Goal: Task Accomplishment & Management: Manage account settings

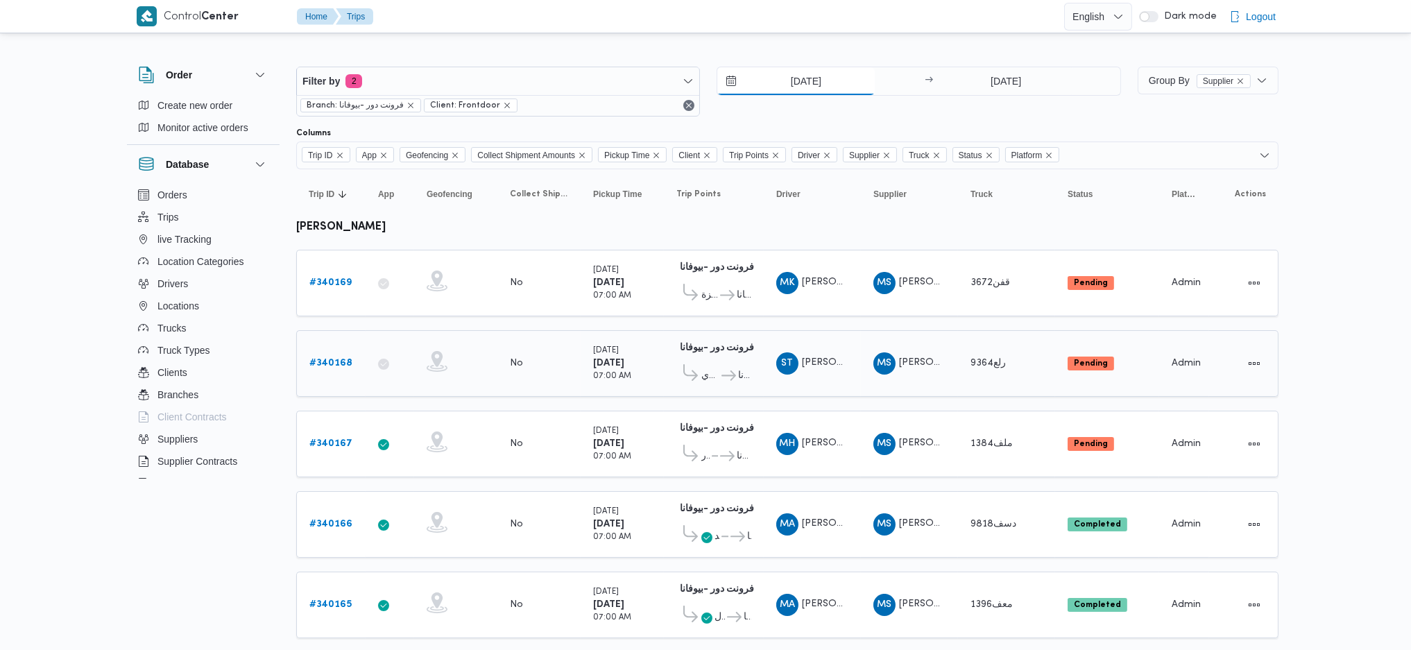
drag, startPoint x: 799, startPoint y: 83, endPoint x: 1046, endPoint y: 347, distance: 362.1
click at [799, 83] on input "[DATE]" at bounding box center [795, 81] width 157 height 28
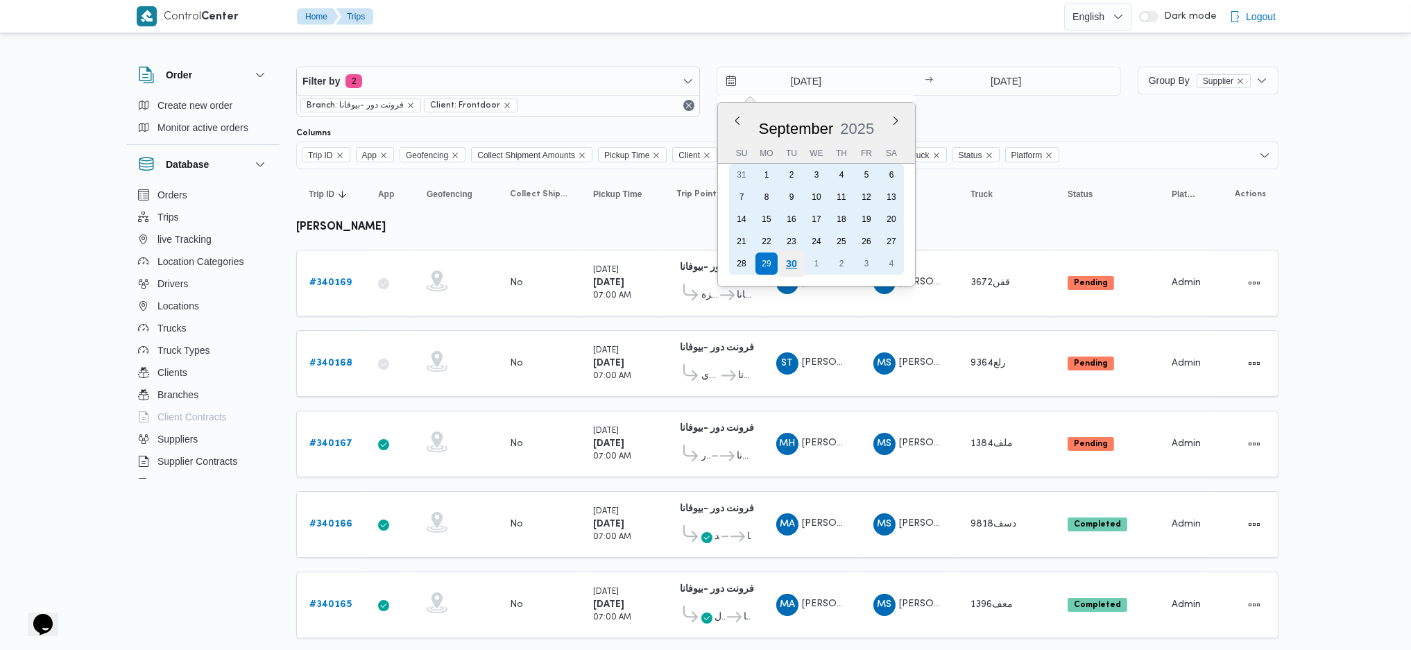
click at [790, 261] on div "30" at bounding box center [791, 263] width 26 height 26
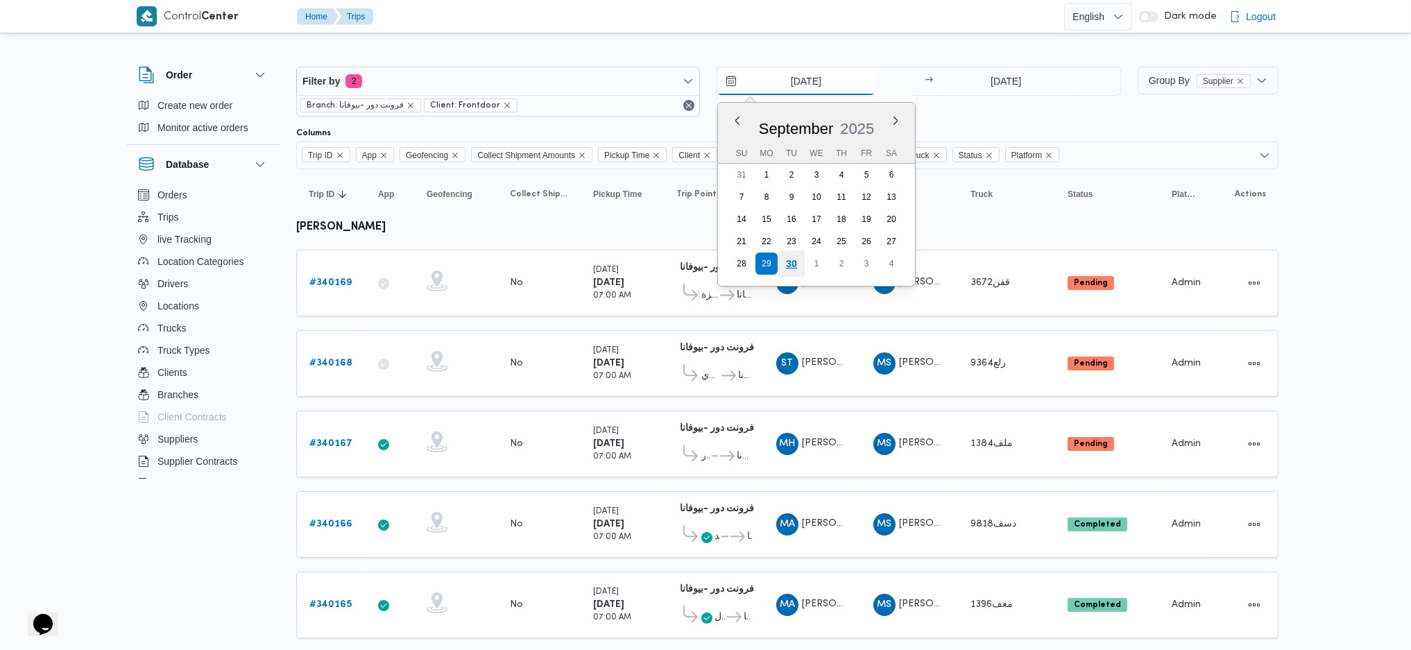
type input "30/9/2025"
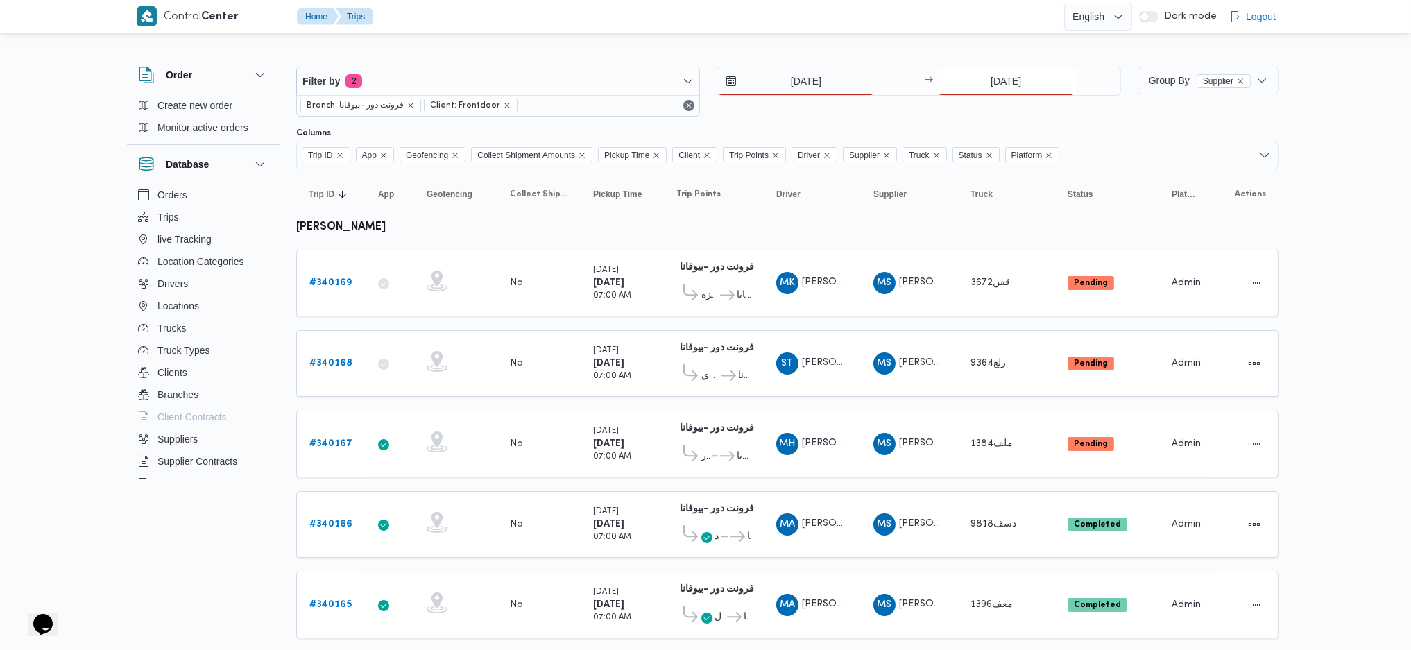
click at [999, 89] on input "29/9/2025" at bounding box center [1006, 81] width 138 height 28
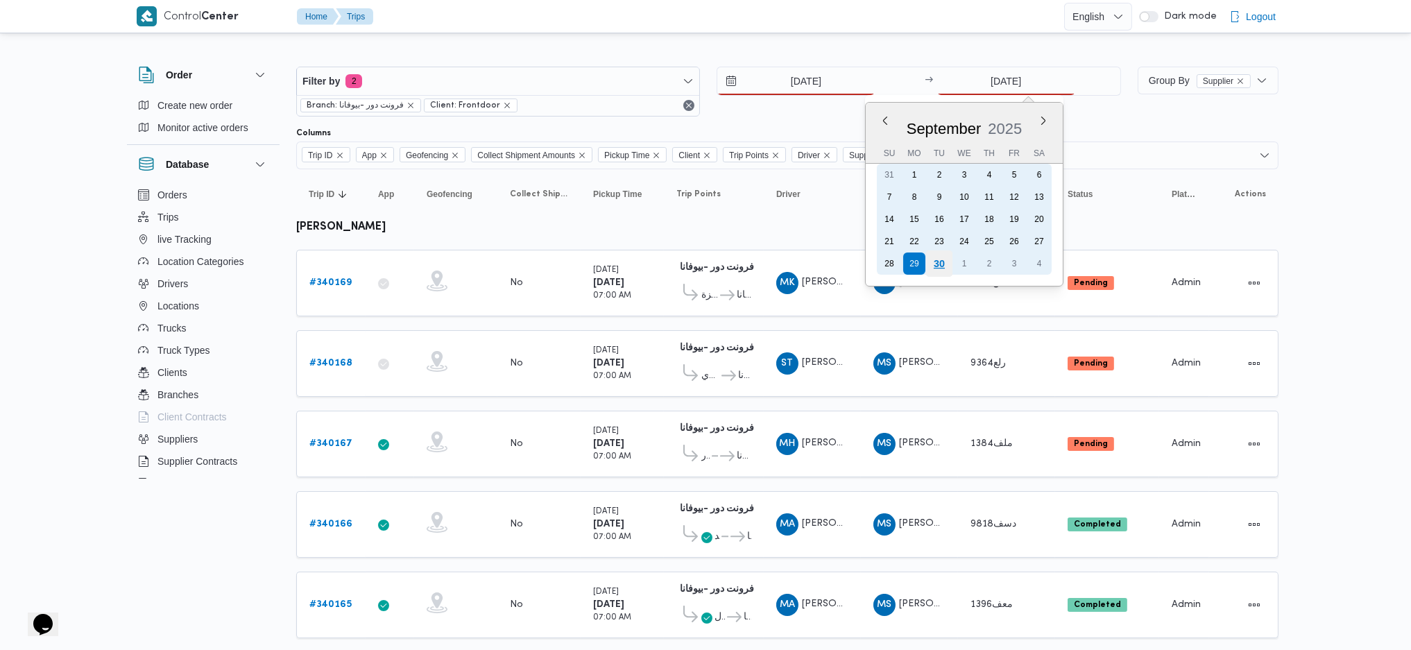
click at [933, 260] on div "30" at bounding box center [938, 263] width 26 height 26
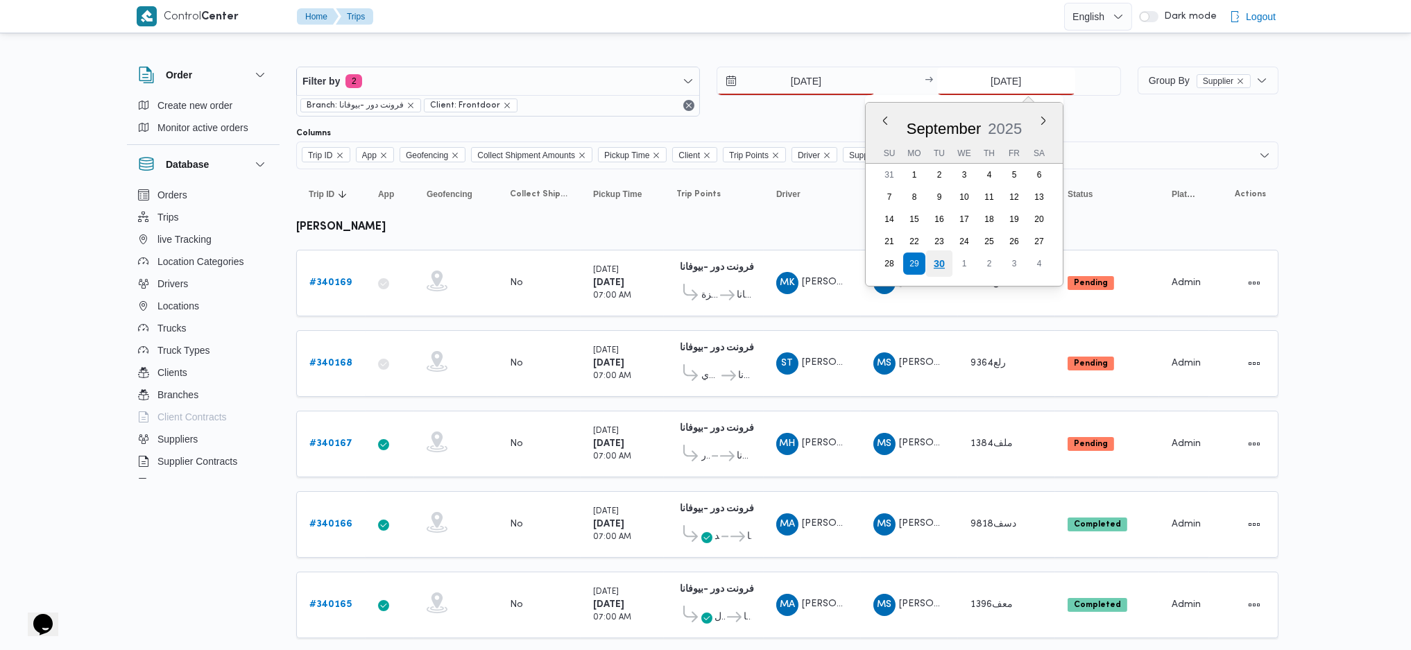
type input "[DATE]"
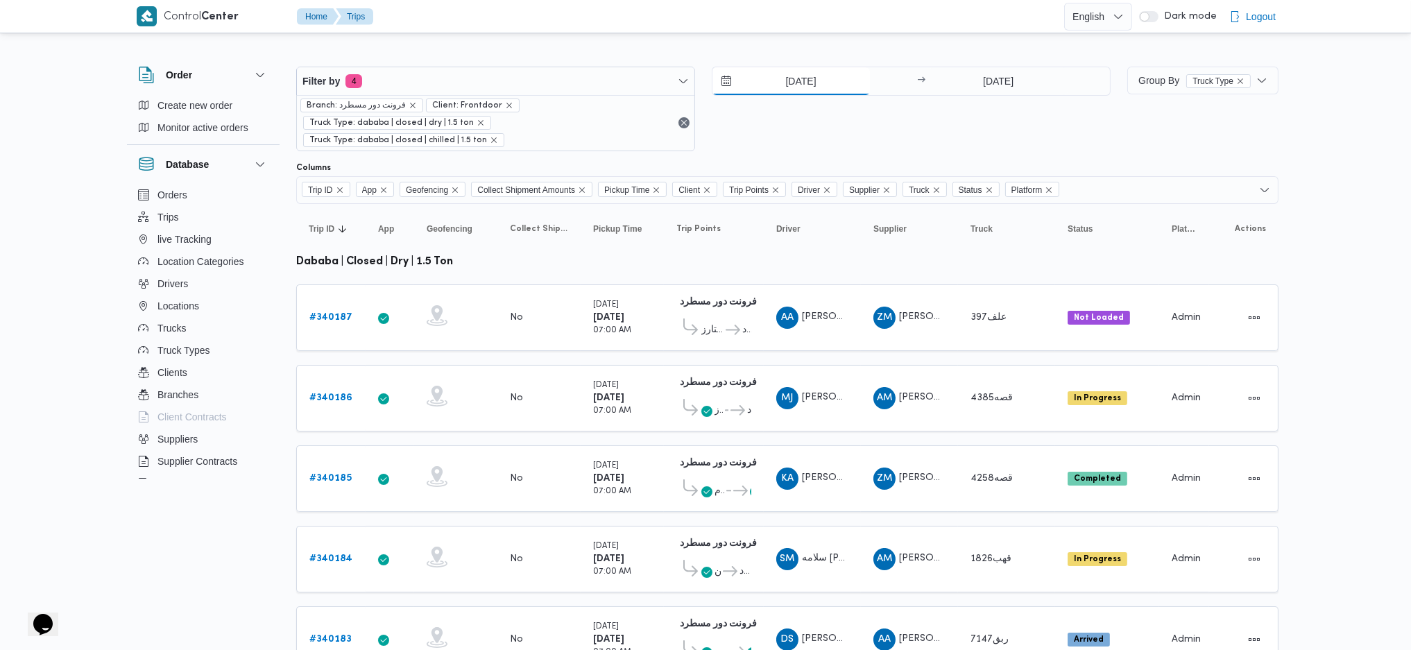
click at [816, 88] on input "29/9/2025" at bounding box center [790, 81] width 157 height 28
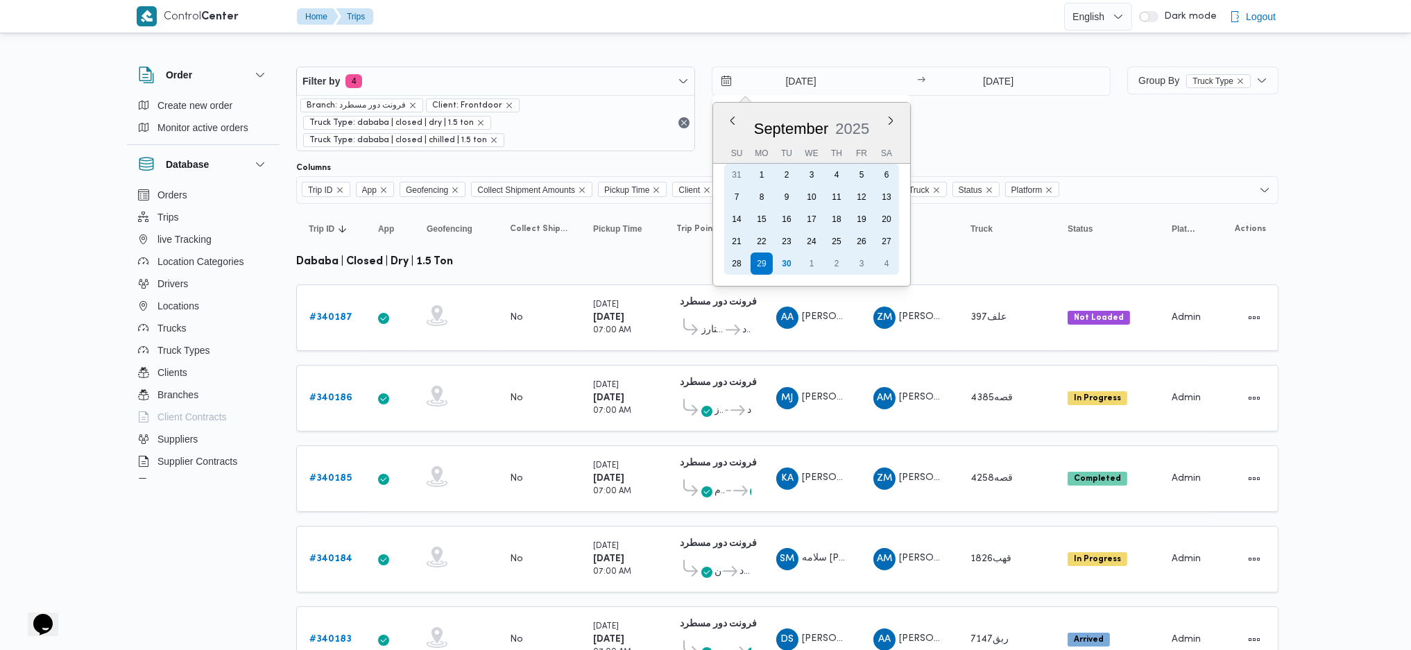
click at [777, 261] on div "30" at bounding box center [786, 263] width 22 height 22
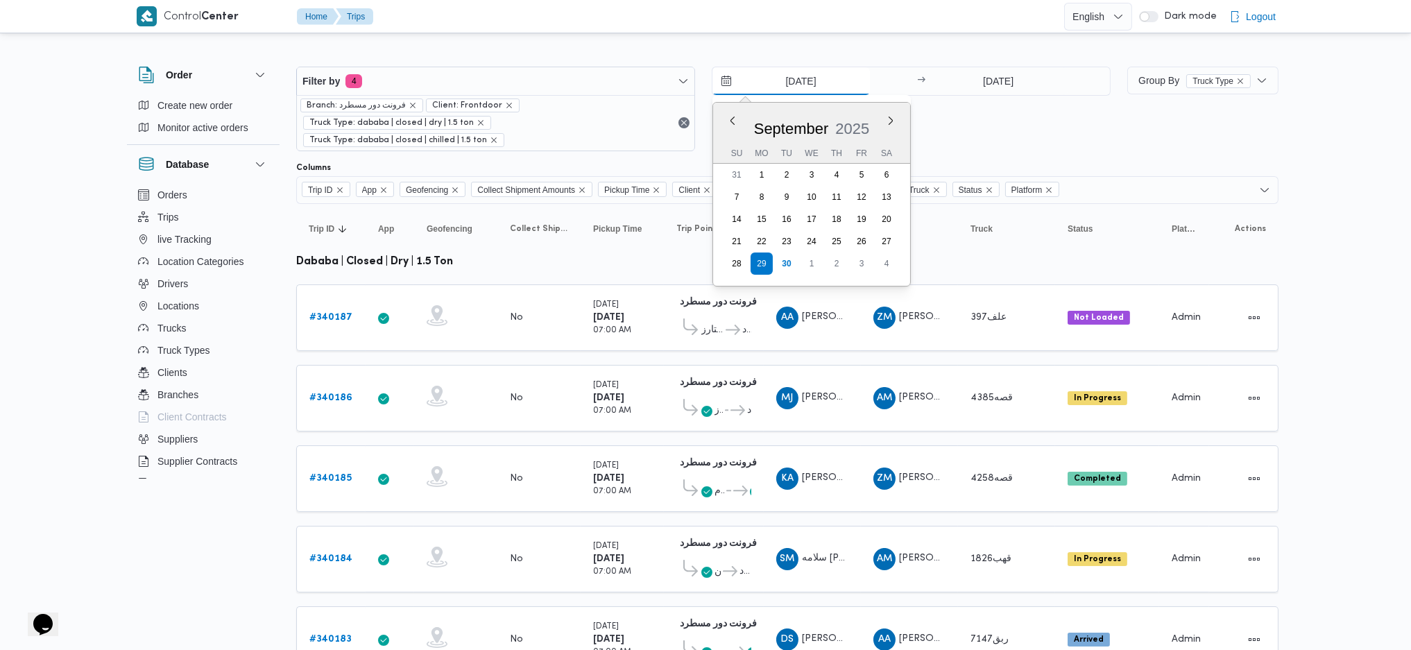
type input "30/9/2025"
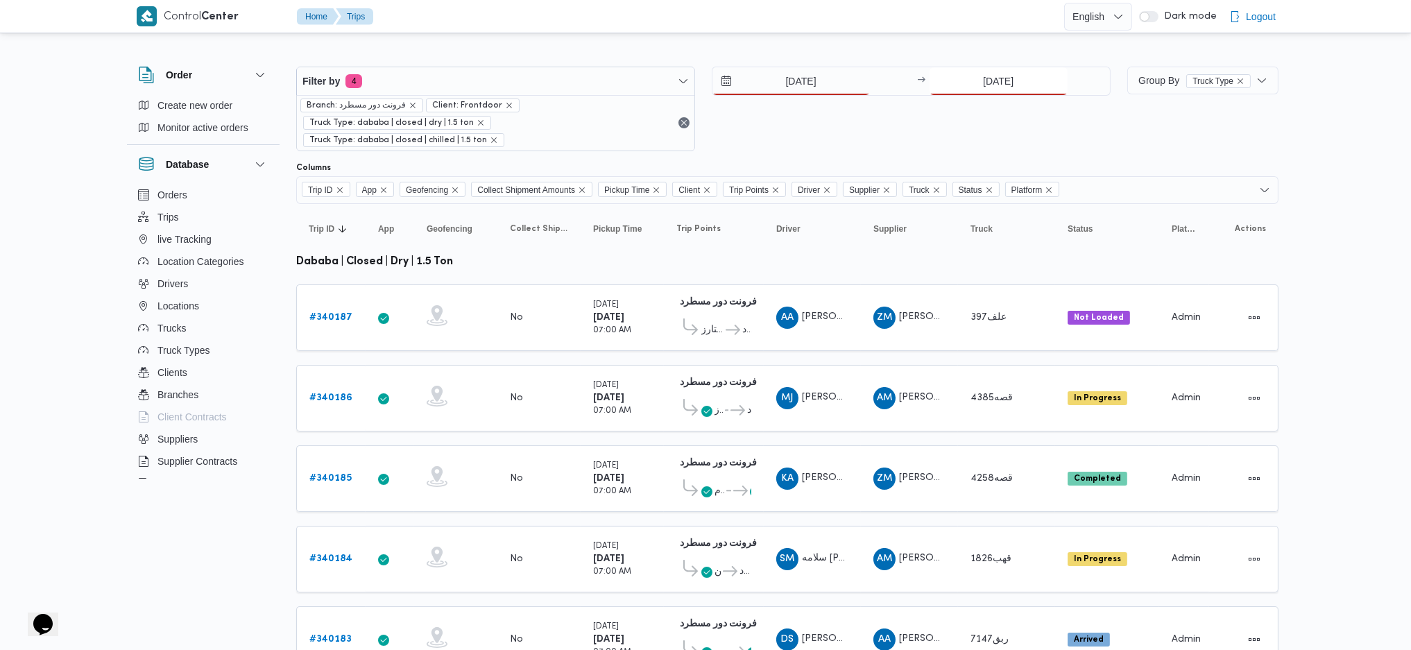
click at [969, 88] on input "29/9/2025" at bounding box center [998, 81] width 138 height 28
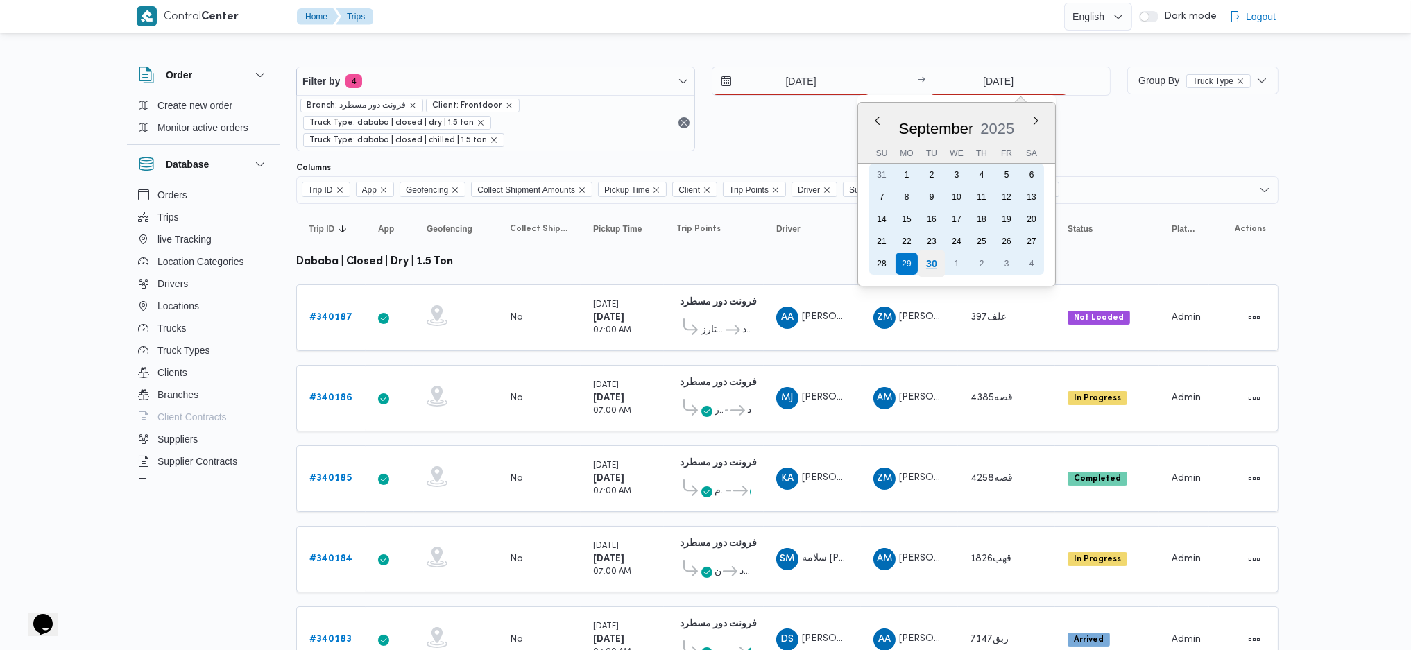
click at [934, 264] on div "30" at bounding box center [930, 263] width 26 height 26
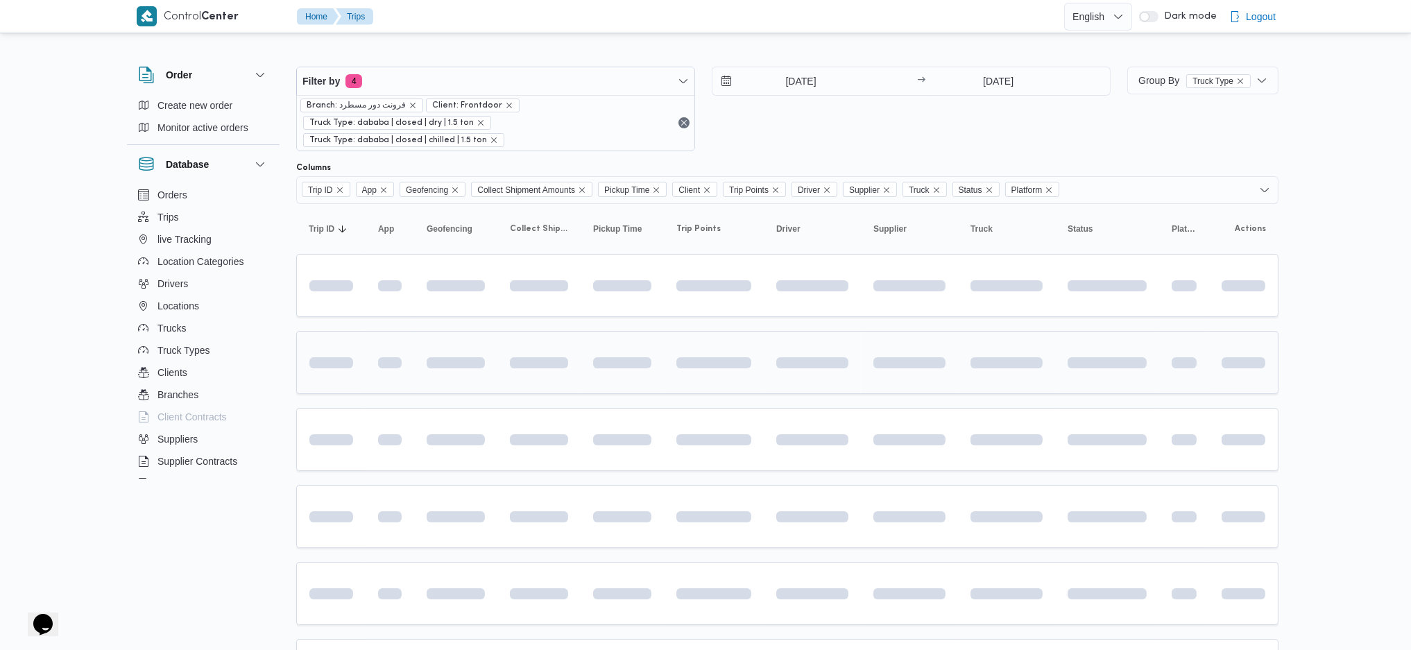
type input "[DATE]"
click at [852, 354] on div at bounding box center [811, 363] width 83 height 22
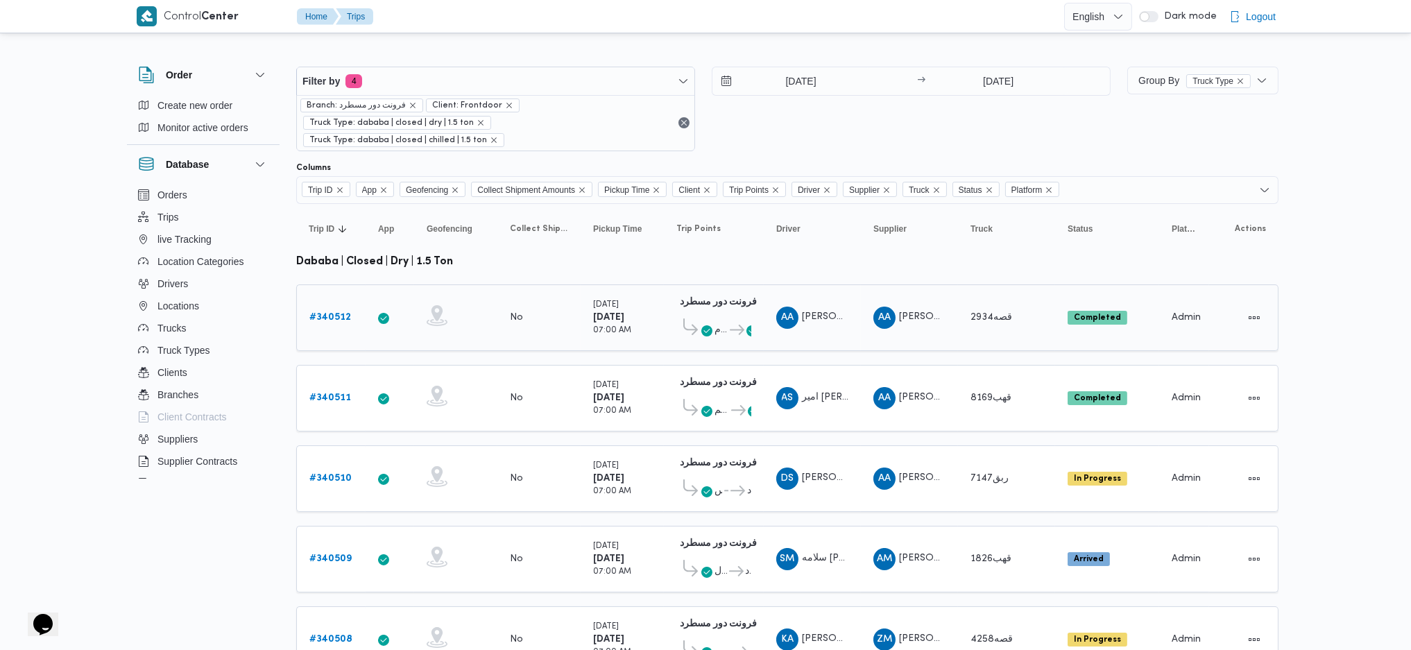
click at [705, 325] on icon at bounding box center [706, 330] width 11 height 11
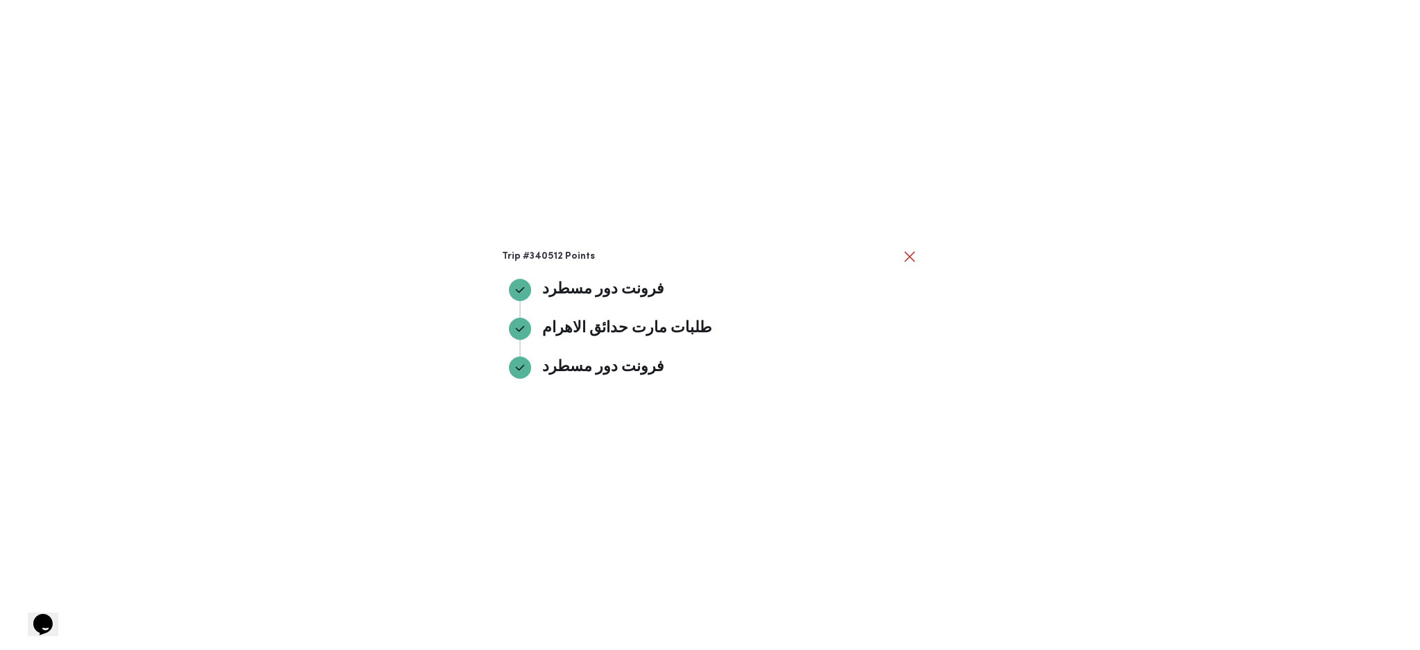
click at [1028, 432] on div "Trip #340512 Points فرونت دور مسطرد فرونت دور مسطرد طلبات مارت حدائق الاهرام طل…" at bounding box center [710, 325] width 1420 height 650
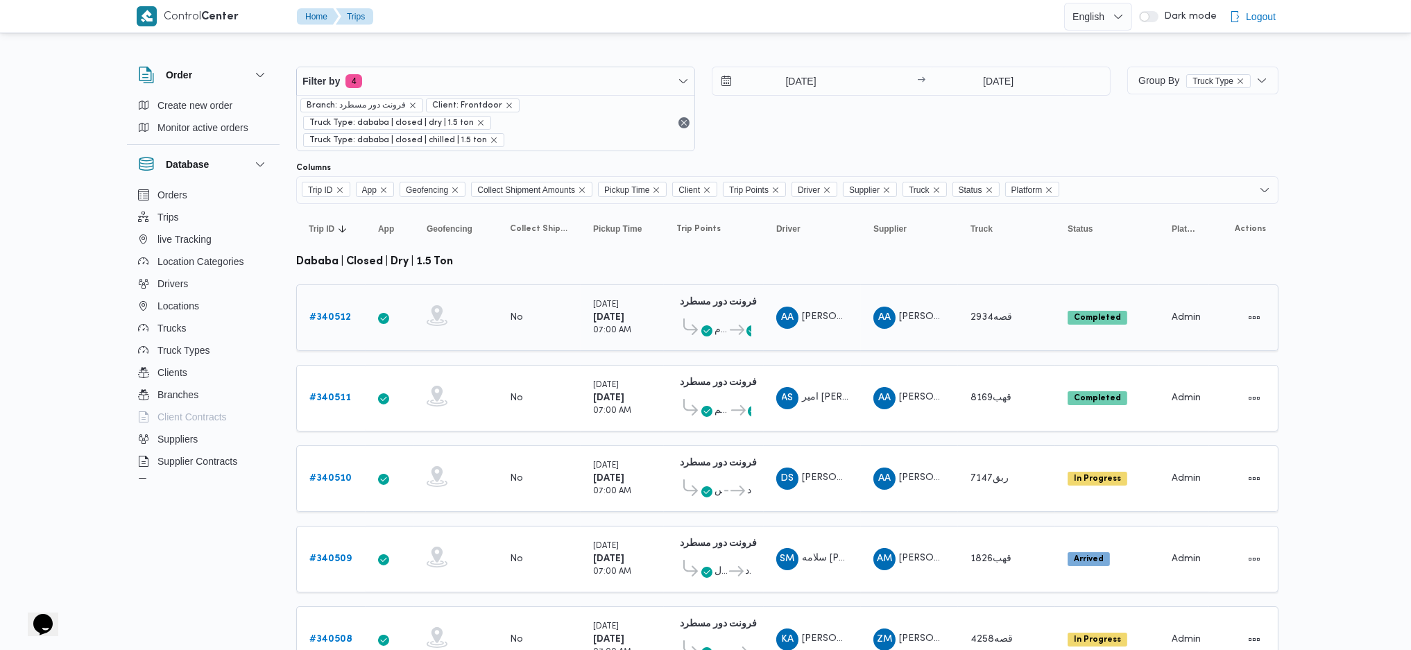
click at [336, 304] on div "# 340512" at bounding box center [331, 318] width 55 height 28
click at [334, 309] on link "# 340512" at bounding box center [330, 317] width 42 height 17
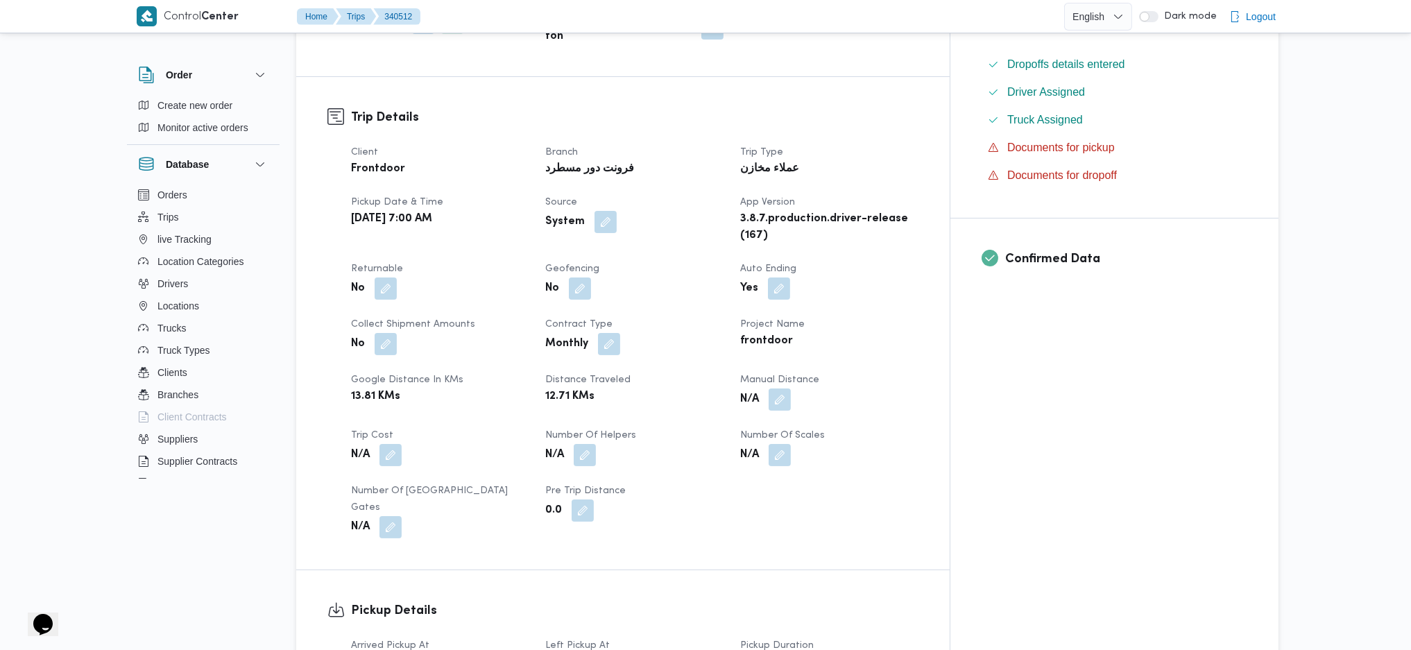
scroll to position [924, 0]
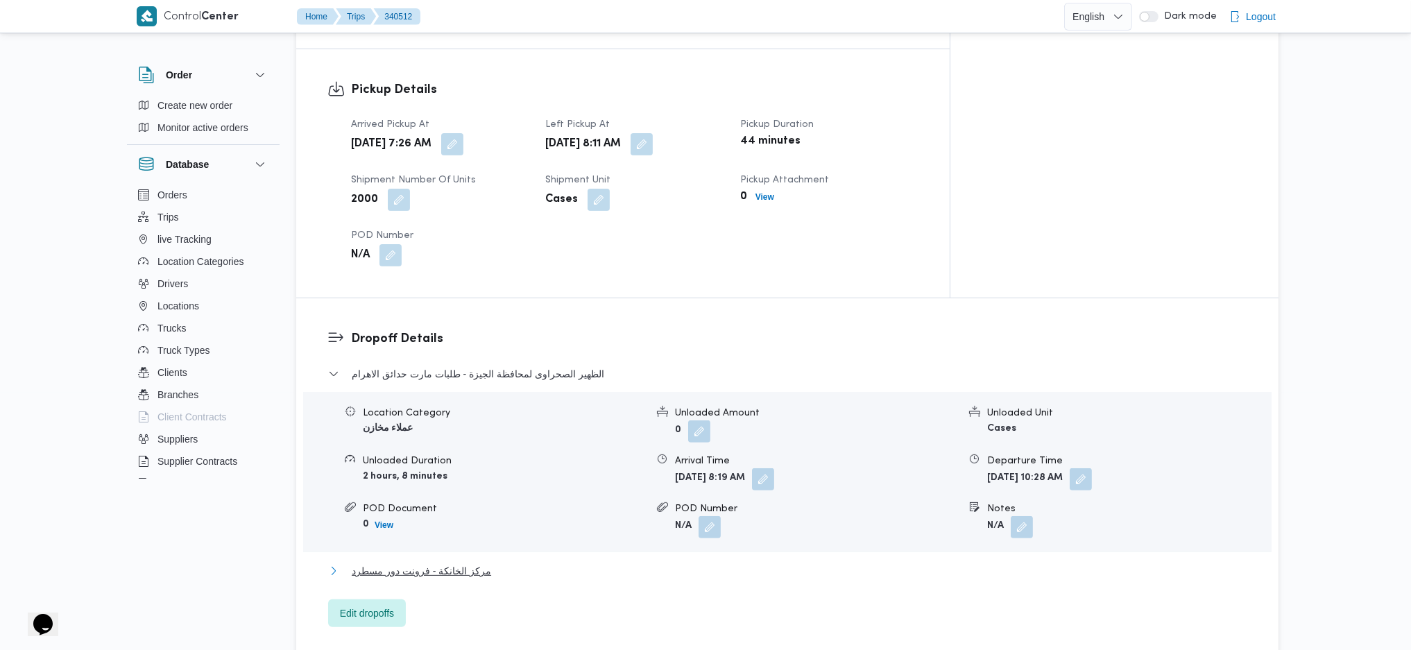
click at [475, 432] on span "مركز الخانكة - فرونت دور مسطرد" at bounding box center [421, 570] width 139 height 17
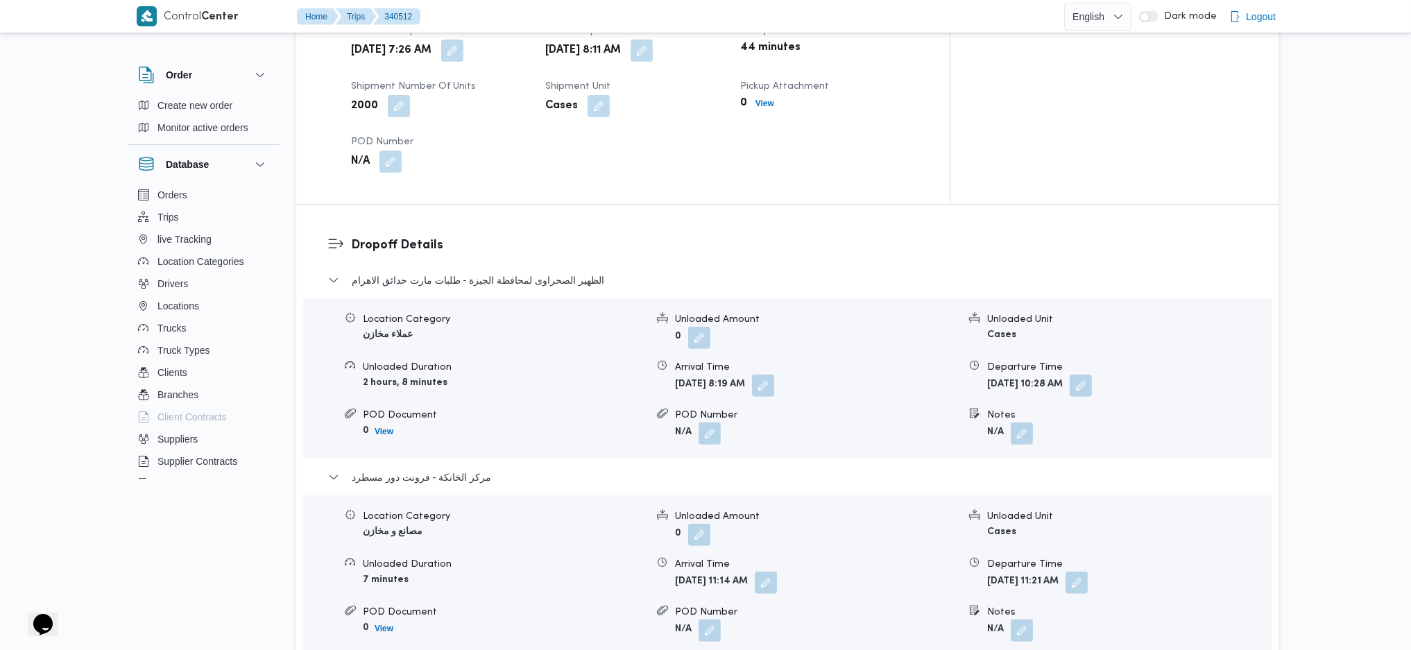
scroll to position [1017, 0]
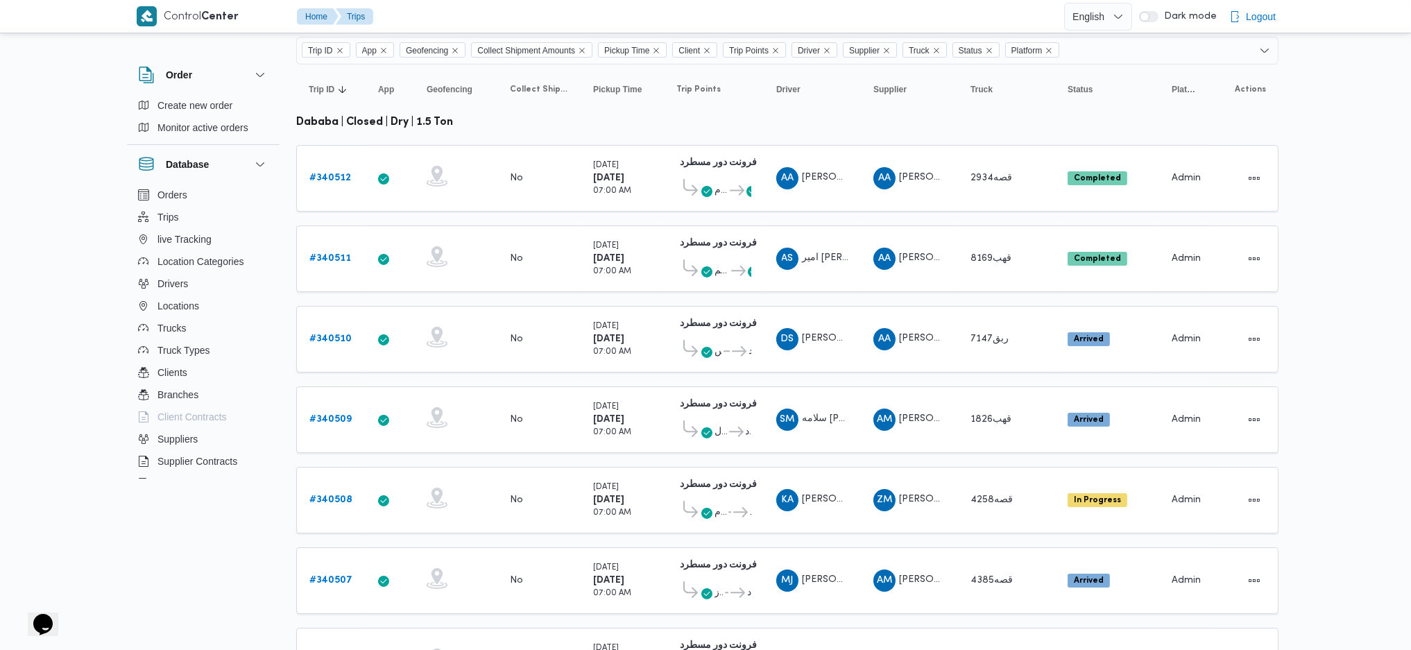
scroll to position [370, 0]
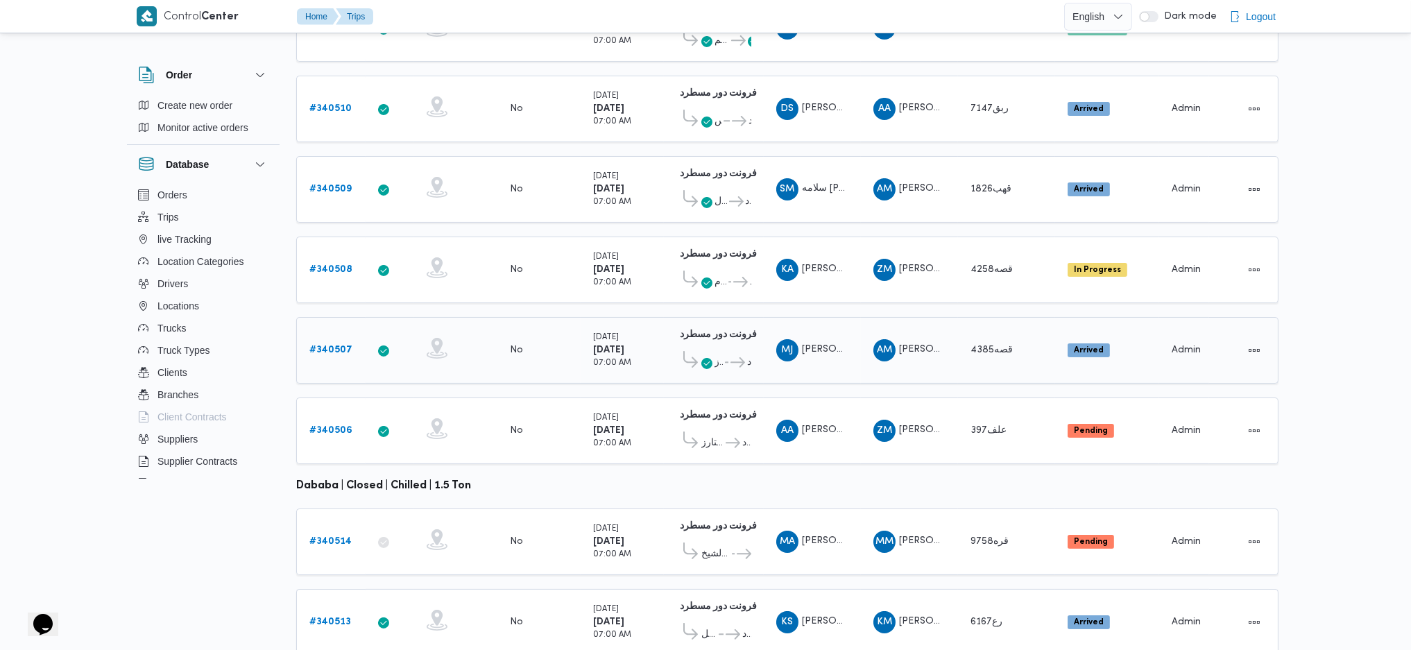
click at [324, 345] on b "# 340507" at bounding box center [330, 349] width 43 height 9
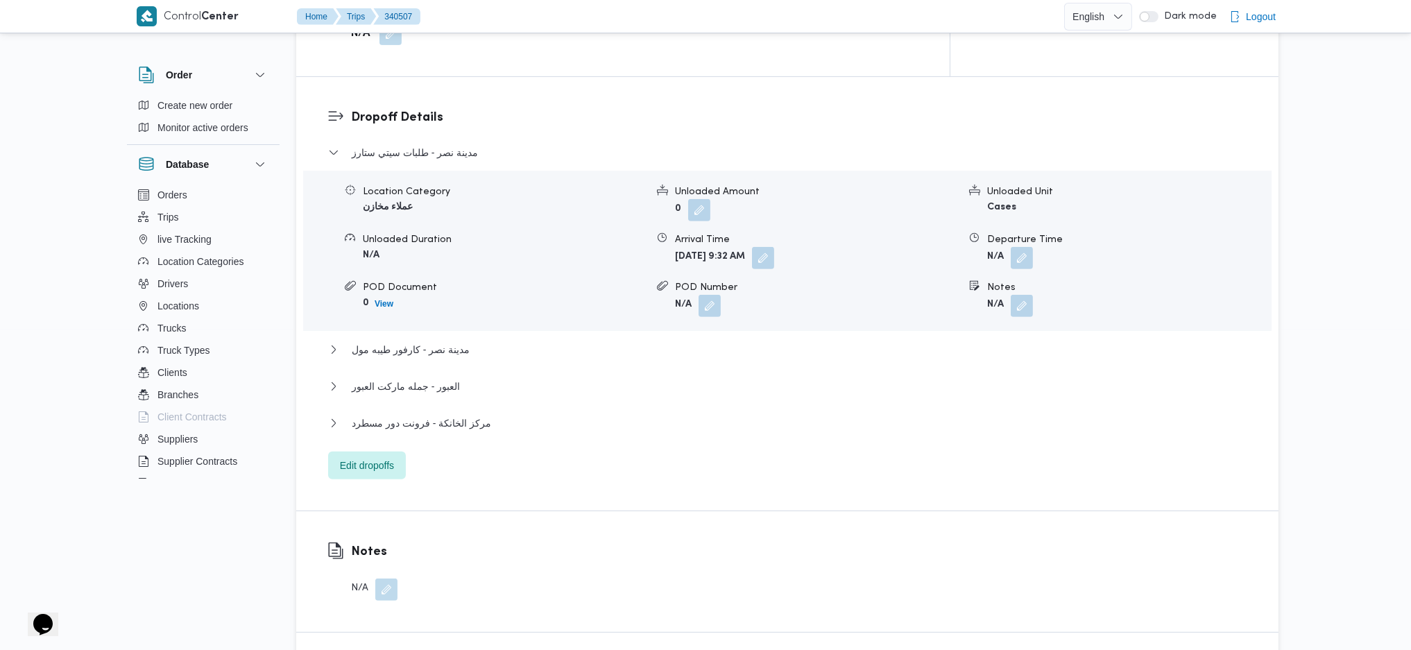
scroll to position [1202, 0]
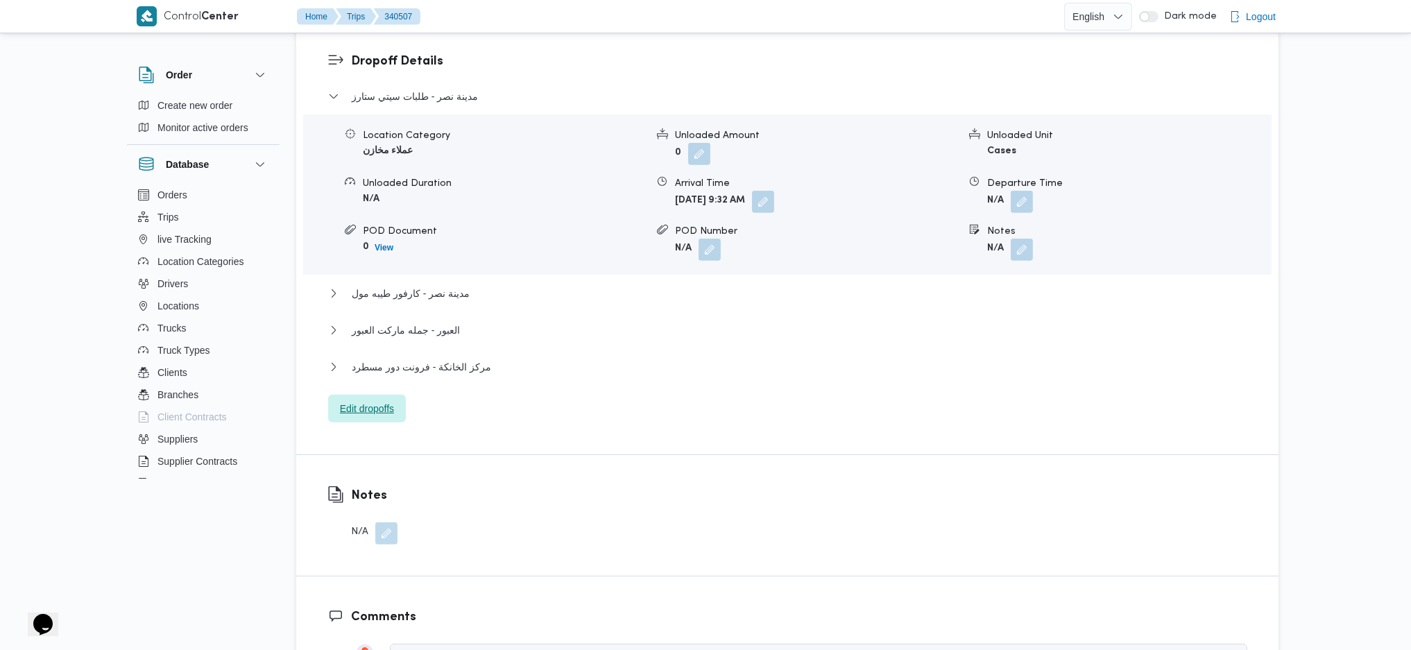
click at [376, 400] on span "Edit dropoffs" at bounding box center [367, 408] width 54 height 17
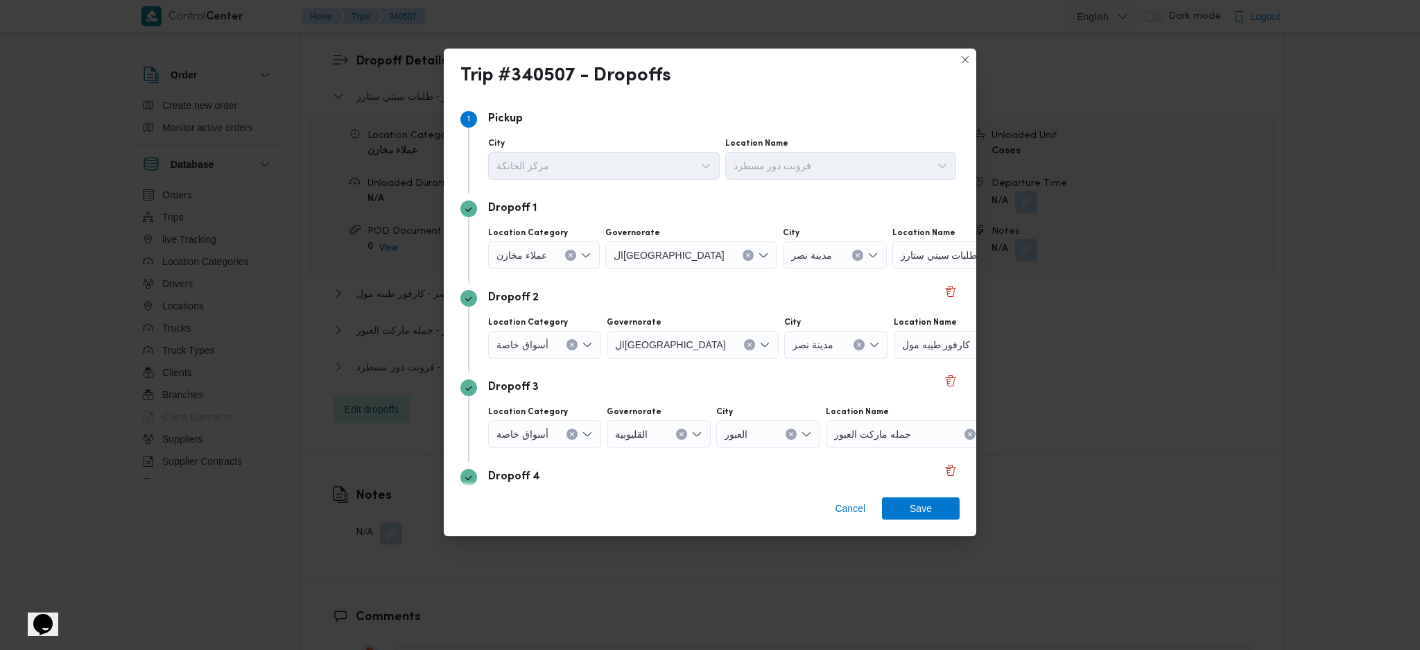
click at [943, 300] on div "Dropoff 2" at bounding box center [709, 298] width 499 height 17
click at [942, 284] on button "Delete" at bounding box center [950, 290] width 17 height 17
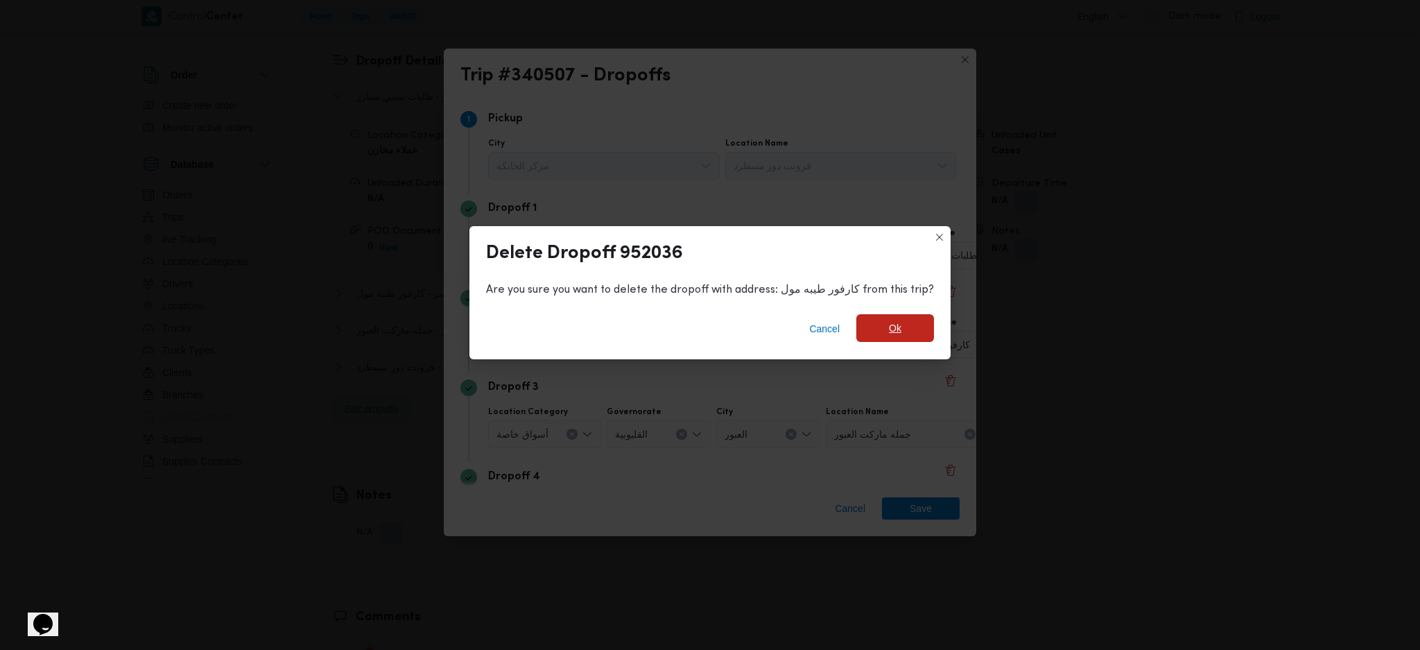
click at [889, 332] on span "Ok" at bounding box center [895, 328] width 12 height 17
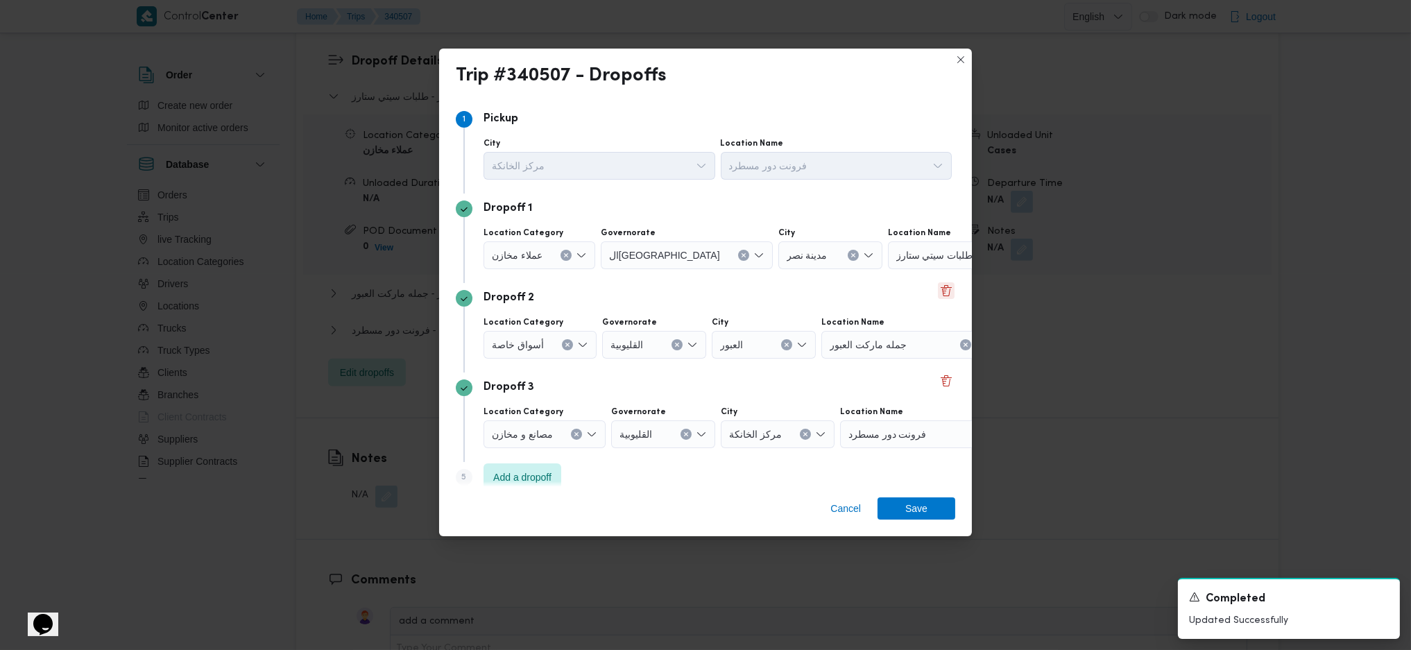
click at [938, 294] on button "Delete" at bounding box center [946, 290] width 17 height 17
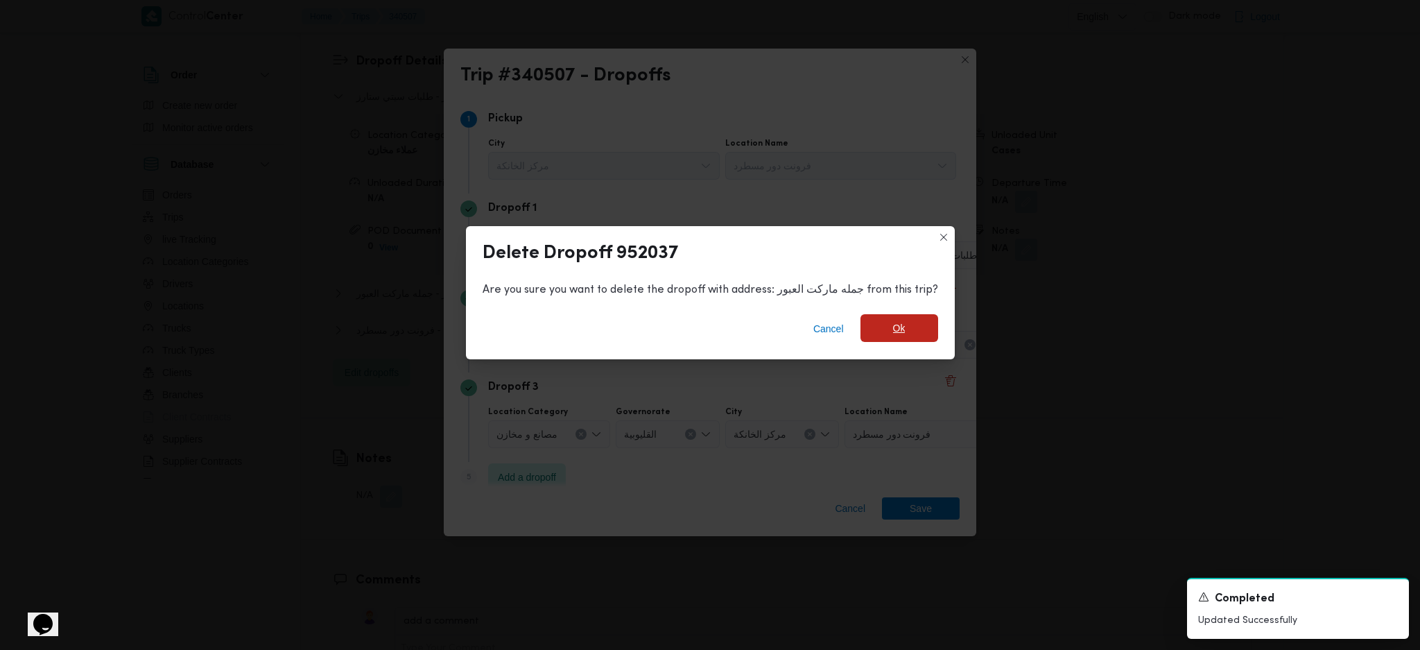
click at [895, 338] on span "Ok" at bounding box center [900, 328] width 78 height 28
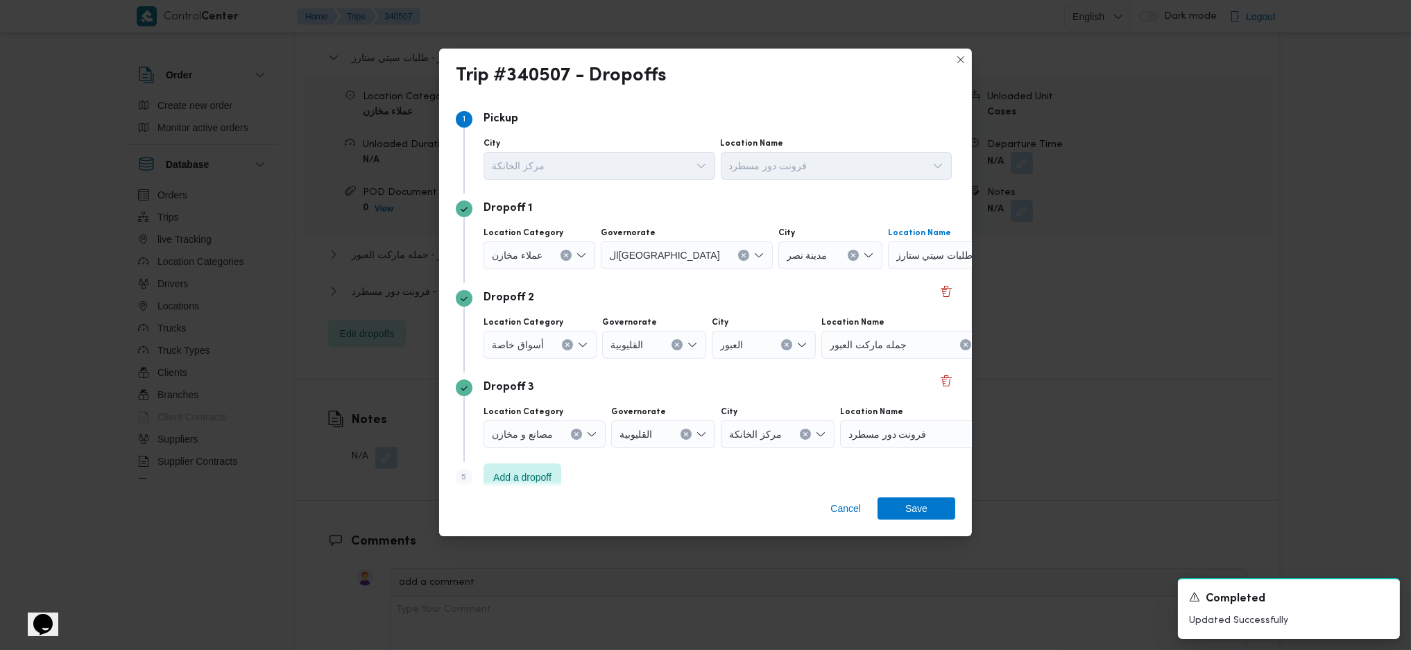
click at [975, 259] on div at bounding box center [978, 255] width 7 height 22
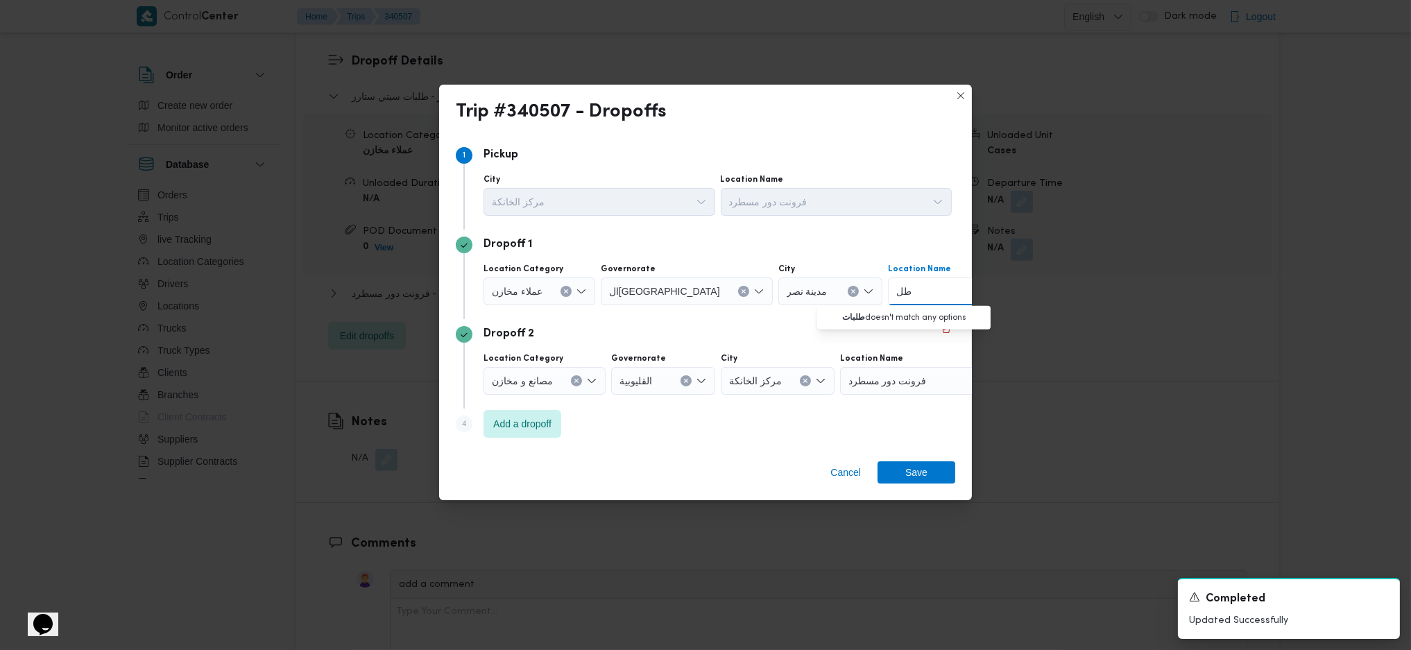
type input "ط"
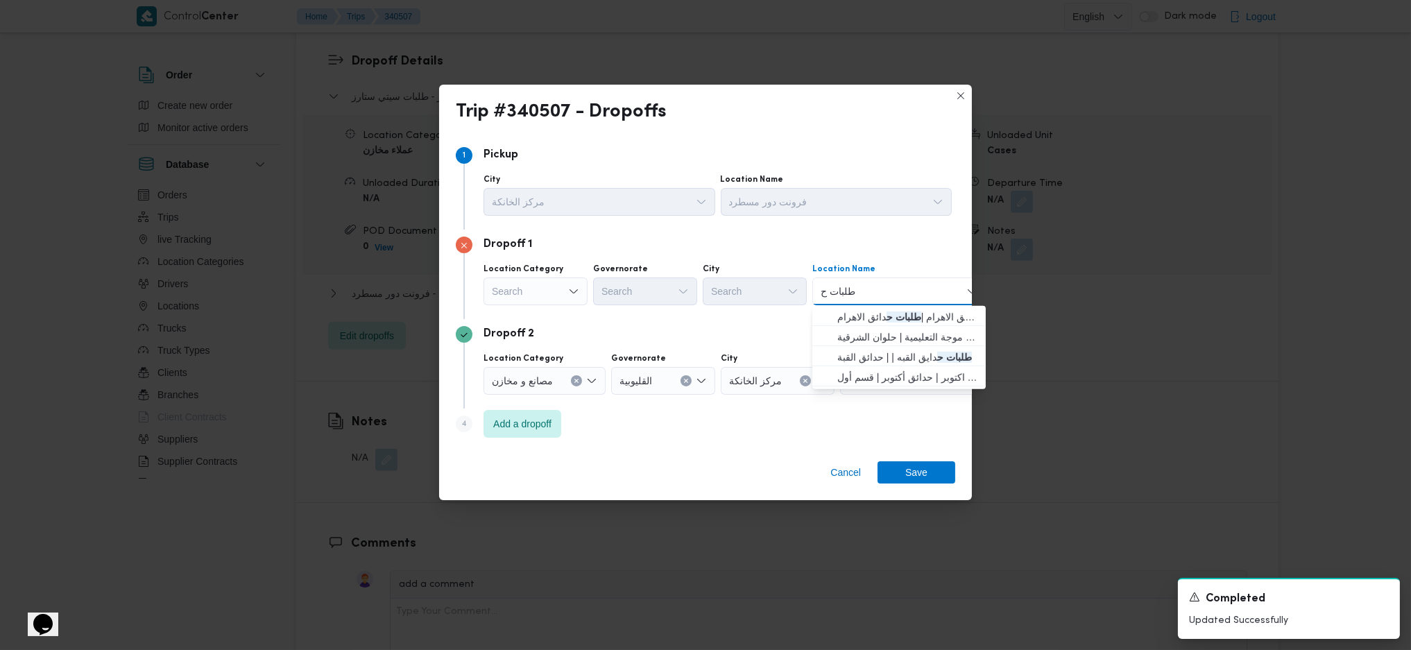
type input "طلبات ح"
click at [870, 318] on span "طلبات مارت حدائق الاهرام | طلبات ح دائق الاهرام | null" at bounding box center [907, 317] width 140 height 17
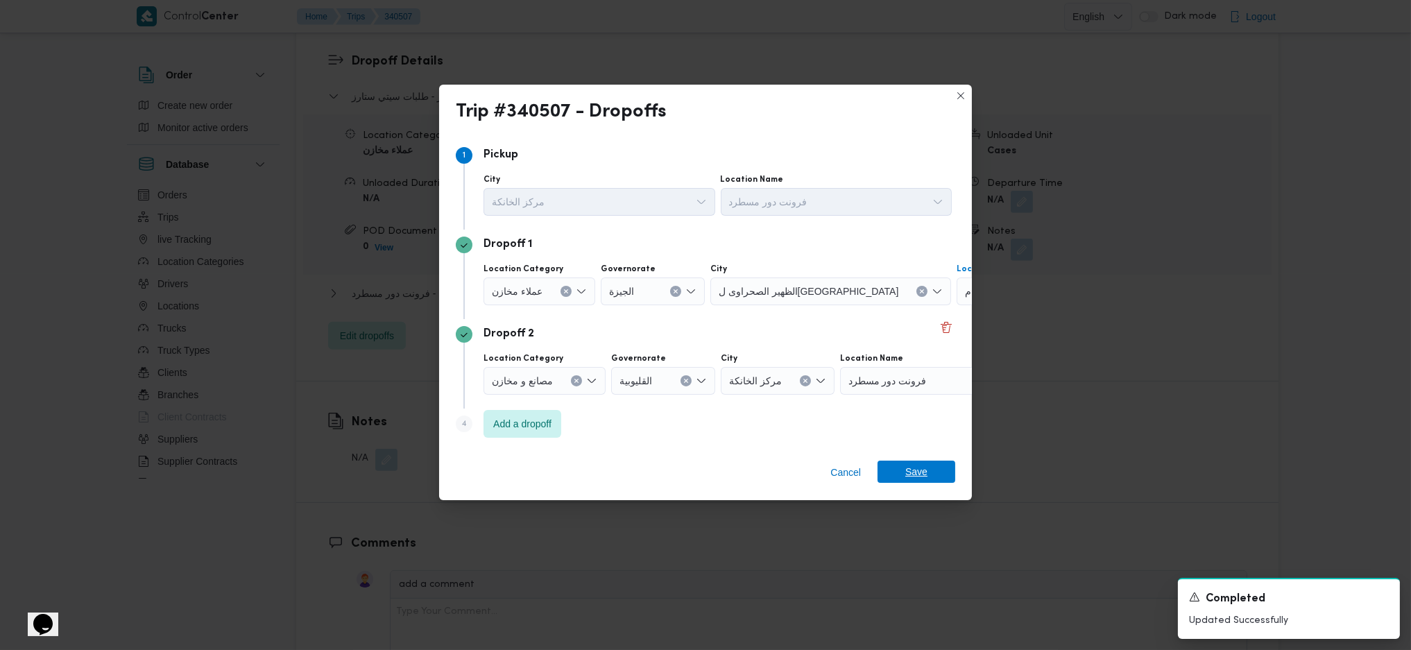
click at [931, 432] on span "Save" at bounding box center [916, 471] width 78 height 22
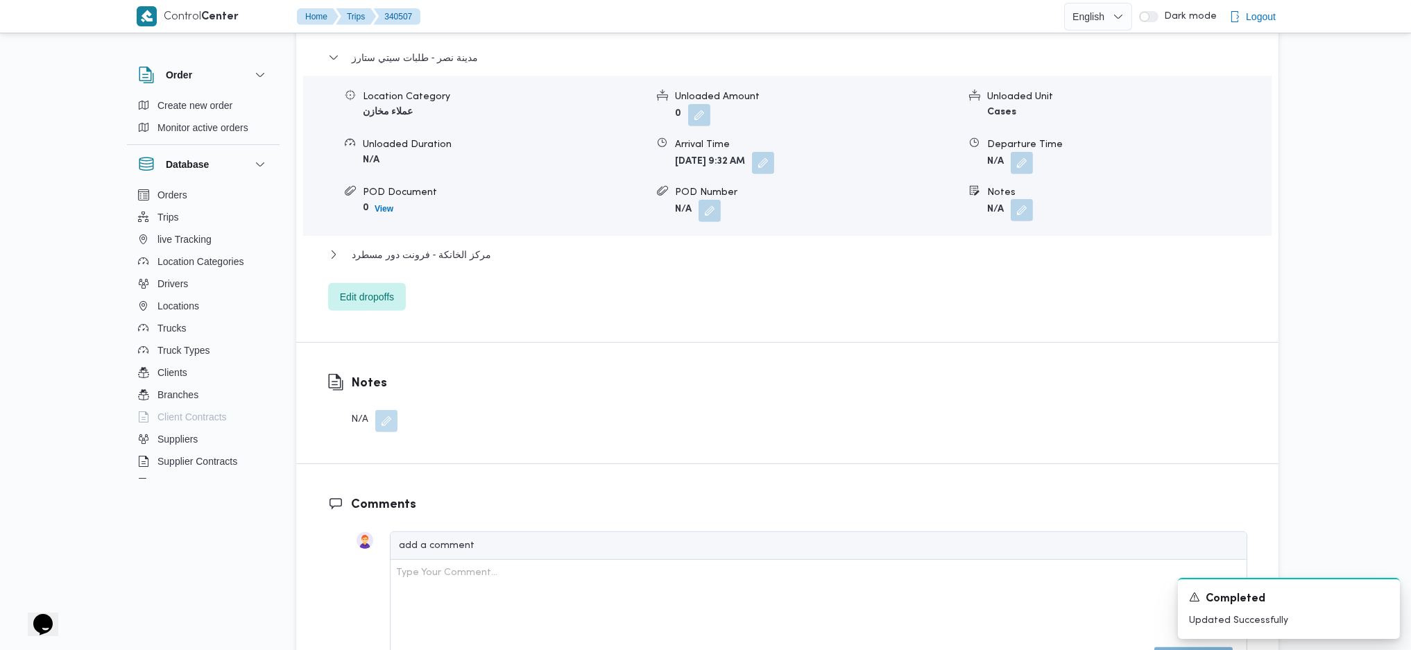
click at [1012, 199] on button "button" at bounding box center [1021, 210] width 22 height 22
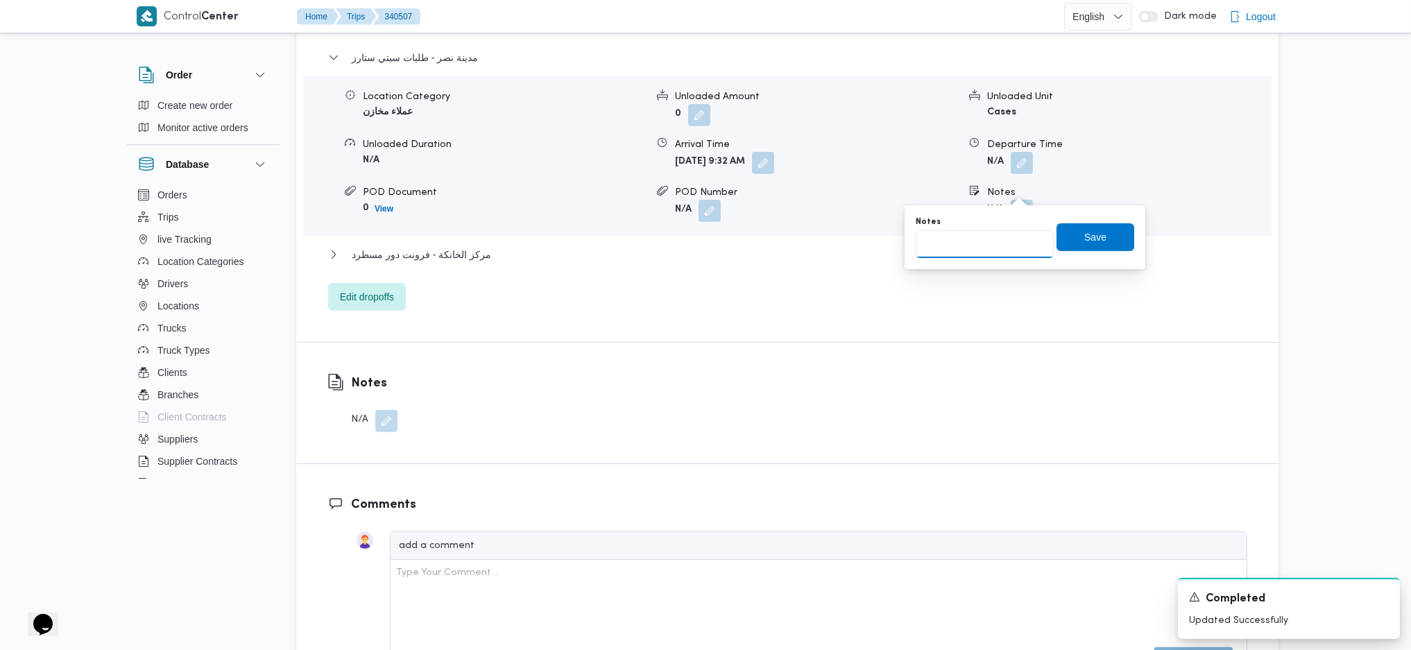
click at [981, 241] on input "Notes" at bounding box center [984, 244] width 138 height 28
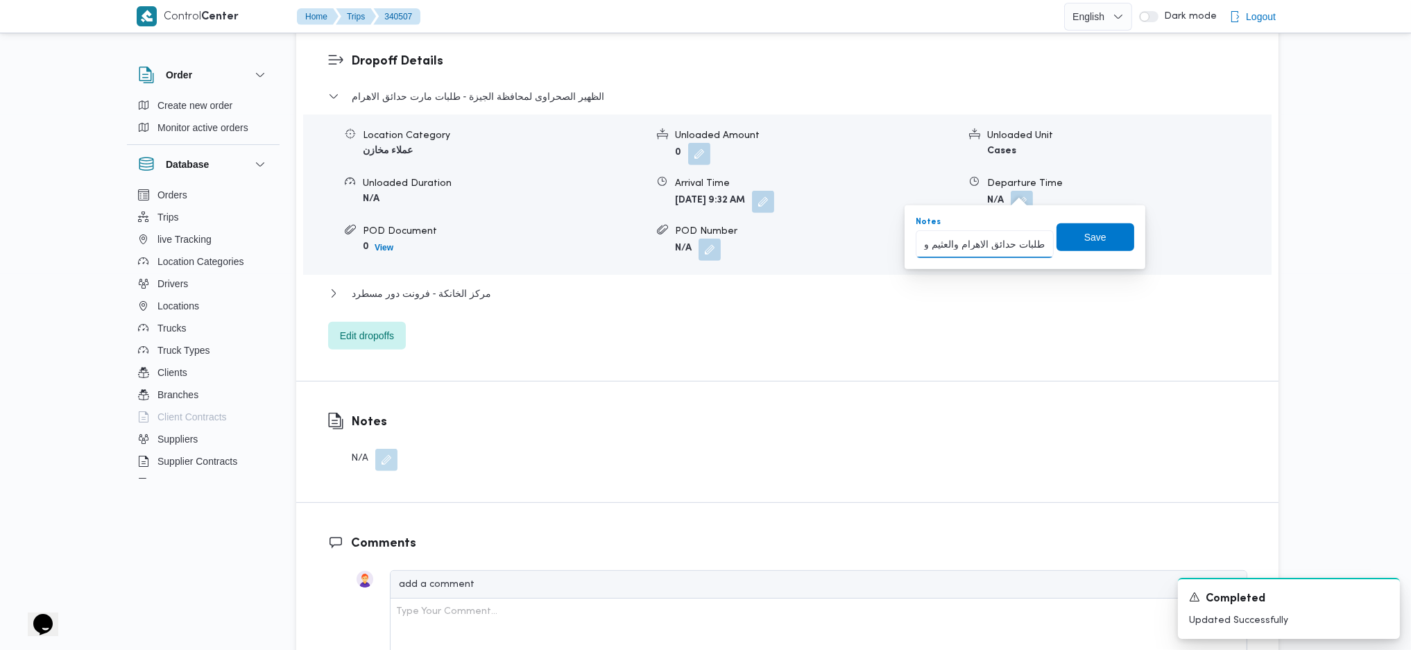
scroll to position [0, 48]
type input "طلبات حدائق الاهرام والعثيم وايكسيبشن"
click button "Save" at bounding box center [1095, 237] width 78 height 28
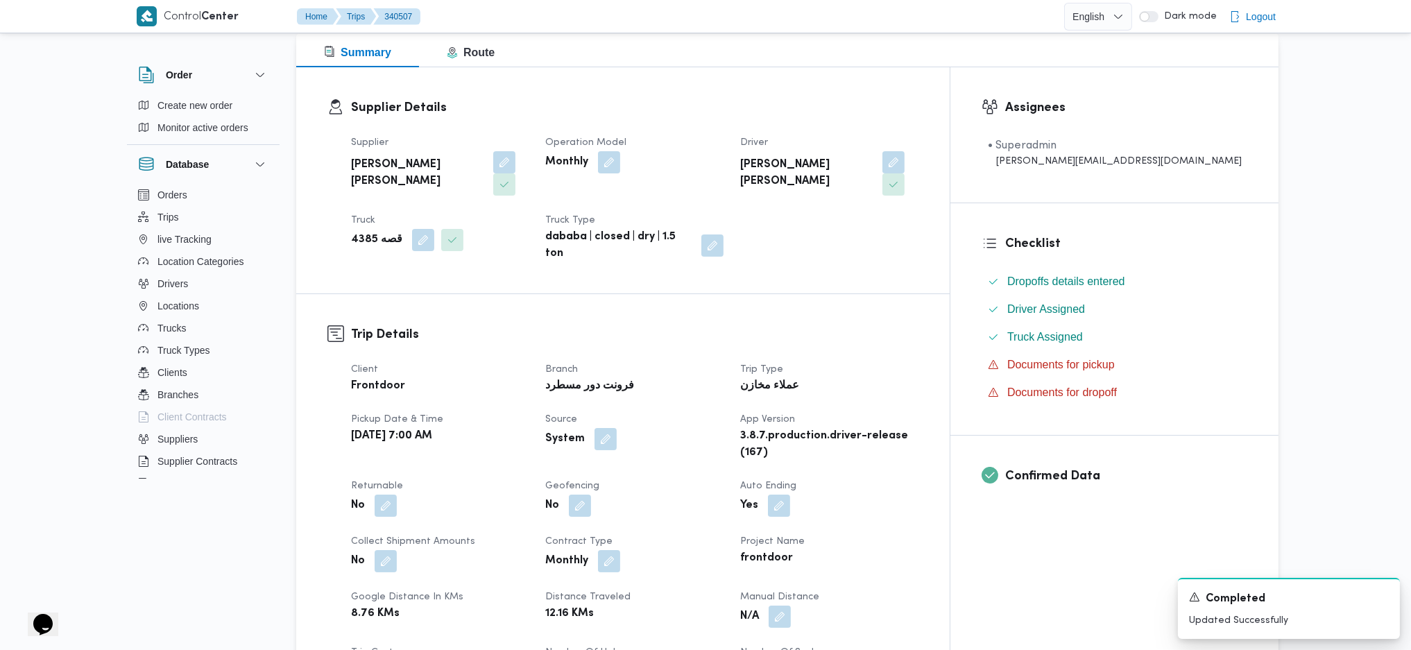
scroll to position [0, 0]
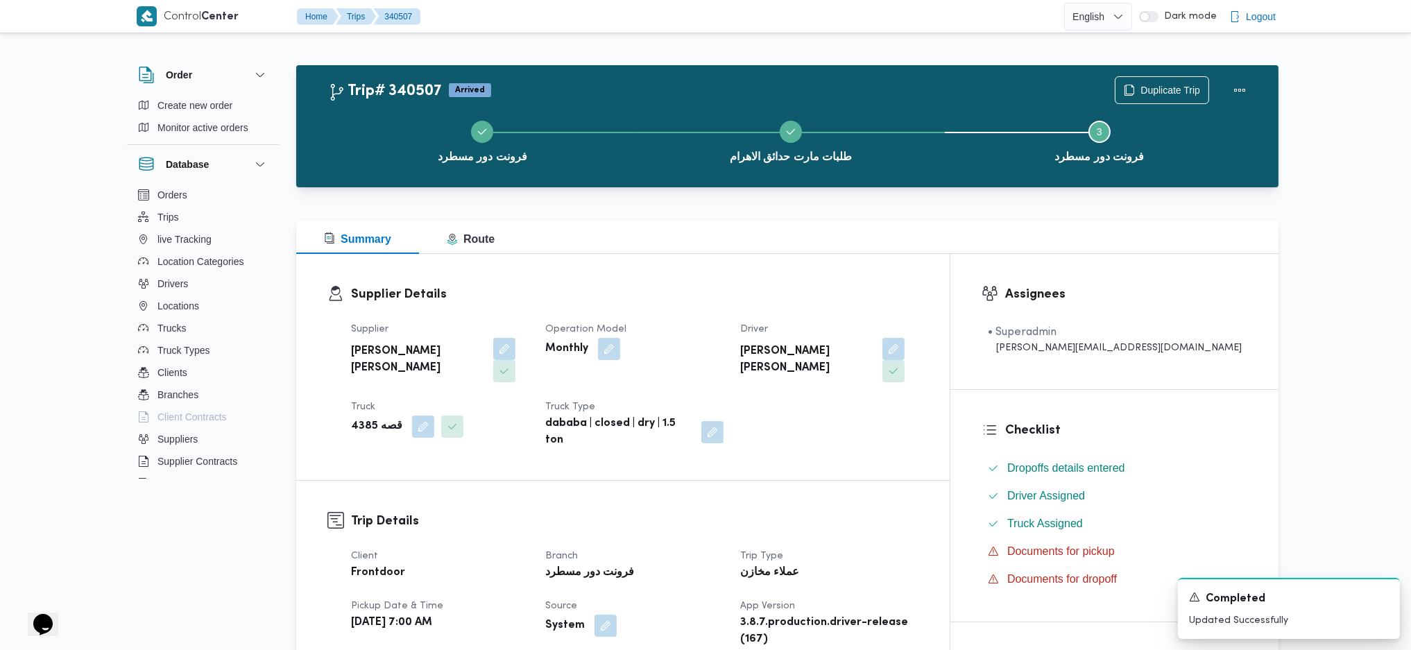
drag, startPoint x: 645, startPoint y: 243, endPoint x: 657, endPoint y: 232, distance: 15.7
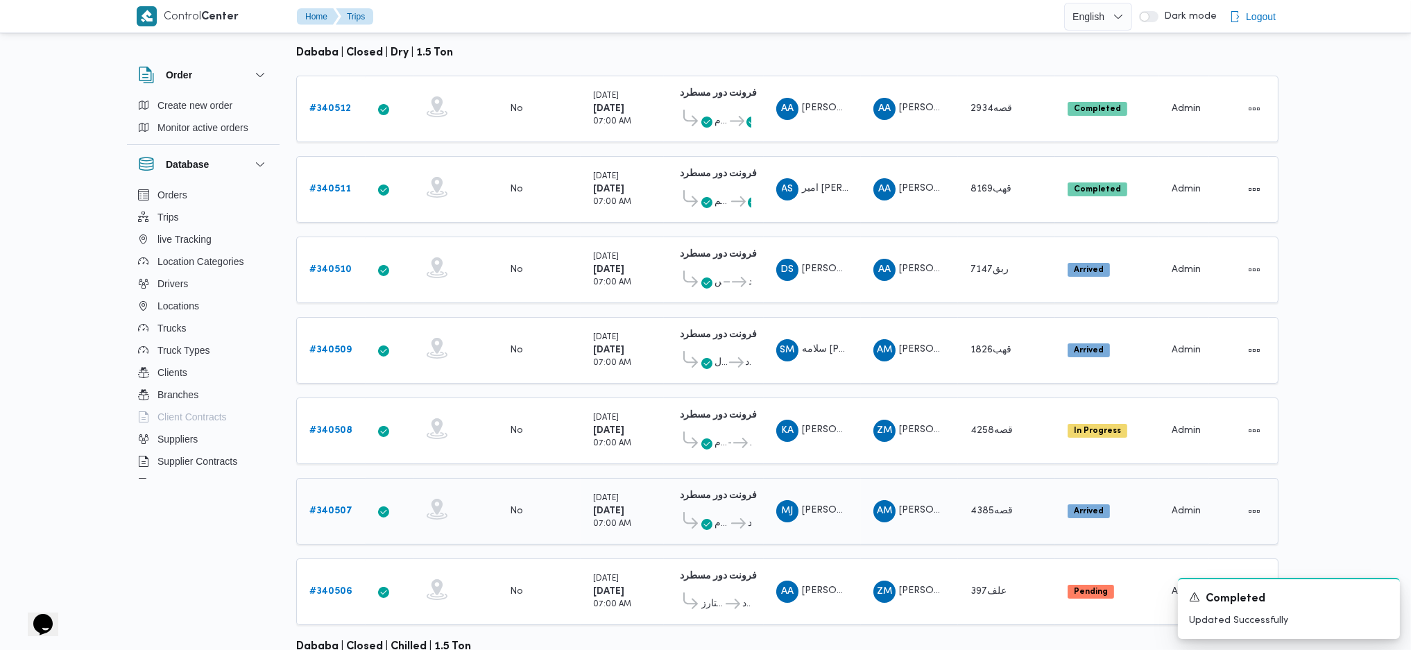
scroll to position [155, 0]
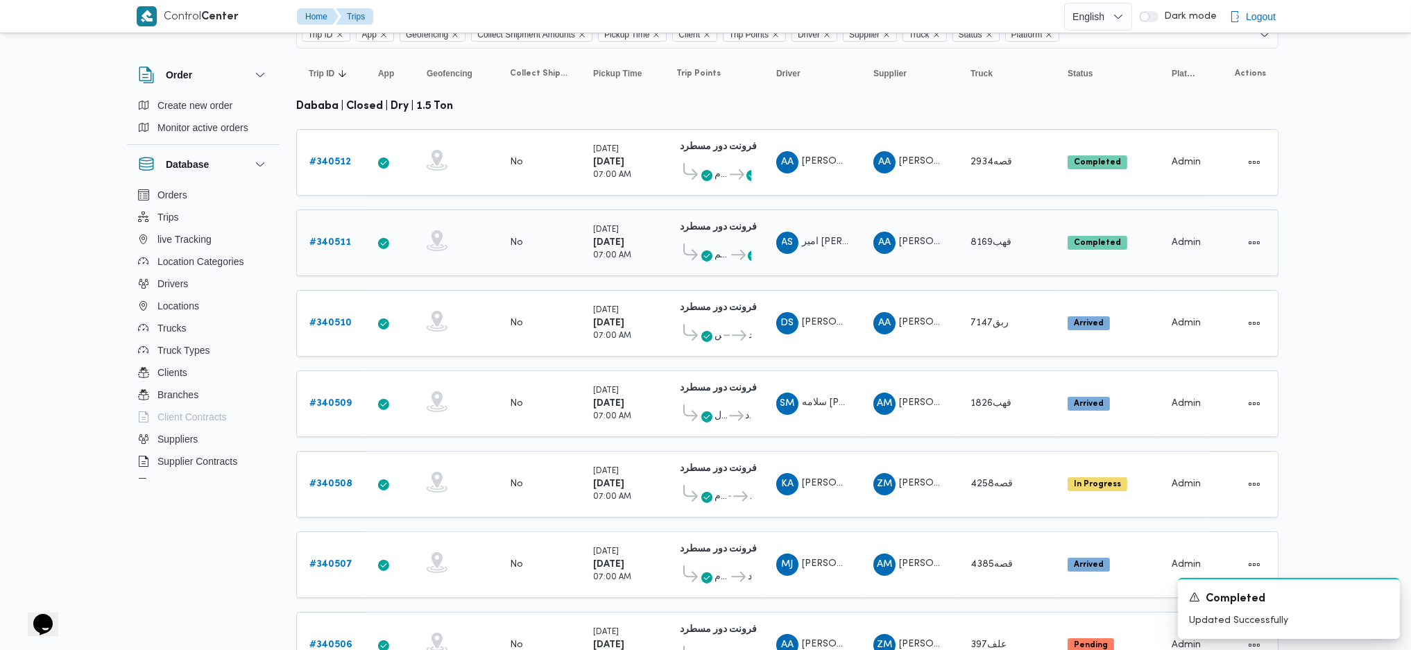
click at [322, 234] on link "# 340511" at bounding box center [330, 242] width 42 height 17
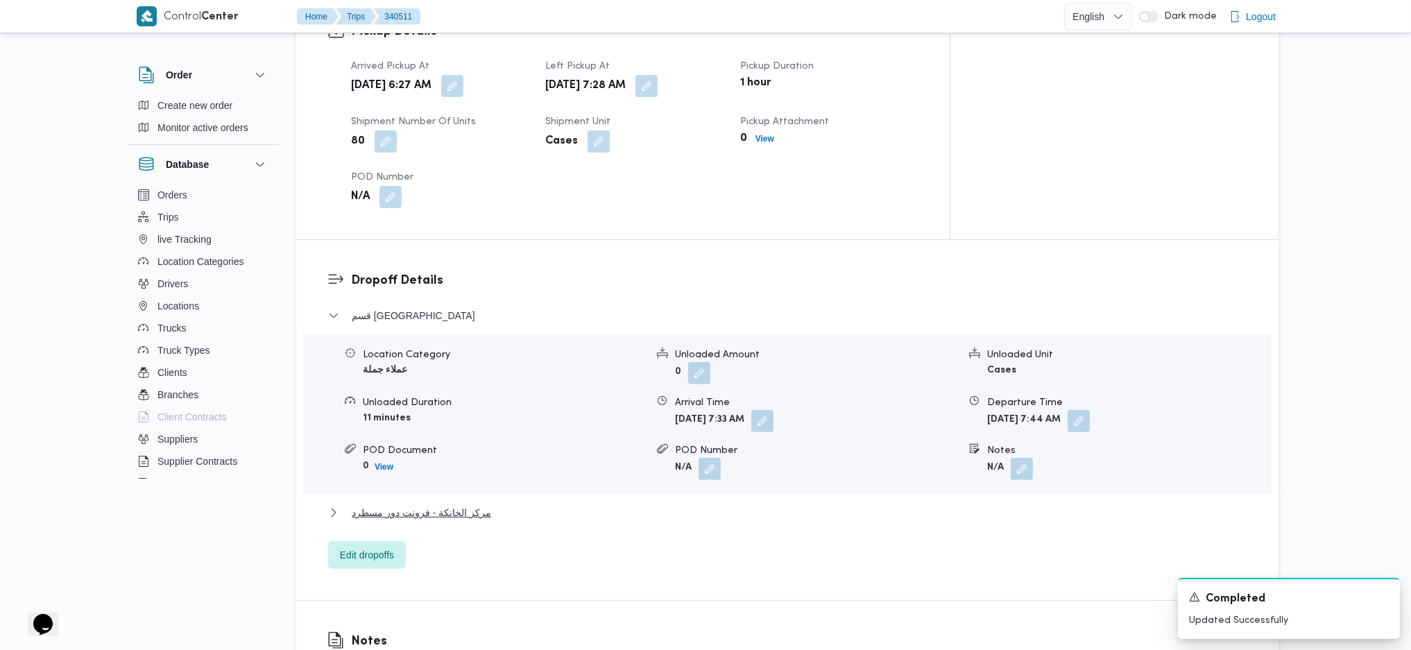
scroll to position [1080, 0]
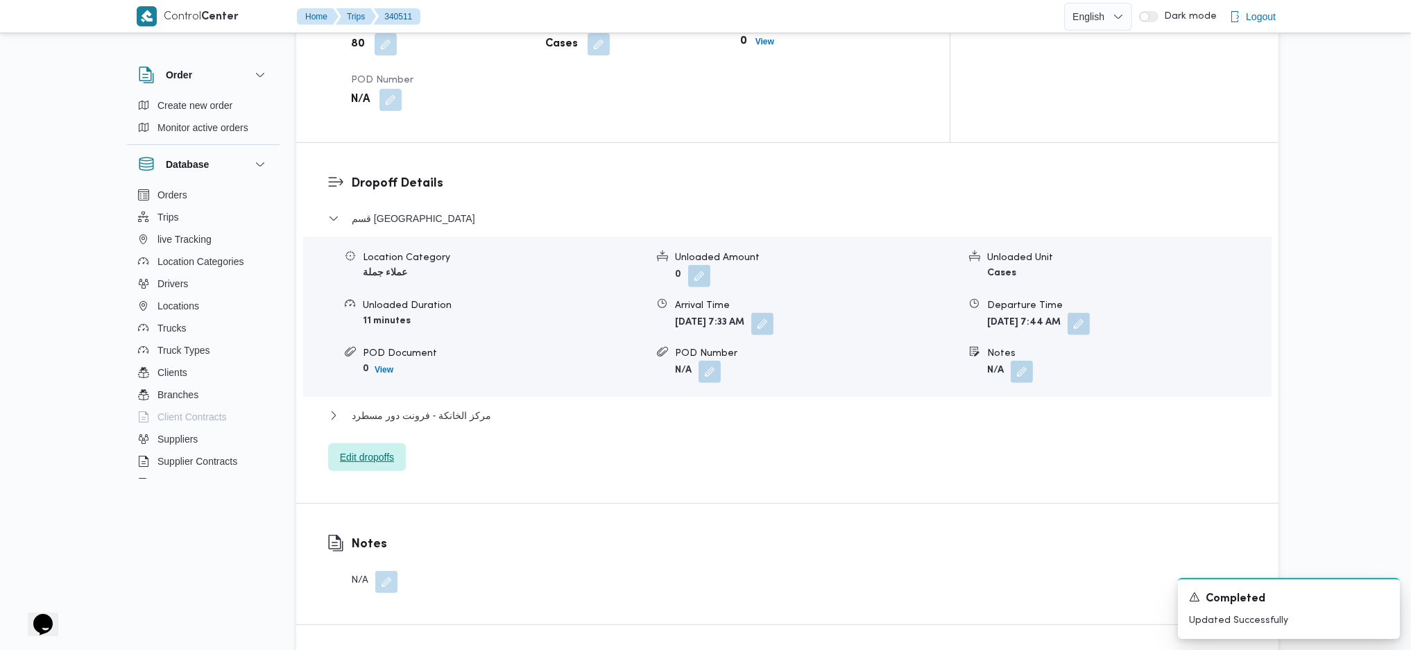
click at [383, 432] on span "Edit dropoffs" at bounding box center [367, 457] width 54 height 17
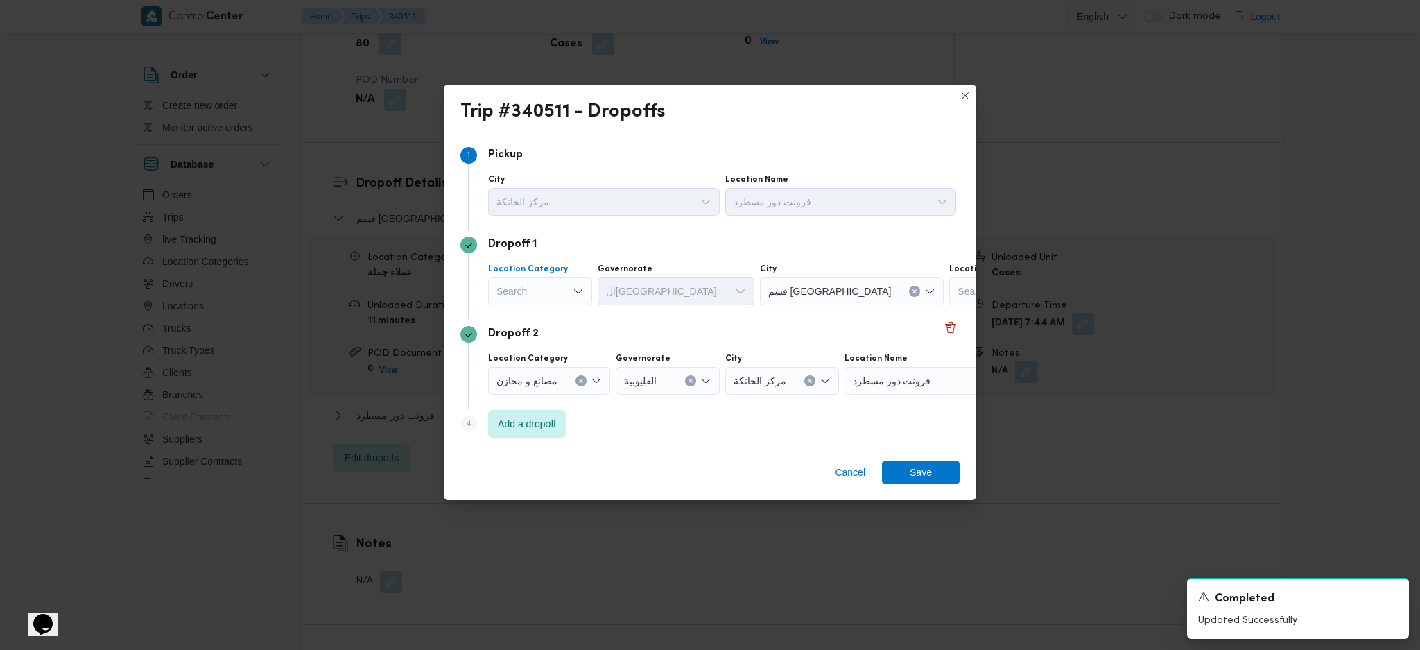
click at [558, 291] on div "Search" at bounding box center [540, 291] width 104 height 28
click at [526, 375] on span "عملاء جملة" at bounding box center [548, 377] width 71 height 17
click at [635, 291] on div "Search" at bounding box center [652, 291] width 104 height 28
type input "قاه"
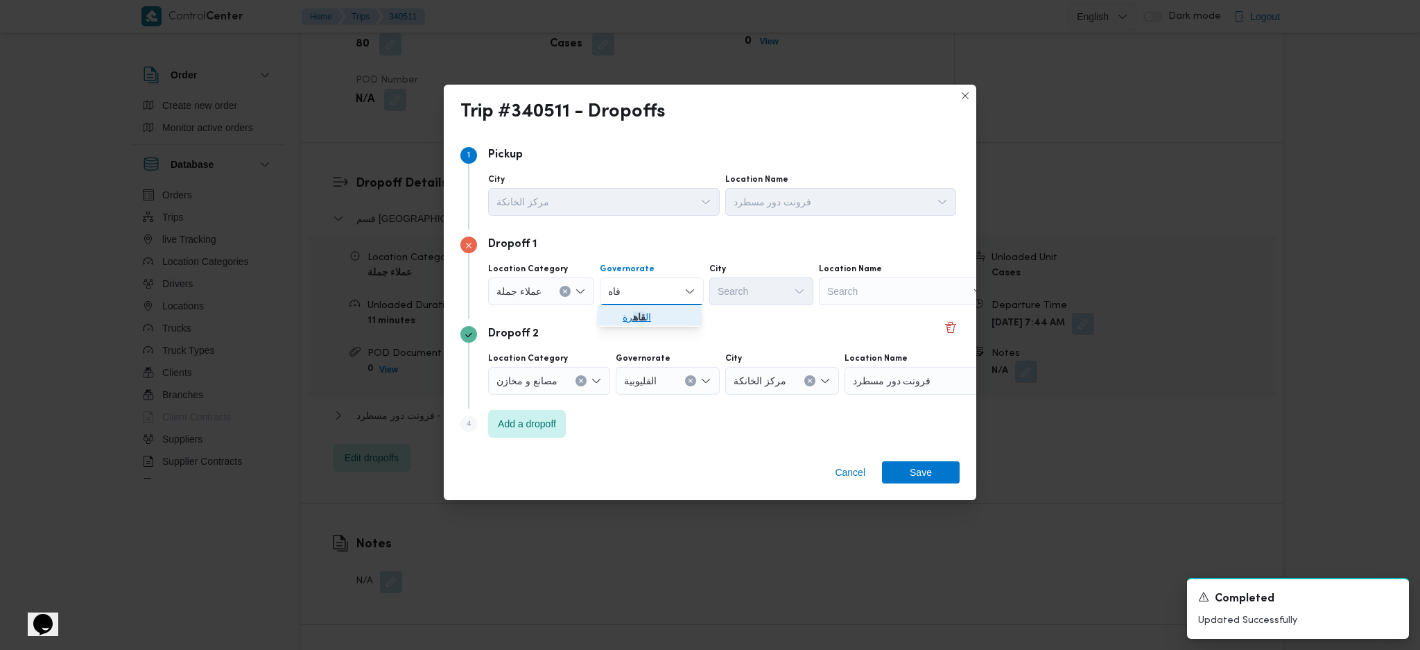
click at [639, 318] on mark "قاه" at bounding box center [639, 316] width 12 height 11
click at [777, 286] on div "Search" at bounding box center [829, 291] width 104 height 28
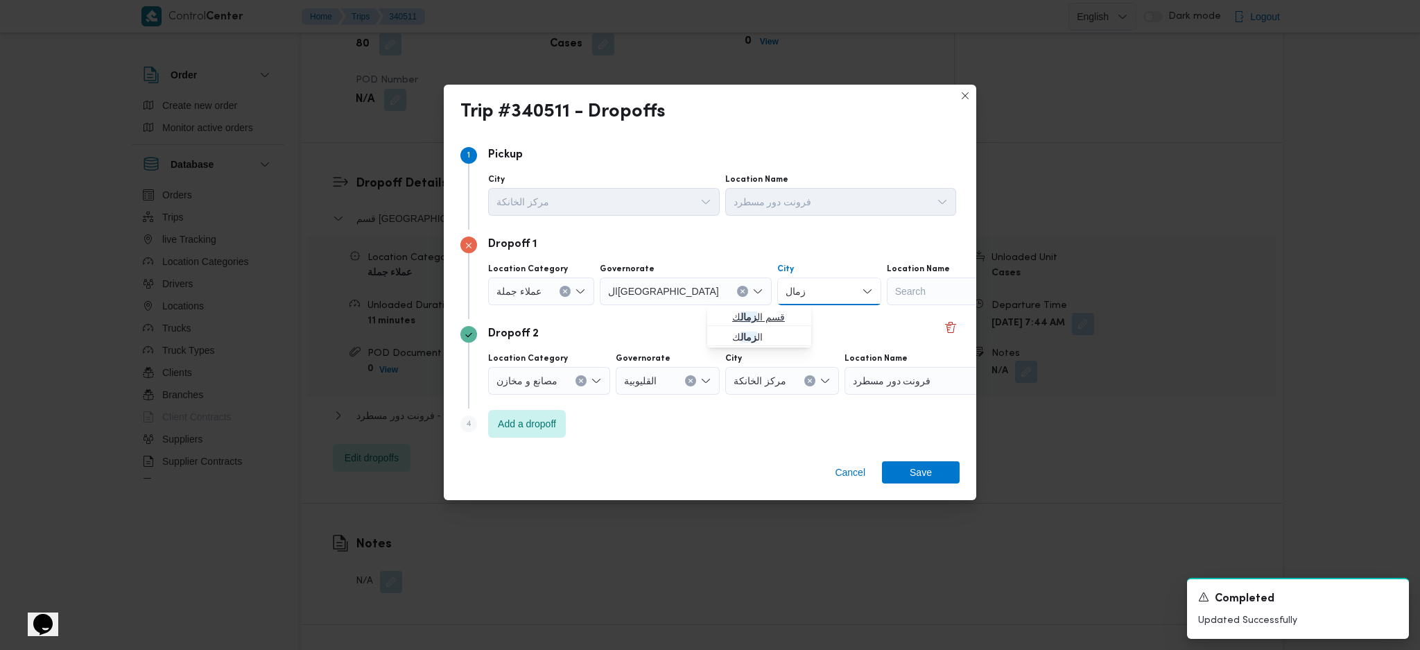
type input "زمال"
drag, startPoint x: 725, startPoint y: 318, endPoint x: 856, endPoint y: 429, distance: 172.3
click at [725, 318] on icon "button" at bounding box center [721, 316] width 11 height 11
click at [933, 432] on span "Save" at bounding box center [921, 471] width 78 height 22
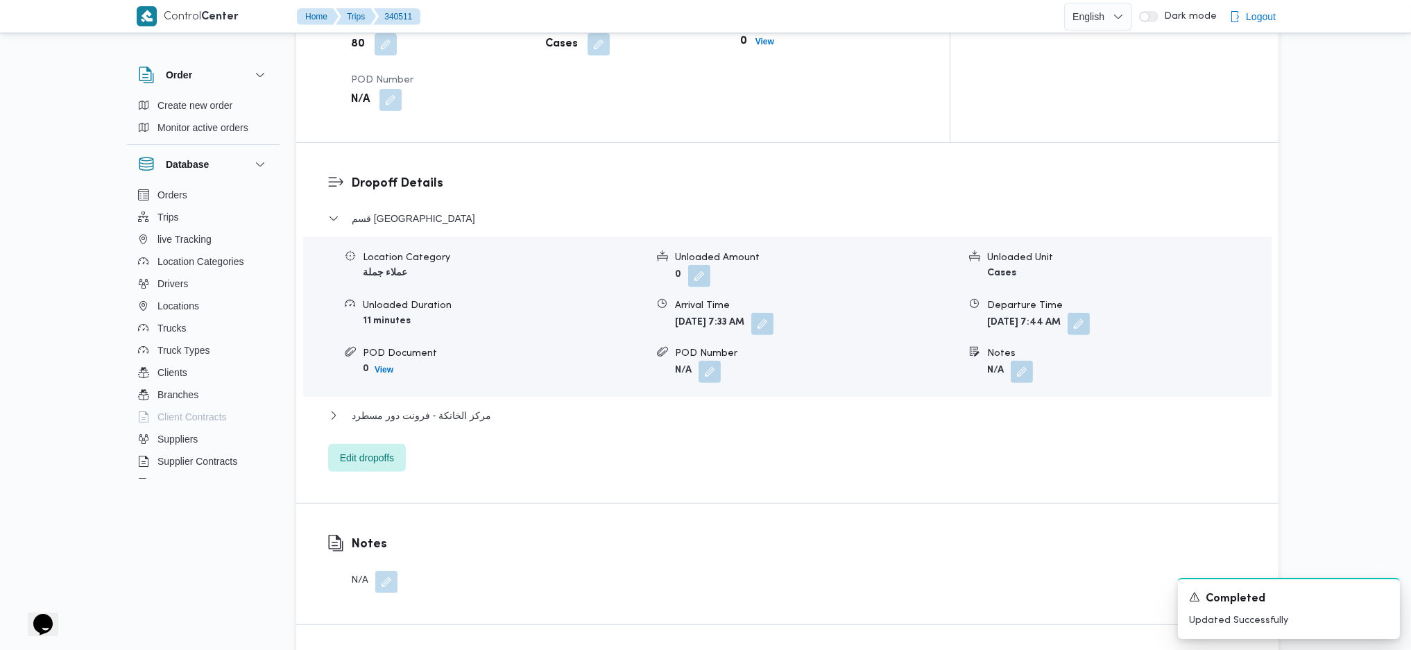
click at [1024, 346] on div "Notes" at bounding box center [1128, 353] width 283 height 15
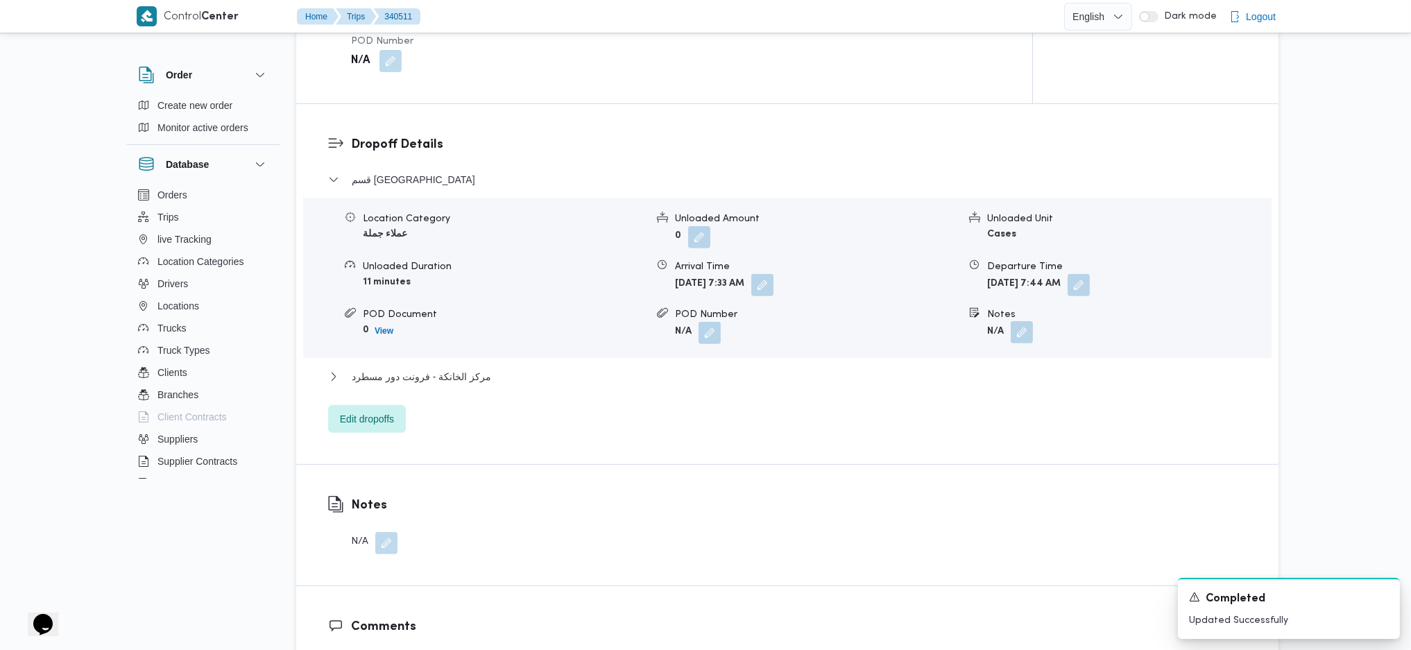
click at [1024, 321] on button "button" at bounding box center [1021, 332] width 22 height 22
click at [972, 363] on input "Notes" at bounding box center [984, 366] width 138 height 28
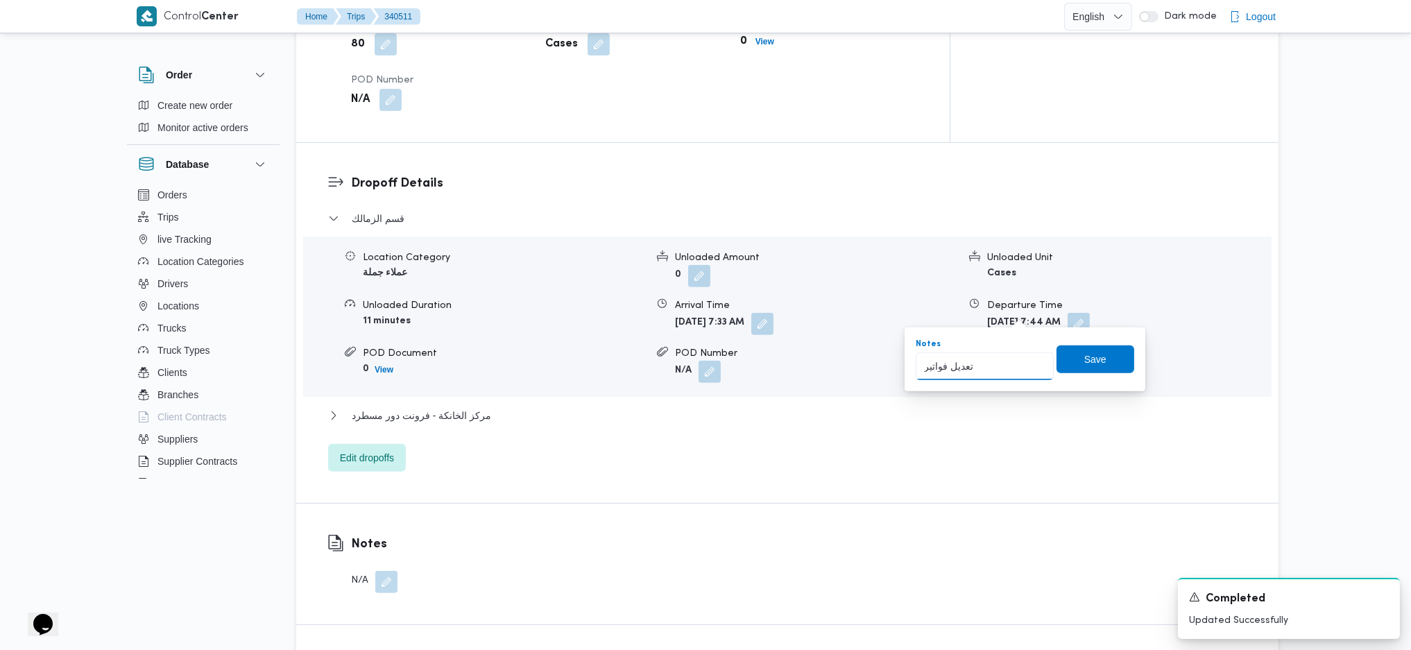
type input "تعديل فواتير"
click button "Save" at bounding box center [1095, 359] width 78 height 28
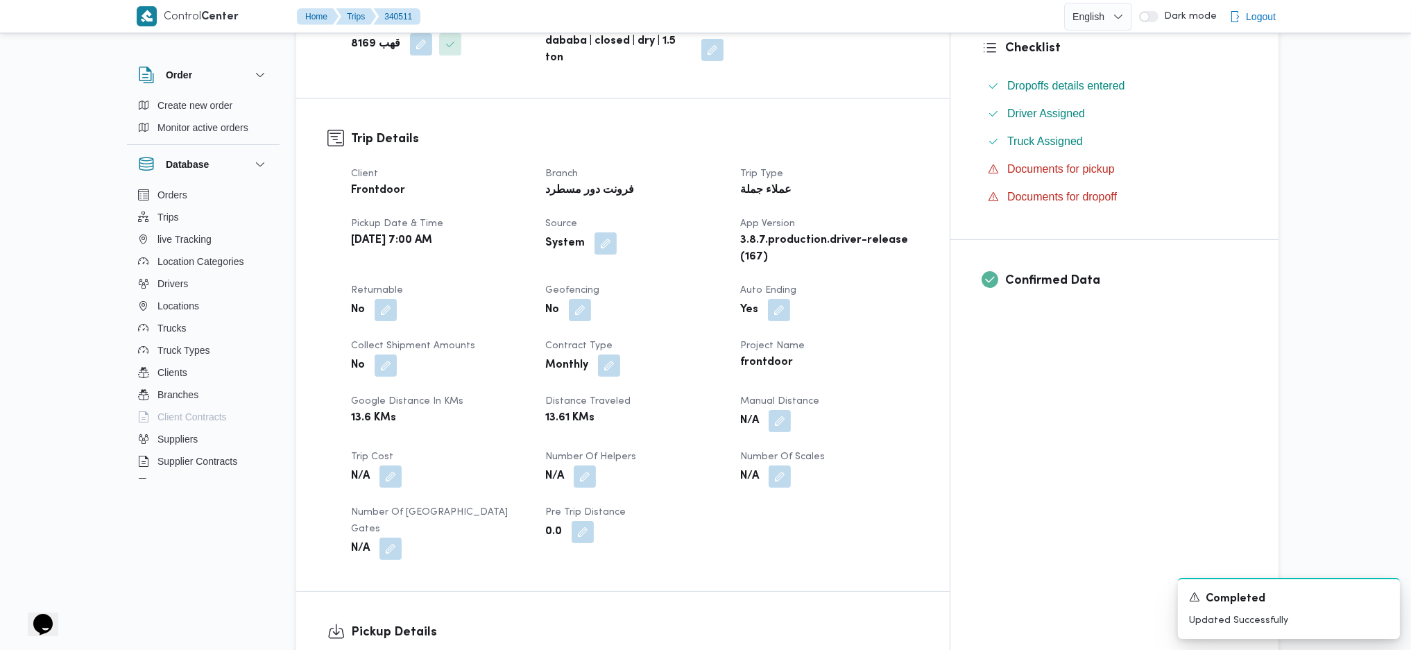
scroll to position [62, 0]
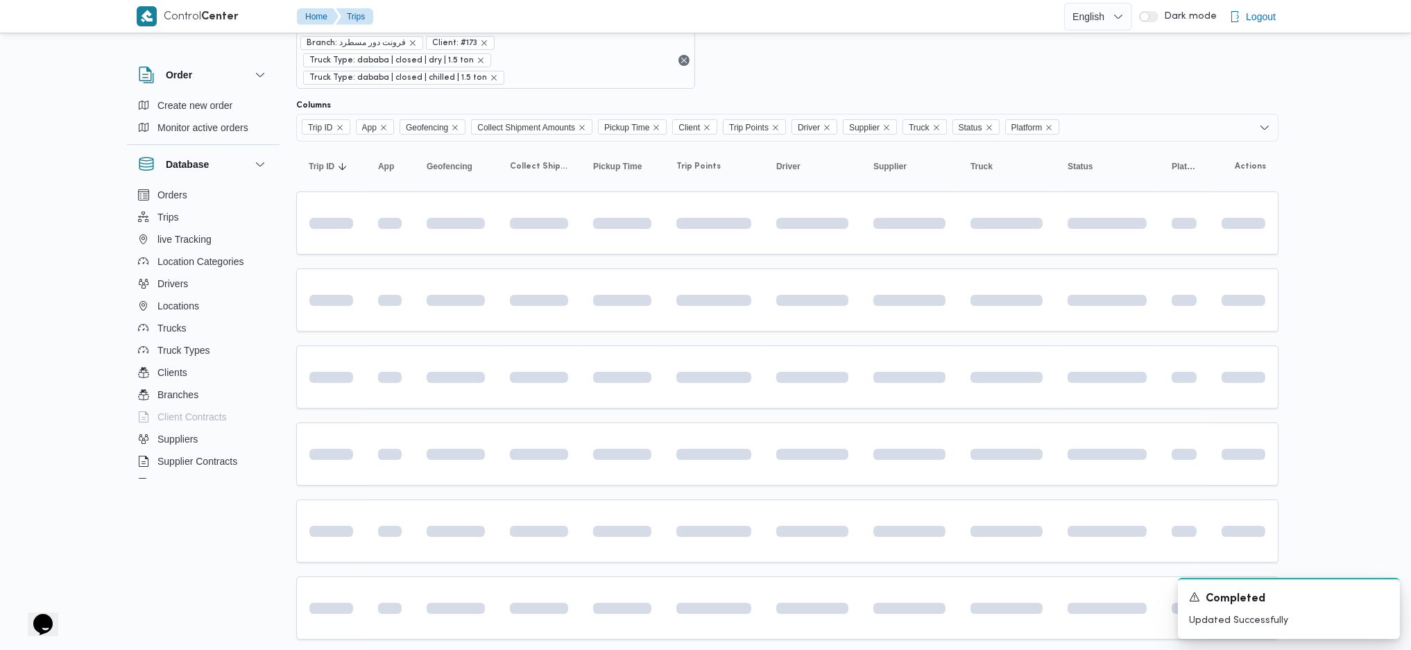
scroll to position [173, 0]
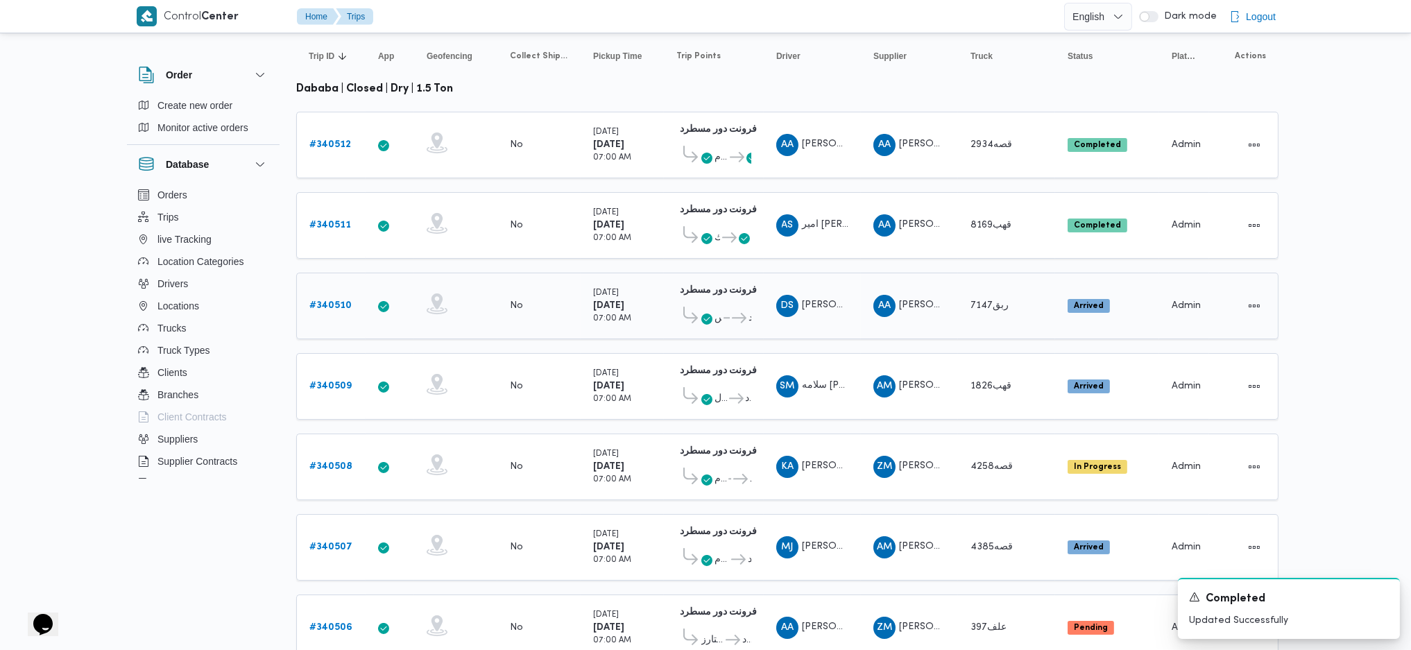
click at [344, 301] on b "# 340510" at bounding box center [330, 305] width 42 height 9
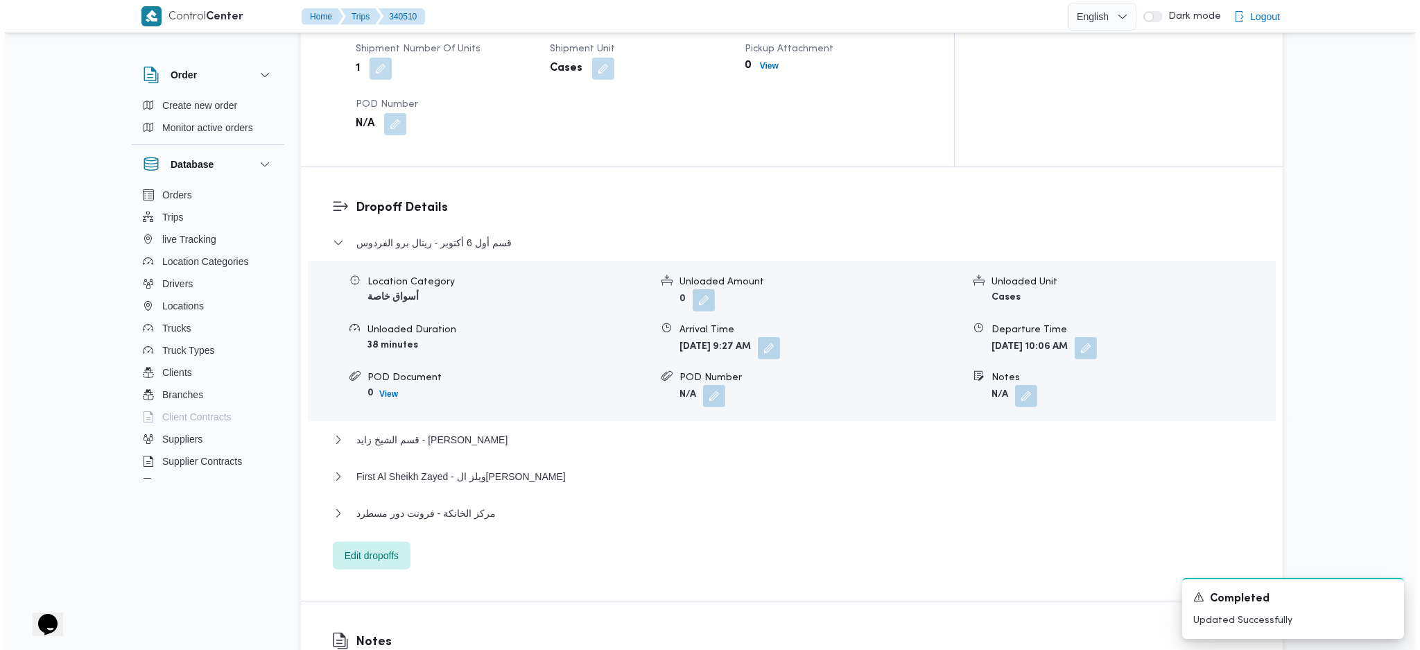
scroll to position [1097, 0]
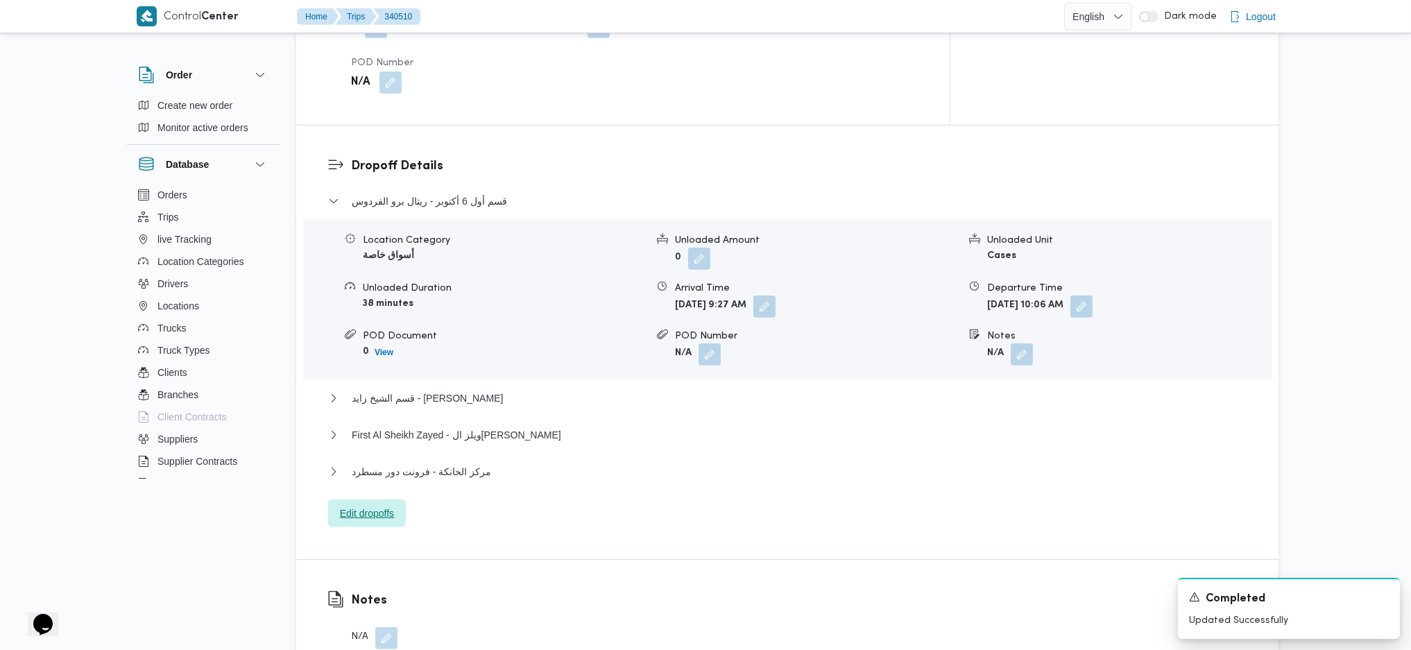
click at [354, 432] on span "Edit dropoffs" at bounding box center [367, 513] width 54 height 17
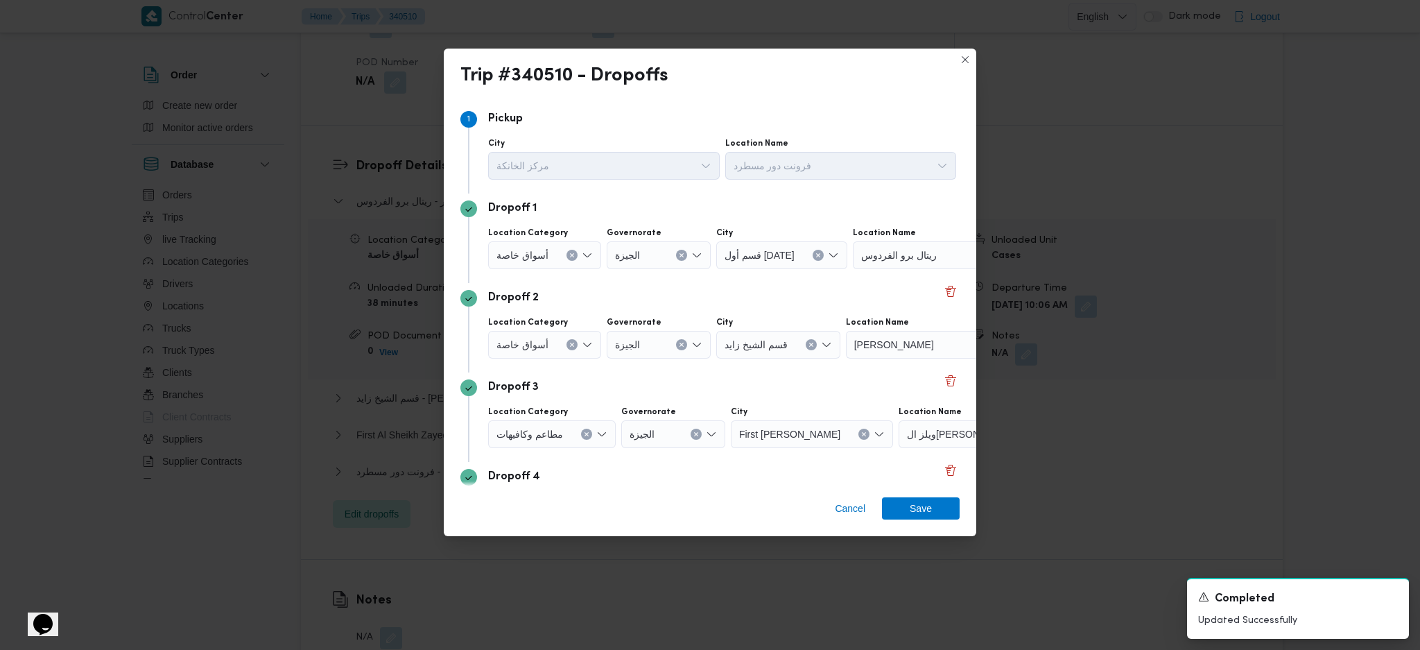
click at [571, 256] on icon "Clear input" at bounding box center [571, 255] width 3 height 3
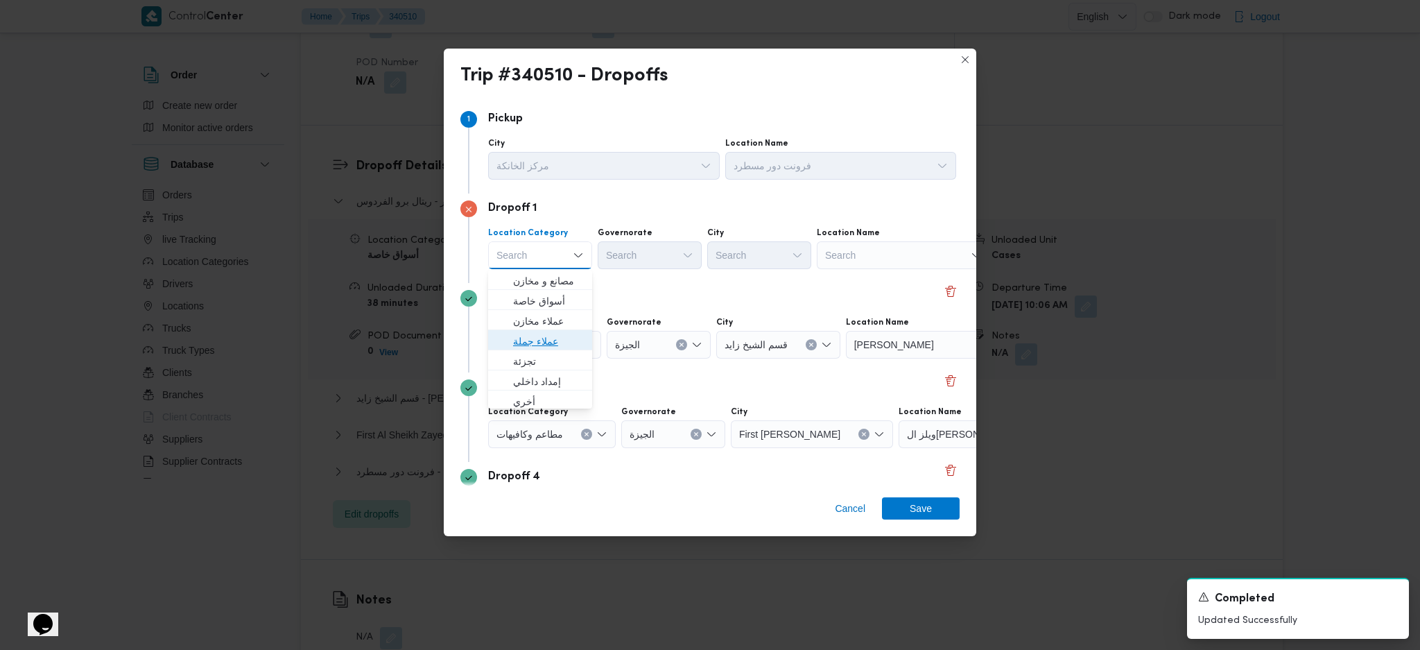
click at [547, 340] on span "عملاء جملة" at bounding box center [548, 341] width 71 height 17
click at [653, 245] on div "Search" at bounding box center [652, 255] width 104 height 28
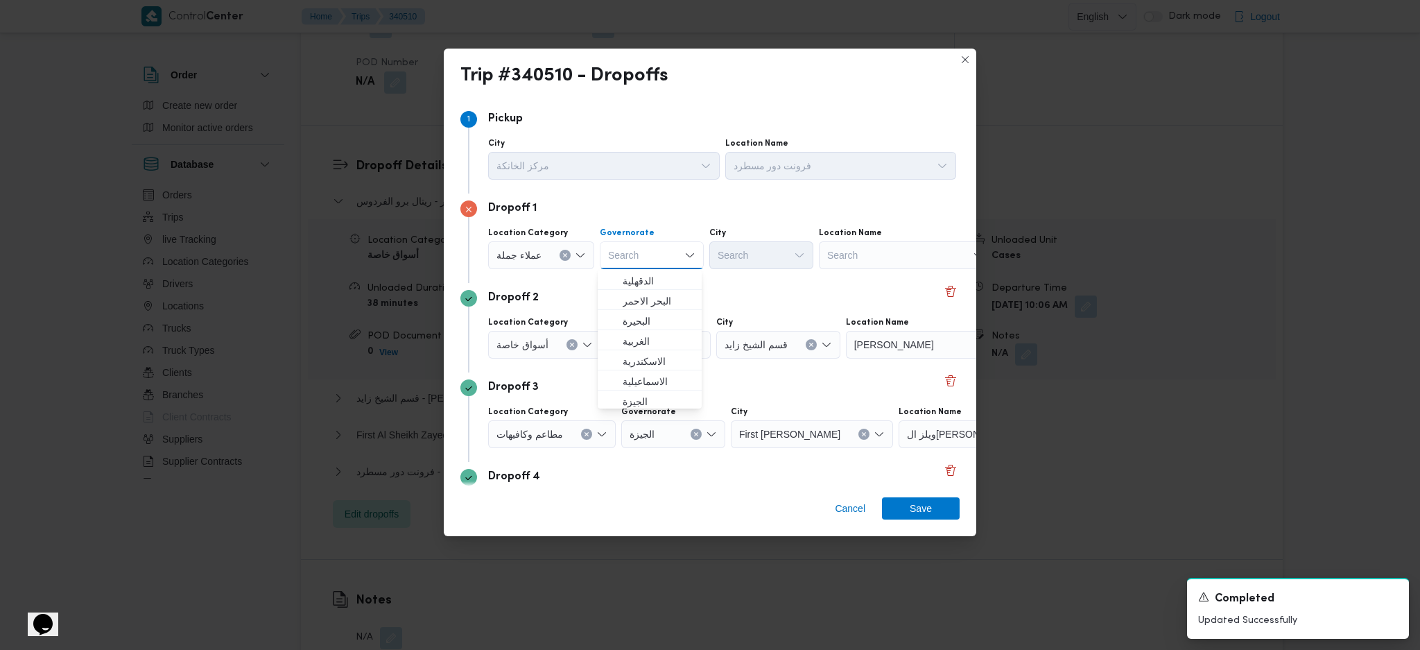
click at [563, 256] on icon "Clear input" at bounding box center [564, 255] width 3 height 3
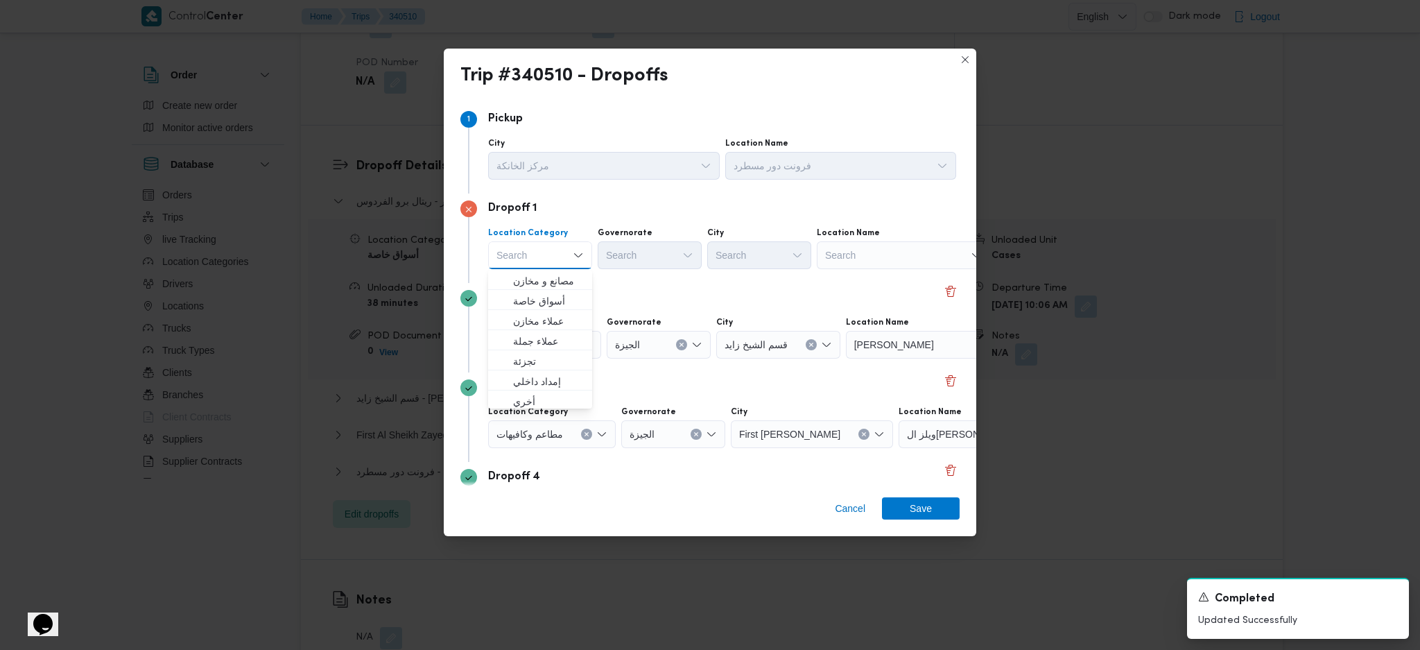
click at [868, 259] on div "Search" at bounding box center [903, 255] width 173 height 28
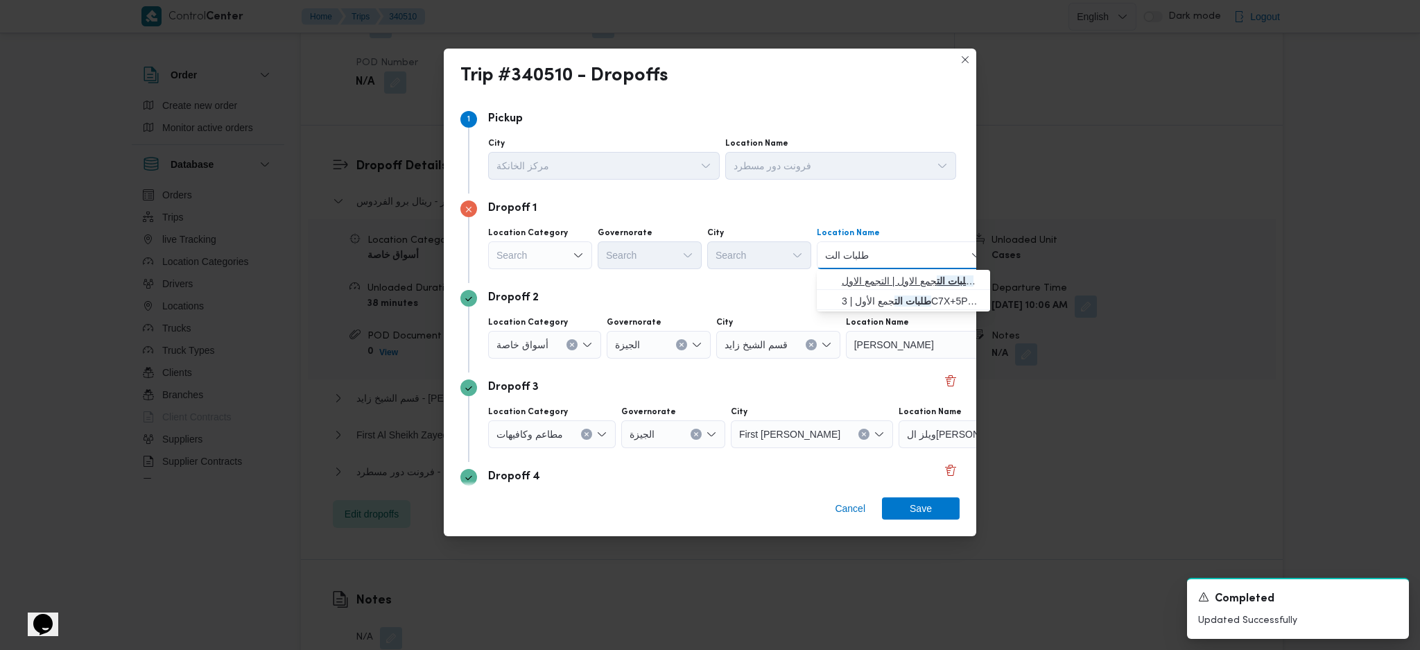
type input "طلبات الت"
click at [879, 275] on span "طلبات الت جمع الاول | التجمع الاول | null" at bounding box center [912, 281] width 140 height 17
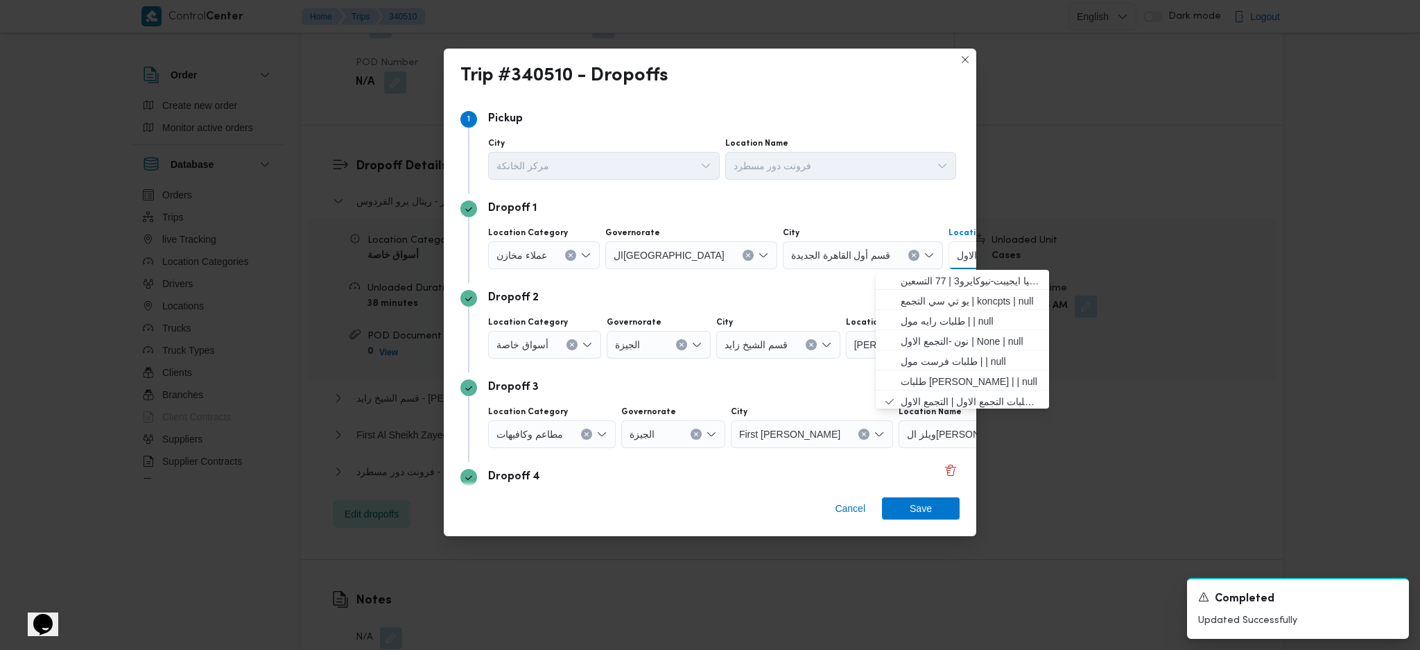
click at [861, 352] on div "سبينس زايد" at bounding box center [932, 345] width 173 height 28
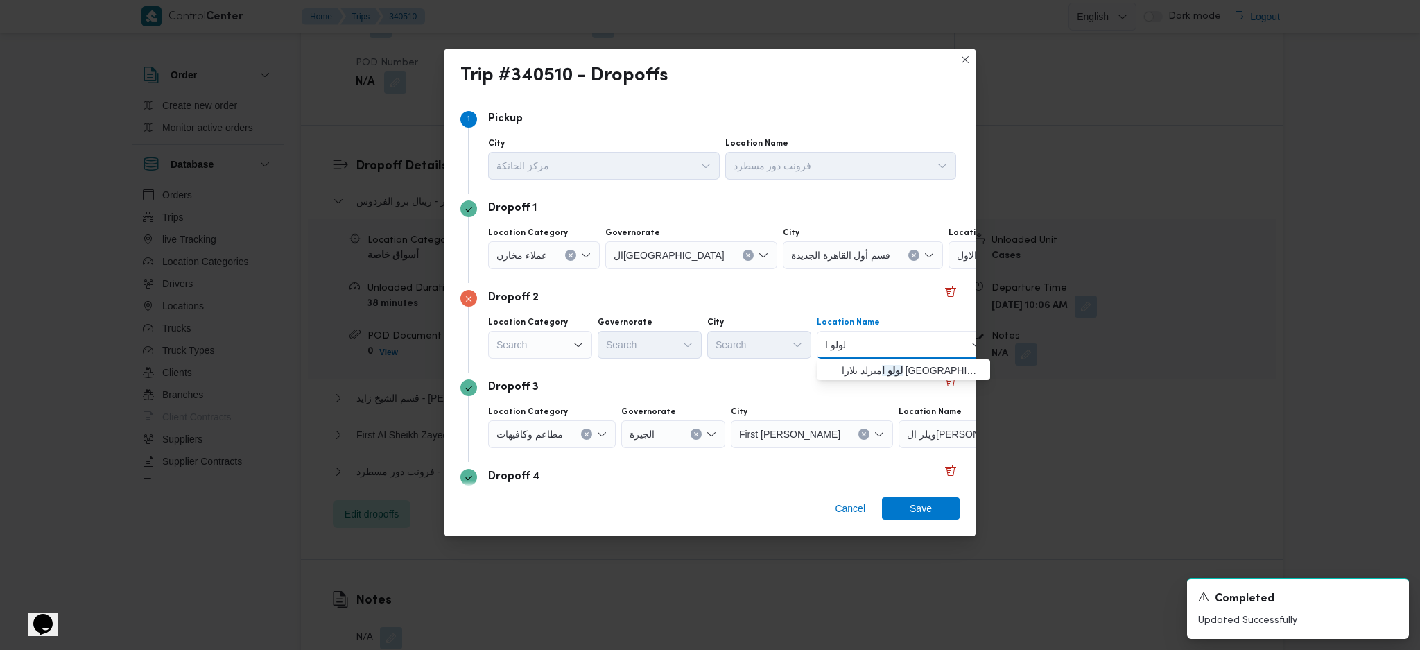
type input "لولو ا"
click at [852, 364] on span "لولو ا ميرلد بلازا نيو كايرو | Emerald Plaza Mall | null" at bounding box center [912, 370] width 140 height 17
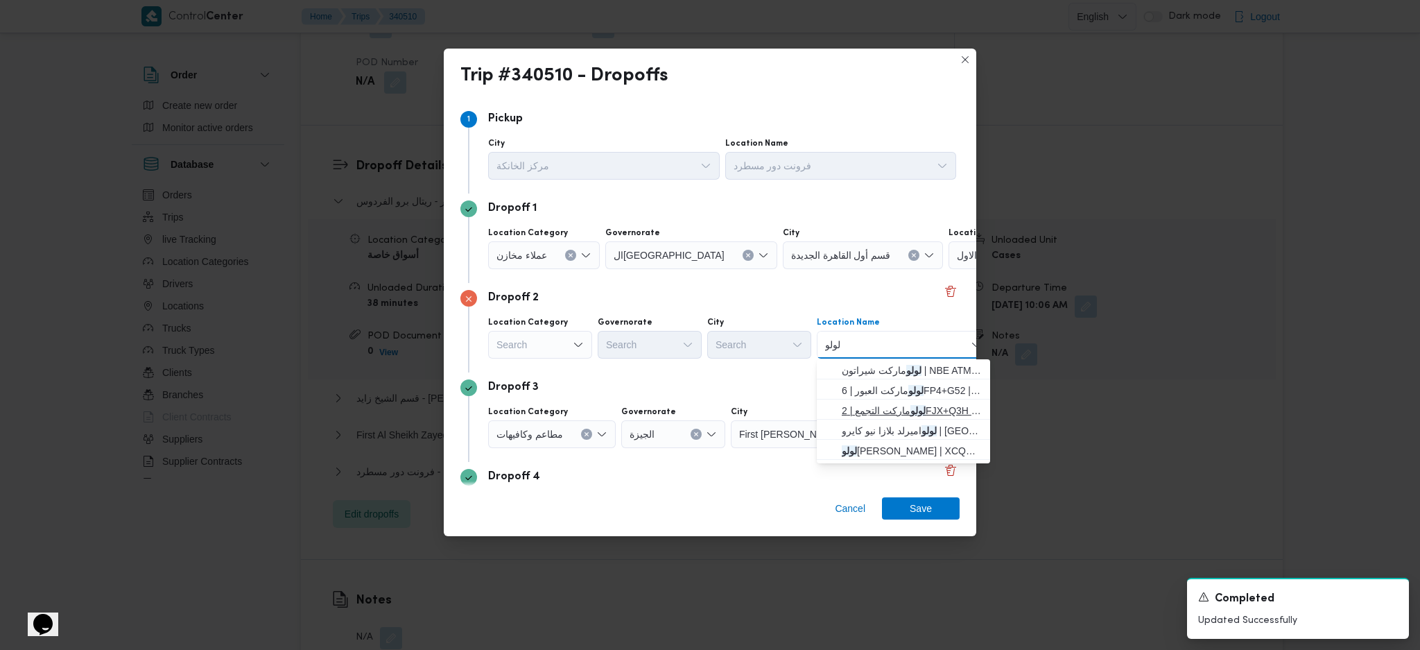
type input "لولو"
click at [877, 404] on span "لولو ماركت التجمع | 2FJX+Q3H | null" at bounding box center [912, 410] width 140 height 17
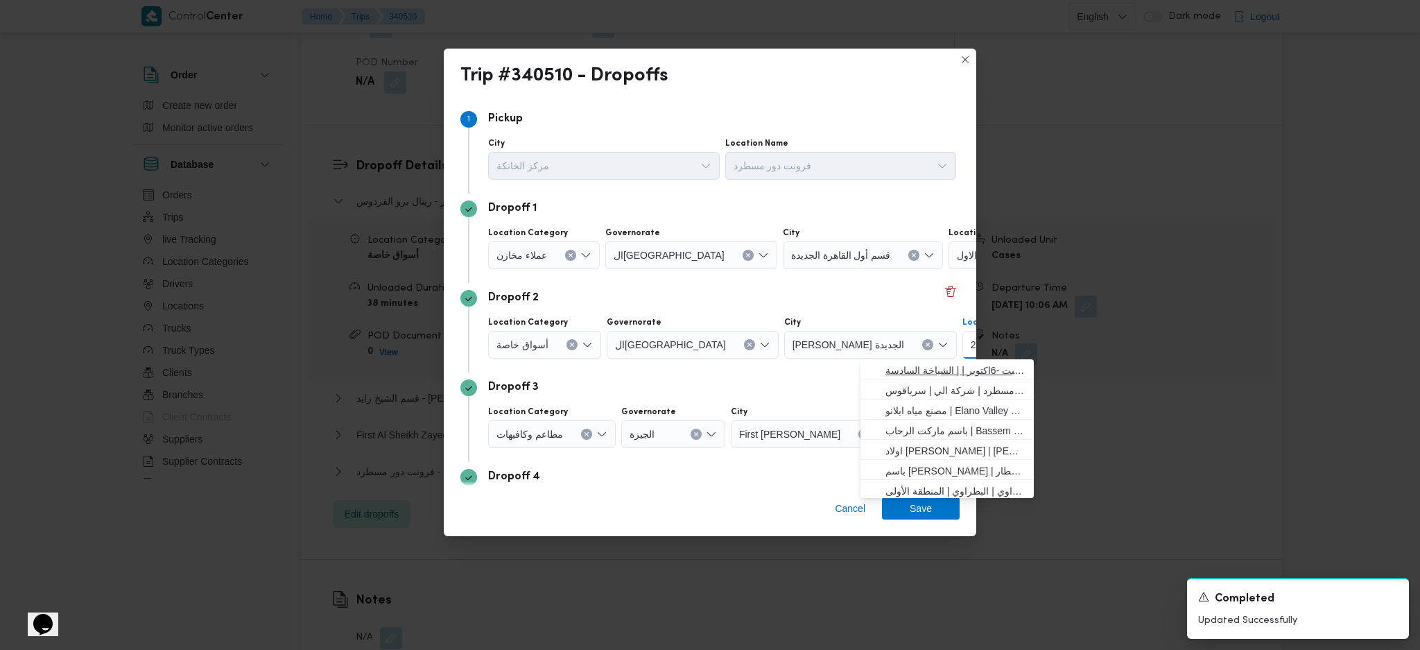
scroll to position [92, 0]
click at [809, 388] on div "Dropoff 3" at bounding box center [709, 387] width 499 height 17
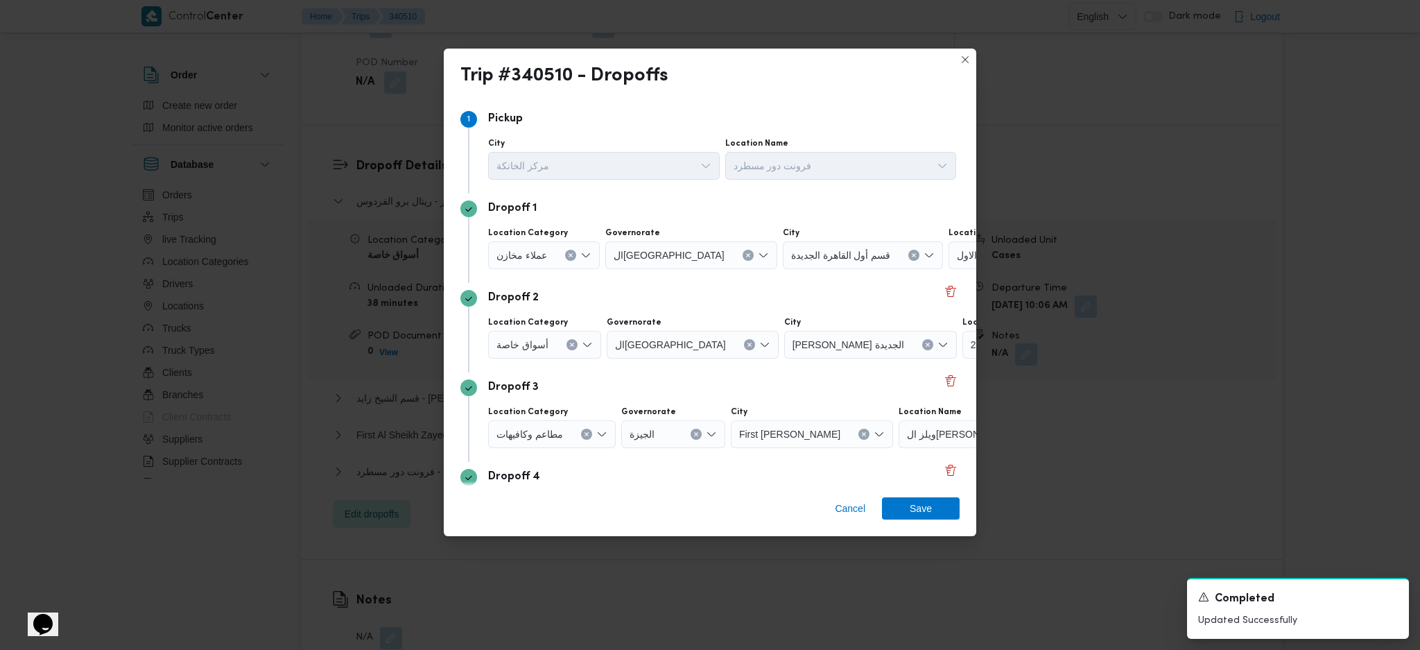
scroll to position [0, 93]
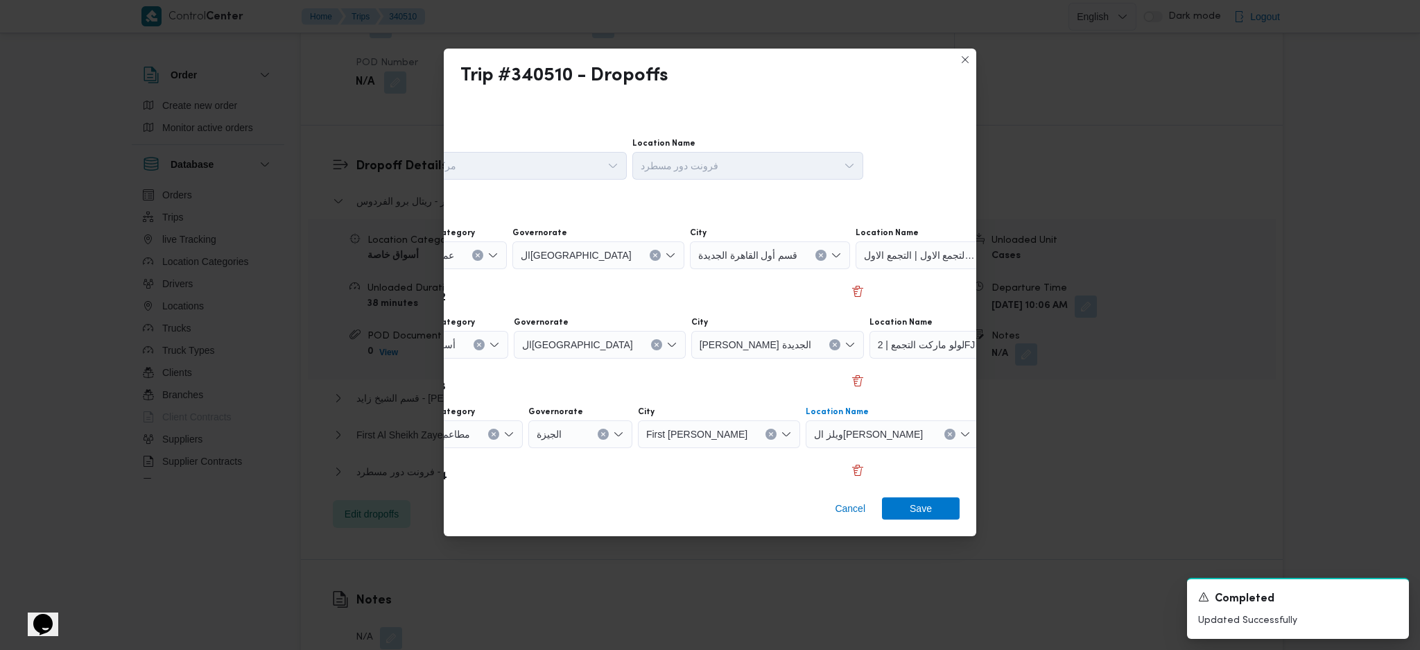
click at [895, 432] on div "ويلز الشيخ زايد" at bounding box center [892, 434] width 173 height 28
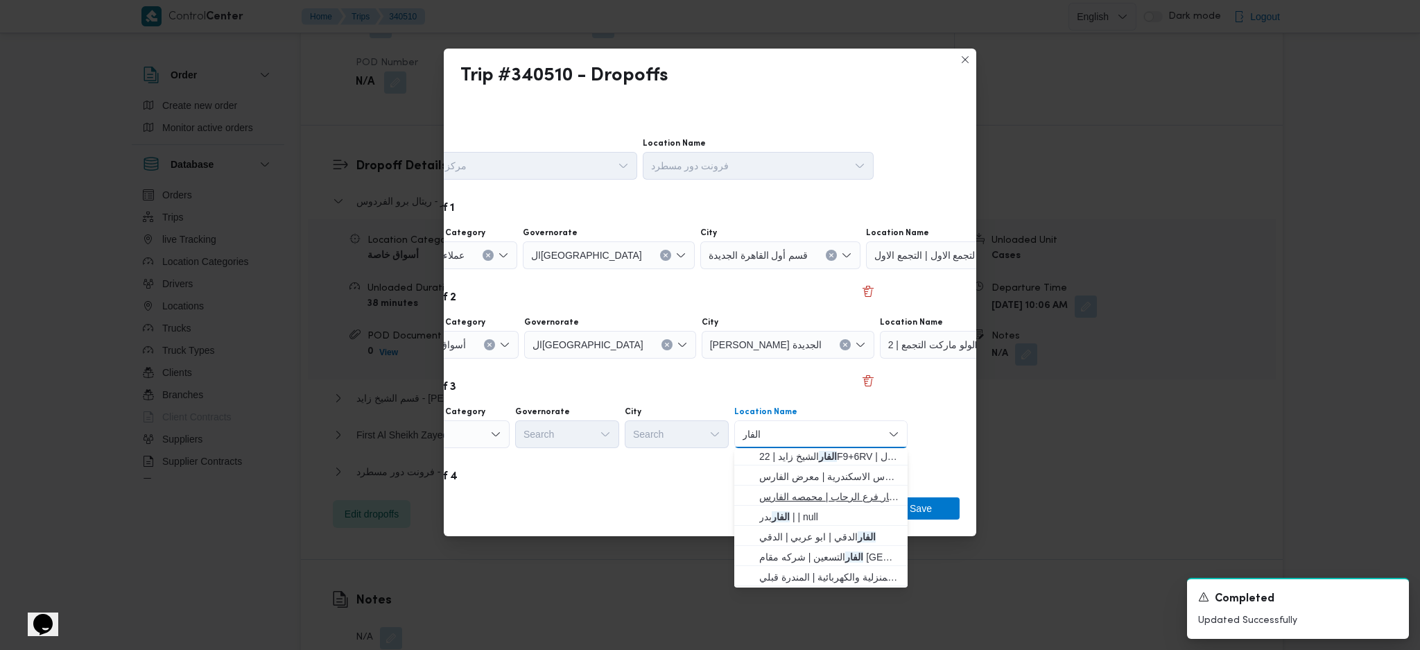
scroll to position [92, 0]
type input "الفار"
click at [834, 432] on span "الفار التجمع | Mahmoud ELFar 90th St. - محمود الفار شارع ال٩٠ | null" at bounding box center [829, 508] width 140 height 17
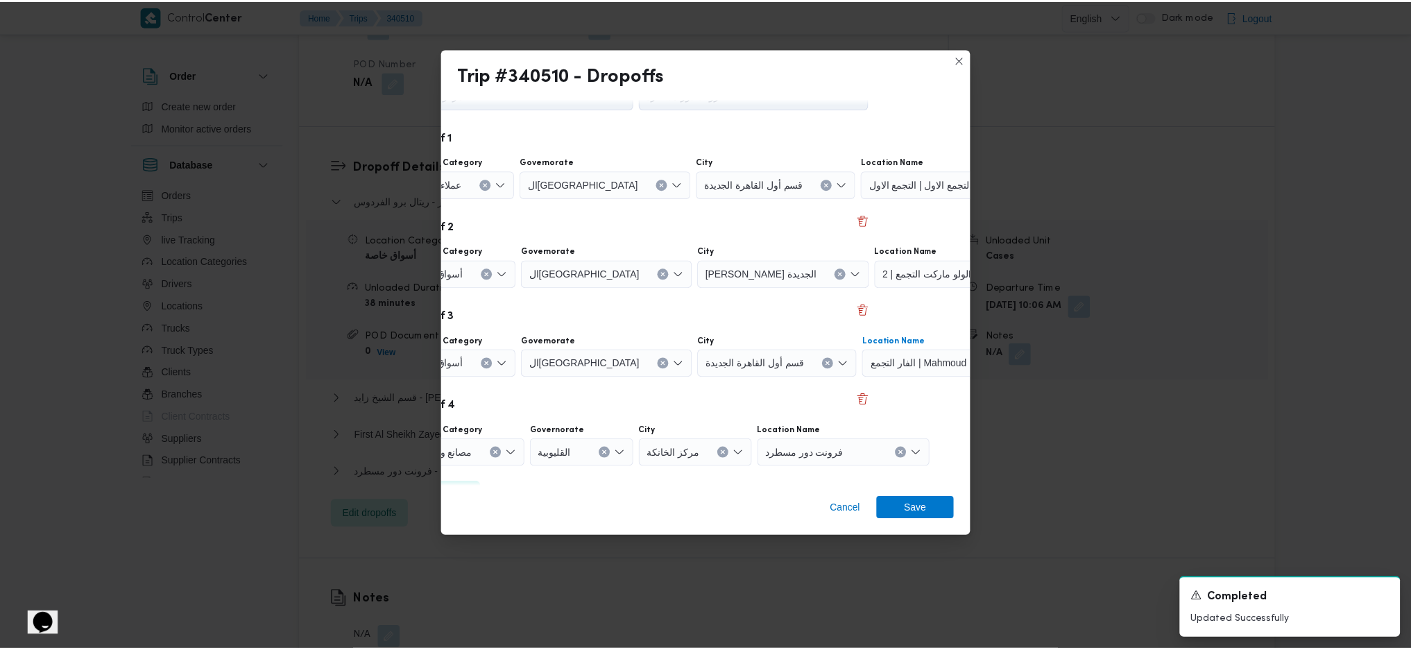
scroll to position [106, 83]
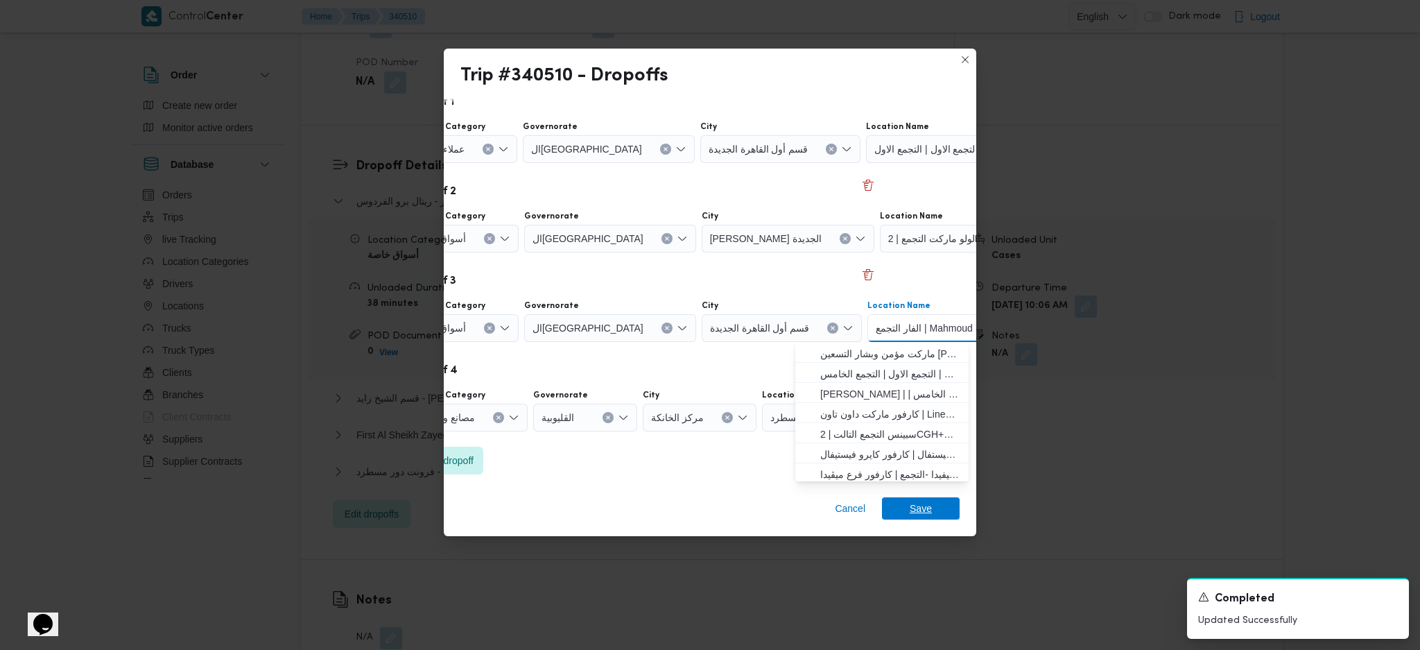
click at [908, 432] on span "Save" at bounding box center [921, 508] width 78 height 22
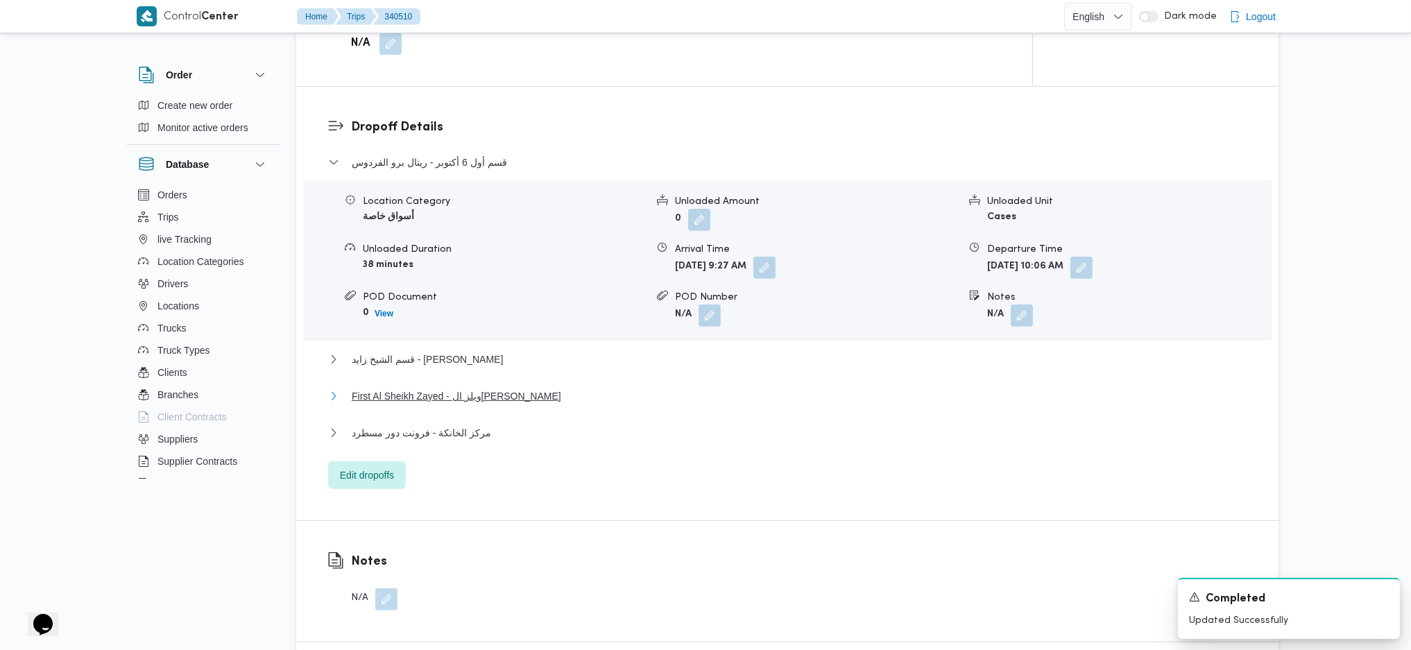
click at [487, 388] on span "First Al Sheikh Zayed - ويلز الشيخ زايد" at bounding box center [456, 396] width 209 height 17
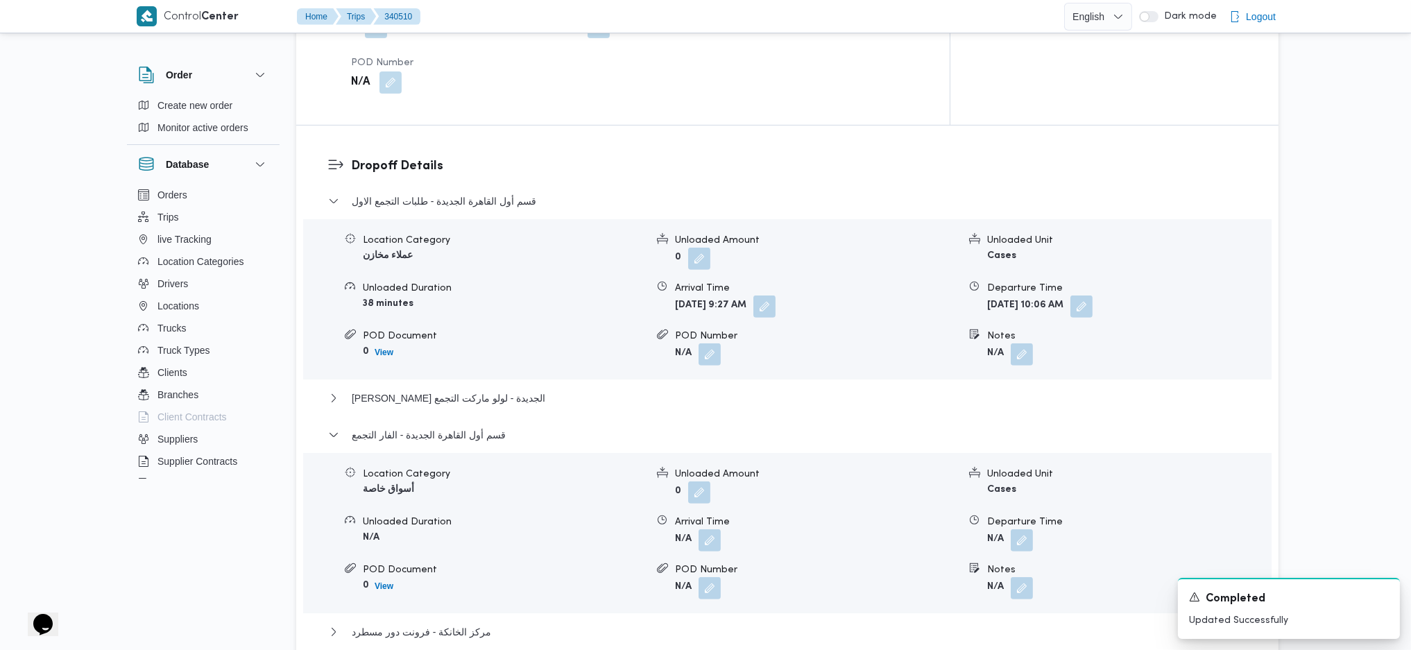
scroll to position [1467, 0]
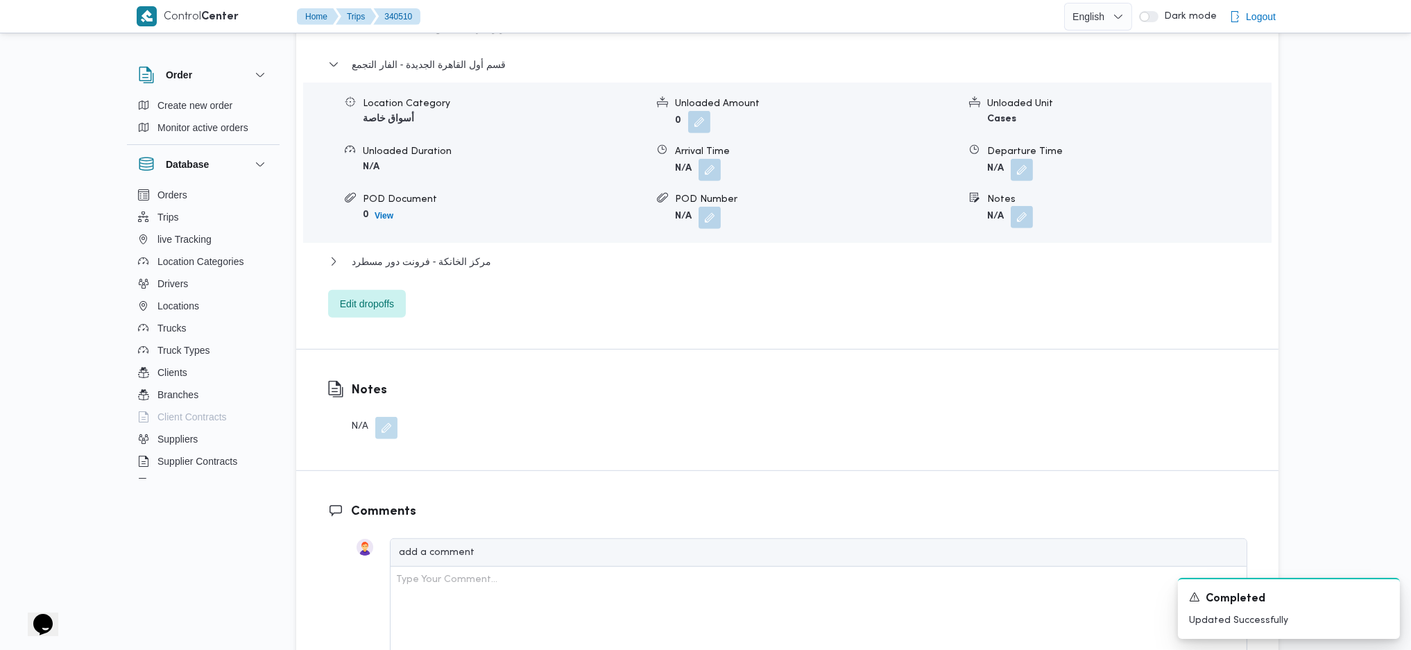
click at [1019, 206] on button "button" at bounding box center [1021, 217] width 22 height 22
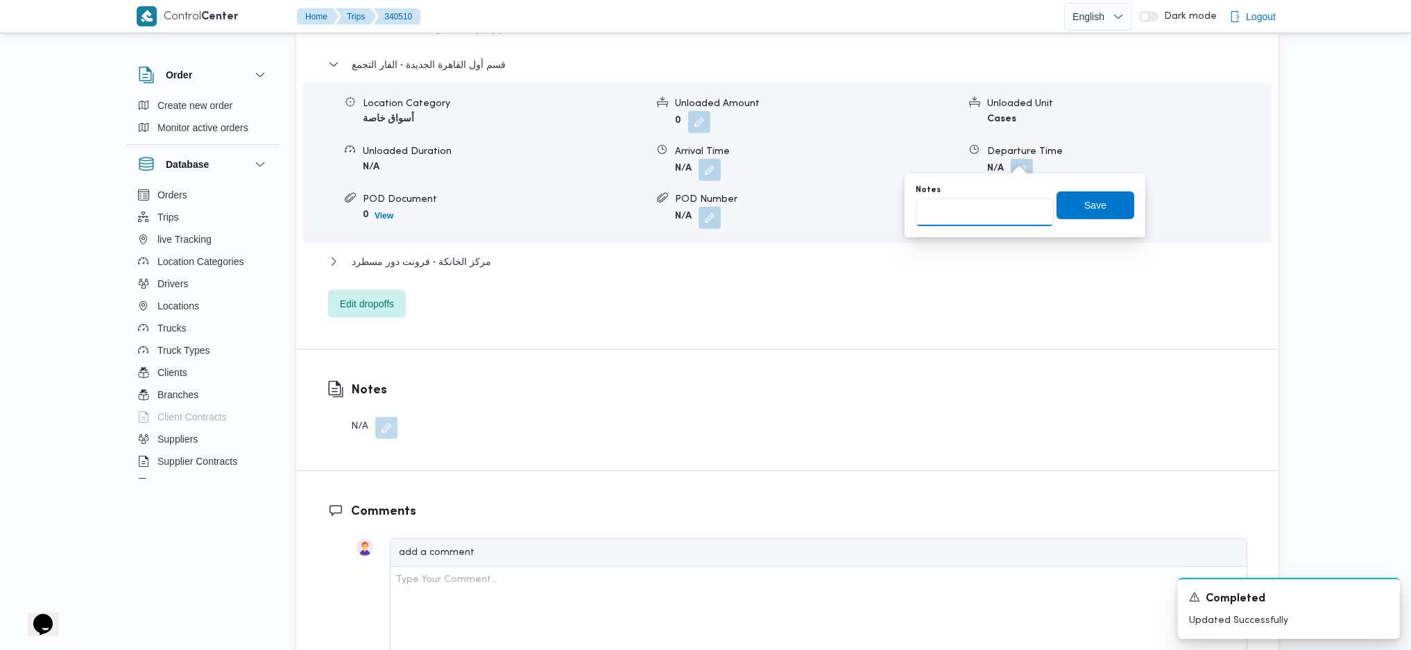
click at [983, 220] on input "Notes" at bounding box center [984, 212] width 138 height 28
type input "الفار وواتر واي"
click button "Save" at bounding box center [1095, 205] width 78 height 28
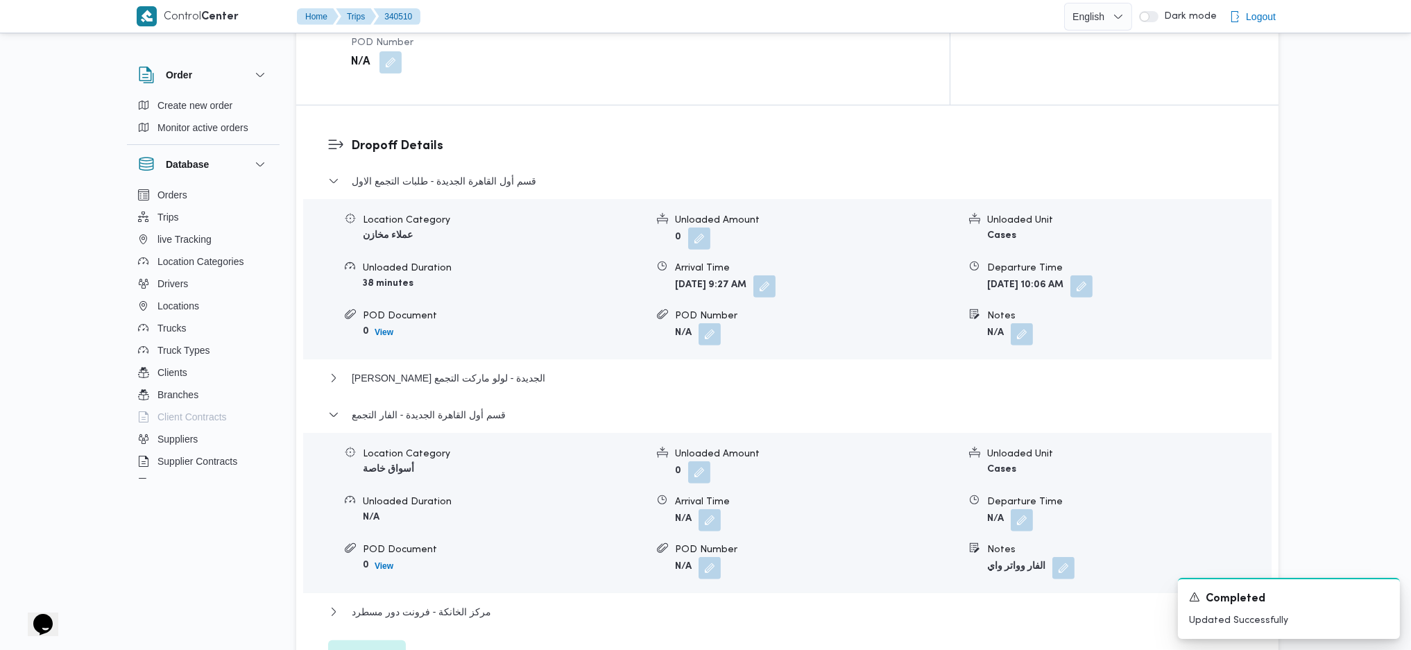
scroll to position [1097, 0]
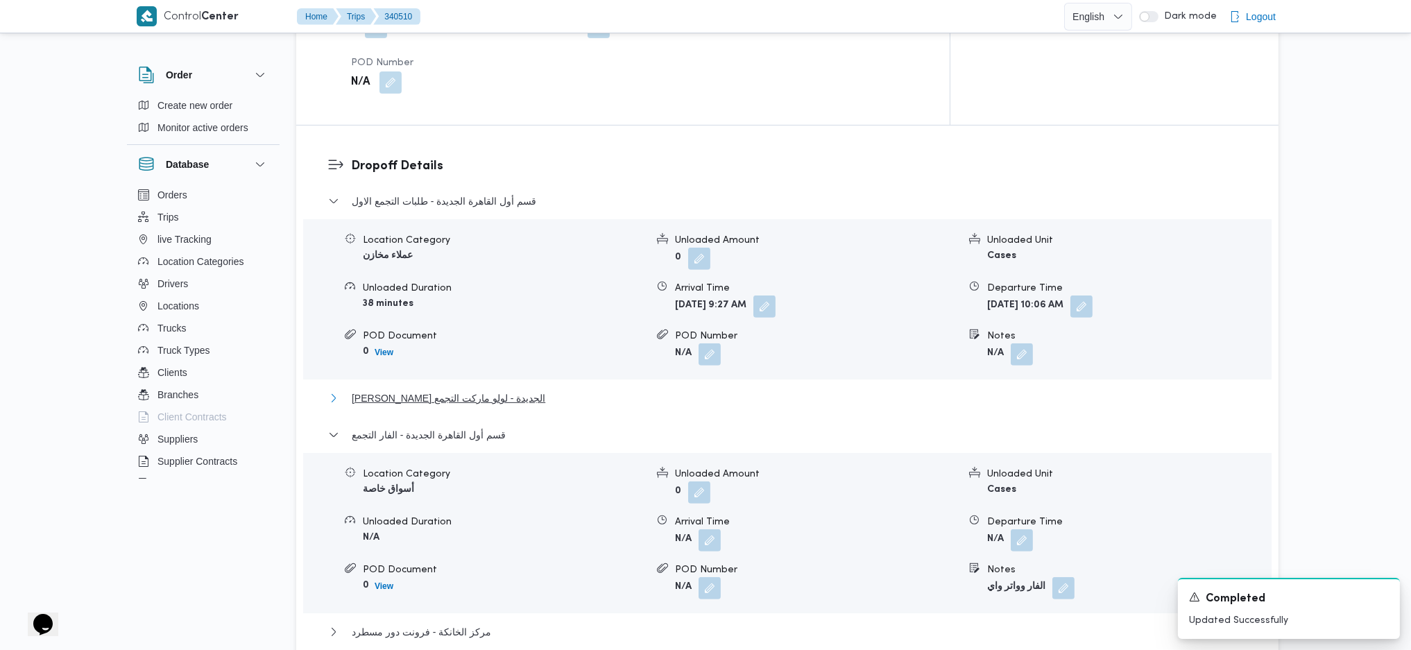
click at [497, 390] on span "ثانى القاهرة الجديدة - لولو ماركت التجمع" at bounding box center [448, 398] width 193 height 17
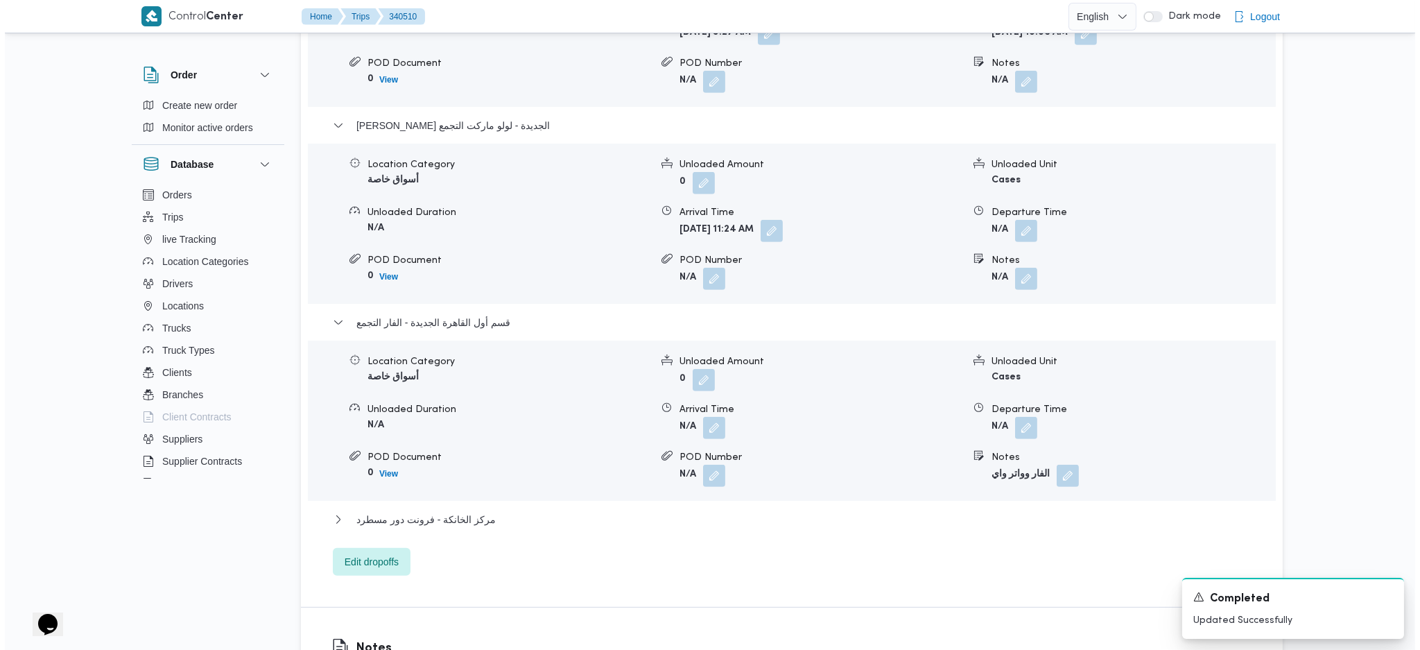
scroll to position [1374, 0]
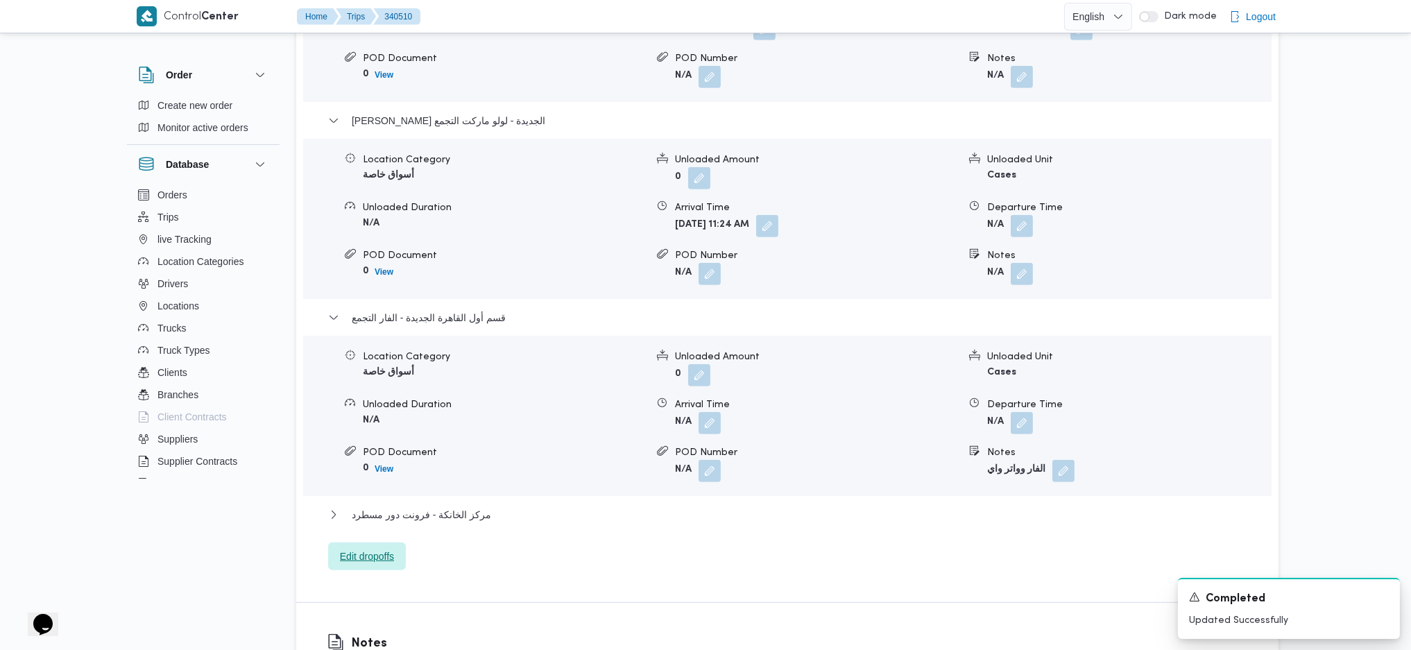
click at [399, 432] on div "قسم أول القاهرة الجديدة - طلبات التجمع الاول Location Category عملاء مخازن Unlo…" at bounding box center [787, 242] width 919 height 655
click at [396, 432] on span "Edit dropoffs" at bounding box center [367, 556] width 78 height 28
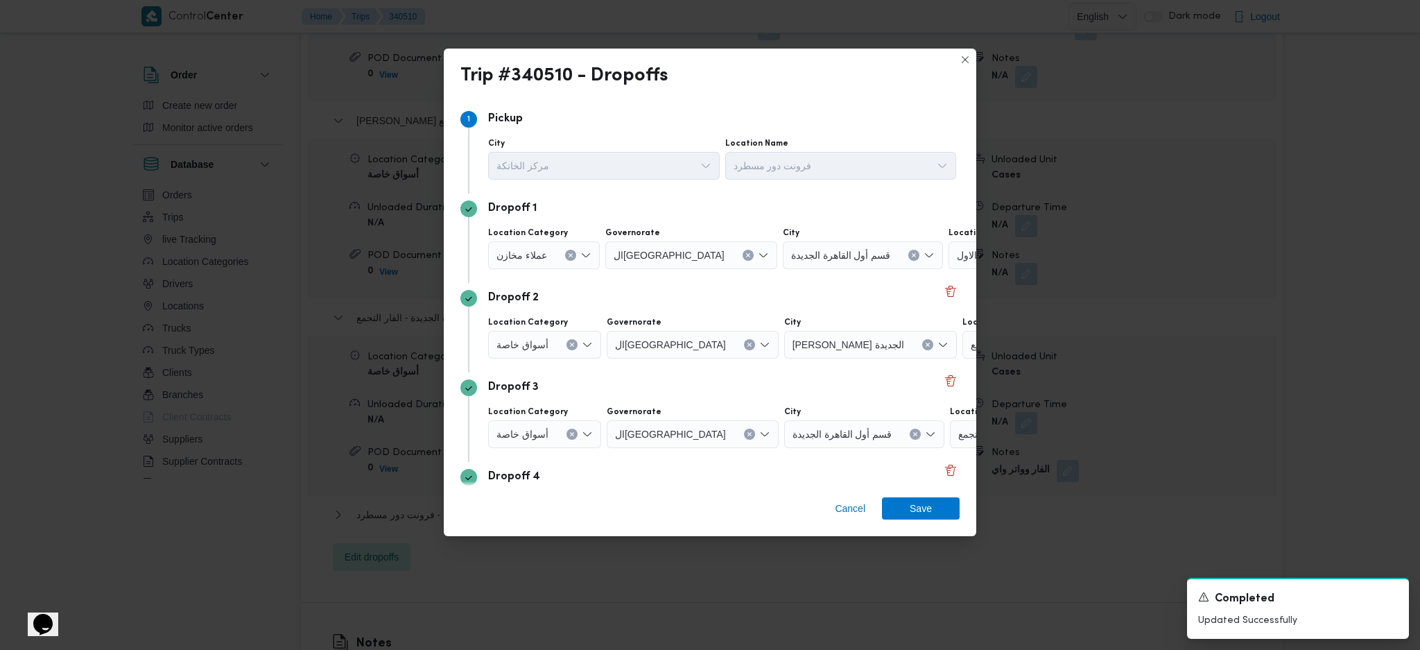
scroll to position [106, 0]
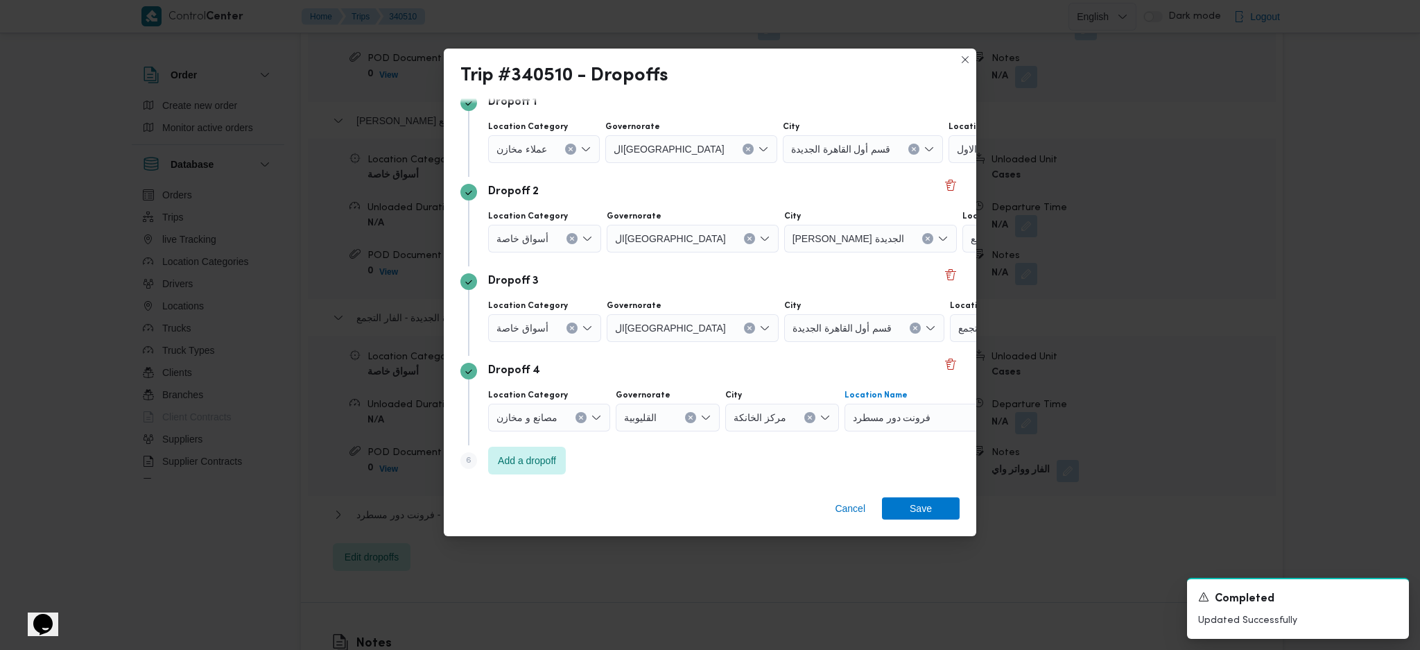
click at [921, 417] on span "فرونت دور مسطرد" at bounding box center [892, 416] width 78 height 15
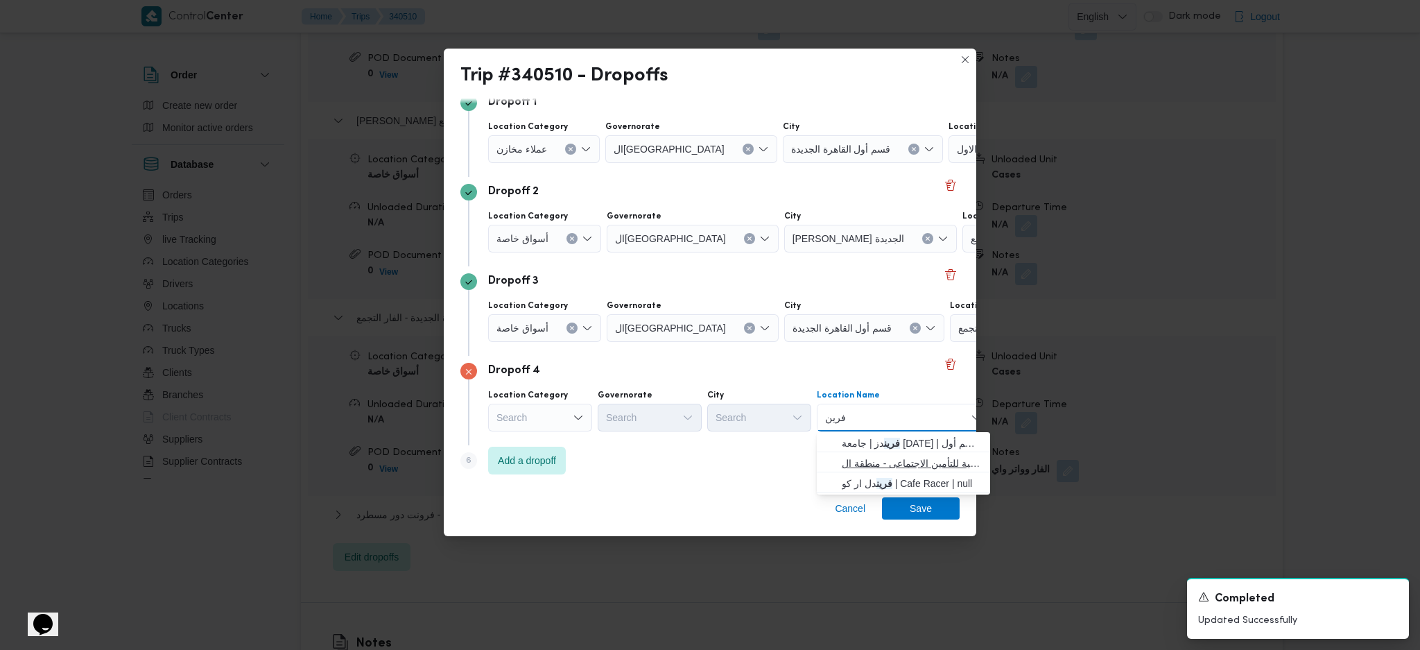
type input "فرين"
click at [878, 432] on span "فرين دز جروب | الهيئة القومية للتأمين الاجتماعى - منطقة القاهرة الجديدة | null" at bounding box center [912, 463] width 140 height 17
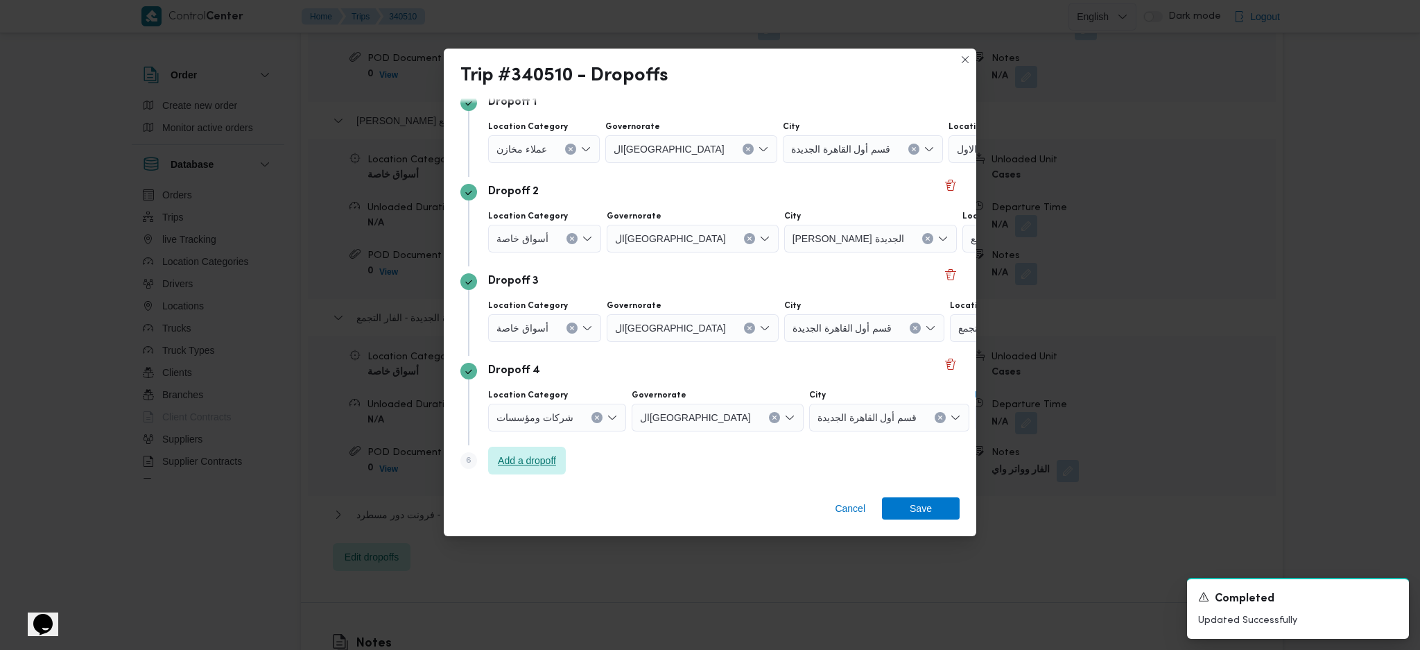
click at [533, 432] on span "Add a dropoff" at bounding box center [527, 461] width 78 height 28
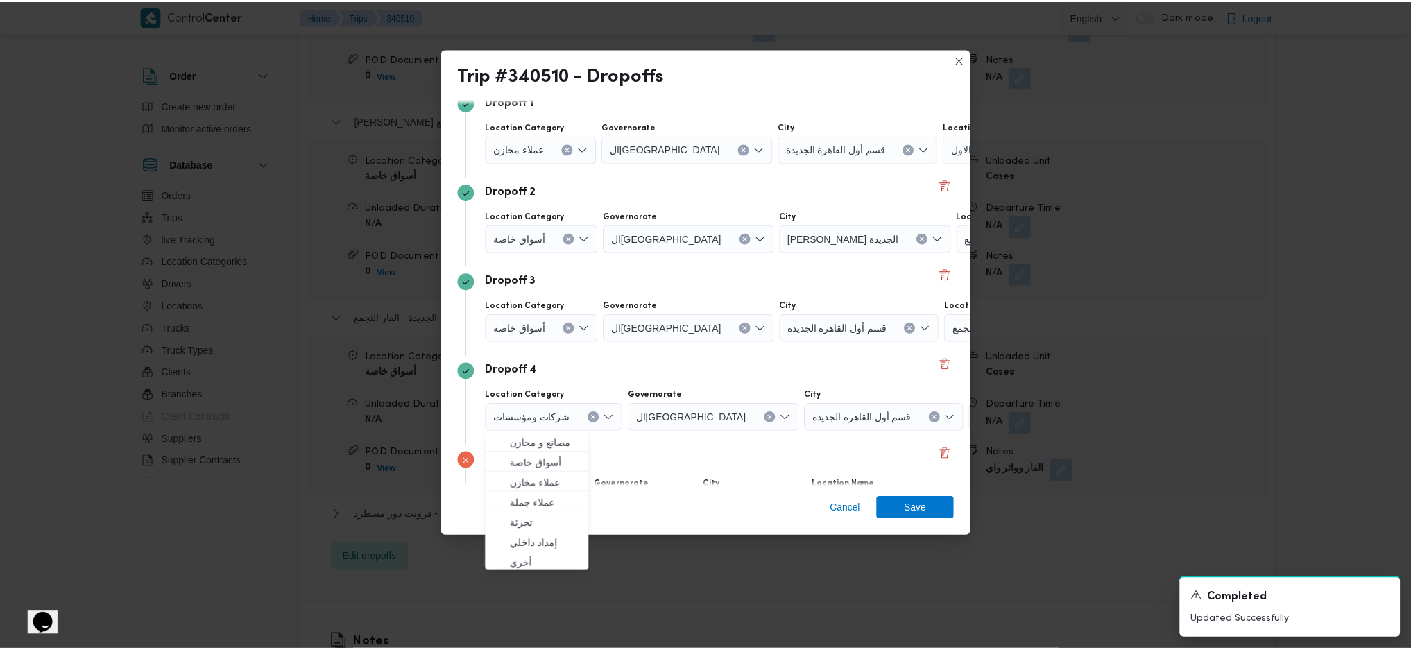
scroll to position [196, 0]
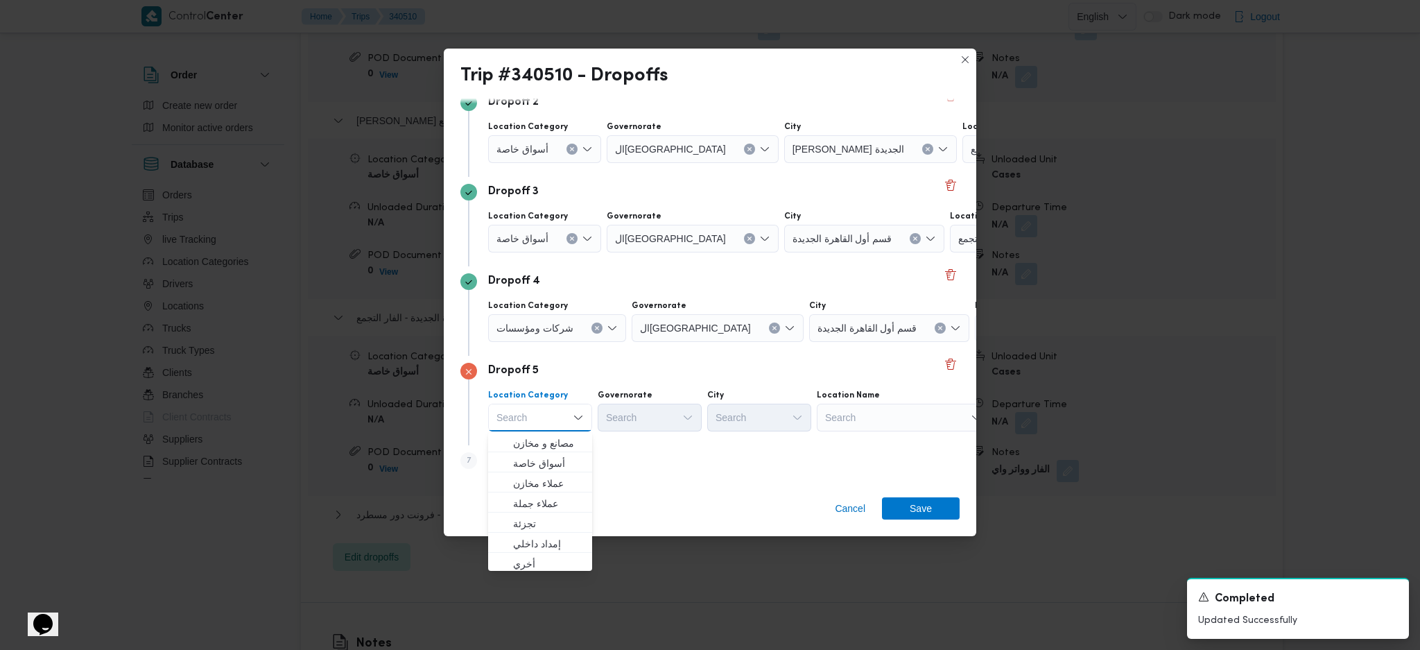
click at [869, 423] on div "Search" at bounding box center [903, 418] width 173 height 28
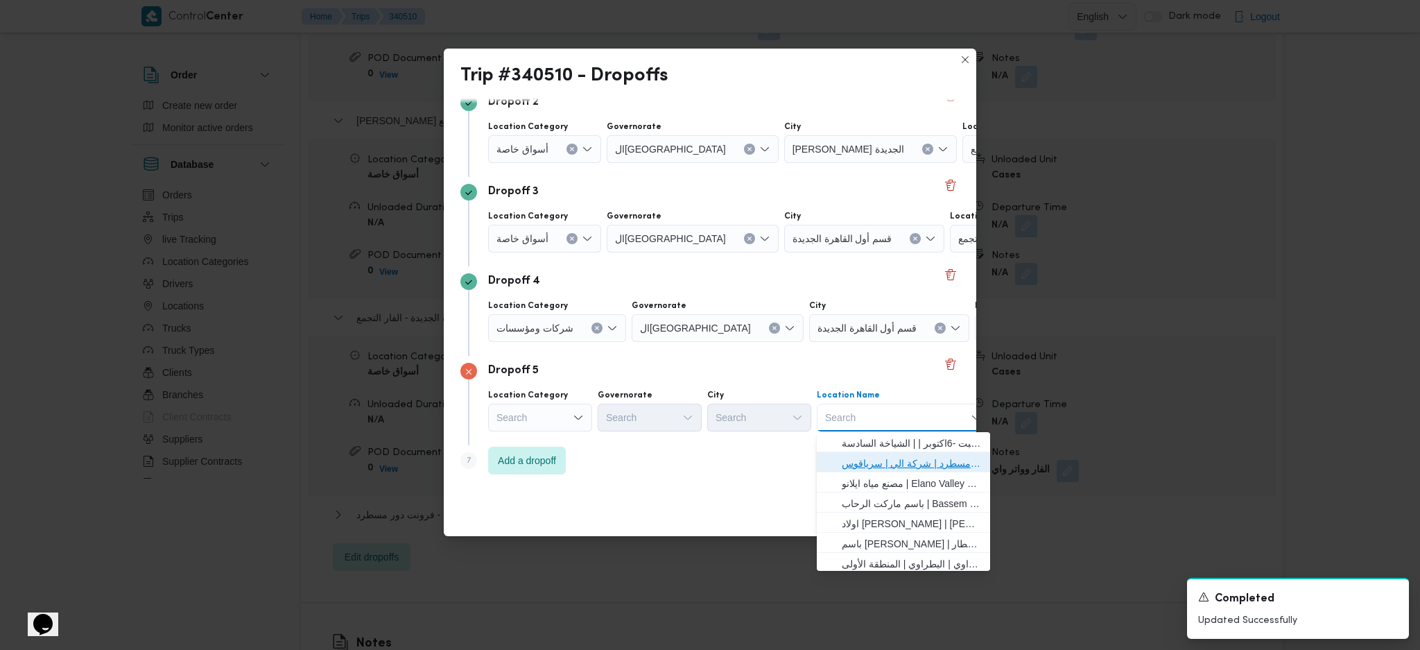
click at [863, 432] on span "فرونت دور مسطرد | شركة الي | سرياقوس" at bounding box center [912, 463] width 140 height 17
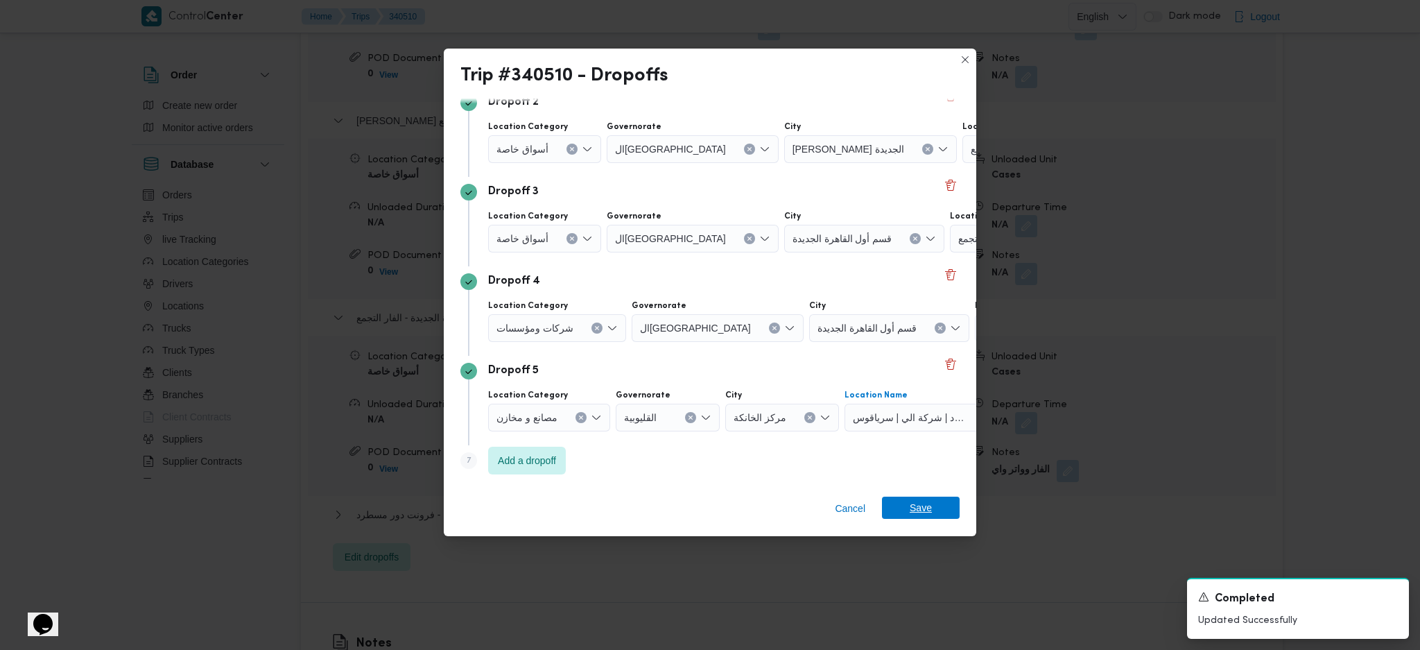
click at [907, 432] on span "Save" at bounding box center [921, 508] width 78 height 22
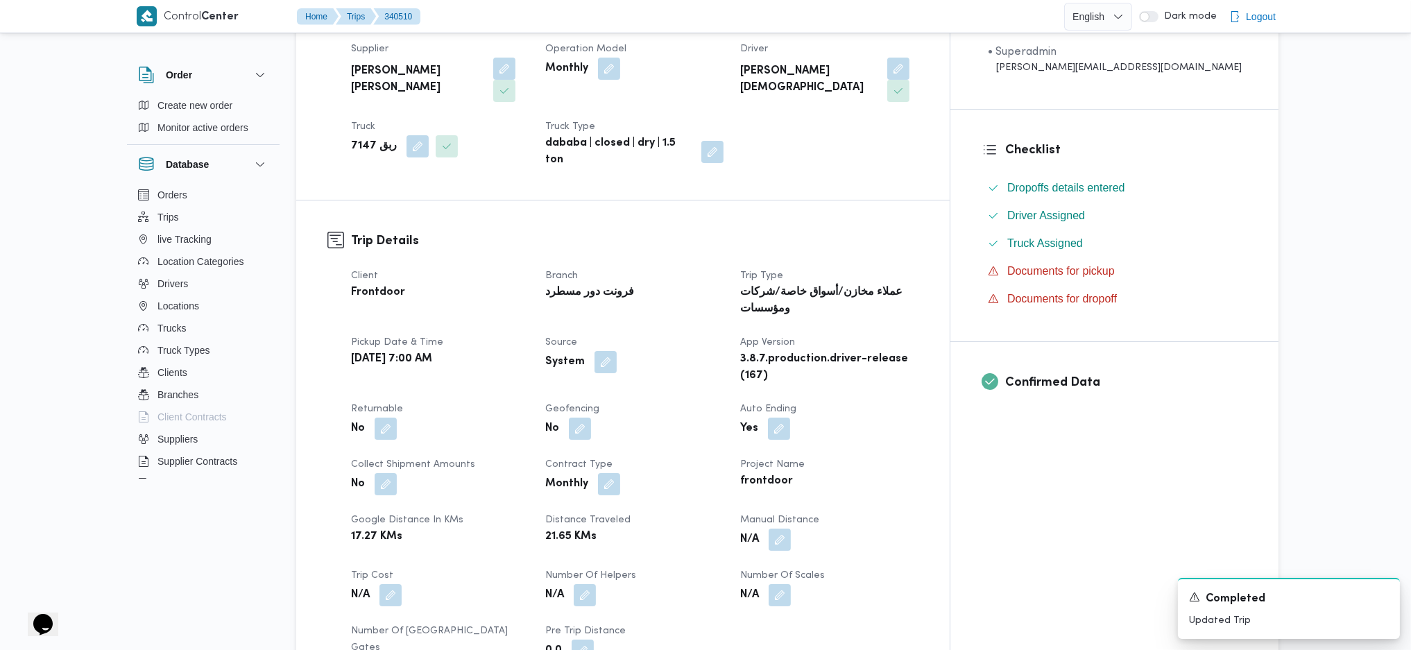
scroll to position [0, 0]
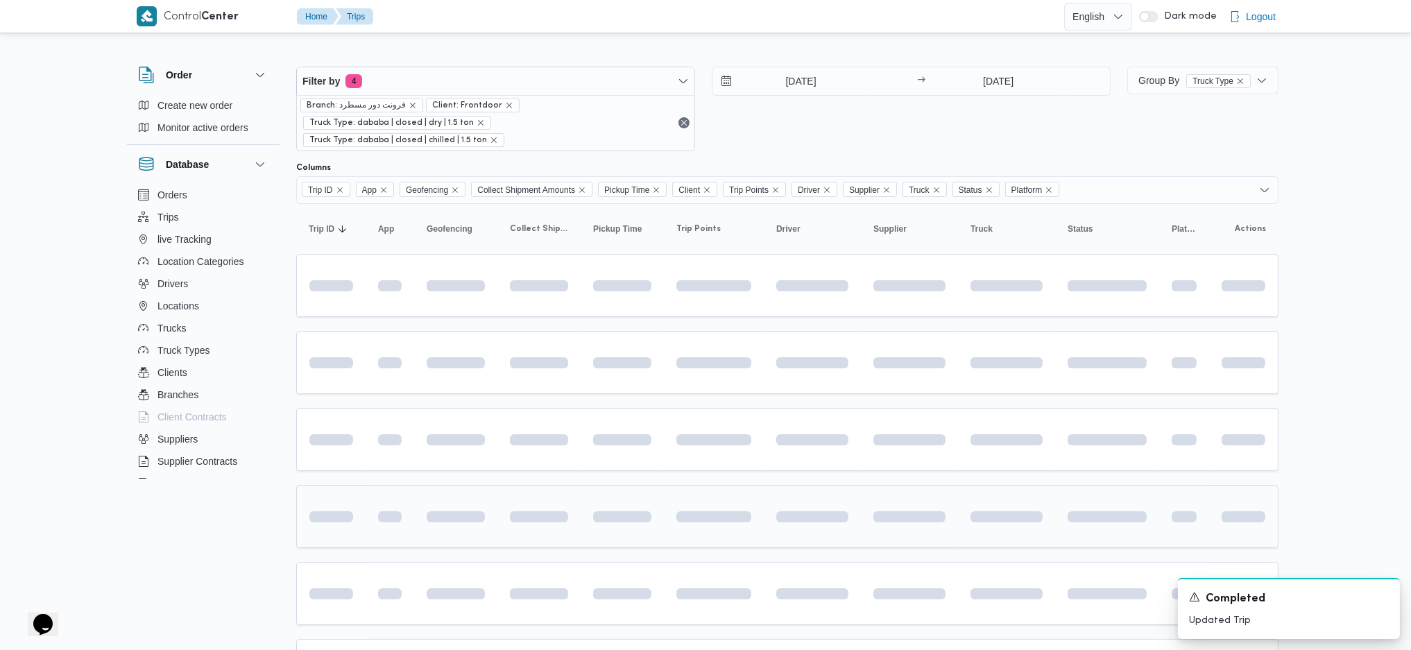
scroll to position [191, 0]
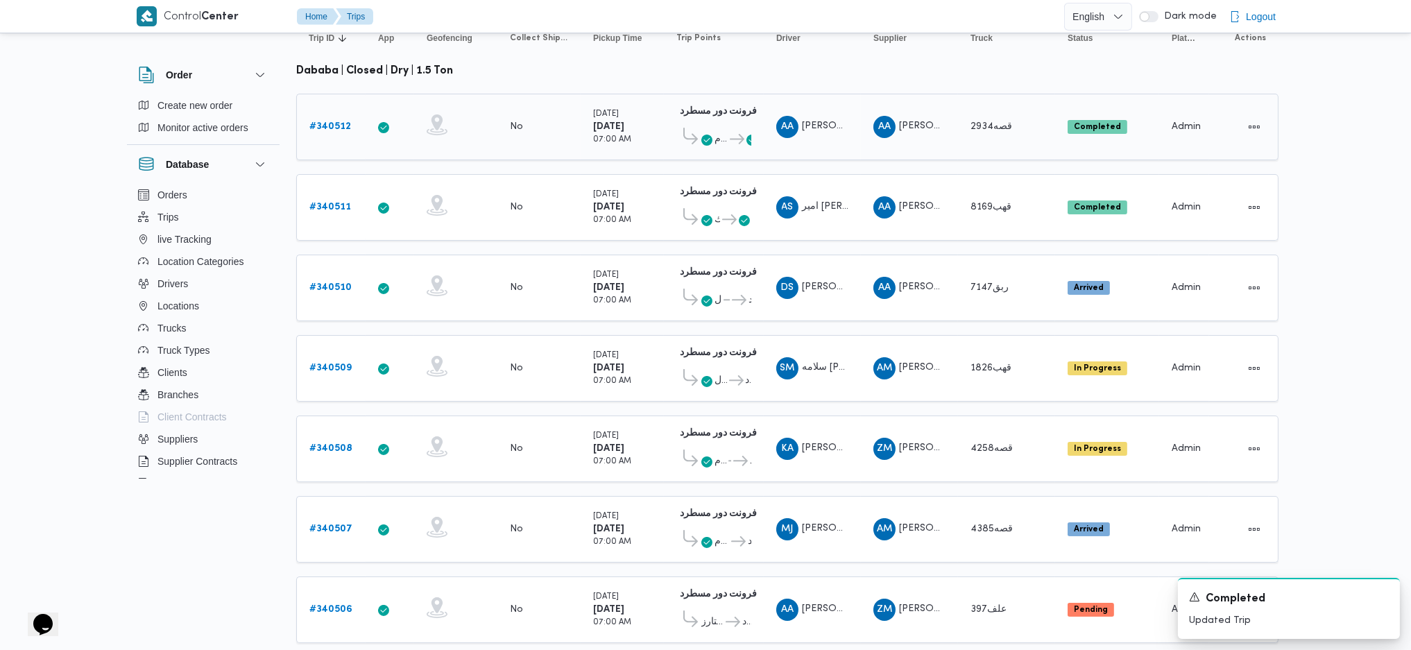
click at [956, 121] on td "Supplier AA عبدالله عيد عبدالسلام عبدالحافظ" at bounding box center [909, 127] width 97 height 67
click at [949, 191] on div "AA عبدالله عيد عبدالسلام عبدالحافظ" at bounding box center [909, 207] width 83 height 33
click at [955, 259] on td "Supplier AA عبدالله عيد عبدالسلام عبدالحافظ" at bounding box center [909, 288] width 97 height 67
click at [950, 352] on div "AM عبدالواحد محمد احمد مسعد" at bounding box center [909, 368] width 83 height 33
click at [337, 363] on b "# 340509" at bounding box center [330, 367] width 42 height 9
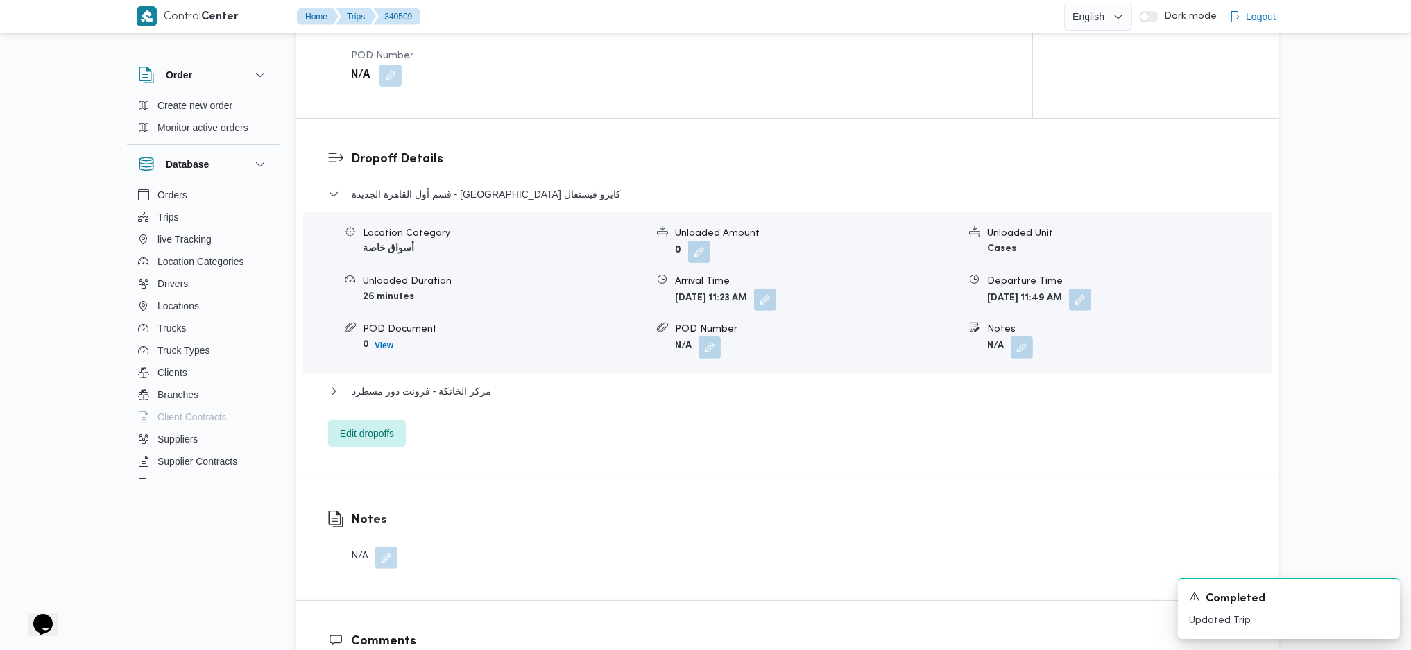
scroll to position [1207, 0]
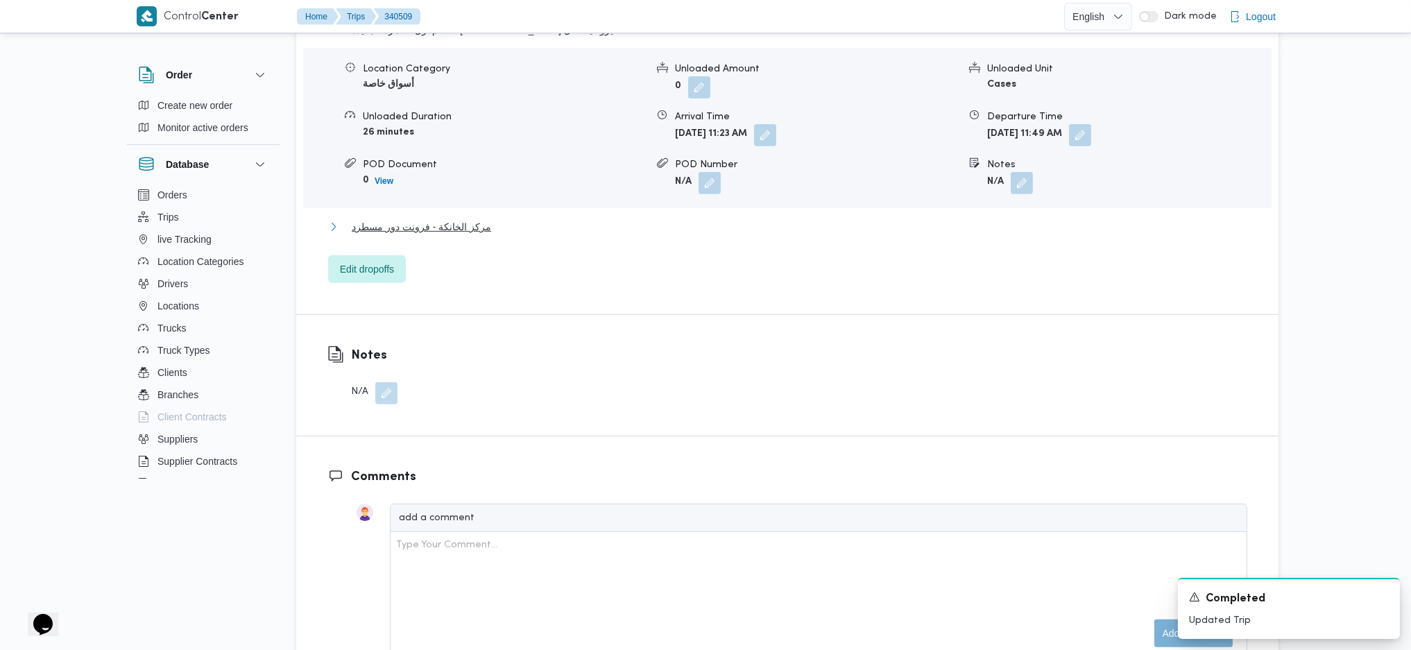
click at [462, 227] on span "مركز الخانكة - فرونت دور مسطرد" at bounding box center [421, 226] width 139 height 17
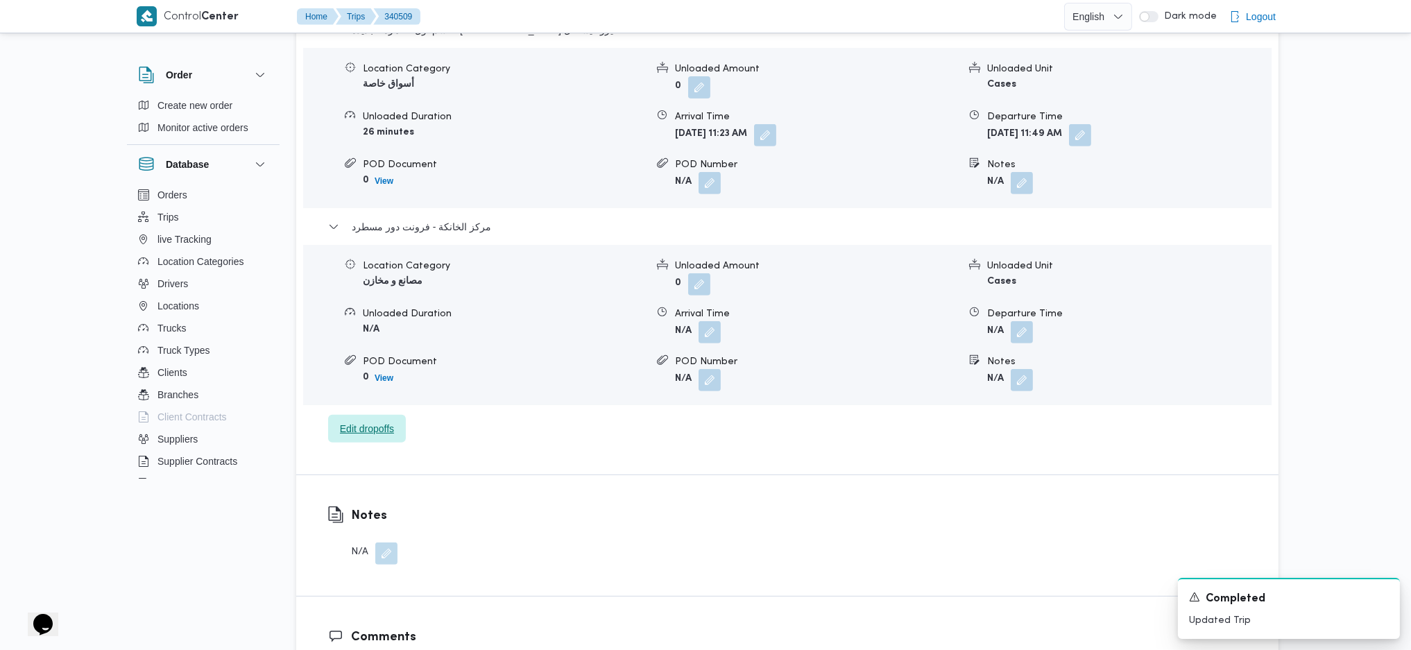
click at [366, 426] on span "Edit dropoffs" at bounding box center [367, 428] width 54 height 17
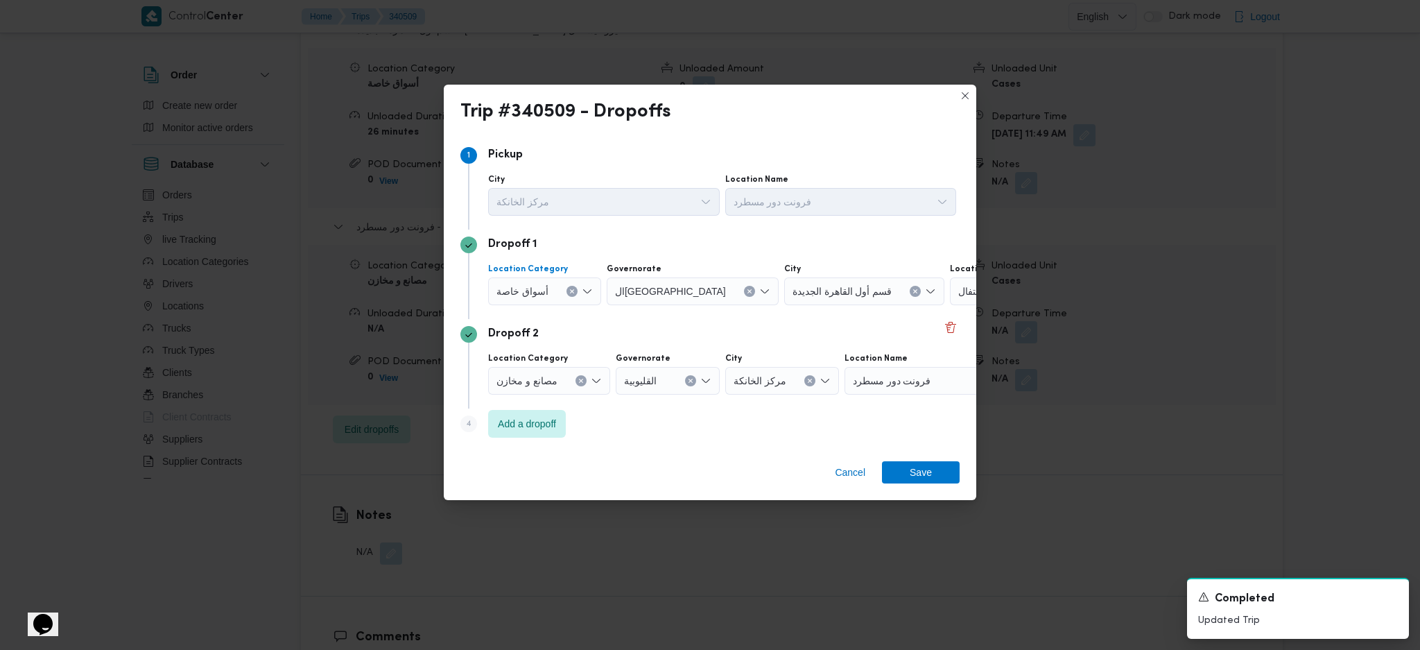
click at [569, 297] on div "أسواق خاصة" at bounding box center [544, 291] width 113 height 28
click at [569, 293] on icon "Clear input" at bounding box center [572, 291] width 6 height 6
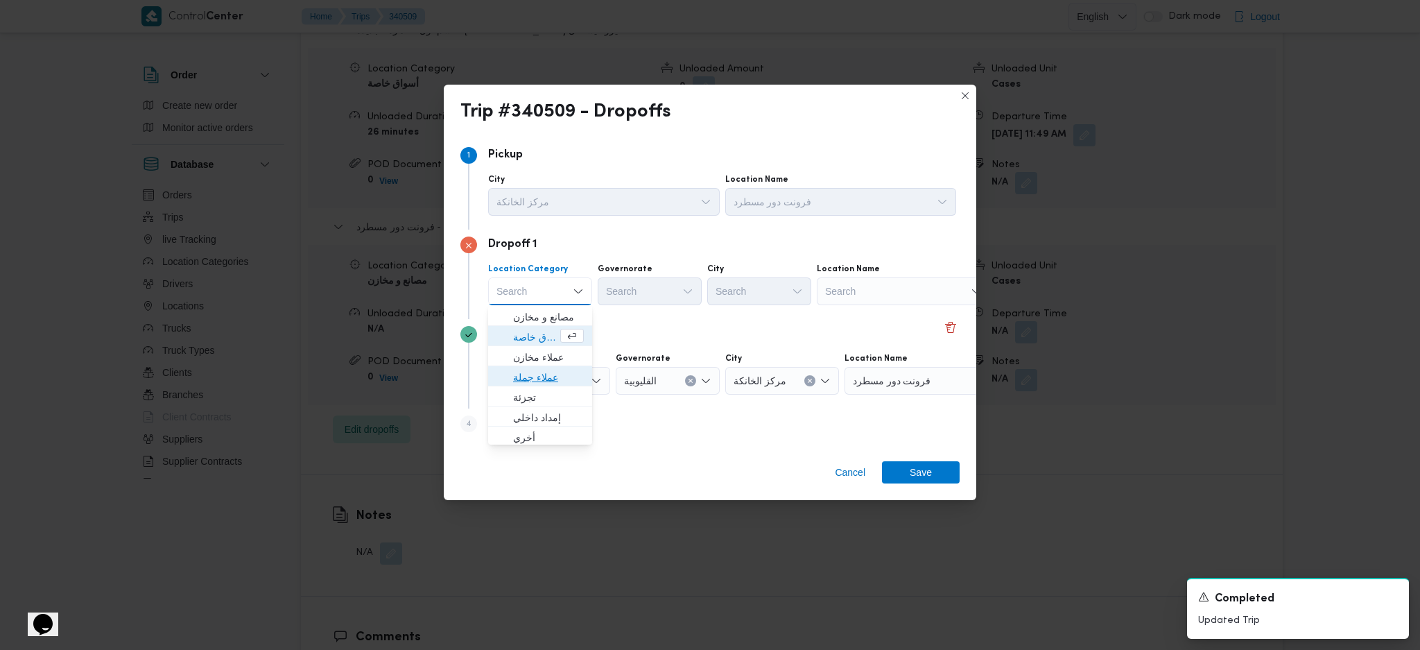
click at [544, 381] on span "عملاء جملة" at bounding box center [548, 377] width 71 height 17
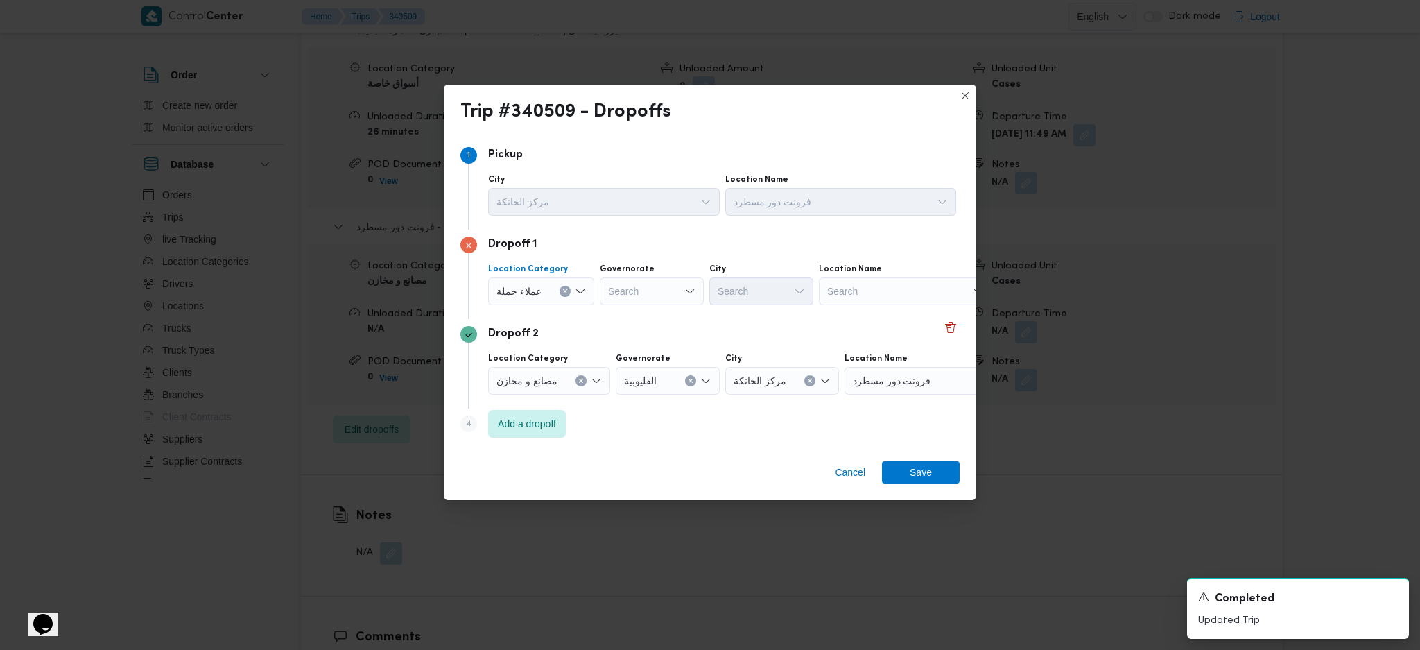
click at [653, 290] on div "Search" at bounding box center [652, 291] width 104 height 28
type input "قاه"
click at [648, 317] on span "ال قاه رة" at bounding box center [658, 317] width 71 height 17
click at [777, 288] on div "Search" at bounding box center [829, 291] width 104 height 28
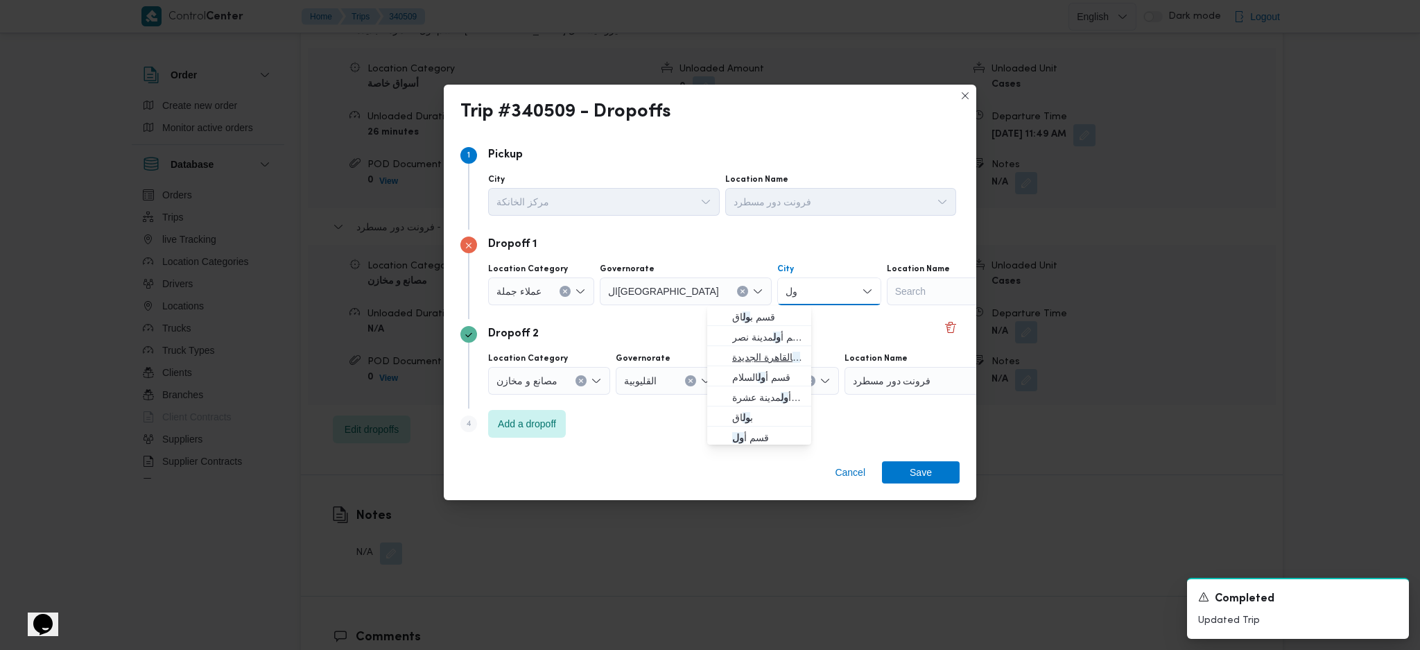
type input "ول"
click at [753, 352] on span "قسم أ ول القاهرة الجديدة" at bounding box center [767, 357] width 71 height 17
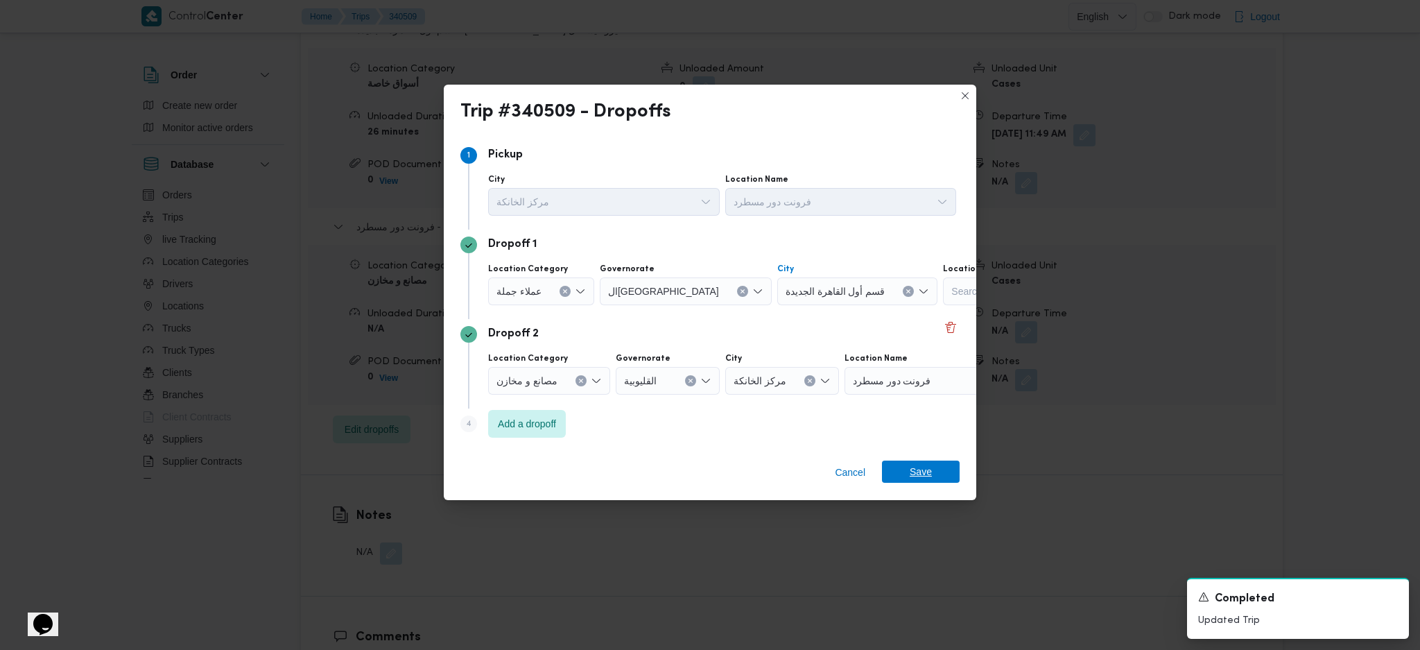
click at [906, 432] on span "Save" at bounding box center [921, 471] width 78 height 22
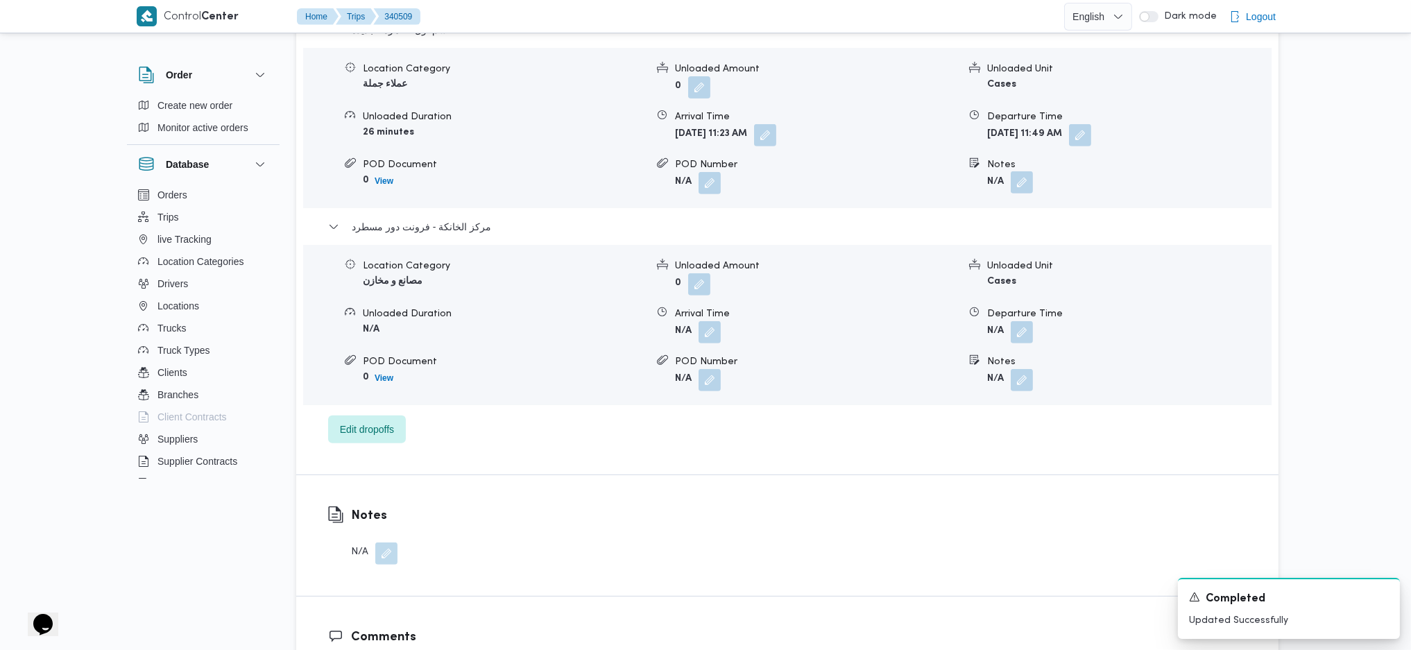
click at [1021, 185] on button "button" at bounding box center [1021, 182] width 22 height 22
click at [1001, 236] on input "Notes" at bounding box center [984, 239] width 138 height 28
type input "تعديل فواتير"
click button "Save" at bounding box center [1095, 232] width 78 height 28
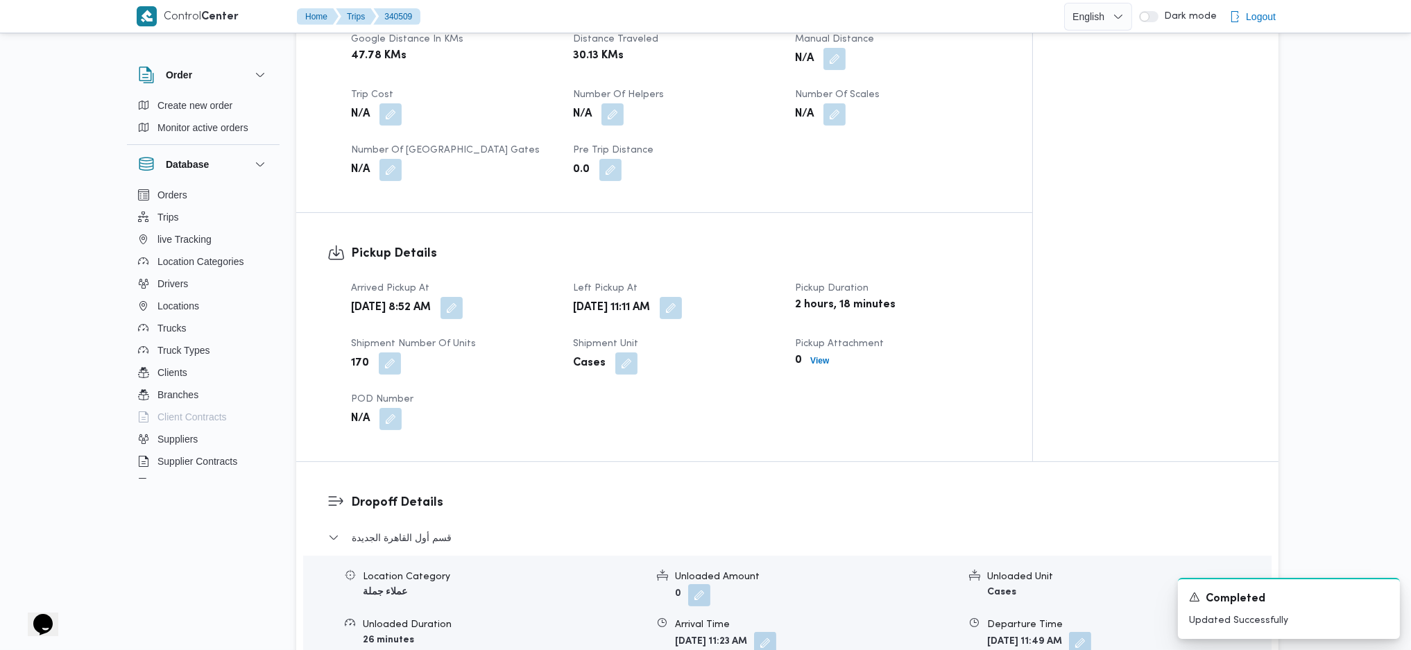
scroll to position [739, 0]
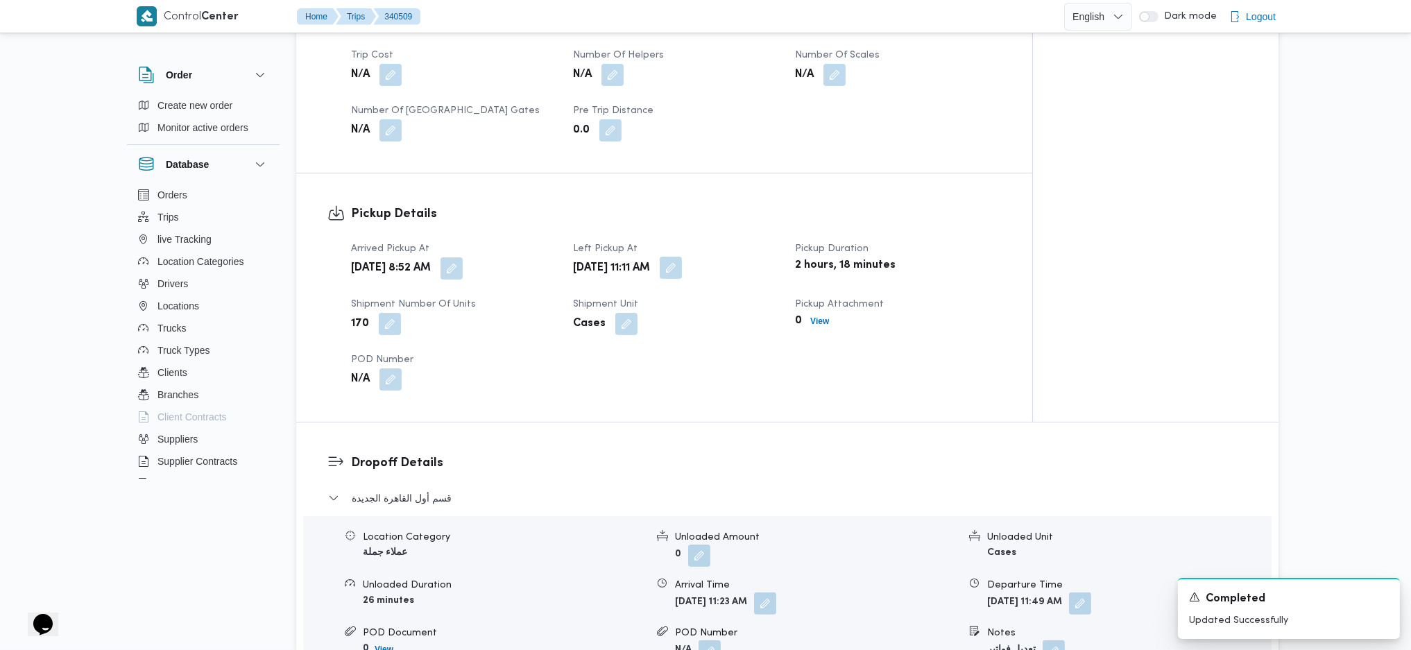
click at [682, 264] on button "button" at bounding box center [670, 268] width 22 height 22
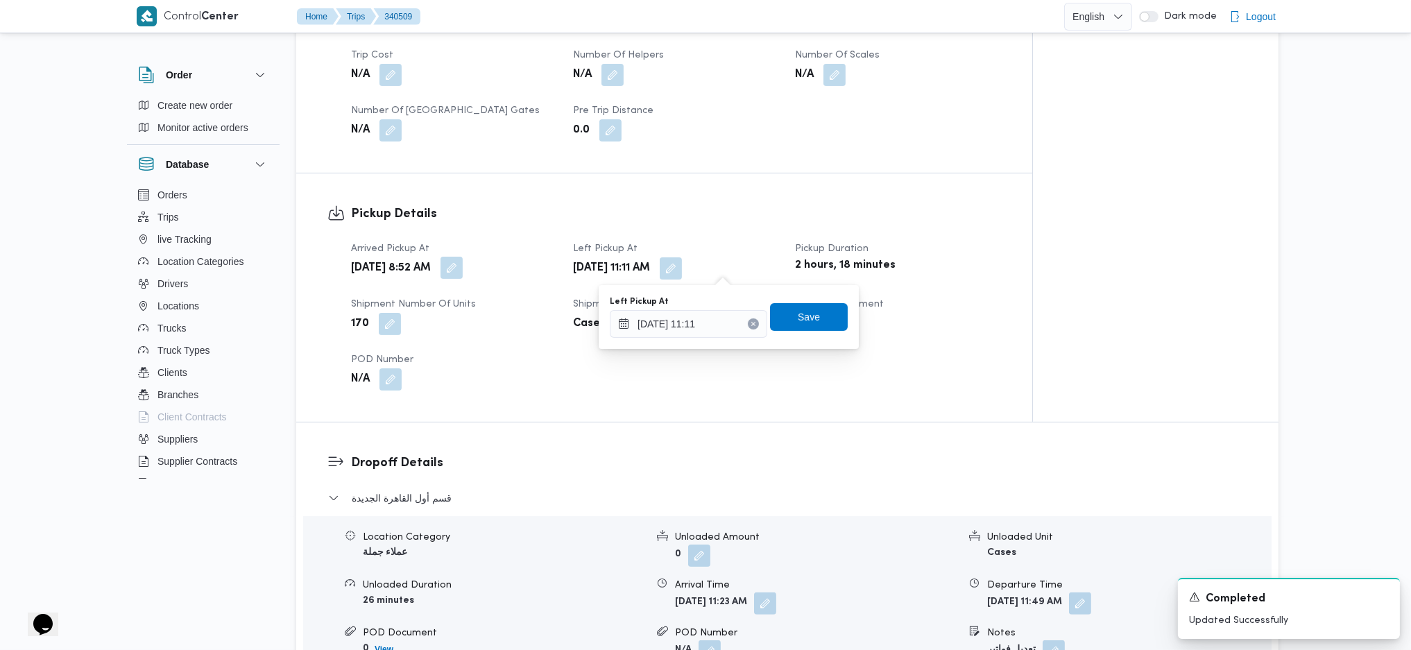
click at [463, 273] on button "button" at bounding box center [451, 268] width 22 height 22
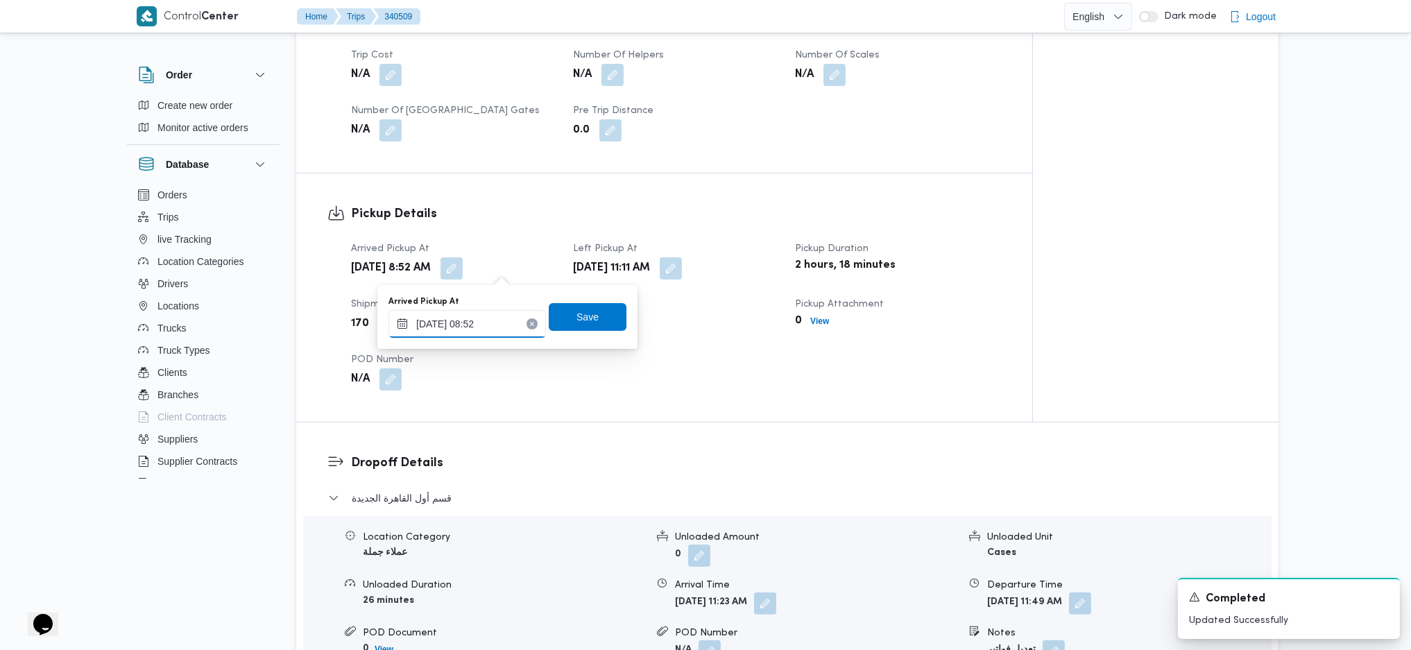
click at [478, 330] on input "30/09/2025 08:52" at bounding box center [466, 324] width 157 height 28
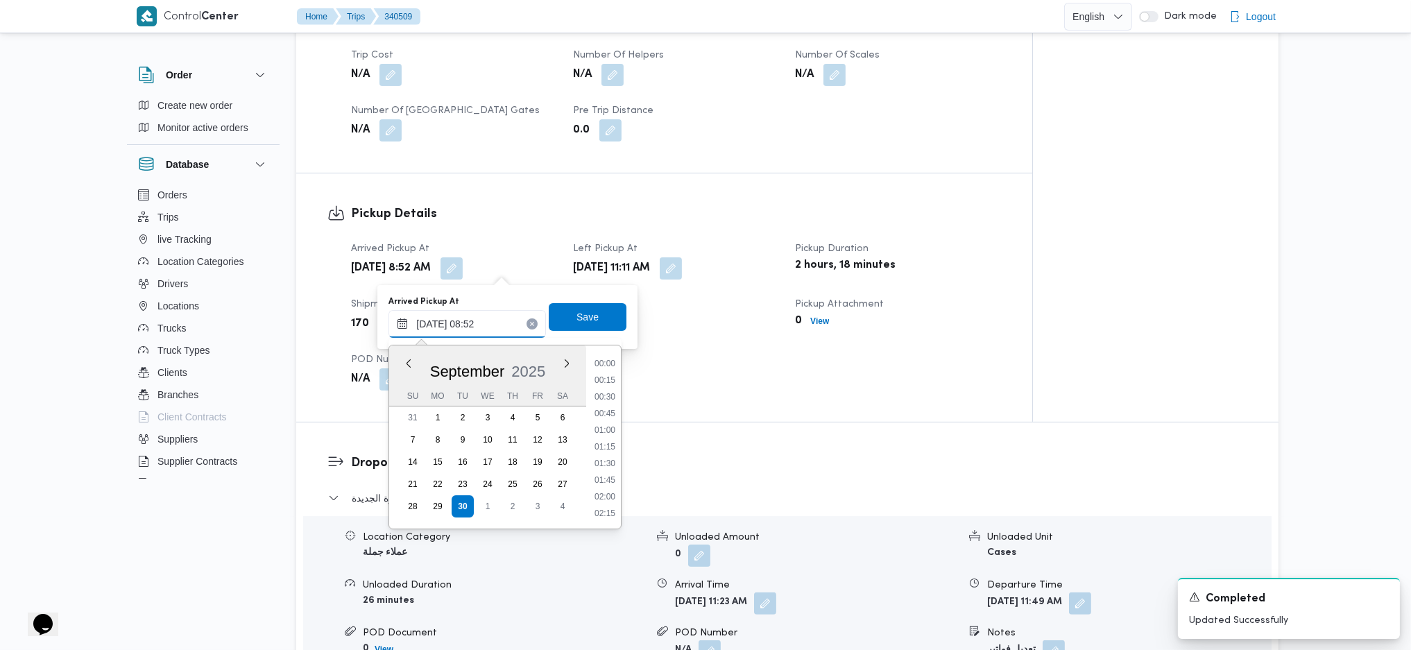
scroll to position [500, 0]
click at [605, 361] on li "07:30" at bounding box center [605, 363] width 32 height 14
type input "30/09/2025 07:30"
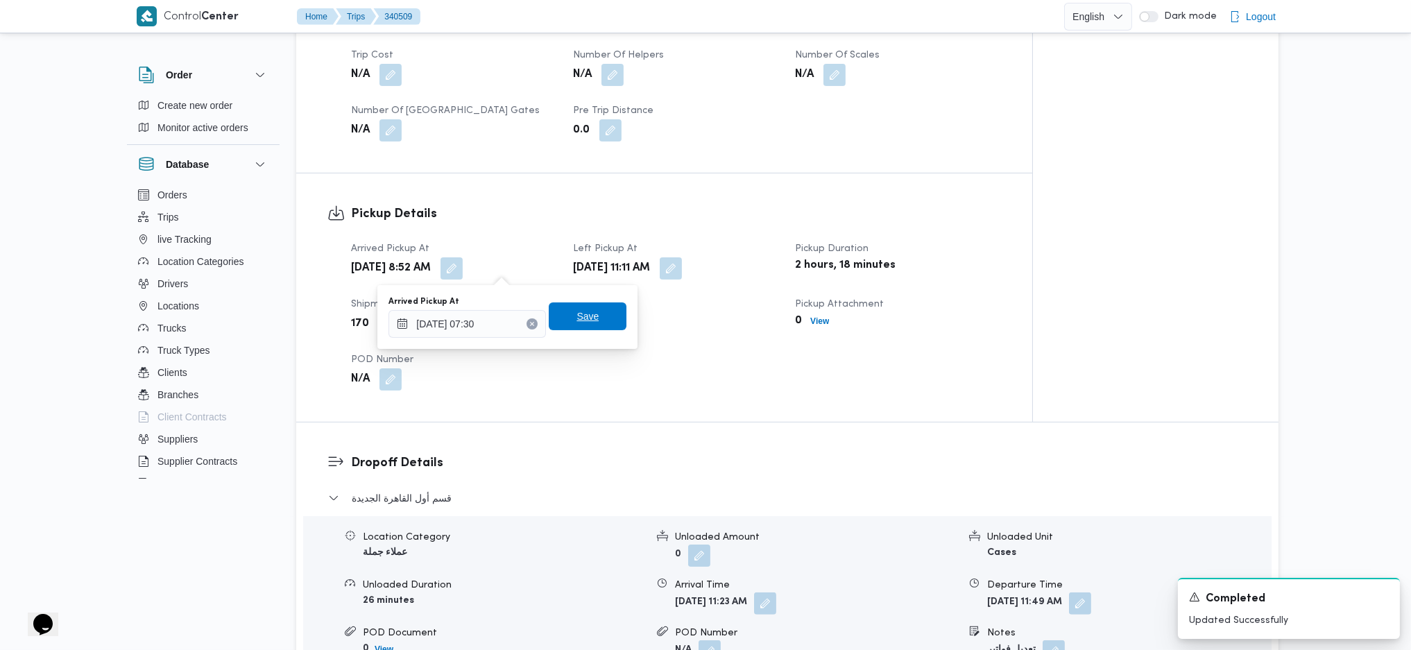
click at [591, 317] on span "Save" at bounding box center [588, 316] width 78 height 28
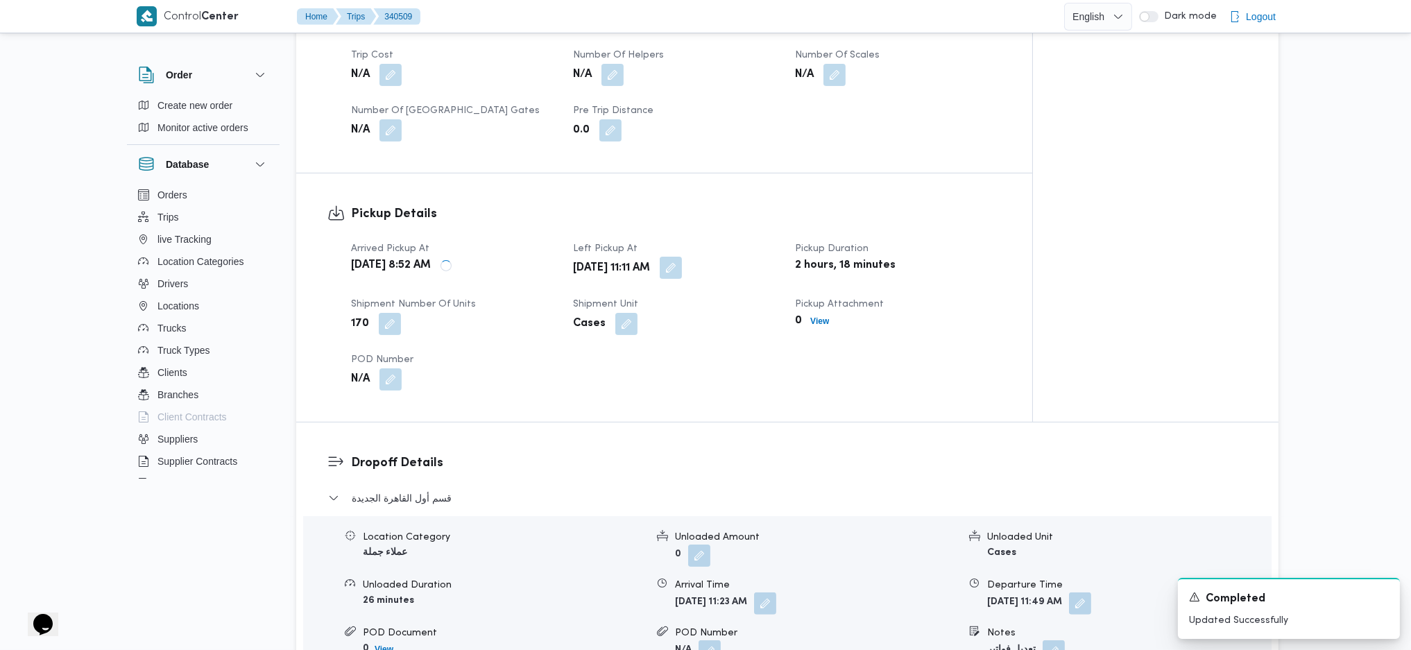
click at [682, 272] on button "button" at bounding box center [670, 268] width 22 height 22
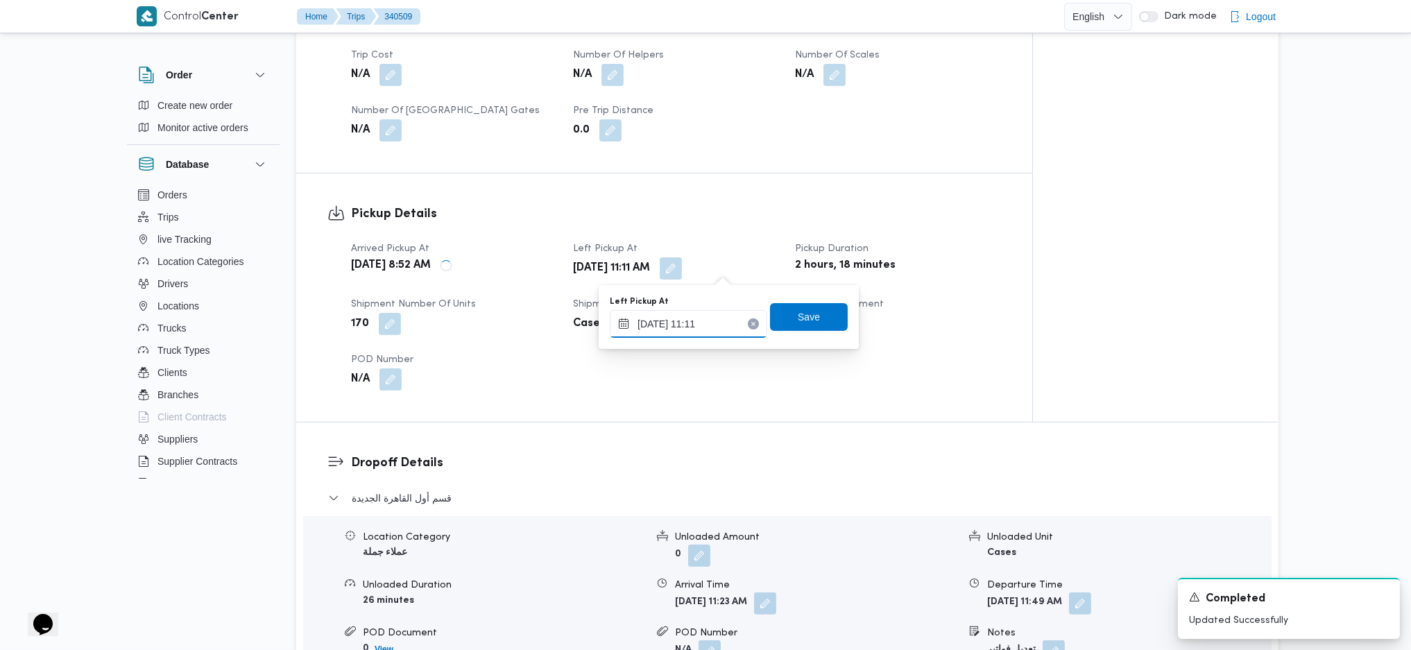
click at [693, 327] on input "30/09/2025 11:11" at bounding box center [688, 324] width 157 height 28
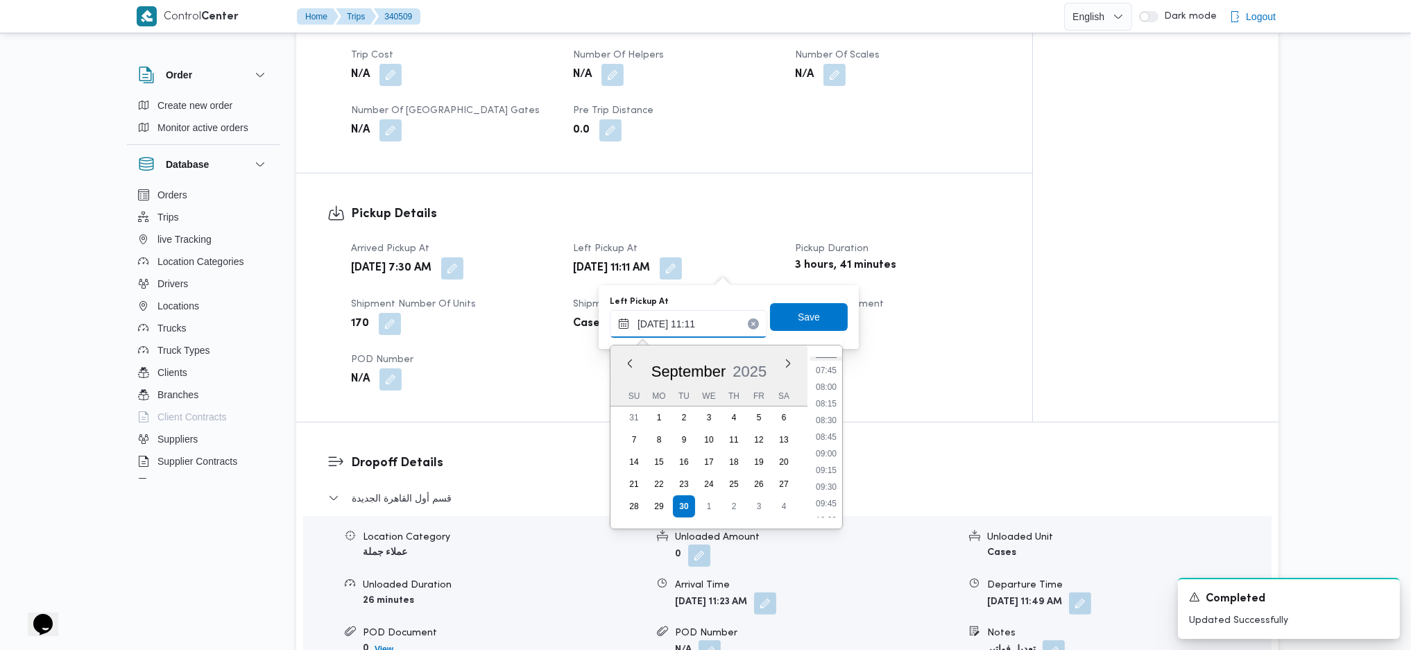
scroll to position [465, 0]
click at [821, 424] on li "08:00" at bounding box center [826, 431] width 32 height 14
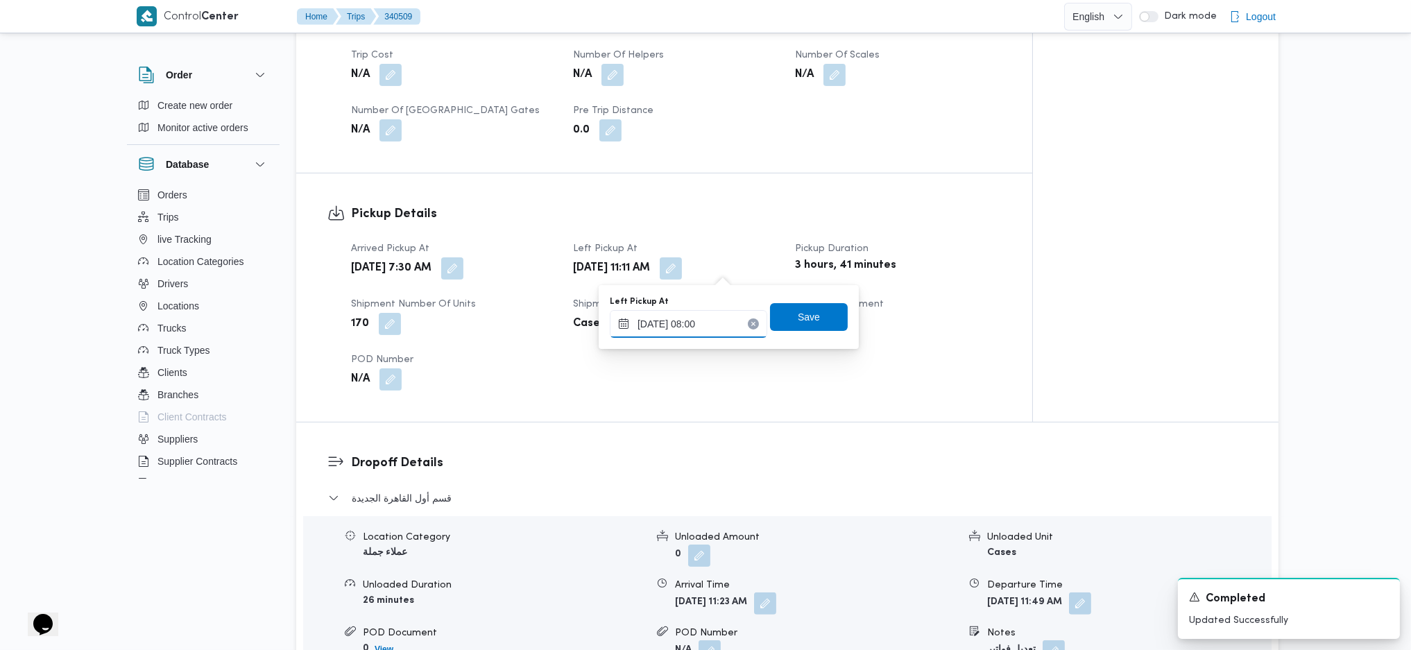
click at [703, 332] on input "30/09/2025 08:00" at bounding box center [688, 324] width 157 height 28
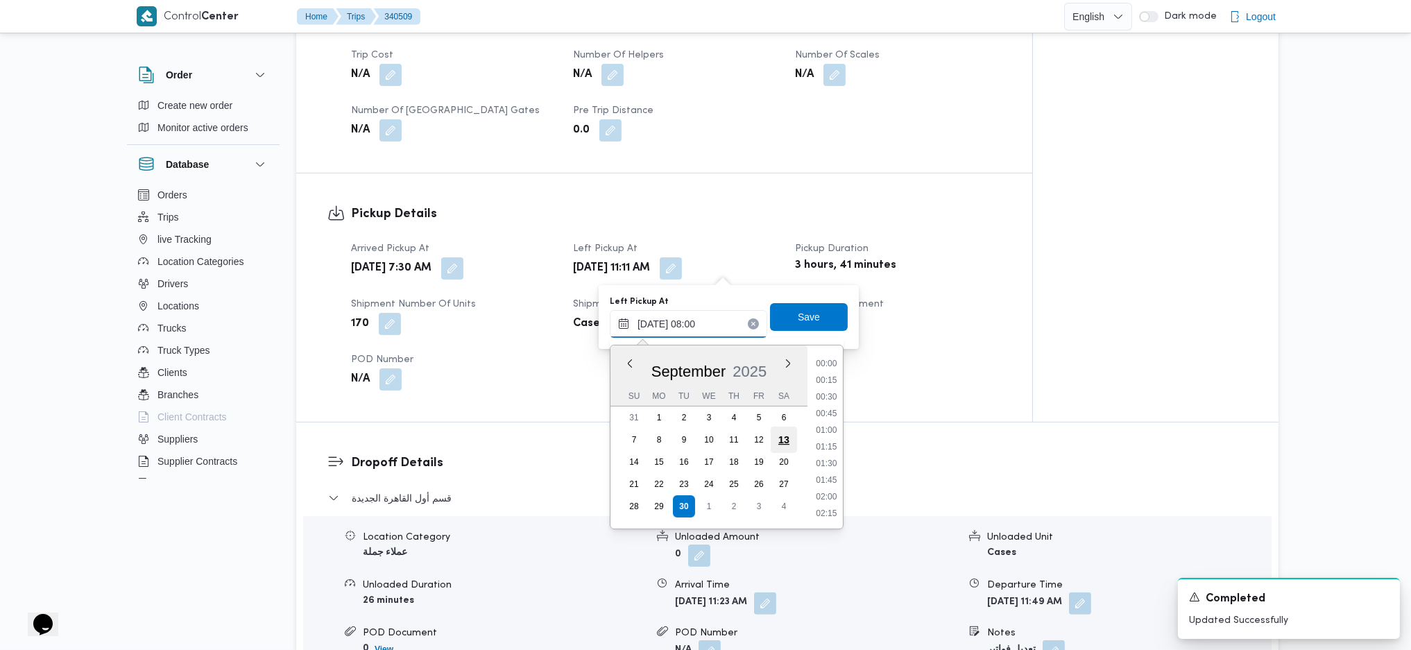
scroll to position [450, 0]
click at [827, 432] on li "08:45" at bounding box center [826, 496] width 32 height 14
type input "30/09/2025 08:45"
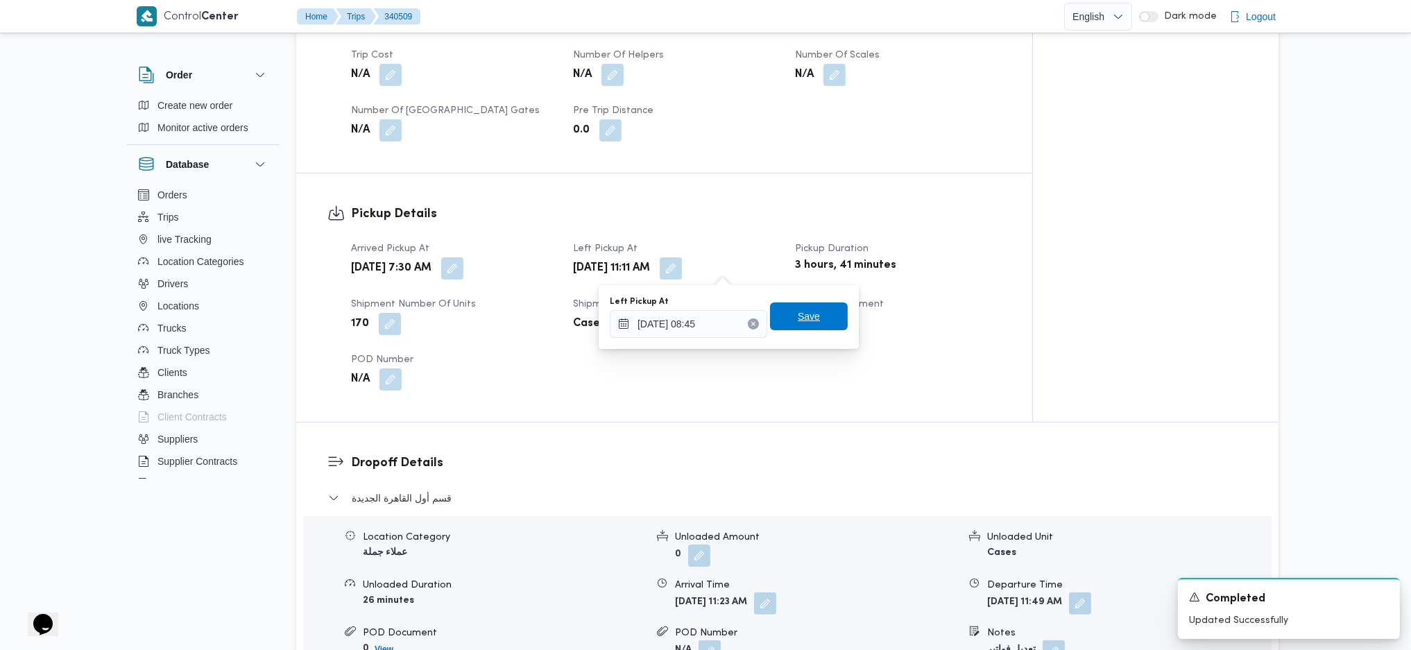
click at [805, 303] on div "Save" at bounding box center [809, 317] width 78 height 28
click at [795, 326] on span "Save" at bounding box center [809, 316] width 78 height 28
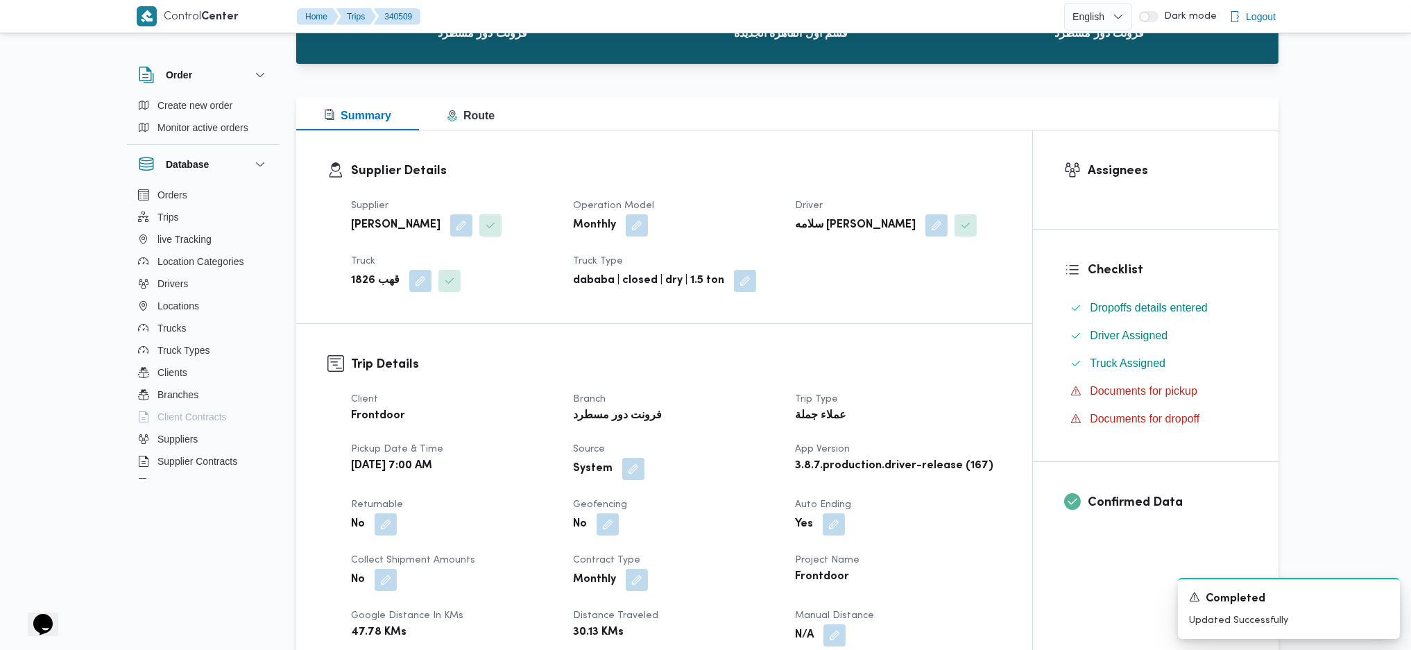
scroll to position [0, 0]
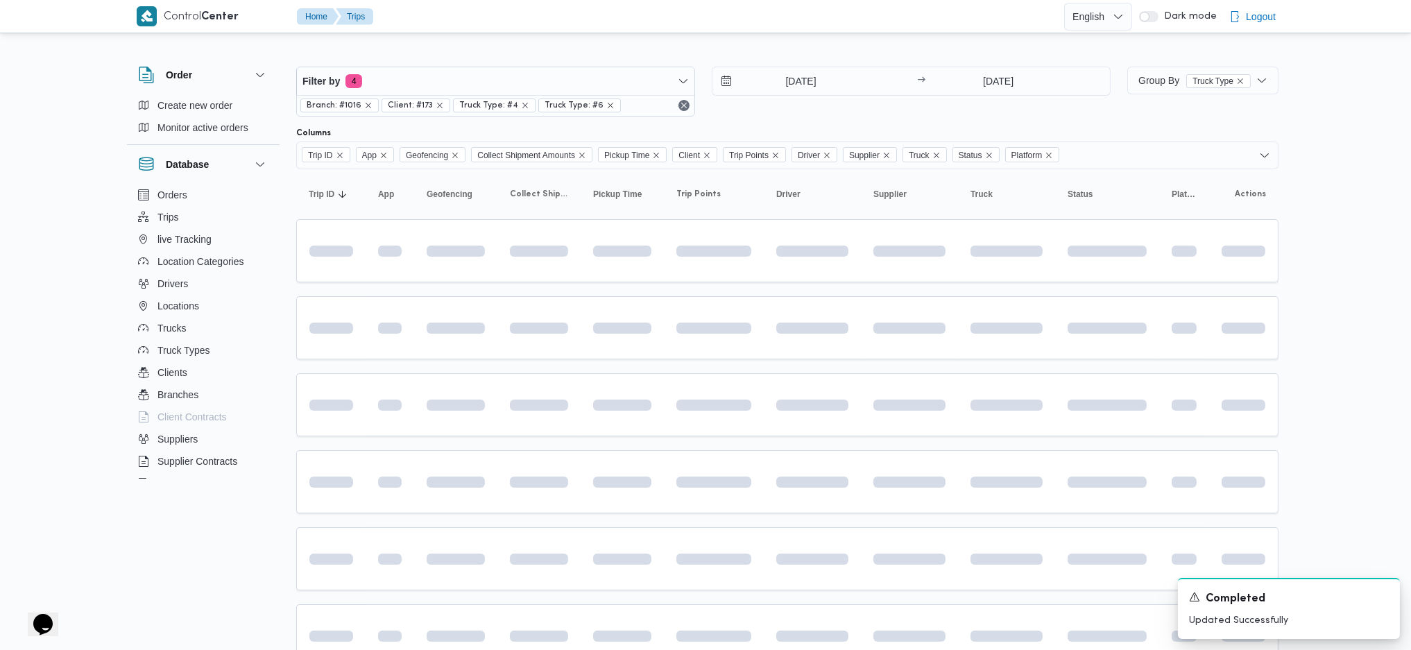
scroll to position [207, 0]
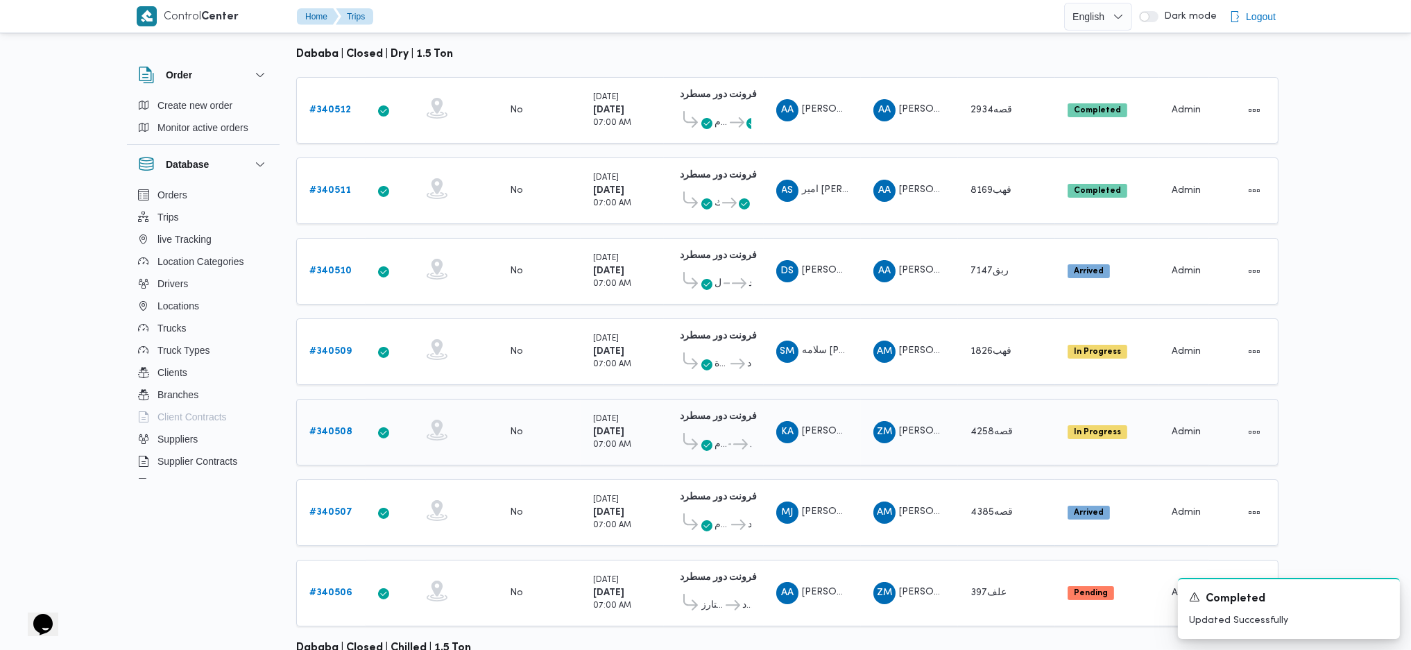
click at [973, 424] on span "قصه4258" at bounding box center [993, 432] width 46 height 17
click at [336, 418] on div "# 340508" at bounding box center [331, 432] width 55 height 28
click at [336, 427] on b "# 340508" at bounding box center [330, 431] width 43 height 9
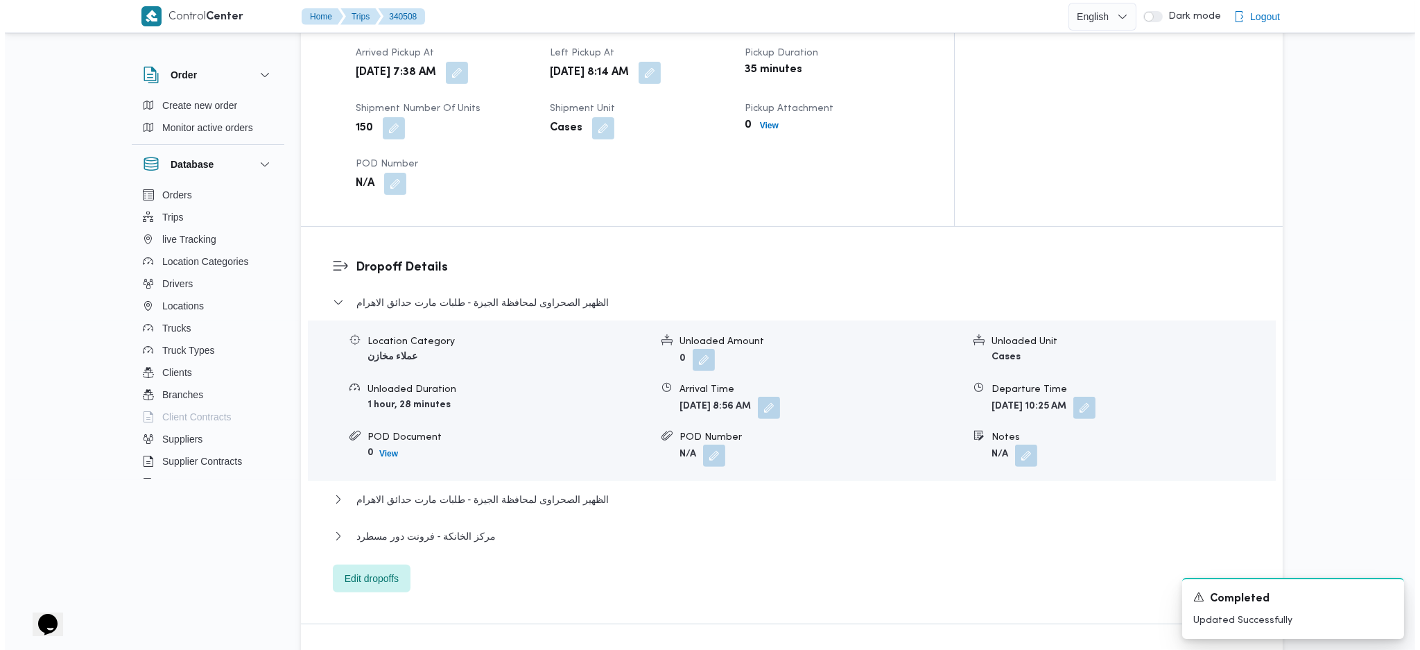
scroll to position [1317, 0]
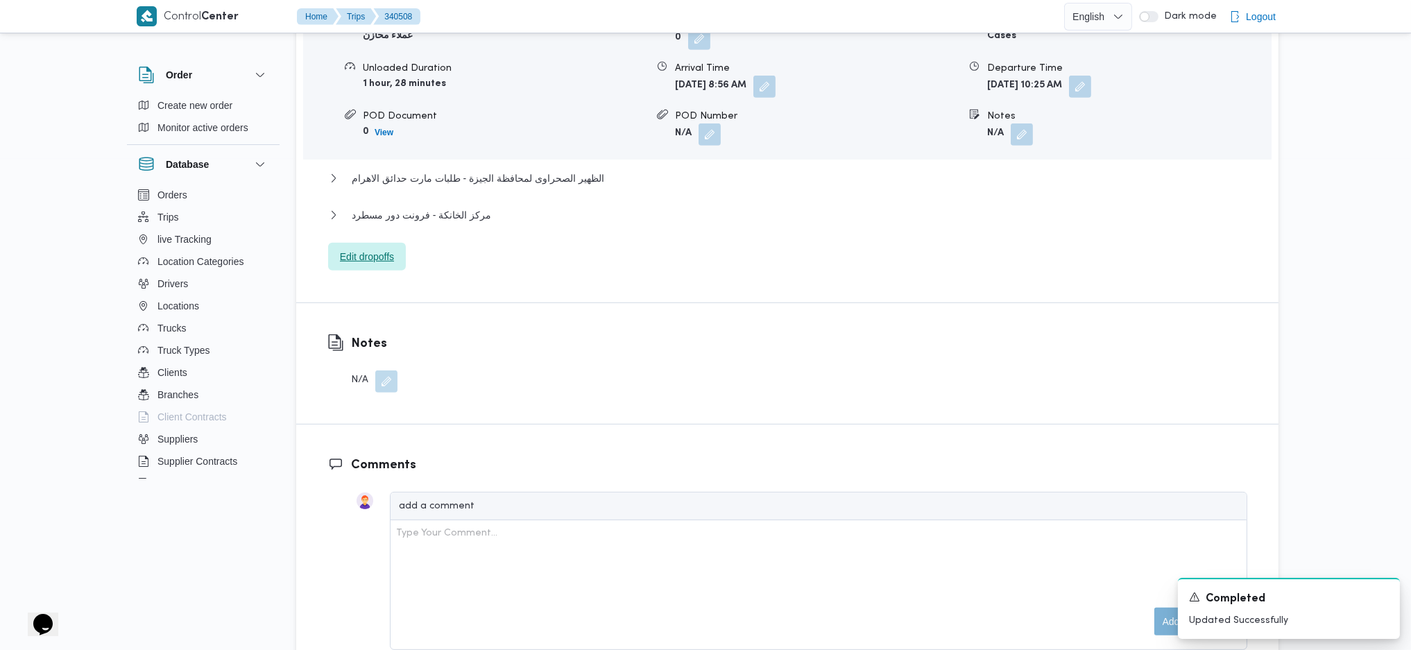
click at [381, 243] on span "Edit dropoffs" at bounding box center [367, 257] width 78 height 28
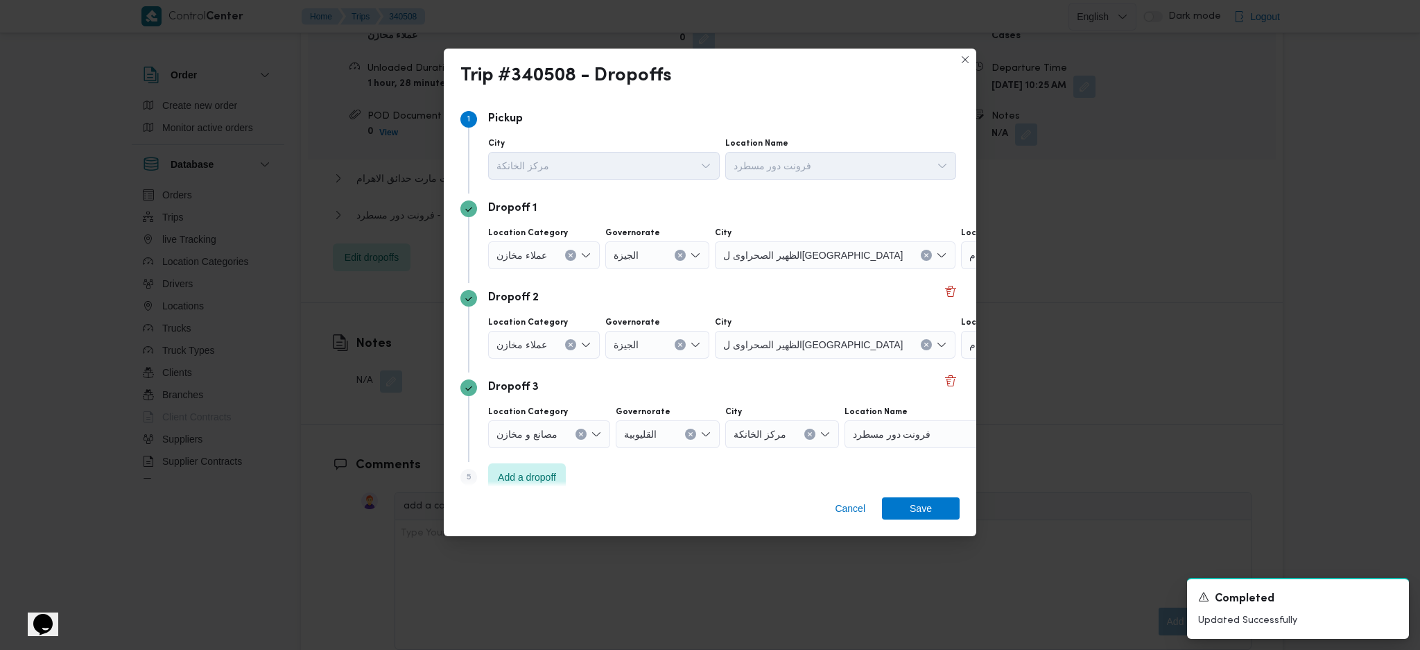
click at [961, 264] on div "طلبات مارت حدائق الاهرام" at bounding box center [1047, 255] width 173 height 28
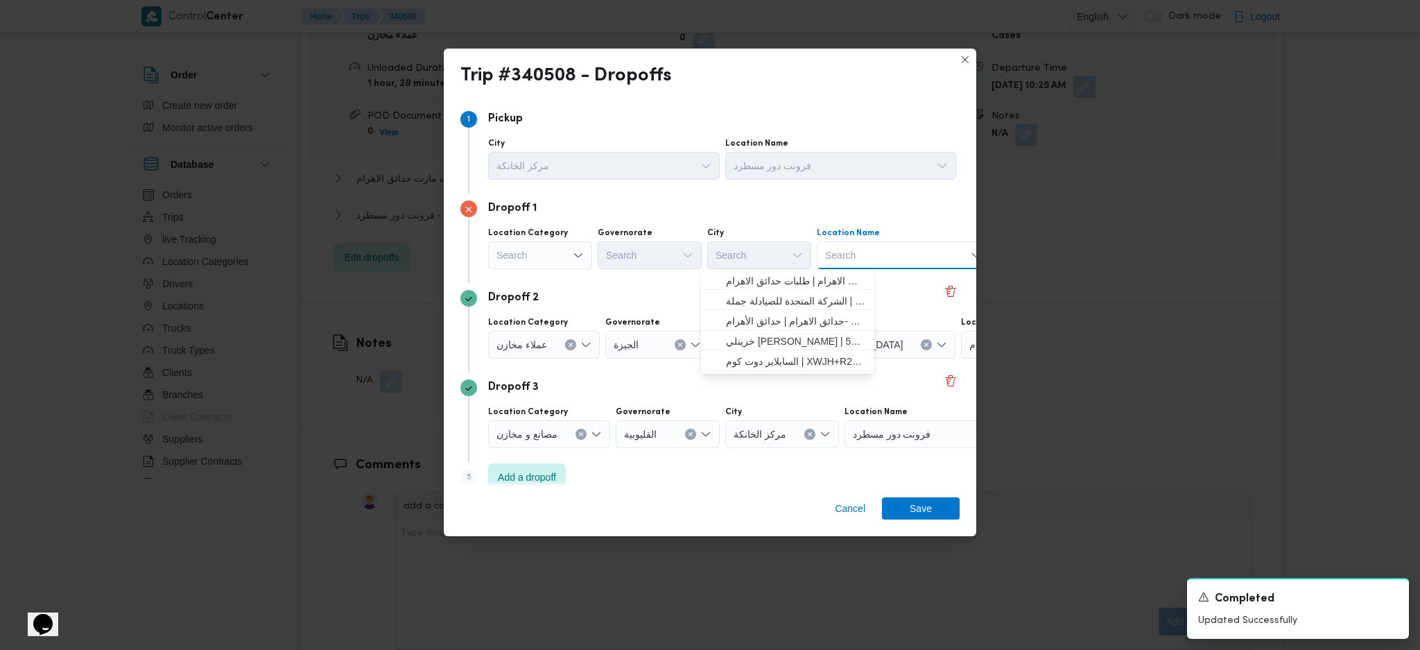
scroll to position [0, 116]
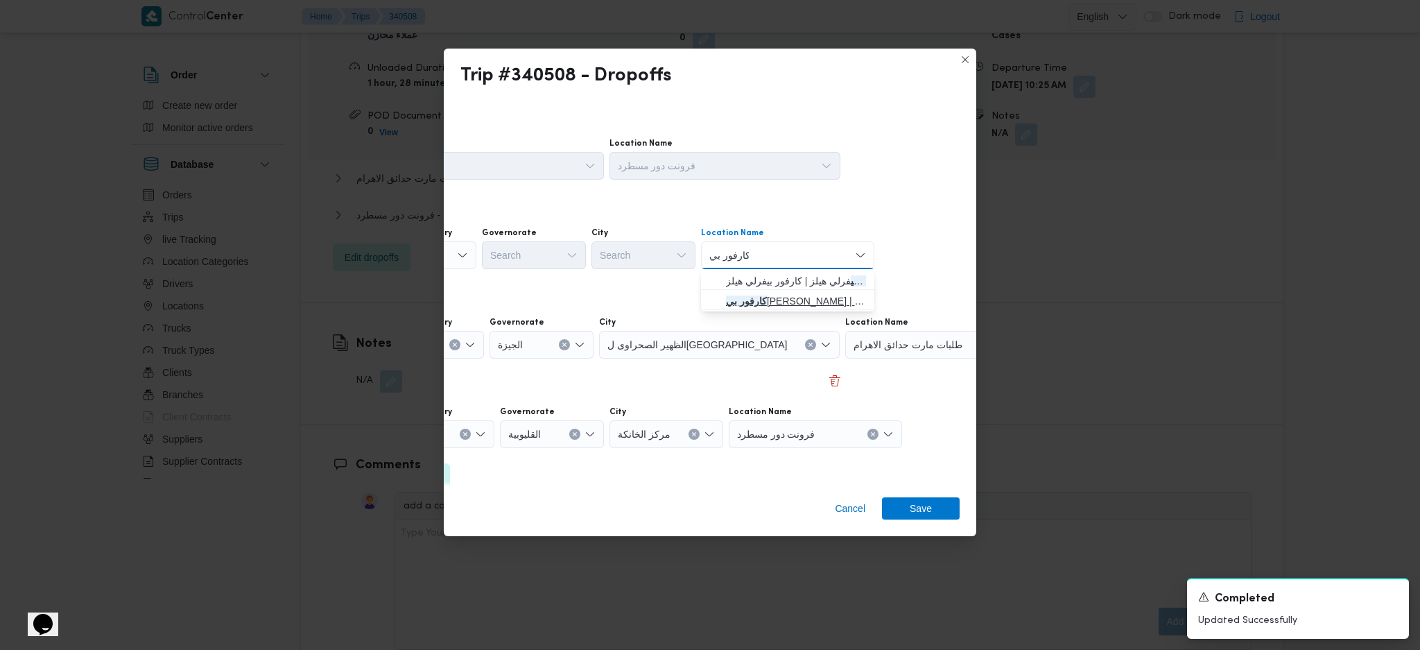
type input "كارفور بي"
drag, startPoint x: 807, startPoint y: 298, endPoint x: 847, endPoint y: 343, distance: 59.9
click at [807, 298] on span "كارفور بي راميدز مول | بيراميدز مول | نزلة البطران" at bounding box center [796, 301] width 140 height 17
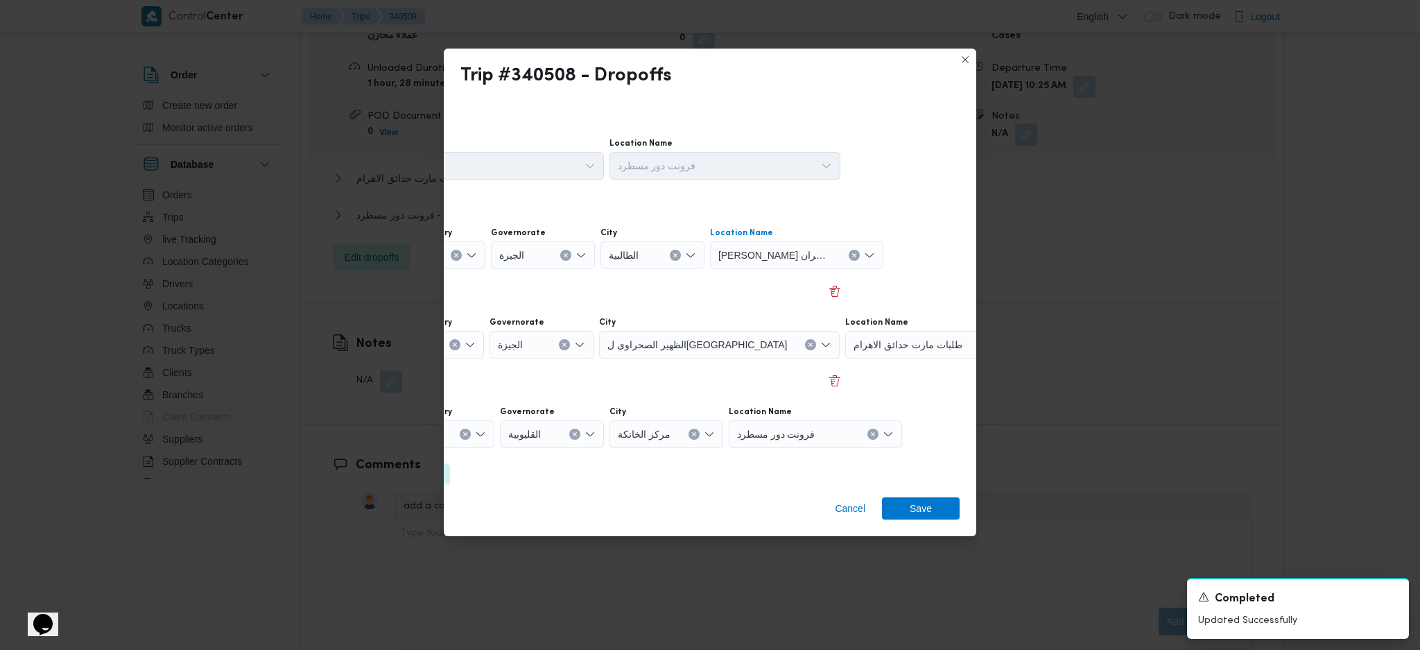
click at [895, 352] on div "طلبات مارت حدائق الاهرام" at bounding box center [931, 345] width 173 height 28
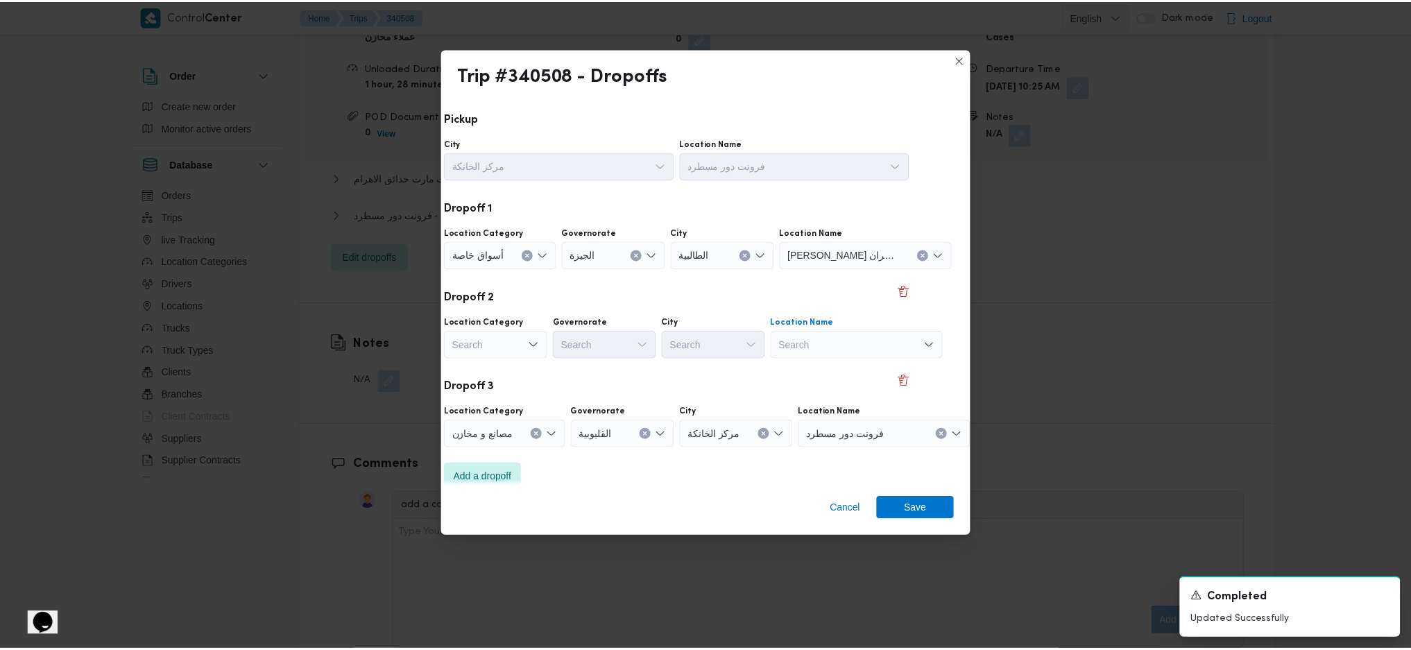
scroll to position [0, 46]
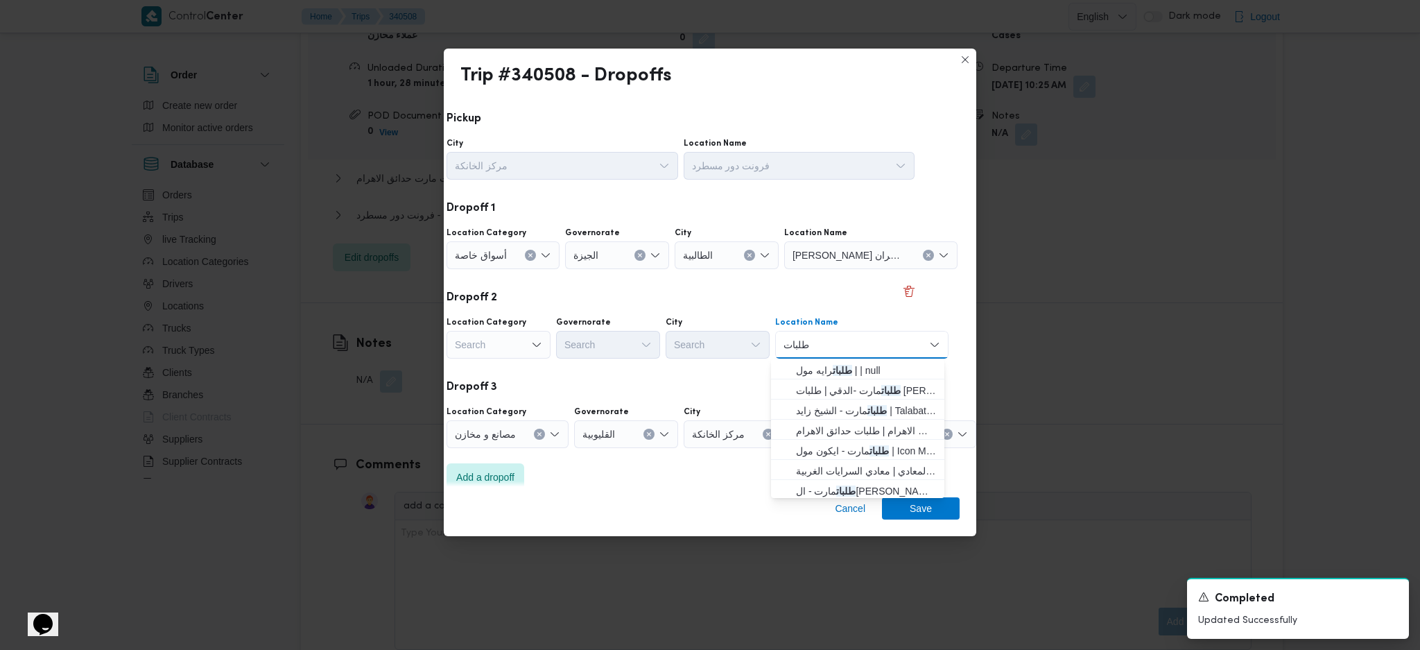
click at [503, 349] on div "Search" at bounding box center [499, 345] width 104 height 28
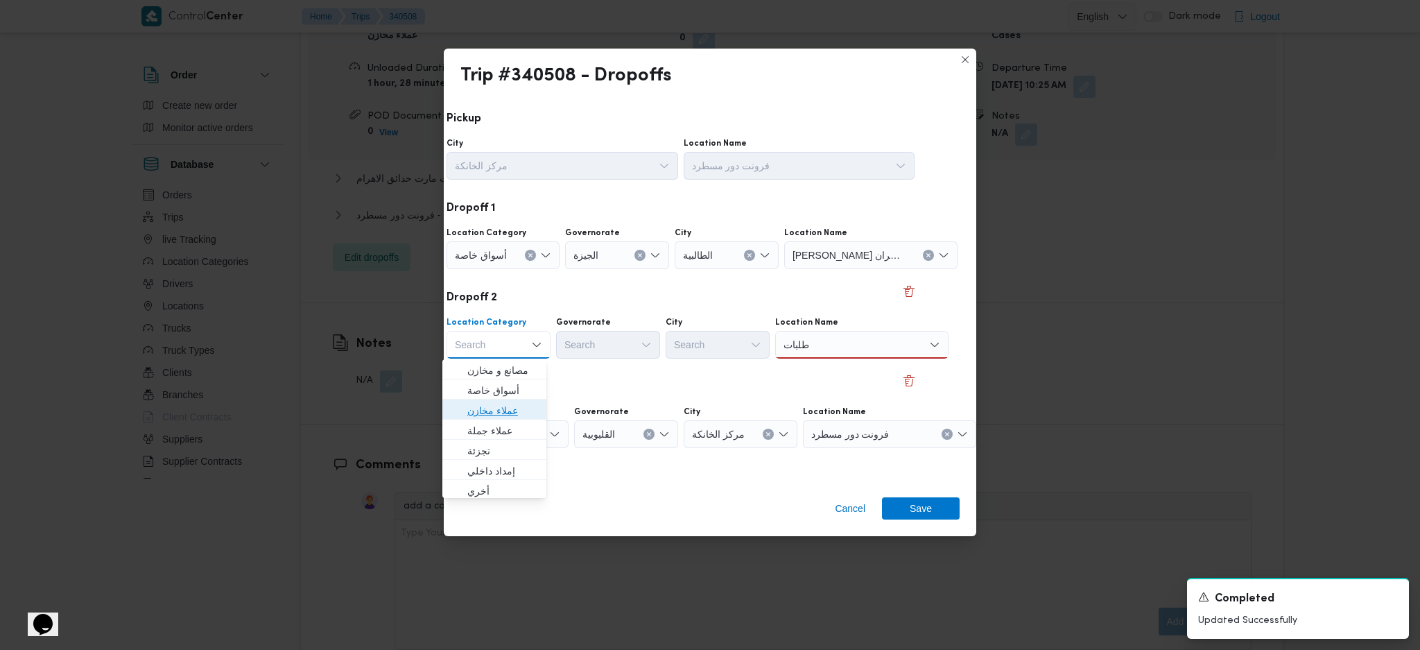
click at [505, 411] on span "عملاء مخازن" at bounding box center [502, 410] width 71 height 17
click at [580, 345] on div "Search" at bounding box center [616, 345] width 104 height 28
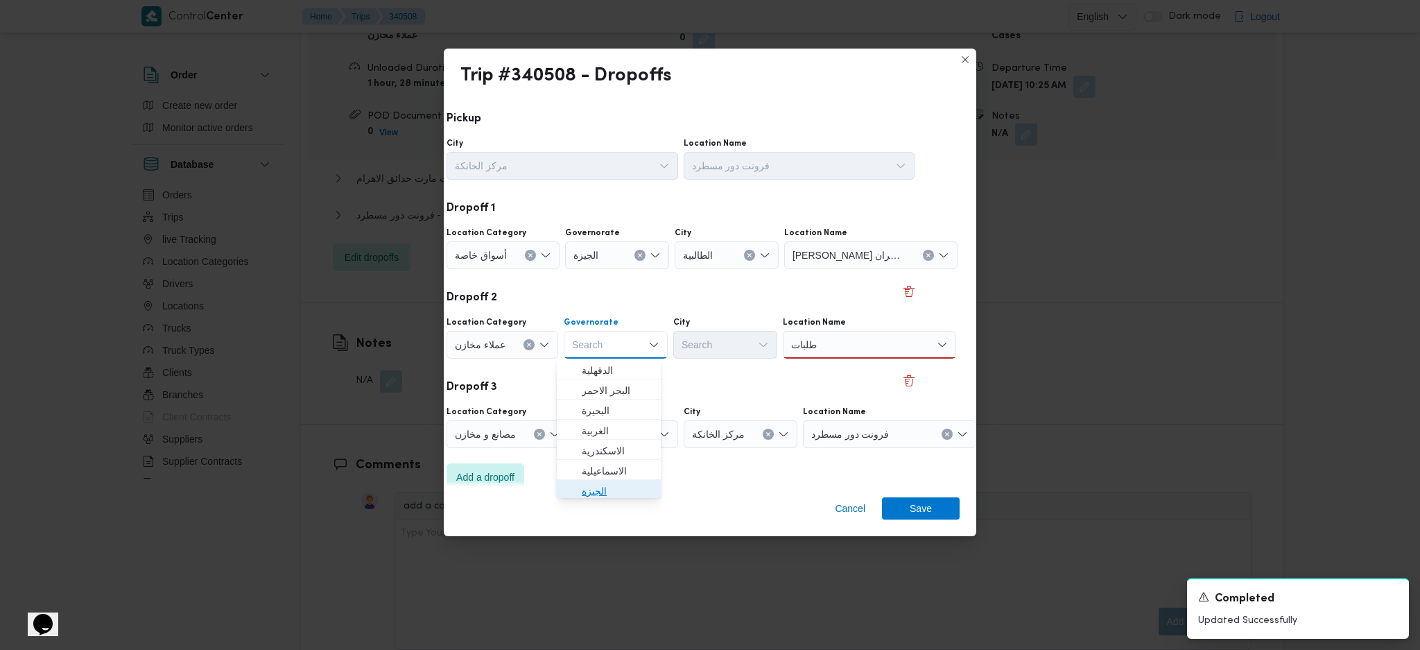
click at [605, 432] on span "الجيزة" at bounding box center [617, 491] width 71 height 17
click at [730, 319] on div "City" at bounding box center [725, 322] width 104 height 11
click at [717, 340] on div "Search" at bounding box center [725, 345] width 104 height 28
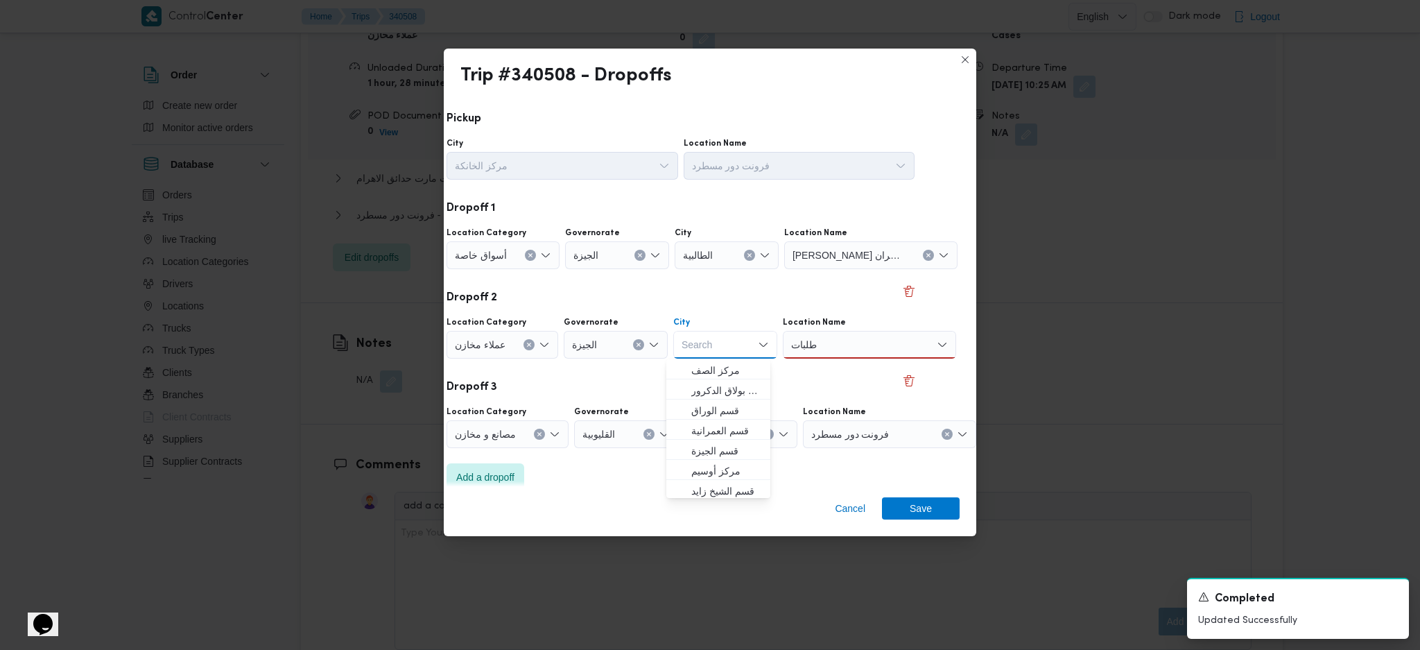
click at [840, 343] on div "طلبات طلبات" at bounding box center [869, 345] width 173 height 28
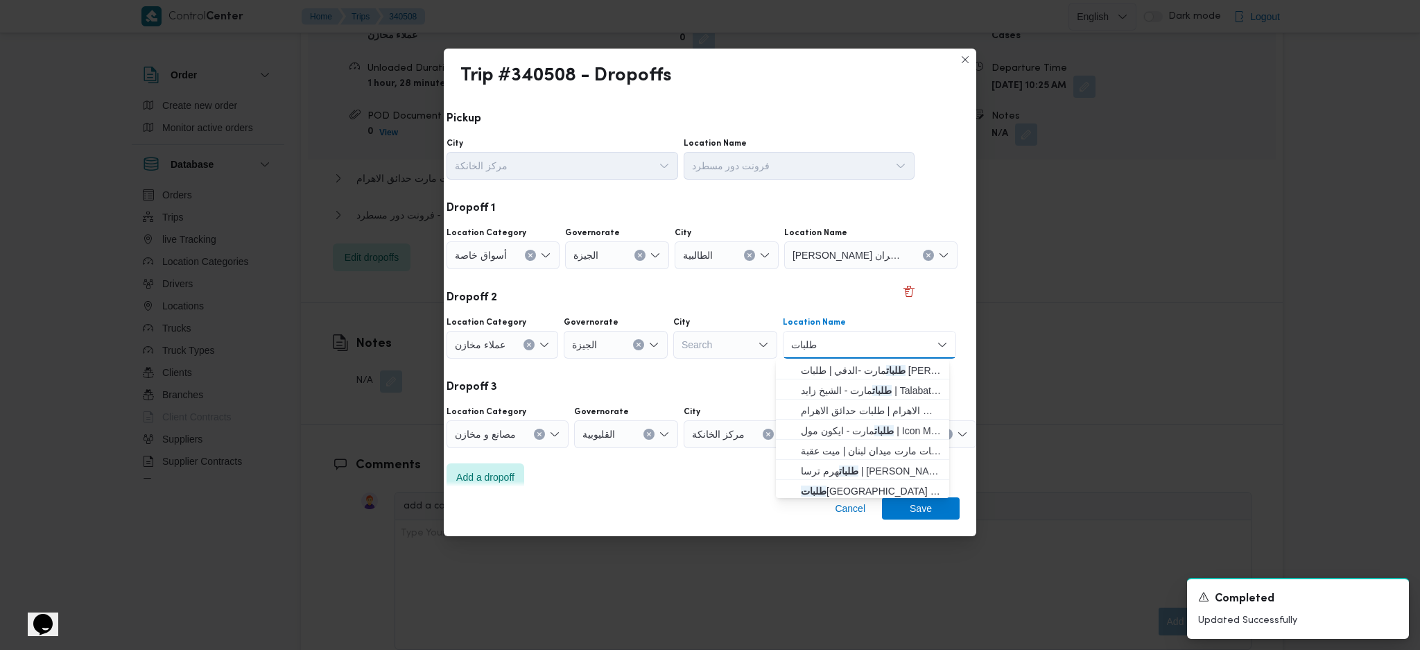
type input "طلبات"
click at [855, 432] on span "طلبات هرم ترسا | محمد كمال | الطالبية القبلية" at bounding box center [871, 471] width 140 height 17
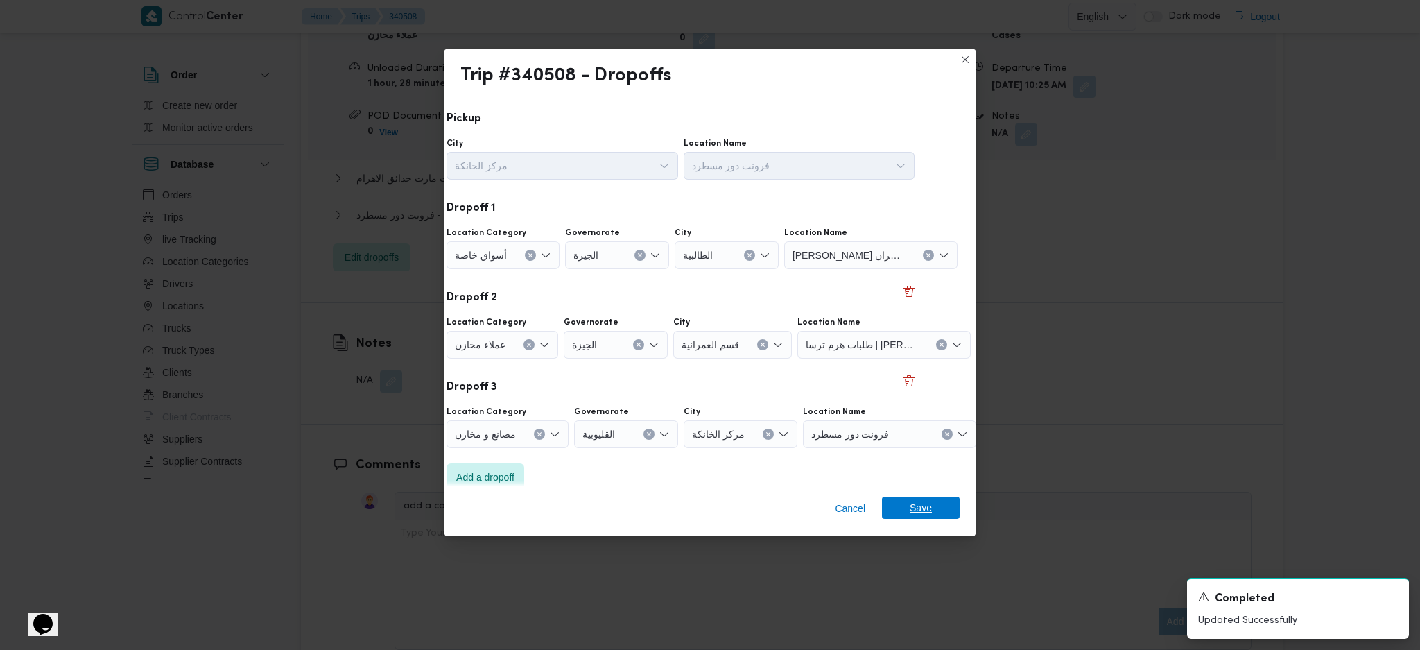
click at [945, 432] on span "Save" at bounding box center [921, 508] width 78 height 22
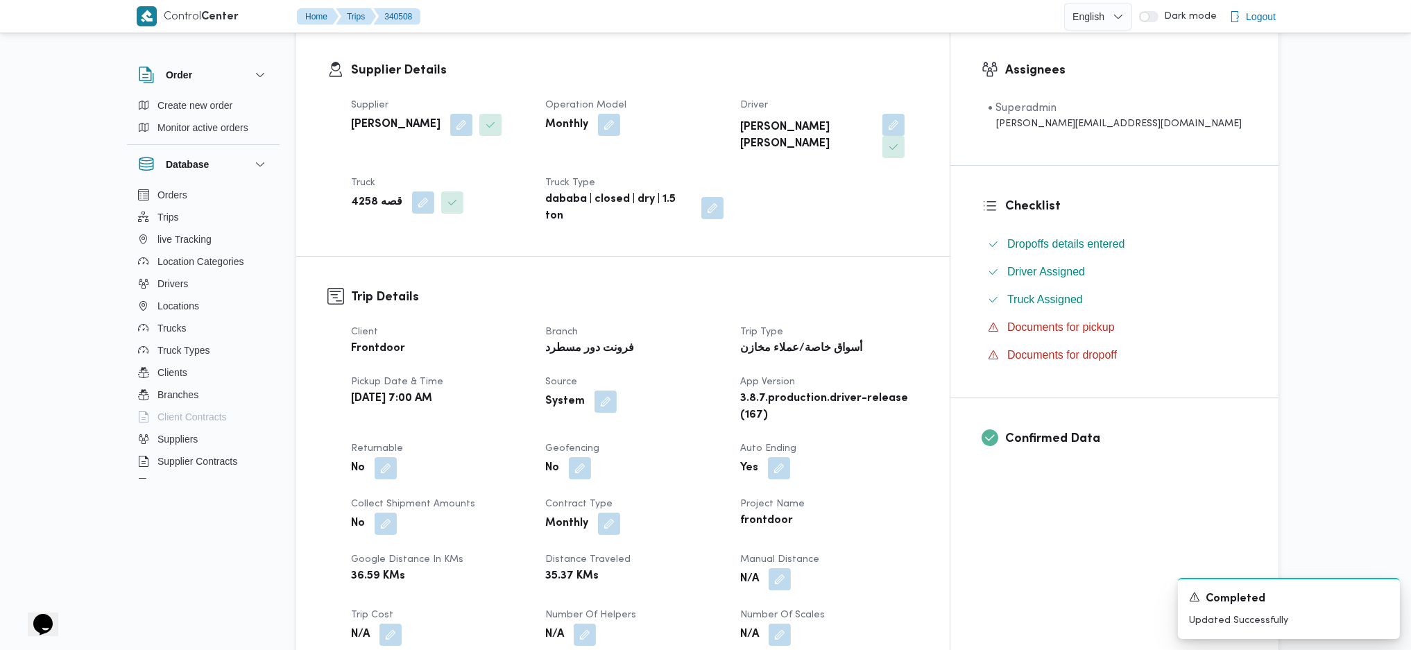
scroll to position [0, 0]
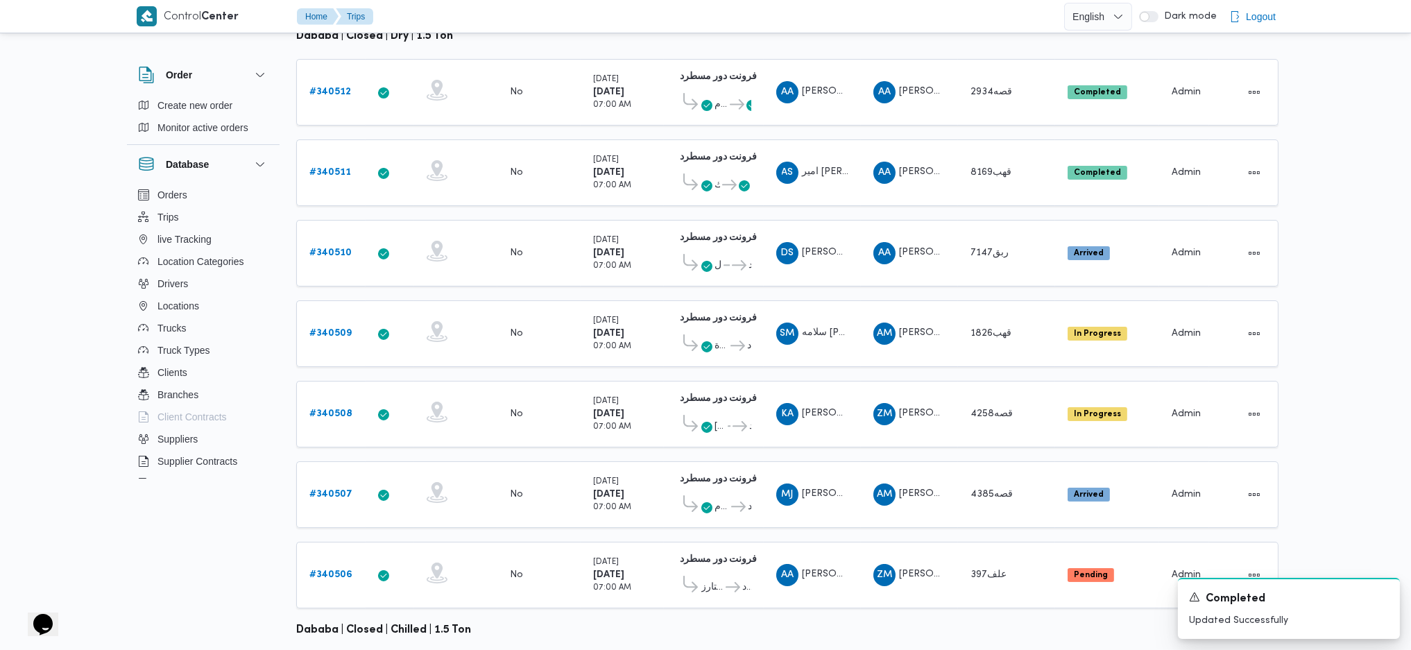
scroll to position [255, 0]
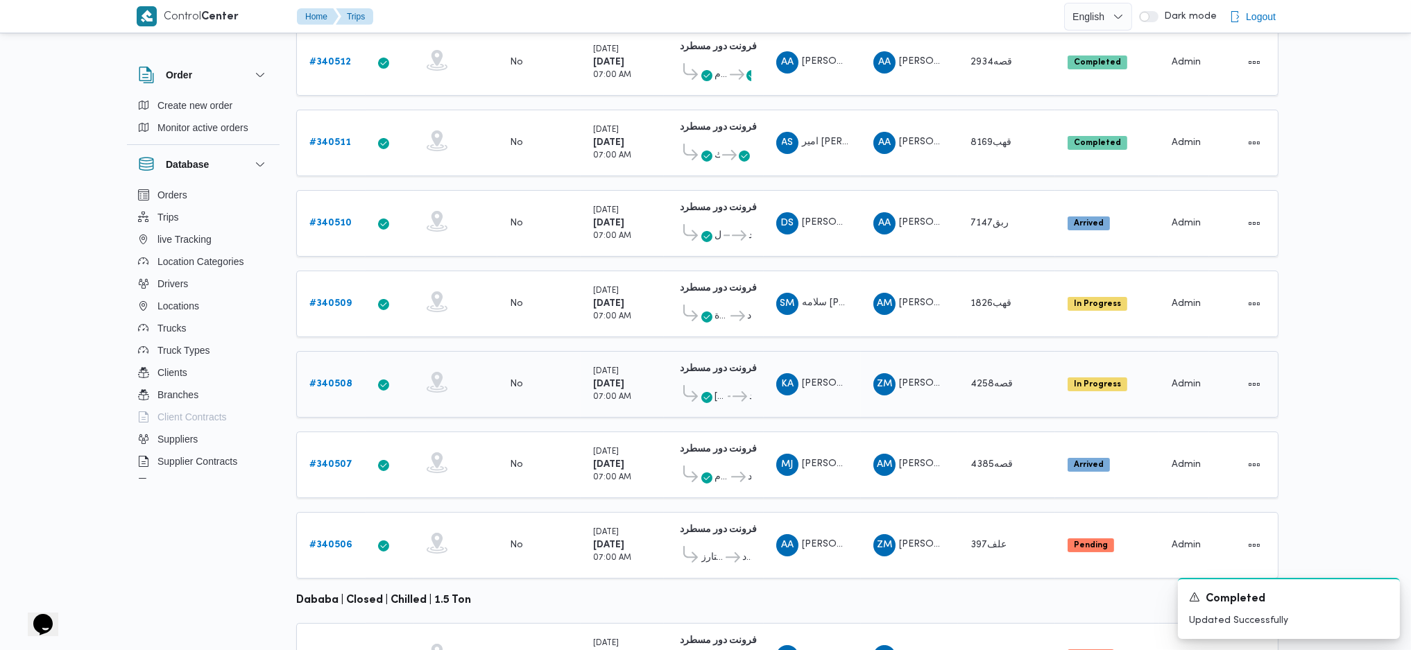
click at [971, 376] on span "قصه4258" at bounding box center [993, 384] width 46 height 17
click at [968, 432] on div "قصه4385" at bounding box center [1006, 465] width 83 height 28
click at [716, 432] on td "Trip Points فرونت دور مسطرد 01:09 AM طلبات سيتي ستارز فرونت دور مسطرد" at bounding box center [714, 545] width 100 height 67
click at [319, 432] on b "# 340506" at bounding box center [330, 544] width 43 height 9
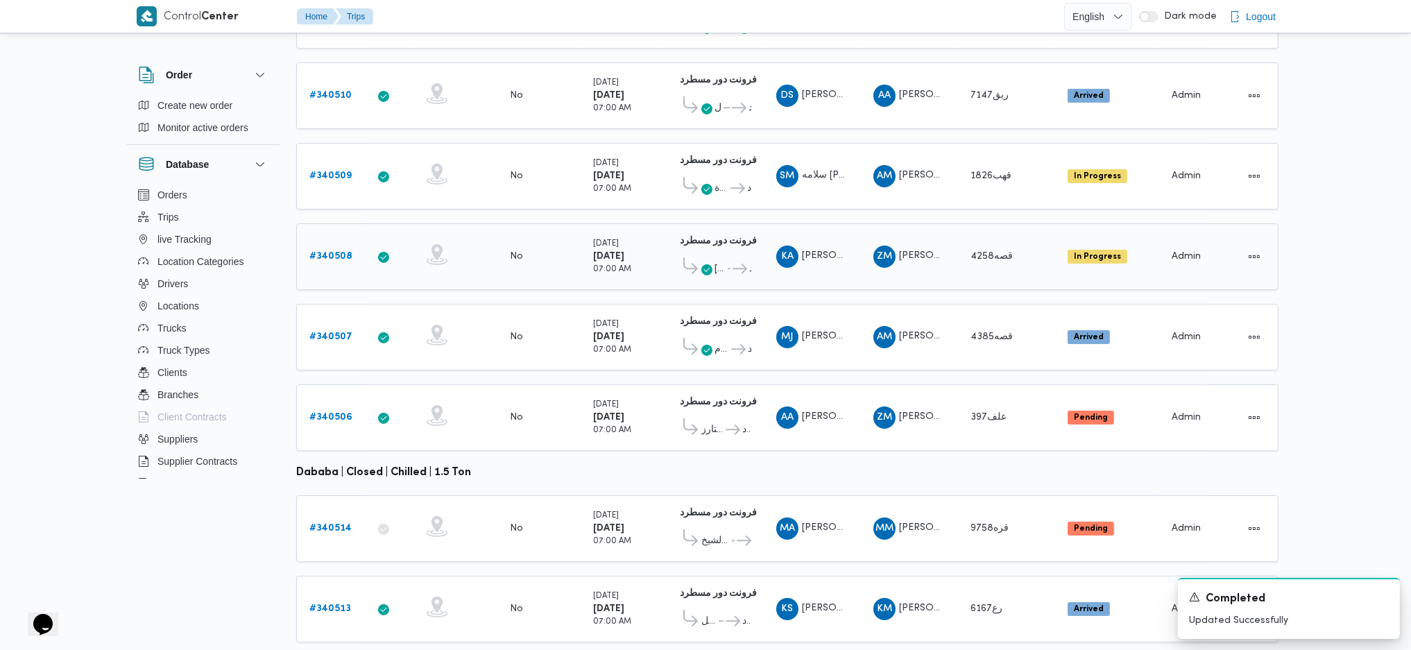
scroll to position [386, 0]
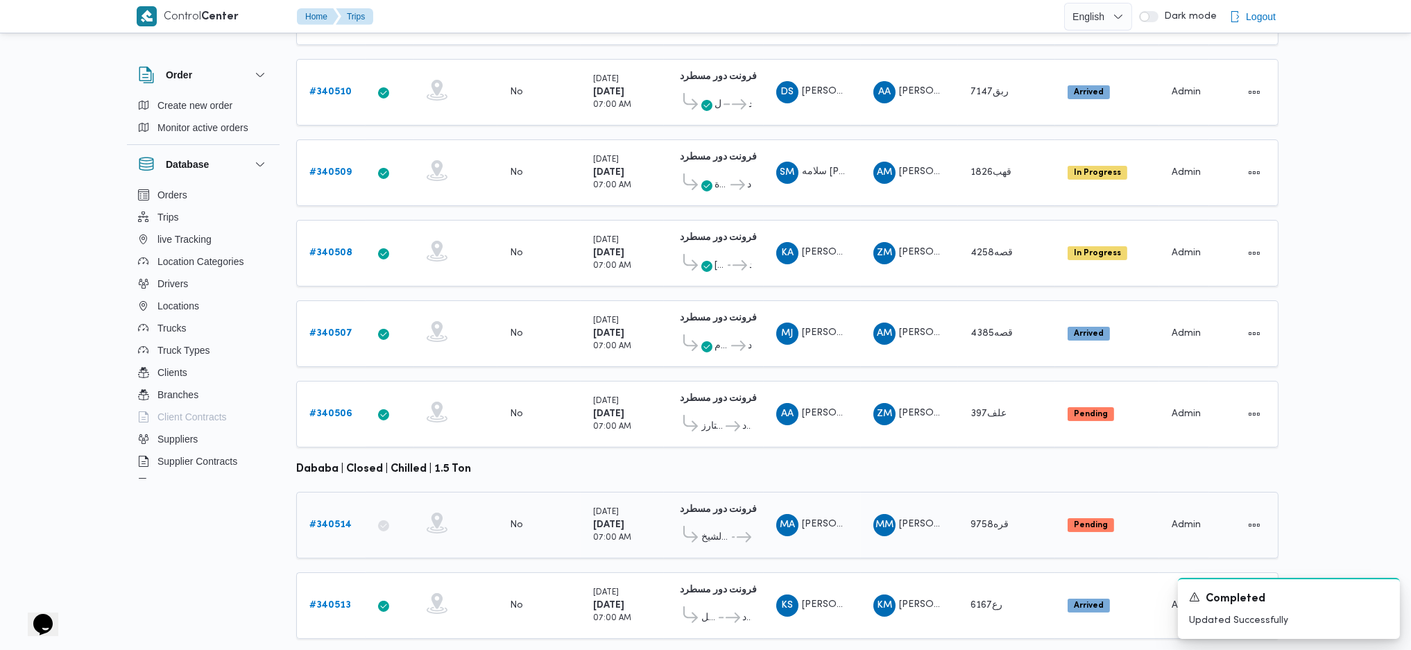
click at [333, 432] on link "# 340514" at bounding box center [330, 525] width 42 height 17
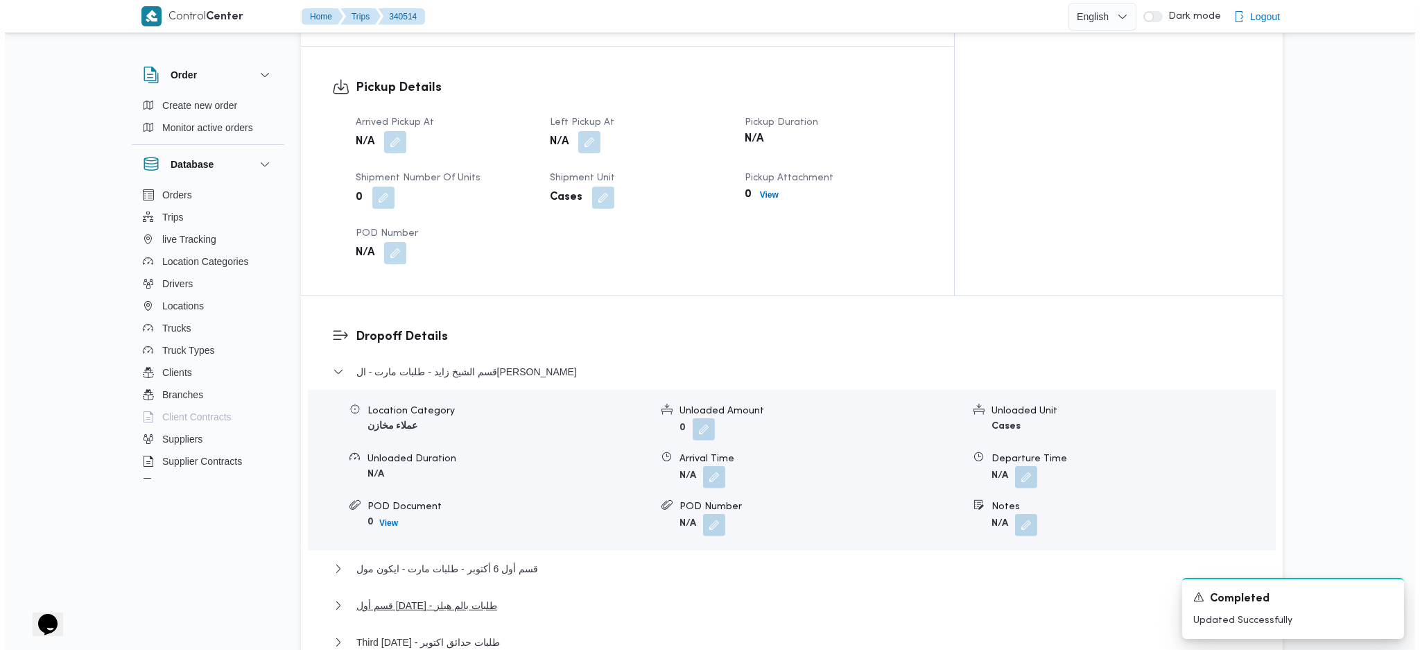
scroll to position [1110, 0]
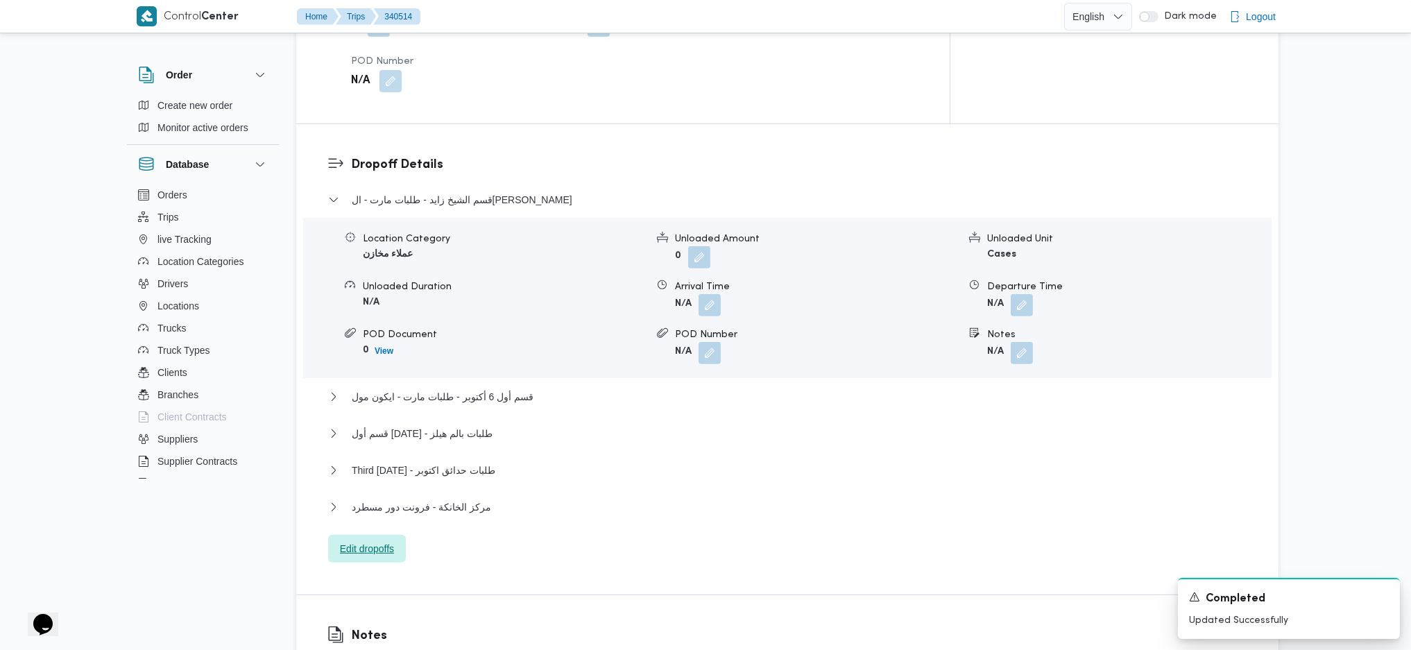
click at [370, 432] on span "Edit dropoffs" at bounding box center [367, 548] width 54 height 17
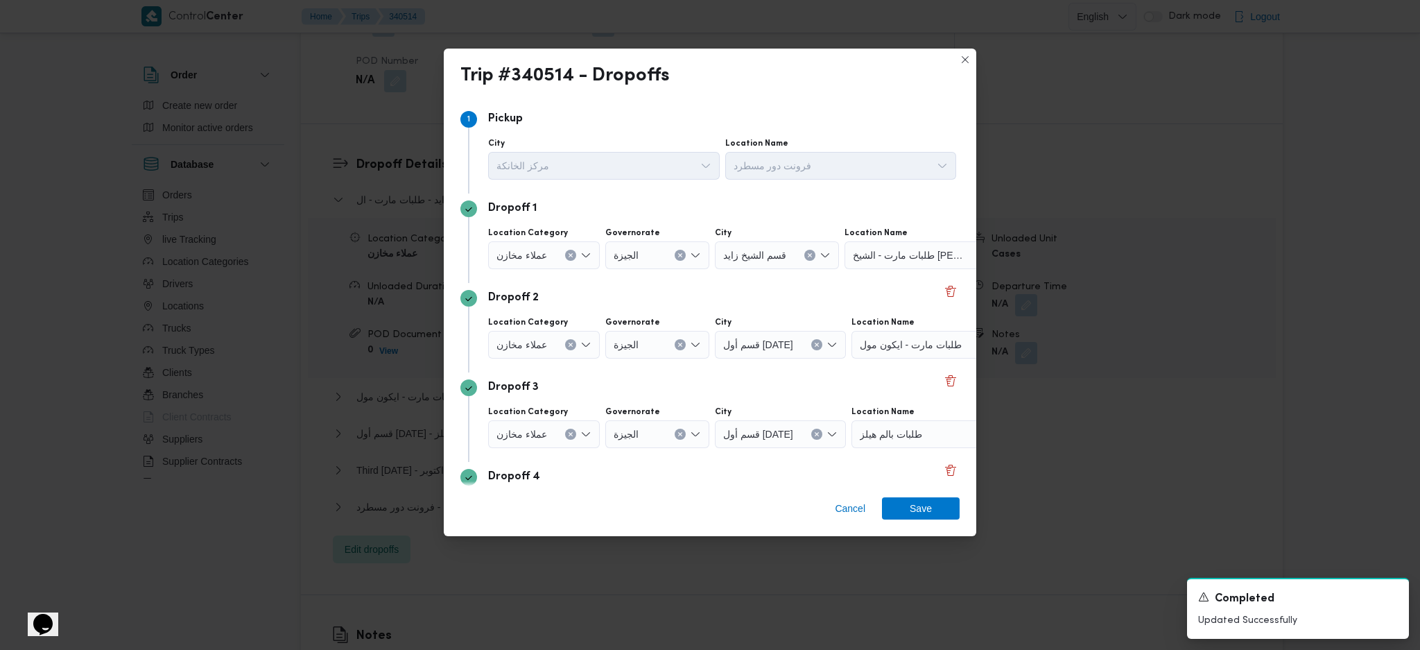
click at [946, 257] on div "طلبات مارت - الشيخ زايد" at bounding box center [931, 255] width 173 height 28
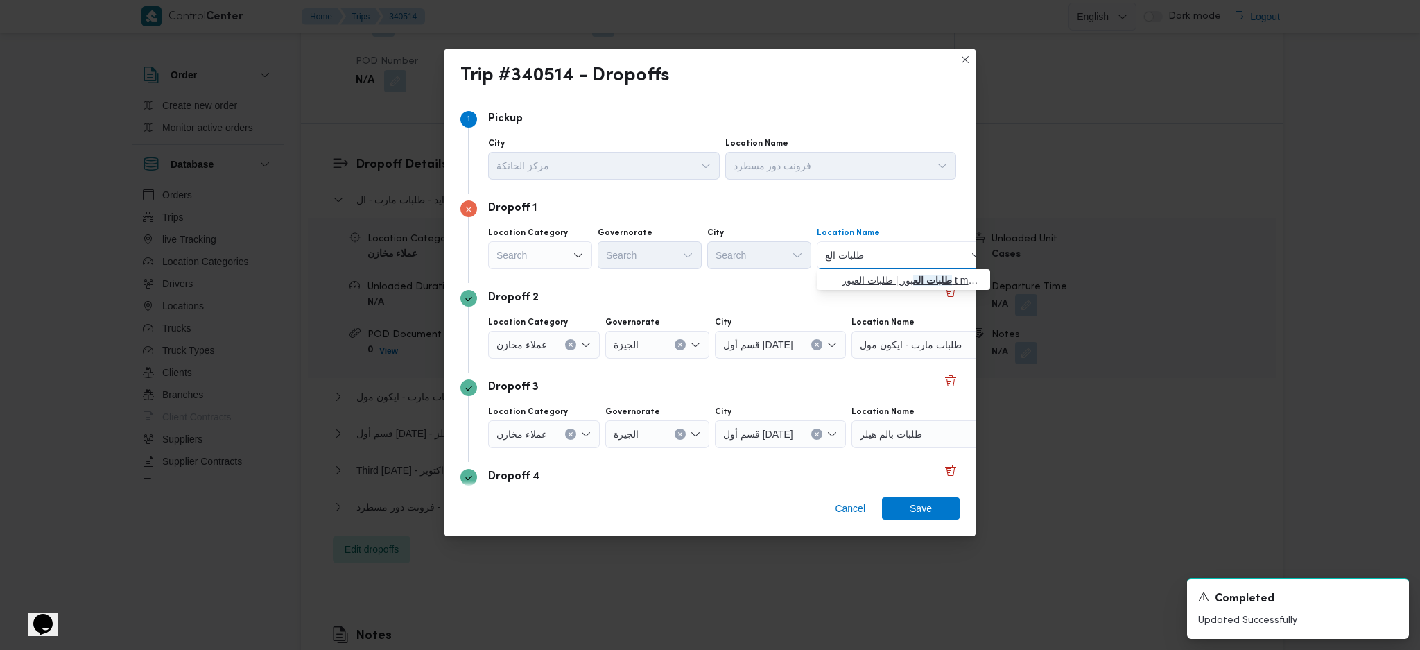
type input "طلبات الع"
click at [891, 279] on span "طلبات الع بور | طلبات العبور t mart | null" at bounding box center [912, 280] width 140 height 17
click at [897, 358] on div "طلبات مارت - ايكون مول" at bounding box center [938, 345] width 173 height 28
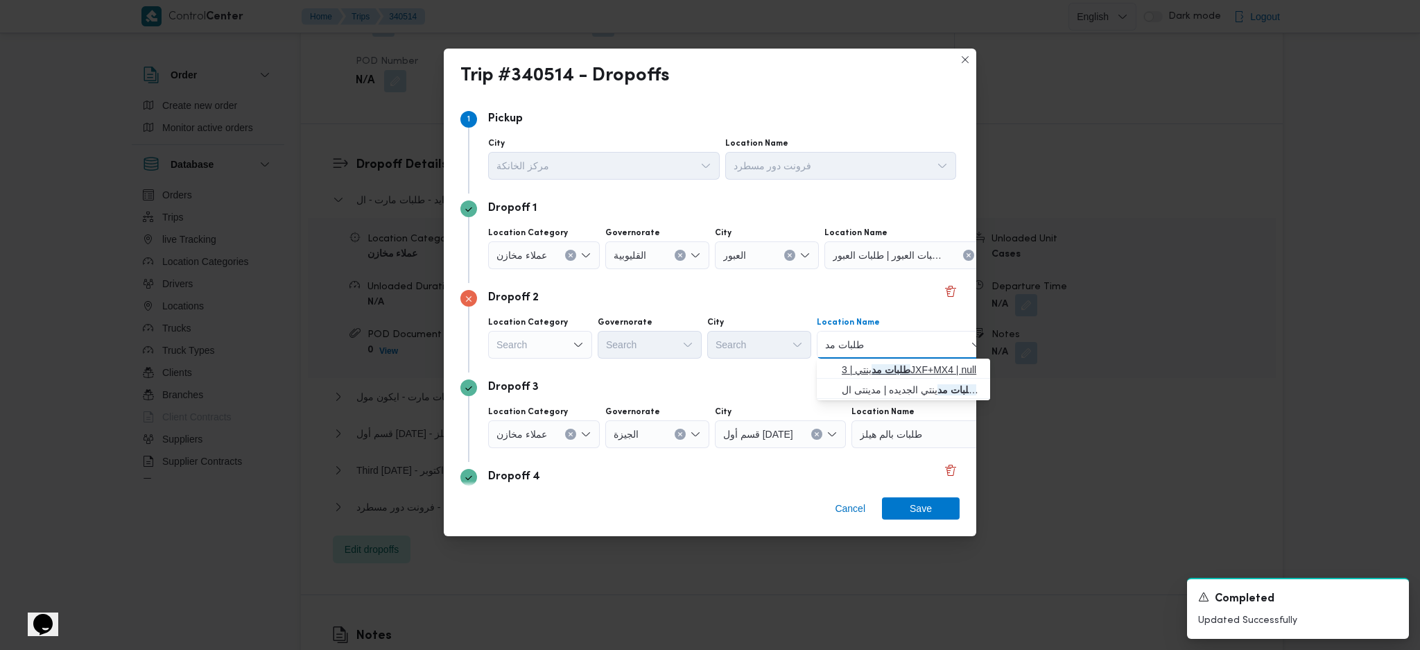
type input "طلبات مد"
click at [889, 367] on mark "طلبات مد" at bounding box center [891, 369] width 39 height 11
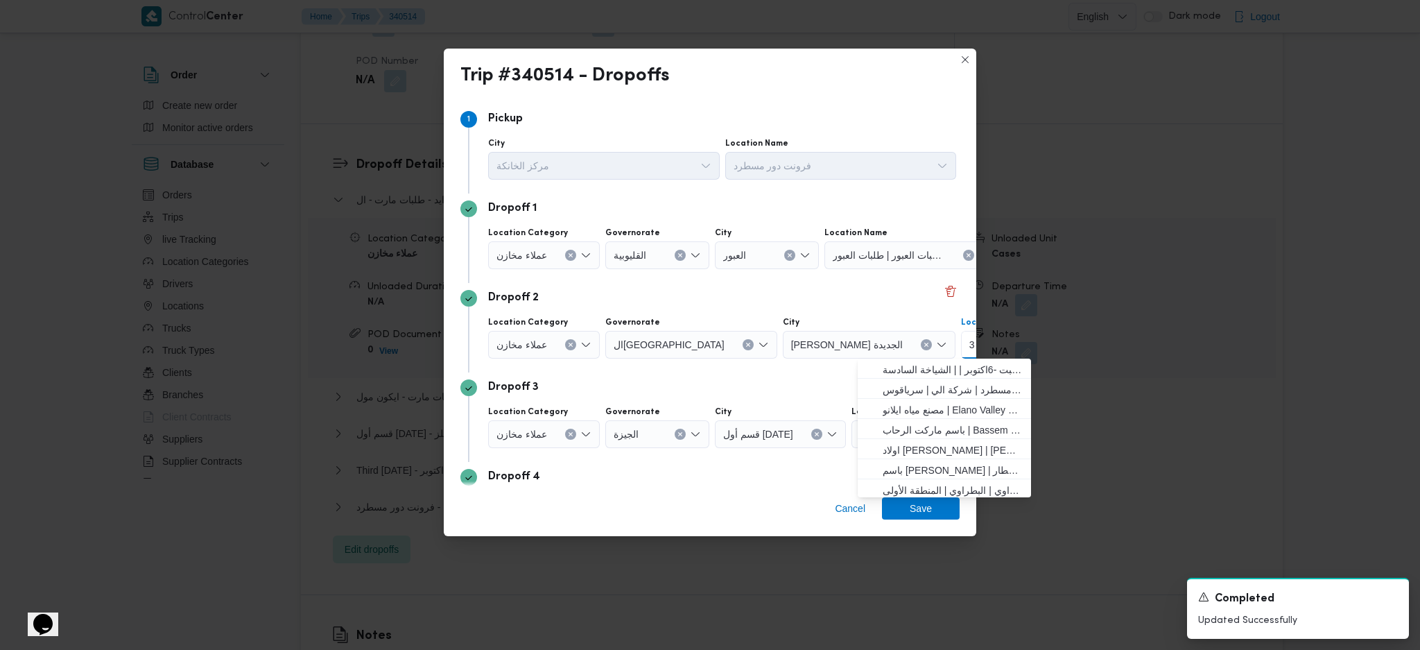
click at [805, 386] on div "Dropoff 3" at bounding box center [709, 387] width 499 height 17
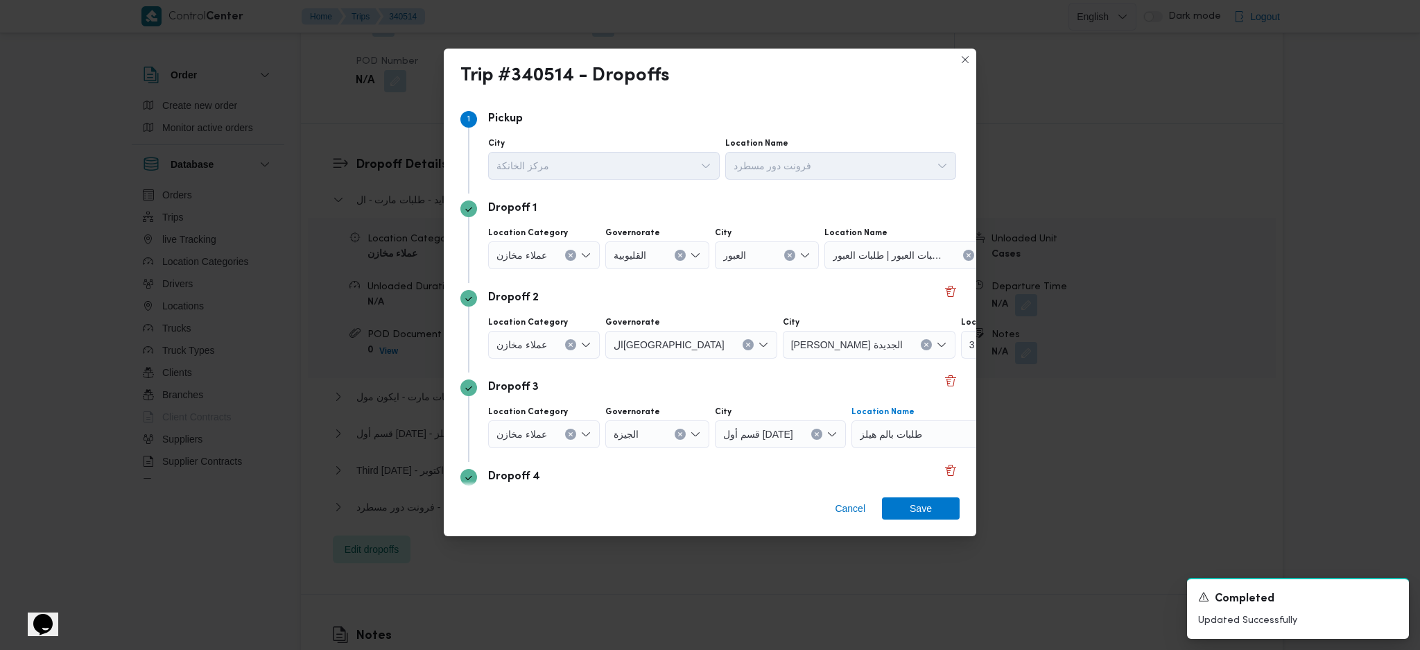
click at [893, 432] on span "طلبات بالم هيلز" at bounding box center [891, 433] width 62 height 15
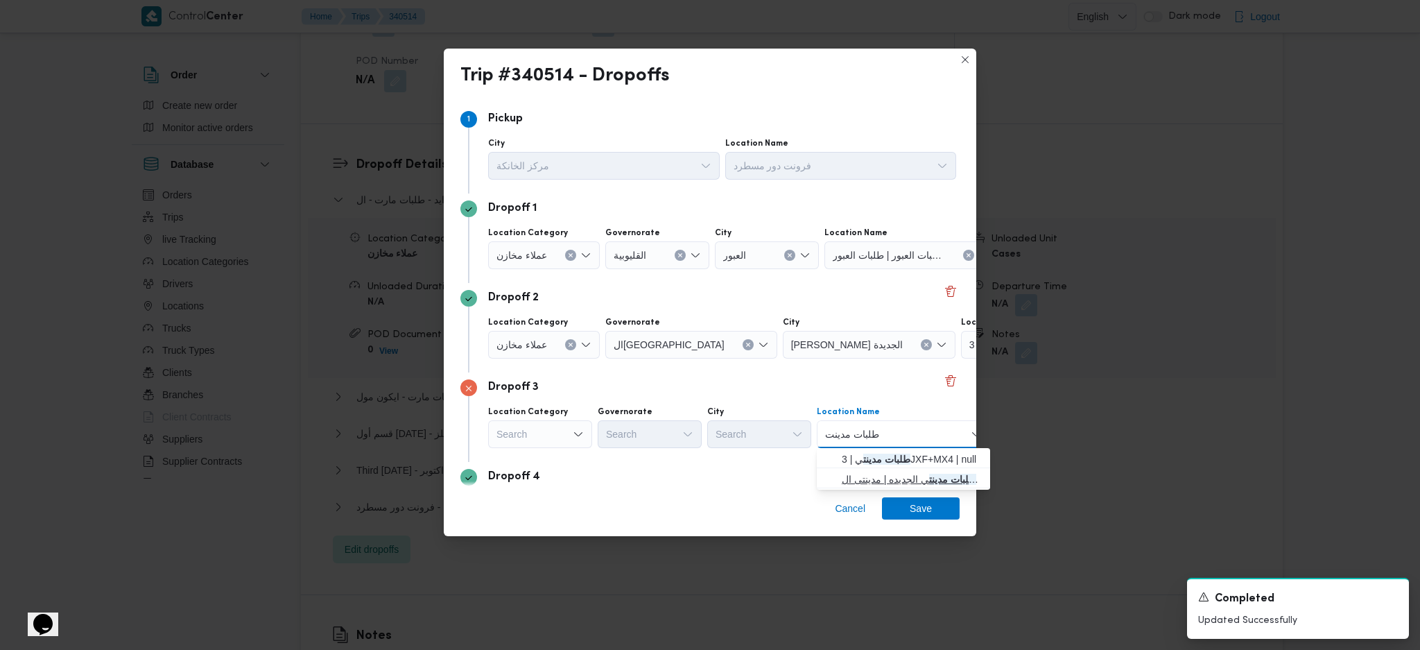
type input "طلبات مدينت"
click at [890, 432] on span "طلبات مدينت ي الجديده | مدينتى القاهرة الجديدة | العاشرة" at bounding box center [912, 479] width 140 height 17
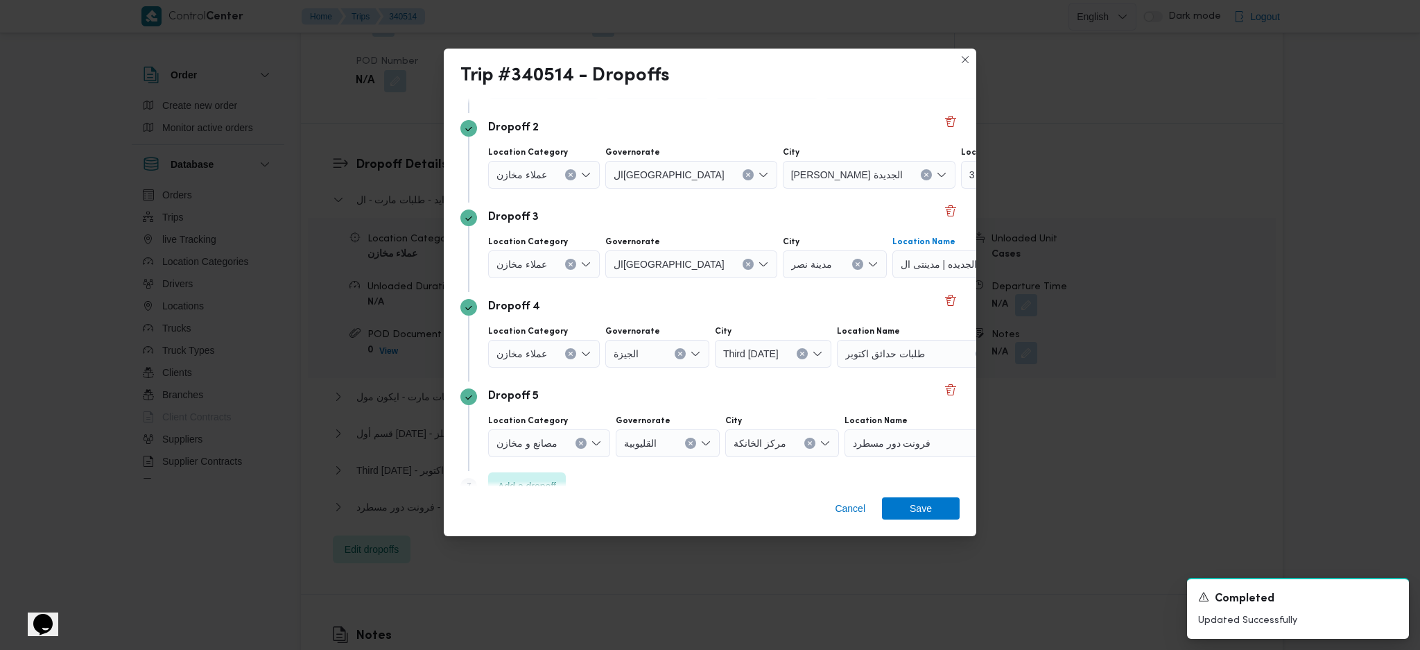
scroll to position [196, 0]
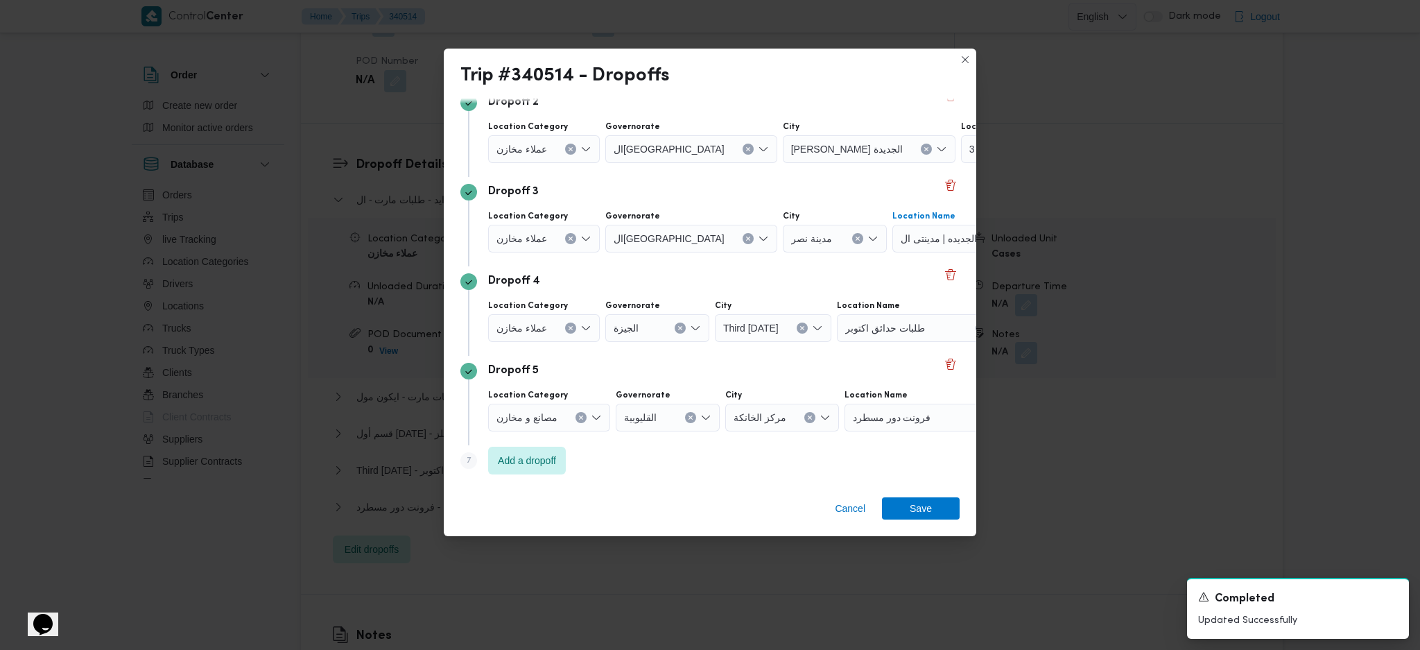
click at [917, 340] on div "طلبات حدائق اكتوبر" at bounding box center [923, 328] width 173 height 28
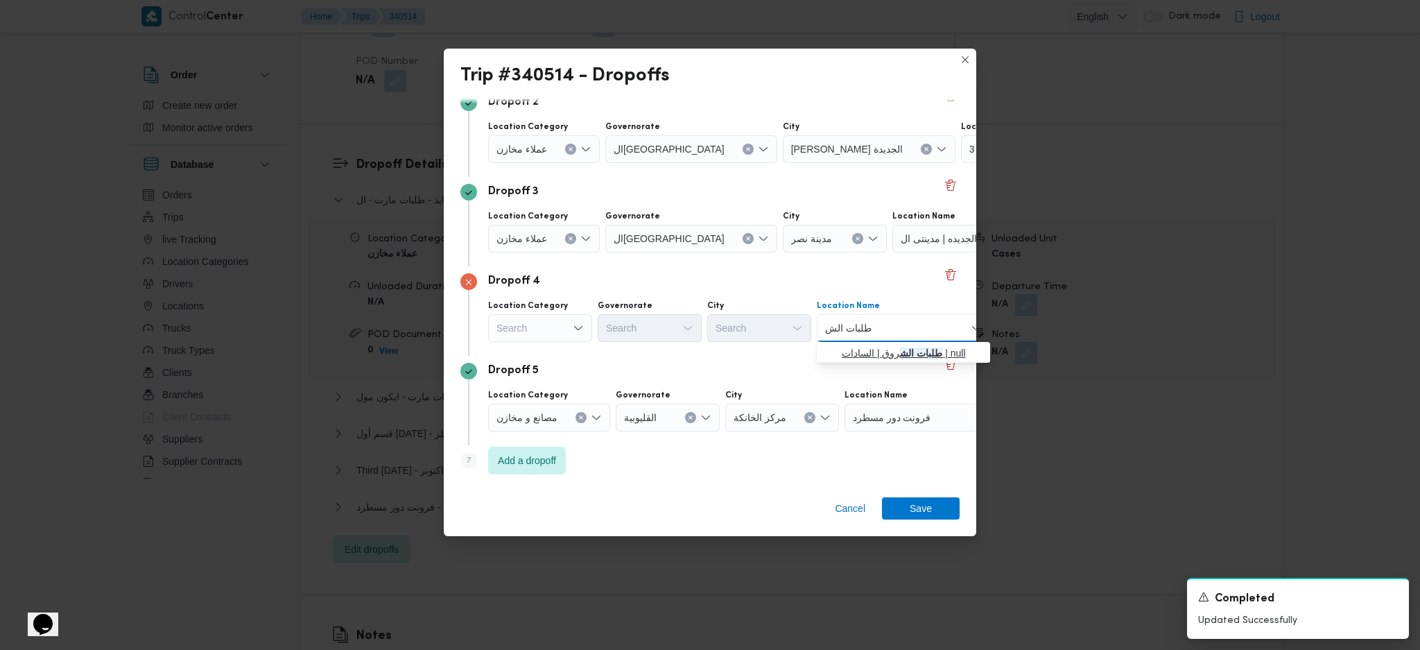
type input "طلبات الش"
click at [888, 350] on span "طلبات الش روق | السادات | null" at bounding box center [912, 353] width 140 height 17
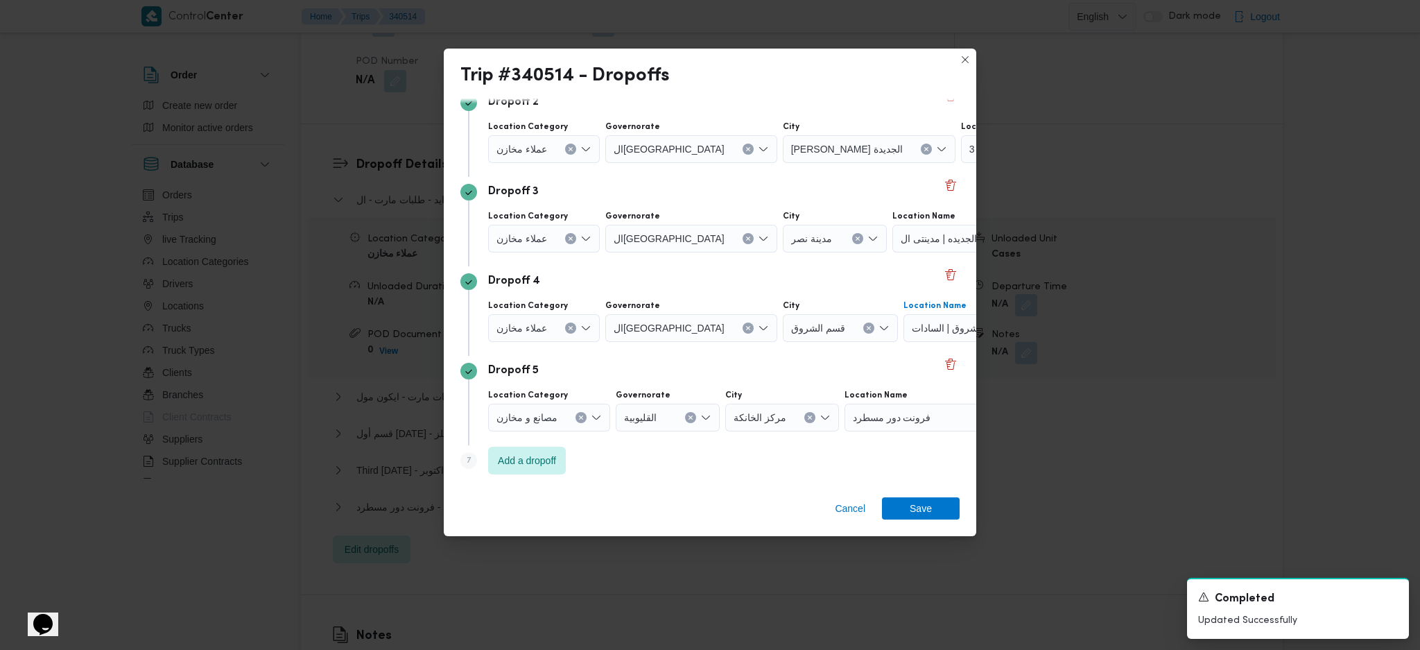
click at [921, 421] on span "فرونت دور مسطرد" at bounding box center [892, 416] width 78 height 15
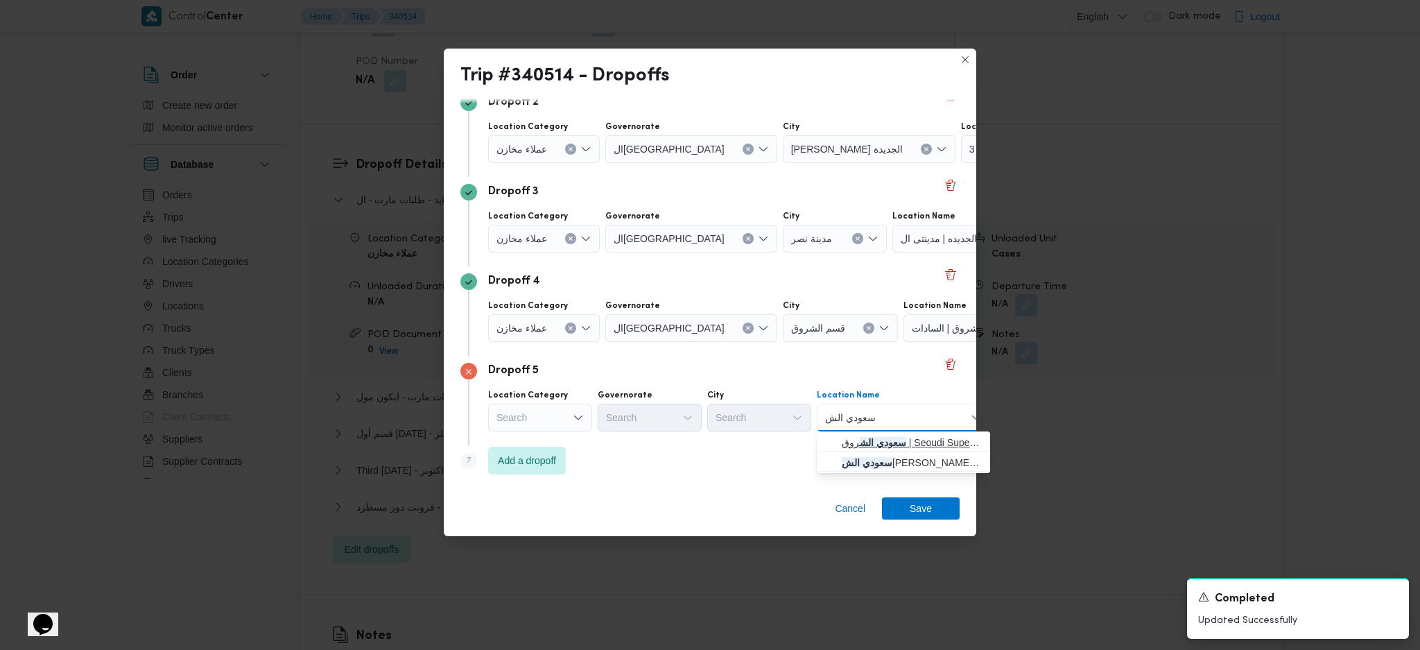
type input "سعودي الش"
drag, startPoint x: 903, startPoint y: 447, endPoint x: 881, endPoint y: 447, distance: 21.5
click at [903, 432] on mark "سعودي الش" at bounding box center [883, 442] width 46 height 11
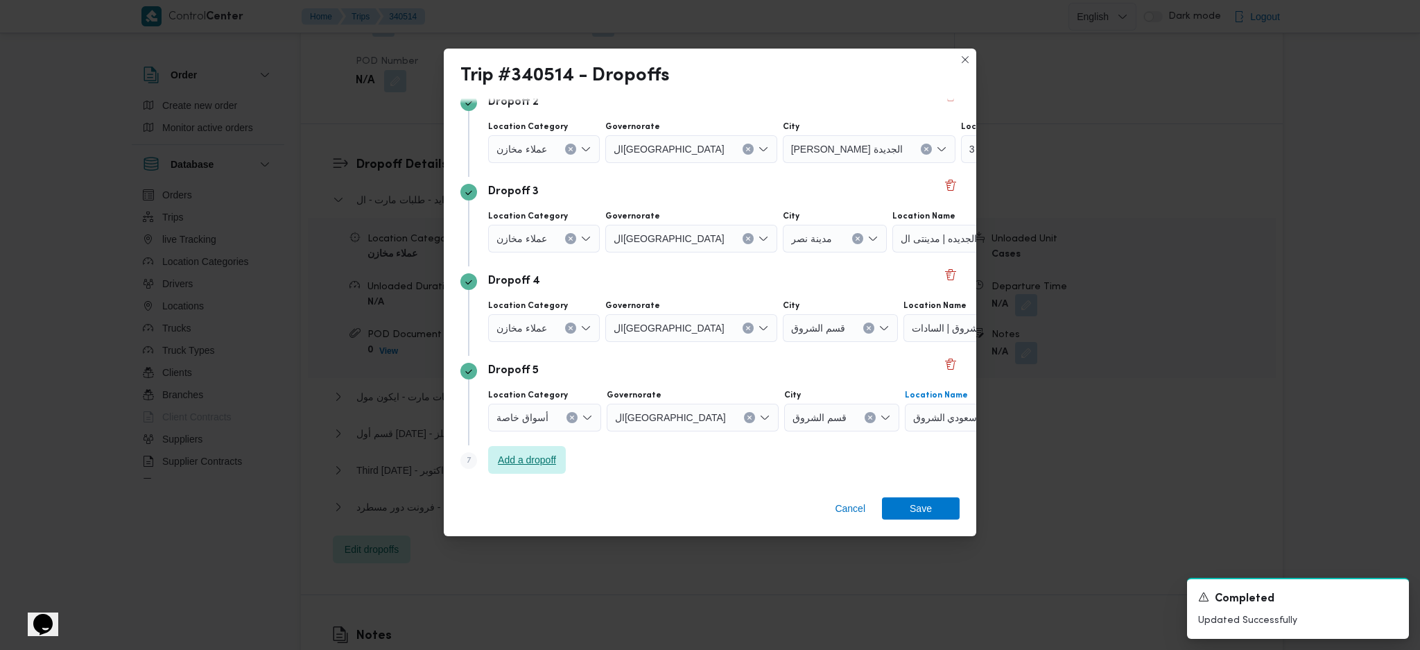
click at [551, 432] on span "Add a dropoff" at bounding box center [527, 459] width 58 height 17
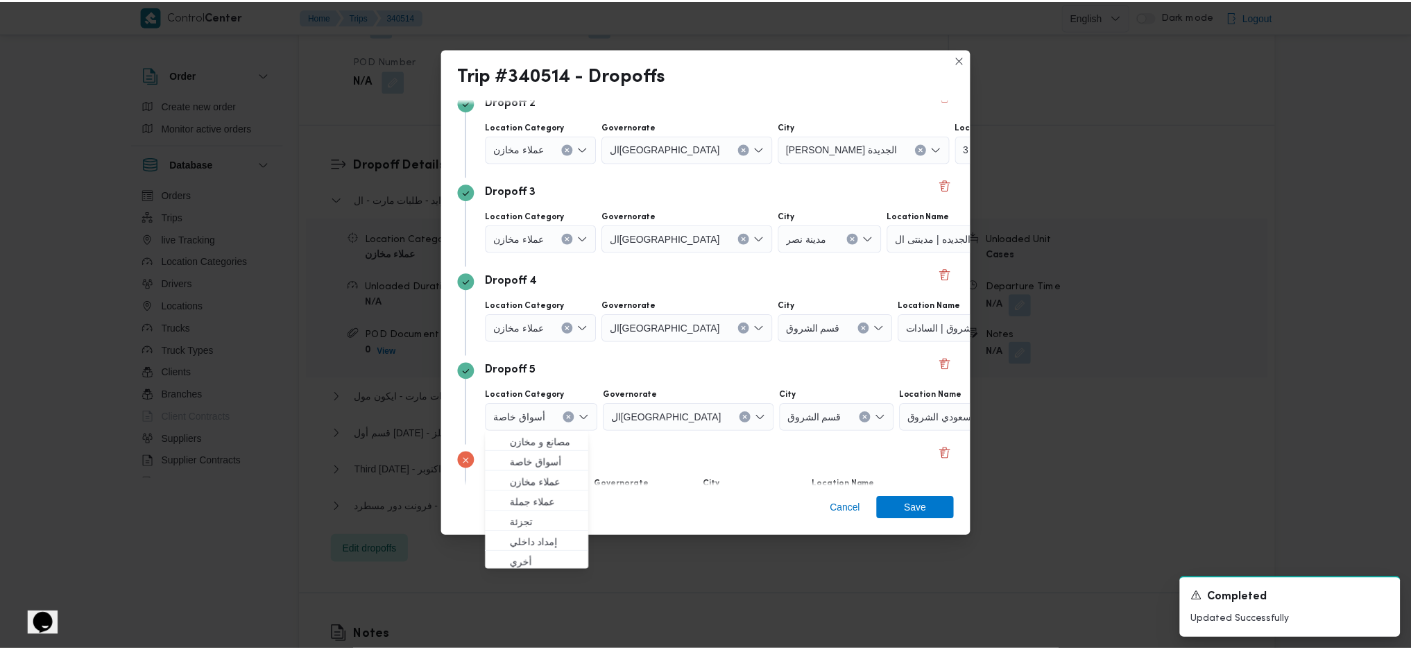
scroll to position [285, 0]
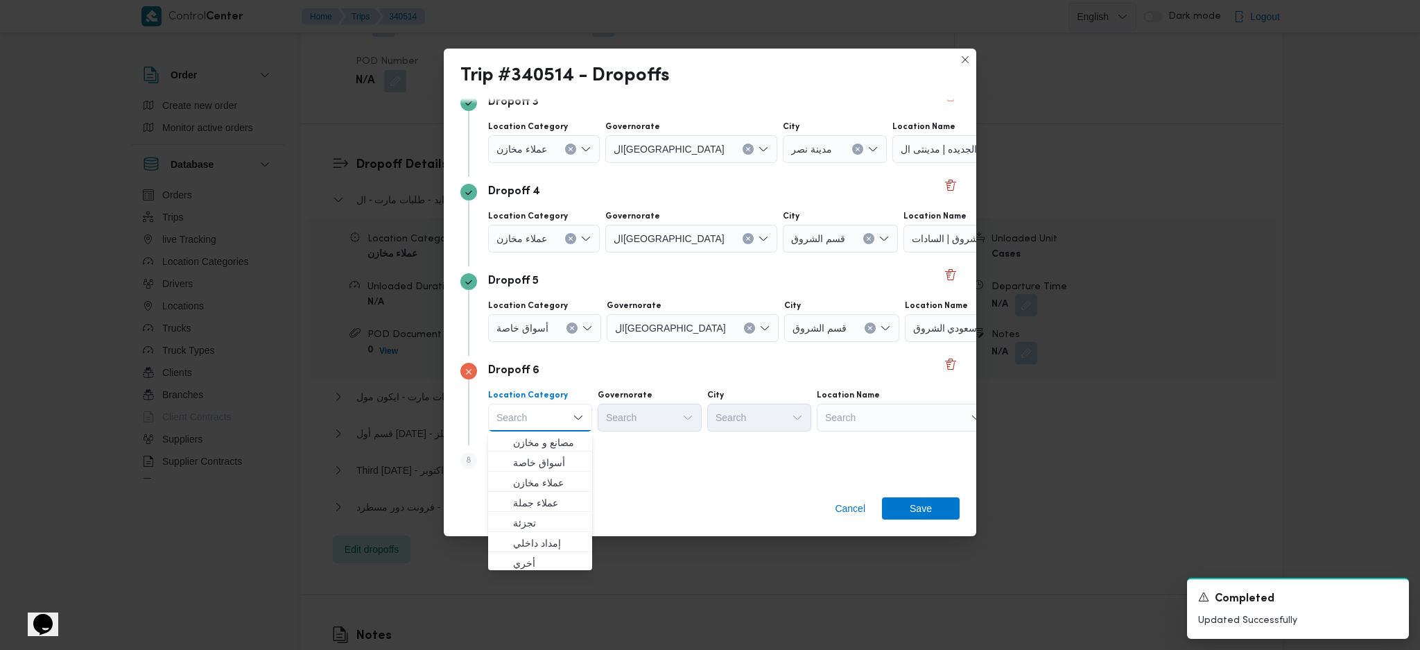
click at [888, 415] on div "Search" at bounding box center [903, 418] width 173 height 28
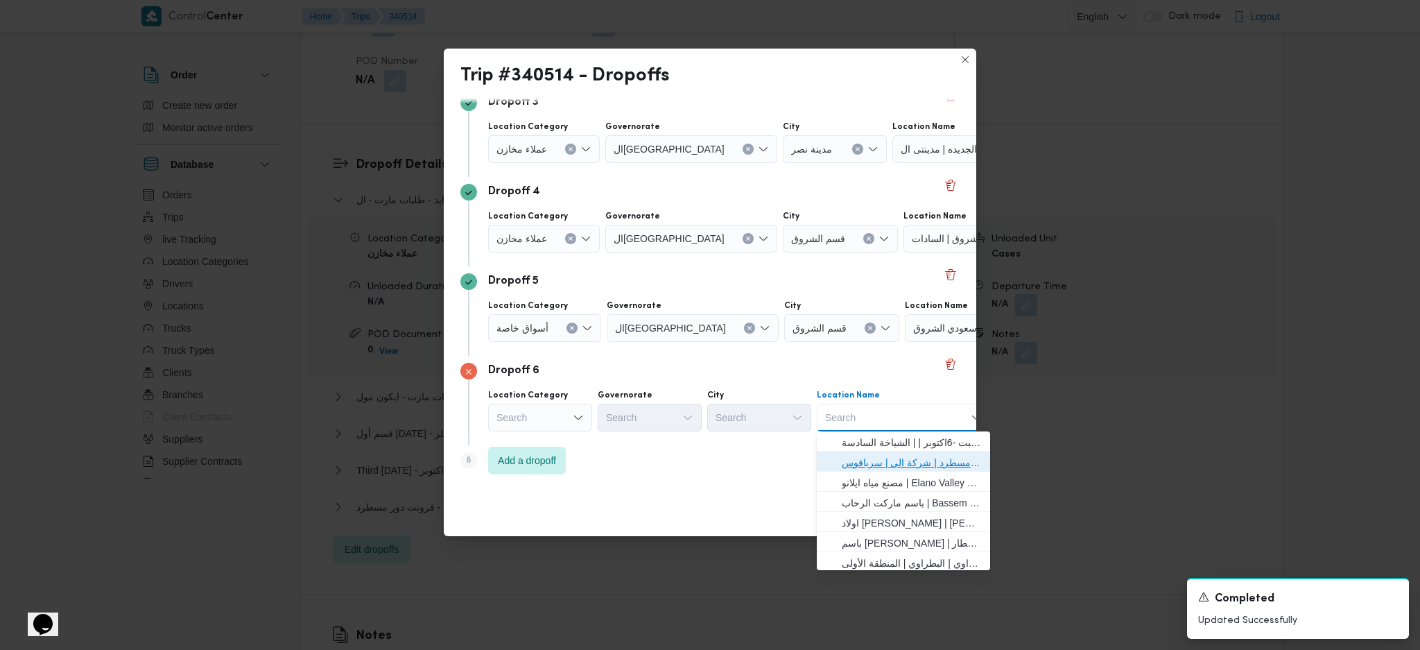
click at [874, 432] on span "فرونت دور مسطرد | شركة الي | سرياقوس" at bounding box center [912, 462] width 140 height 17
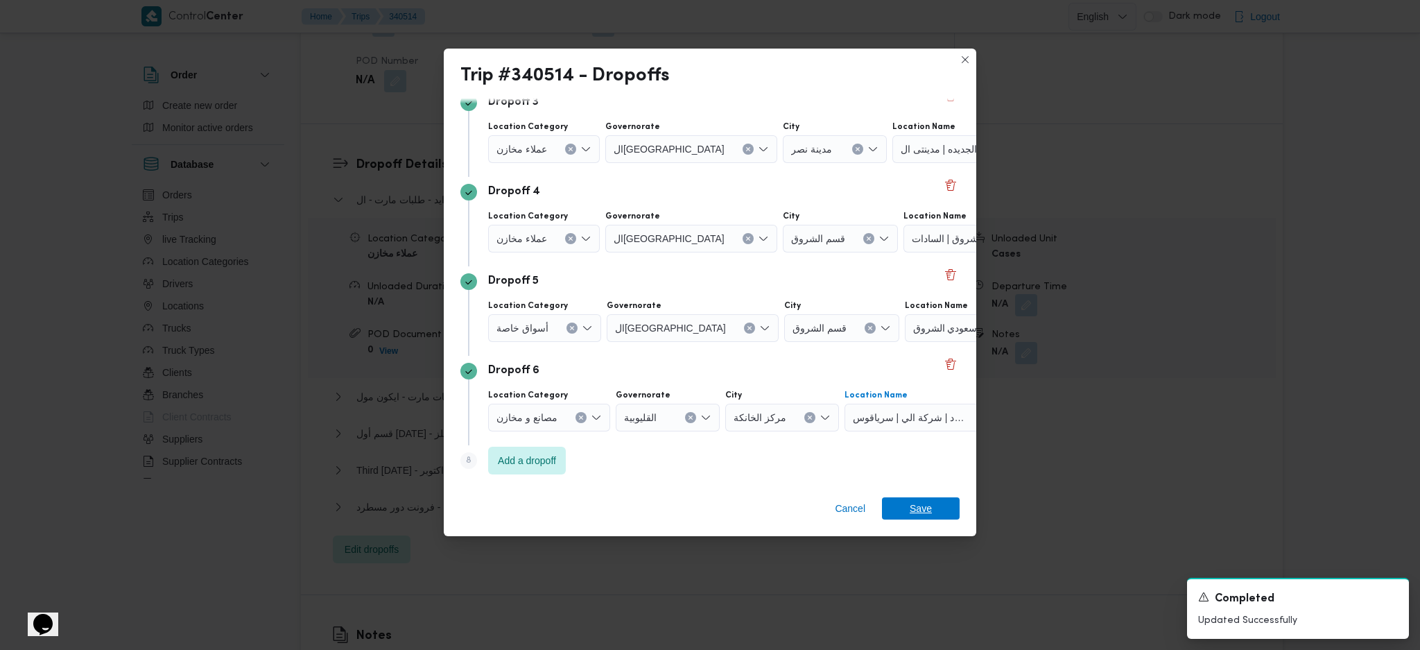
click at [929, 432] on span "Save" at bounding box center [921, 508] width 22 height 22
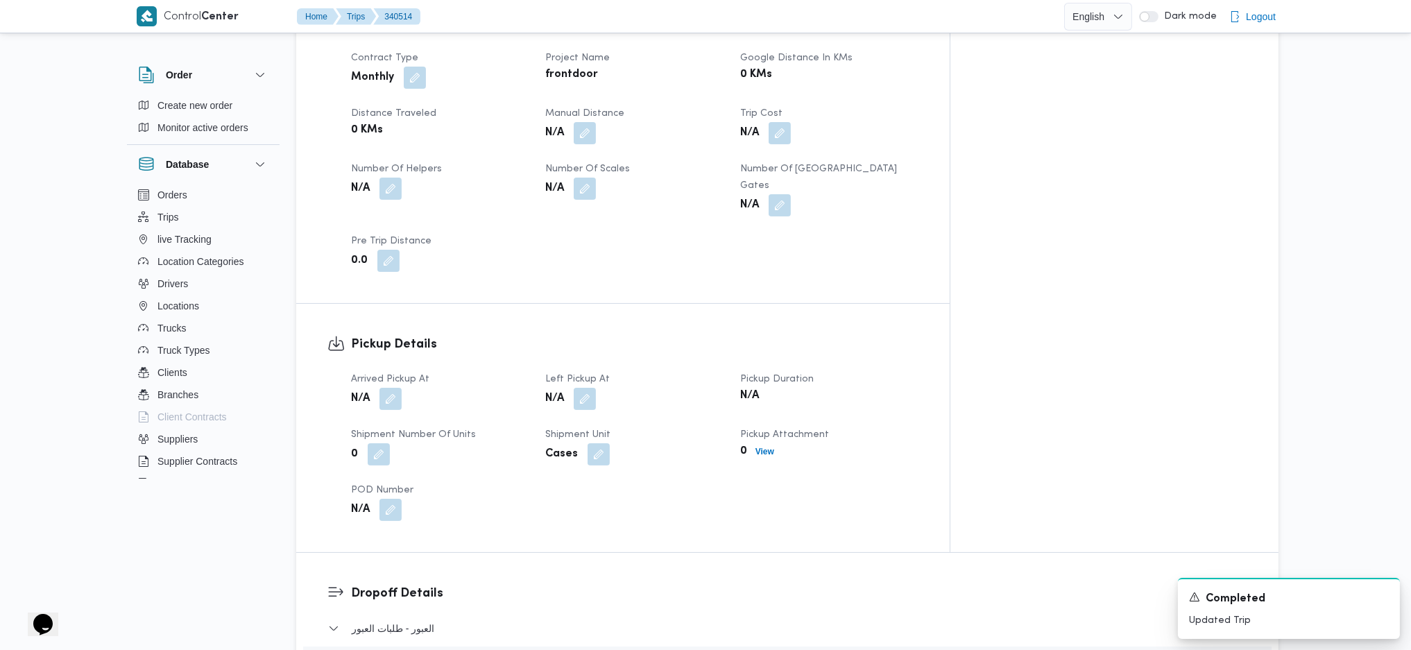
scroll to position [924, 0]
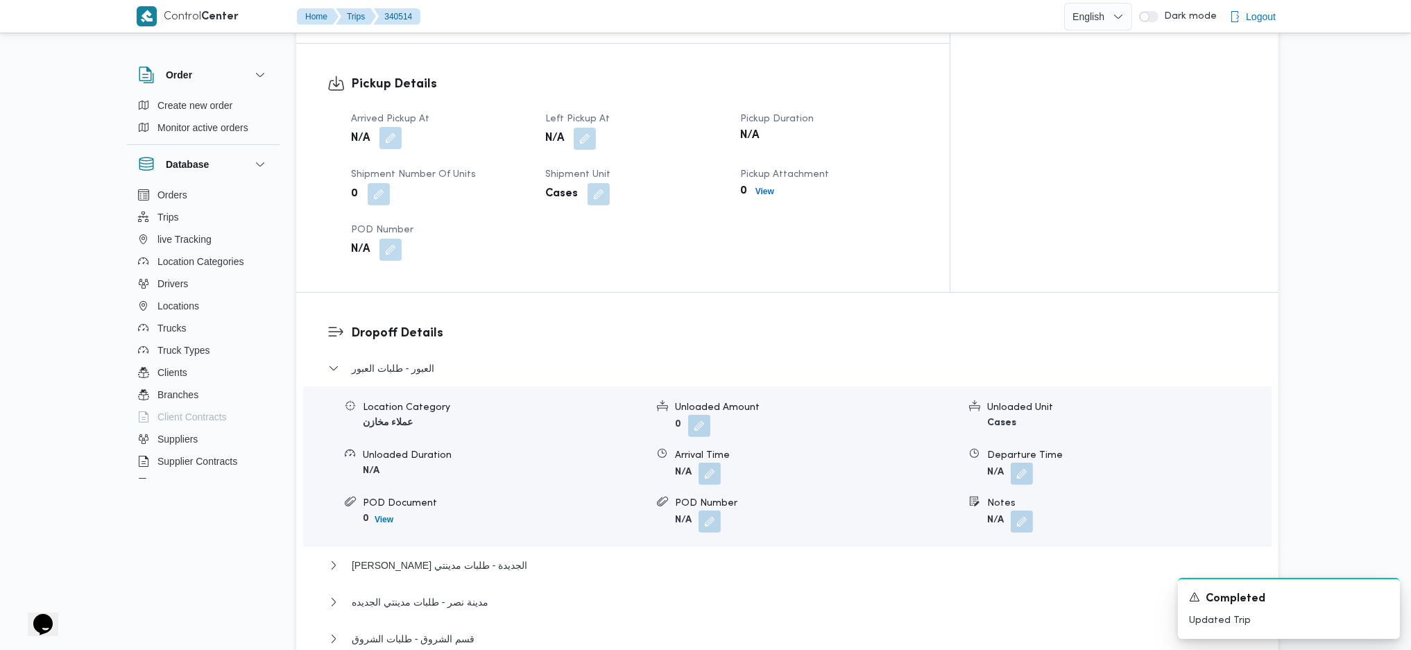
click at [387, 127] on button "button" at bounding box center [390, 138] width 22 height 22
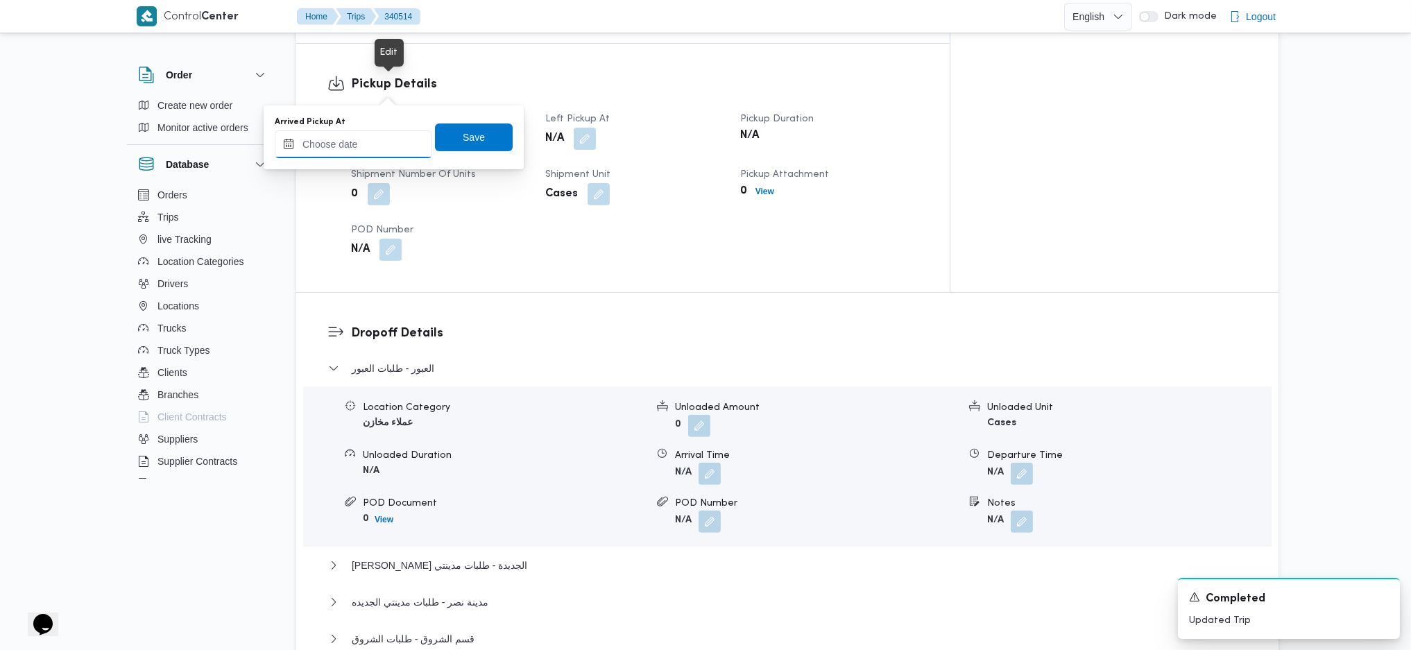
click at [356, 135] on input "Arrived Pickup At" at bounding box center [353, 144] width 157 height 28
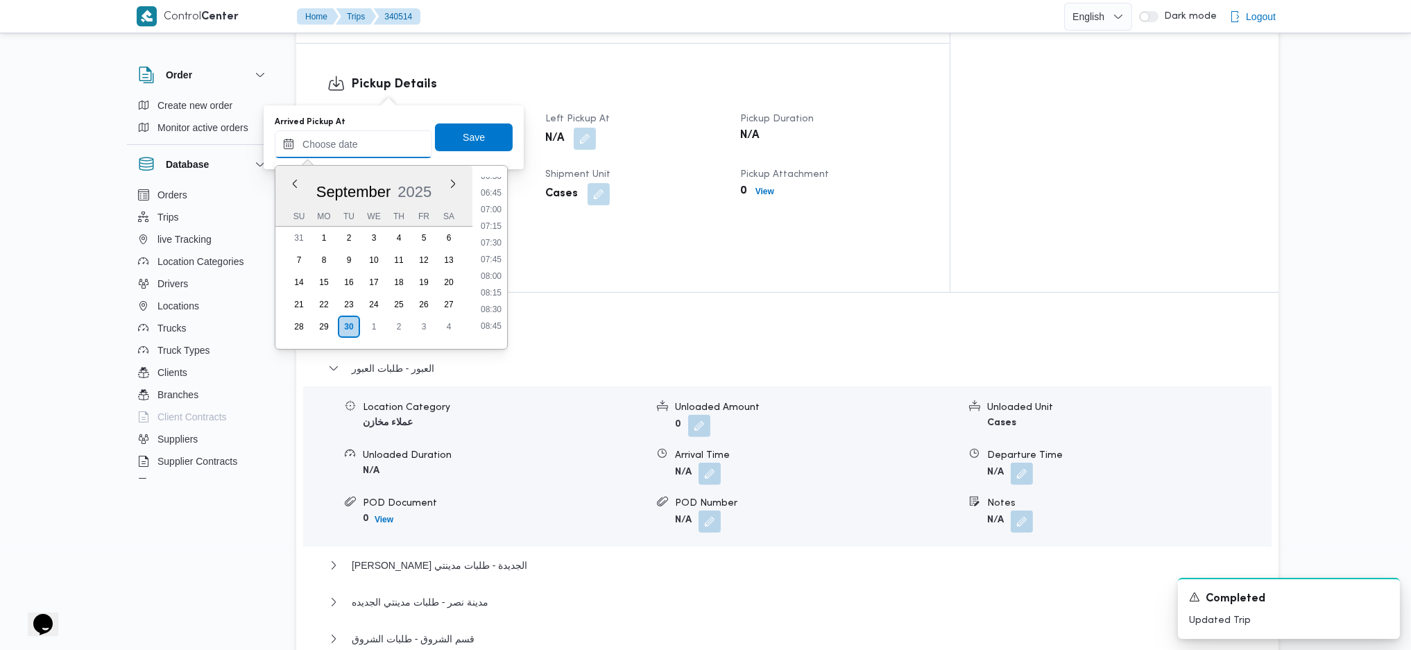
scroll to position [440, 0]
click at [483, 230] on li "07:15" at bounding box center [491, 227] width 32 height 14
type input "30/09/2025 07:15"
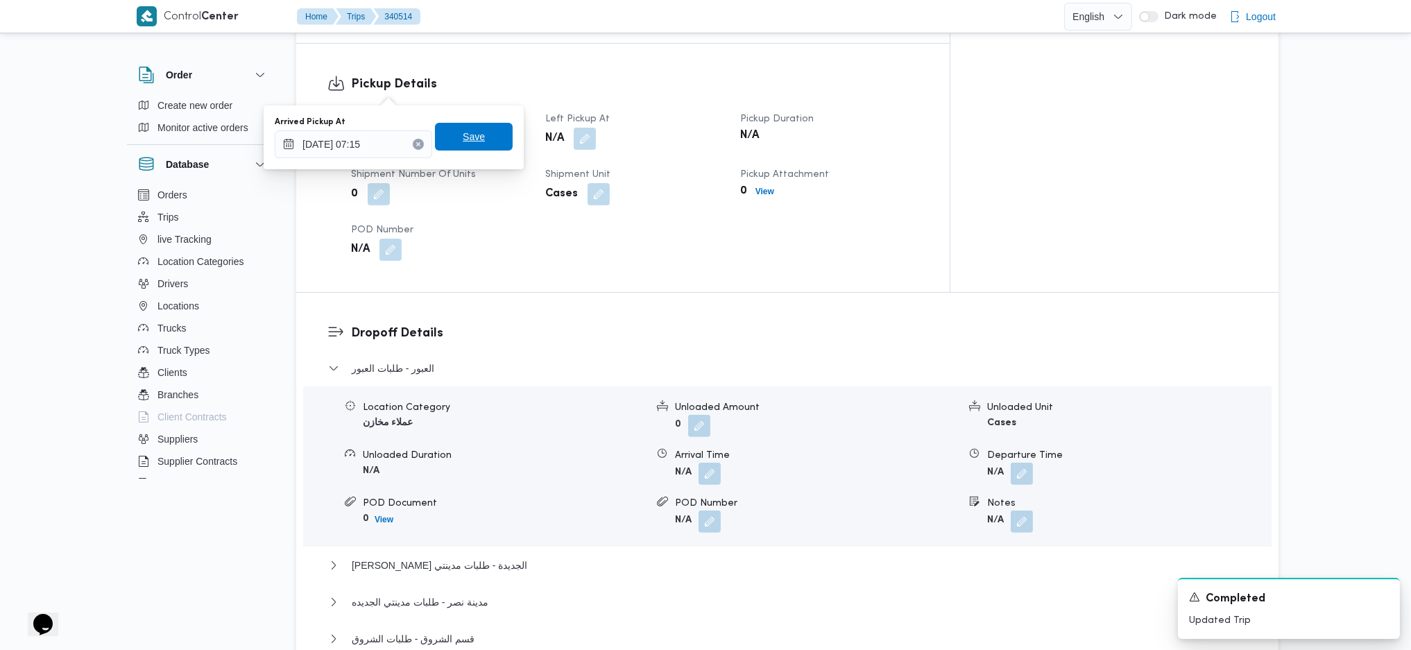
click at [475, 141] on span "Save" at bounding box center [474, 137] width 78 height 28
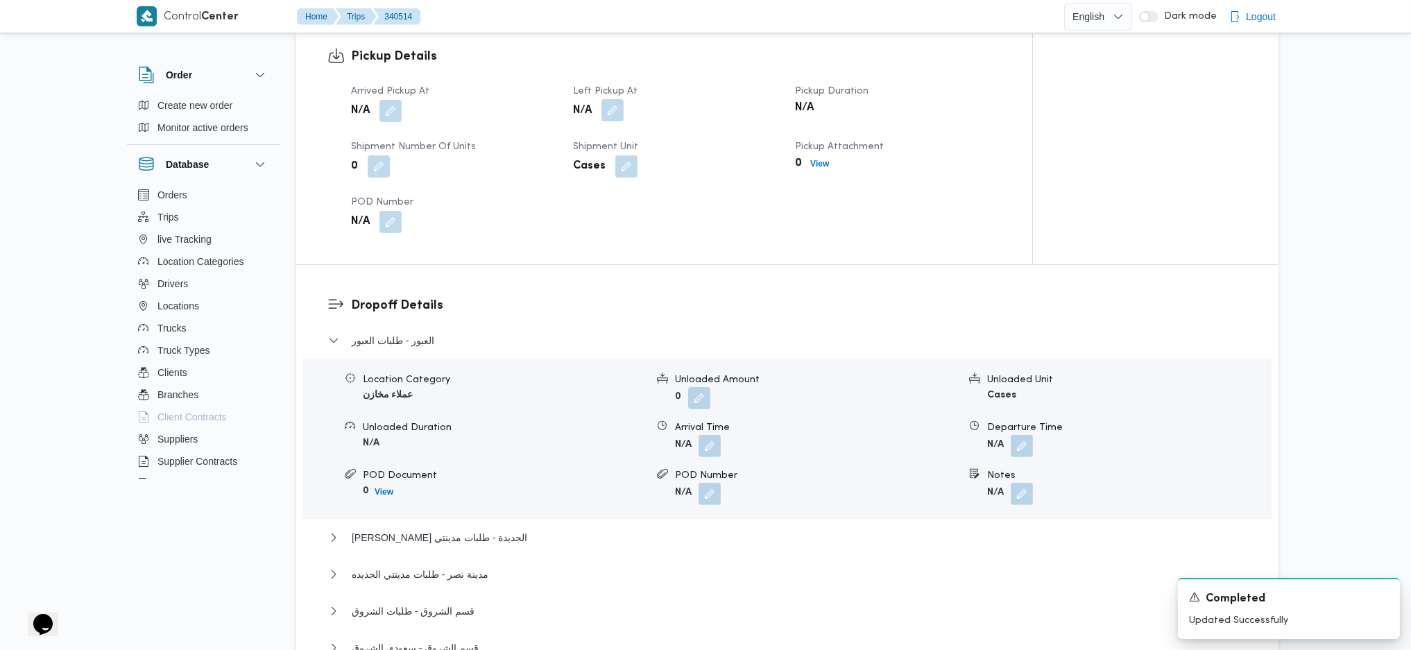
click at [612, 99] on button "button" at bounding box center [612, 110] width 22 height 22
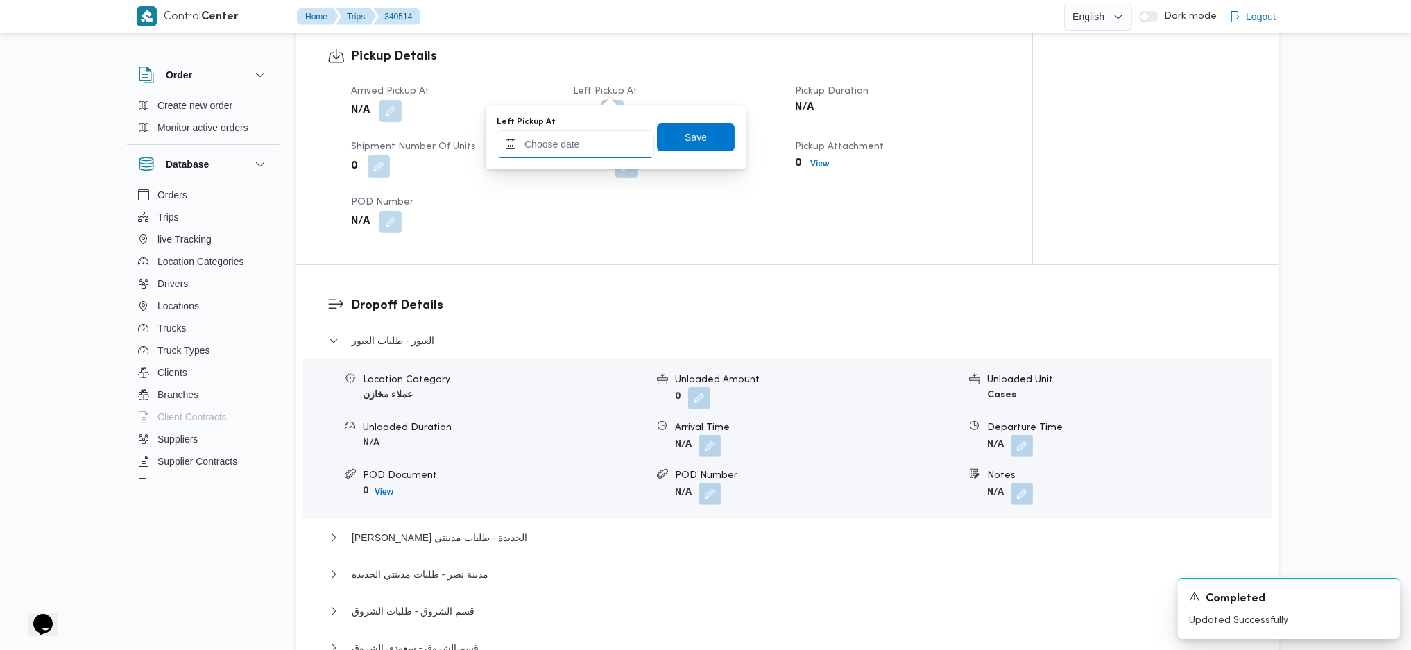
click at [573, 138] on input "Left Pickup At" at bounding box center [575, 144] width 157 height 28
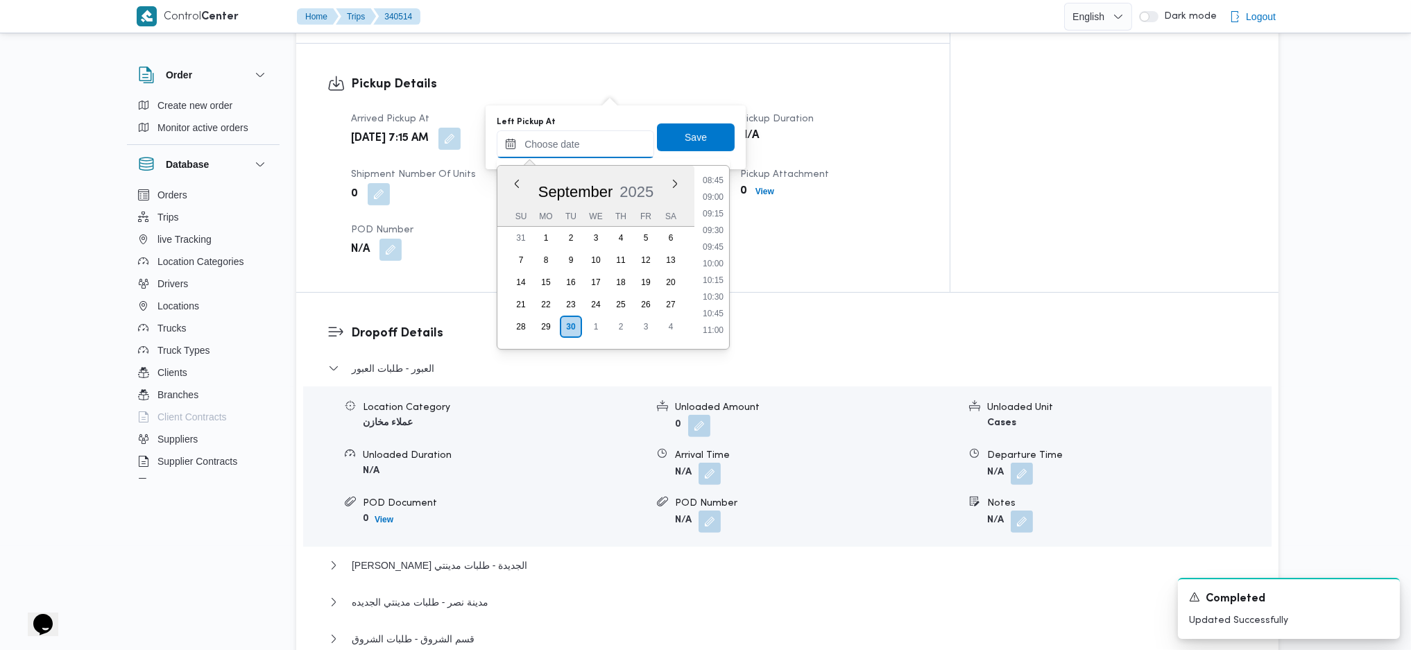
scroll to position [533, 0]
click at [720, 208] on ul "00:00 00:15 00:30 00:45 01:00 01:15 01:30 01:45 02:00 02:15 02:30 02:45 03:00 0…" at bounding box center [713, 257] width 32 height 161
click at [710, 244] on li "09:00" at bounding box center [713, 250] width 32 height 14
type input "30/09/2025 09:00"
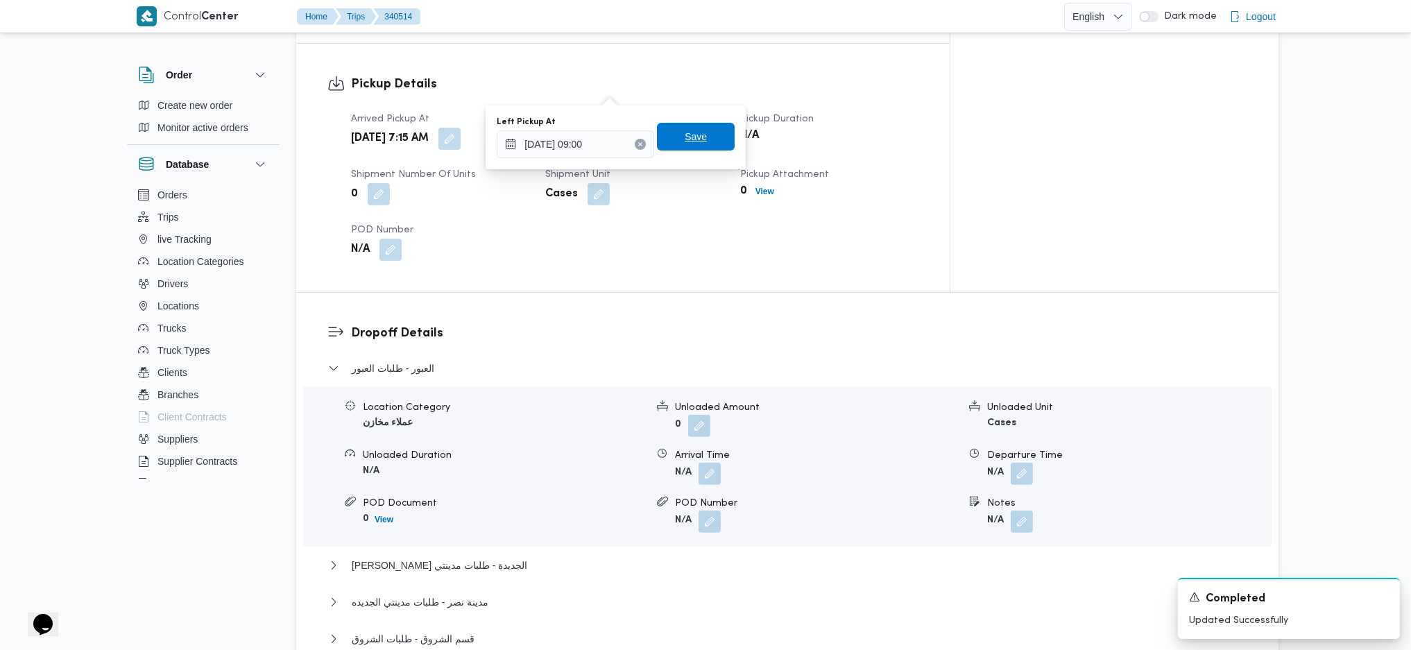
click at [696, 128] on span "Save" at bounding box center [696, 137] width 78 height 28
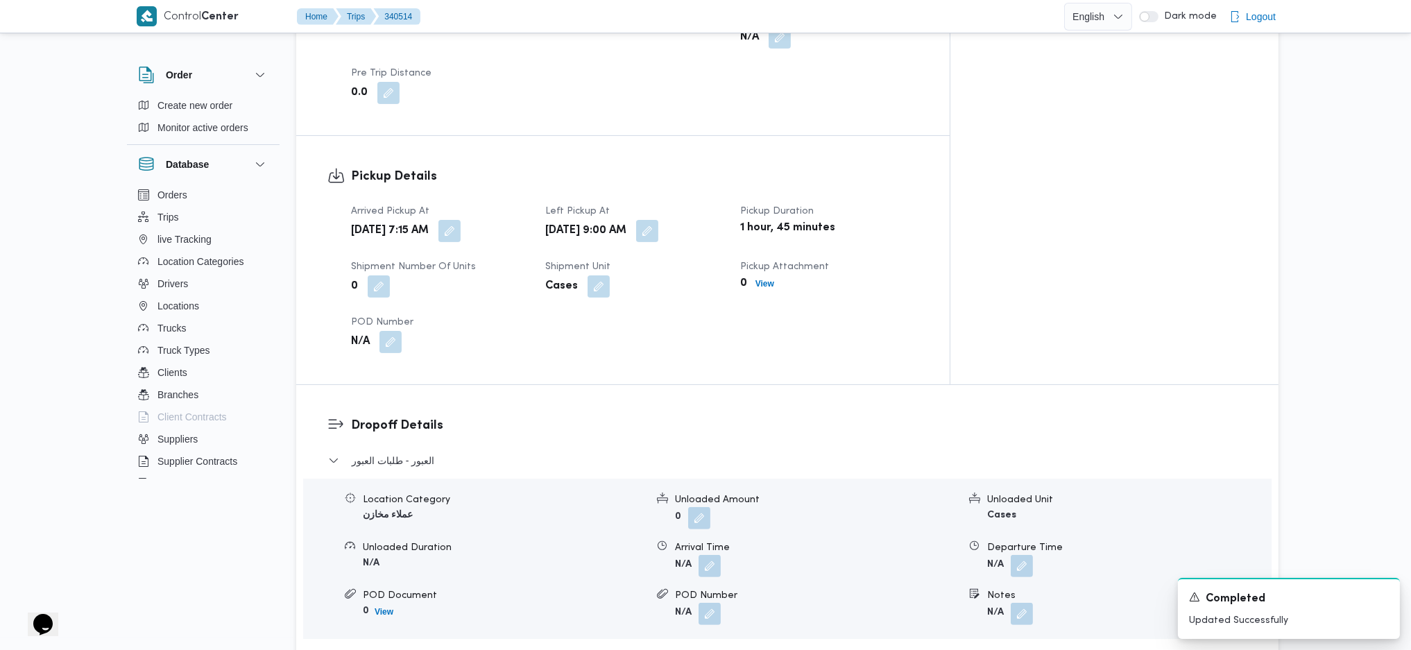
scroll to position [0, 0]
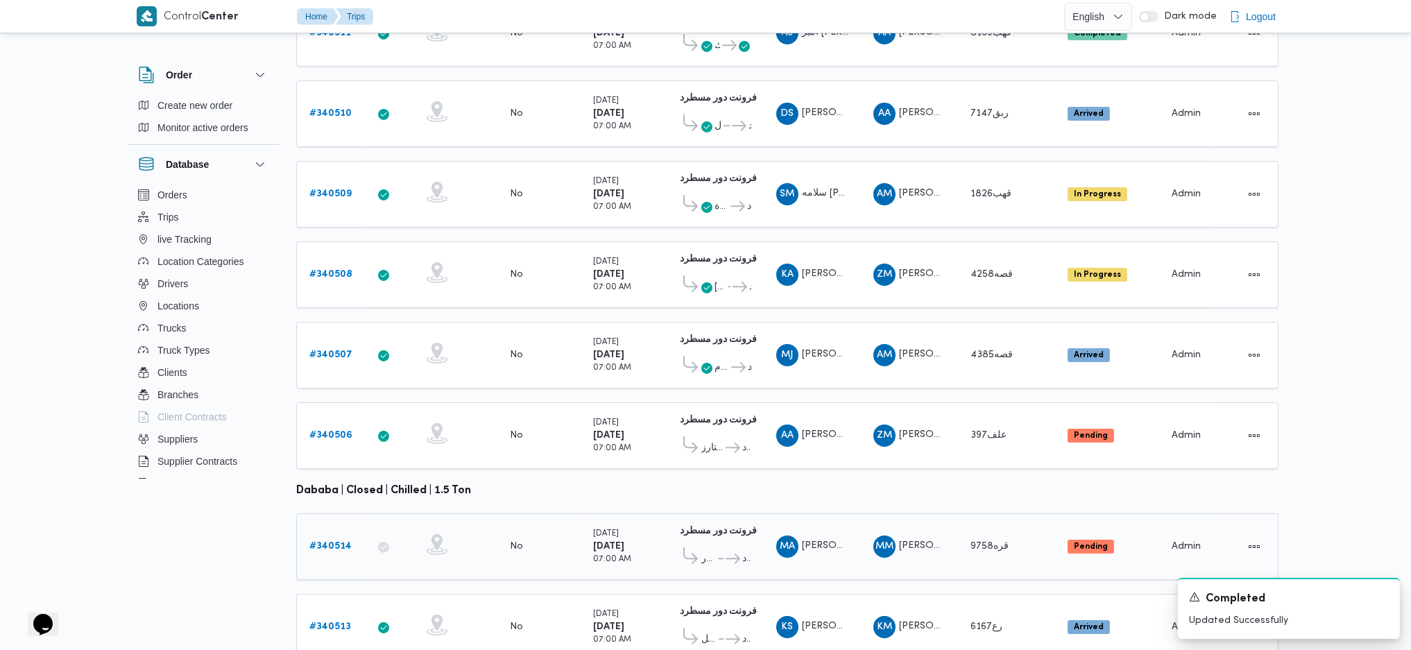
scroll to position [386, 0]
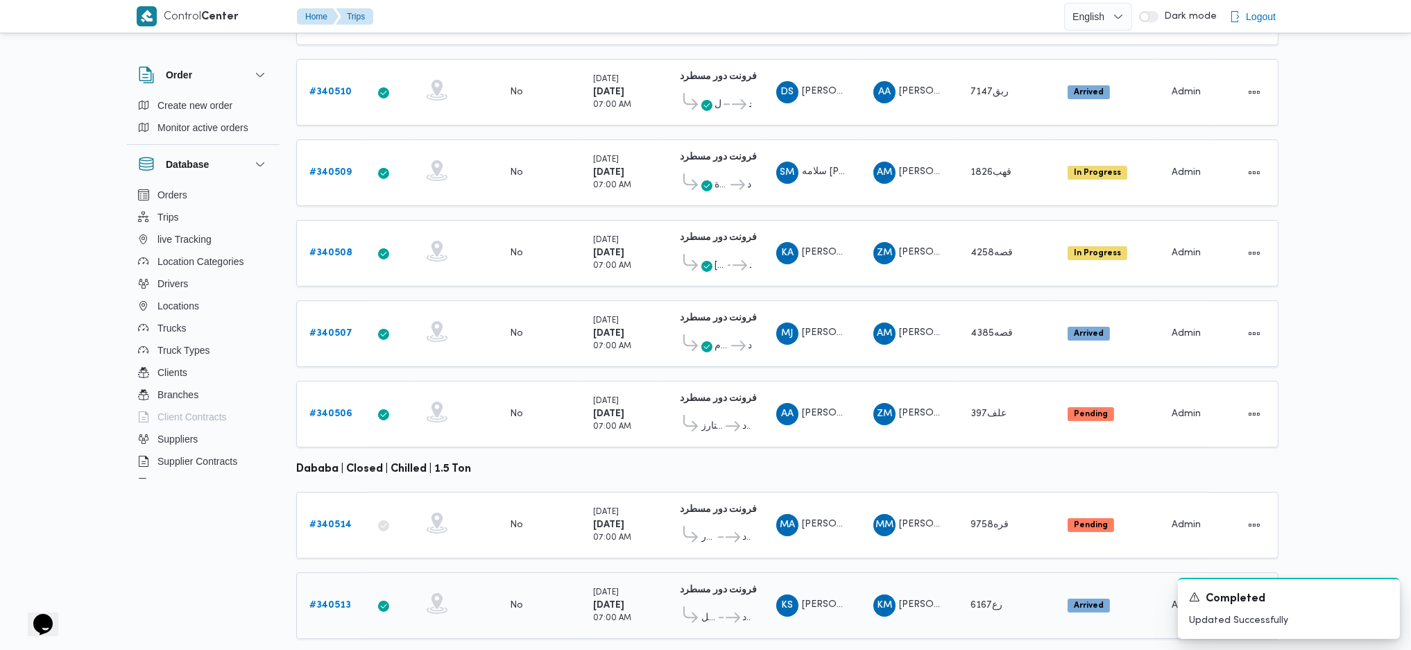
click at [317, 432] on b "# 340513" at bounding box center [330, 605] width 42 height 9
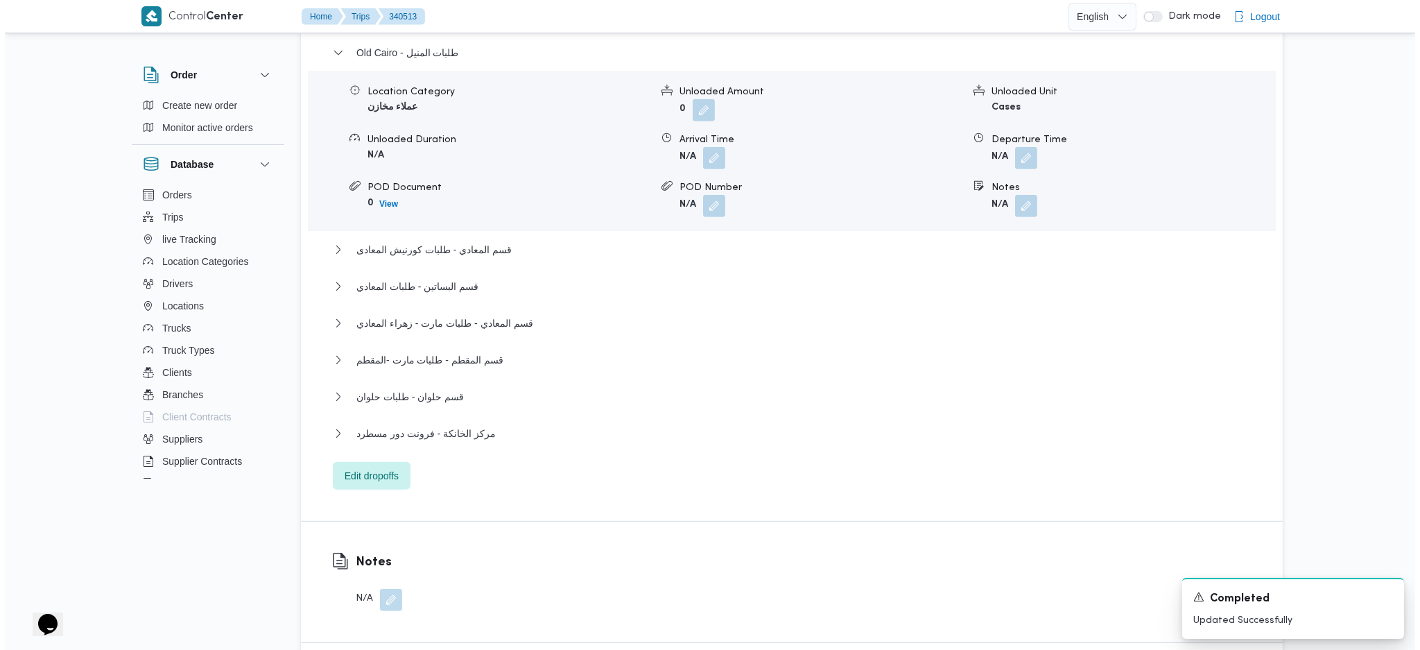
scroll to position [1294, 0]
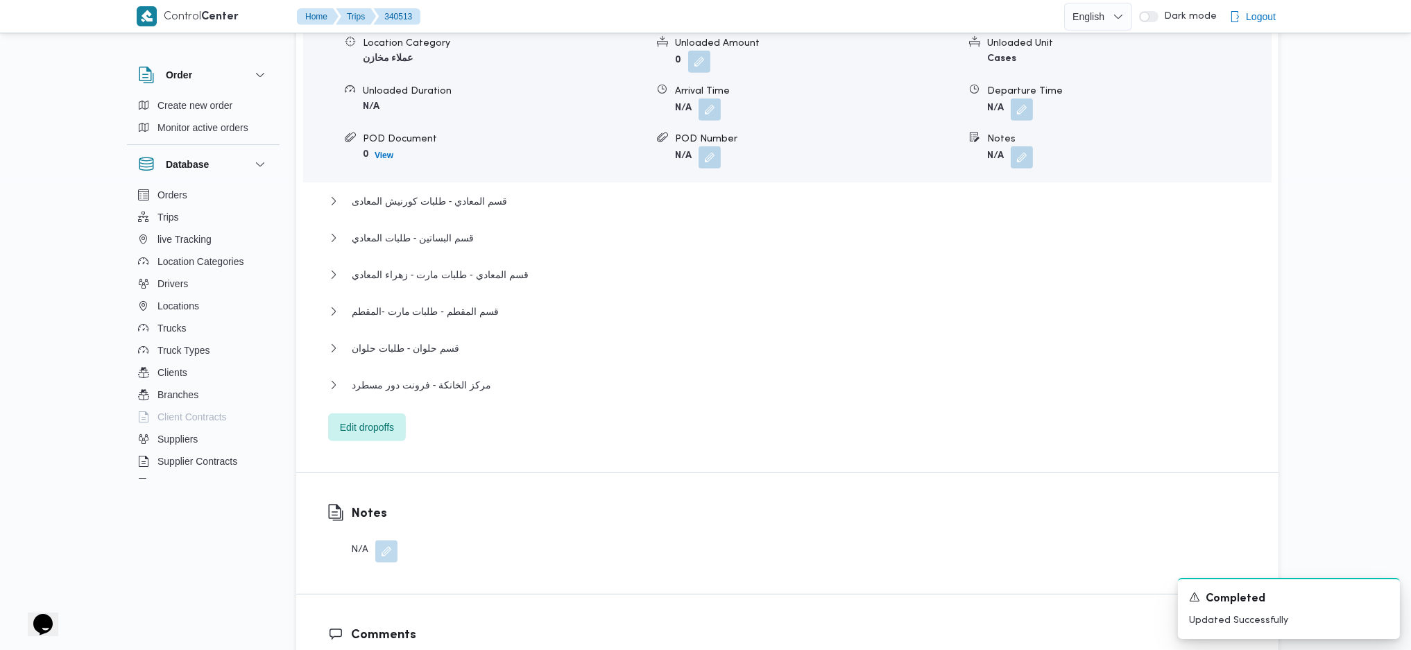
click at [359, 349] on div "Old Cairo - طلبات المنيل Location Category عملاء مخازن Unloaded Amount 0 Unload…" at bounding box center [787, 218] width 919 height 445
click at [363, 377] on div "مركز الخانكة - فرونت دور مسطرد" at bounding box center [787, 390] width 919 height 26
click at [363, 413] on span "Edit dropoffs" at bounding box center [367, 427] width 78 height 28
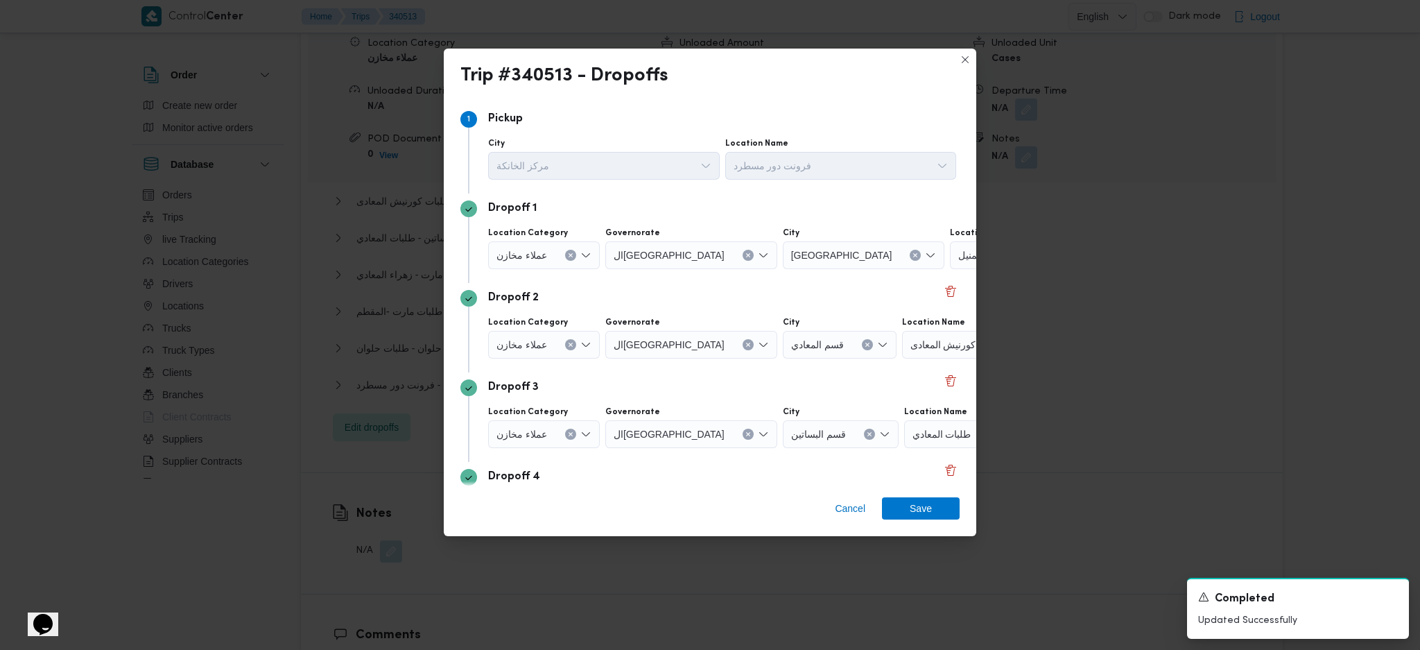
click at [950, 260] on div "طلبات المنيل" at bounding box center [1036, 255] width 173 height 28
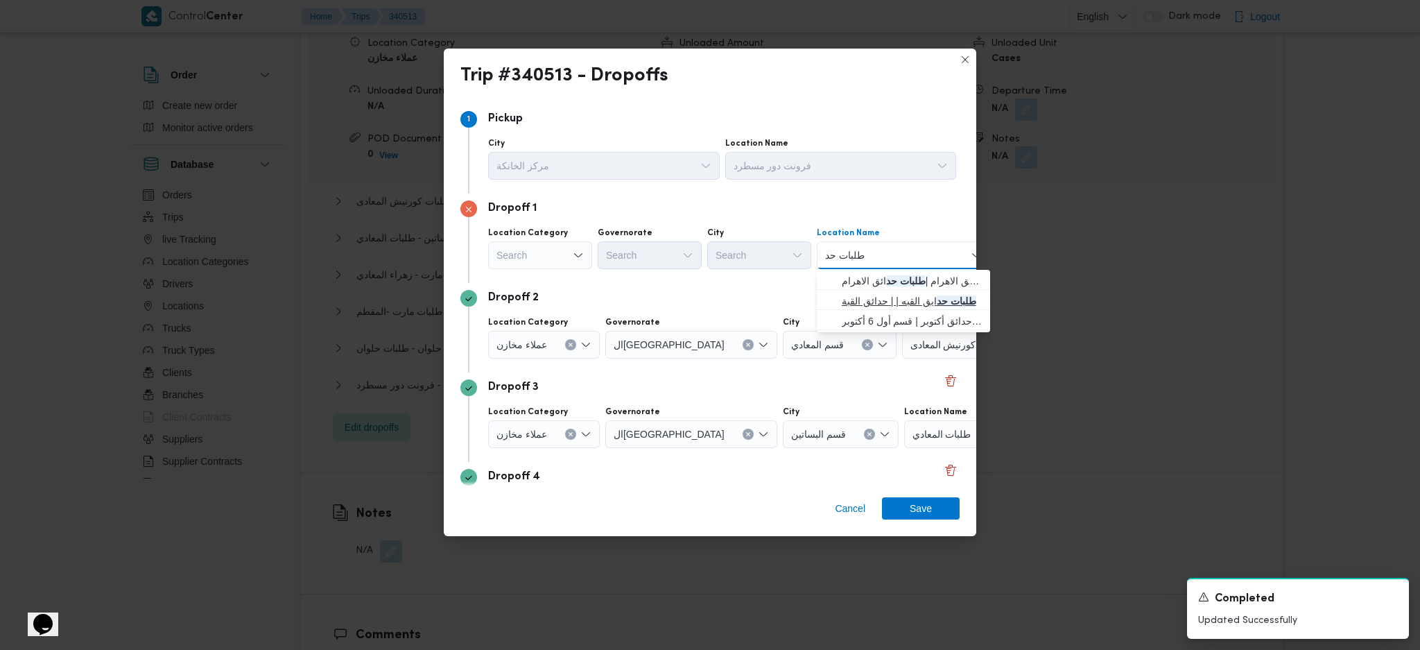
type input "طلبات حد"
click at [882, 299] on span "طلبات حد ايق القبه | | حدائق القبة" at bounding box center [912, 301] width 140 height 17
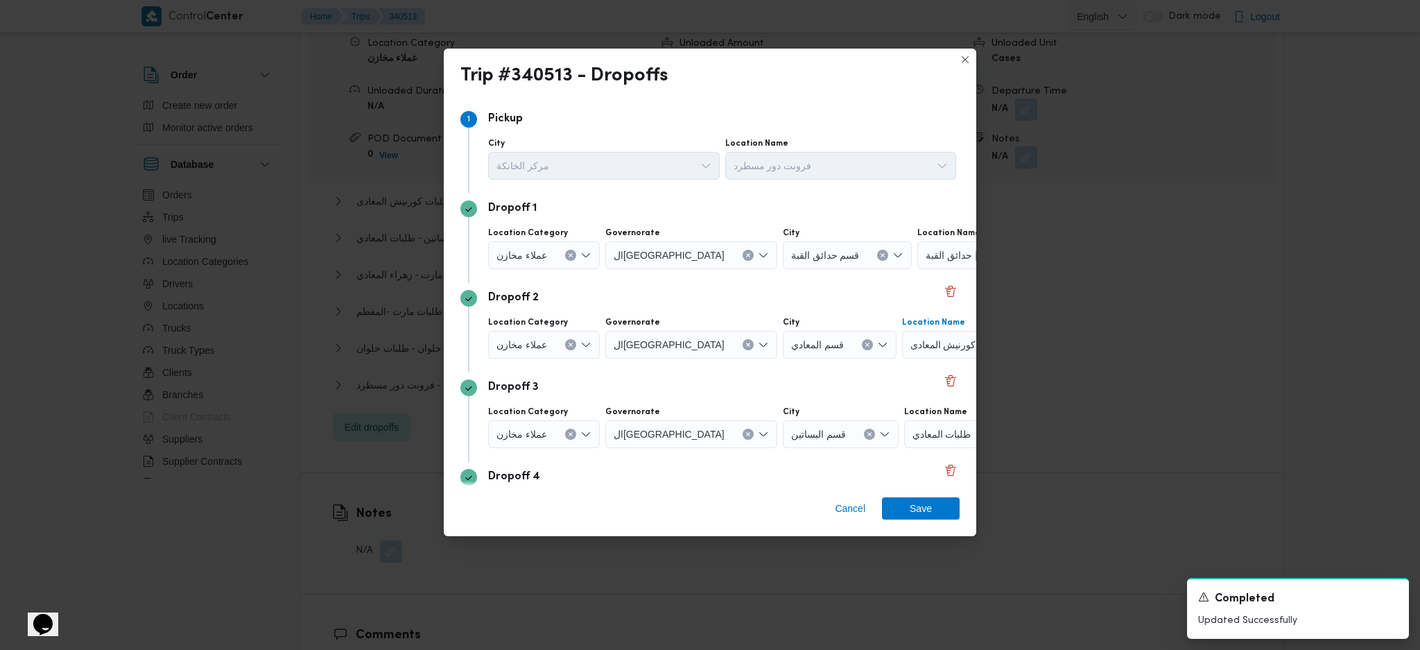
click at [902, 355] on div "طلبات كورنيش المعادى" at bounding box center [988, 345] width 173 height 28
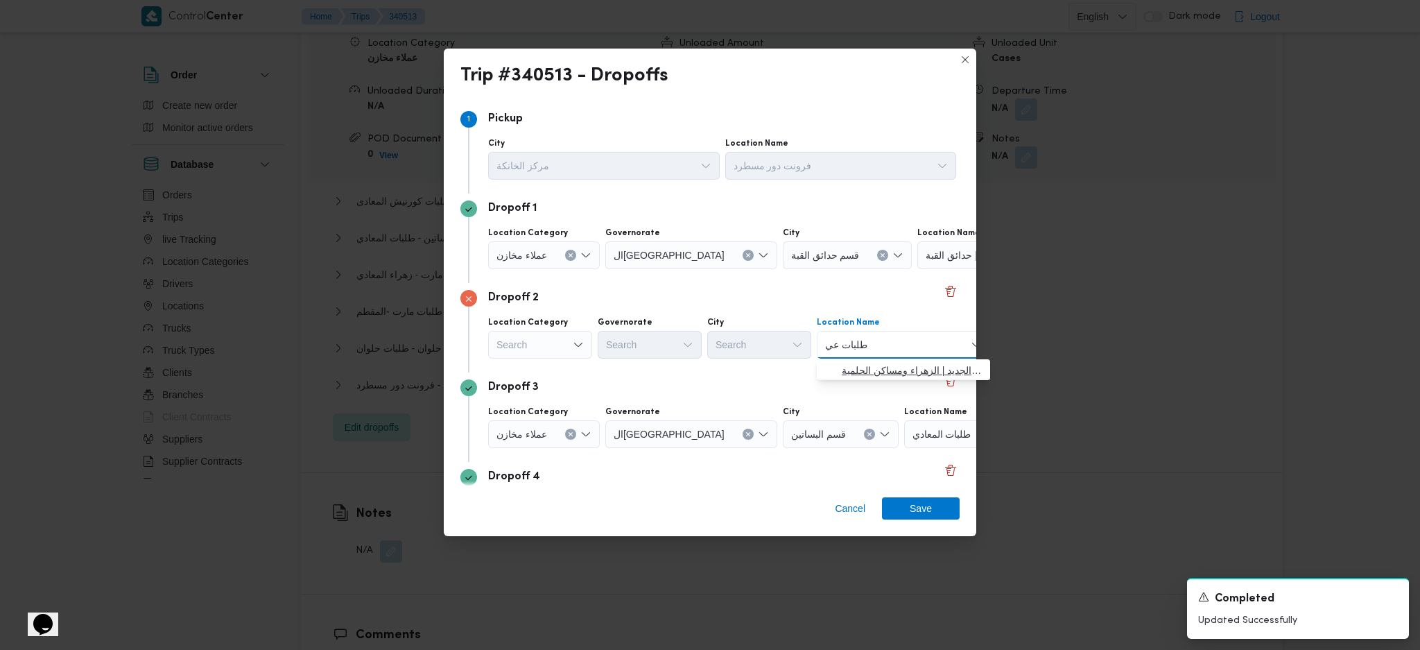
type input "طلبات عي"
click at [849, 369] on span "طلبات عي ن شمس | مكتب بريد الزهراء عين شمس الجديد | الزهراء ومساكن الحلمية" at bounding box center [912, 370] width 140 height 17
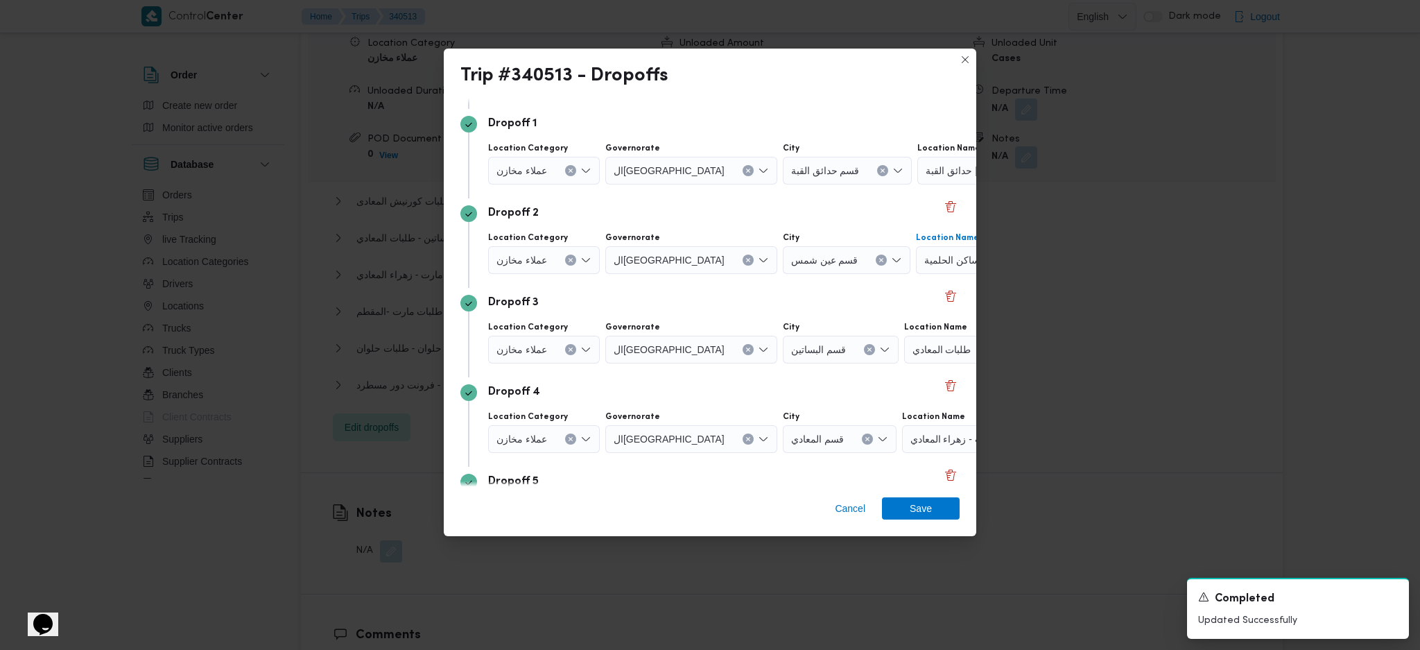
scroll to position [92, 0]
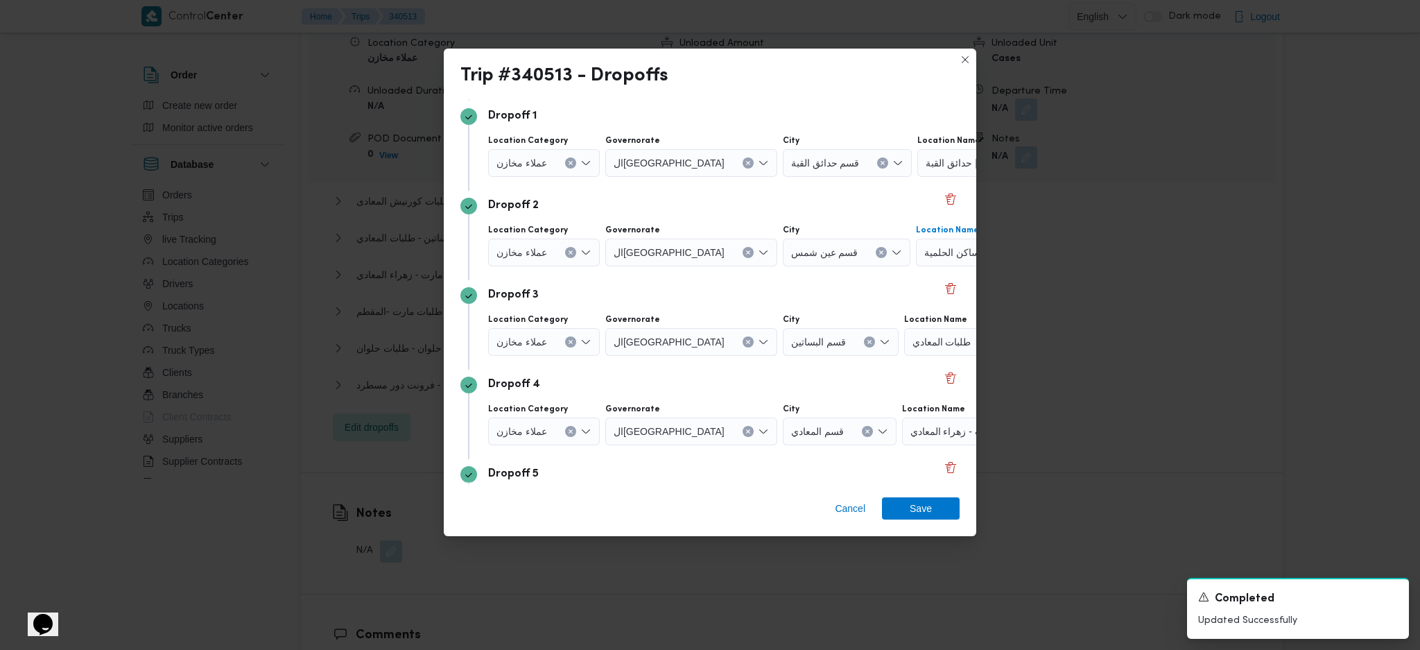
click at [923, 339] on div "طلبات المعادي" at bounding box center [990, 342] width 173 height 28
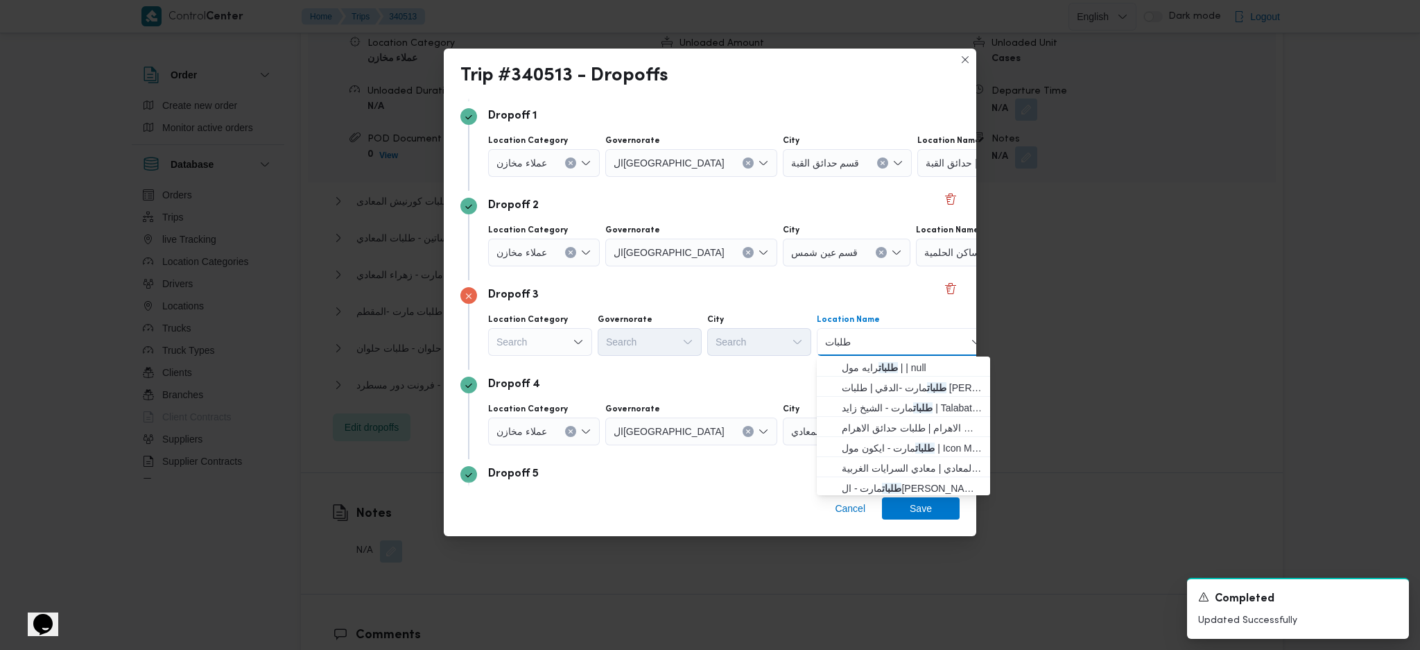
click at [560, 344] on div "Search" at bounding box center [540, 342] width 104 height 28
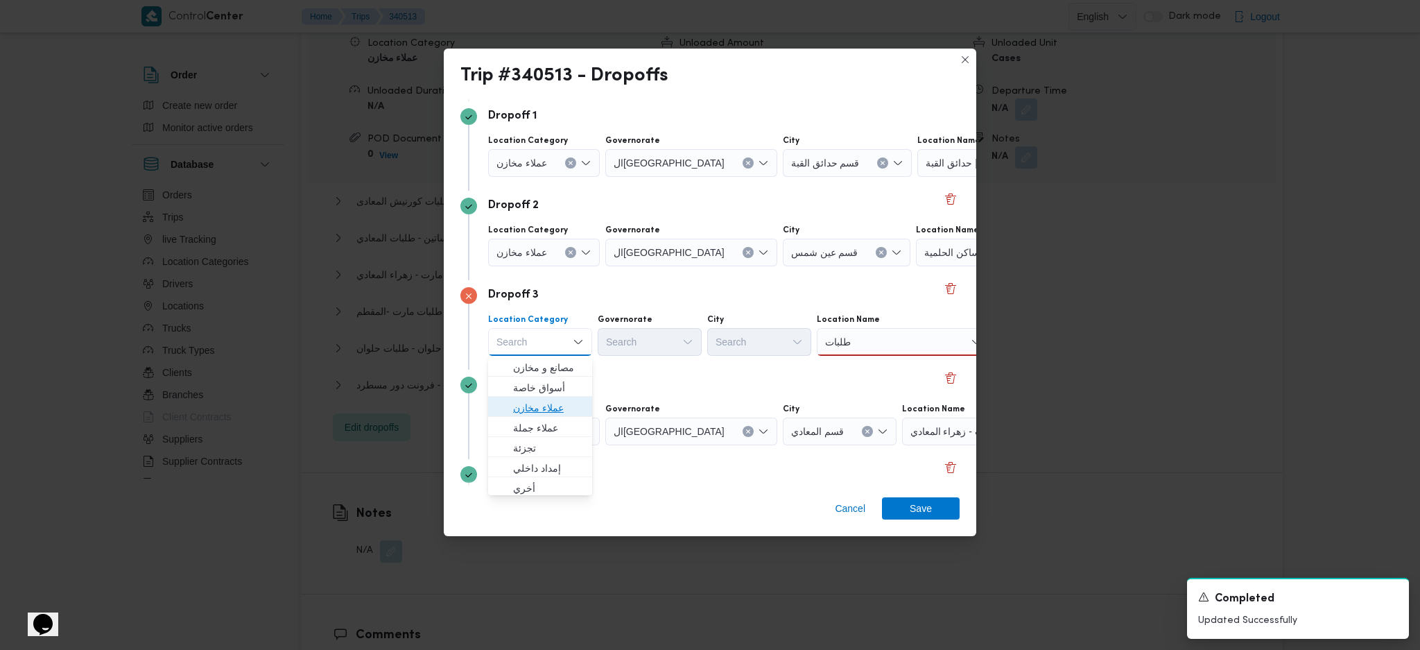
click at [537, 408] on span "عملاء مخازن" at bounding box center [548, 407] width 71 height 17
click at [635, 341] on div "Search" at bounding box center [657, 342] width 104 height 28
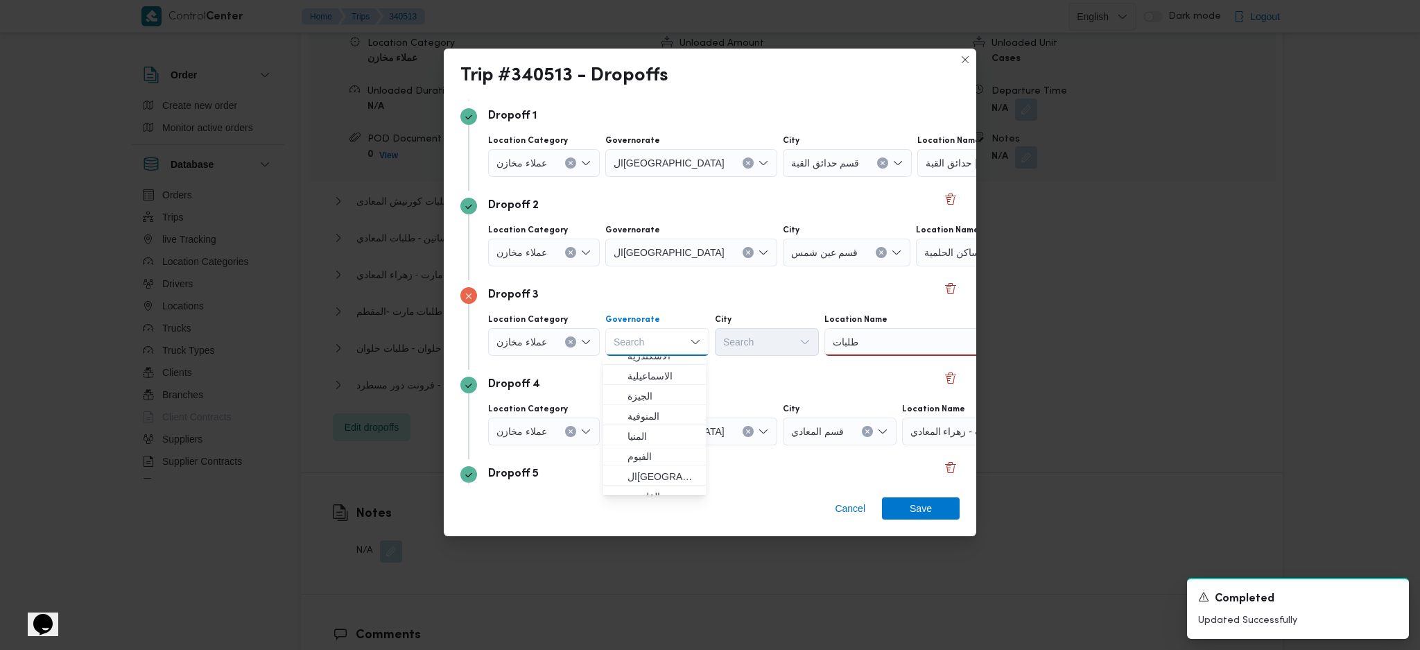
scroll to position [184, 0]
click at [639, 381] on span "القاهرة" at bounding box center [663, 384] width 71 height 17
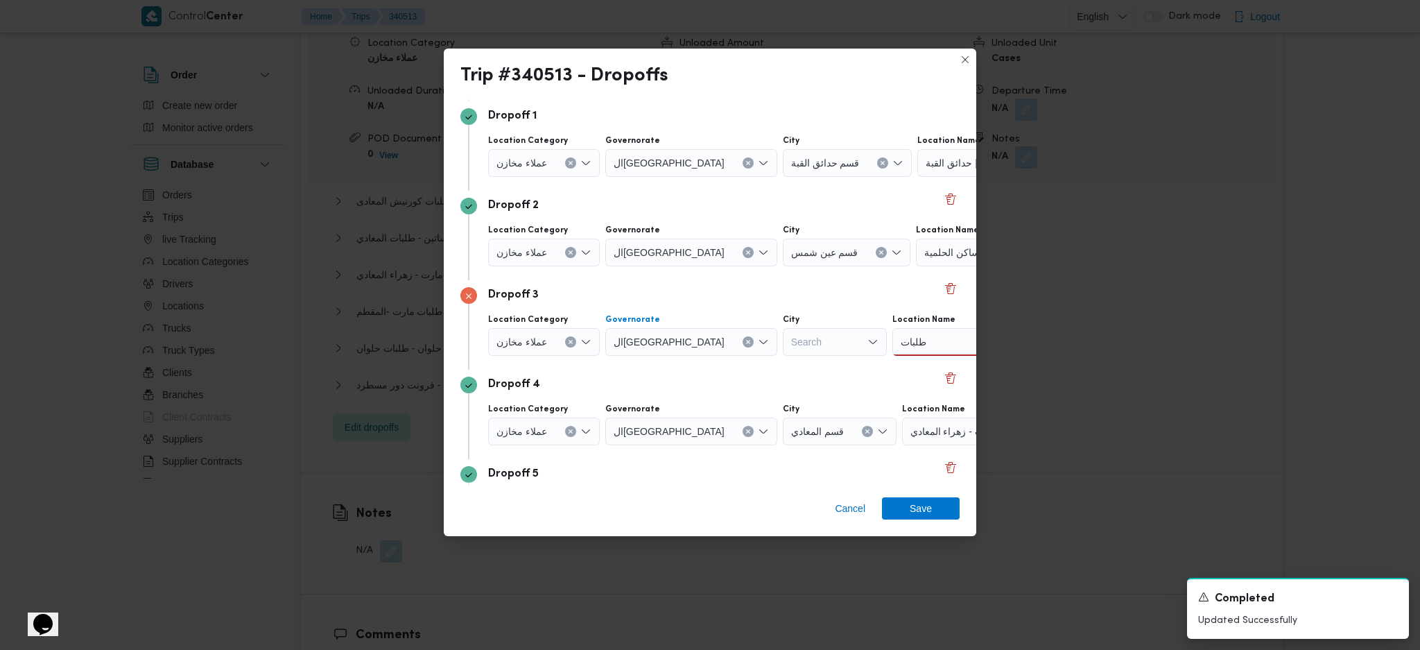
click at [892, 345] on div "طلبات طلبات" at bounding box center [978, 342] width 173 height 28
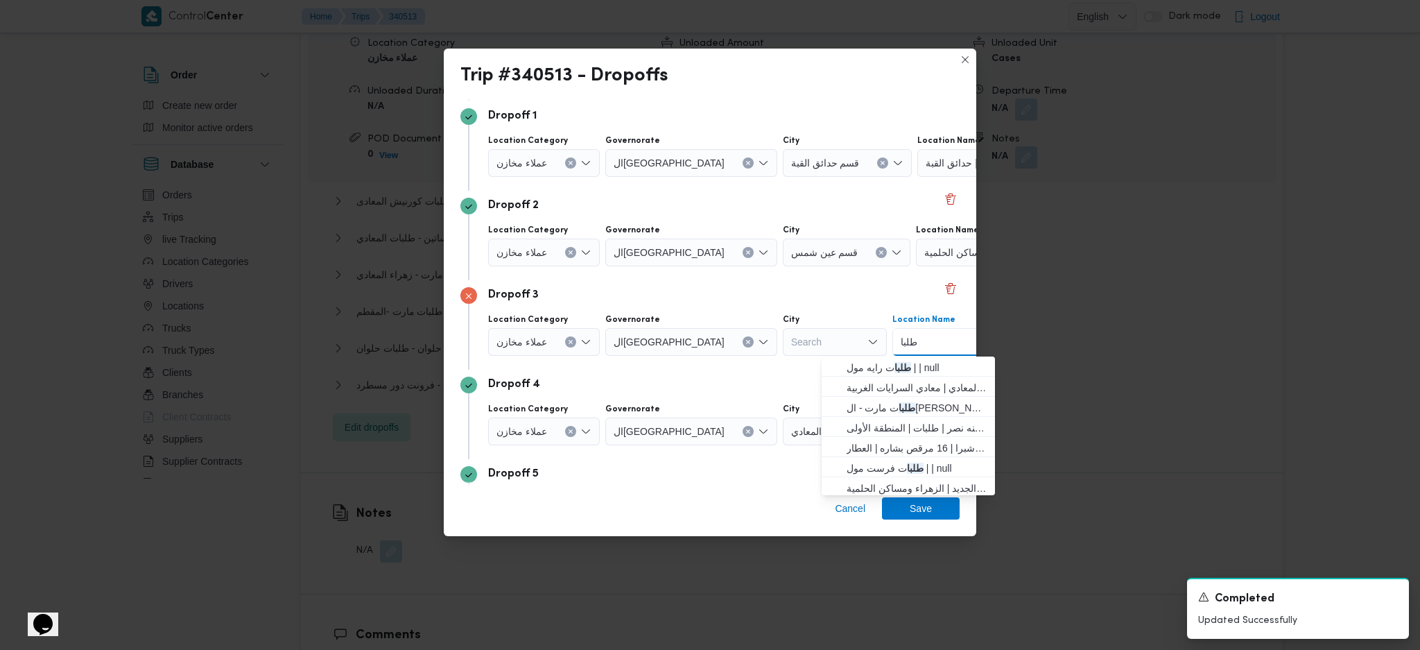
type input "طلبا"
click at [899, 430] on mark "طلبا" at bounding box center [904, 426] width 17 height 11
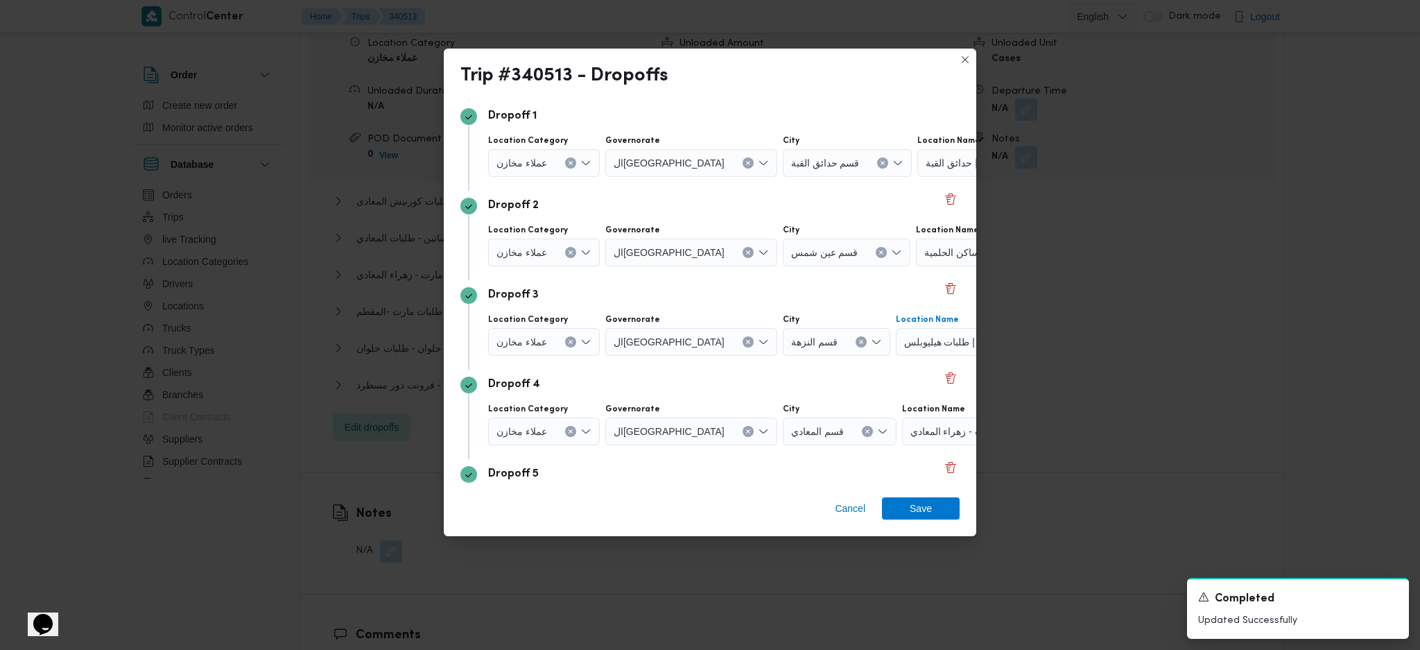
click at [902, 432] on div "طلبات مارت - زهراء المعادي" at bounding box center [988, 431] width 173 height 28
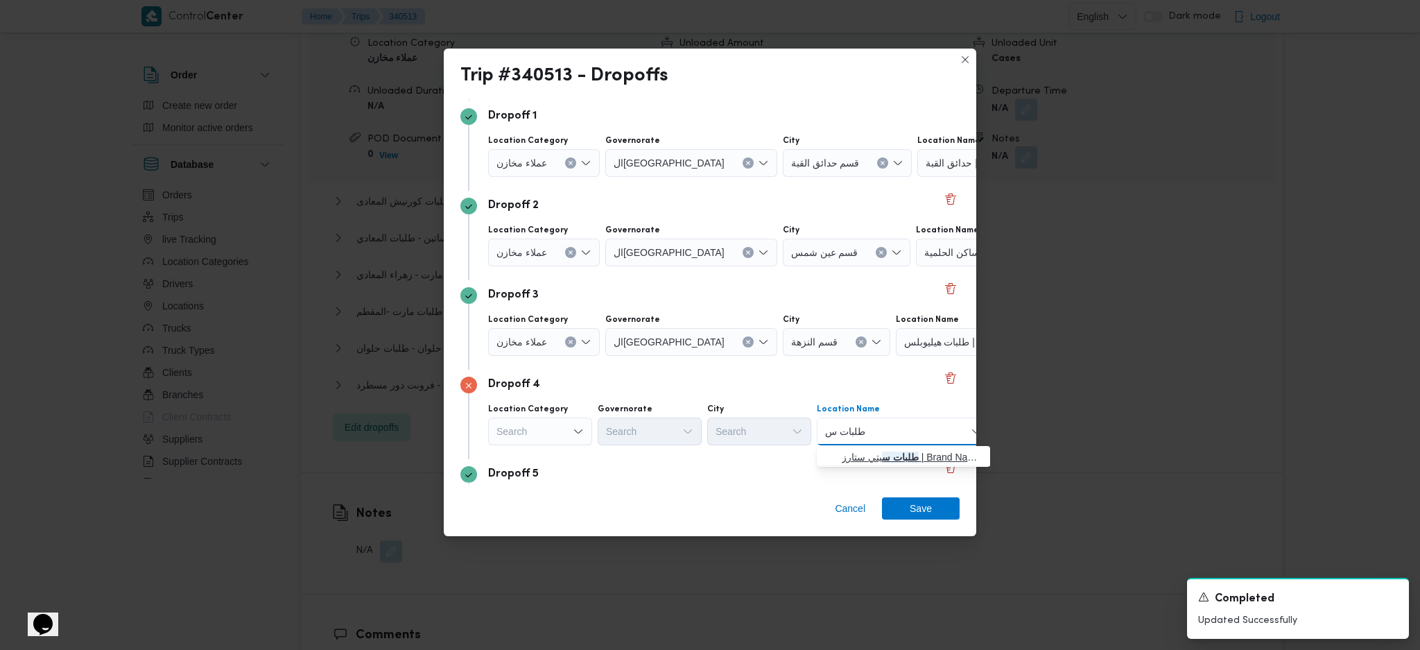
type input "طلبات س"
click at [889, 432] on mark "طلبات س" at bounding box center [900, 456] width 37 height 11
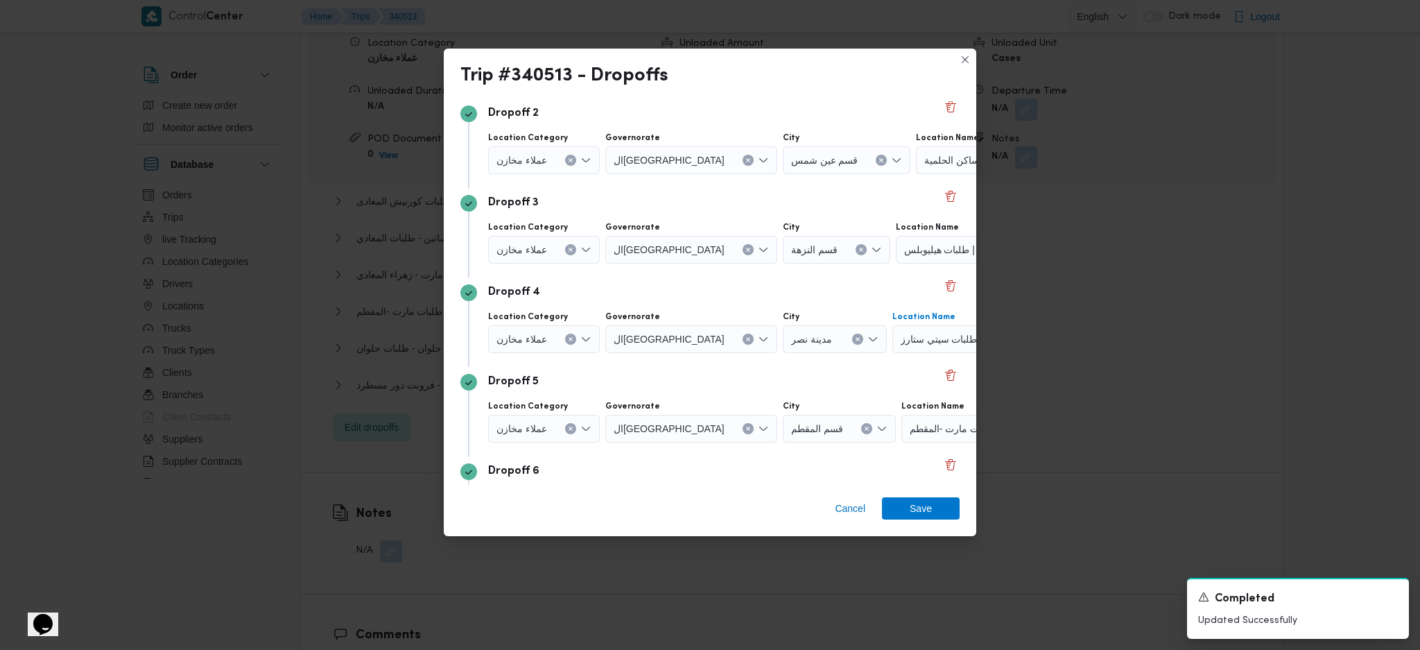
scroll to position [277, 0]
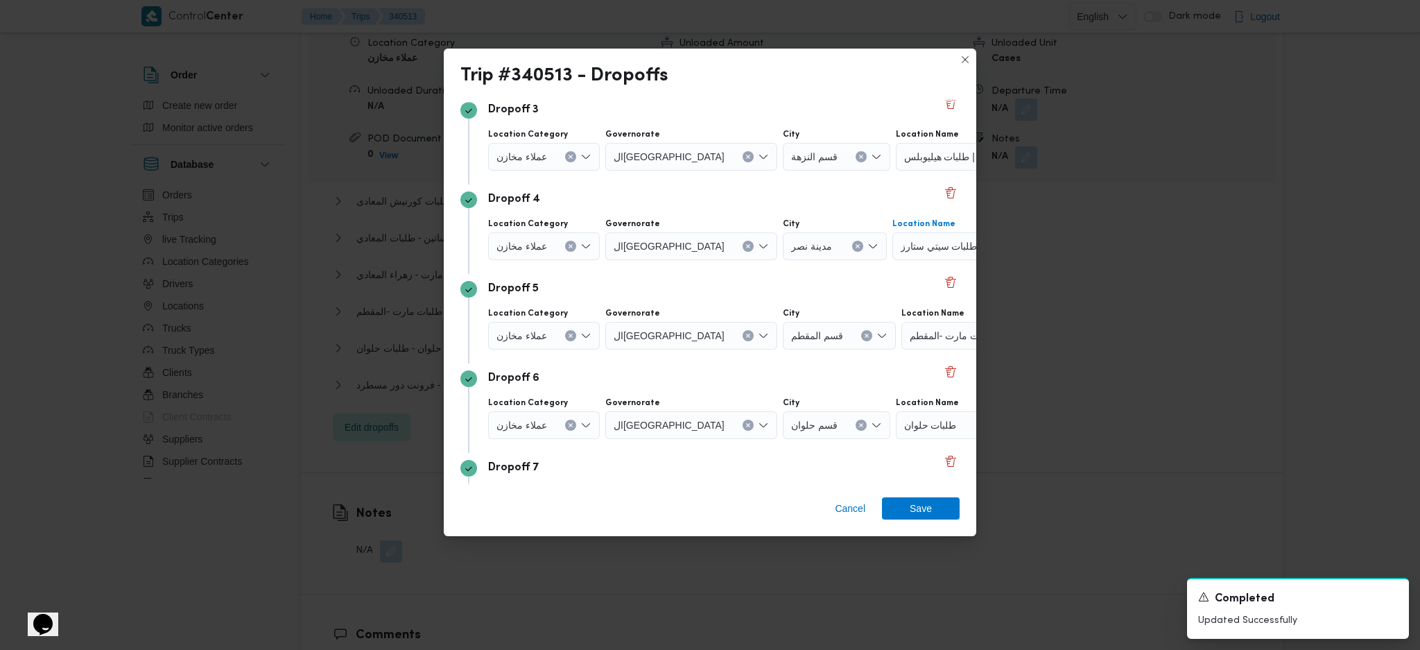
click at [924, 347] on div "طلبات مارت -المقطم" at bounding box center [988, 336] width 173 height 28
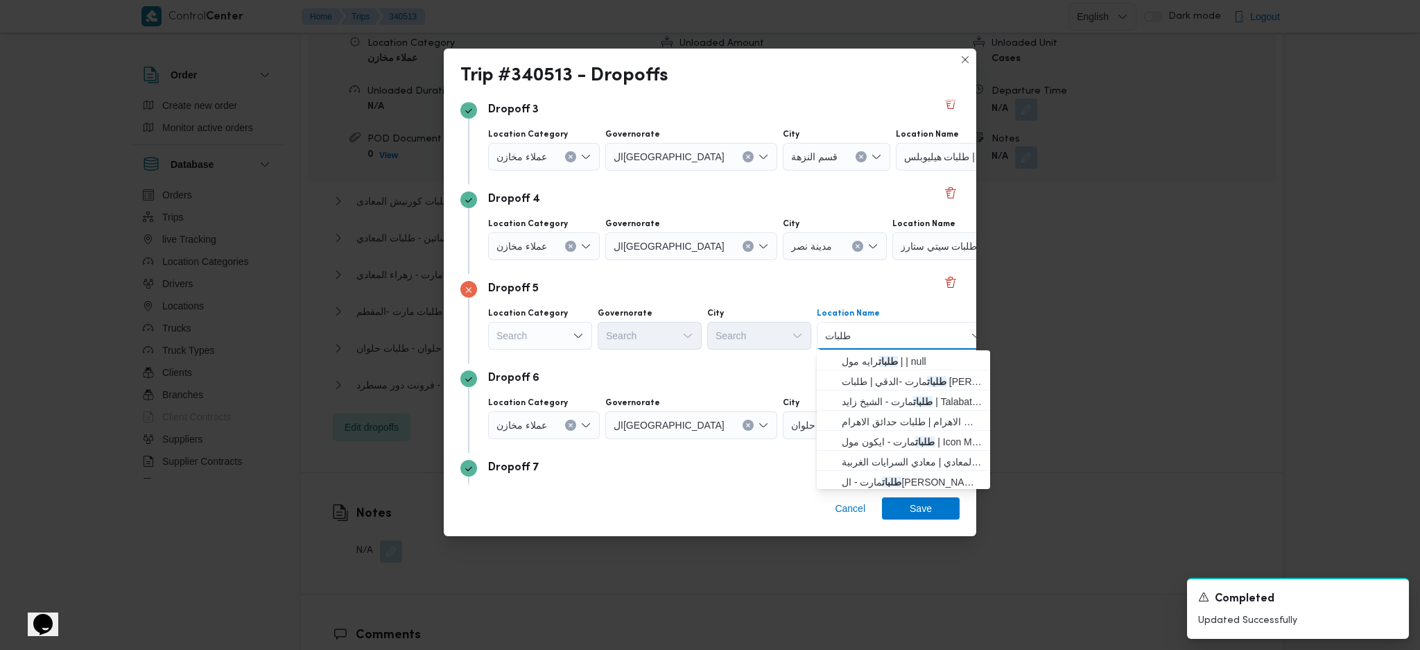
click at [555, 347] on div "Search" at bounding box center [540, 336] width 104 height 28
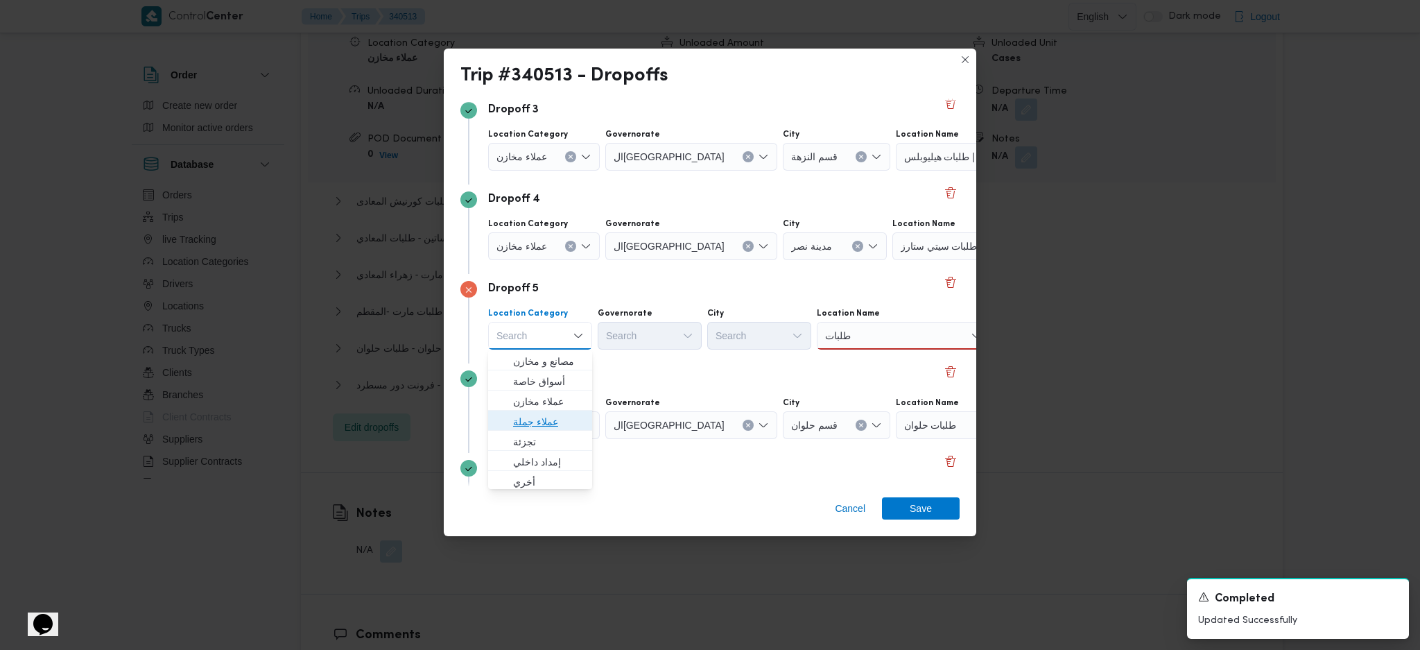
click at [562, 420] on span "عملاء جملة" at bounding box center [548, 421] width 71 height 17
click at [567, 340] on button "Clear input" at bounding box center [565, 335] width 11 height 11
click at [547, 399] on span "عملاء مخازن" at bounding box center [548, 401] width 71 height 17
click at [646, 338] on div "Search" at bounding box center [657, 336] width 104 height 28
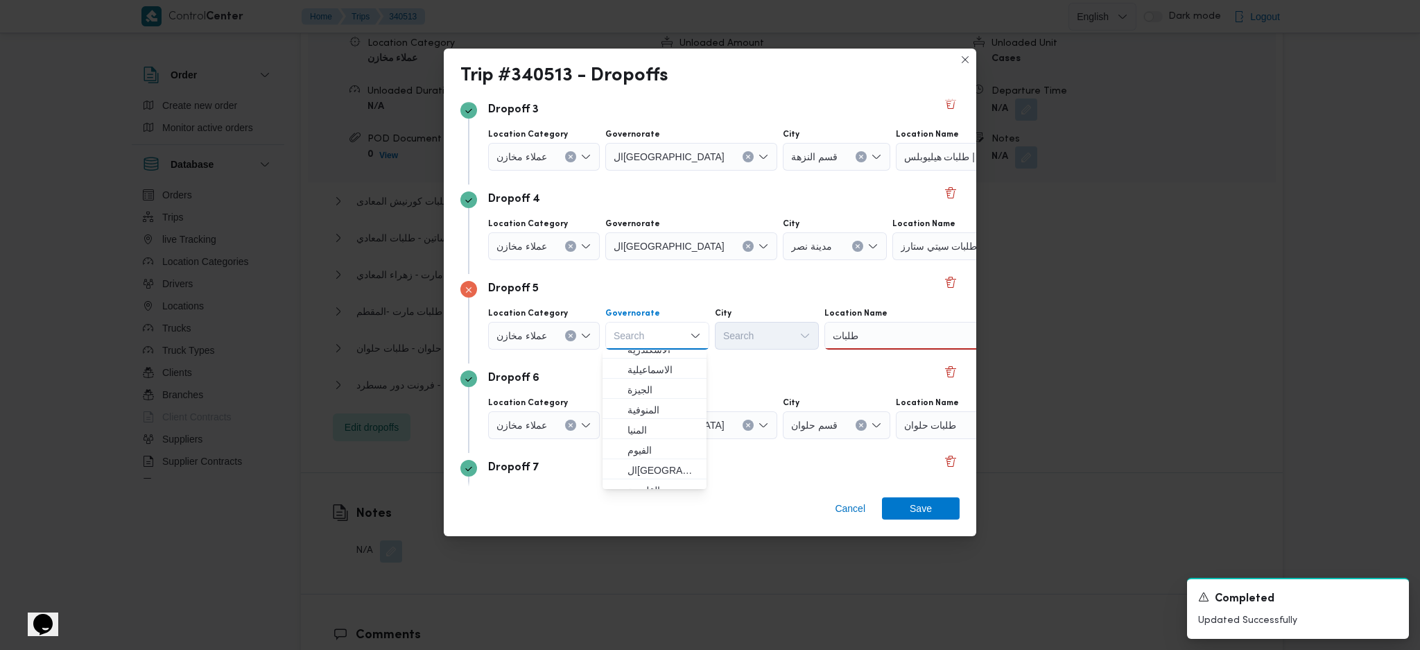
scroll to position [184, 0]
click at [644, 374] on span "القاهرة" at bounding box center [663, 378] width 71 height 17
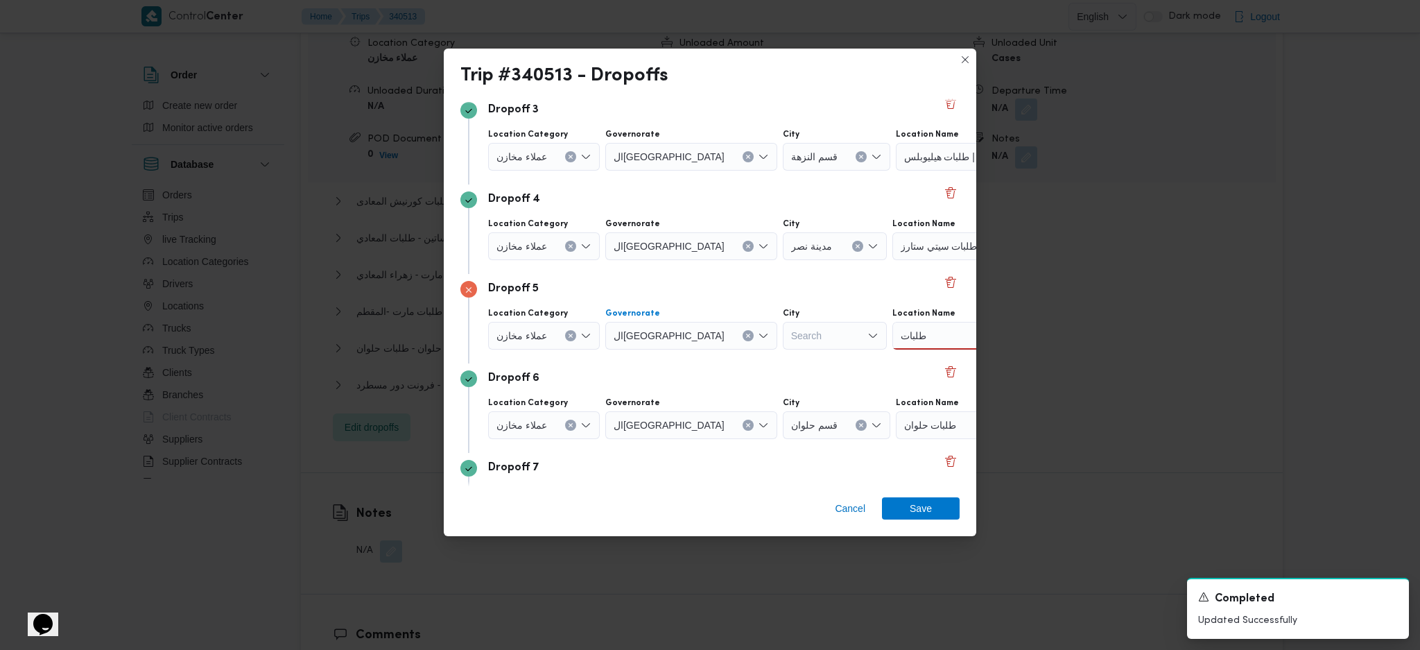
click at [895, 329] on div "طلبات طلبات" at bounding box center [978, 336] width 173 height 28
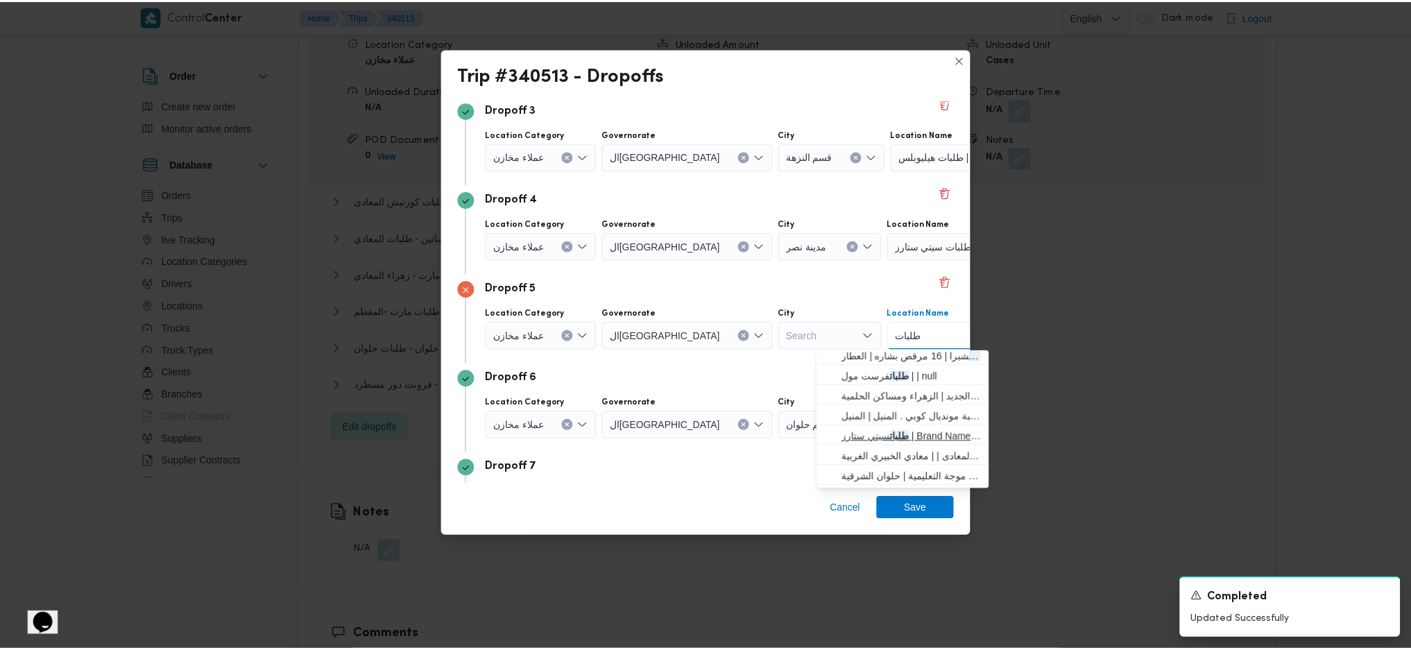
scroll to position [0, 0]
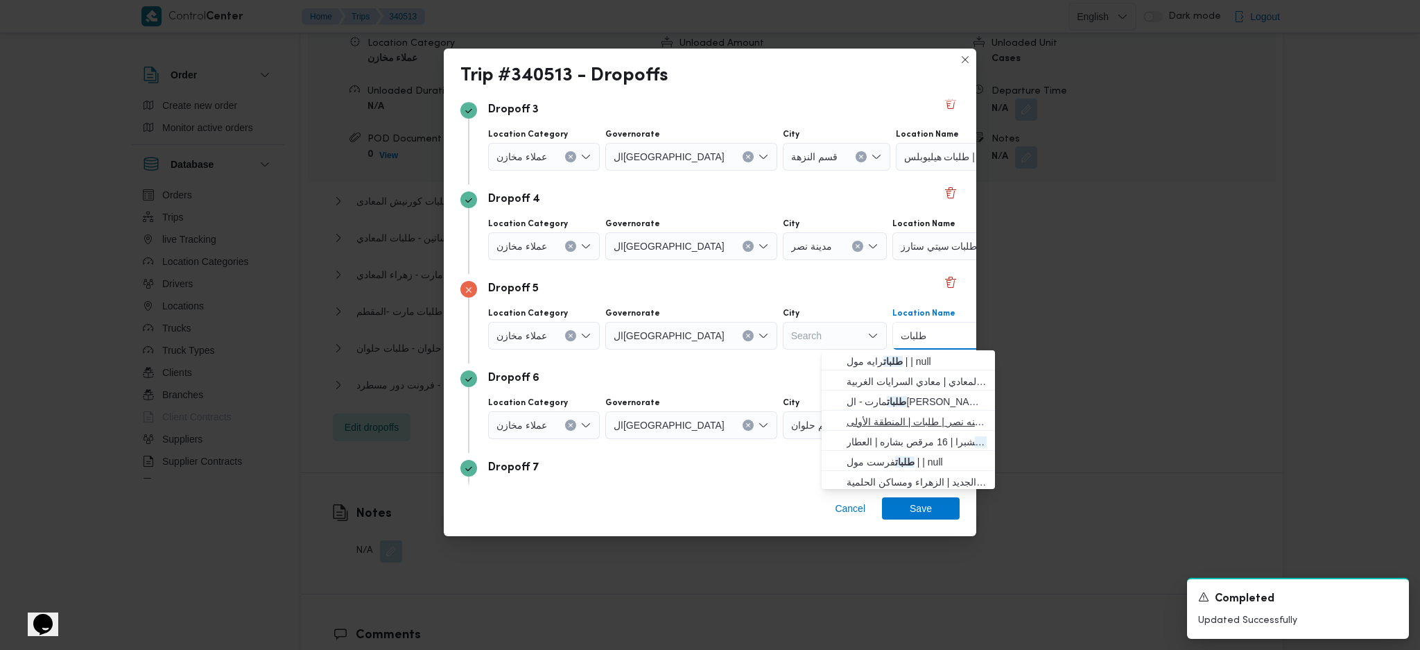
type input "طلبات"
click at [916, 418] on span "طلبات مارت - مدينه نصر | طلبات | المنطقة الأولى" at bounding box center [917, 421] width 140 height 17
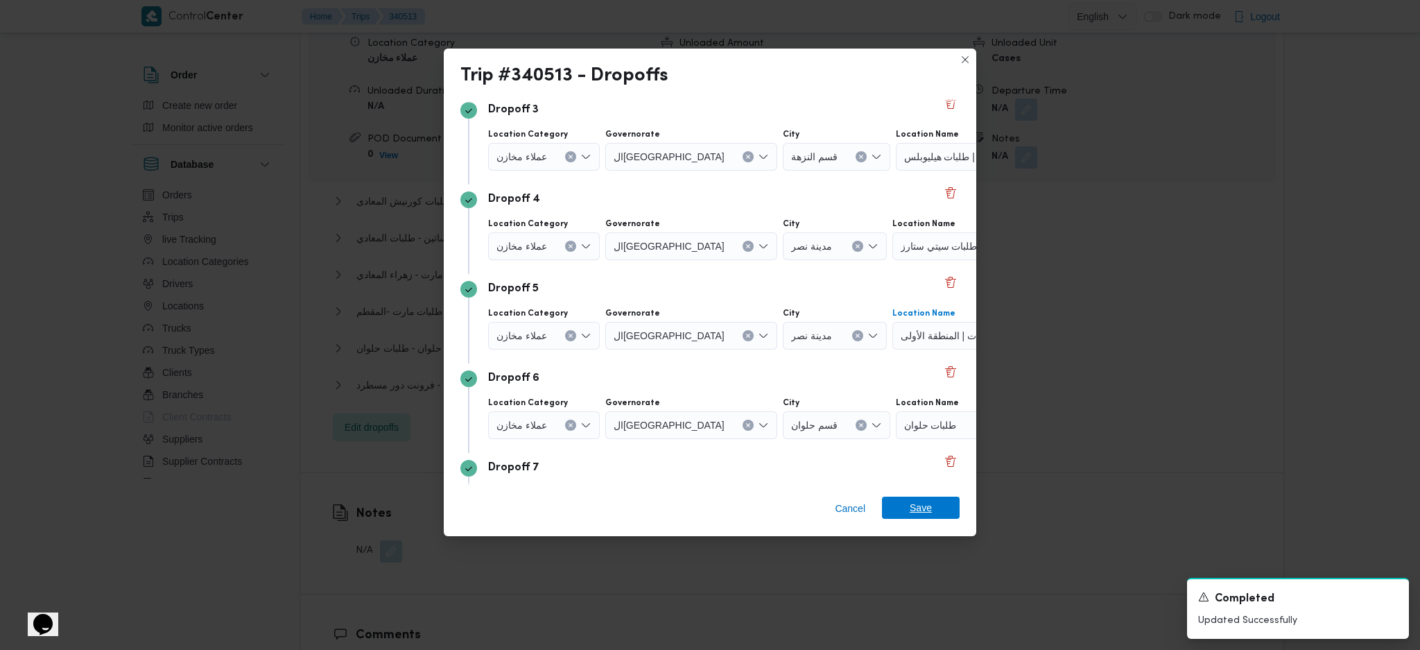
click at [919, 432] on span "Save" at bounding box center [921, 508] width 22 height 22
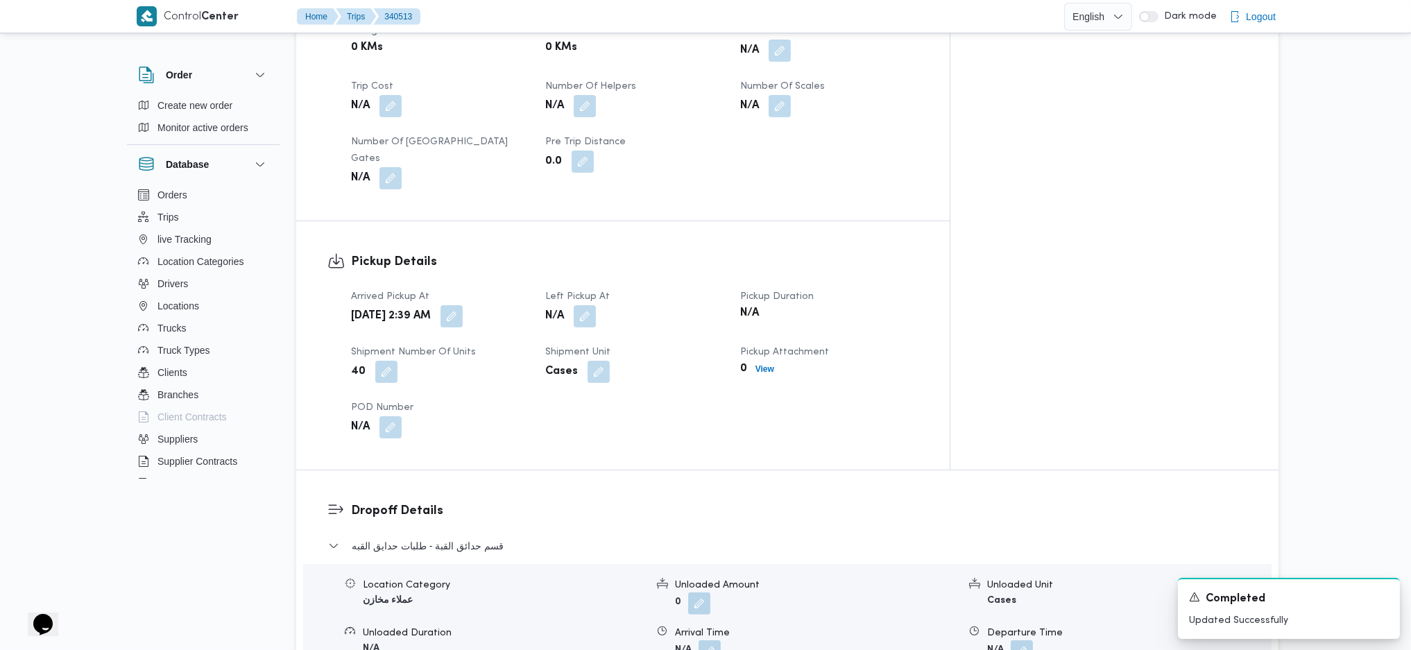
scroll to position [739, 0]
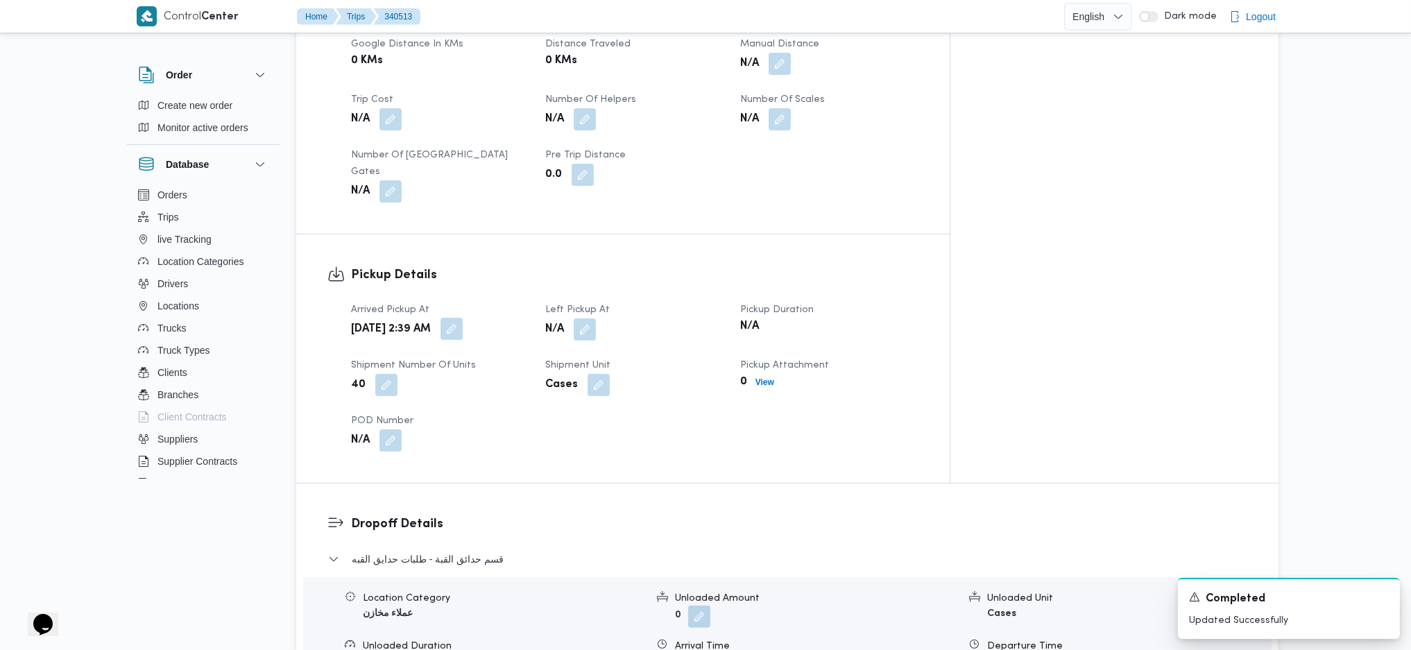
click at [463, 318] on button "button" at bounding box center [451, 329] width 22 height 22
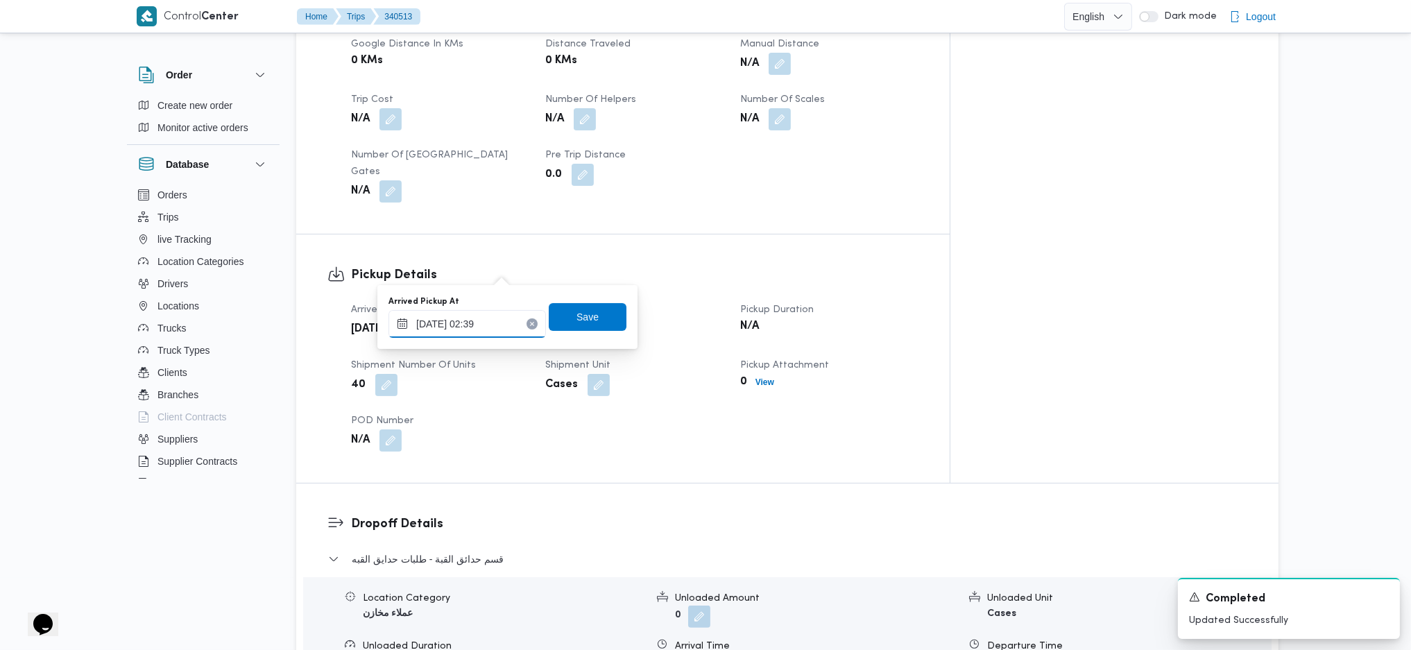
click at [458, 331] on input "30/09/2025 02:39" at bounding box center [466, 324] width 157 height 28
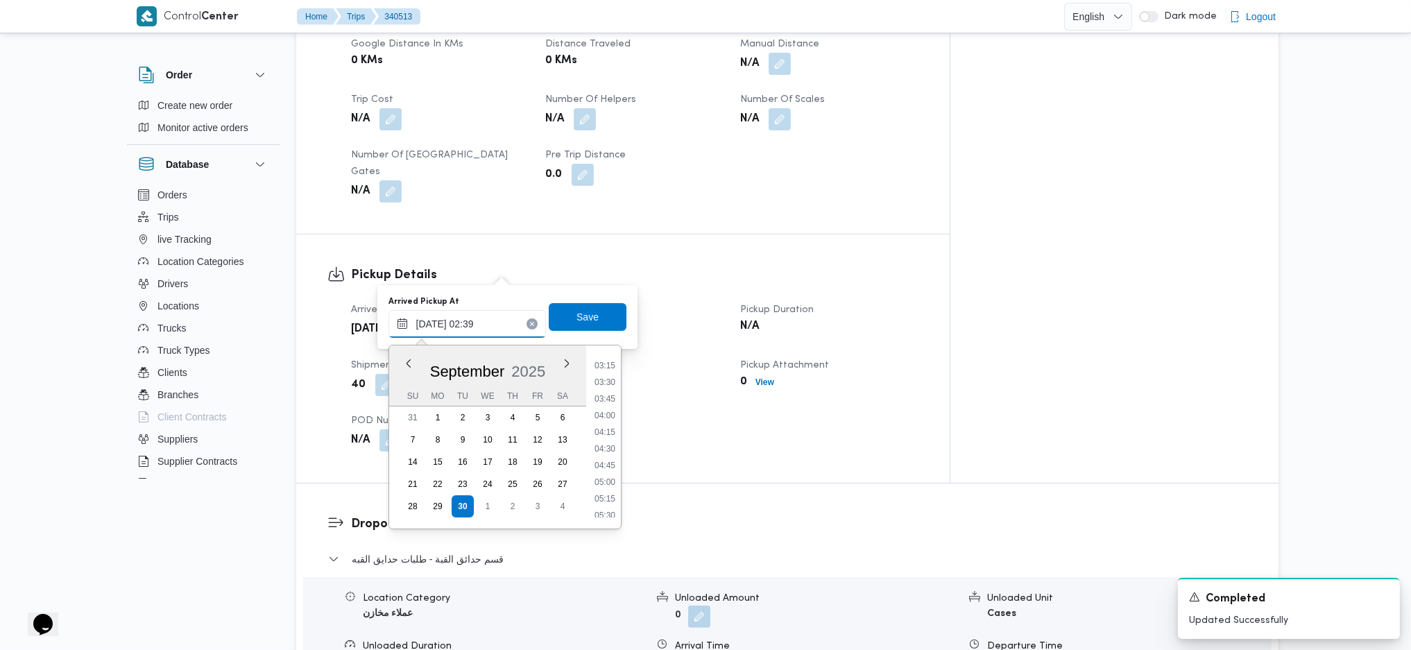
scroll to position [361, 0]
click at [604, 432] on li "07:00" at bounding box center [605, 468] width 32 height 14
type input "30/09/2025 07:00"
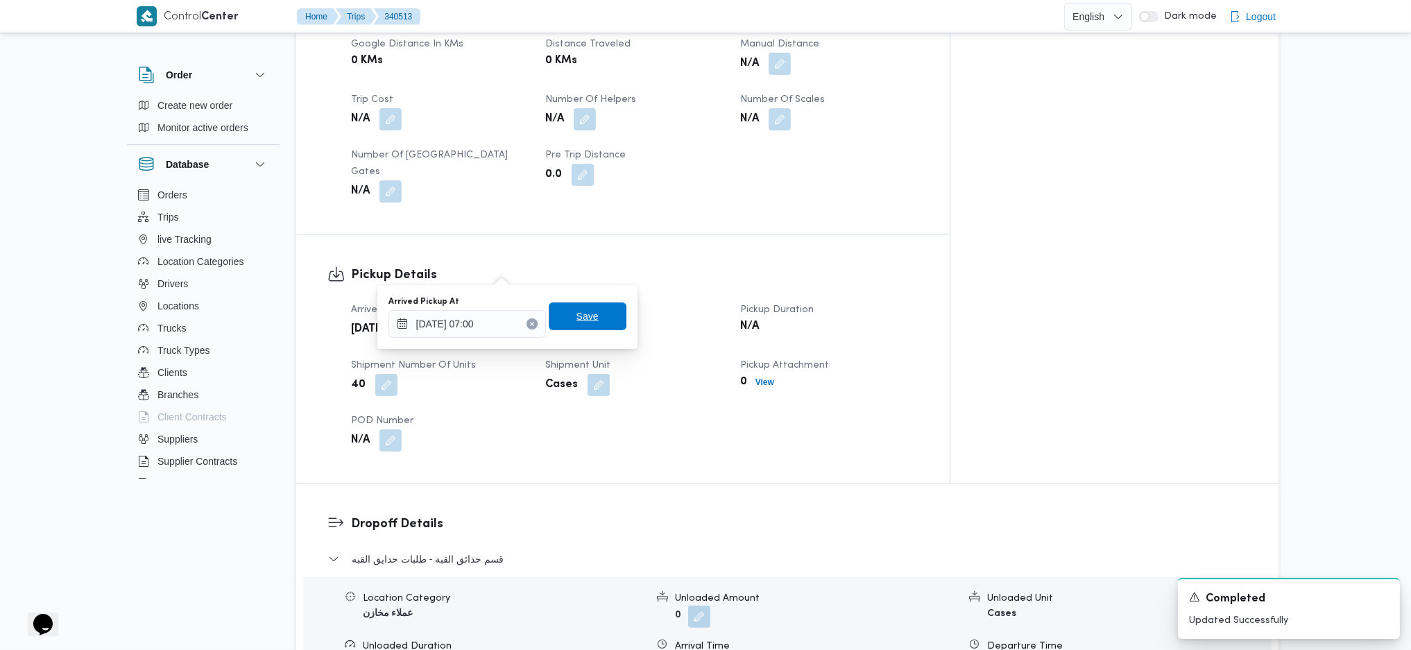
click at [577, 314] on span "Save" at bounding box center [587, 316] width 22 height 17
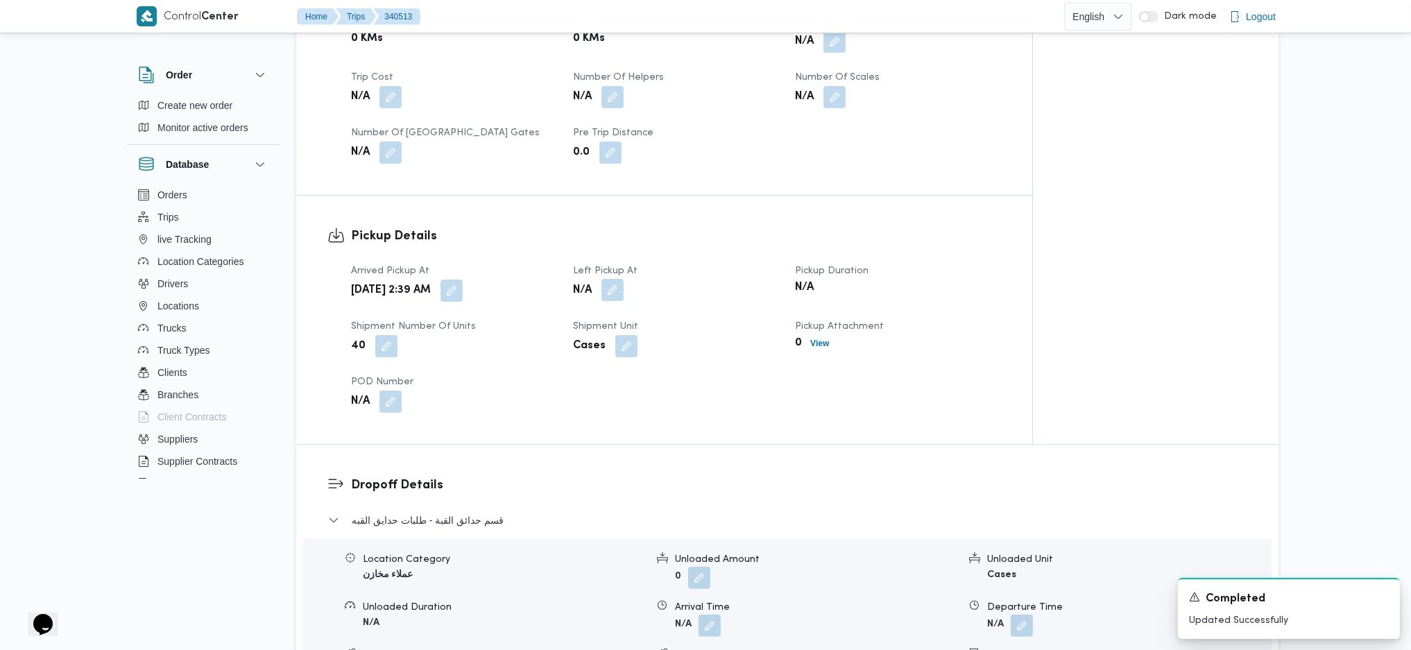
click at [618, 279] on button "button" at bounding box center [612, 290] width 22 height 22
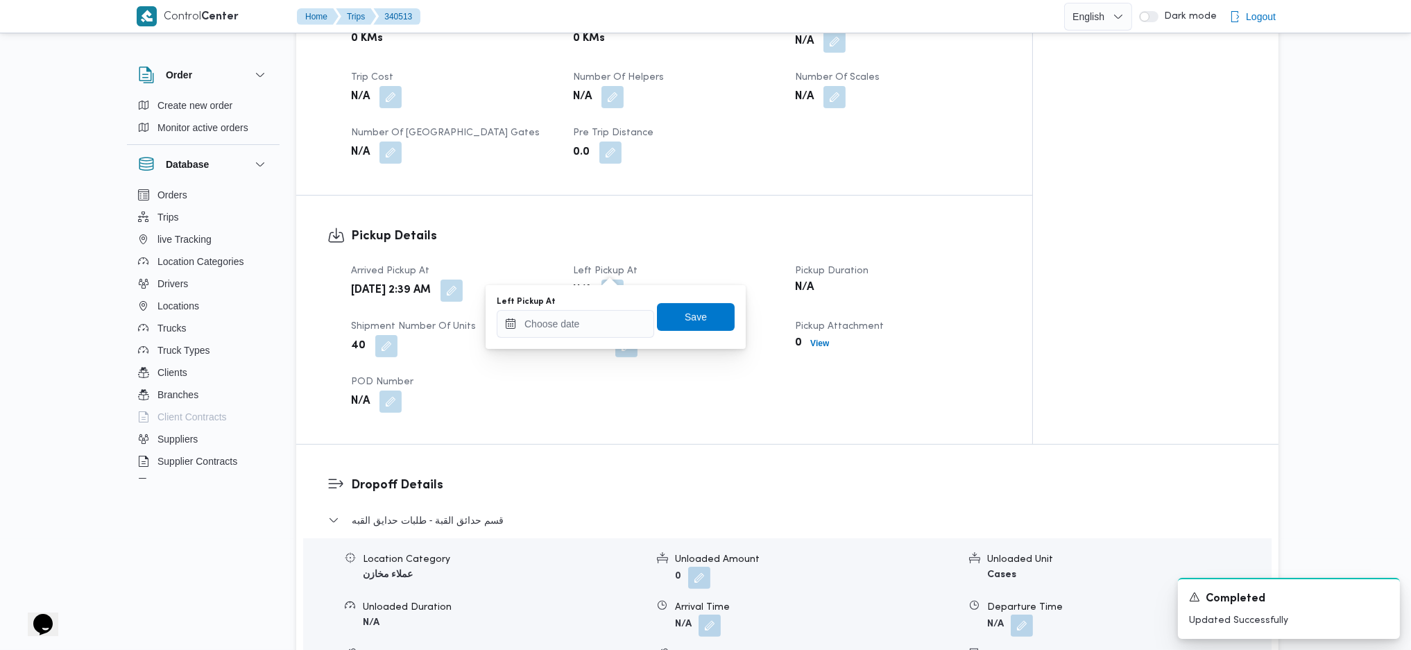
click at [580, 349] on div "Arrived Pickup At Tue, Sep 30, 2025 2:39 AM Left Pickup At N/A Pickup Duration …" at bounding box center [676, 338] width 666 height 166
click at [591, 318] on input "Left Pickup At" at bounding box center [575, 324] width 157 height 28
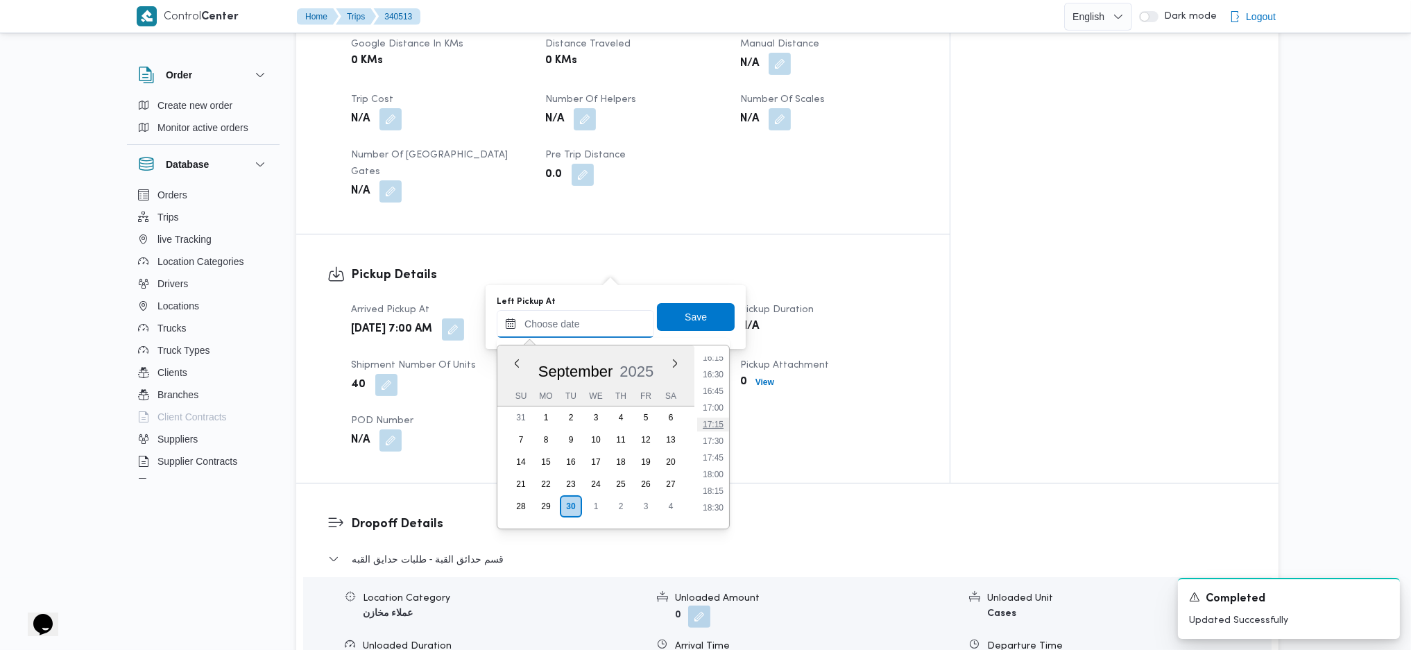
scroll to position [625, 0]
click at [706, 404] on li "10:00" at bounding box center [713, 404] width 32 height 14
type input "30/09/2025 10:00"
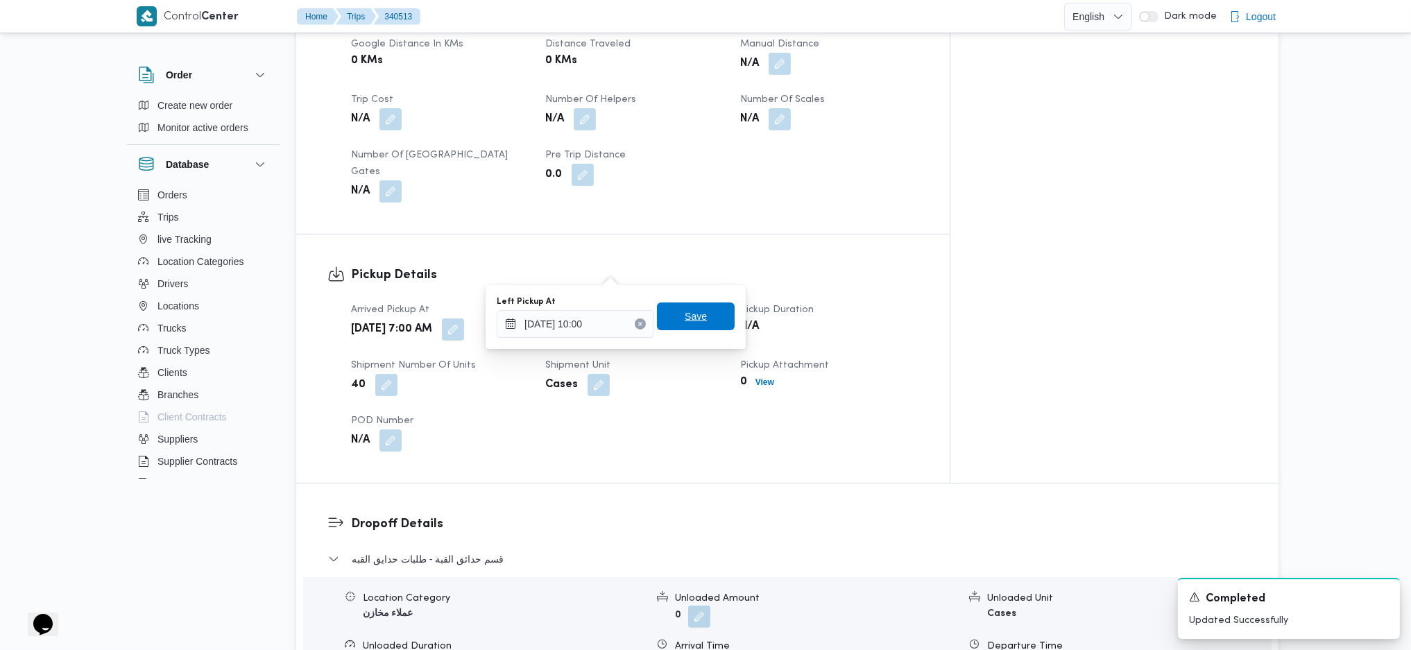
click at [684, 316] on span "Save" at bounding box center [695, 316] width 22 height 17
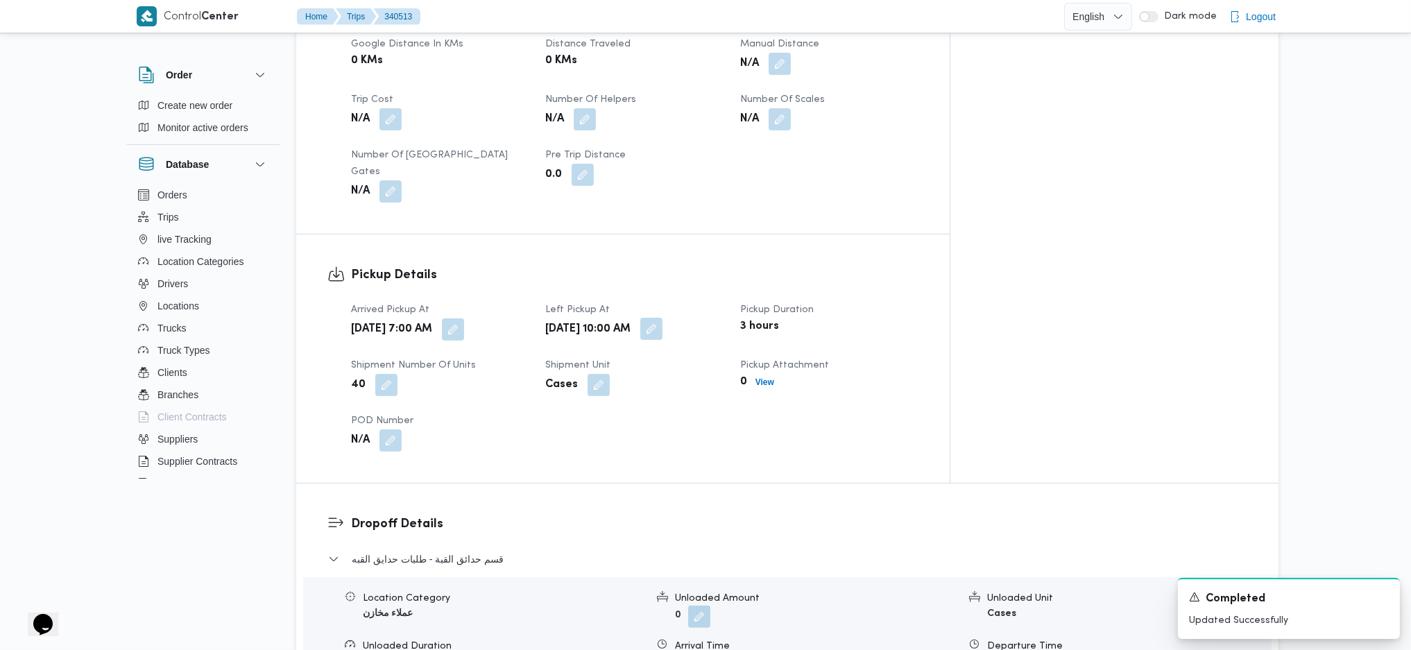
click at [662, 318] on button "button" at bounding box center [651, 329] width 22 height 22
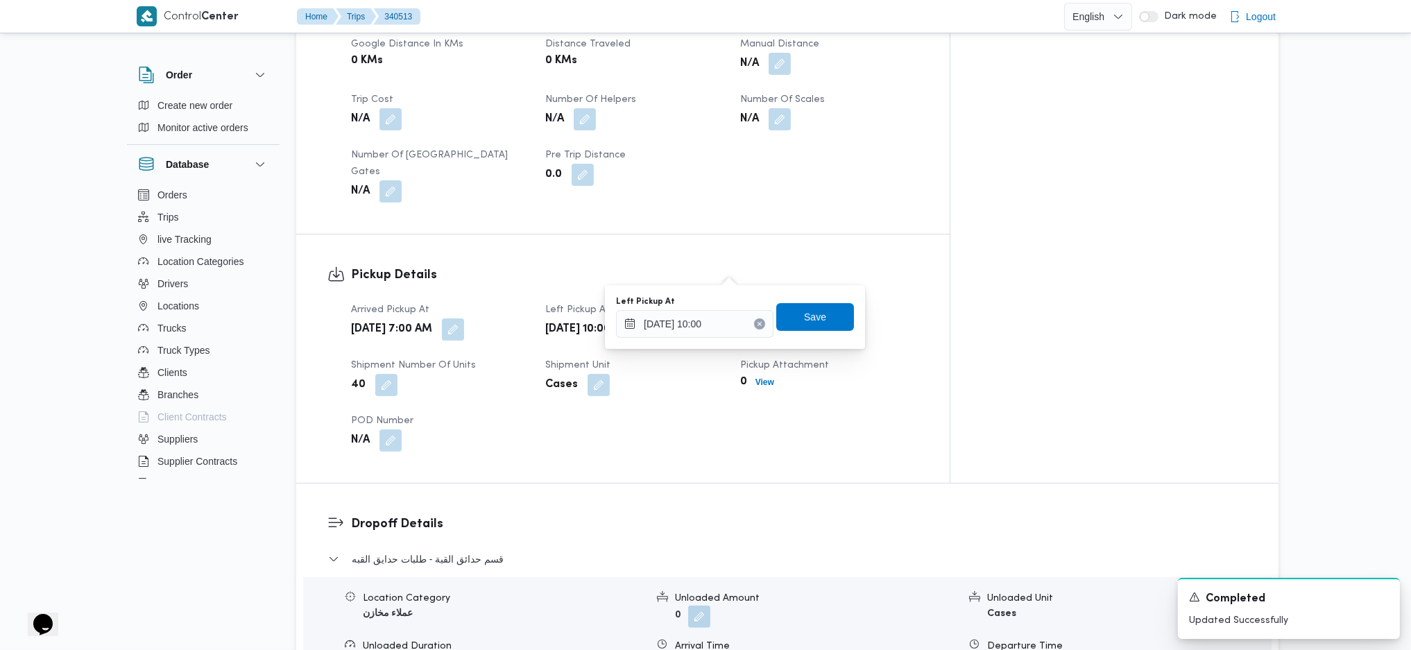
click at [681, 340] on div "You are in a dialog. To close this dialog, hit escape. Left Pickup At 30/09/202…" at bounding box center [735, 317] width 260 height 64
click at [707, 322] on input "30/09/2025 10:00" at bounding box center [694, 324] width 157 height 28
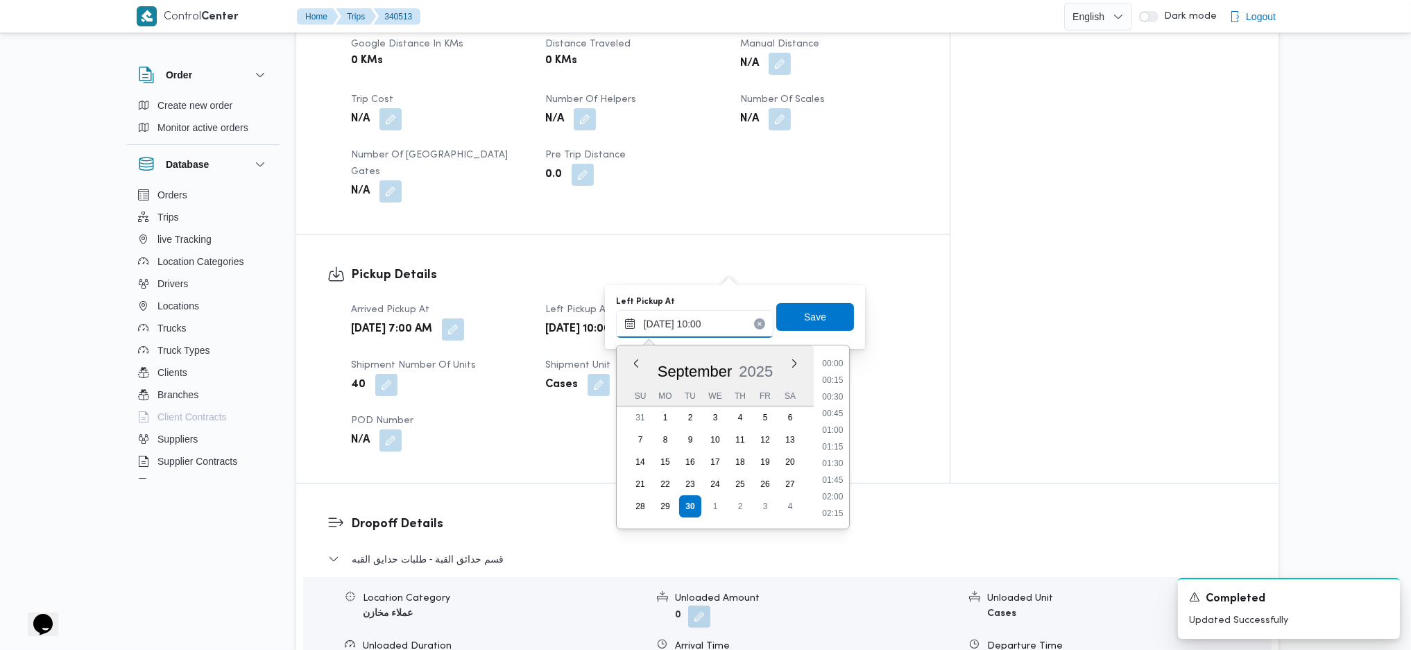
scroll to position [583, 0]
click at [825, 384] on li "09:00" at bounding box center [832, 379] width 32 height 14
type input "30/09/2025 10:00"
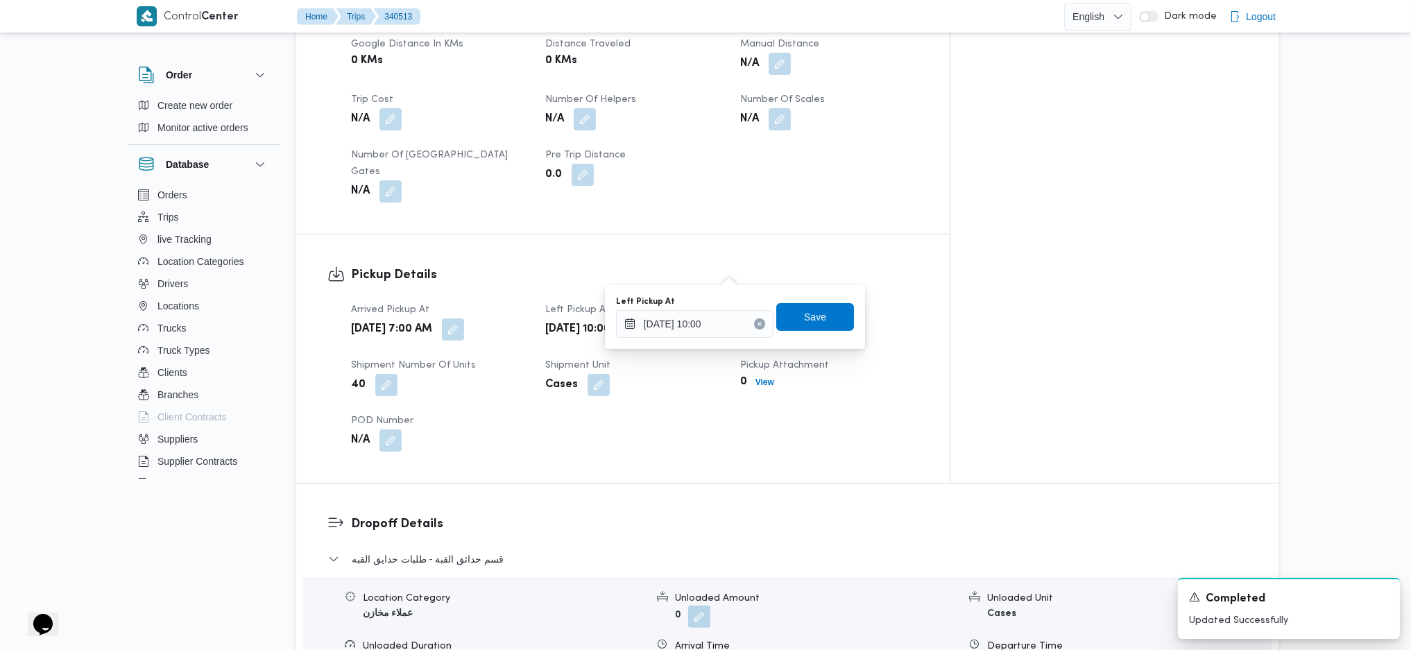
click at [796, 300] on div "Left Pickup At 30/09/2025 10:00 Save" at bounding box center [734, 317] width 241 height 44
click at [804, 323] on span "Save" at bounding box center [815, 316] width 22 height 17
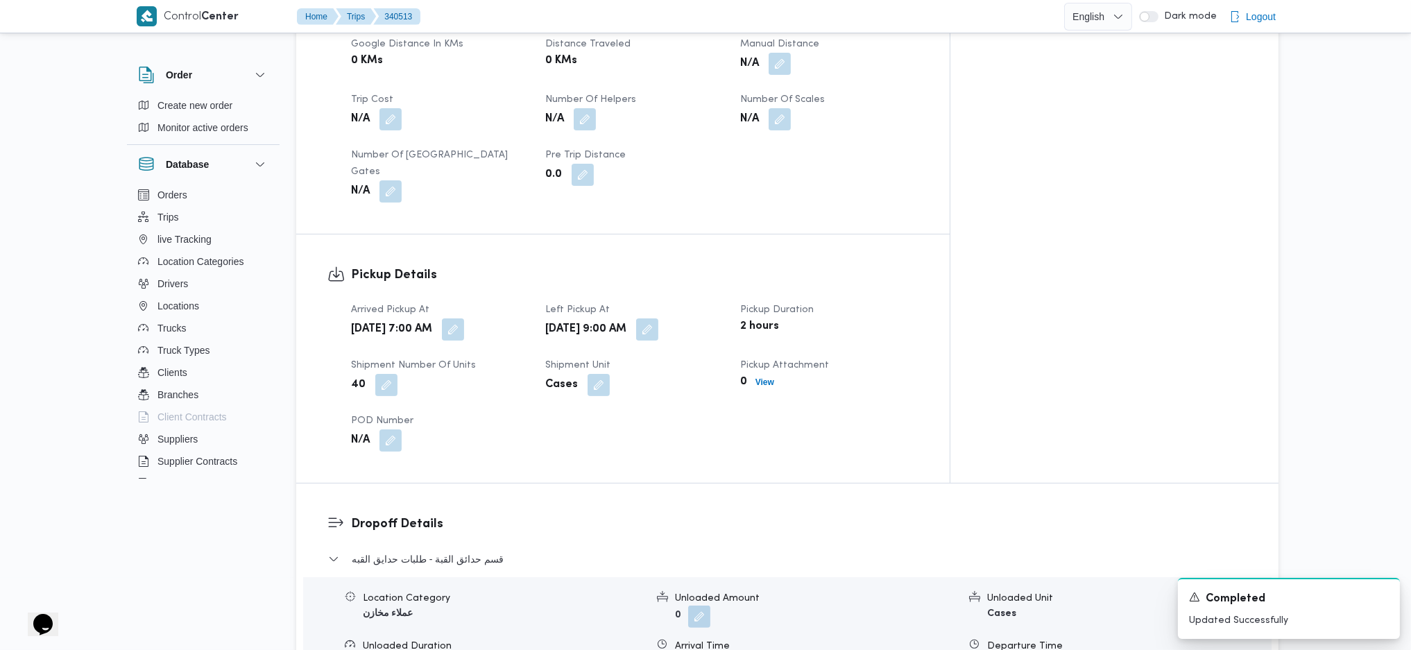
scroll to position [0, 0]
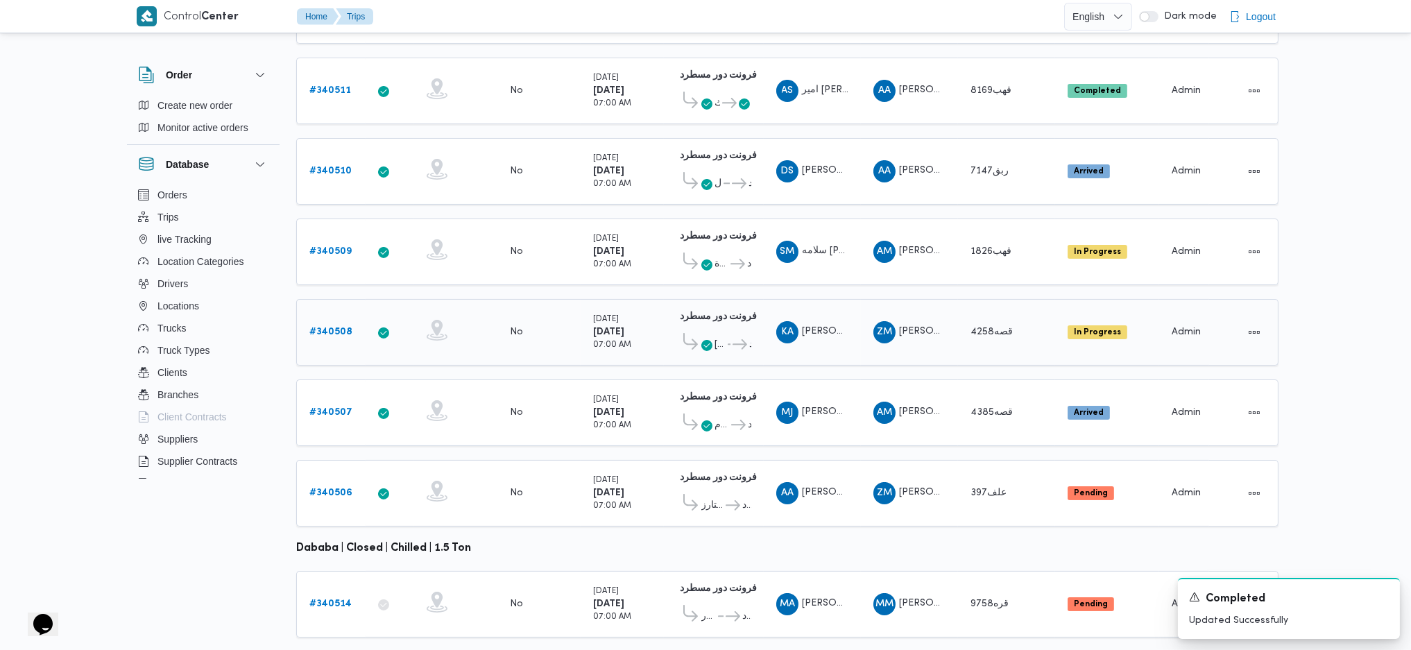
scroll to position [340, 0]
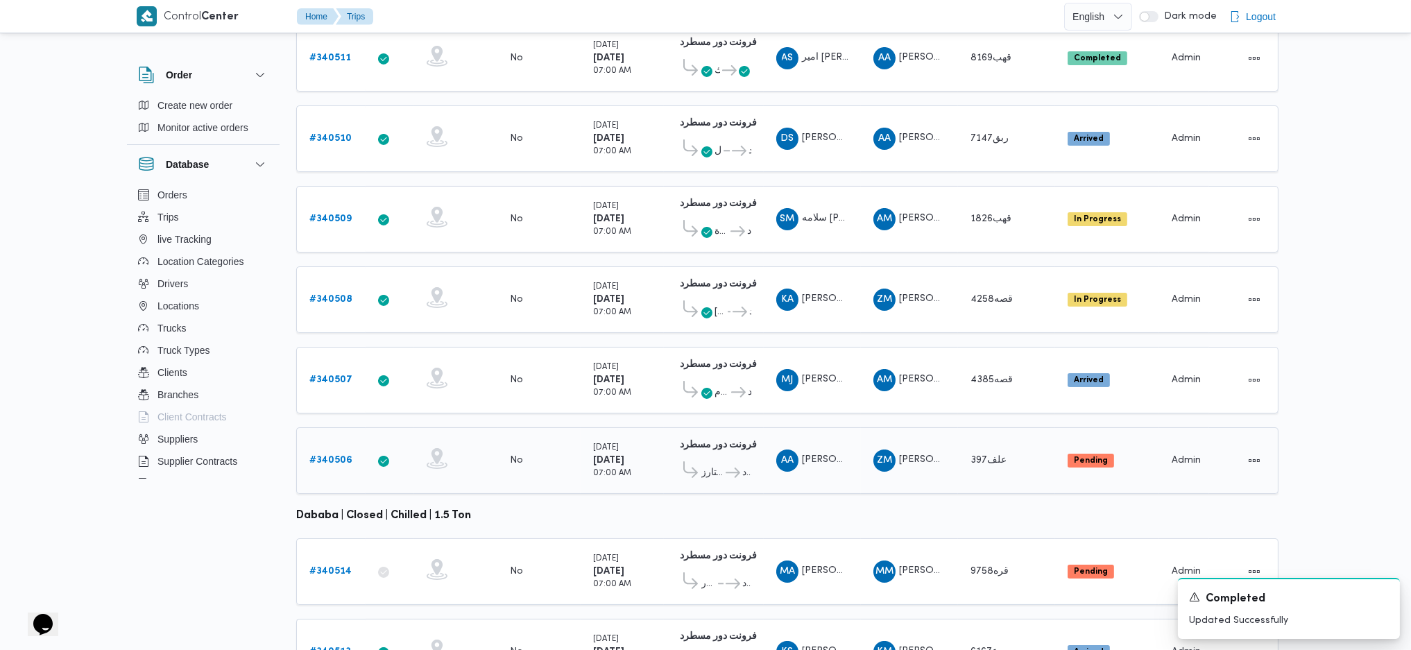
click at [329, 432] on b "# 340506" at bounding box center [330, 460] width 43 height 9
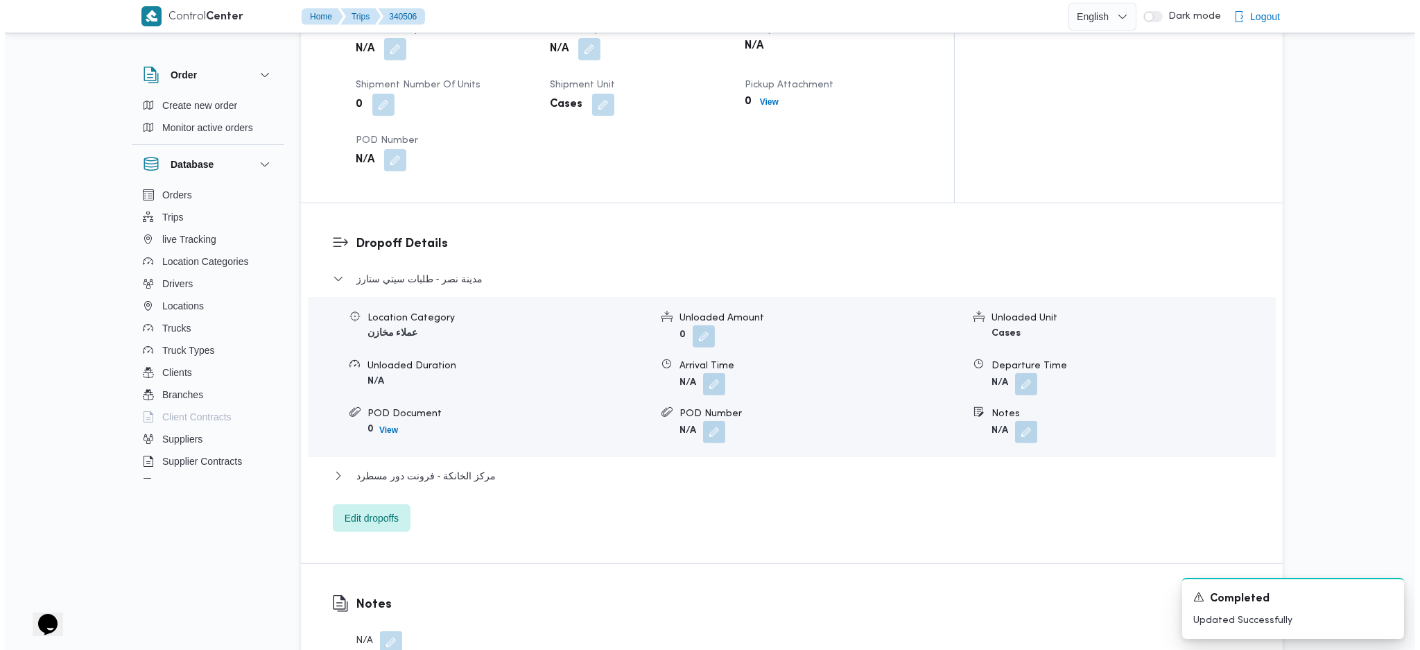
scroll to position [1357, 0]
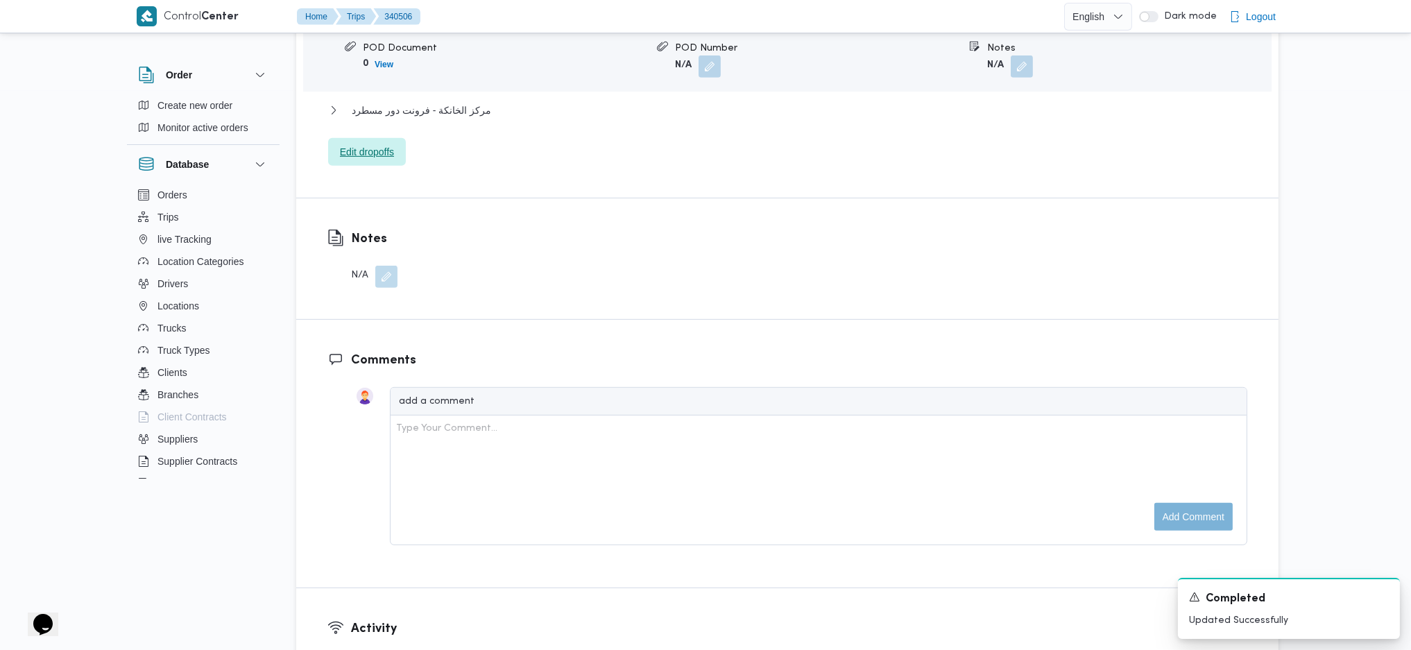
click at [374, 144] on span "Edit dropoffs" at bounding box center [367, 152] width 54 height 17
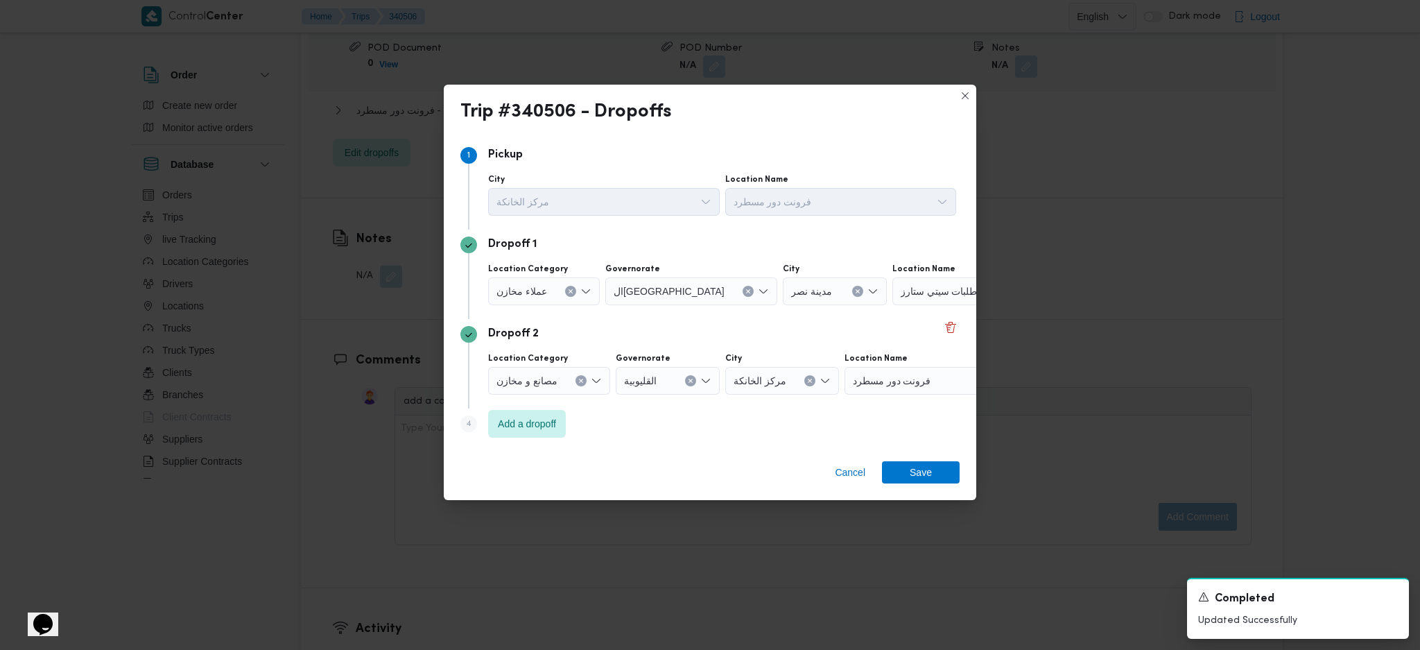
click at [922, 297] on div "طلبات سيتي ستارز" at bounding box center [978, 291] width 173 height 28
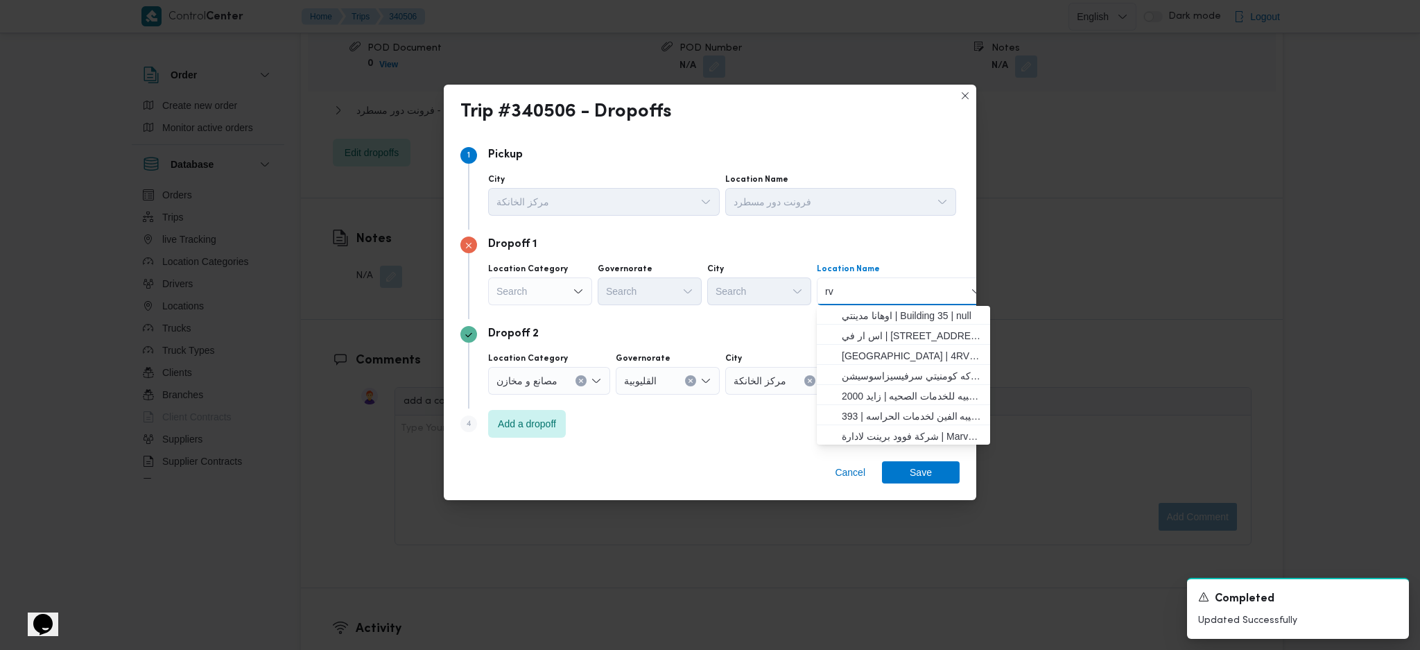
scroll to position [366, 0]
type input "r"
type input "supplies"
click at [558, 288] on div "Search" at bounding box center [540, 291] width 104 height 28
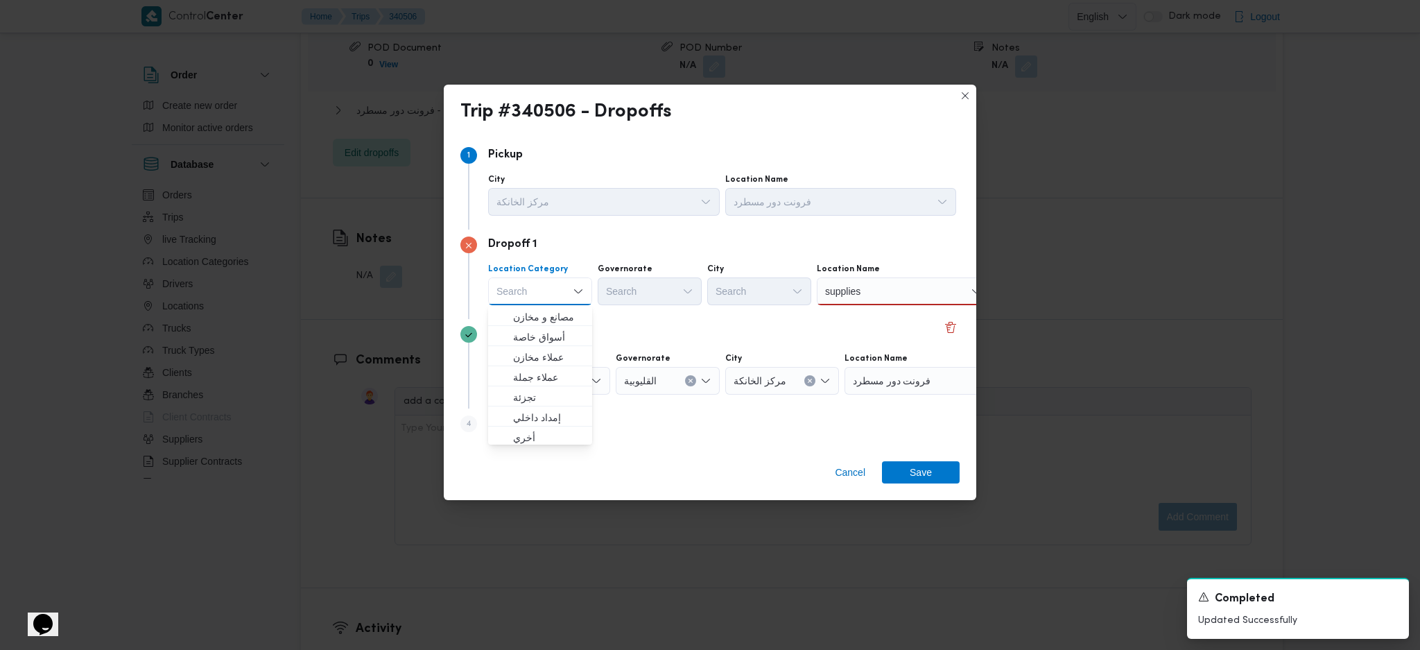
click at [917, 289] on div "supplies supplies" at bounding box center [903, 291] width 173 height 28
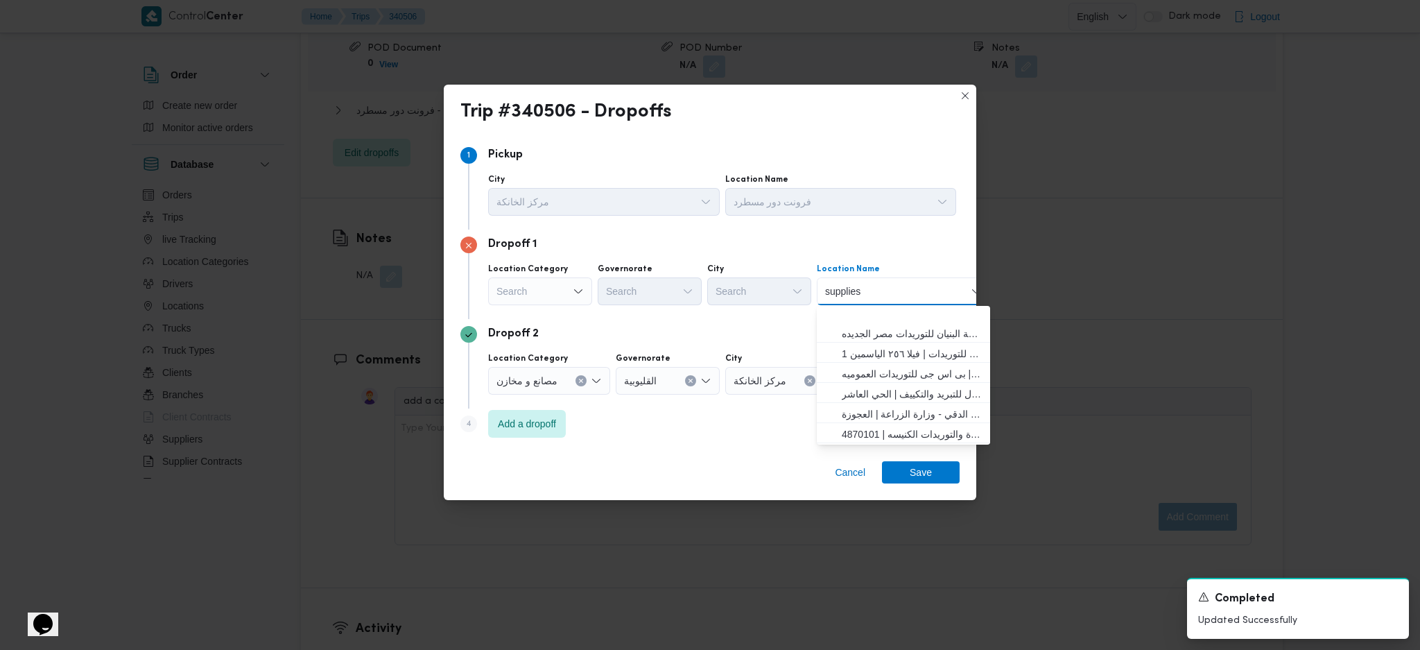
scroll to position [184, 0]
click at [899, 397] on span "صفقه للتجارة والتوريدات الكنيسه | 4870101 | null" at bounding box center [912, 394] width 140 height 17
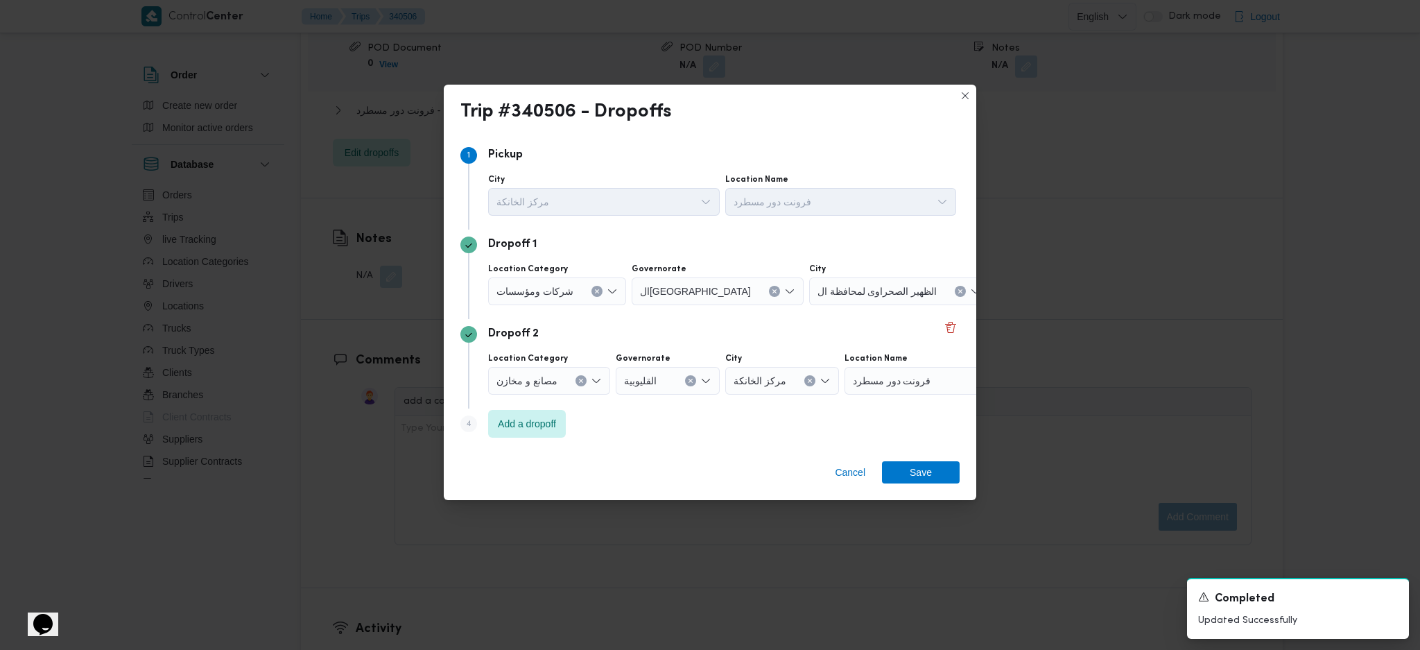
click at [1003, 297] on span "صفقه للتجارة والتوريدات الكنيسه | 4870101 | null" at bounding box center [1059, 290] width 112 height 15
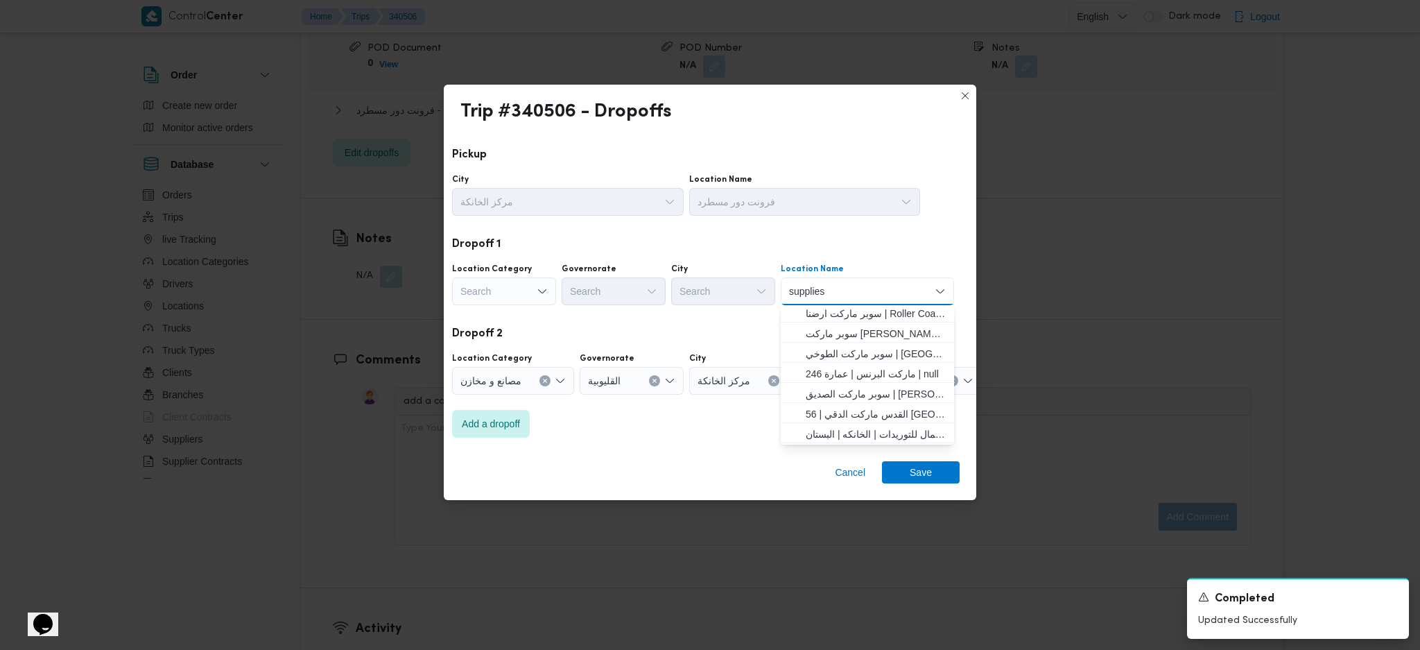
type input "supplies"
click at [619, 304] on div "Search" at bounding box center [614, 291] width 104 height 28
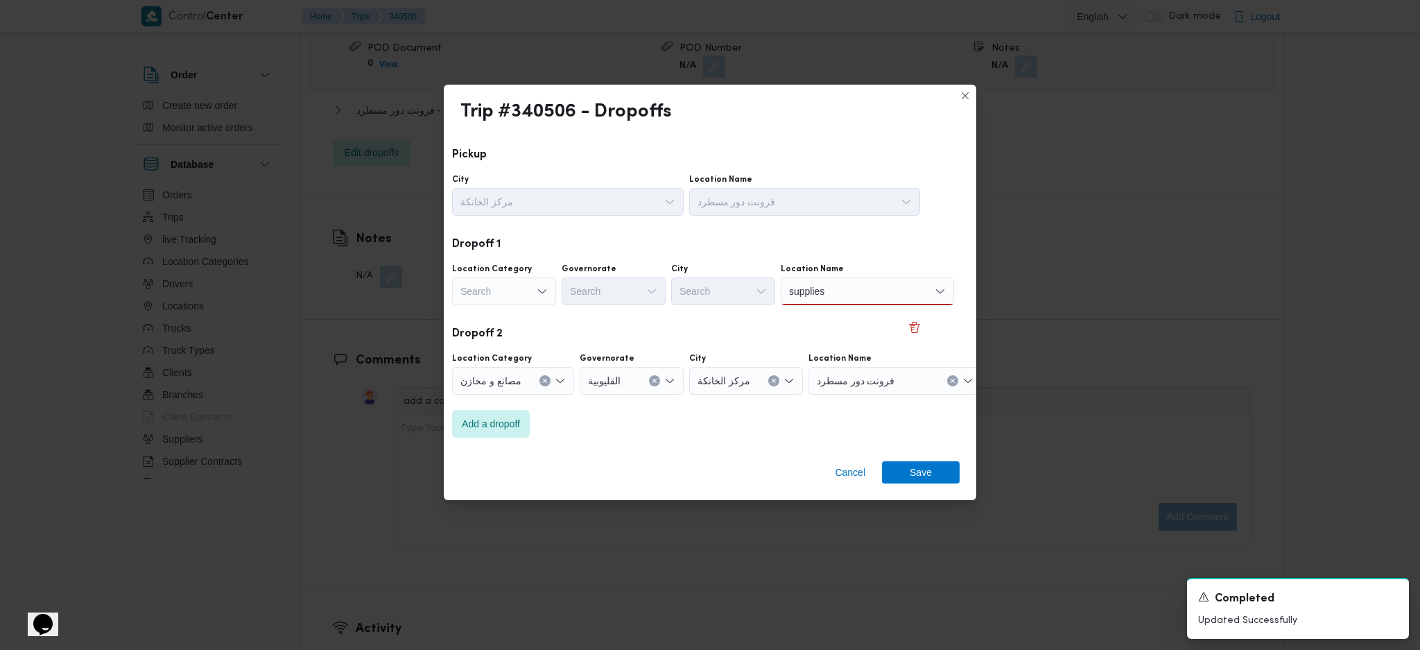
click at [827, 284] on div "supplies supplies" at bounding box center [807, 291] width 42 height 22
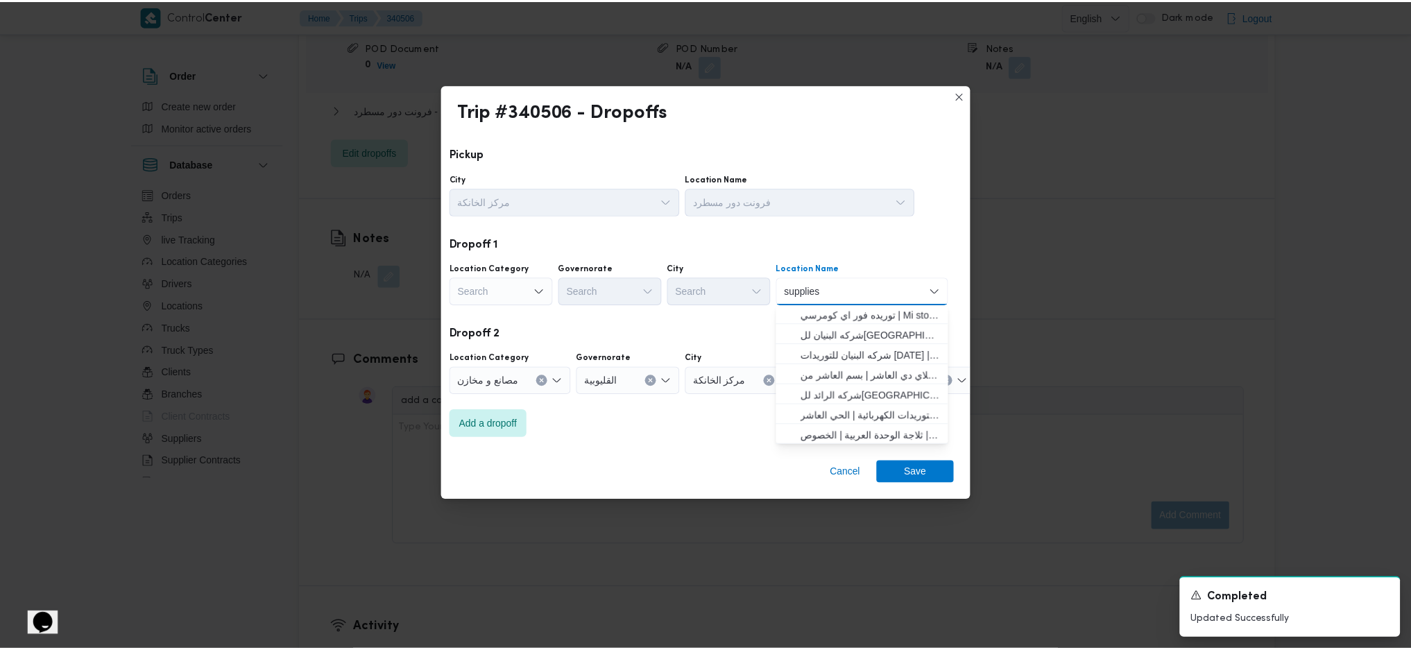
scroll to position [366, 0]
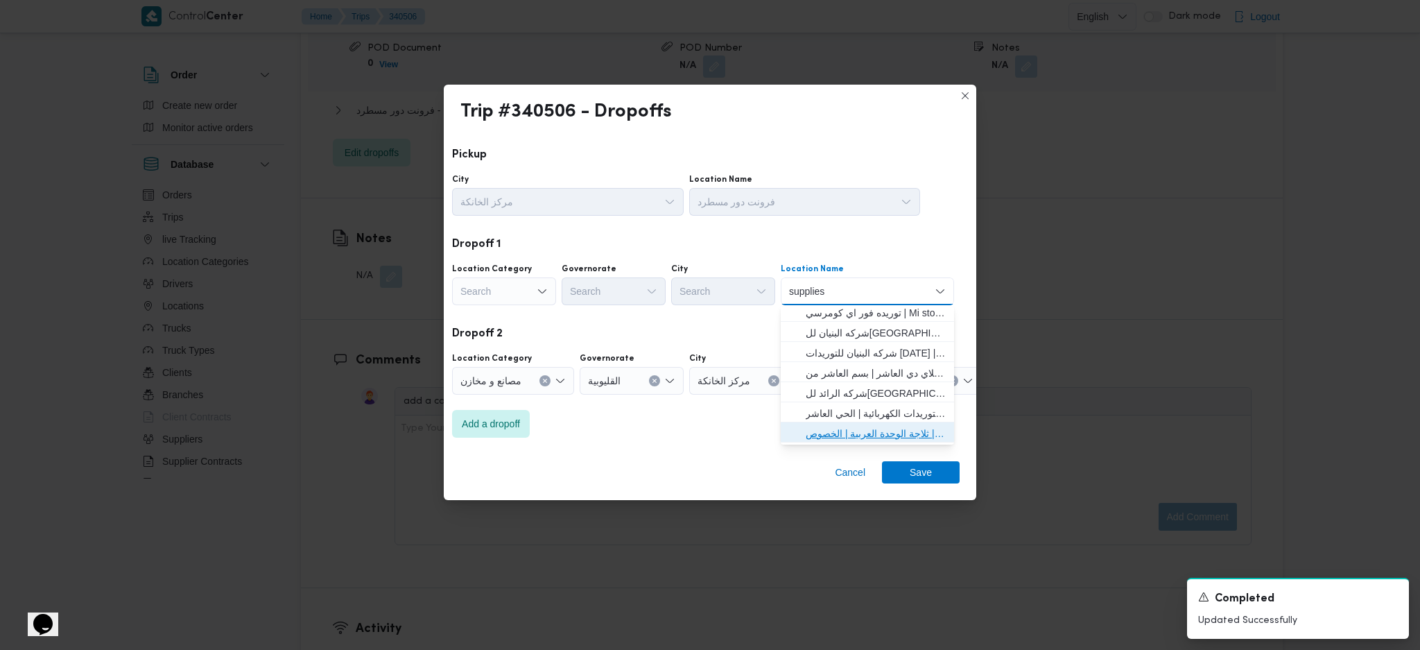
click at [849, 432] on span "شركه البنيان للتوريدات عين شمس | ثلاجة الوحدة العربية | الخصوص" at bounding box center [876, 433] width 140 height 17
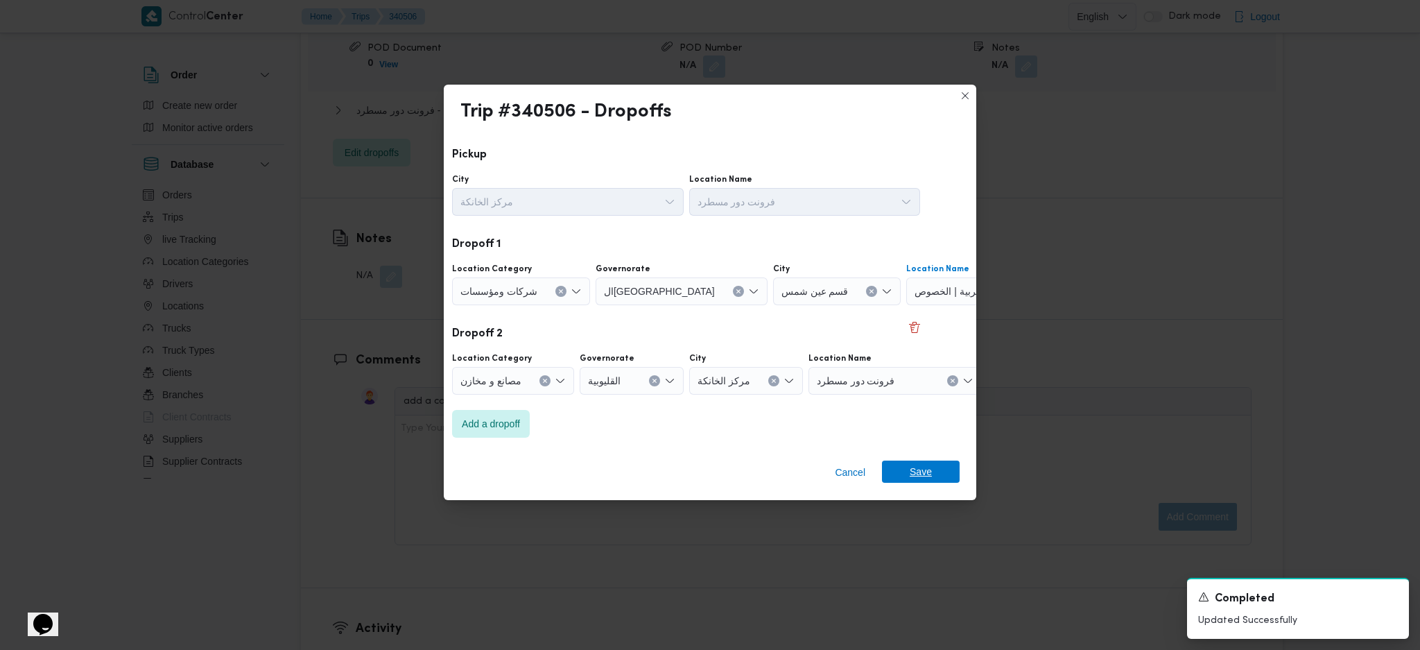
click at [917, 432] on span "Save" at bounding box center [921, 471] width 22 height 22
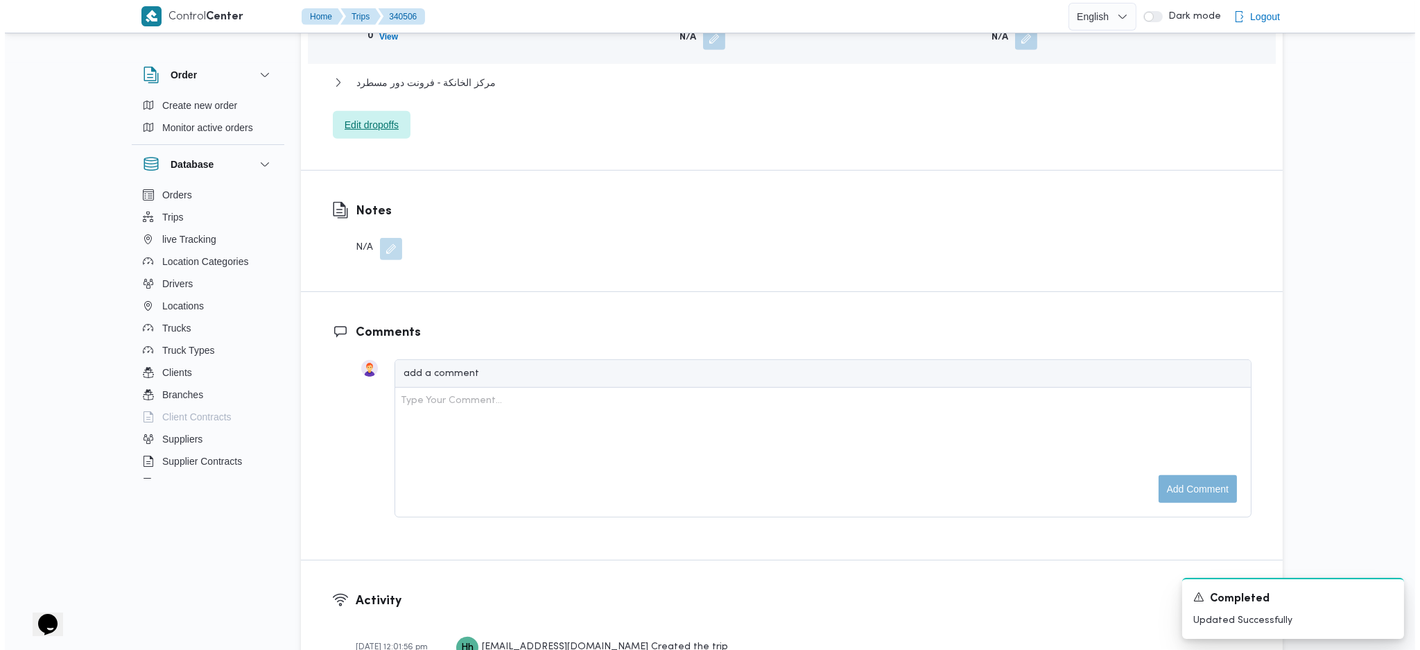
scroll to position [987, 0]
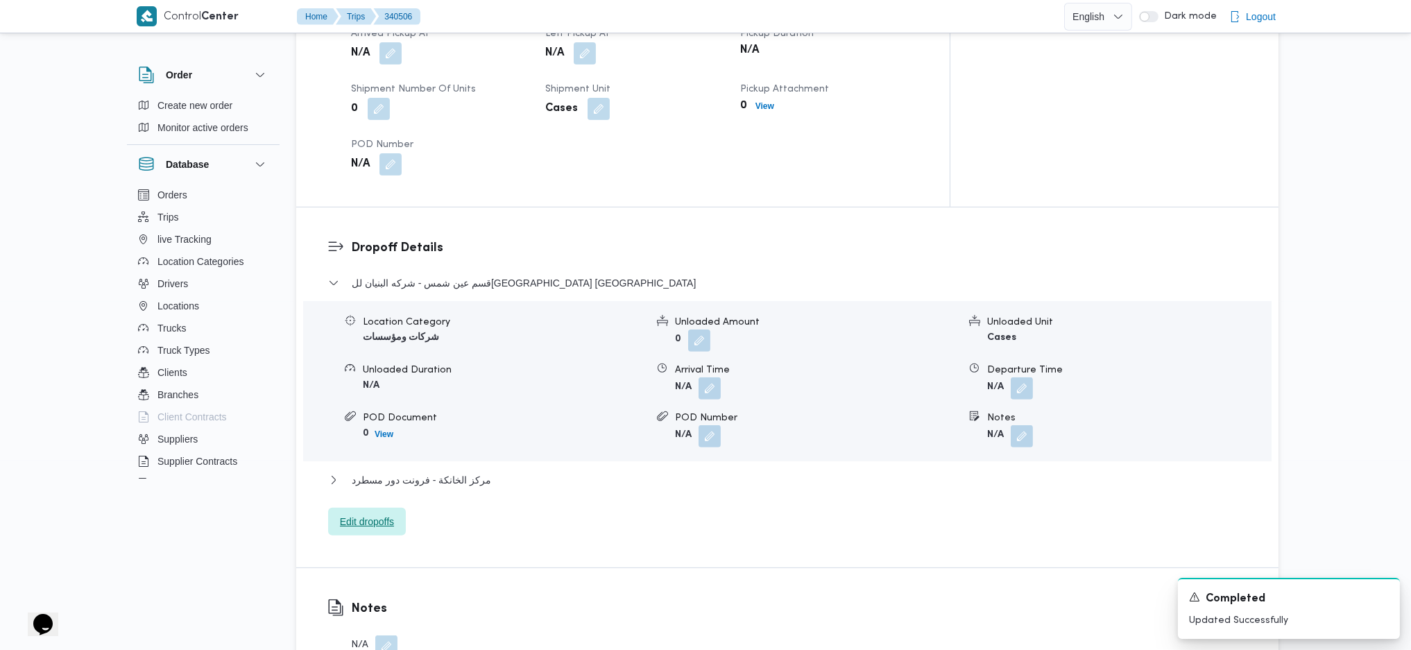
click at [396, 432] on span "Edit dropoffs" at bounding box center [367, 522] width 78 height 28
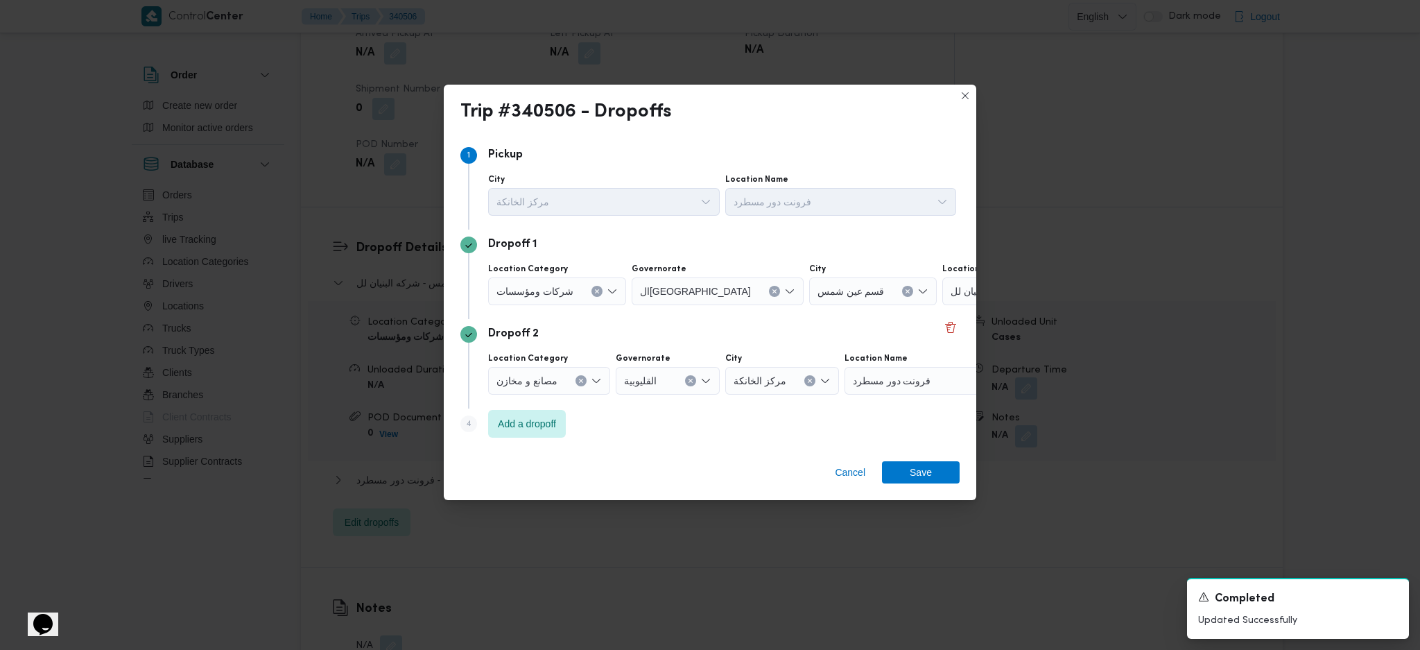
click at [949, 300] on div "شركه البنيان للتوريدات عين شمس" at bounding box center [1028, 291] width 173 height 28
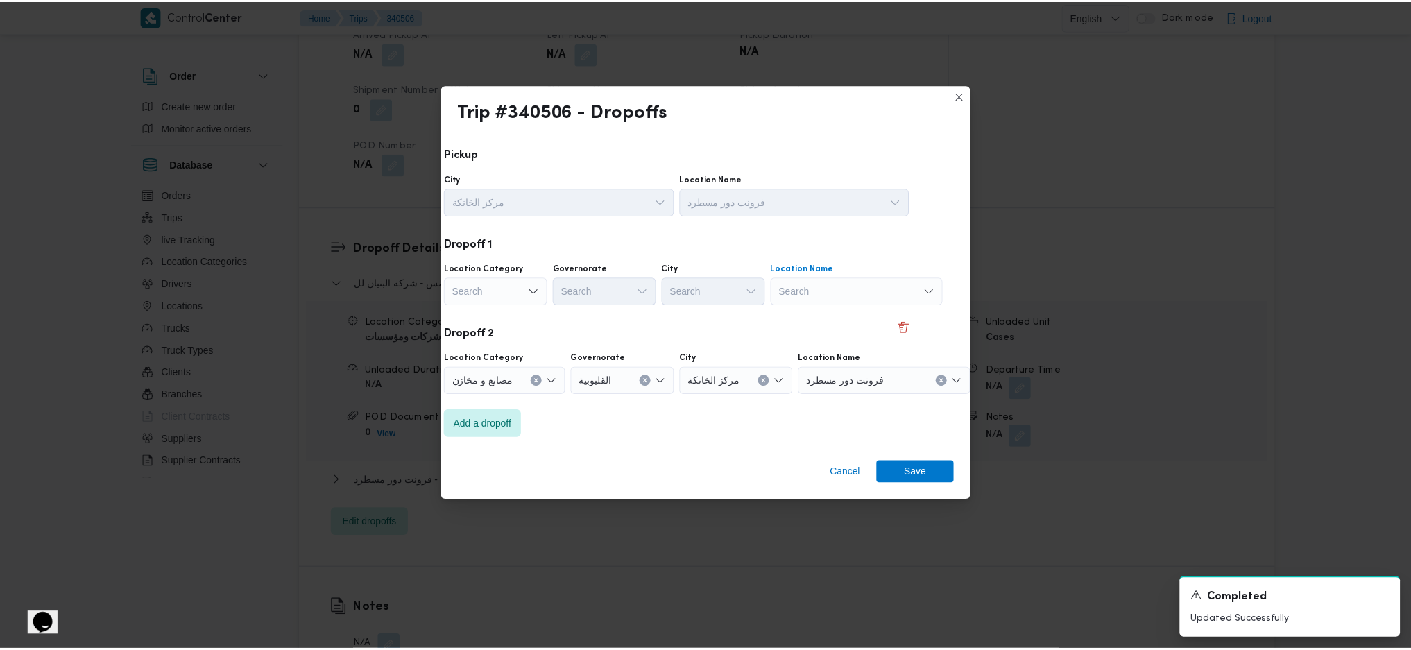
scroll to position [0, 36]
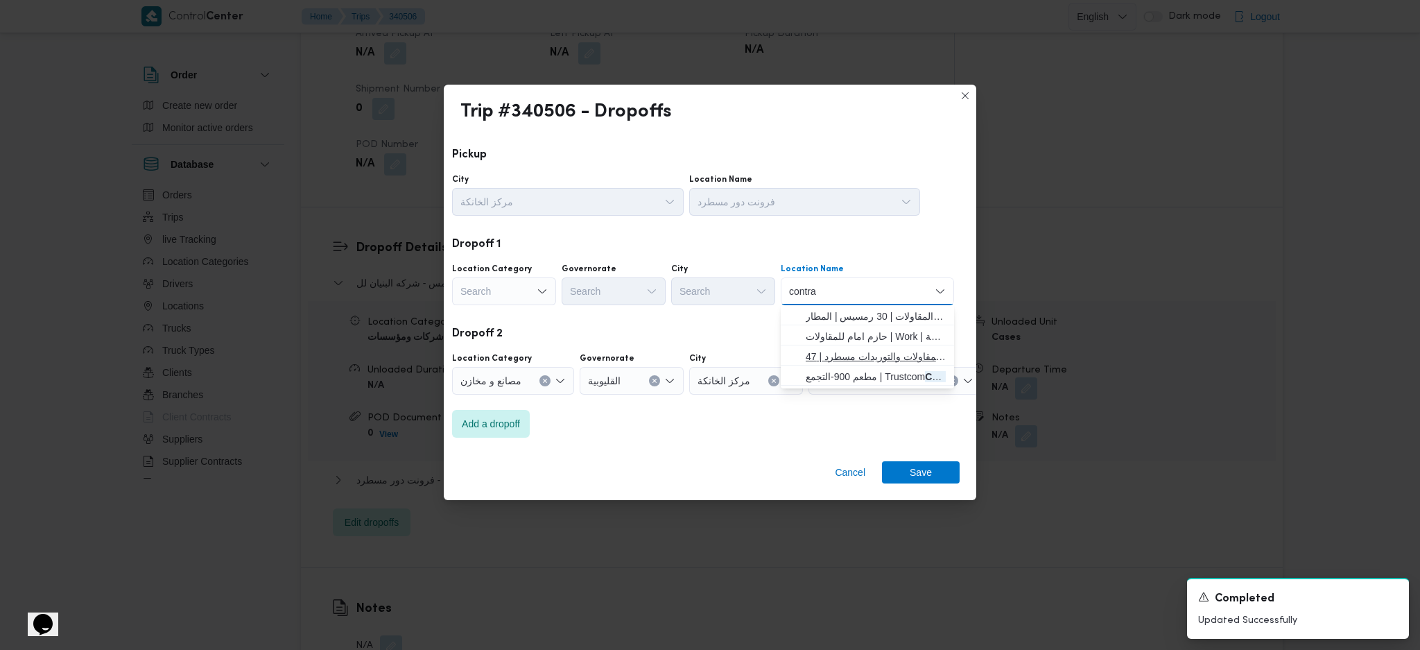
type input "contra"
click at [830, 363] on span "ار في للمقاولات والتوريدات مسطرد | 47RV+HVF | عرب الحصن" at bounding box center [876, 356] width 140 height 17
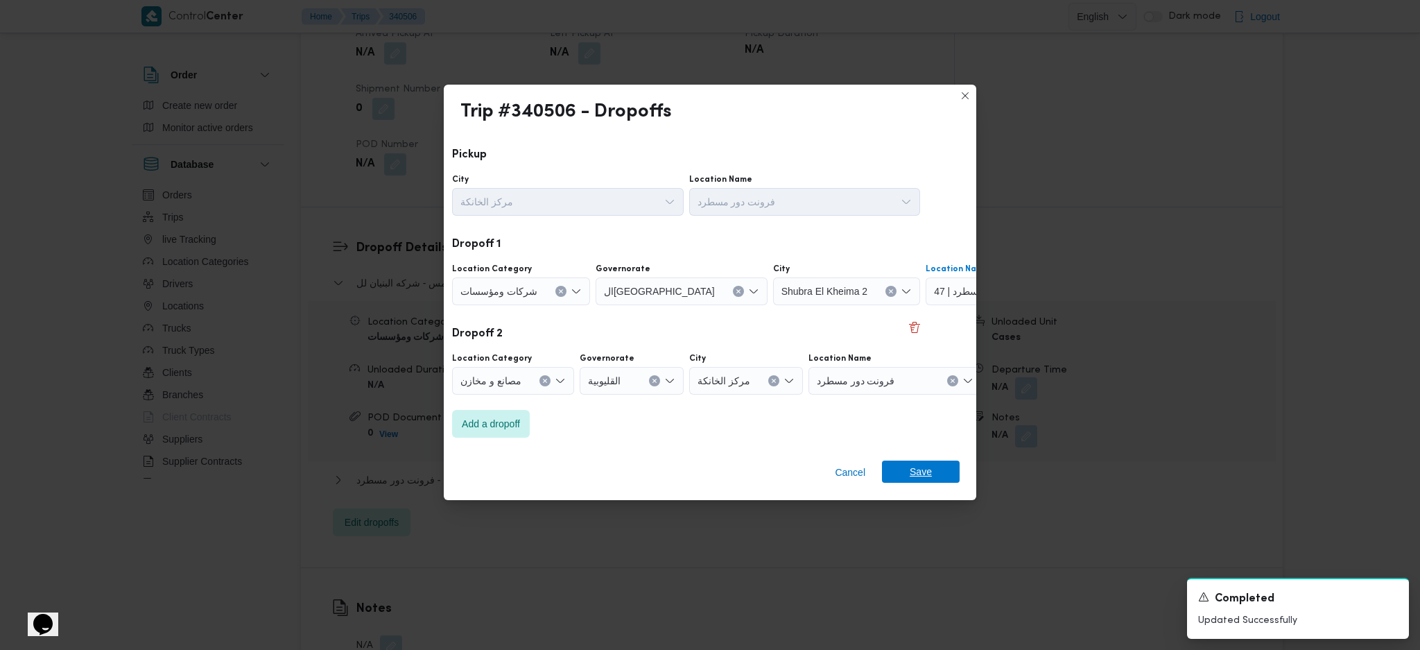
click at [915, 432] on span "Save" at bounding box center [921, 471] width 22 height 22
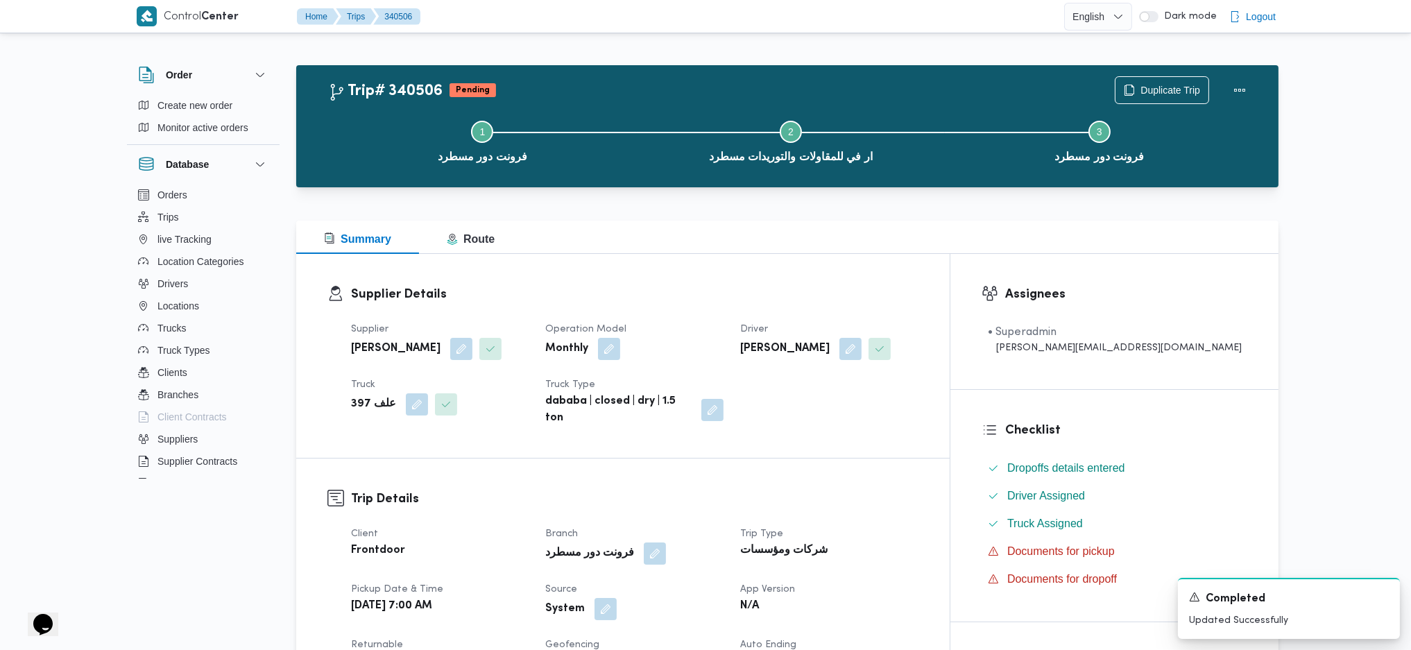
scroll to position [739, 0]
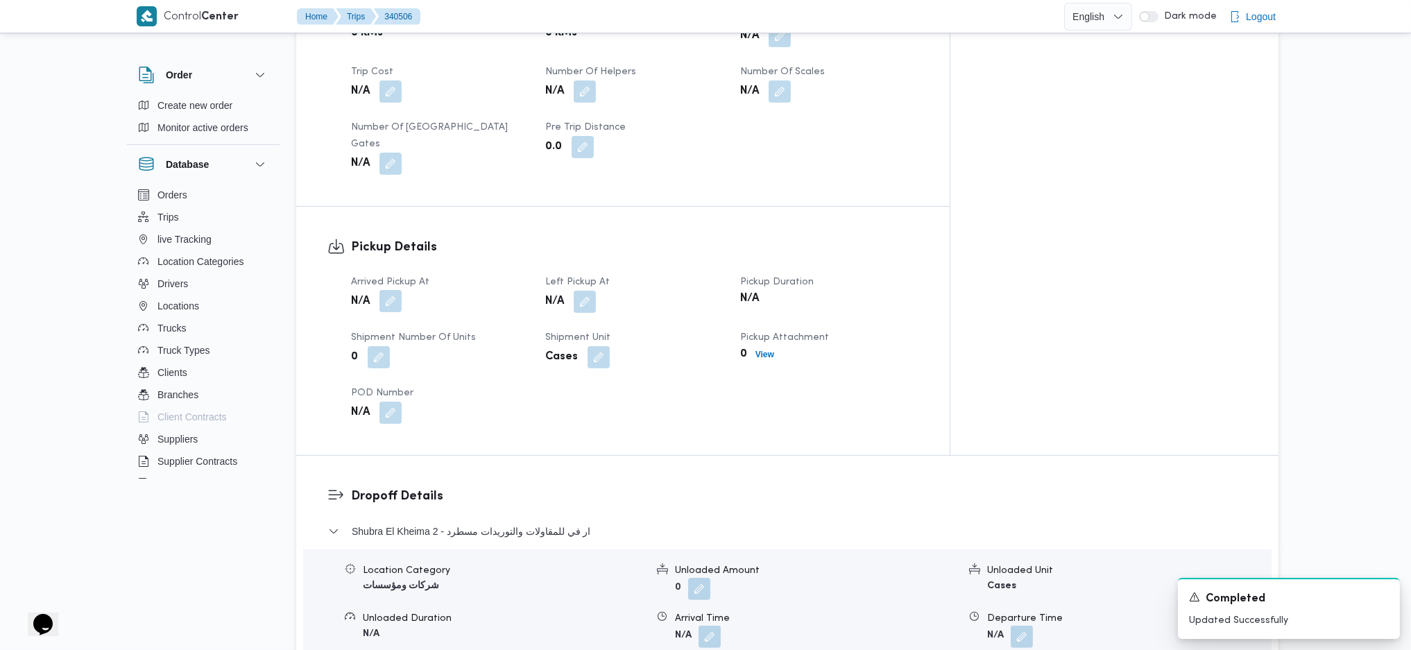
click at [396, 290] on button "button" at bounding box center [390, 301] width 22 height 22
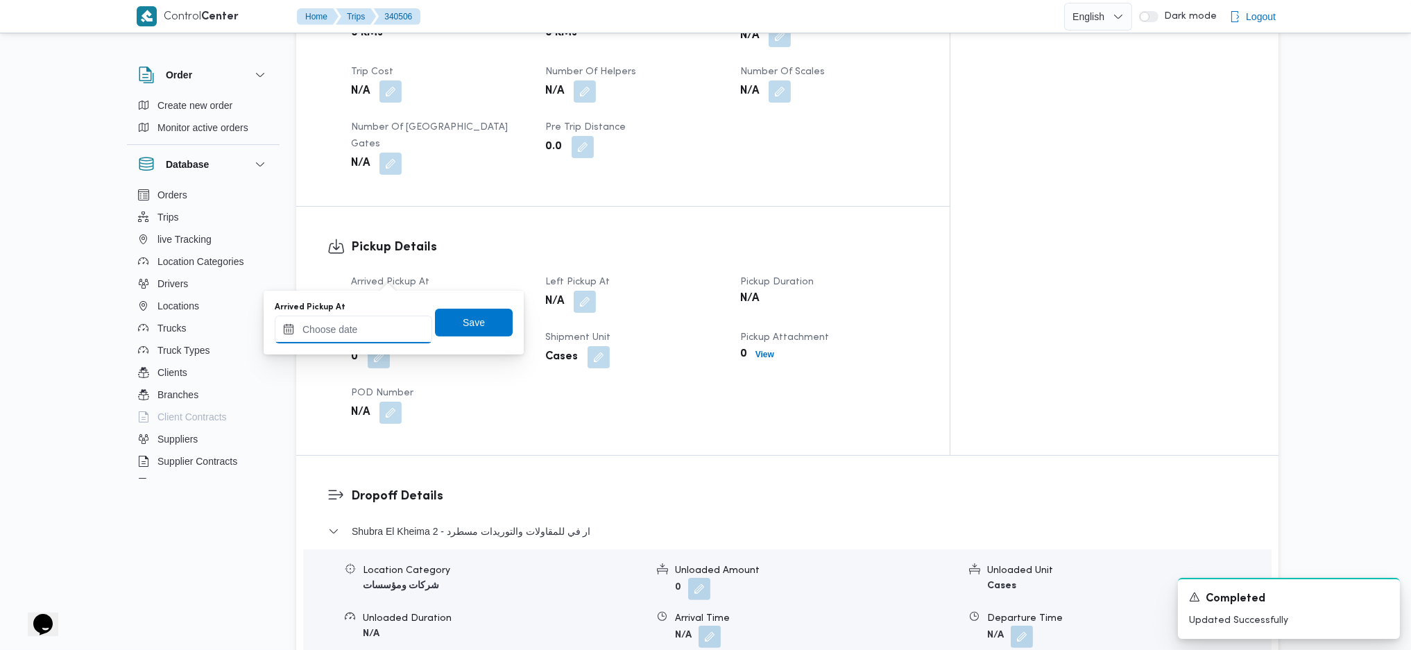
click at [363, 327] on input "Arrived Pickup At" at bounding box center [353, 330] width 157 height 28
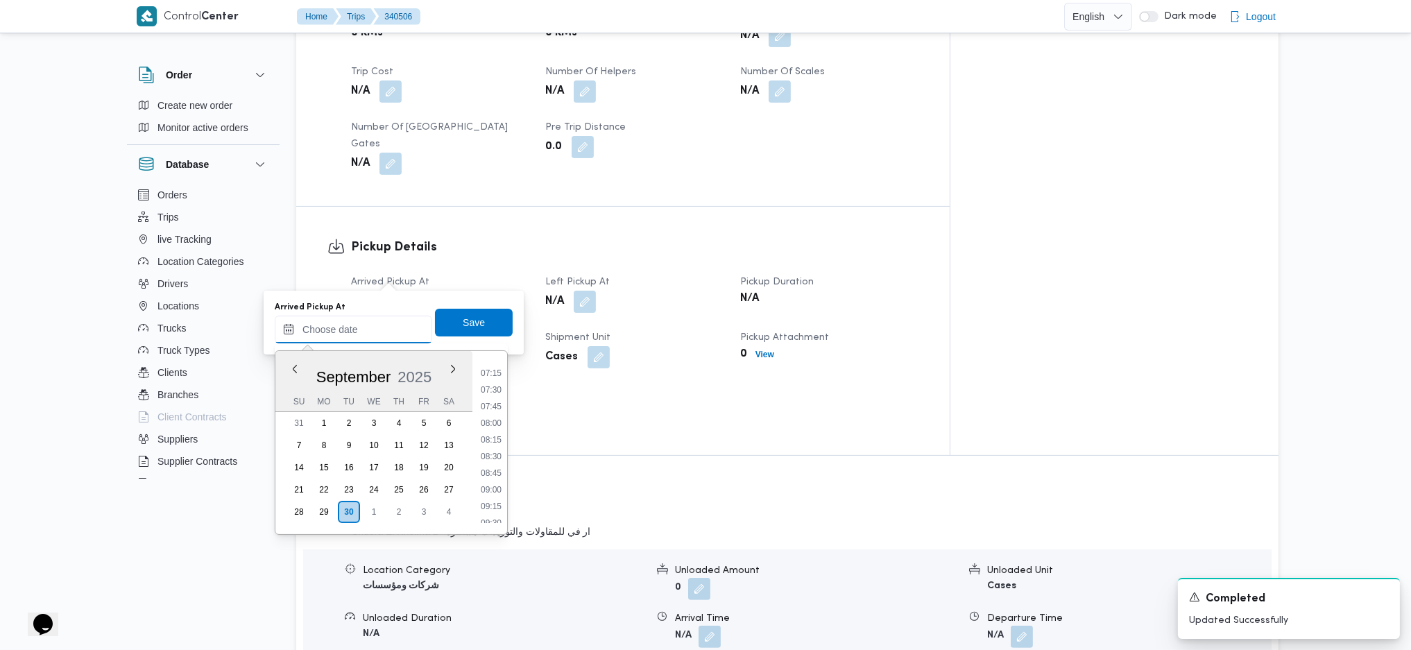
scroll to position [440, 0]
click at [490, 396] on li "07:00" at bounding box center [491, 395] width 32 height 14
type input "30/09/2025 07:00"
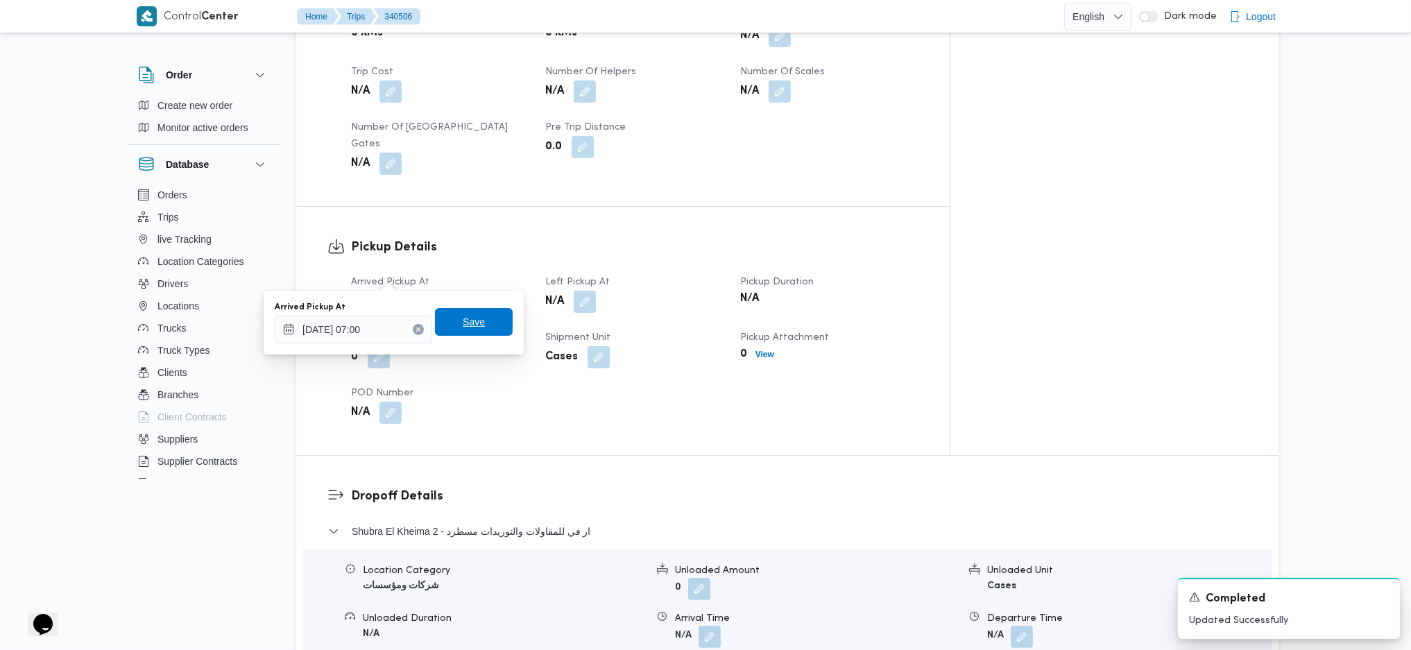
click at [463, 319] on span "Save" at bounding box center [474, 321] width 22 height 17
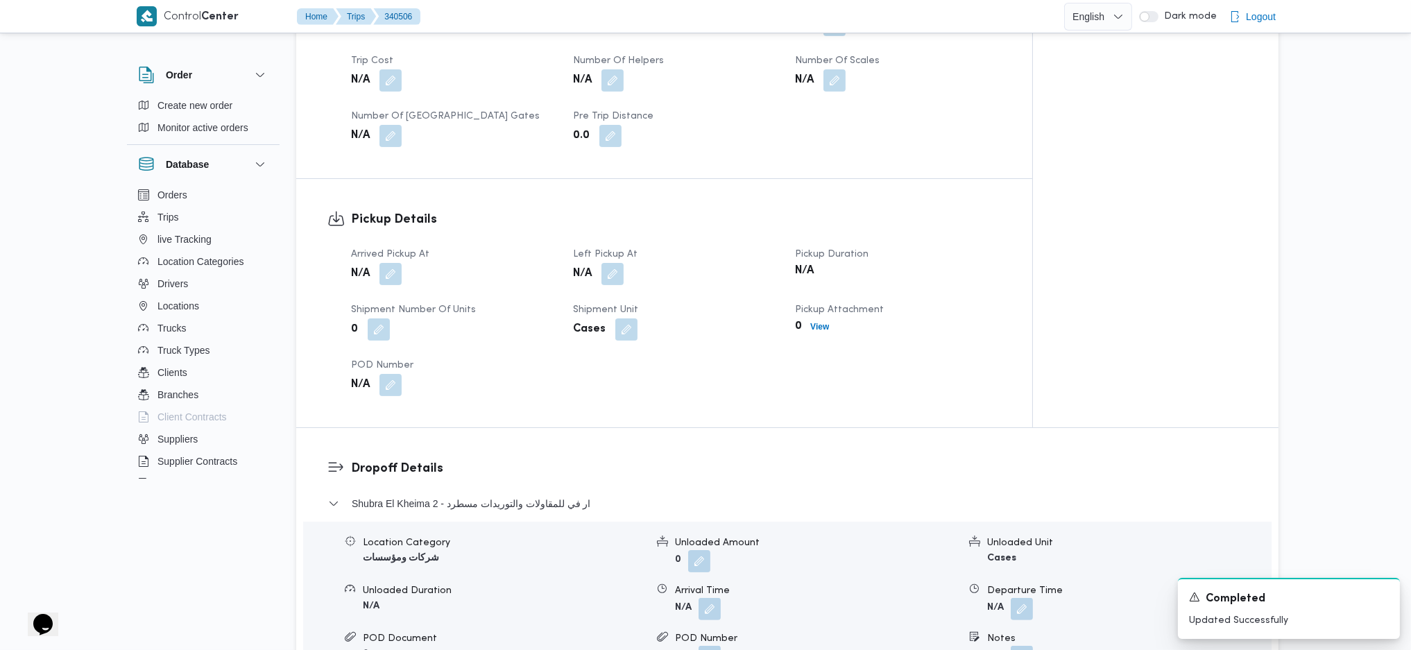
click at [636, 261] on div "N/A" at bounding box center [675, 273] width 208 height 25
click at [618, 268] on button "button" at bounding box center [612, 273] width 22 height 22
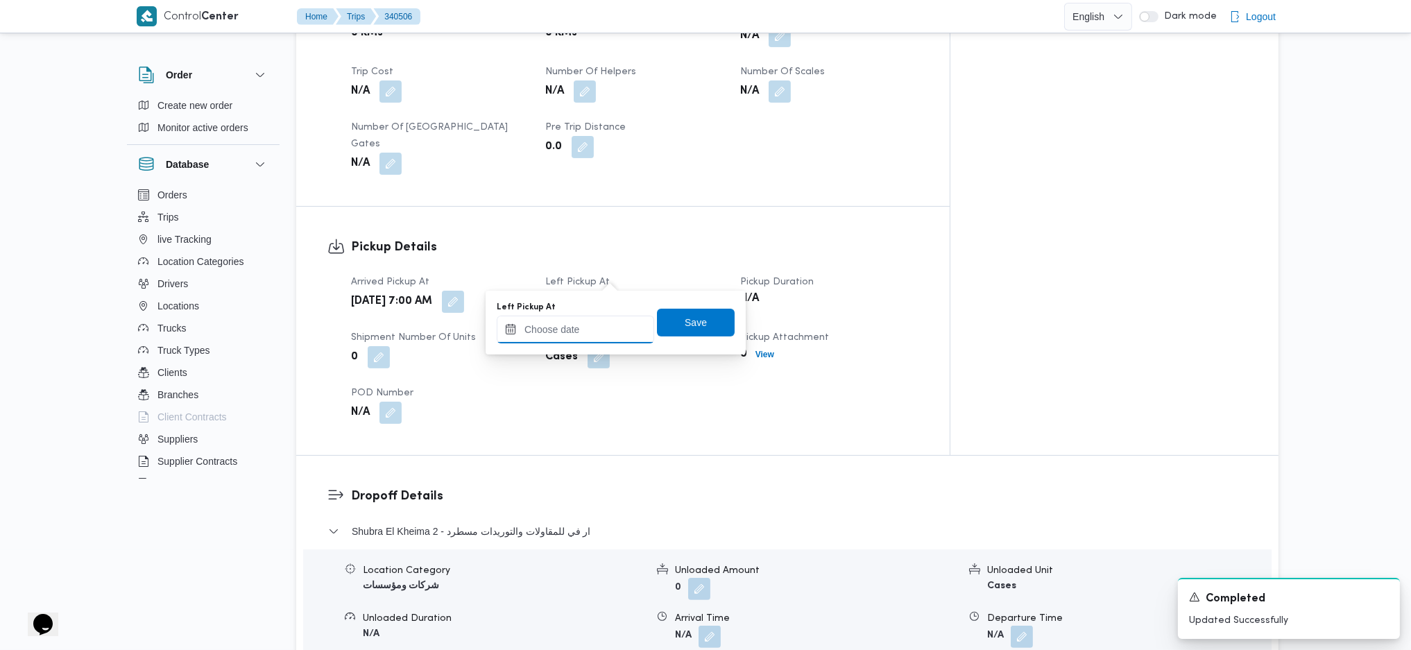
click at [581, 329] on input "Left Pickup At" at bounding box center [575, 330] width 157 height 28
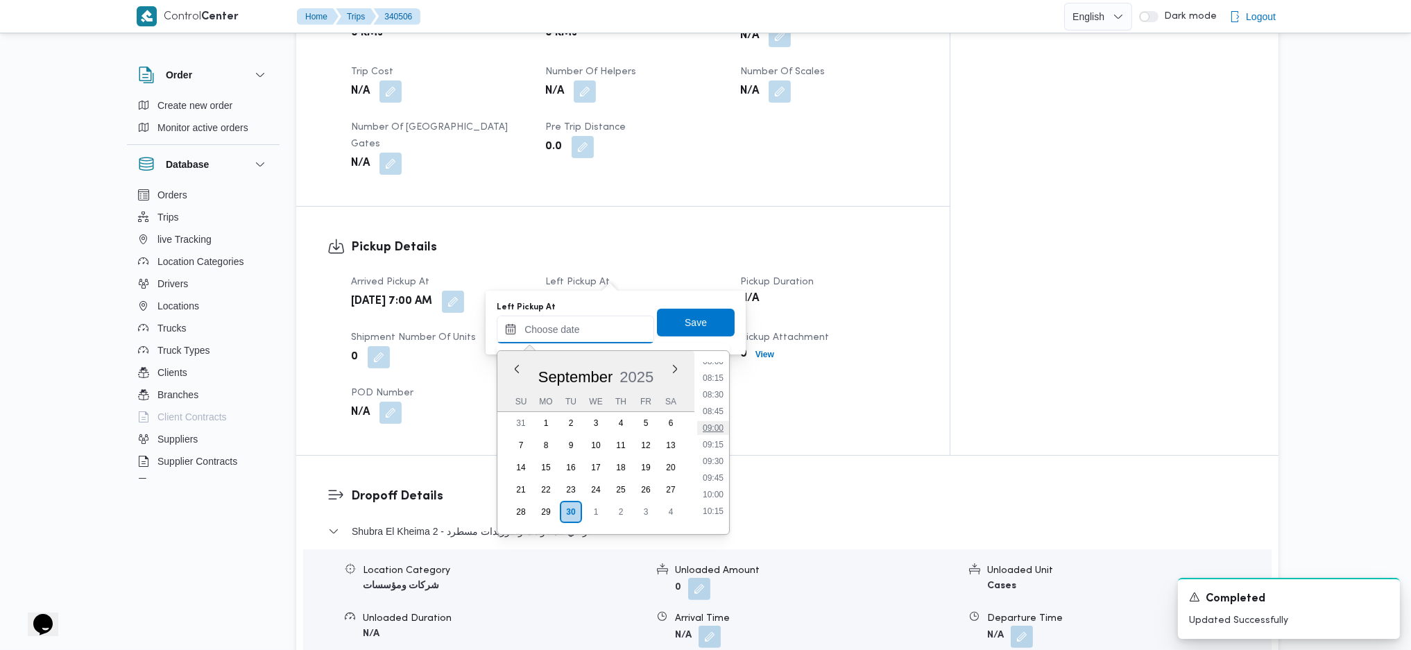
scroll to position [533, 0]
click at [716, 393] on ul "00:00 00:15 00:30 00:45 01:00 01:15 01:30 01:45 02:00 02:15 02:30 02:45 03:00 0…" at bounding box center [713, 442] width 32 height 161
click at [714, 421] on li "08:45" at bounding box center [713, 419] width 32 height 14
type input "30/09/2025 08:45"
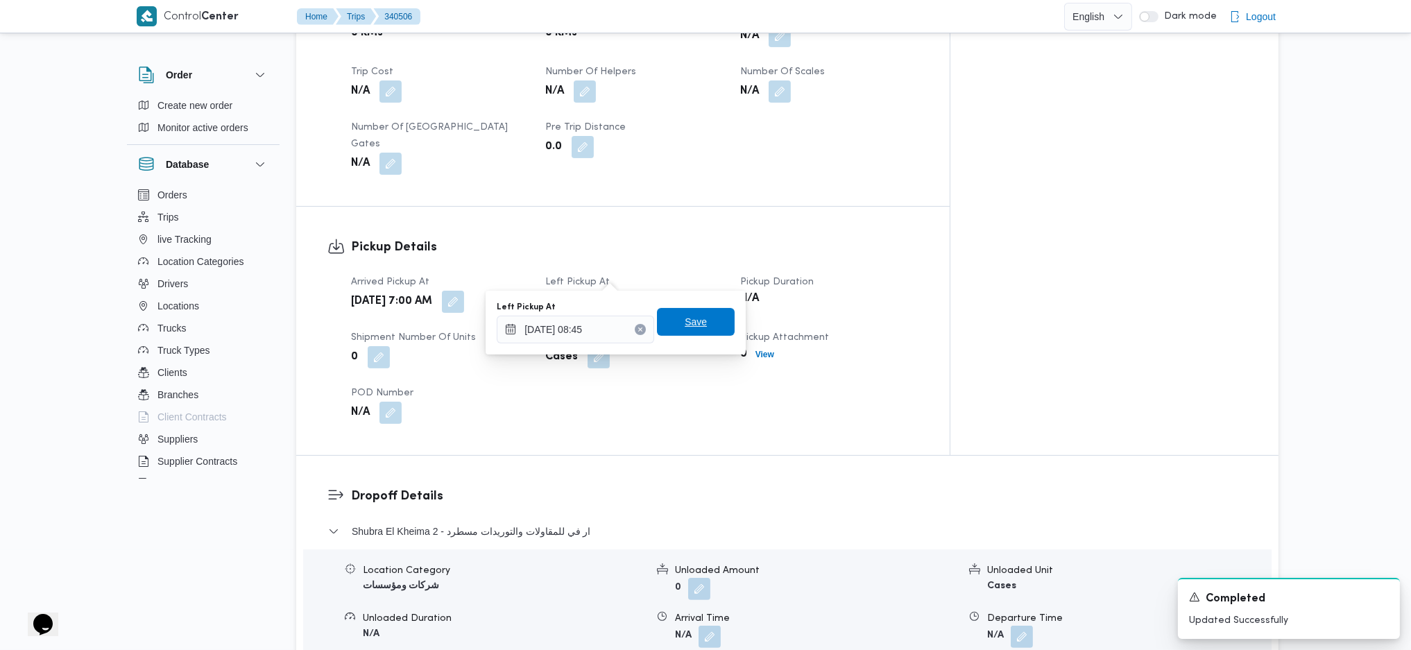
click at [682, 333] on span "Save" at bounding box center [696, 322] width 78 height 28
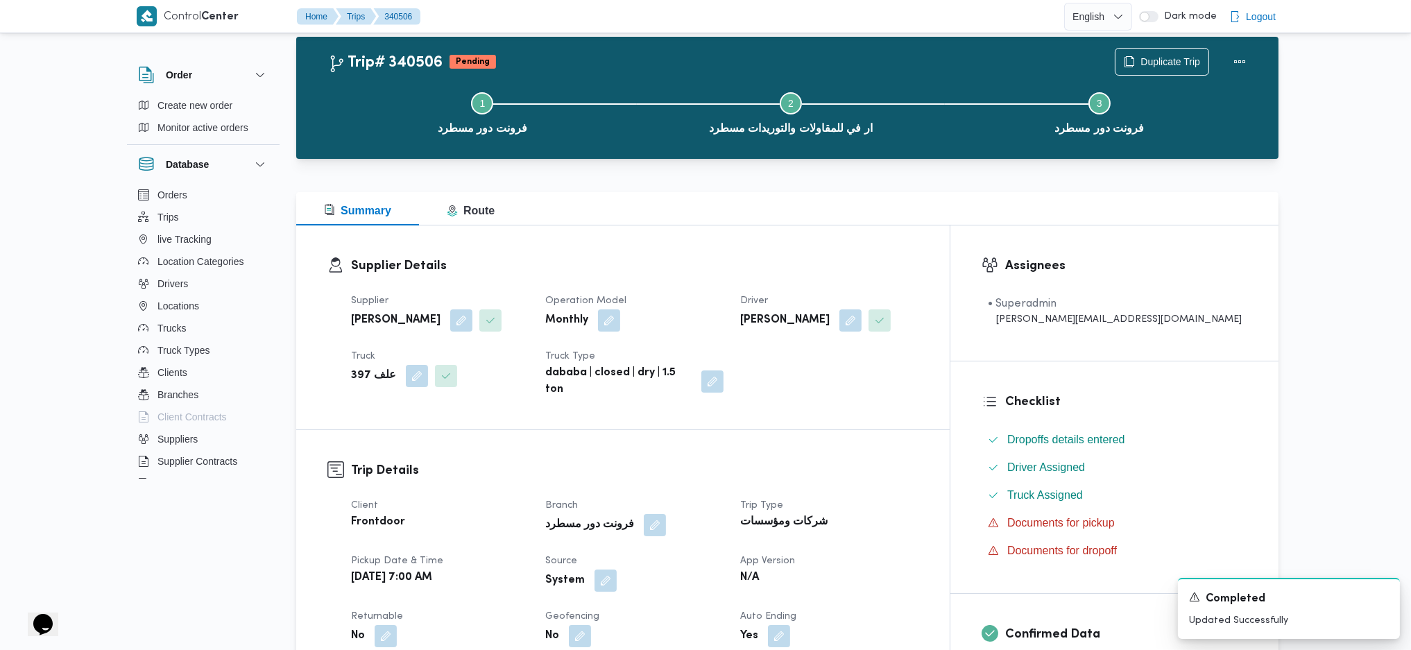
scroll to position [0, 0]
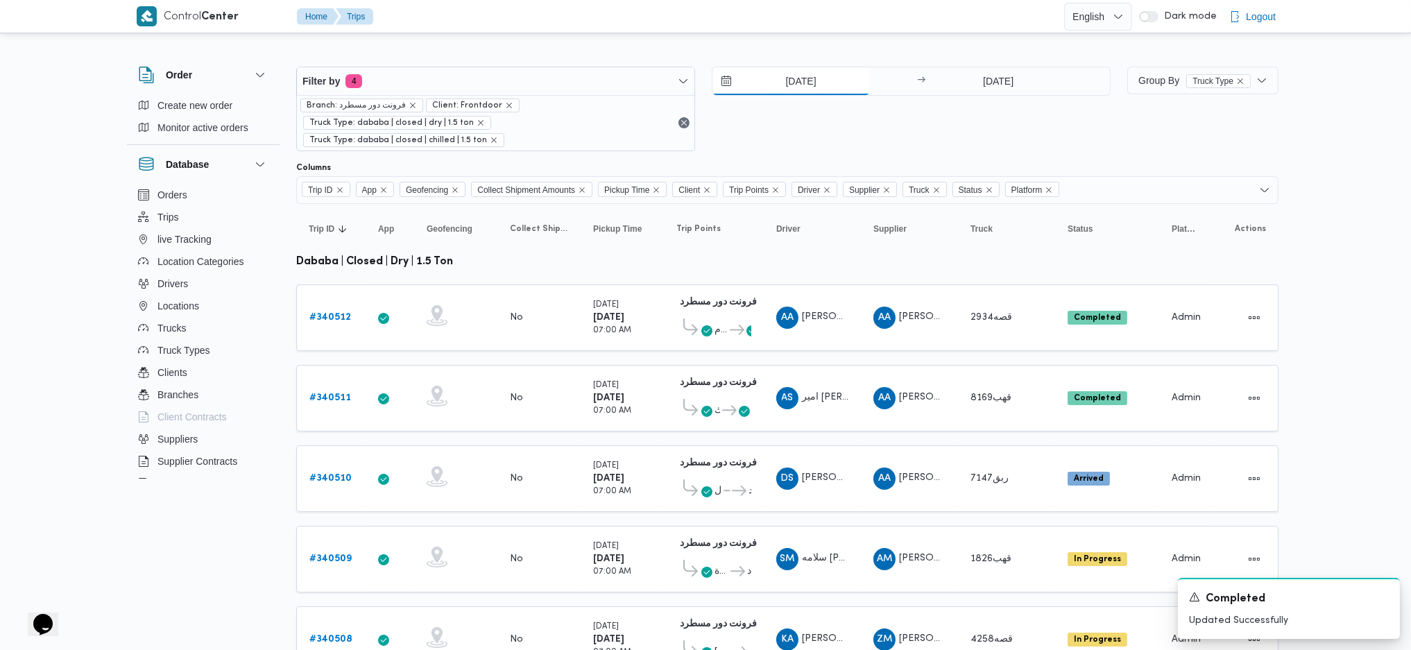
click at [794, 78] on input "30/9/2025" at bounding box center [790, 81] width 157 height 28
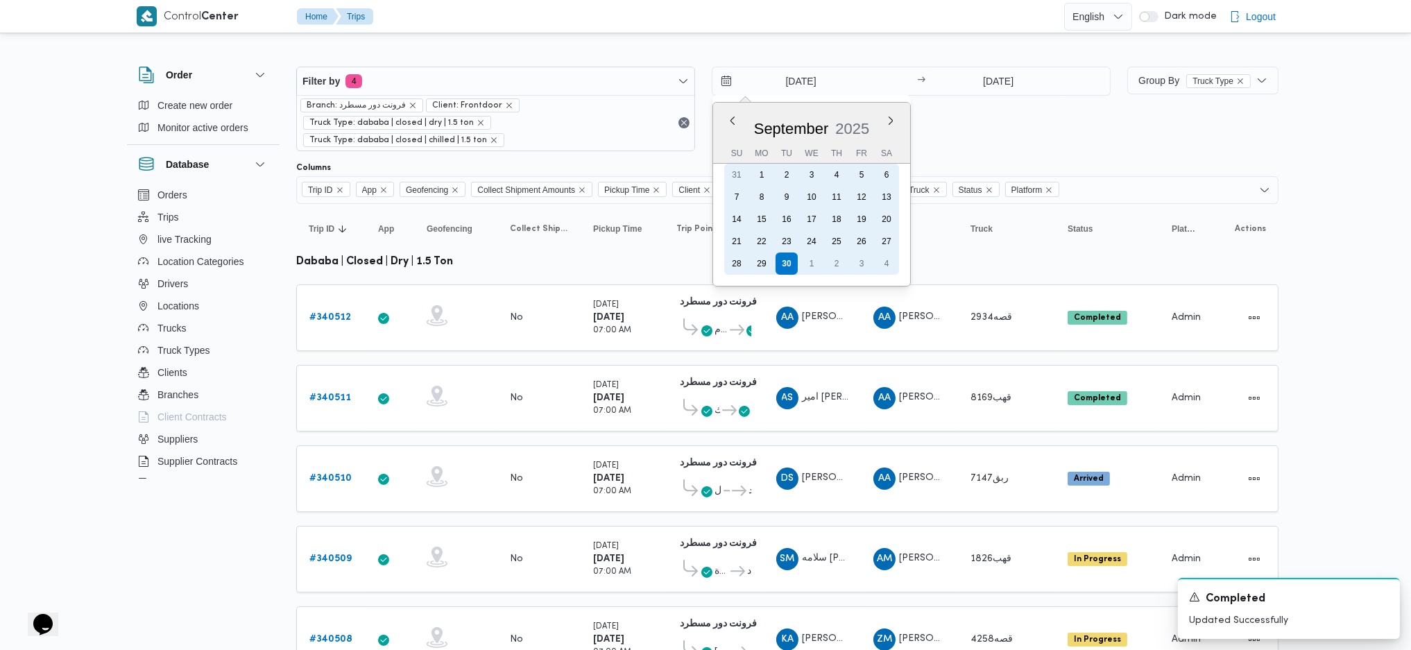
click at [767, 259] on div "29" at bounding box center [761, 263] width 22 height 22
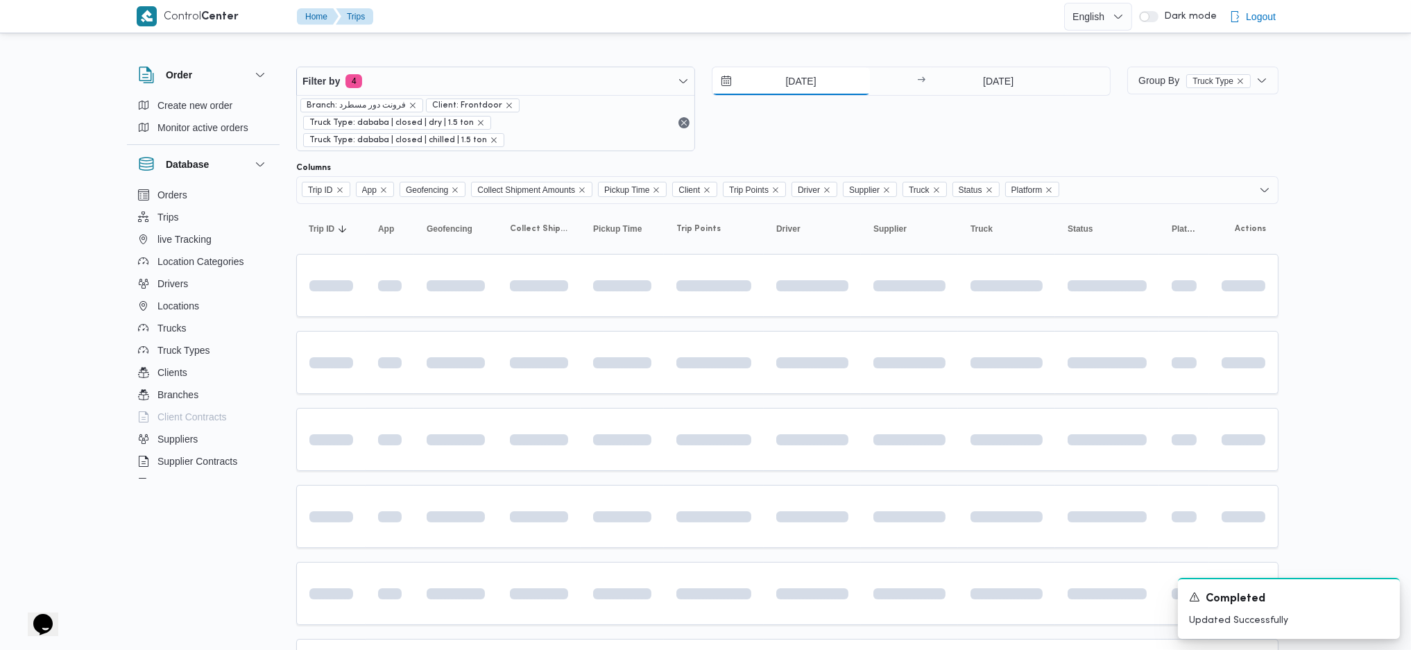
type input "29/9/2025"
click at [989, 78] on input "30/9/2025" at bounding box center [998, 81] width 138 height 28
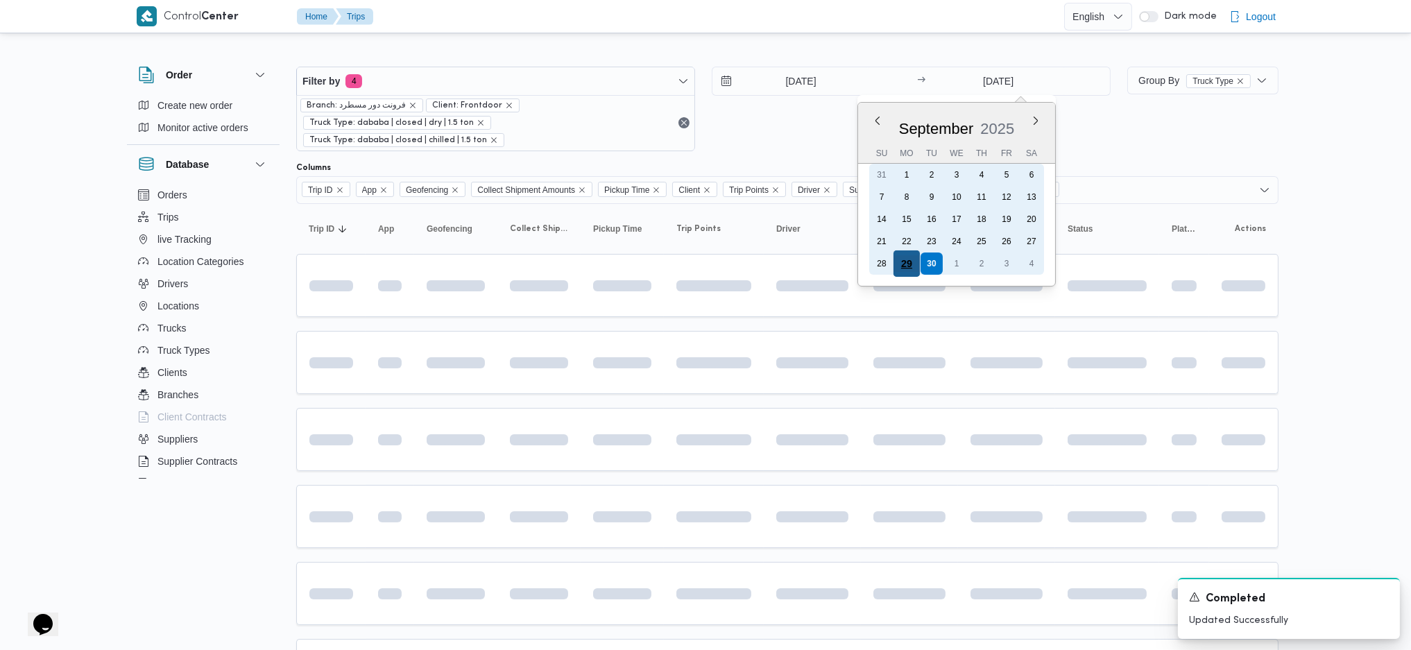
click at [910, 259] on div "29" at bounding box center [905, 263] width 26 height 26
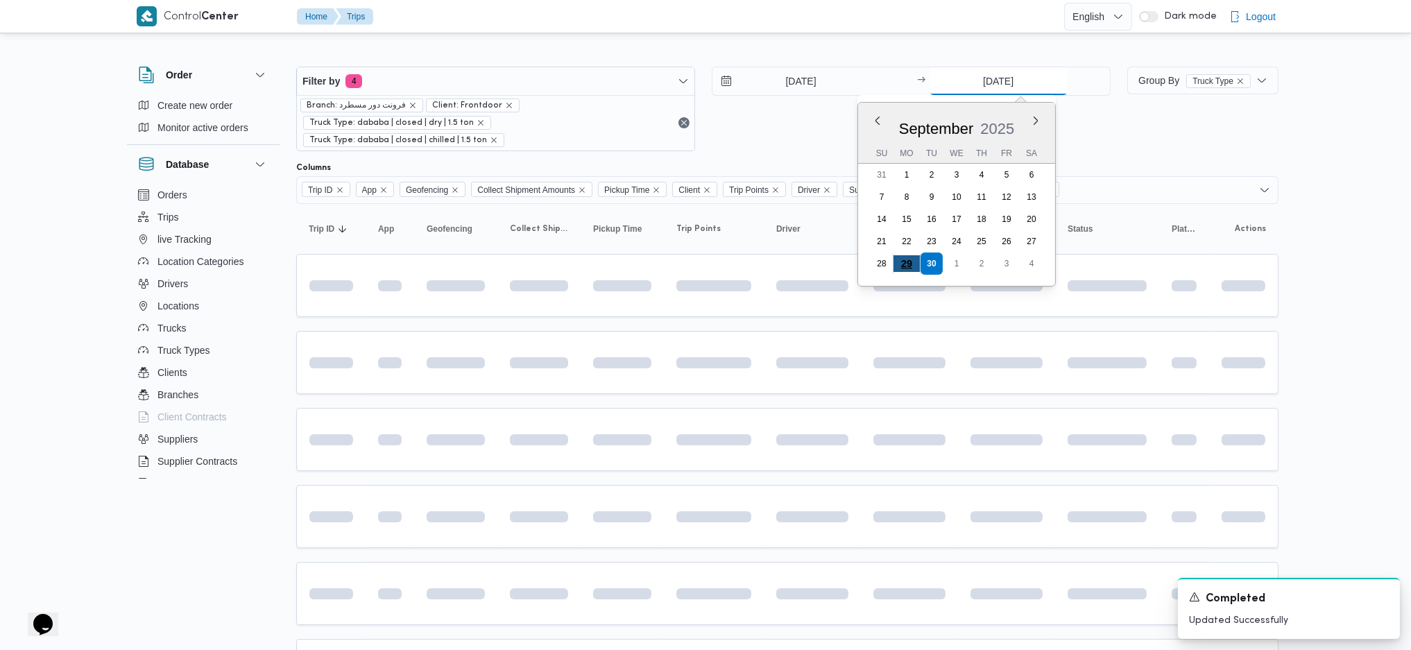
type input "29/9/2025"
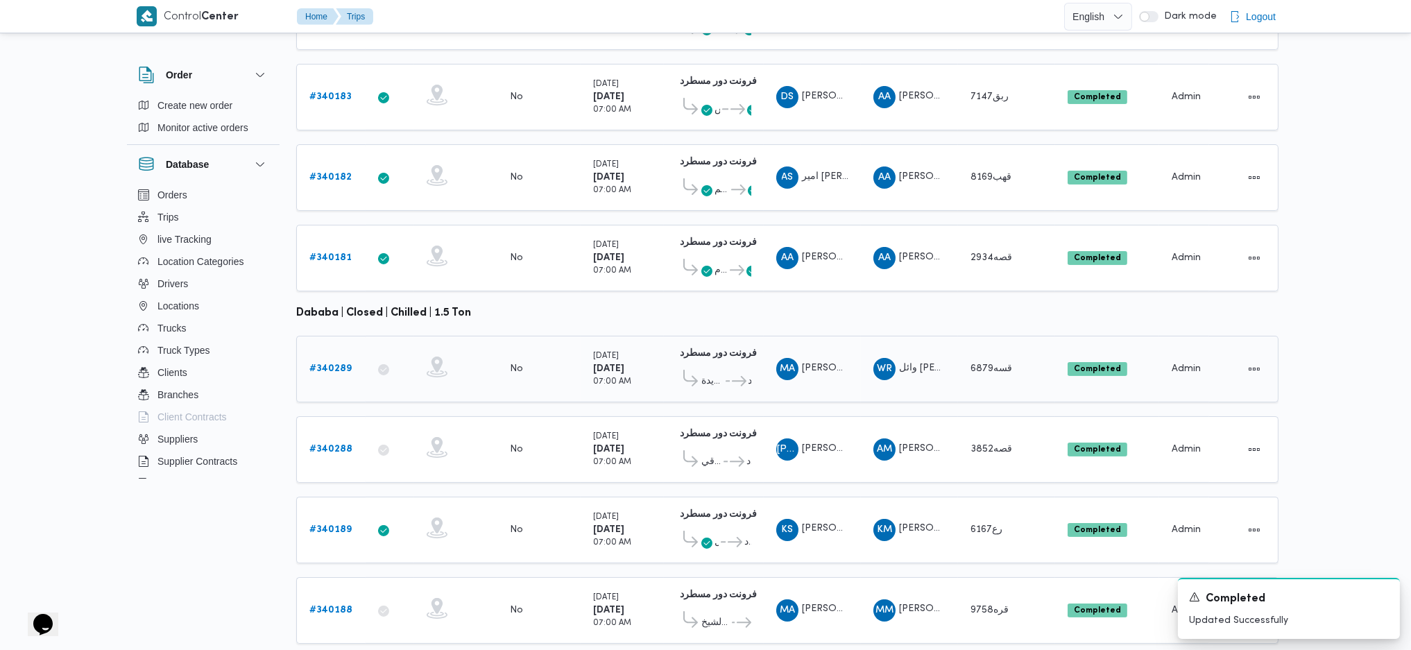
scroll to position [544, 0]
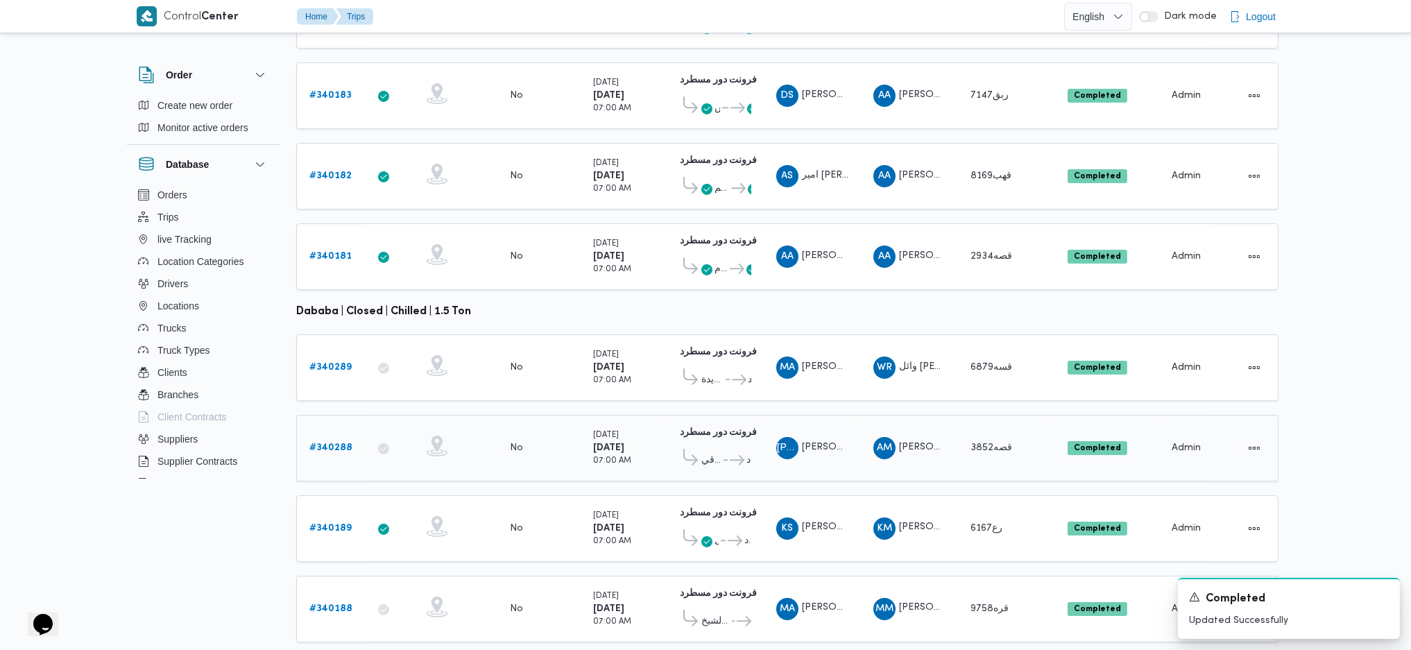
click at [346, 432] on b "# 340288" at bounding box center [330, 447] width 43 height 9
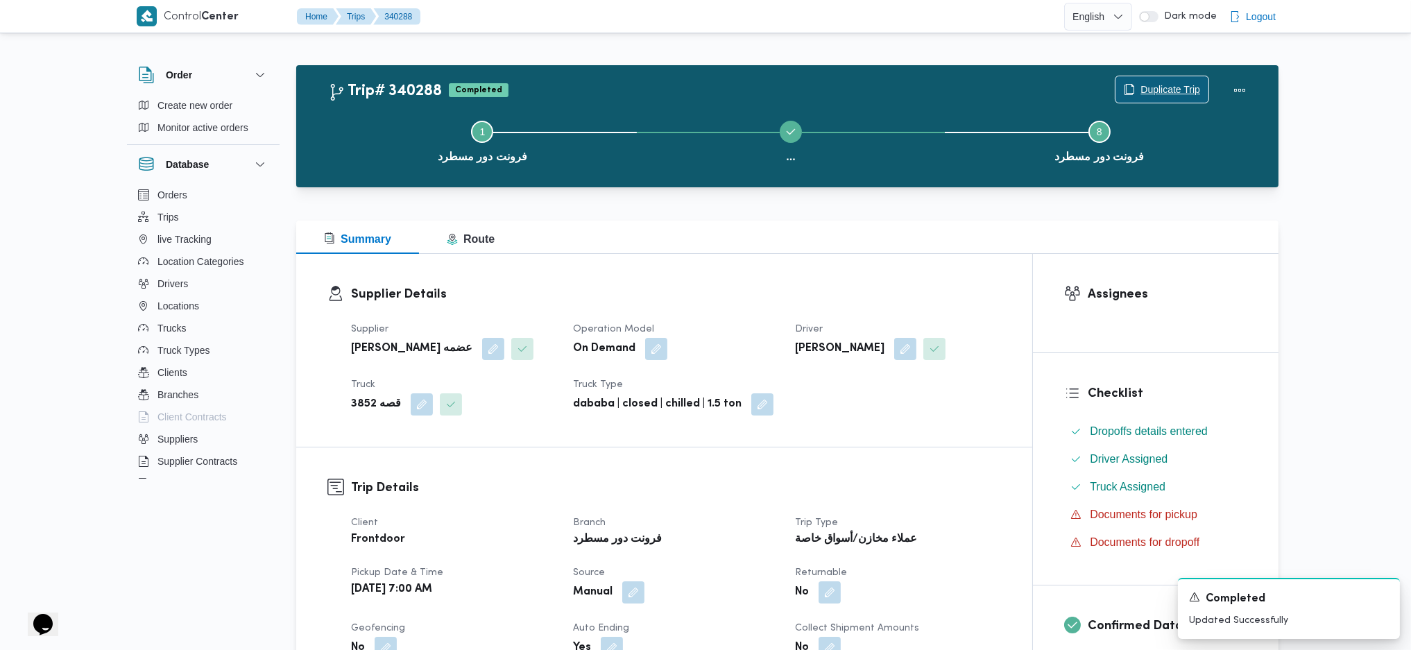
click at [1129, 82] on span "Duplicate Trip" at bounding box center [1161, 89] width 93 height 26
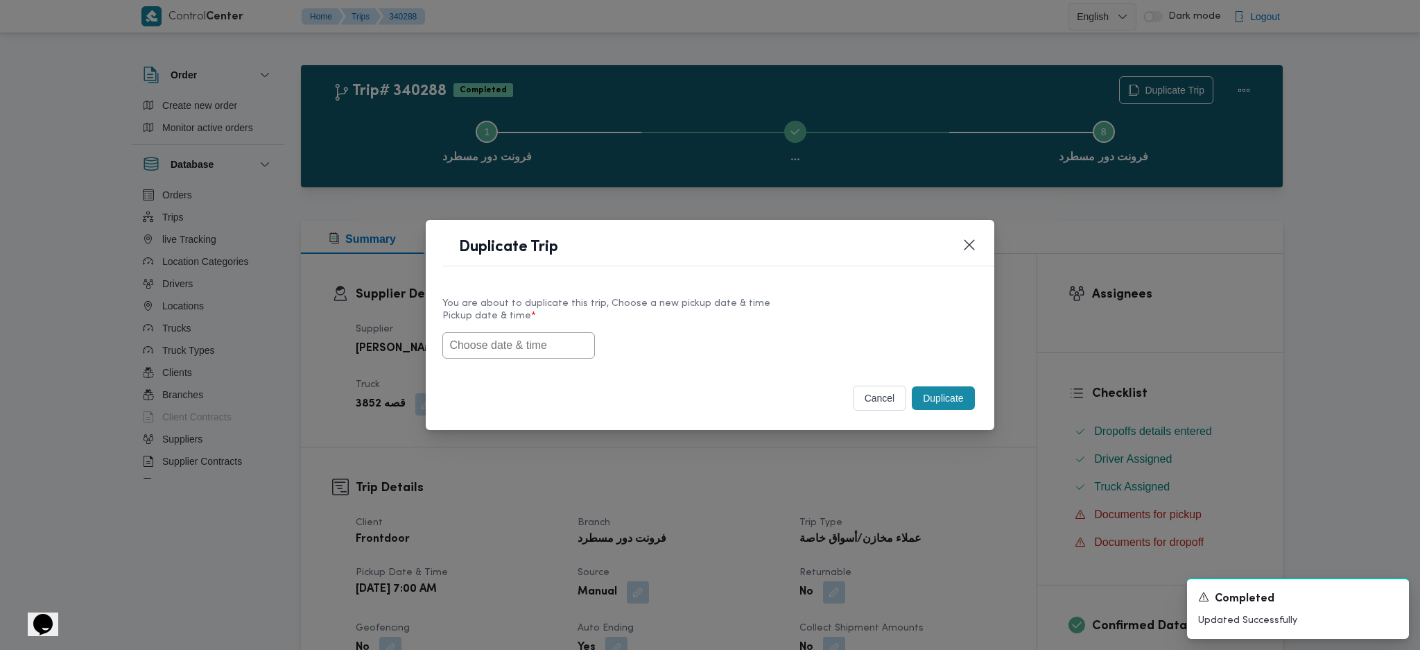
click at [515, 328] on label "Pickup date & time *" at bounding box center [709, 321] width 535 height 21
click at [526, 345] on input "text" at bounding box center [518, 345] width 153 height 26
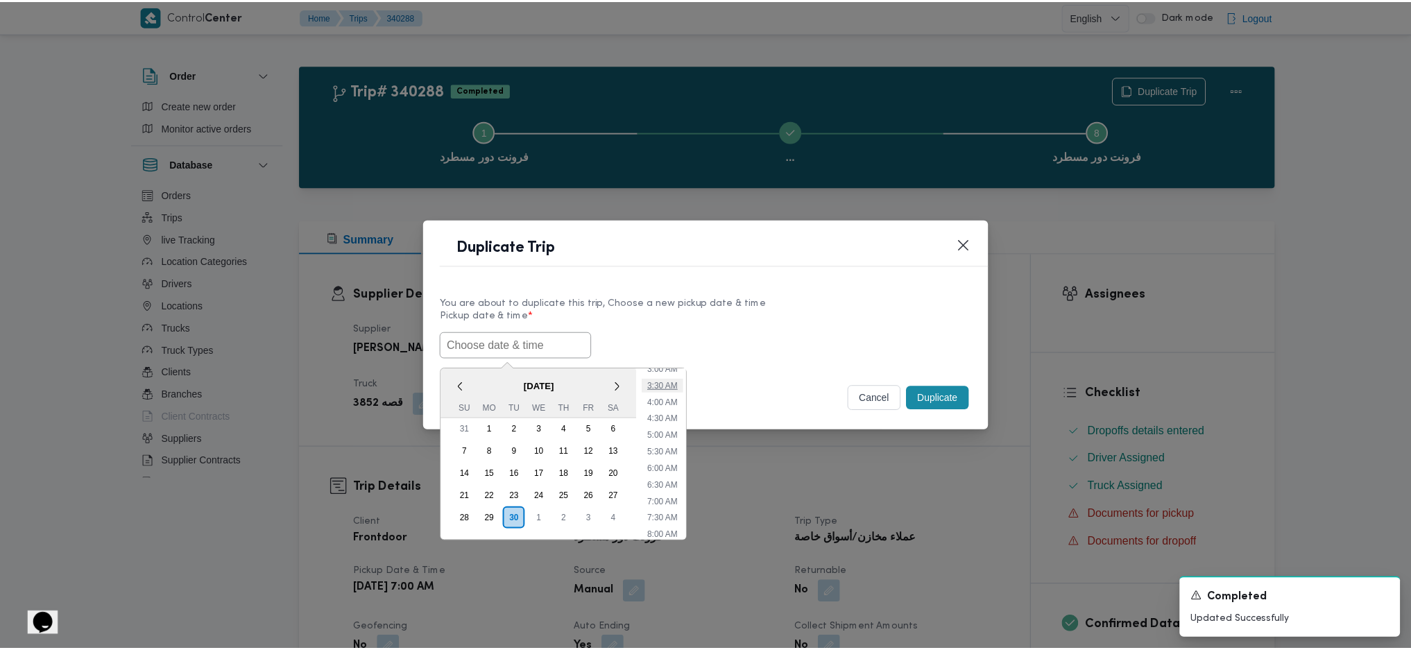
scroll to position [138, 0]
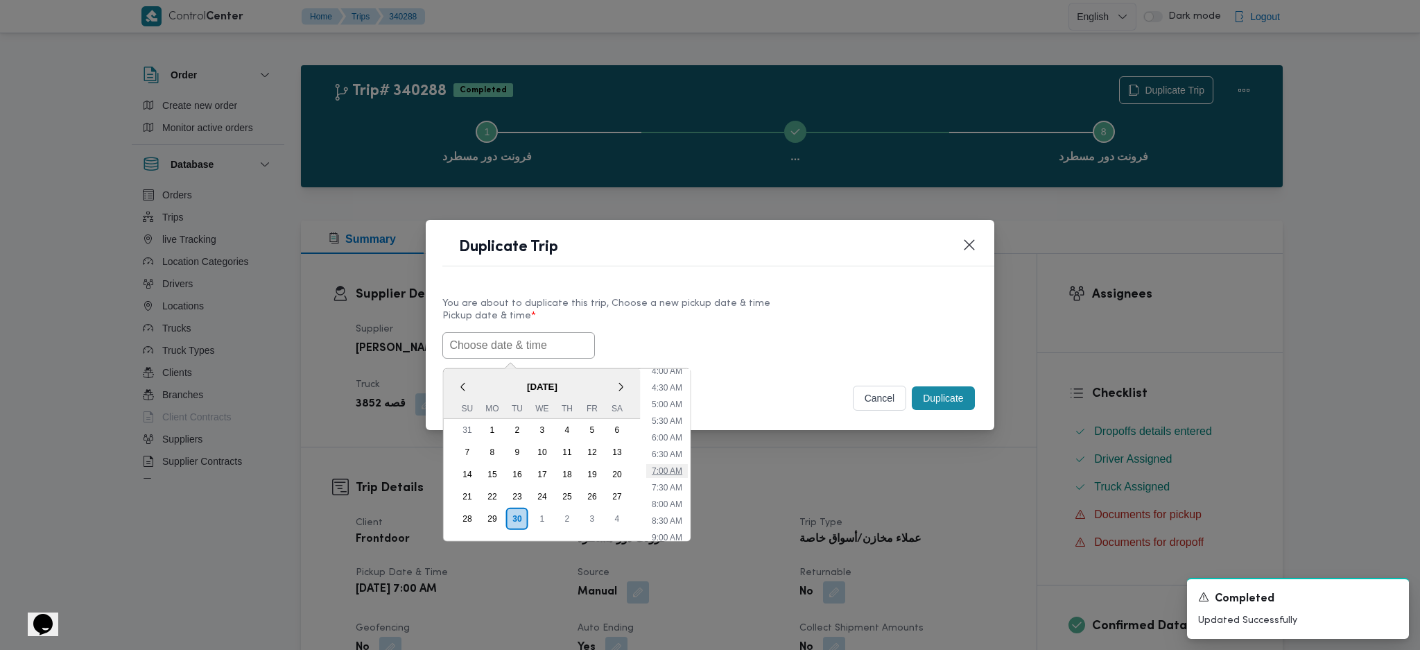
click at [672, 432] on li "7:00 AM" at bounding box center [667, 471] width 42 height 14
type input "30/09/2025 7:00AM"
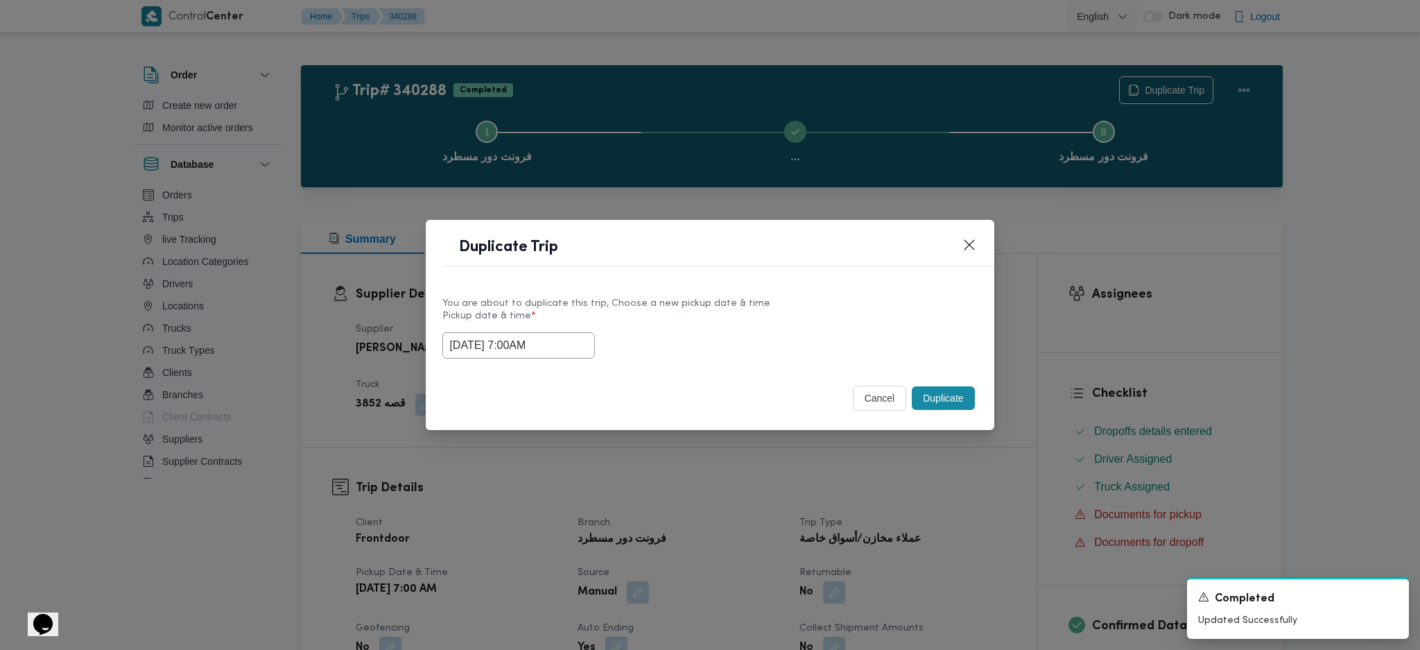
click at [943, 395] on button "Duplicate" at bounding box center [943, 398] width 62 height 24
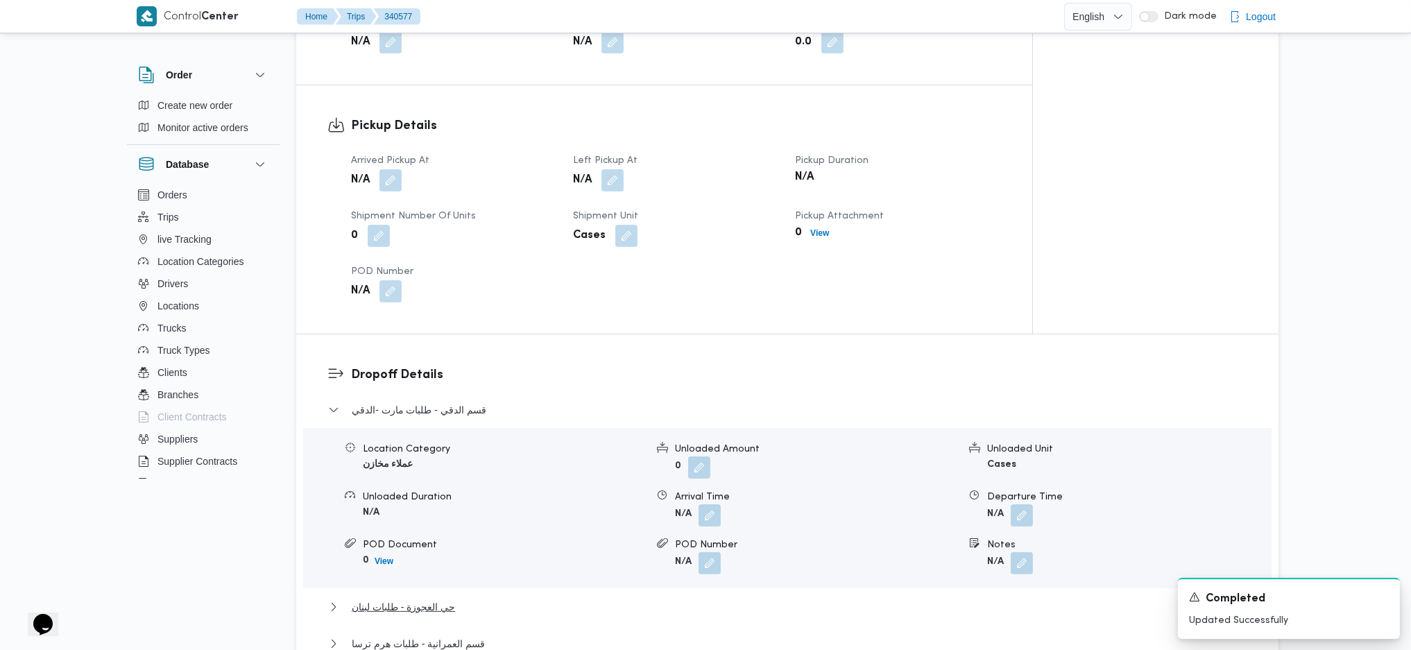
scroll to position [1017, 0]
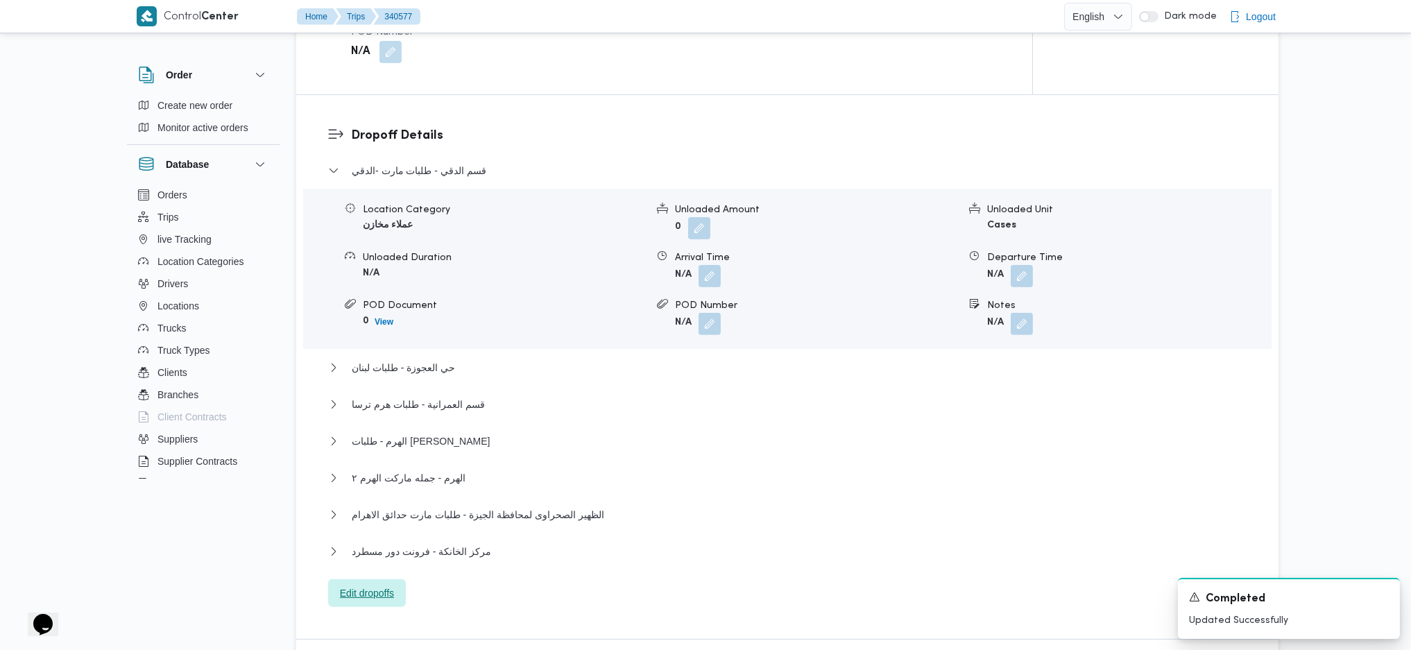
click at [370, 432] on span "Edit dropoffs" at bounding box center [367, 593] width 54 height 17
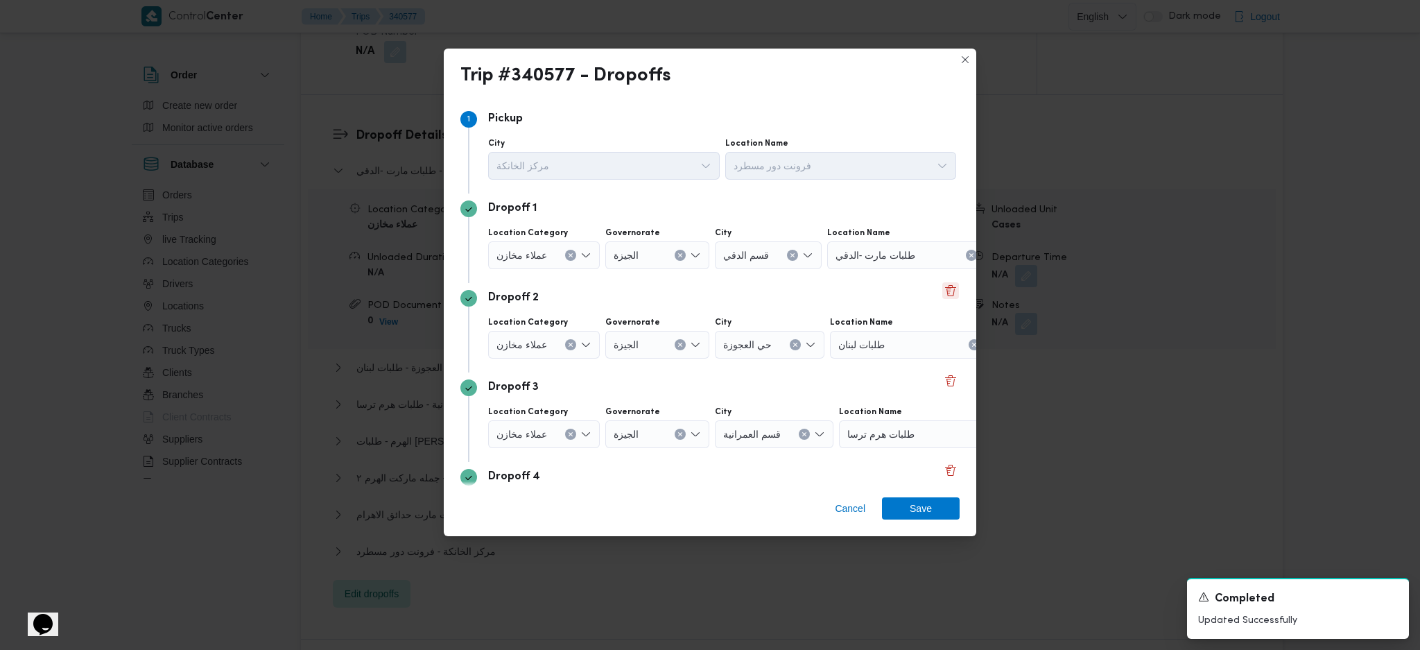
drag, startPoint x: 944, startPoint y: 284, endPoint x: 941, endPoint y: 294, distance: 10.1
click at [942, 284] on button "Delete" at bounding box center [950, 290] width 17 height 17
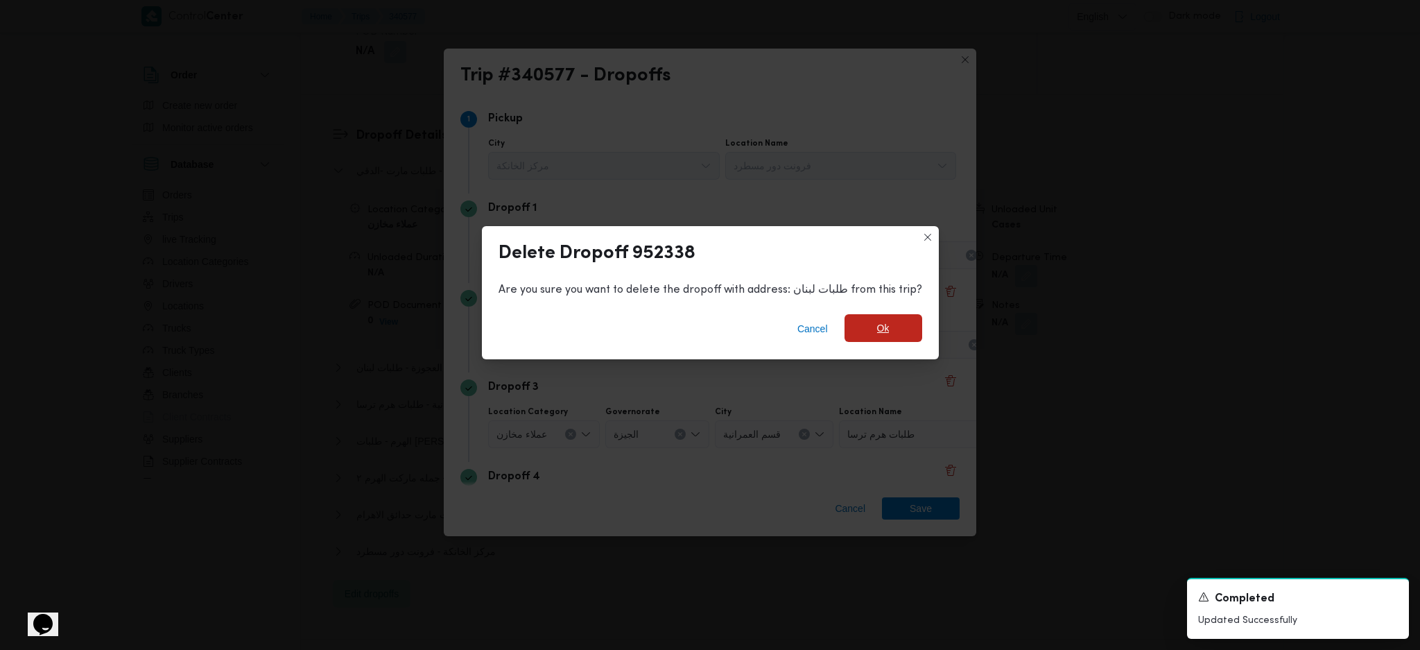
click at [899, 326] on span "Ok" at bounding box center [884, 328] width 78 height 28
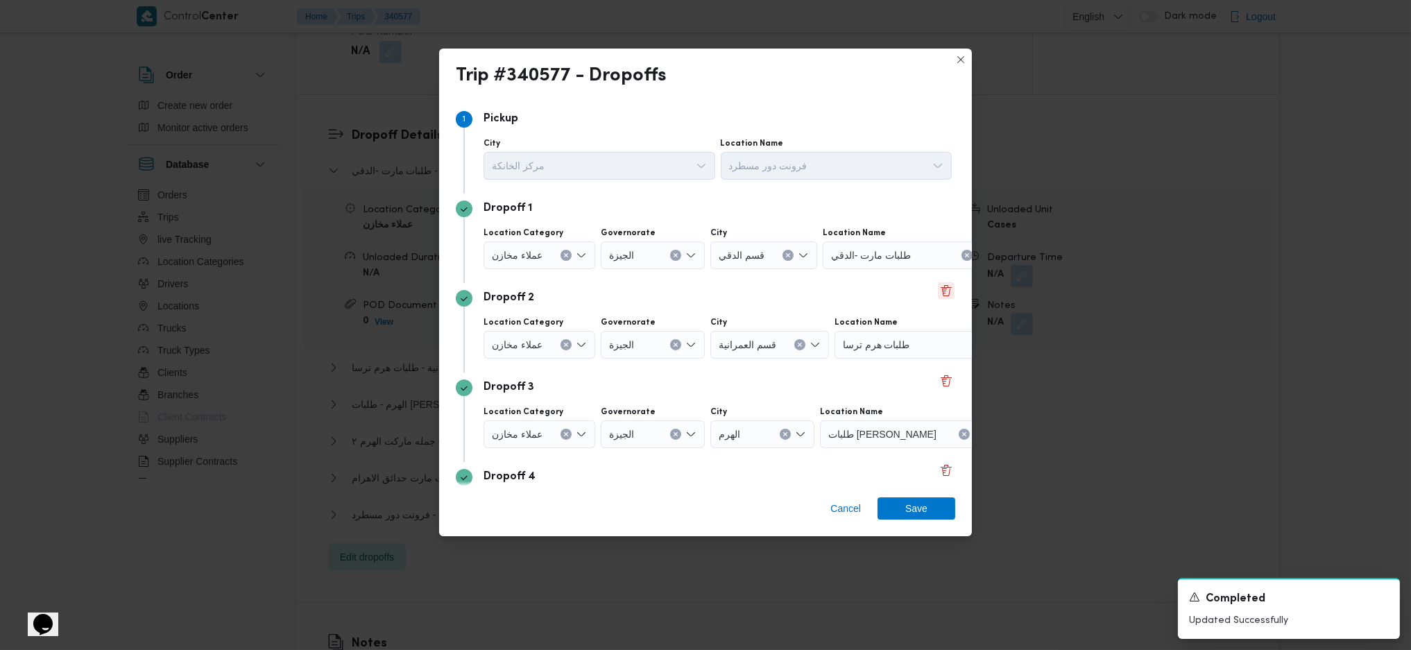
click at [938, 291] on button "Delete" at bounding box center [946, 290] width 17 height 17
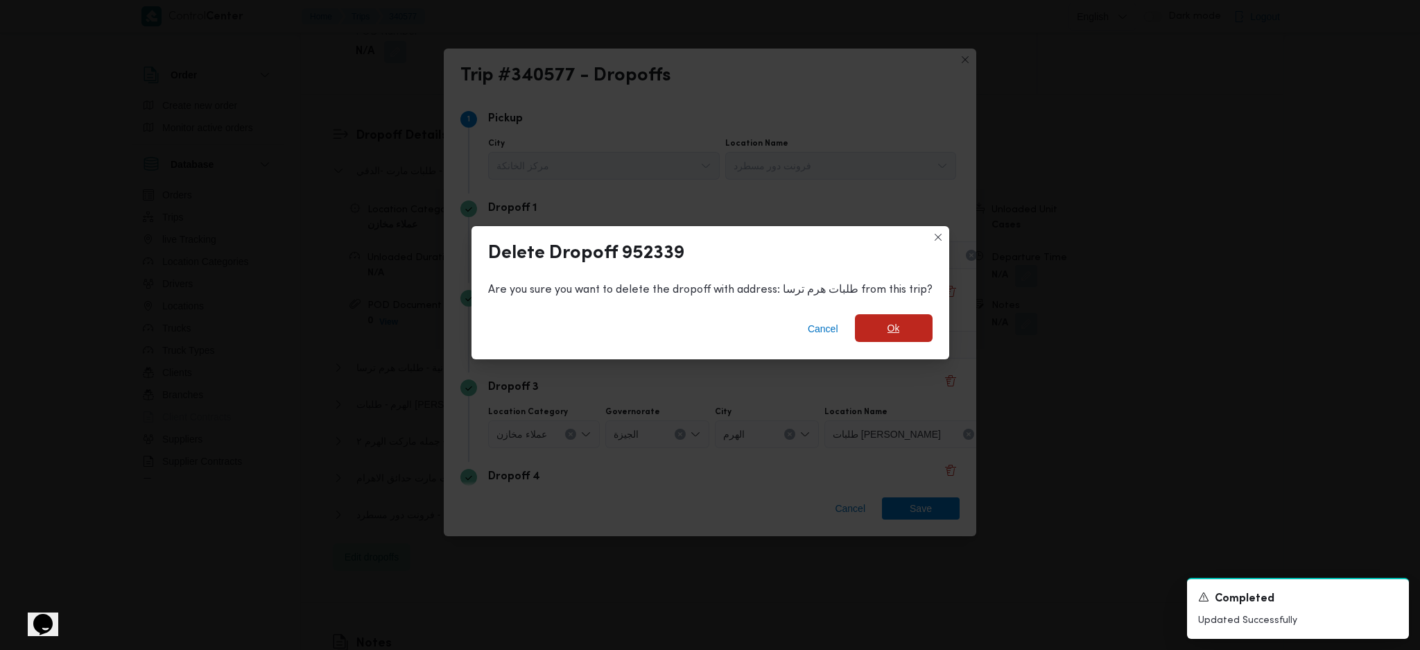
click at [905, 334] on span "Ok" at bounding box center [894, 328] width 78 height 28
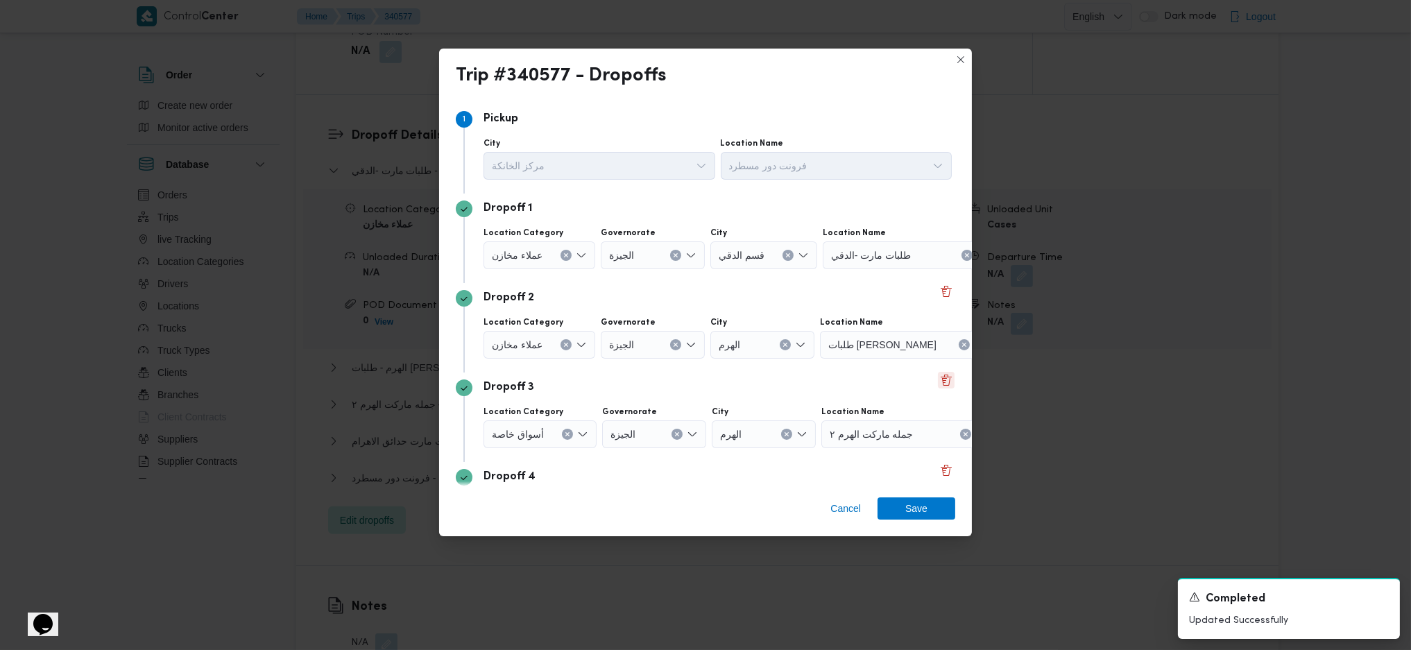
click at [938, 386] on button "Delete" at bounding box center [946, 380] width 17 height 17
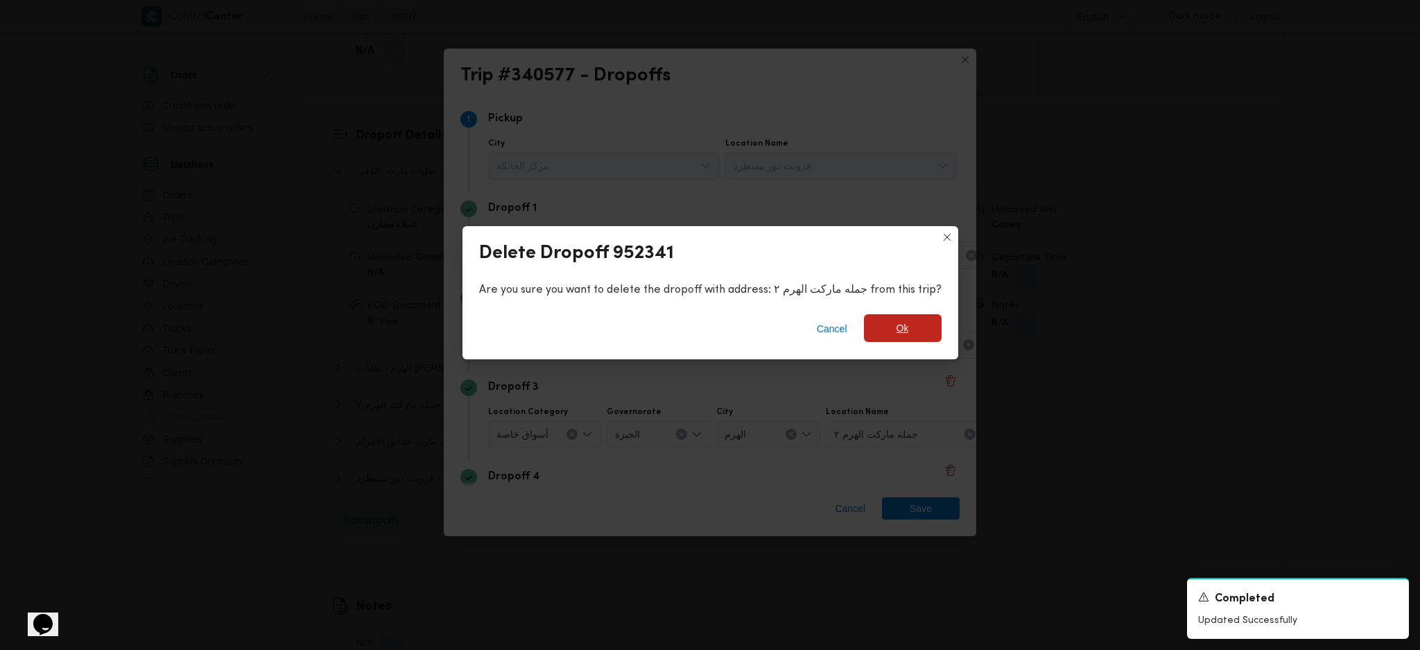
click at [881, 342] on span "Ok" at bounding box center [903, 328] width 78 height 28
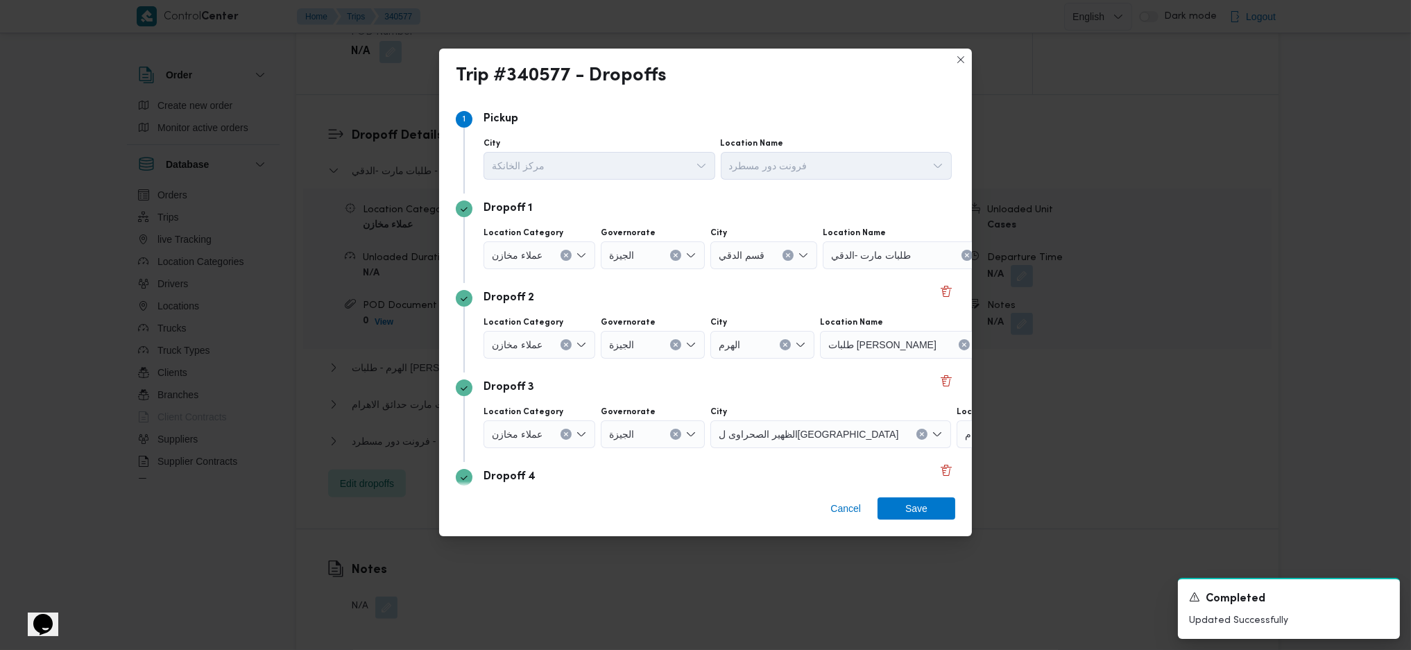
click at [877, 266] on div "طلبات مارت -الدقي" at bounding box center [908, 255] width 173 height 28
type input "'"
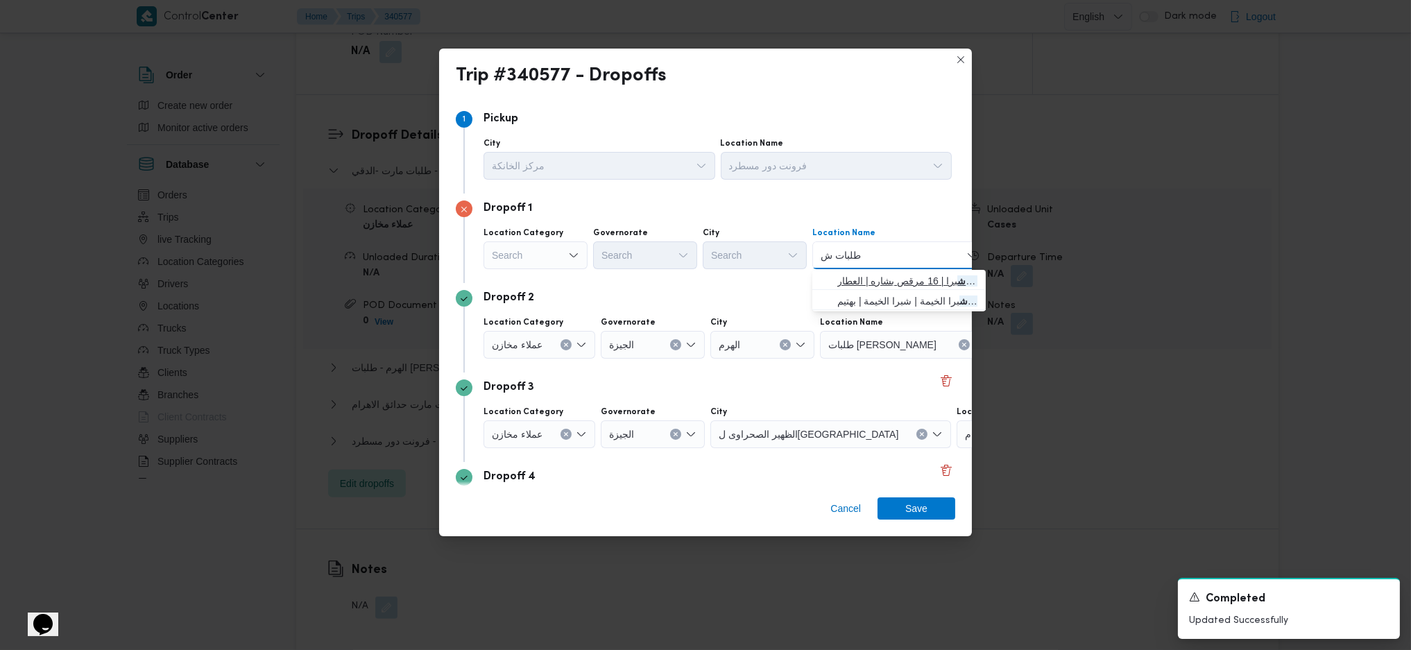
type input "طلبات ش"
click at [895, 286] on span "طلبات ش برا | 16 مرقص بشاره | العطار" at bounding box center [907, 281] width 140 height 17
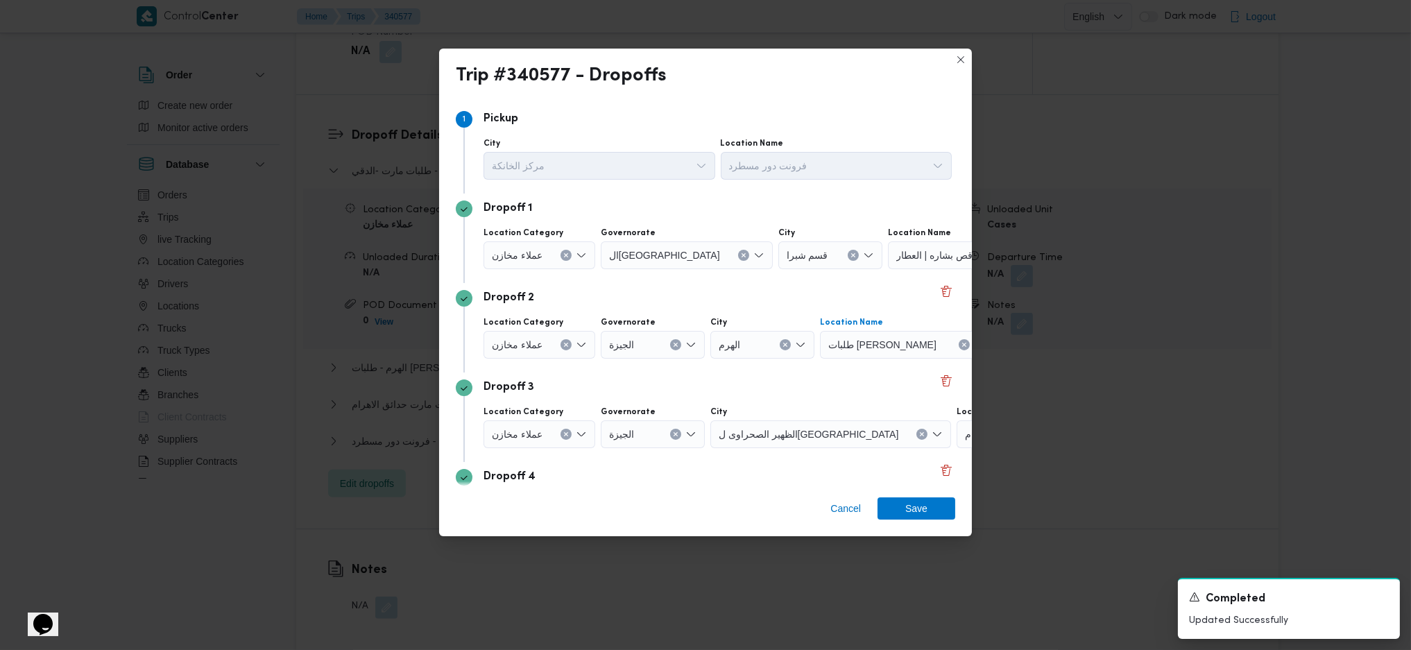
click at [939, 336] on div at bounding box center [942, 345] width 7 height 22
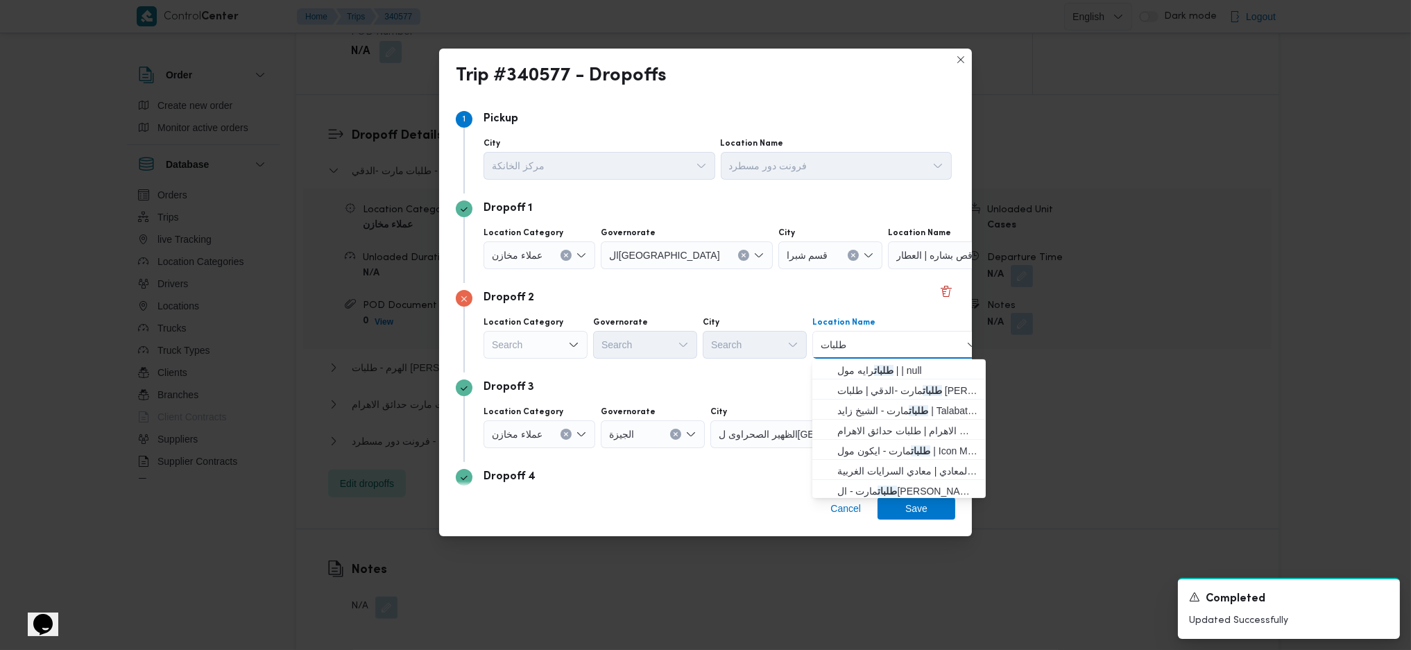
click at [535, 345] on div "Search" at bounding box center [535, 345] width 104 height 28
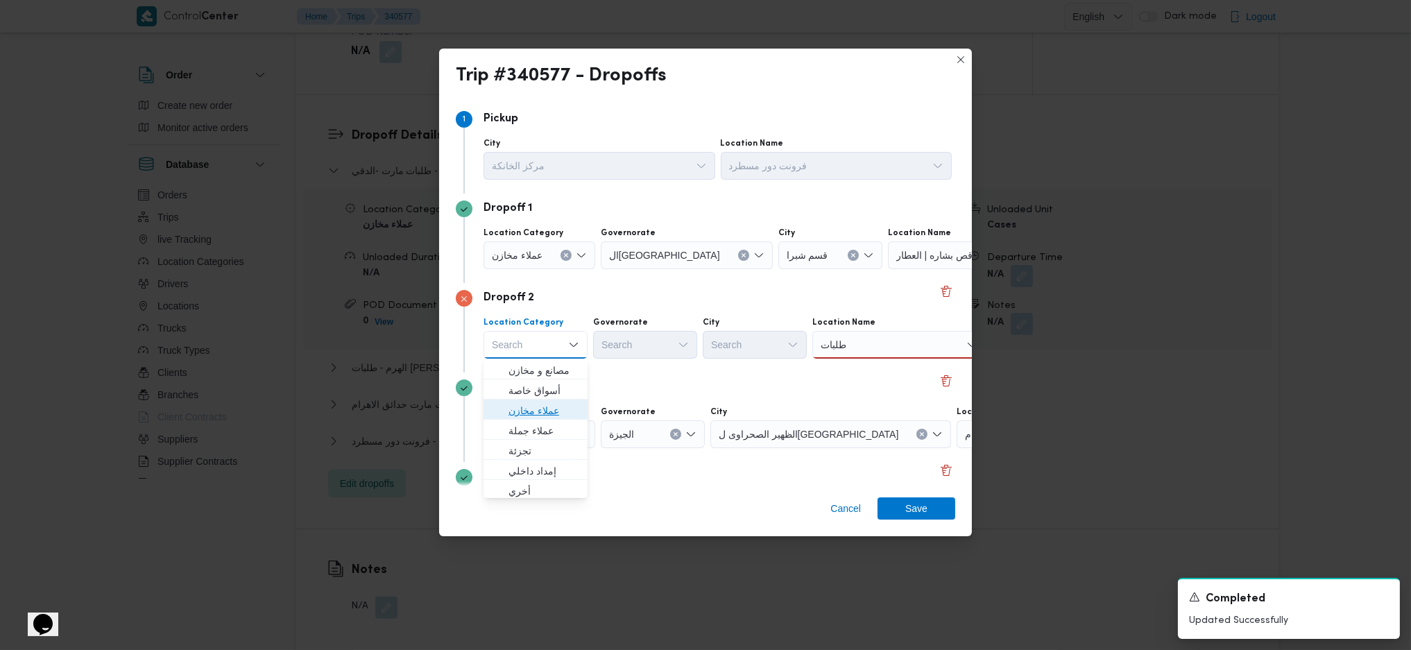
click at [530, 405] on span "عملاء مخازن" at bounding box center [543, 410] width 71 height 17
click at [647, 337] on div "Search" at bounding box center [653, 345] width 104 height 28
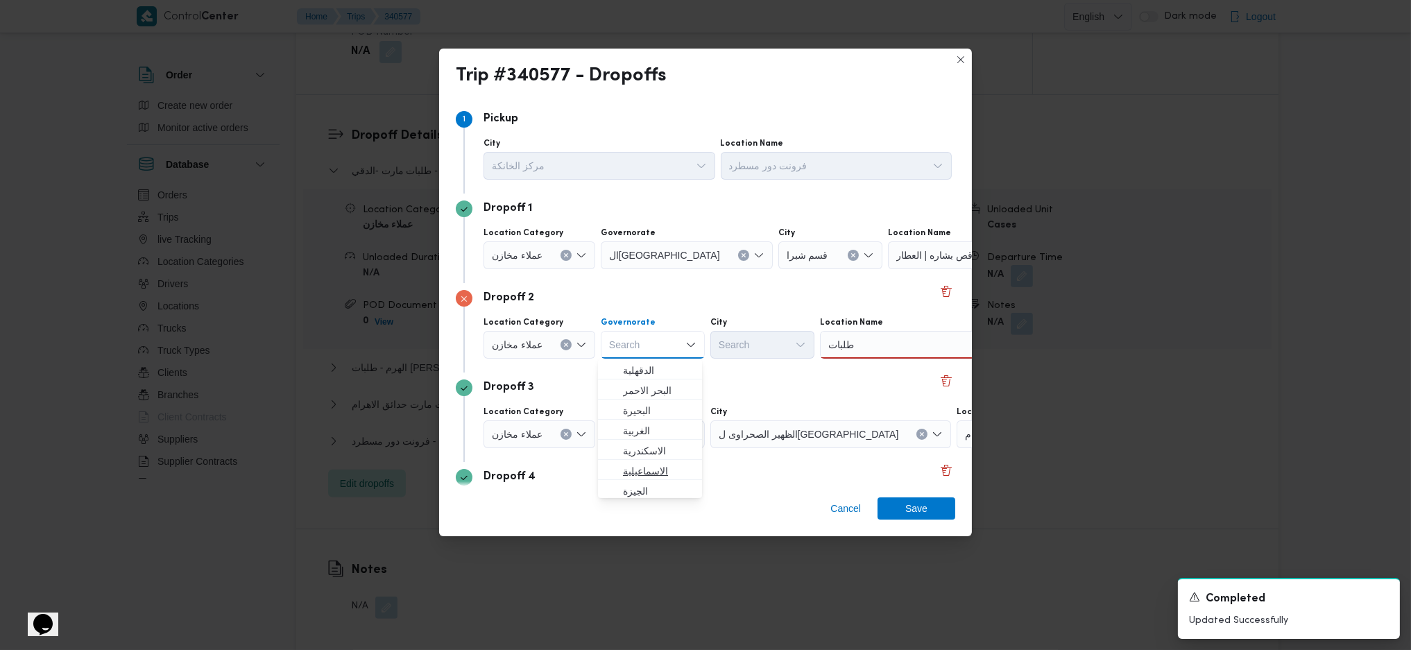
scroll to position [184, 0]
click at [645, 393] on span "القاهرة" at bounding box center [658, 387] width 71 height 17
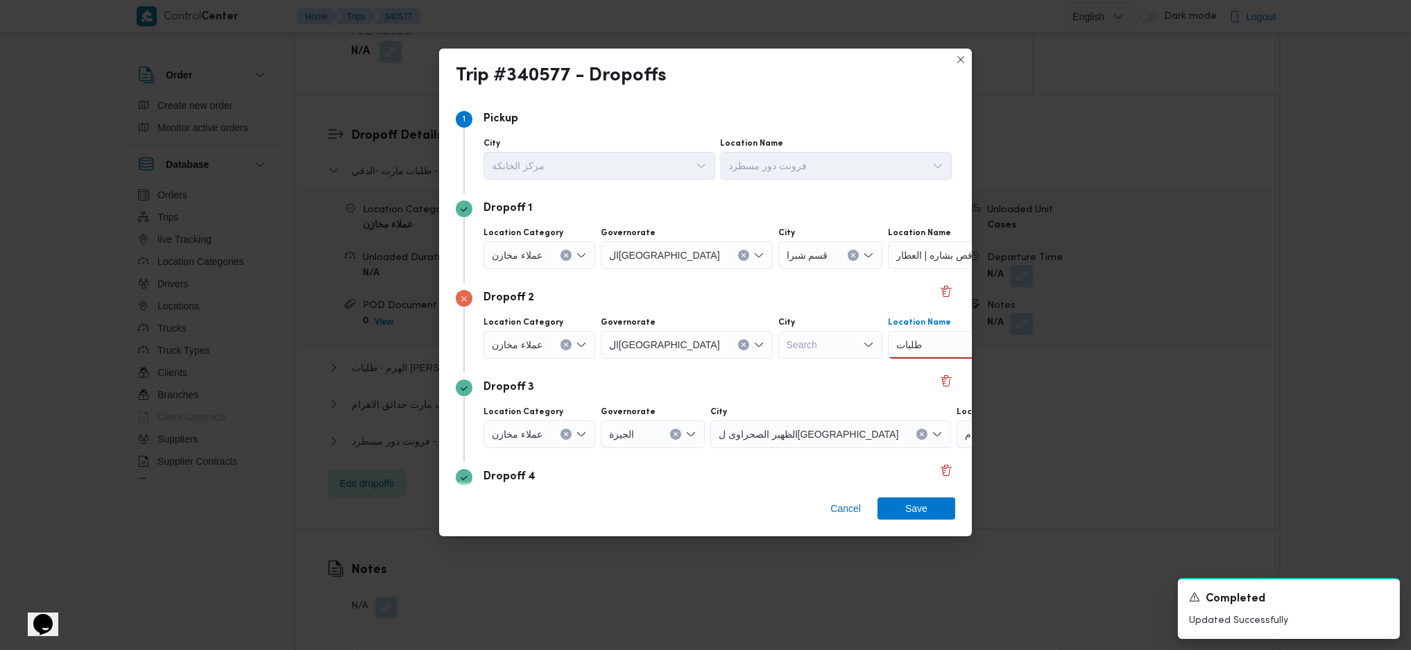
click at [894, 350] on div "طلبات طلبات" at bounding box center [974, 345] width 173 height 28
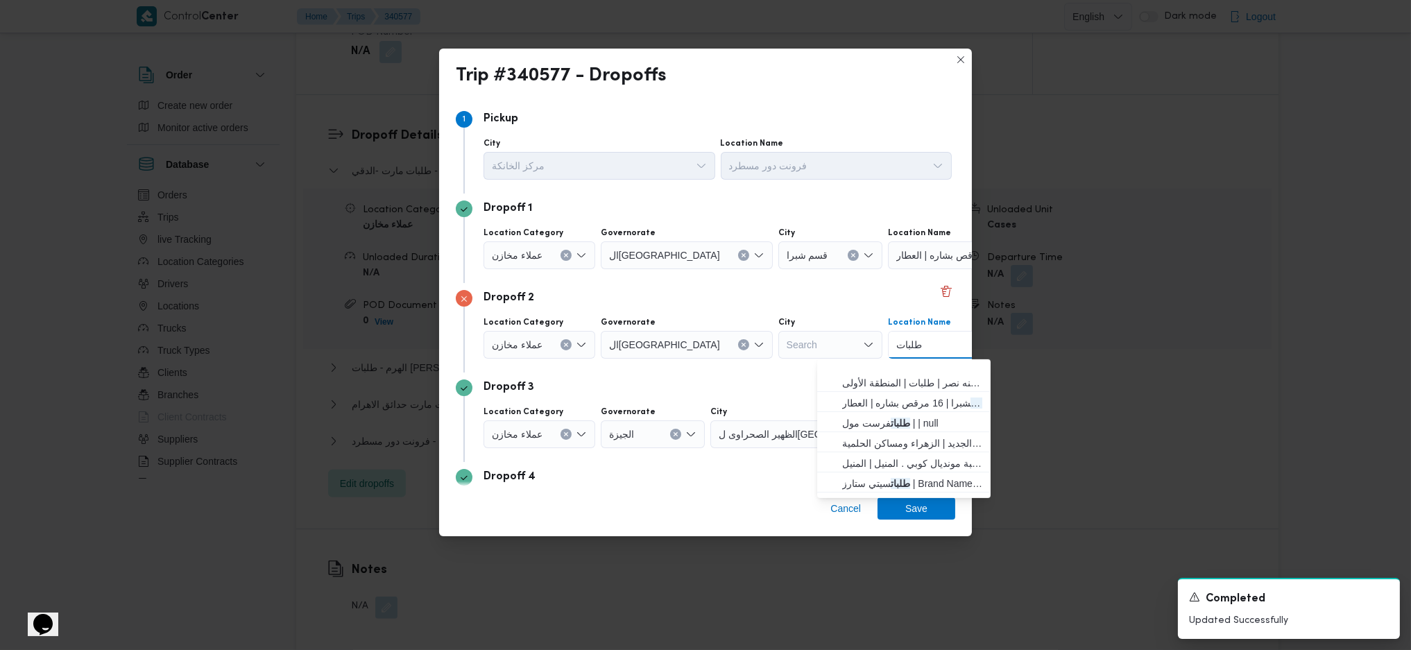
scroll to position [92, 0]
type input "طلبات"
click at [923, 408] on span "طلبات الظاهر | 9 يوسف إدريس | القبيسي" at bounding box center [912, 409] width 140 height 17
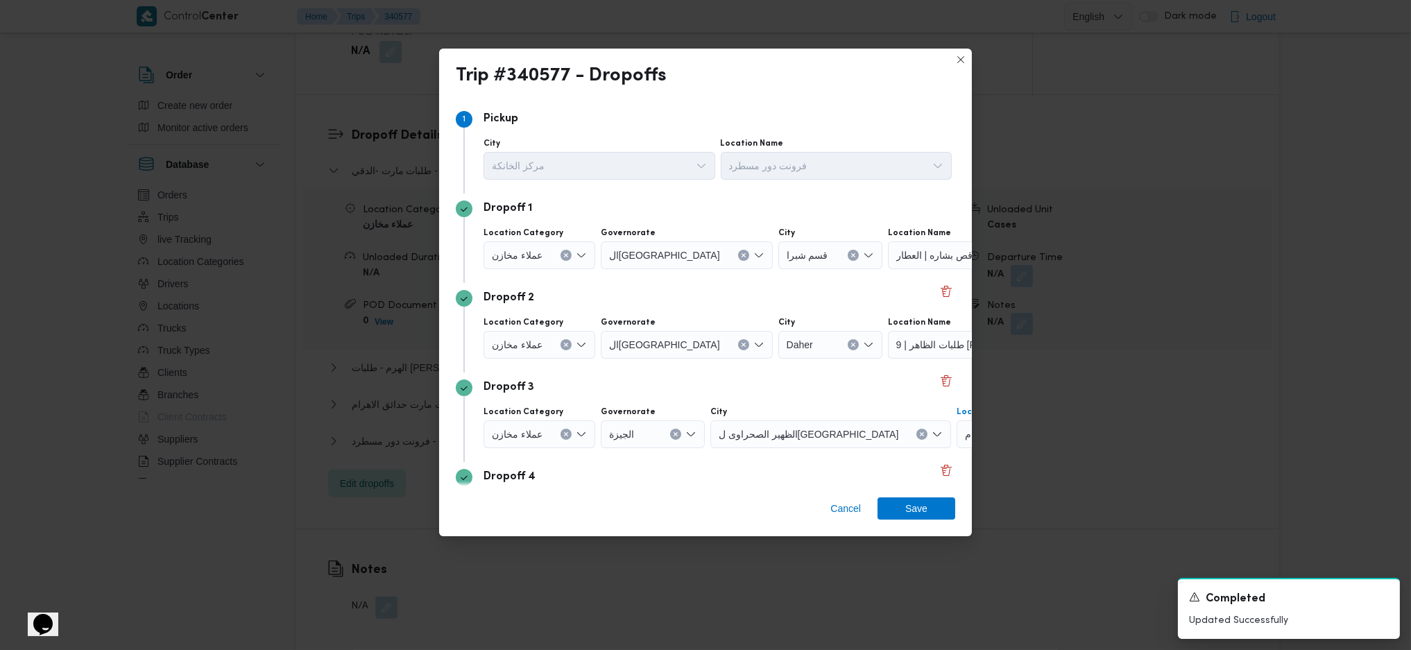
click at [965, 432] on span "طلبات مارت حدائق الاهرام" at bounding box center [1019, 433] width 109 height 15
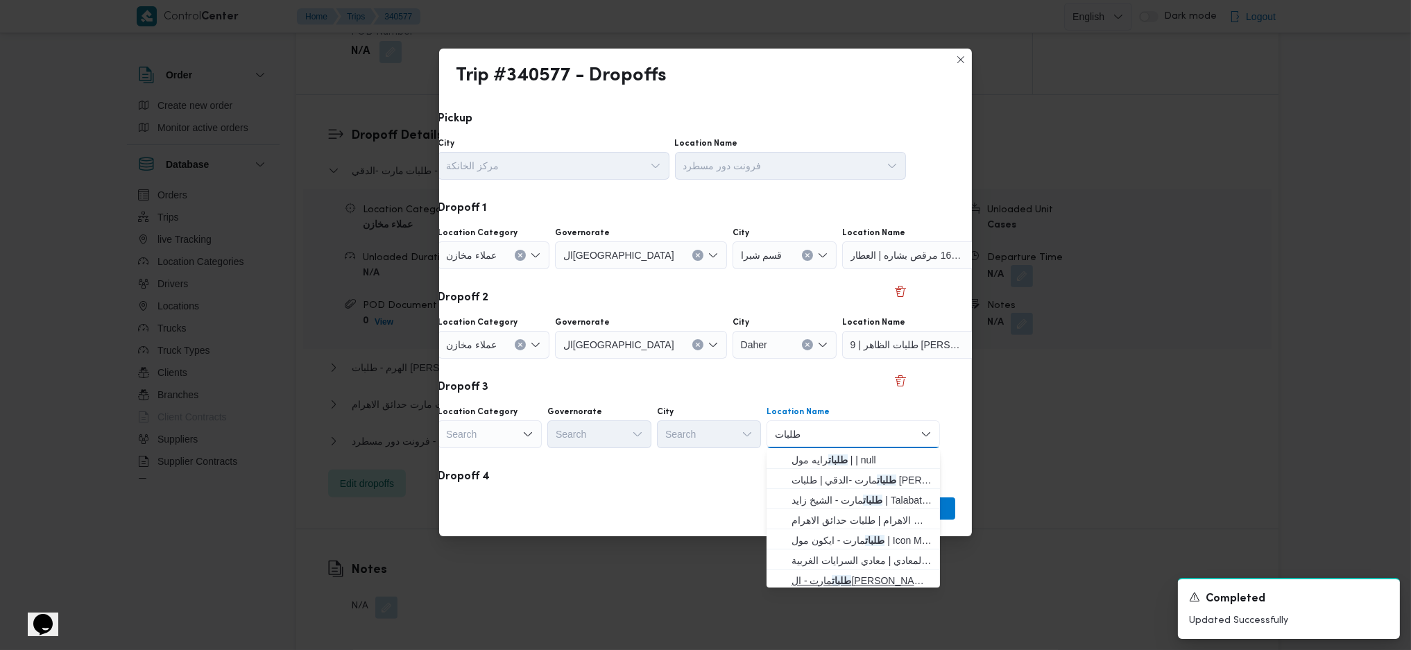
type input "طلبات"
click at [878, 432] on span "طلبات مارت - السيده زينب | قسم السيدة زينب | العتريس" at bounding box center [861, 580] width 140 height 17
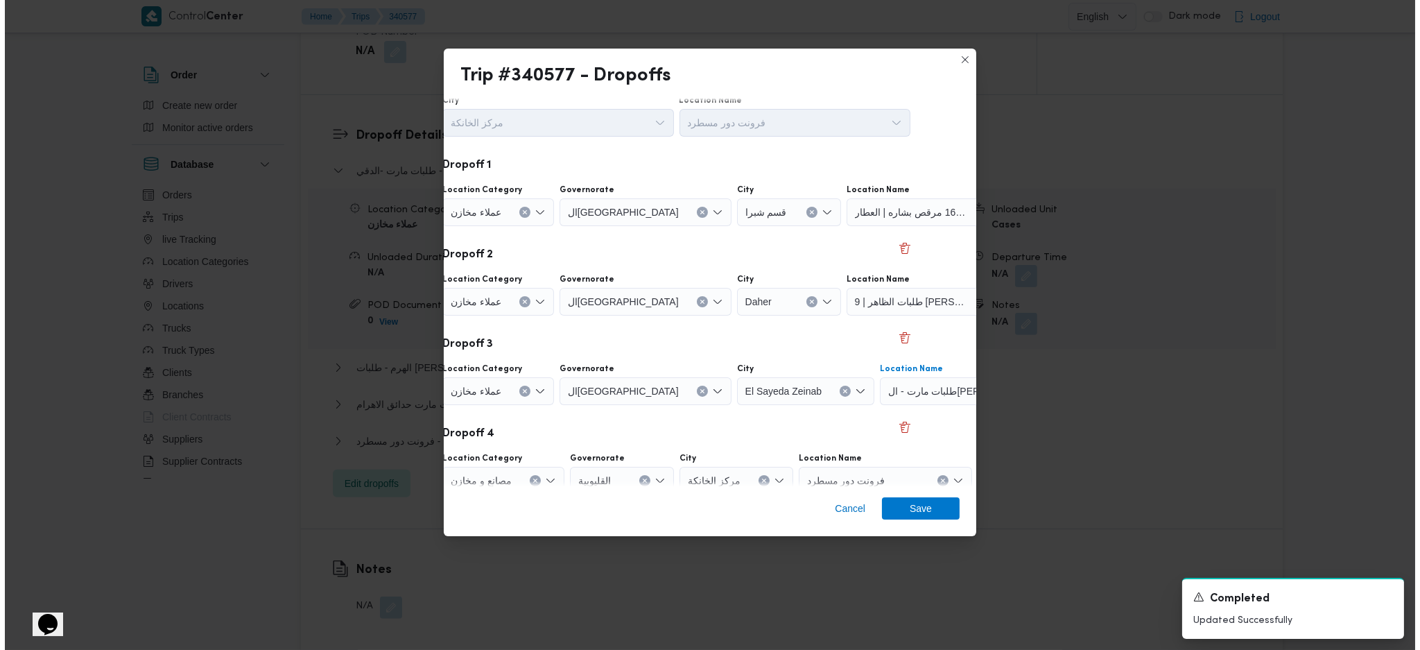
scroll to position [106, 46]
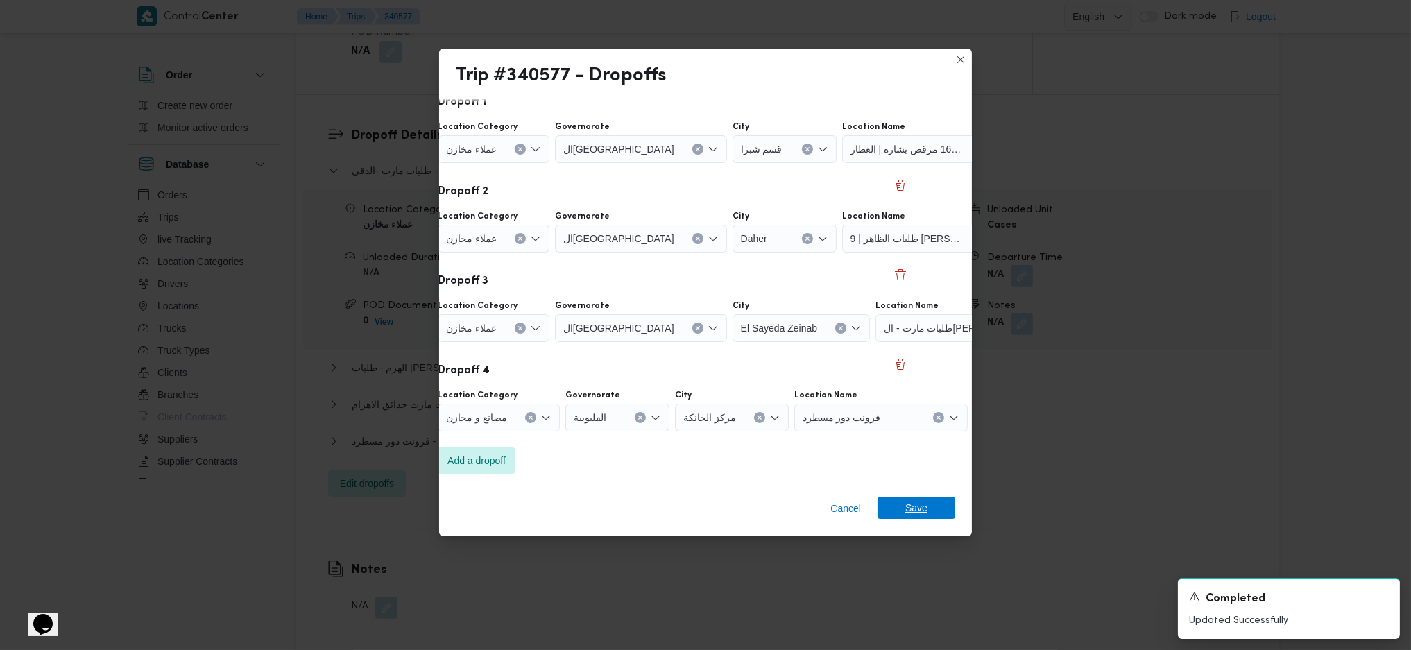
click at [914, 432] on span "Save" at bounding box center [916, 508] width 22 height 22
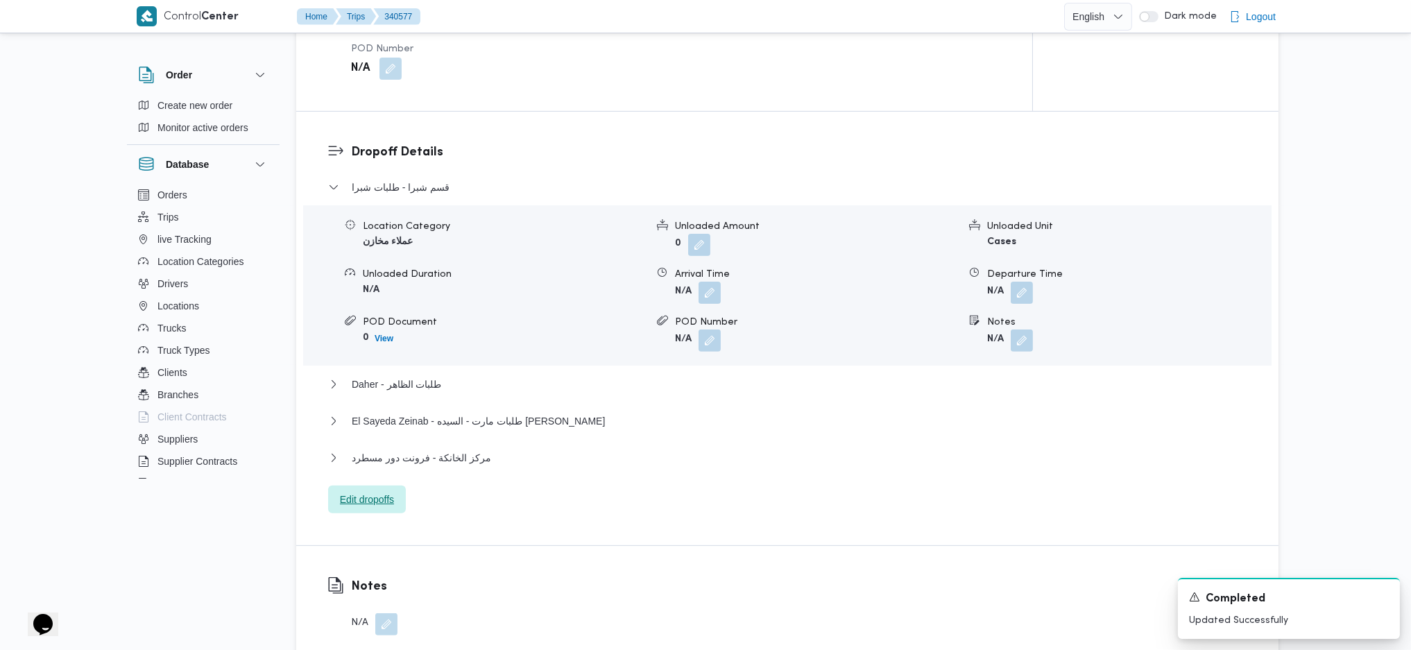
click at [387, 432] on span "Edit dropoffs" at bounding box center [367, 499] width 54 height 17
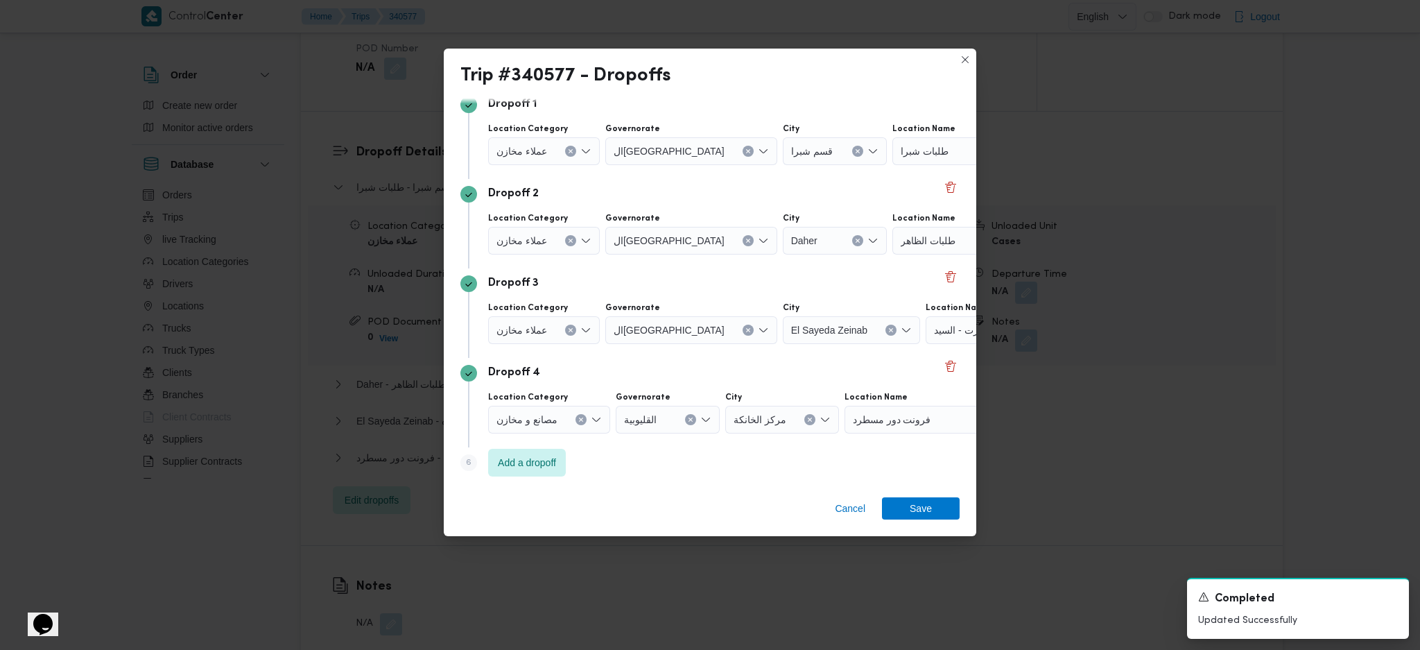
scroll to position [106, 0]
click at [886, 424] on div "فرونت دور مسطرد" at bounding box center [931, 418] width 173 height 28
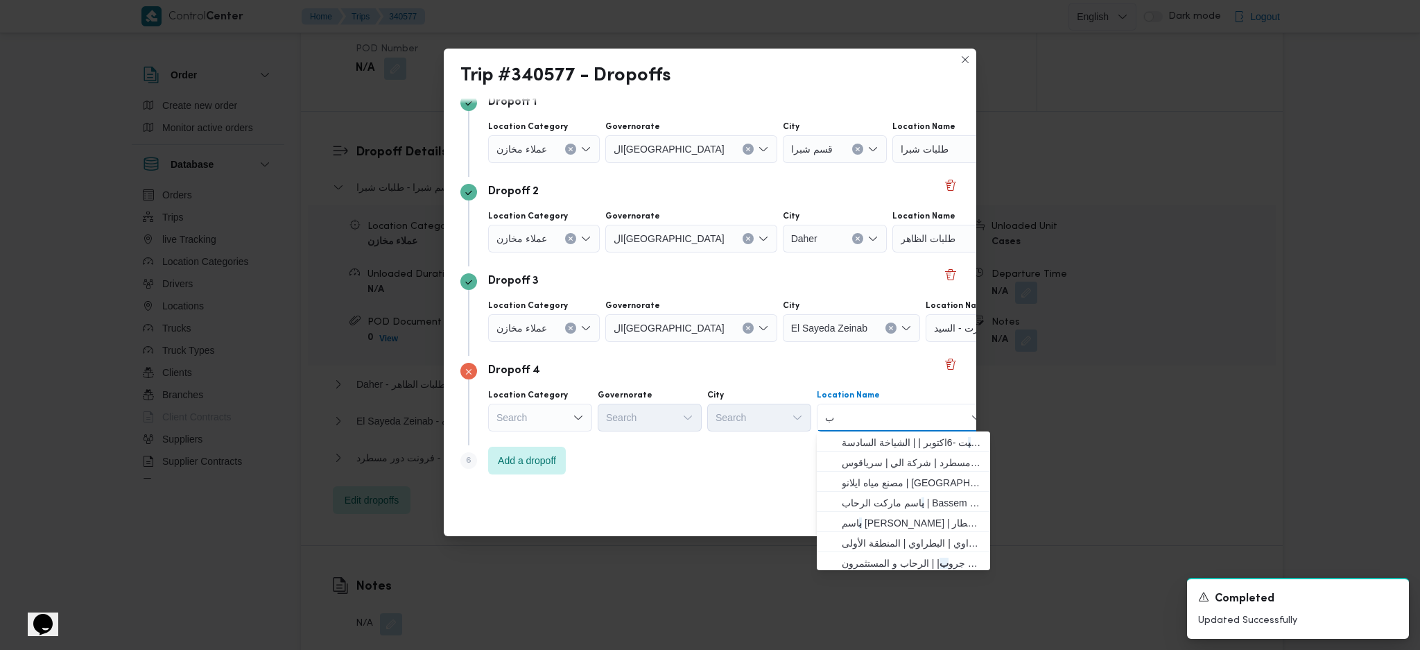
type input "ب"
type input "bony"
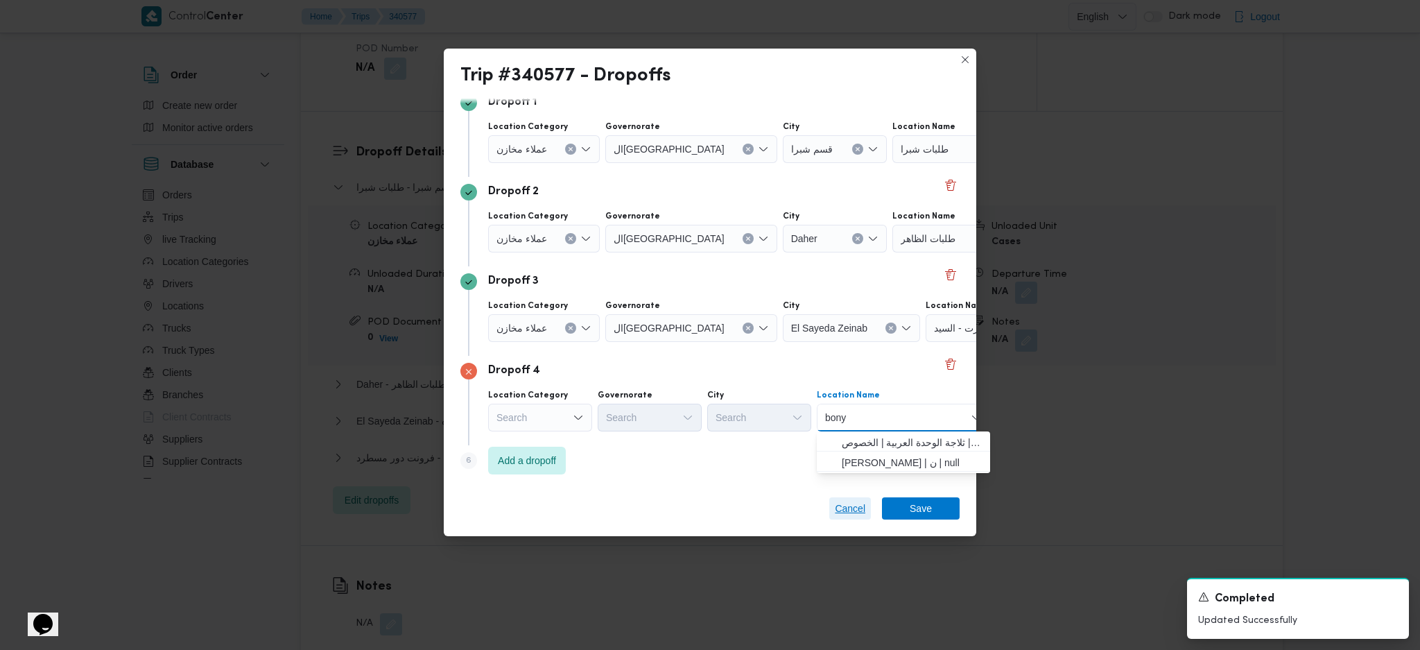
click at [851, 432] on span "Cancel" at bounding box center [850, 508] width 31 height 17
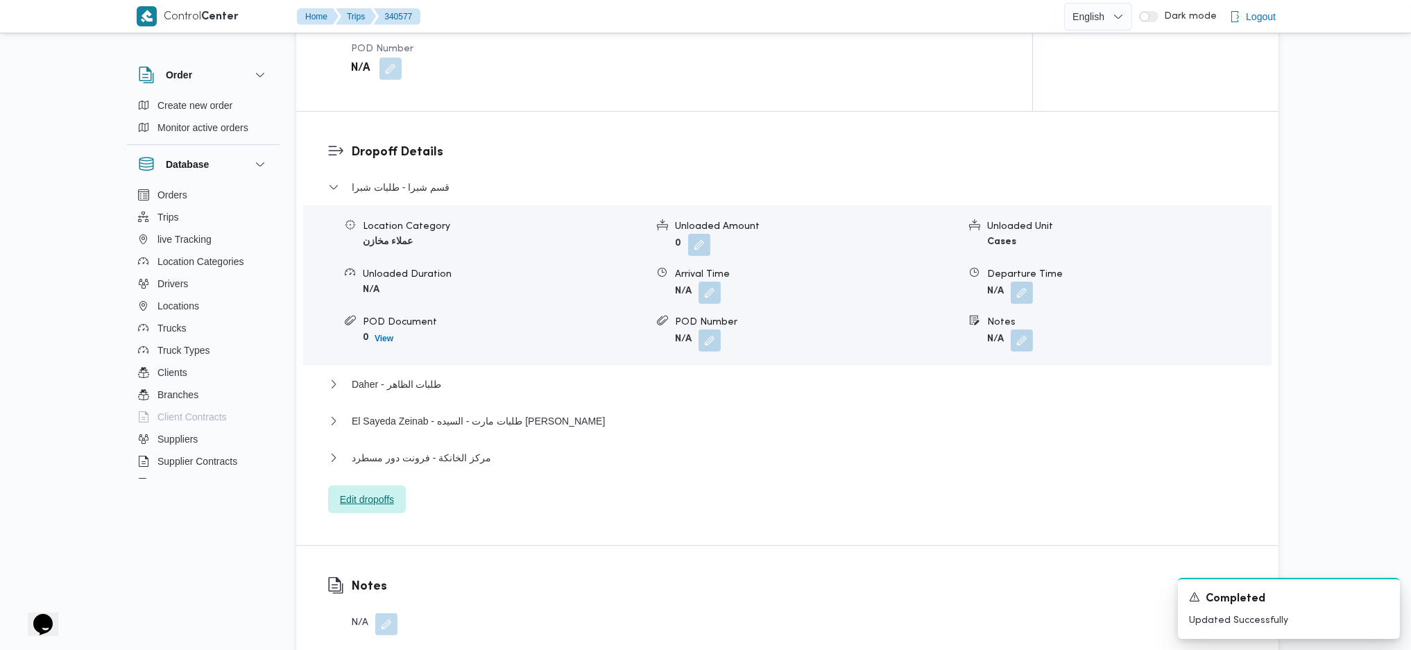
click at [390, 432] on span "Edit dropoffs" at bounding box center [367, 499] width 54 height 17
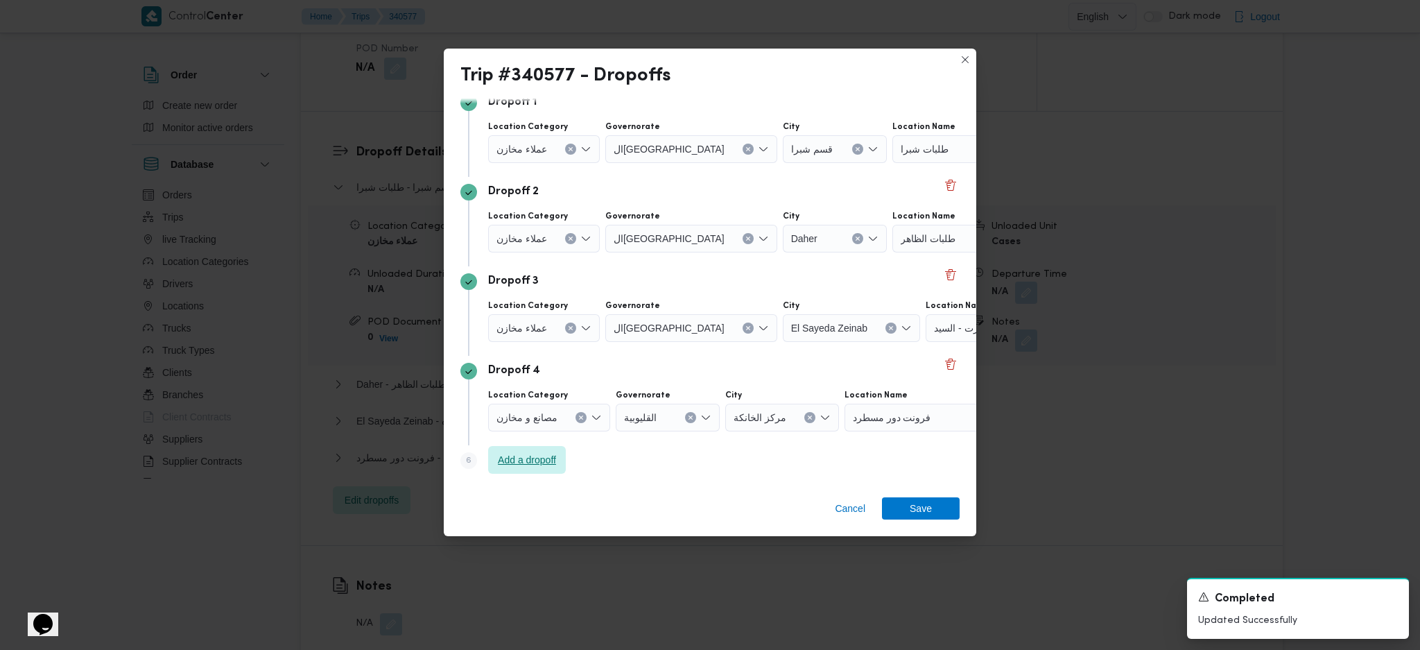
click at [530, 432] on span "Add a dropoff" at bounding box center [527, 459] width 58 height 17
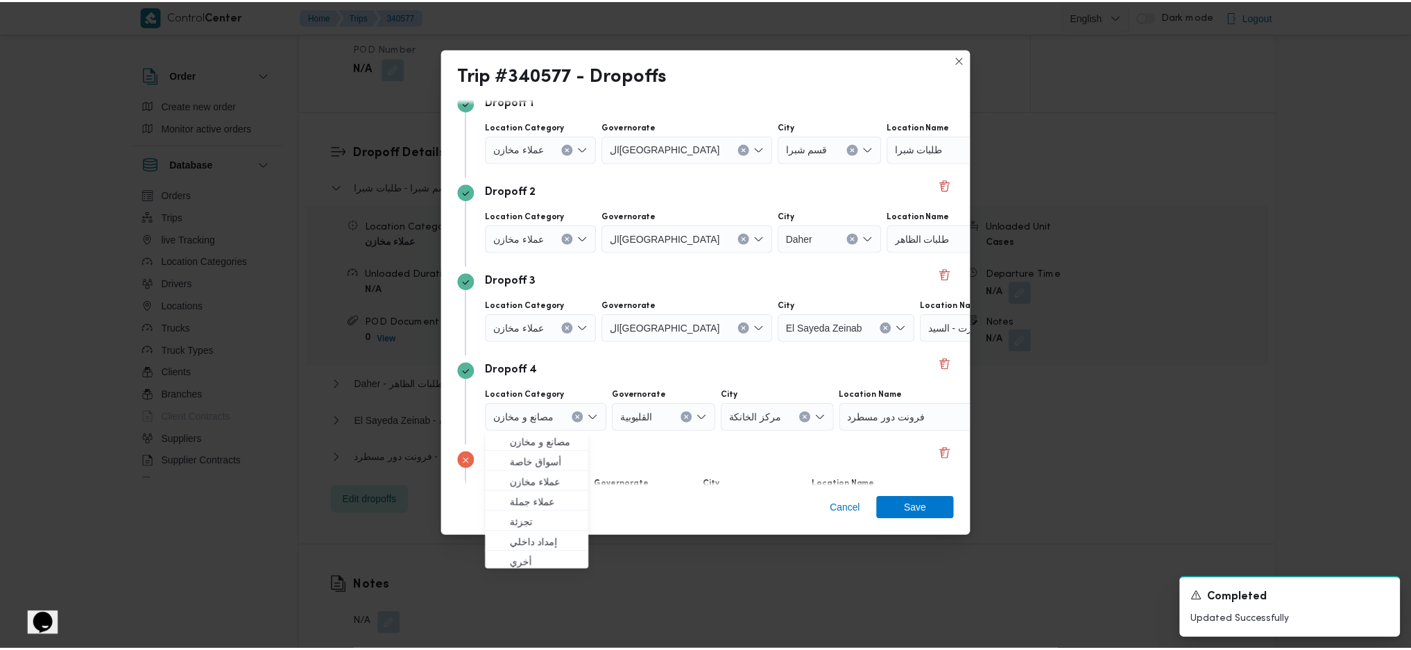
scroll to position [196, 0]
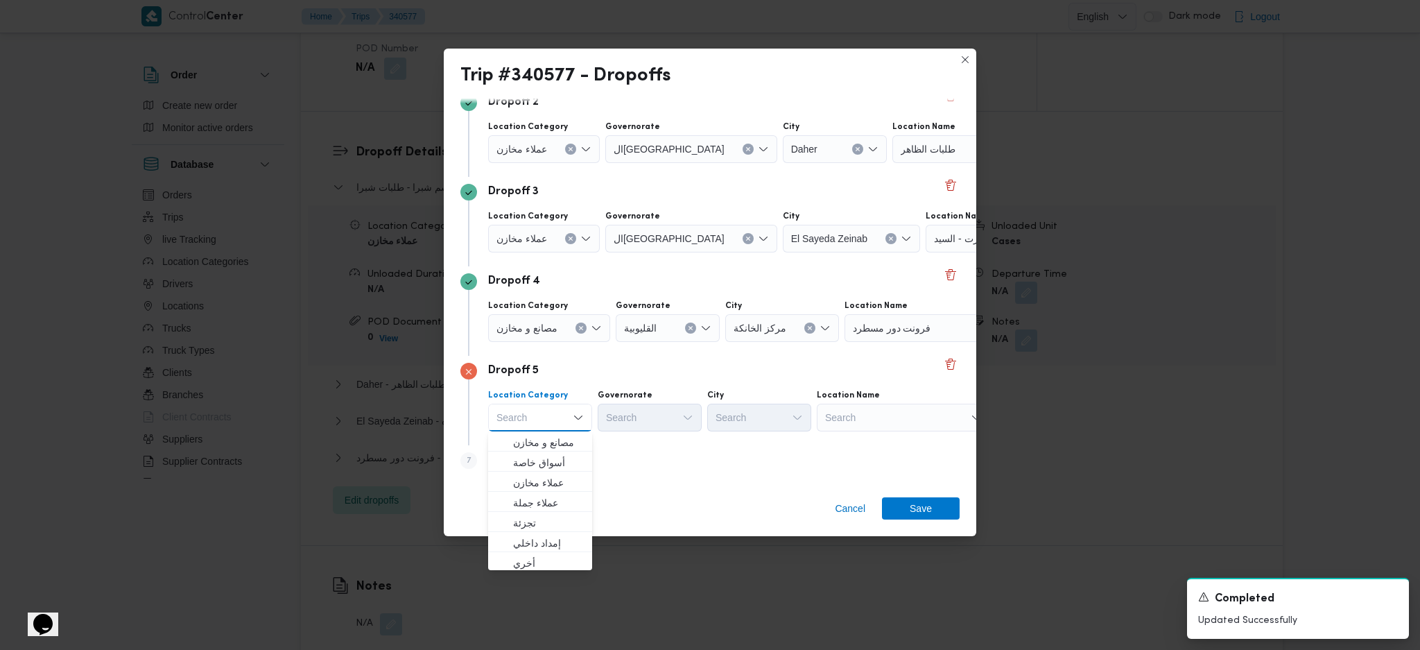
click at [573, 320] on div "مصانع و مخازن" at bounding box center [549, 328] width 122 height 28
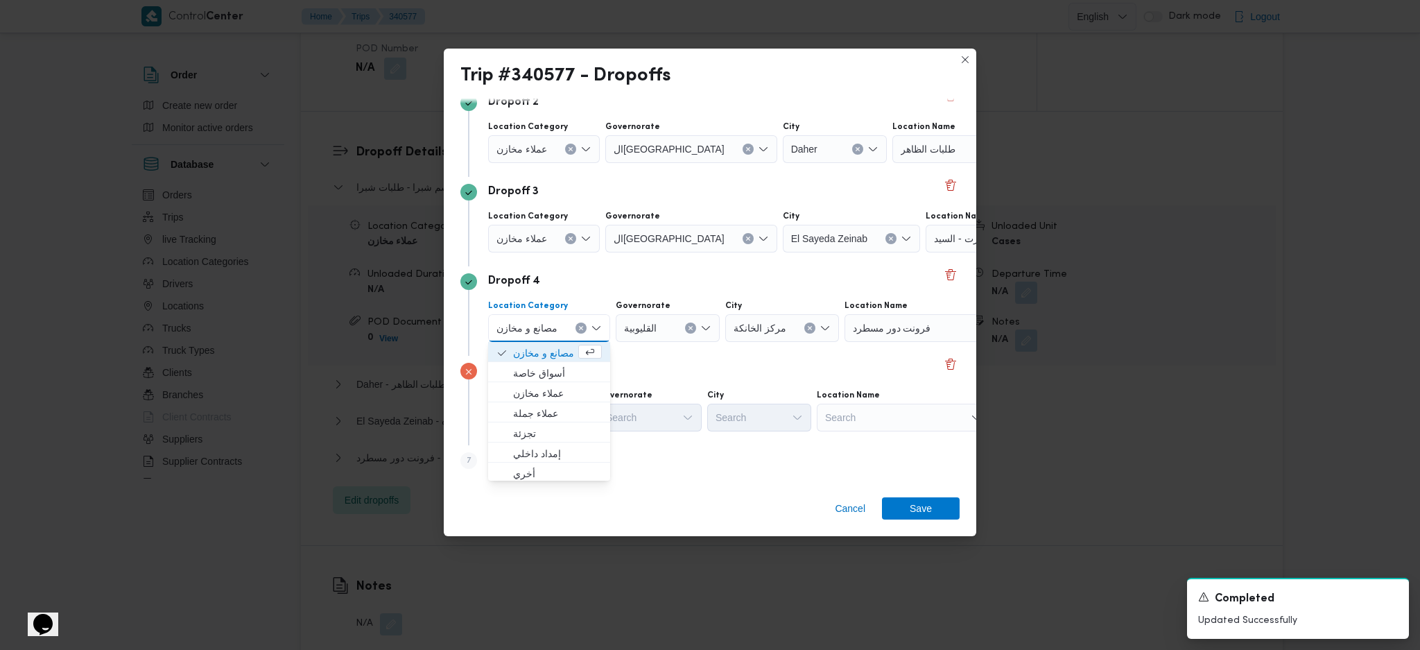
click at [585, 327] on button "Clear input" at bounding box center [581, 327] width 11 height 11
click at [547, 406] on span "عملاء جملة" at bounding box center [548, 413] width 71 height 17
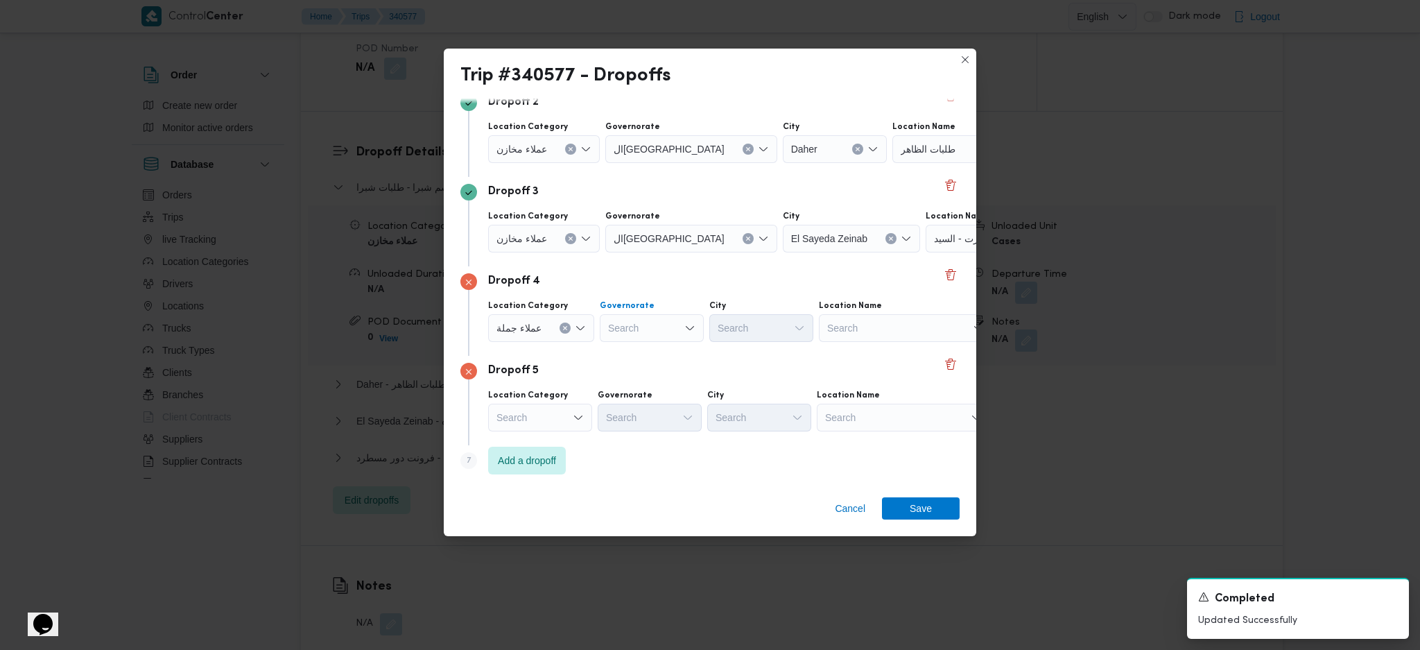
click at [634, 331] on div "Search" at bounding box center [652, 328] width 104 height 28
click at [642, 432] on span "الجيزة" at bounding box center [658, 473] width 71 height 17
click at [752, 329] on div "Search" at bounding box center [761, 328] width 104 height 28
type input "t"
type input "ب"
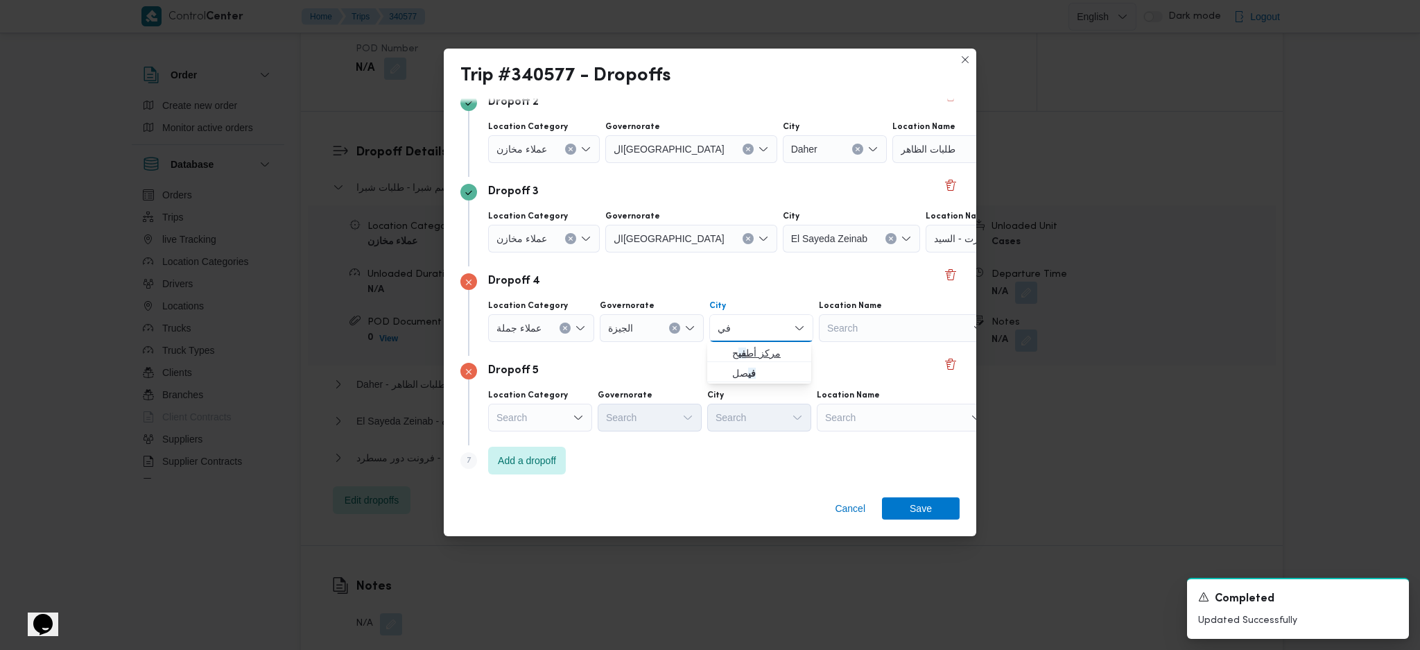
type input "في"
drag, startPoint x: 725, startPoint y: 352, endPoint x: 735, endPoint y: 364, distance: 15.7
click at [725, 352] on icon "button" at bounding box center [721, 352] width 11 height 11
click at [786, 329] on button "Clear input" at bounding box center [789, 327] width 11 height 11
type input "فيص"
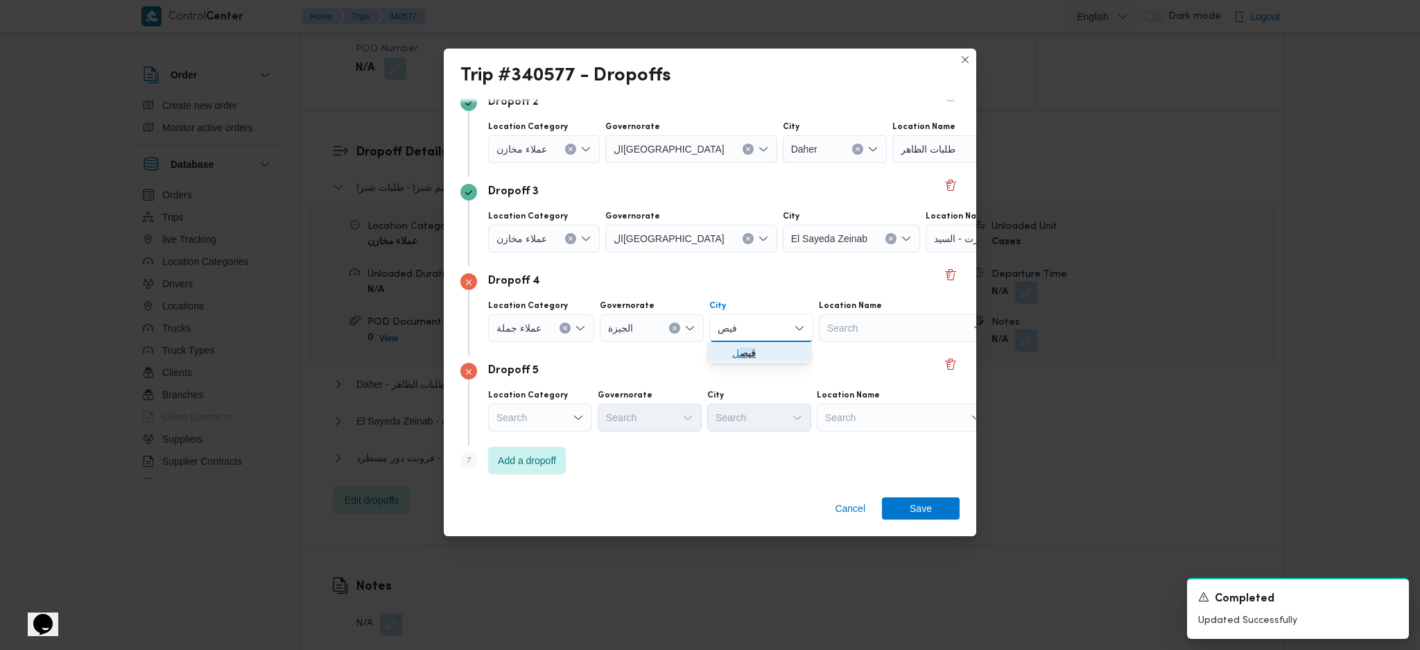
drag, startPoint x: 726, startPoint y: 359, endPoint x: 786, endPoint y: 381, distance: 64.3
click at [726, 359] on span "فيص ل" at bounding box center [759, 353] width 93 height 22
click at [870, 409] on div "Search" at bounding box center [903, 418] width 173 height 28
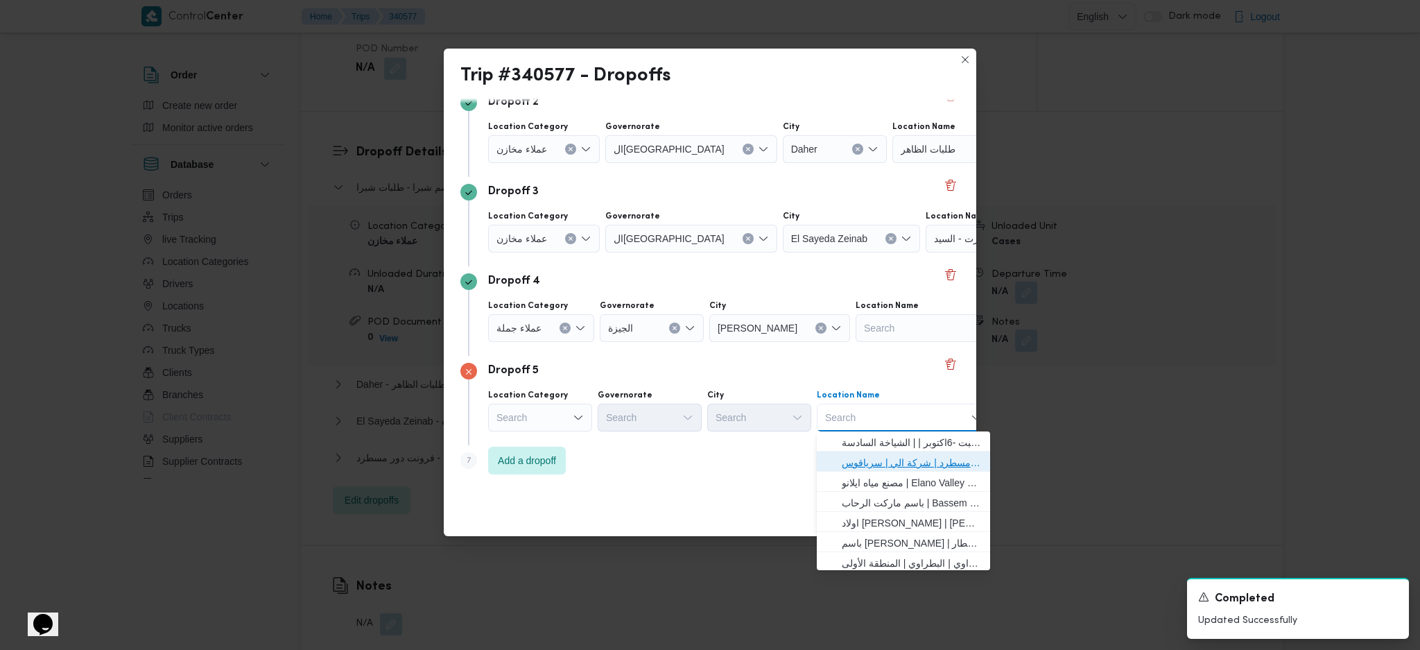
click at [883, 432] on span "فرونت دور مسطرد | شركة الي | سرياقوس" at bounding box center [912, 462] width 140 height 17
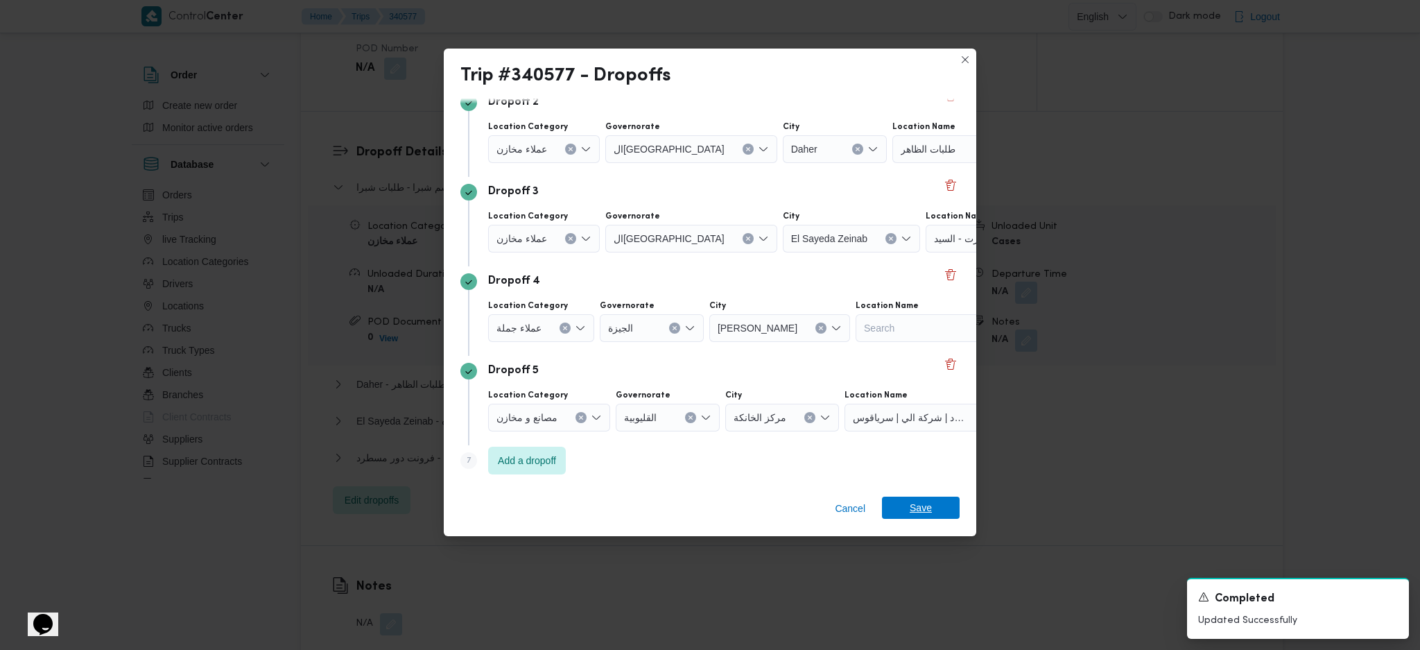
click at [933, 432] on span "Save" at bounding box center [921, 508] width 78 height 22
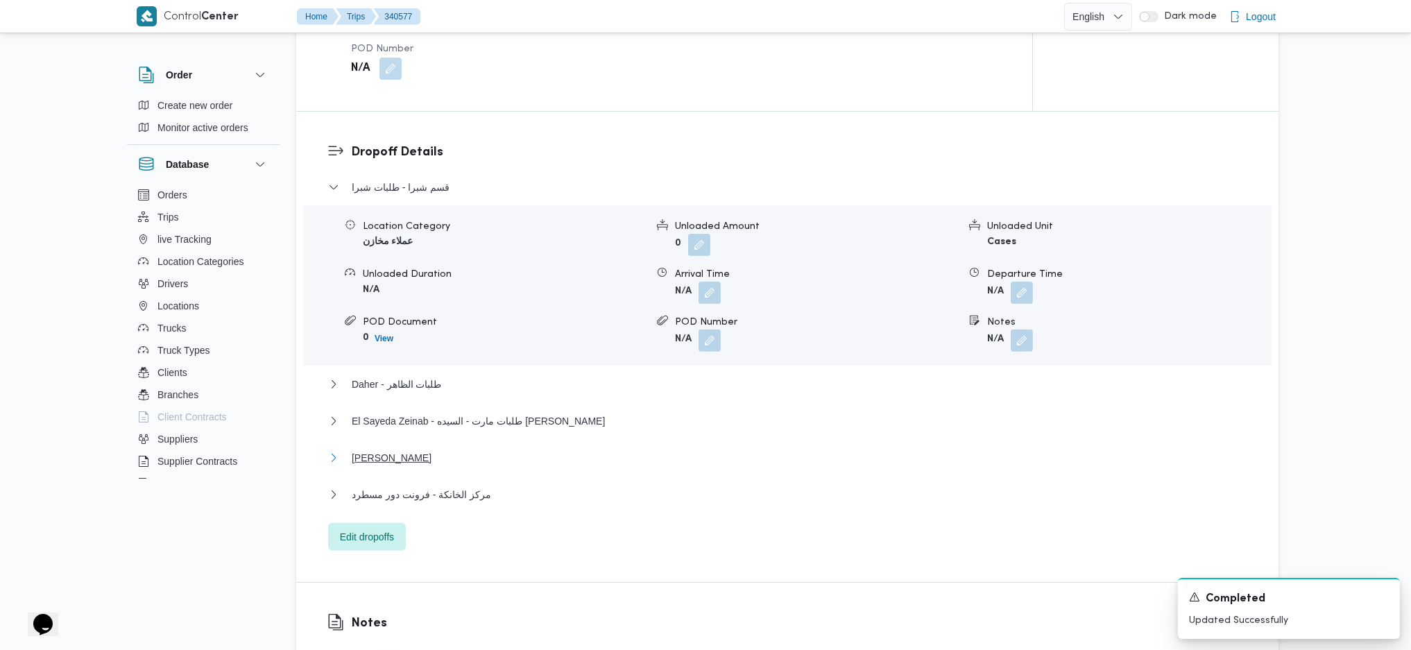
click at [415, 432] on button "فيصل" at bounding box center [787, 457] width 919 height 17
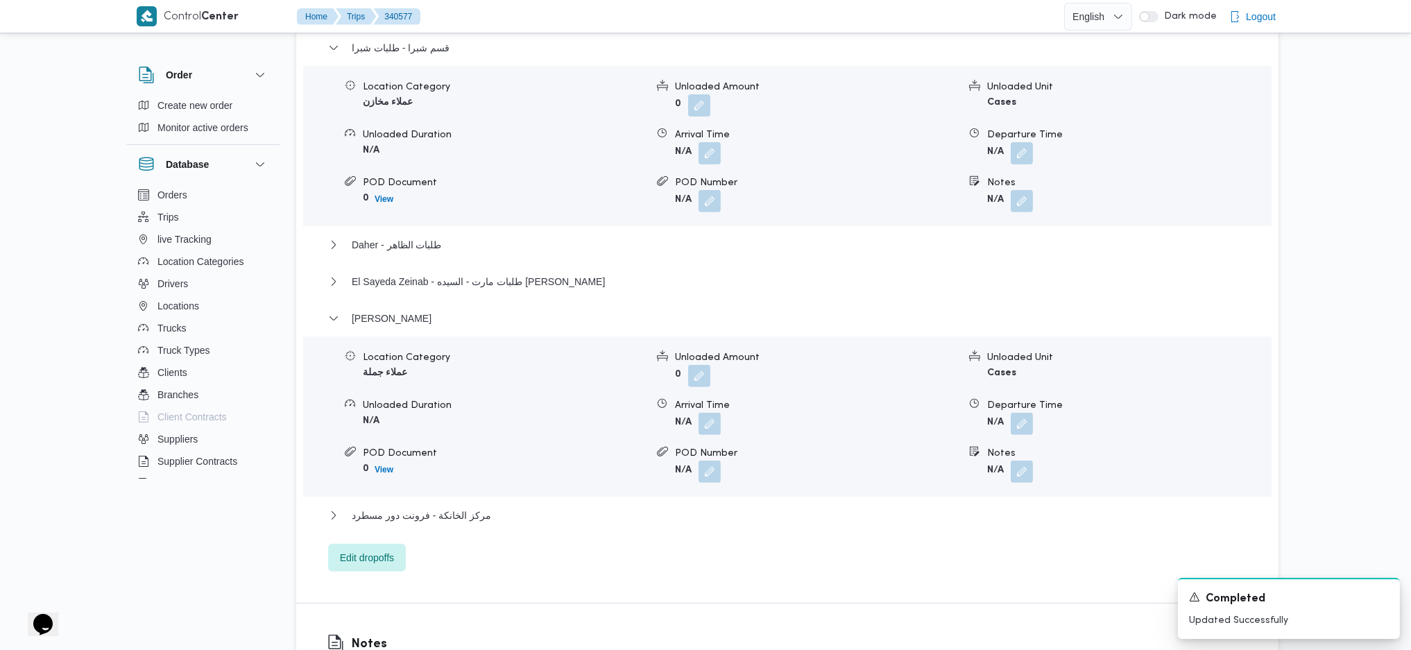
scroll to position [1479, 0]
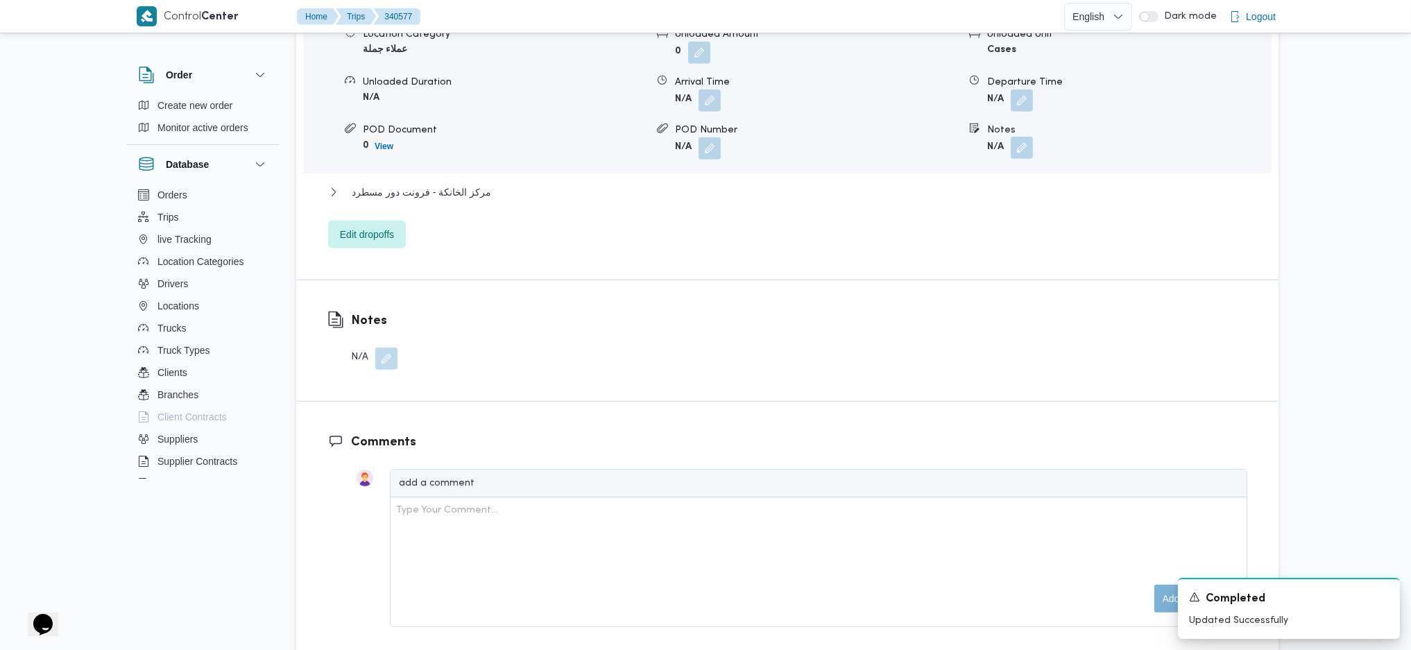
click at [1024, 137] on button "button" at bounding box center [1021, 148] width 22 height 22
click at [985, 195] on input "Notes" at bounding box center [984, 187] width 138 height 28
type input "شركة البنيان للتوريدات"
click button "Save" at bounding box center [1095, 180] width 78 height 28
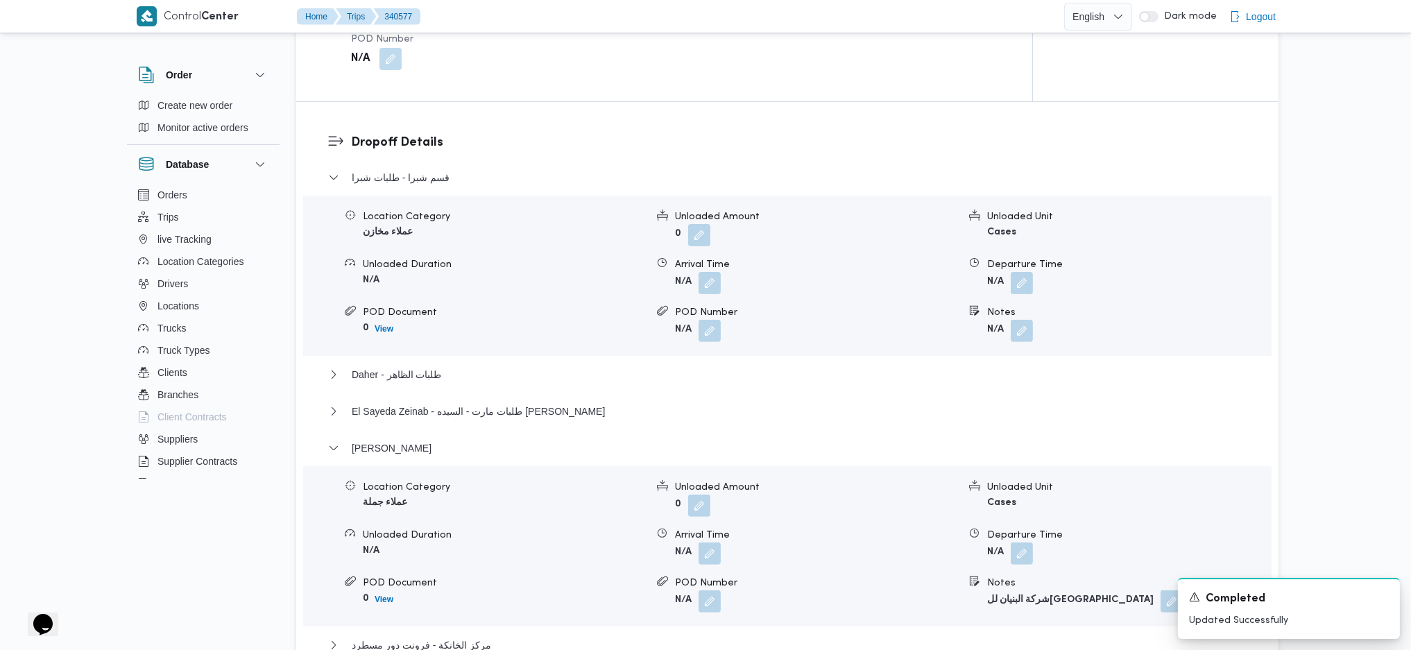
scroll to position [647, 0]
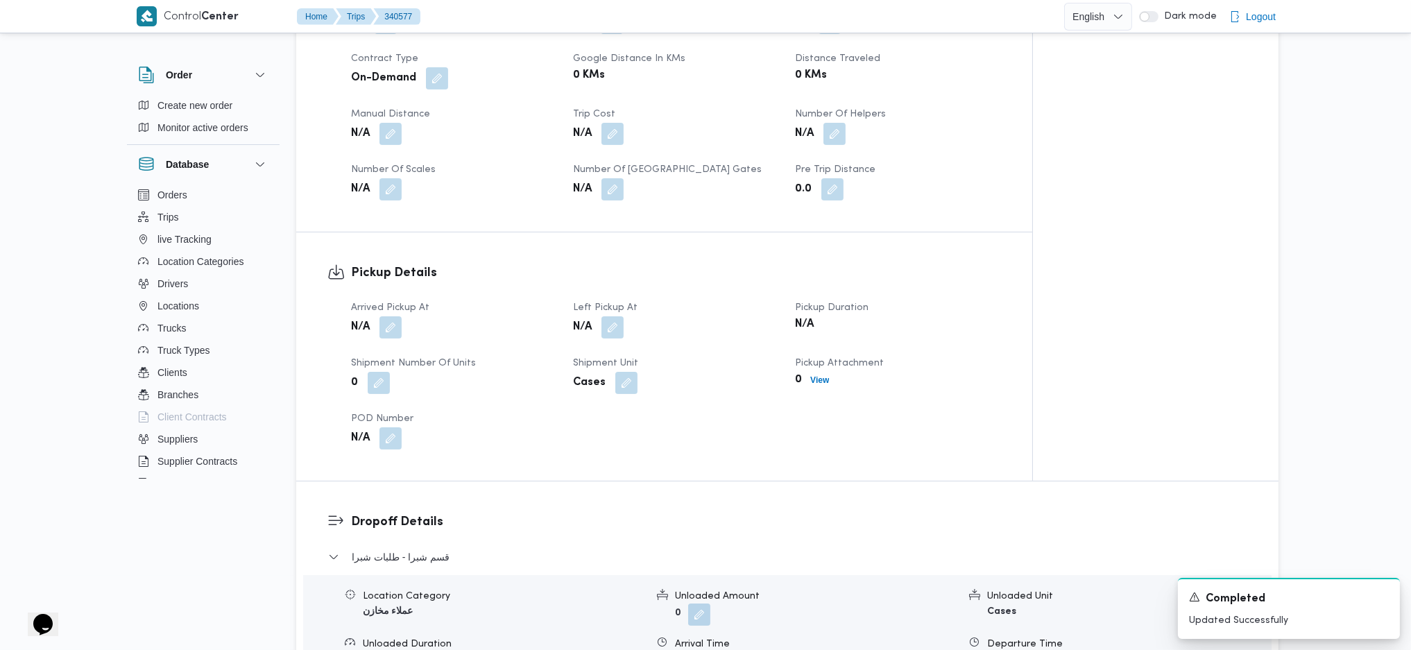
click at [372, 303] on span "Arrived Pickup At" at bounding box center [390, 307] width 78 height 9
click at [390, 320] on button "button" at bounding box center [390, 327] width 22 height 22
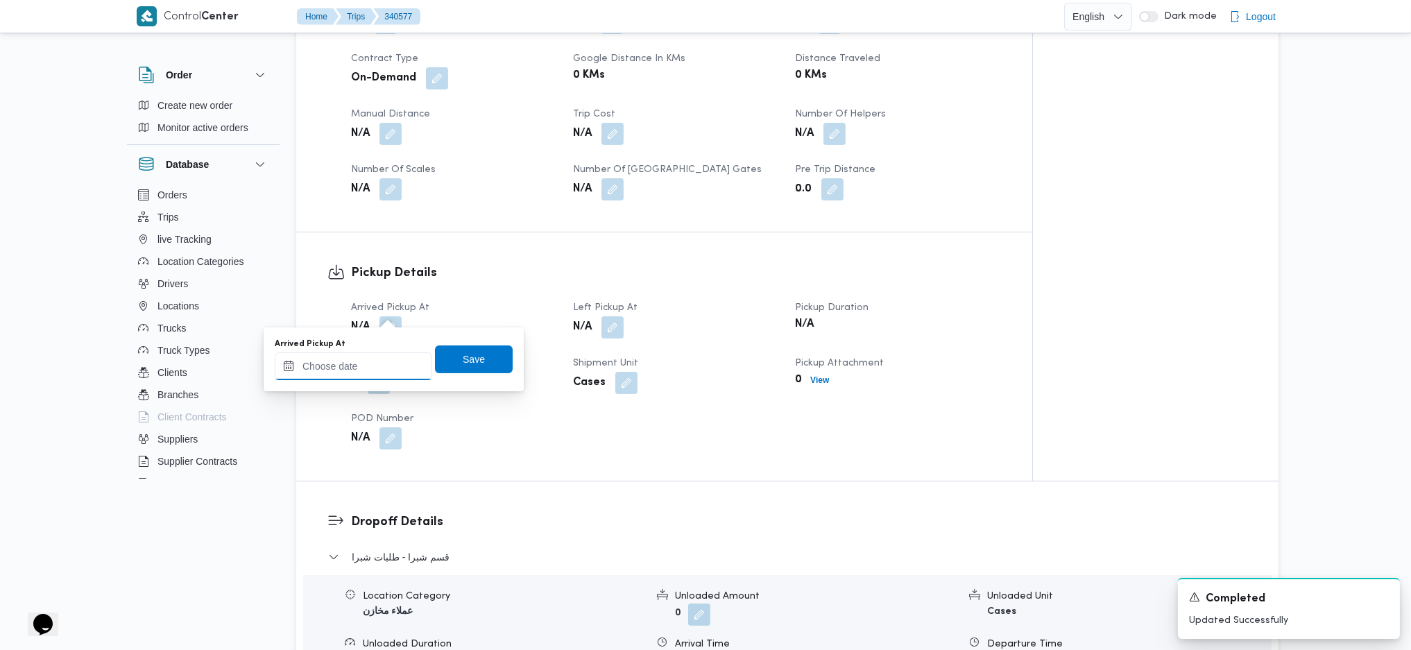
click at [347, 369] on input "Arrived Pickup At" at bounding box center [353, 366] width 157 height 28
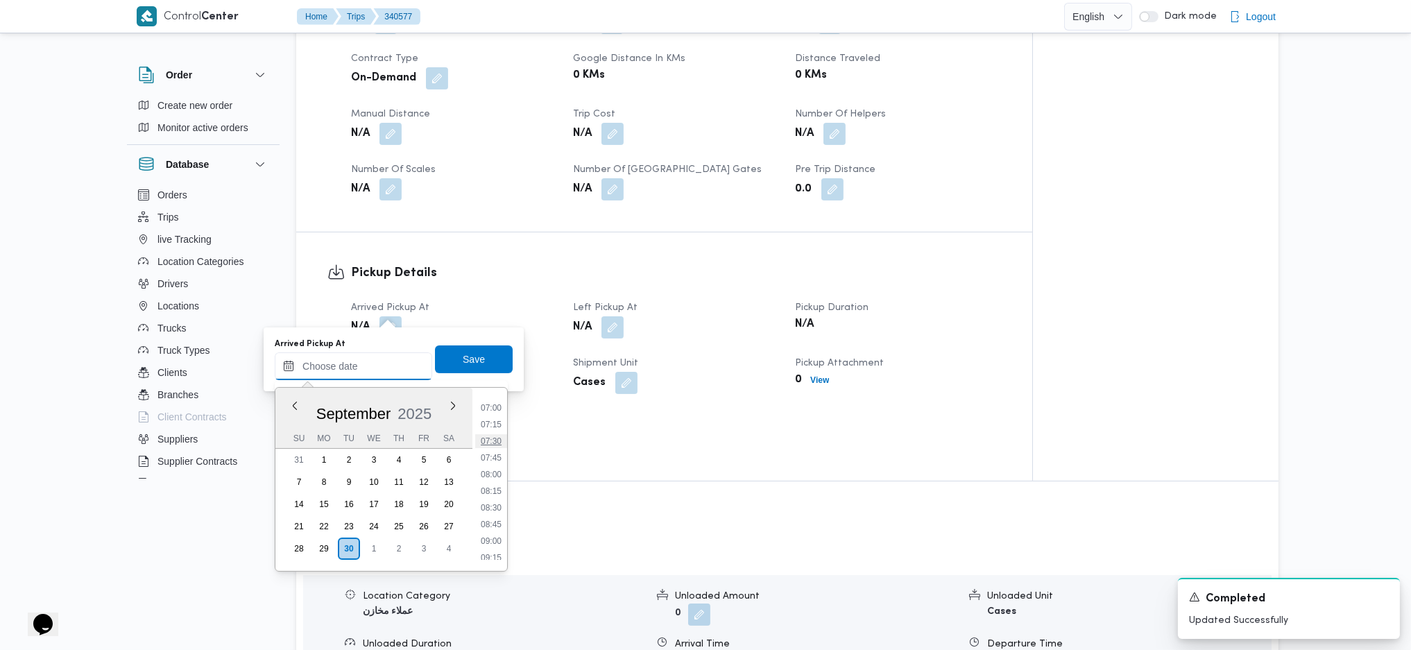
scroll to position [456, 0]
click at [489, 425] on li "07:15" at bounding box center [491, 432] width 32 height 14
type input "30/09/2025 07:15"
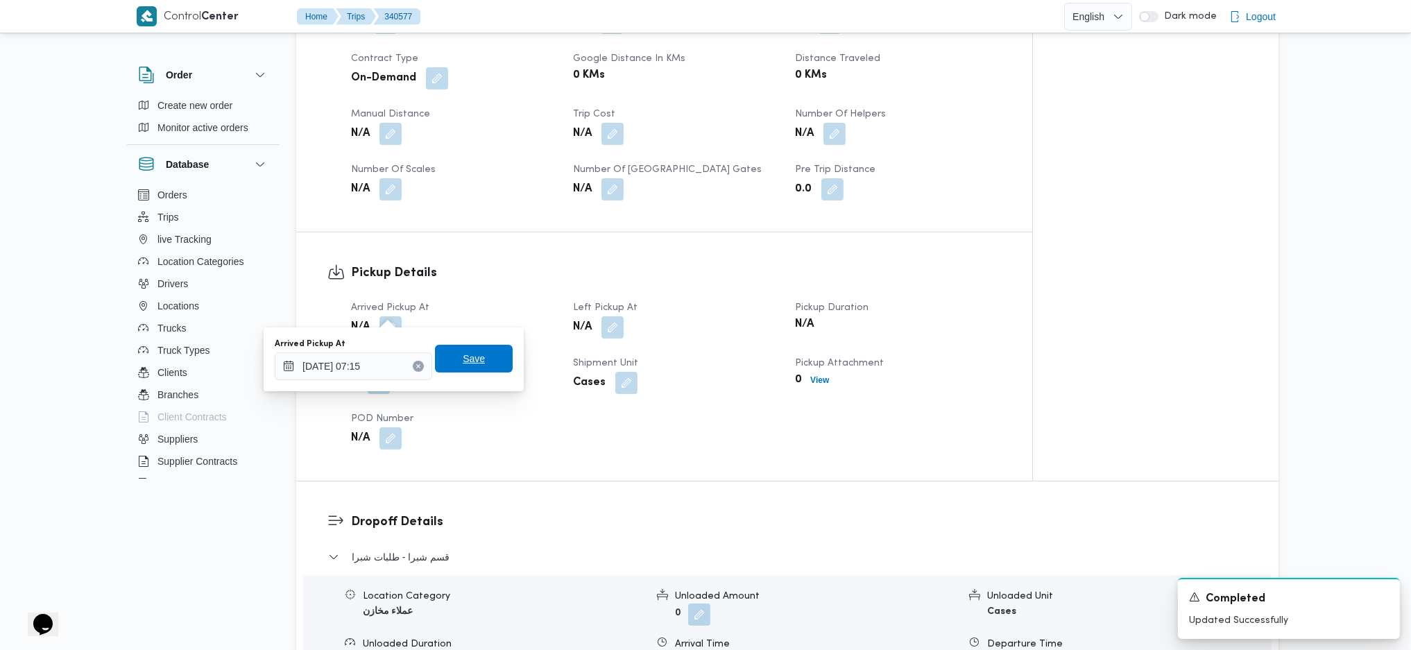
click at [463, 364] on span "Save" at bounding box center [474, 358] width 22 height 17
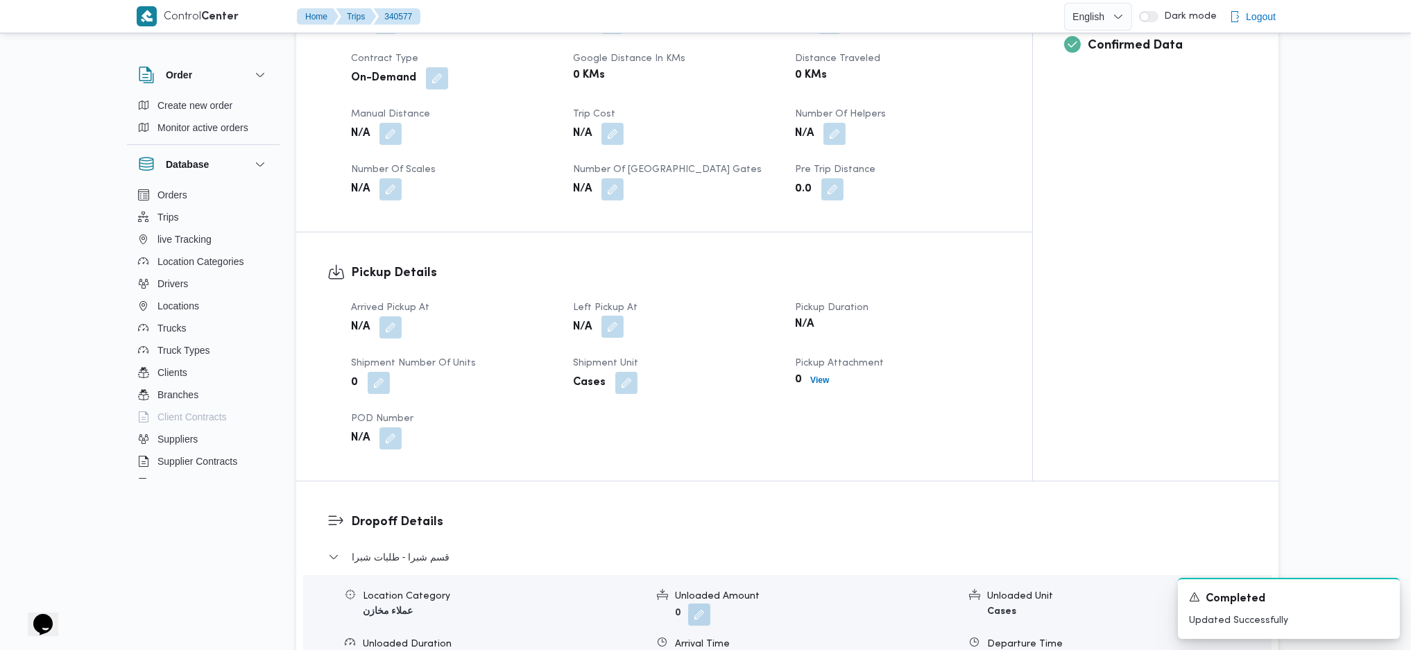
click at [609, 316] on button "button" at bounding box center [612, 327] width 22 height 22
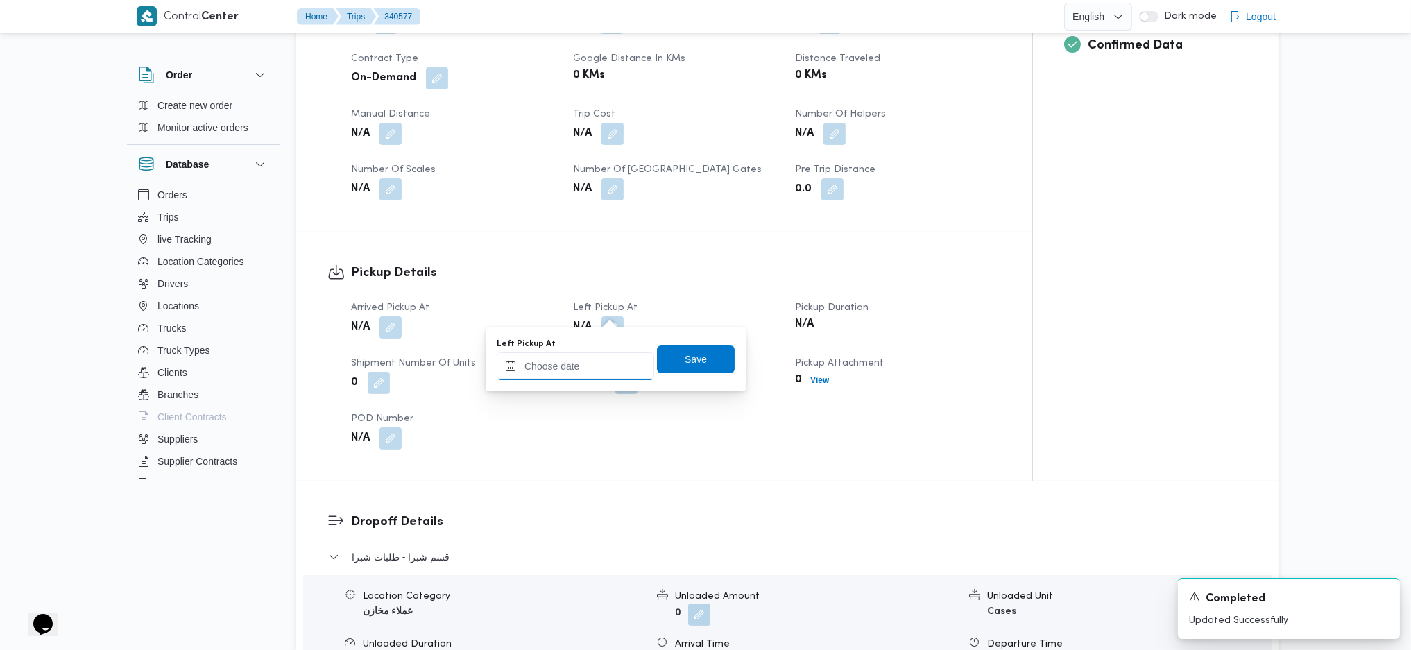
click at [594, 356] on input "Left Pickup At" at bounding box center [575, 366] width 157 height 28
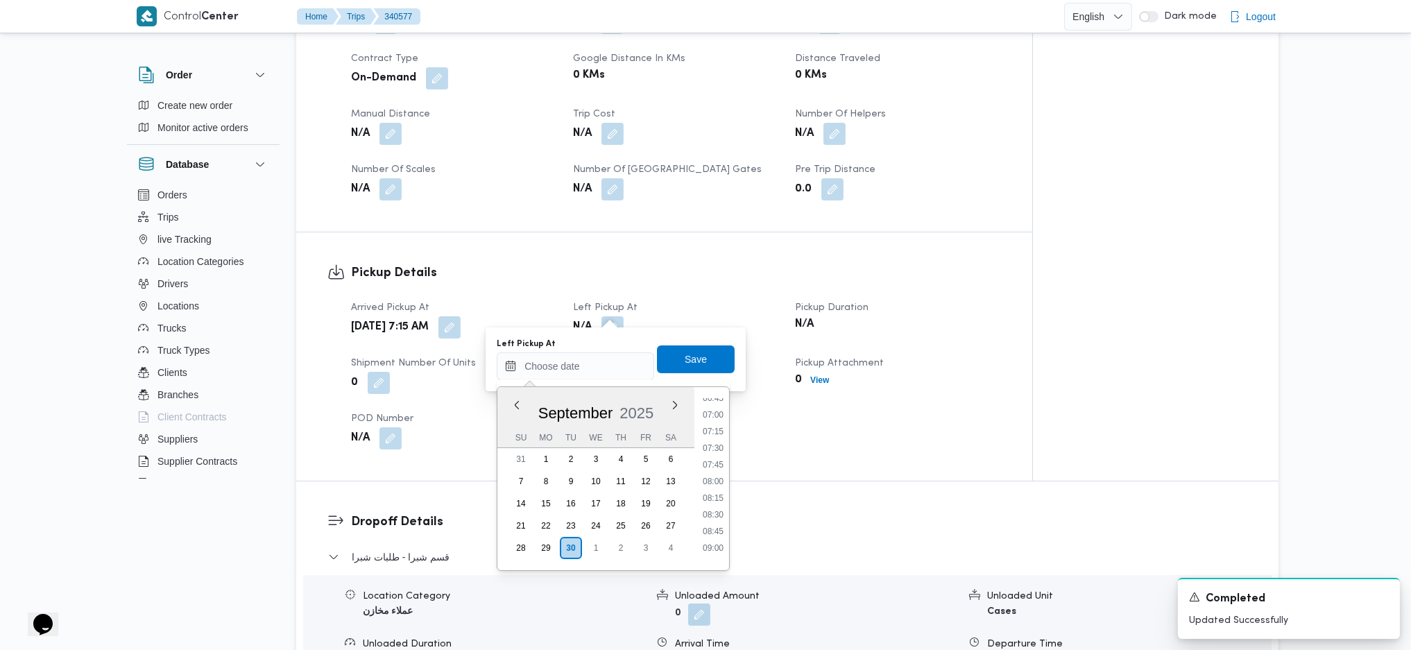
click at [719, 432] on ul "00:00 00:15 00:30 00:45 01:00 01:15 01:30 01:45 02:00 02:15 02:30 02:45 03:00 0…" at bounding box center [713, 478] width 32 height 161
click at [716, 432] on li "08:00" at bounding box center [713, 481] width 32 height 14
type input "30/09/2025 08:00"
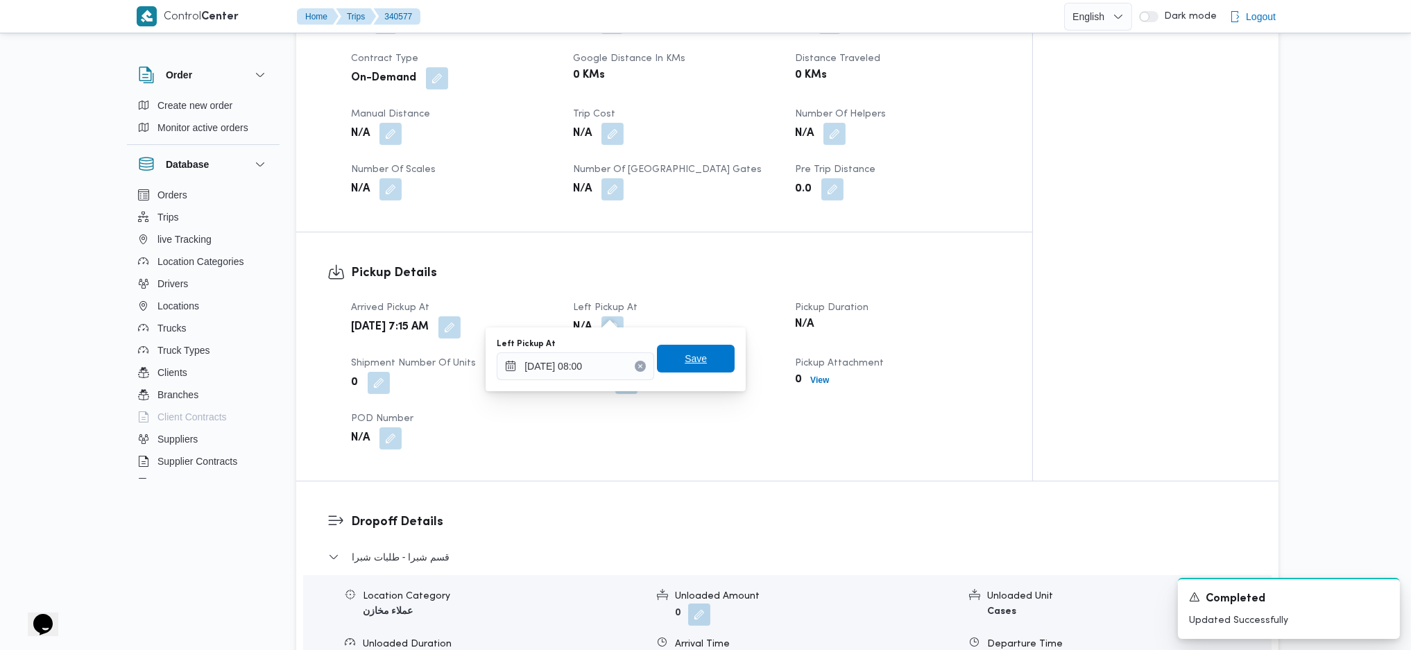
click at [686, 359] on span "Save" at bounding box center [695, 358] width 22 height 17
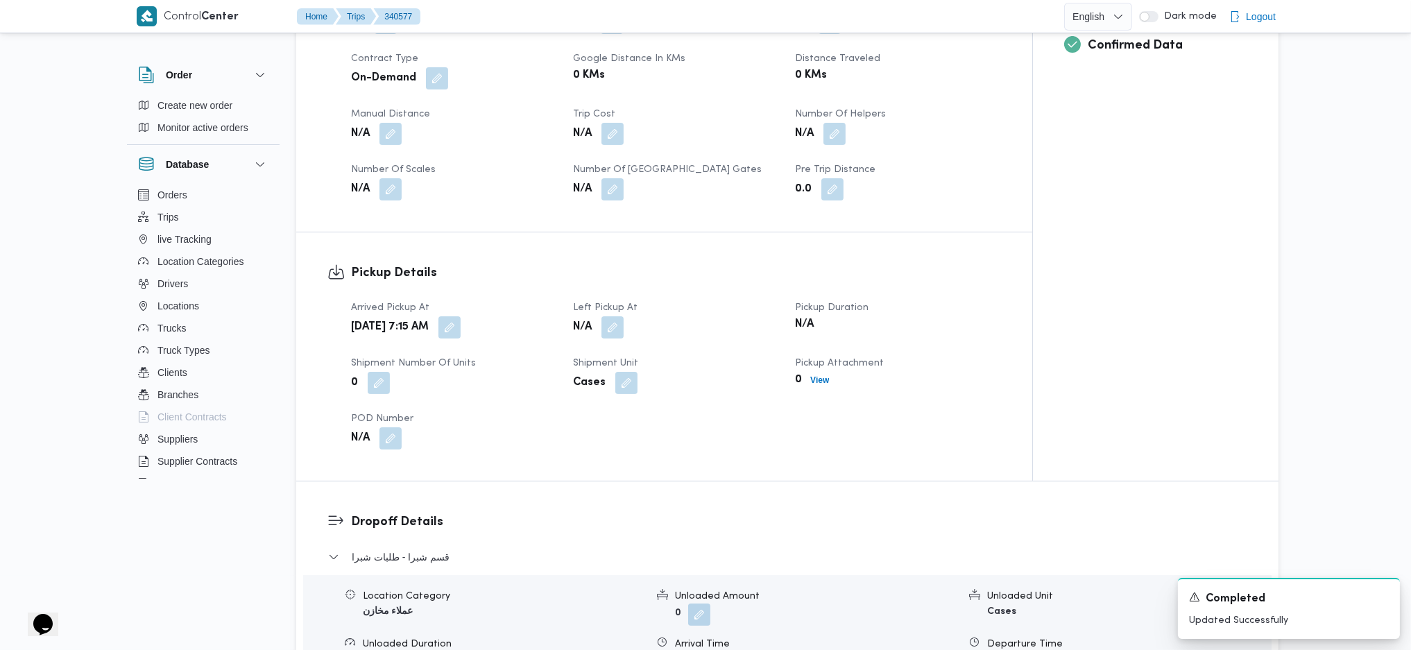
scroll to position [0, 0]
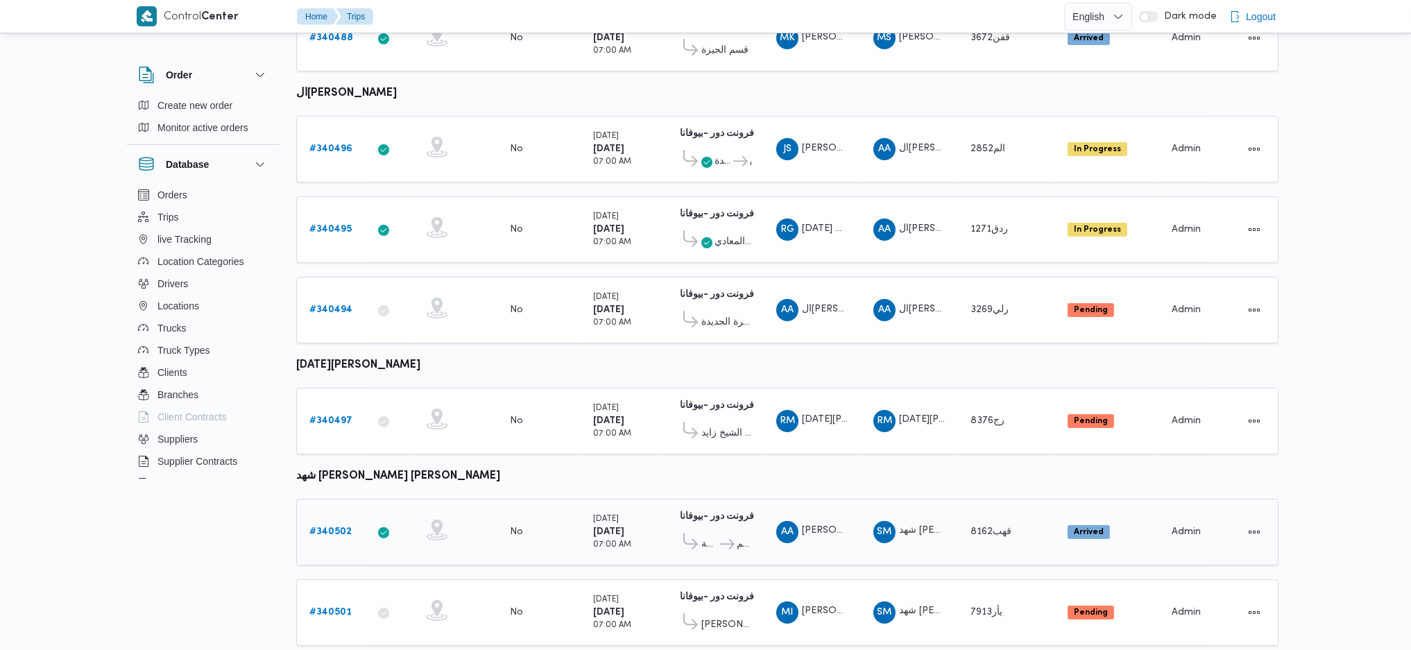
scroll to position [901, 0]
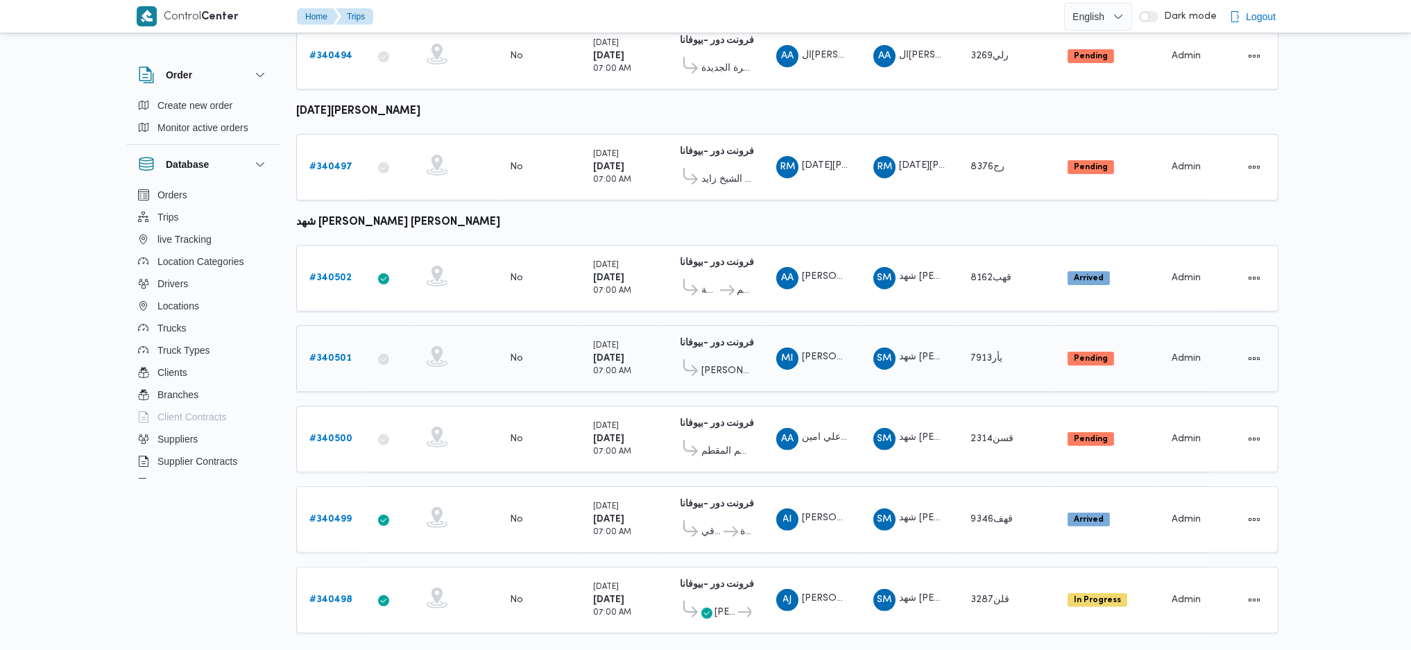
click at [333, 354] on b "# 340501" at bounding box center [330, 358] width 42 height 9
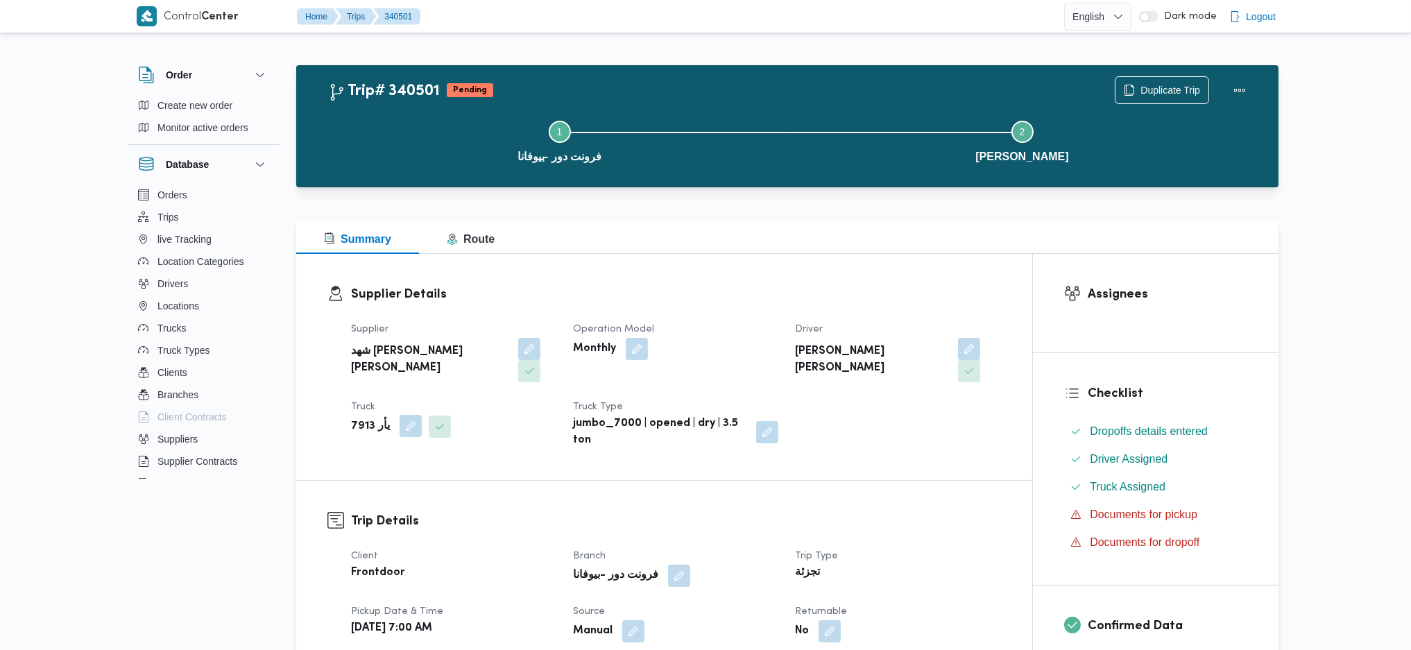
click at [406, 415] on button "button" at bounding box center [410, 426] width 22 height 22
click at [364, 460] on span "يأر 7913" at bounding box center [352, 458] width 35 height 15
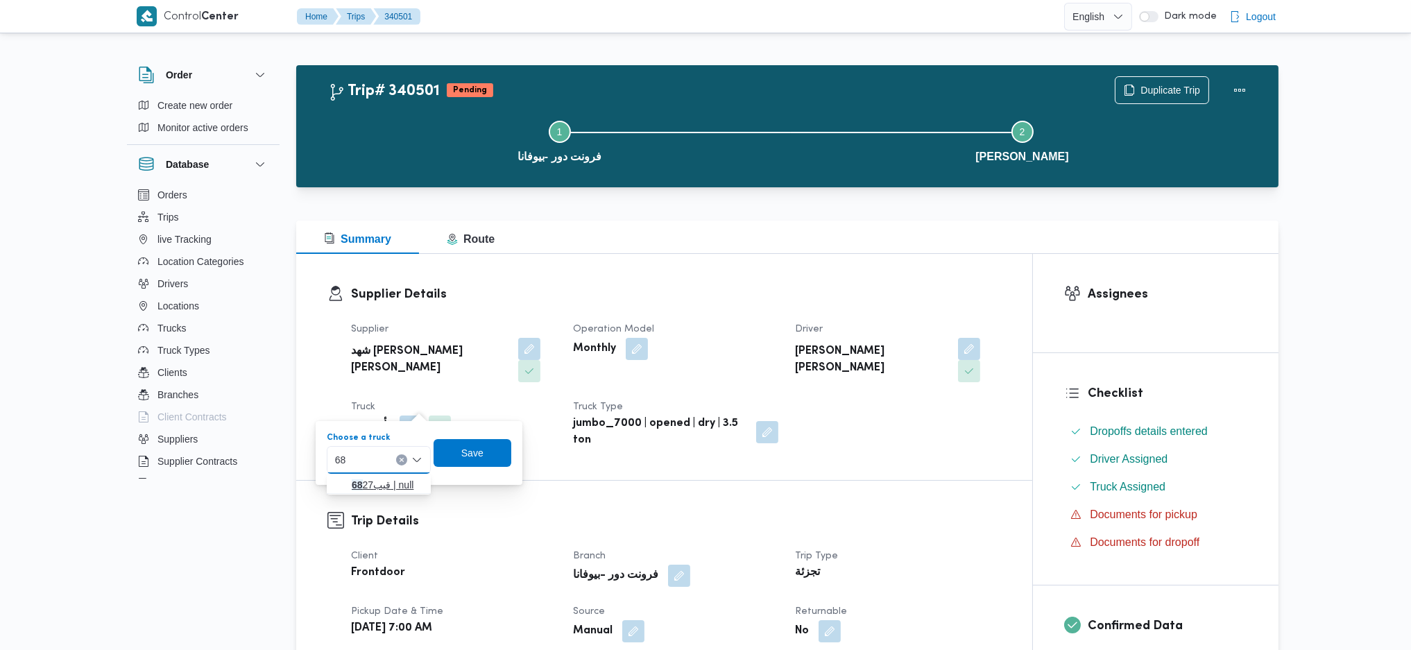
type input "68"
click at [397, 485] on span "قيب 68 27 | null" at bounding box center [387, 484] width 71 height 17
click at [486, 453] on span "Save" at bounding box center [482, 452] width 22 height 17
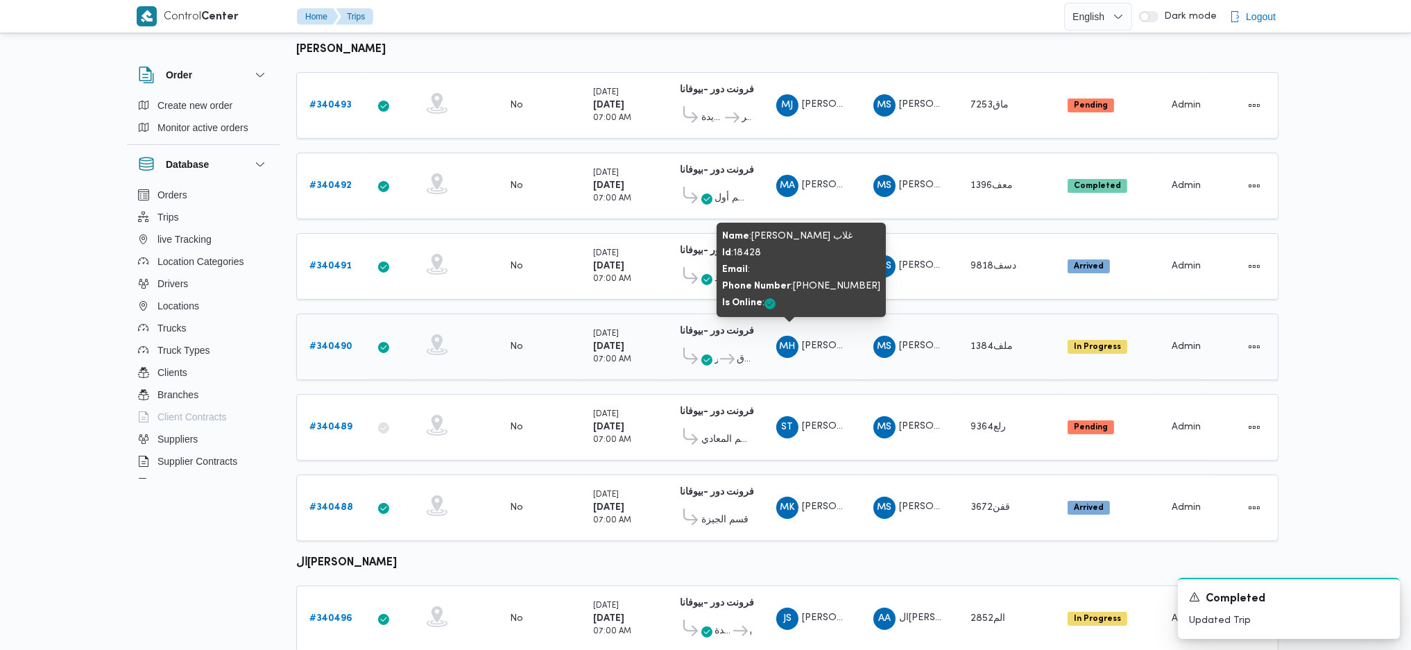
scroll to position [370, 0]
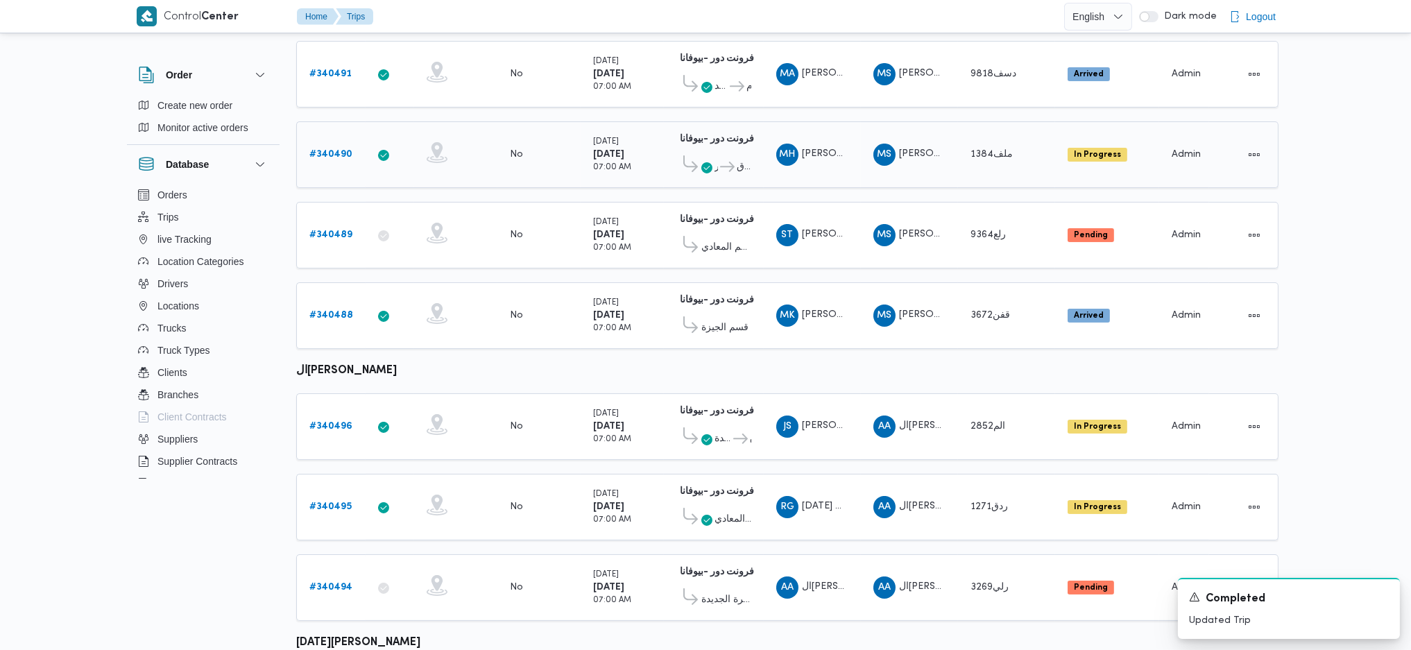
click at [717, 159] on span "العبور" at bounding box center [715, 167] width 3 height 17
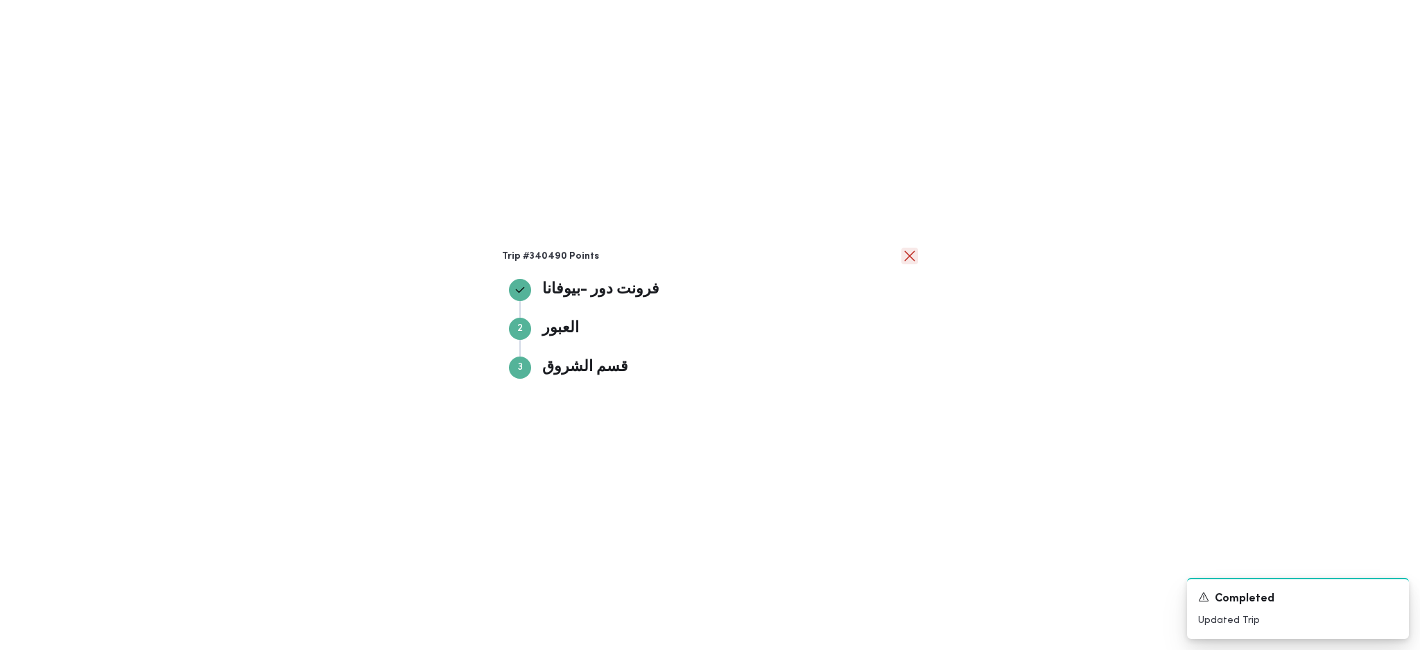
click at [915, 254] on button "close" at bounding box center [910, 256] width 17 height 17
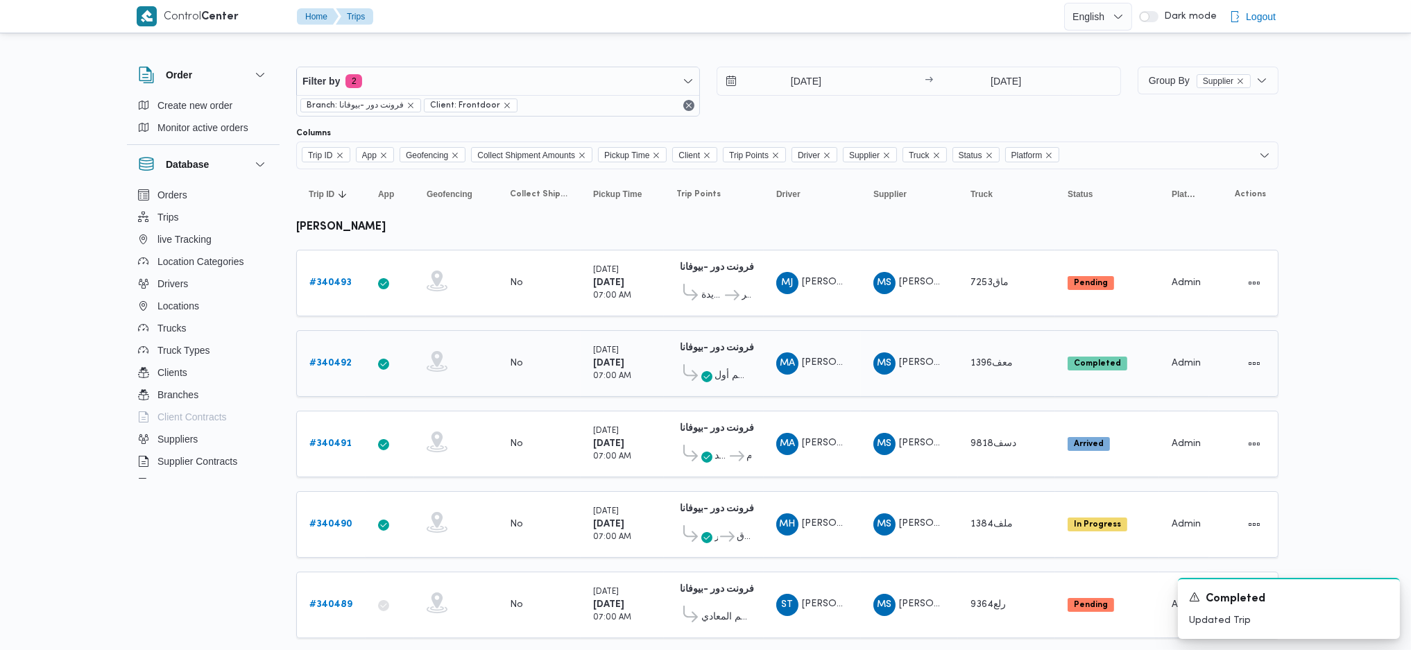
scroll to position [92, 0]
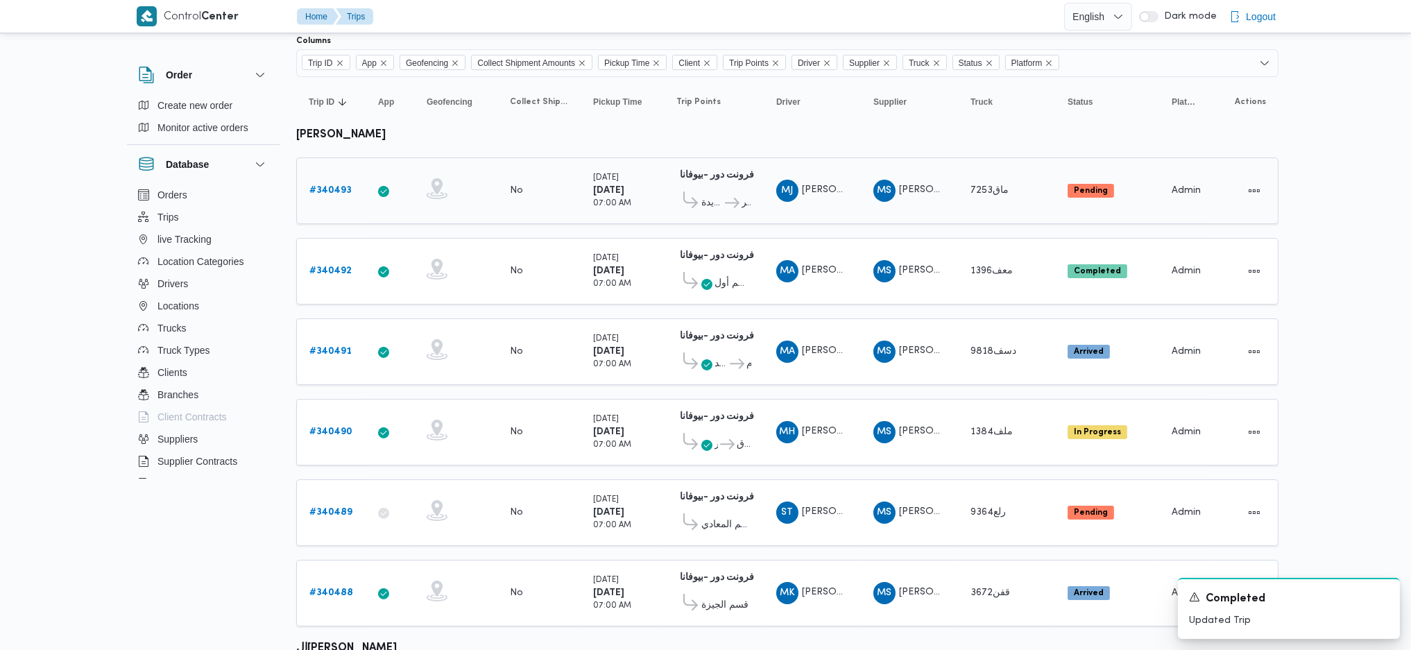
click at [314, 178] on div "# 340493" at bounding box center [331, 191] width 55 height 28
click at [319, 182] on link "# 340493" at bounding box center [330, 190] width 42 height 17
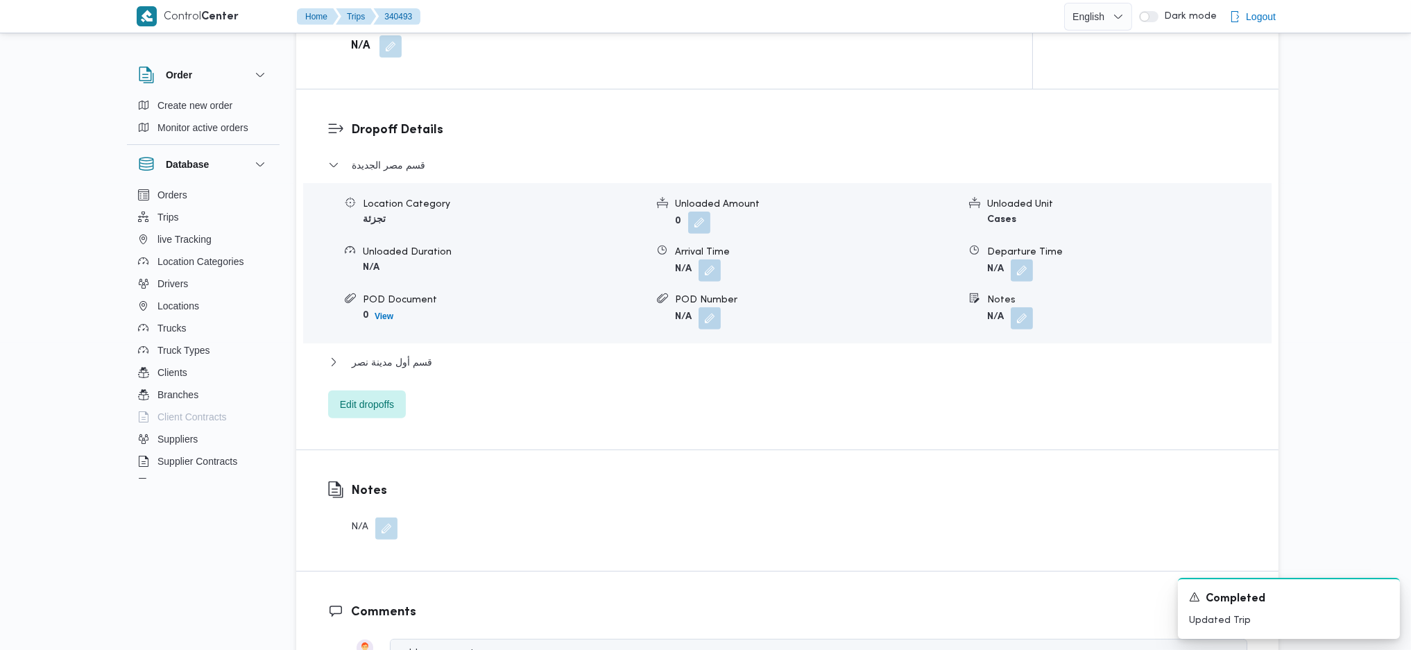
scroll to position [1110, 0]
click at [379, 397] on span "Edit dropoffs" at bounding box center [367, 405] width 54 height 17
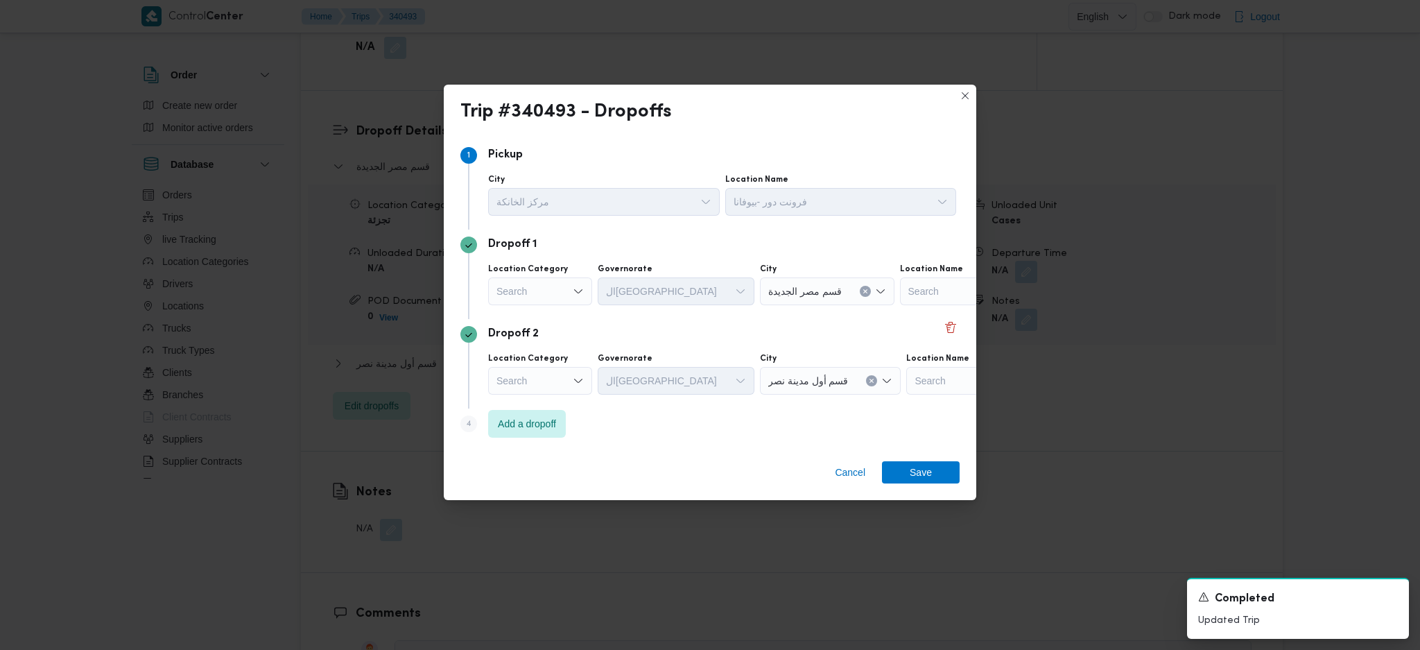
click at [963, 329] on div "Step 1 1 Pickup City مركز الخانكة Location Name فرونت دور -بيوفانا Dropoff 1 Lo…" at bounding box center [710, 293] width 533 height 316
click at [946, 330] on button "Delete" at bounding box center [950, 326] width 17 height 17
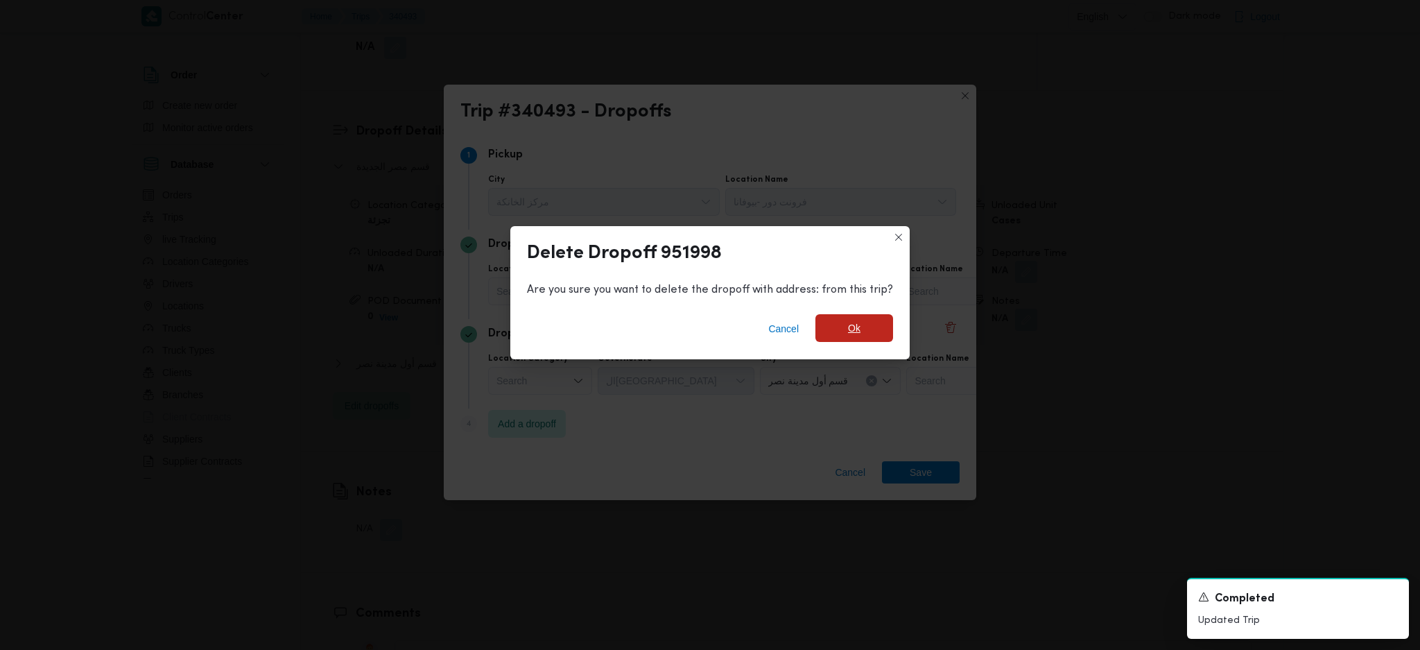
click at [846, 340] on span "Ok" at bounding box center [855, 328] width 78 height 28
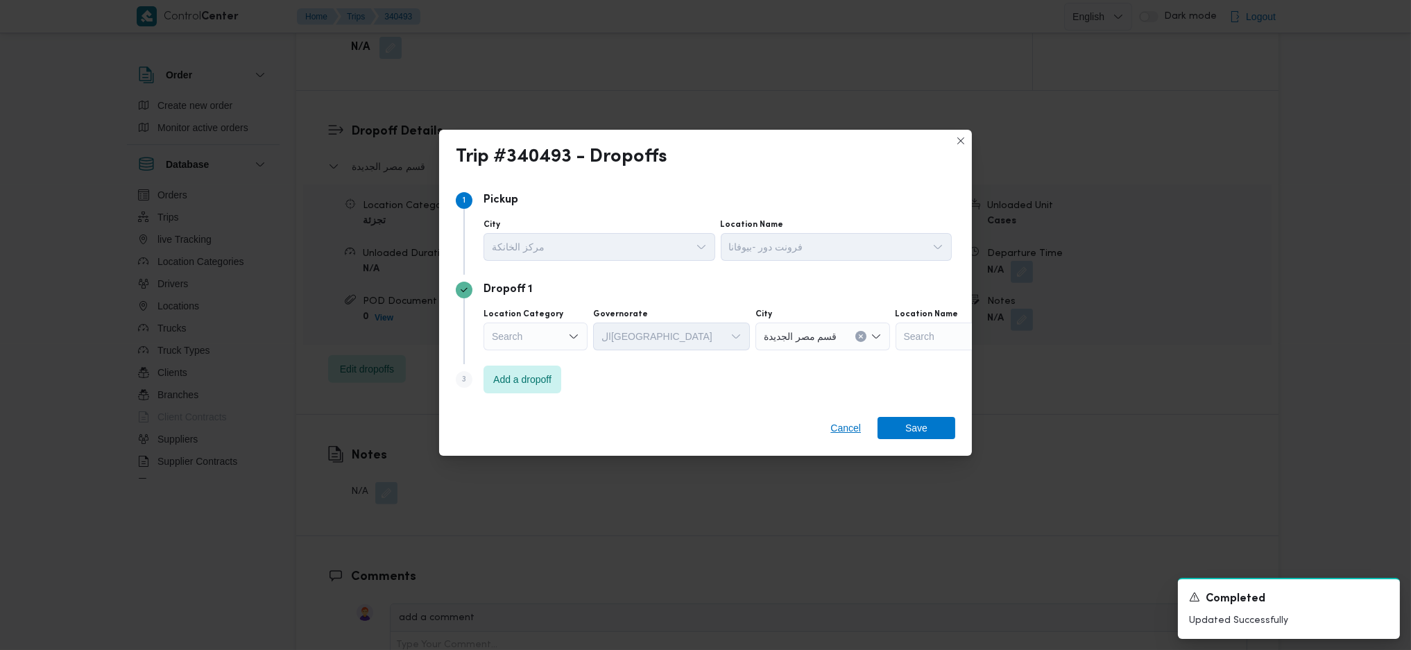
click at [849, 471] on div "Trip #340493 - Dropoffs Step 1 1 Pickup City مركز الخانكة Location Name فرونت د…" at bounding box center [705, 325] width 1411 height 650
click at [848, 437] on span "Cancel" at bounding box center [846, 428] width 42 height 22
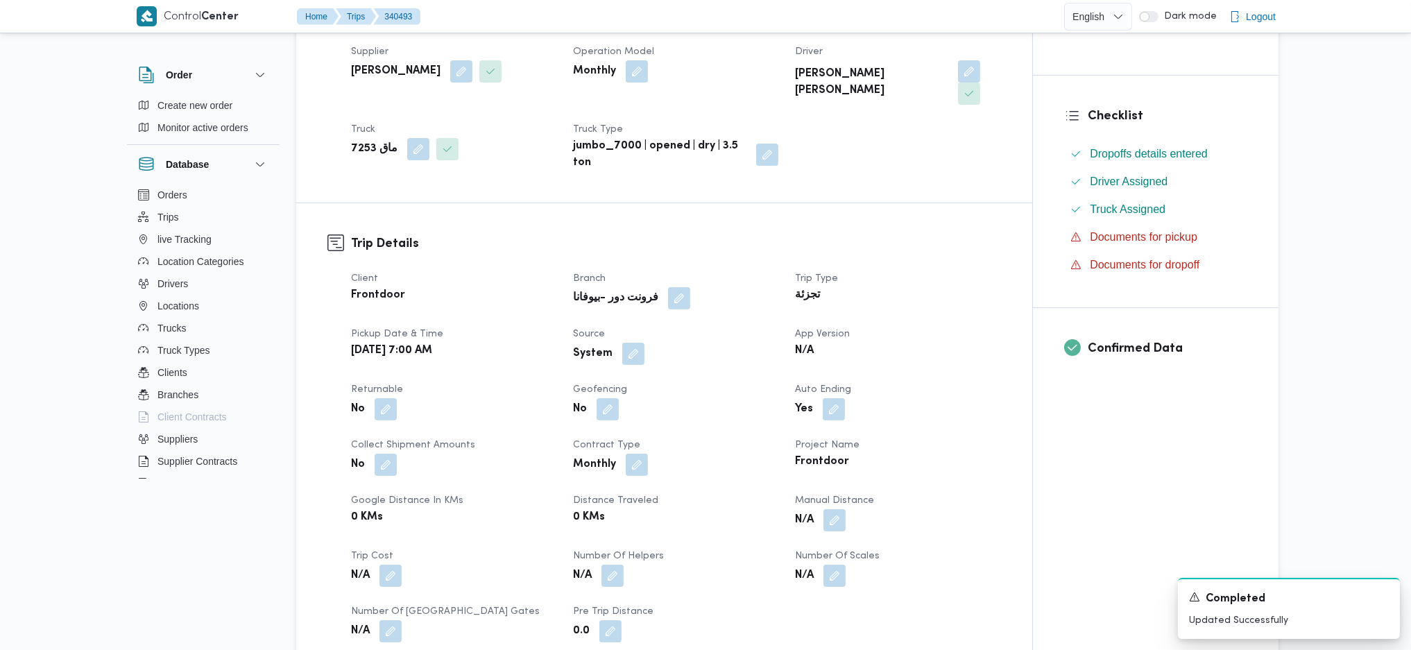
scroll to position [0, 0]
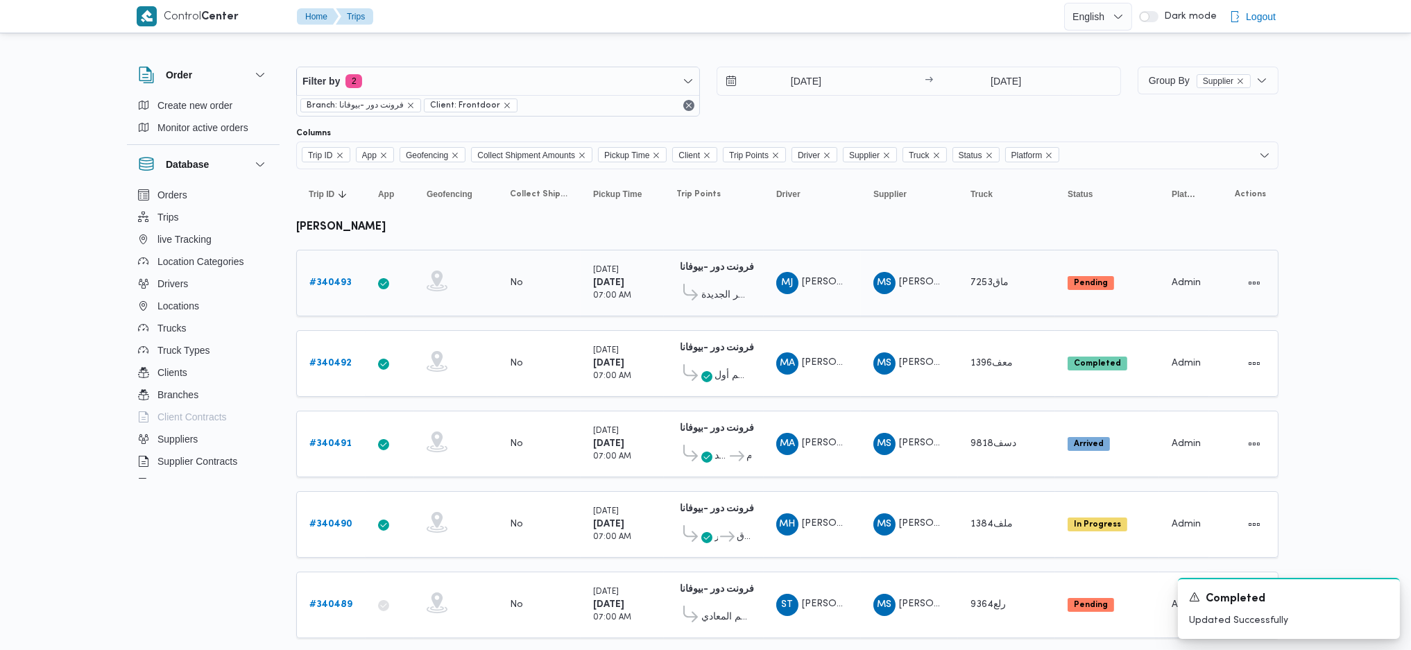
click at [340, 269] on div "# 340493" at bounding box center [331, 283] width 55 height 28
click at [323, 278] on b "# 340493" at bounding box center [330, 282] width 42 height 9
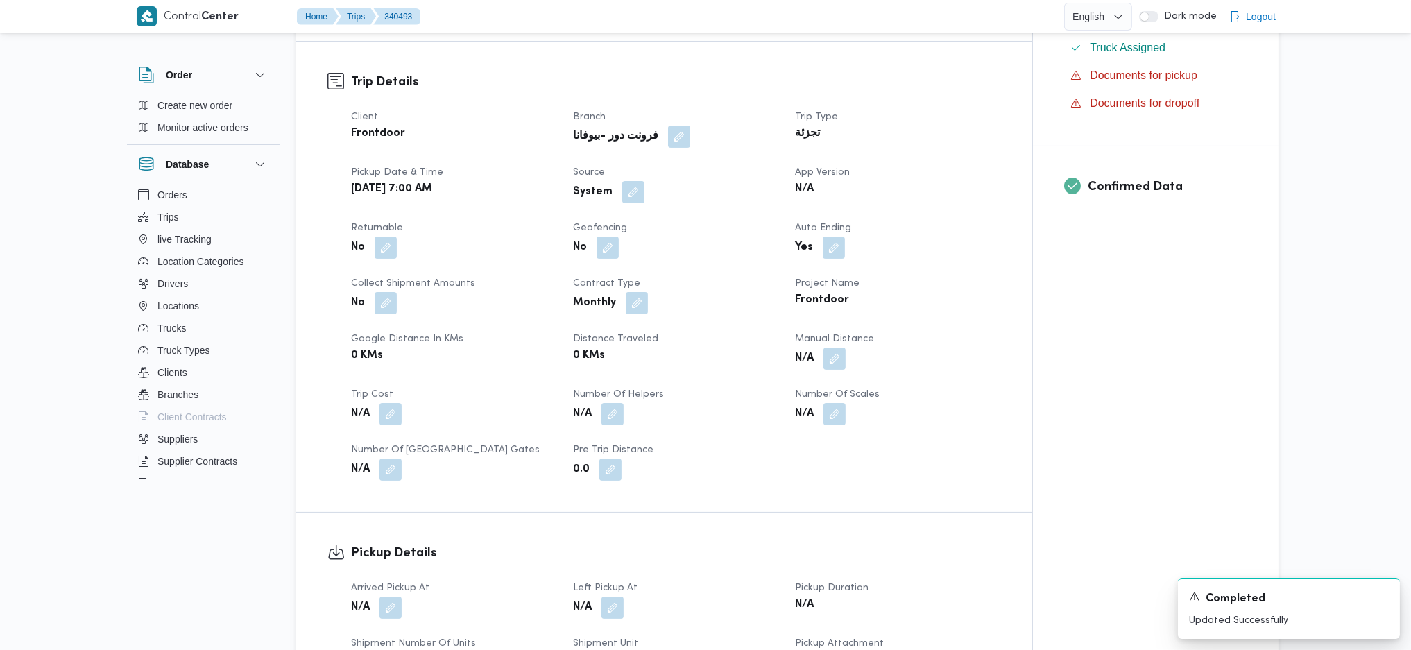
scroll to position [555, 0]
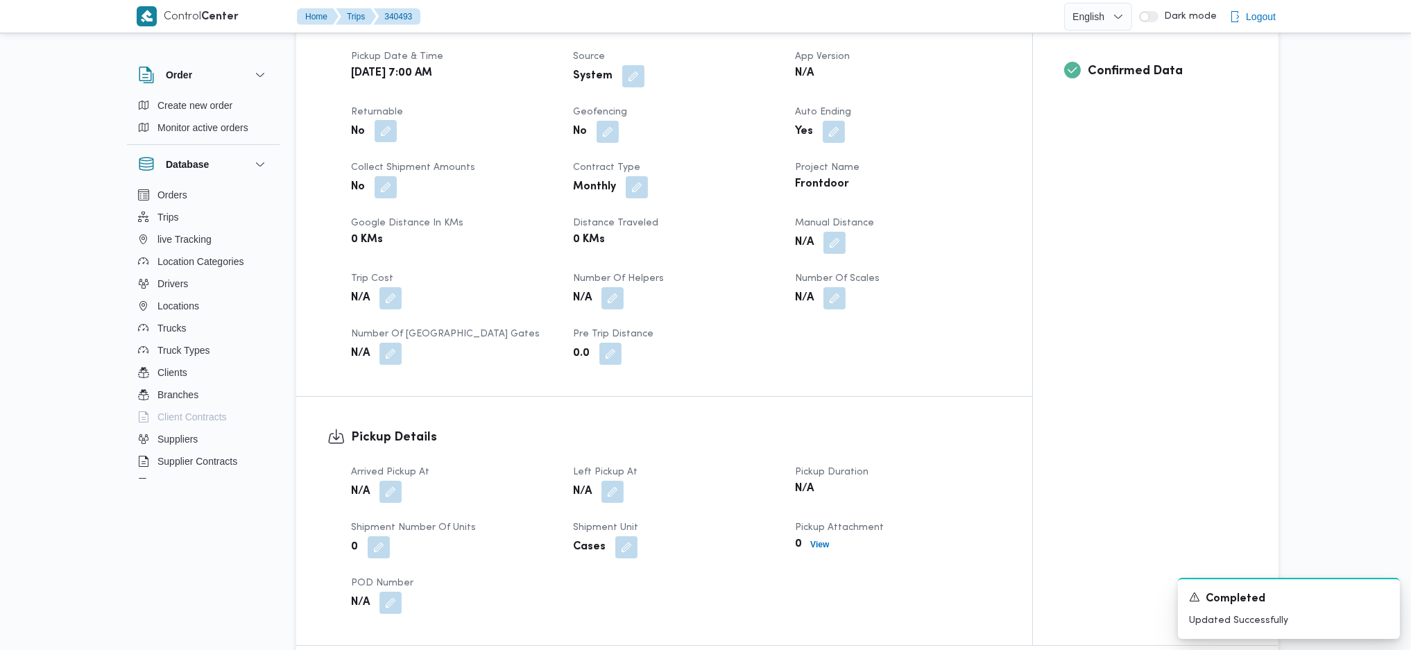
click at [385, 120] on button "button" at bounding box center [385, 131] width 22 height 22
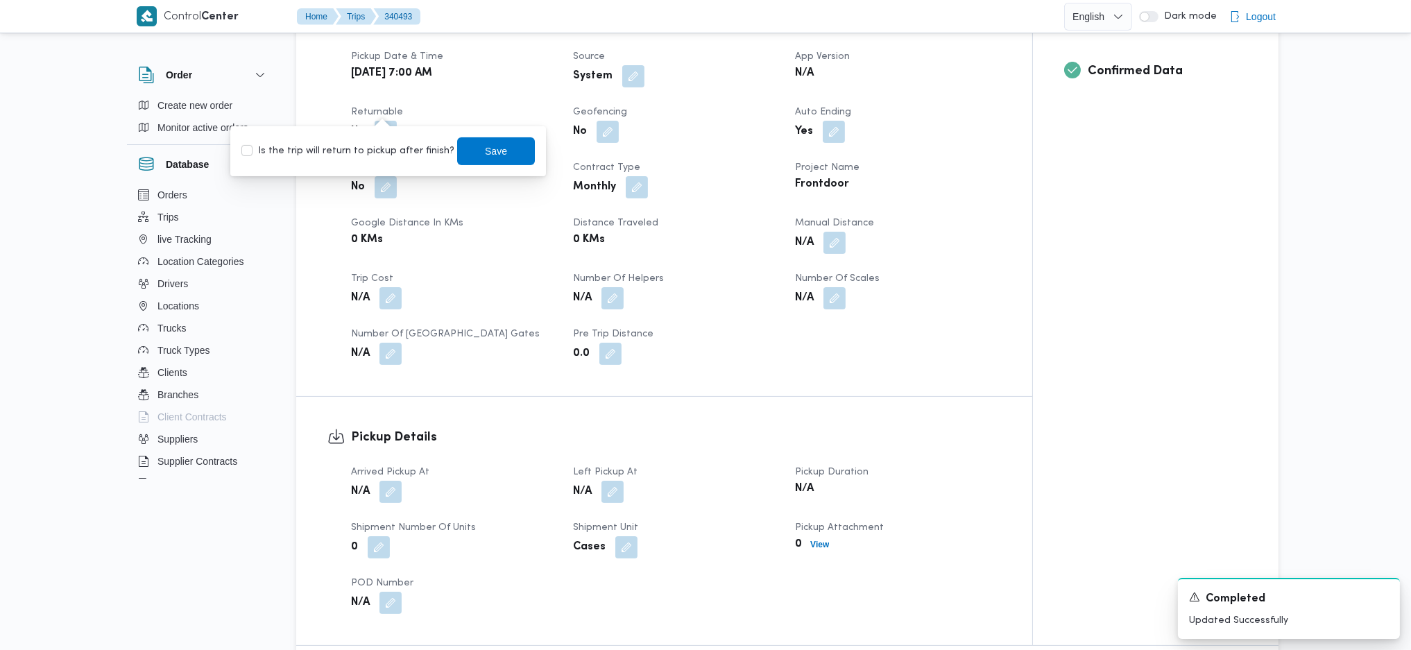
click at [356, 155] on label "Is the trip will return to pickup after finish?" at bounding box center [347, 151] width 213 height 17
checkbox input "true"
click at [490, 158] on span "Save" at bounding box center [496, 150] width 22 height 17
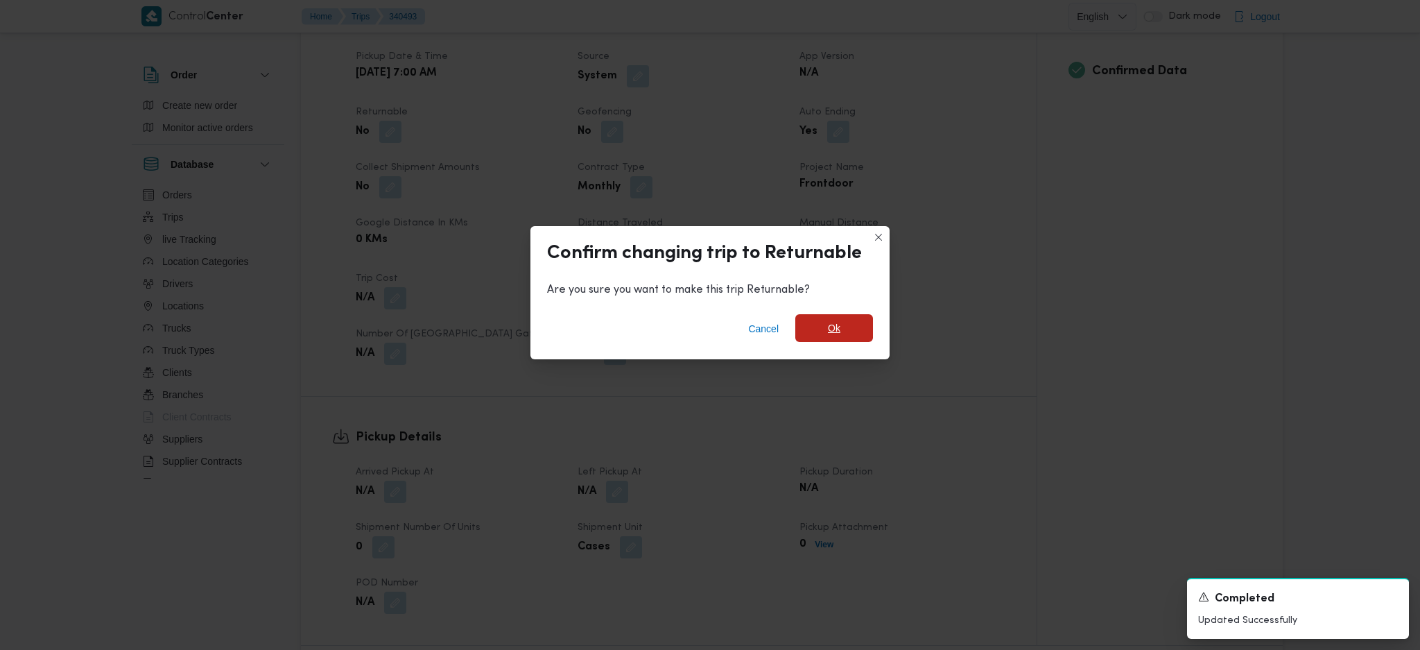
click at [828, 318] on span "Ok" at bounding box center [834, 328] width 78 height 28
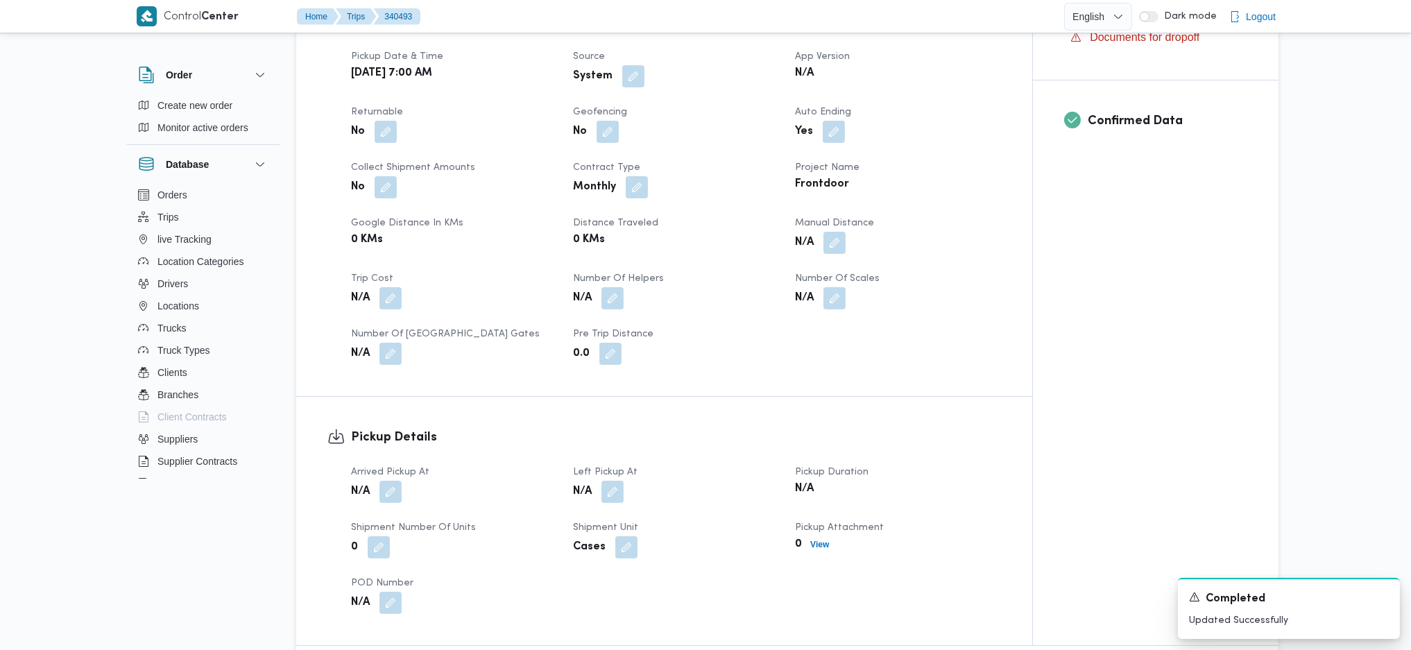
click at [472, 428] on h3 "Pickup Details" at bounding box center [676, 437] width 650 height 19
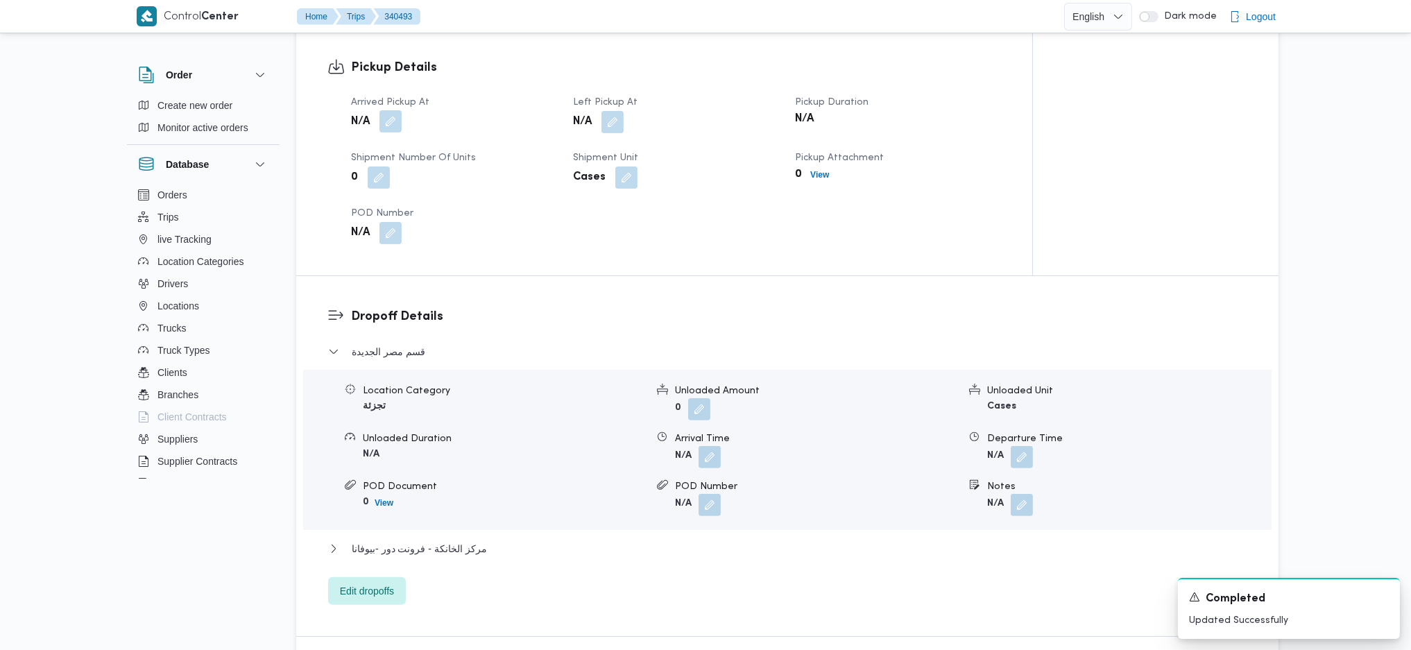
click at [391, 110] on button "button" at bounding box center [390, 121] width 22 height 22
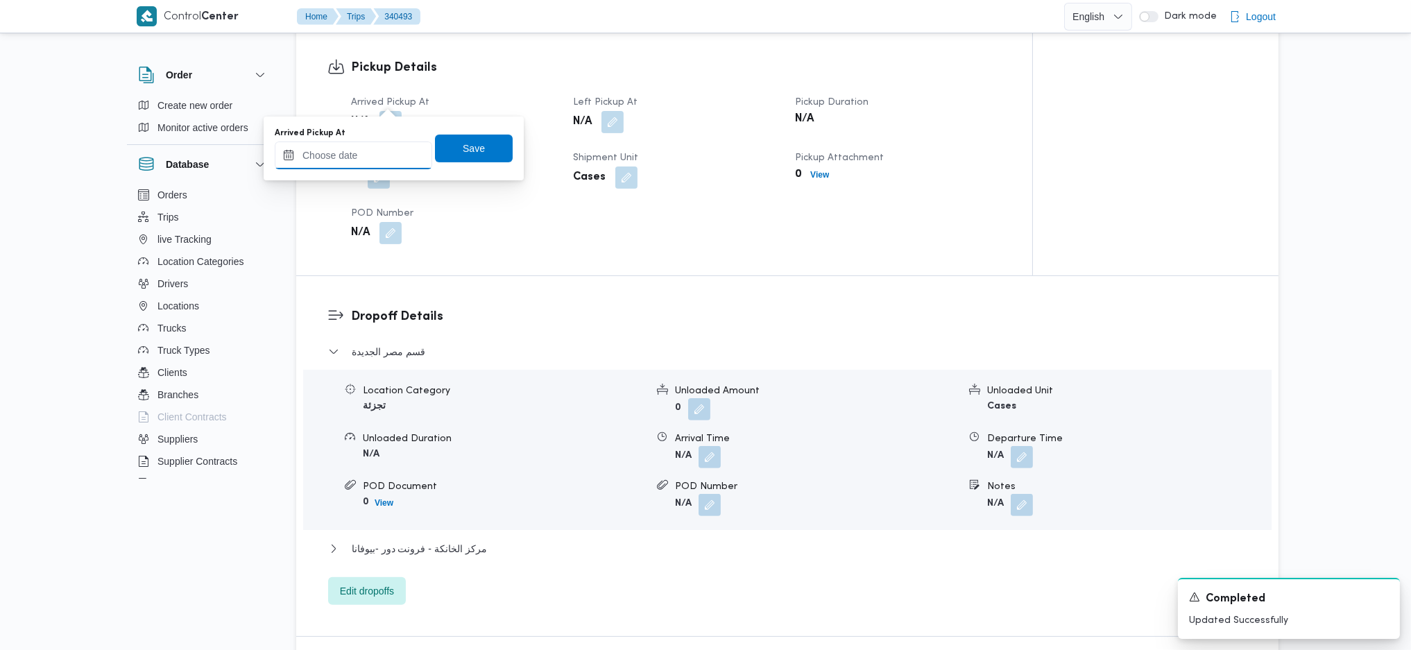
click at [362, 152] on input "Arrived Pickup At" at bounding box center [353, 155] width 157 height 28
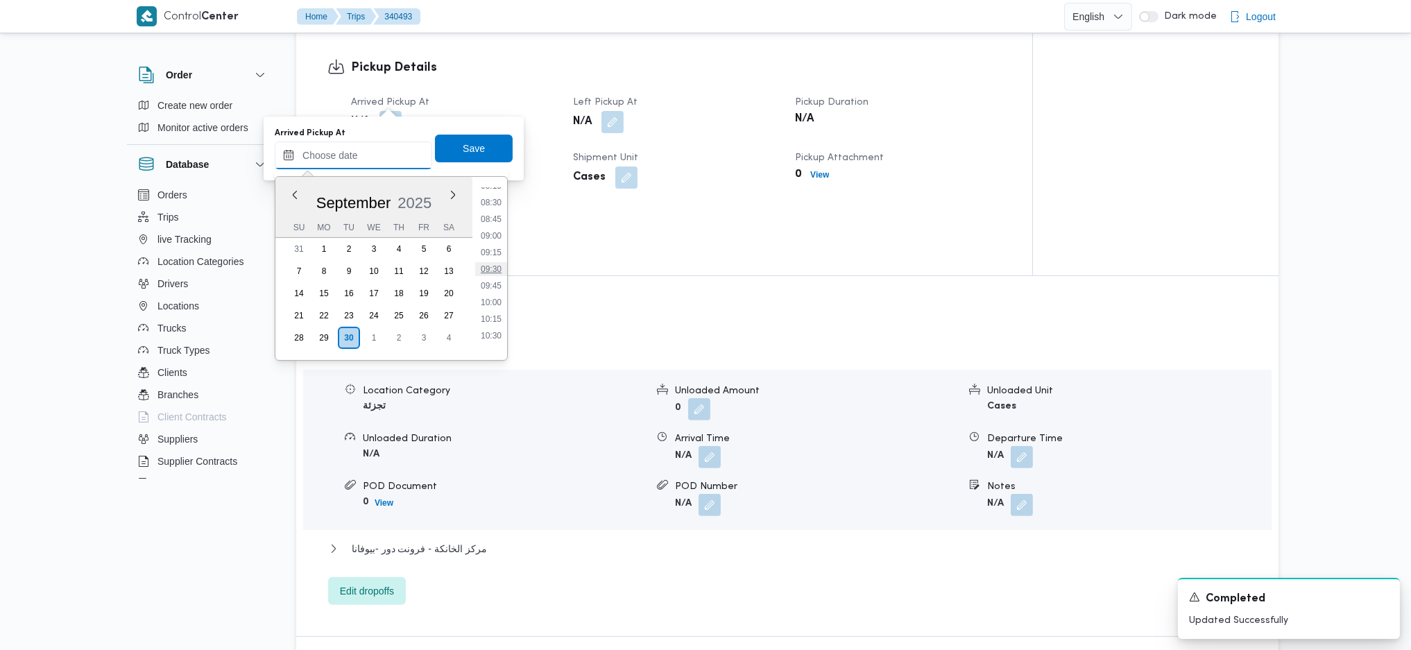
scroll to position [466, 0]
drag, startPoint x: 499, startPoint y: 294, endPoint x: 494, endPoint y: 266, distance: 28.3
click at [499, 294] on li "08:30" at bounding box center [491, 295] width 32 height 14
type input "30/09/2025 08:30"
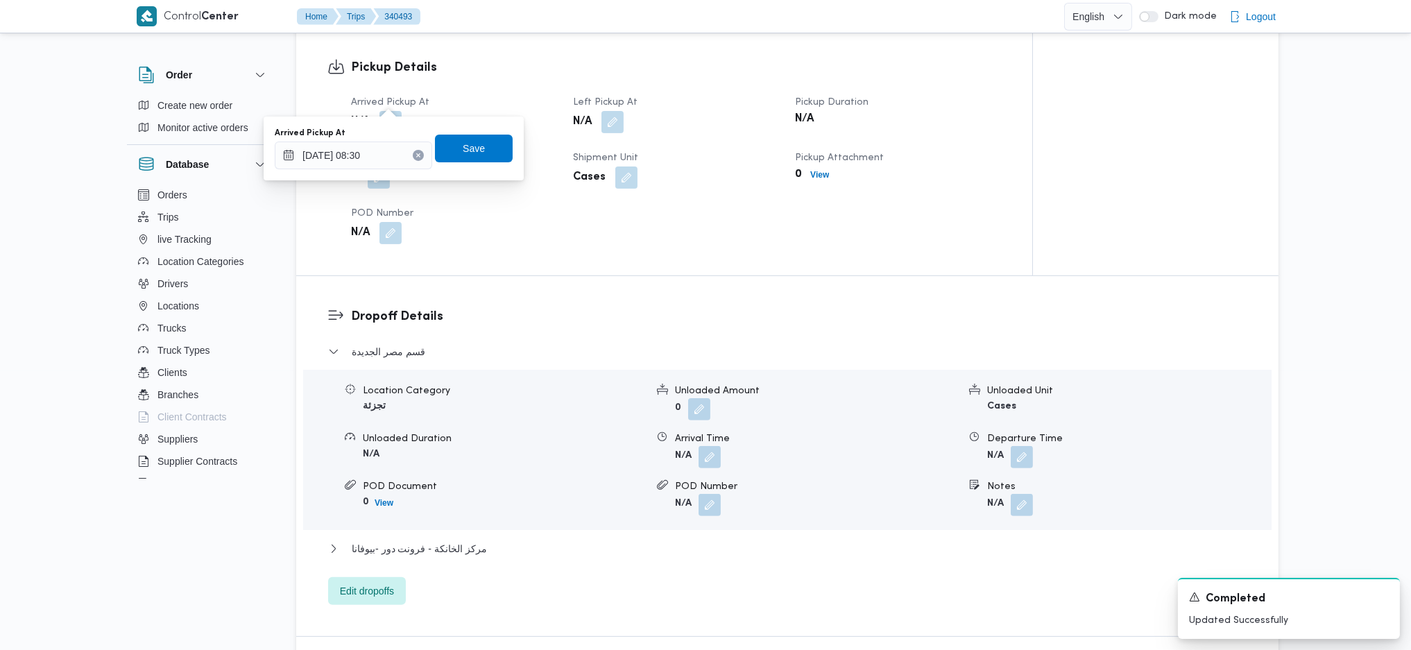
click at [472, 126] on div "Arrived Pickup At 30/09/2025 08:30 Save" at bounding box center [393, 148] width 241 height 44
click at [470, 146] on span "Save" at bounding box center [474, 148] width 22 height 17
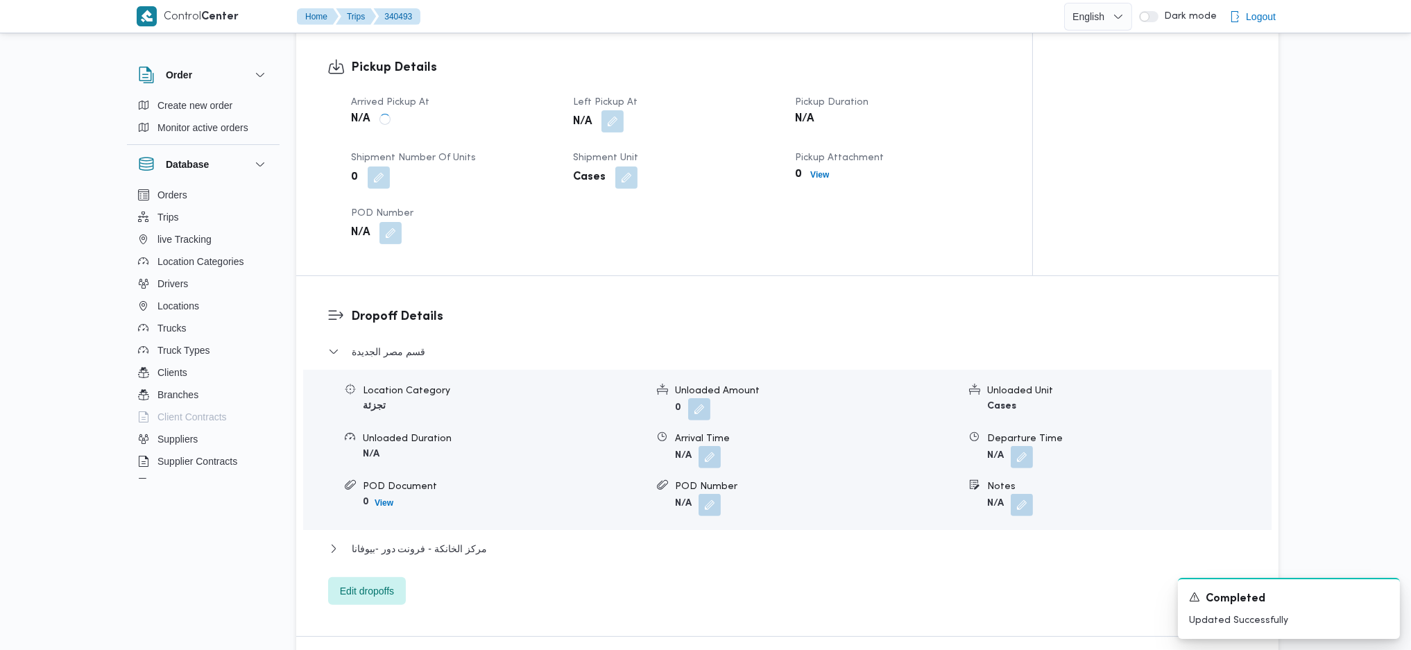
click at [619, 110] on button "button" at bounding box center [612, 121] width 22 height 22
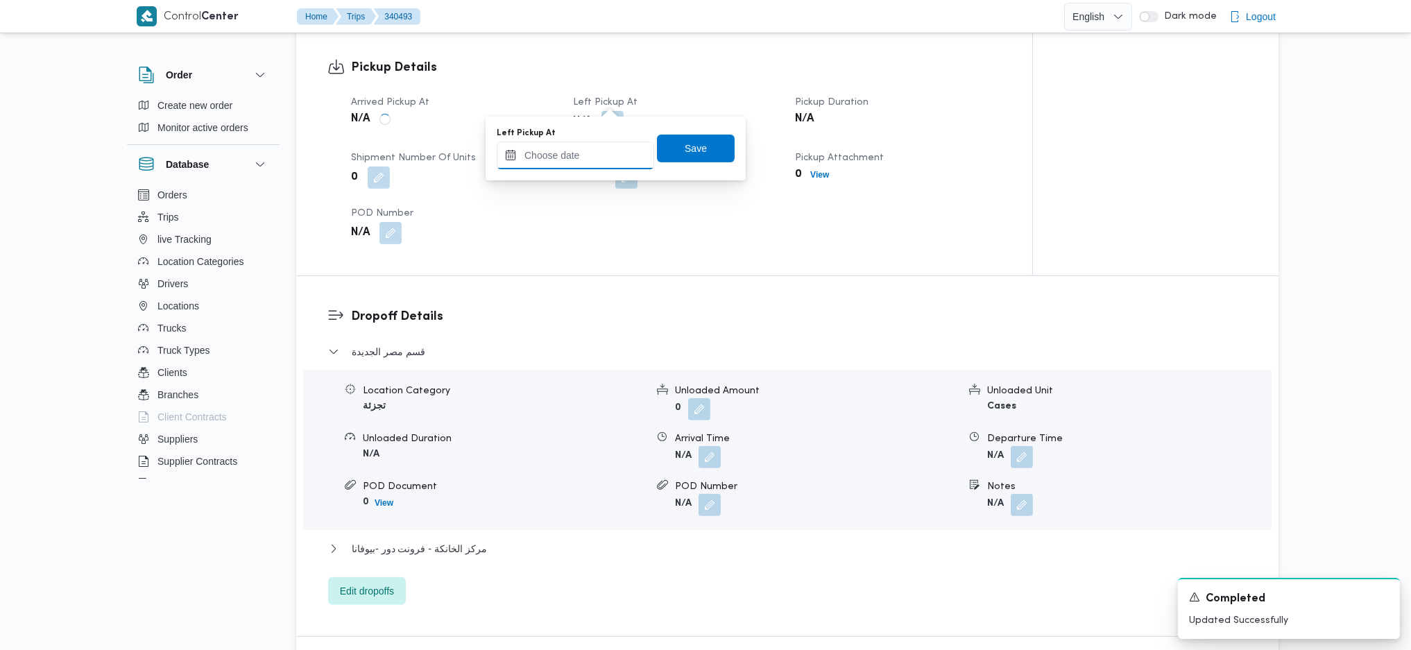
drag, startPoint x: 560, startPoint y: 154, endPoint x: 616, endPoint y: 167, distance: 57.7
click at [562, 154] on input "Left Pickup At" at bounding box center [575, 155] width 157 height 28
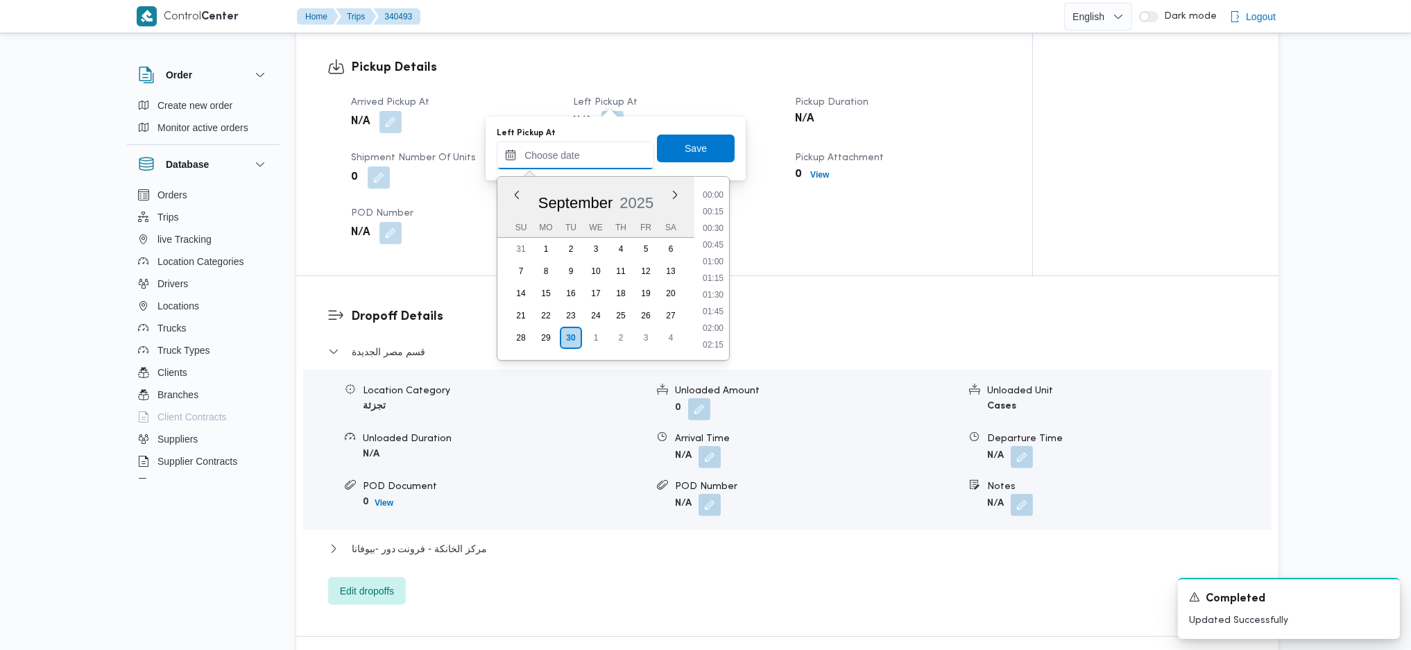
scroll to position [650, 0]
click at [714, 207] on li "10:00" at bounding box center [713, 210] width 32 height 14
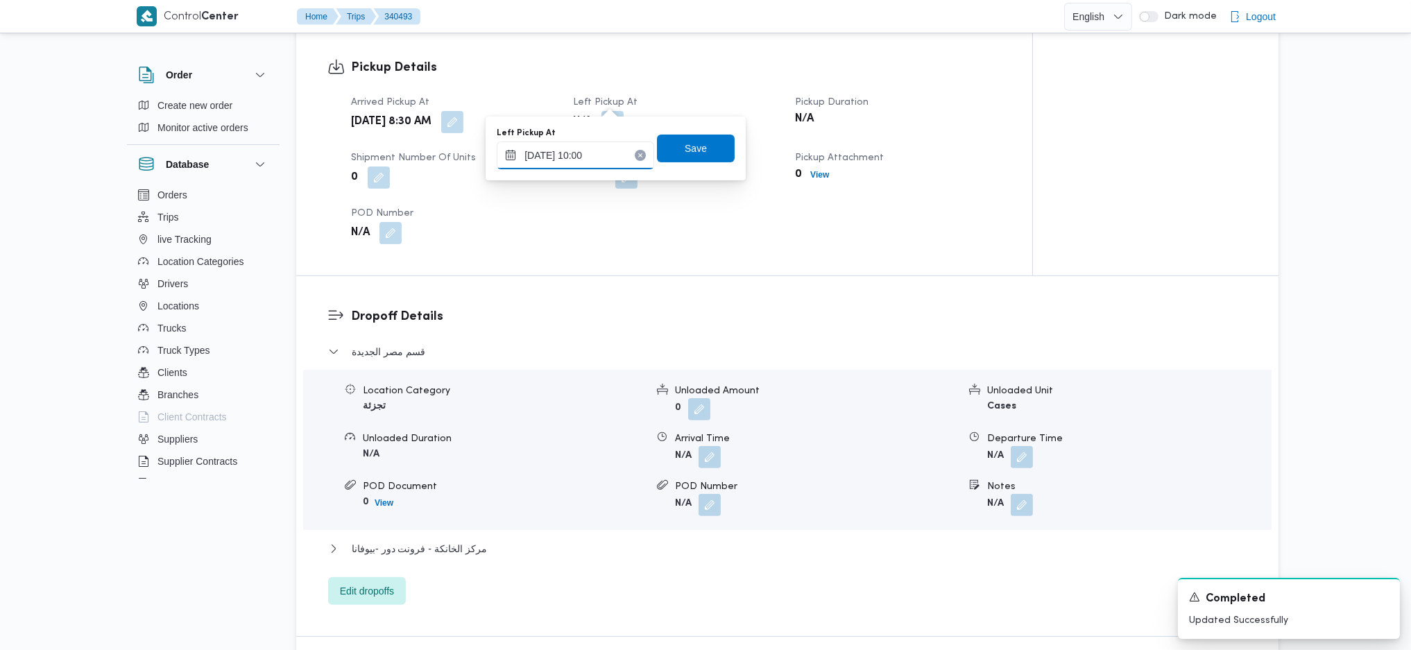
type input "30/09/2025 10:00"
click at [687, 152] on span "Save" at bounding box center [695, 147] width 22 height 17
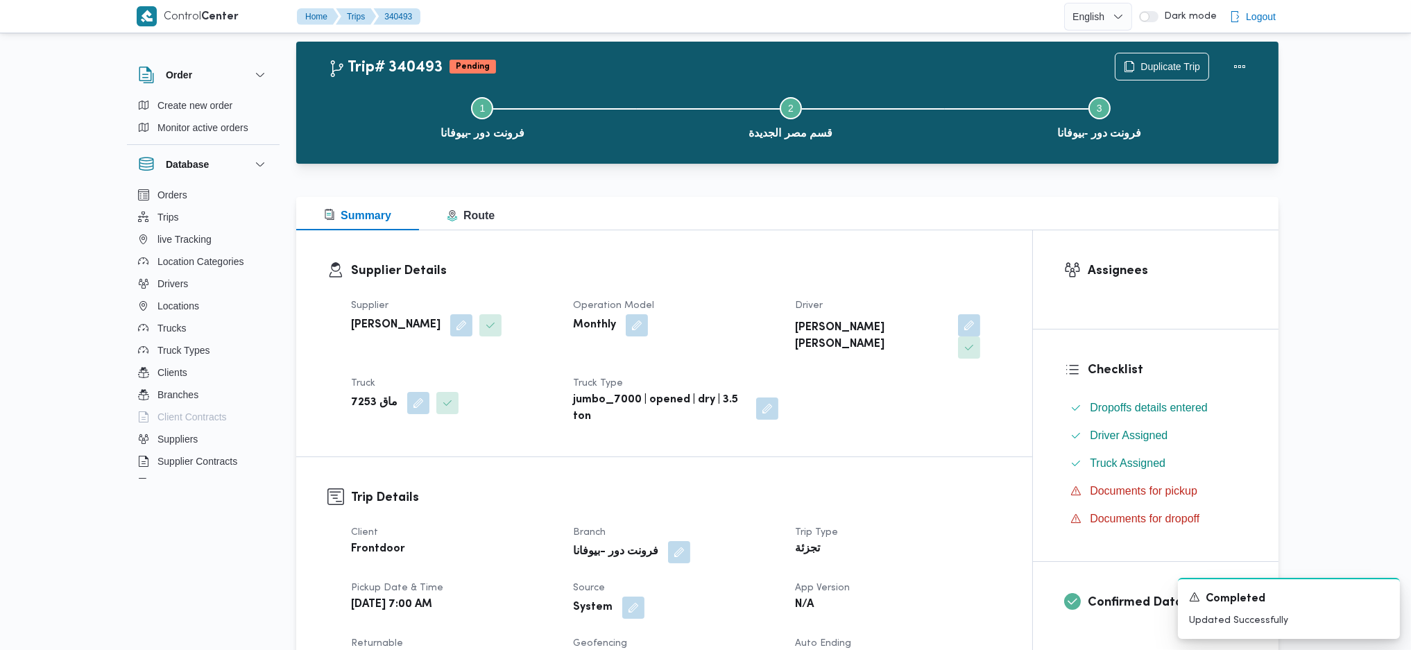
scroll to position [0, 0]
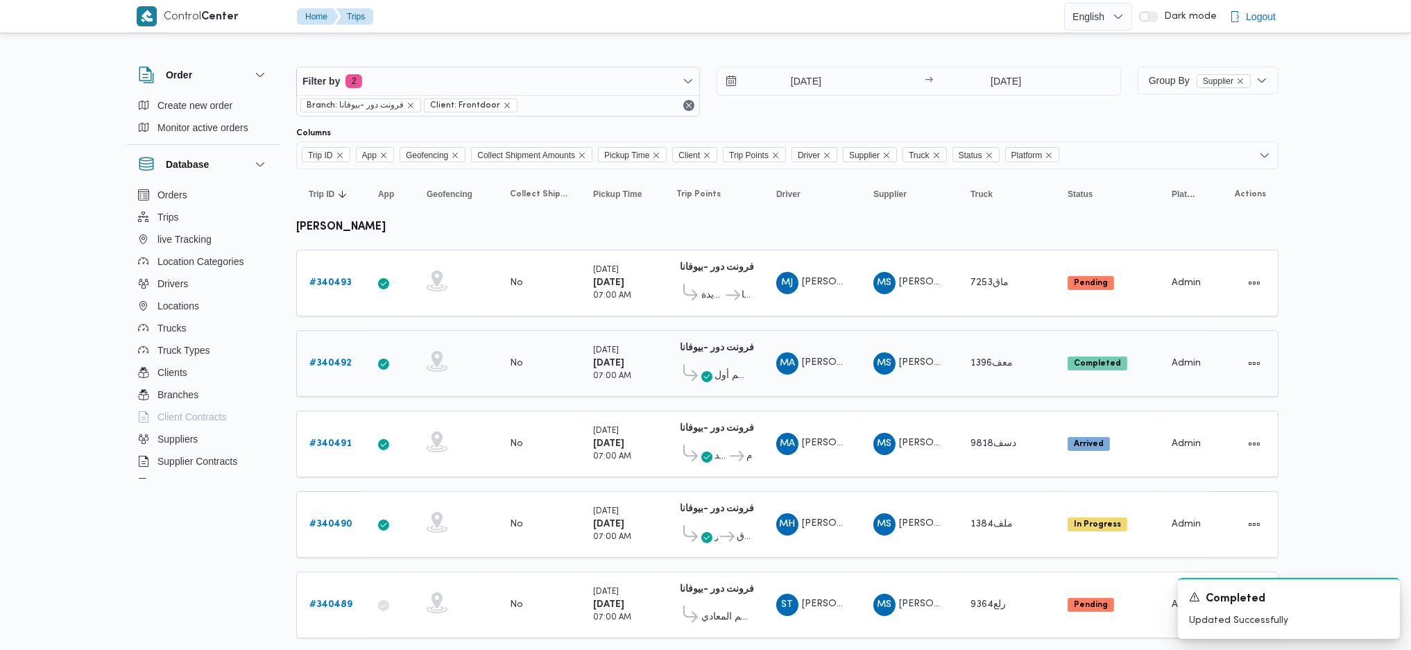
click at [347, 359] on b "# 340492" at bounding box center [330, 363] width 42 height 9
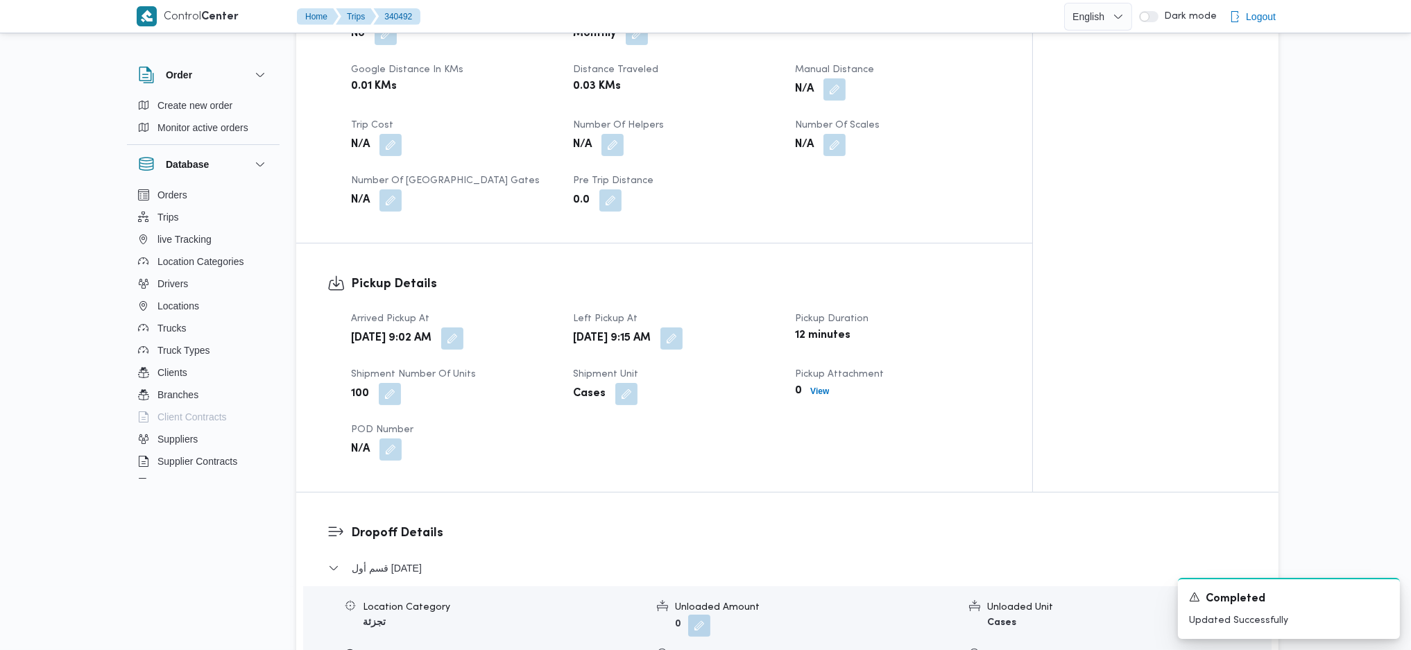
scroll to position [924, 0]
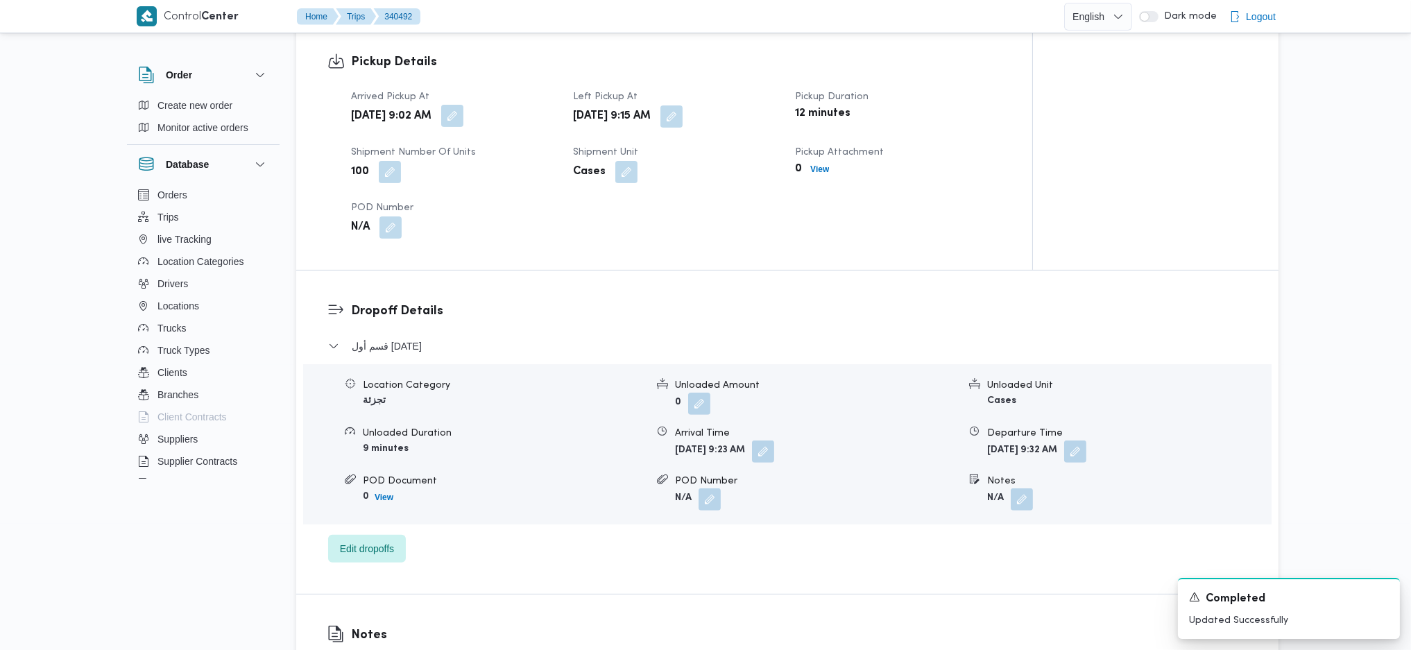
click at [463, 105] on button "button" at bounding box center [452, 116] width 22 height 22
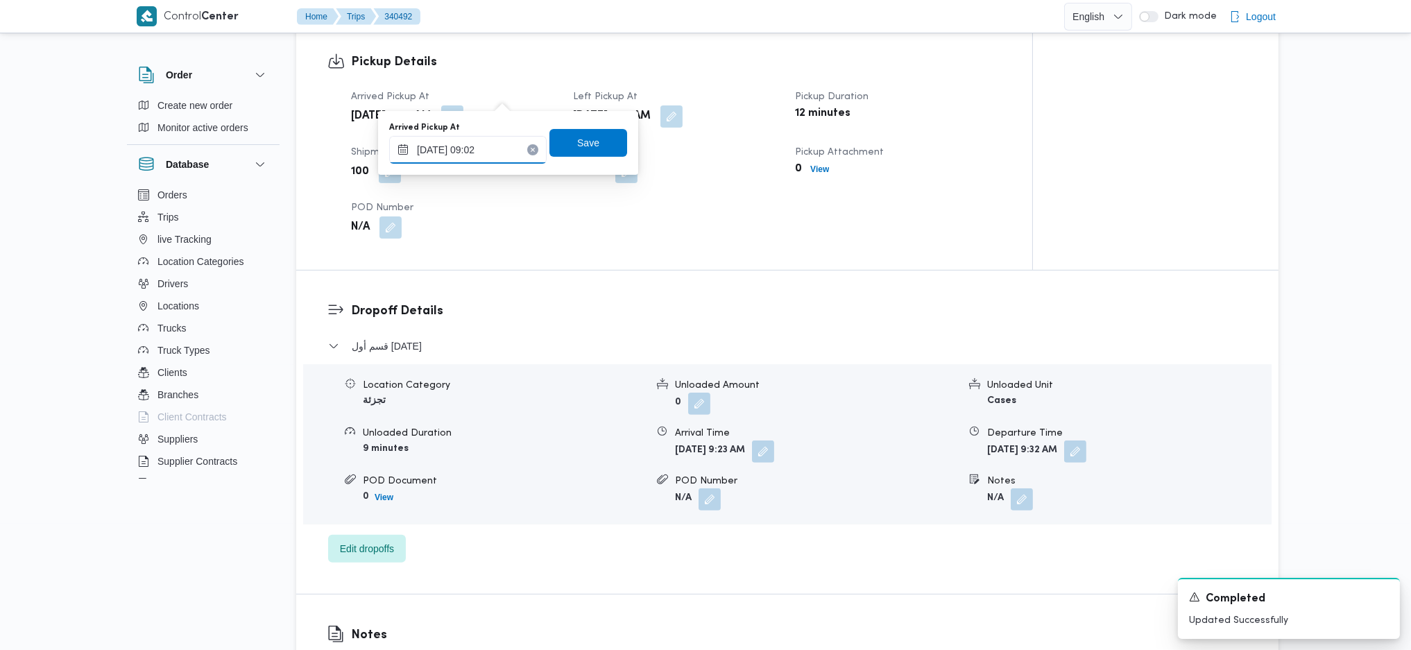
click at [474, 155] on input "30/09/2025 09:02" at bounding box center [467, 150] width 157 height 28
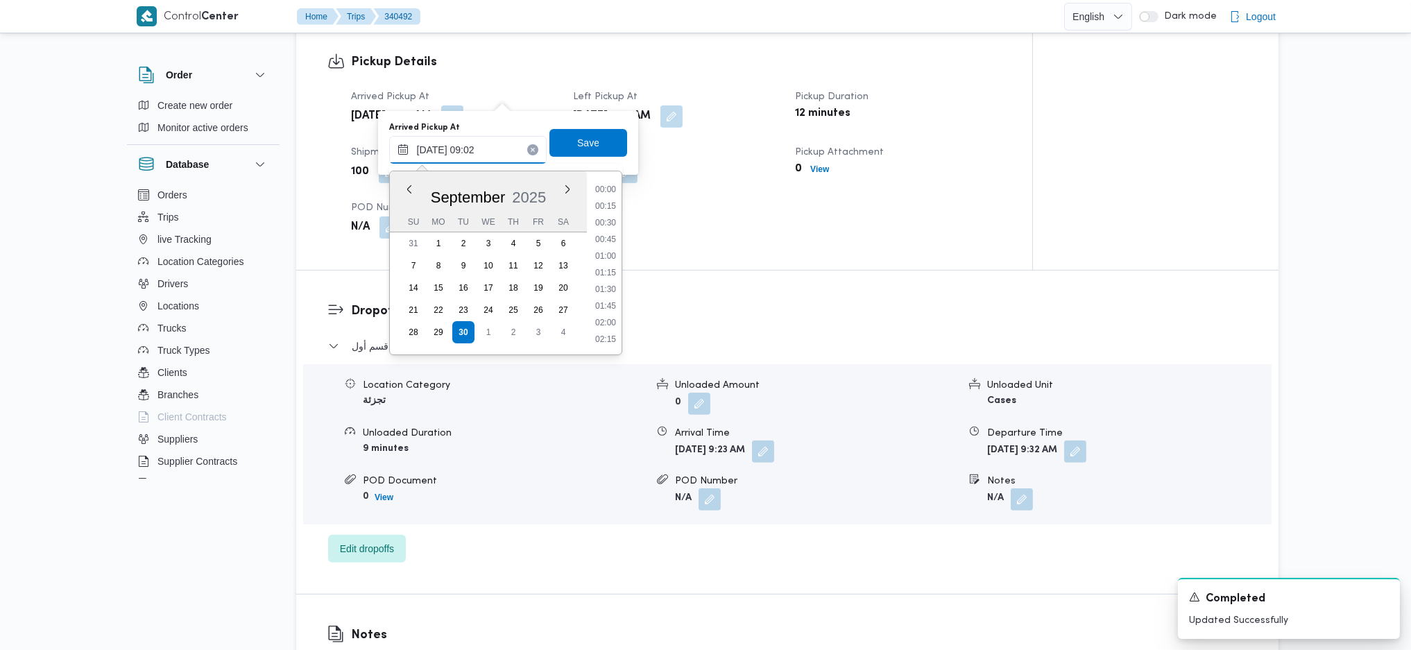
scroll to position [517, 0]
click at [607, 252] on li "08:45" at bounding box center [605, 255] width 32 height 14
type input "30/09/2025 08:45"
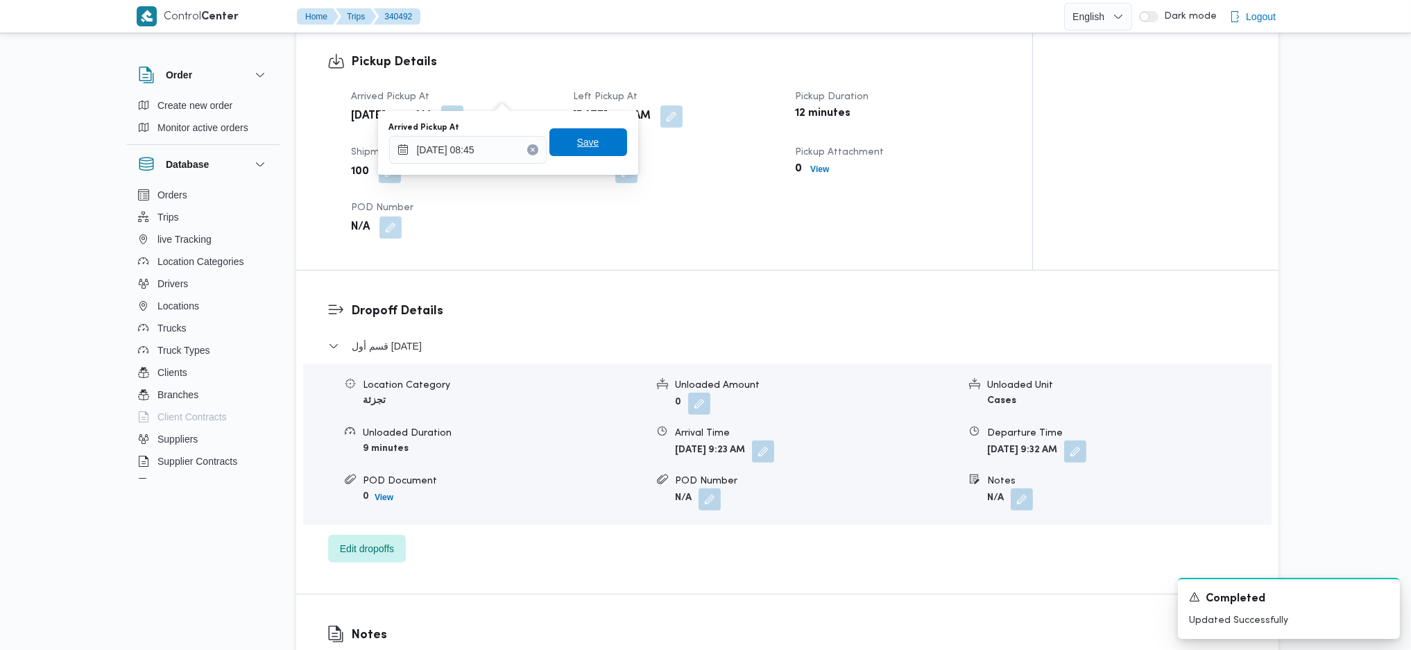
click at [602, 143] on span "Save" at bounding box center [588, 142] width 78 height 28
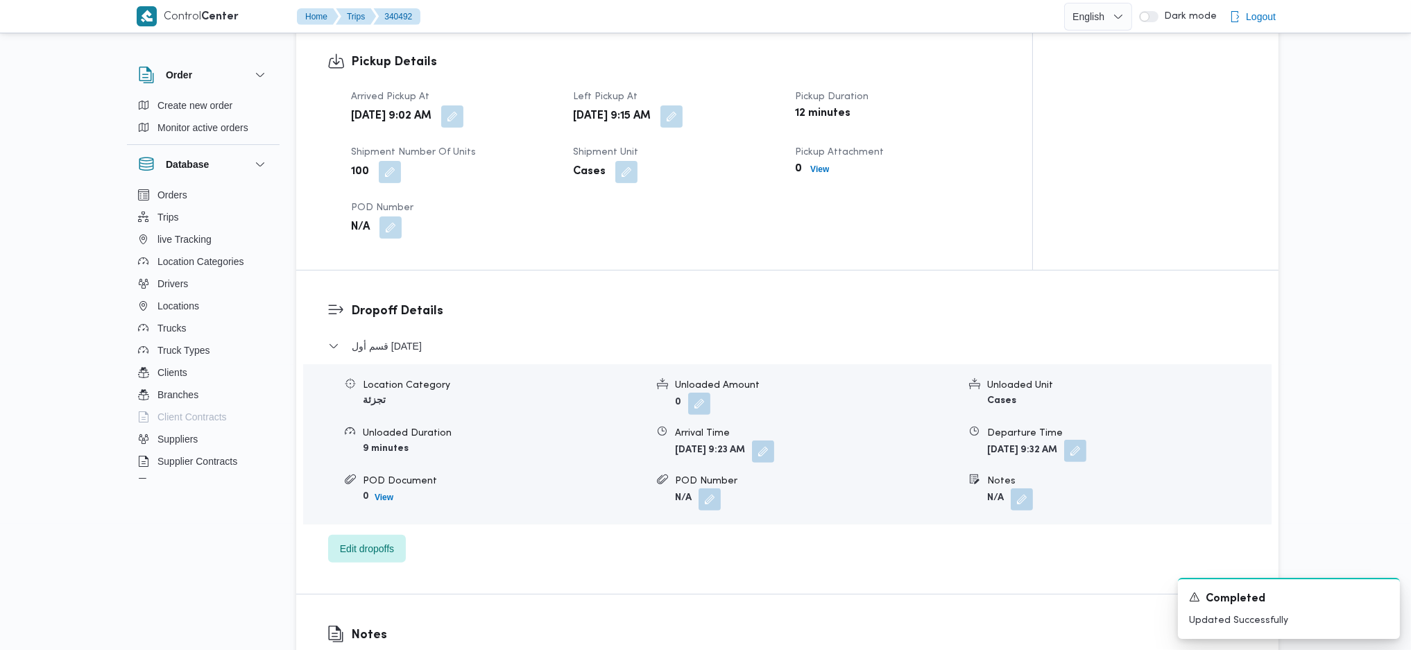
click at [1086, 440] on button "button" at bounding box center [1075, 451] width 22 height 22
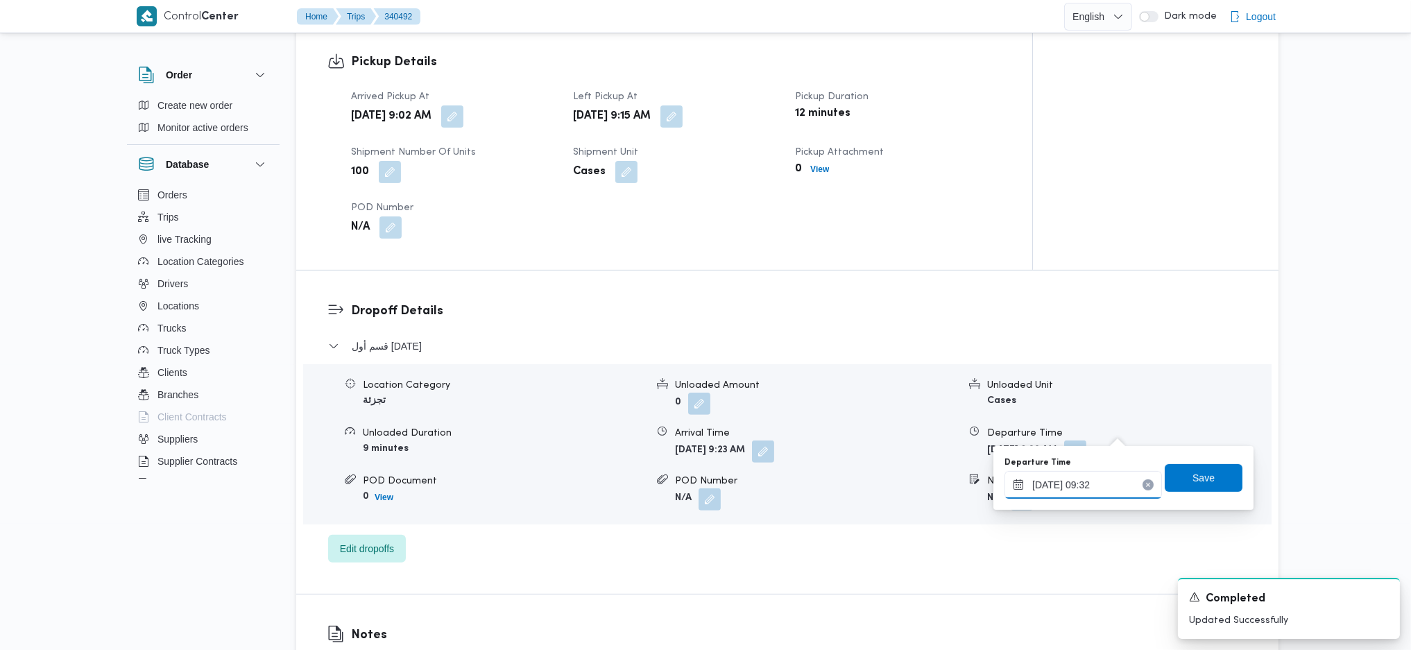
click at [1104, 480] on input "30/09/2025 09:32" at bounding box center [1082, 485] width 157 height 28
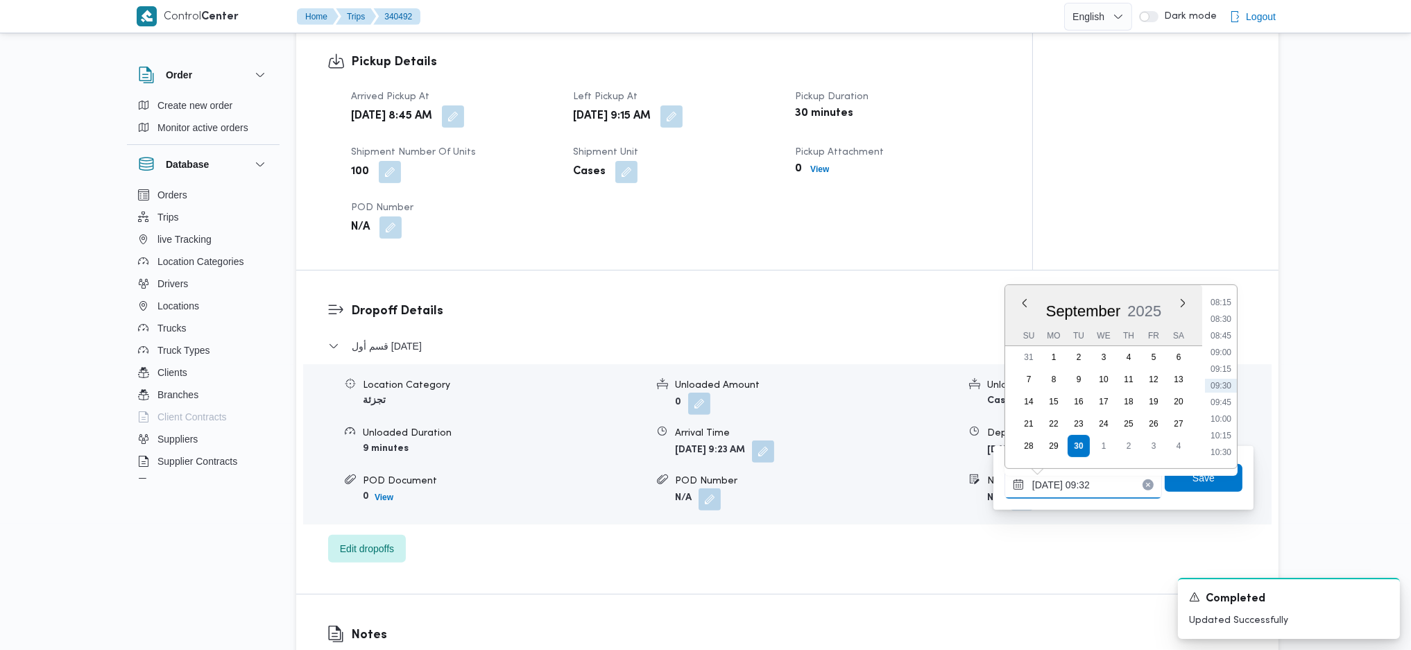
scroll to position [735, 0]
click at [1232, 440] on ul "00:00 00:15 00:30 00:45 01:00 01:15 01:30 01:45 02:00 02:15 02:30 02:45 03:00 0…" at bounding box center [1221, 376] width 32 height 161
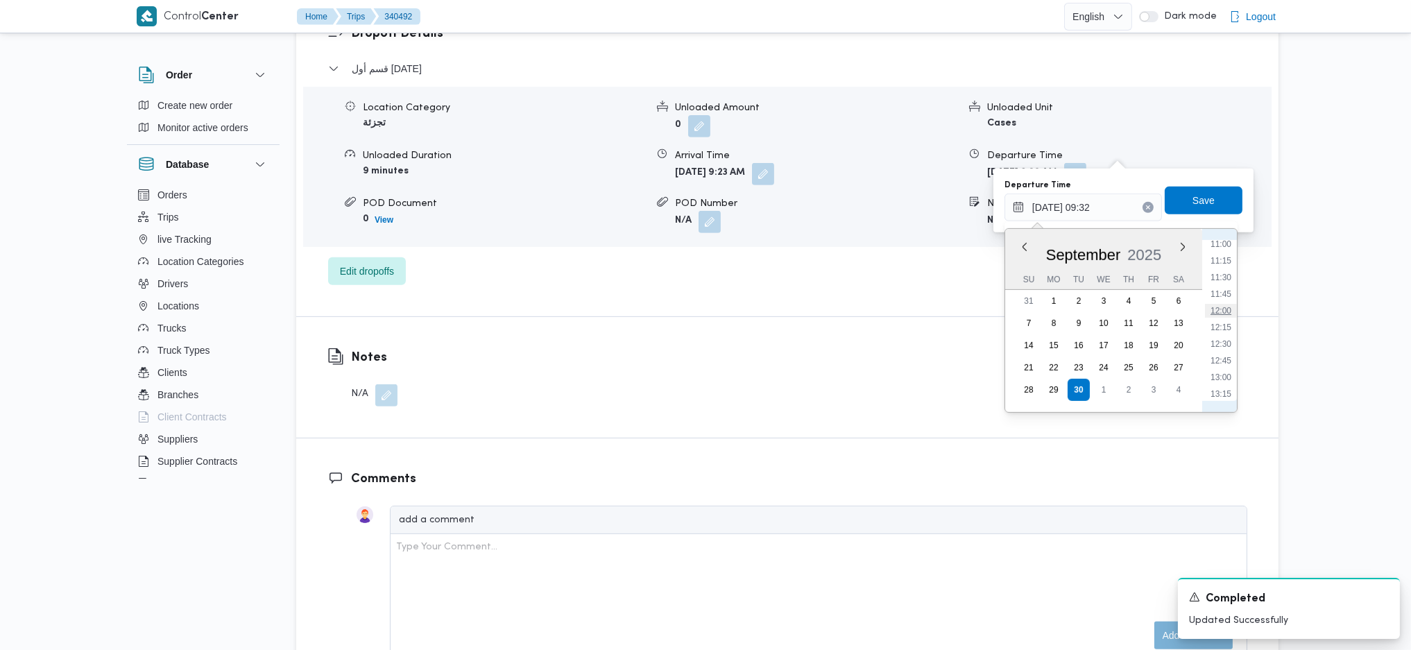
scroll to position [1012, 0]
click at [1228, 313] on li "16:15" at bounding box center [1221, 316] width 32 height 14
type input "30/09/2025 16:15"
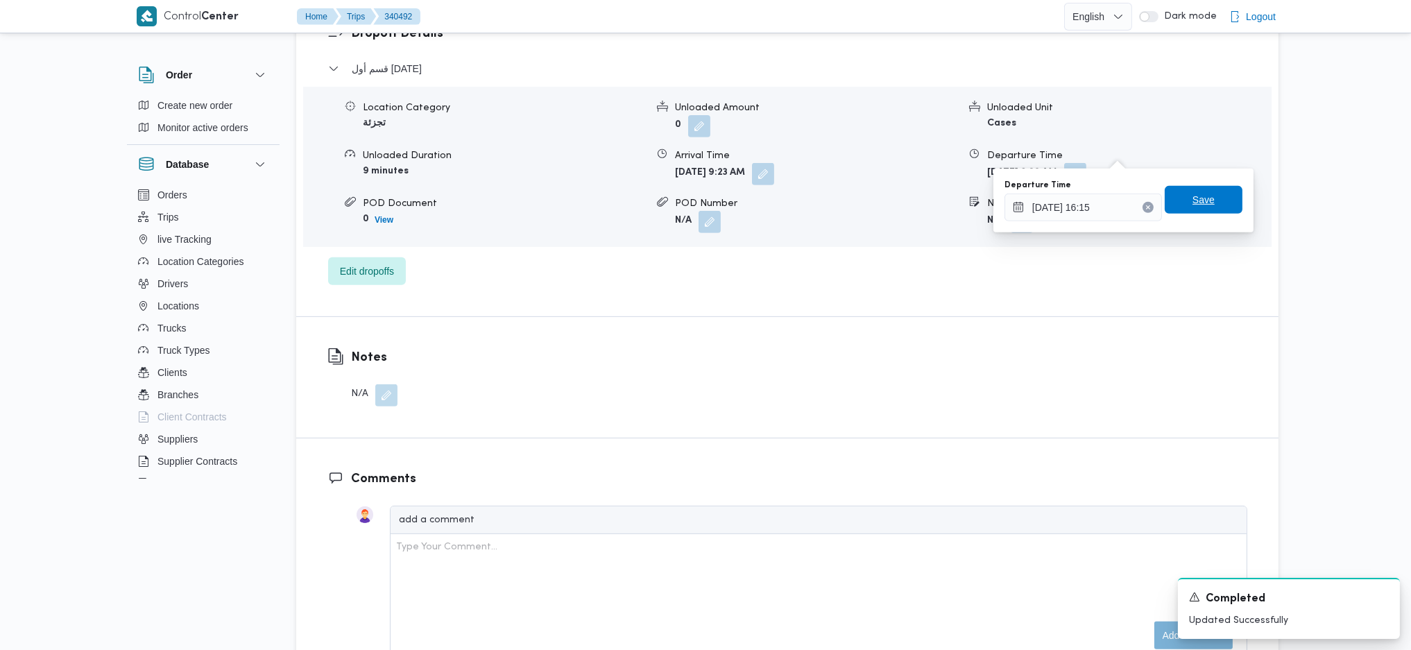
click at [1196, 195] on span "Save" at bounding box center [1203, 199] width 22 height 17
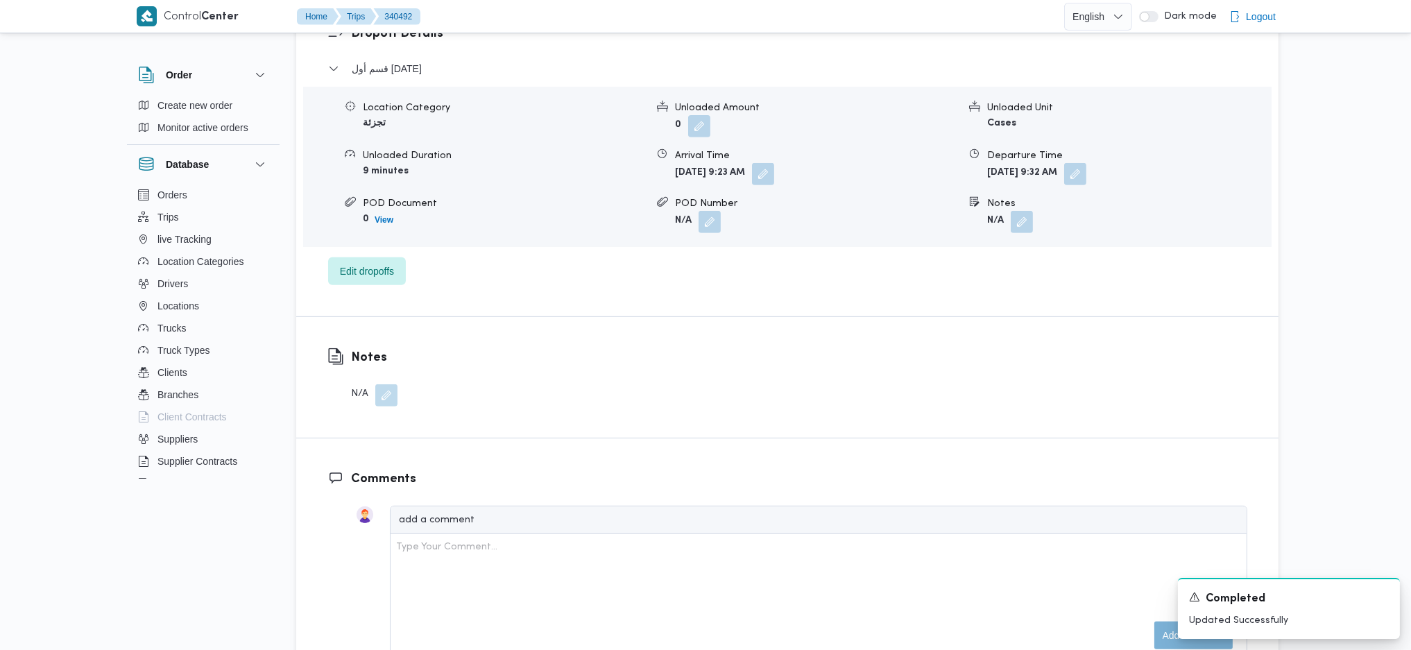
scroll to position [924, 0]
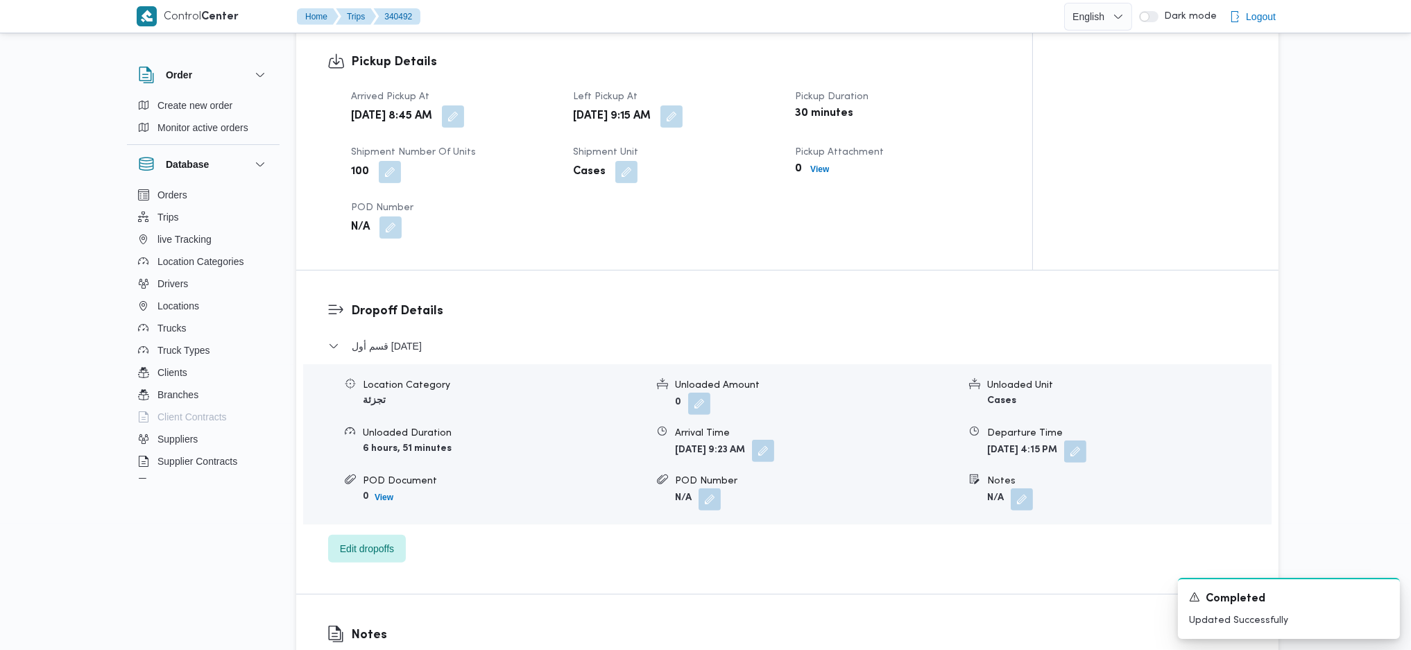
click at [774, 440] on button "button" at bounding box center [763, 451] width 22 height 22
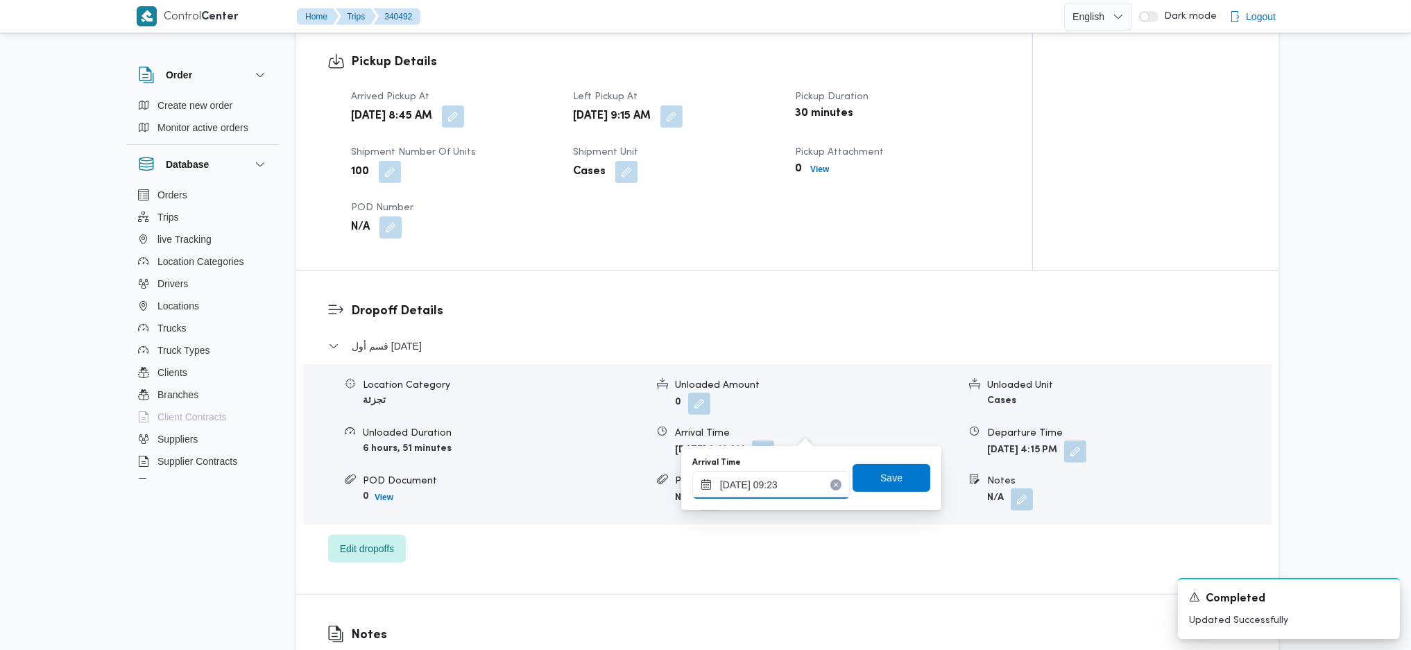
click at [786, 486] on input "30/09/2025 09:23" at bounding box center [770, 485] width 157 height 28
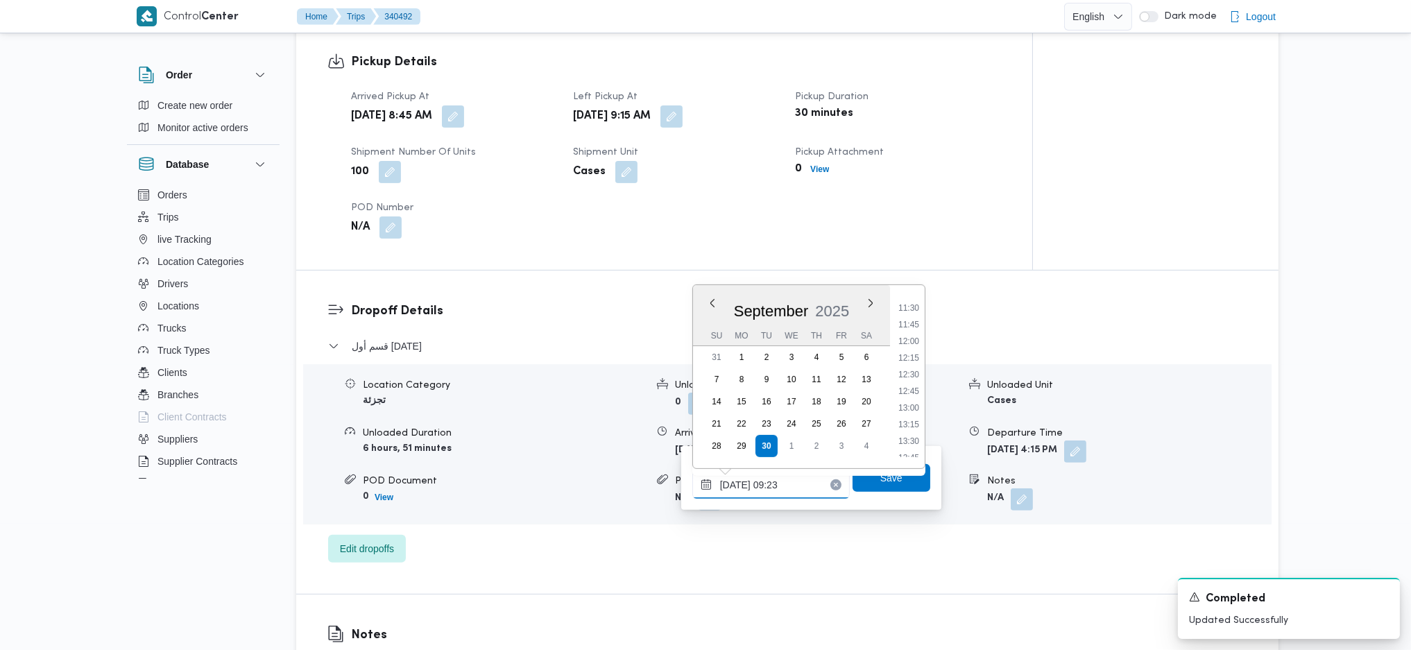
scroll to position [718, 0]
click at [910, 318] on li "11:00" at bounding box center [908, 318] width 32 height 14
type input "30/09/2025 11:00"
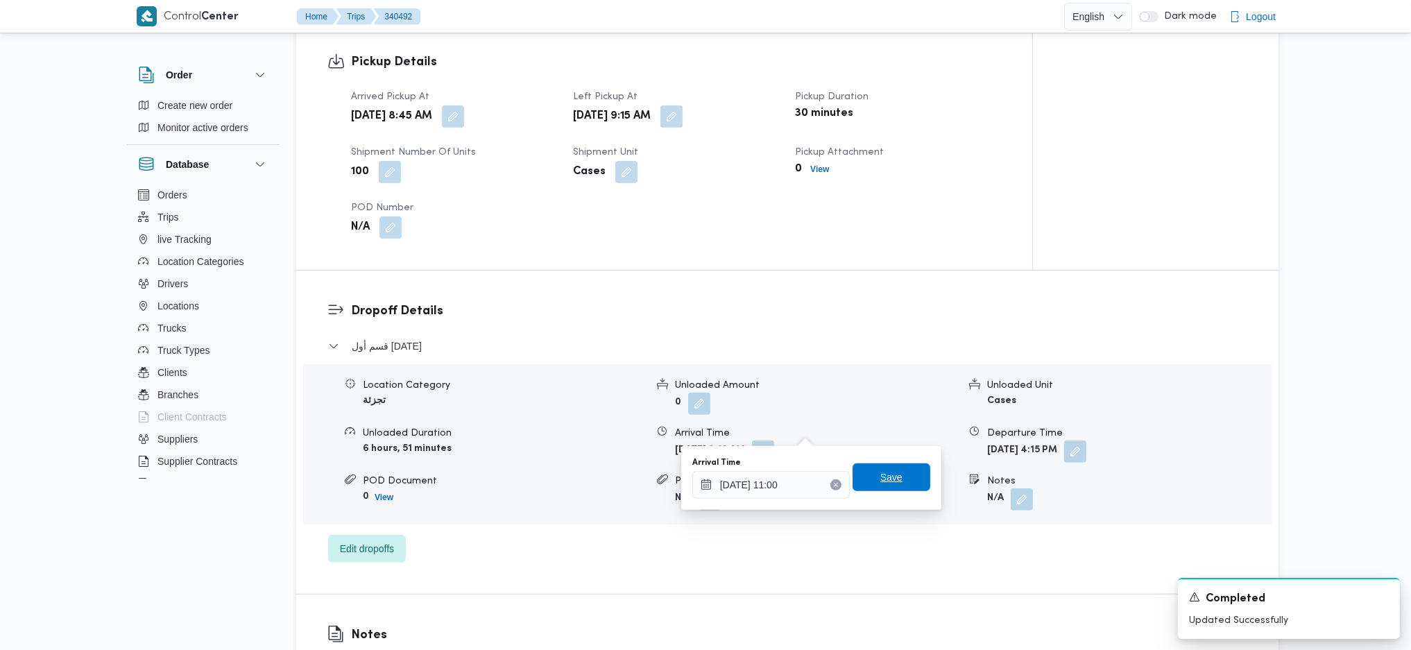
click at [895, 474] on span "Save" at bounding box center [891, 477] width 78 height 28
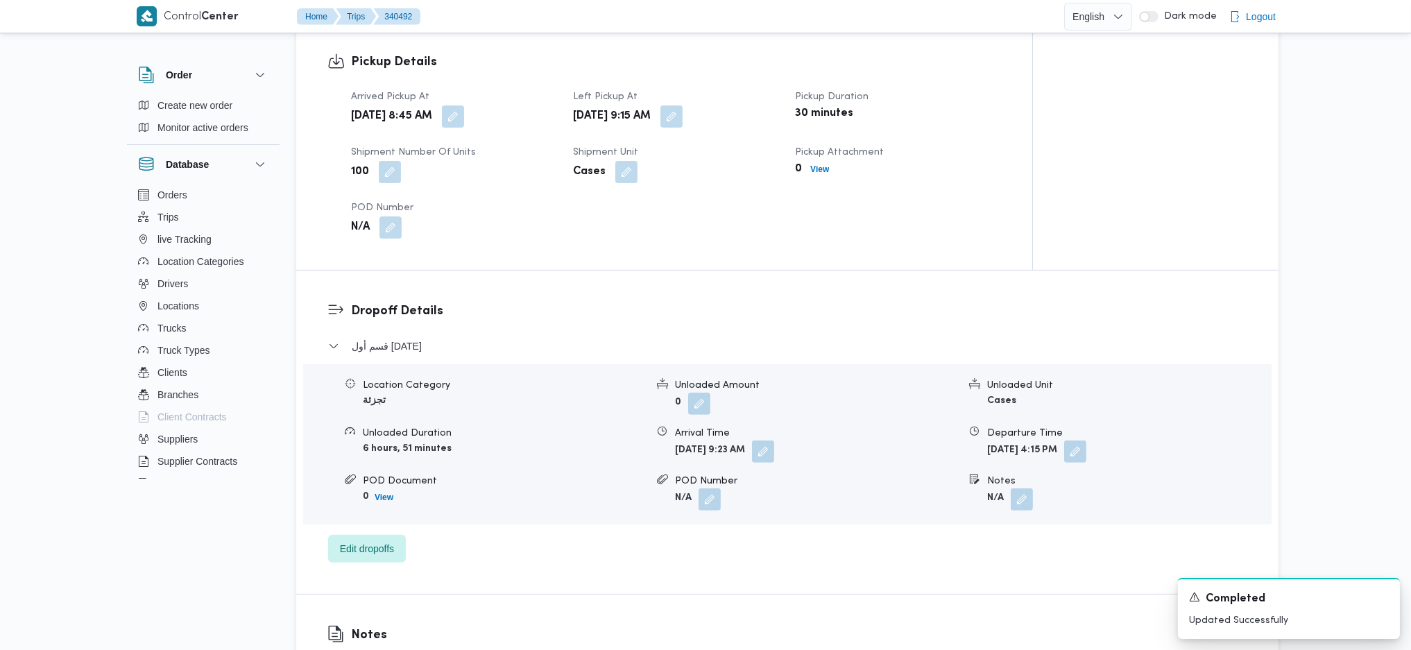
drag, startPoint x: 715, startPoint y: 90, endPoint x: 723, endPoint y: 123, distance: 34.3
click at [682, 105] on span at bounding box center [667, 116] width 29 height 22
click at [682, 105] on button "button" at bounding box center [671, 116] width 22 height 22
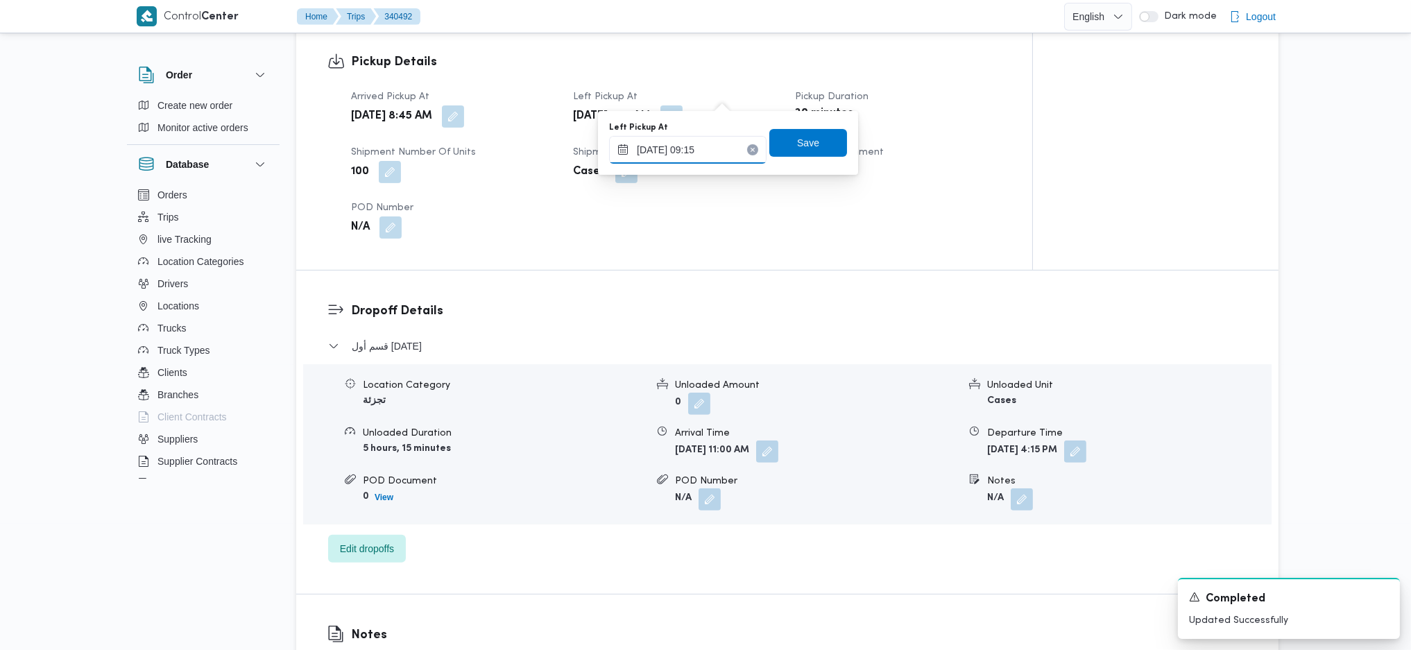
click at [706, 152] on input "30/09/2025 09:15" at bounding box center [687, 150] width 157 height 28
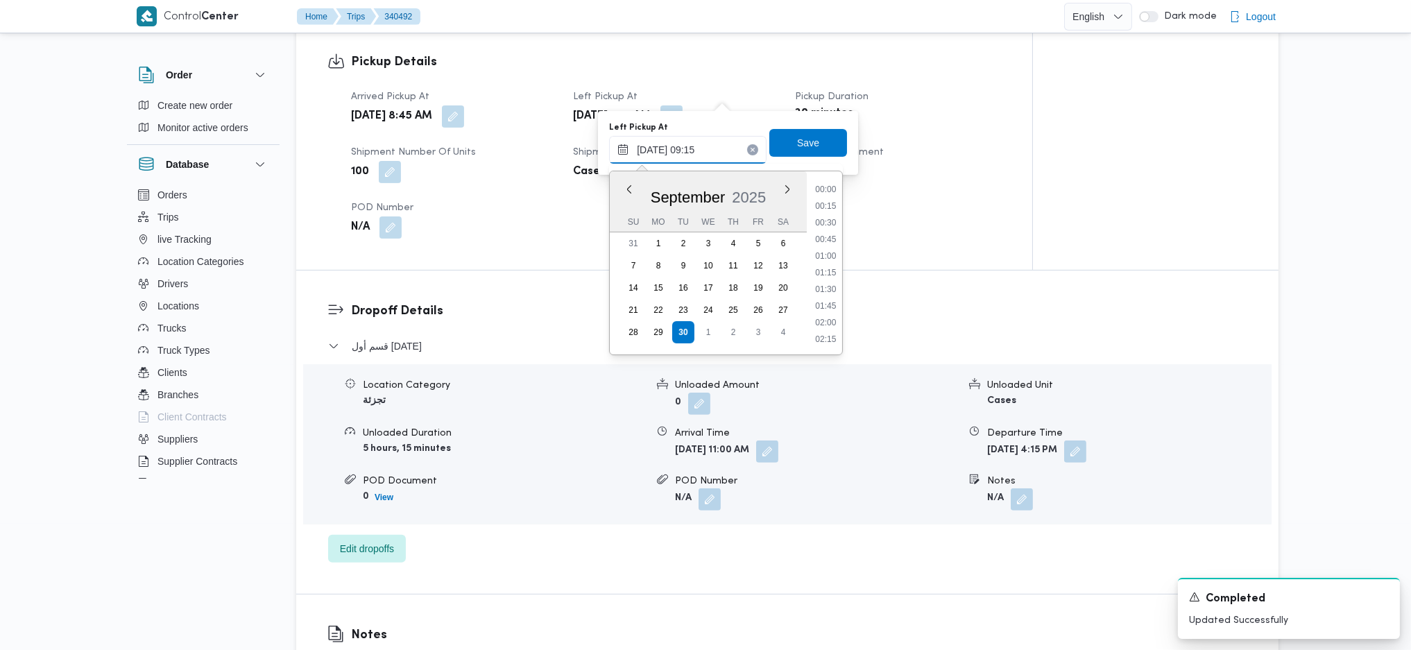
scroll to position [533, 0]
click at [827, 332] on li "10:15" at bounding box center [826, 338] width 32 height 14
type input "30/09/2025 10:15"
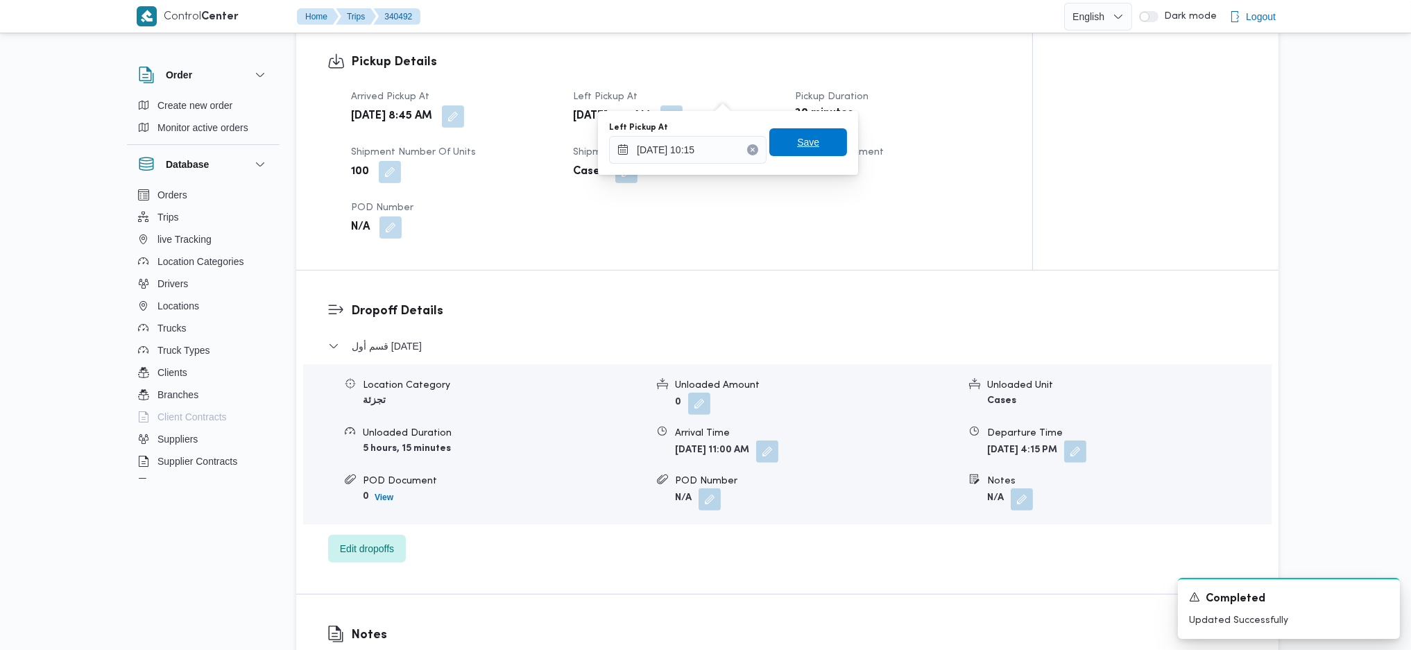
click at [804, 148] on span "Save" at bounding box center [808, 142] width 22 height 17
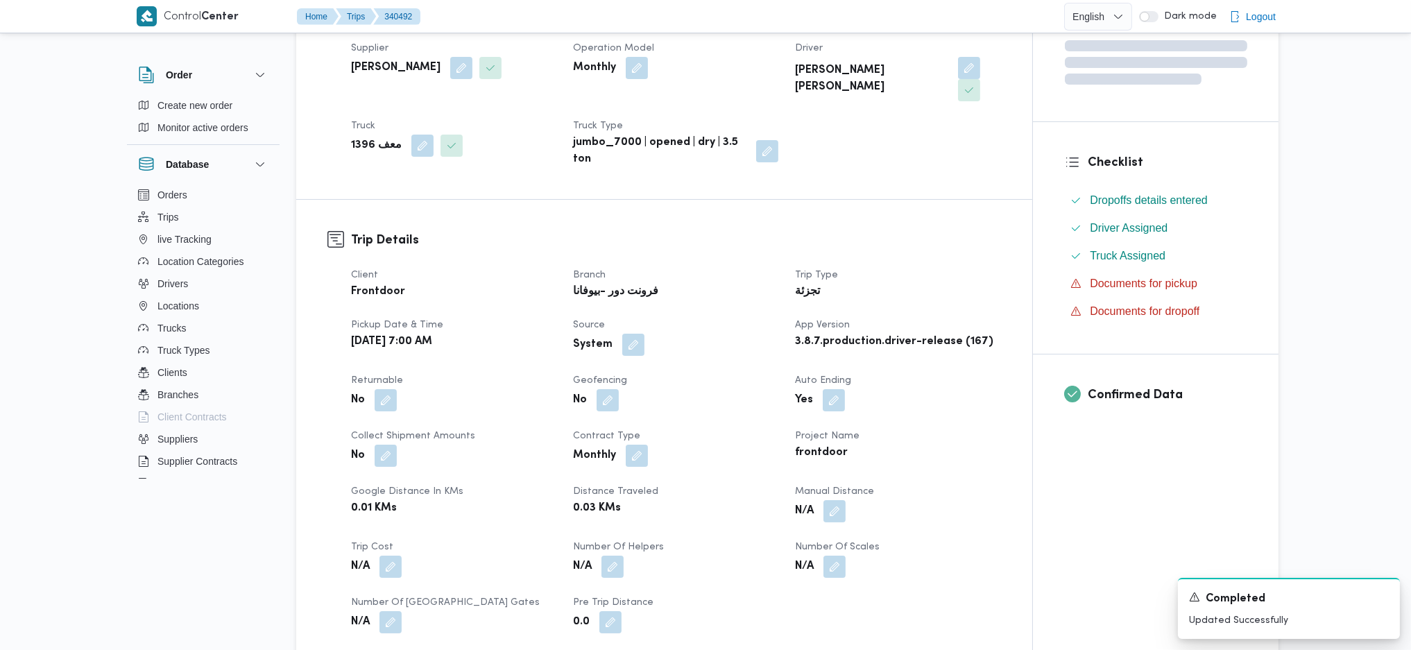
scroll to position [277, 0]
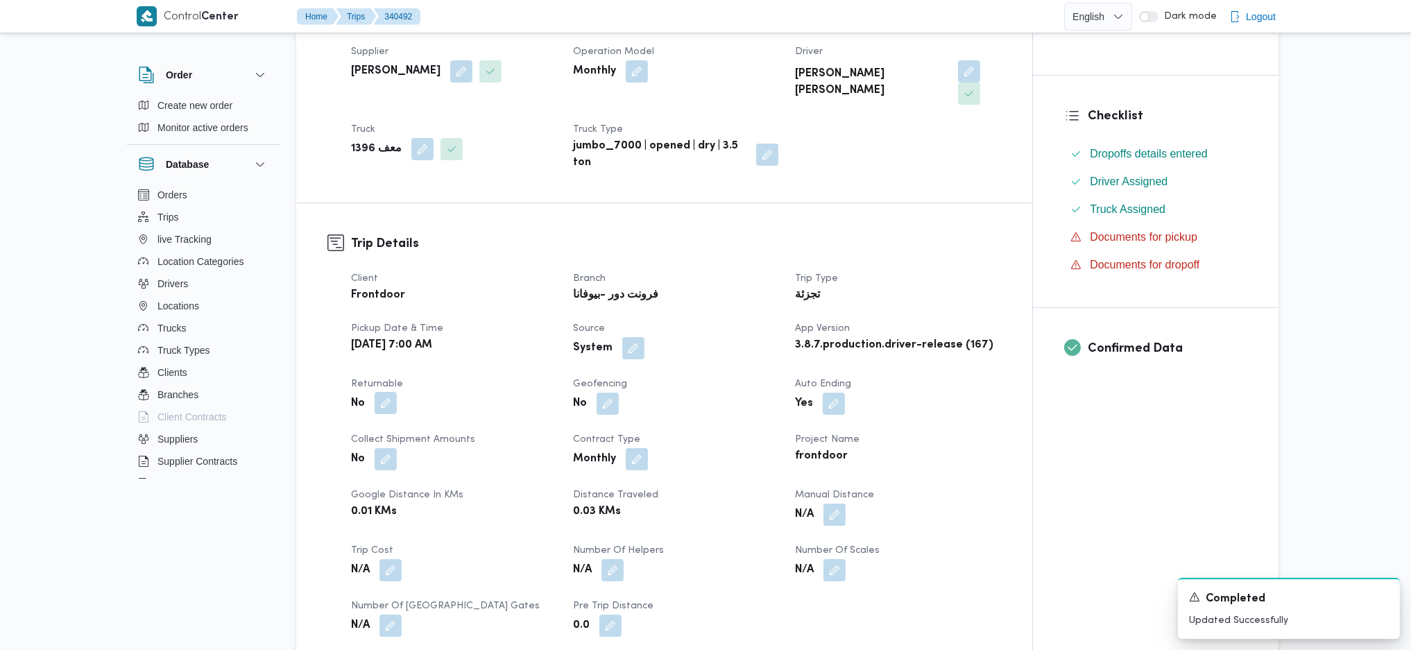
click at [378, 392] on button "button" at bounding box center [385, 403] width 22 height 22
click at [371, 422] on label "Is the trip will return to pickup after finish?" at bounding box center [347, 423] width 213 height 17
checkbox input "true"
click at [485, 426] on span "Save" at bounding box center [496, 422] width 22 height 17
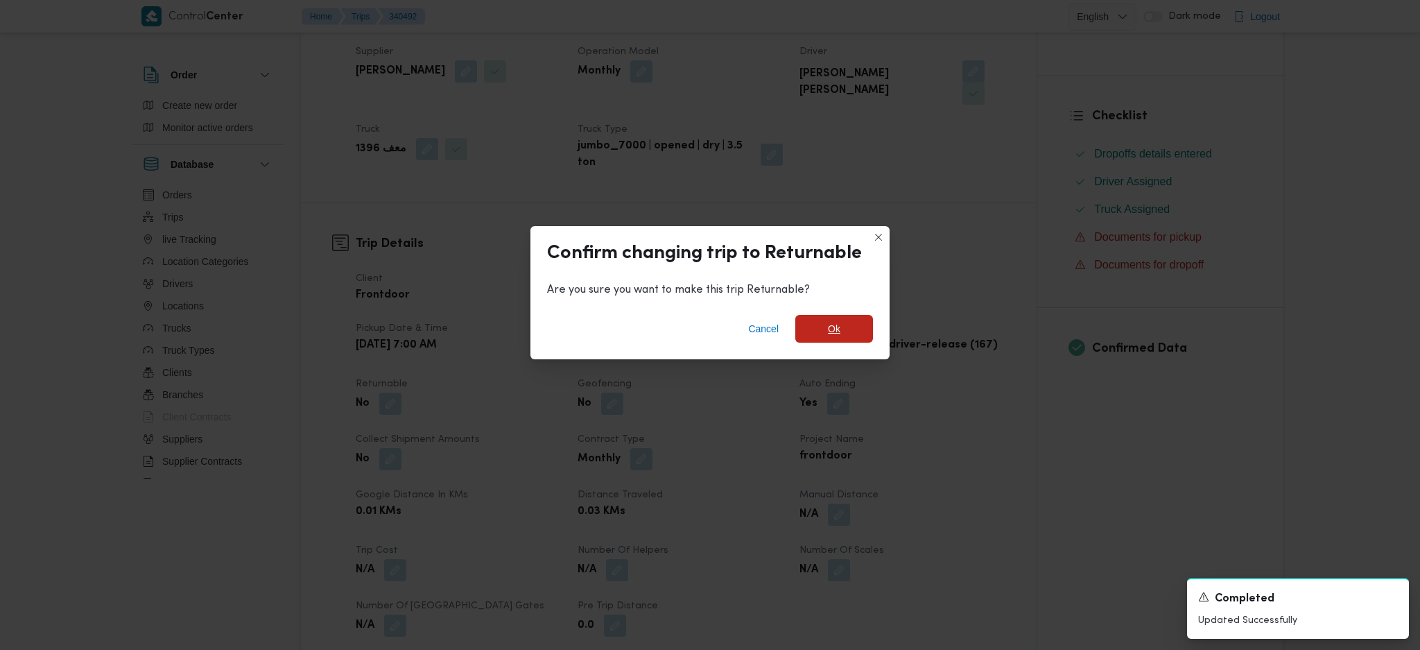
click at [849, 320] on span "Ok" at bounding box center [834, 329] width 78 height 28
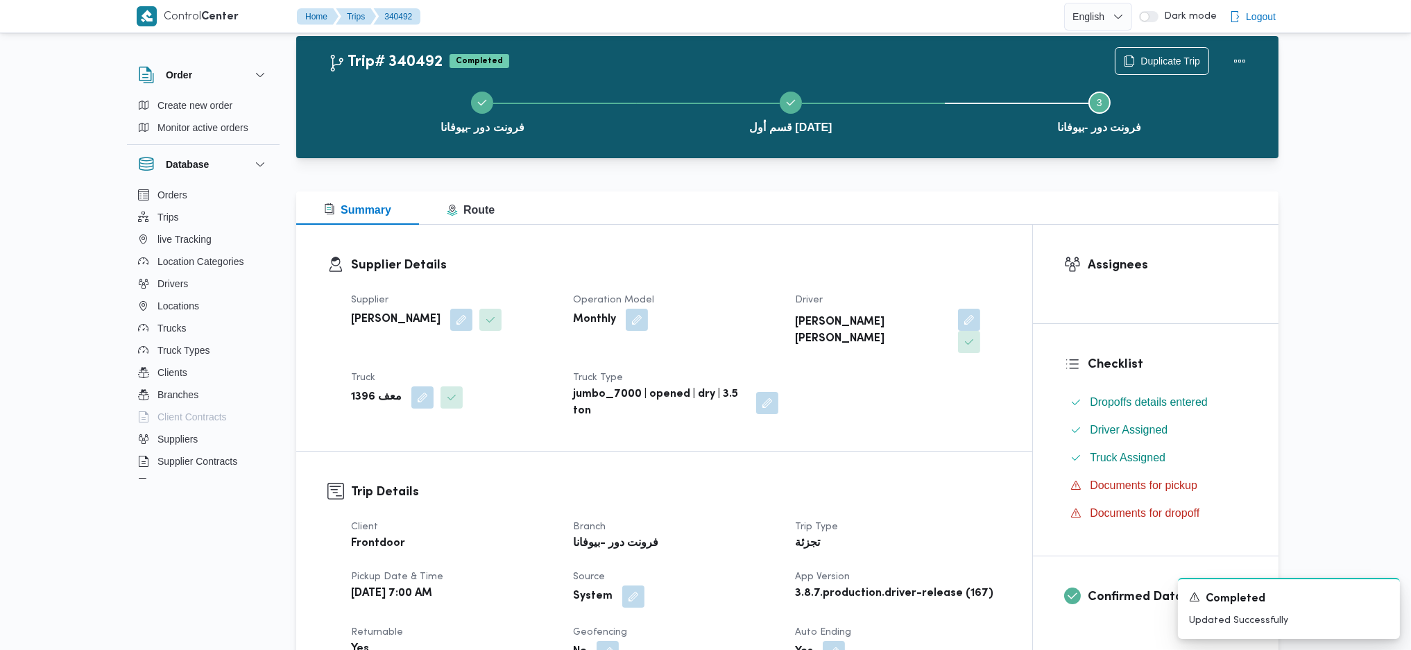
scroll to position [0, 0]
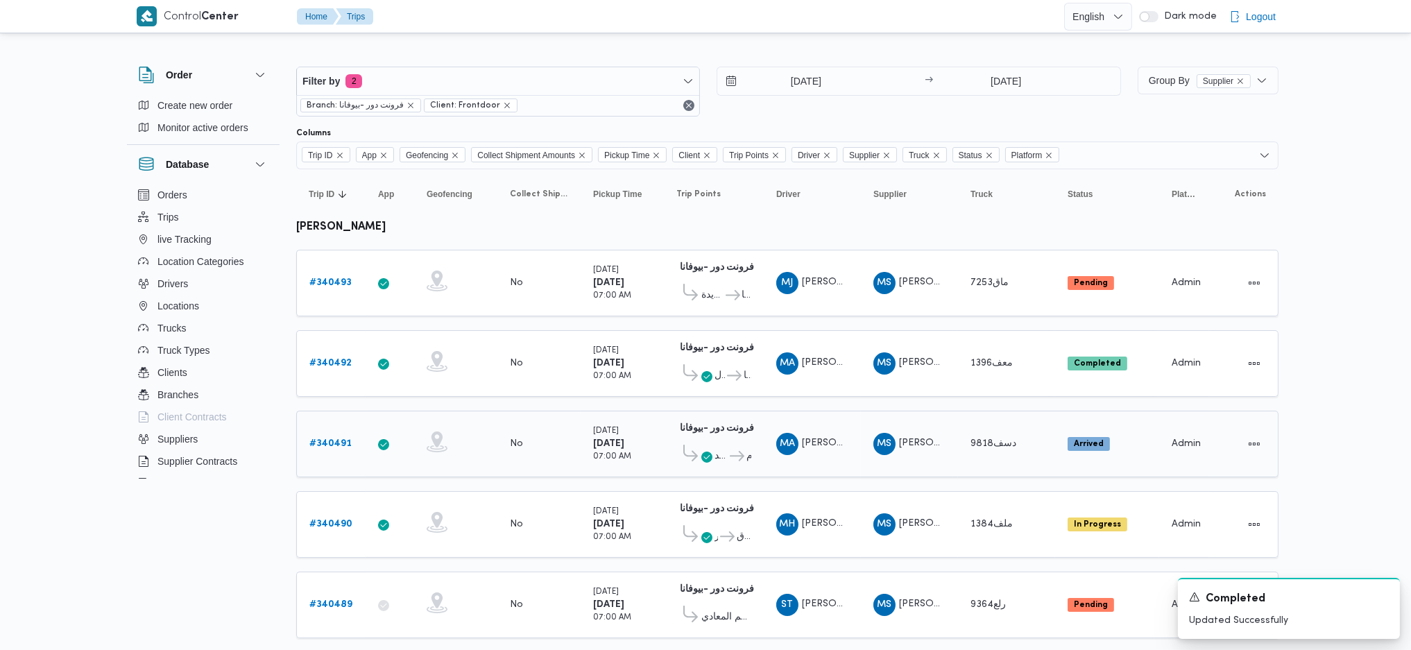
click at [328, 447] on div "# 340491" at bounding box center [331, 444] width 55 height 28
click at [340, 441] on b "# 340491" at bounding box center [330, 443] width 42 height 9
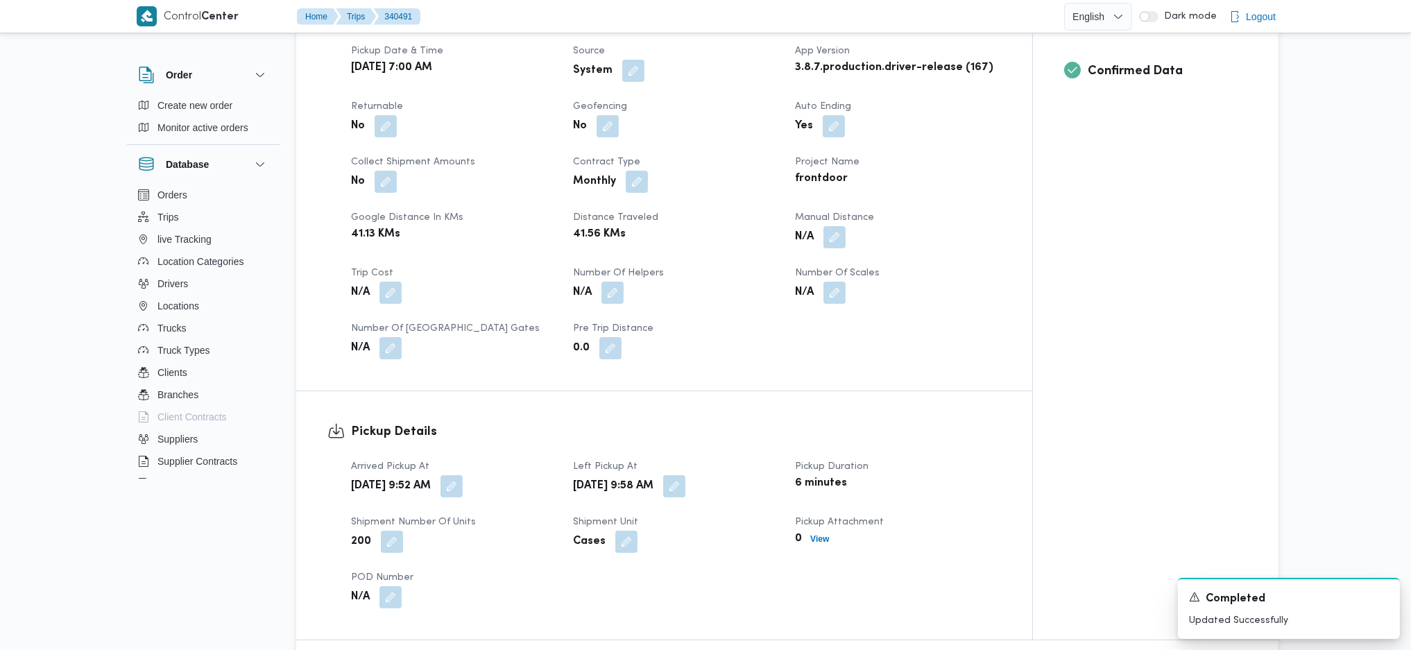
scroll to position [832, 0]
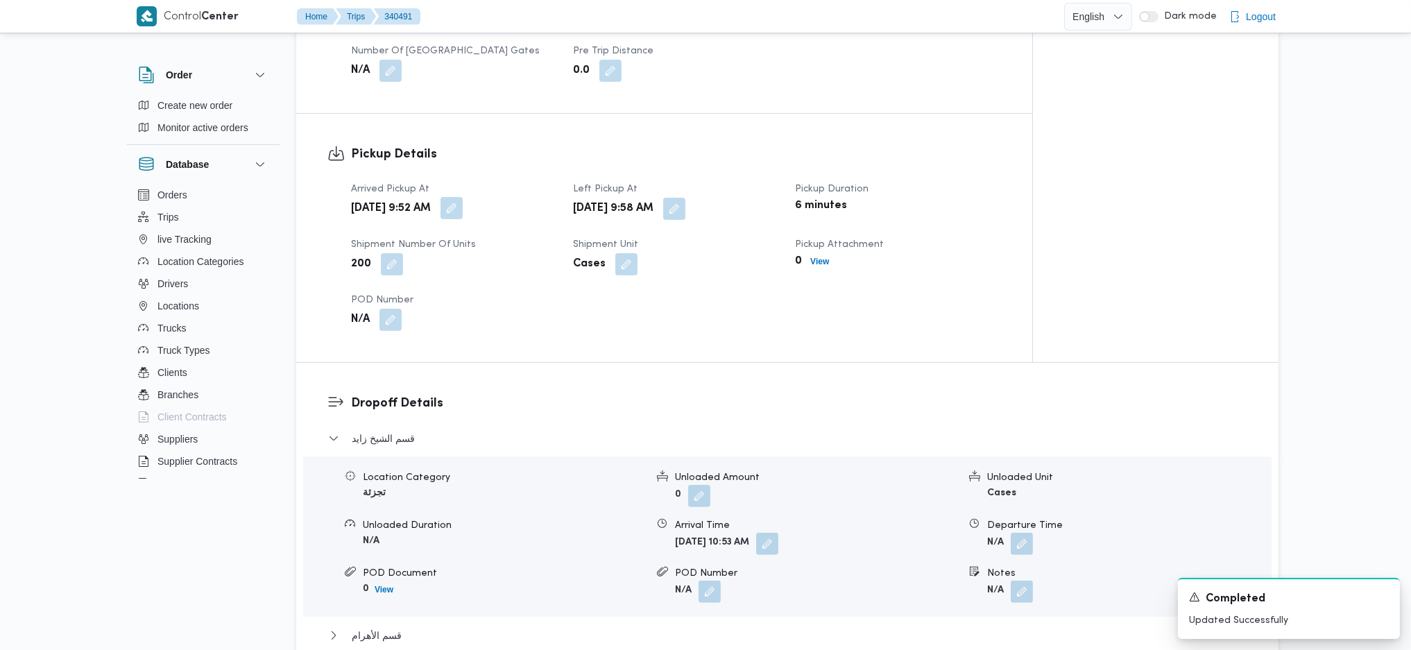
click at [463, 197] on button "button" at bounding box center [451, 208] width 22 height 22
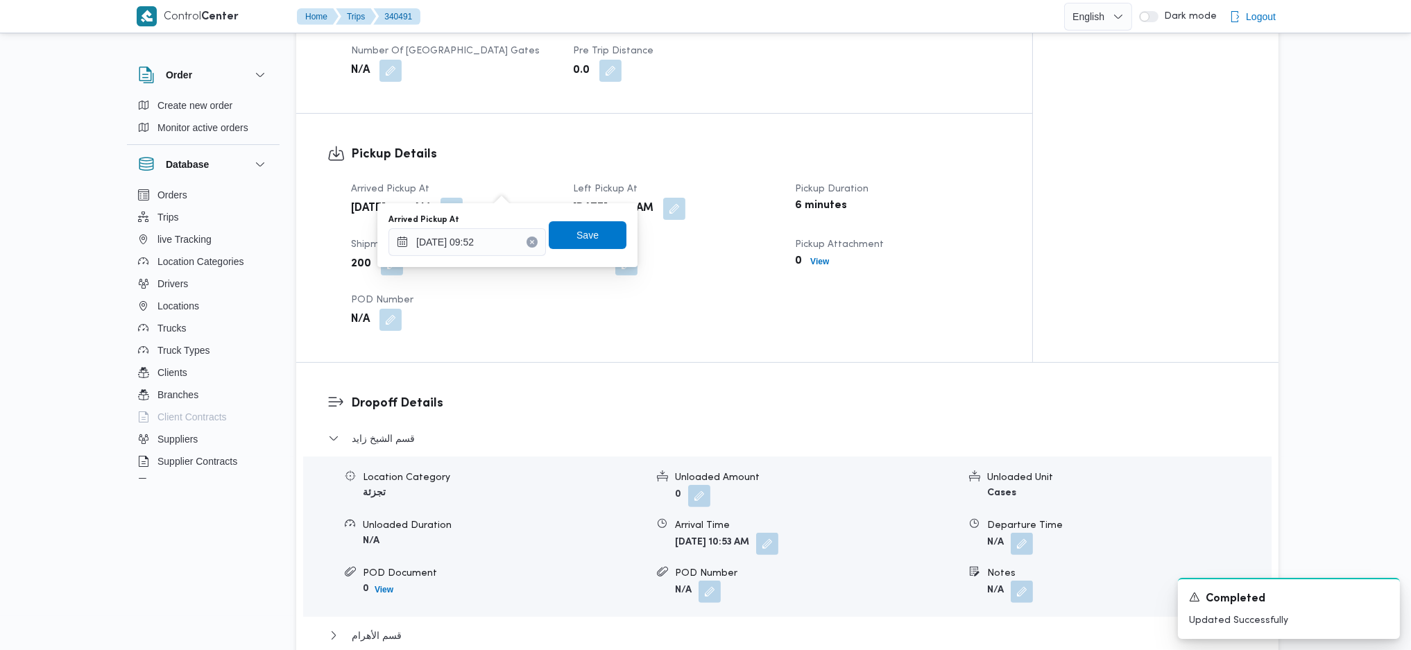
click at [467, 223] on div "Arrived Pickup At" at bounding box center [466, 219] width 157 height 11
click at [481, 237] on input "30/09/2025 09:52" at bounding box center [466, 242] width 157 height 28
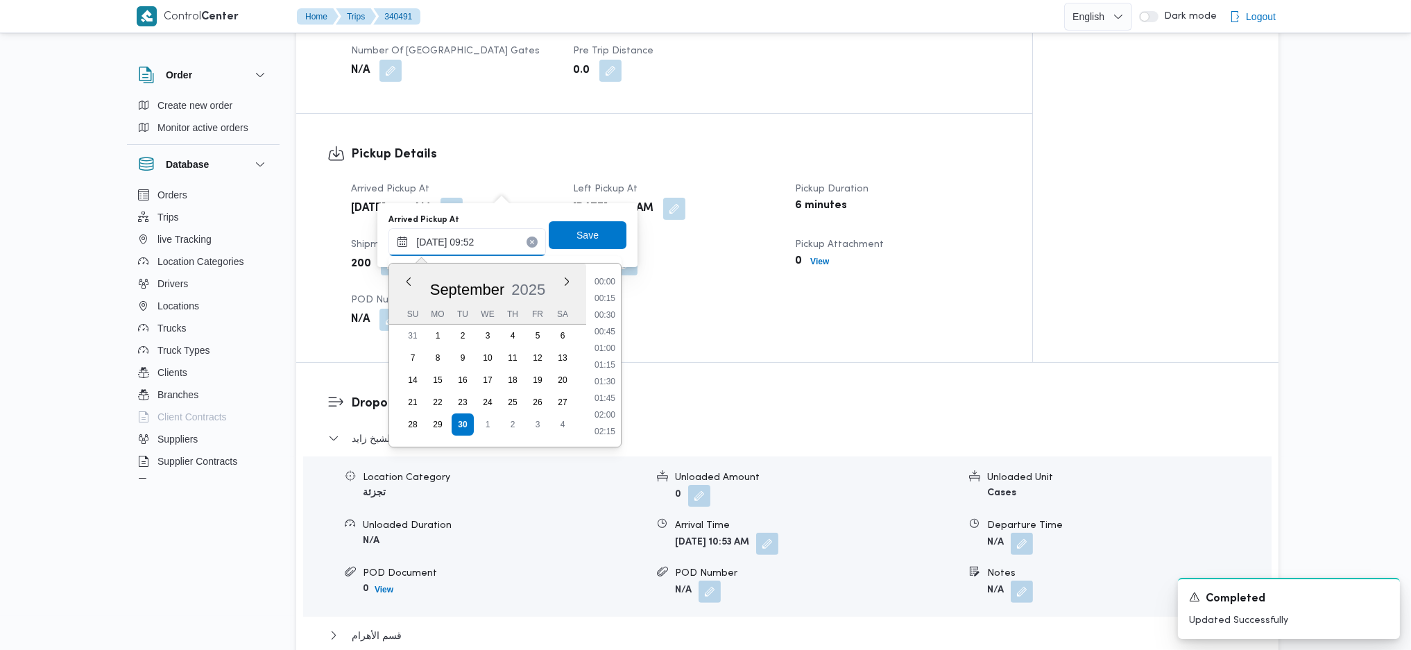
scroll to position [567, 0]
click at [602, 297] on li "08:45" at bounding box center [605, 298] width 32 height 14
type input "30/09/2025 08:45"
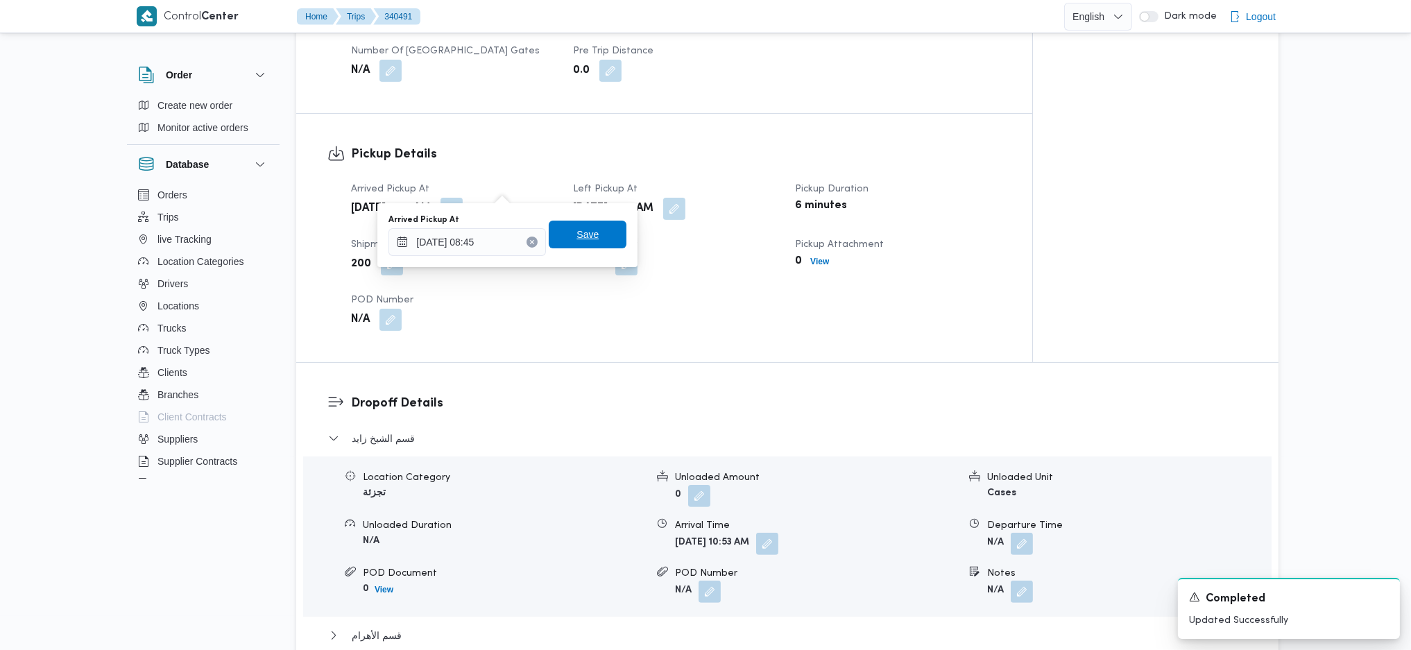
click at [587, 245] on span "Save" at bounding box center [588, 235] width 78 height 28
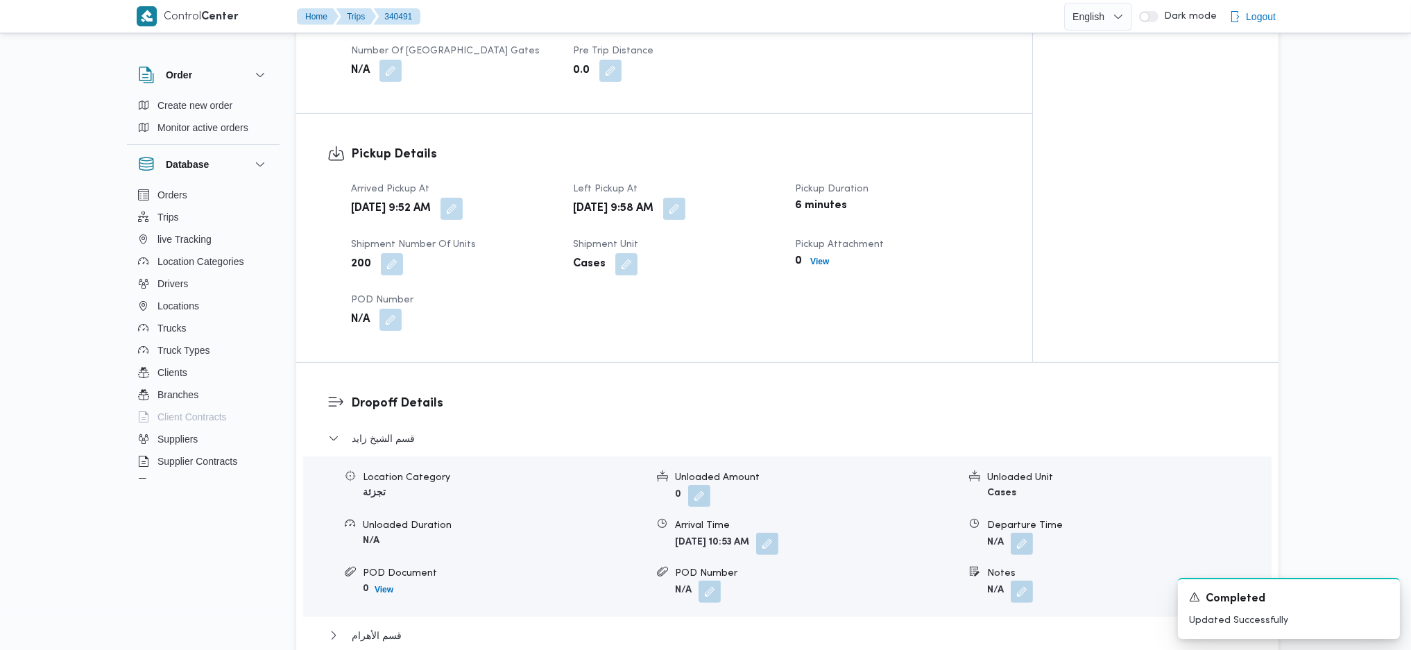
click at [685, 198] on span at bounding box center [670, 209] width 29 height 22
click at [685, 197] on button "button" at bounding box center [674, 208] width 22 height 22
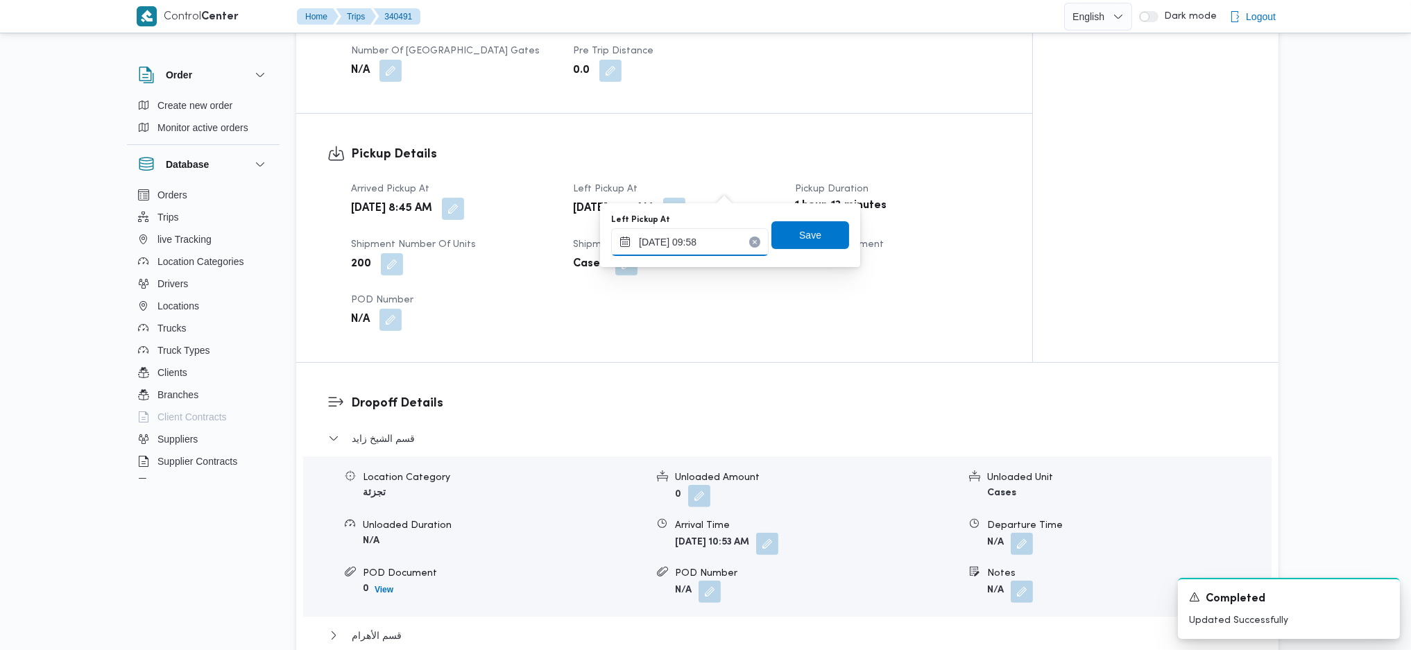
click at [691, 245] on input "30/09/2025 09:58" at bounding box center [689, 242] width 157 height 28
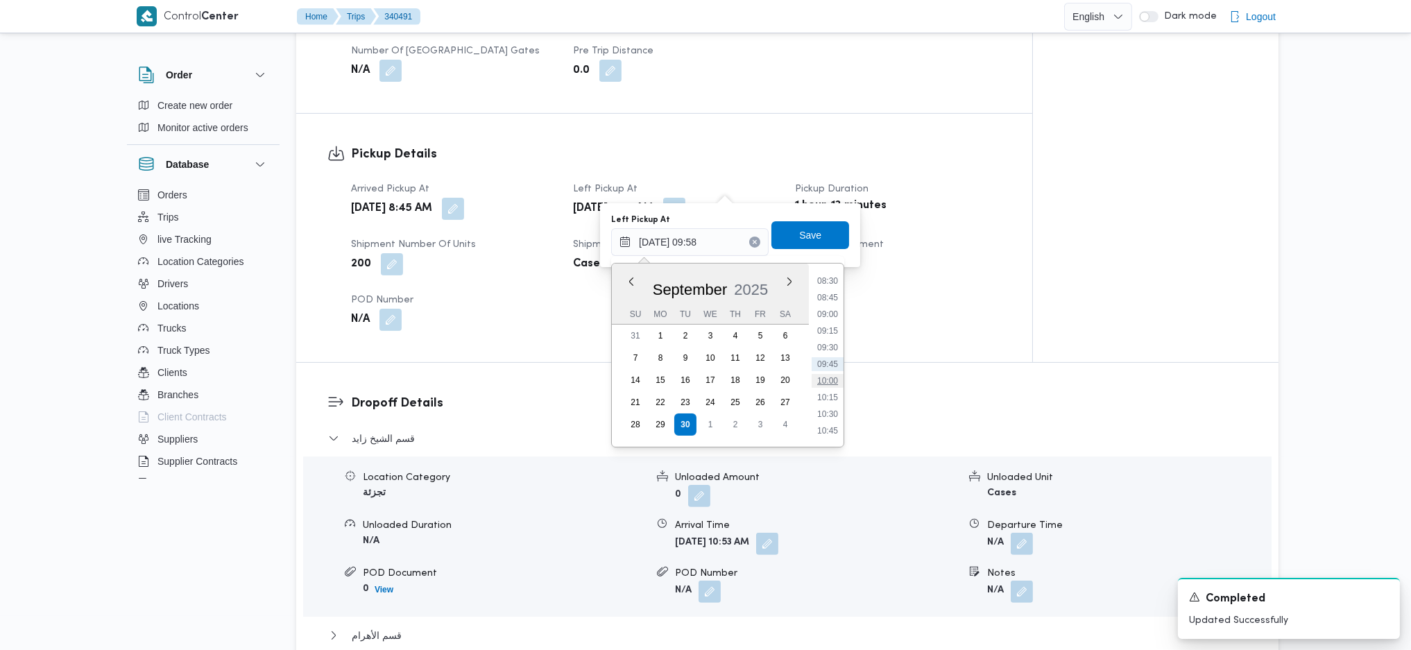
click at [825, 378] on li "10:00" at bounding box center [827, 381] width 32 height 14
type input "30/09/2025 10:00"
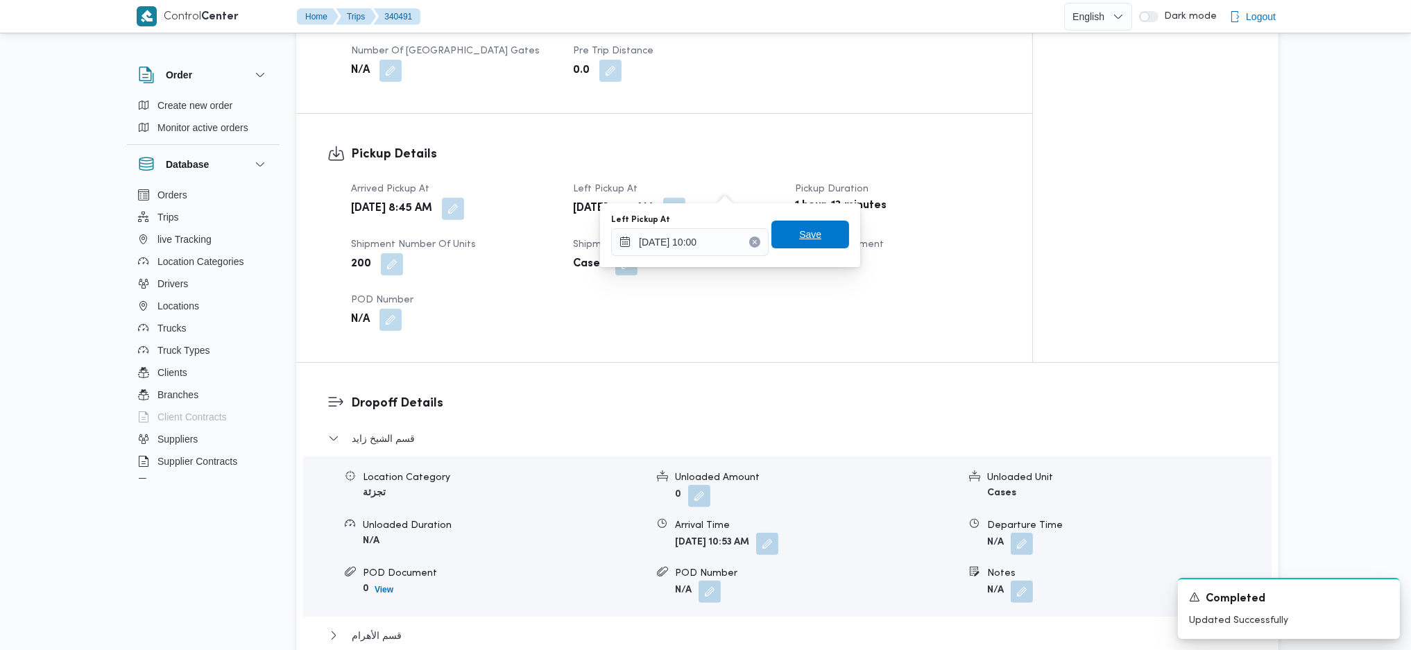
click at [782, 228] on span "Save" at bounding box center [810, 235] width 78 height 28
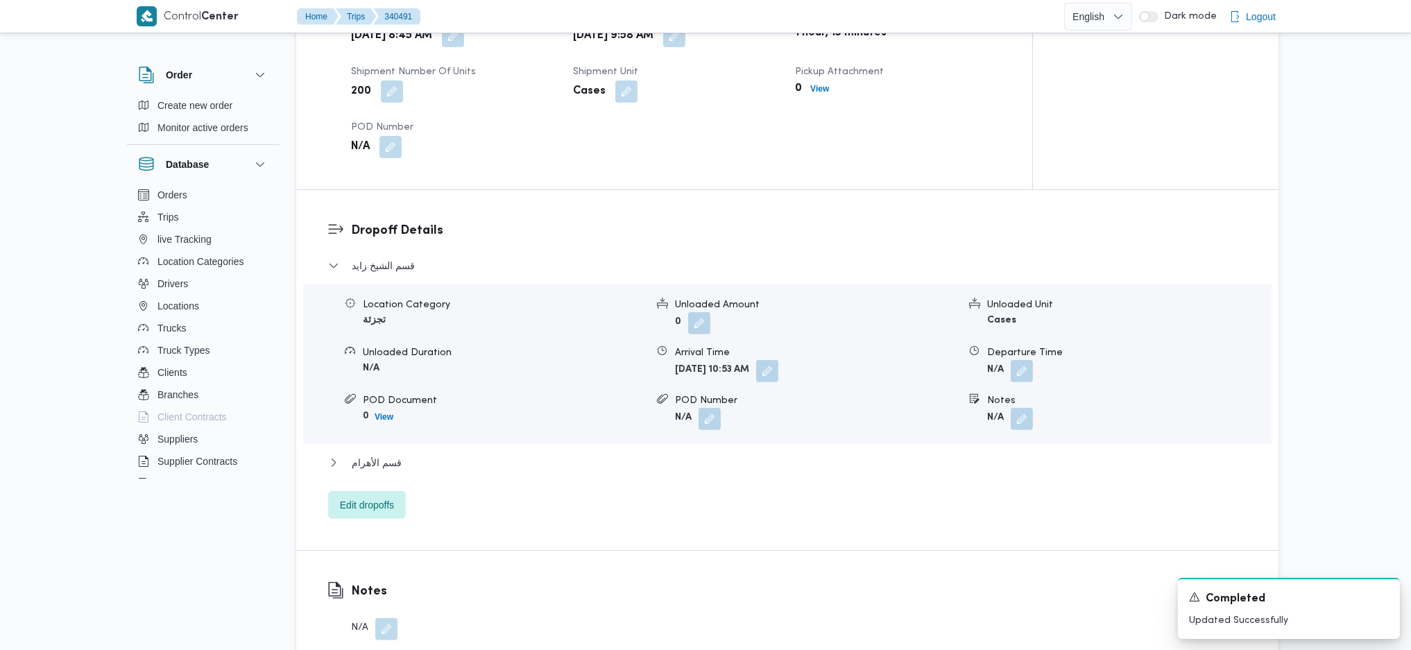
scroll to position [1202, 0]
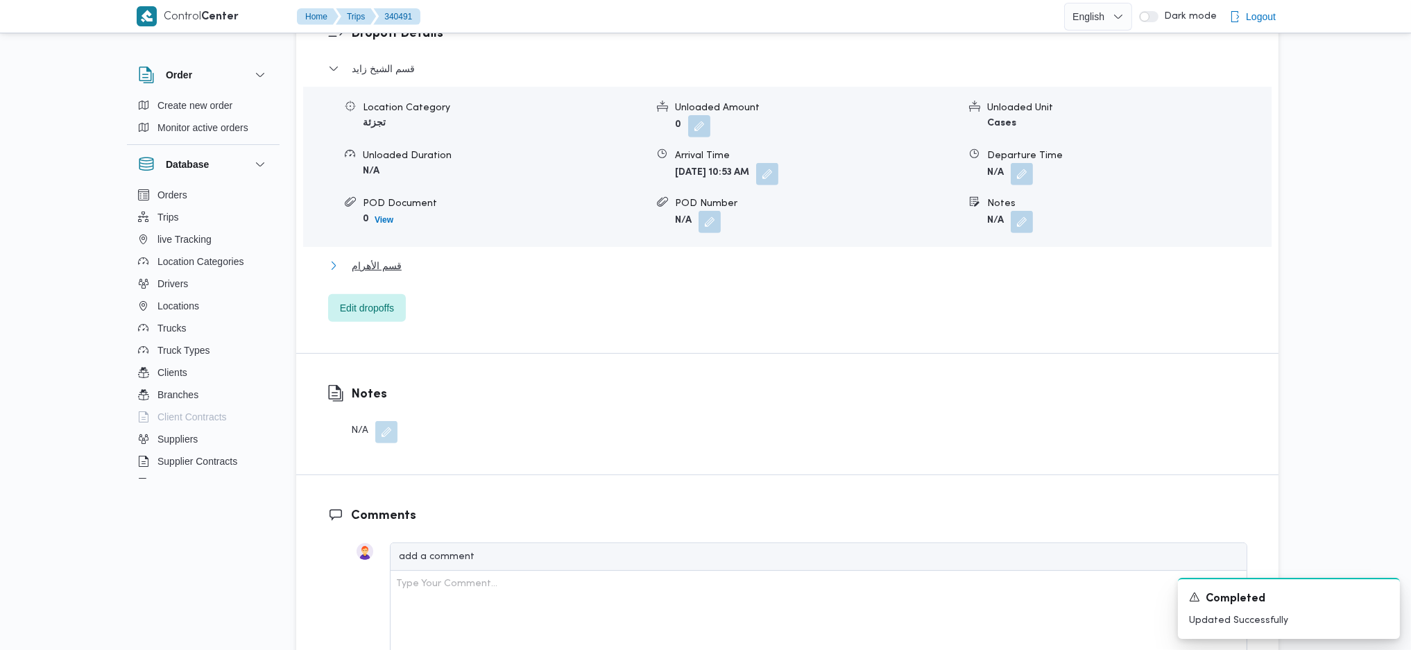
click at [402, 257] on button "قسم الأهرام" at bounding box center [787, 265] width 919 height 17
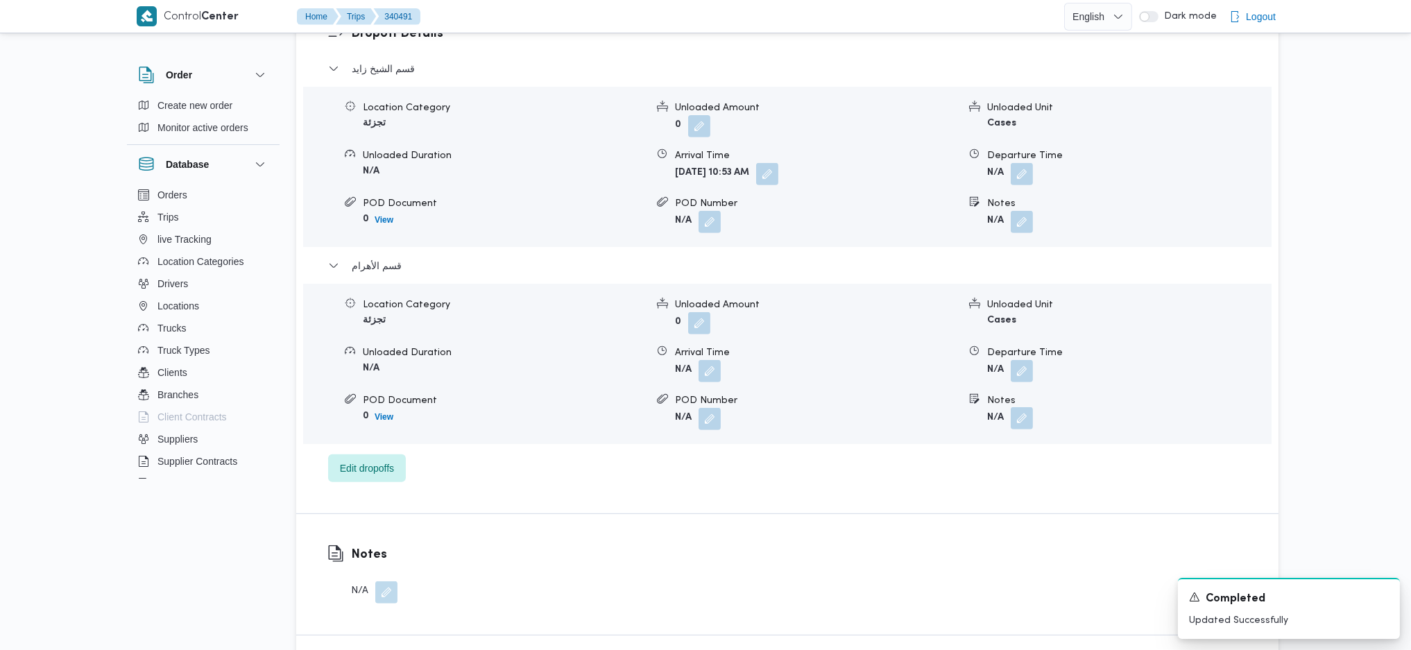
click at [1019, 407] on button "button" at bounding box center [1021, 418] width 22 height 22
click at [982, 454] on input "Notes" at bounding box center [984, 452] width 138 height 28
type input "p"
type input "حدائق الاهرام"
click button "Save" at bounding box center [1095, 445] width 78 height 28
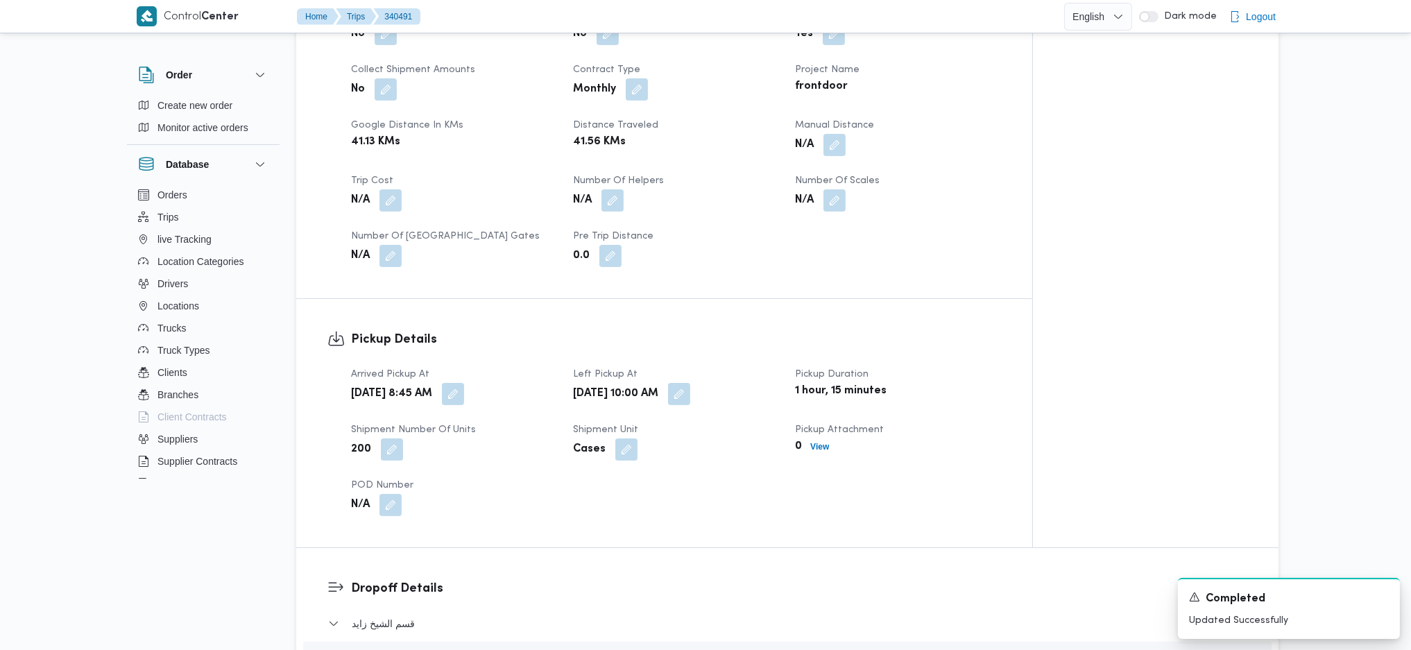
scroll to position [462, 0]
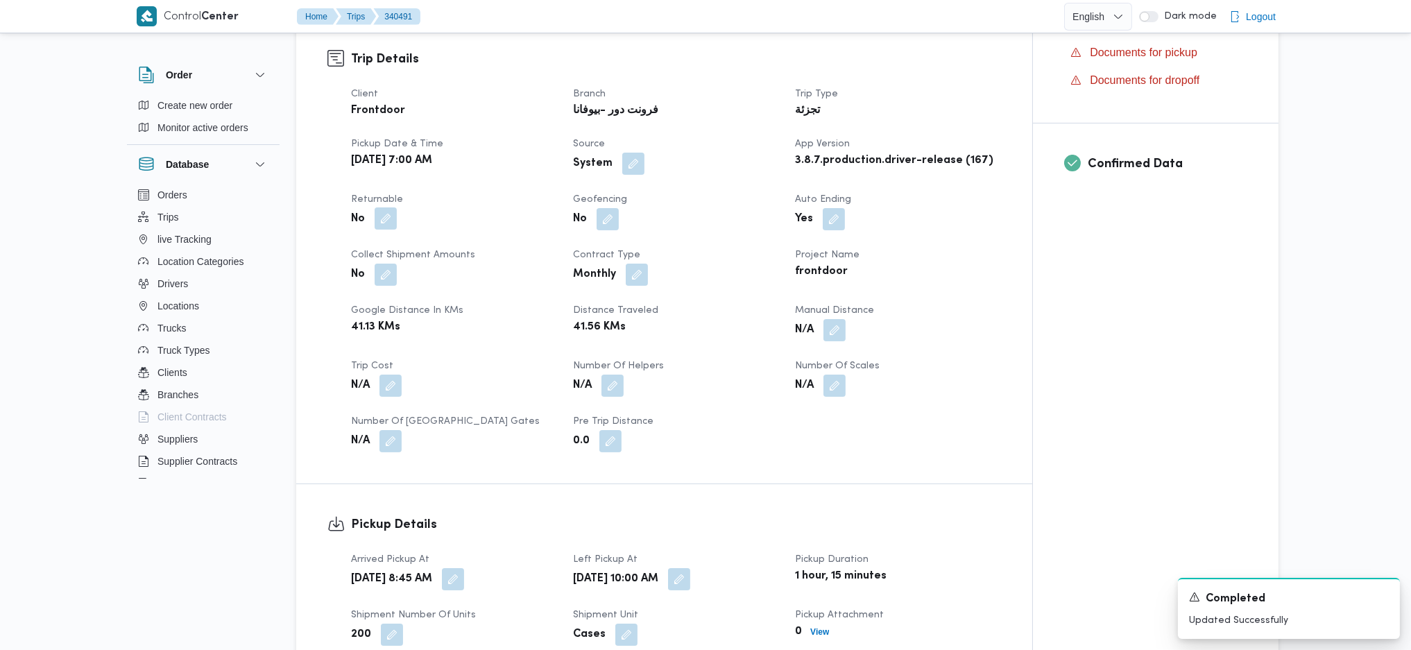
click at [386, 207] on button "button" at bounding box center [385, 218] width 22 height 22
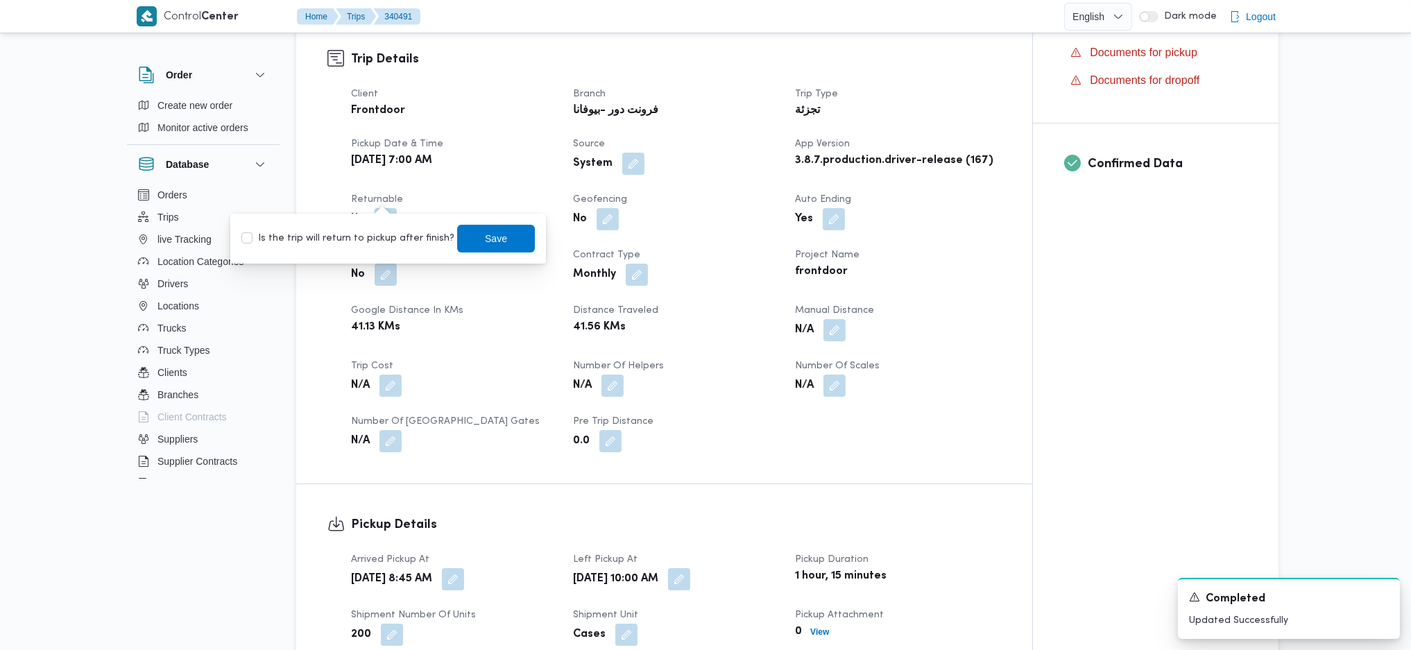
click at [360, 251] on div "Is the trip will return to pickup after finish? Save" at bounding box center [388, 238] width 296 height 31
click at [374, 239] on label "Is the trip will return to pickup after finish?" at bounding box center [347, 238] width 213 height 17
checkbox input "true"
click at [497, 226] on span "Save" at bounding box center [496, 238] width 78 height 28
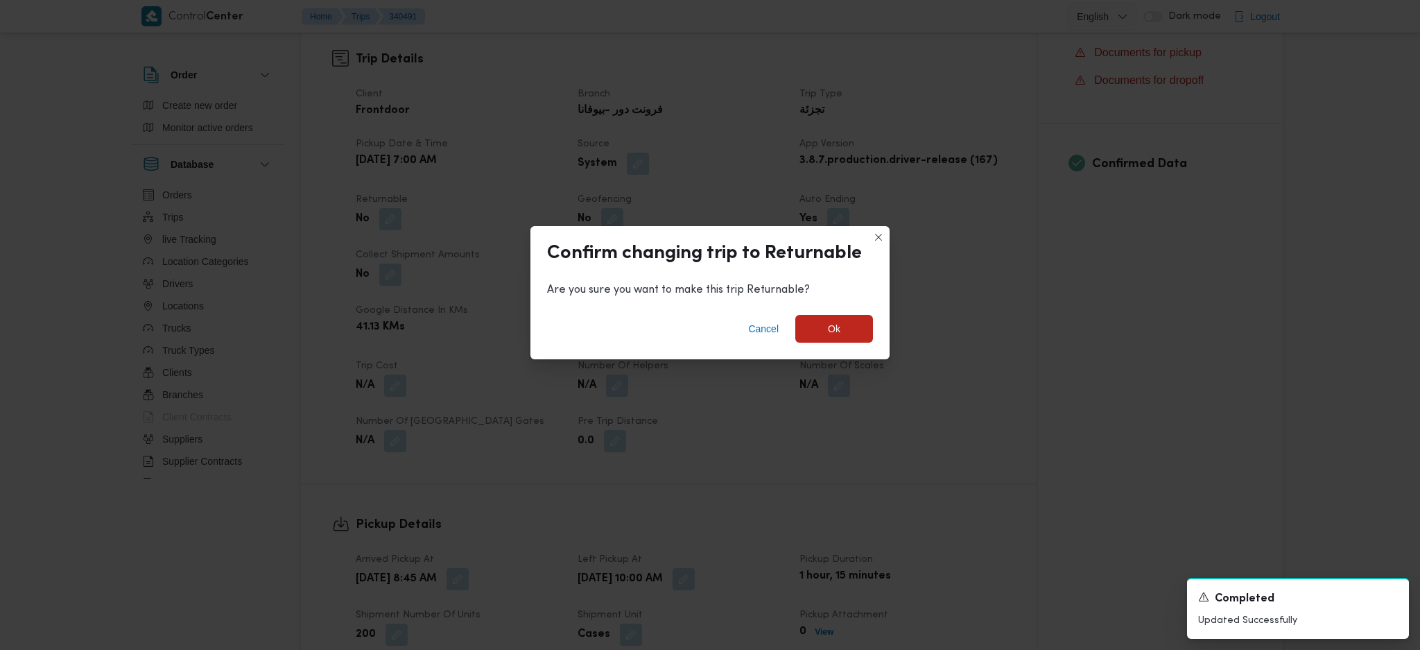
click at [847, 352] on div "Cancel Ok" at bounding box center [710, 331] width 359 height 55
click at [845, 336] on span "Ok" at bounding box center [834, 328] width 78 height 28
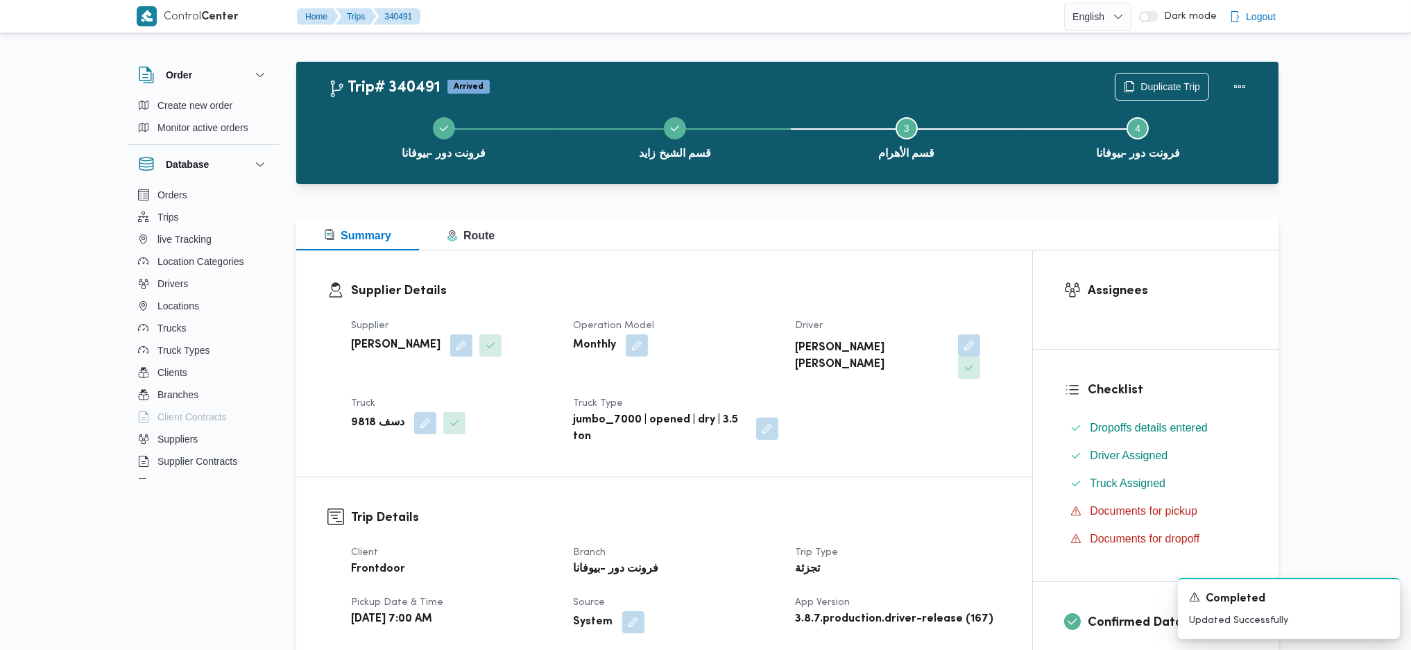
scroll to position [0, 0]
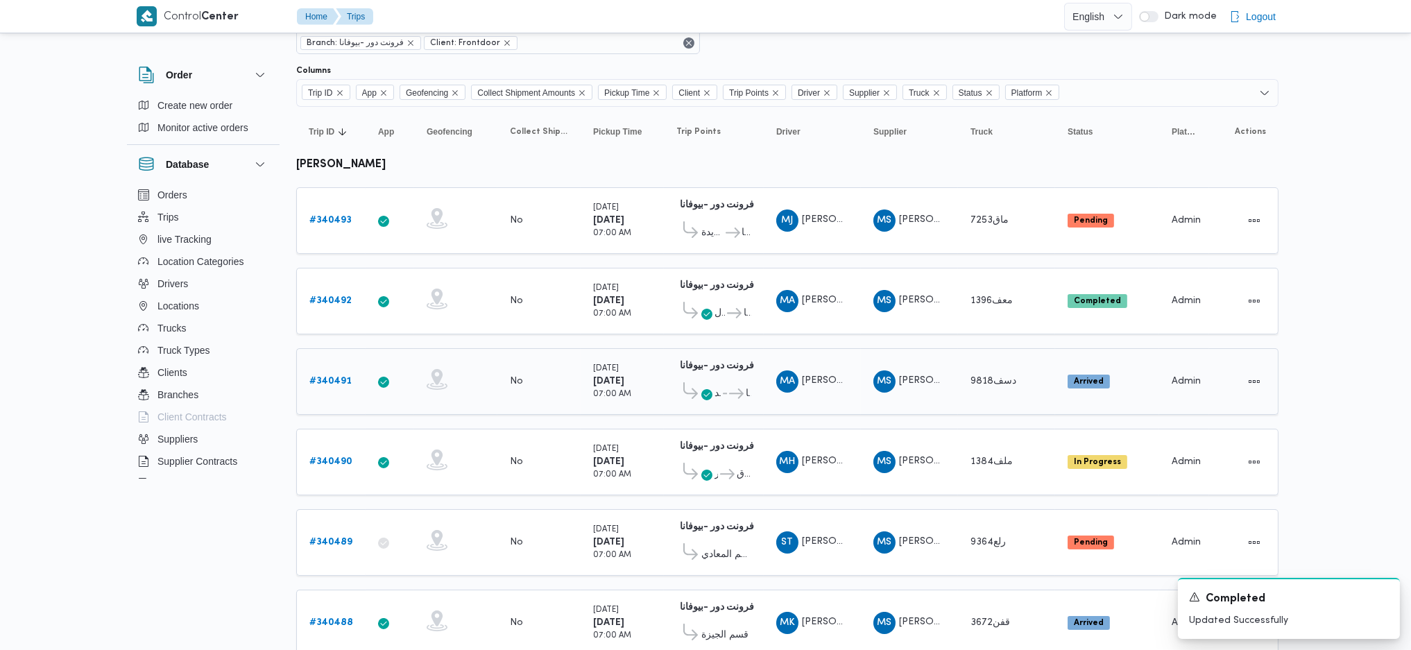
scroll to position [92, 0]
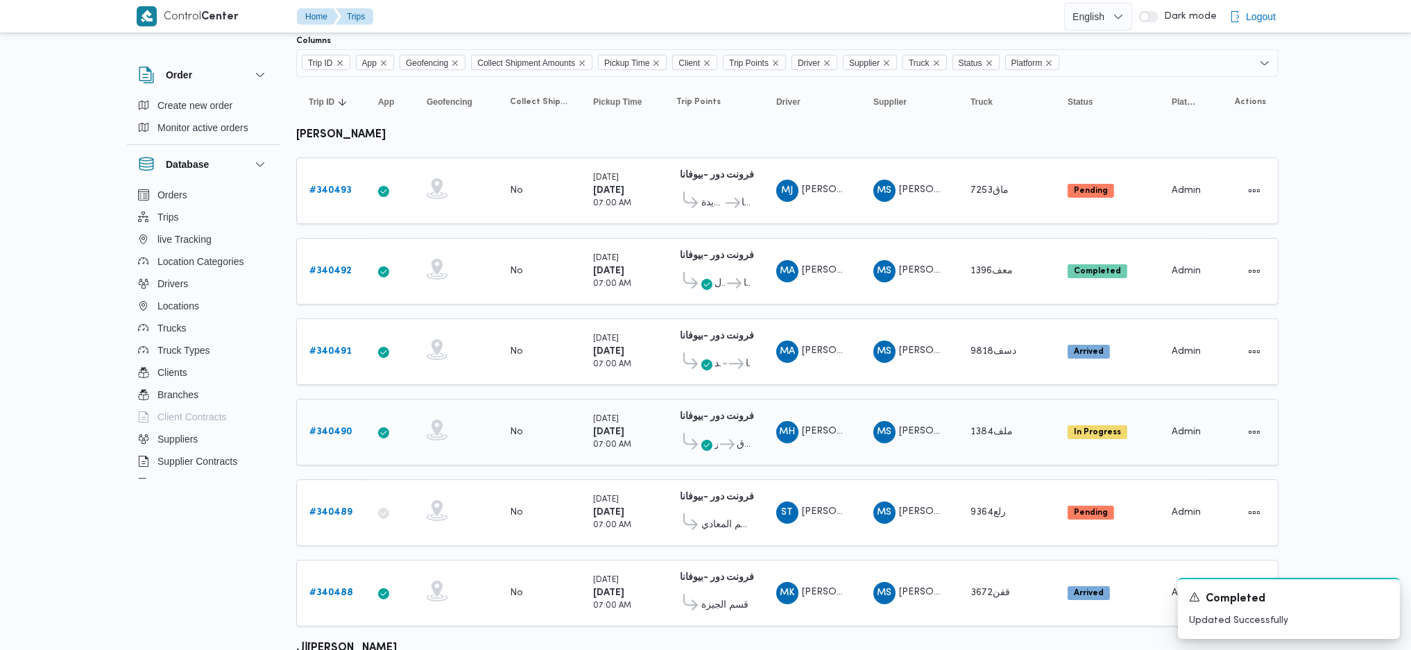
click at [318, 427] on b "# 340490" at bounding box center [330, 431] width 43 height 9
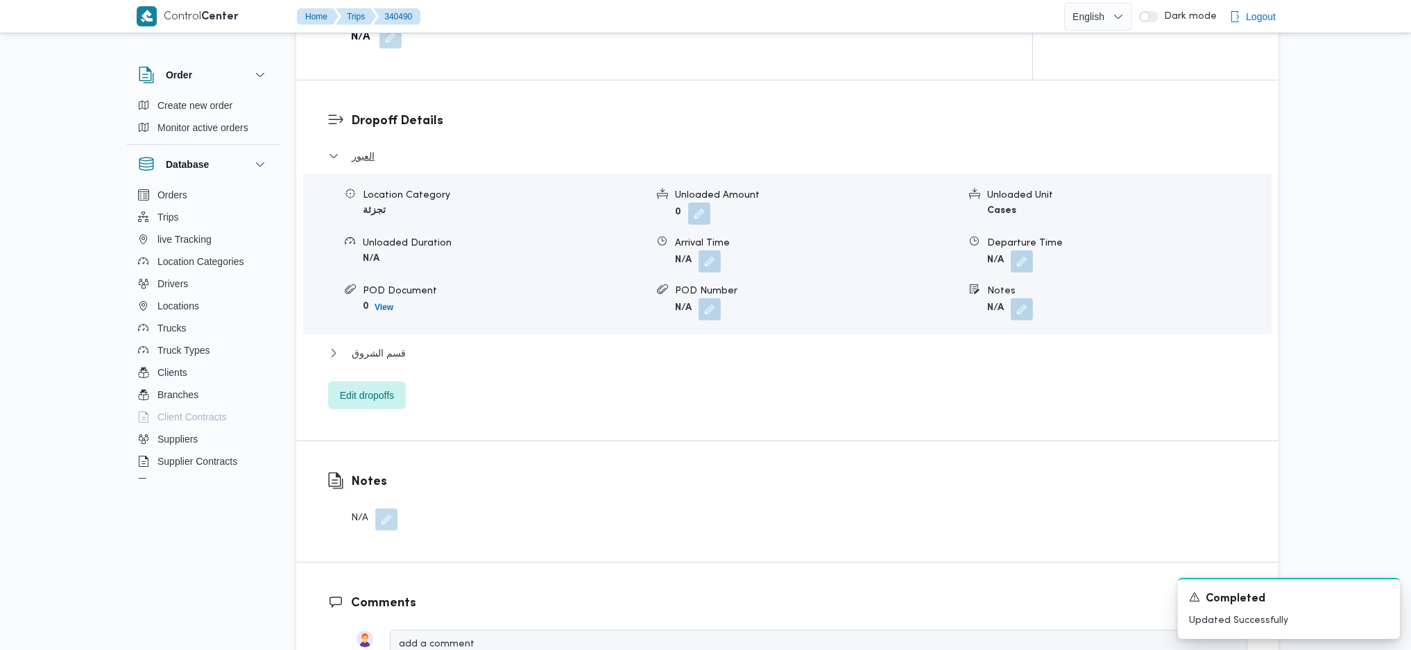
scroll to position [1202, 0]
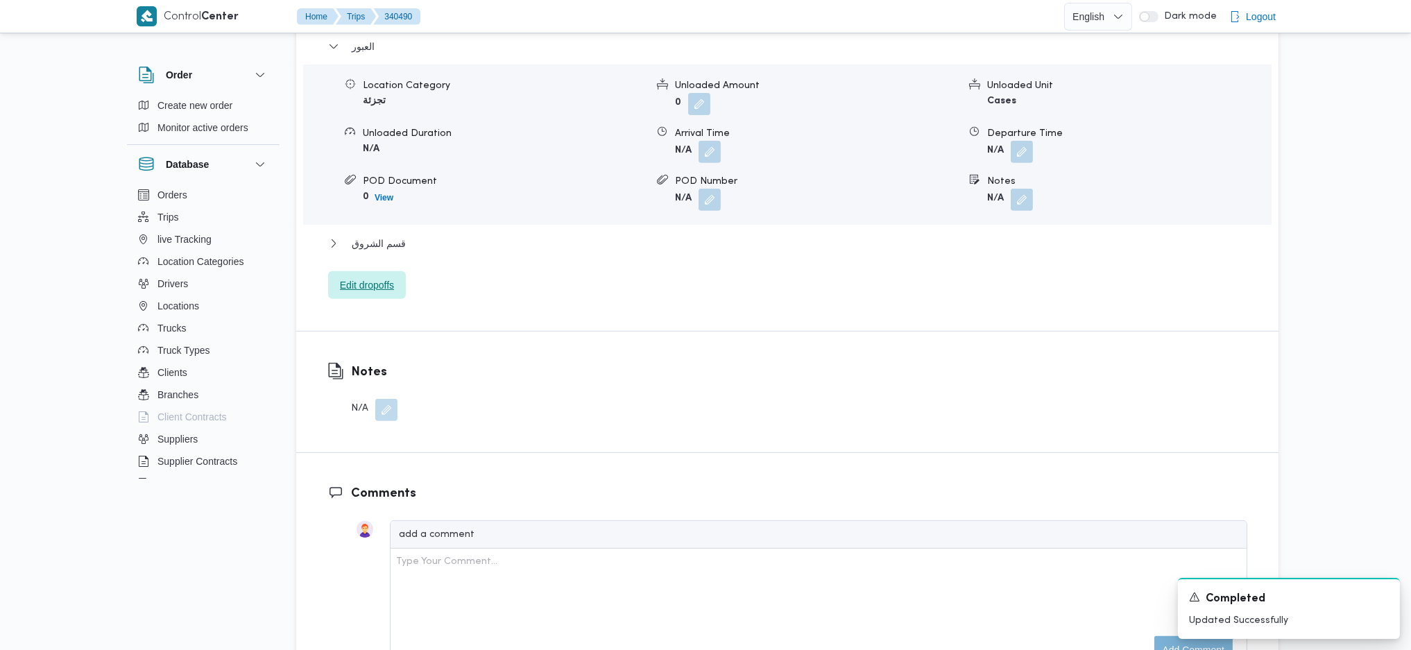
click at [357, 274] on span "Edit dropoffs" at bounding box center [367, 285] width 78 height 28
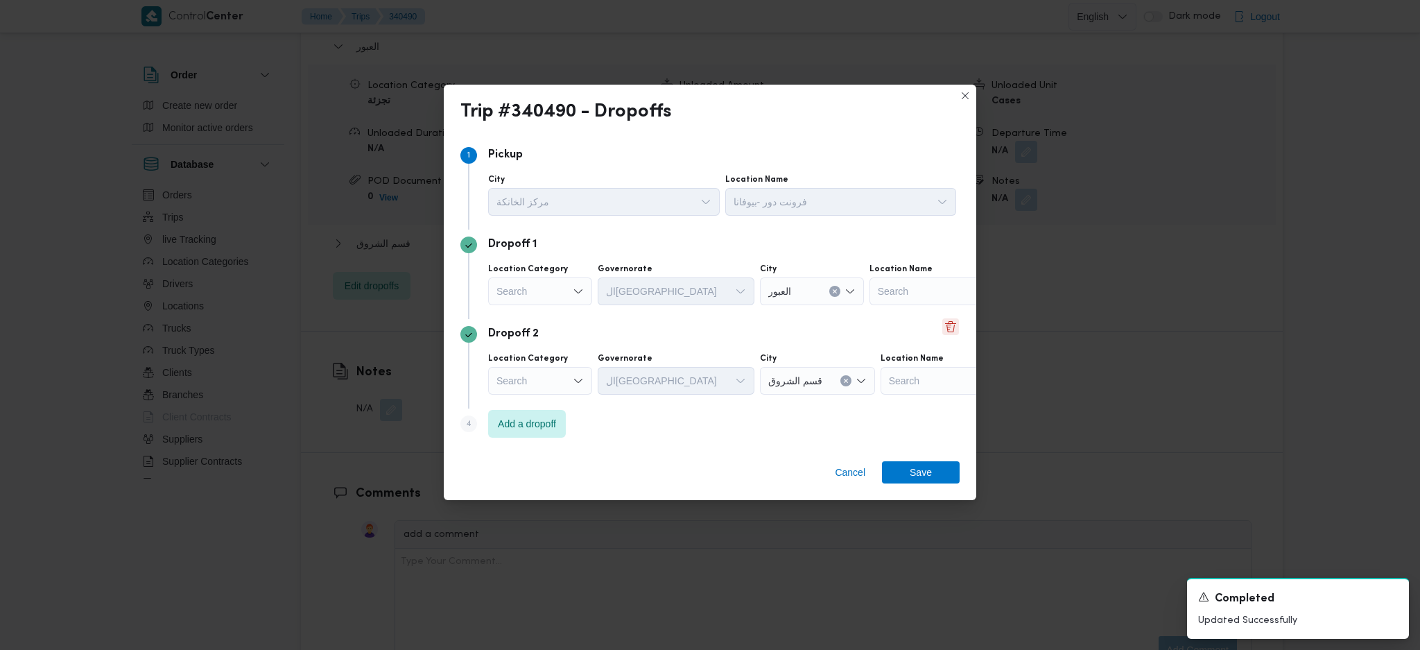
click at [942, 321] on button "Delete" at bounding box center [950, 326] width 17 height 17
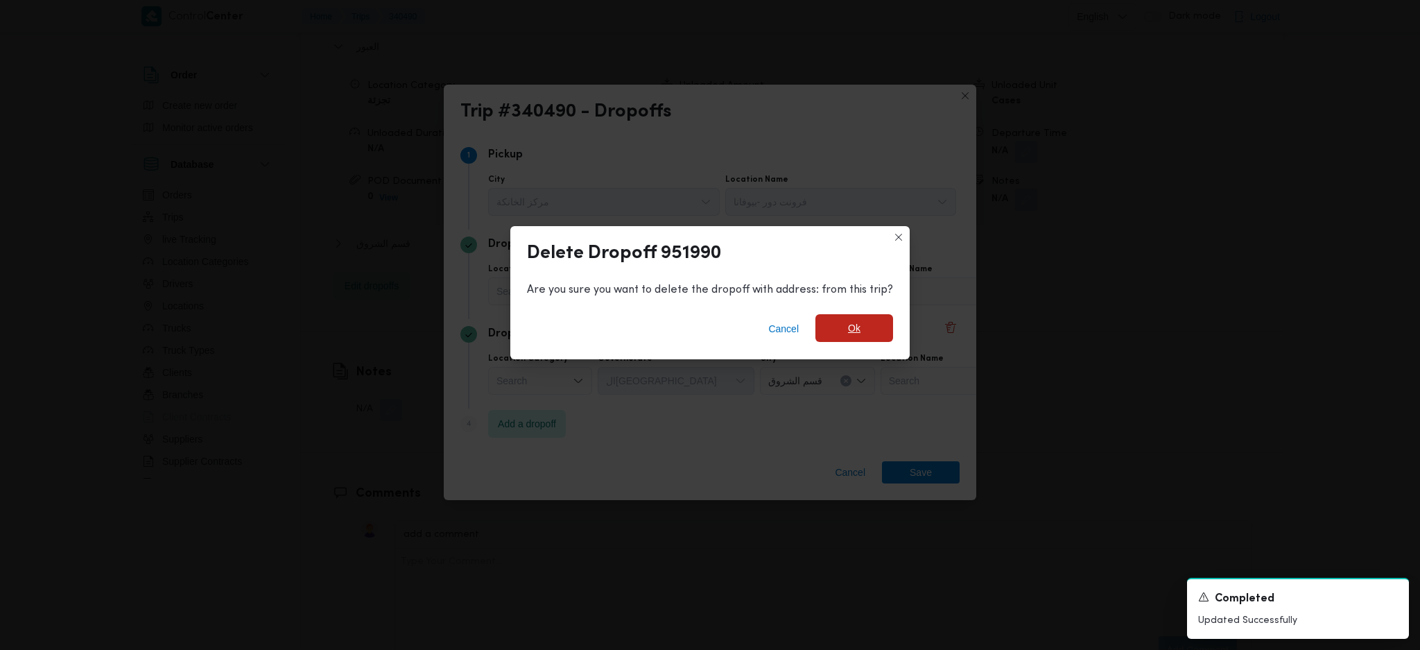
click at [865, 338] on span "Ok" at bounding box center [855, 328] width 78 height 28
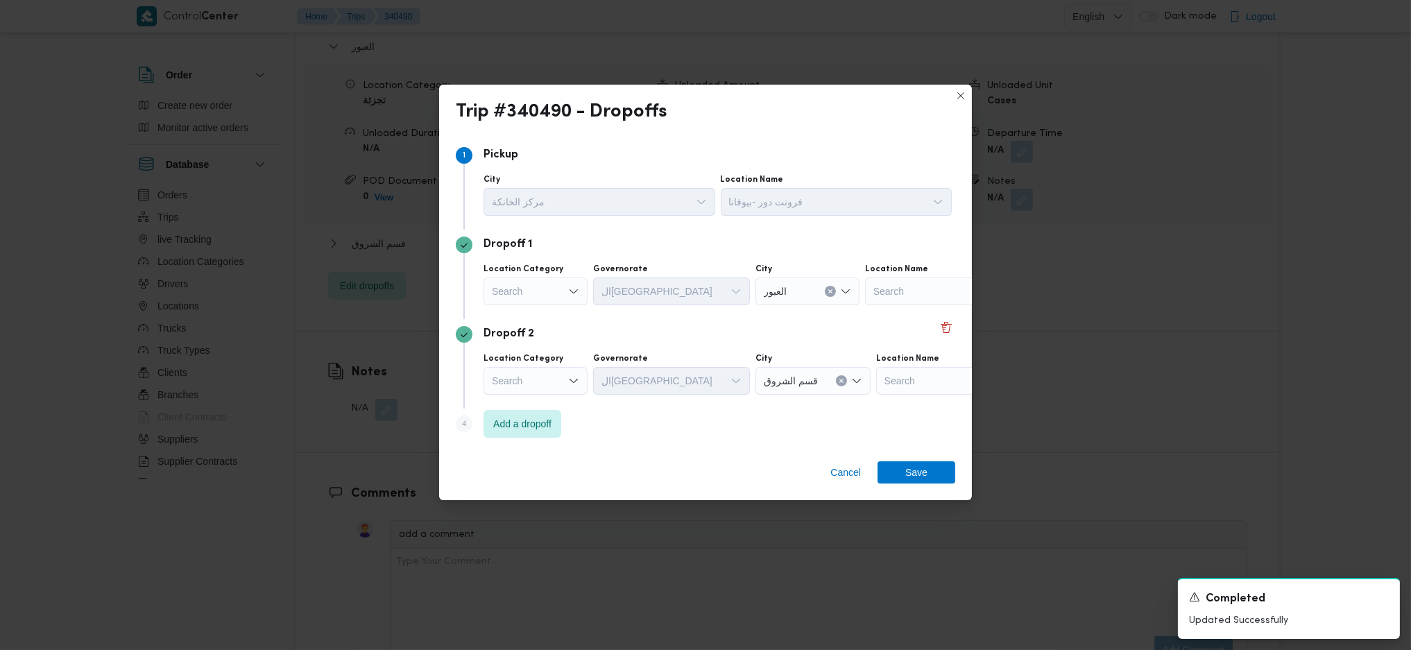
click at [566, 300] on div "Search" at bounding box center [535, 291] width 104 height 28
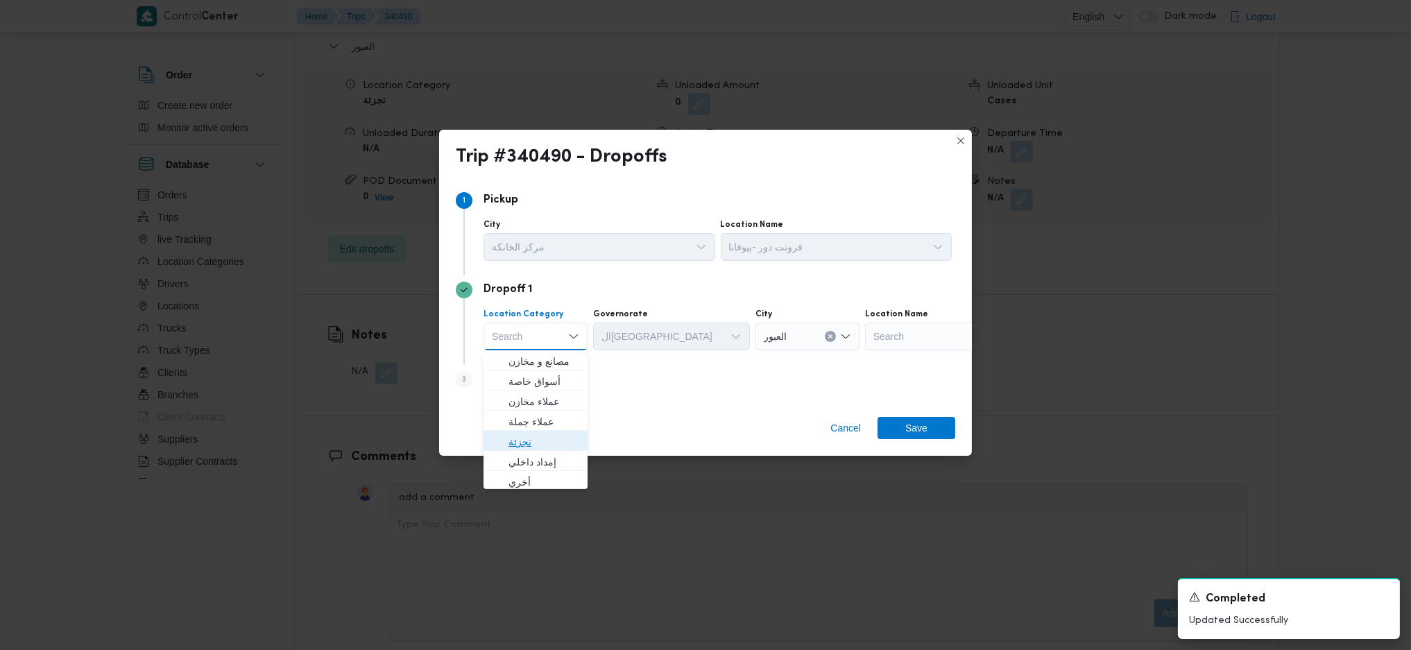
click at [533, 437] on span "تجزئة" at bounding box center [543, 441] width 71 height 17
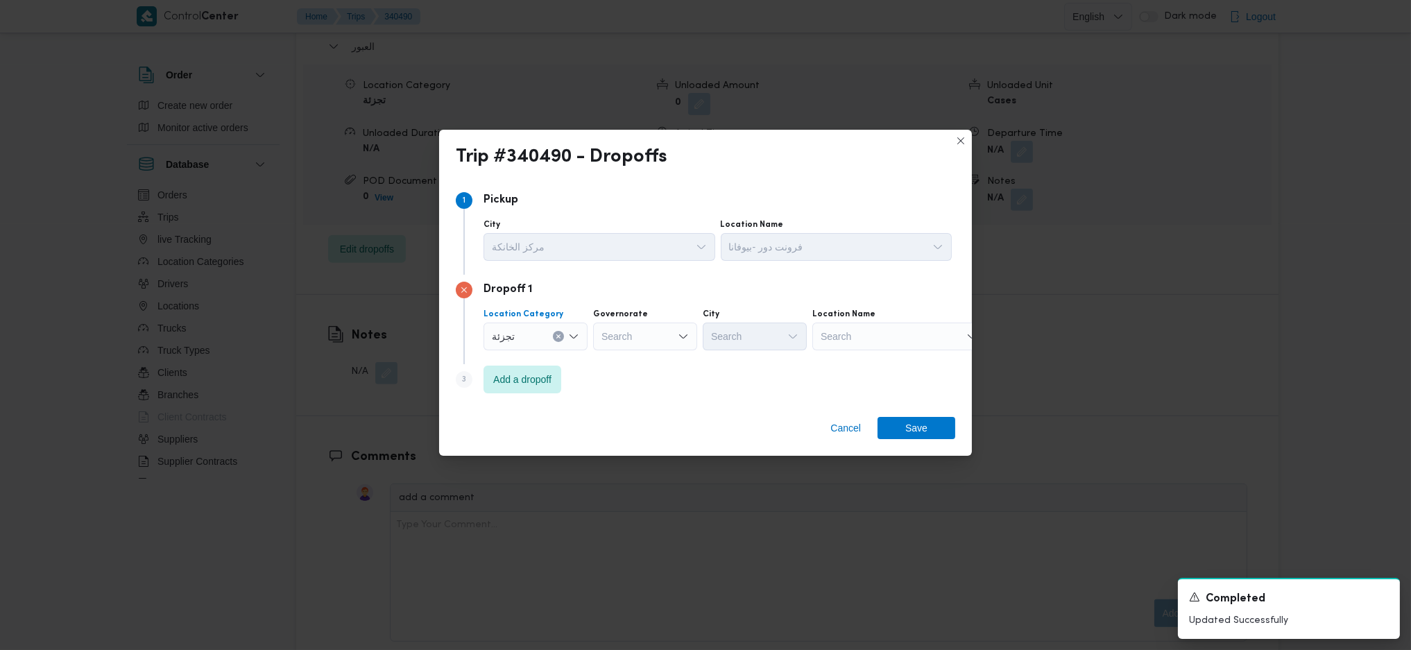
click at [628, 344] on div "Search" at bounding box center [645, 336] width 104 height 28
type input "قاه"
click at [650, 363] on span "ال قاه رة" at bounding box center [653, 361] width 71 height 17
click at [770, 347] on div "Search" at bounding box center [822, 336] width 104 height 28
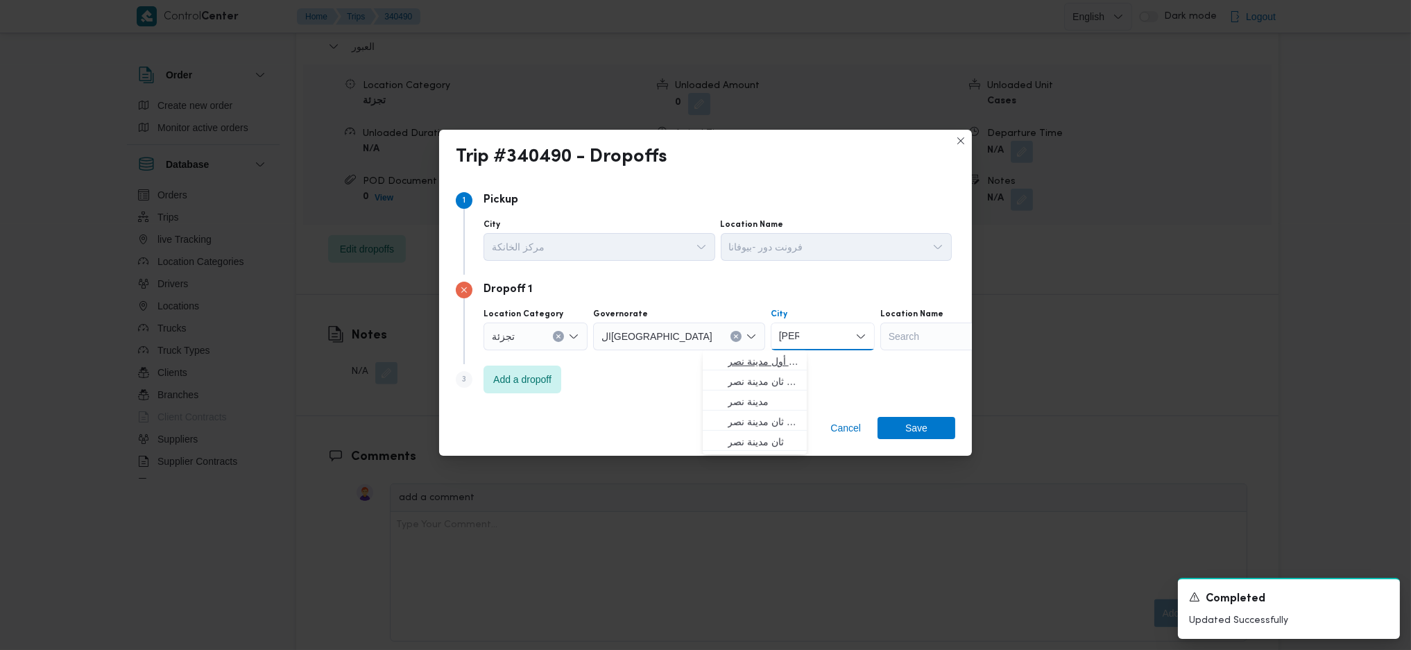
type input "نصر"
click at [760, 356] on span "قسم أول مدينة نصر" at bounding box center [762, 361] width 71 height 17
click at [904, 427] on span "Save" at bounding box center [916, 427] width 78 height 22
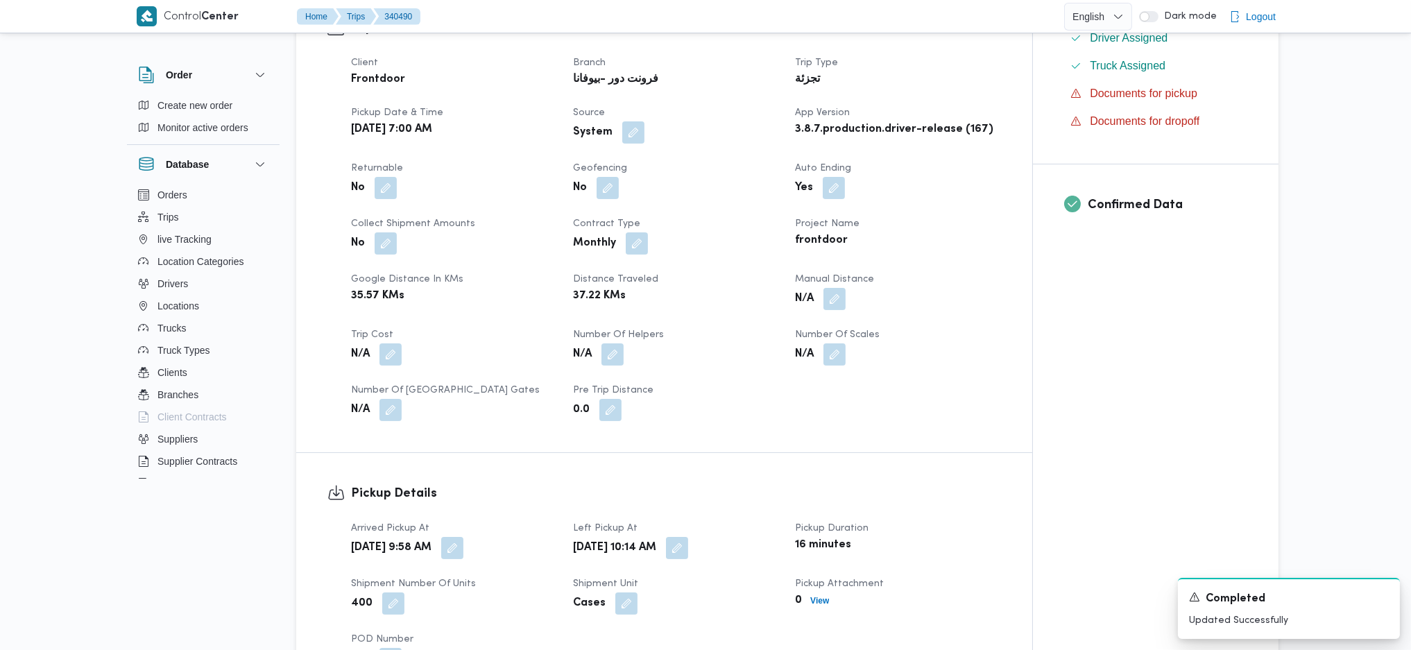
scroll to position [462, 0]
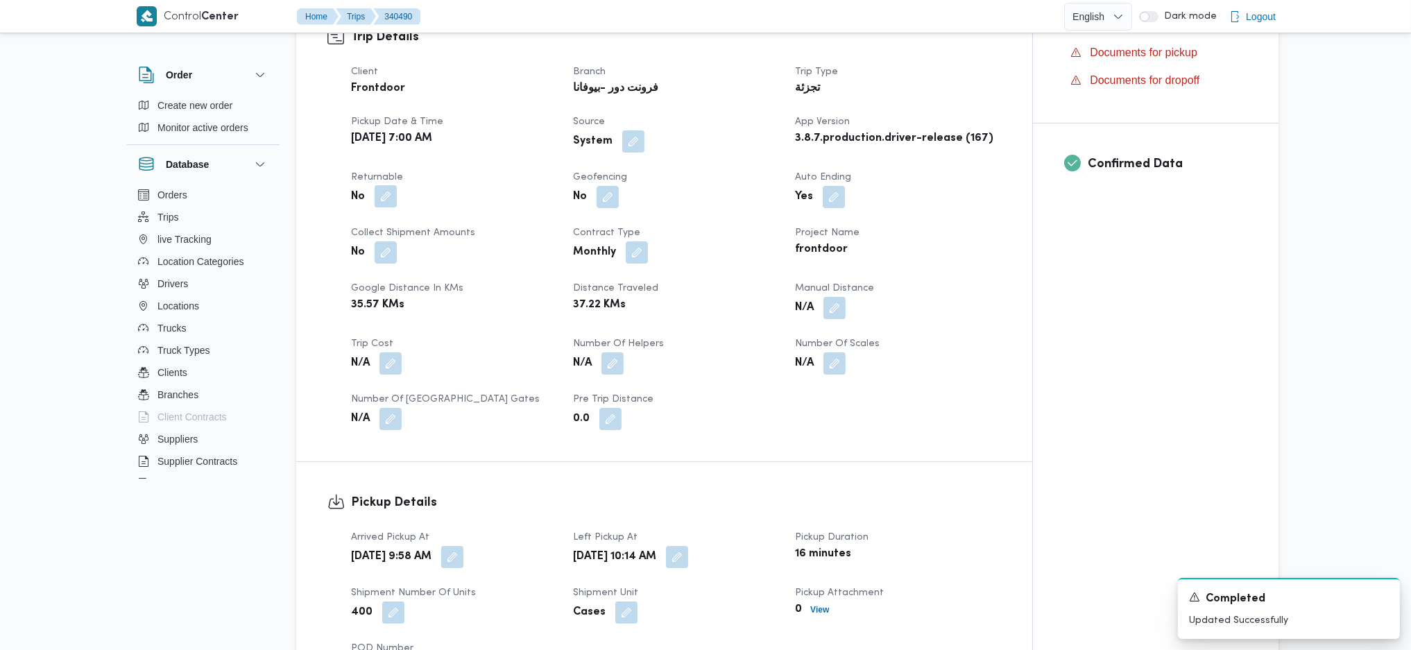
click at [385, 199] on button "button" at bounding box center [385, 196] width 22 height 22
click at [345, 238] on label "Is the trip will return to pickup after finish?" at bounding box center [347, 238] width 213 height 17
checkbox input "true"
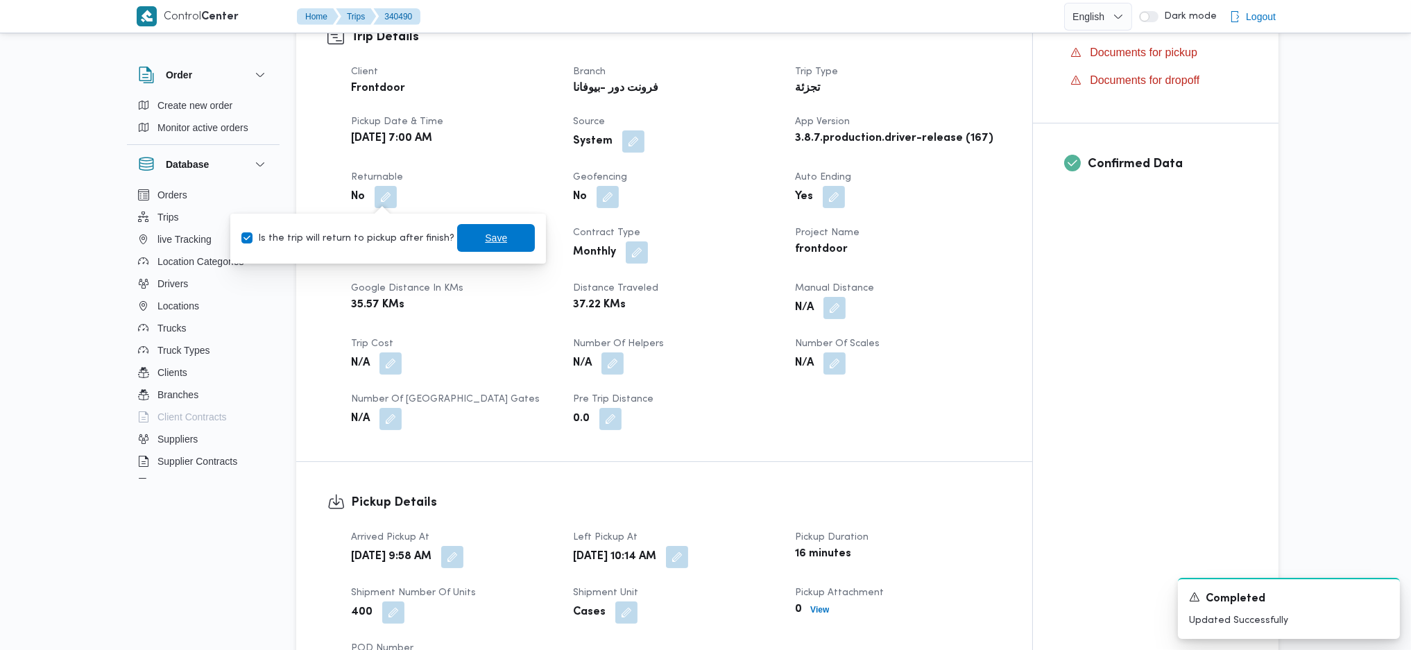
click at [485, 232] on span "Save" at bounding box center [496, 238] width 22 height 17
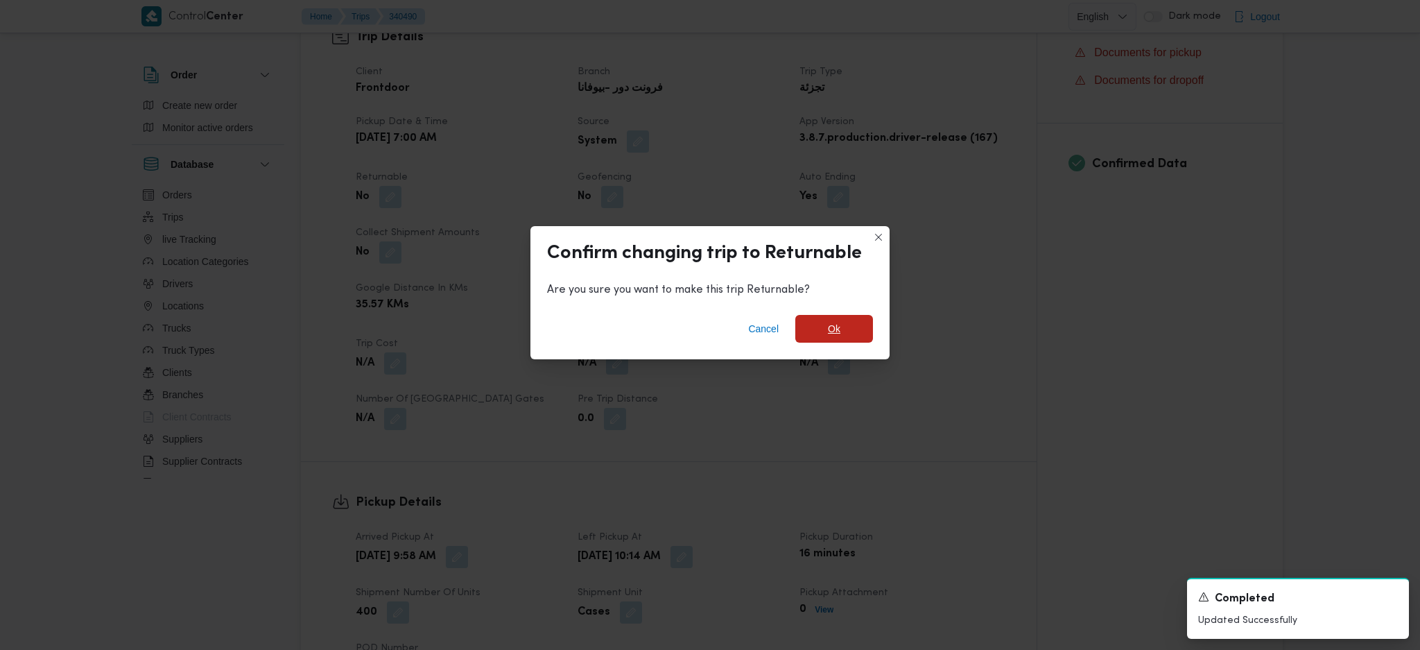
drag, startPoint x: 819, startPoint y: 322, endPoint x: 839, endPoint y: 338, distance: 26.1
click at [821, 322] on span "Ok" at bounding box center [834, 329] width 78 height 28
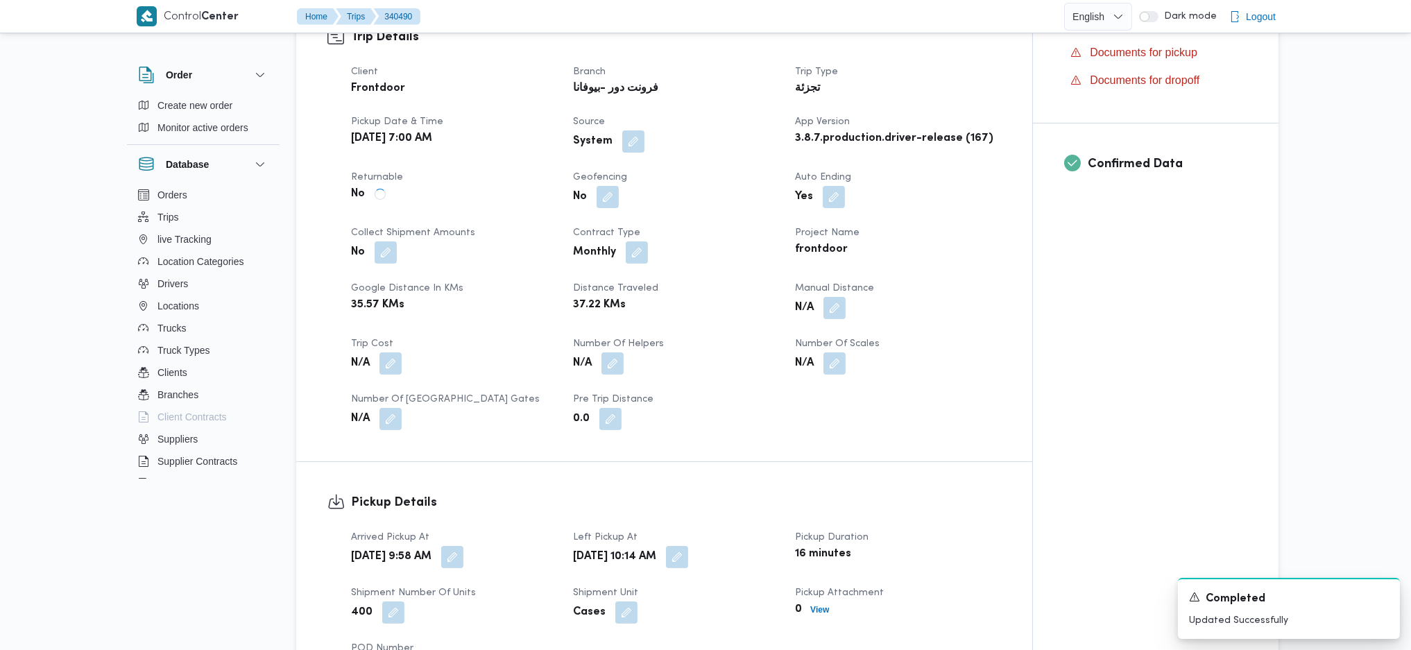
click at [903, 390] on div "Client Frontdoor Branch فرونت دور -بيوفانا Trip Type تجزئة Pickup date & time T…" at bounding box center [676, 246] width 666 height 383
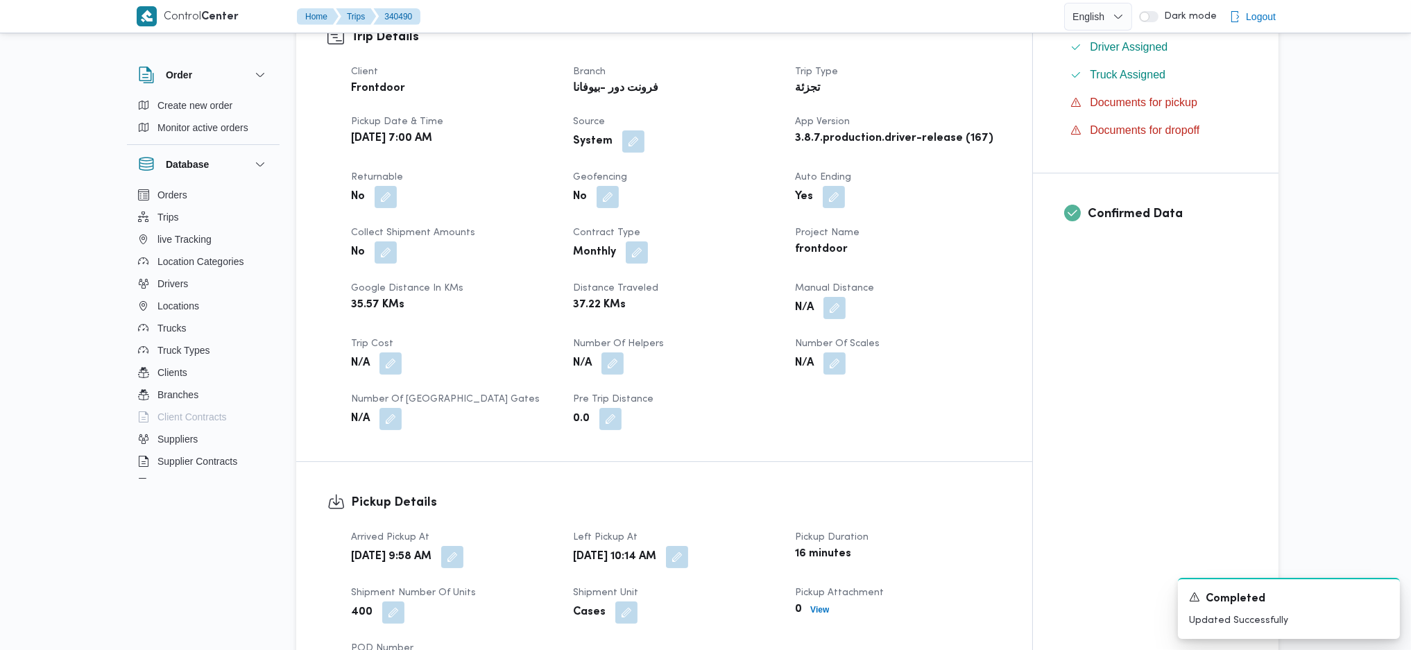
scroll to position [0, 0]
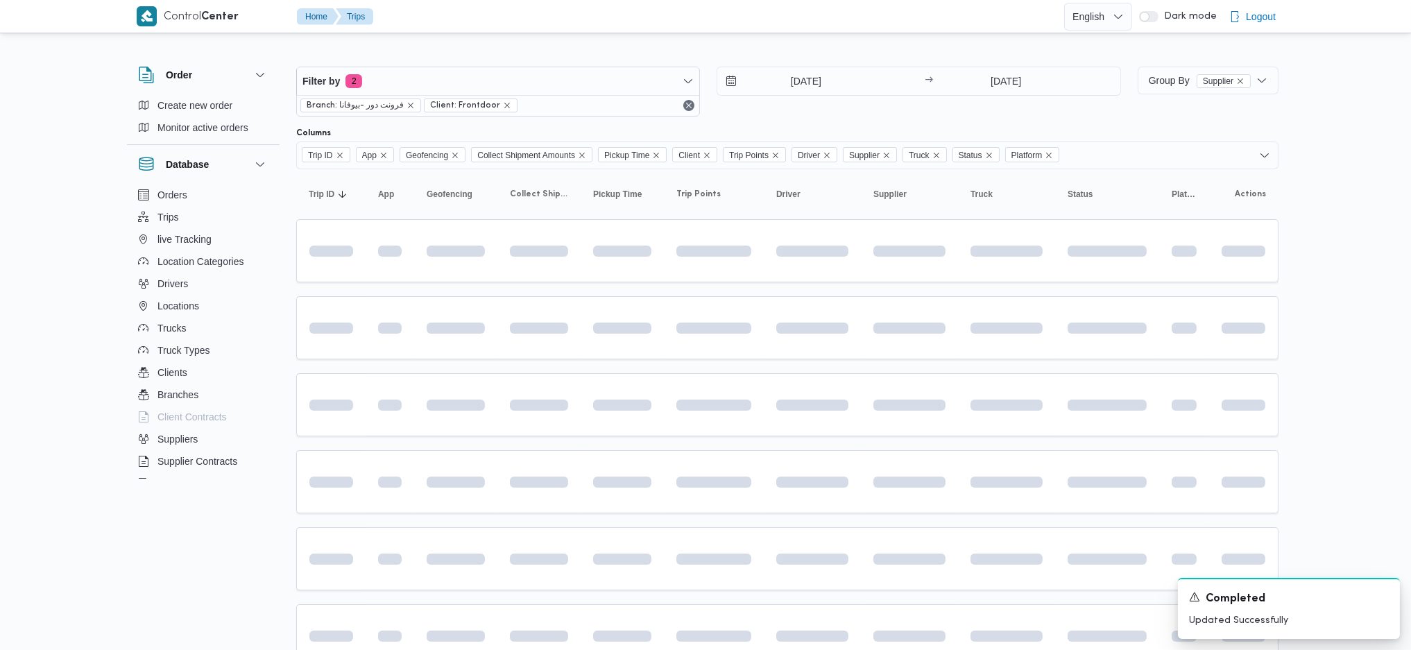
scroll to position [92, 0]
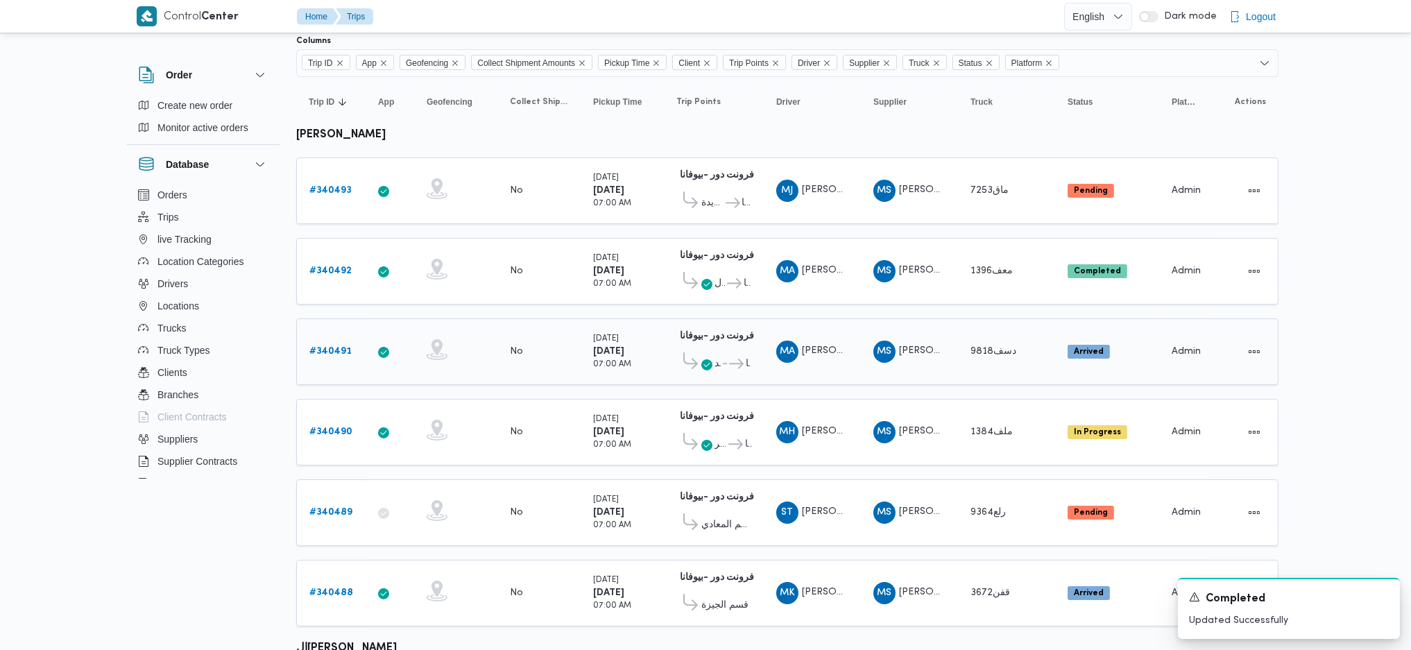
click at [727, 359] on span "فرونت دور -بيوفانا" at bounding box center [739, 364] width 24 height 17
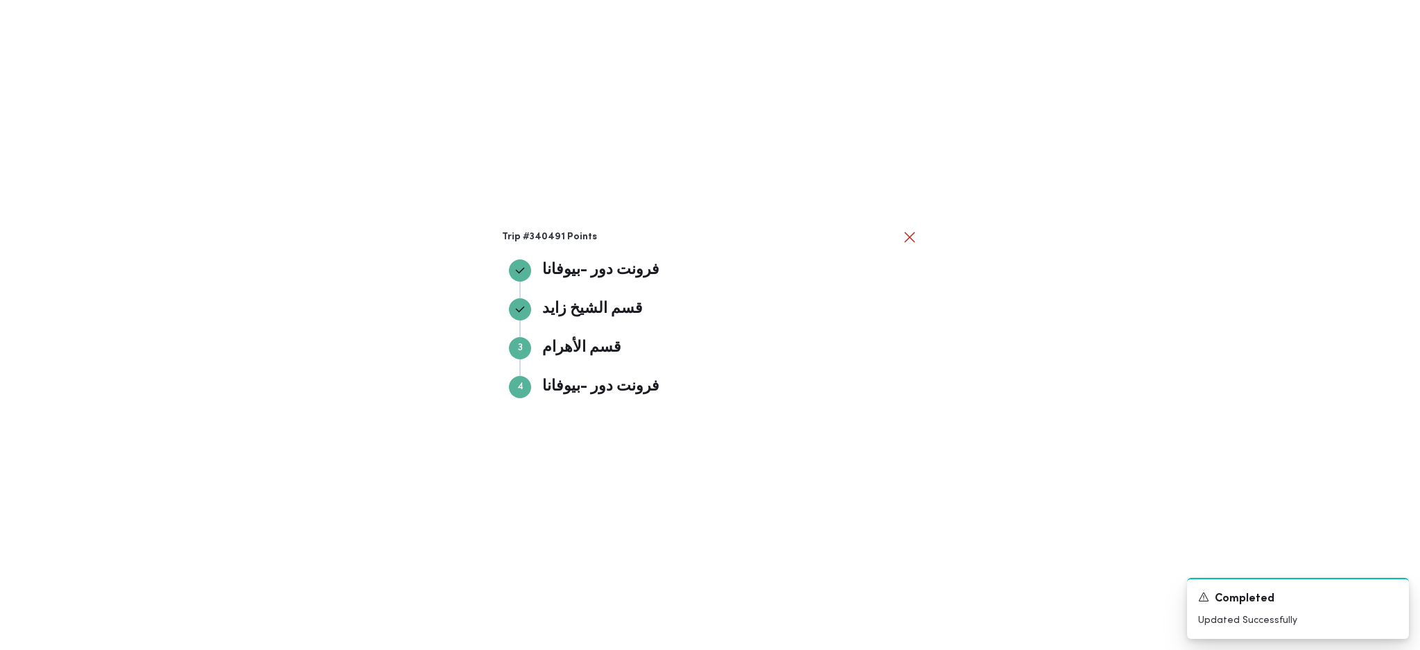
click at [1045, 428] on div "Trip #340491 Points فرونت دور -بيوفانا فرونت دور -بيوفانا قسم الشيخ زايد قسم ال…" at bounding box center [710, 325] width 1420 height 650
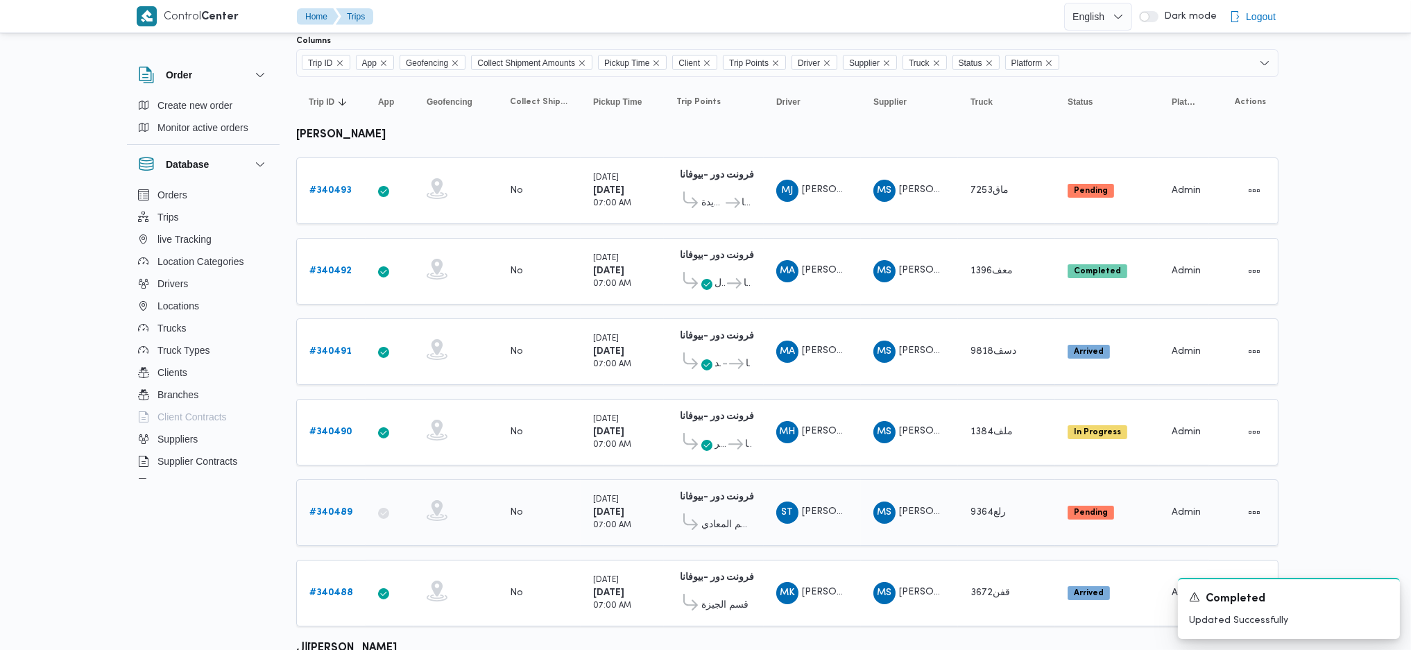
click at [342, 508] on b "# 340489" at bounding box center [330, 512] width 43 height 9
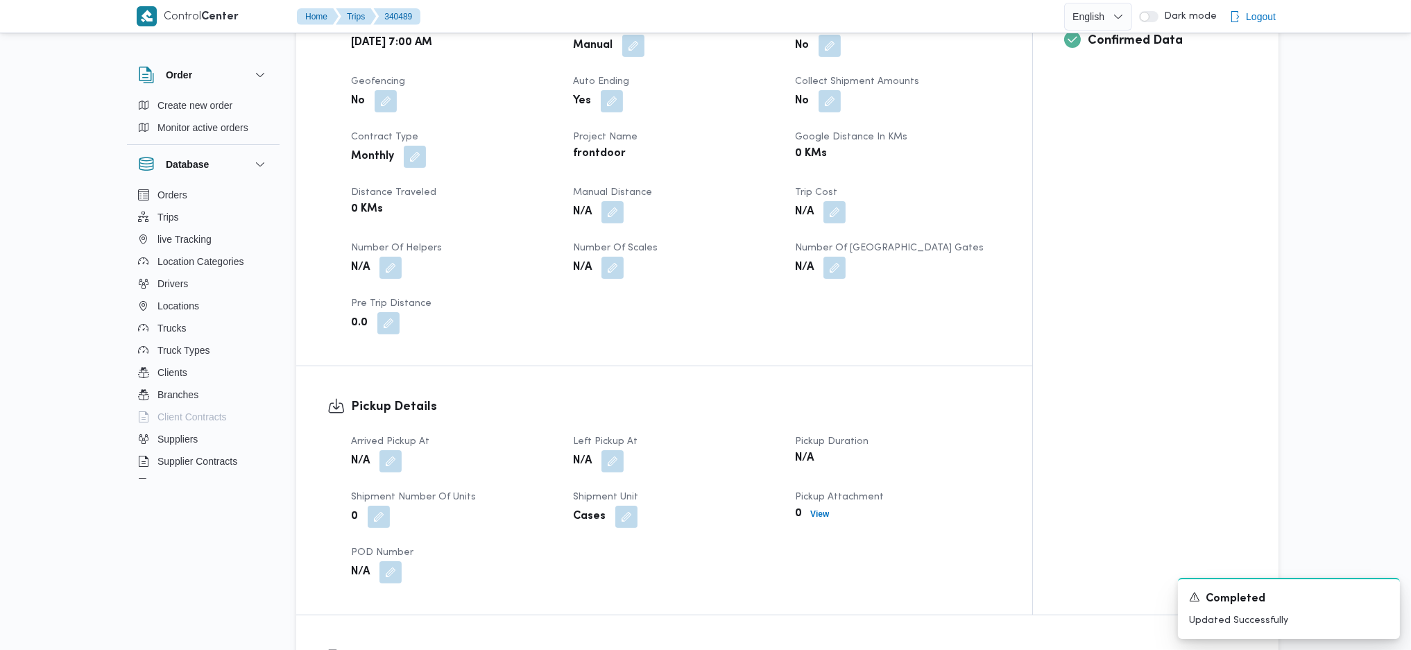
scroll to position [832, 0]
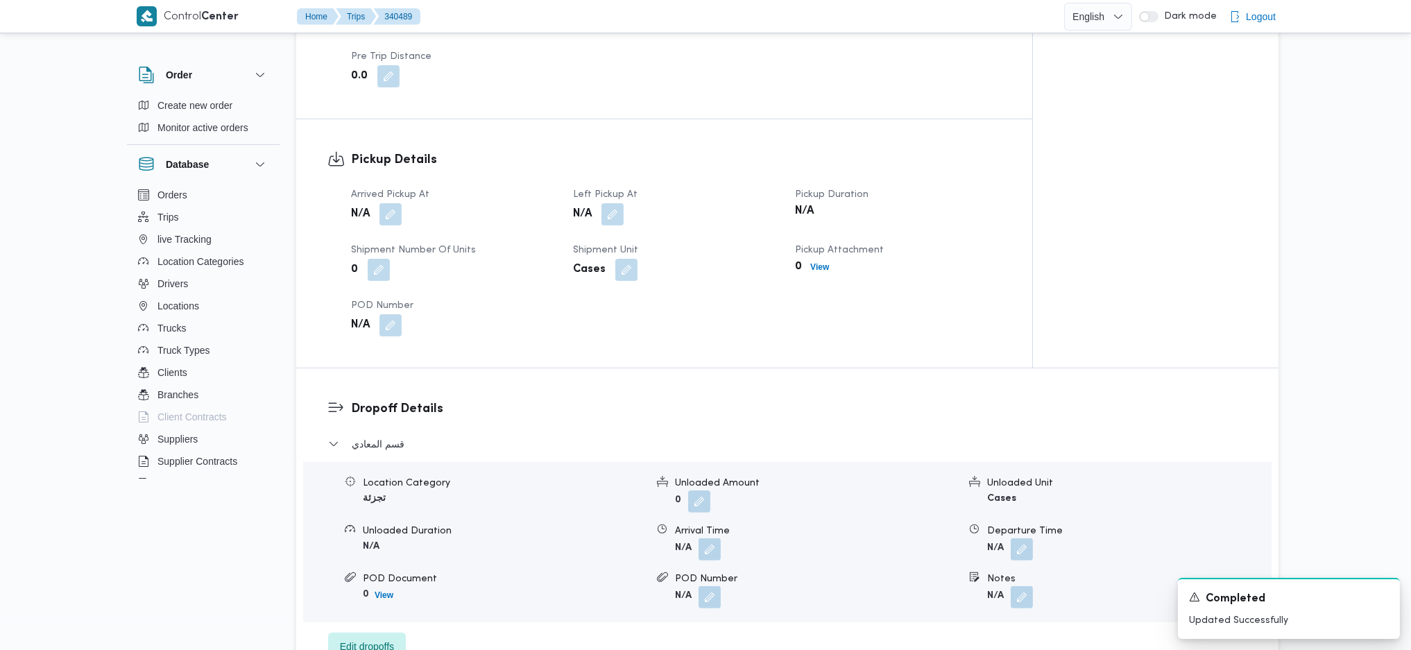
click at [386, 207] on div "Arrived Pickup At N/A Left Pickup At N/A Pickup Duration N/A Shipment Number of…" at bounding box center [676, 261] width 666 height 166
click at [389, 202] on button "button" at bounding box center [390, 213] width 22 height 22
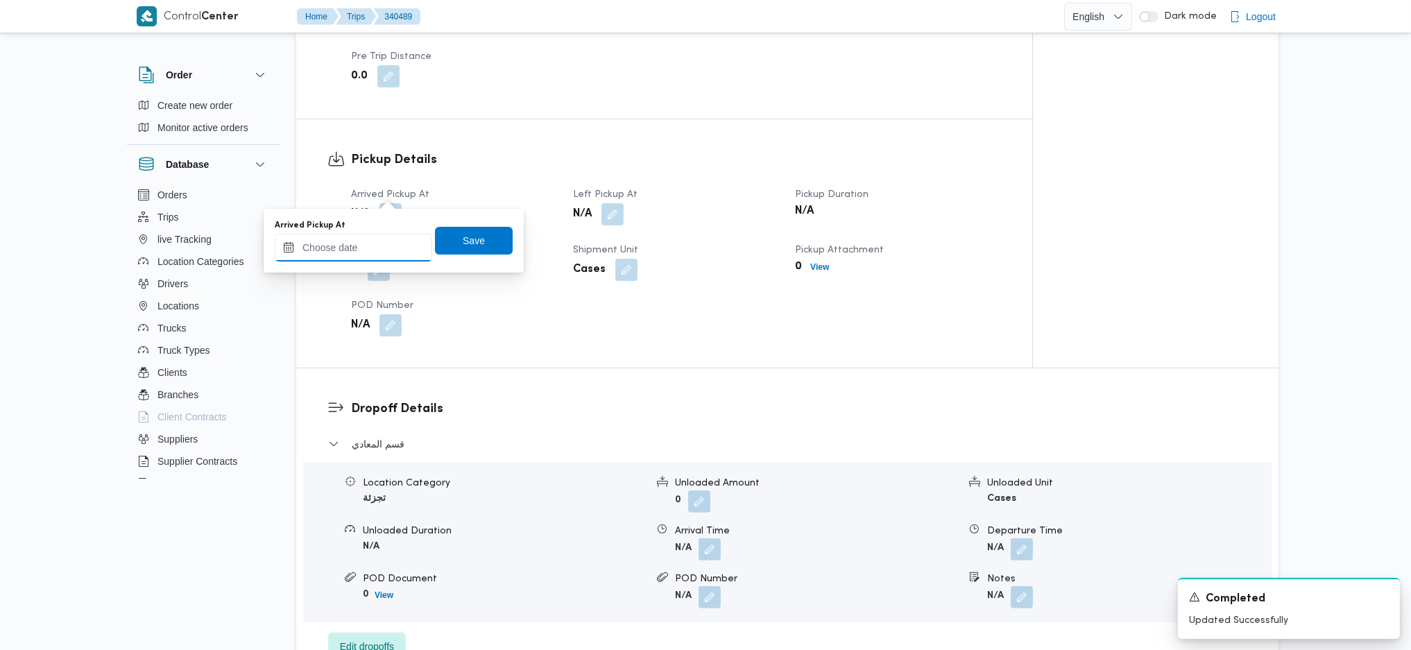
drag, startPoint x: 341, startPoint y: 248, endPoint x: 393, endPoint y: 259, distance: 52.7
click at [343, 247] on input "Arrived Pickup At" at bounding box center [353, 248] width 157 height 28
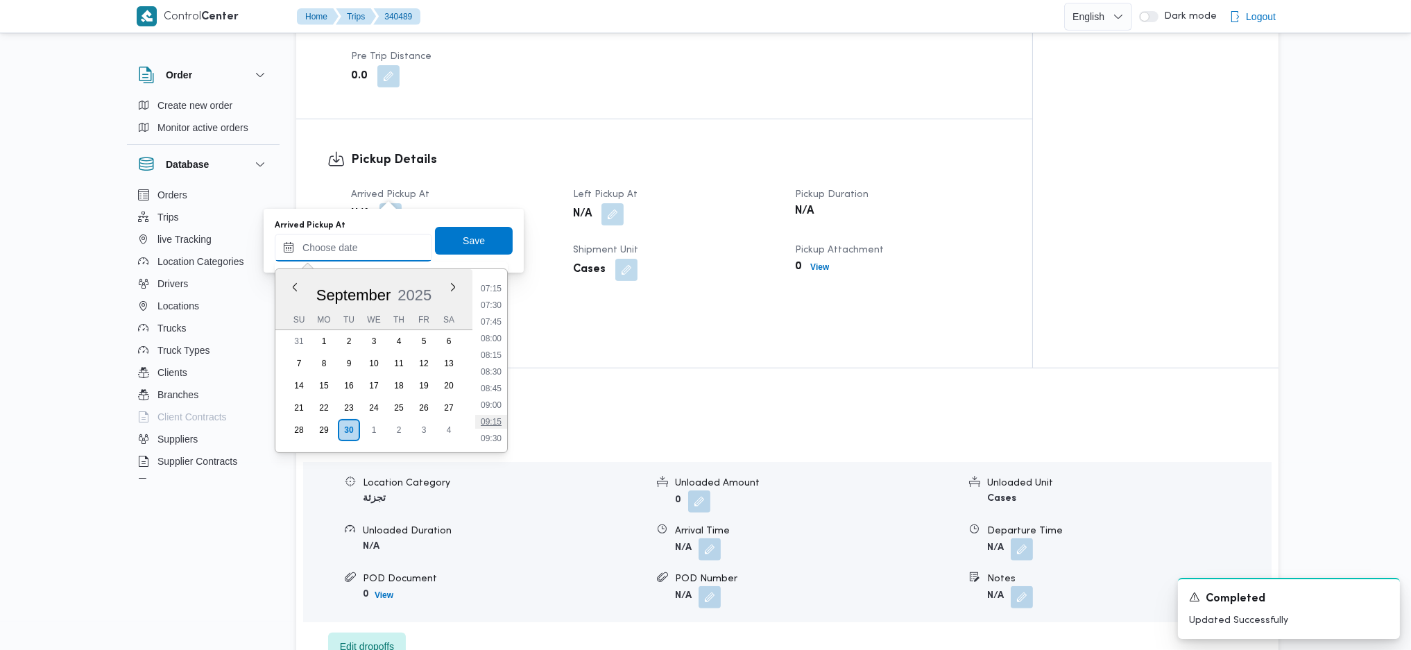
scroll to position [466, 0]
click at [494, 292] on li "07:00" at bounding box center [491, 287] width 32 height 14
type input "30/09/2025 07:00"
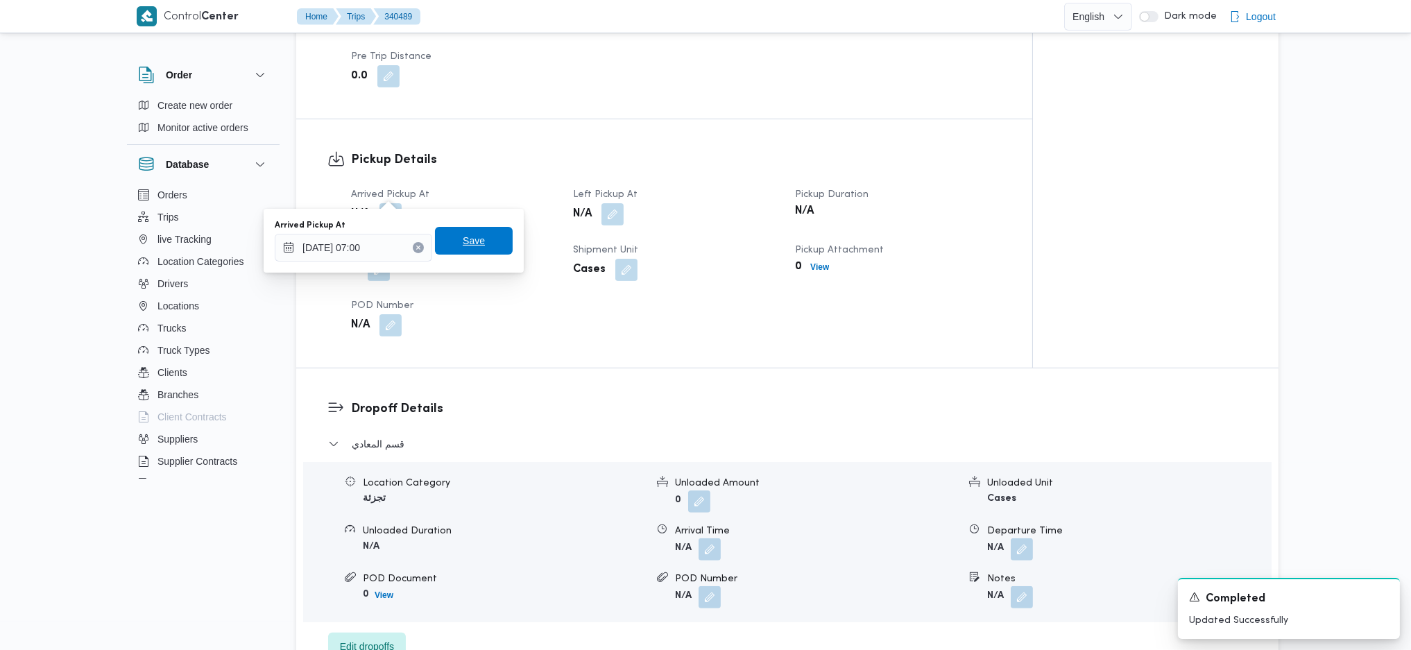
click at [469, 248] on span "Save" at bounding box center [474, 240] width 22 height 17
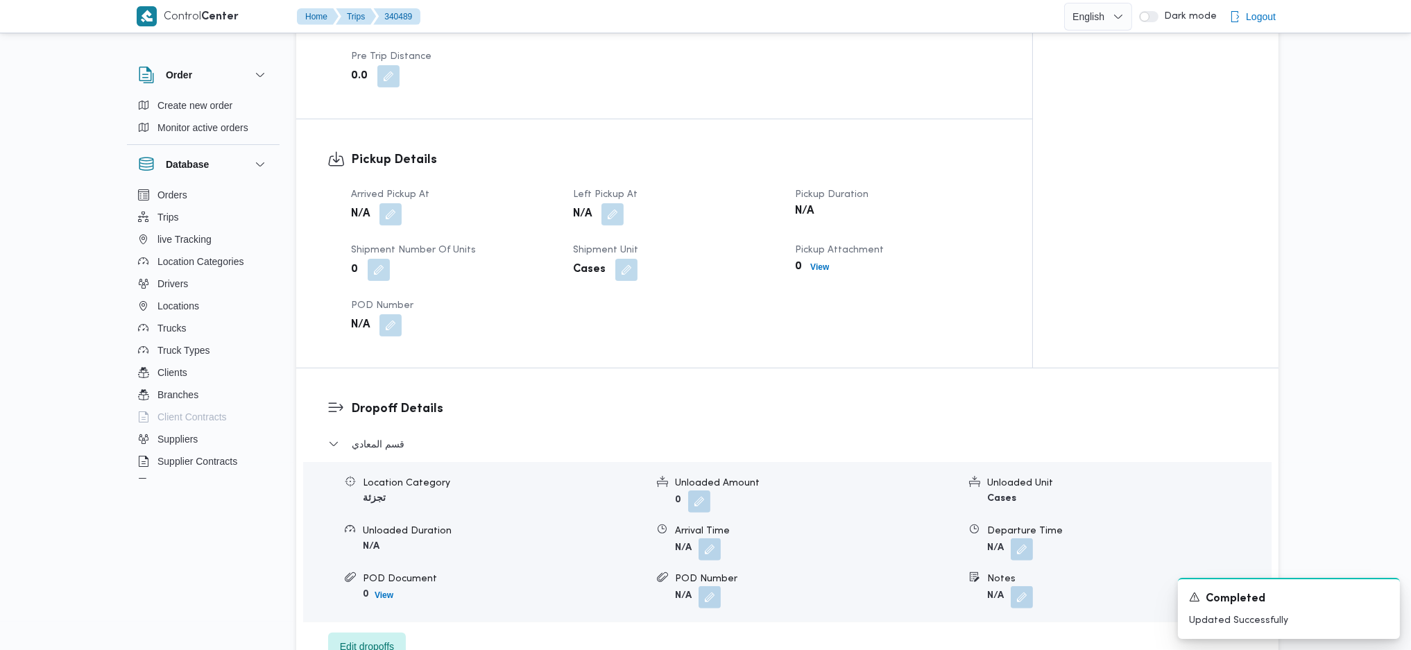
click at [601, 203] on span at bounding box center [608, 214] width 29 height 22
click at [608, 202] on button "button" at bounding box center [612, 213] width 22 height 22
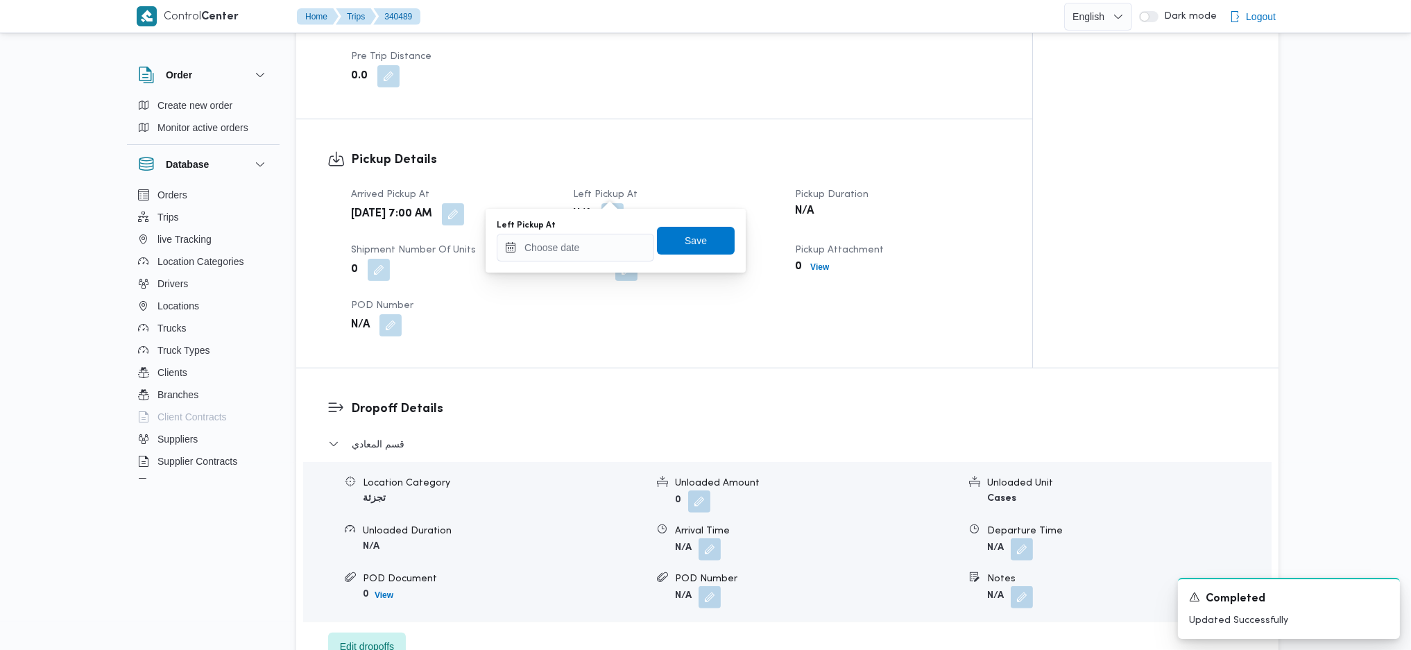
click at [561, 262] on div "Left Pickup At Save" at bounding box center [615, 240] width 241 height 44
click at [590, 239] on input "Left Pickup At" at bounding box center [575, 248] width 157 height 28
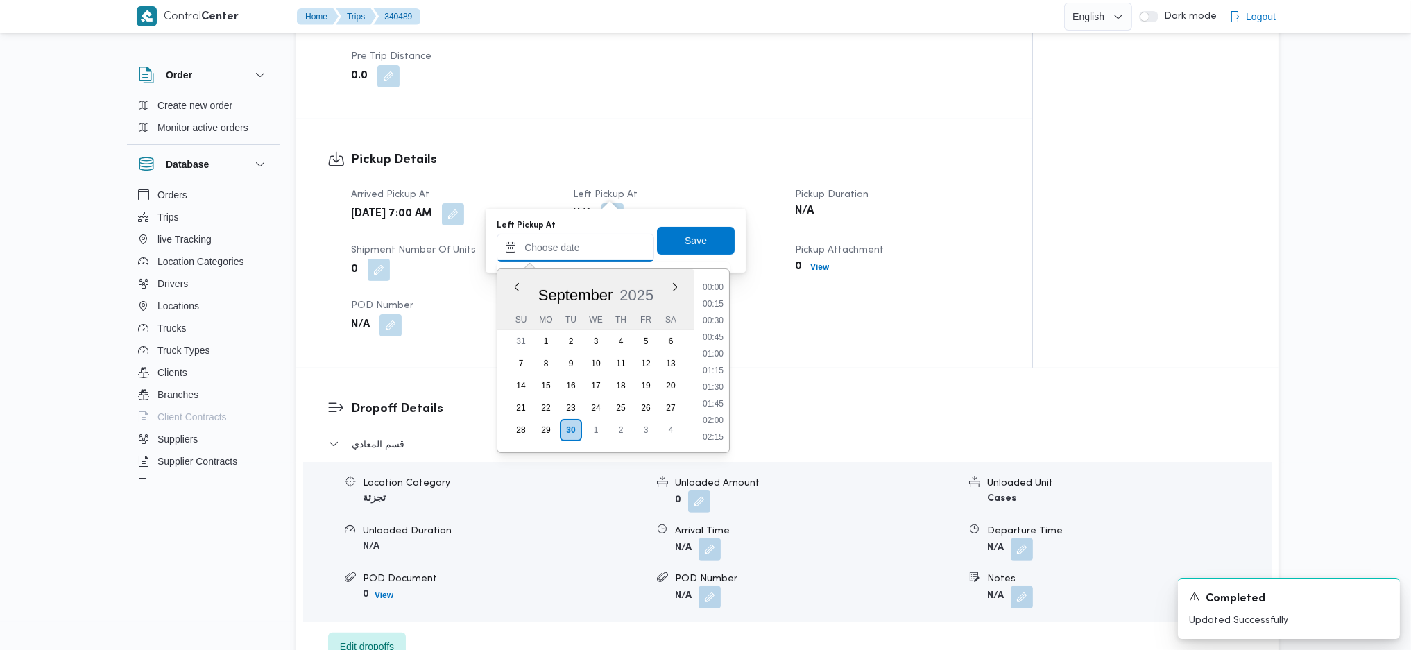
scroll to position [650, 0]
click at [710, 303] on li "10:00" at bounding box center [713, 302] width 32 height 14
type input "30/09/2025 10:00"
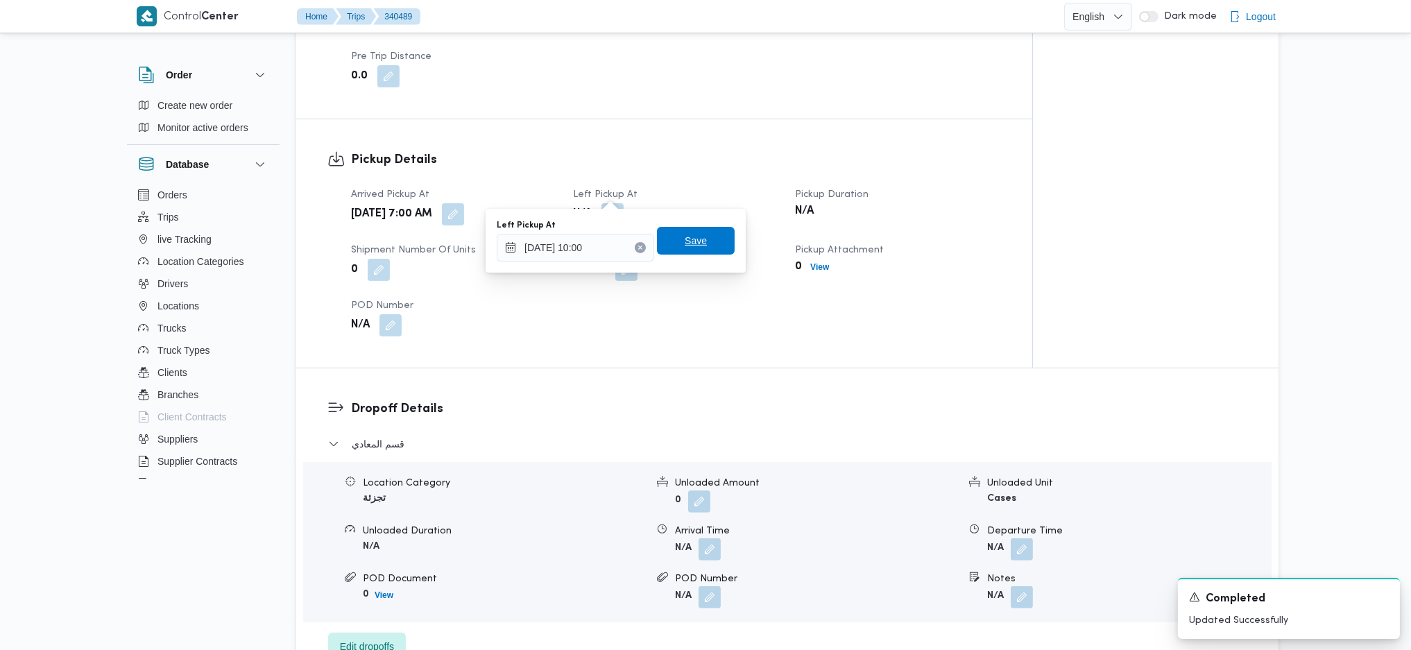
click at [687, 241] on span "Save" at bounding box center [695, 240] width 22 height 17
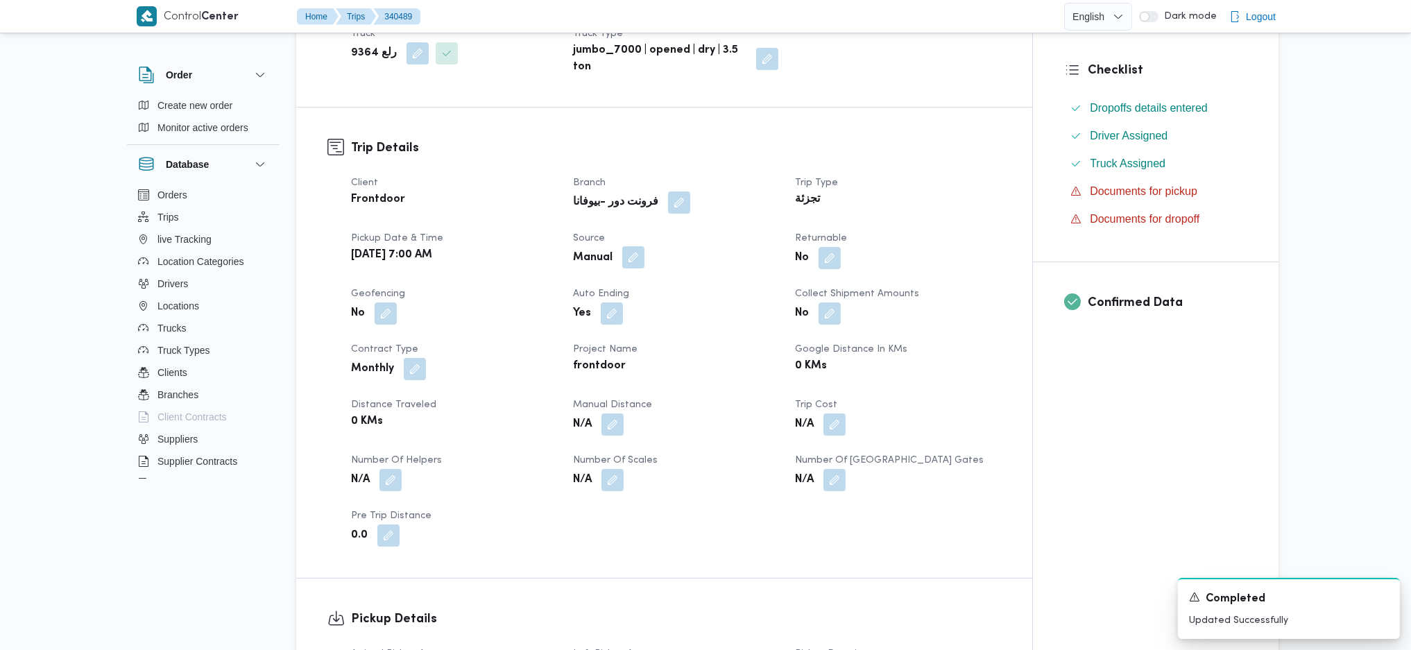
scroll to position [277, 0]
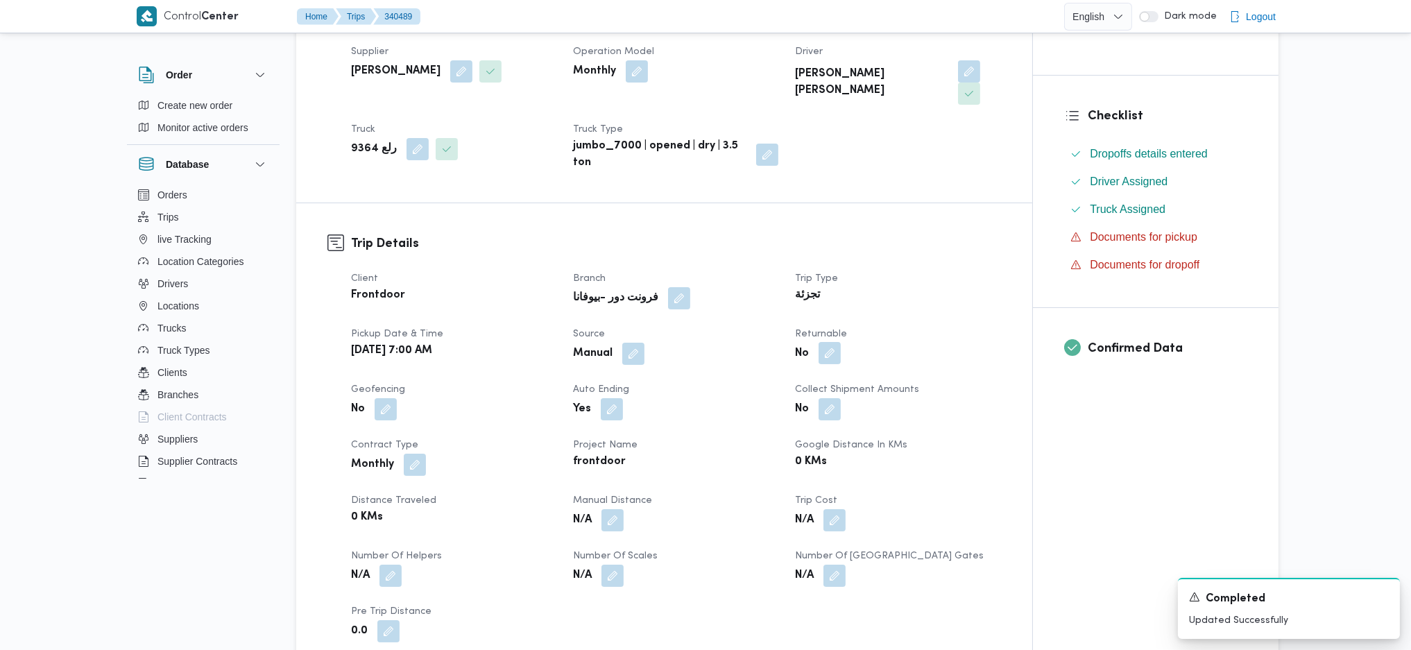
click at [833, 342] on button "button" at bounding box center [829, 353] width 22 height 22
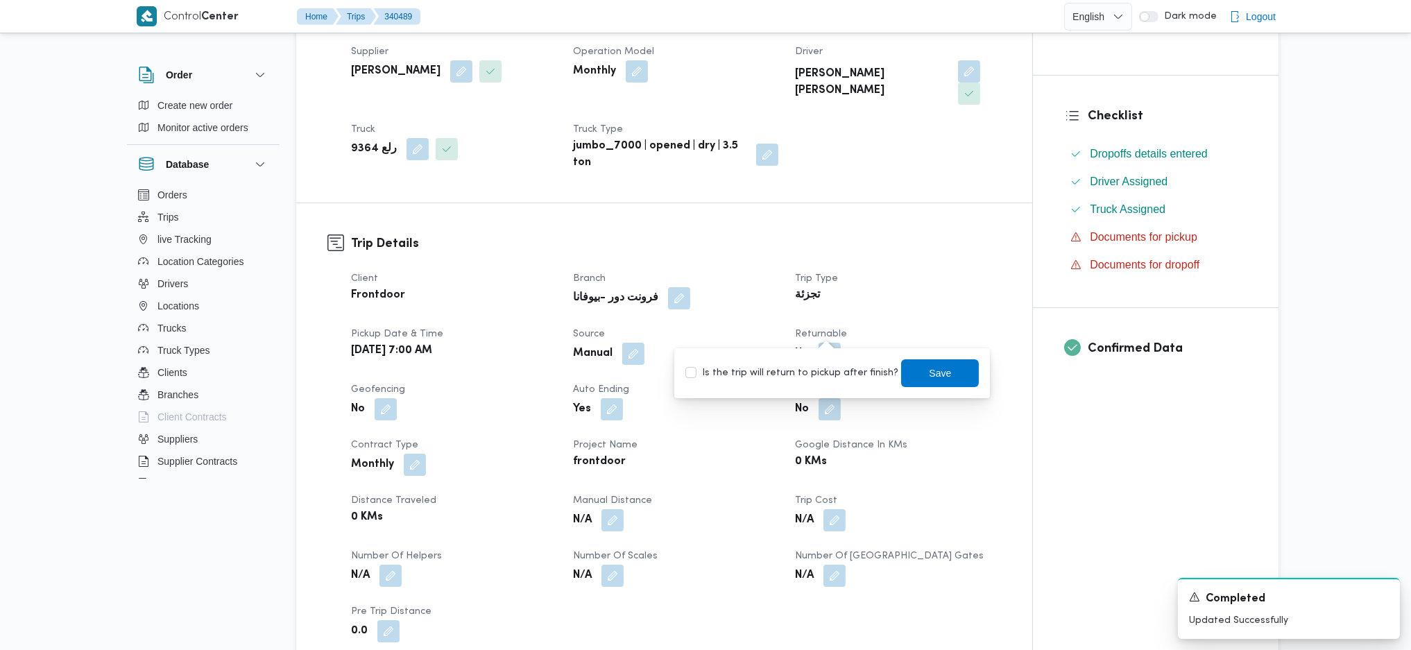
drag, startPoint x: 784, startPoint y: 378, endPoint x: 831, endPoint y: 369, distance: 47.3
click at [792, 374] on label "Is the trip will return to pickup after finish?" at bounding box center [791, 373] width 213 height 17
click at [843, 372] on label "Is the trip will return to pickup after finish?" at bounding box center [791, 373] width 213 height 17
checkbox input "true"
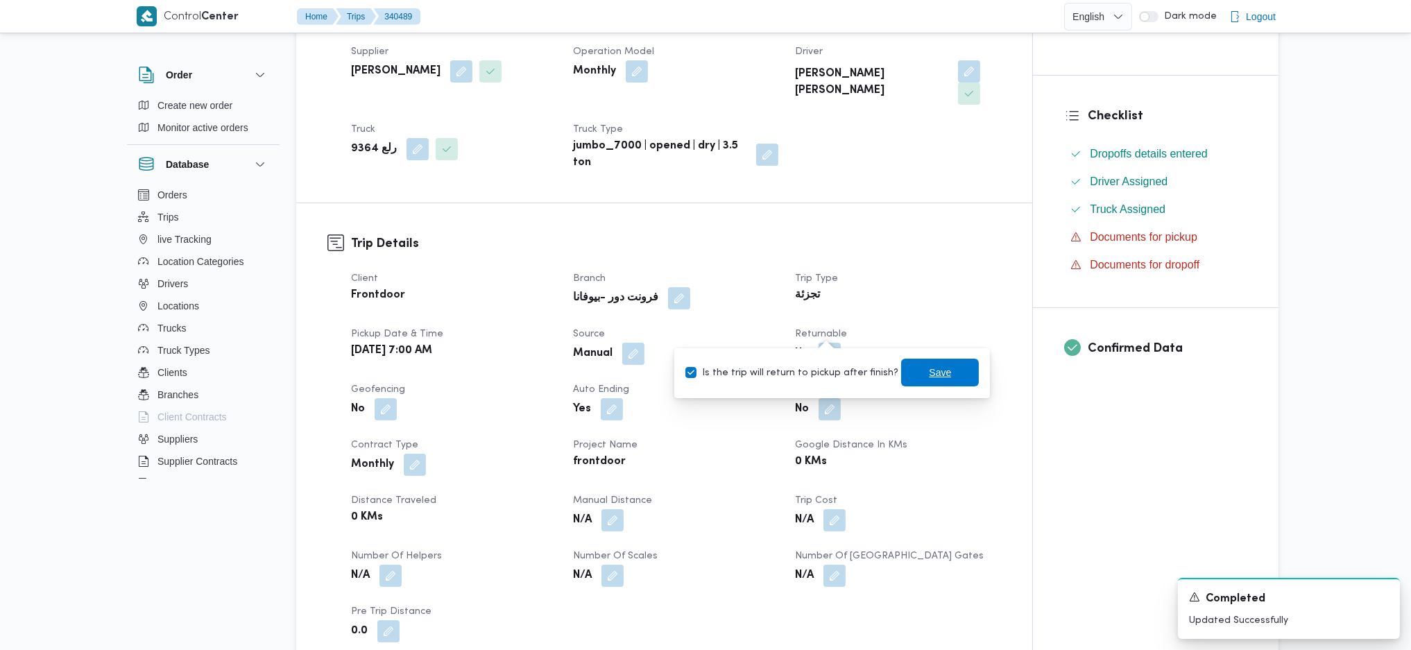
click at [910, 375] on span "Save" at bounding box center [940, 373] width 78 height 28
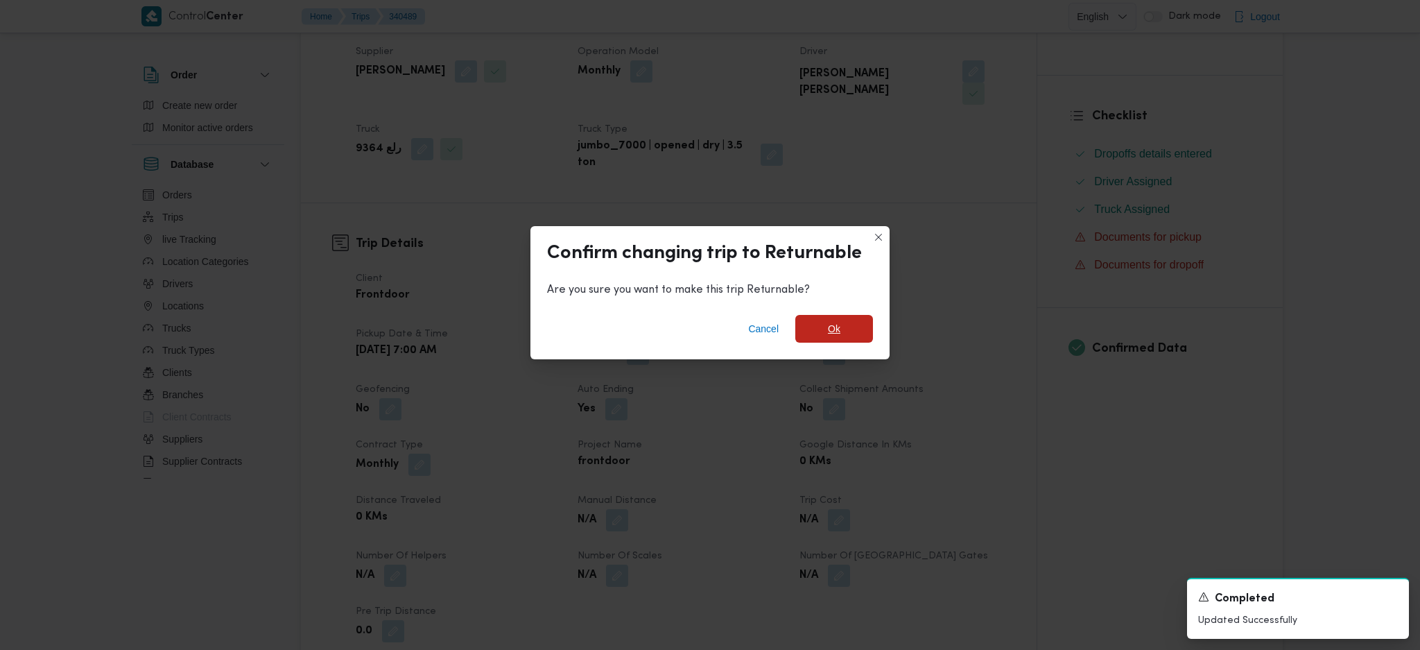
click at [855, 328] on span "Ok" at bounding box center [834, 329] width 78 height 28
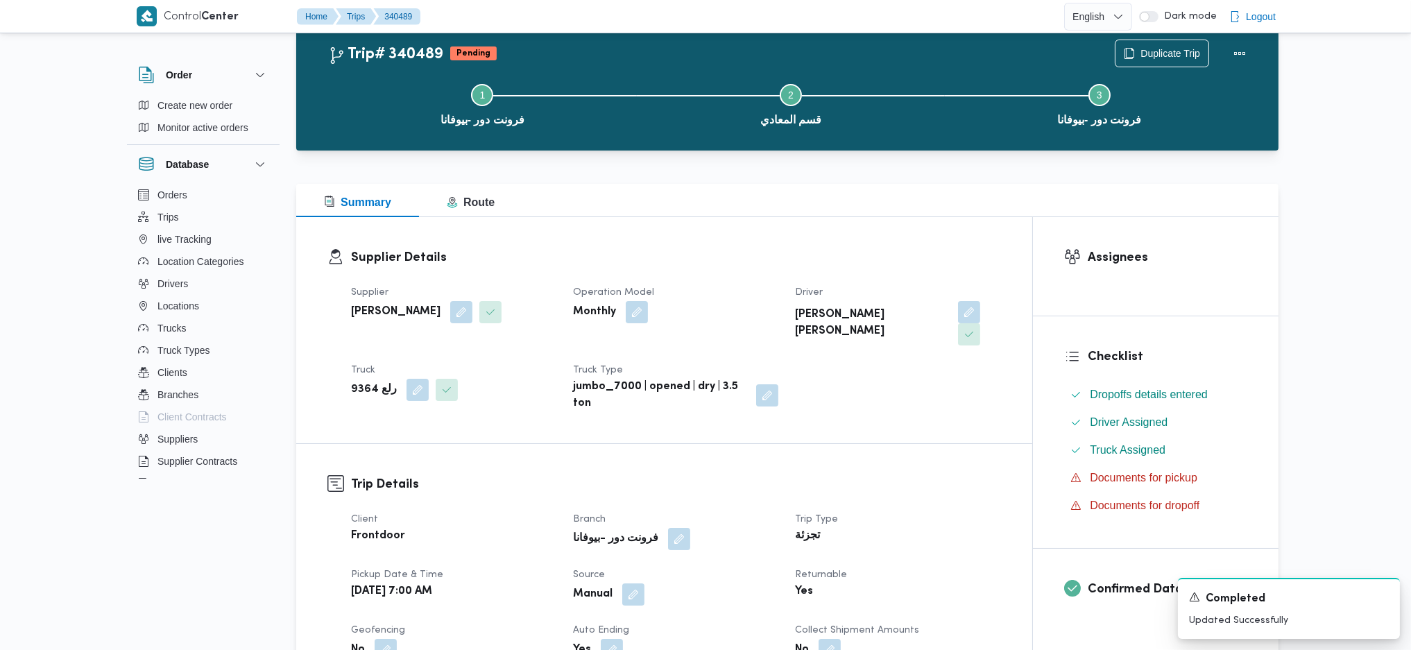
scroll to position [0, 0]
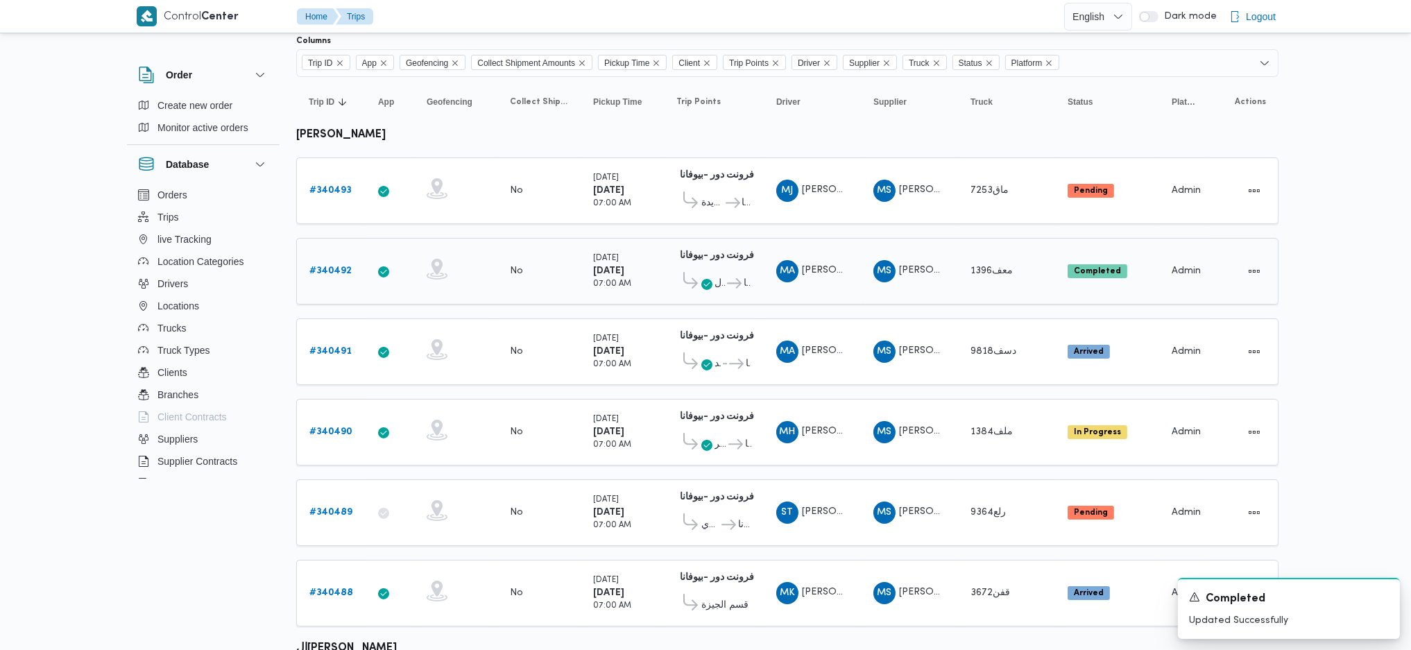
scroll to position [462, 0]
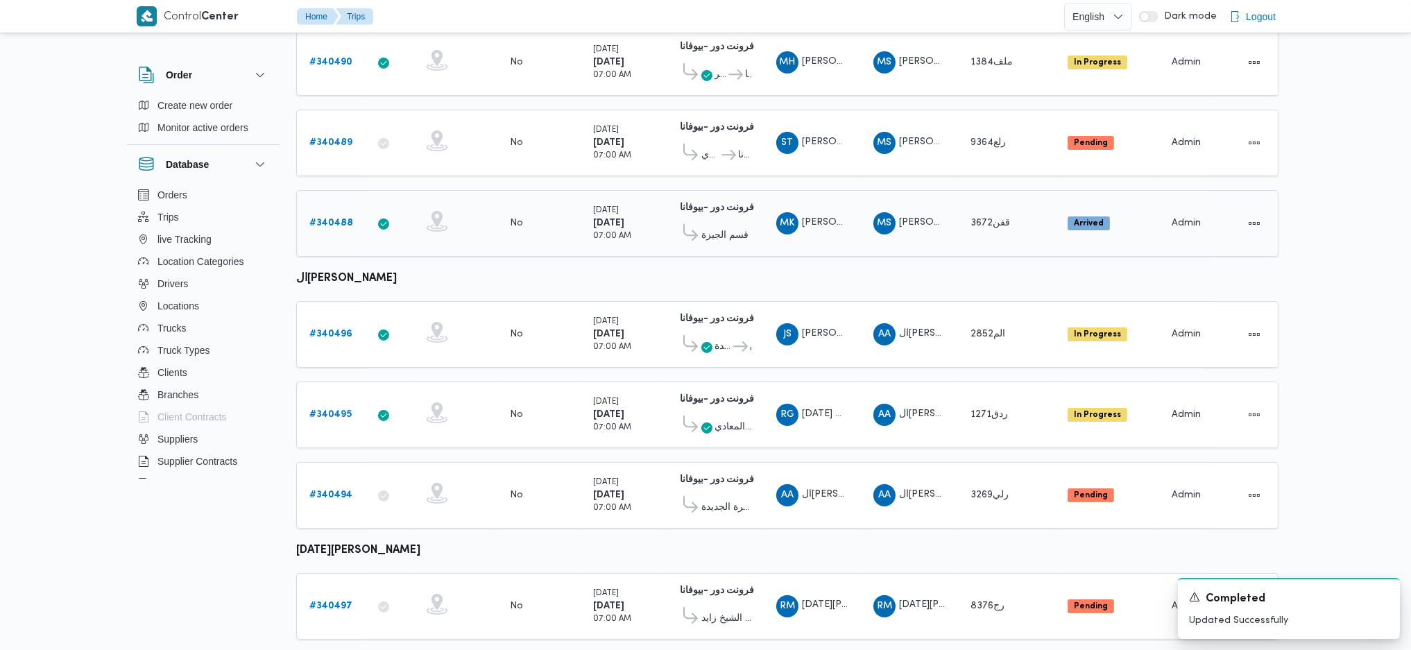
click at [340, 218] on b "# 340488" at bounding box center [331, 222] width 44 height 9
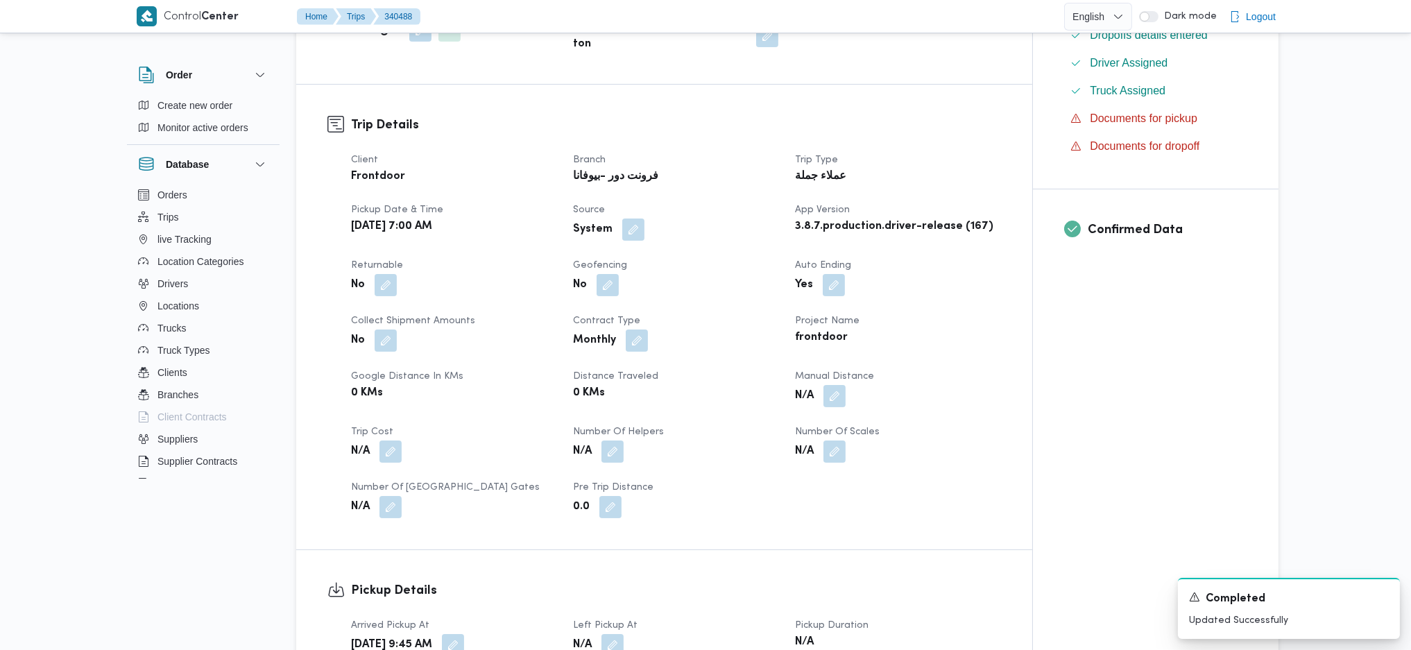
scroll to position [555, 0]
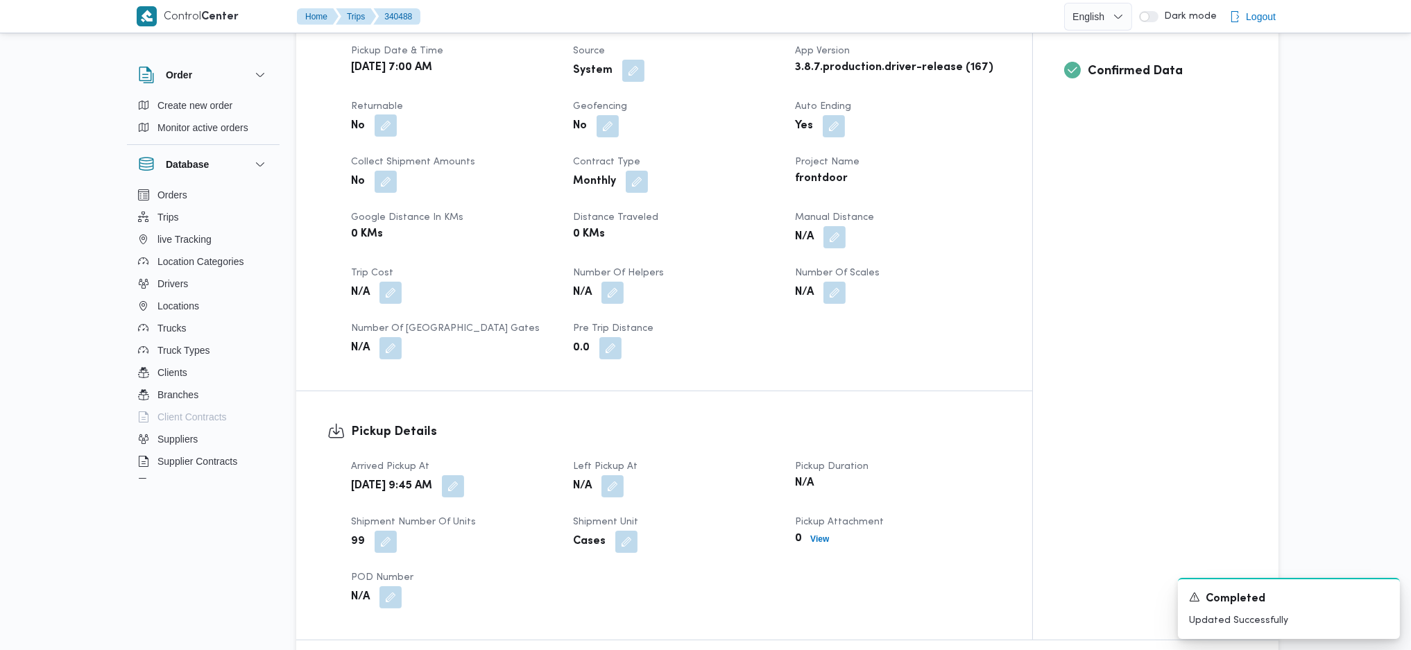
click at [379, 114] on button "button" at bounding box center [385, 125] width 22 height 22
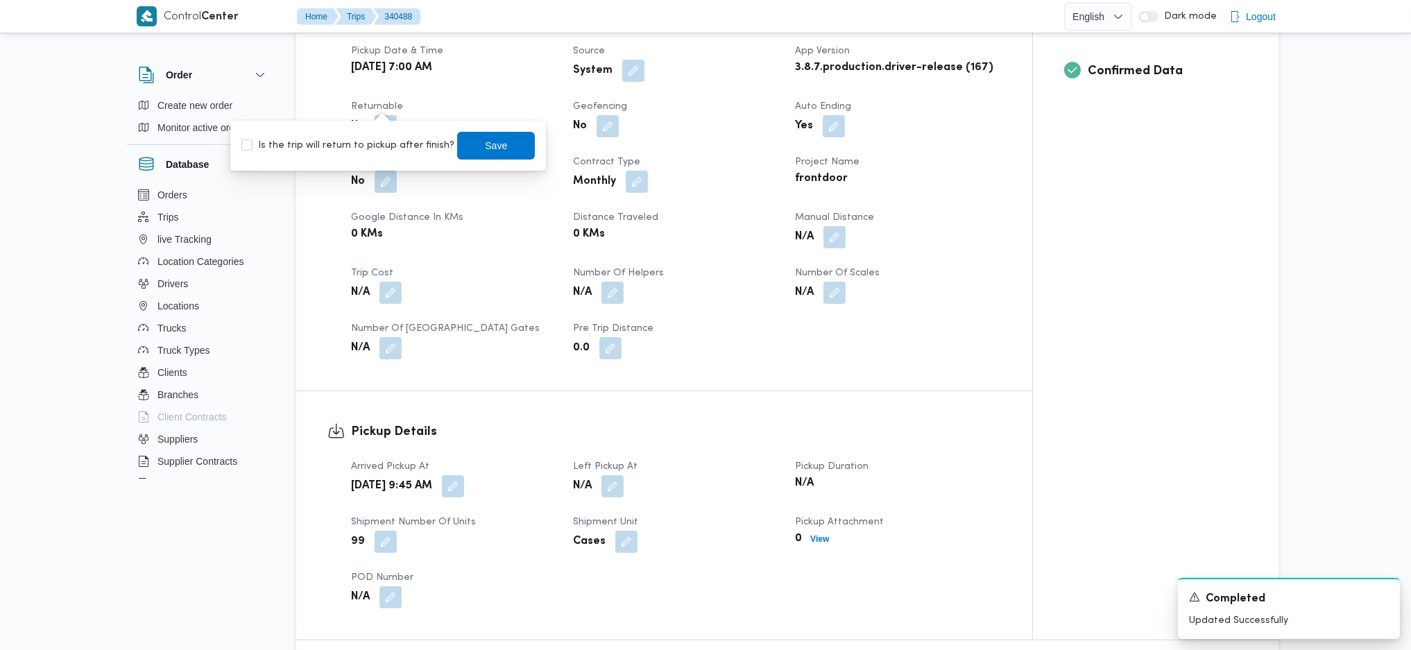
click at [369, 153] on label "Is the trip will return to pickup after finish?" at bounding box center [347, 145] width 213 height 17
checkbox input "true"
click at [466, 136] on span "Save" at bounding box center [496, 145] width 78 height 28
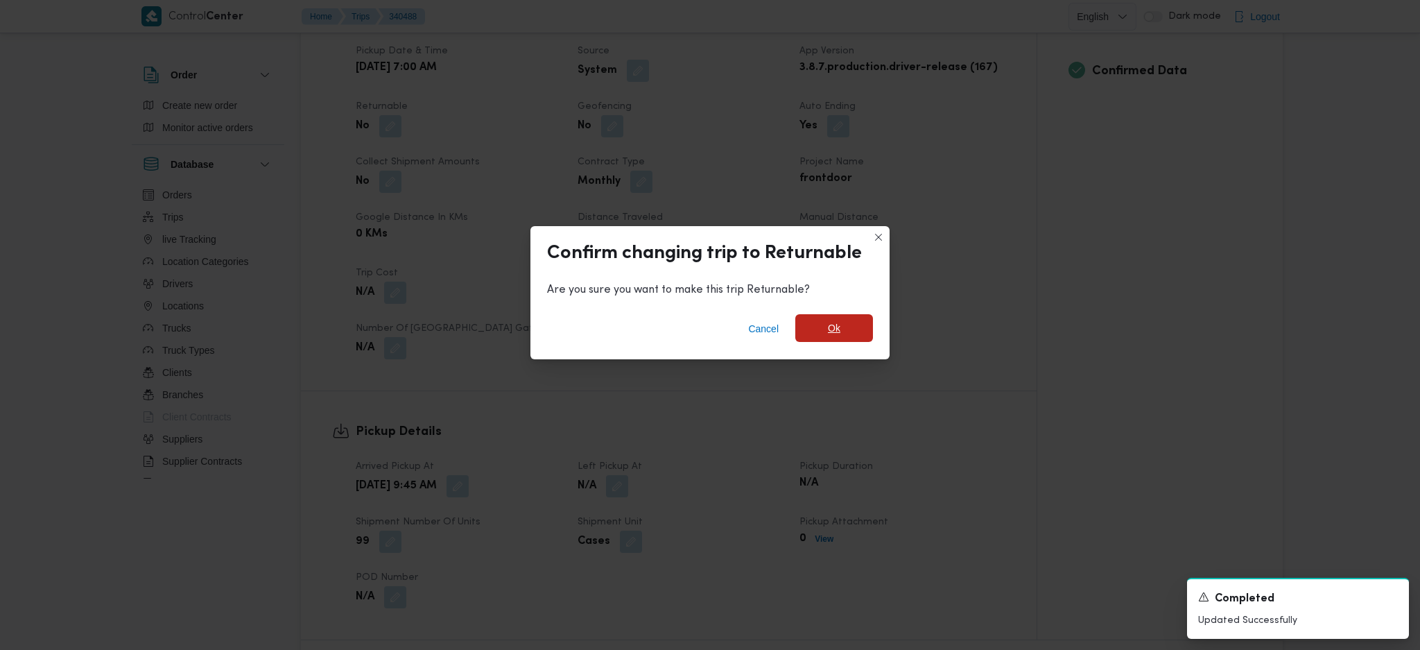
click at [821, 330] on span "Ok" at bounding box center [834, 328] width 78 height 28
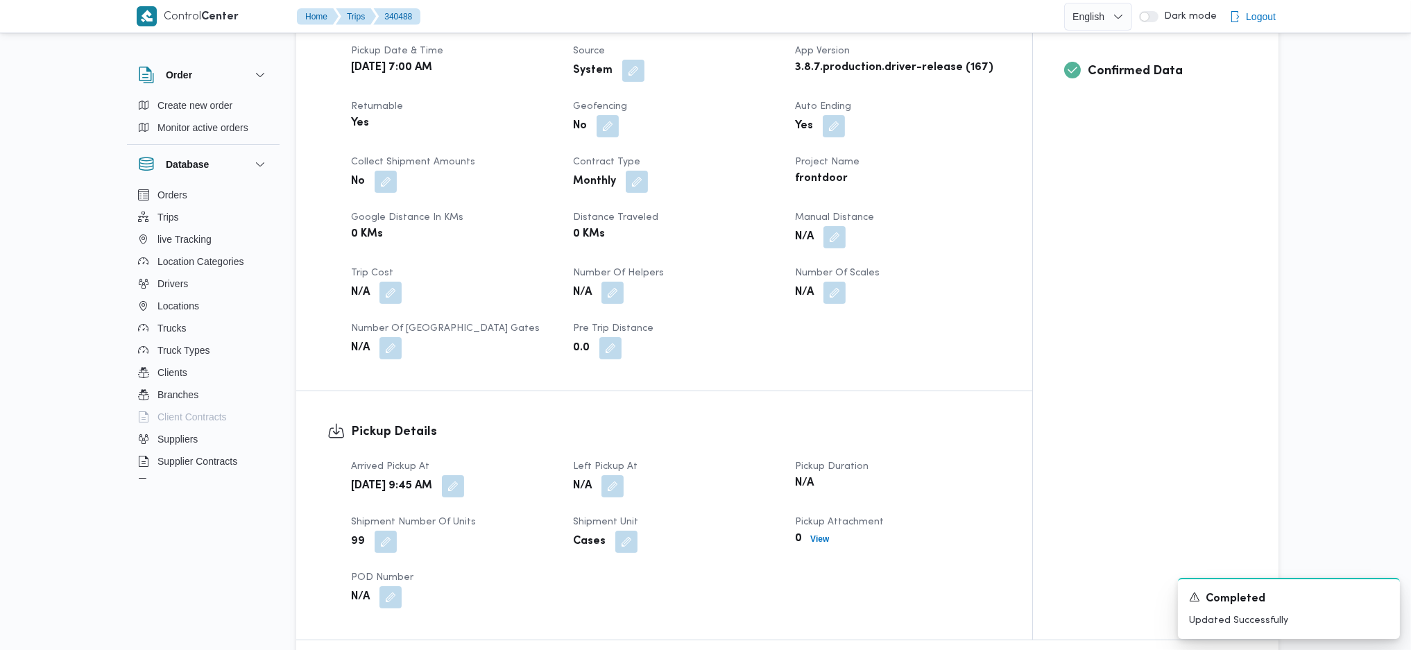
scroll to position [739, 0]
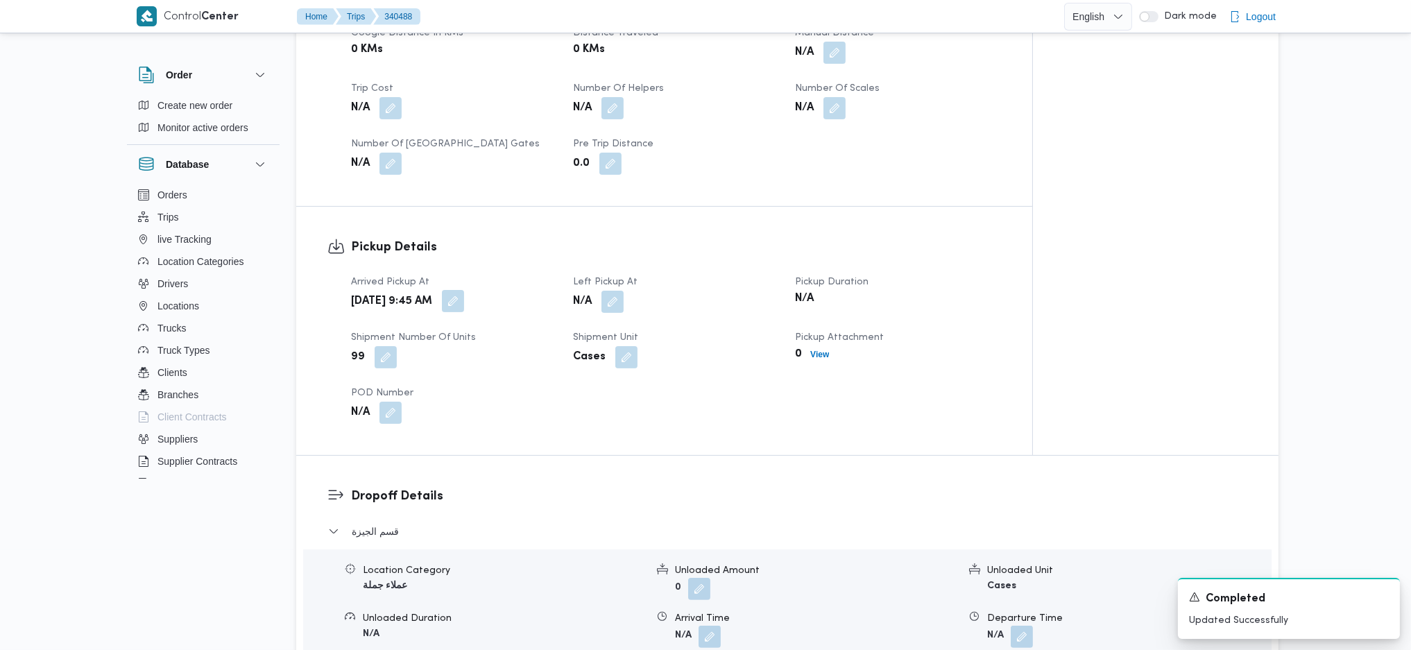
click at [464, 290] on button "button" at bounding box center [453, 301] width 22 height 22
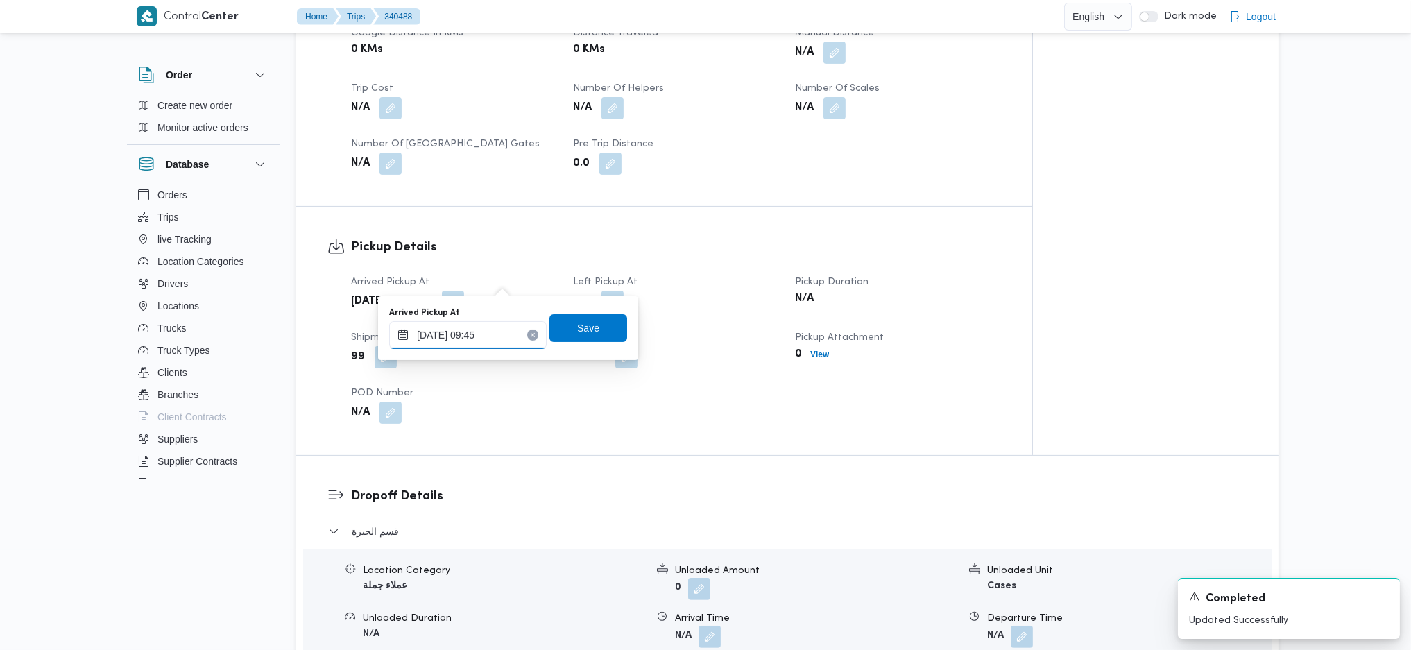
click at [476, 331] on input "30/09/2025 09:45" at bounding box center [467, 335] width 157 height 28
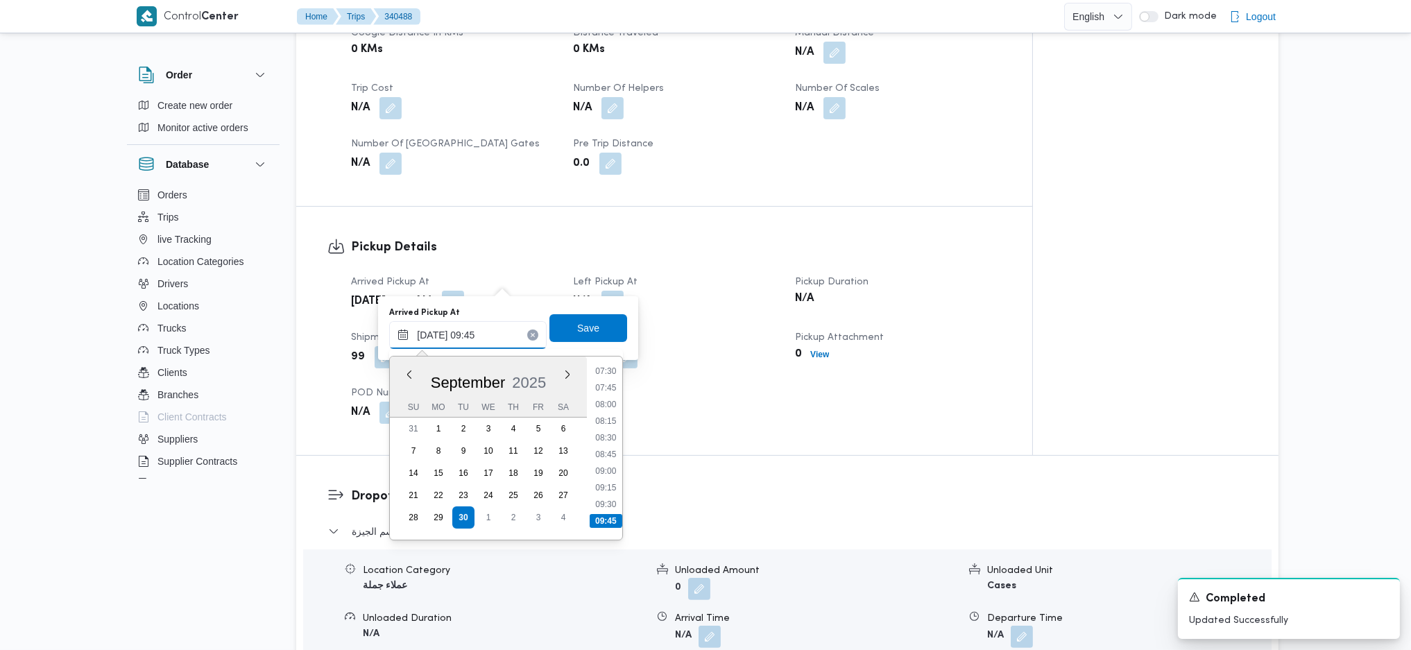
scroll to position [474, 0]
click at [601, 391] on ul "00:00 00:15 00:30 00:45 01:00 01:15 01:30 01:45 02:00 02:15 02:30 02:45 03:00 0…" at bounding box center [605, 448] width 33 height 161
click at [604, 397] on li "07:30" at bounding box center [606, 400] width 32 height 14
type input "30/09/2025 07:30"
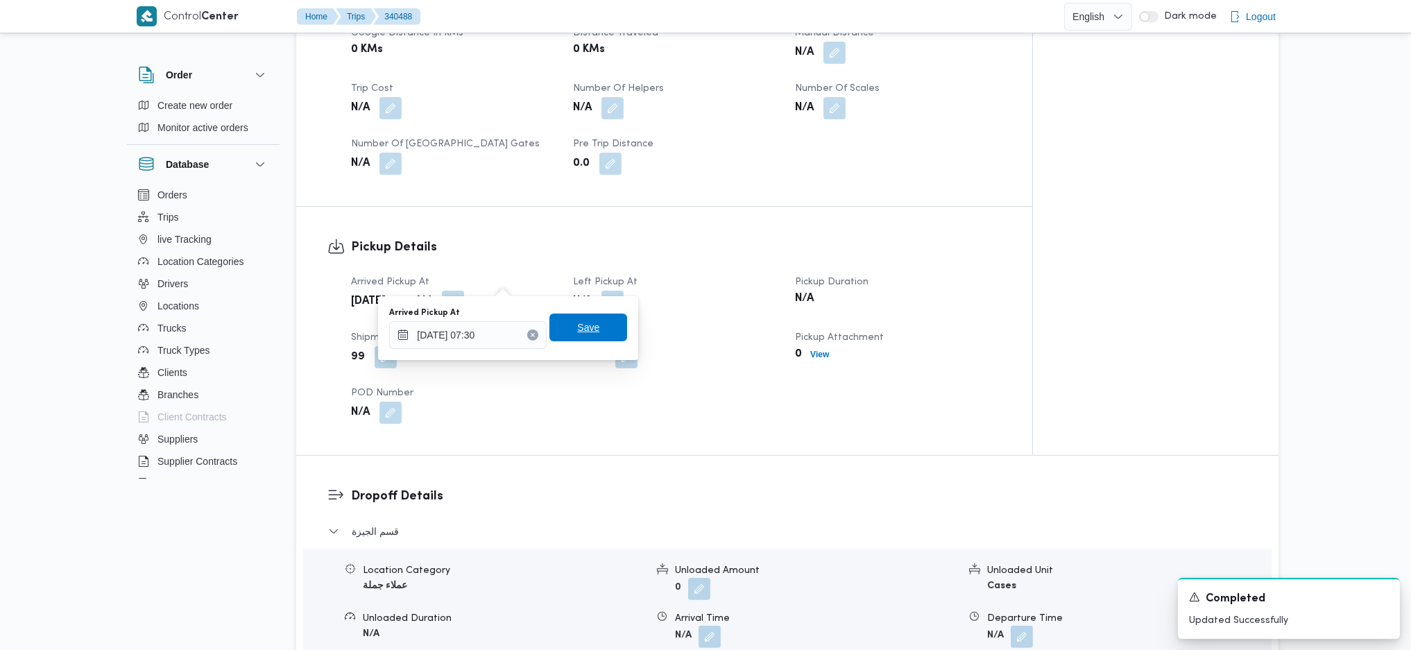
click at [577, 323] on span "Save" at bounding box center [588, 327] width 22 height 17
click at [612, 290] on button "button" at bounding box center [612, 301] width 22 height 22
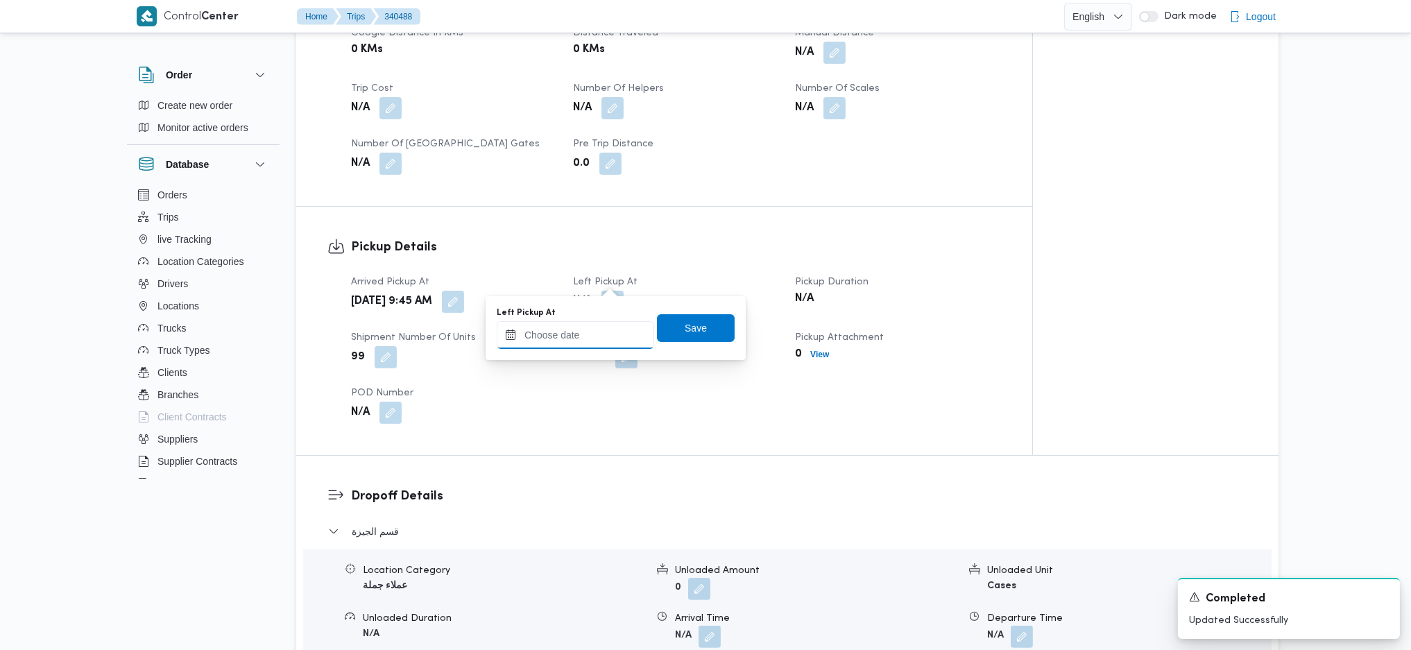
click at [586, 336] on input "Left Pickup At" at bounding box center [575, 335] width 157 height 28
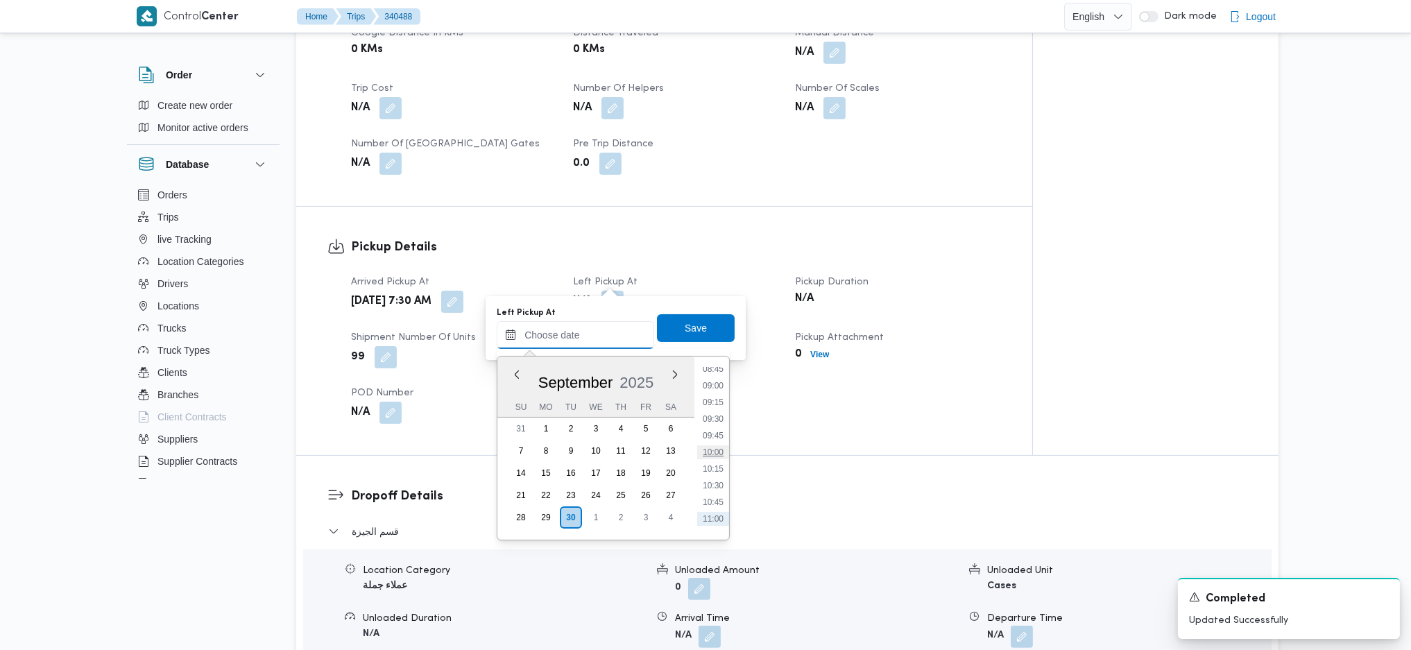
scroll to position [558, 0]
click at [714, 460] on li "09:45" at bounding box center [713, 465] width 32 height 14
type input "30/09/2025 09:45"
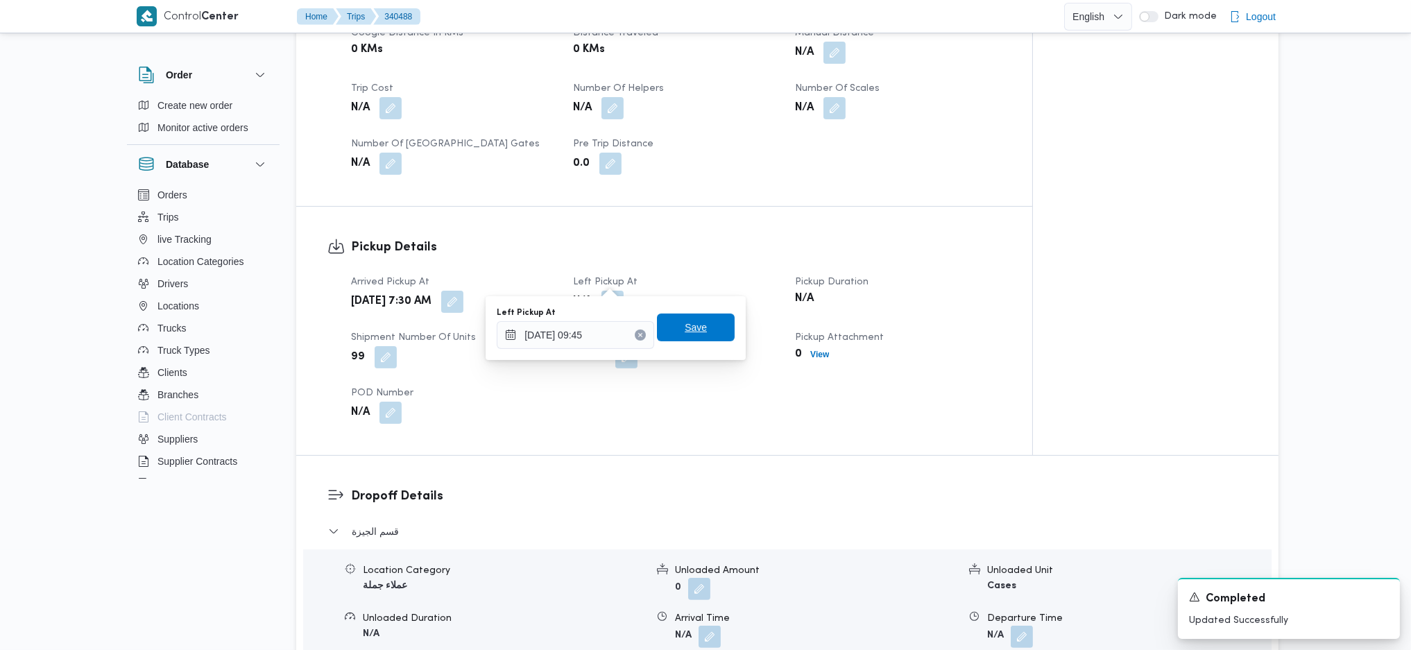
click at [684, 338] on span "Save" at bounding box center [696, 327] width 78 height 28
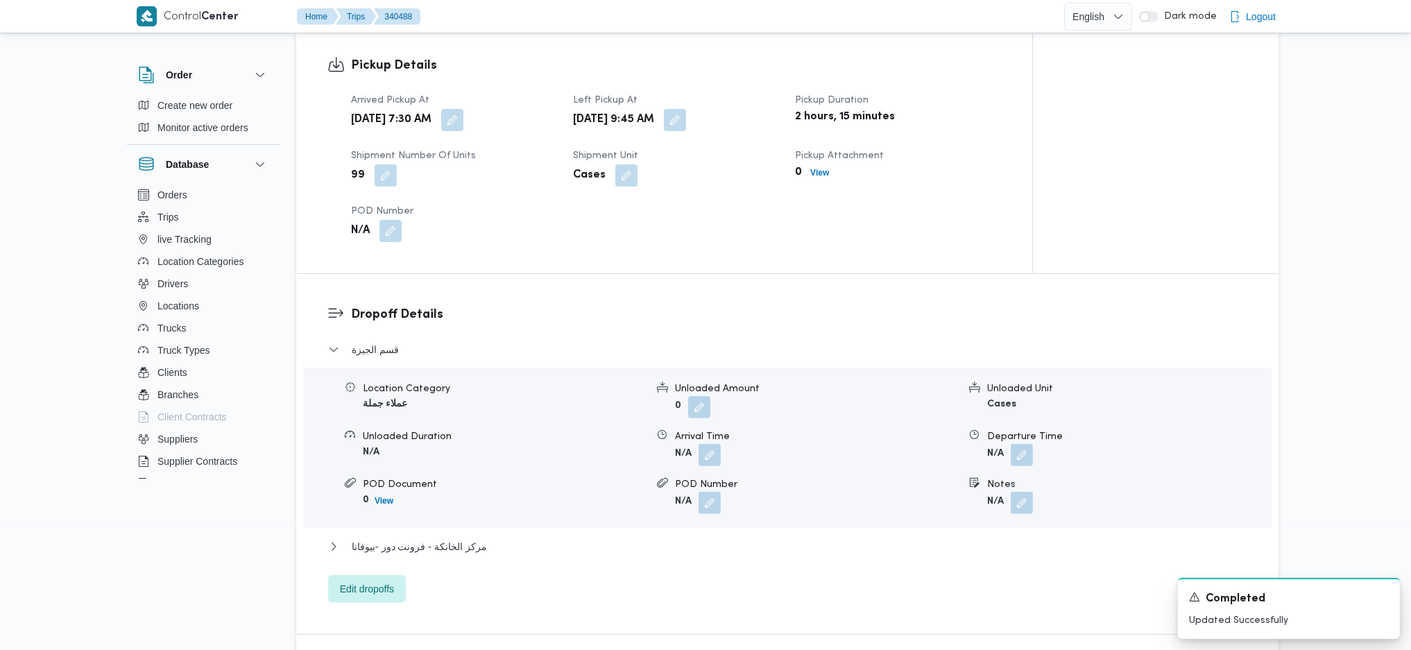
scroll to position [1017, 0]
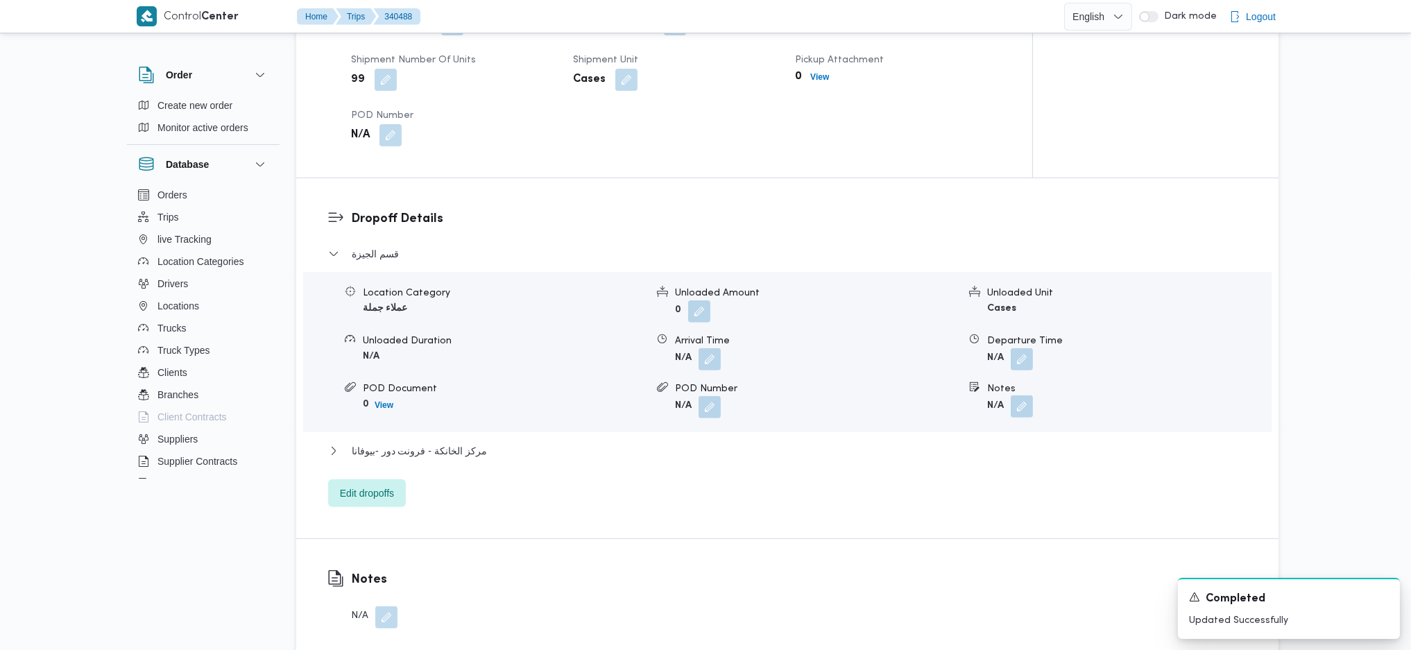
click at [1024, 395] on button "button" at bounding box center [1021, 406] width 22 height 22
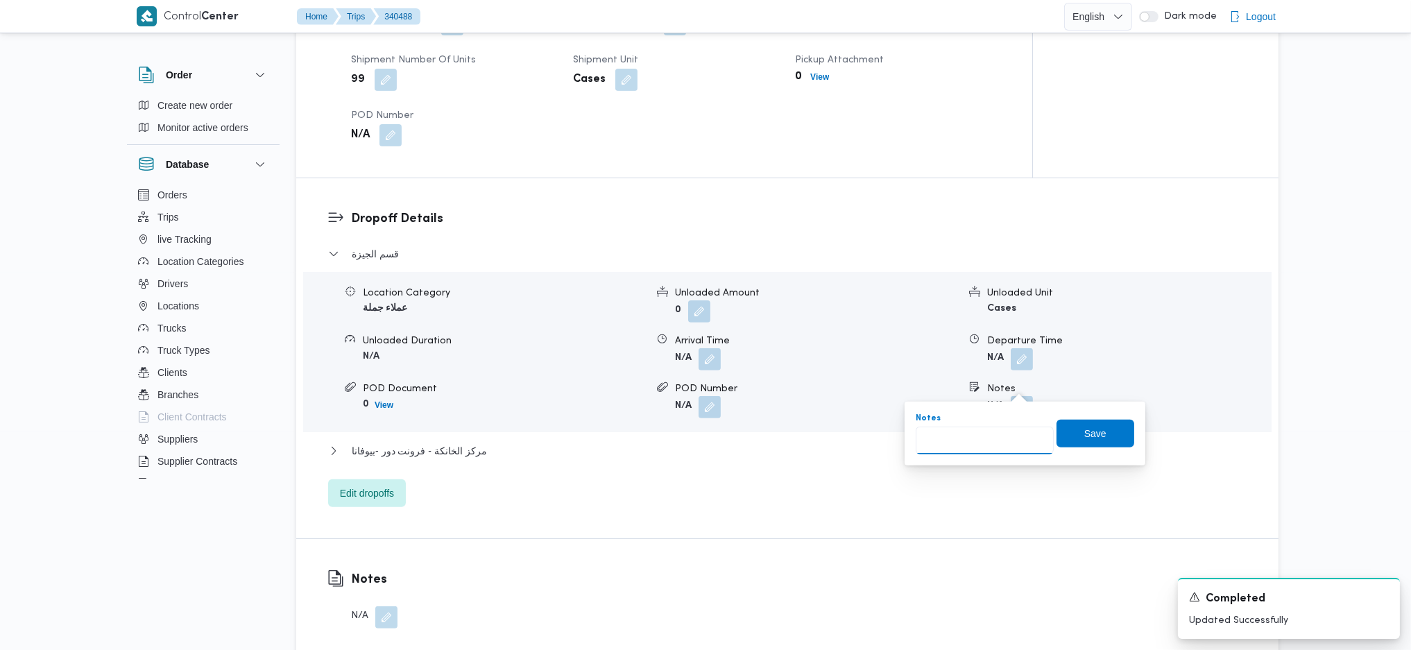
click at [983, 447] on input "Notes" at bounding box center [984, 440] width 138 height 28
type input "البحر الاعظم"
click button "Save" at bounding box center [1095, 434] width 78 height 28
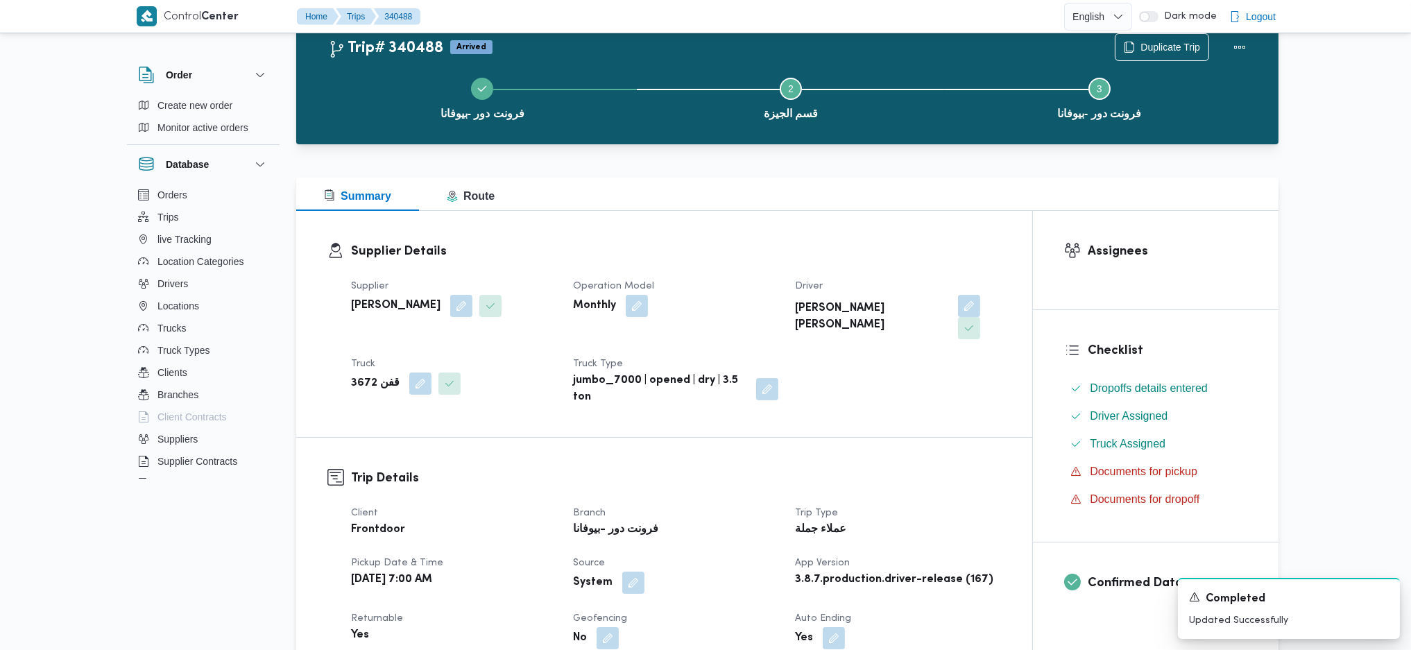
scroll to position [0, 0]
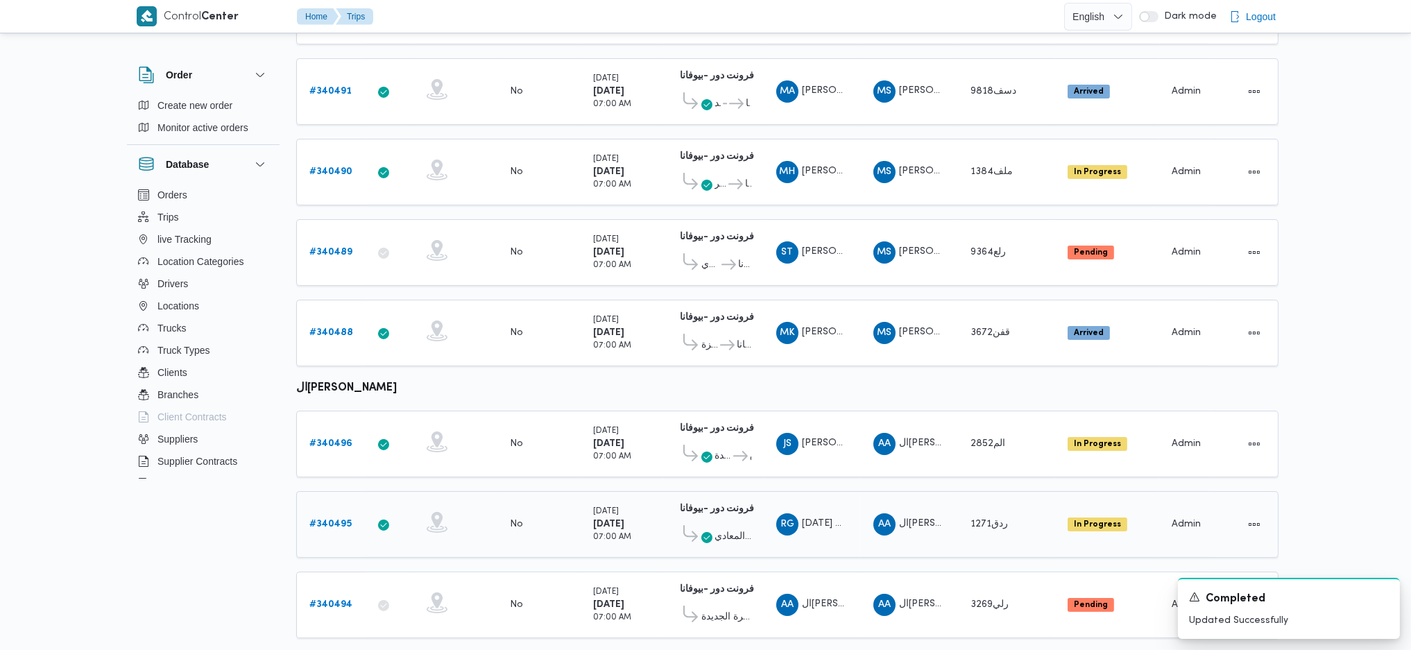
scroll to position [589, 0]
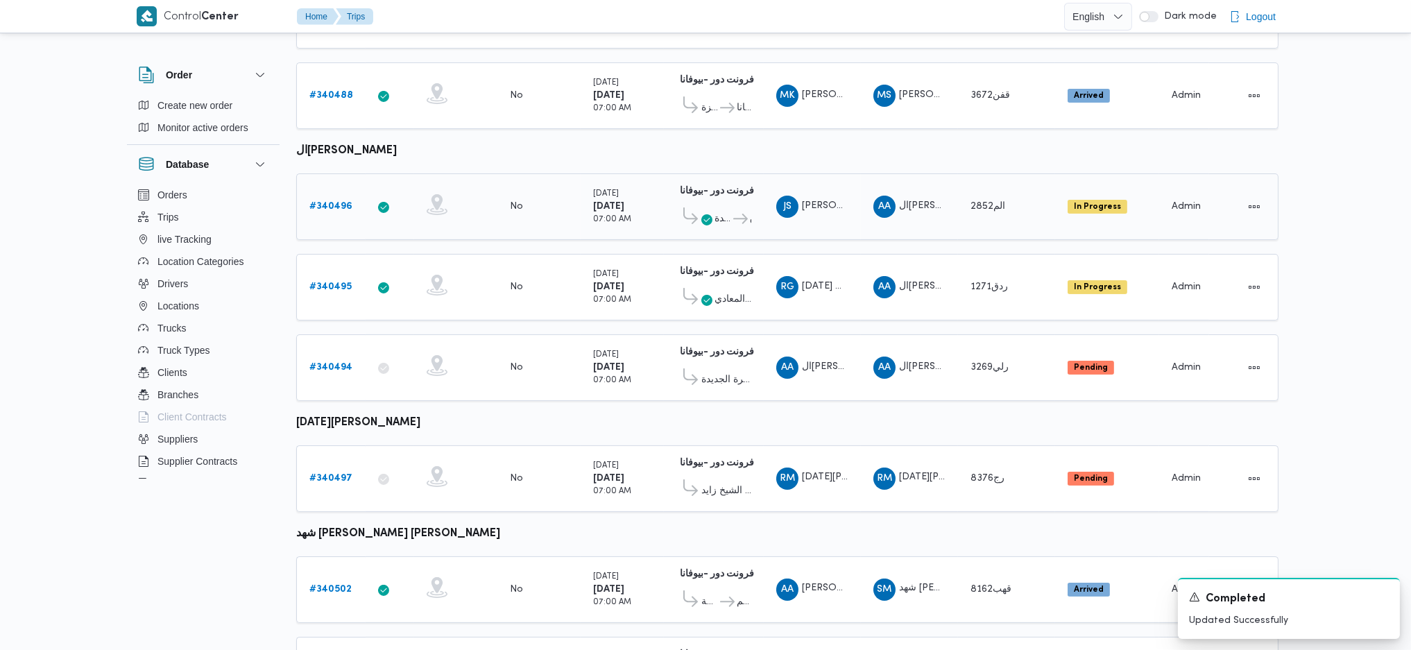
click at [334, 202] on b "# 340496" at bounding box center [330, 206] width 43 height 9
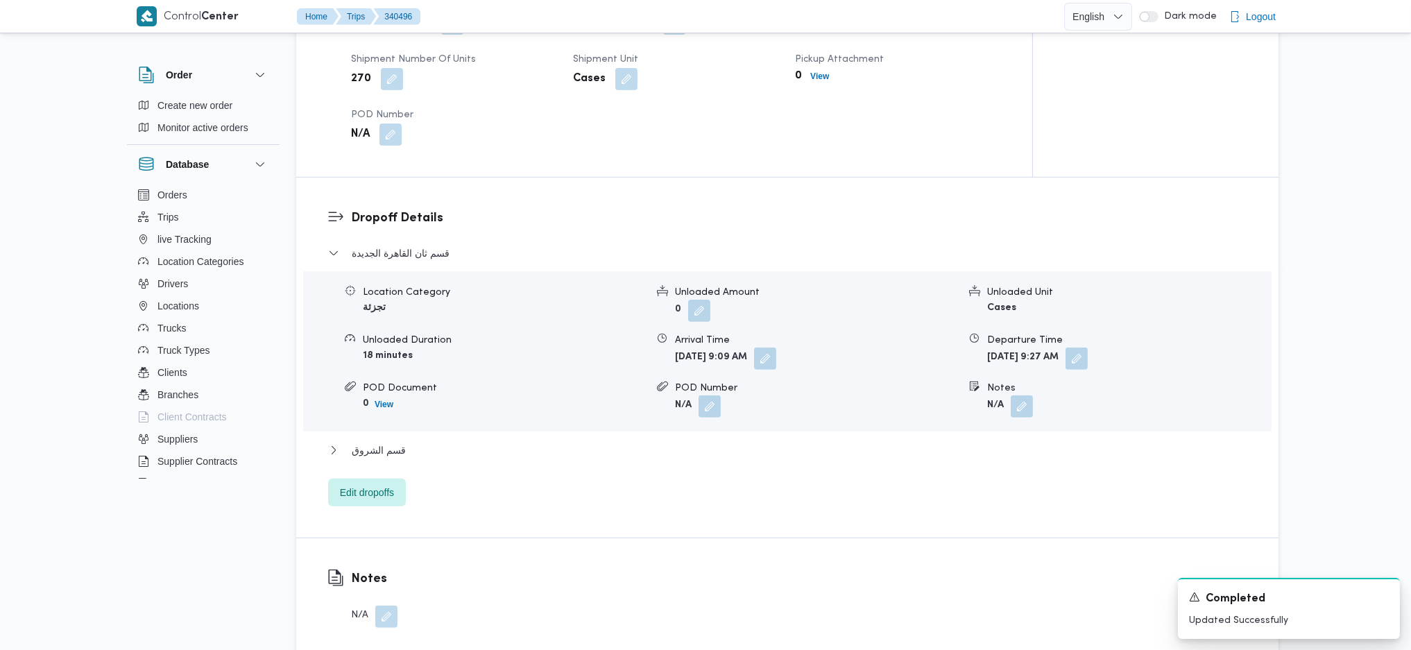
scroll to position [1110, 0]
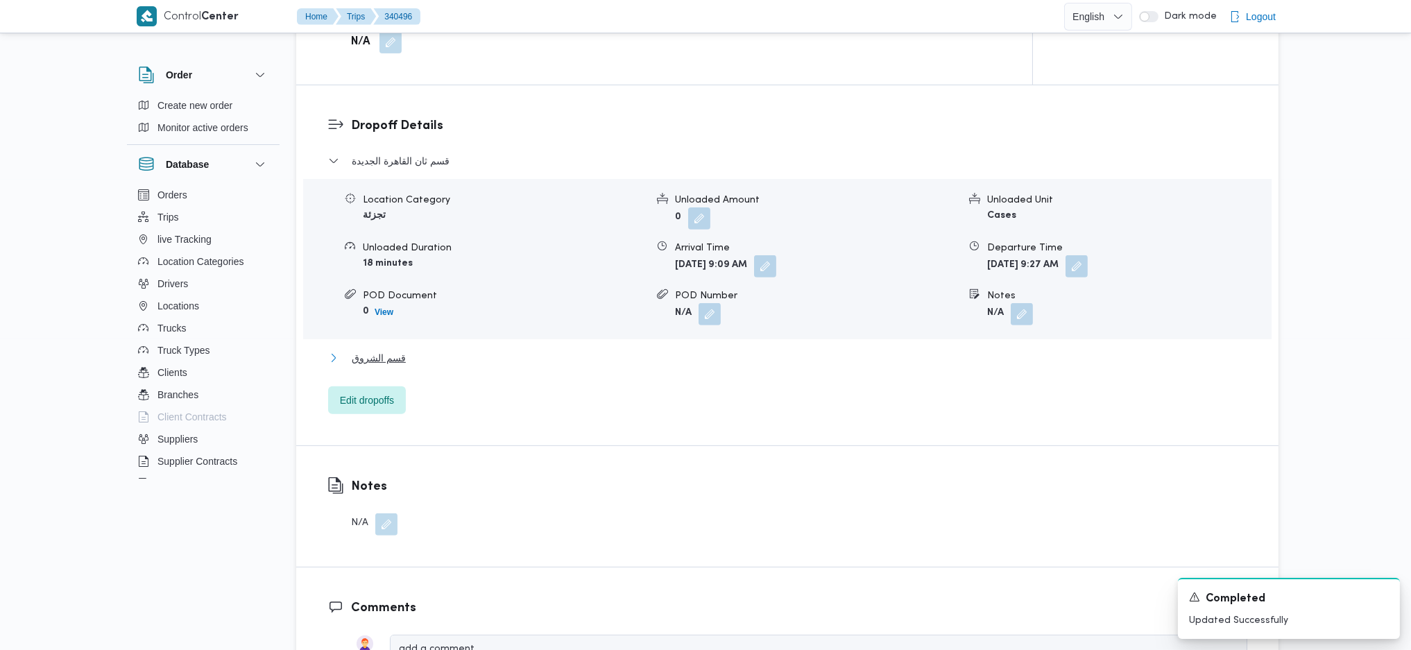
click at [438, 350] on button "قسم الشروق" at bounding box center [787, 358] width 919 height 17
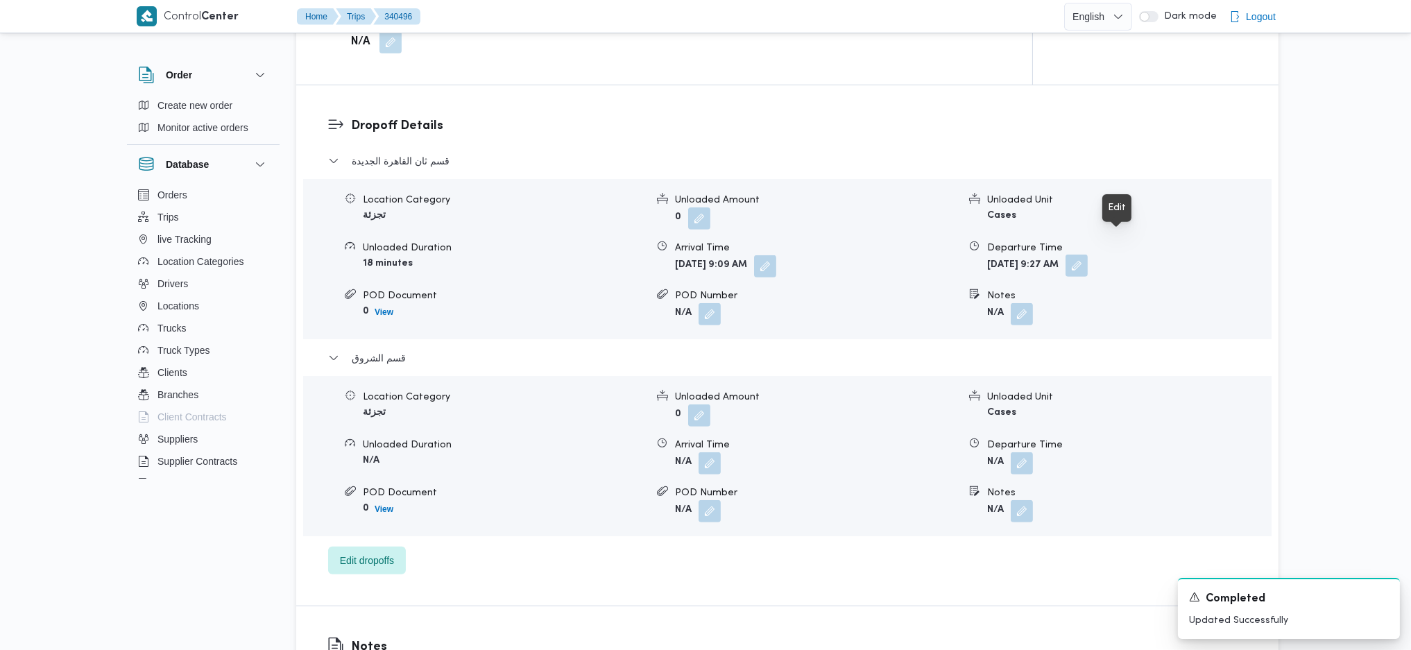
click at [1087, 255] on button "button" at bounding box center [1076, 266] width 22 height 22
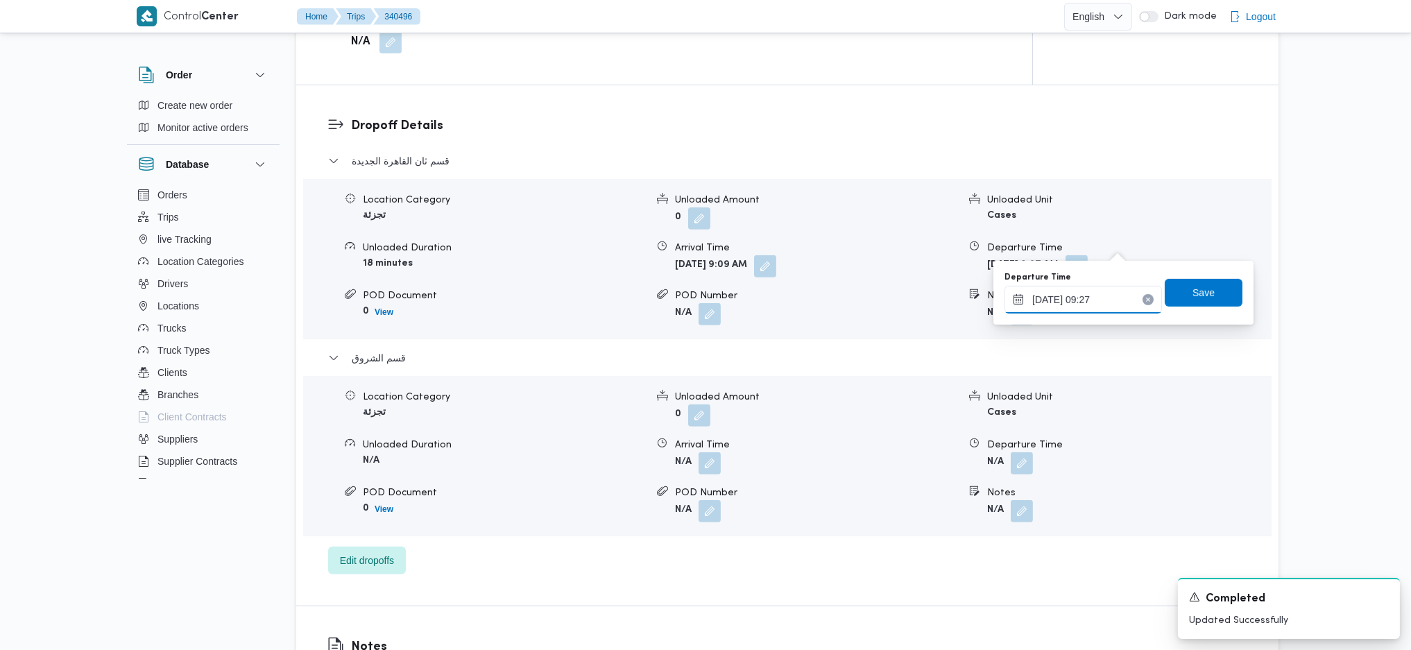
click at [1093, 303] on input "30/09/2025 09:27" at bounding box center [1082, 300] width 157 height 28
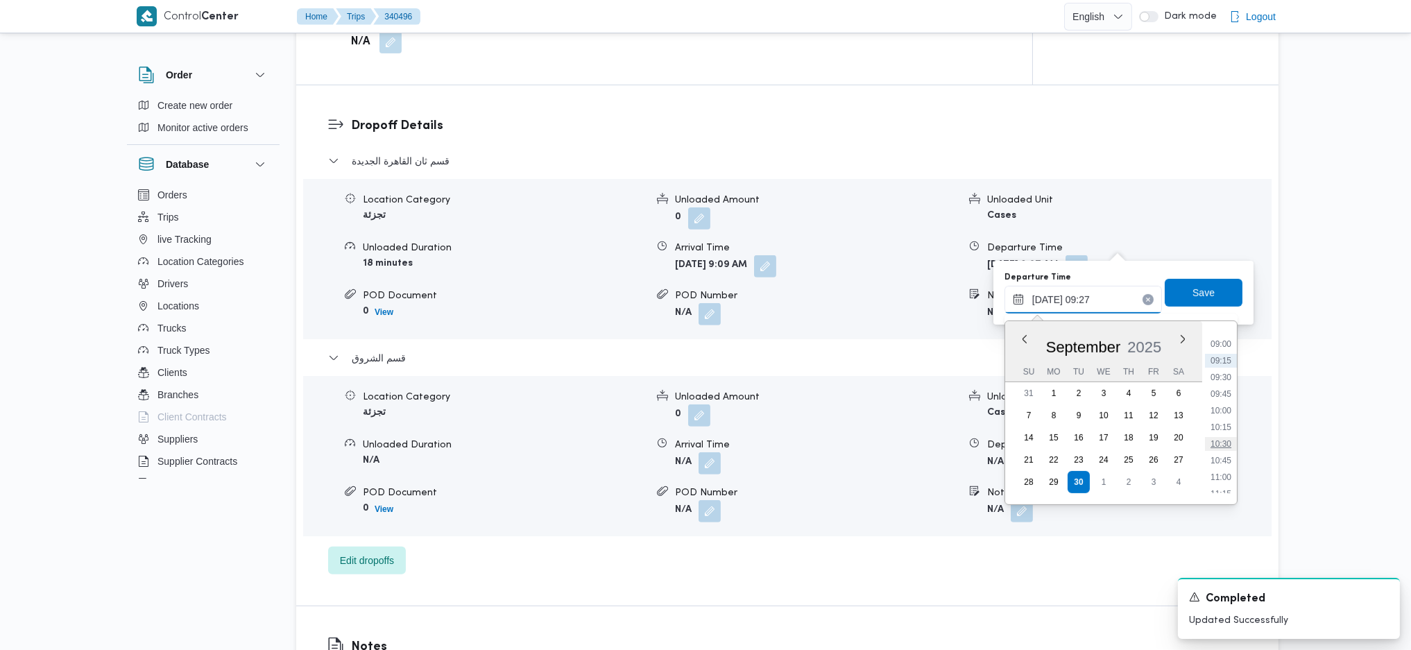
scroll to position [626, 0]
click at [1226, 472] on li "11:30" at bounding box center [1221, 479] width 32 height 14
type input "30/09/2025 11:30"
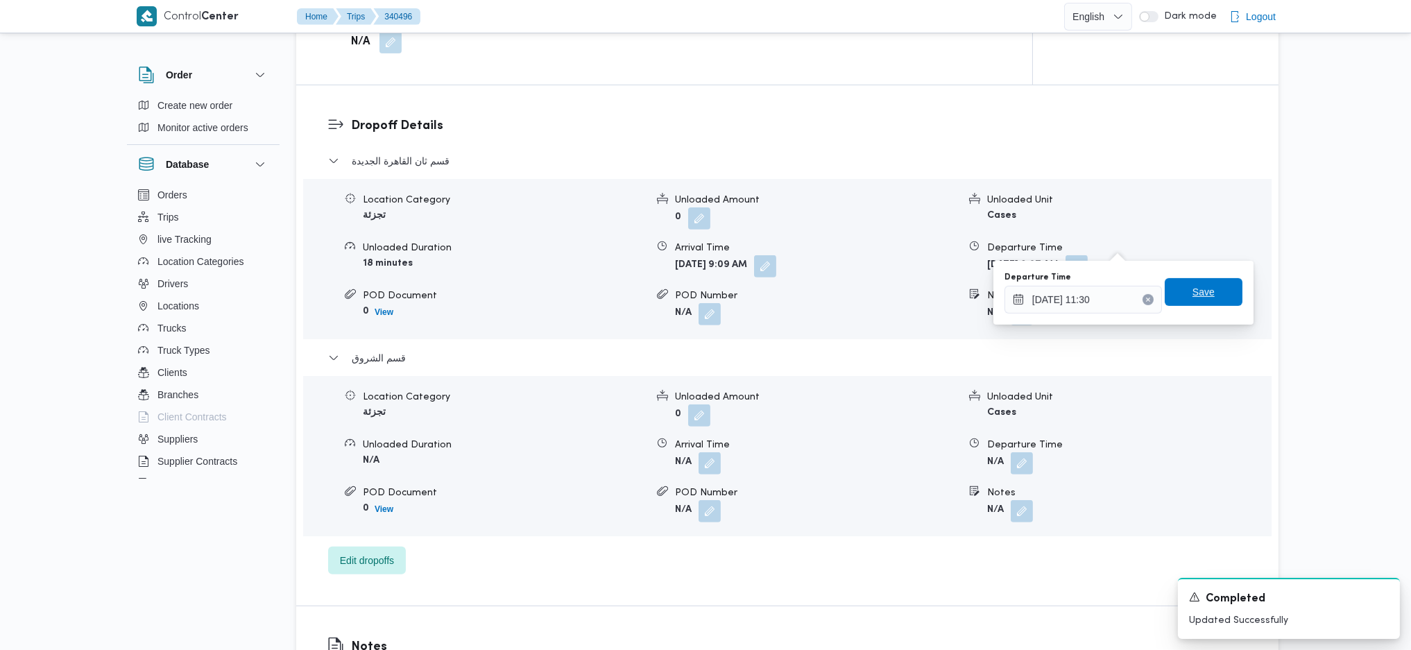
click at [1199, 292] on span "Save" at bounding box center [1203, 292] width 22 height 17
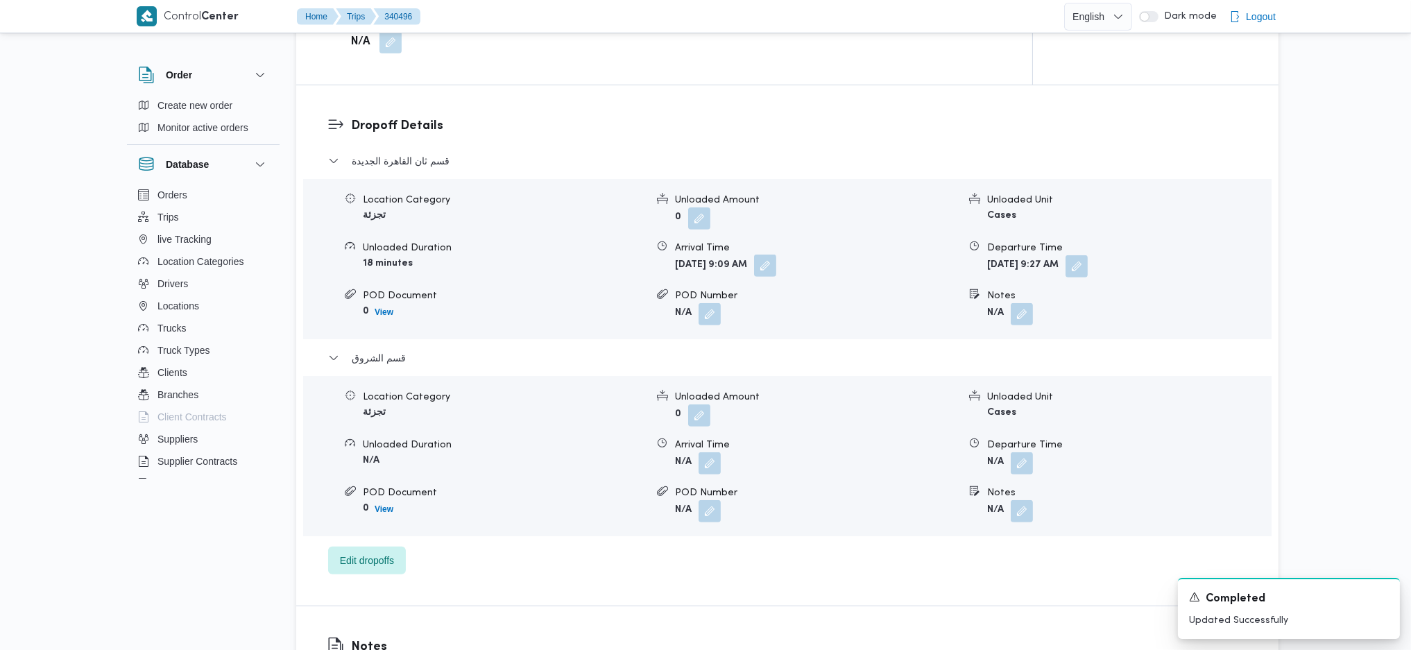
click at [776, 255] on button "button" at bounding box center [765, 266] width 22 height 22
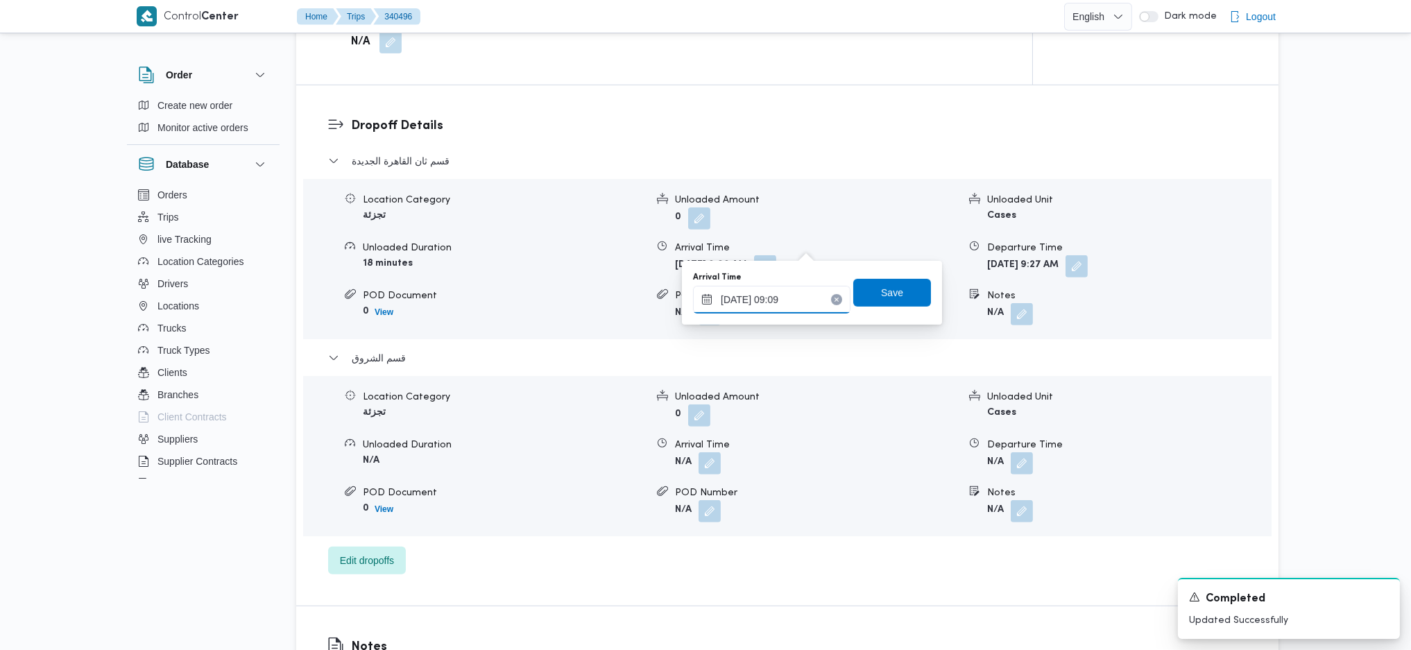
click at [793, 308] on input "30/09/2025 09:09" at bounding box center [771, 300] width 157 height 28
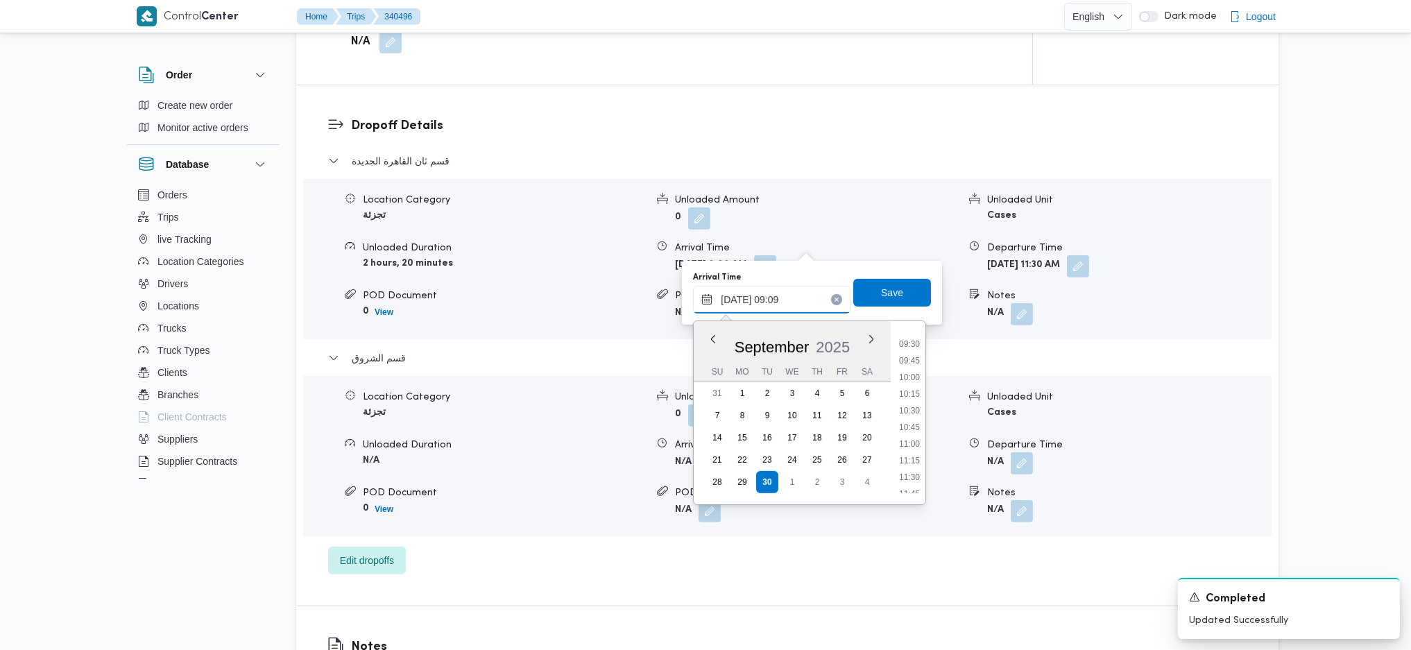
scroll to position [702, 0]
click at [906, 342] on li "10:30" at bounding box center [909, 336] width 32 height 14
type input "30/09/2025 10:30"
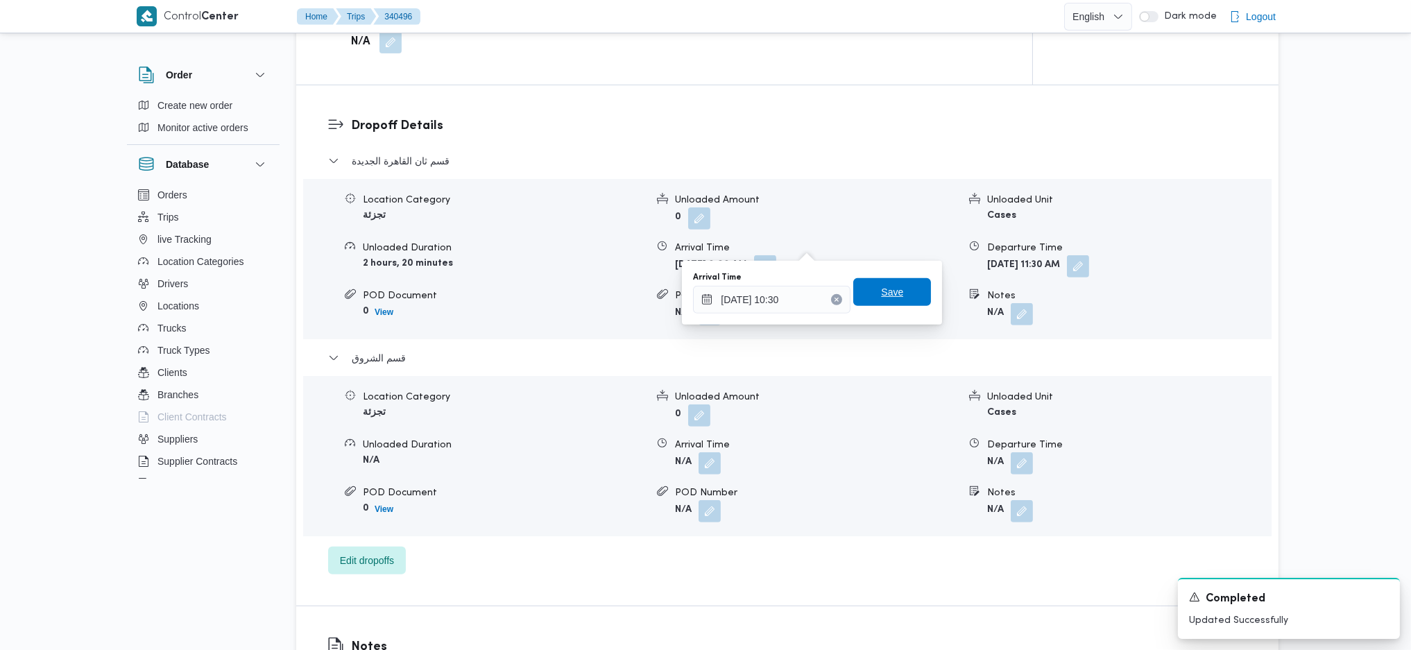
click at [881, 302] on span "Save" at bounding box center [892, 292] width 78 height 28
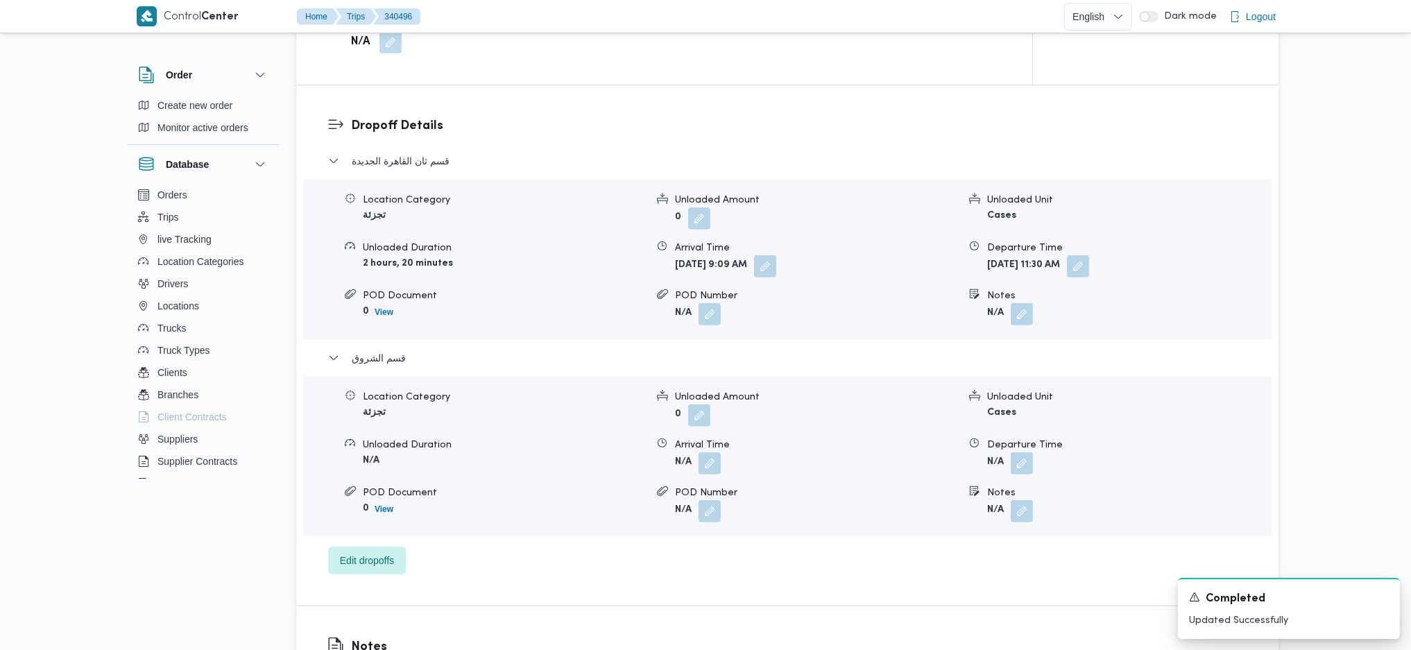
scroll to position [739, 0]
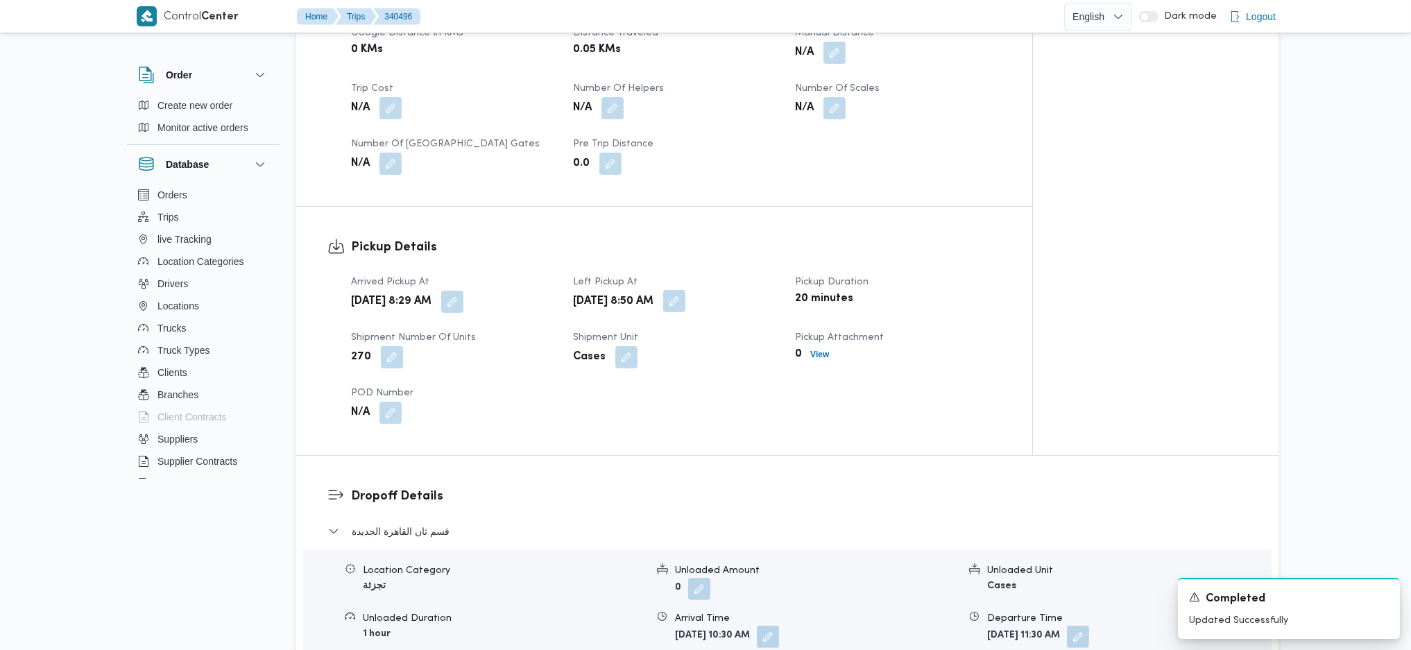
drag, startPoint x: 711, startPoint y: 275, endPoint x: 734, endPoint y: 286, distance: 24.8
click at [685, 291] on span at bounding box center [670, 302] width 29 height 22
click at [685, 290] on button "button" at bounding box center [674, 301] width 22 height 22
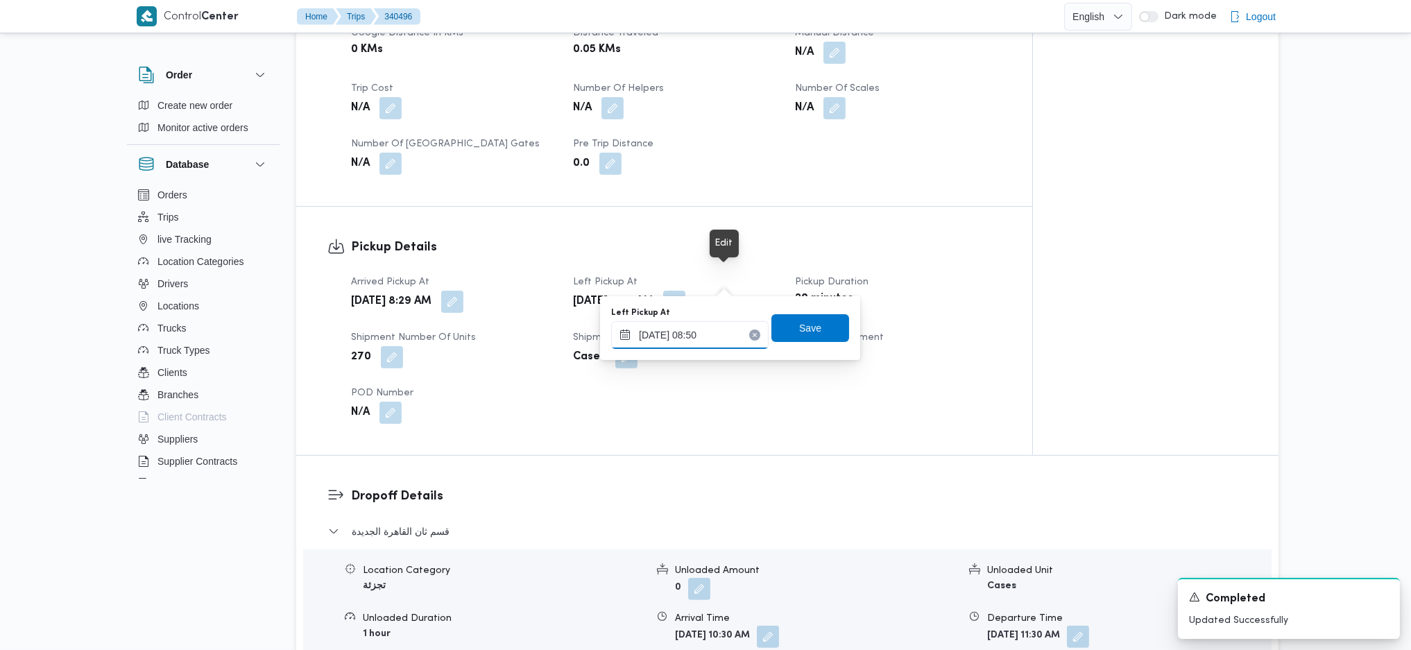
click at [703, 322] on input "30/09/2025 08:50" at bounding box center [689, 335] width 157 height 28
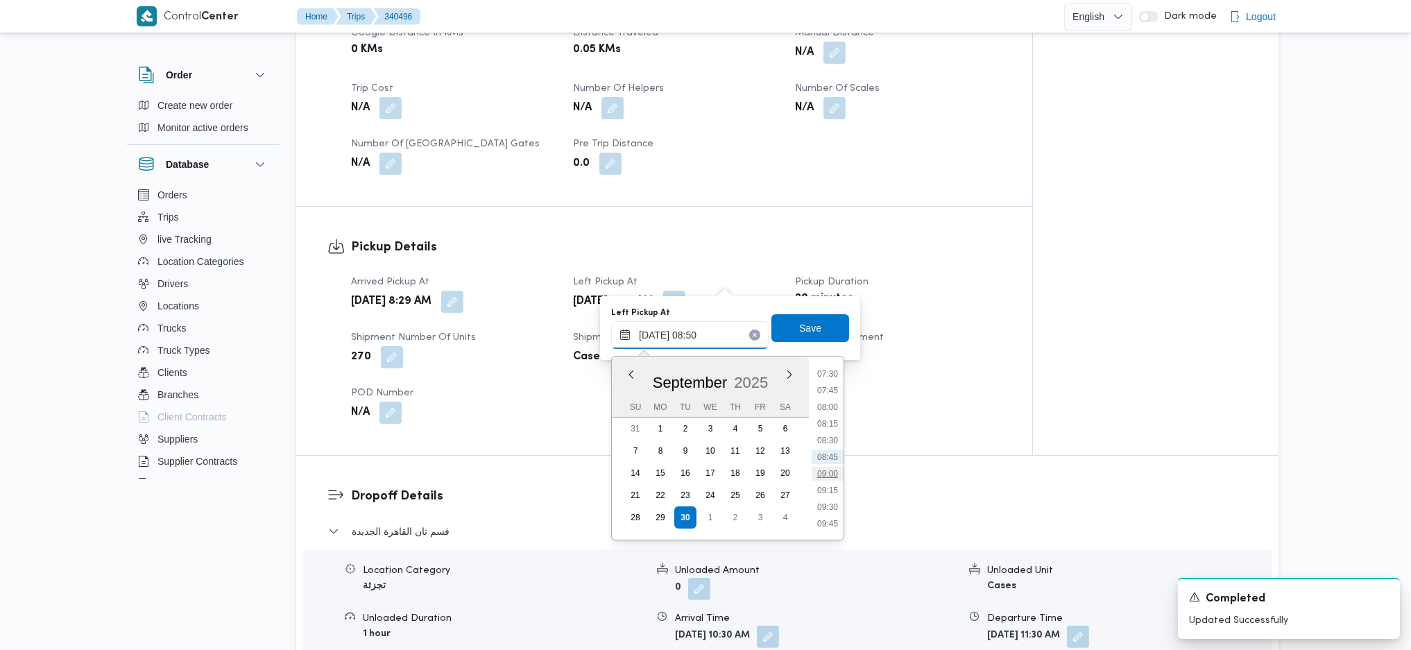
scroll to position [592, 0]
drag, startPoint x: 831, startPoint y: 448, endPoint x: 826, endPoint y: 430, distance: 18.7
click at [830, 448] on li "10:00" at bounding box center [827, 448] width 32 height 14
type input "30/09/2025 10:00"
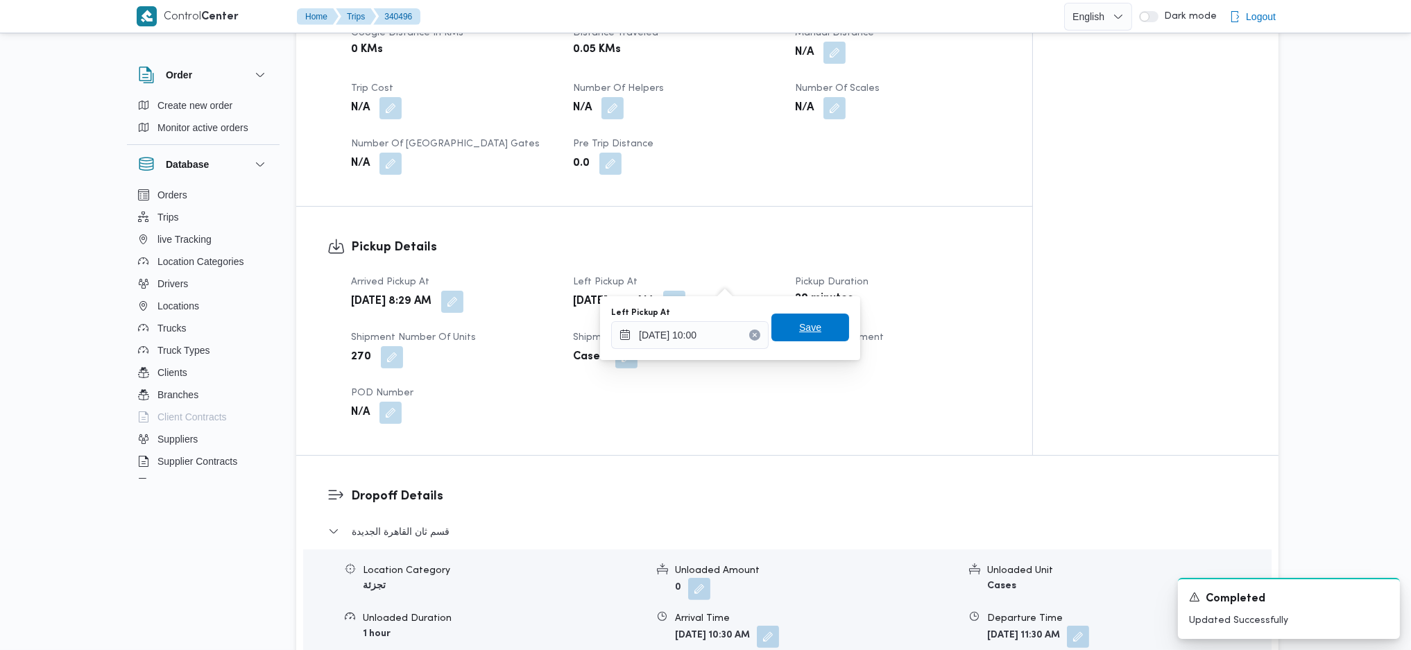
click at [799, 320] on span "Save" at bounding box center [810, 327] width 22 height 17
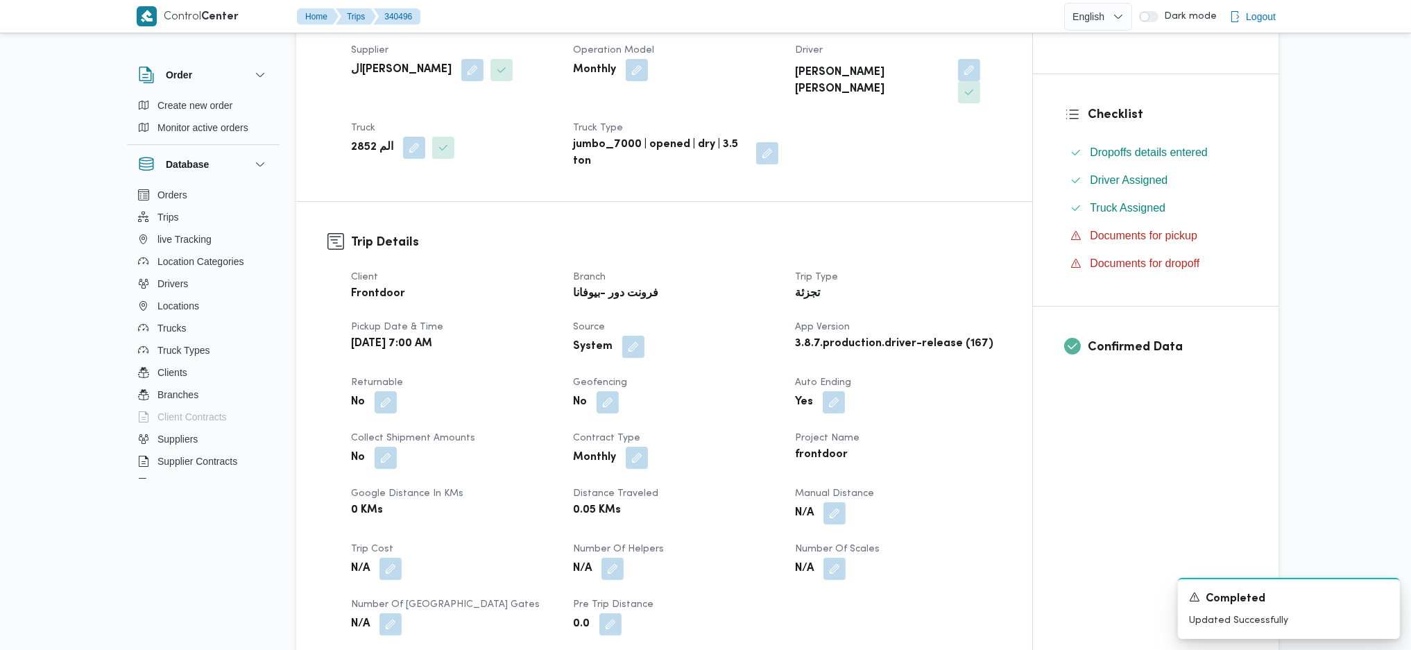
scroll to position [370, 0]
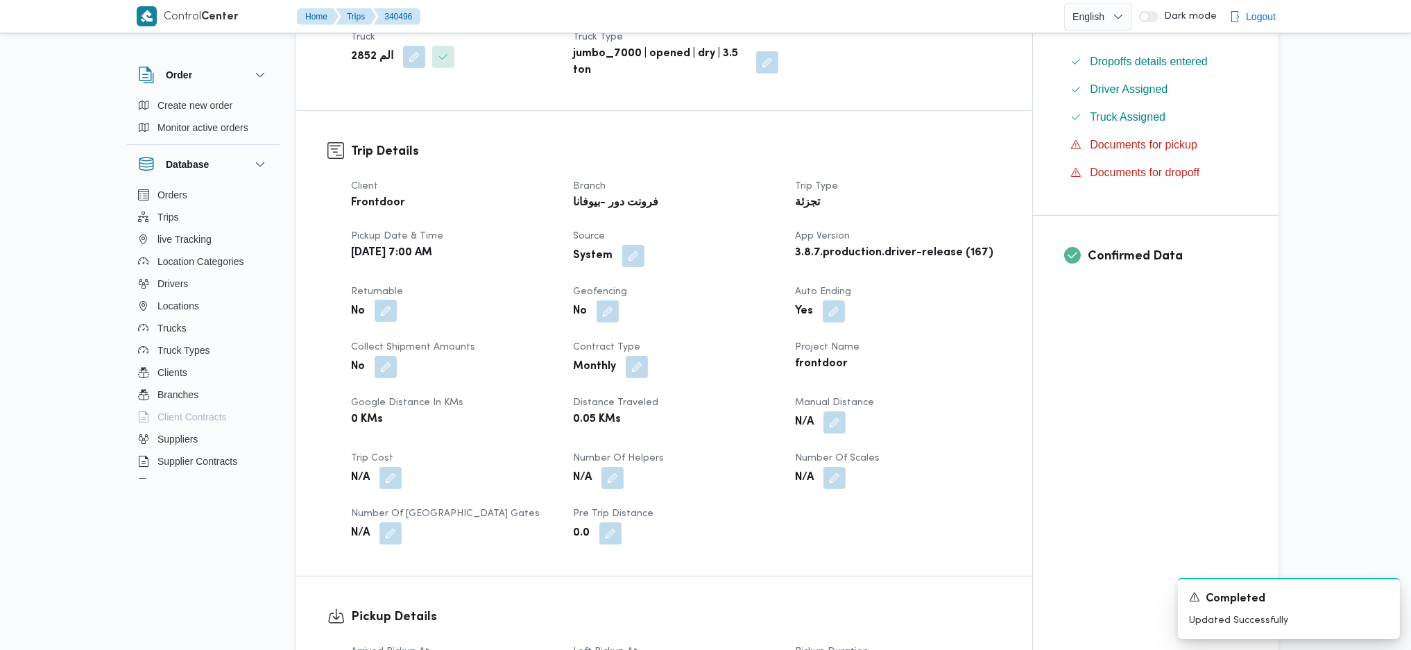
click at [395, 300] on button "button" at bounding box center [385, 311] width 22 height 22
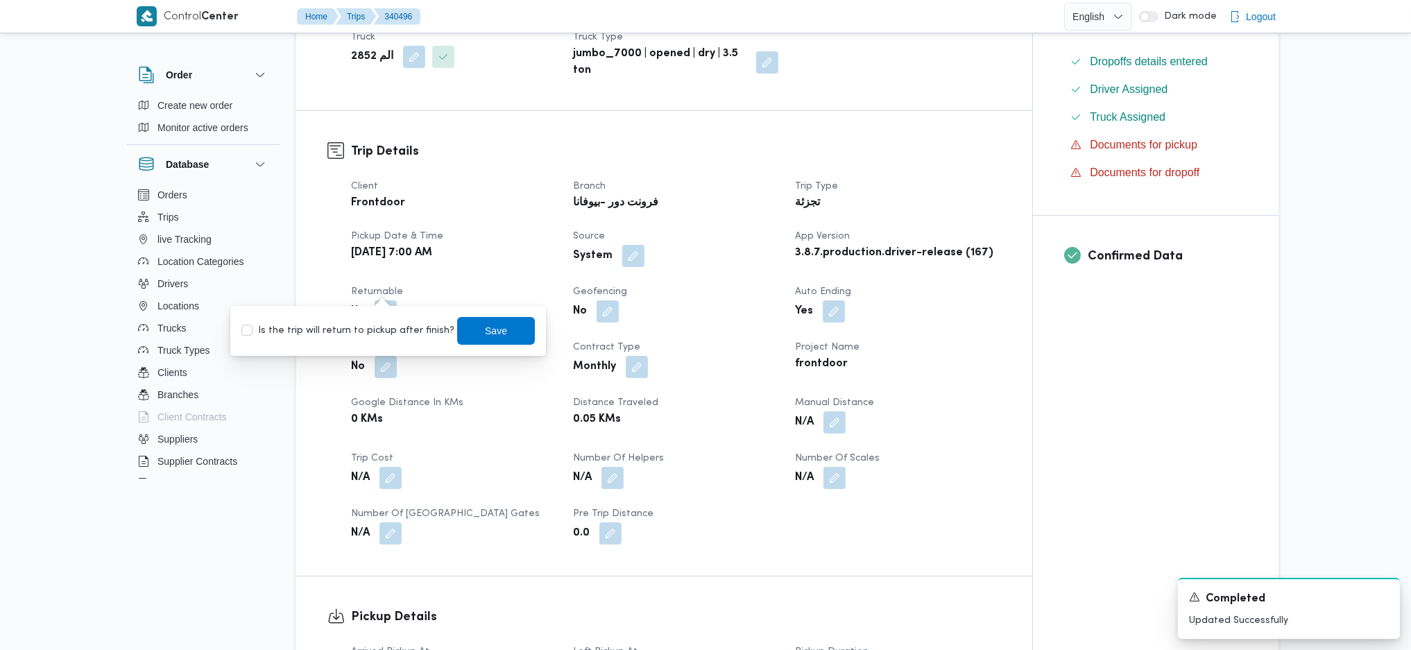
click at [369, 339] on div "Is the trip will return to pickup after finish? Save" at bounding box center [388, 331] width 296 height 31
click at [381, 328] on label "Is the trip will return to pickup after finish?" at bounding box center [347, 330] width 213 height 17
checkbox input "true"
click at [485, 327] on span "Save" at bounding box center [496, 330] width 22 height 17
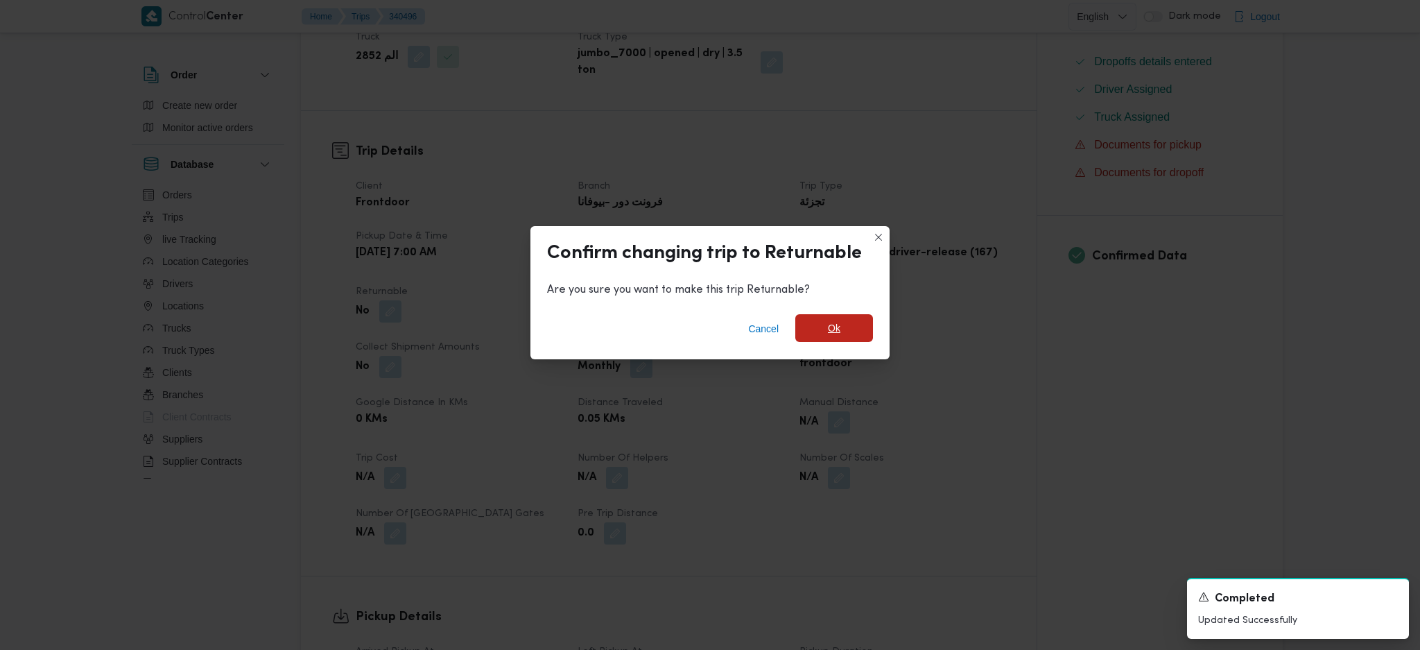
click at [829, 329] on span "Ok" at bounding box center [834, 328] width 12 height 17
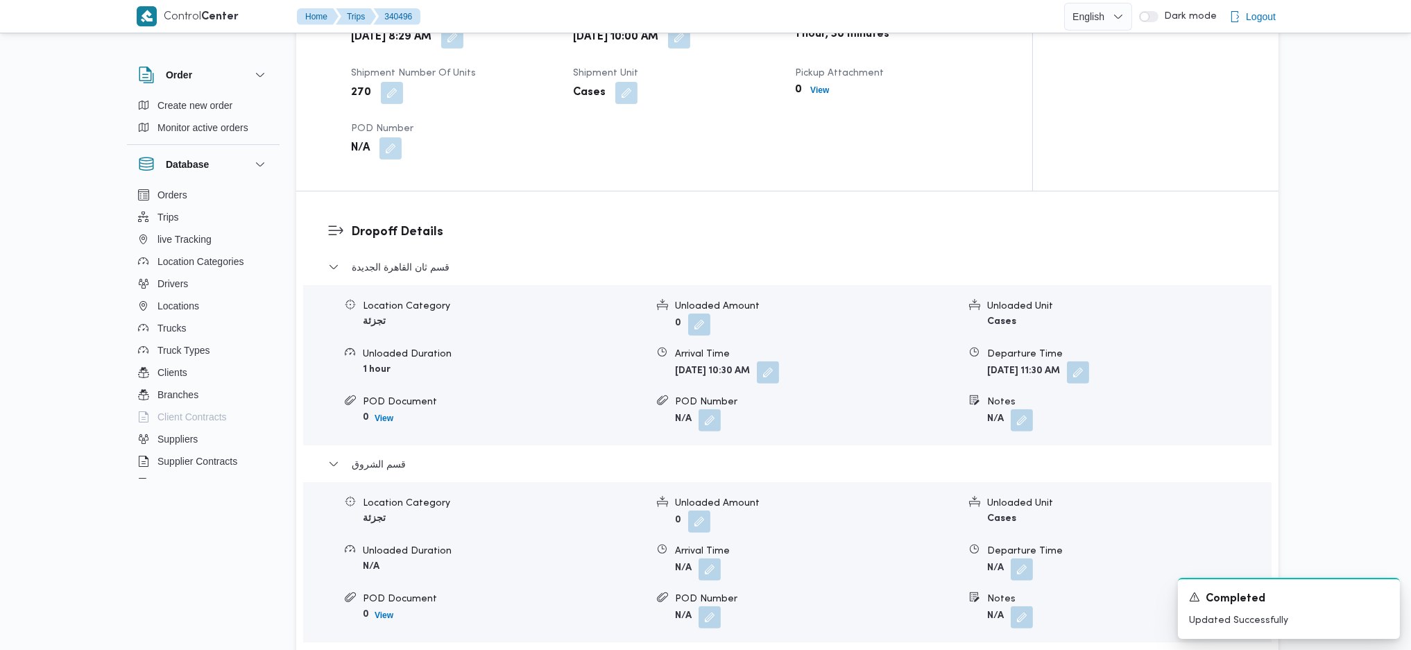
scroll to position [1110, 0]
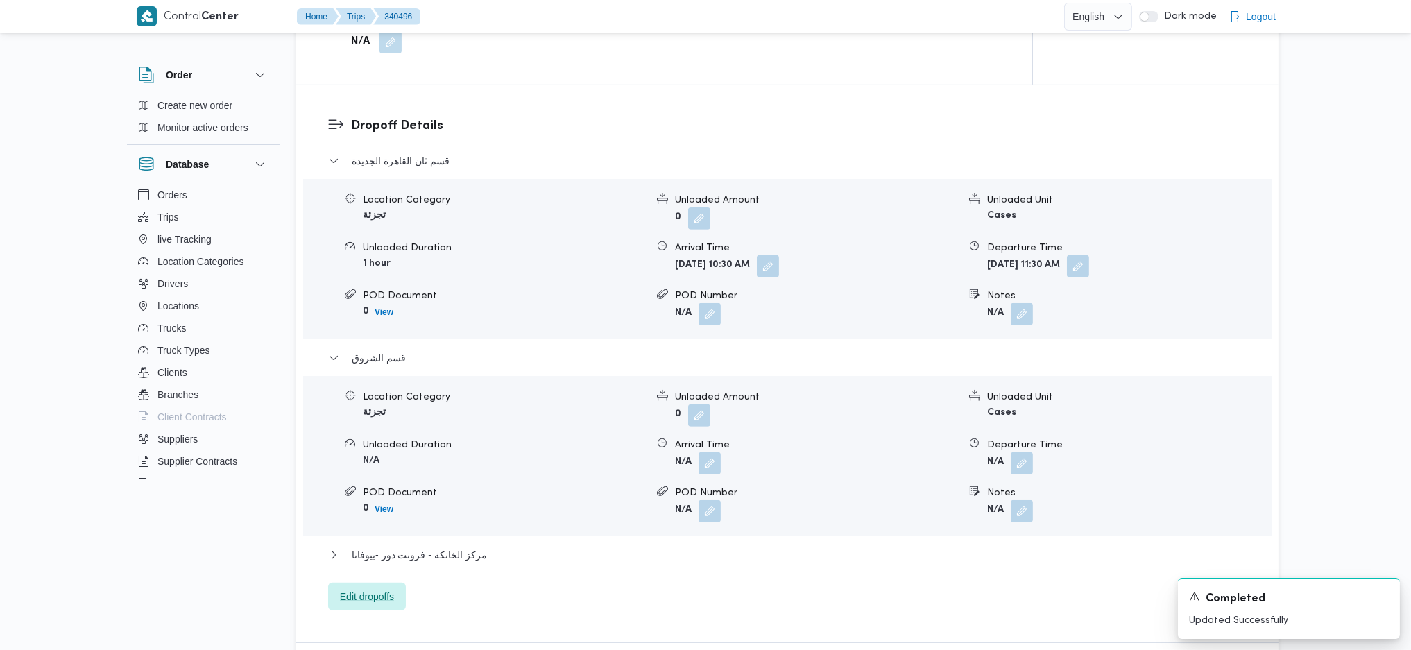
click at [383, 585] on span "Edit dropoffs" at bounding box center [367, 597] width 78 height 28
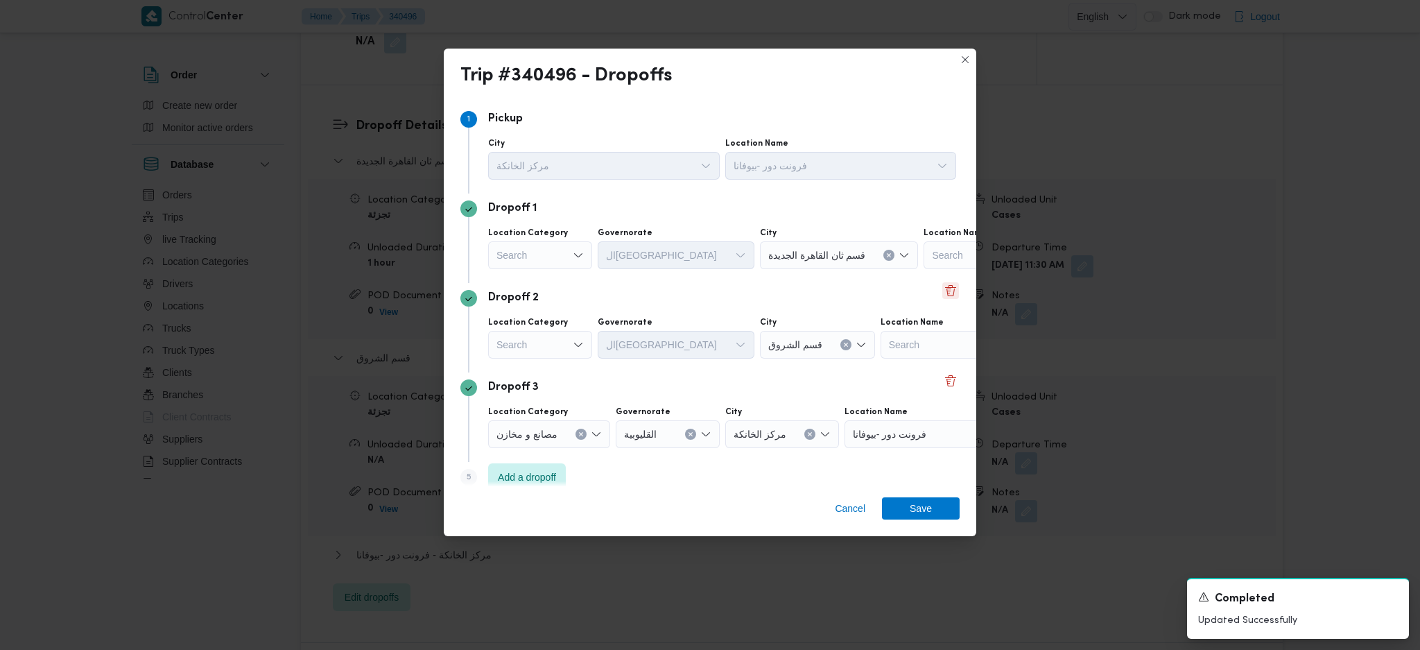
click at [945, 294] on button "Delete" at bounding box center [950, 290] width 17 height 17
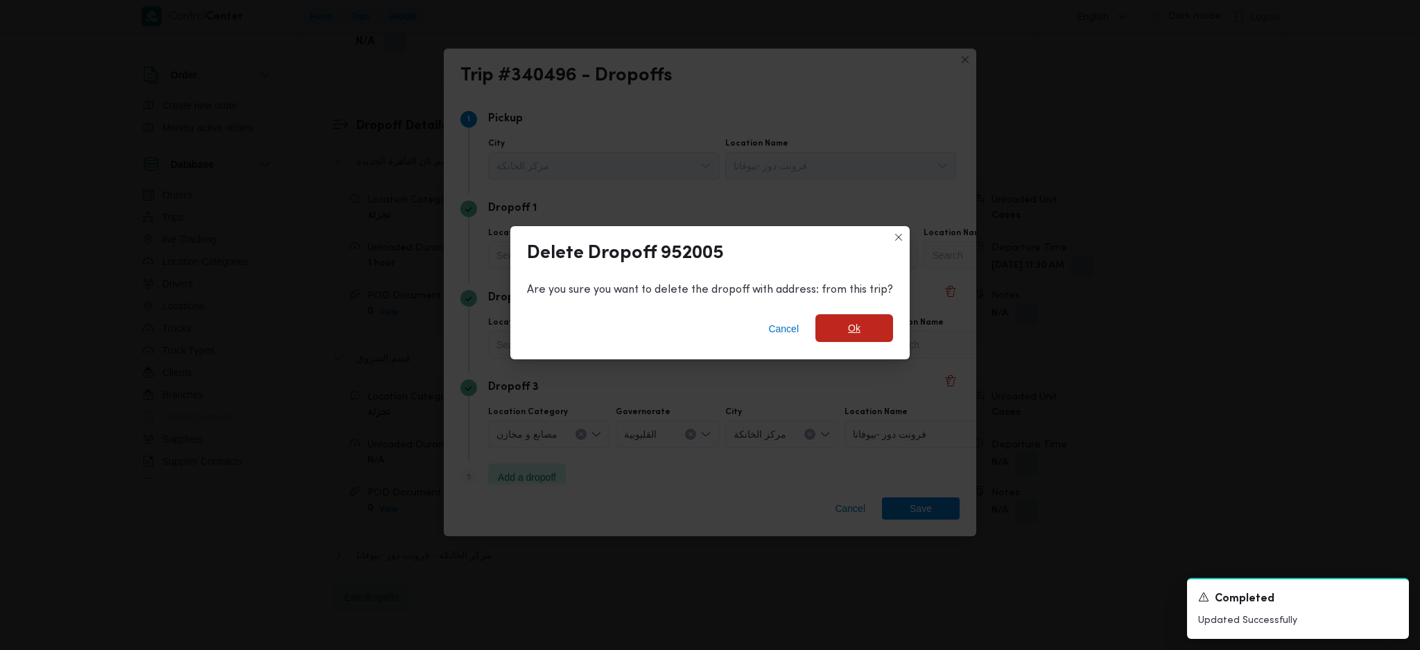
drag, startPoint x: 899, startPoint y: 334, endPoint x: 889, endPoint y: 338, distance: 10.9
click at [890, 337] on div "Cancel Ok" at bounding box center [709, 331] width 399 height 55
click at [885, 338] on span "Ok" at bounding box center [855, 328] width 78 height 28
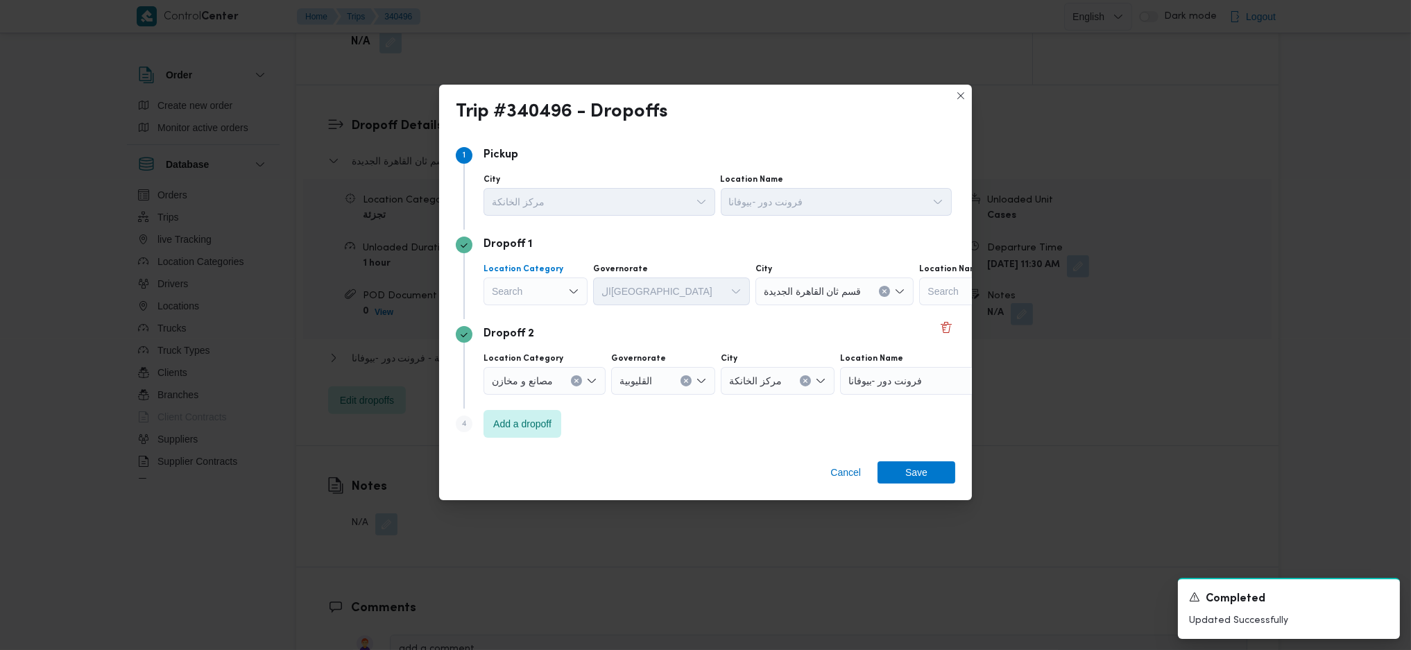
click at [548, 286] on div "Search" at bounding box center [535, 291] width 104 height 28
click at [534, 400] on span "تجزئة" at bounding box center [543, 396] width 71 height 17
click at [624, 294] on div "Search" at bounding box center [645, 291] width 104 height 28
click at [624, 294] on div "Search Combo box. Selected. Combo box input. Search. Type some text or, to disp…" at bounding box center [645, 291] width 104 height 28
type input "قاه"
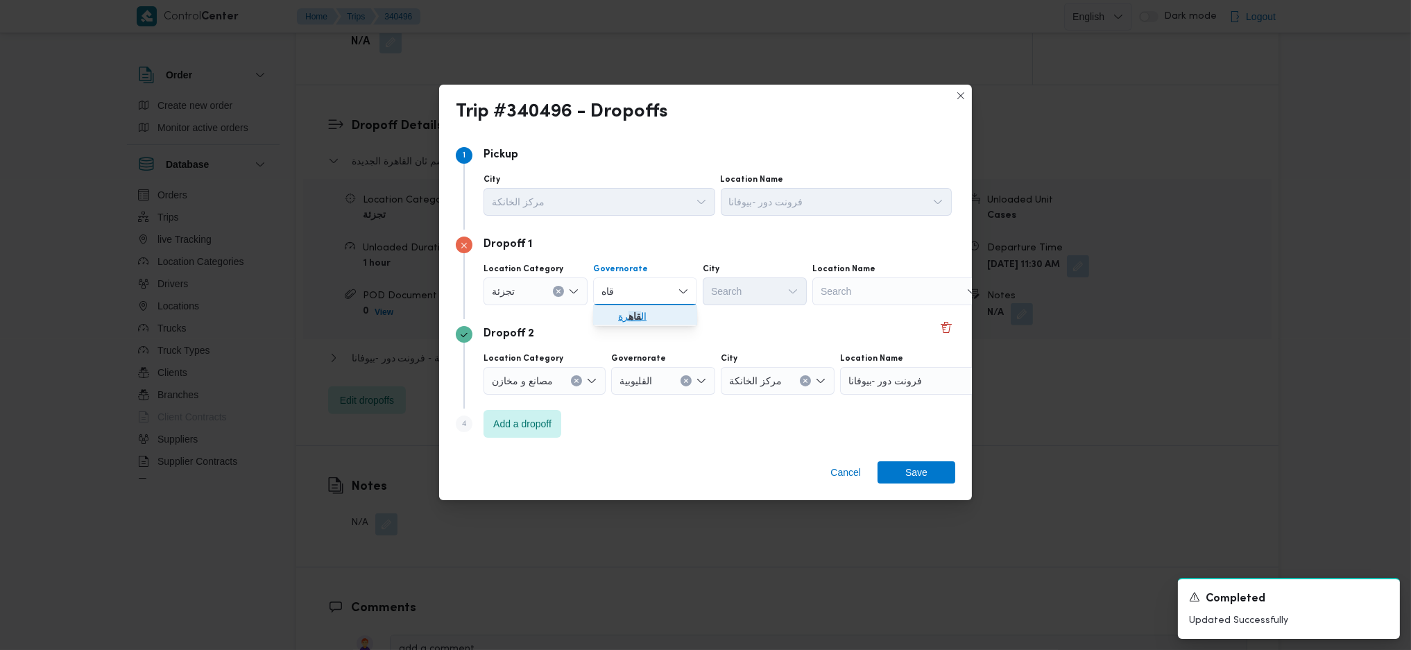
click at [647, 317] on span "ال قاه رة" at bounding box center [653, 316] width 71 height 17
click at [770, 298] on div "Search" at bounding box center [822, 291] width 104 height 28
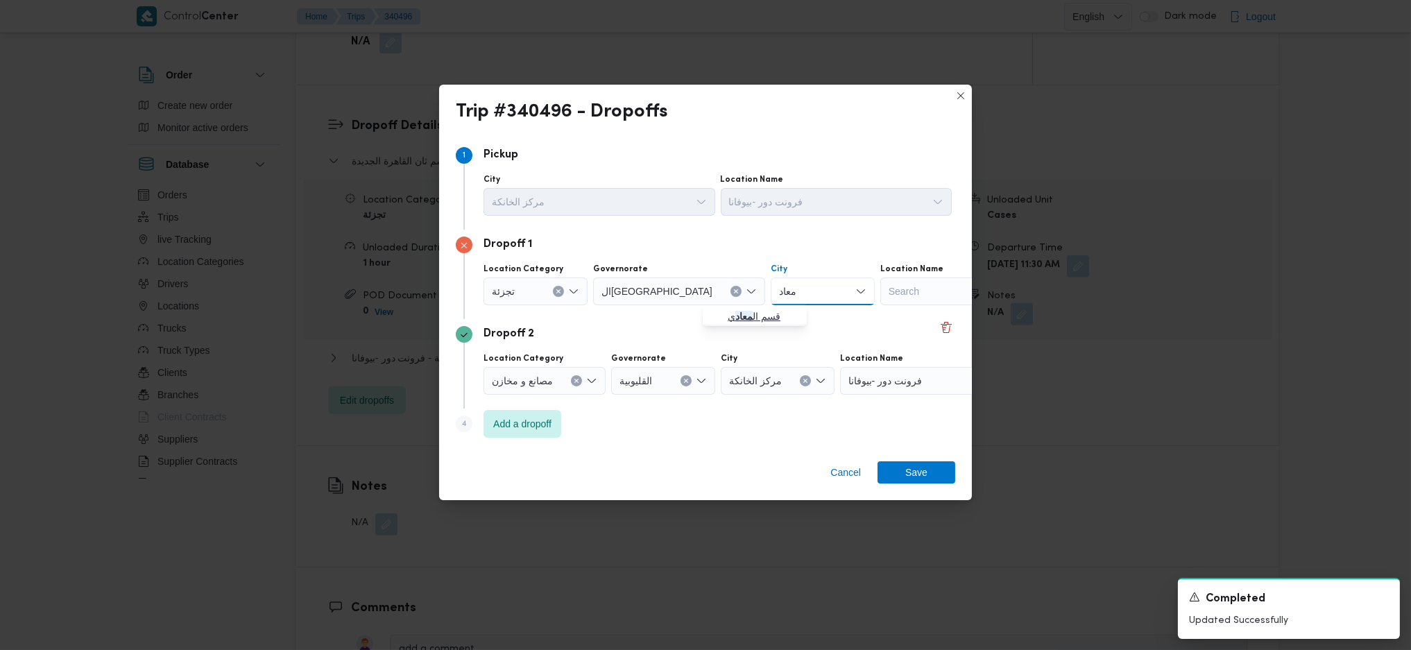
type input "معاد"
click at [762, 319] on span "قسم ال معاد ي" at bounding box center [762, 316] width 71 height 17
click at [931, 481] on span "Save" at bounding box center [916, 471] width 78 height 22
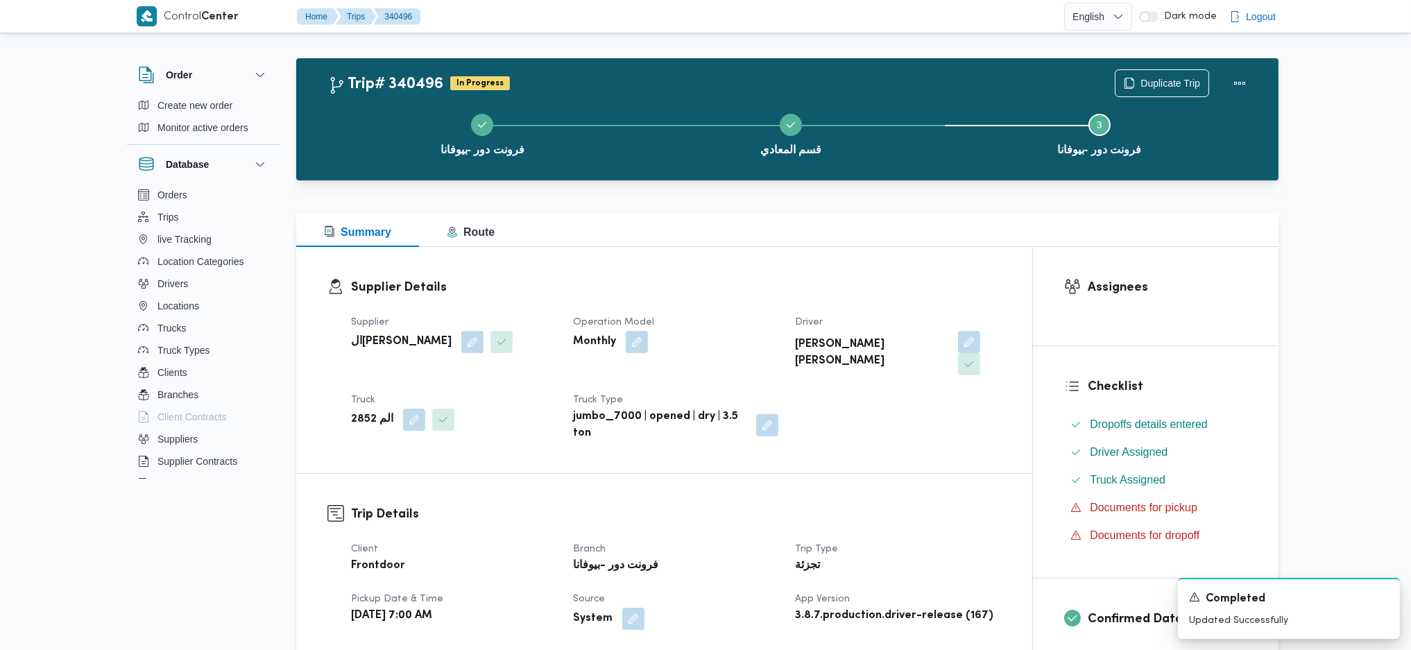
scroll to position [0, 0]
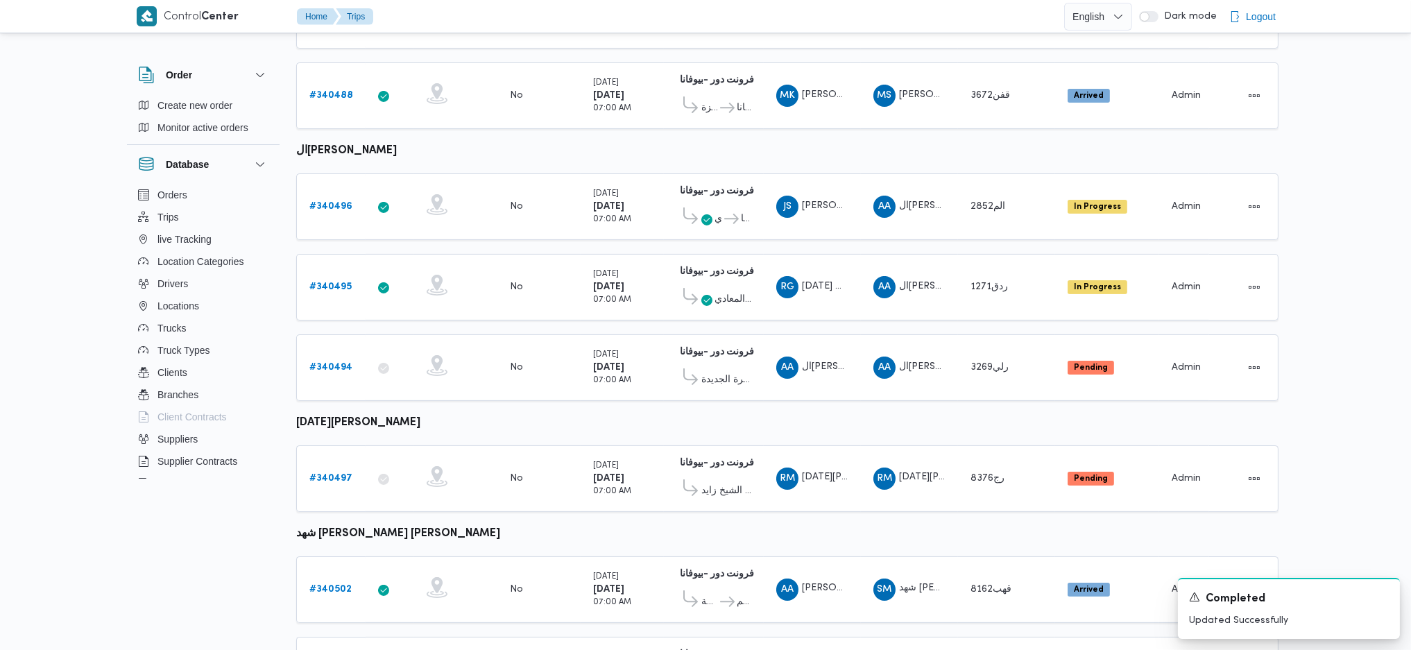
scroll to position [630, 0]
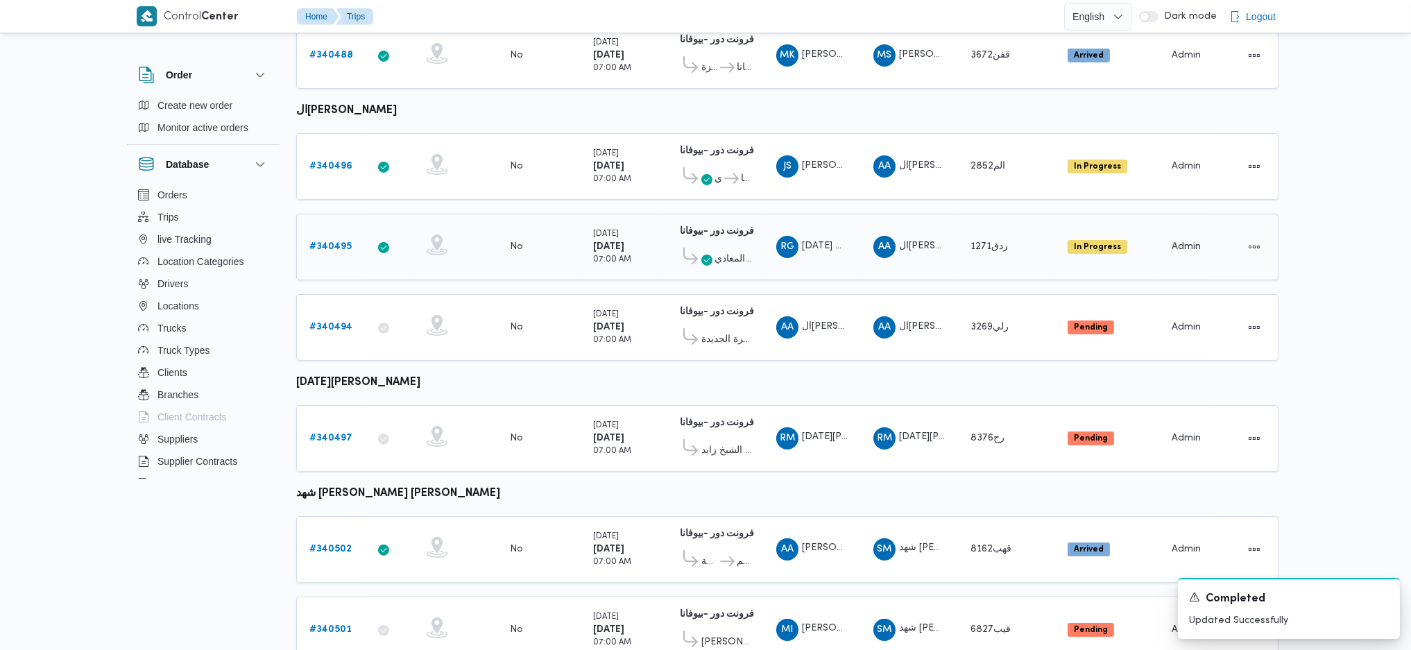
click at [331, 239] on div "# 340495" at bounding box center [331, 247] width 55 height 28
click at [334, 242] on b "# 340495" at bounding box center [330, 246] width 42 height 9
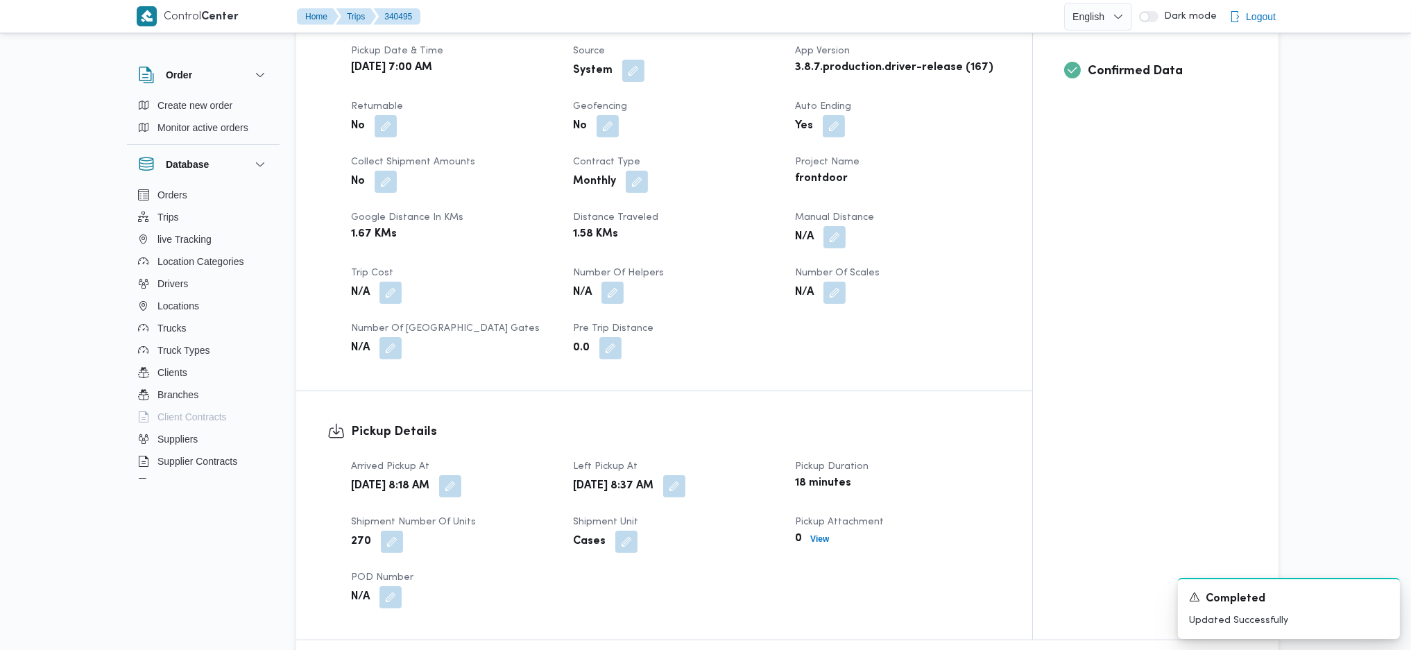
scroll to position [832, 0]
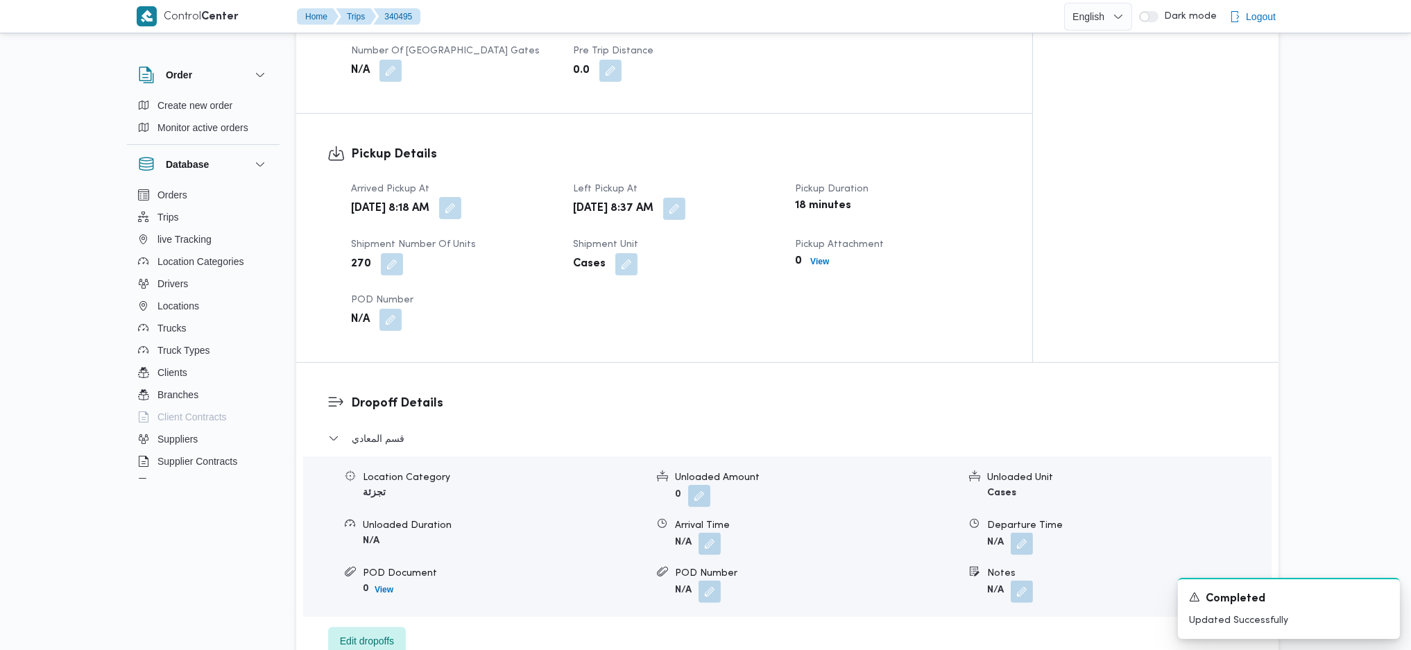
click at [461, 197] on button "button" at bounding box center [450, 208] width 22 height 22
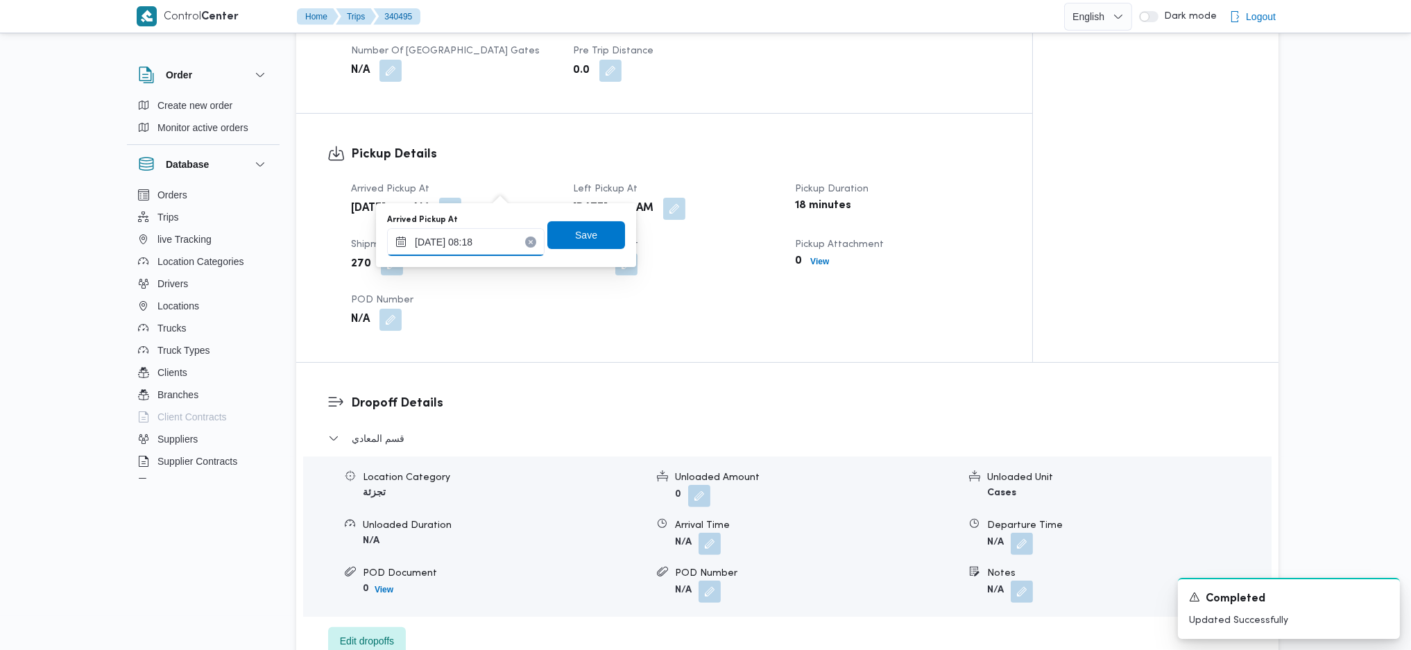
click at [497, 245] on input "30/09/2025 08:18" at bounding box center [465, 242] width 157 height 28
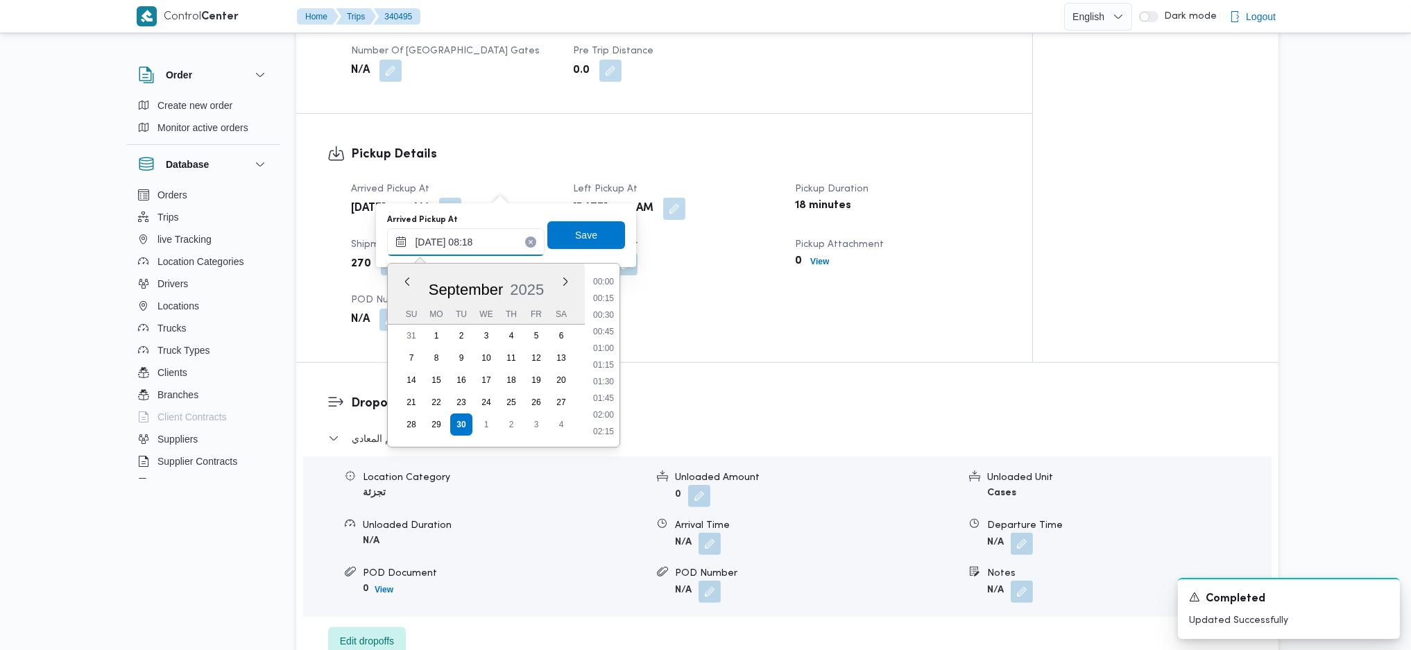
scroll to position [467, 0]
click at [606, 385] on li "08:30" at bounding box center [603, 381] width 32 height 14
type input "30/09/2025 08:30"
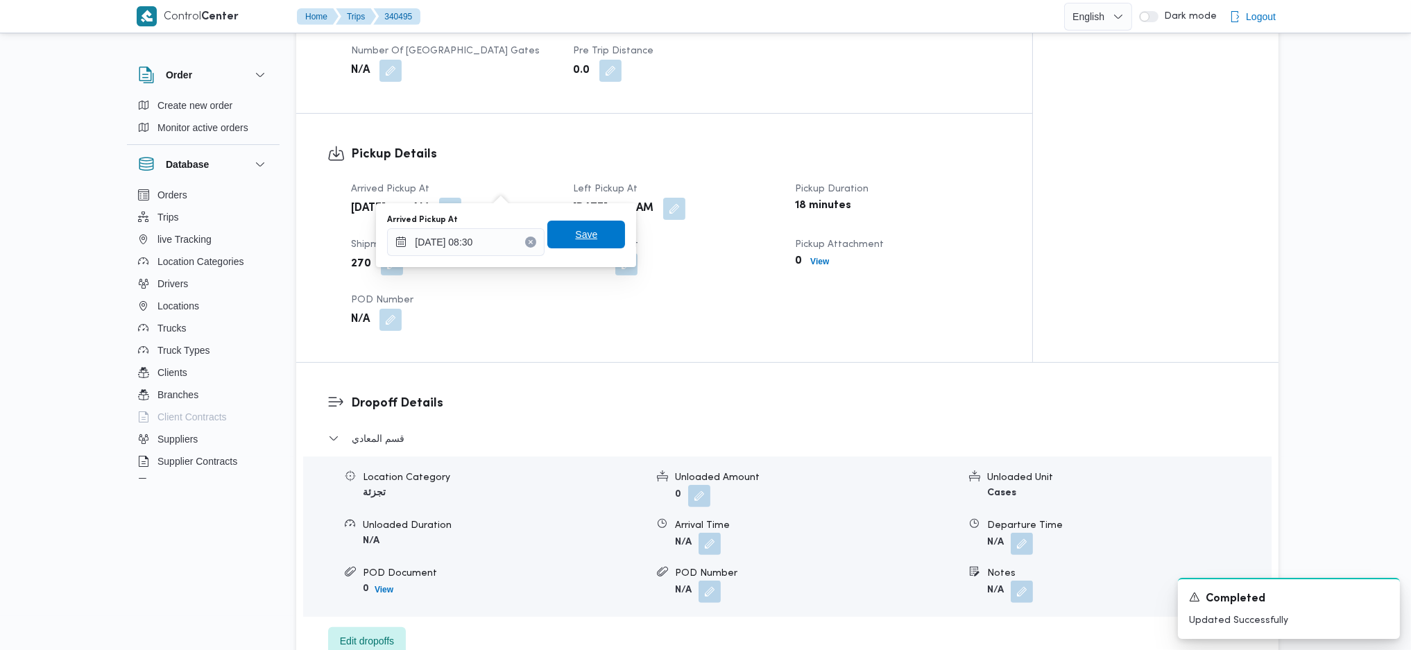
click at [573, 245] on span "Save" at bounding box center [586, 235] width 78 height 28
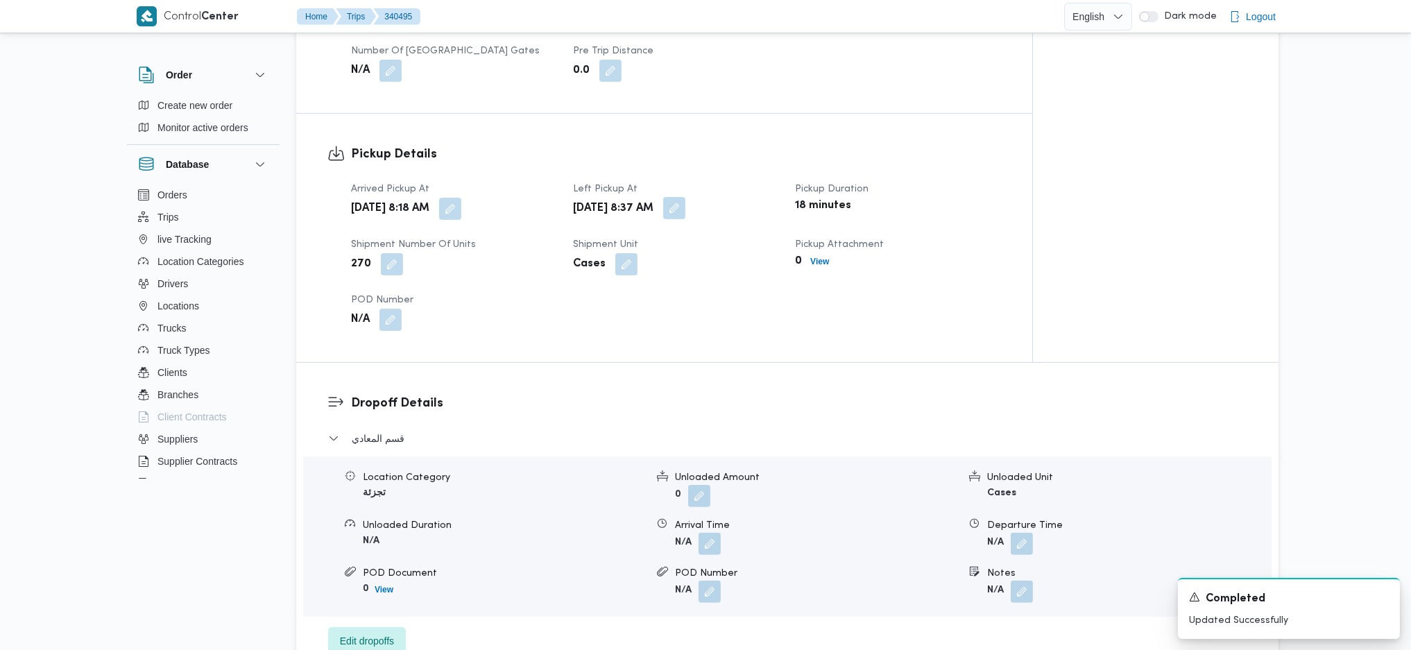
click at [685, 197] on button "button" at bounding box center [674, 208] width 22 height 22
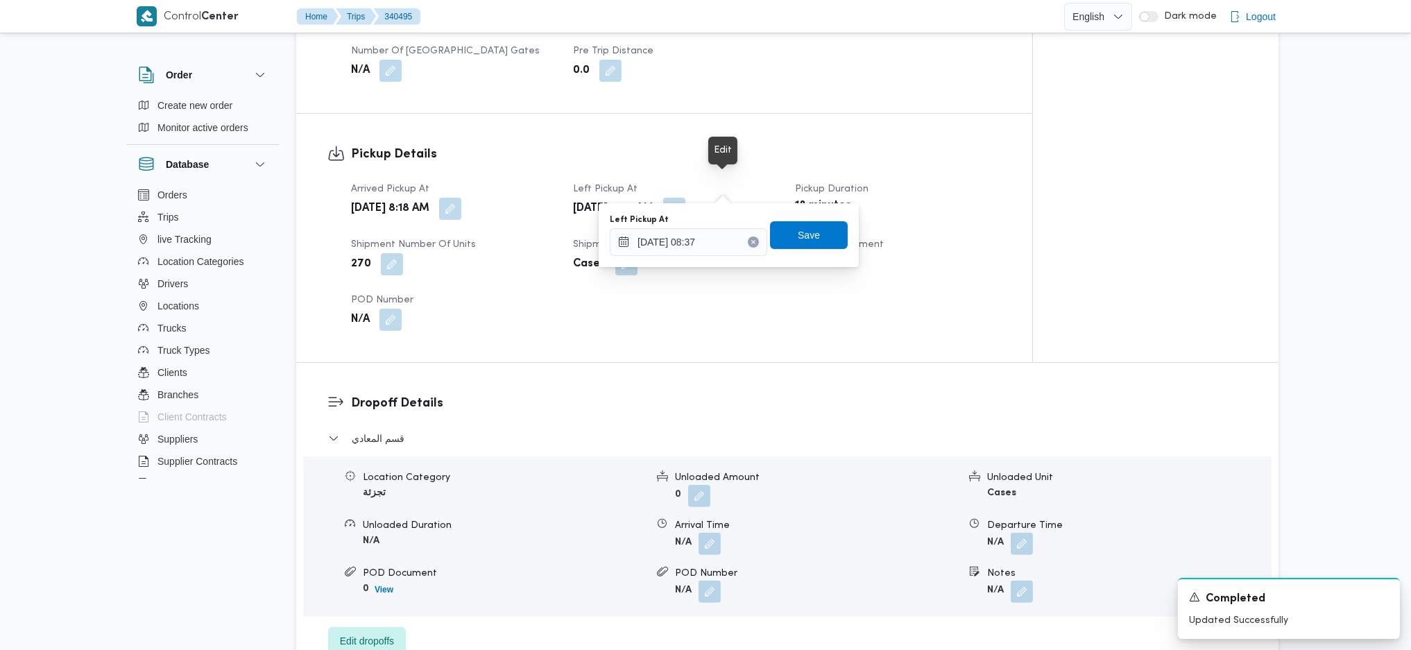
click at [680, 269] on div "Arrived Pickup At Tue, Sep 30, 2025 8:18 AM Left Pickup At Tue, Sep 30, 2025 8:…" at bounding box center [676, 256] width 666 height 166
click at [696, 241] on input "30/09/2025 08:37" at bounding box center [688, 242] width 157 height 28
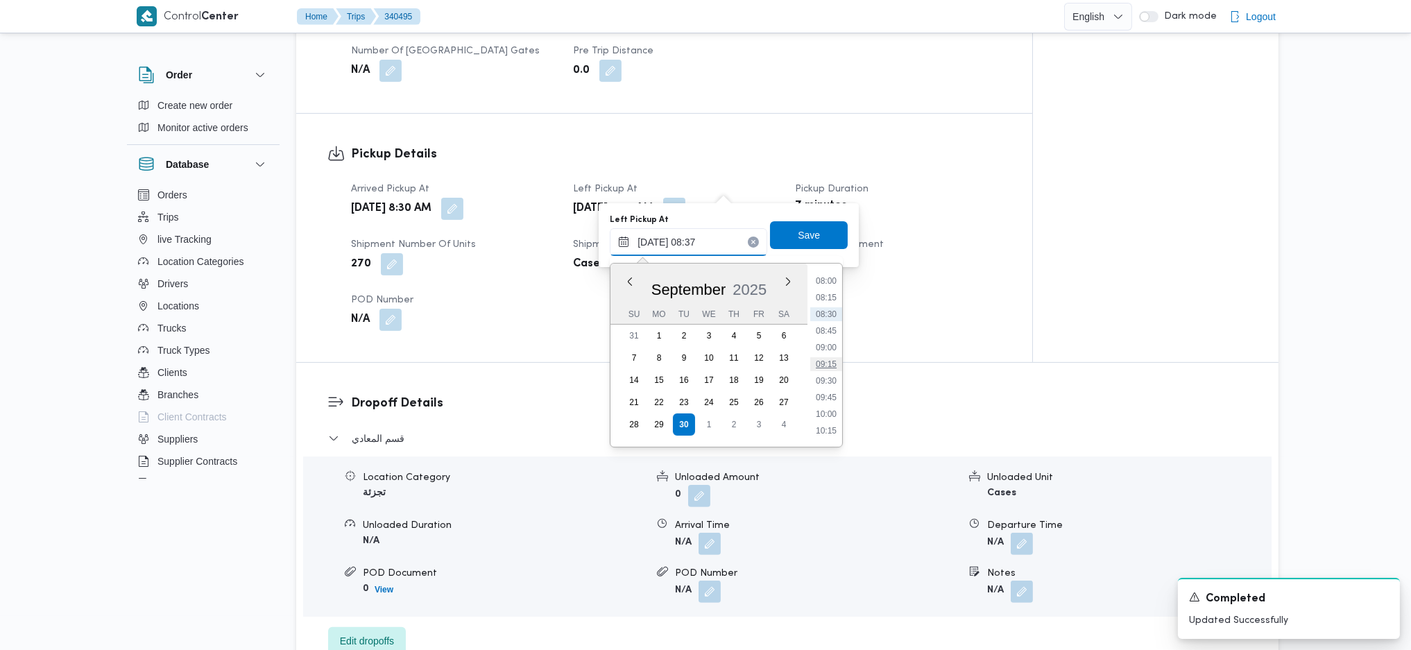
scroll to position [576, 0]
click at [826, 372] on li "10:00" at bounding box center [826, 372] width 32 height 14
type input "30/09/2025 10:00"
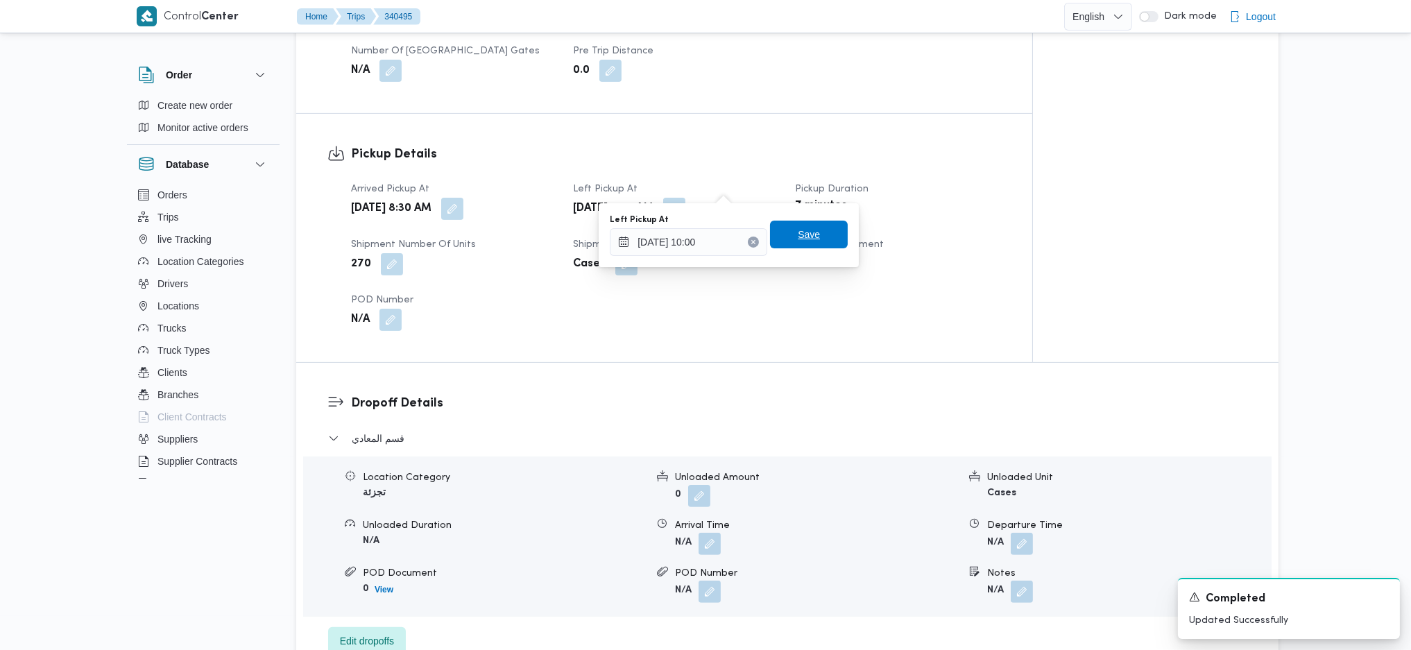
click at [810, 230] on span "Save" at bounding box center [809, 235] width 78 height 28
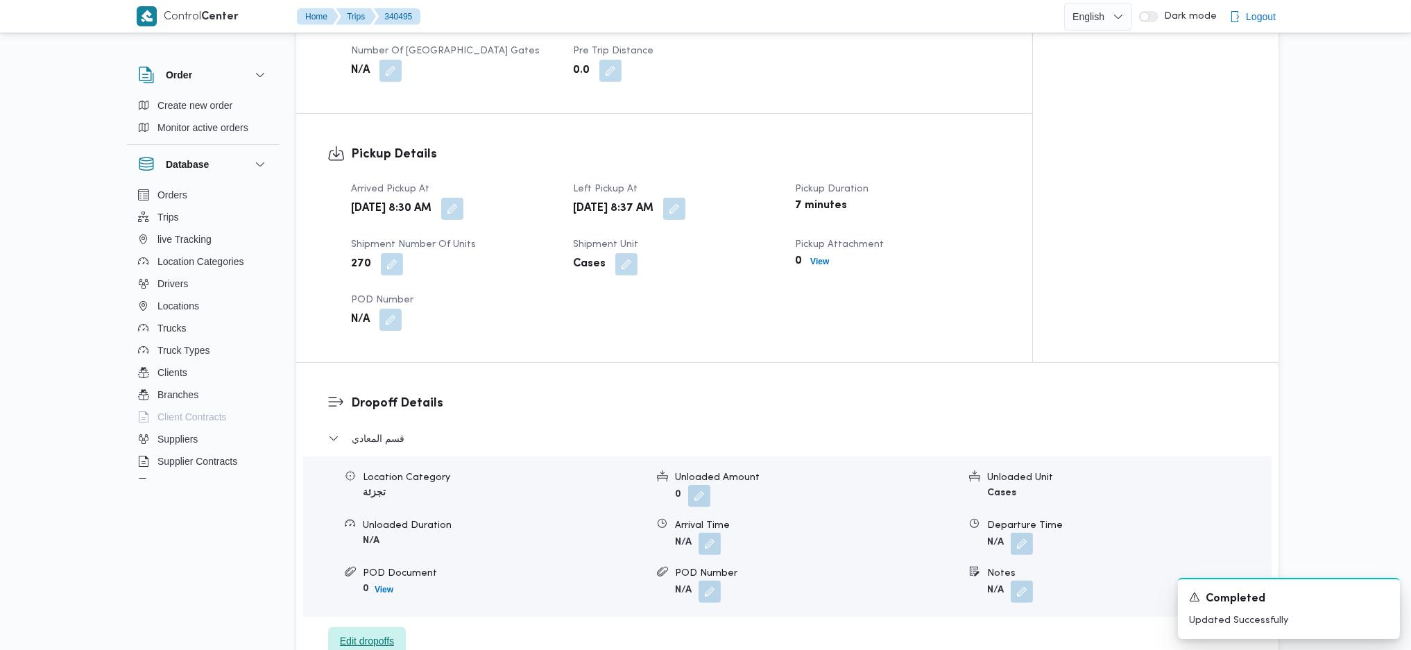
click at [384, 632] on span "Edit dropoffs" at bounding box center [367, 640] width 54 height 17
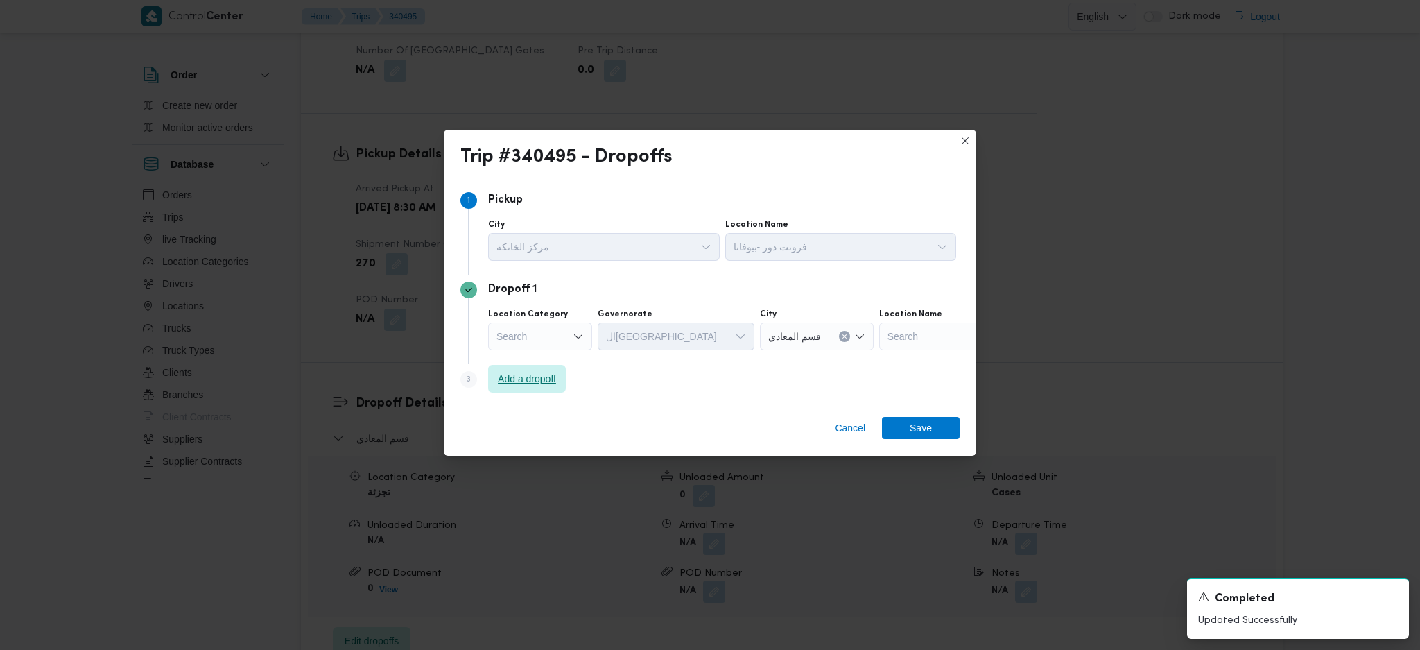
click at [529, 384] on span "Add a dropoff" at bounding box center [527, 378] width 58 height 17
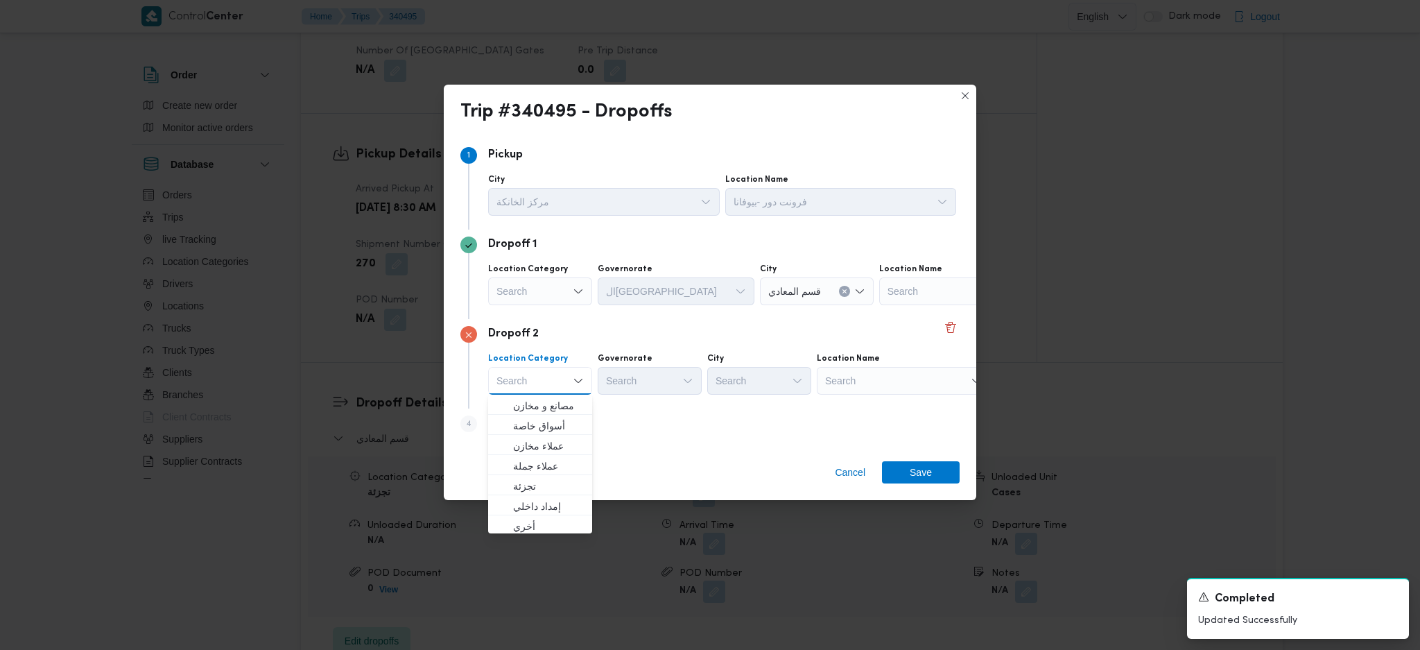
click at [555, 297] on div "Search" at bounding box center [540, 291] width 104 height 28
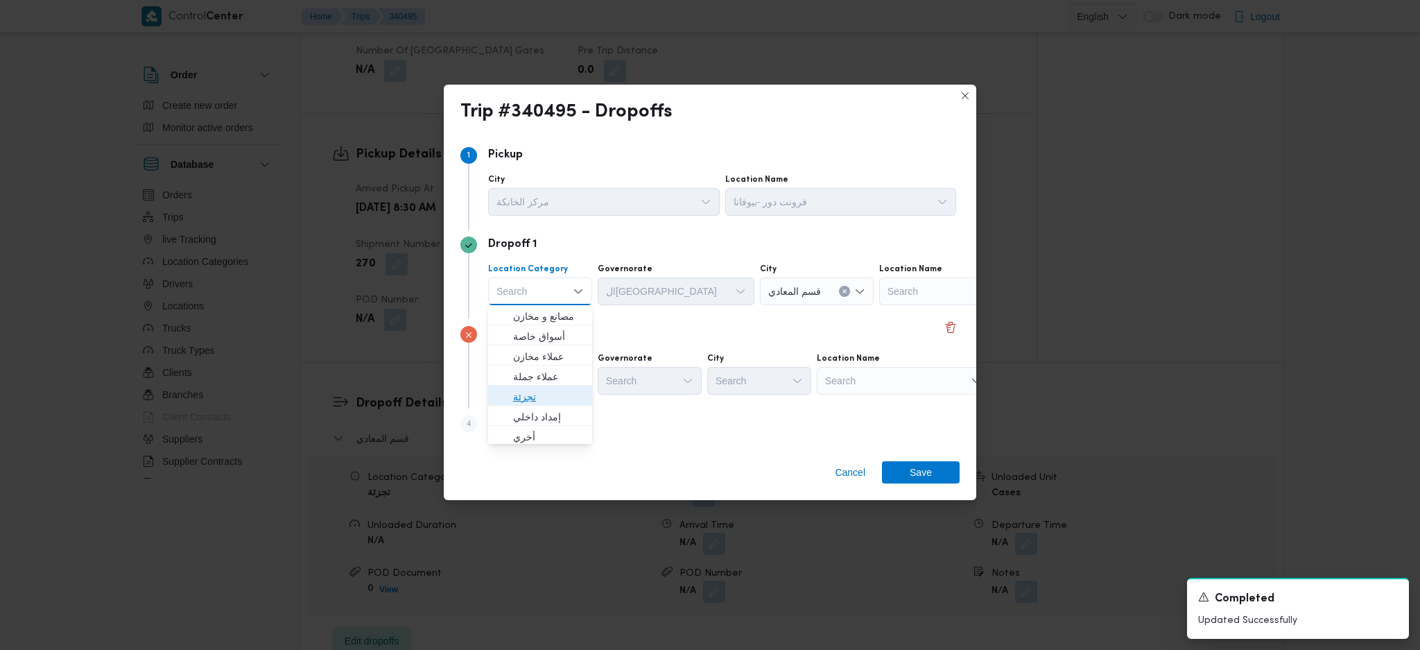
click at [513, 395] on span "تجزئة" at bounding box center [548, 396] width 71 height 17
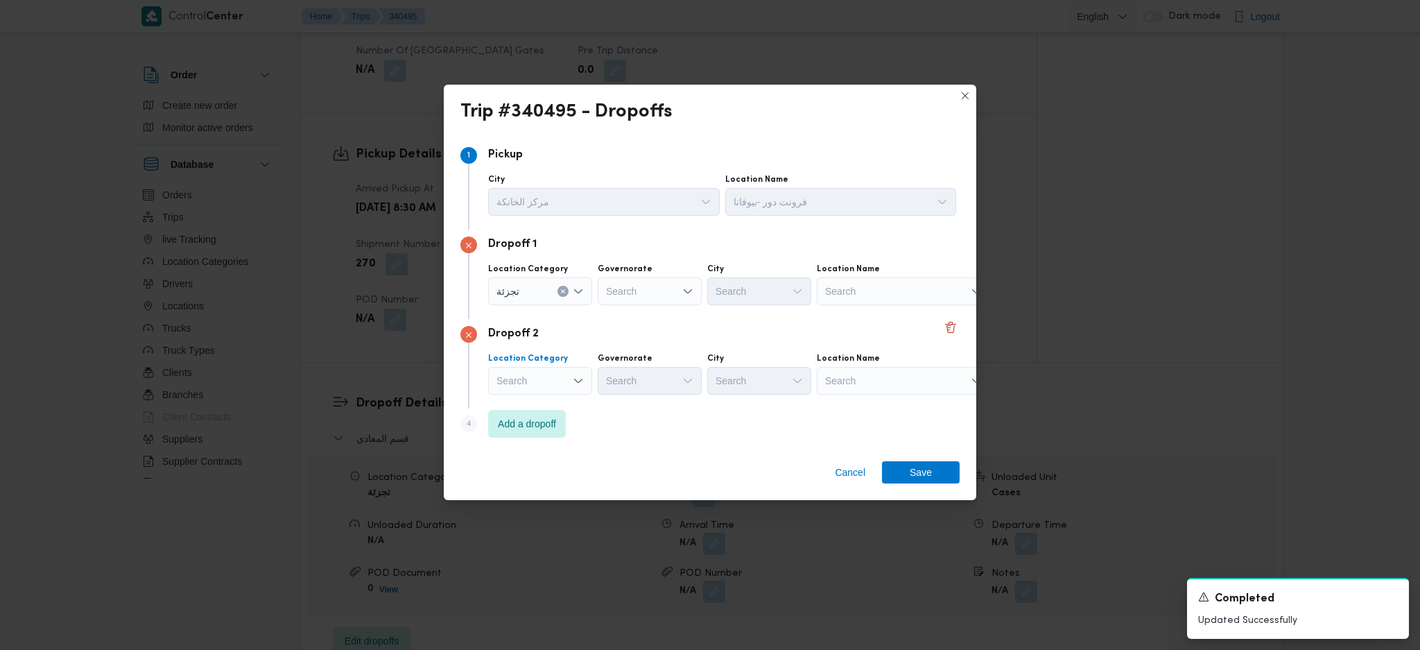
click at [550, 386] on div "Search" at bounding box center [540, 381] width 104 height 28
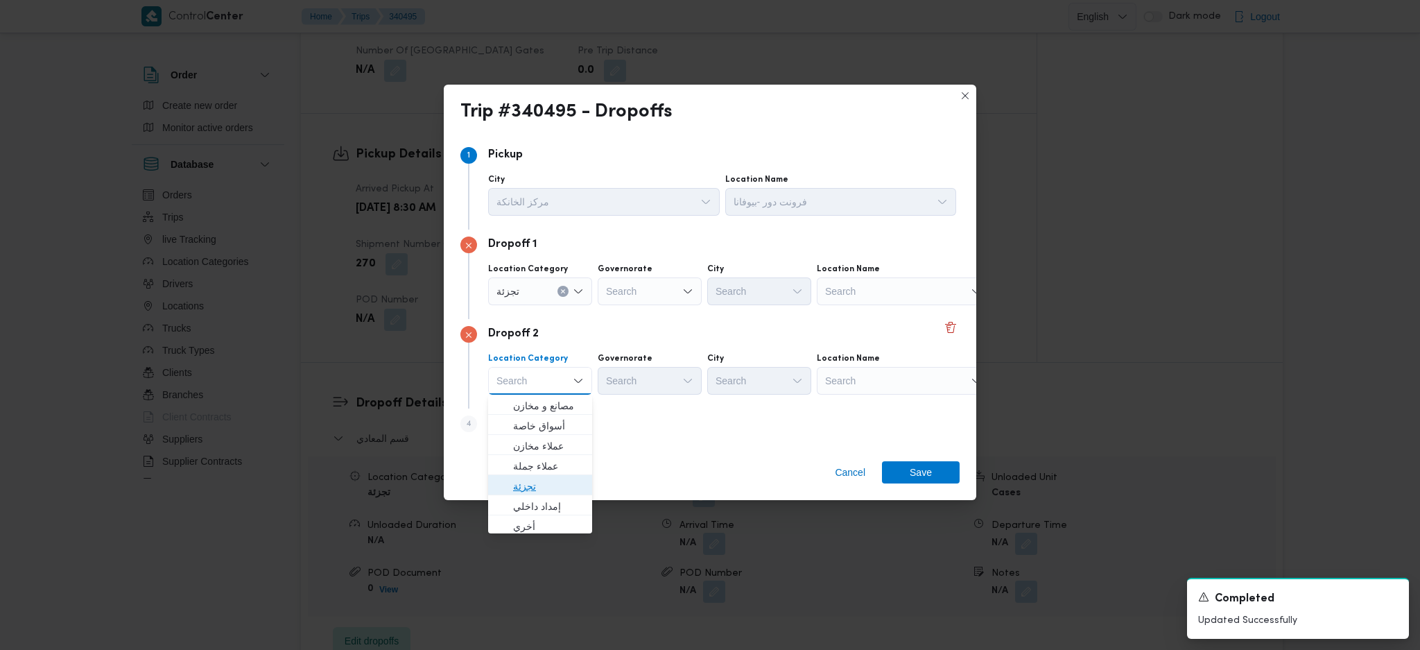
click at [533, 485] on span "تجزئة" at bounding box center [548, 486] width 71 height 17
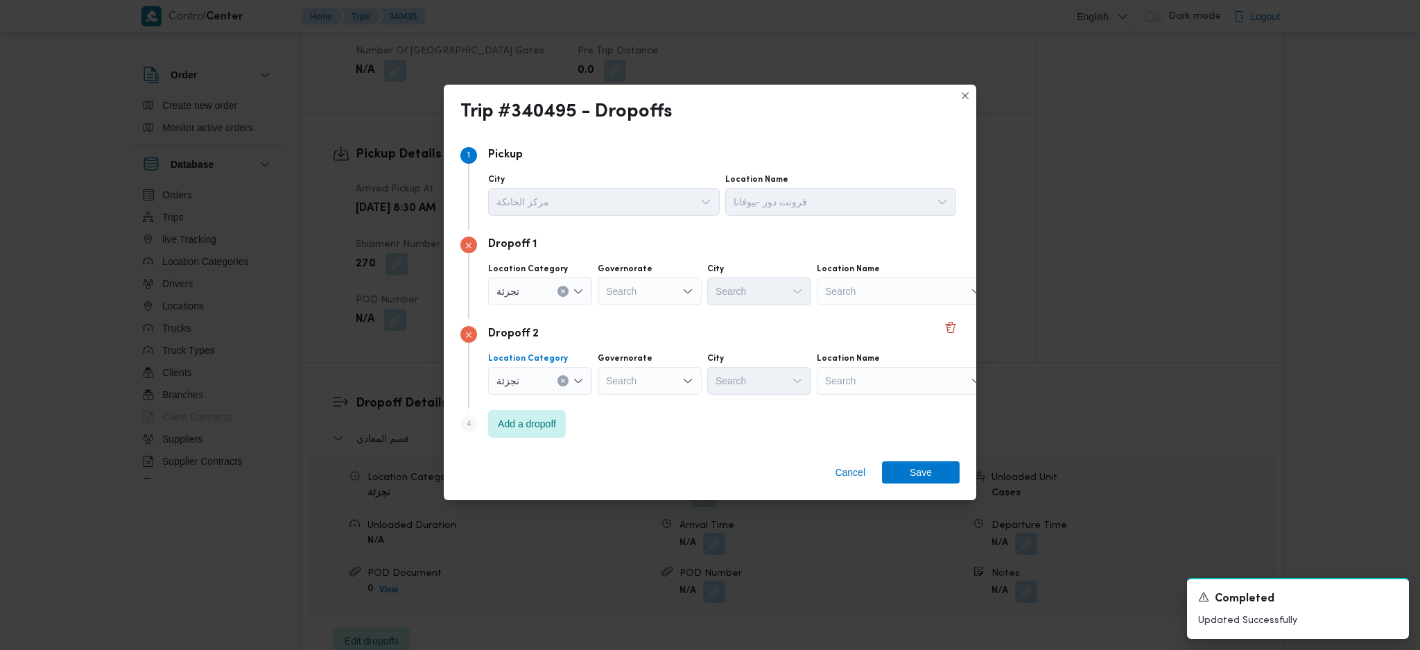
click at [639, 300] on div "Search" at bounding box center [650, 291] width 104 height 28
type input "قاه"
click at [648, 316] on span "ال قاه رة" at bounding box center [658, 316] width 71 height 17
click at [632, 377] on div "Search" at bounding box center [650, 381] width 104 height 28
type input "قاه"
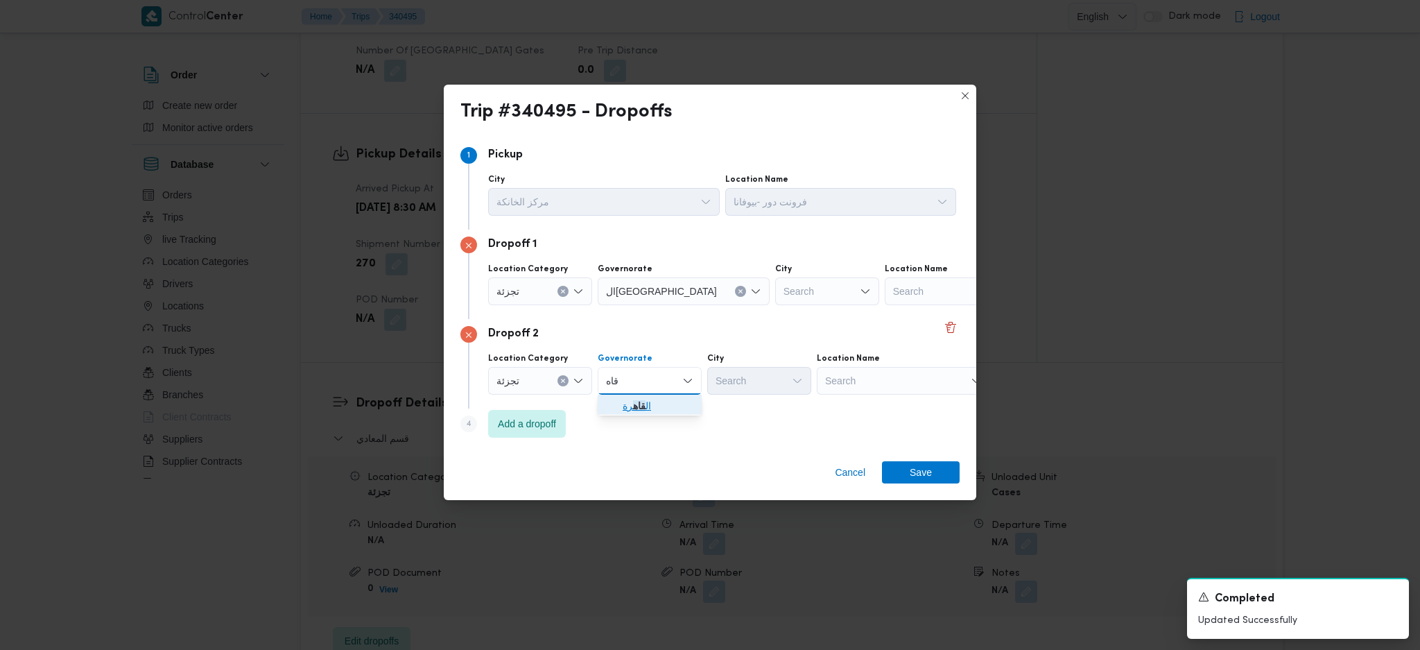
click at [653, 407] on span "ال قاه رة" at bounding box center [658, 405] width 71 height 17
click at [775, 300] on div "Search" at bounding box center [827, 291] width 104 height 28
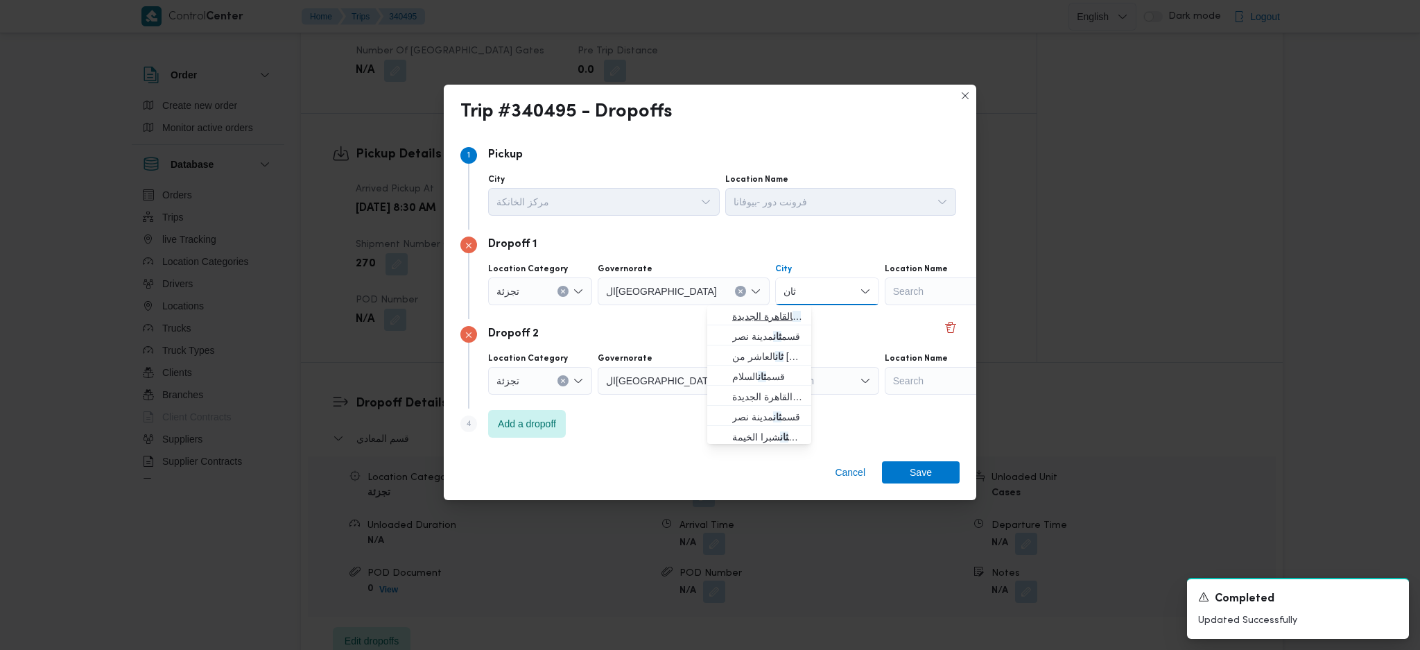
type input "ثان"
click at [760, 309] on span "قسم ثان القاهرة الجديدة" at bounding box center [767, 316] width 71 height 17
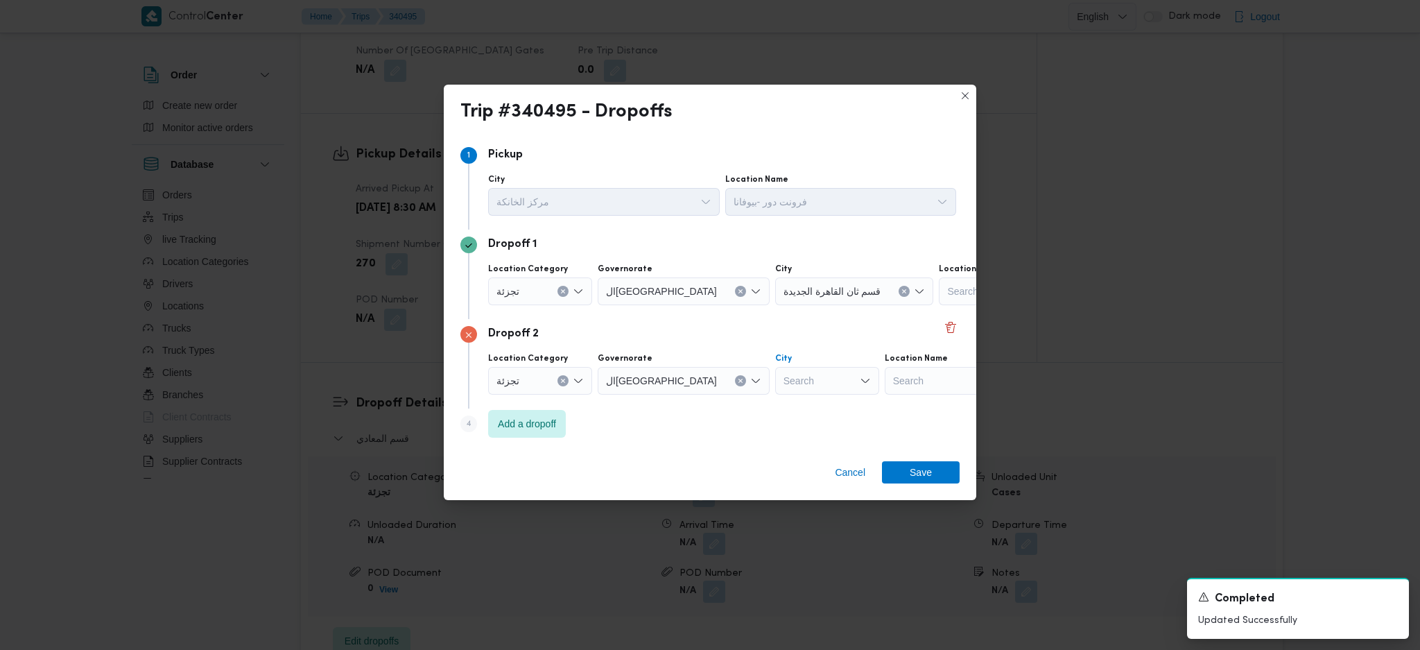
click at [775, 380] on div "Search" at bounding box center [827, 381] width 104 height 28
type input "شرو"
click at [775, 411] on span "قسم ال شرو ق" at bounding box center [767, 405] width 71 height 17
click at [924, 477] on span "Save" at bounding box center [921, 471] width 22 height 22
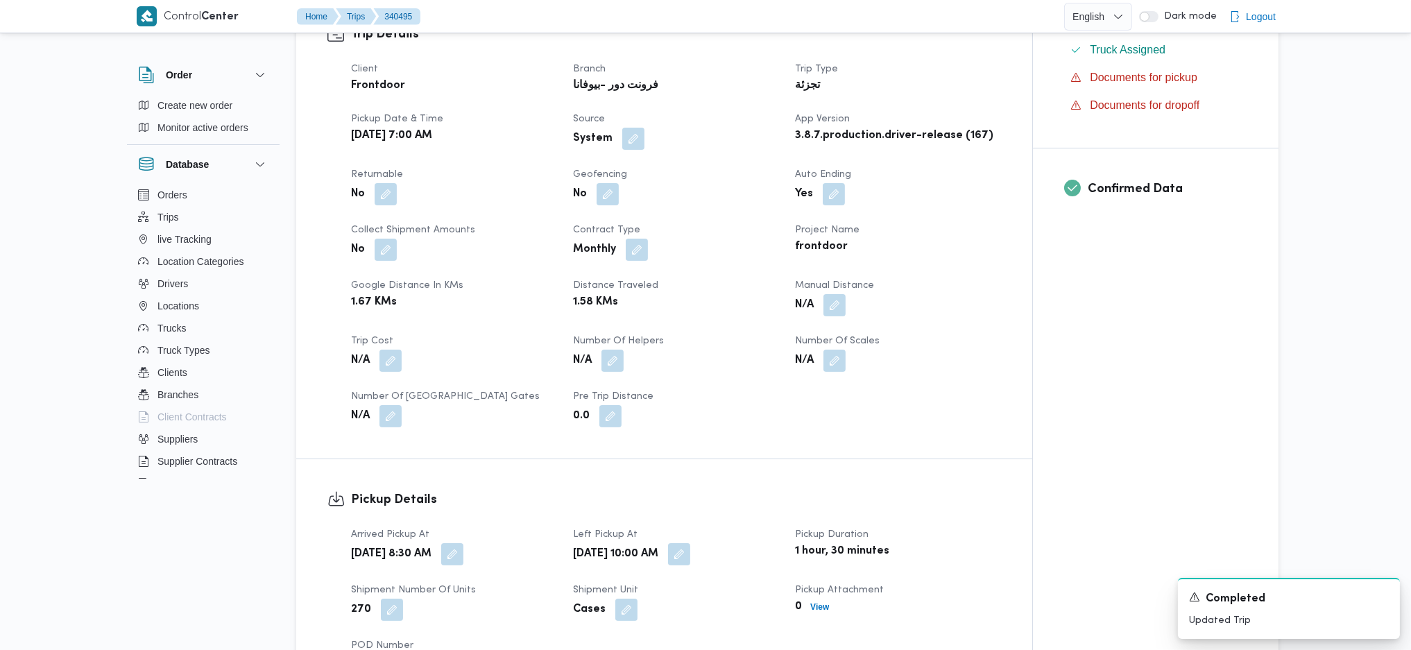
scroll to position [462, 0]
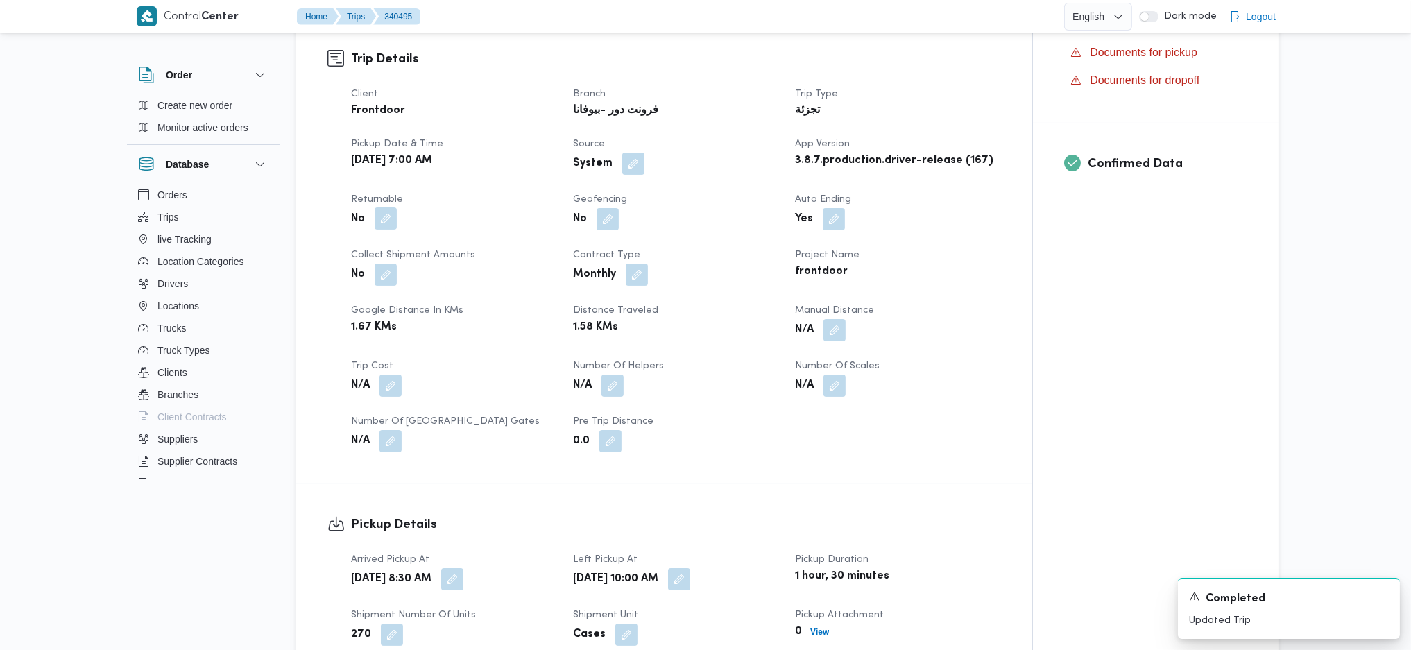
click at [383, 207] on button "button" at bounding box center [385, 218] width 22 height 22
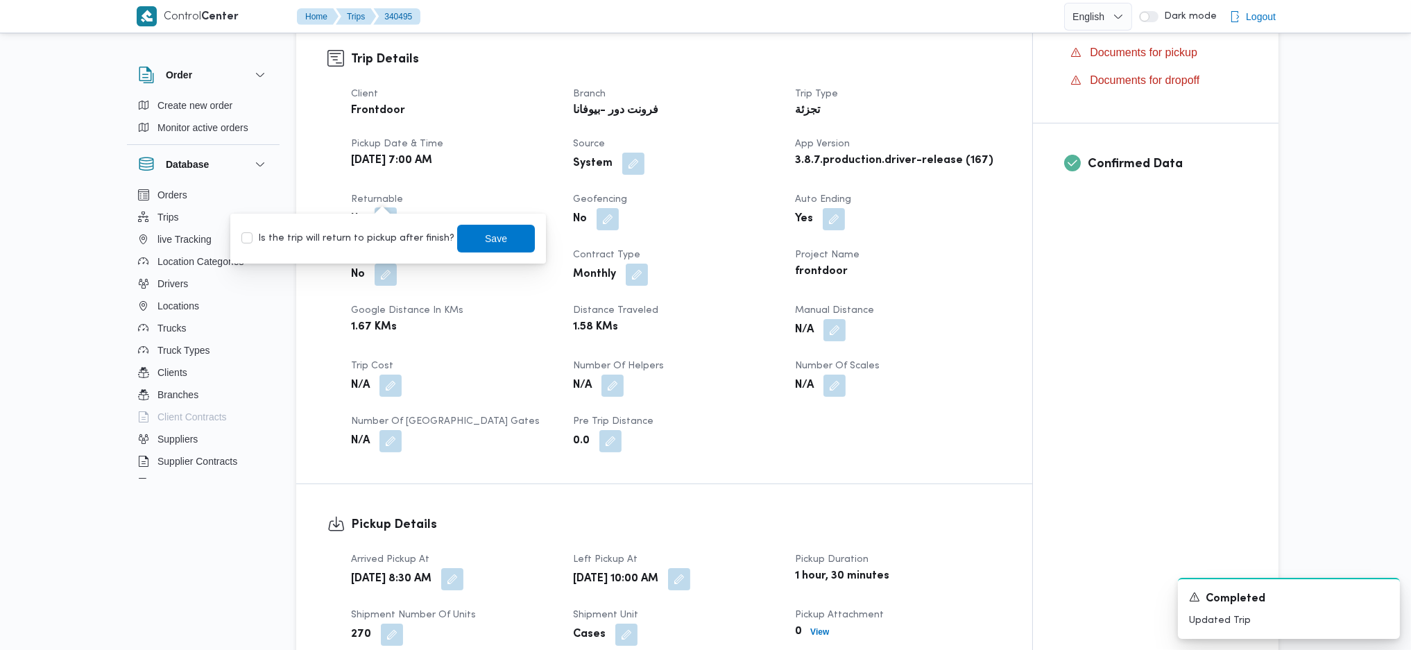
click at [379, 240] on label "Is the trip will return to pickup after finish?" at bounding box center [347, 238] width 213 height 17
checkbox input "true"
click at [460, 237] on span "Save" at bounding box center [496, 238] width 78 height 28
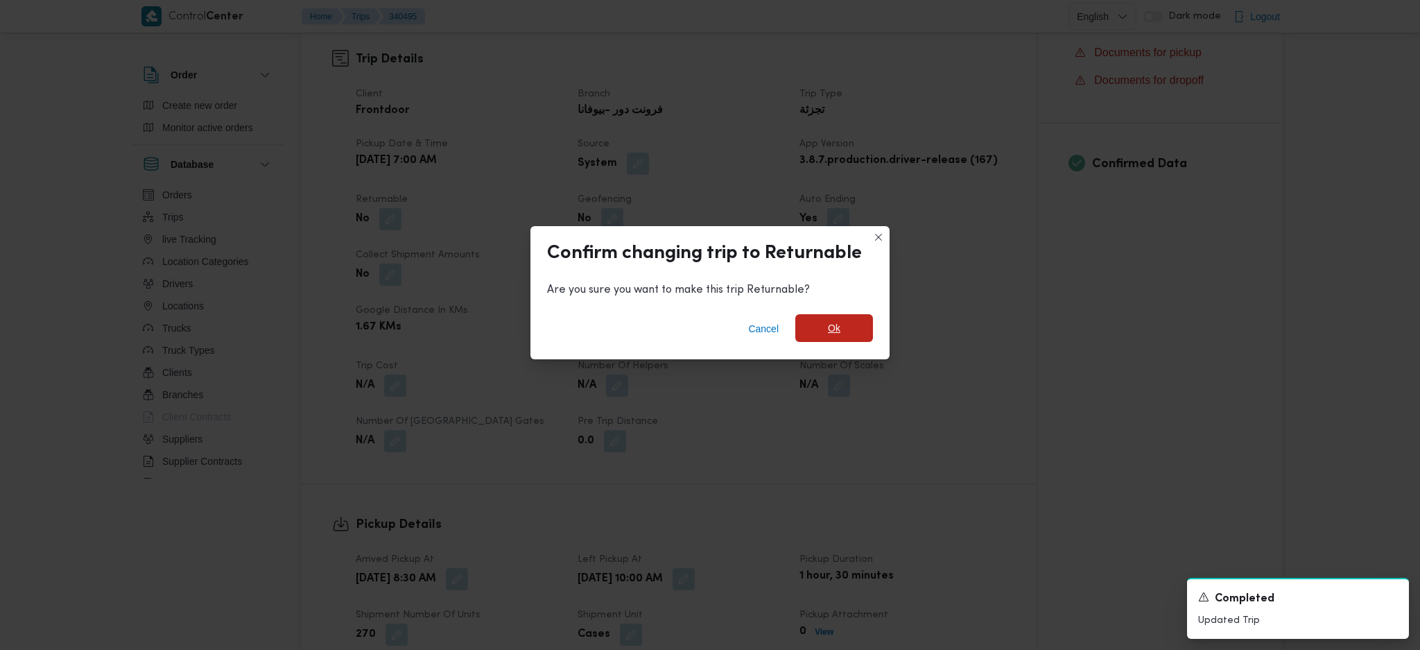
click at [825, 318] on span "Ok" at bounding box center [834, 328] width 78 height 28
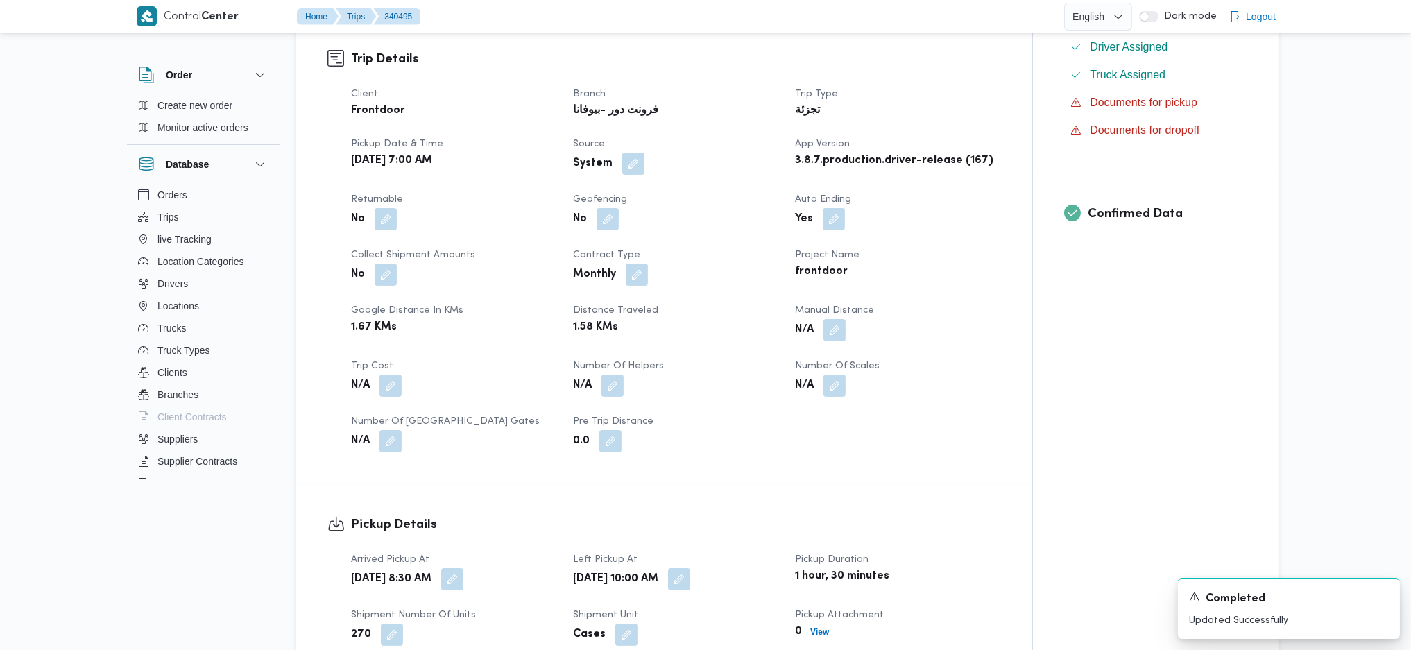
scroll to position [924, 0]
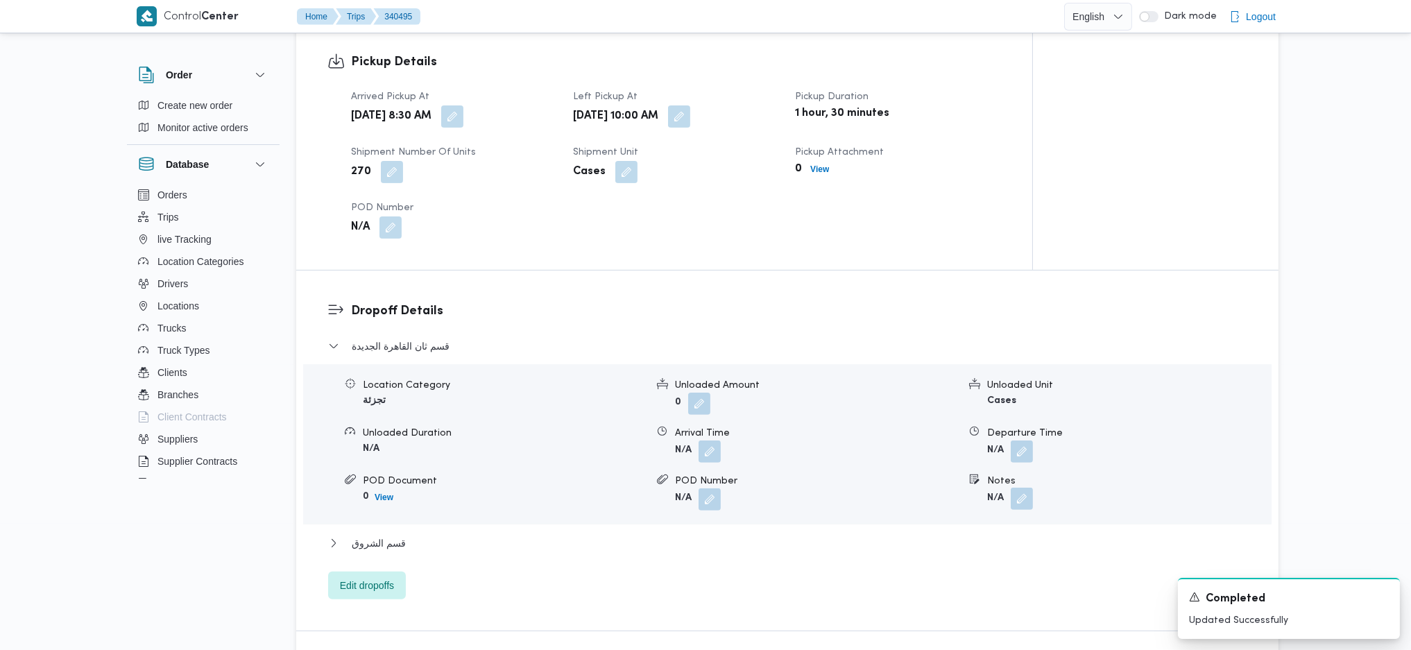
click at [1023, 488] on button "button" at bounding box center [1021, 499] width 22 height 22
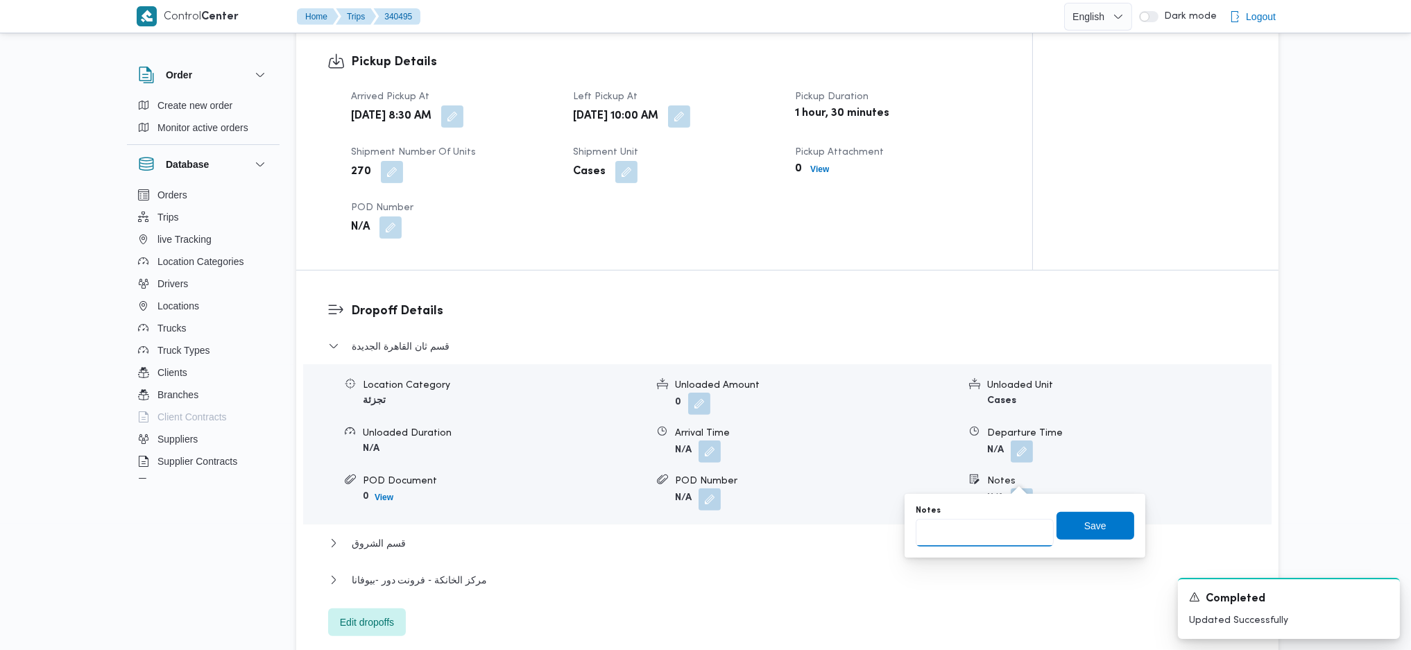
click at [979, 538] on input "Notes" at bounding box center [984, 533] width 138 height 28
type input "مدينتى"
click button "Save" at bounding box center [1095, 526] width 78 height 28
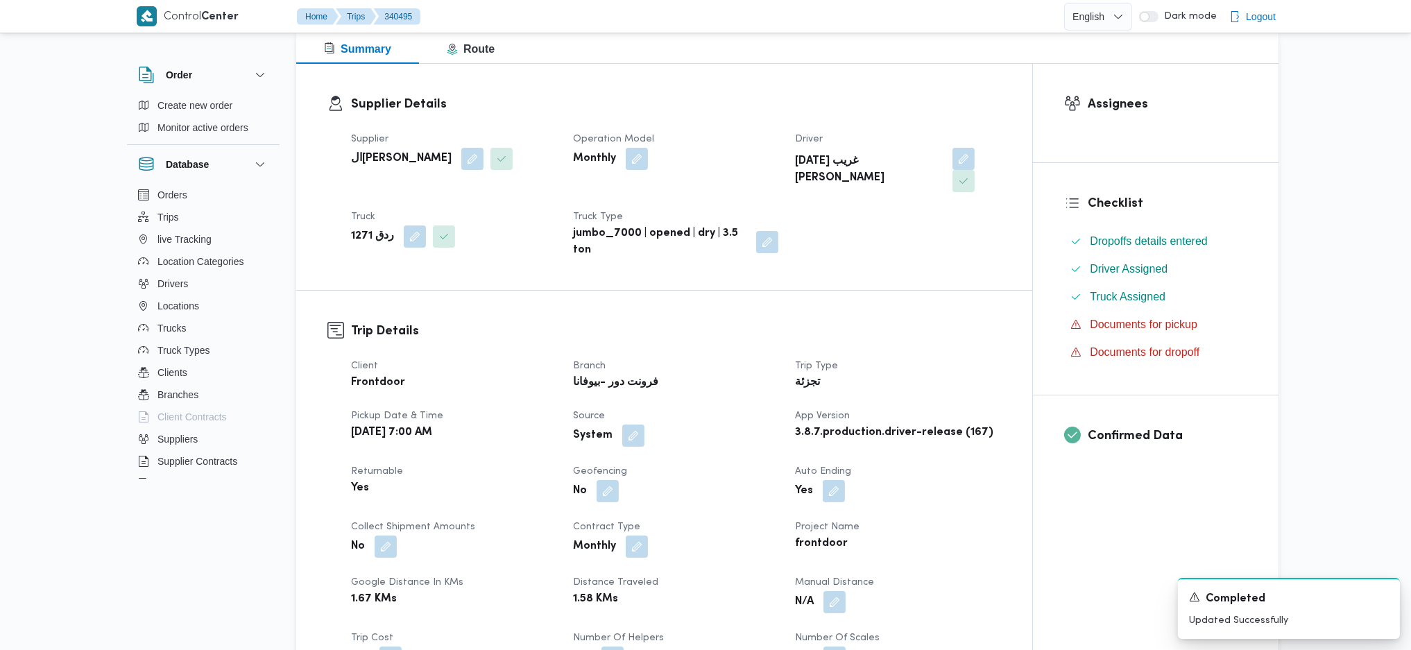
scroll to position [0, 0]
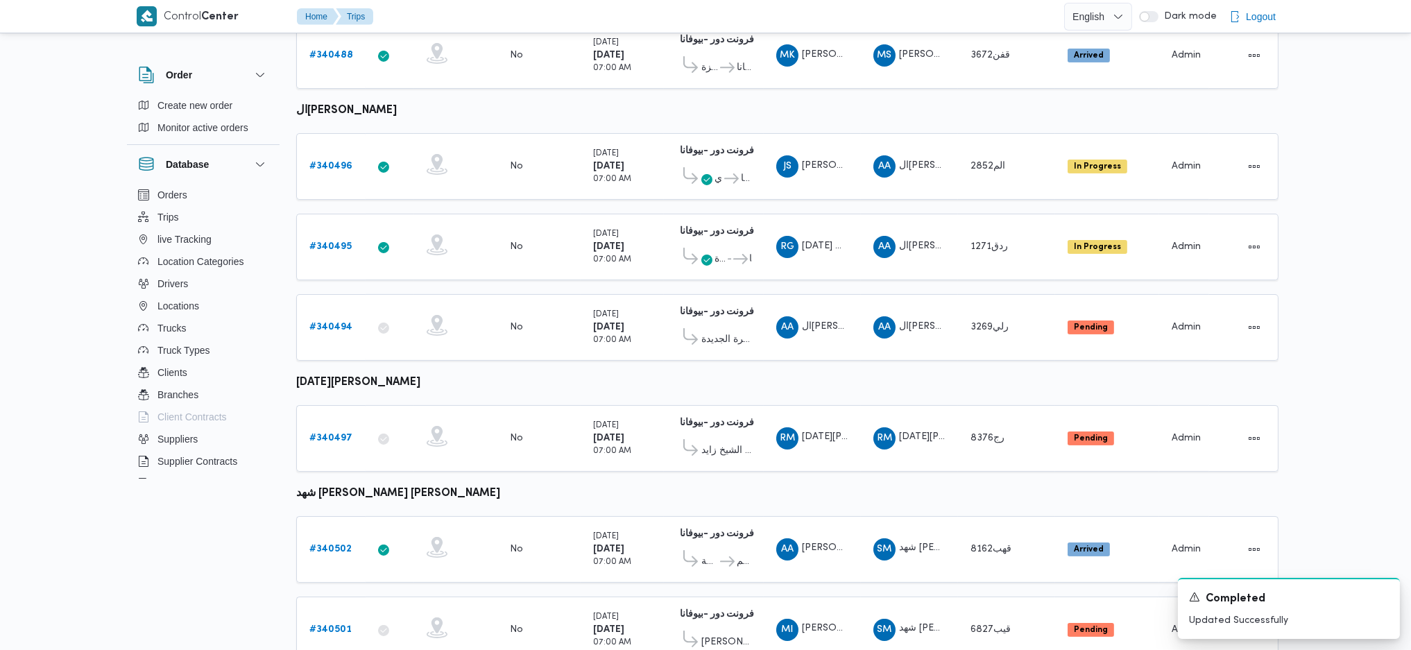
scroll to position [669, 0]
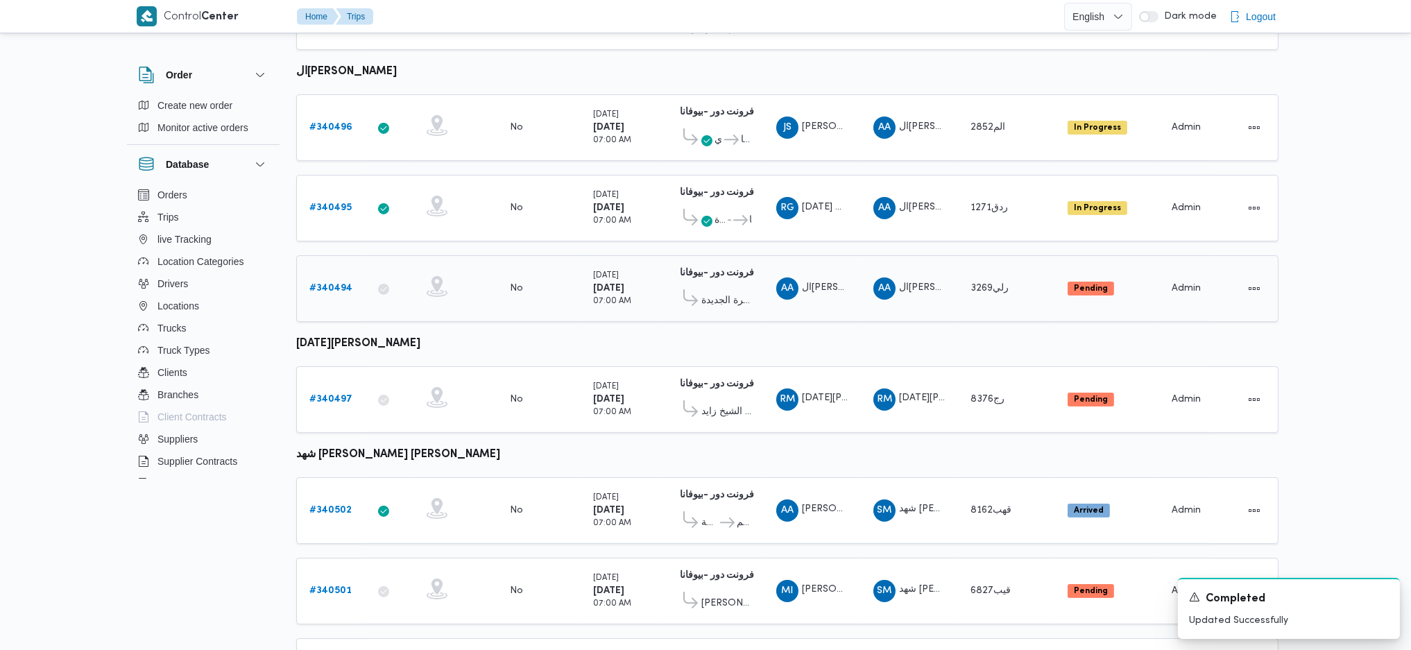
click at [313, 284] on b "# 340494" at bounding box center [330, 288] width 43 height 9
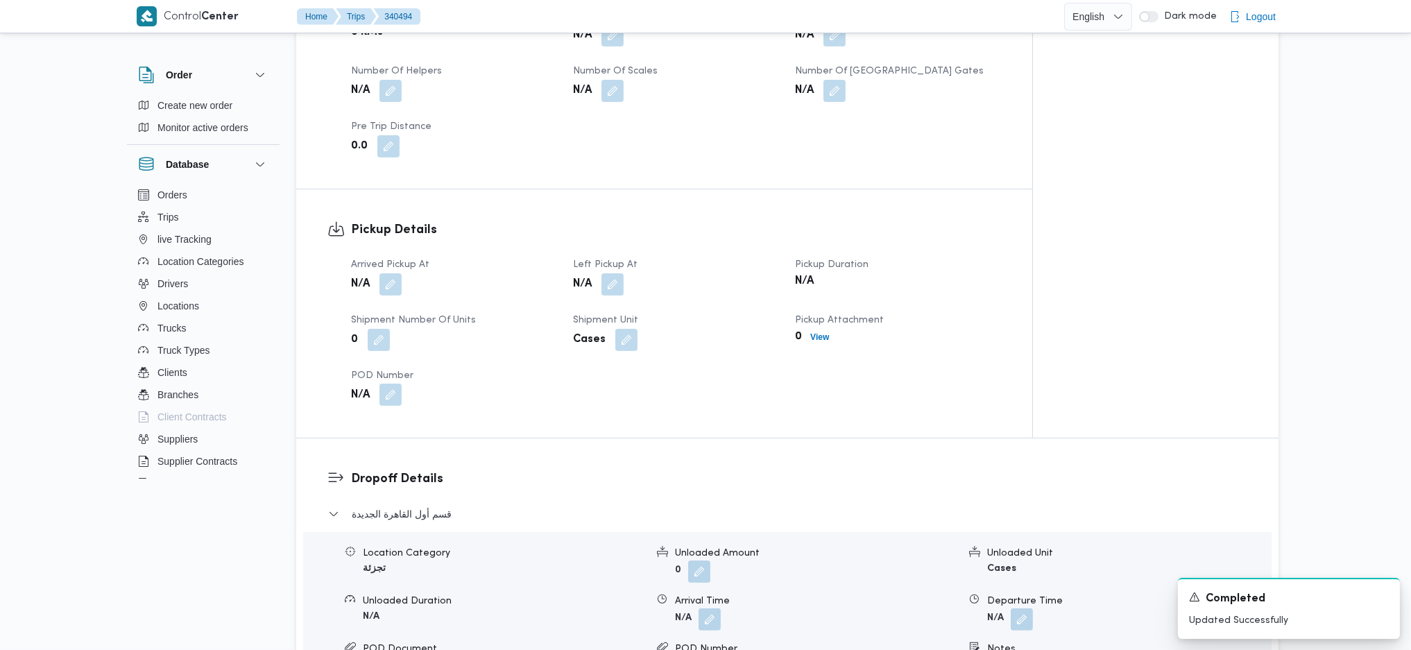
scroll to position [832, 0]
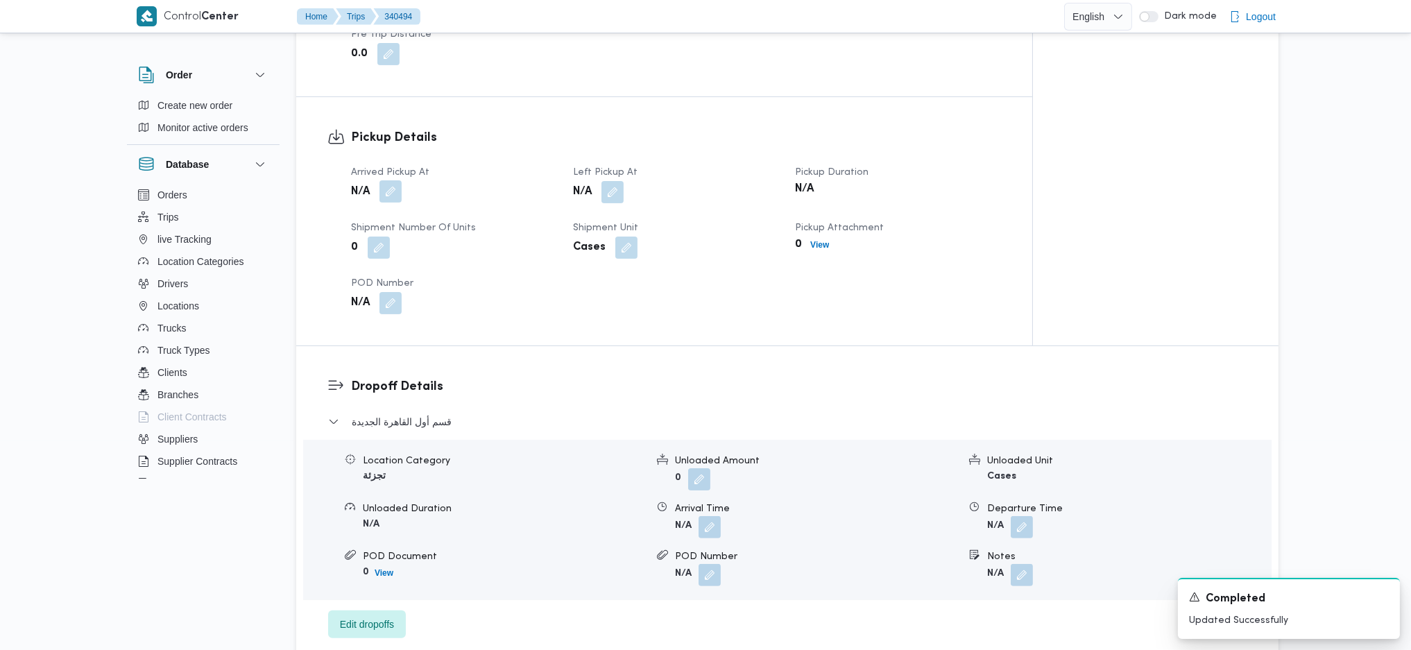
click at [390, 196] on button "button" at bounding box center [390, 191] width 22 height 22
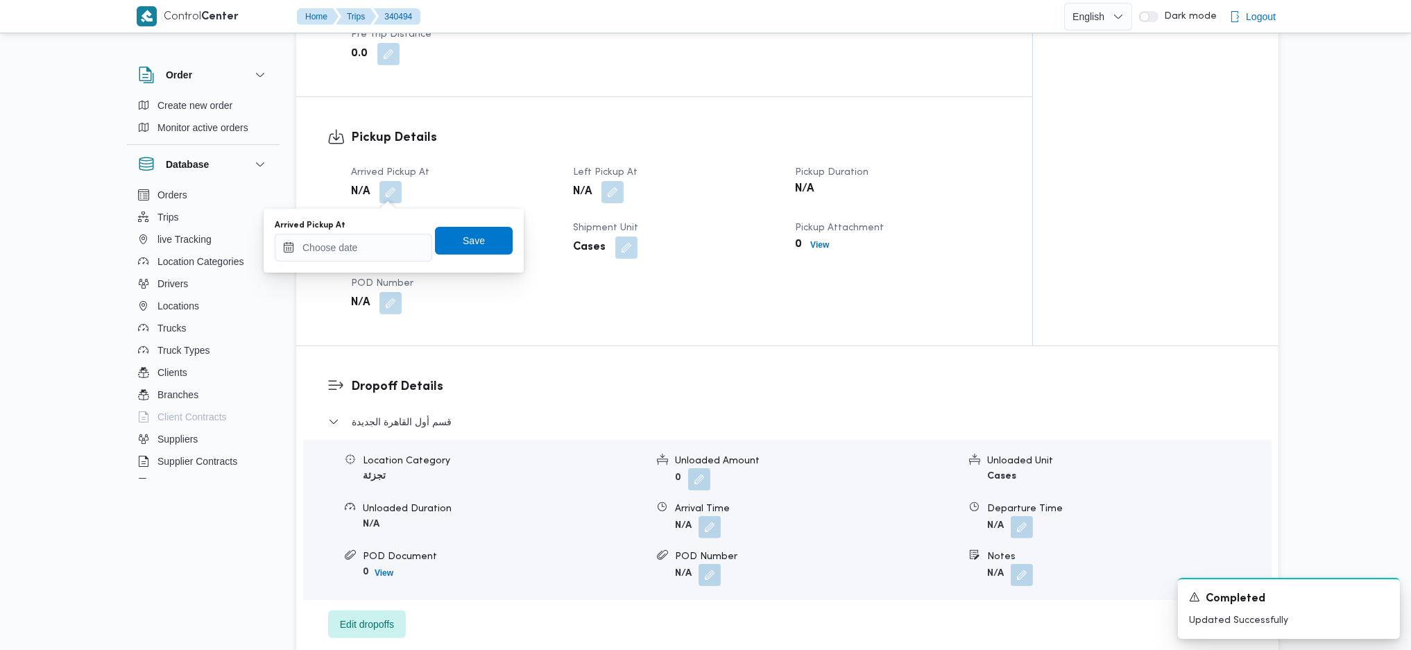
drag, startPoint x: 363, startPoint y: 280, endPoint x: 367, endPoint y: 250, distance: 30.1
click at [362, 273] on div "Arrived Pickup At N/A Left Pickup At N/A Pickup Duration N/A Shipment Number of…" at bounding box center [676, 239] width 666 height 166
click at [369, 239] on input "Arrived Pickup At" at bounding box center [353, 248] width 157 height 28
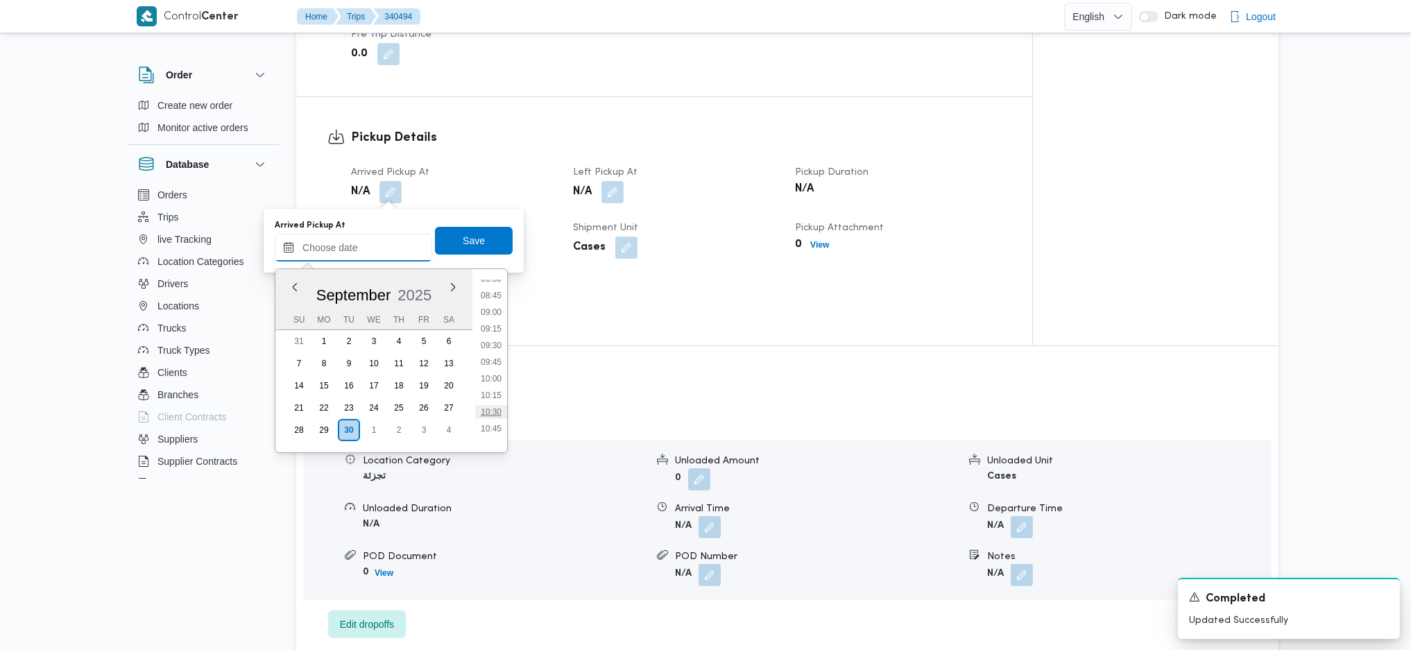
scroll to position [482, 0]
drag, startPoint x: 495, startPoint y: 369, endPoint x: 479, endPoint y: 334, distance: 38.8
click at [495, 369] on li "08:30" at bounding box center [491, 371] width 32 height 14
type input "30/09/2025 08:30"
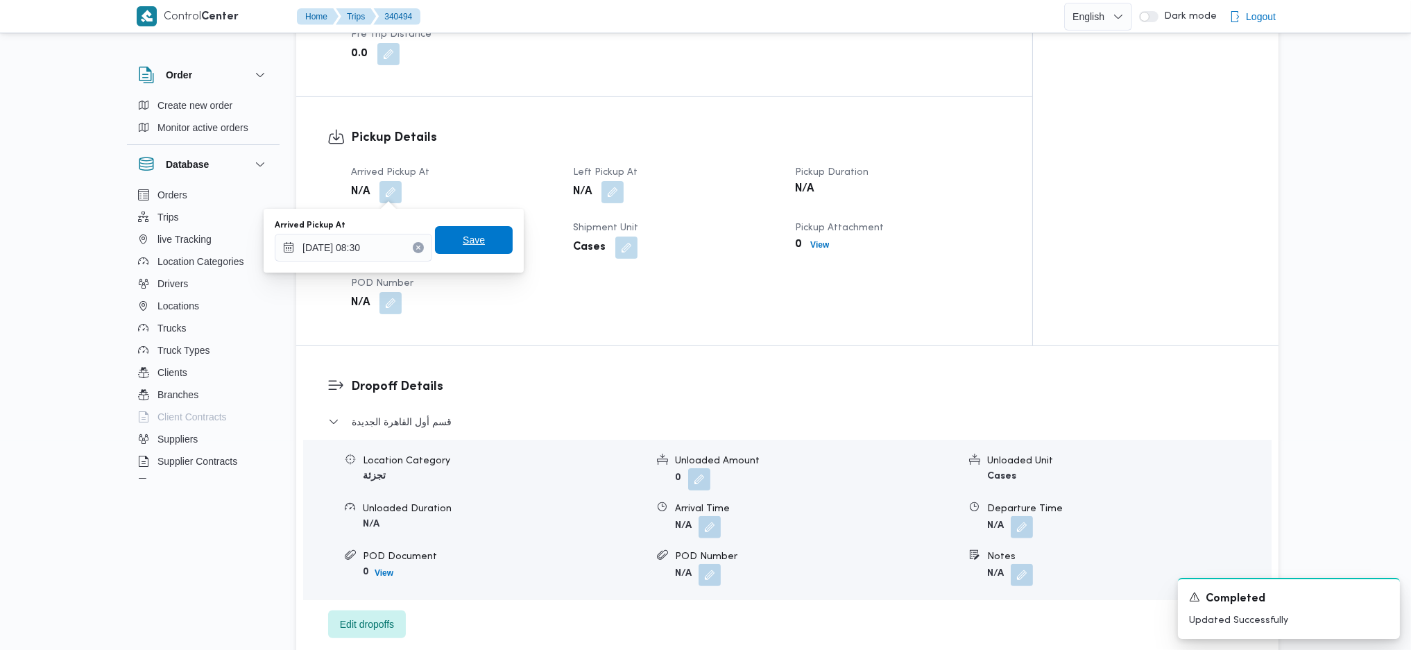
click at [440, 234] on span "Save" at bounding box center [474, 240] width 78 height 28
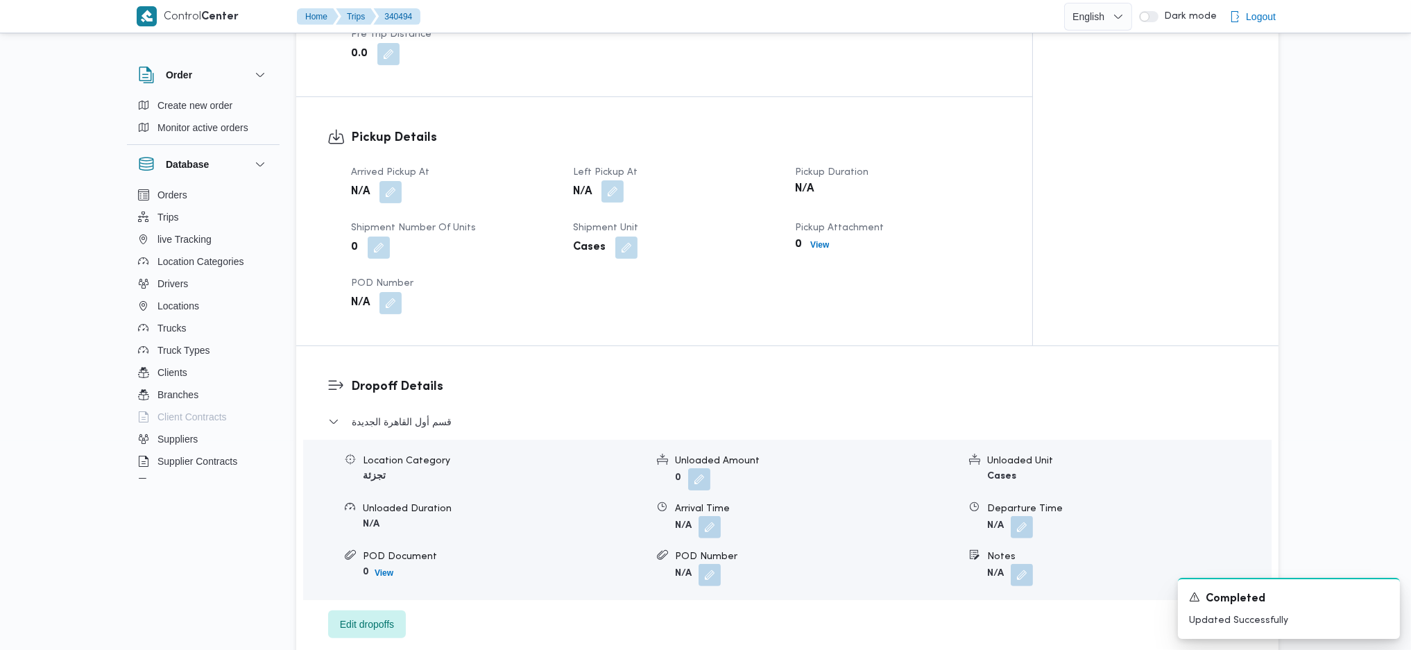
drag, startPoint x: 606, startPoint y: 190, endPoint x: 614, endPoint y: 190, distance: 7.6
click at [612, 190] on button "button" at bounding box center [612, 191] width 22 height 22
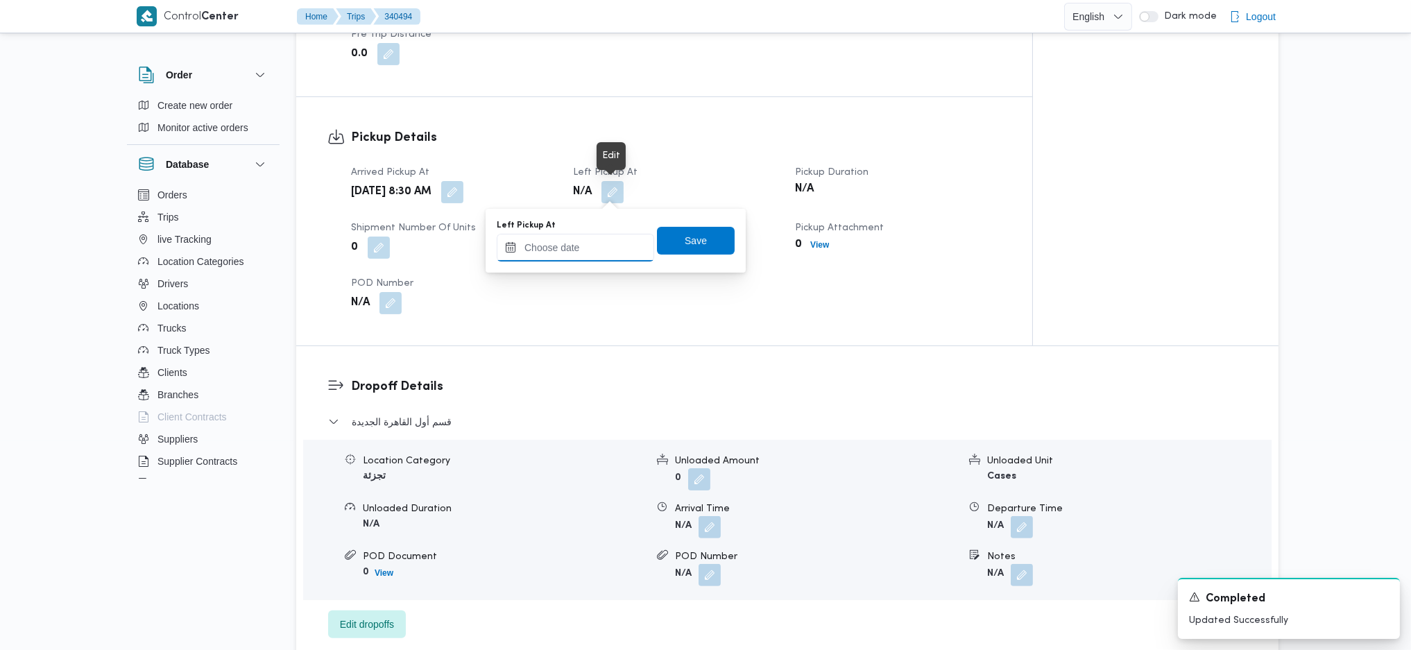
click at [593, 244] on input "Left Pickup At" at bounding box center [575, 248] width 157 height 28
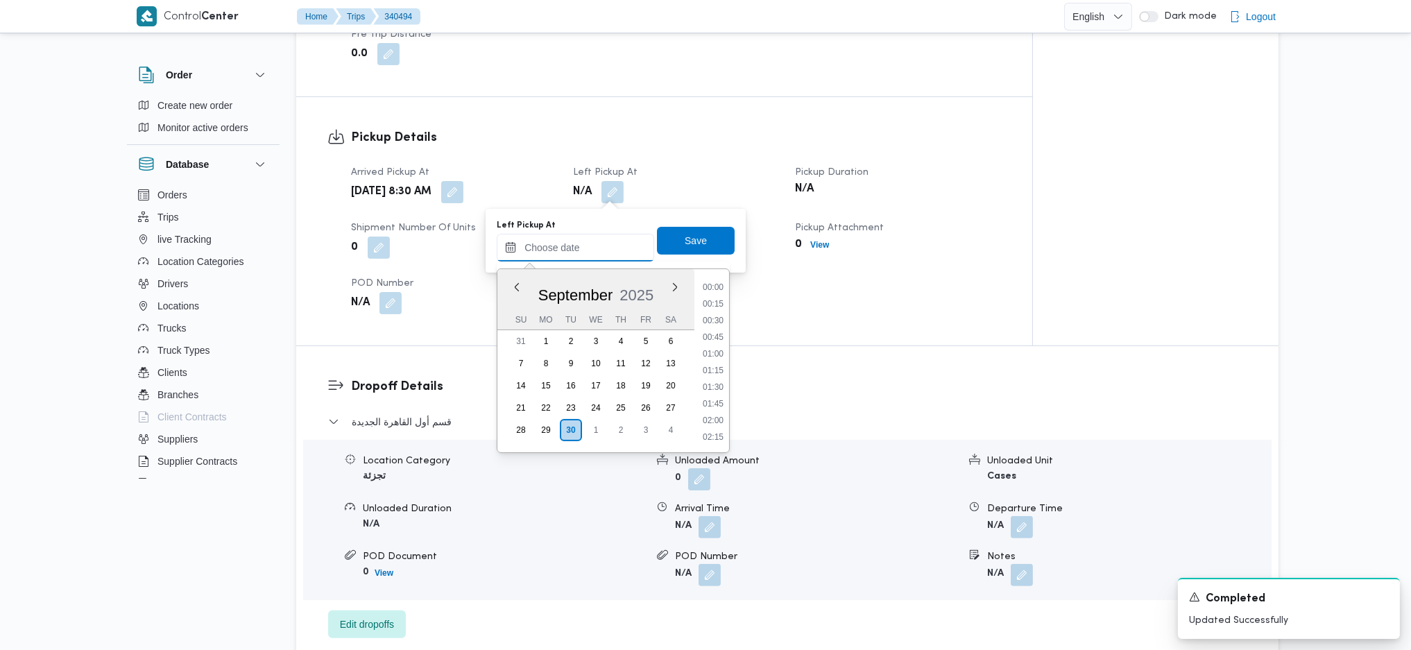
scroll to position [667, 0]
click at [713, 300] on li "10:15" at bounding box center [713, 302] width 32 height 14
type input "30/09/2025 10:15"
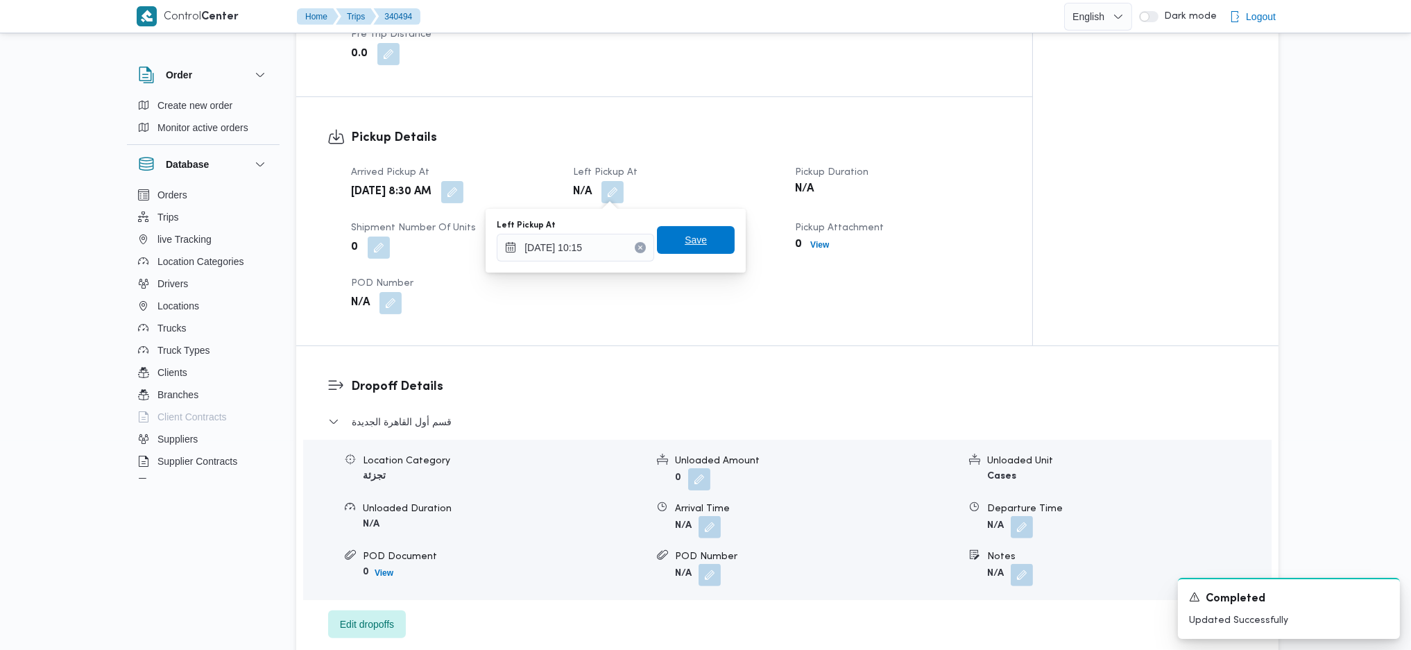
click at [684, 238] on span "Save" at bounding box center [695, 240] width 22 height 17
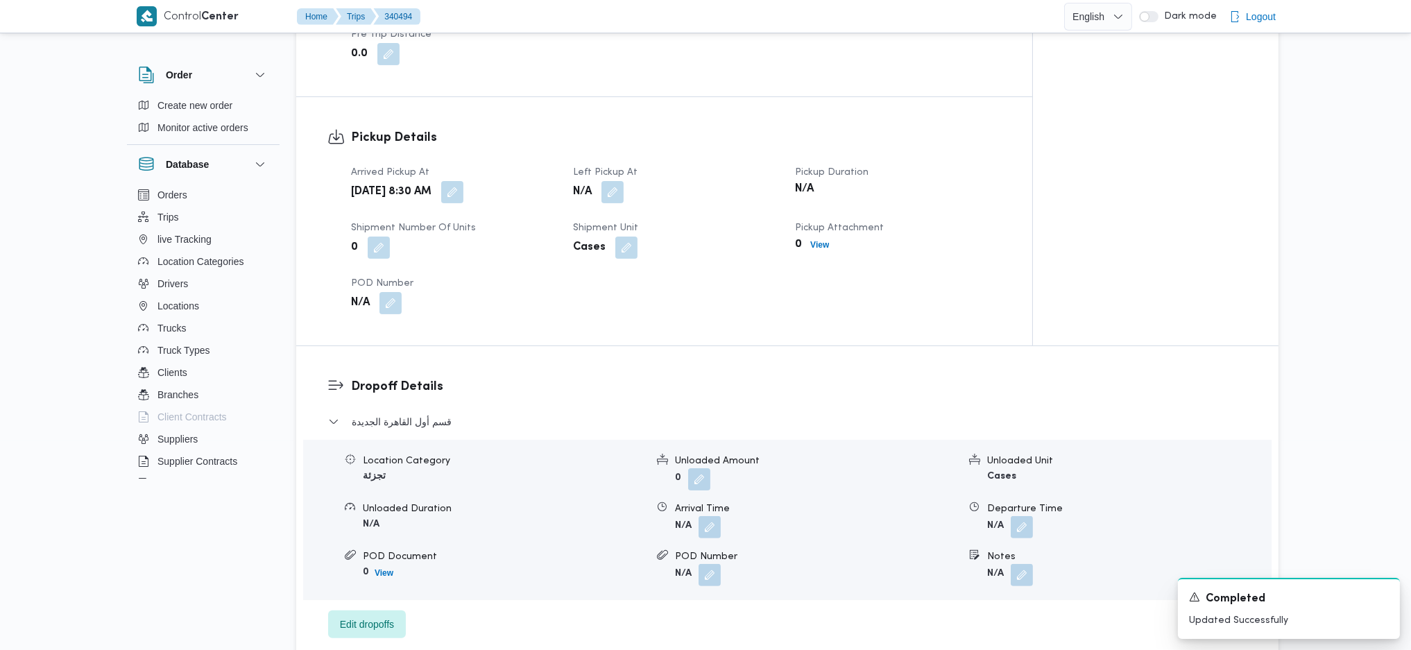
scroll to position [184, 0]
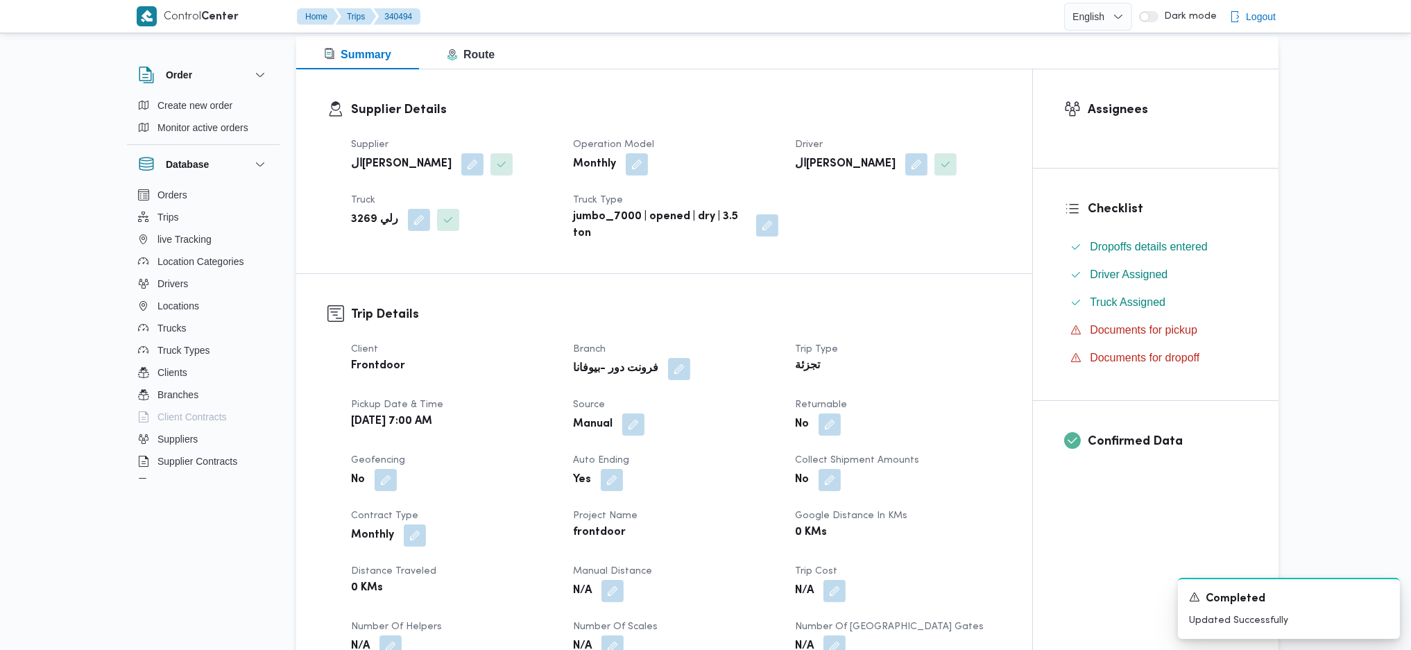
click at [845, 423] on div "No" at bounding box center [897, 424] width 208 height 25
click at [829, 429] on button "button" at bounding box center [829, 424] width 22 height 22
click at [791, 463] on label "Is the trip will return to pickup after finish?" at bounding box center [791, 466] width 213 height 17
checkbox input "true"
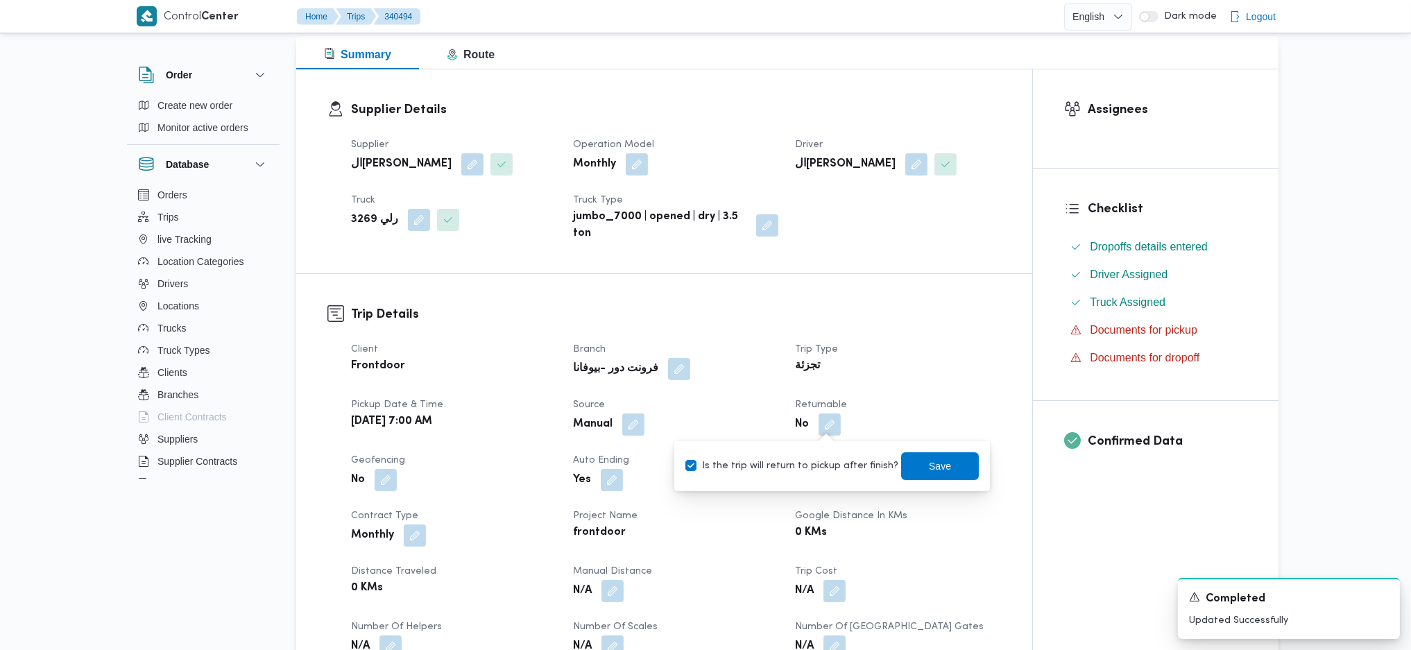
click at [949, 448] on div "You are in a dialog. To close this dialog, hit escape. Is the trip will return …" at bounding box center [832, 466] width 316 height 50
click at [949, 460] on span "Save" at bounding box center [940, 465] width 78 height 28
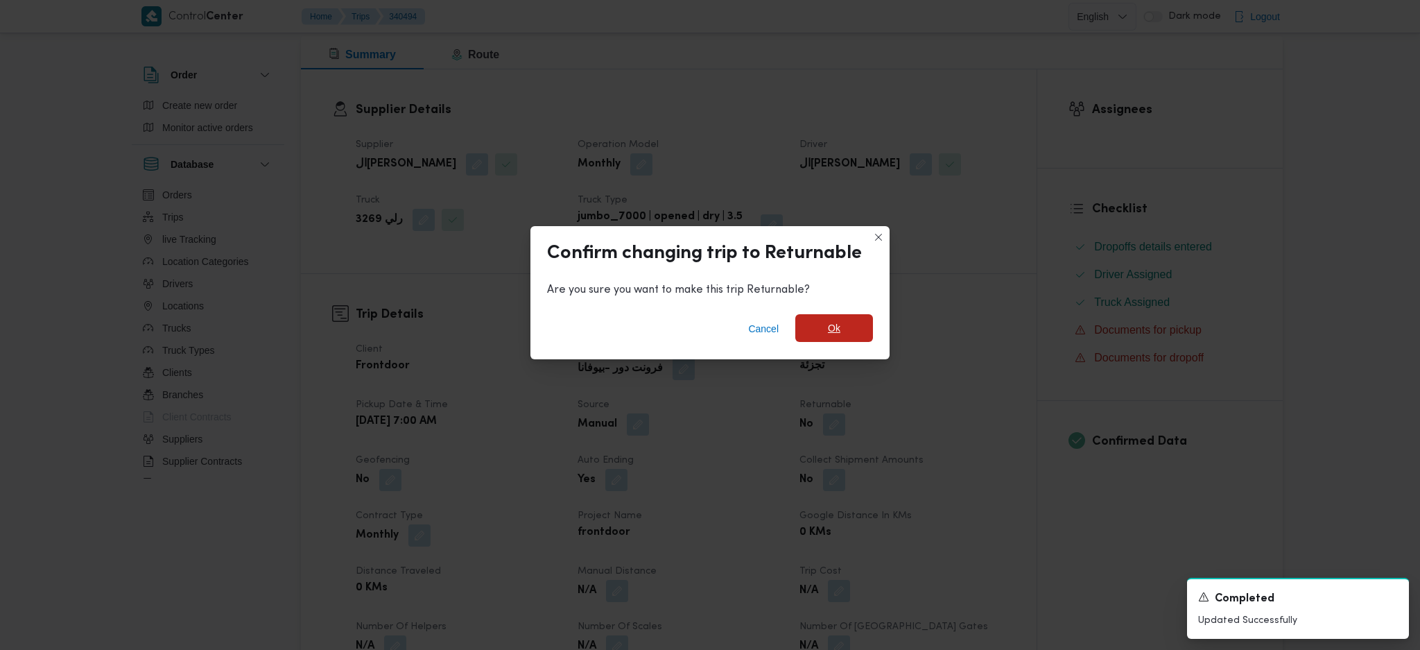
click at [818, 339] on span "Ok" at bounding box center [834, 328] width 78 height 28
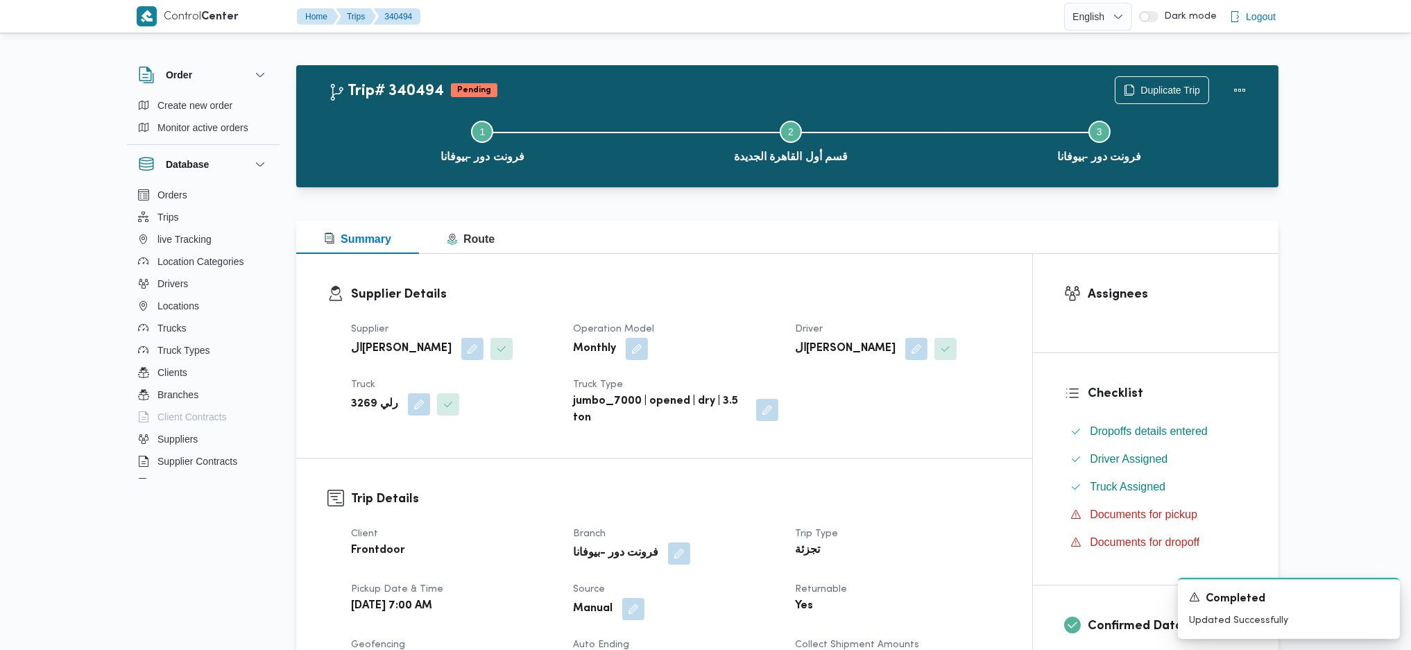
scroll to position [555, 0]
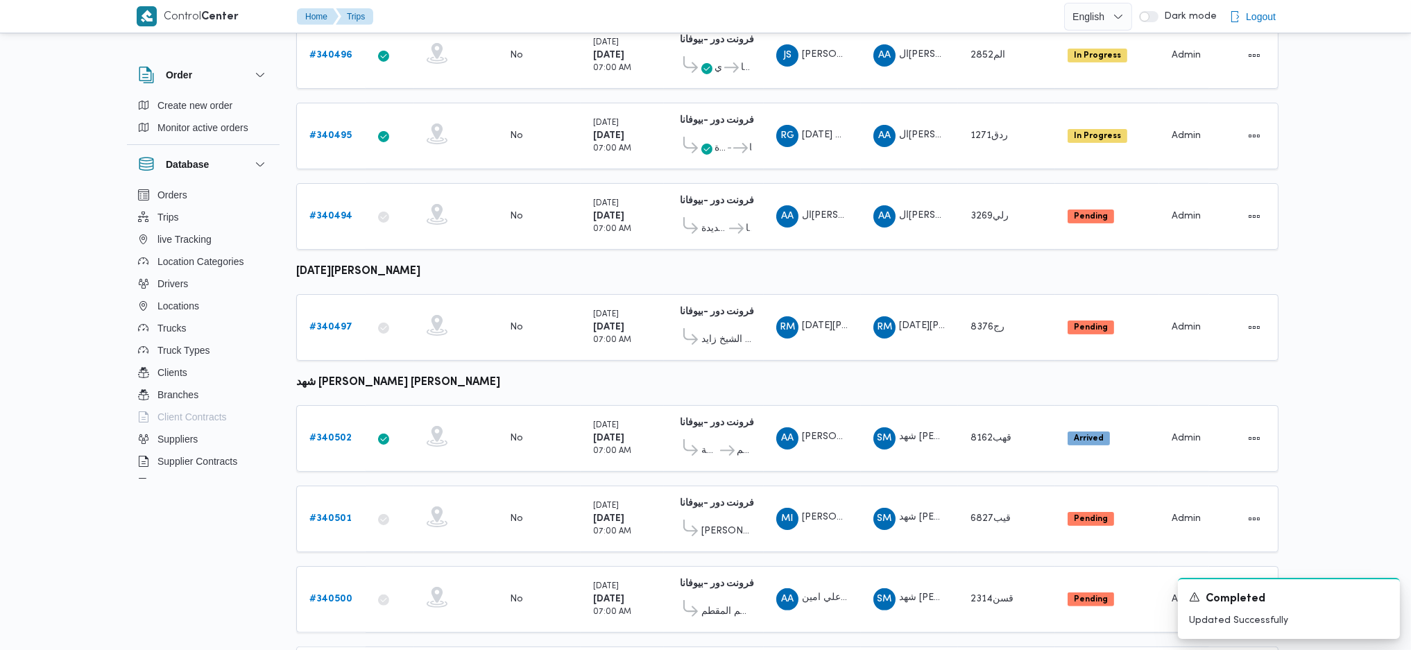
scroll to position [901, 0]
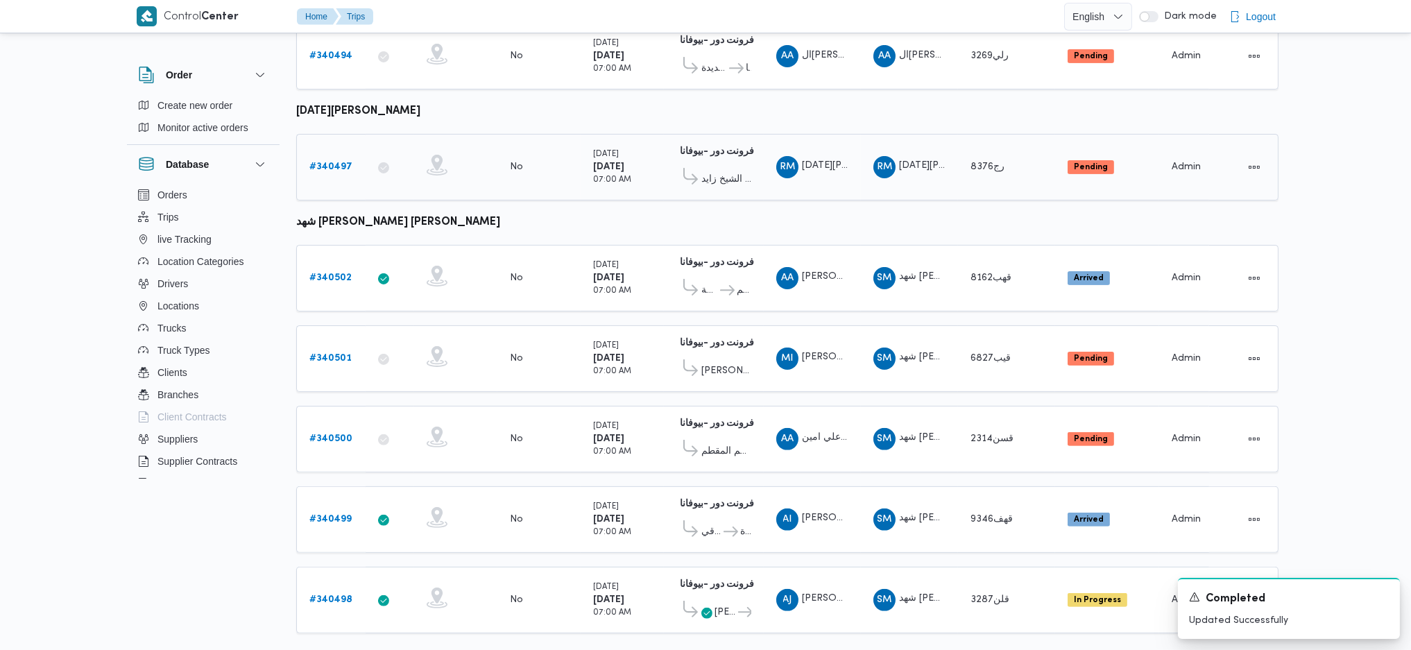
click at [311, 162] on b "# 340497" at bounding box center [330, 166] width 43 height 9
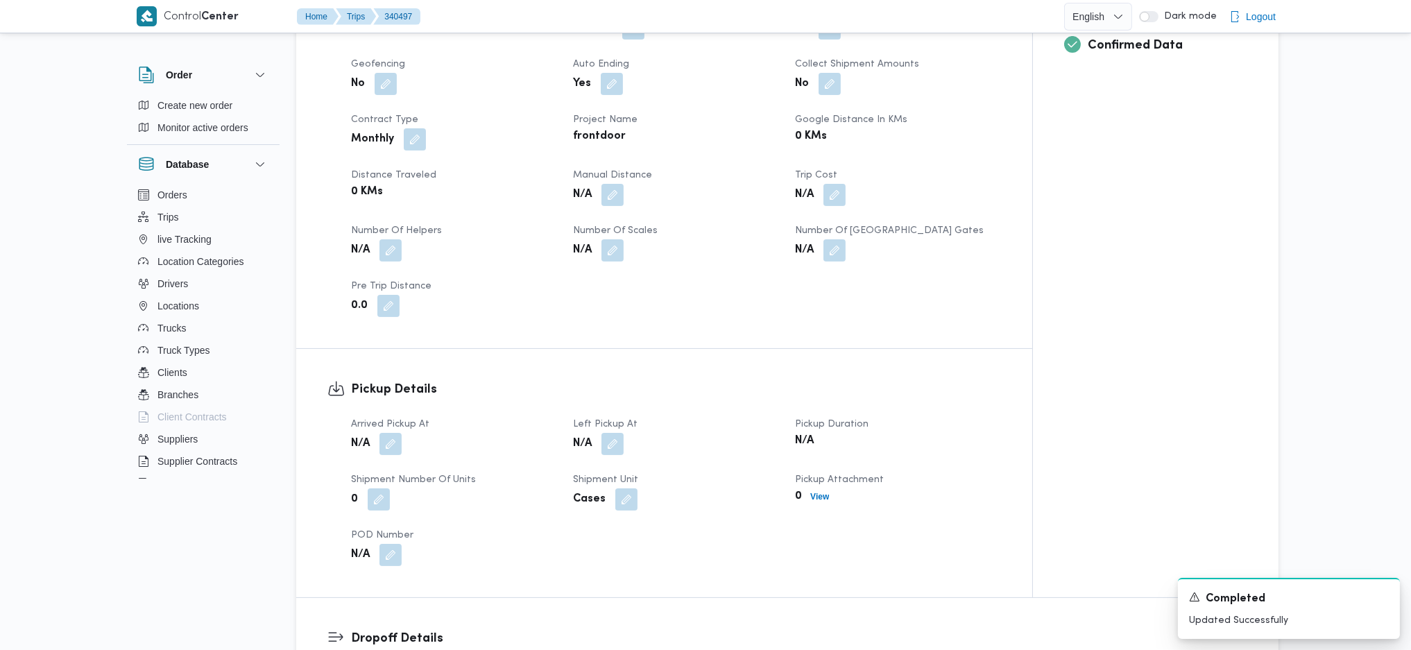
scroll to position [647, 0]
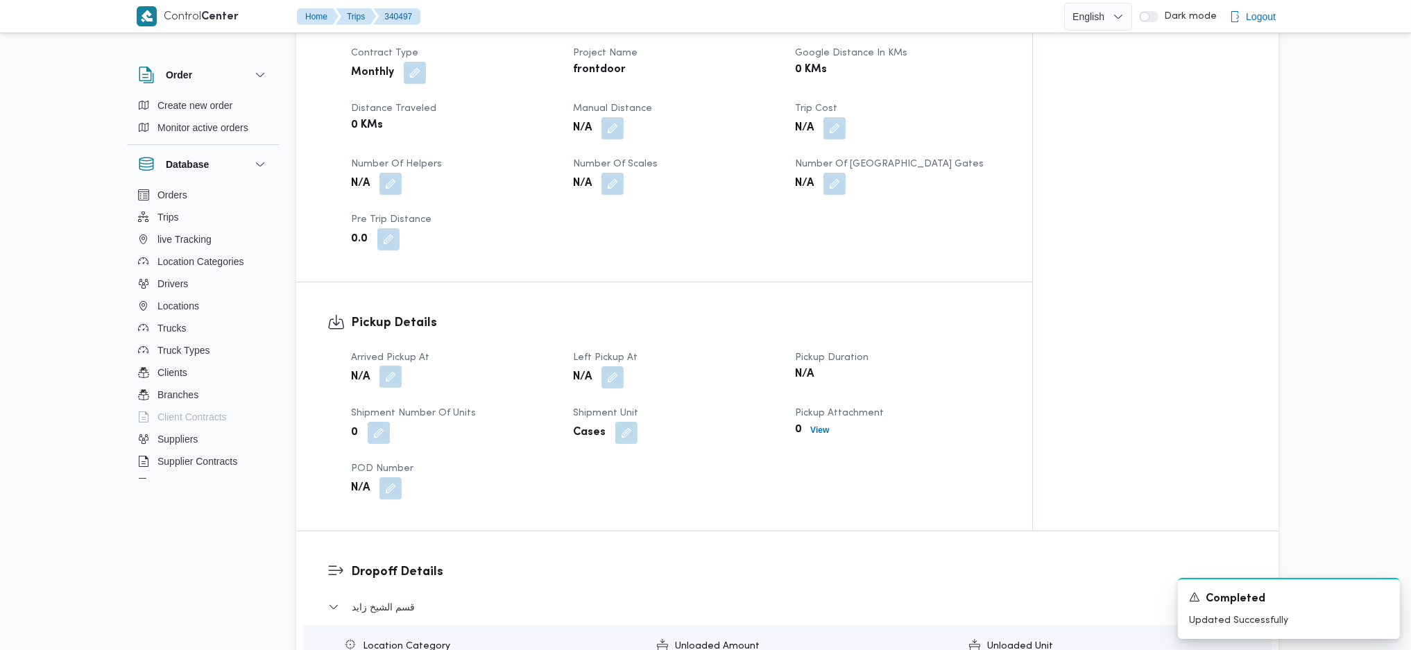
click at [388, 374] on button "button" at bounding box center [390, 376] width 22 height 22
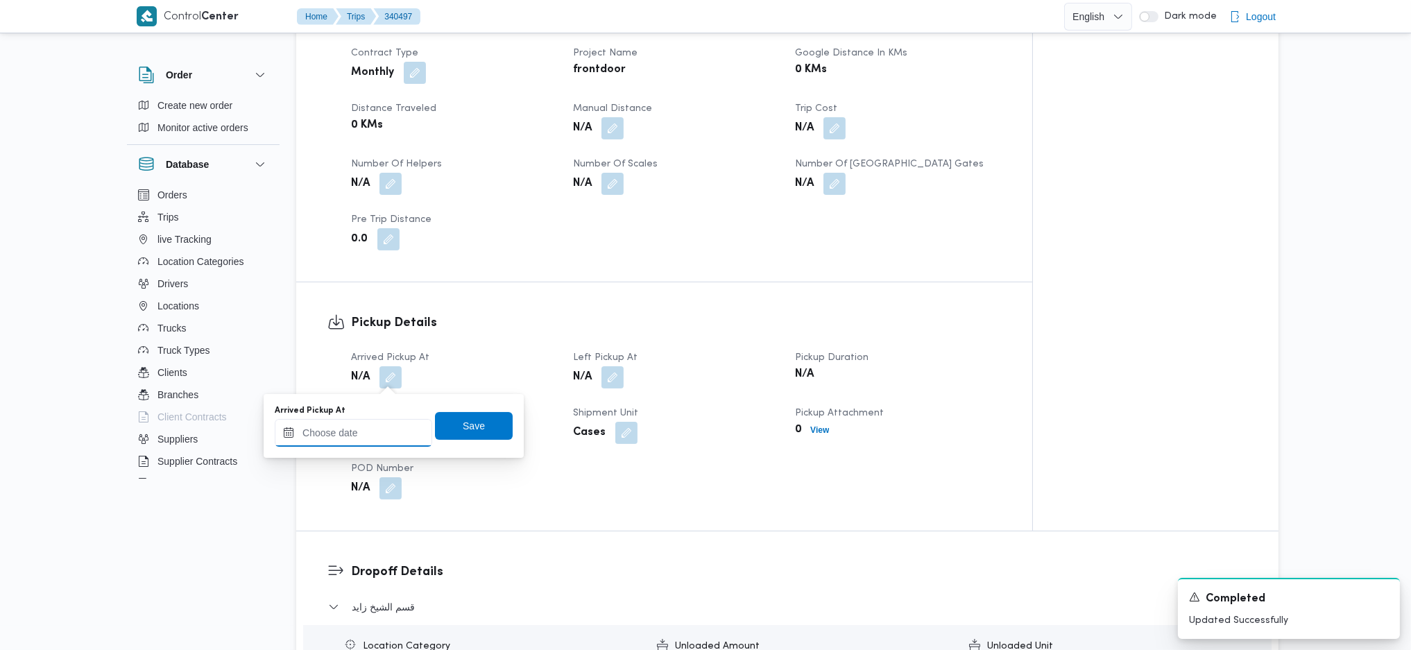
click at [368, 436] on input "Arrived Pickup At" at bounding box center [353, 433] width 157 height 28
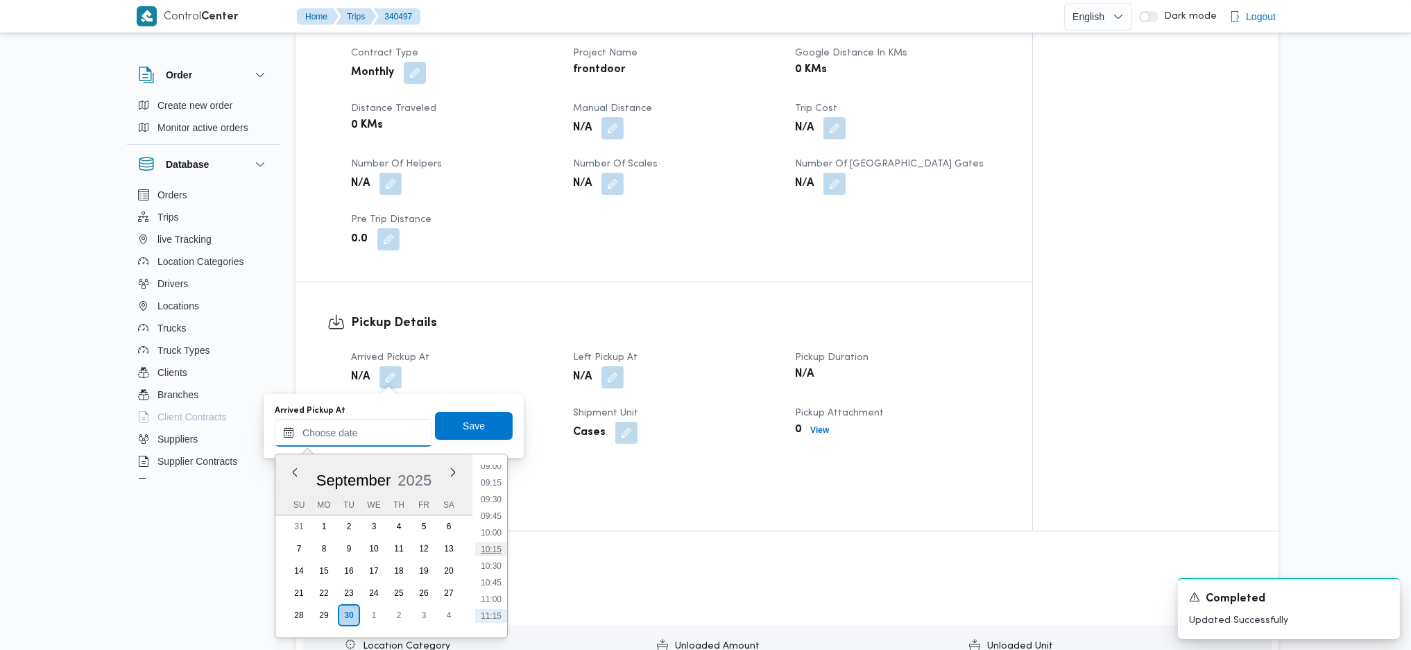
scroll to position [574, 0]
click at [501, 474] on li "08:45" at bounding box center [491, 481] width 32 height 14
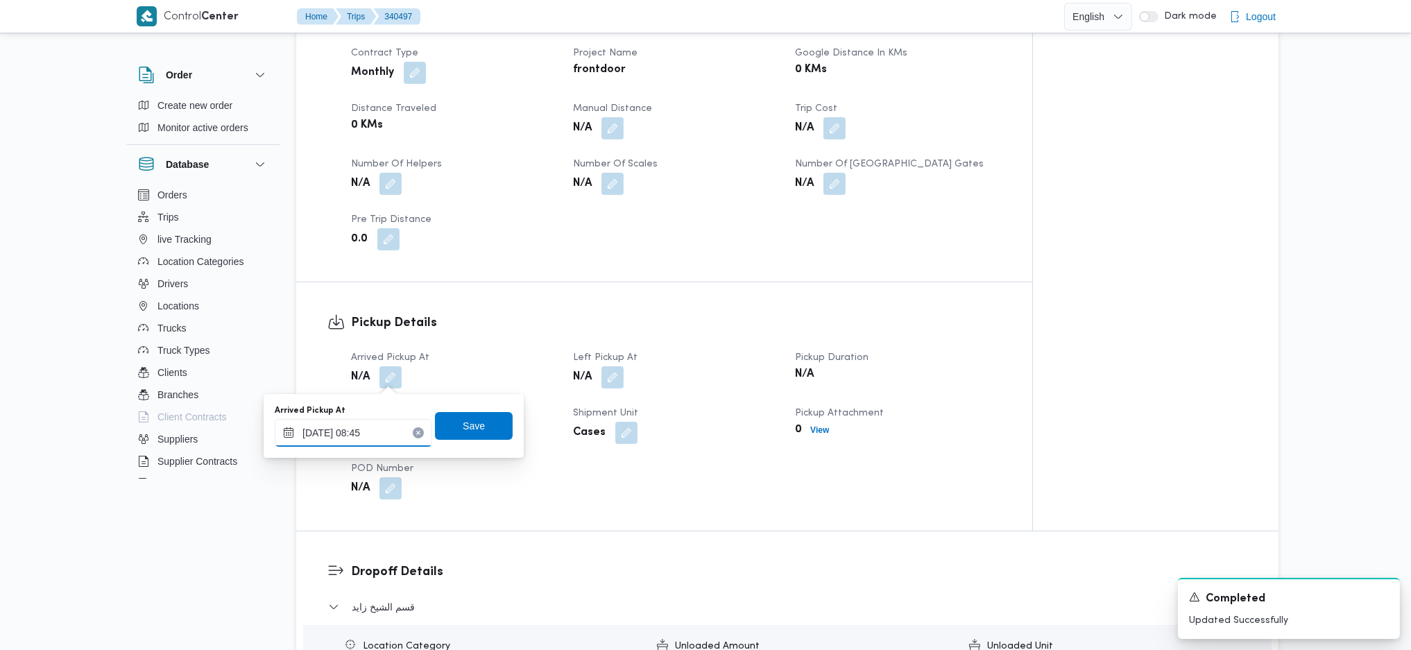
type input "30/09/2025 08:45"
click at [490, 432] on span "Save" at bounding box center [474, 425] width 78 height 28
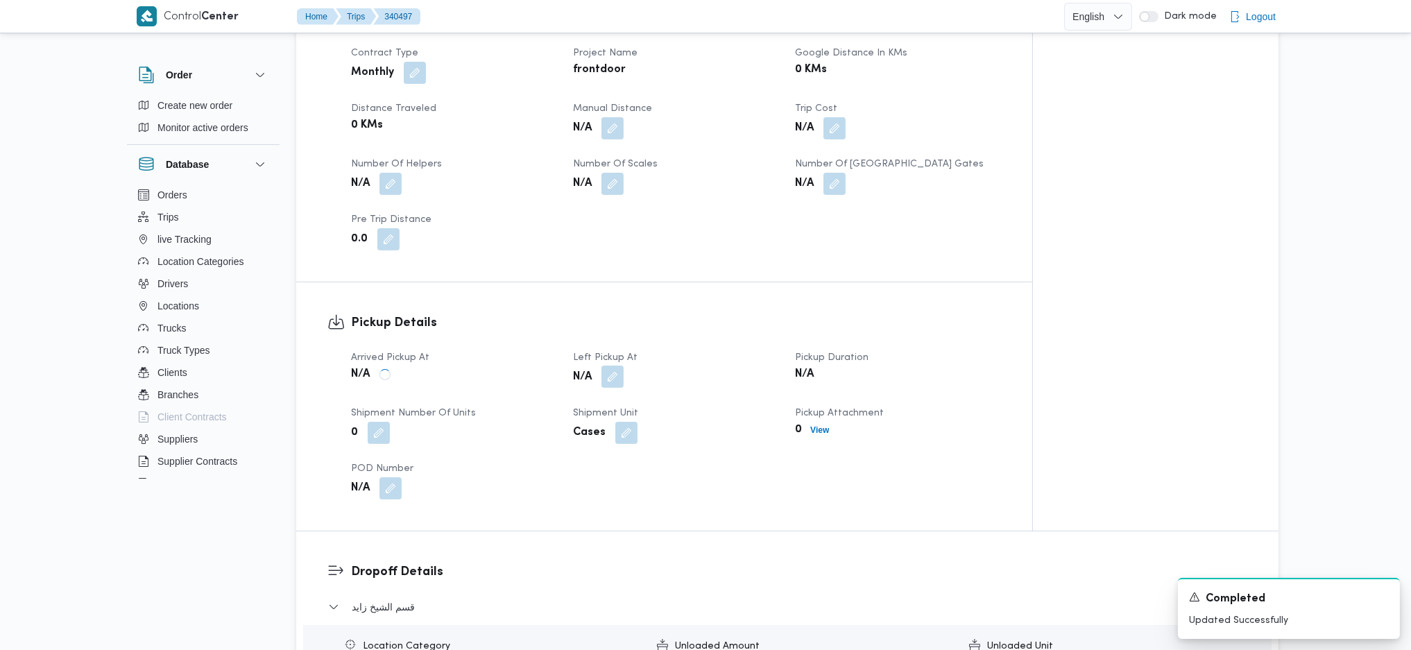
click at [612, 384] on button "button" at bounding box center [612, 376] width 22 height 22
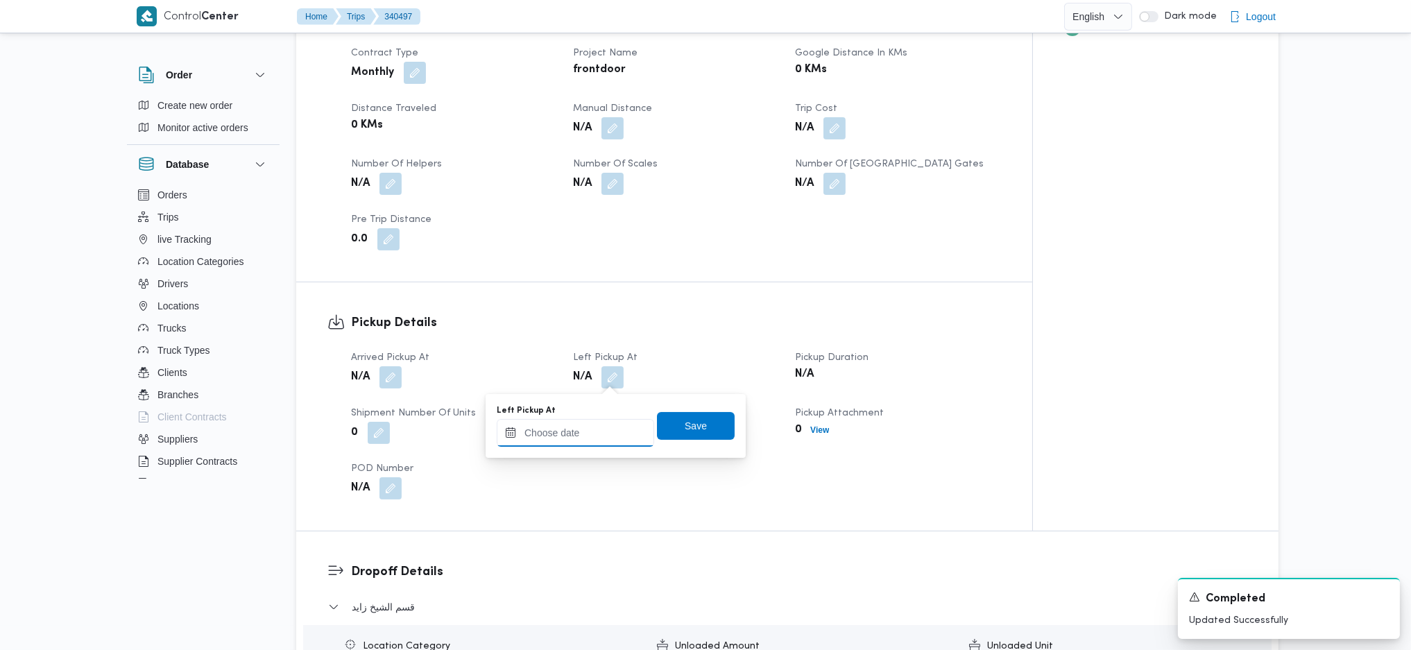
click at [587, 435] on input "Left Pickup At" at bounding box center [575, 433] width 157 height 28
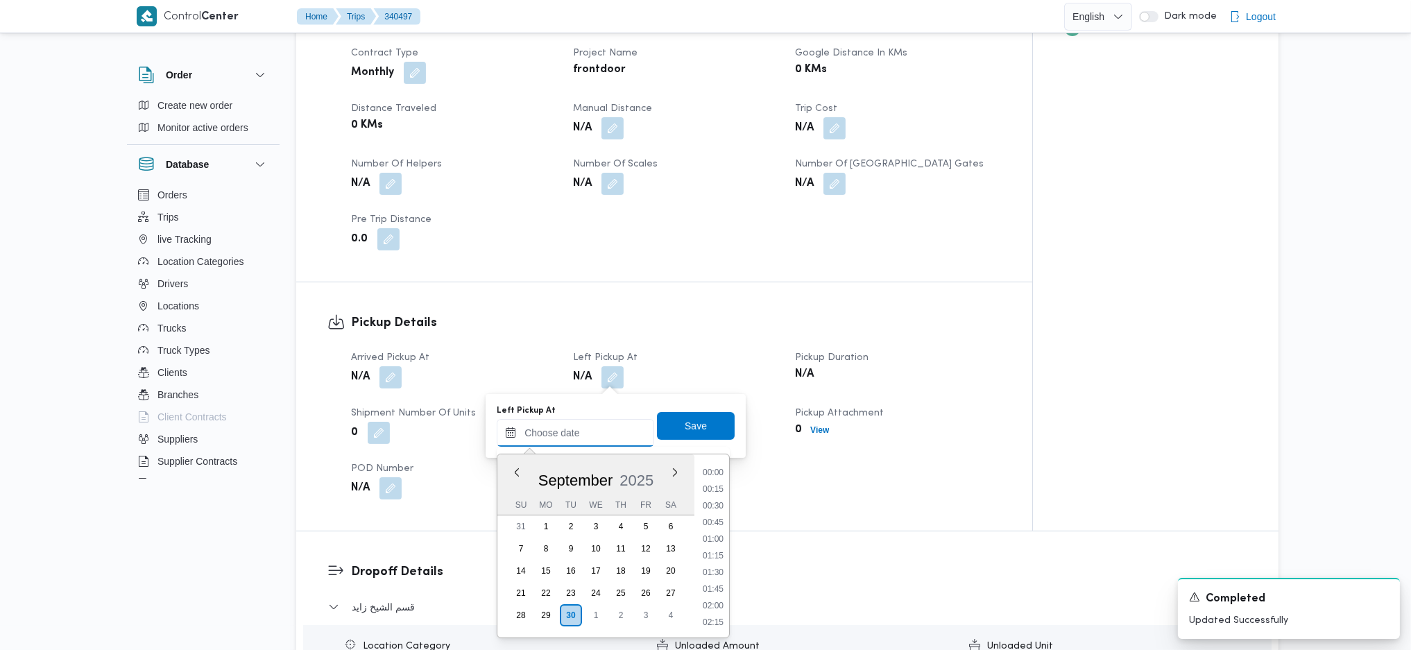
scroll to position [667, 0]
click at [720, 485] on li "10:15" at bounding box center [713, 488] width 32 height 14
type input "30/09/2025 10:15"
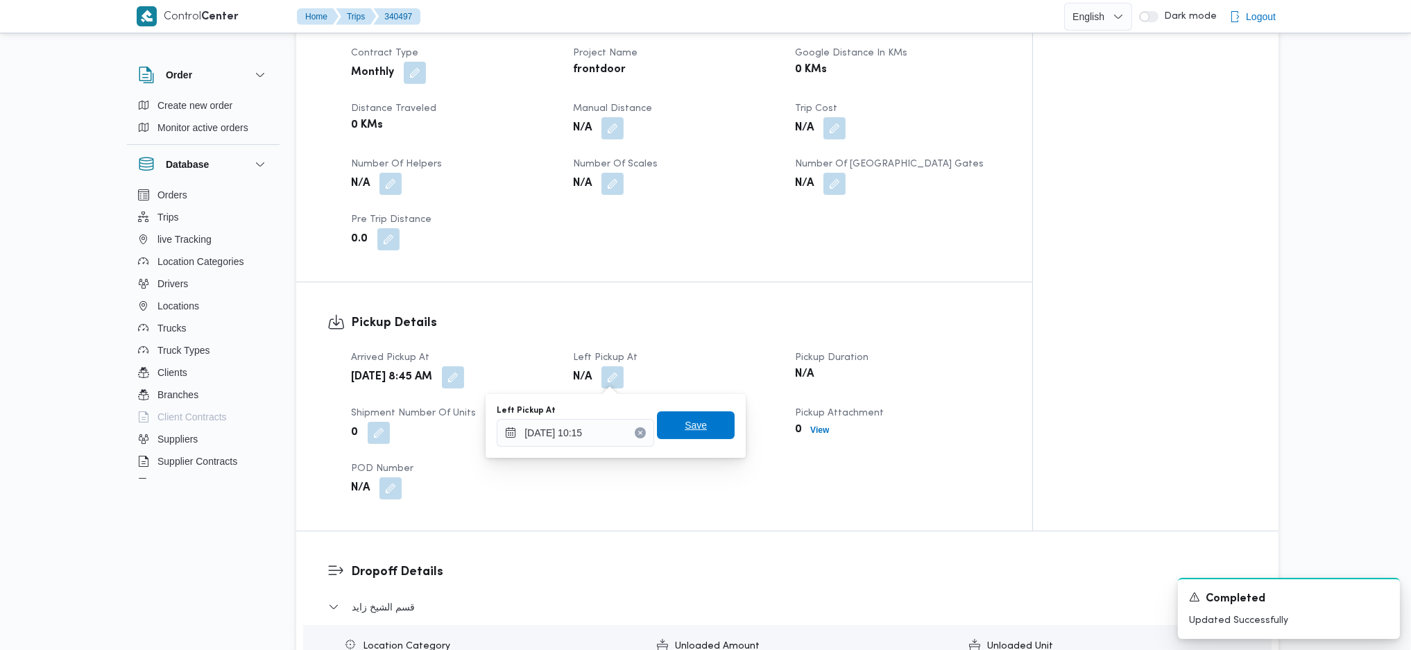
click at [684, 423] on span "Save" at bounding box center [695, 425] width 22 height 17
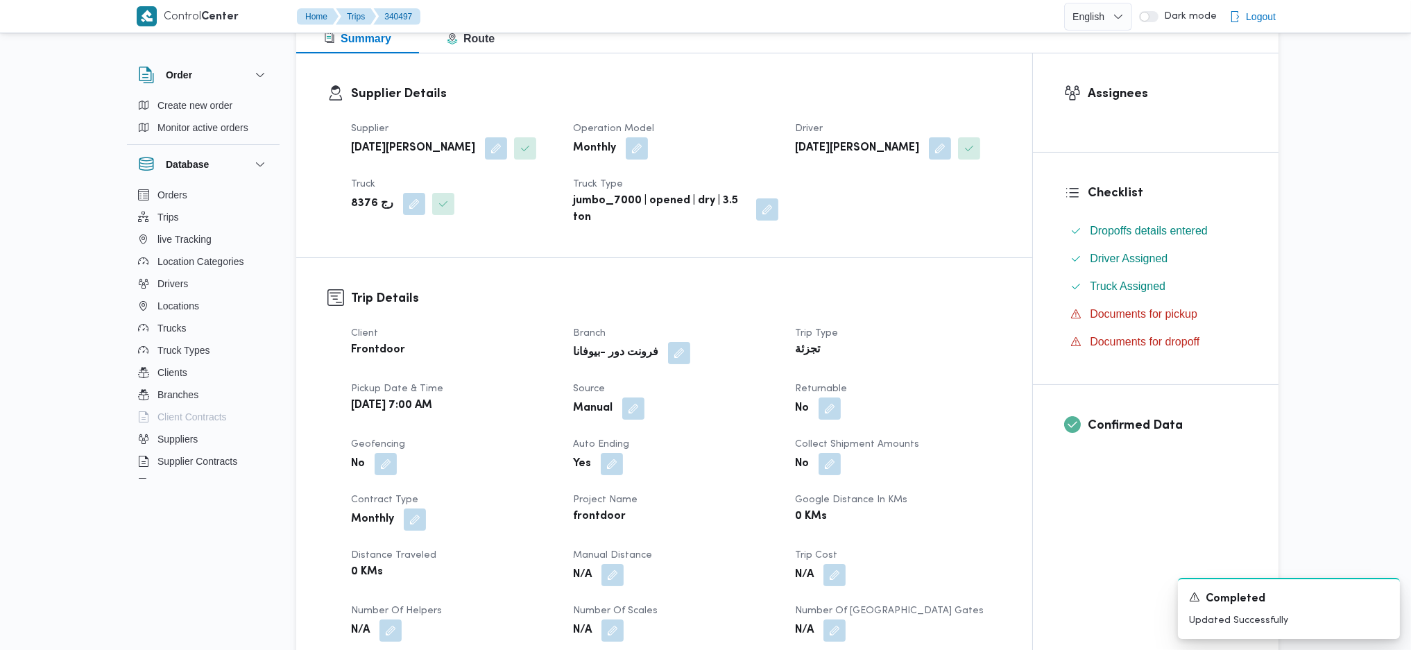
scroll to position [277, 0]
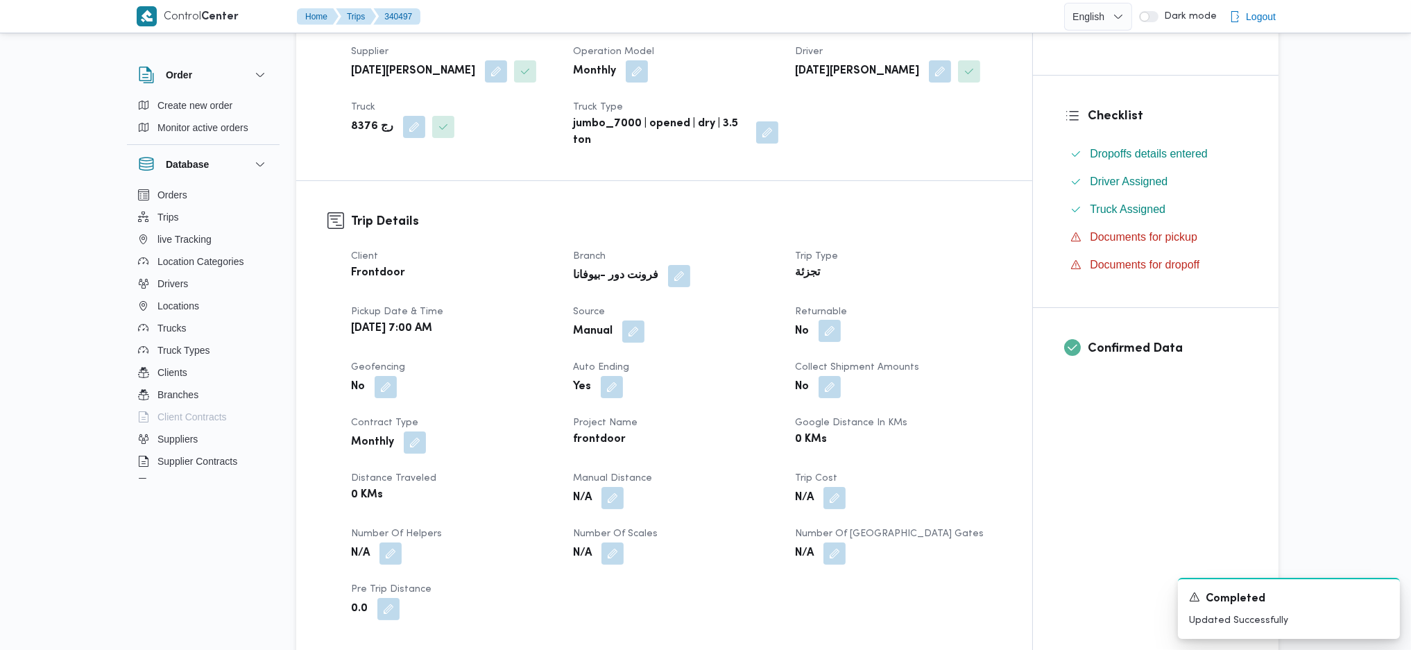
click at [834, 325] on button "button" at bounding box center [829, 331] width 22 height 22
click at [802, 372] on label "Is the trip will return to pickup after finish?" at bounding box center [791, 373] width 213 height 17
checkbox input "true"
click at [903, 366] on span "Save" at bounding box center [940, 373] width 78 height 28
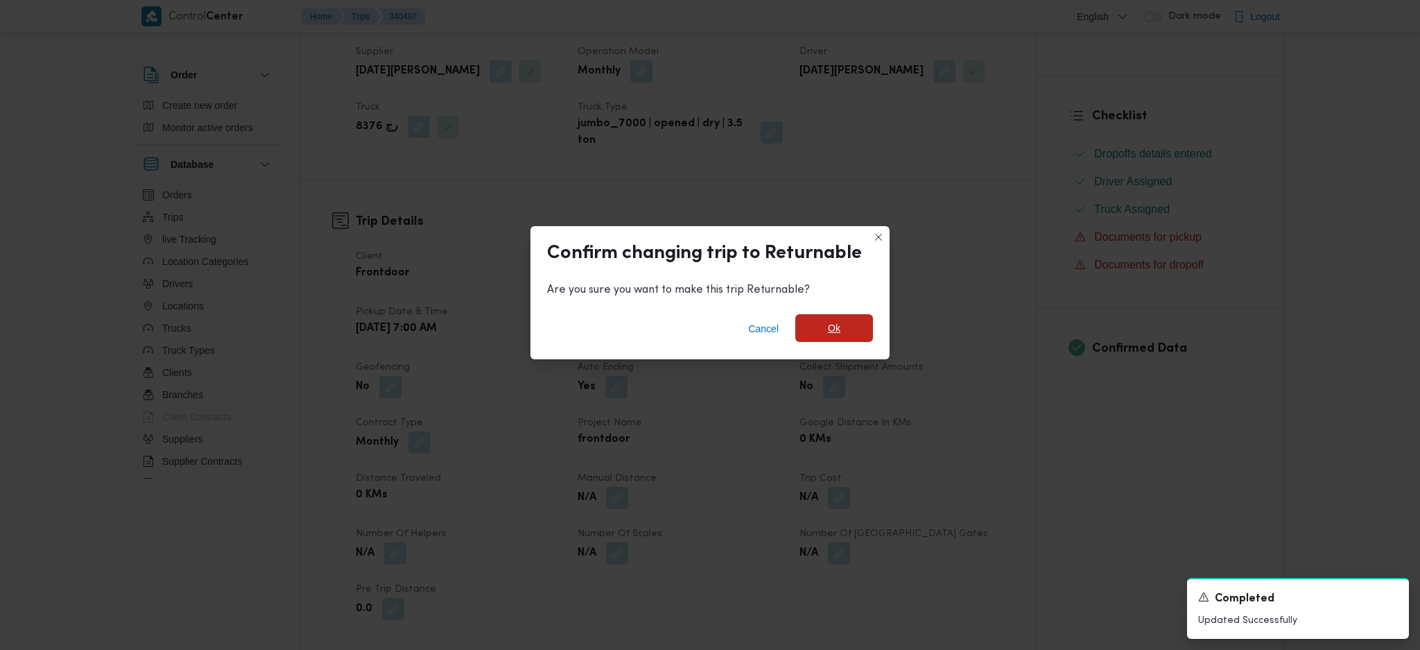
click at [849, 328] on span "Ok" at bounding box center [834, 328] width 78 height 28
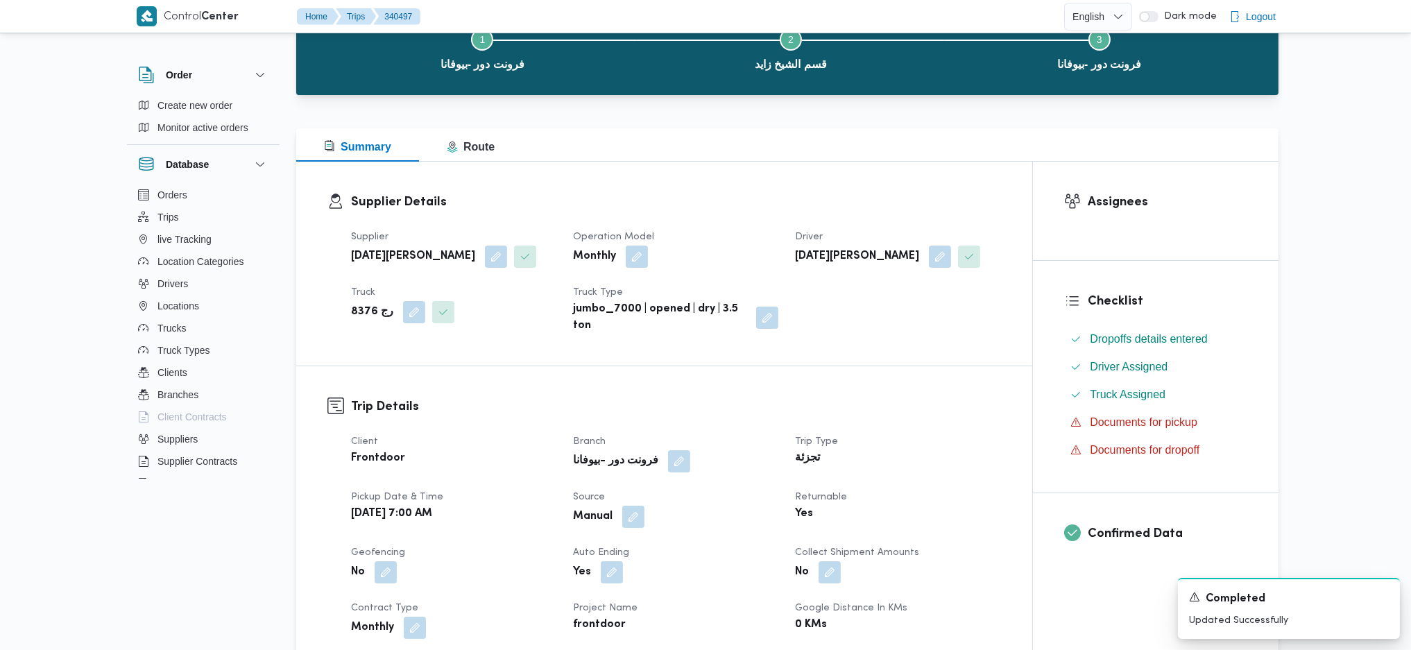
scroll to position [0, 0]
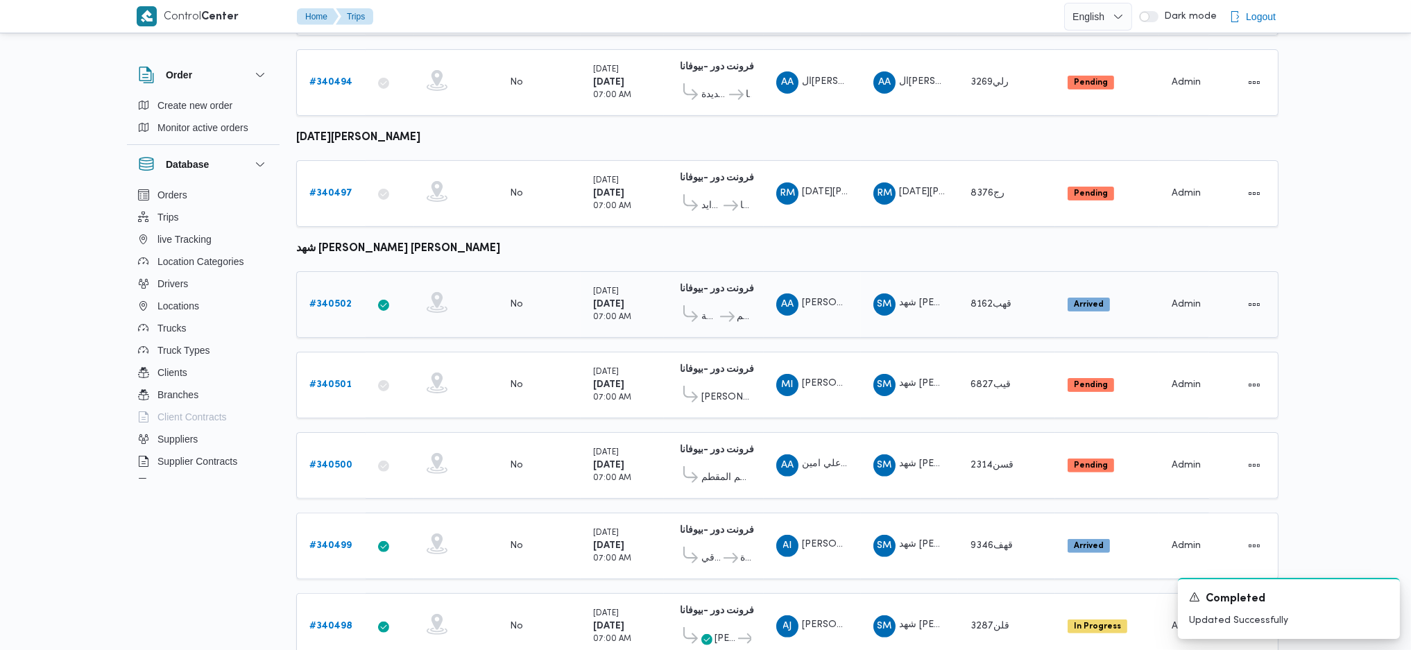
scroll to position [901, 0]
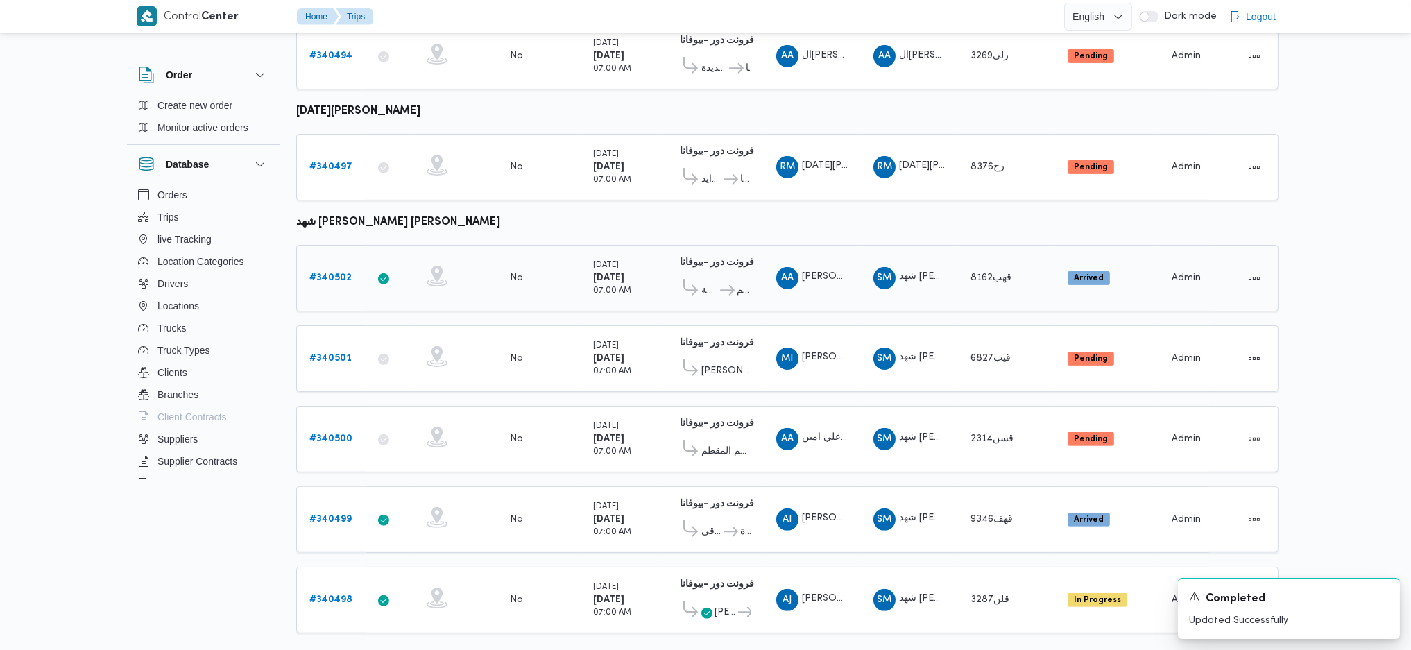
click at [322, 273] on b "# 340502" at bounding box center [330, 277] width 42 height 9
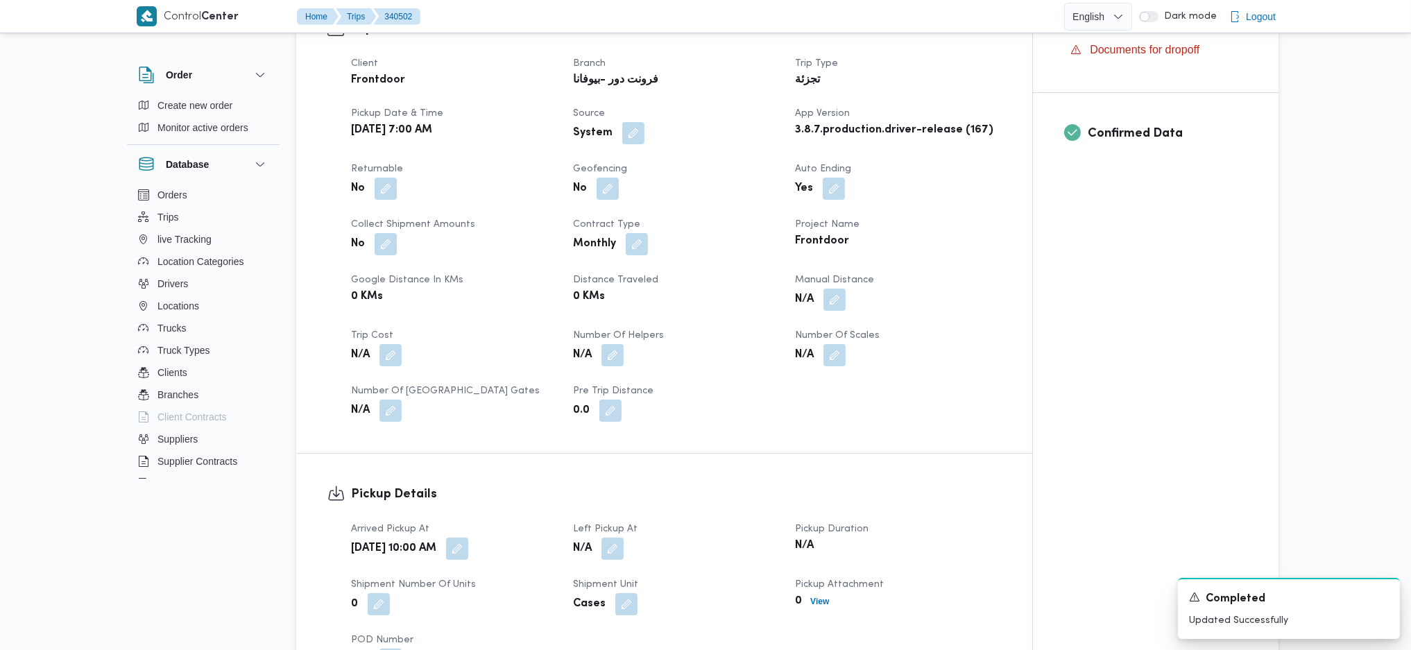
scroll to position [739, 0]
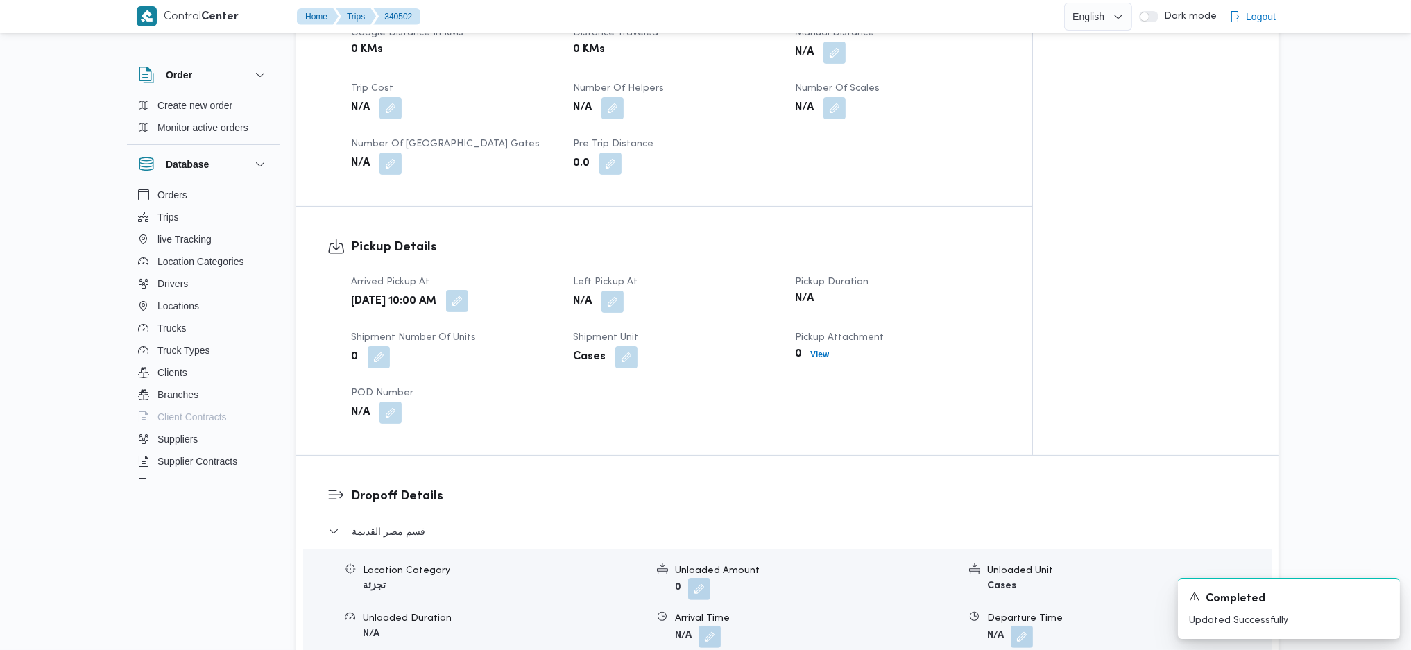
click at [468, 290] on button "button" at bounding box center [457, 301] width 22 height 22
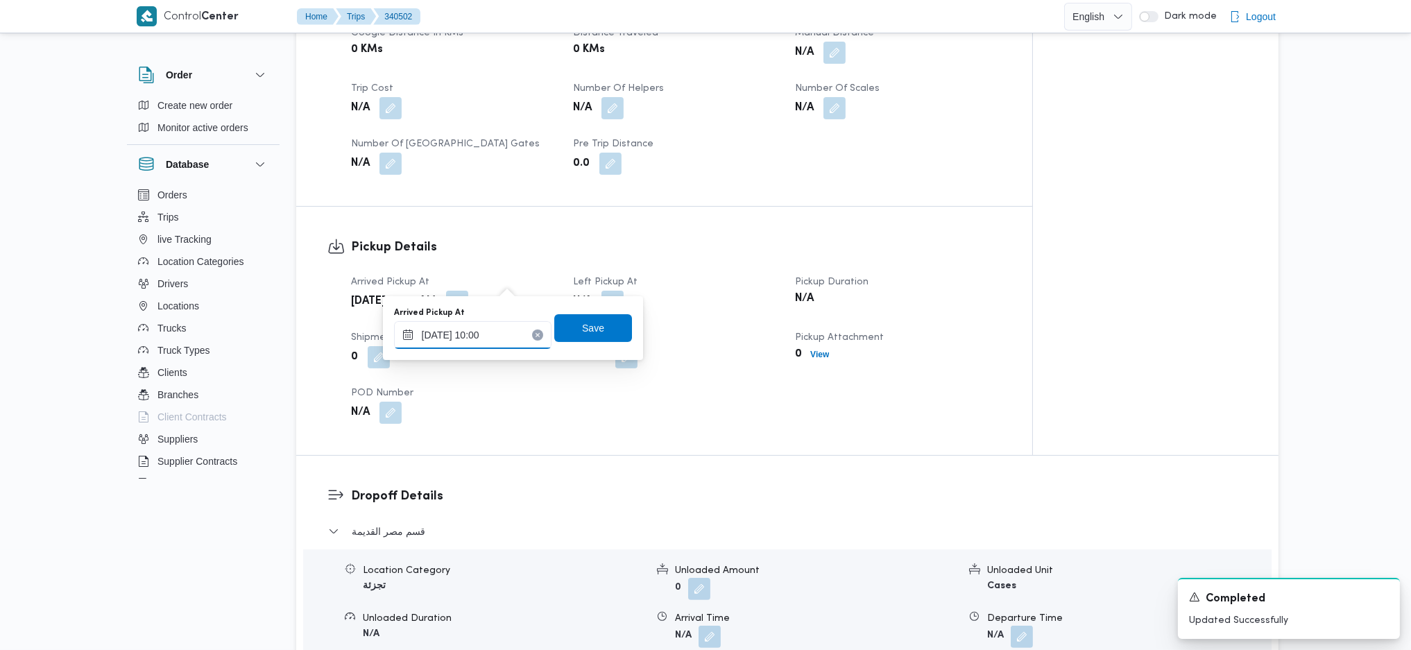
click at [459, 325] on input "30/09/2025 10:00" at bounding box center [472, 335] width 157 height 28
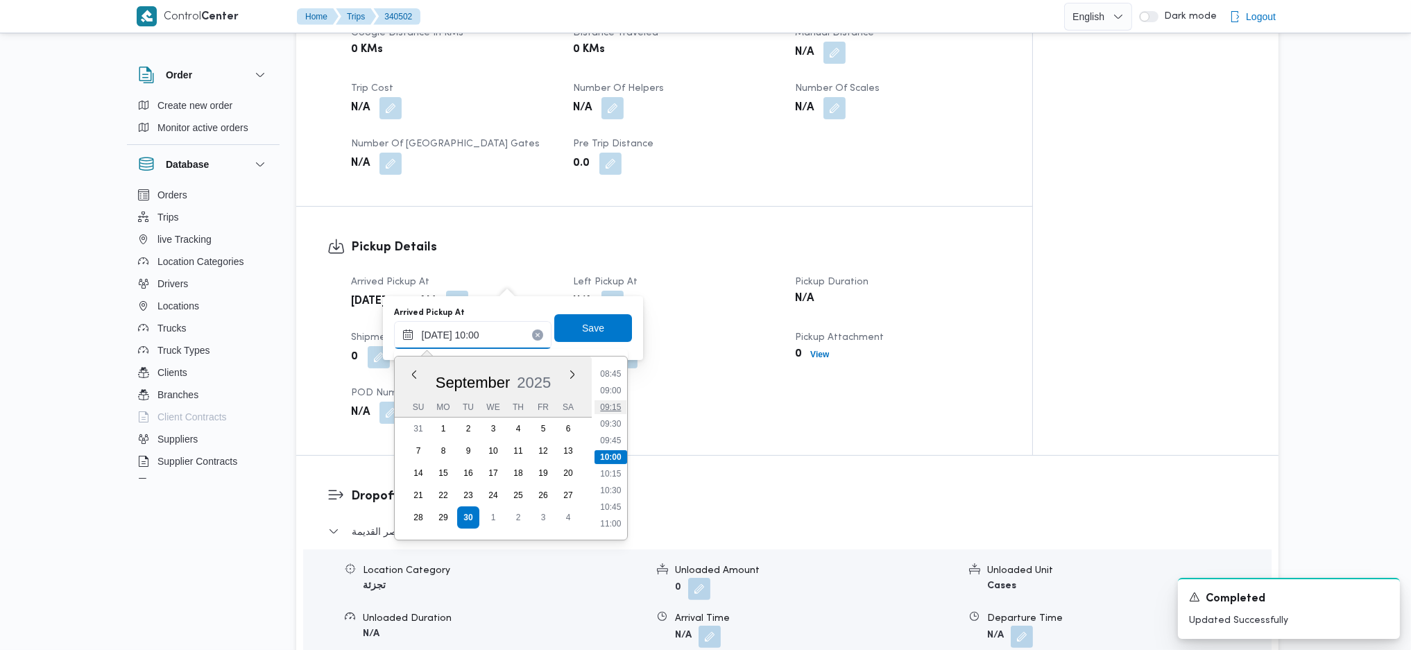
scroll to position [398, 0]
click at [614, 499] on ul "00:00 00:15 00:30 00:45 01:00 01:15 01:30 01:45 02:00 02:15 02:30 02:45 03:00 0…" at bounding box center [610, 448] width 33 height 161
click at [619, 492] on li "07:45" at bounding box center [610, 492] width 32 height 14
type input "30/09/2025 07:45"
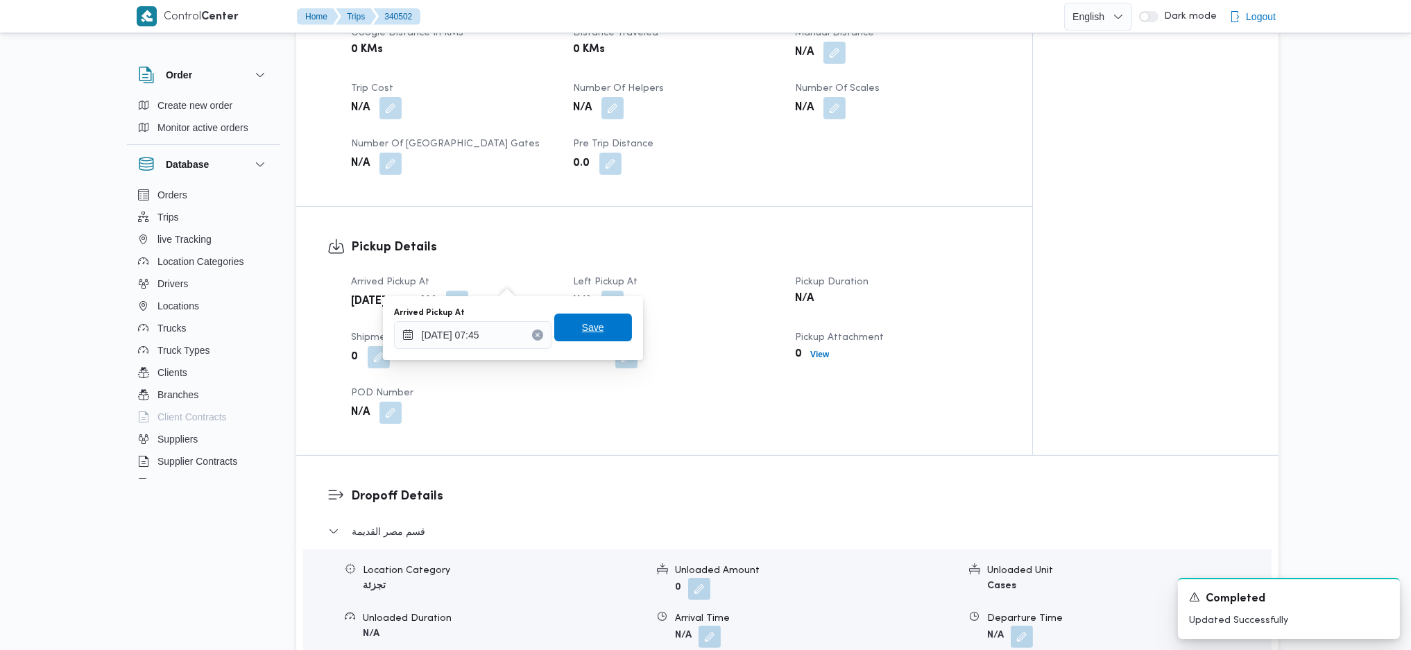
click at [590, 318] on span "Save" at bounding box center [593, 327] width 78 height 28
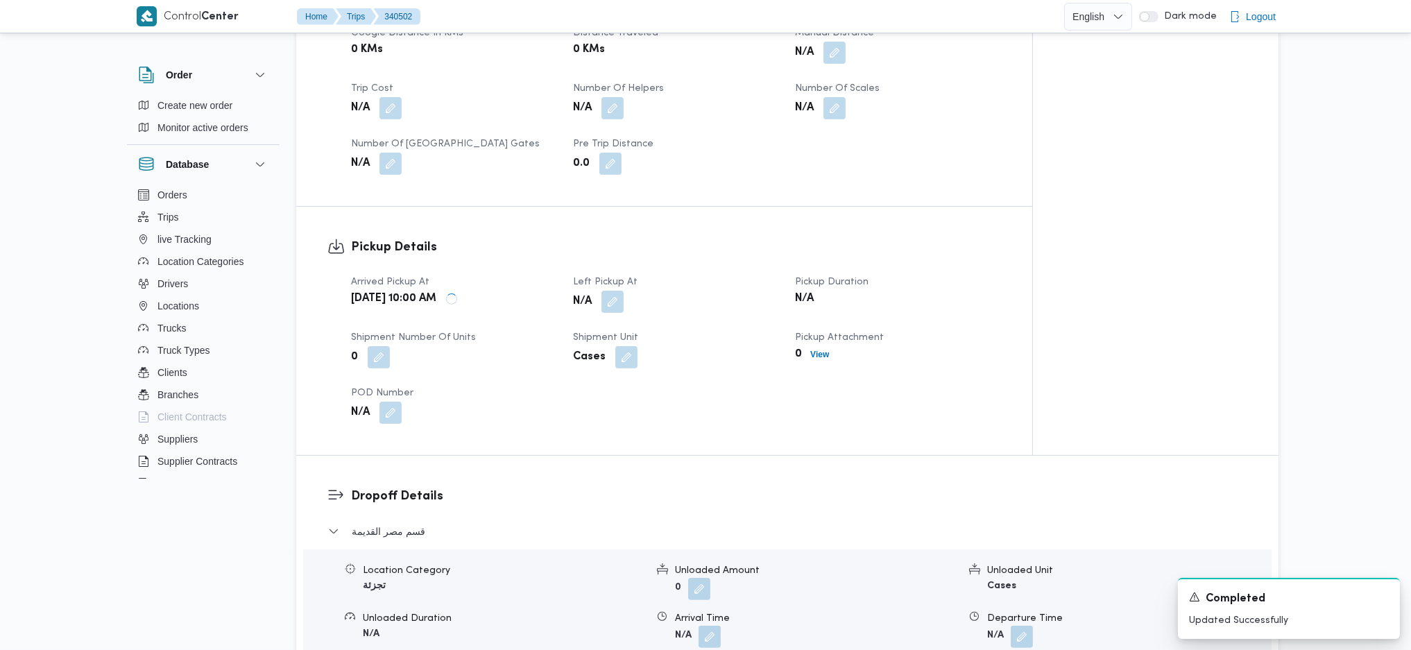
click at [611, 277] on span "Left Pickup At" at bounding box center [605, 281] width 64 height 9
click at [614, 290] on button "button" at bounding box center [612, 301] width 22 height 22
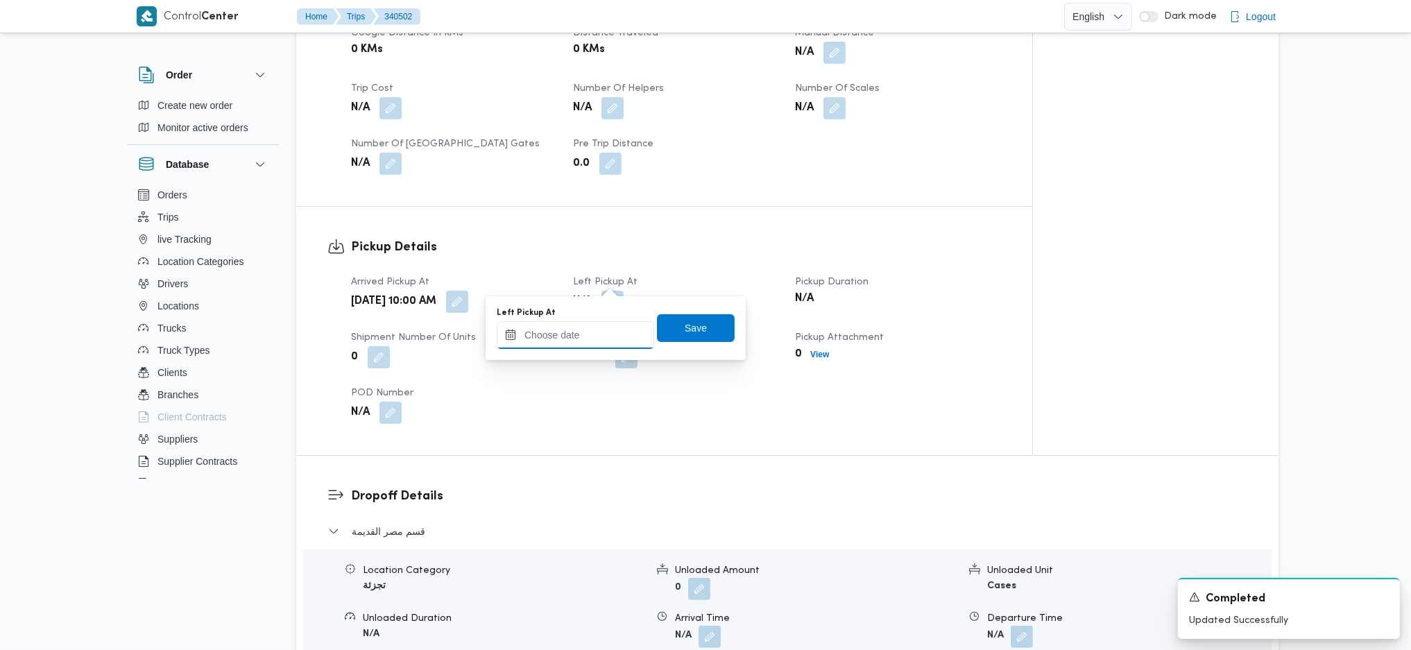
click at [579, 334] on input "Left Pickup At" at bounding box center [575, 335] width 157 height 28
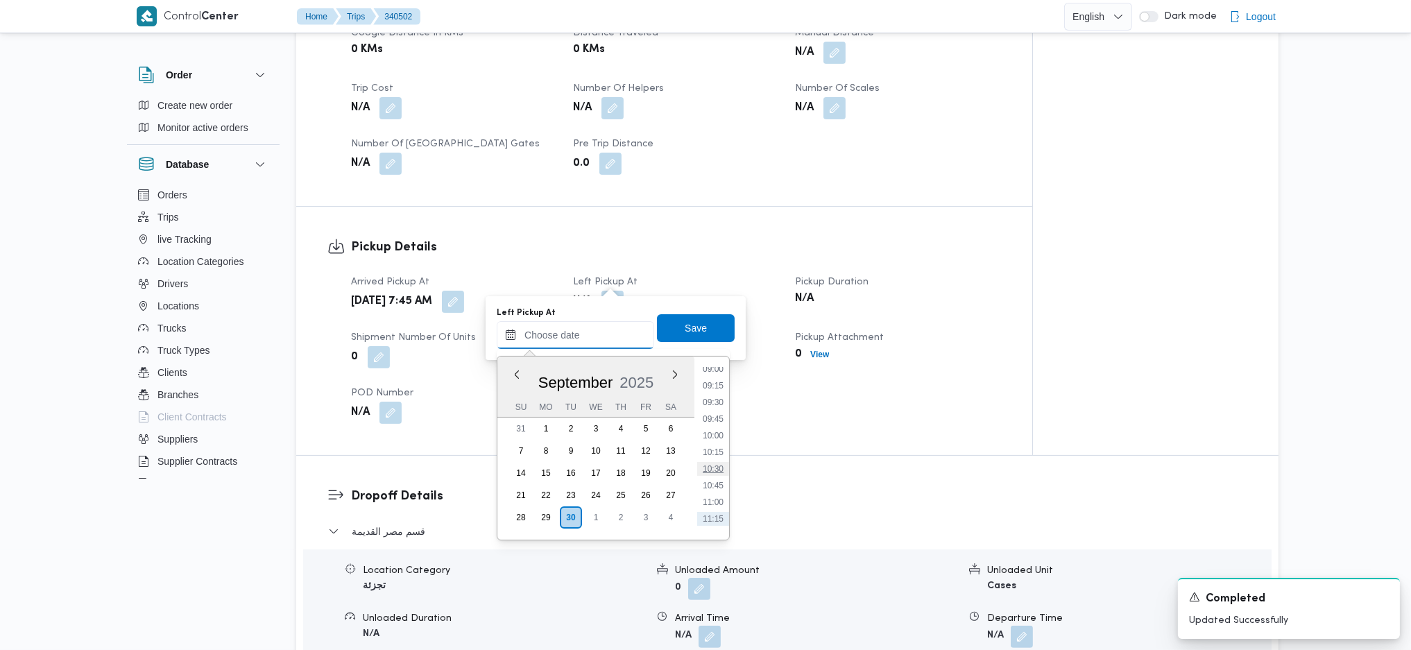
scroll to position [574, 0]
click at [712, 438] on li "09:30" at bounding box center [713, 433] width 32 height 14
type input "30/09/2025 09:30"
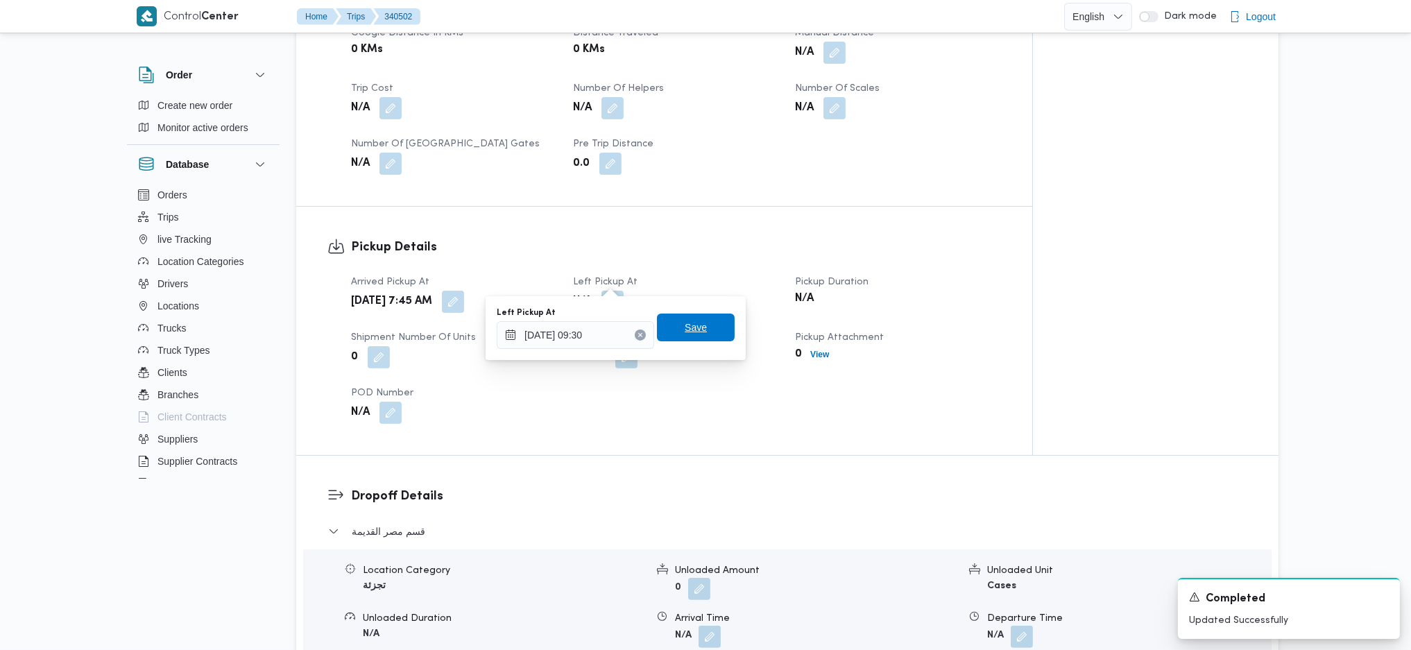
click at [684, 320] on span "Save" at bounding box center [695, 327] width 22 height 17
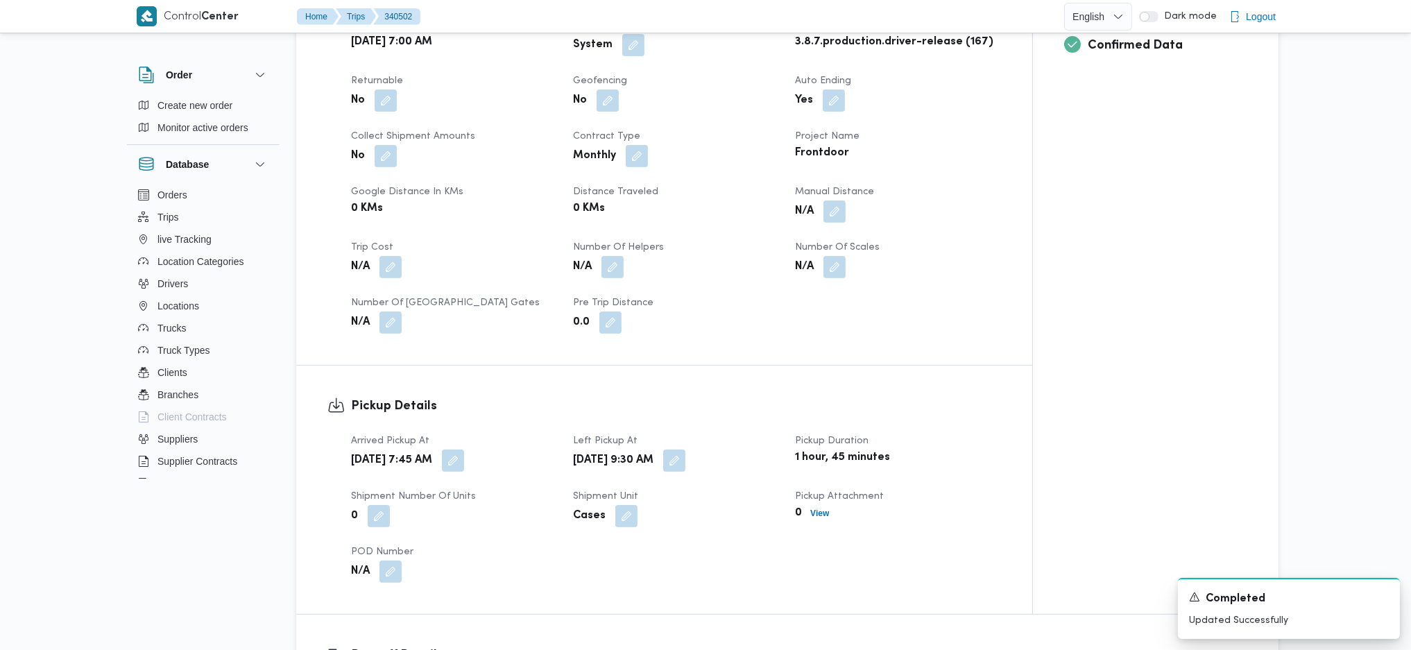
scroll to position [555, 0]
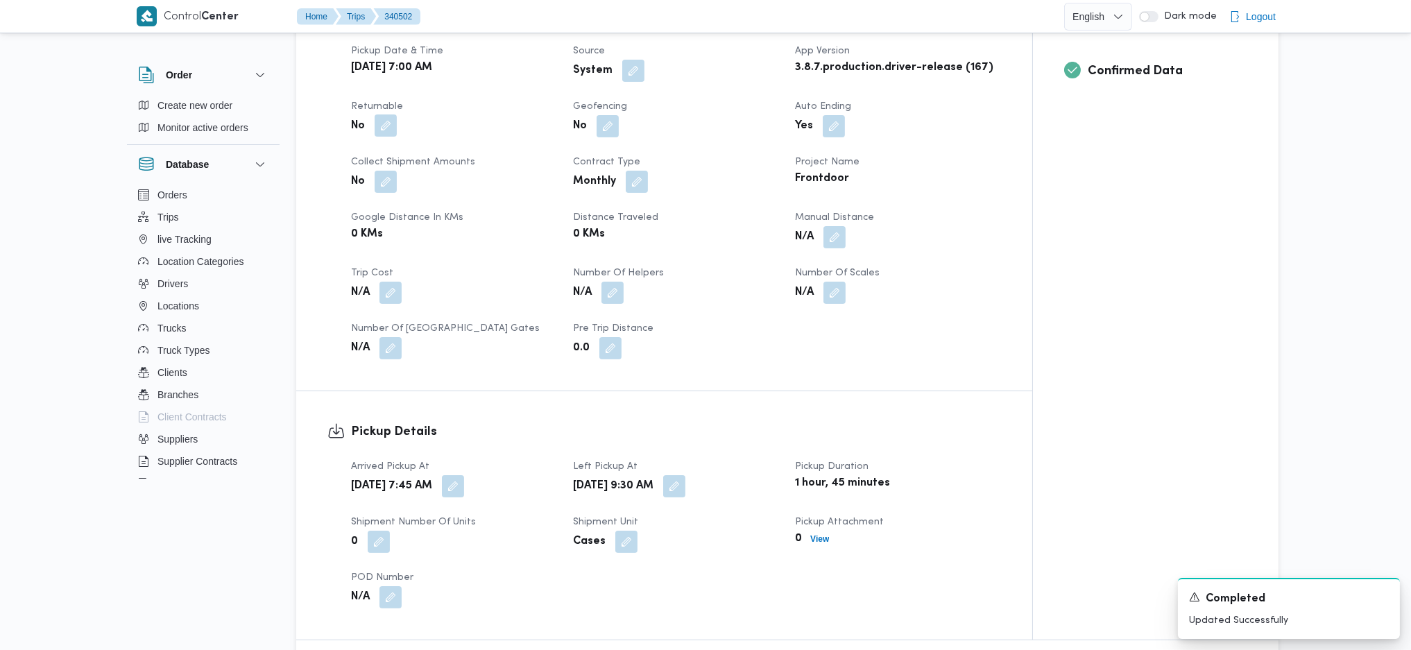
click at [389, 114] on button "button" at bounding box center [385, 125] width 22 height 22
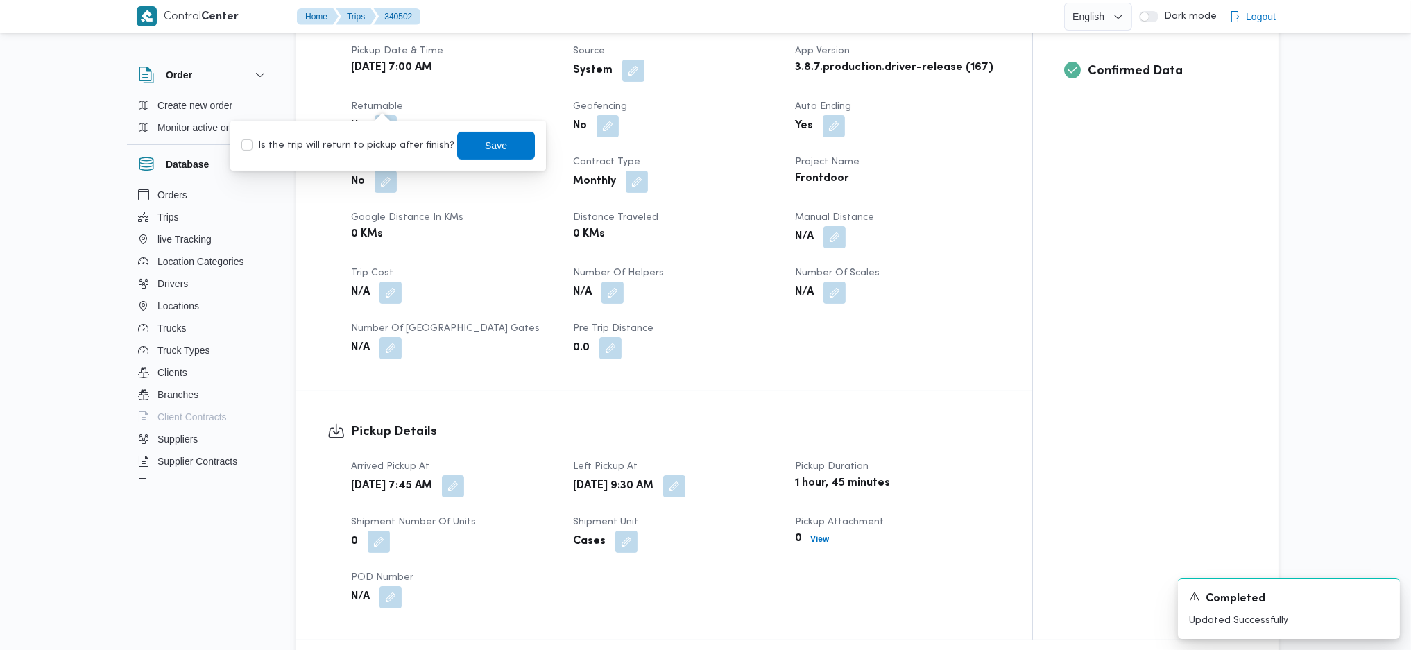
click at [385, 153] on label "Is the trip will return to pickup after finish?" at bounding box center [347, 145] width 213 height 17
checkbox input "true"
click at [458, 146] on span "Save" at bounding box center [496, 145] width 78 height 28
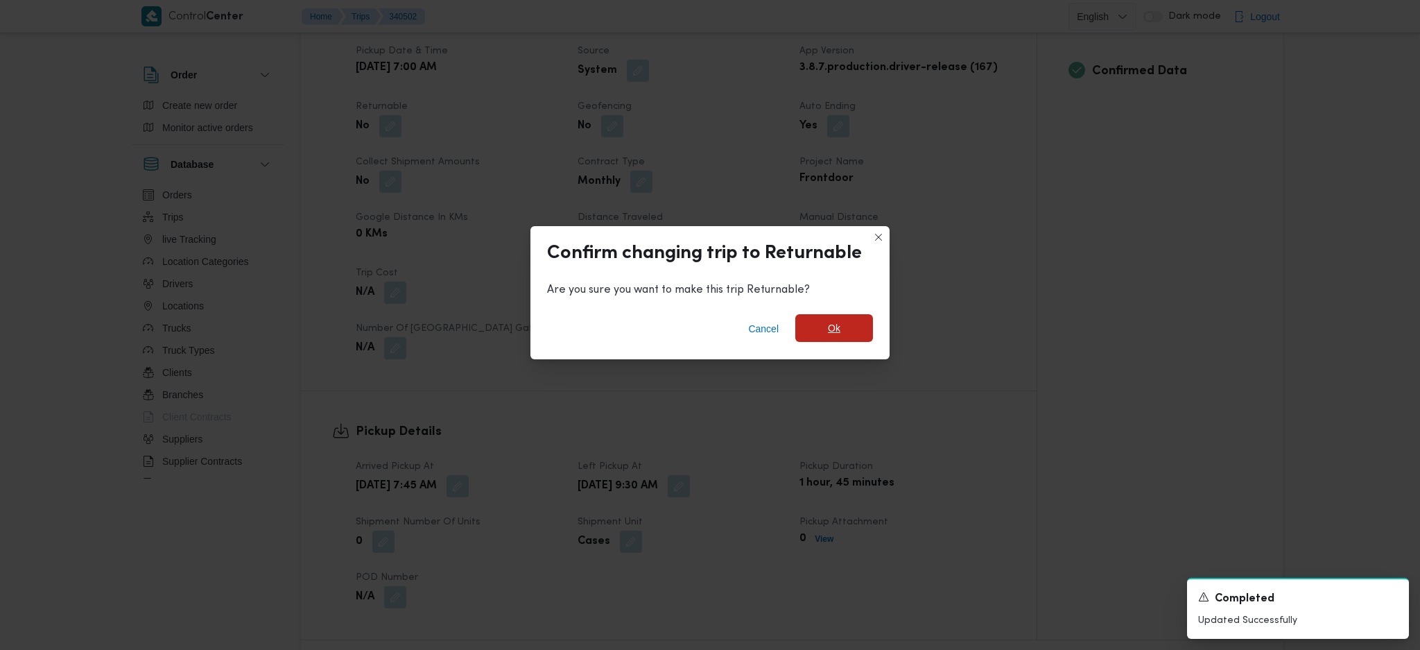
click at [843, 340] on span "Ok" at bounding box center [834, 328] width 78 height 28
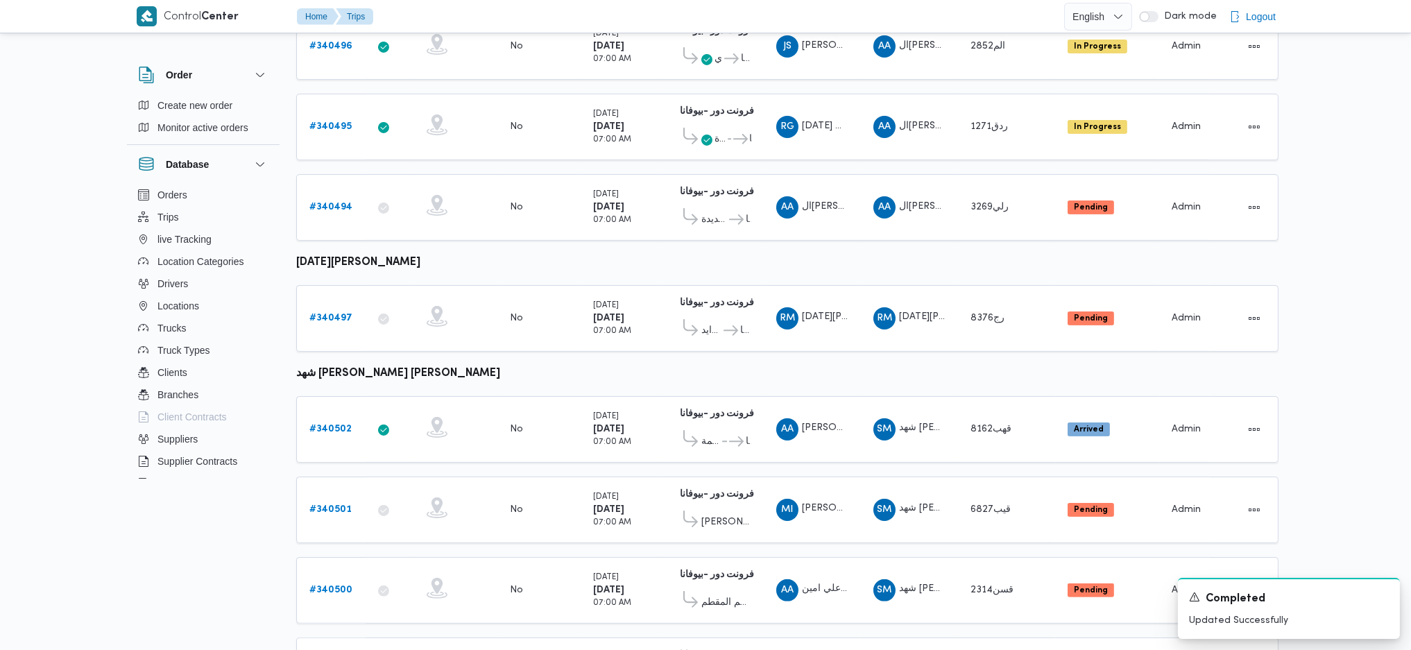
scroll to position [825, 0]
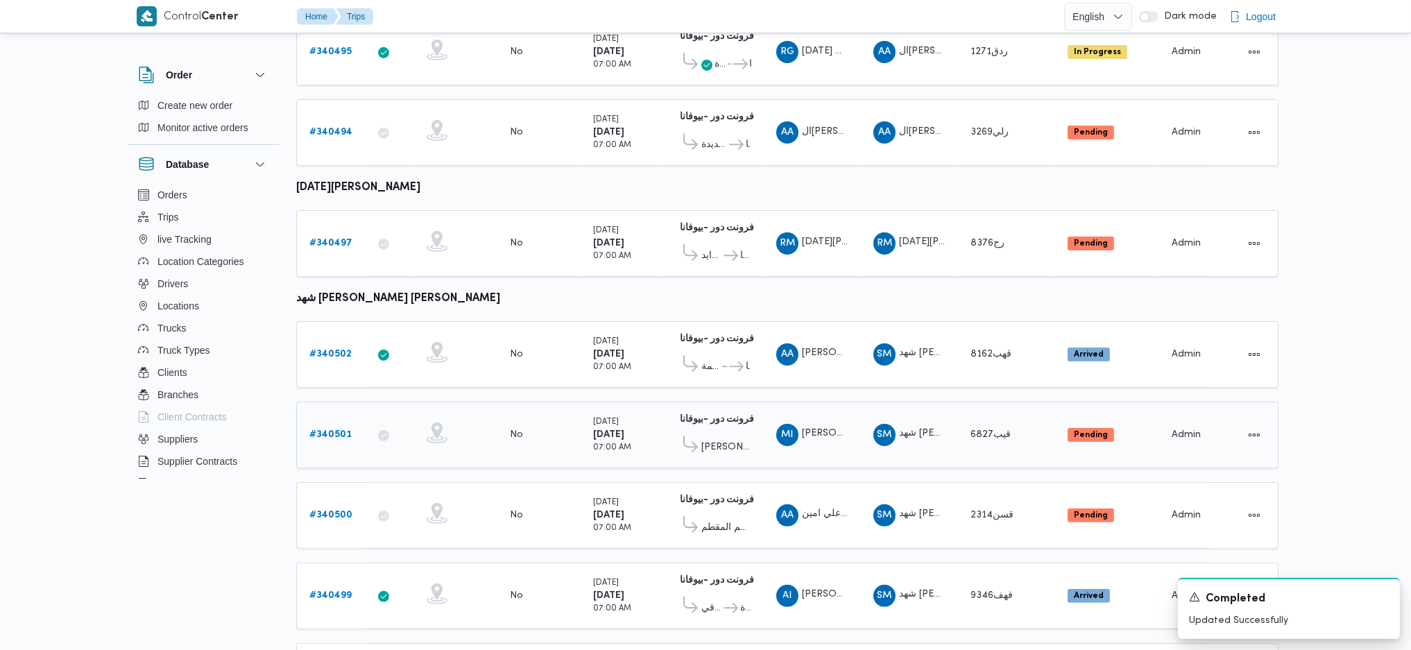
click at [323, 430] on b "# 340501" at bounding box center [330, 434] width 42 height 9
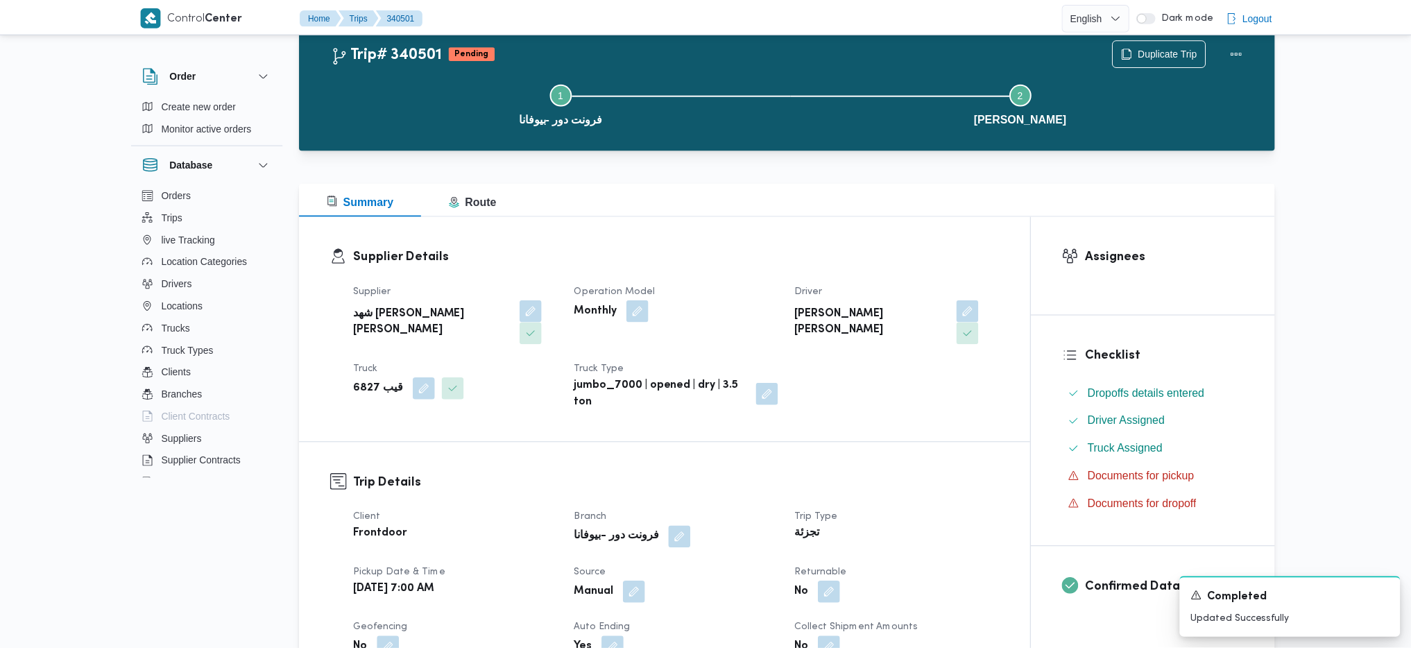
scroll to position [825, 0]
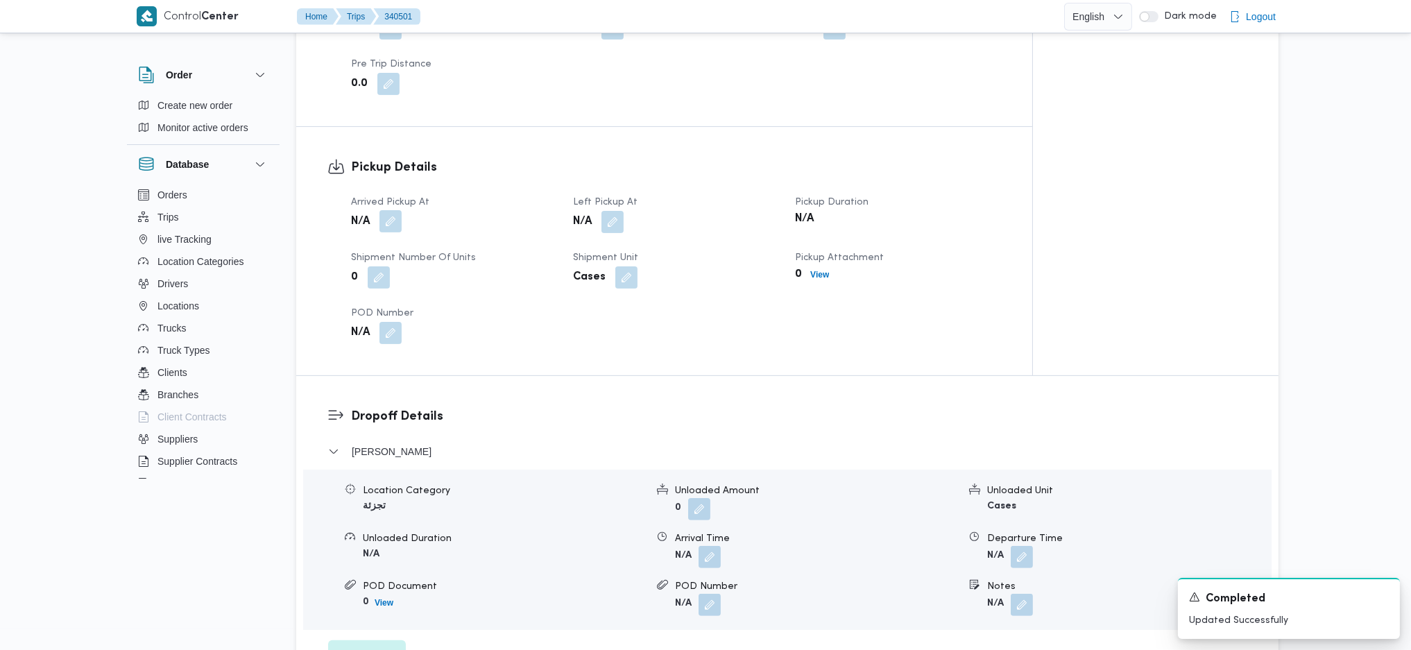
click at [393, 210] on button "button" at bounding box center [390, 221] width 22 height 22
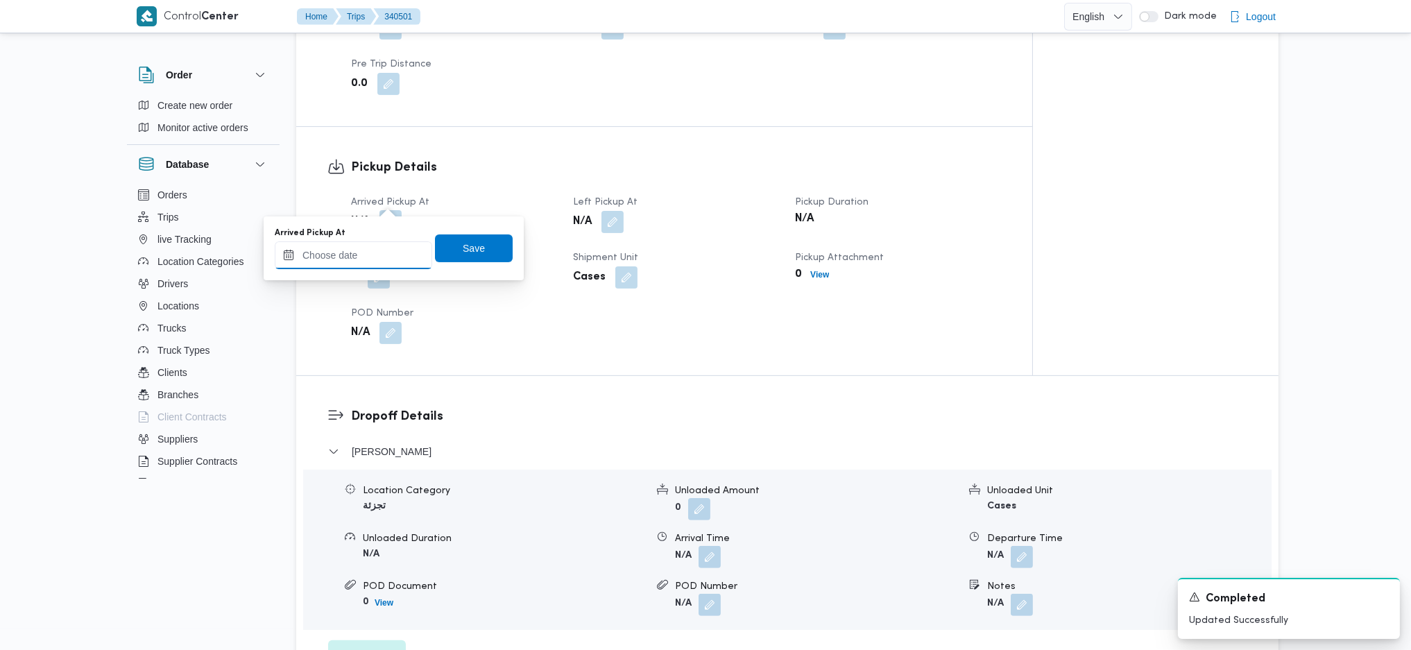
click at [365, 251] on input "Arrived Pickup At" at bounding box center [353, 255] width 157 height 28
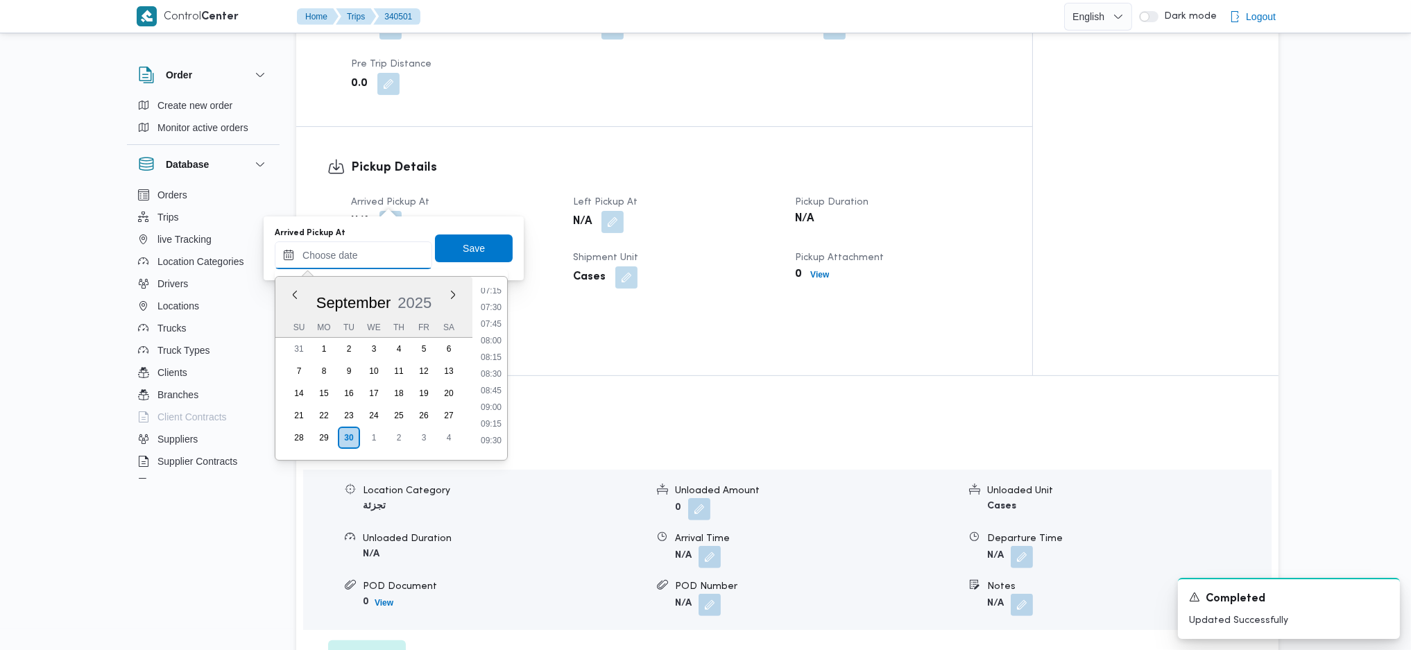
scroll to position [482, 0]
click at [493, 350] on li "08:00" at bounding box center [491, 345] width 32 height 14
type input "30/09/2025 08:00"
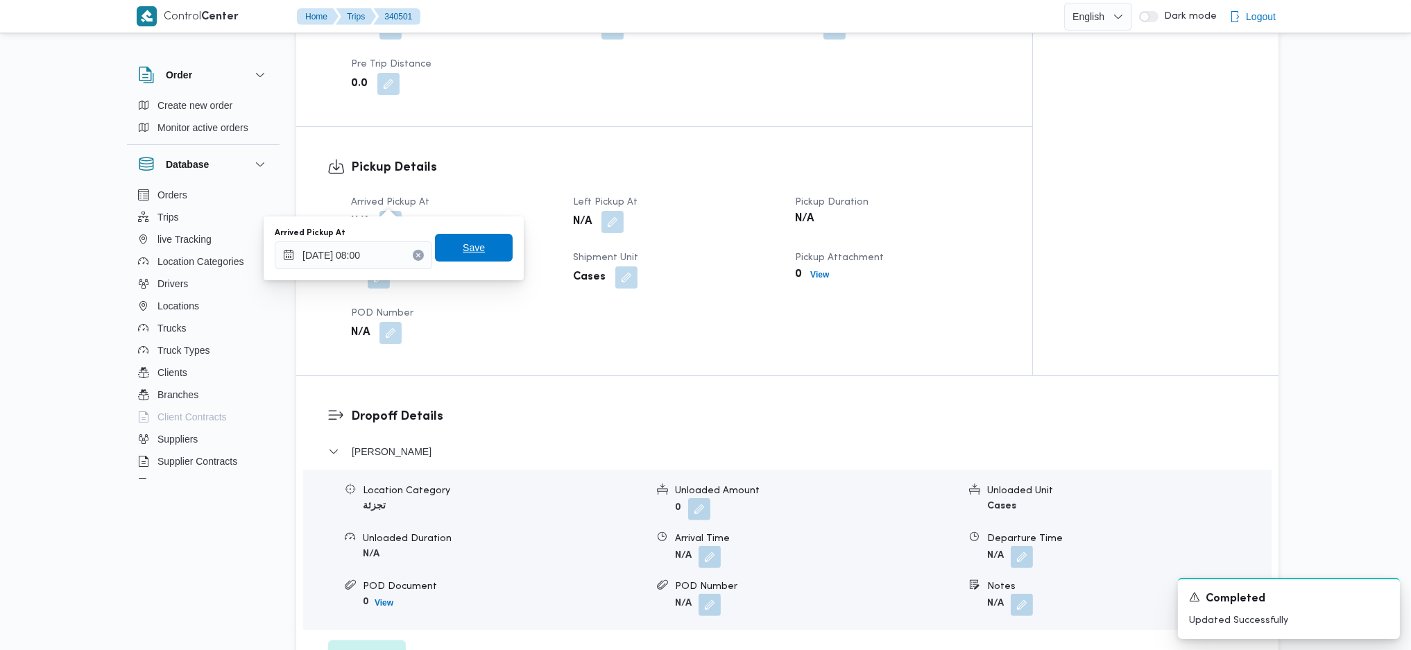
click at [467, 255] on span "Save" at bounding box center [474, 247] width 22 height 17
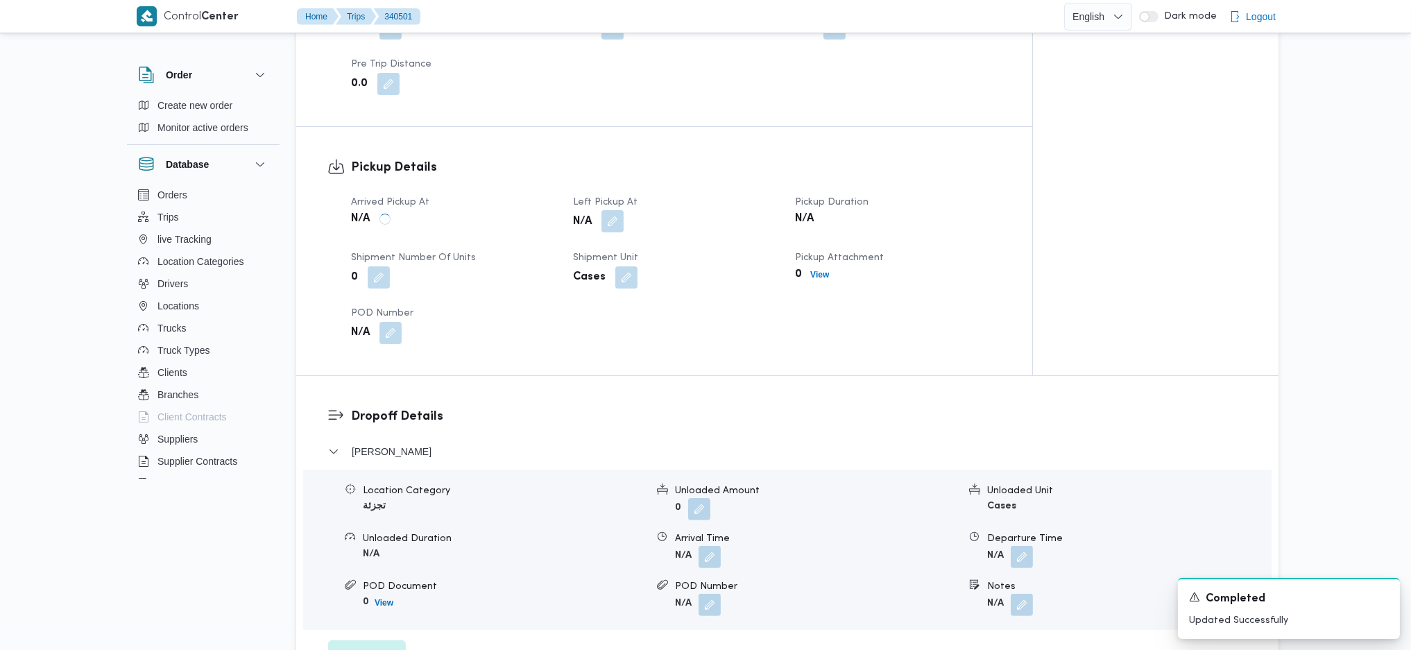
click at [605, 210] on button "button" at bounding box center [612, 221] width 22 height 22
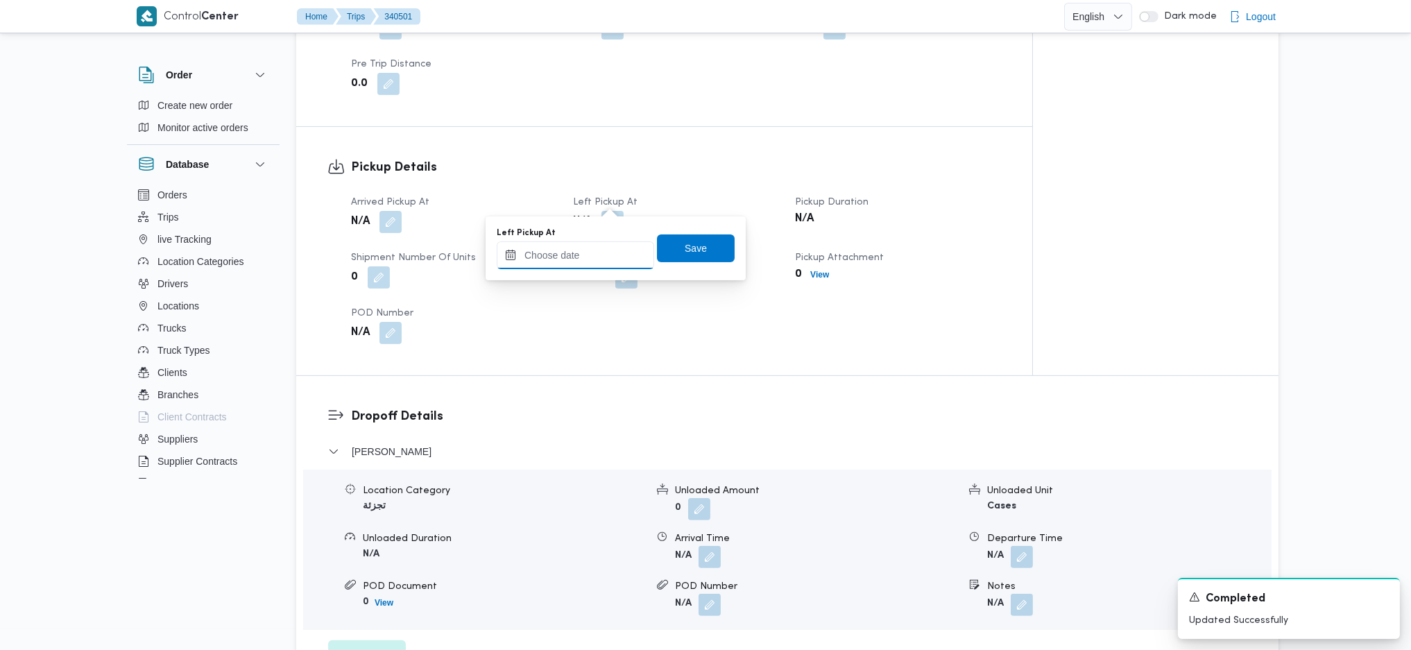
click at [575, 256] on input "Left Pickup At" at bounding box center [575, 255] width 157 height 28
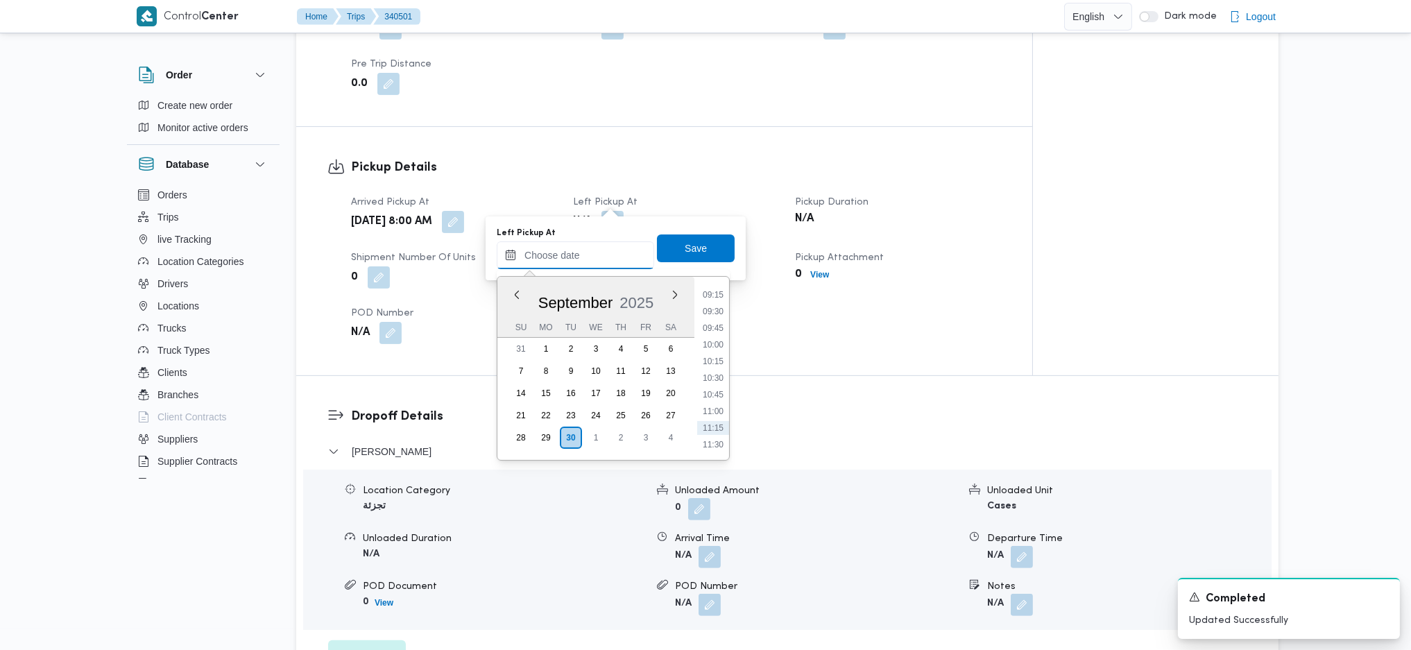
scroll to position [574, 0]
drag, startPoint x: 717, startPoint y: 368, endPoint x: 718, endPoint y: 361, distance: 7.0
click at [718, 367] on li "09:45" at bounding box center [713, 370] width 32 height 14
type input "30/09/2025 09:45"
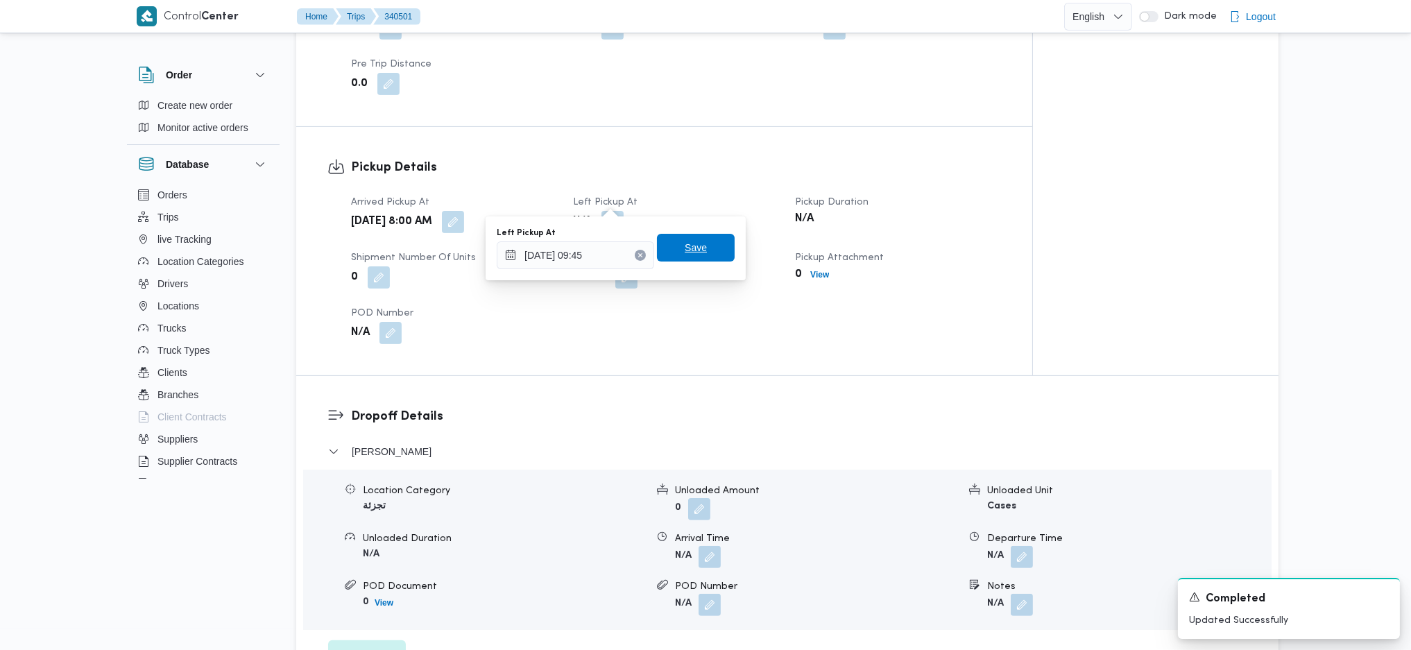
click at [698, 260] on span "Save" at bounding box center [696, 248] width 78 height 28
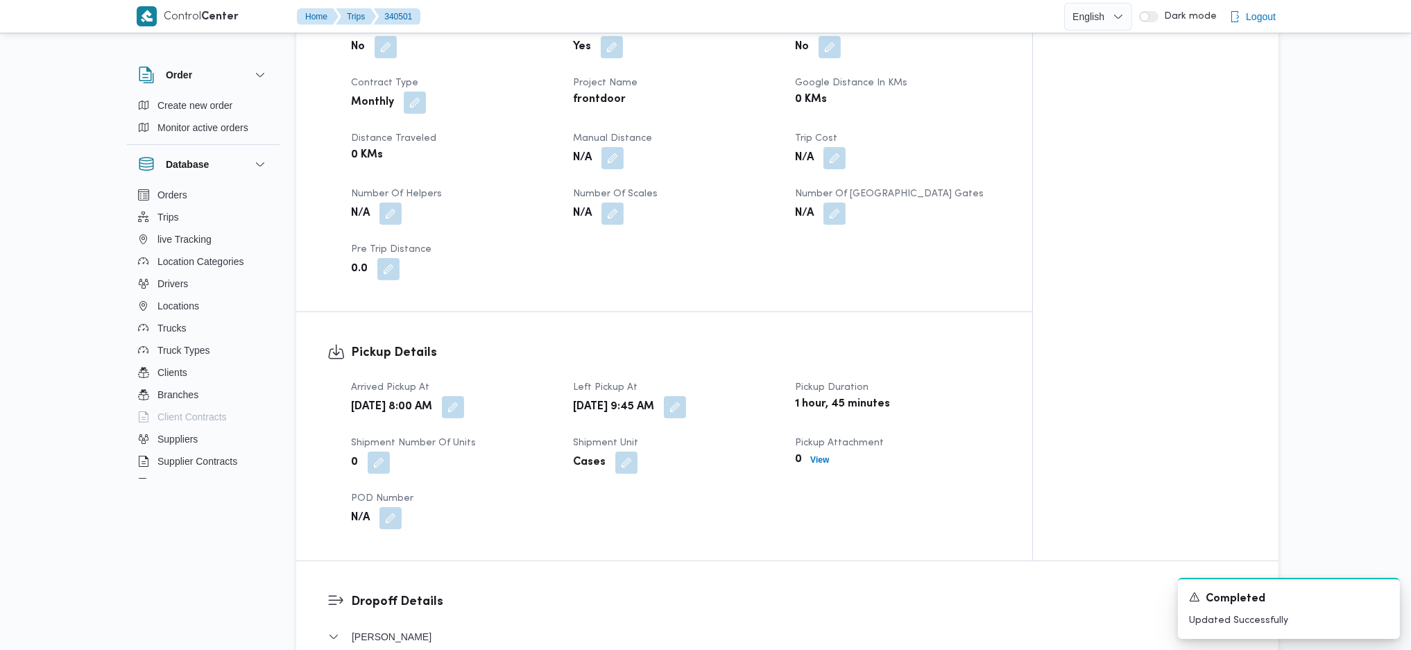
scroll to position [362, 0]
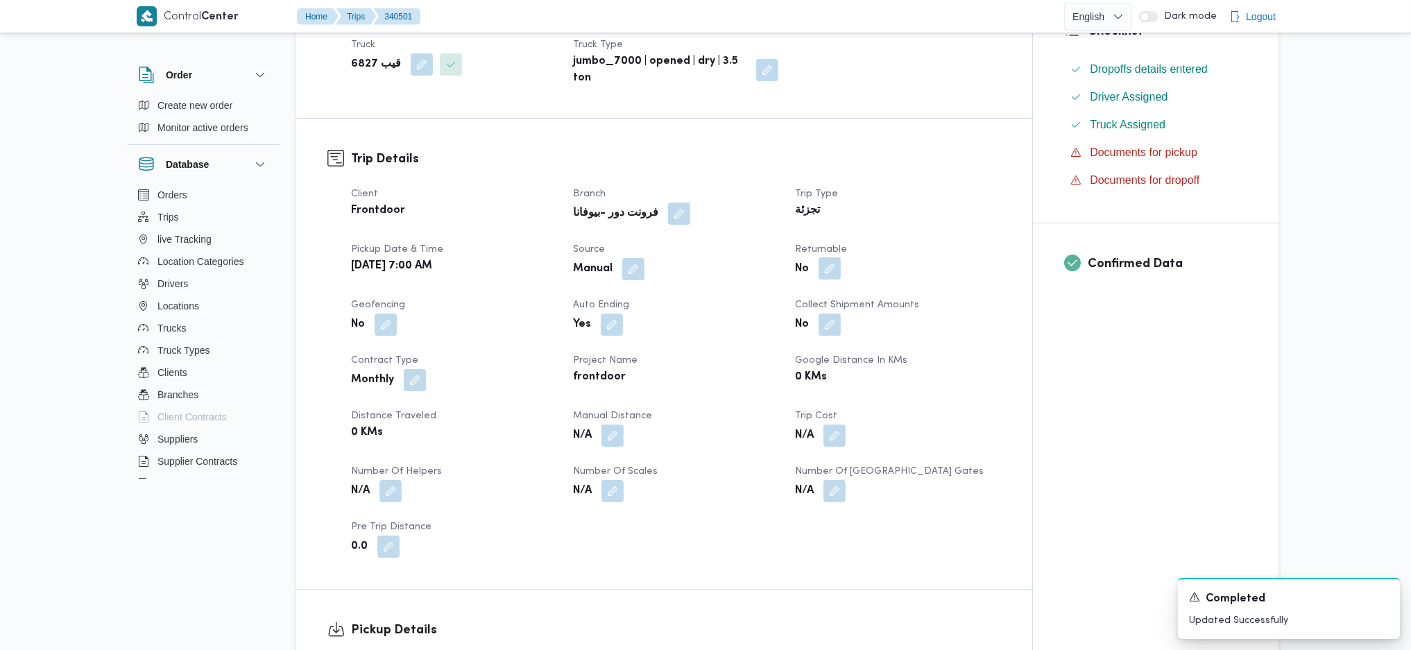
click at [827, 257] on button "button" at bounding box center [829, 268] width 22 height 22
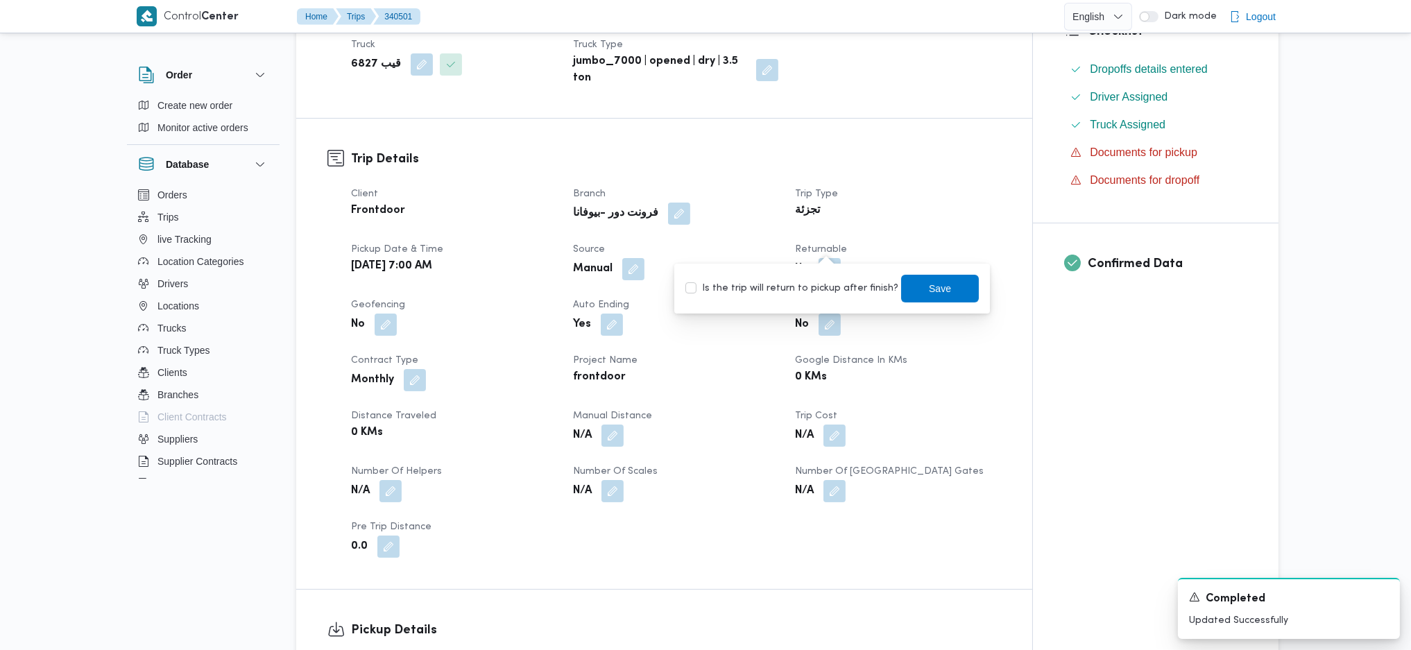
click at [795, 295] on label "Is the trip will return to pickup after finish?" at bounding box center [791, 288] width 213 height 17
checkbox input "true"
click at [937, 280] on span "Save" at bounding box center [940, 287] width 22 height 17
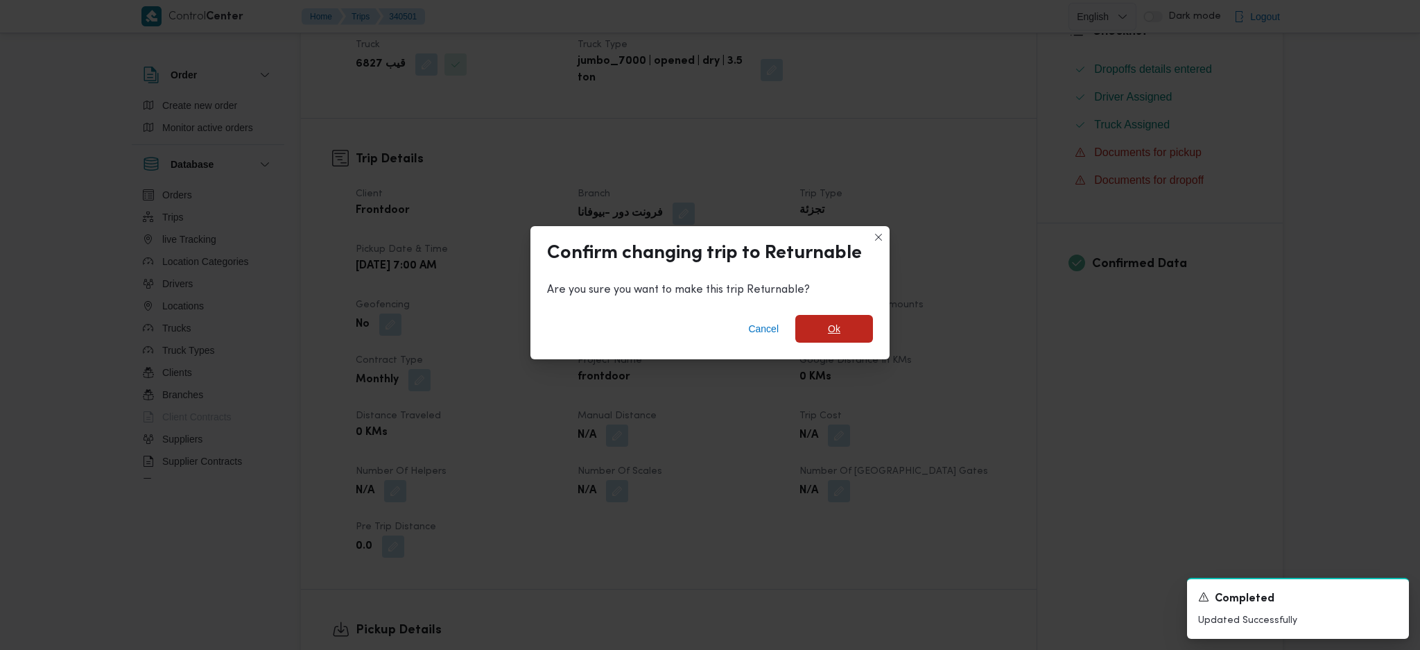
click at [845, 334] on span "Ok" at bounding box center [834, 329] width 78 height 28
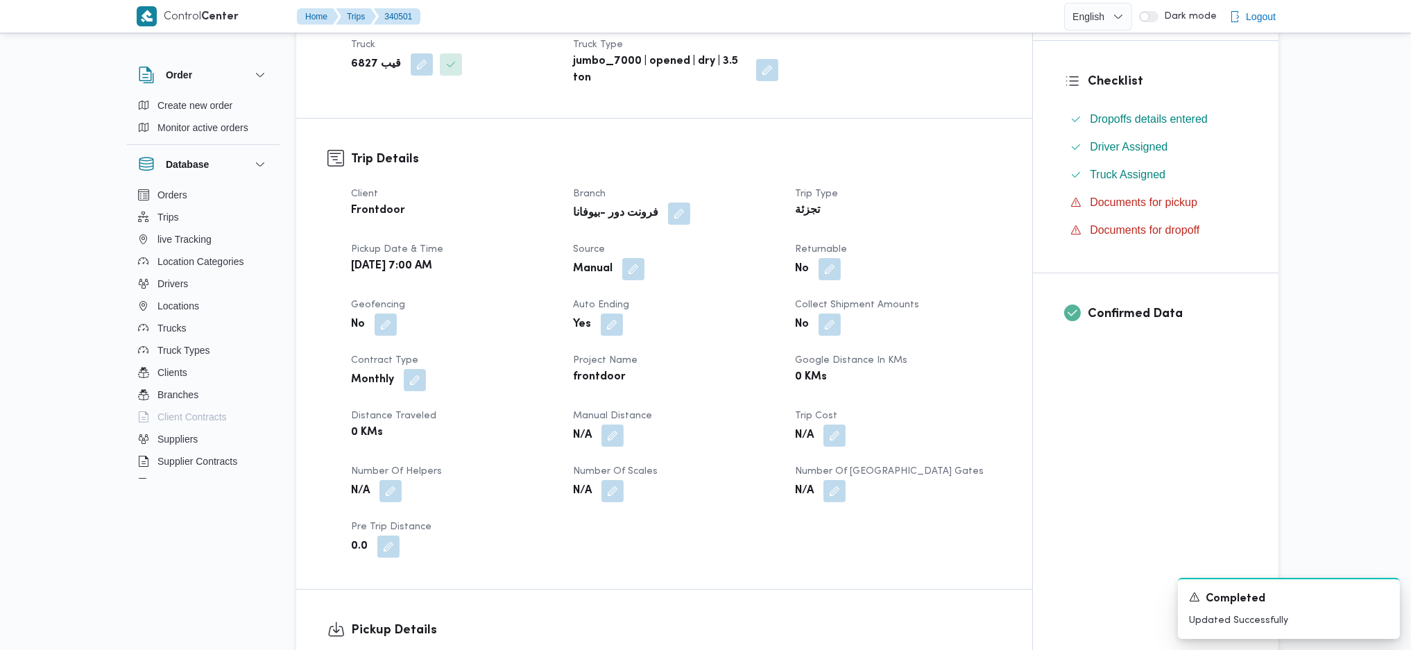
click at [939, 312] on div "No" at bounding box center [897, 324] width 208 height 25
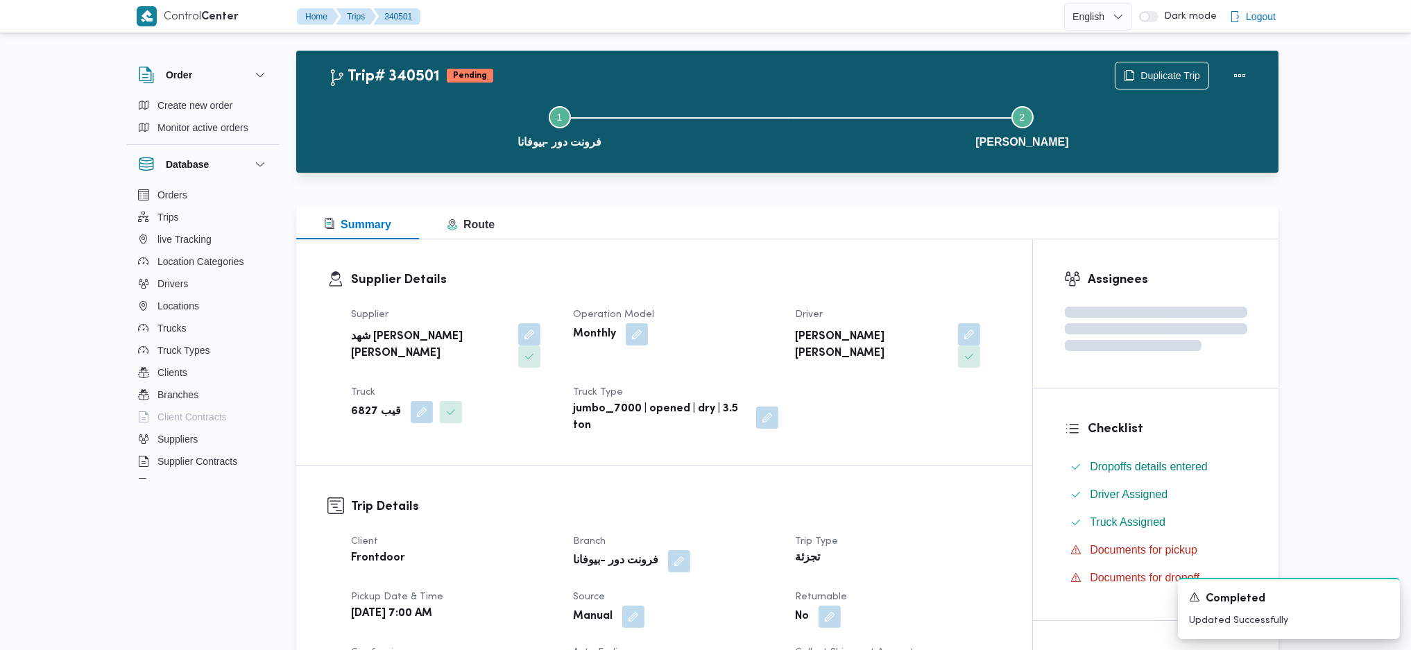
scroll to position [0, 0]
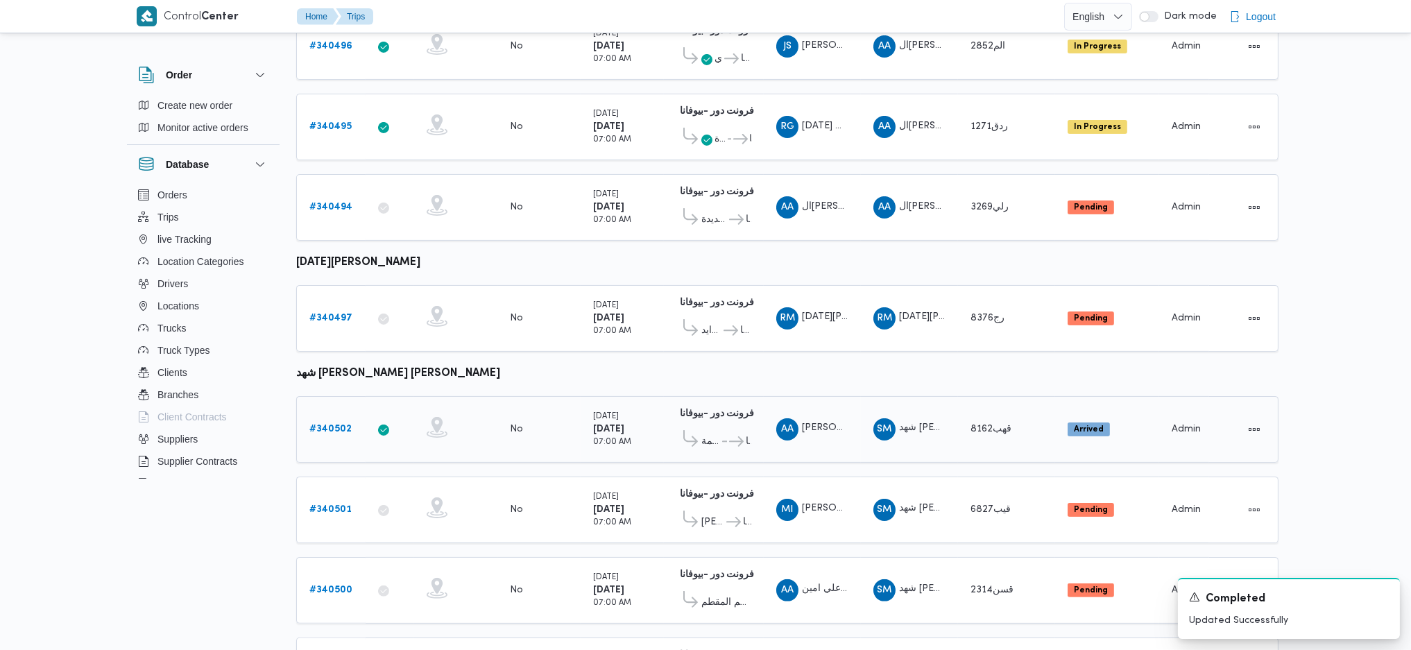
scroll to position [825, 0]
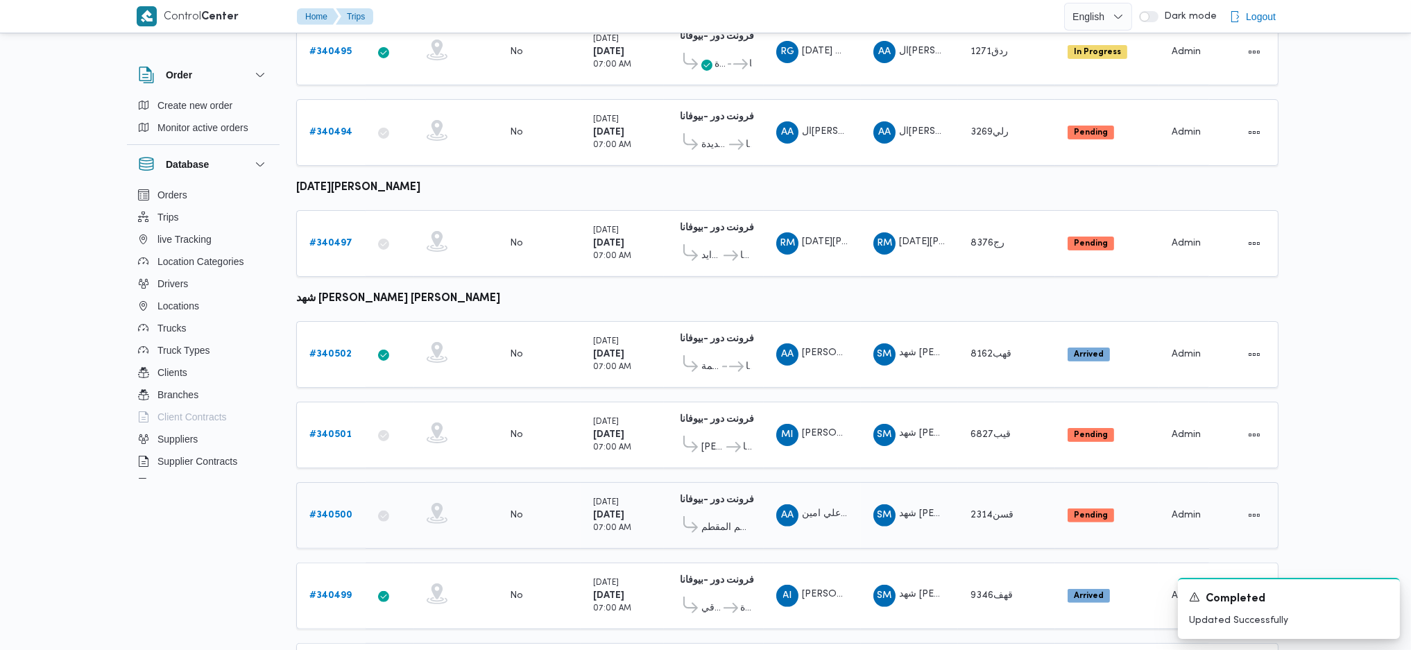
click at [327, 510] on b "# 340500" at bounding box center [330, 514] width 43 height 9
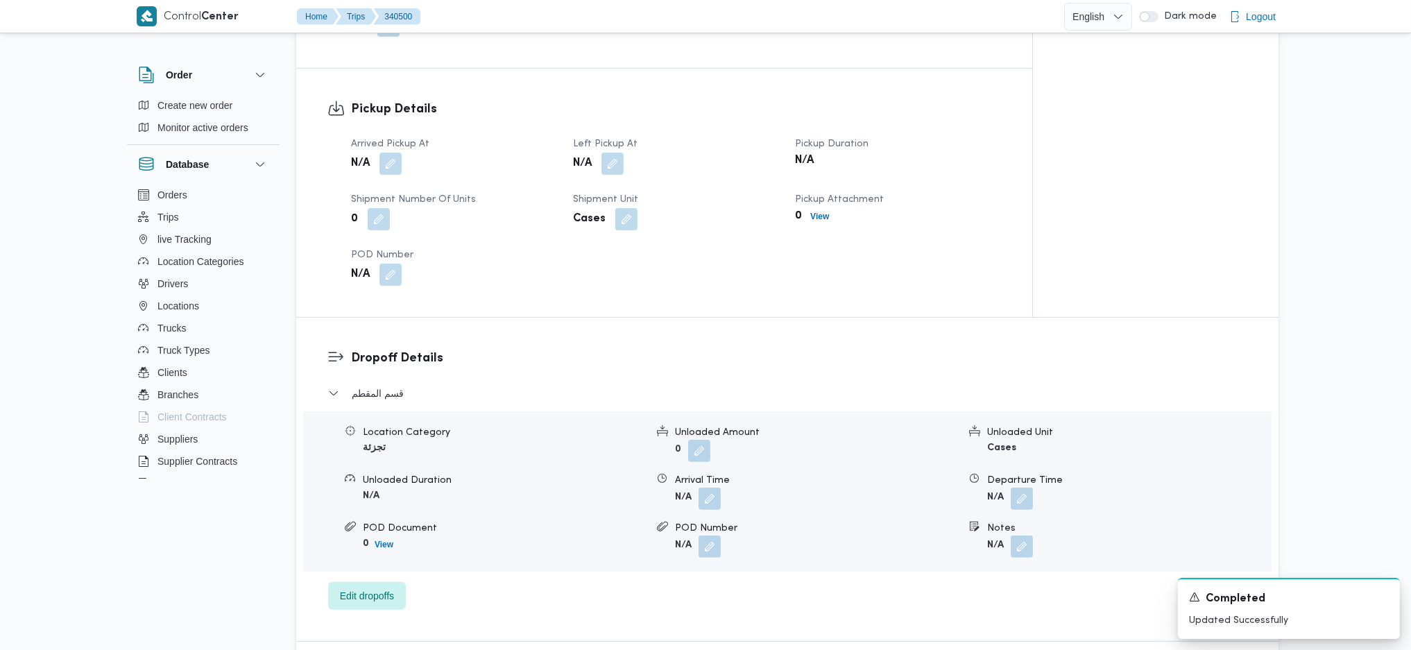
scroll to position [732, 0]
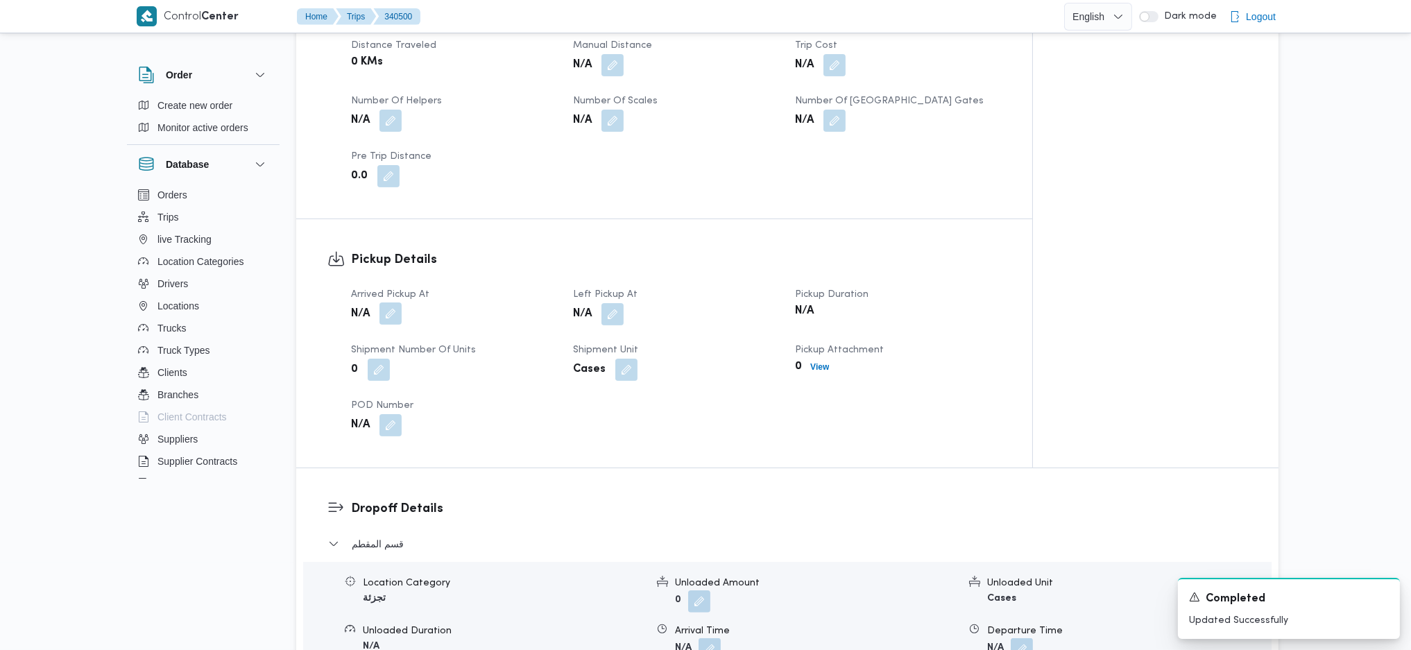
click at [392, 302] on button "button" at bounding box center [390, 313] width 22 height 22
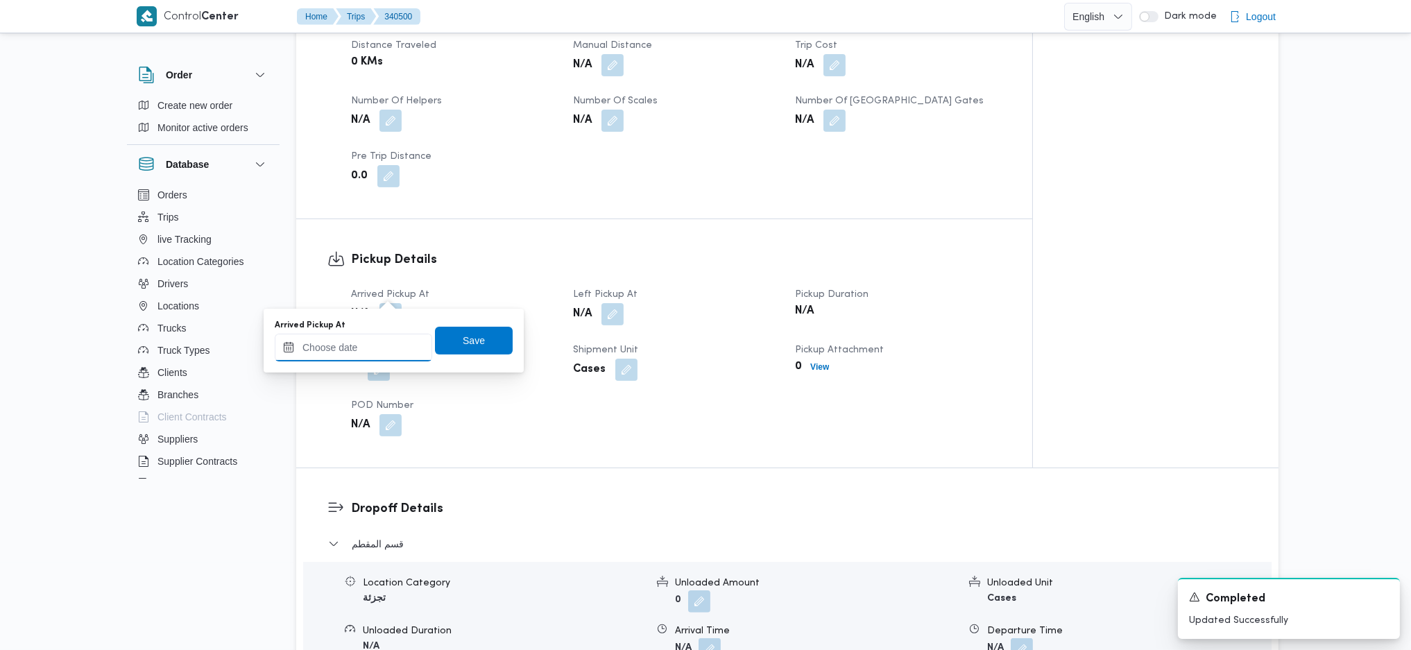
click at [370, 347] on input "Arrived Pickup At" at bounding box center [353, 348] width 157 height 28
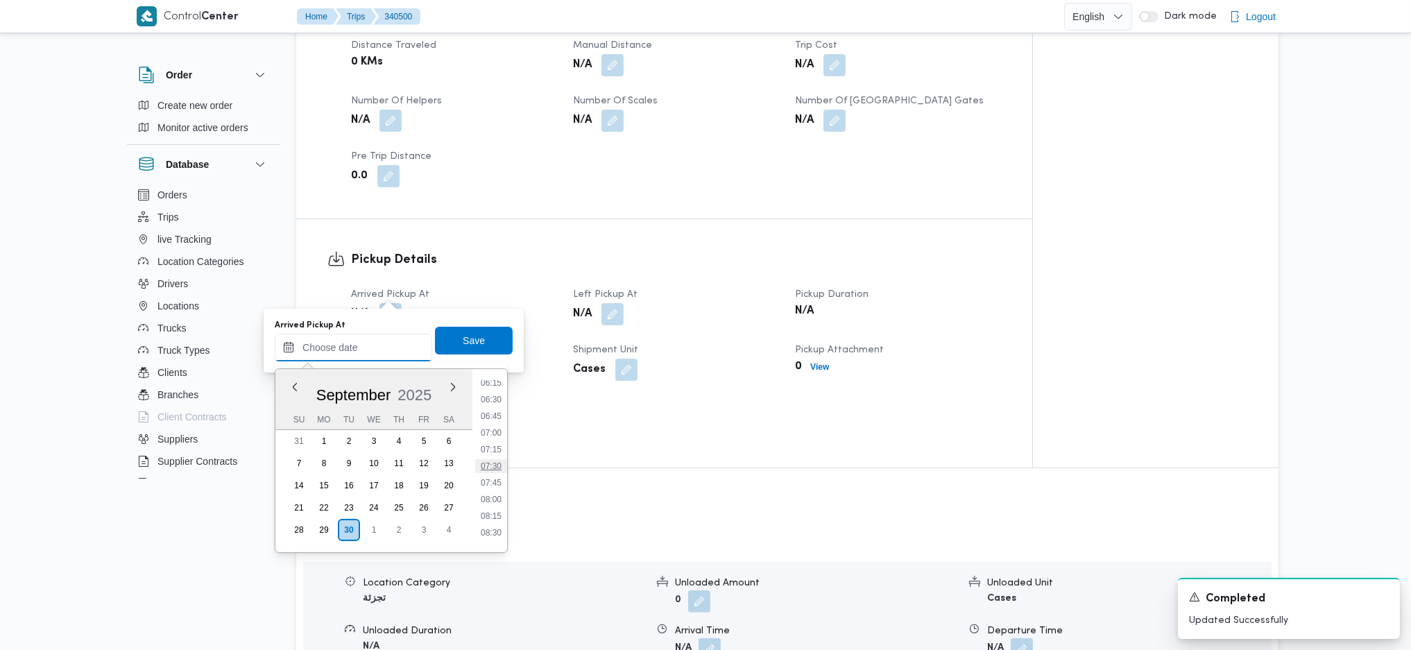
scroll to position [390, 0]
click at [490, 456] on li "07:00" at bounding box center [491, 463] width 32 height 14
type input "30/09/2025 07:00"
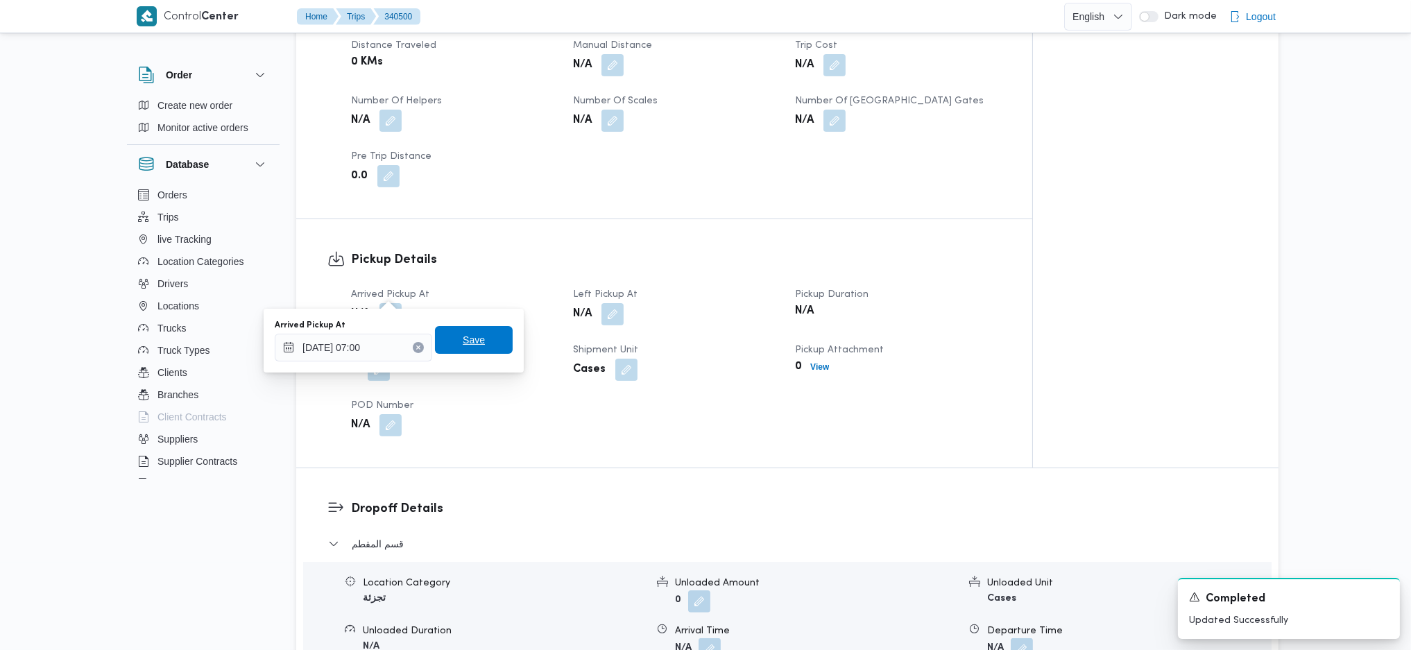
click at [453, 330] on span "Save" at bounding box center [474, 340] width 78 height 28
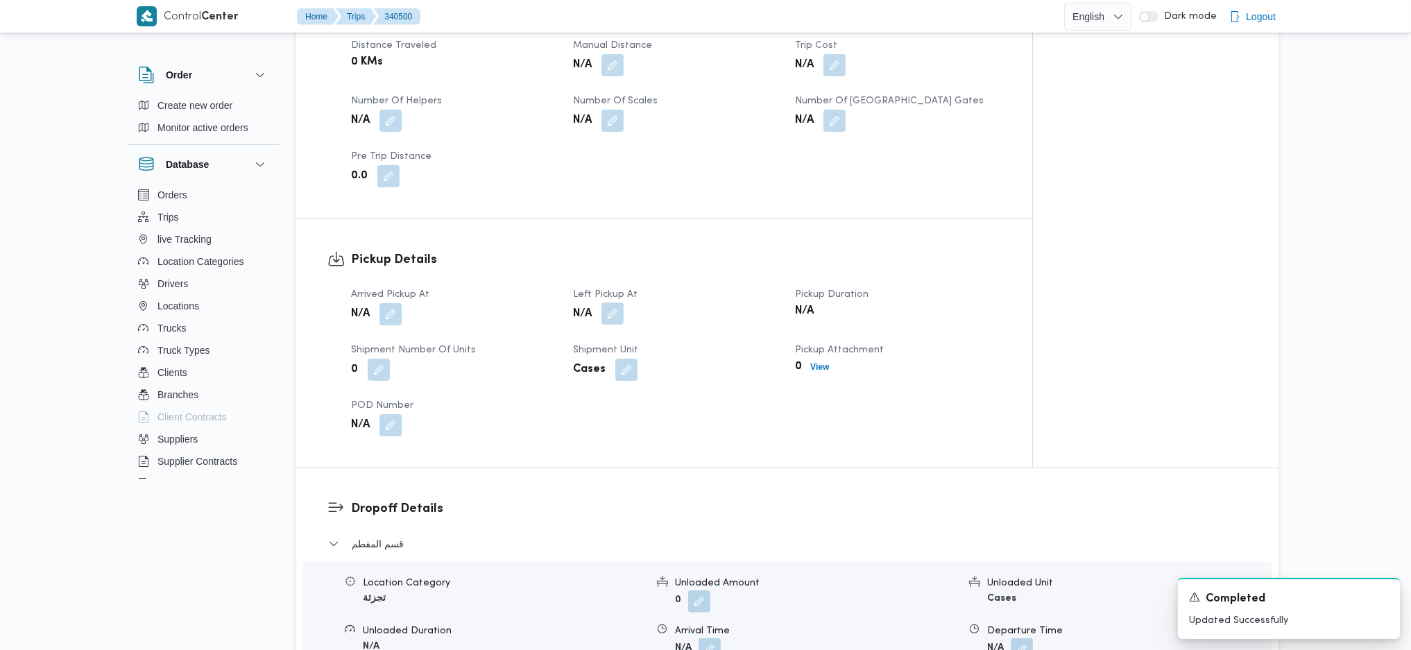
click at [613, 302] on button "button" at bounding box center [612, 313] width 22 height 22
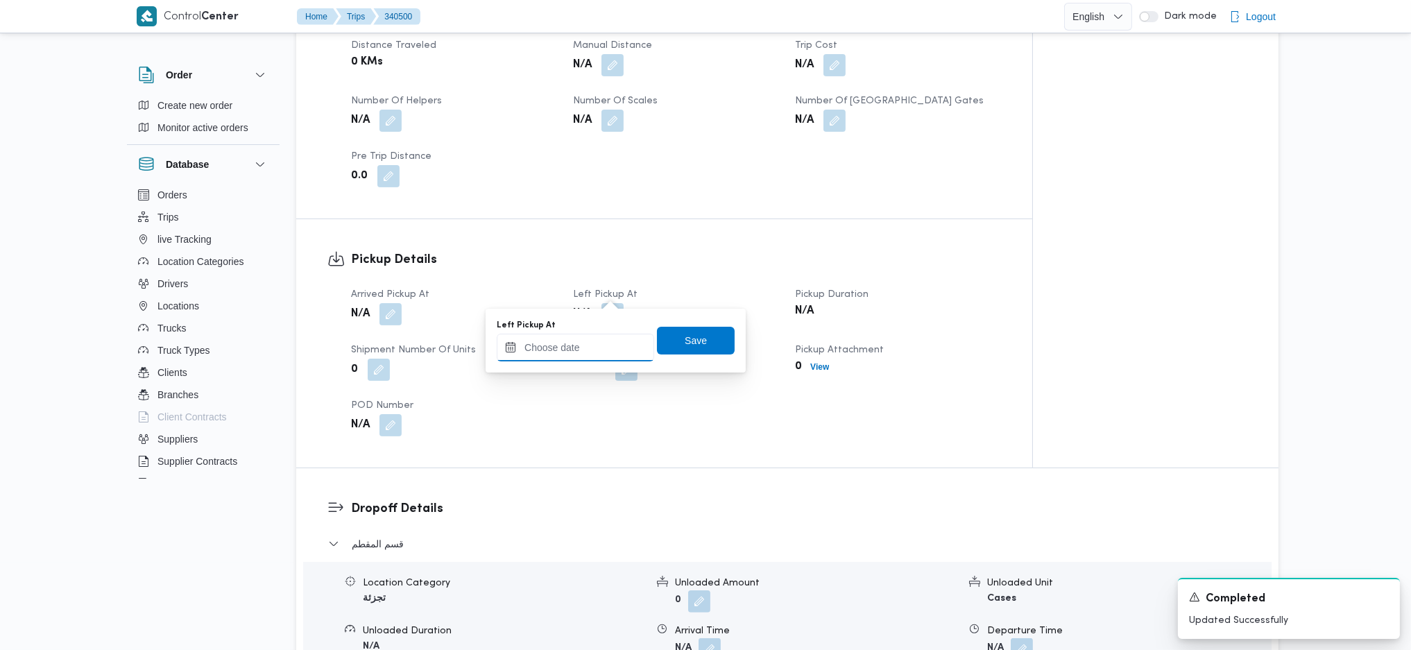
click at [591, 349] on input "Left Pickup At" at bounding box center [575, 348] width 157 height 28
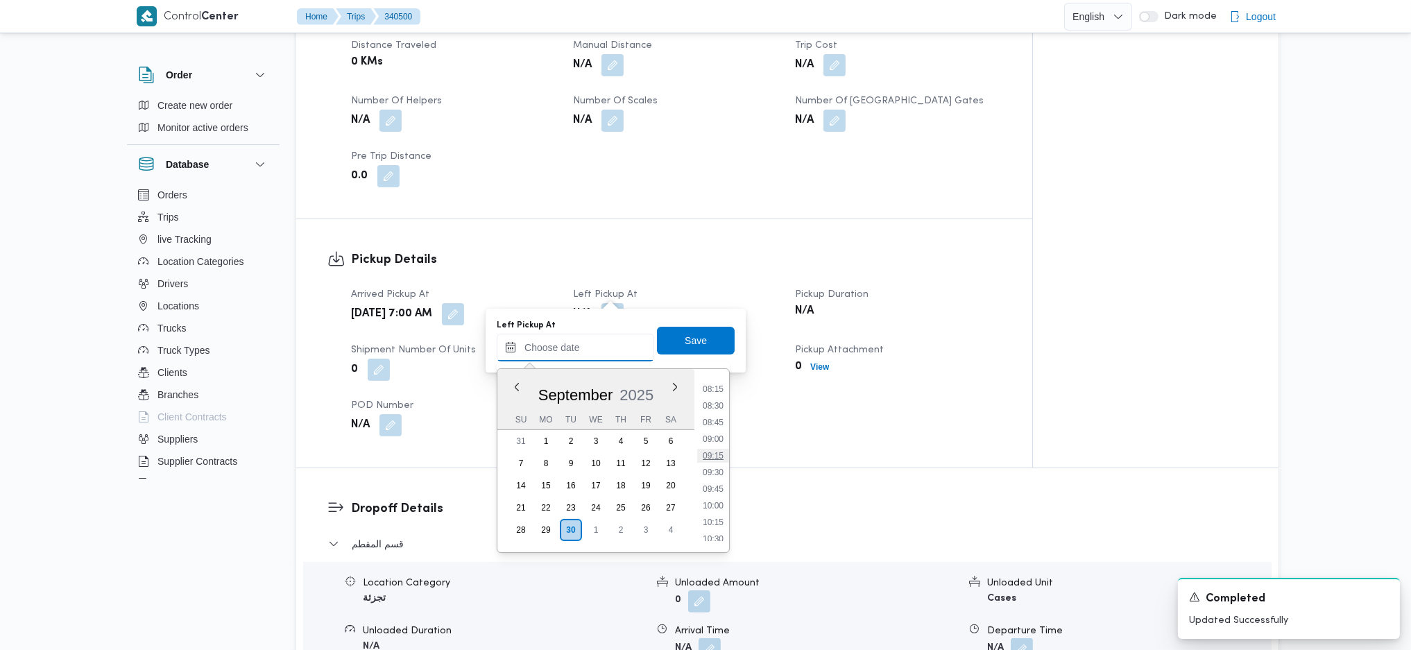
scroll to position [574, 0]
click at [719, 462] on li "09:45" at bounding box center [713, 462] width 32 height 14
type input "30/09/2025 09:45"
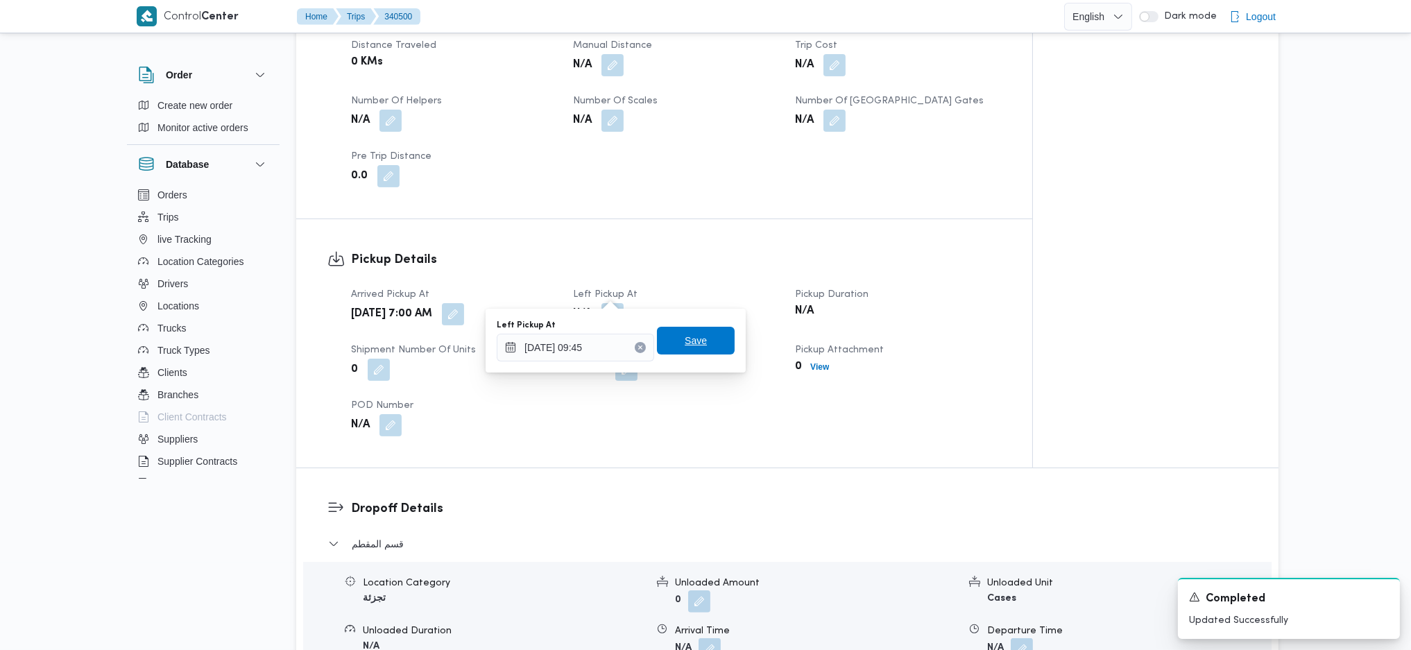
click at [680, 327] on span "Save" at bounding box center [696, 341] width 78 height 28
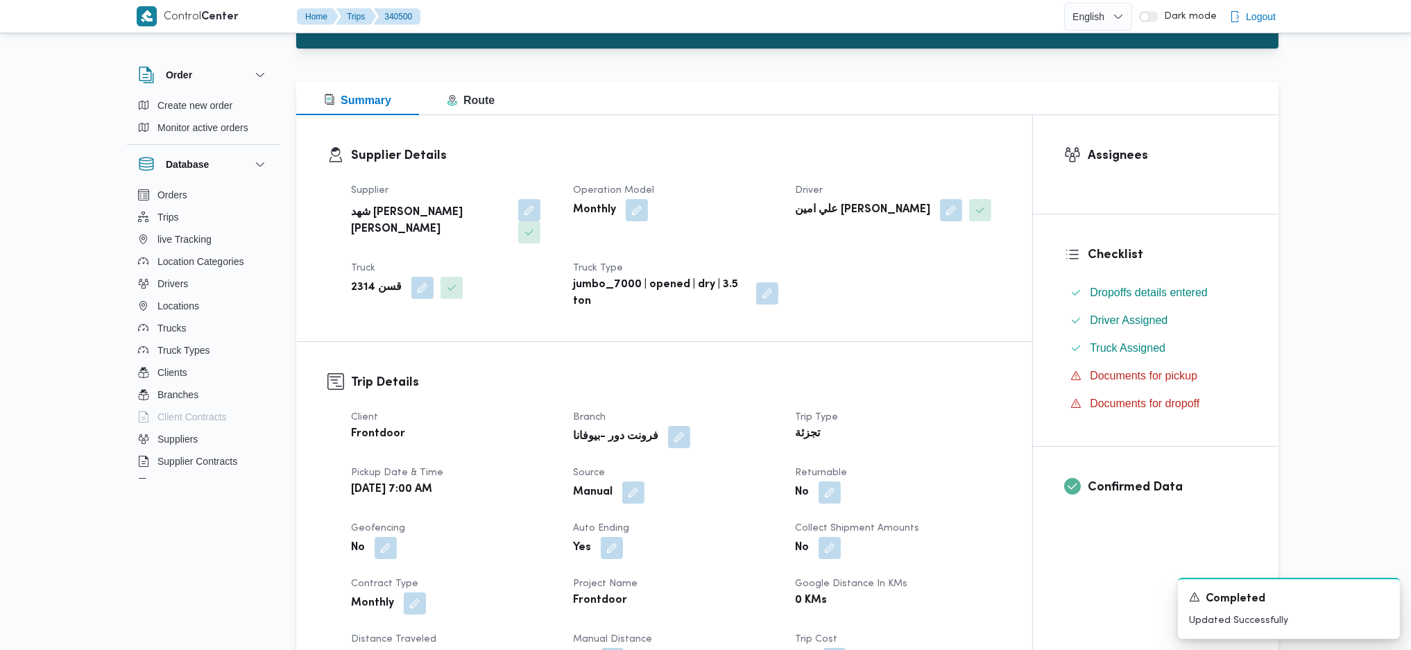
scroll to position [277, 0]
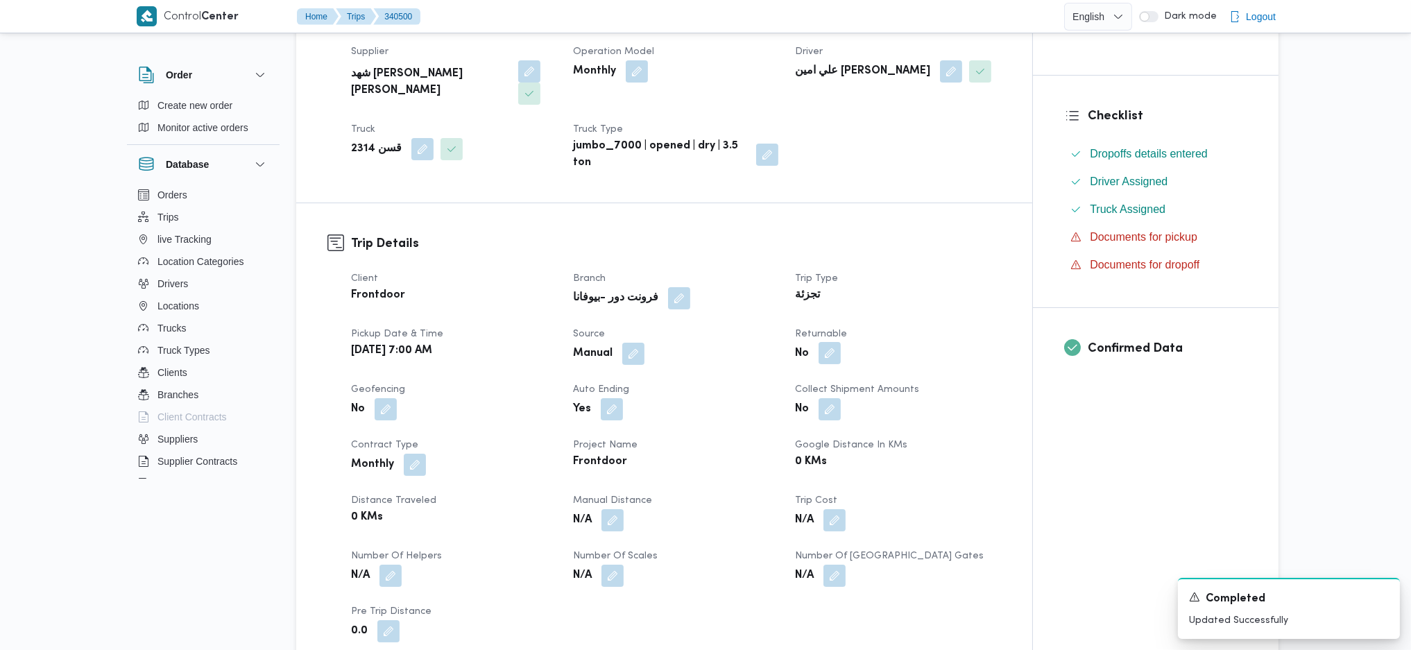
click at [832, 342] on button "button" at bounding box center [829, 353] width 22 height 22
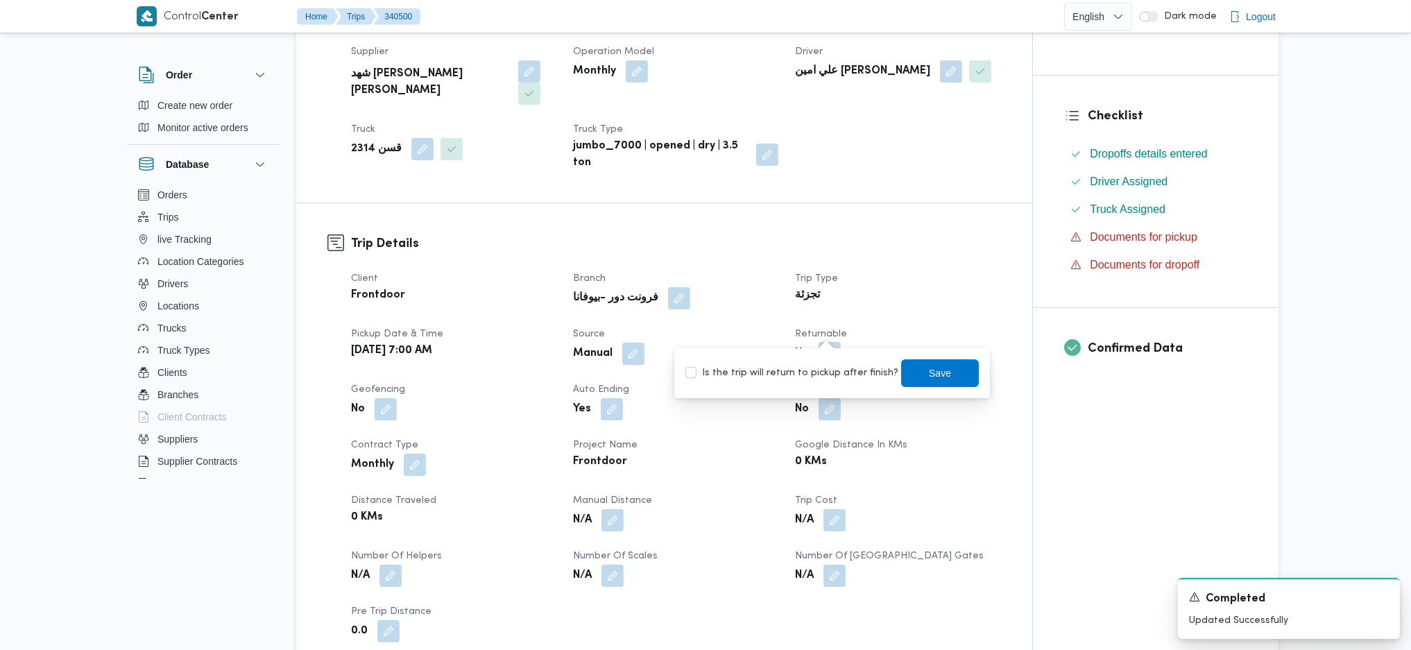
click at [799, 384] on div "Is the trip will return to pickup after finish? Save" at bounding box center [832, 373] width 296 height 31
click at [824, 376] on label "Is the trip will return to pickup after finish?" at bounding box center [791, 373] width 213 height 17
checkbox input "true"
click at [929, 374] on span "Save" at bounding box center [940, 372] width 22 height 17
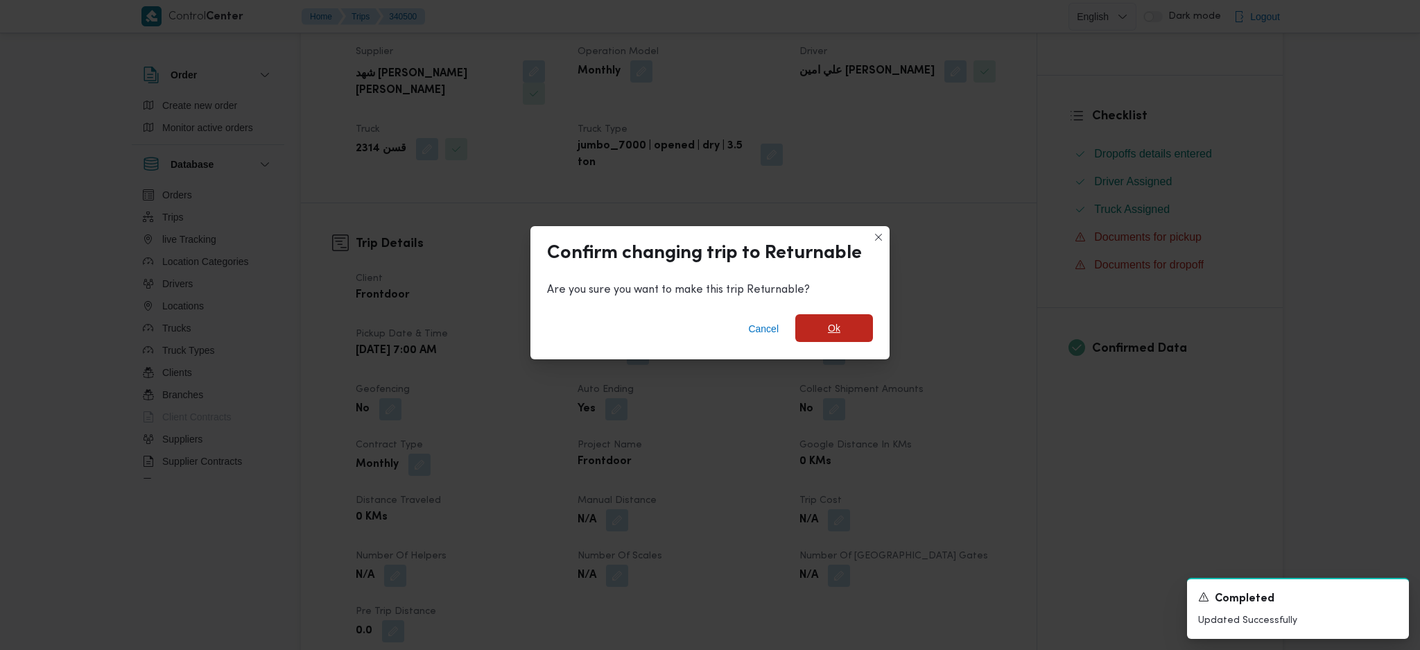
click at [834, 336] on span "Ok" at bounding box center [834, 328] width 78 height 28
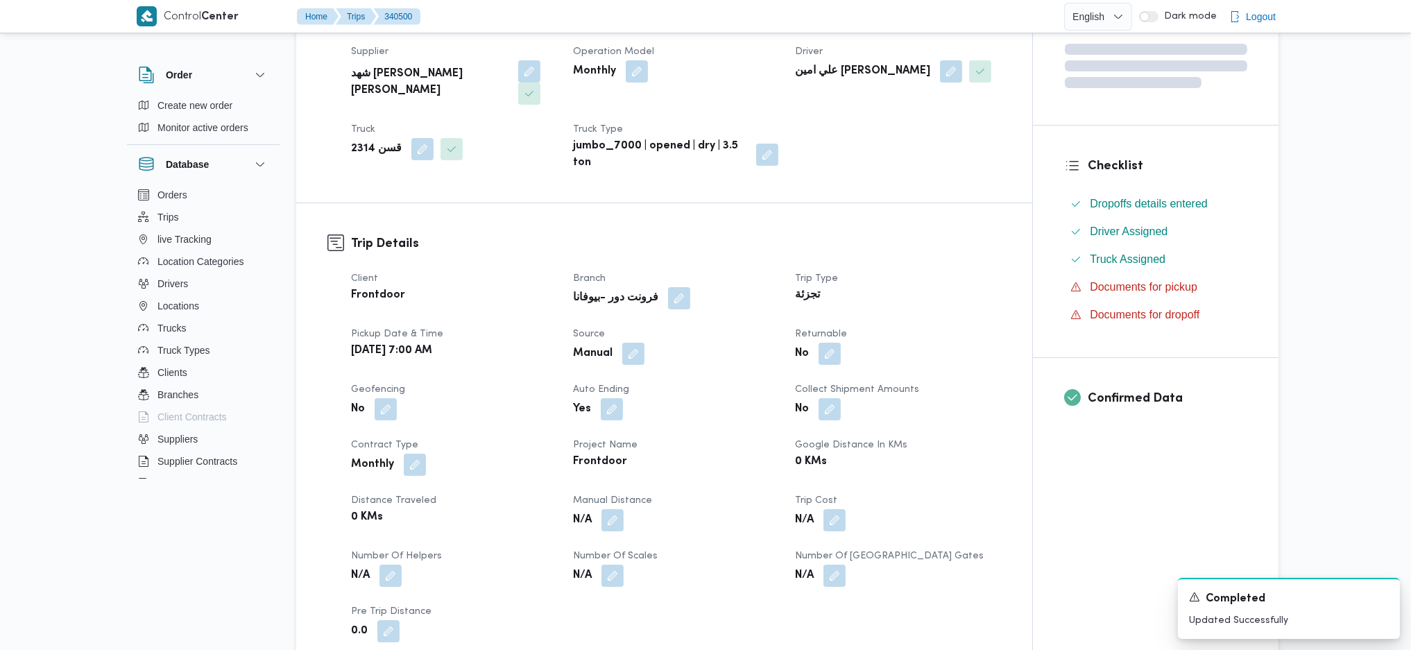
click at [698, 341] on div "Manual" at bounding box center [675, 353] width 208 height 25
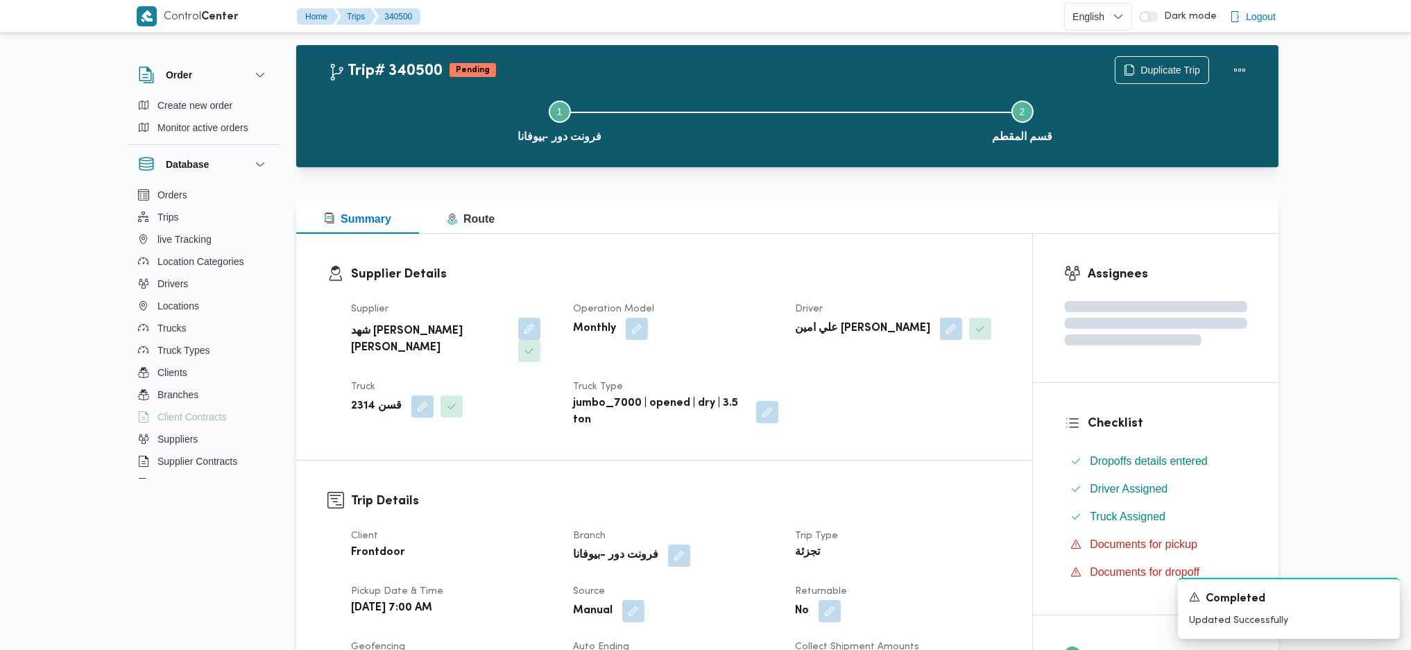
scroll to position [0, 0]
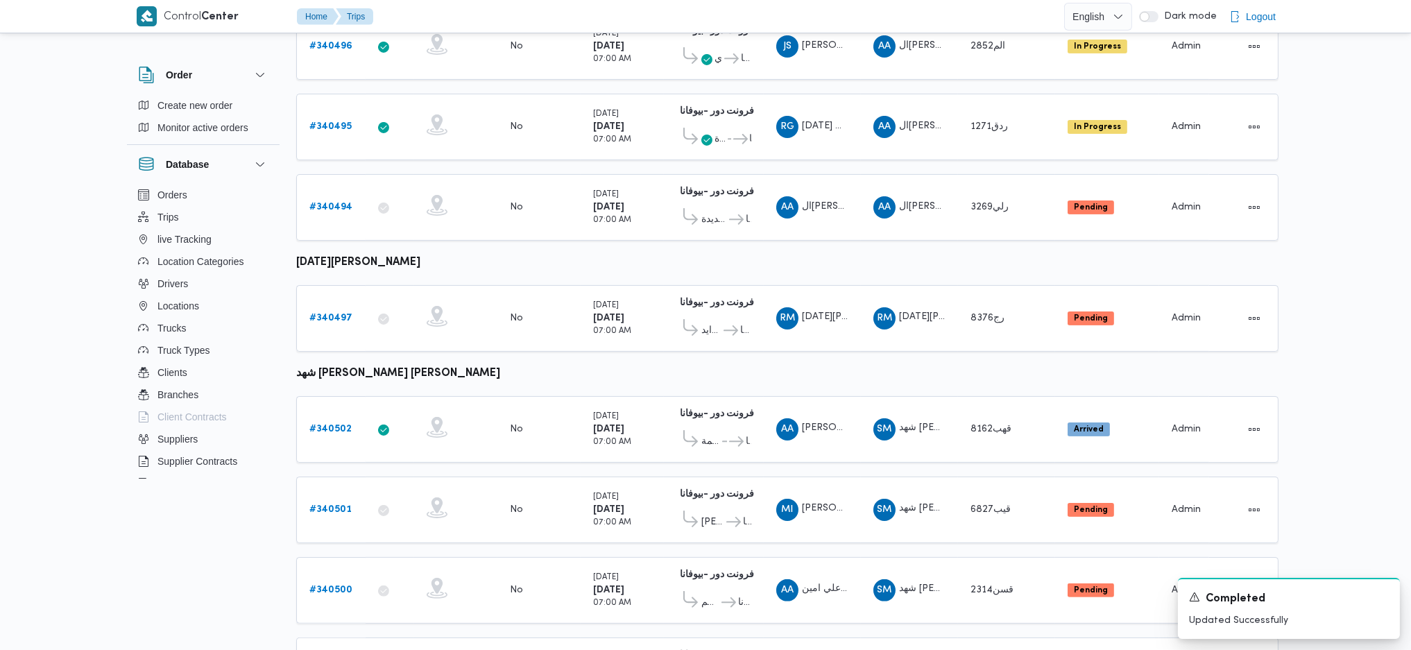
scroll to position [825, 0]
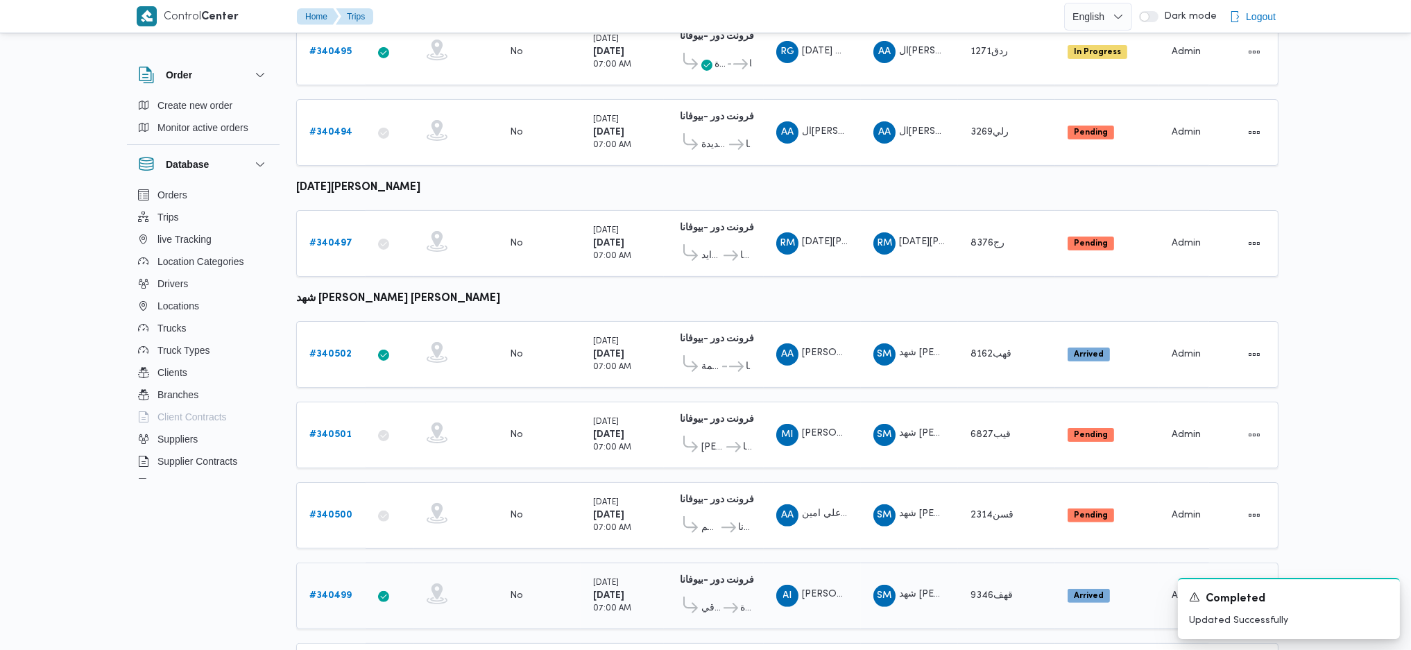
click at [339, 582] on div "# 340499" at bounding box center [331, 596] width 55 height 28
click at [340, 582] on div "# 340499" at bounding box center [331, 596] width 55 height 28
click at [326, 591] on b "# 340499" at bounding box center [330, 595] width 42 height 9
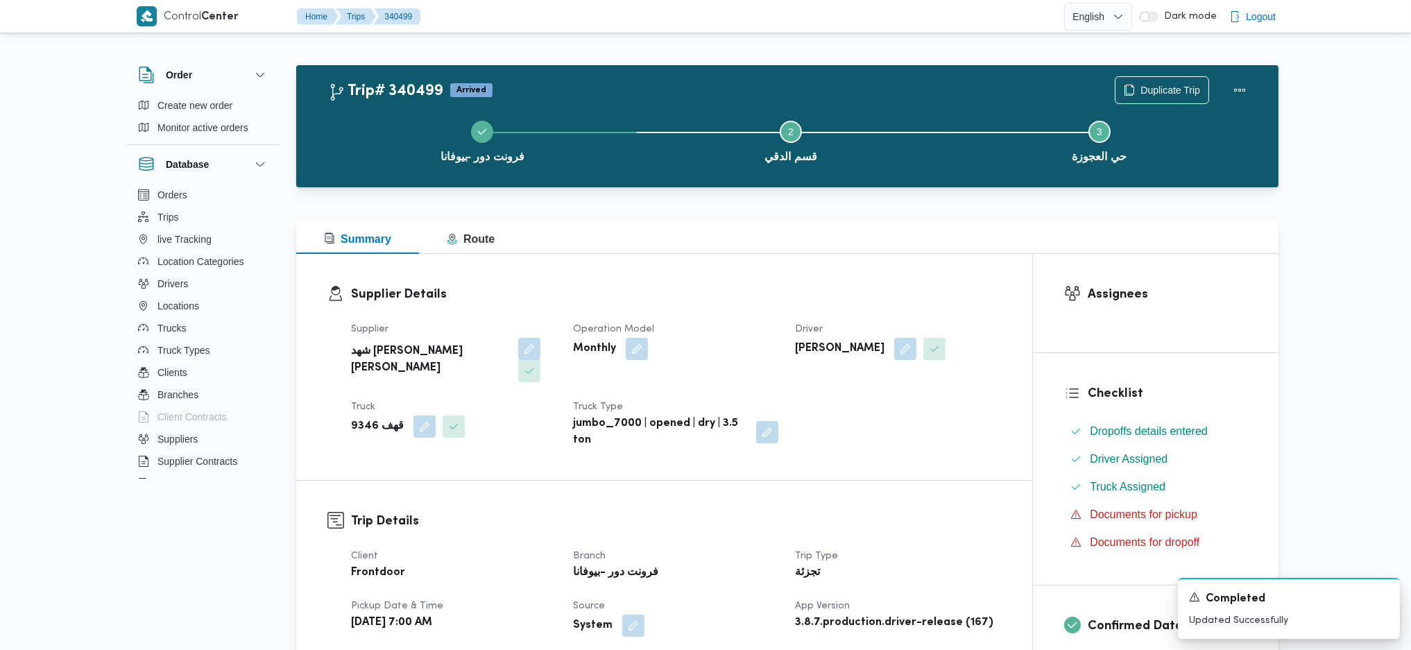
scroll to position [647, 0]
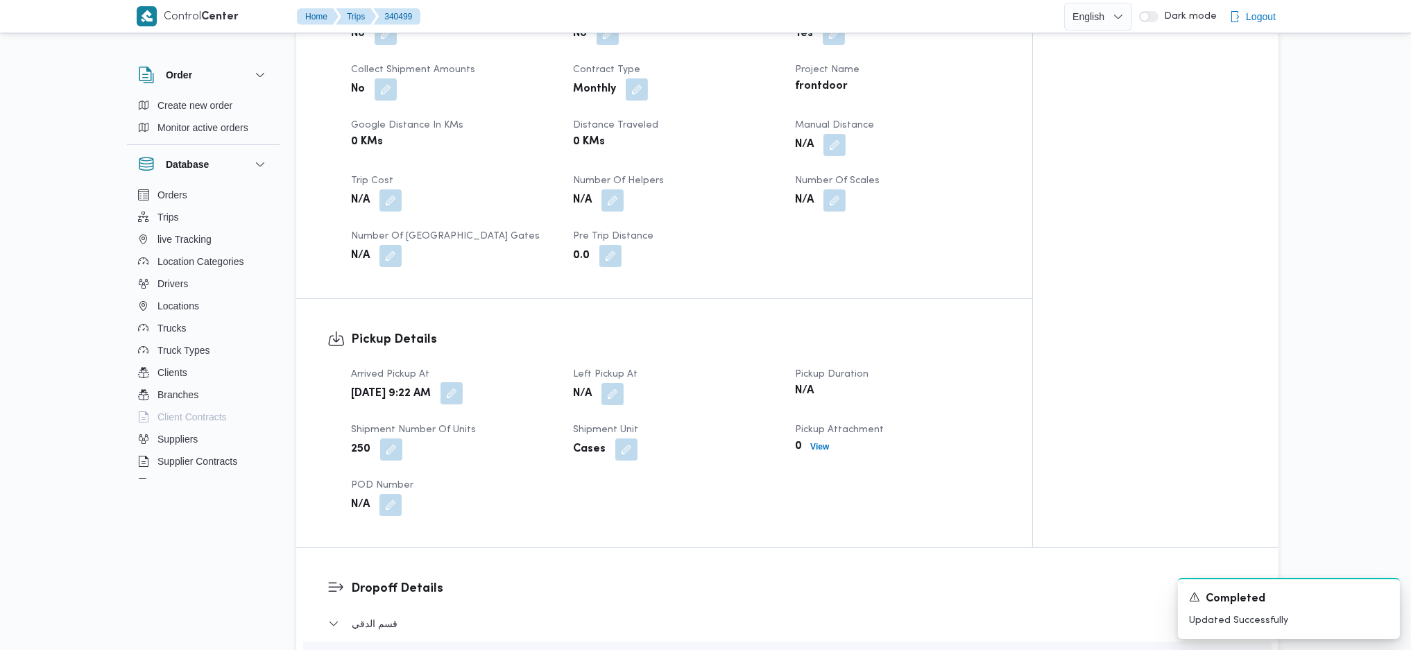
click at [463, 382] on button "button" at bounding box center [451, 393] width 22 height 22
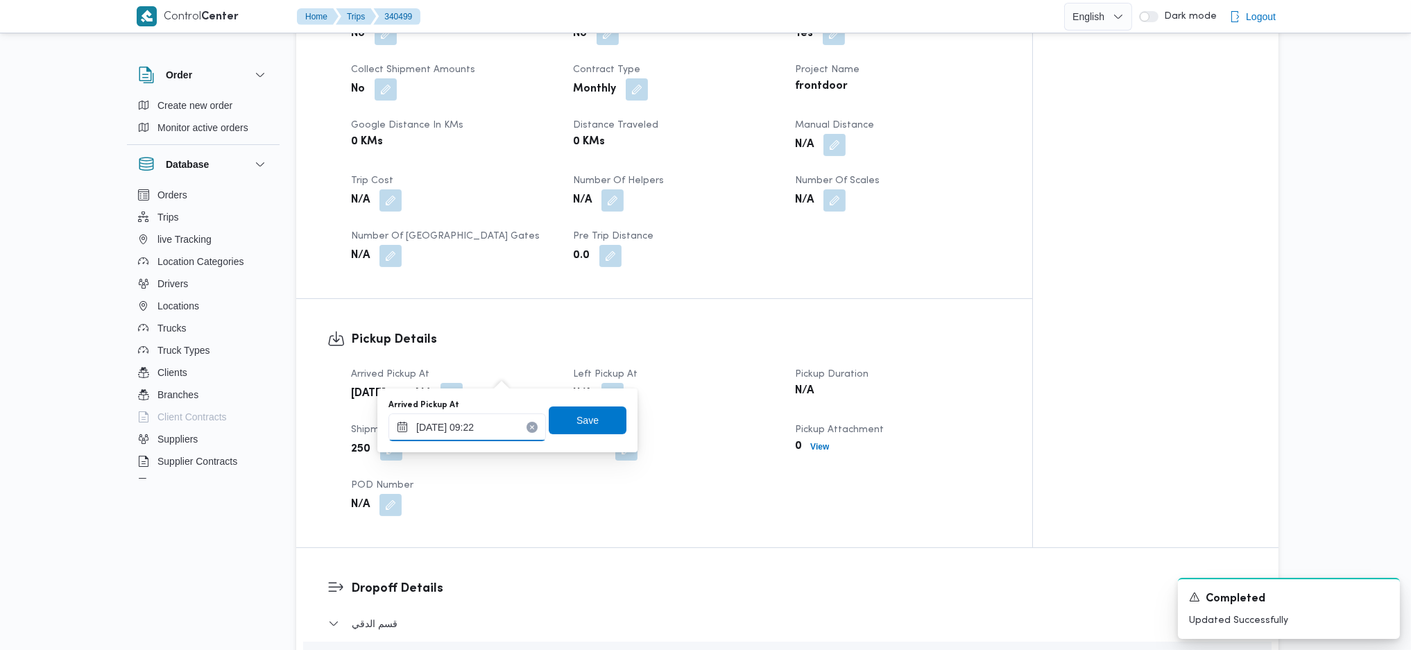
click at [481, 440] on div "30/09/2025 09:22" at bounding box center [466, 427] width 157 height 28
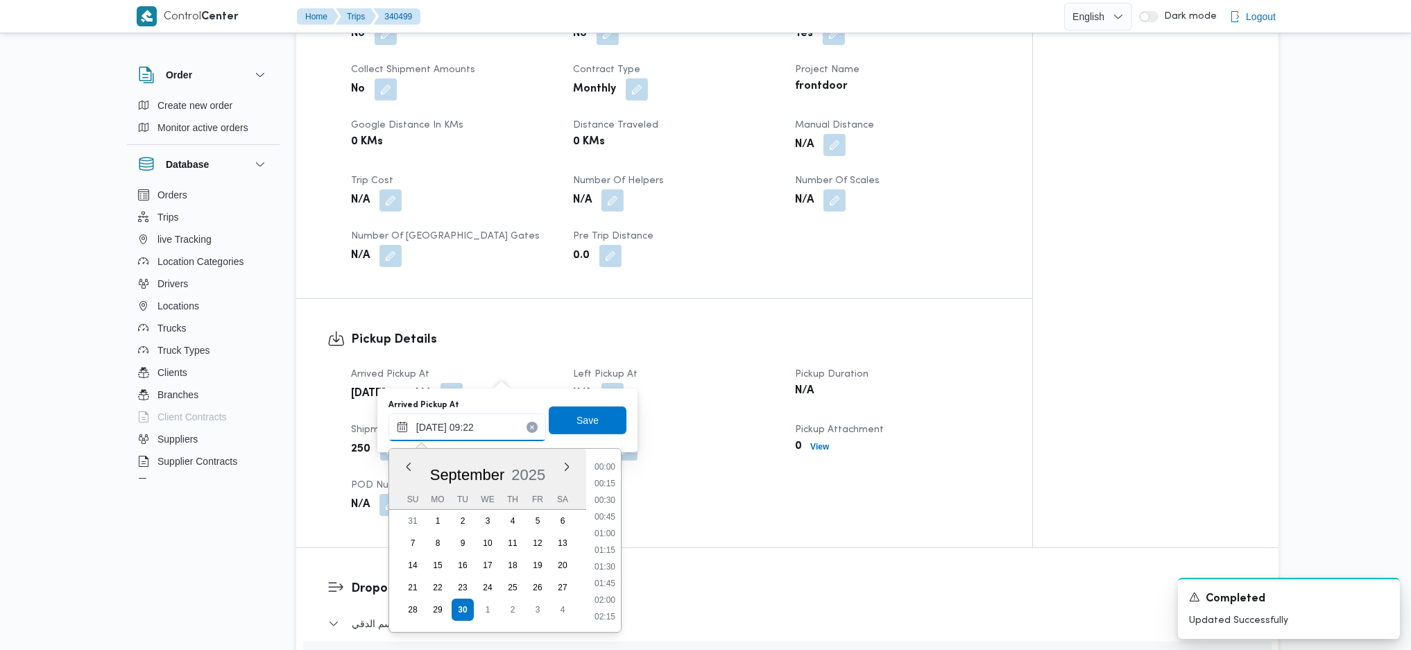
scroll to position [533, 0]
click at [486, 418] on input "30/09/2025 09:22" at bounding box center [466, 427] width 157 height 28
click at [600, 471] on li "08:00" at bounding box center [605, 466] width 32 height 14
type input "30/09/2025 08:00"
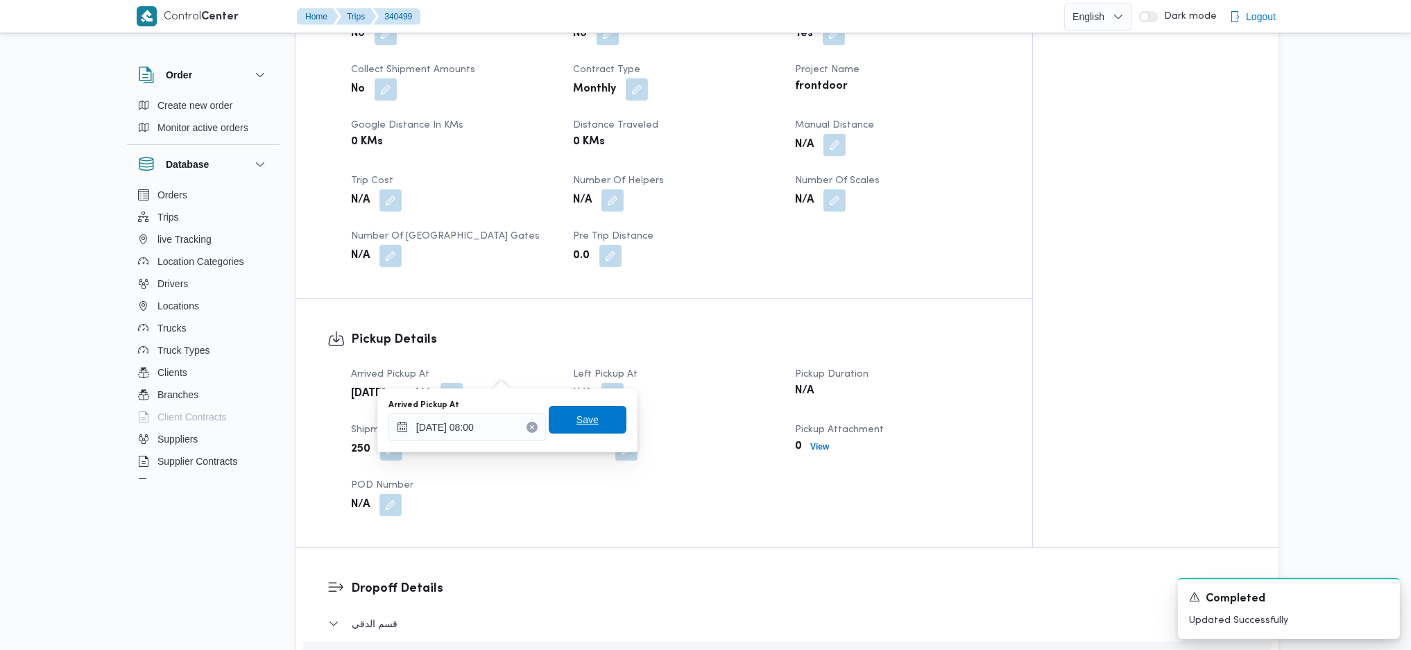
click at [576, 419] on span "Save" at bounding box center [587, 419] width 22 height 17
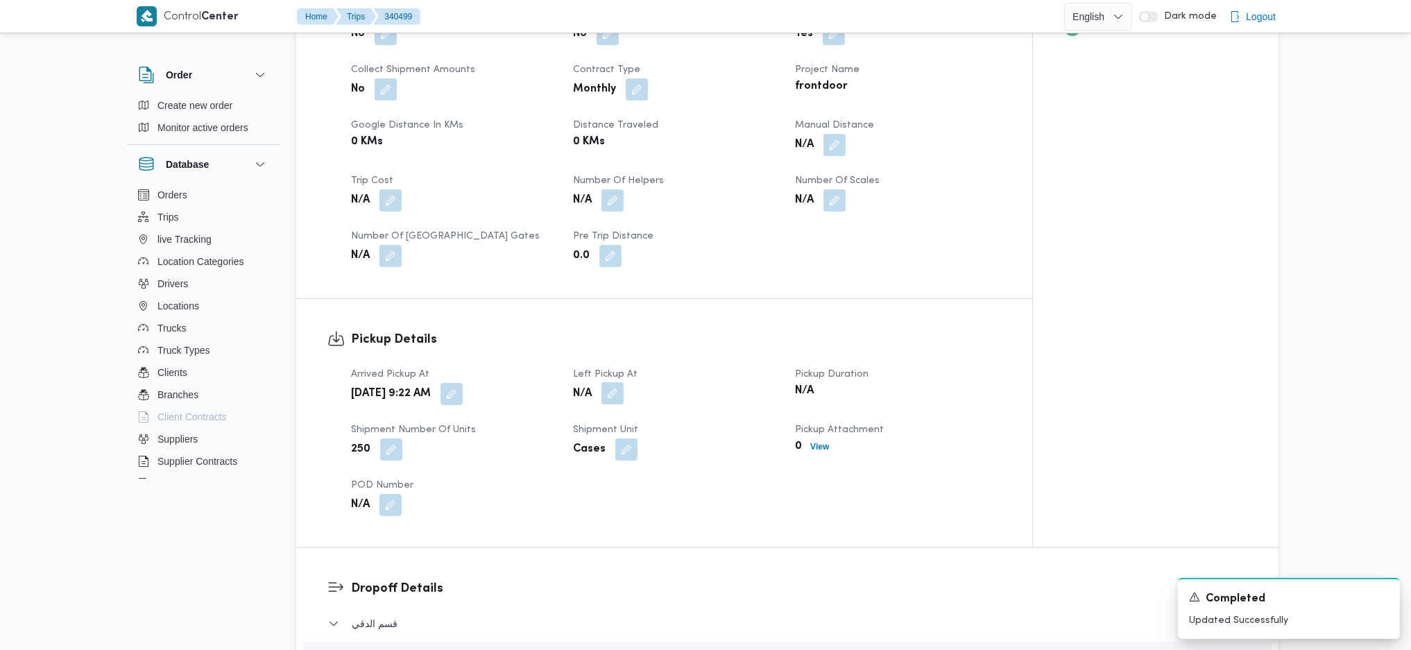
click at [613, 382] on button "button" at bounding box center [612, 393] width 22 height 22
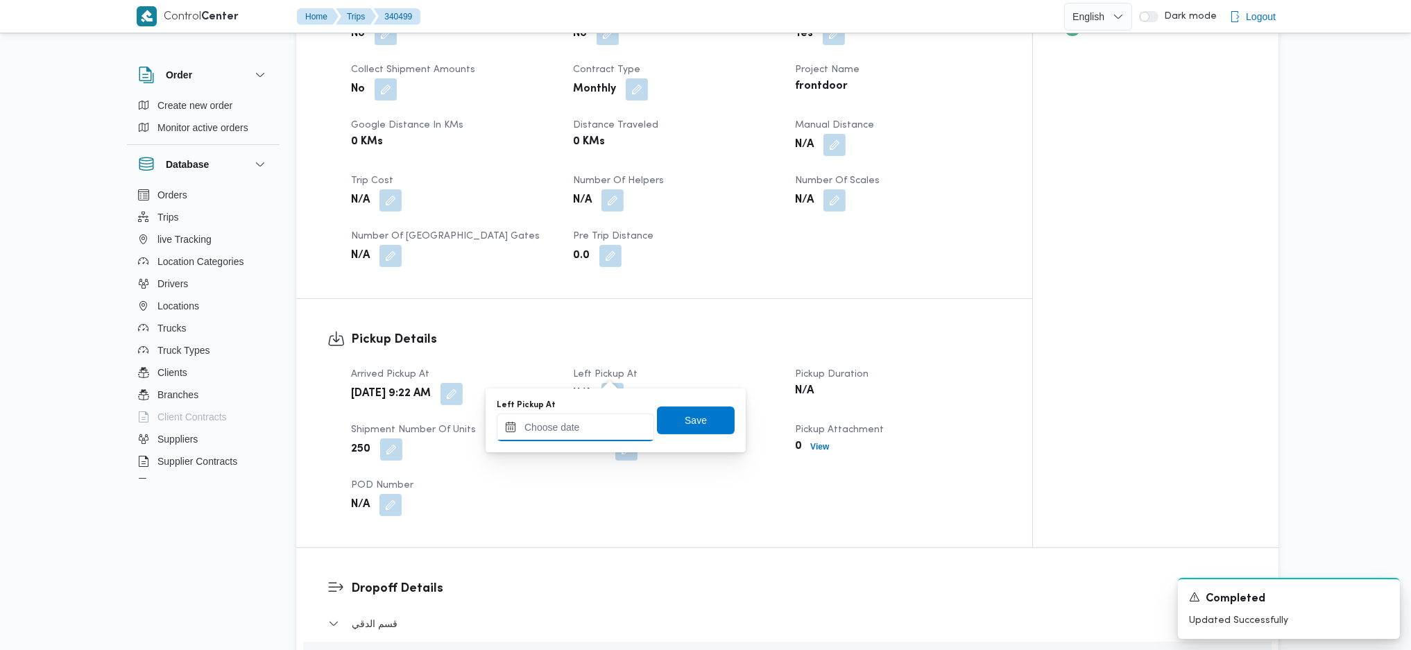
click at [587, 425] on input "Left Pickup At" at bounding box center [575, 427] width 157 height 28
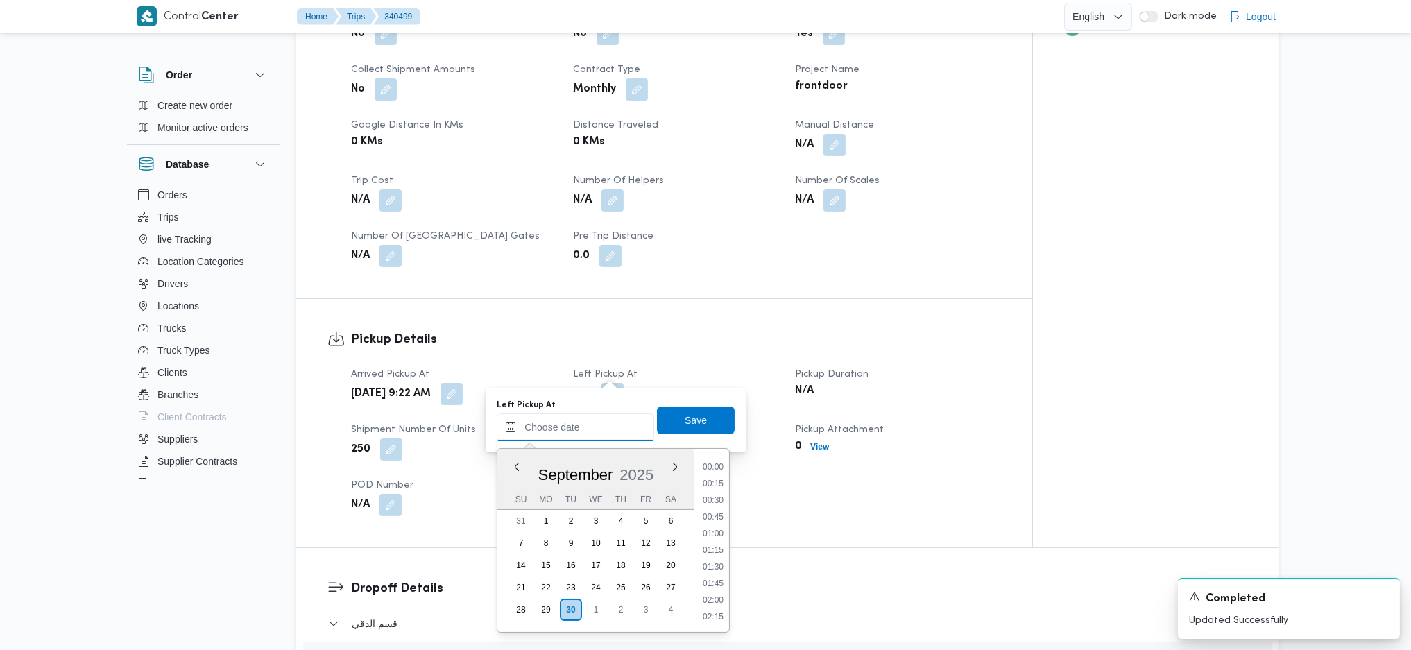
scroll to position [667, 0]
click at [710, 460] on li "10:00" at bounding box center [713, 465] width 32 height 14
type input "30/09/2025 10:00"
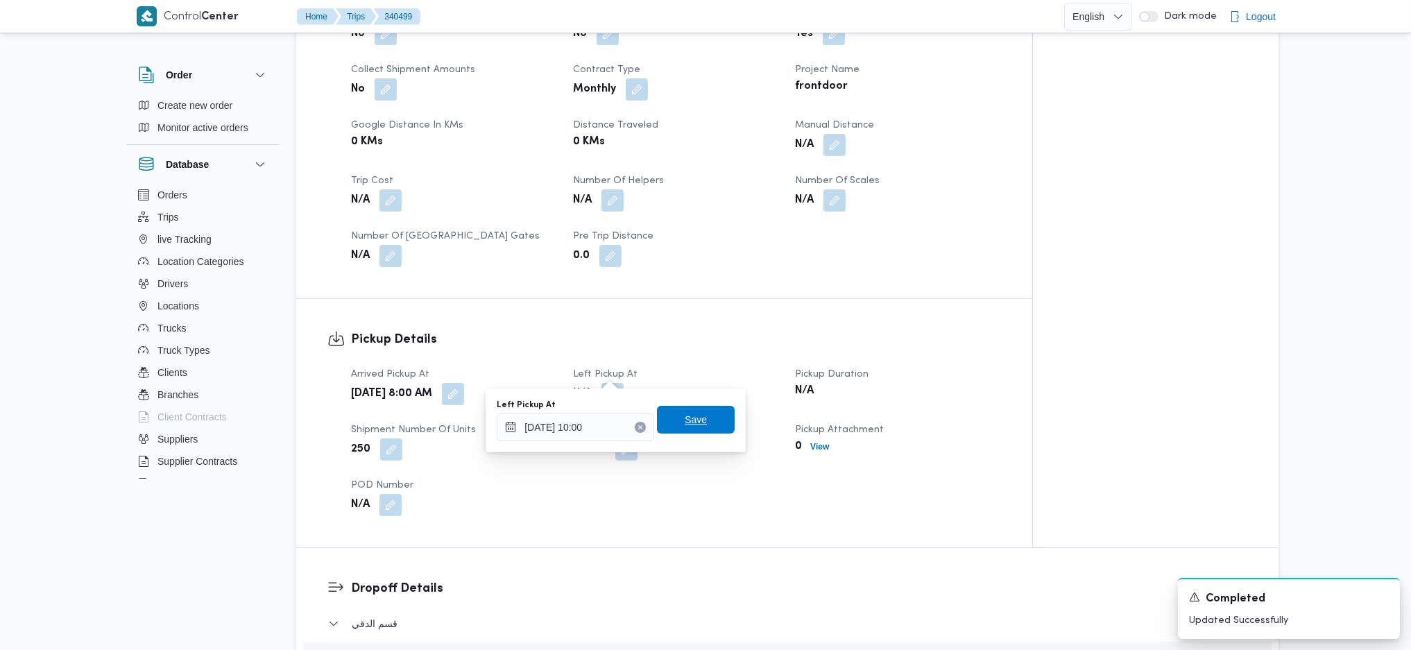
click at [684, 420] on span "Save" at bounding box center [695, 419] width 22 height 17
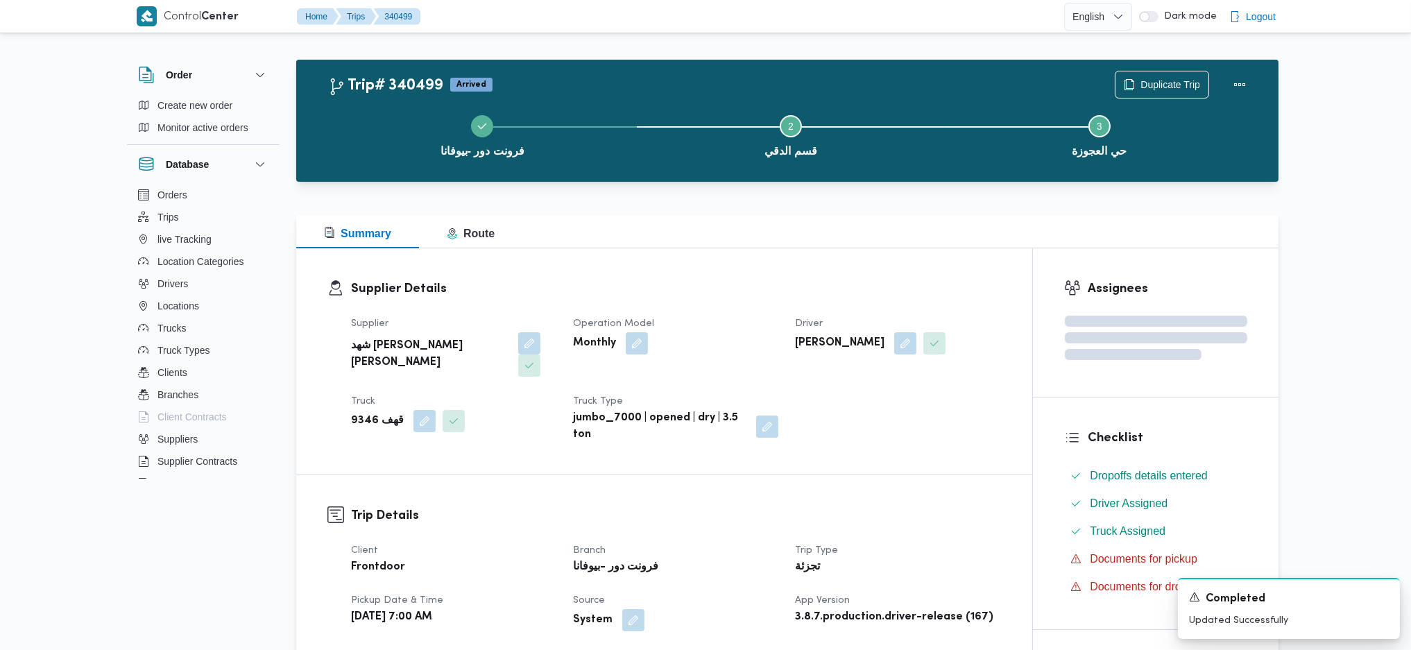
scroll to position [277, 0]
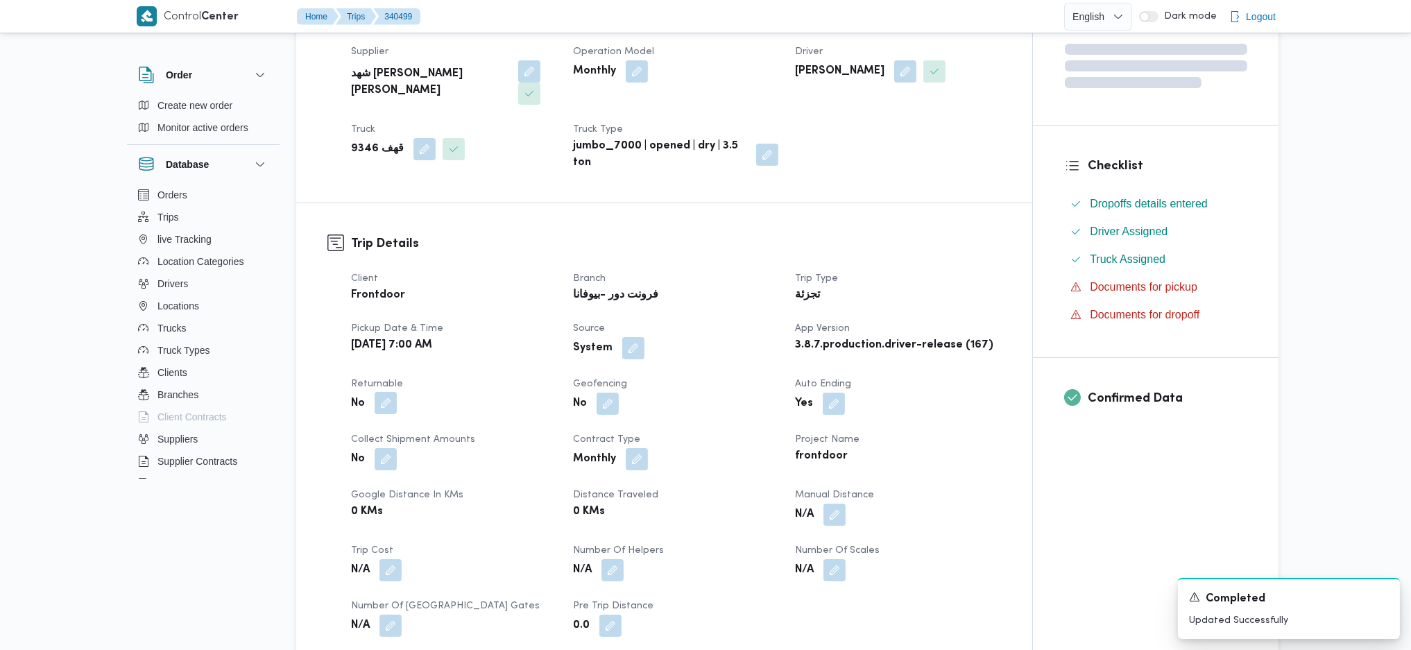
click at [382, 392] on button "button" at bounding box center [385, 403] width 22 height 22
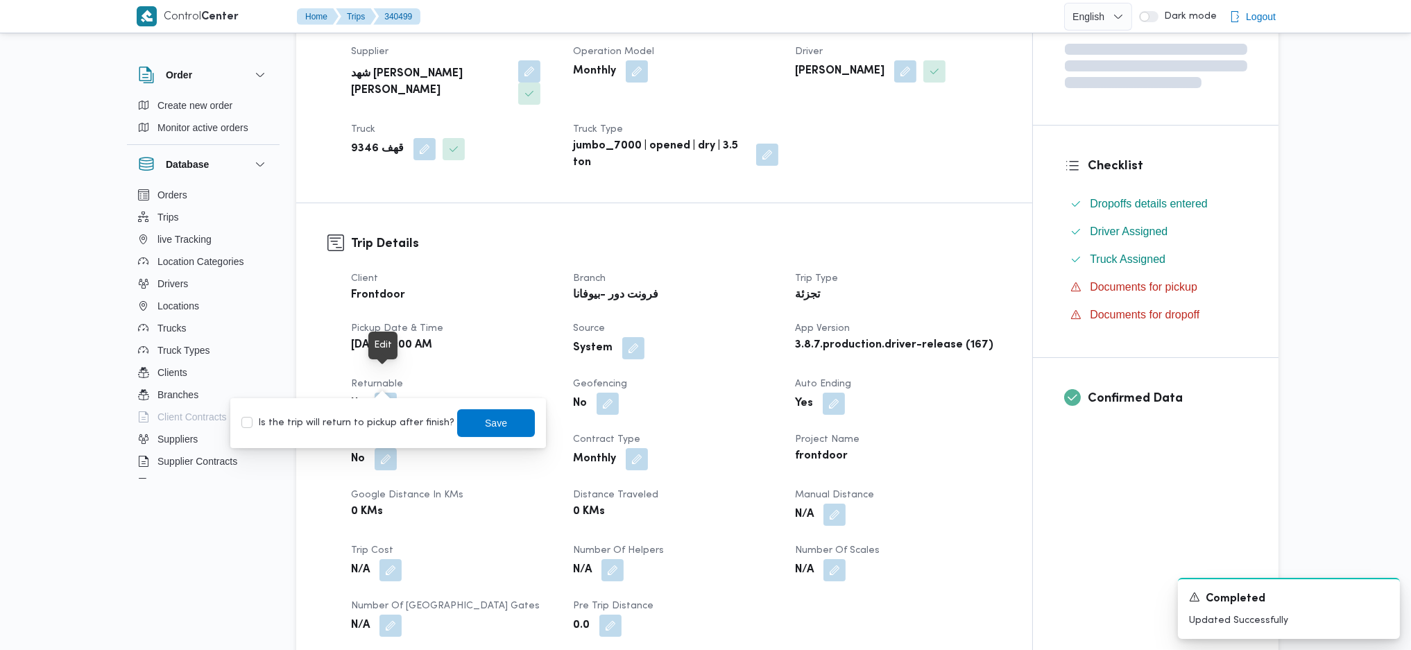
click at [375, 425] on label "Is the trip will return to pickup after finish?" at bounding box center [347, 423] width 213 height 17
checkbox input "true"
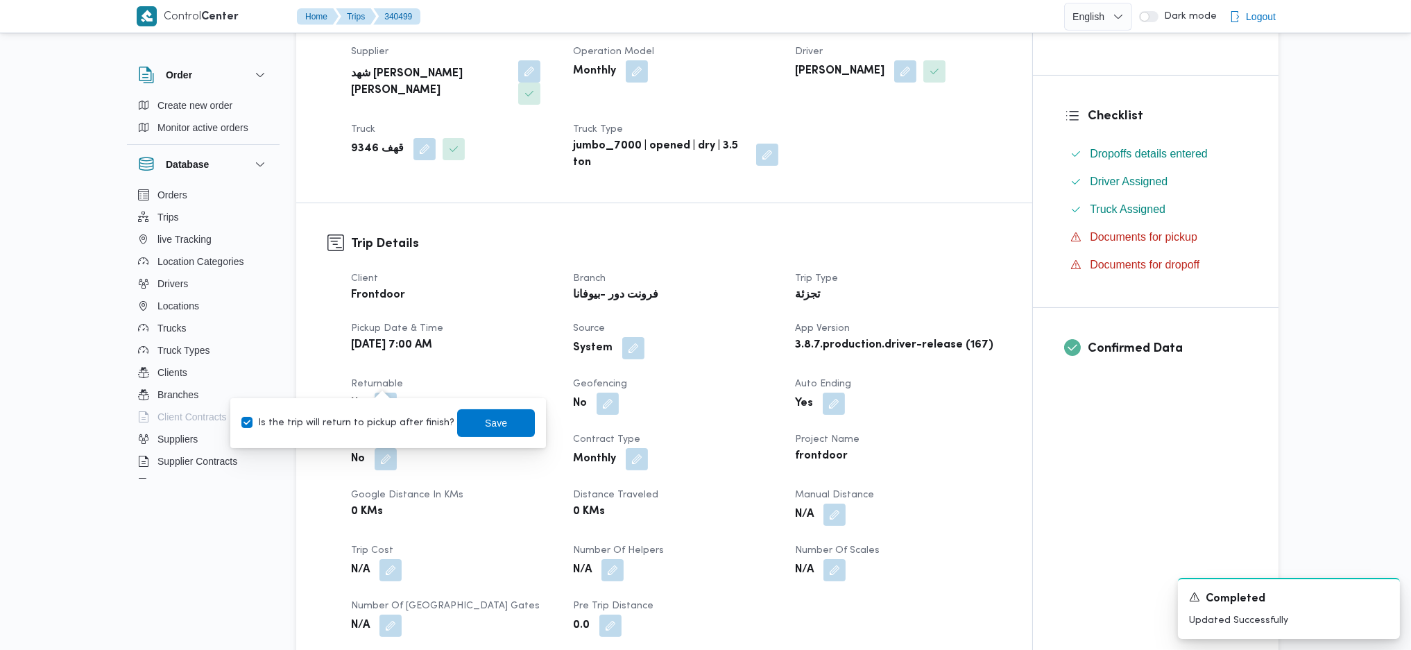
click at [541, 431] on dt "Collect Shipment Amounts" at bounding box center [453, 439] width 205 height 17
click at [507, 422] on span "Save" at bounding box center [496, 422] width 78 height 28
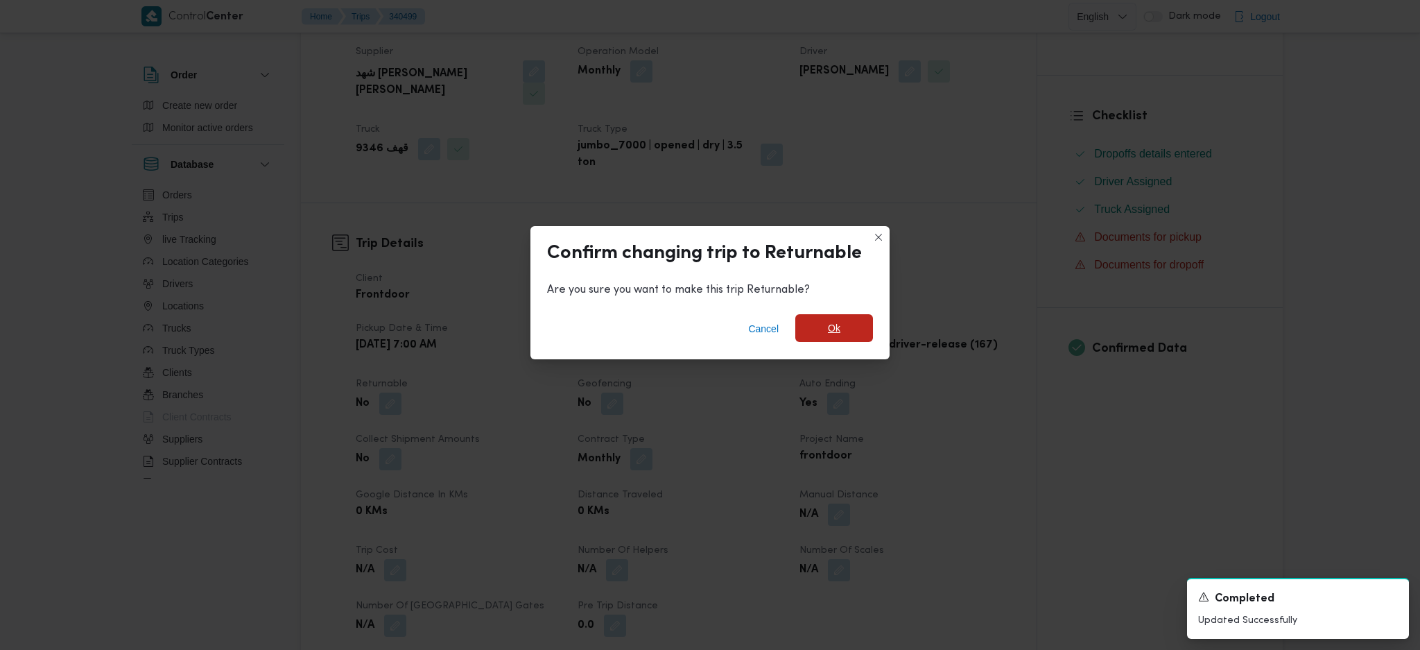
click at [846, 320] on span "Ok" at bounding box center [834, 328] width 78 height 28
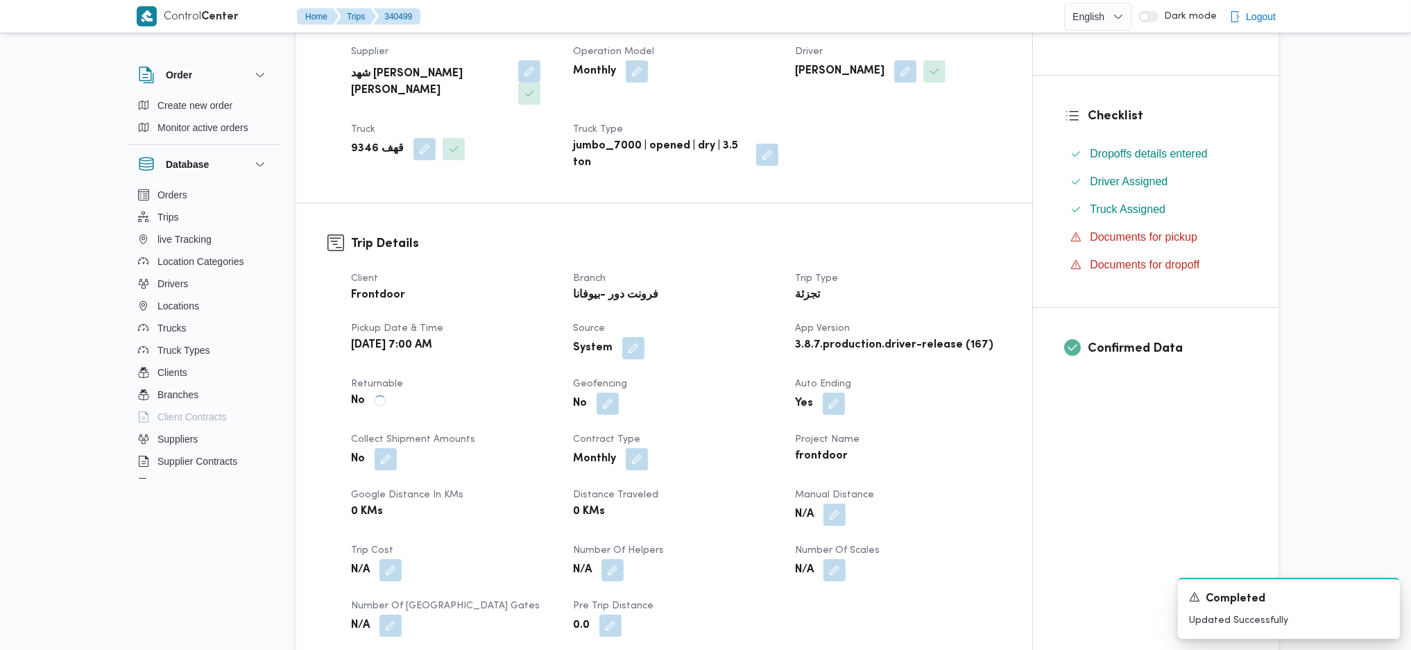
click at [985, 449] on div "Client Frontdoor Branch فرونت دور -بيوفانا Trip Type تجزئة Pickup date & time T…" at bounding box center [676, 453] width 666 height 383
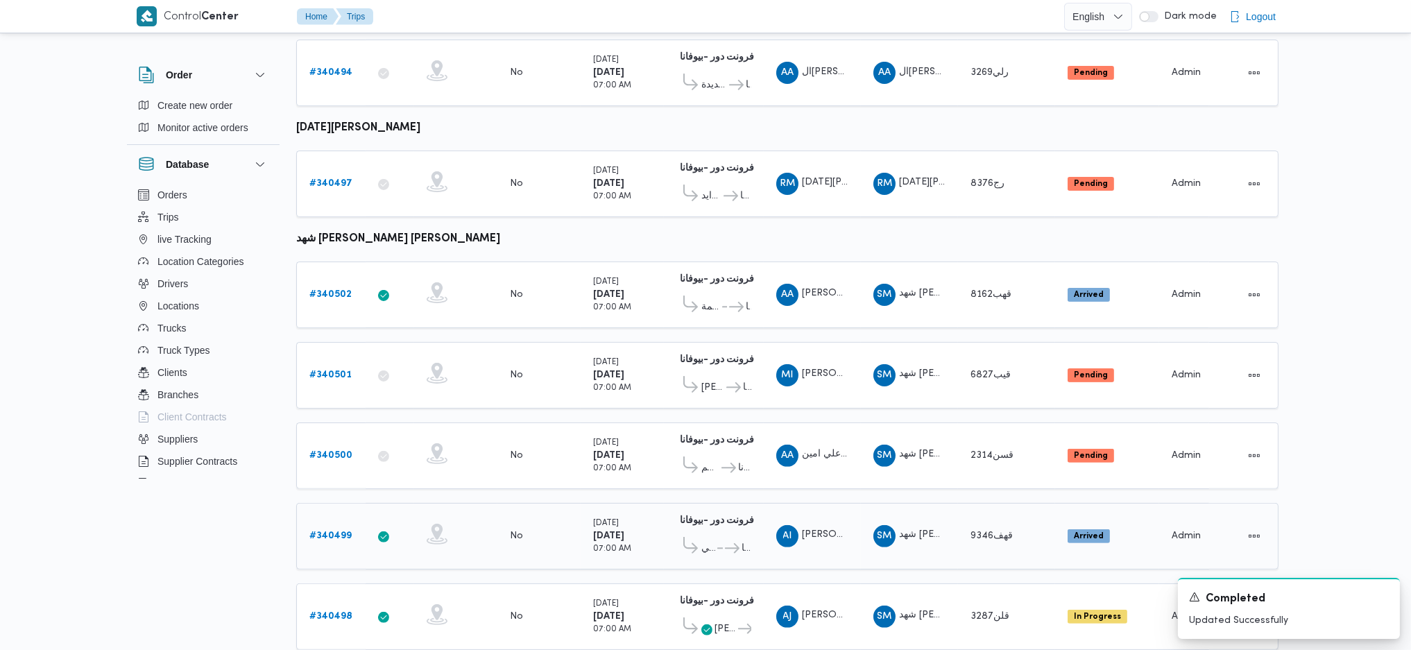
scroll to position [901, 0]
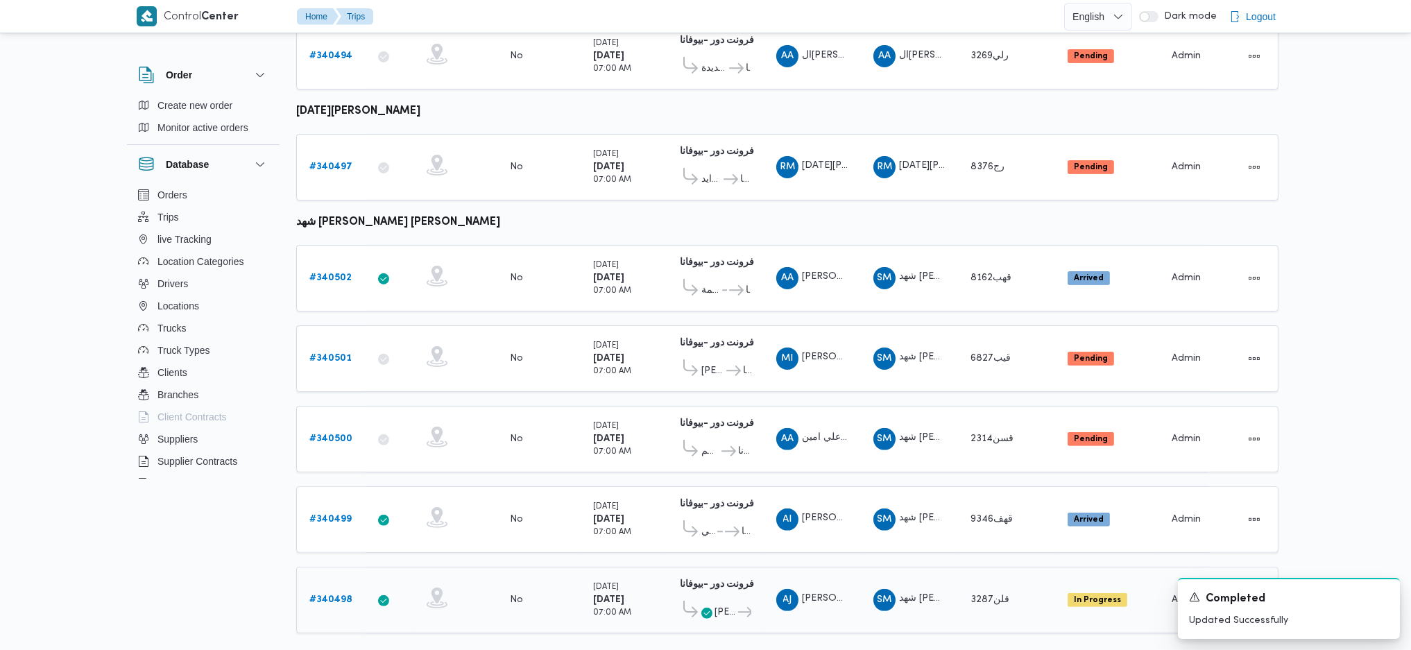
click at [341, 592] on link "# 340498" at bounding box center [330, 600] width 43 height 17
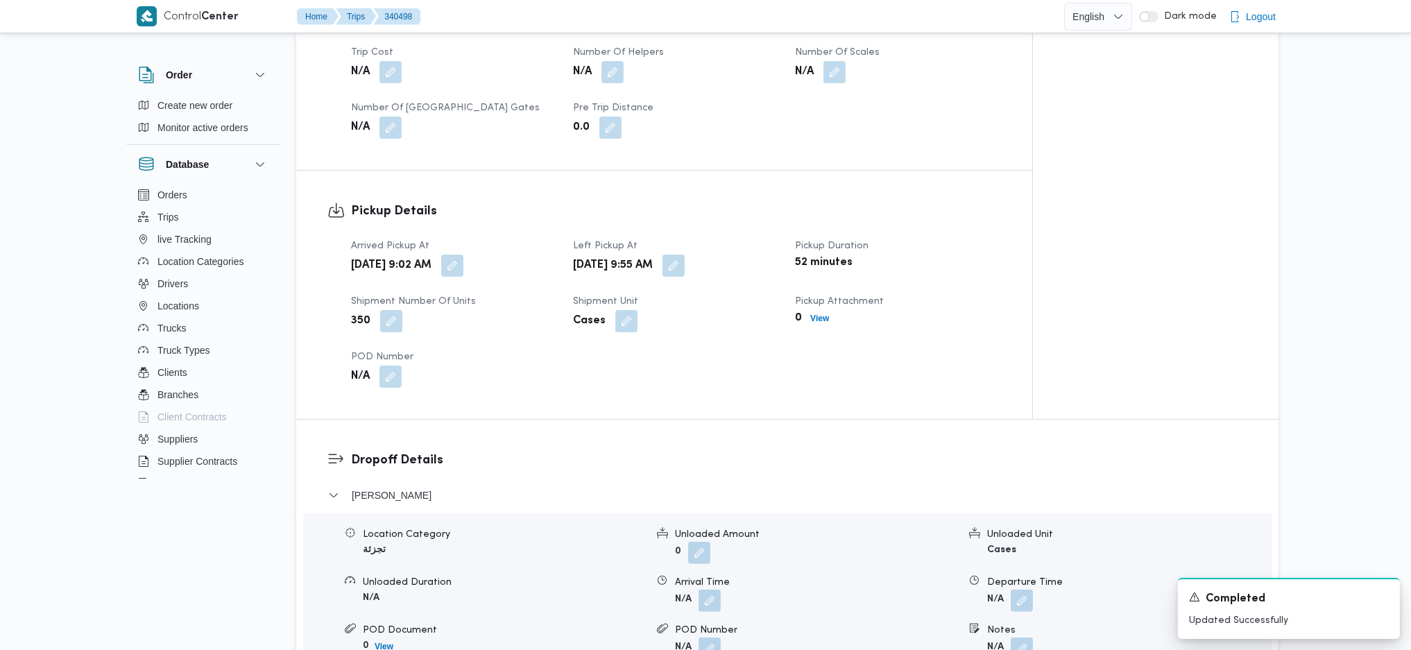
scroll to position [832, 0]
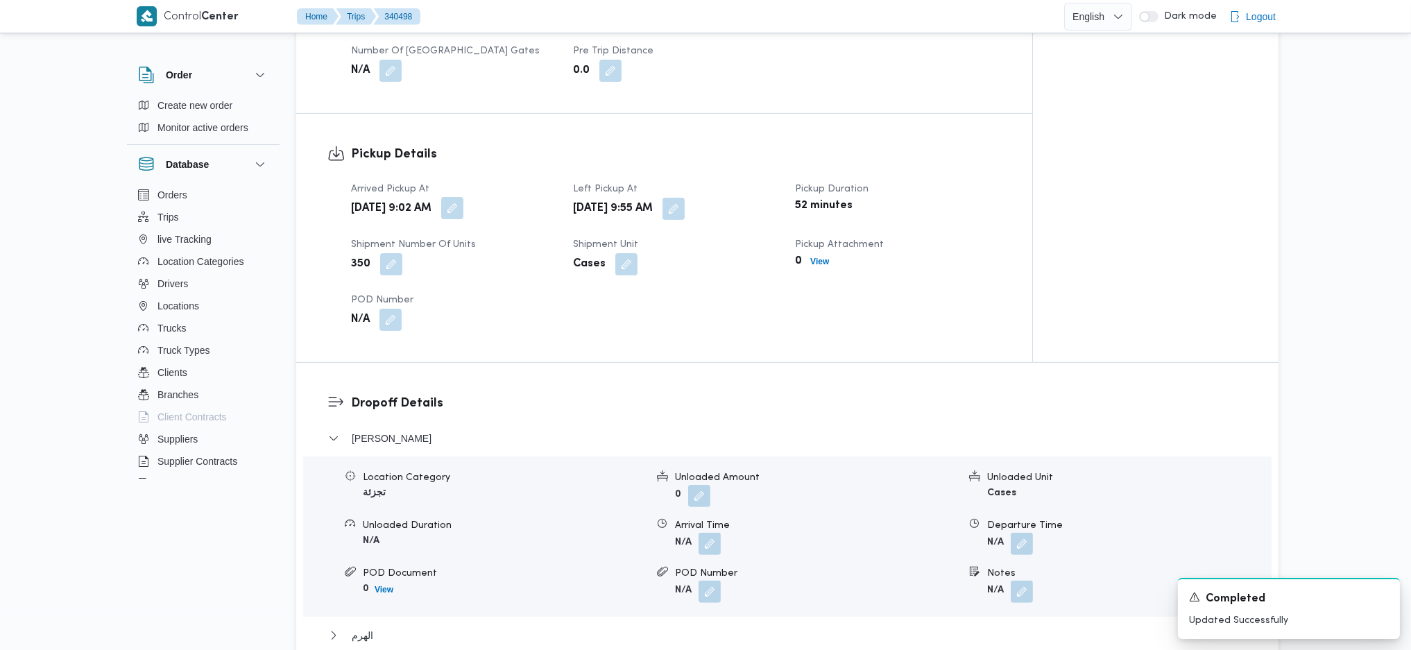
click at [463, 197] on button "button" at bounding box center [452, 208] width 22 height 22
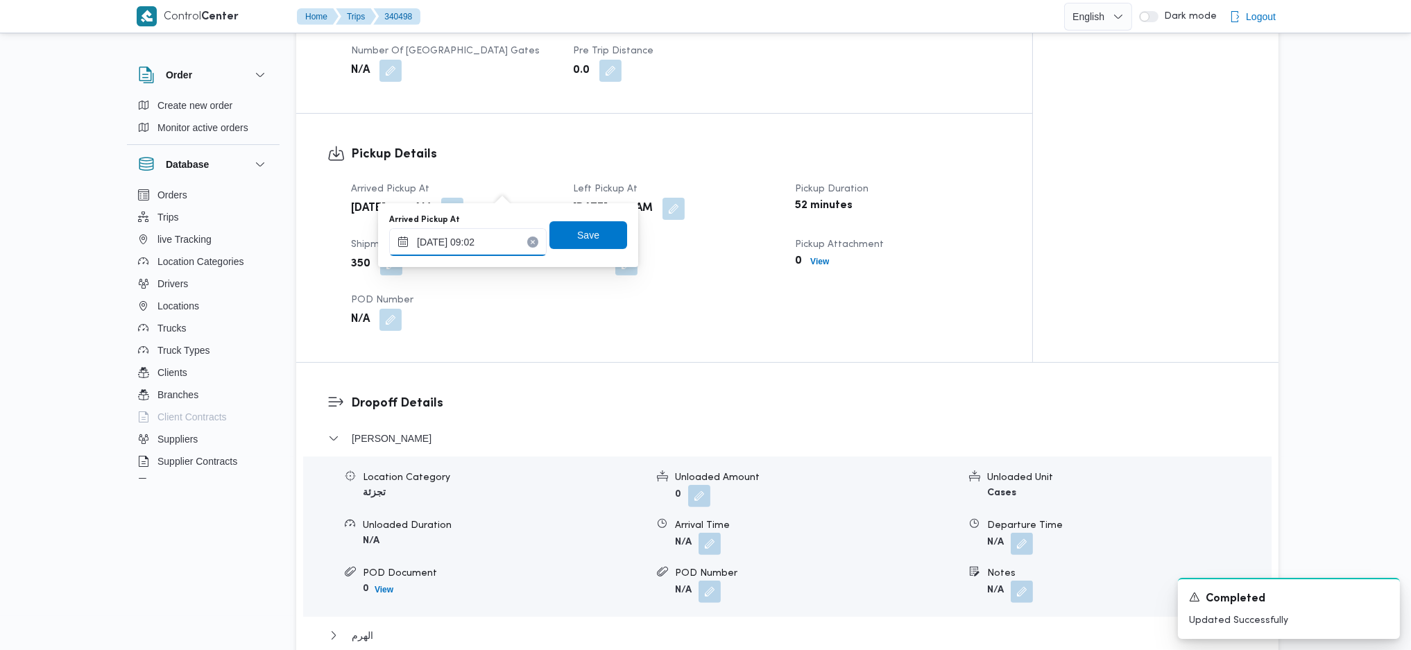
click at [494, 232] on input "30/09/2025 09:02" at bounding box center [467, 242] width 157 height 28
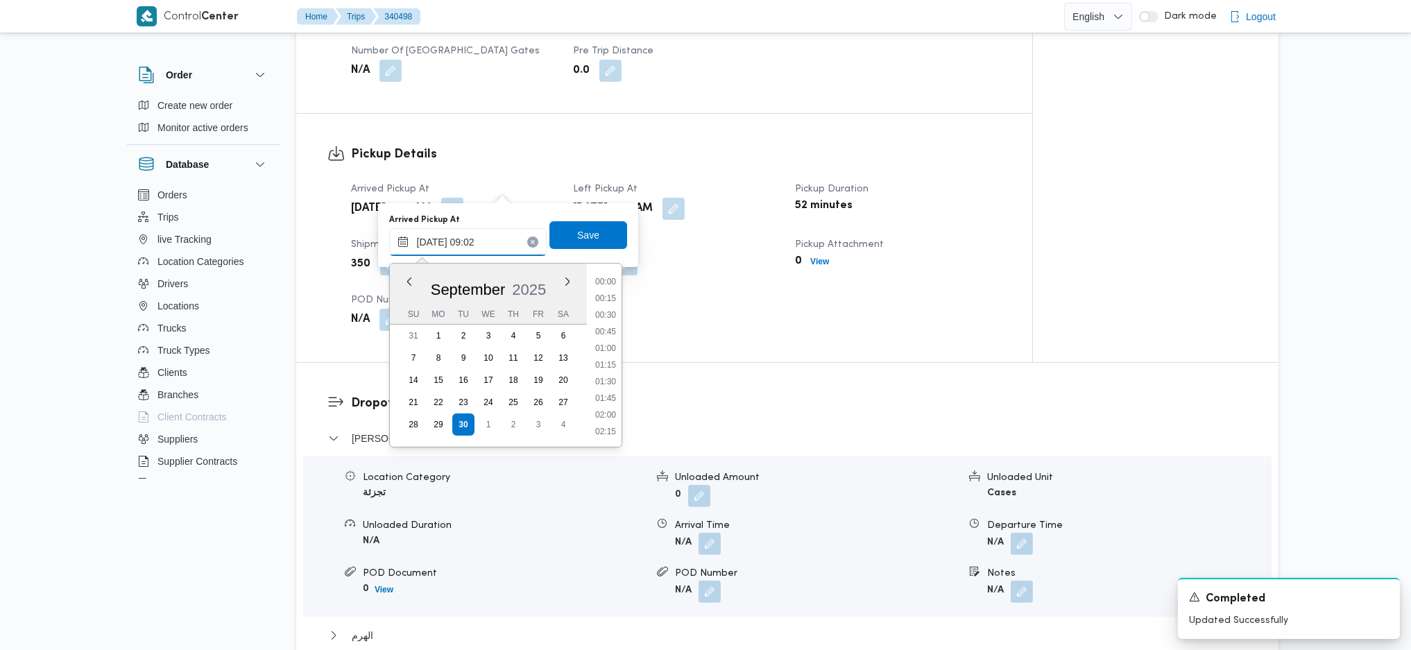
scroll to position [517, 0]
click at [604, 350] on li "08:45" at bounding box center [605, 347] width 32 height 14
type input "30/09/2025 08:45"
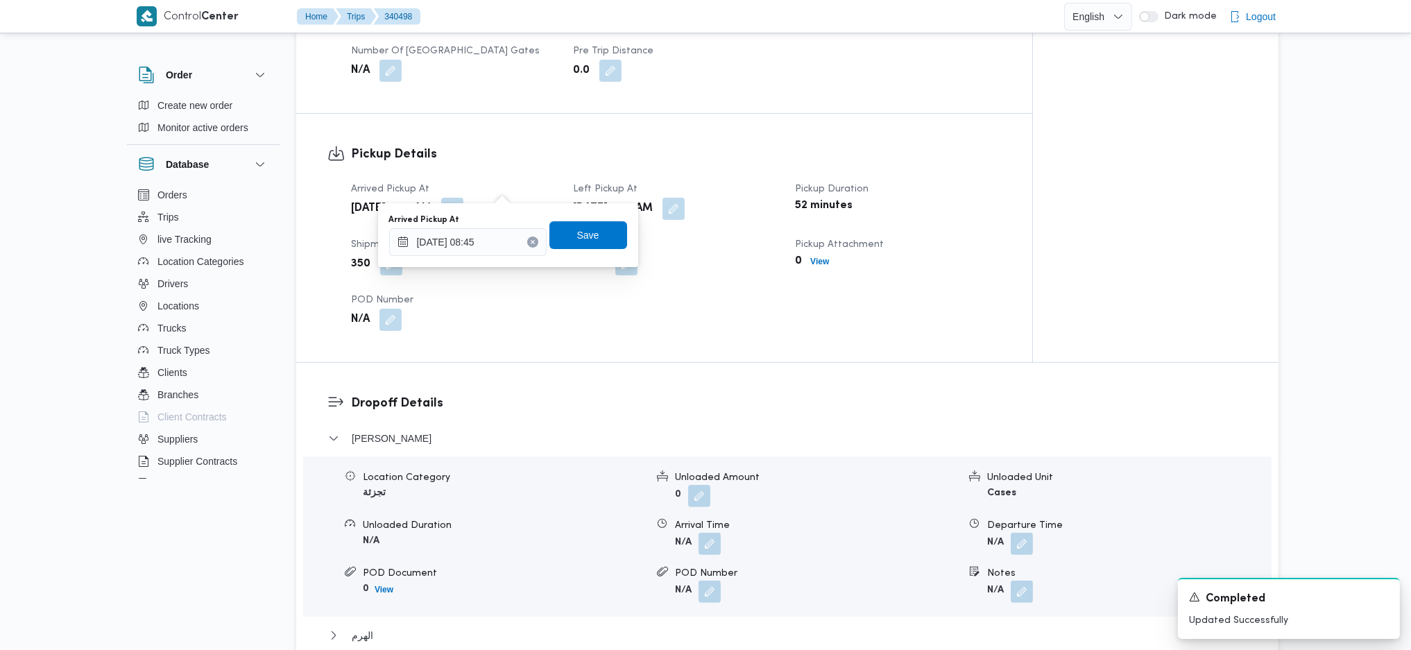
click at [574, 249] on div "Arrived Pickup At 30/09/2025 08:45 Save" at bounding box center [508, 235] width 241 height 44
drag, startPoint x: 576, startPoint y: 242, endPoint x: 583, endPoint y: 241, distance: 7.0
click at [578, 242] on span "Save" at bounding box center [588, 235] width 22 height 17
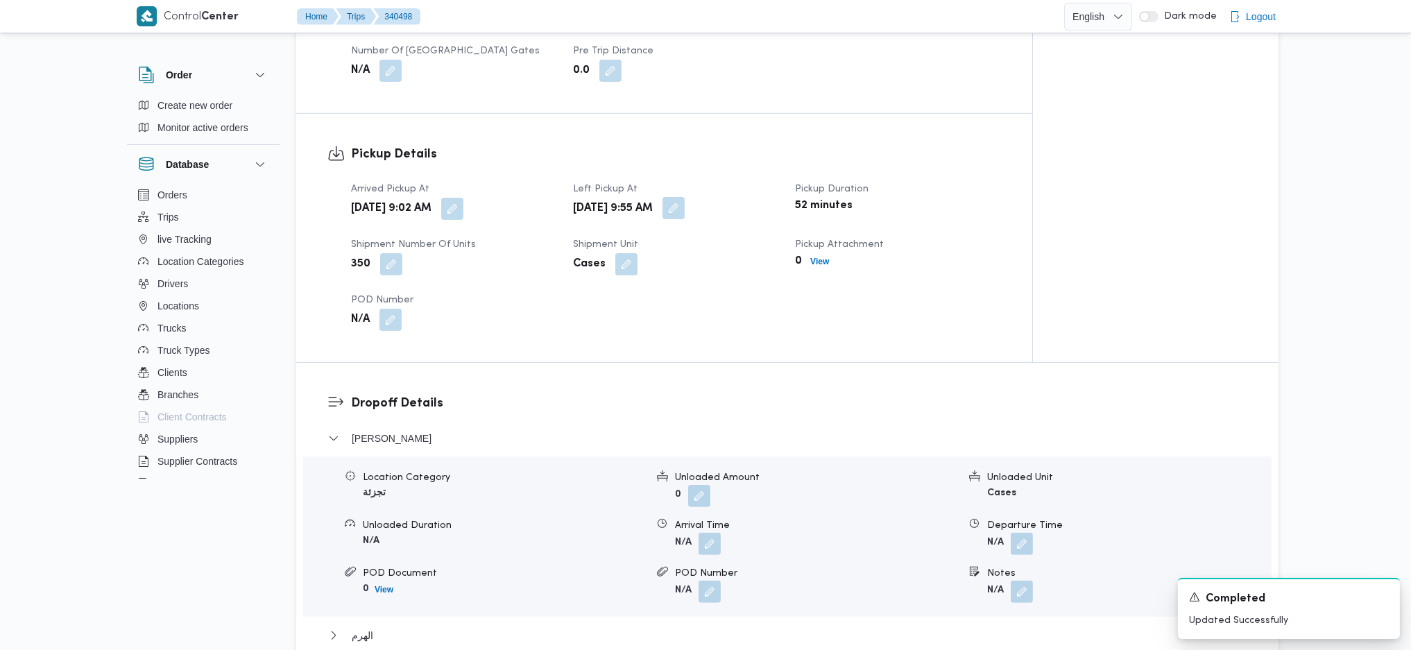
click at [684, 197] on button "button" at bounding box center [673, 208] width 22 height 22
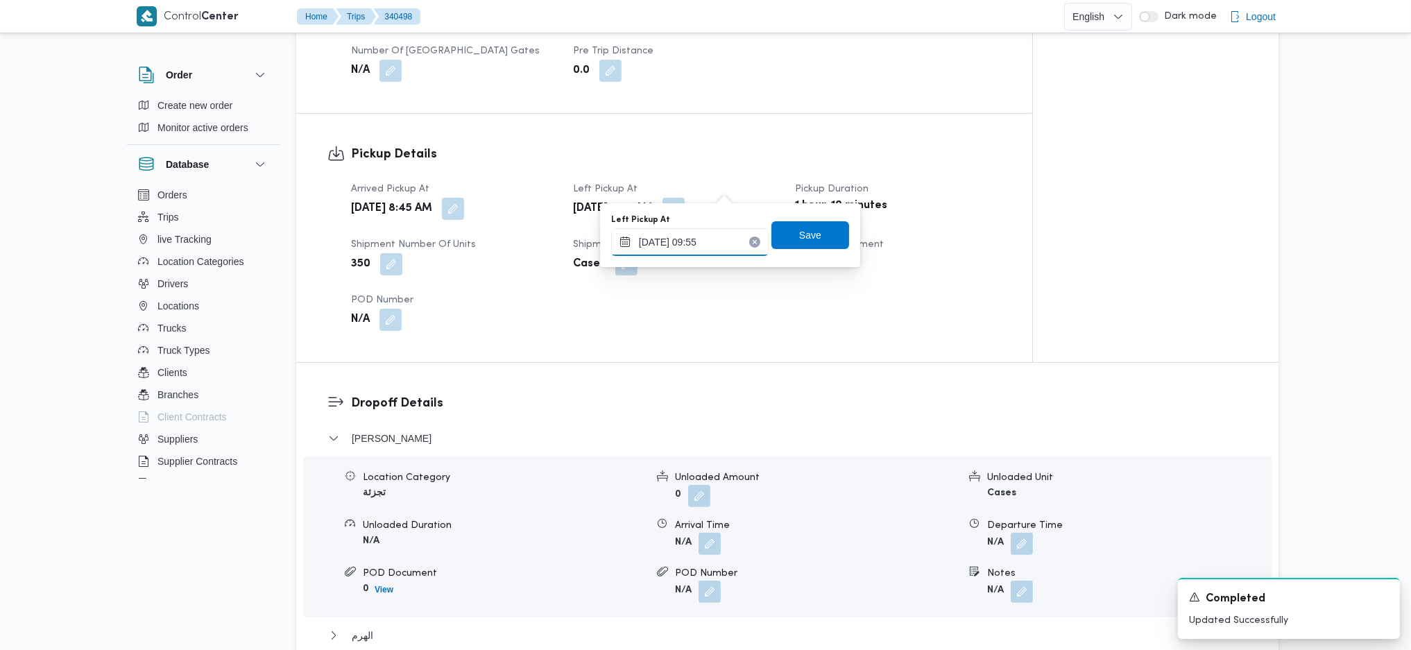
click at [696, 239] on input "30/09/2025 09:55" at bounding box center [689, 242] width 157 height 28
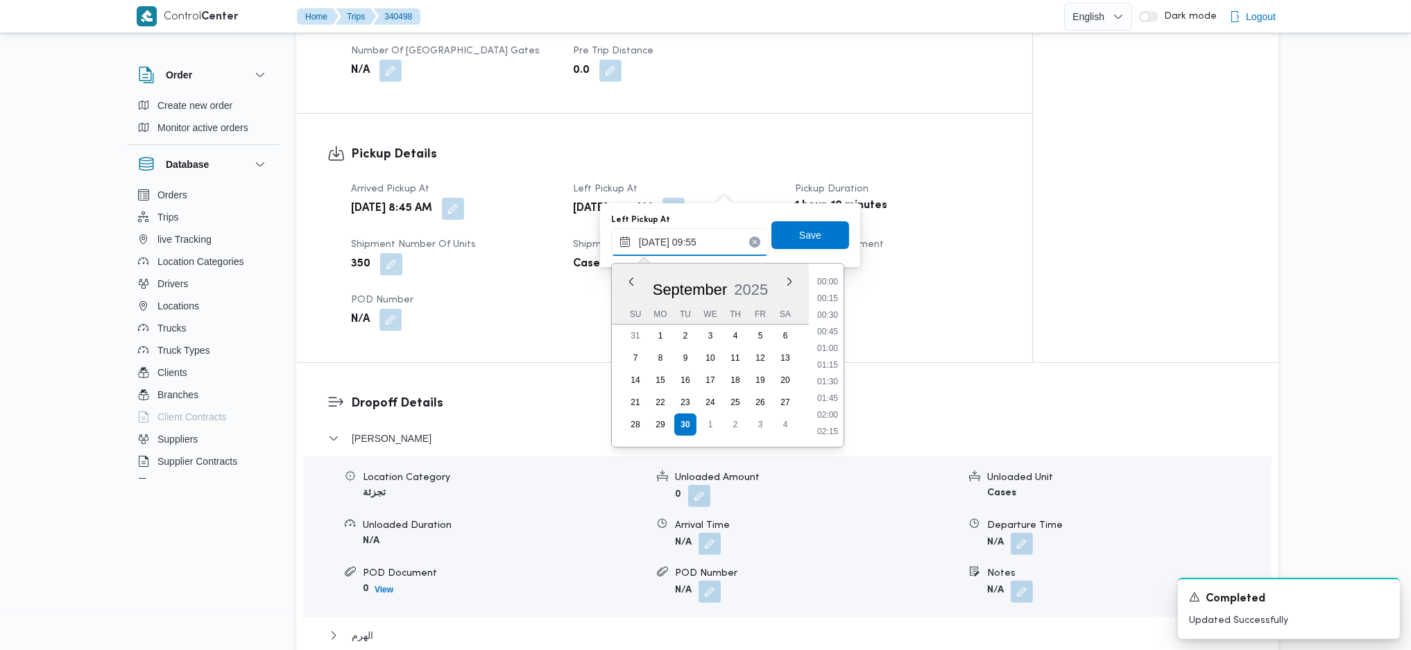
scroll to position [567, 0]
click at [830, 403] on li "10:15" at bounding box center [827, 397] width 32 height 14
type input "30/09/2025 10:15"
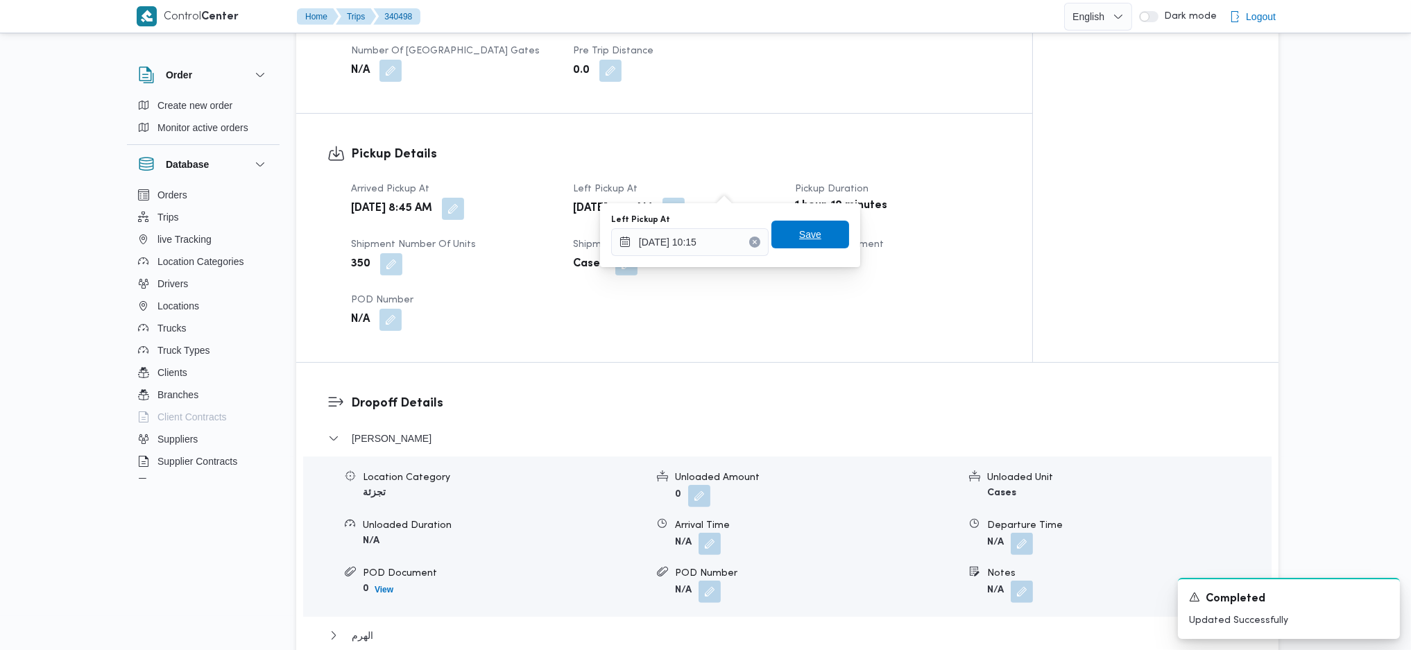
click at [802, 236] on span "Save" at bounding box center [810, 234] width 22 height 17
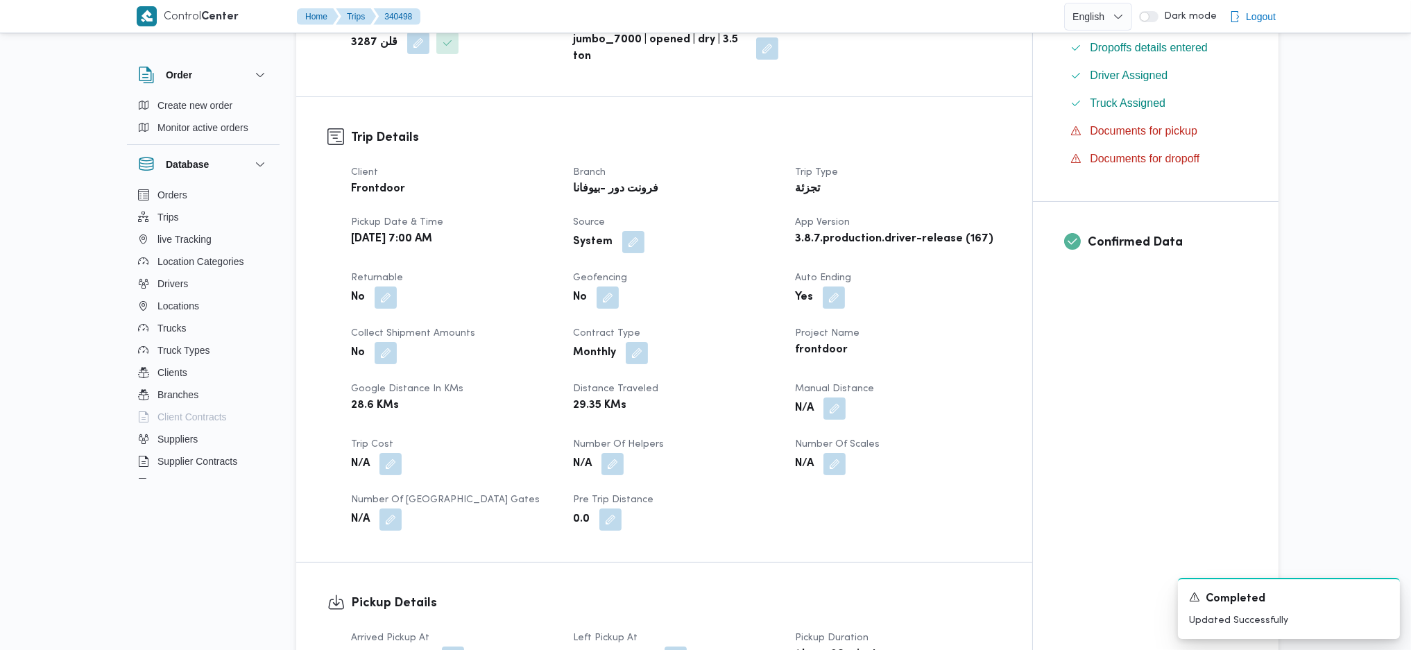
scroll to position [277, 0]
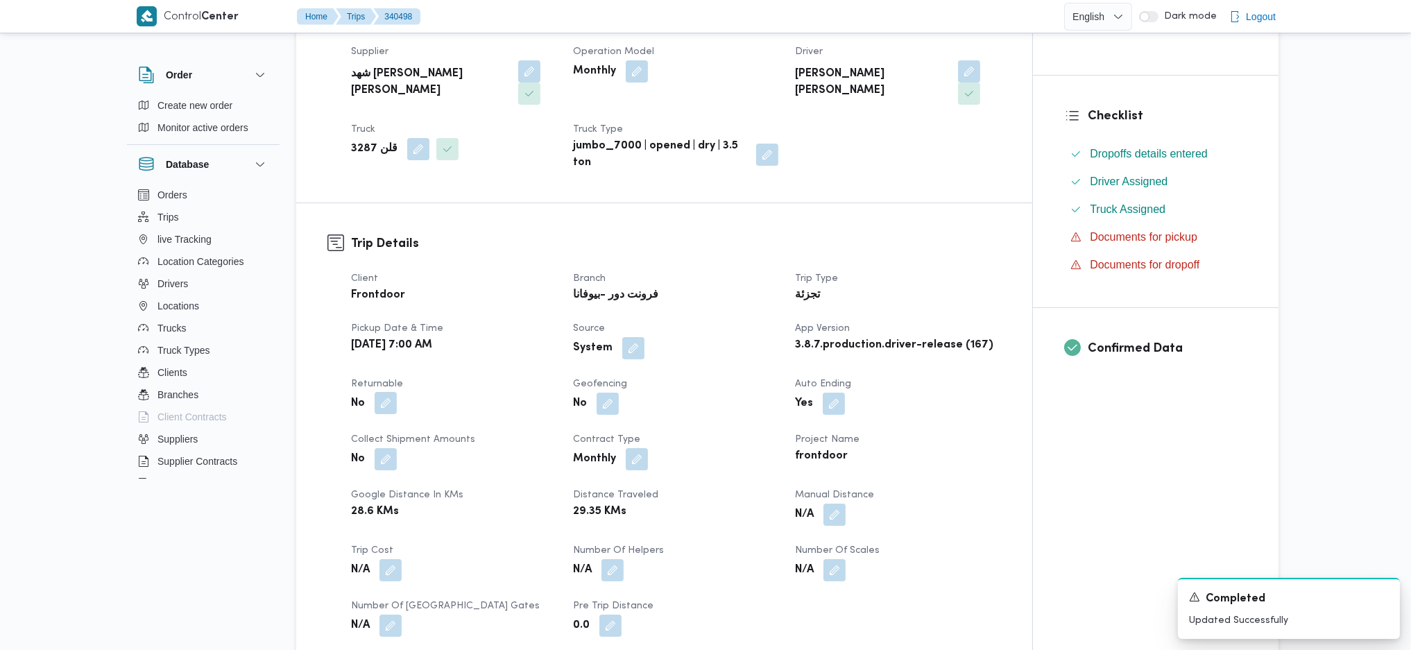
click at [383, 392] on button "button" at bounding box center [385, 403] width 22 height 22
click at [370, 426] on label "Is the trip will return to pickup after finish?" at bounding box center [347, 423] width 213 height 17
checkbox input "true"
click at [457, 417] on span "Save" at bounding box center [496, 422] width 78 height 28
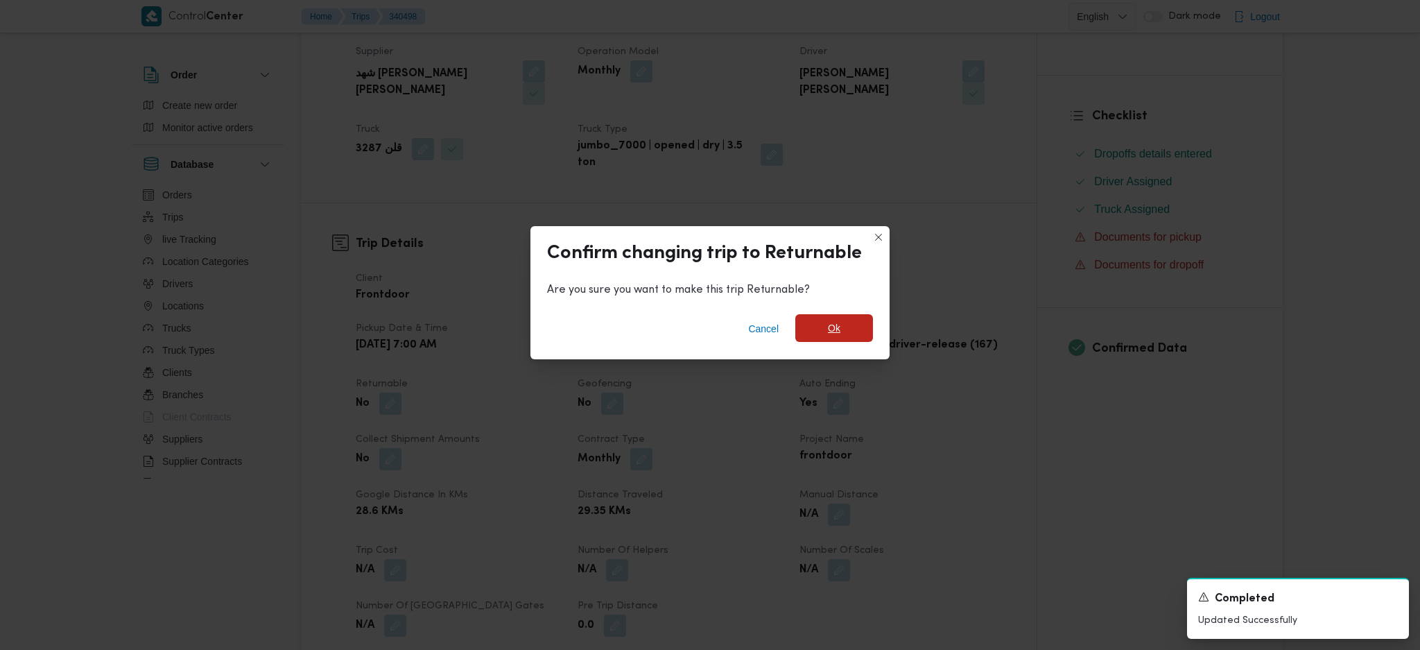
click at [815, 319] on span "Ok" at bounding box center [834, 328] width 78 height 28
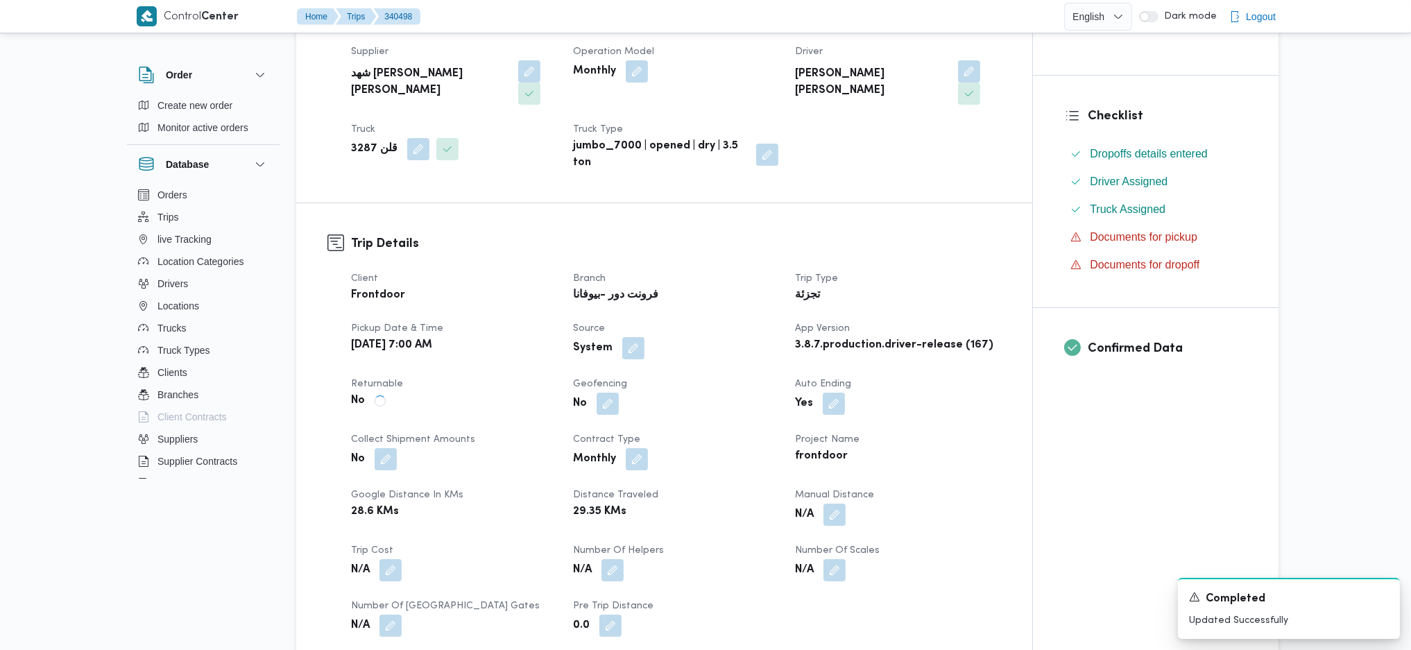
click at [924, 445] on div "Project Name frontdoor" at bounding box center [897, 450] width 205 height 39
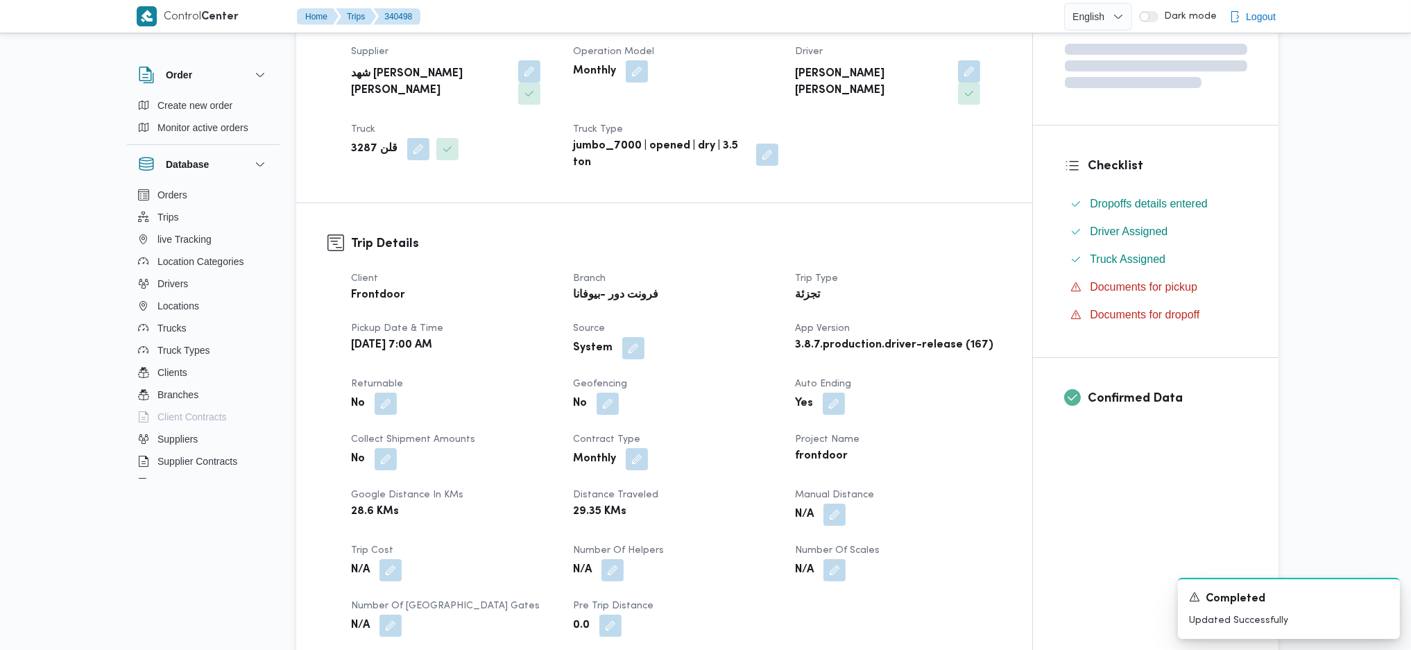
scroll to position [0, 0]
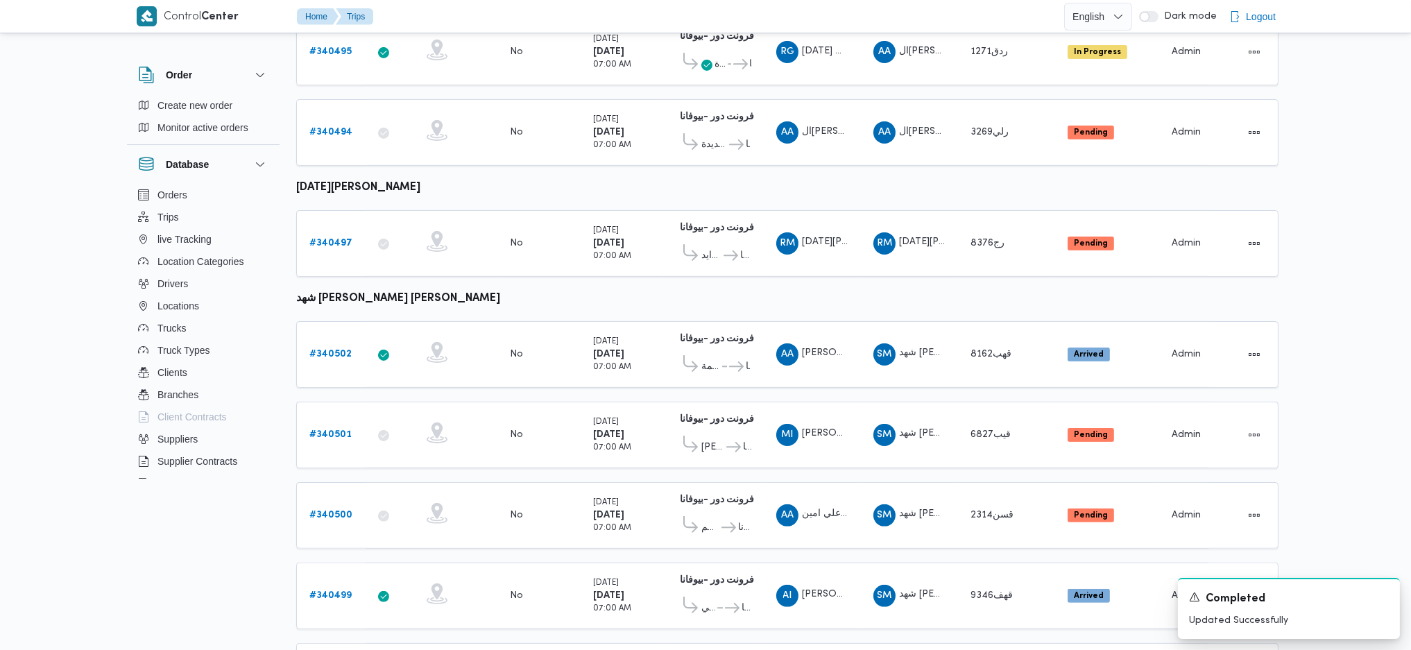
scroll to position [178, 0]
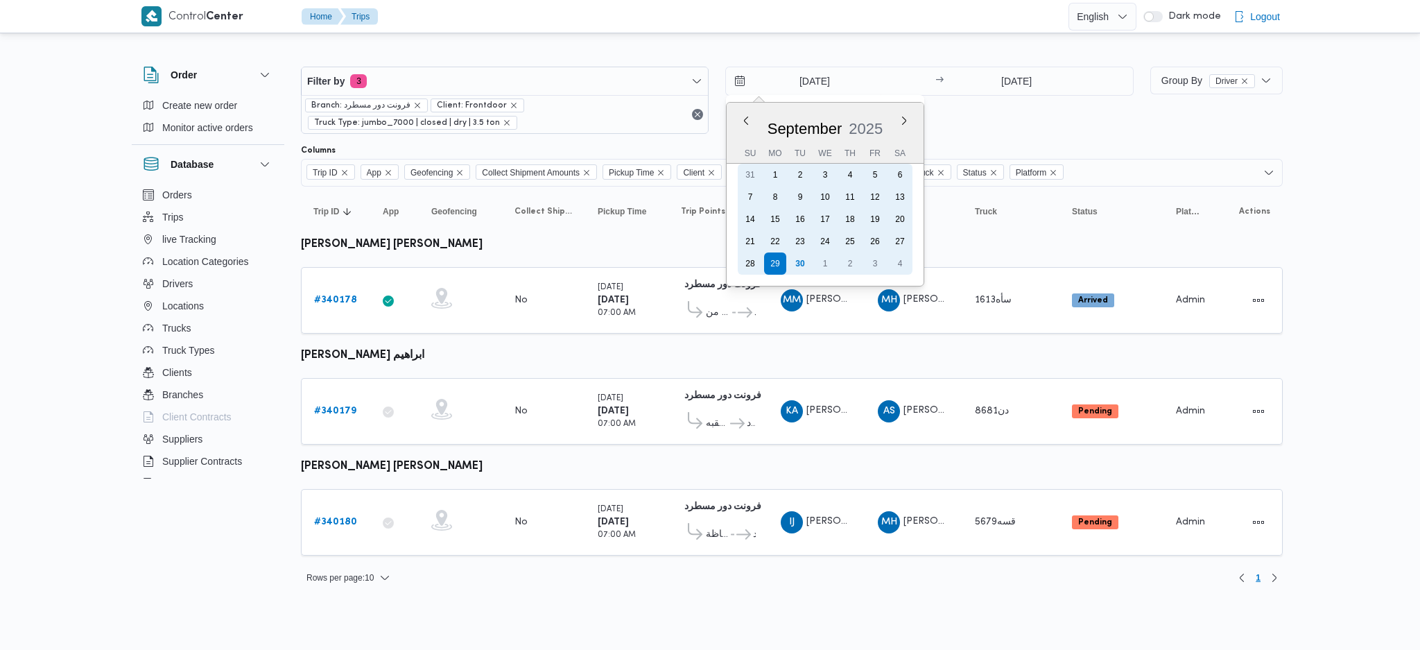
click at [793, 259] on div "30" at bounding box center [800, 263] width 22 height 22
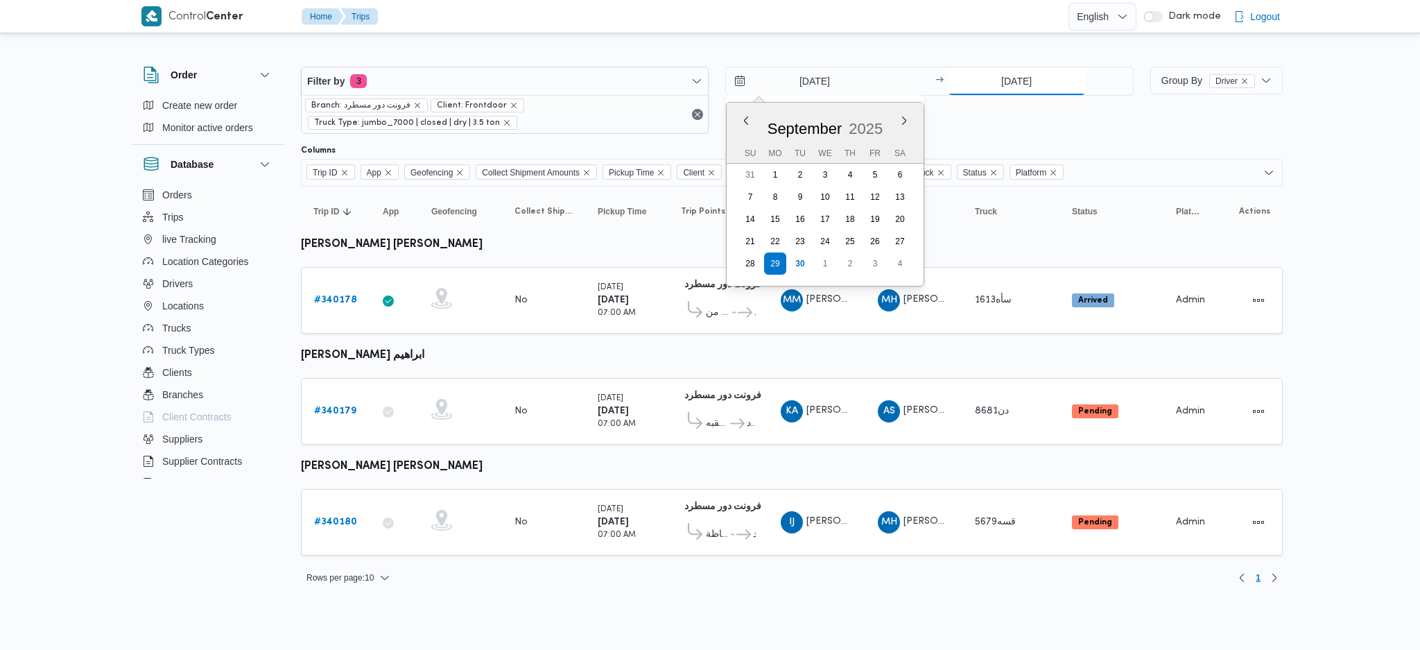
click at [999, 76] on input "29/9/2025" at bounding box center [1017, 81] width 138 height 28
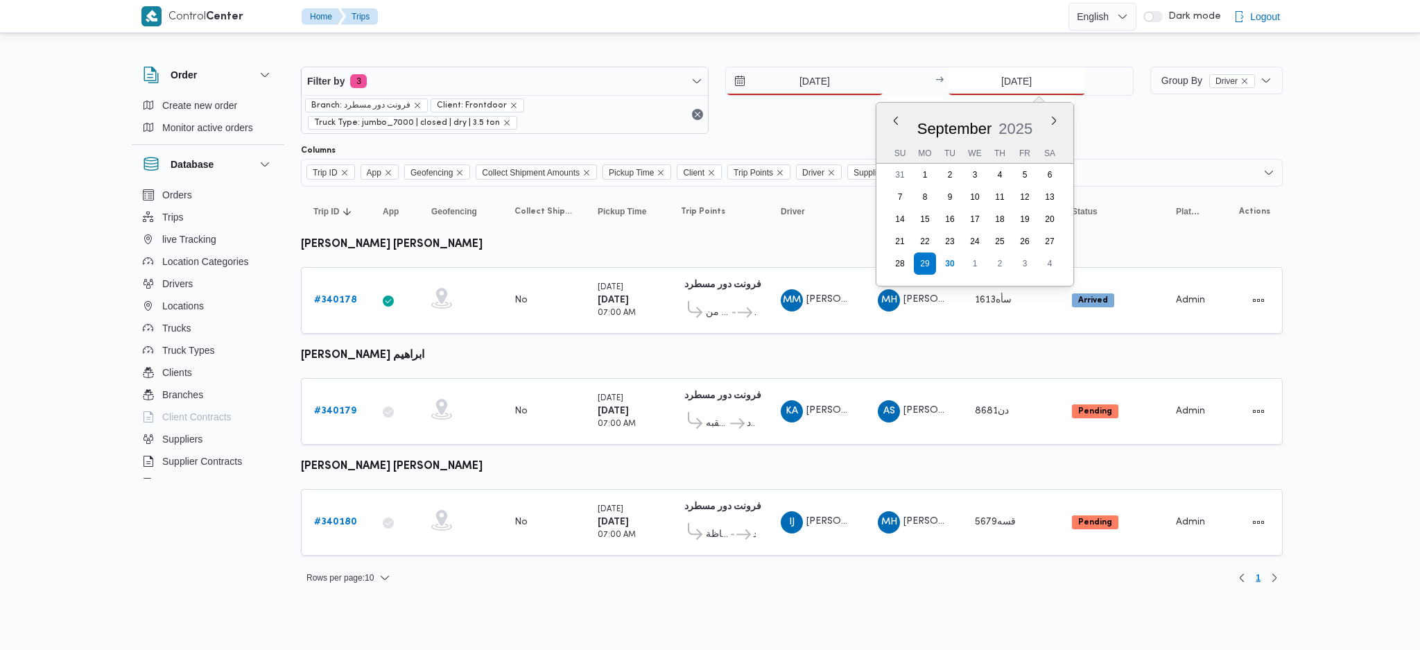
type input "30/9/2025"
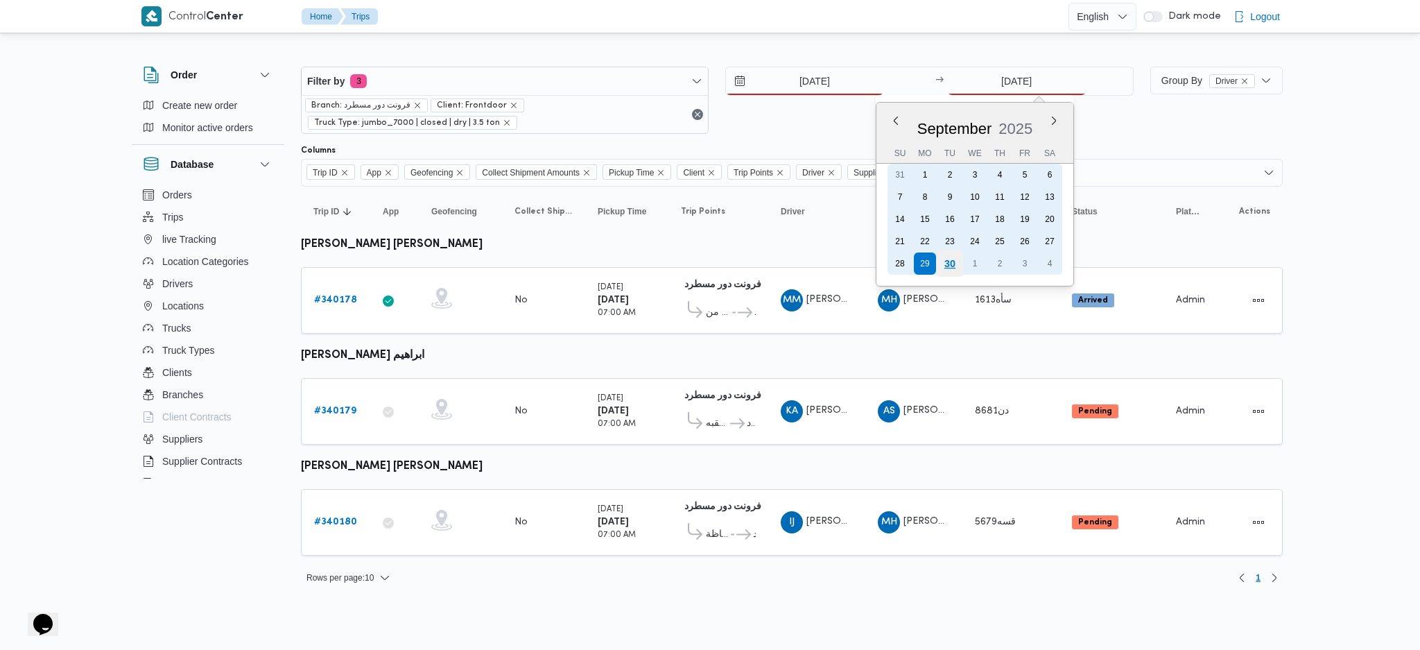
click at [949, 258] on div "30" at bounding box center [949, 263] width 26 height 26
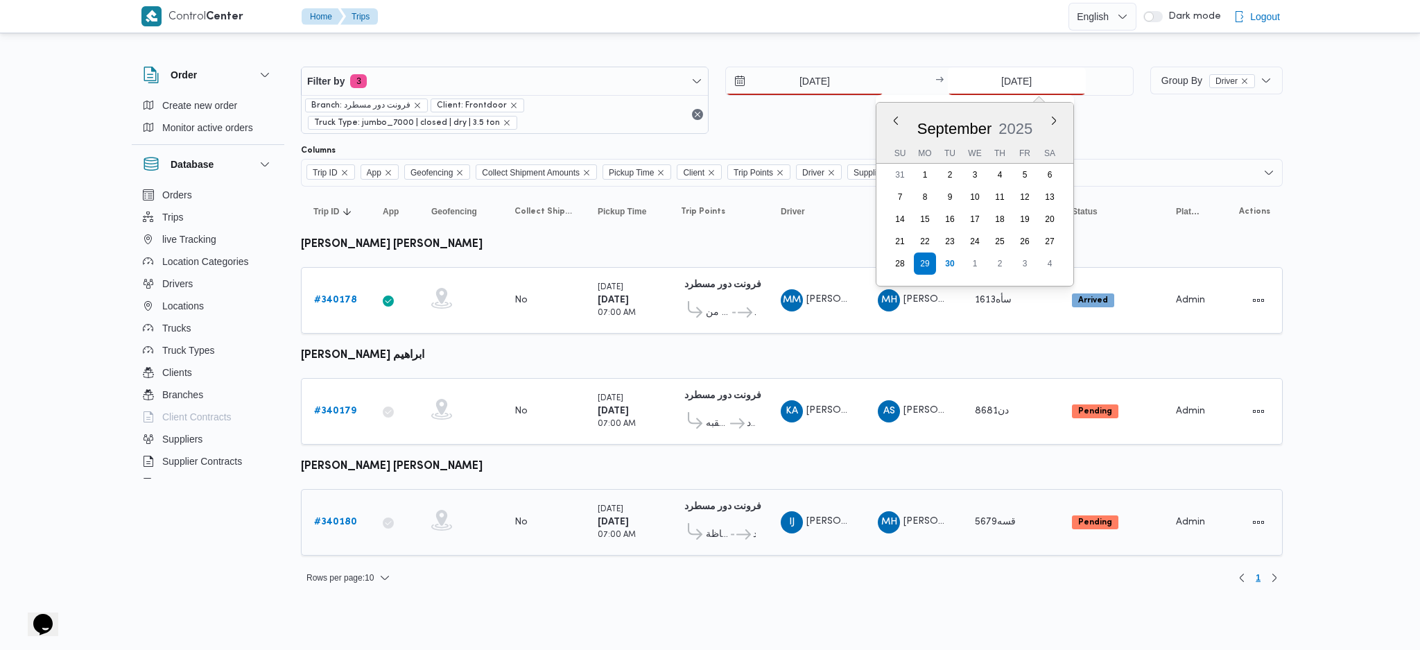
type input "30/9/2025"
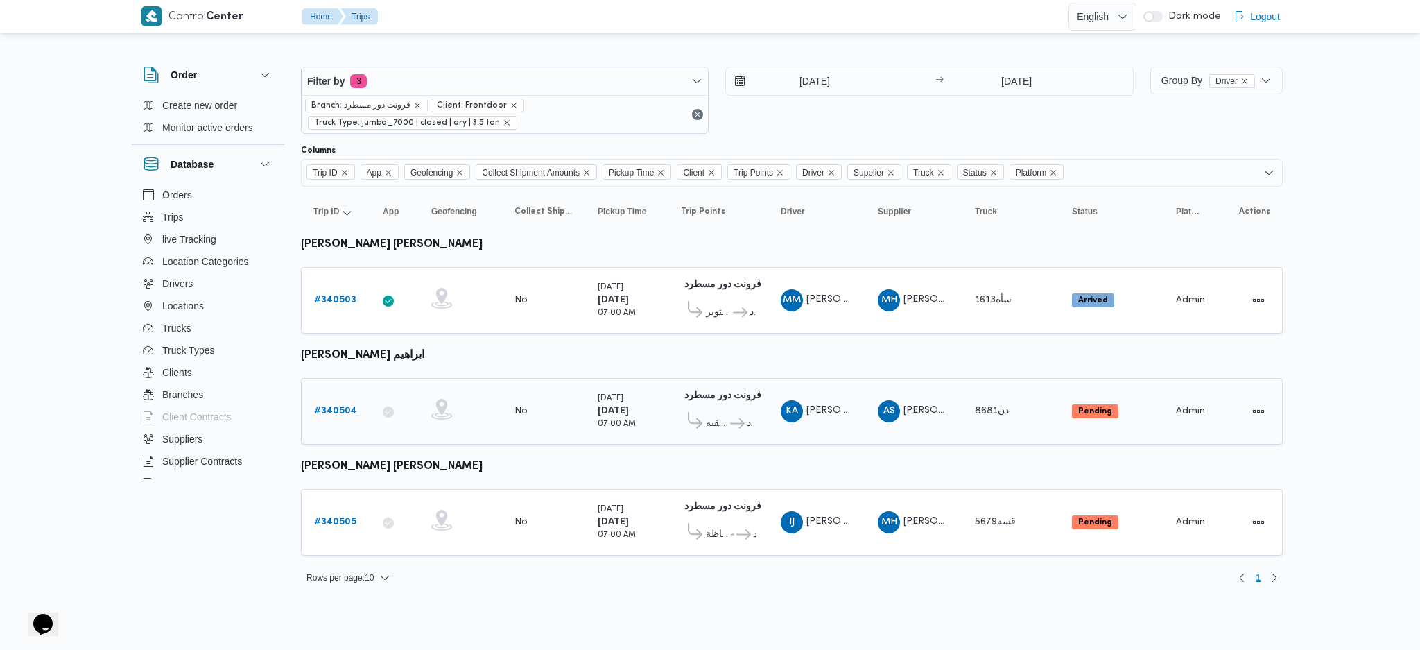
drag, startPoint x: 372, startPoint y: 410, endPoint x: 357, endPoint y: 406, distance: 15.0
click at [368, 409] on tr "Trip ID # 340504 App Geofencing Collect Shipment Amounts No Pickup Time Tuesday…" at bounding box center [792, 411] width 982 height 67
click at [349, 406] on b "# 340504" at bounding box center [335, 410] width 43 height 9
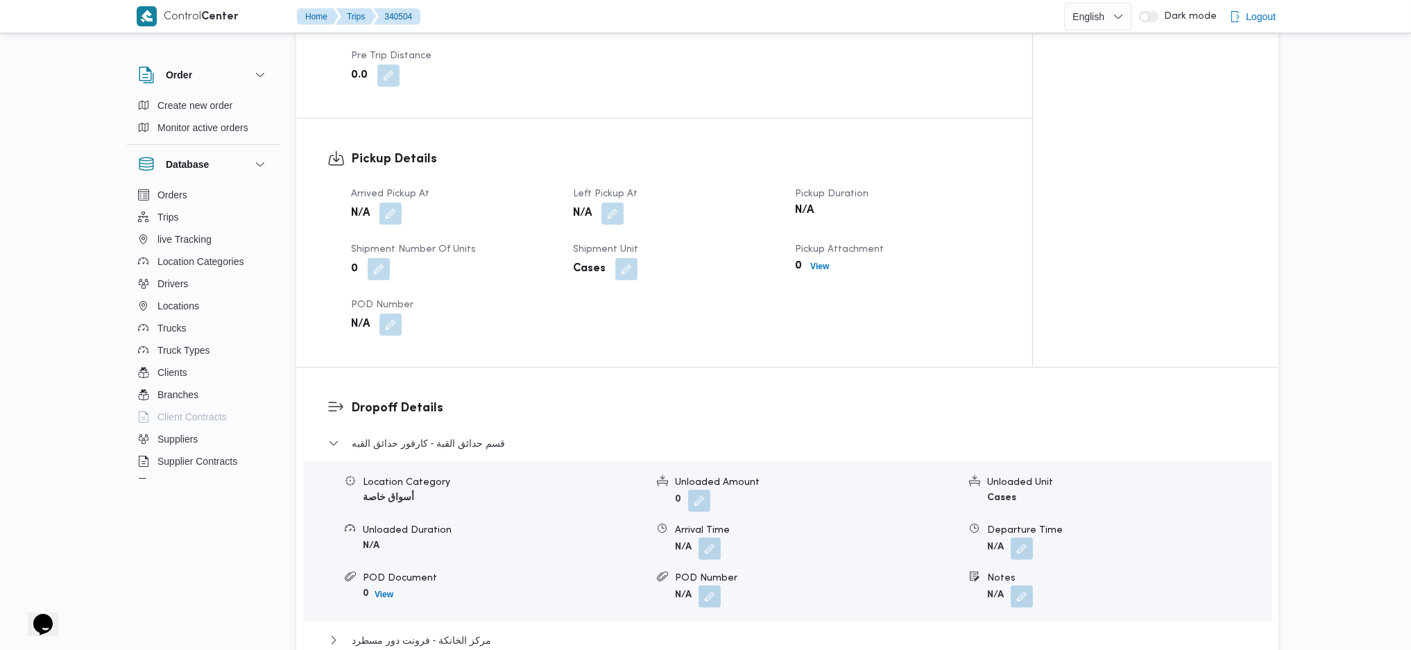
scroll to position [832, 0]
click at [388, 203] on button "button" at bounding box center [390, 214] width 22 height 22
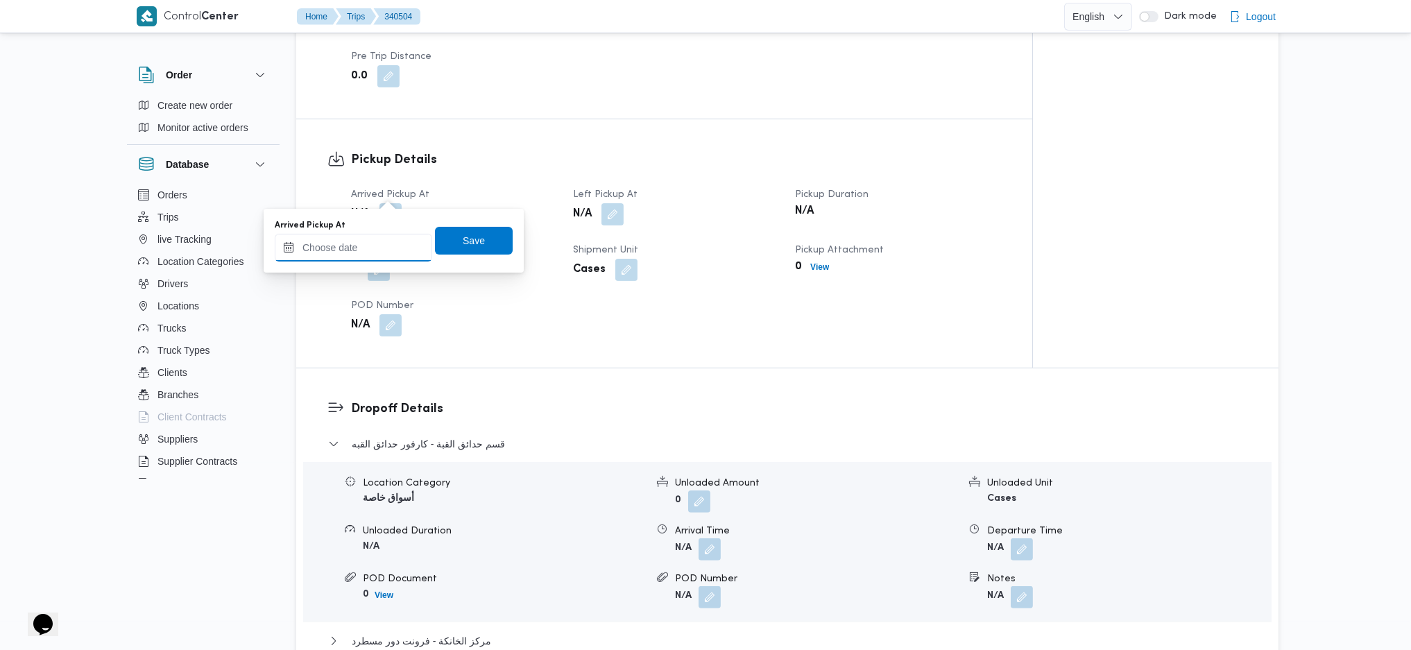
click at [374, 245] on input "Arrived Pickup At" at bounding box center [353, 248] width 157 height 28
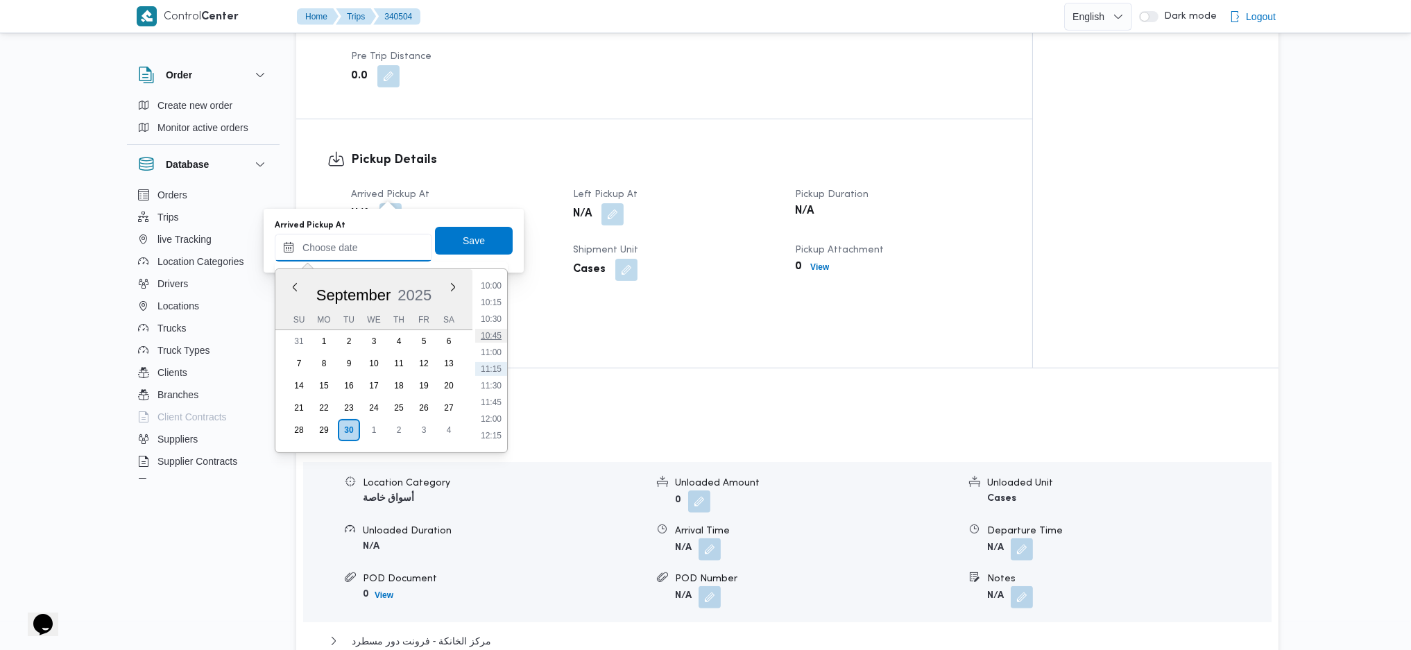
scroll to position [390, 0]
click at [497, 352] on li "06:45" at bounding box center [491, 347] width 32 height 14
type input "30/09/2025 06:45"
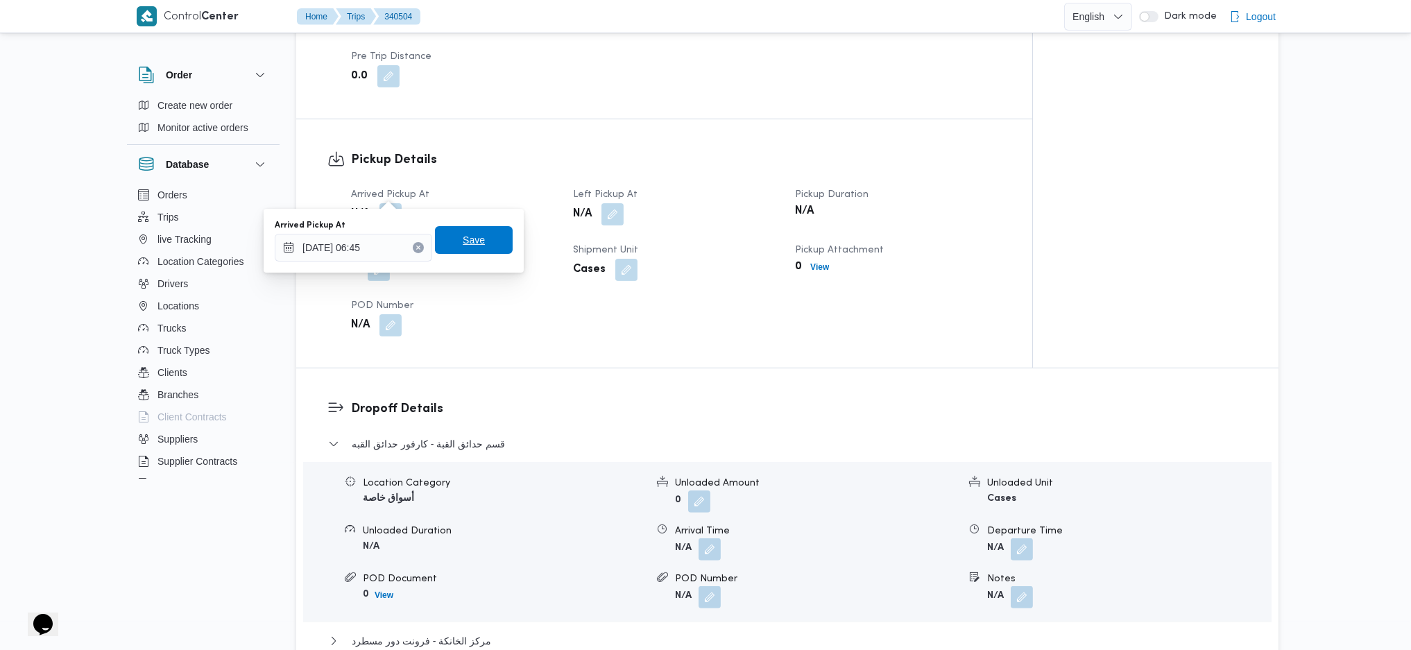
click at [480, 252] on span "Save" at bounding box center [474, 240] width 78 height 28
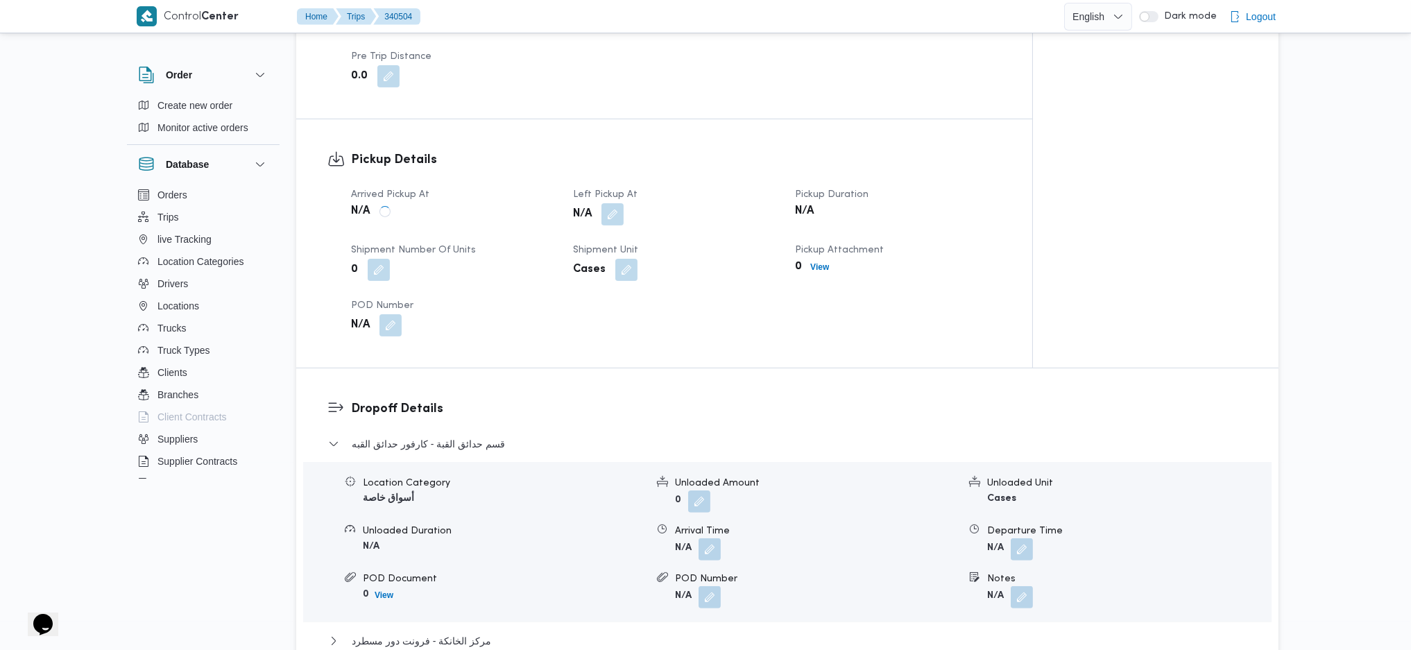
click at [615, 203] on button "button" at bounding box center [612, 214] width 22 height 22
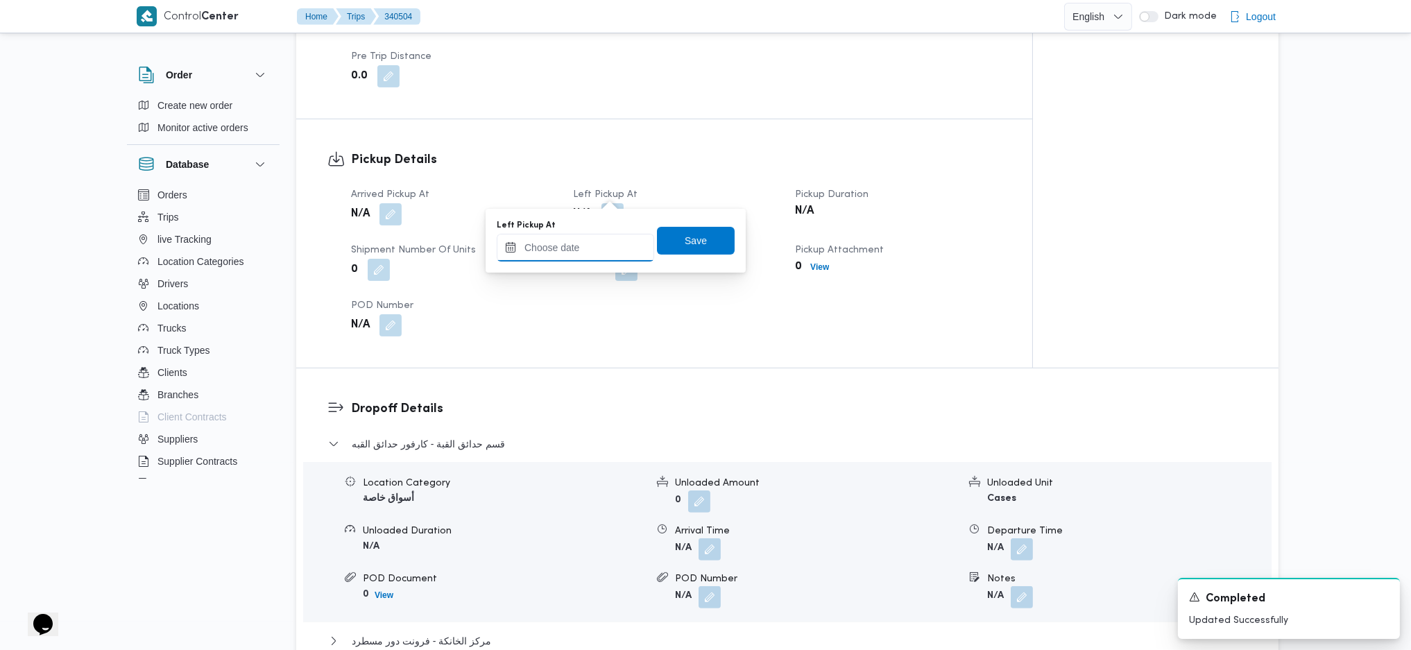
click at [570, 248] on input "Left Pickup At" at bounding box center [575, 248] width 157 height 28
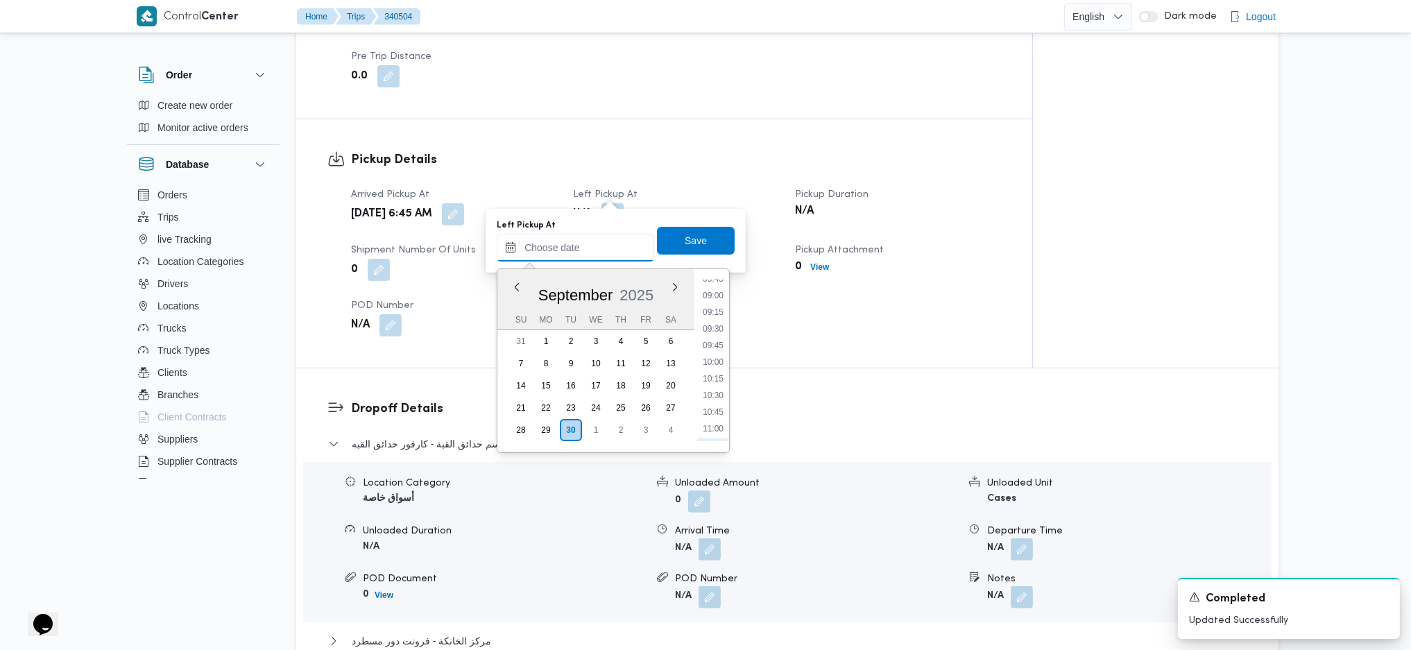
scroll to position [482, 0]
click at [714, 321] on li "07:45" at bounding box center [713, 321] width 32 height 14
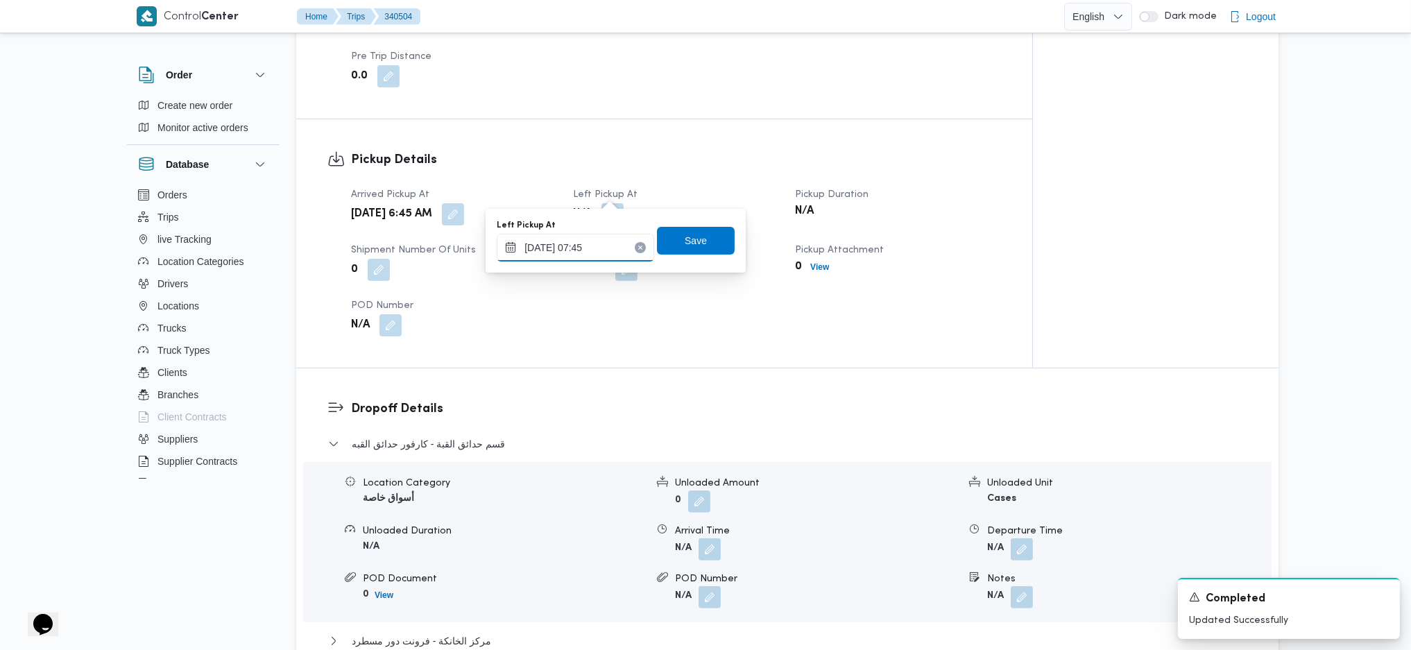
click at [600, 245] on input "30/09/2025 07:45" at bounding box center [575, 248] width 157 height 28
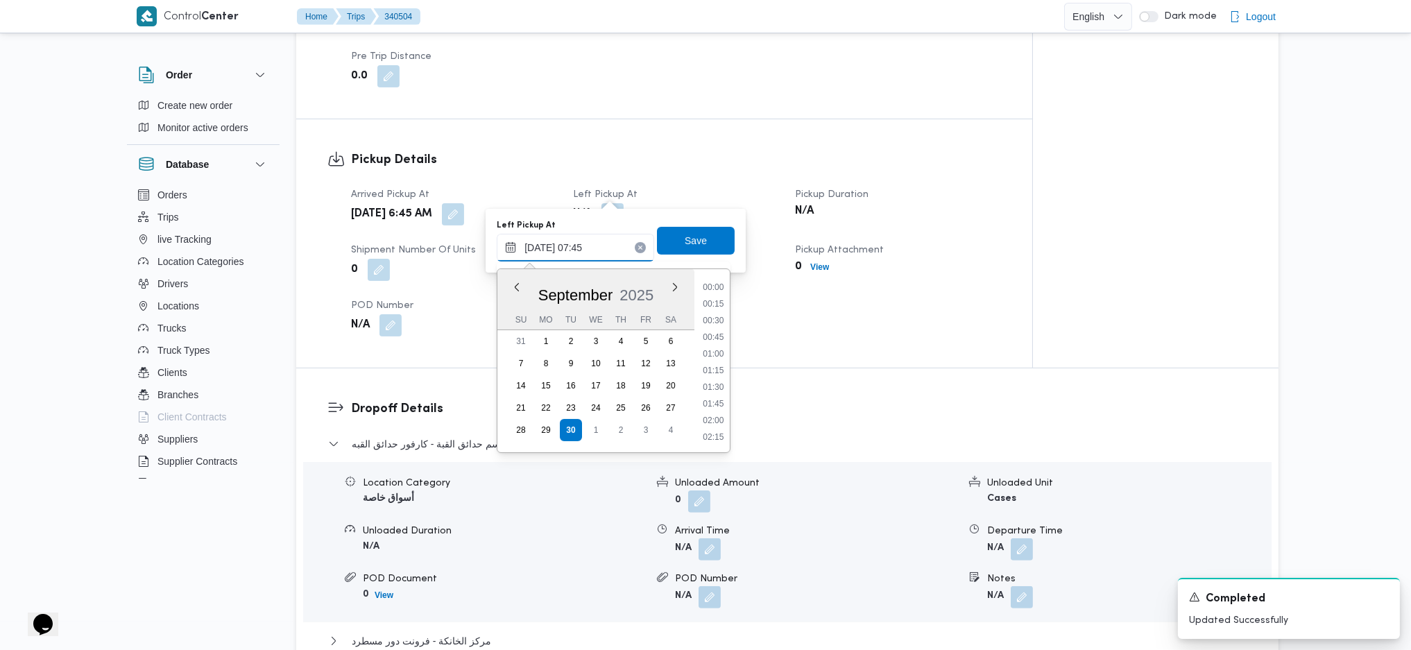
scroll to position [433, 0]
click at [718, 419] on li "08:30" at bounding box center [713, 420] width 32 height 14
type input "30/09/2025 08:30"
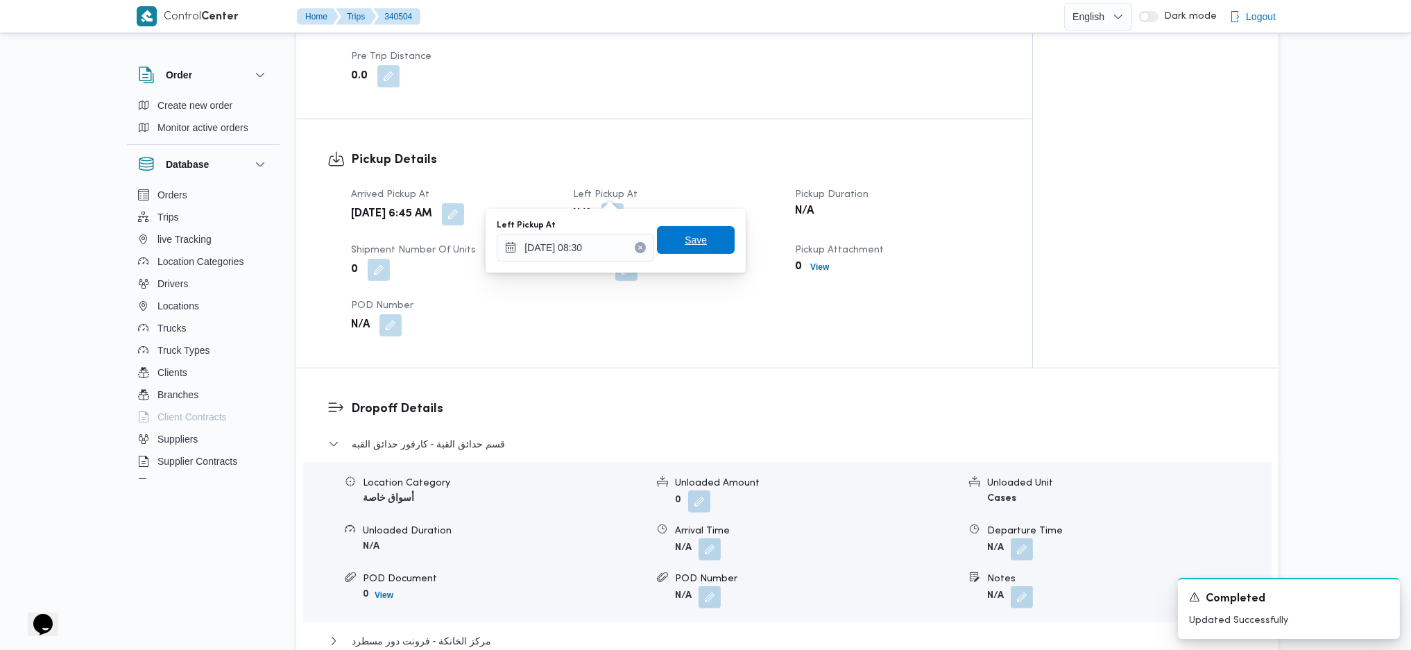
click at [702, 245] on span "Save" at bounding box center [696, 240] width 78 height 28
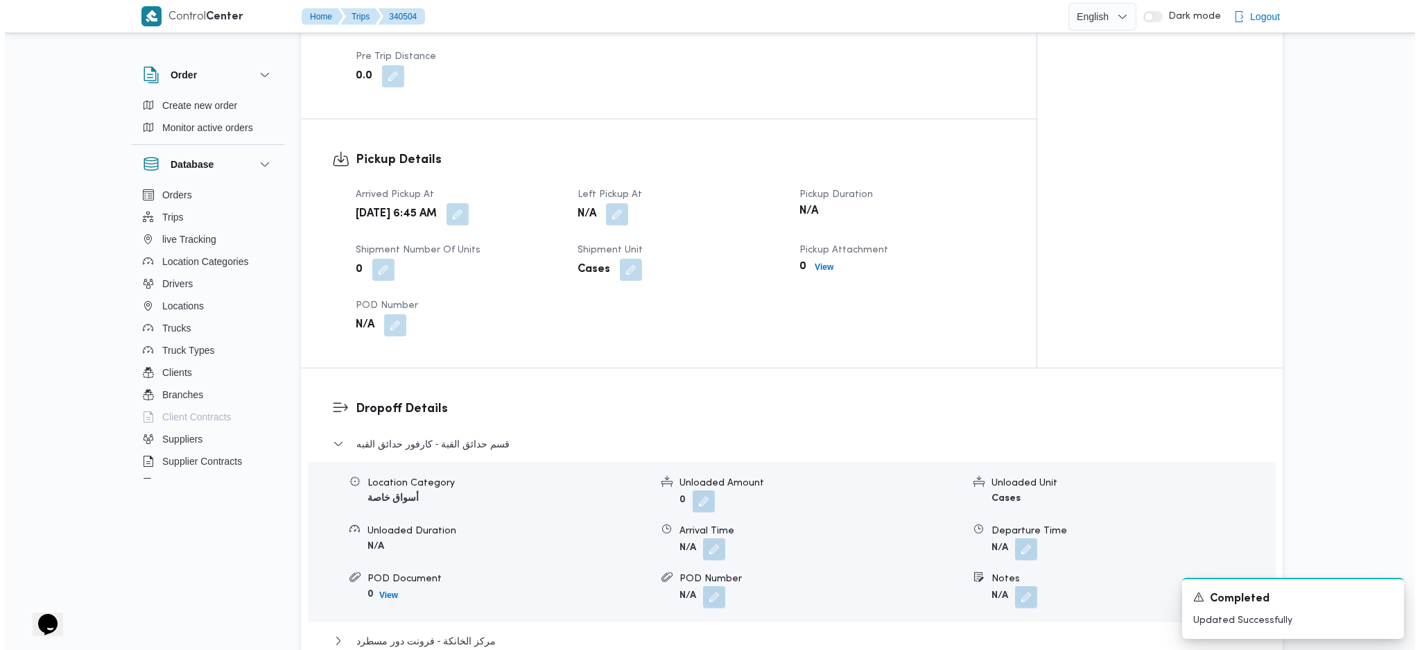
scroll to position [1110, 0]
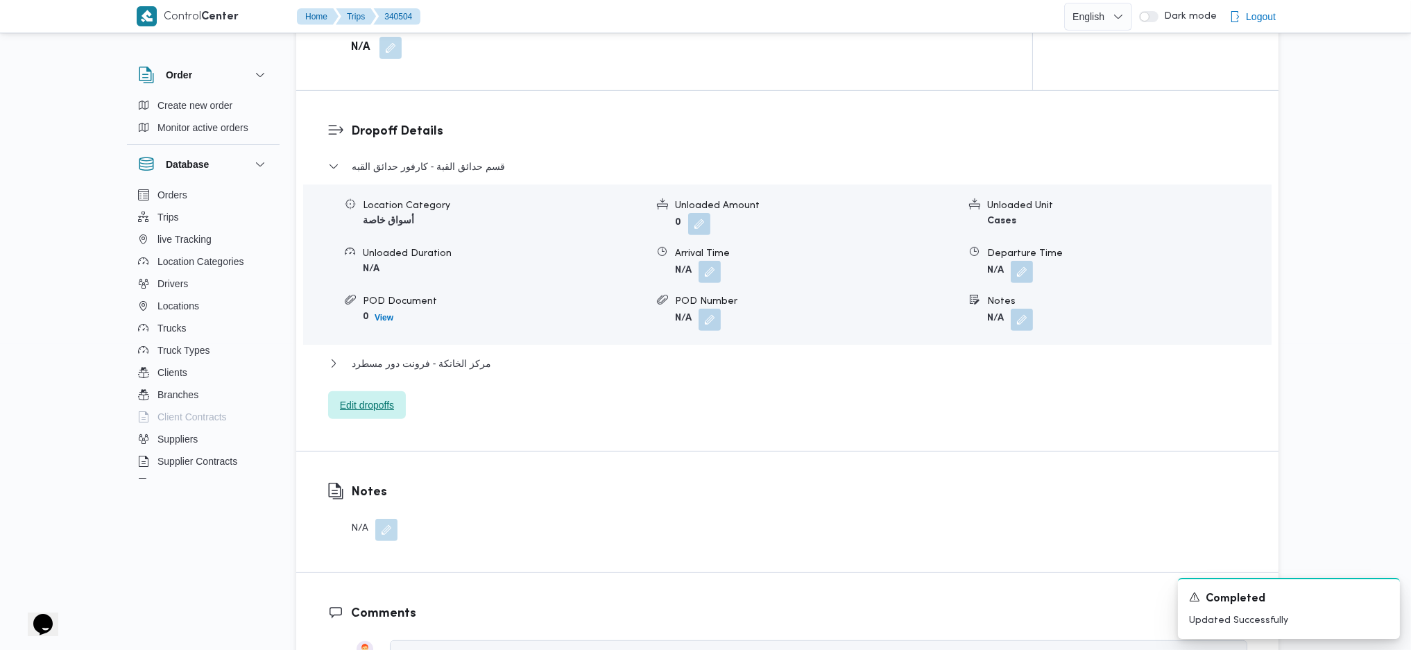
click at [397, 395] on span "Edit dropoffs" at bounding box center [367, 405] width 78 height 28
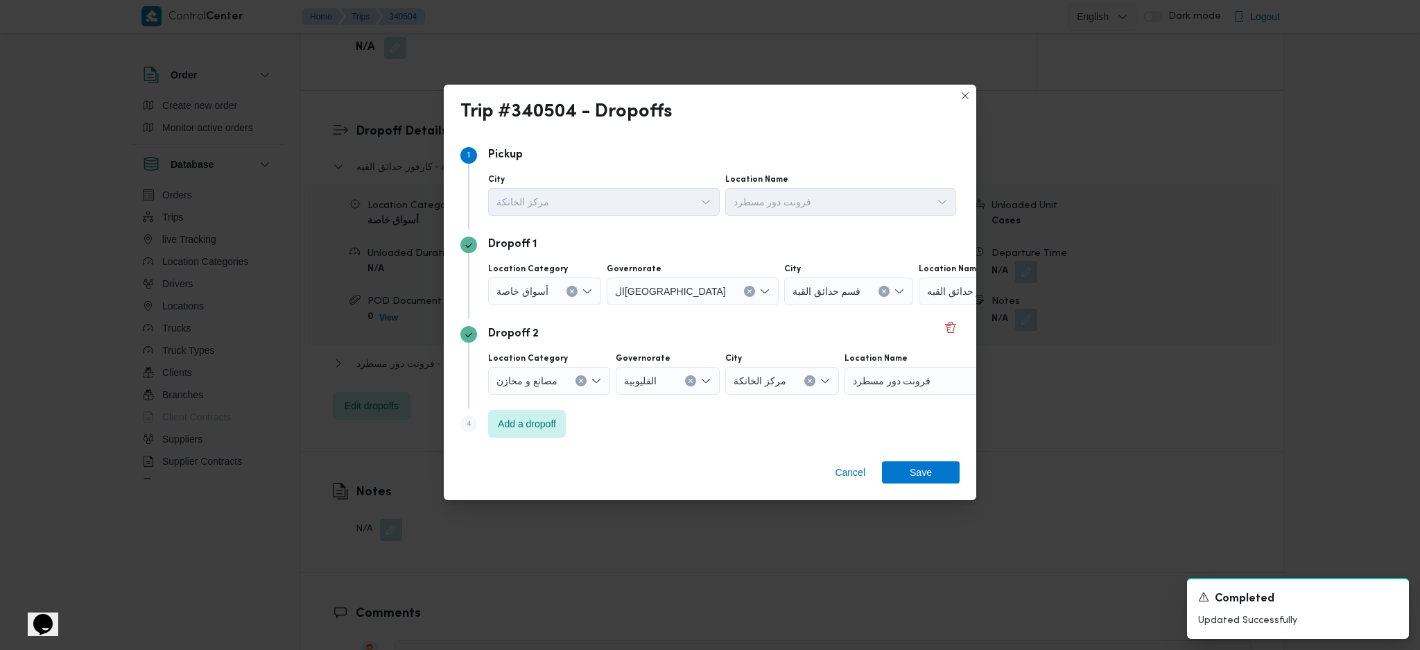
drag, startPoint x: 901, startPoint y: 284, endPoint x: 902, endPoint y: 298, distance: 14.6
click at [927, 284] on span "كارفور حدائق القبه" at bounding box center [965, 290] width 76 height 15
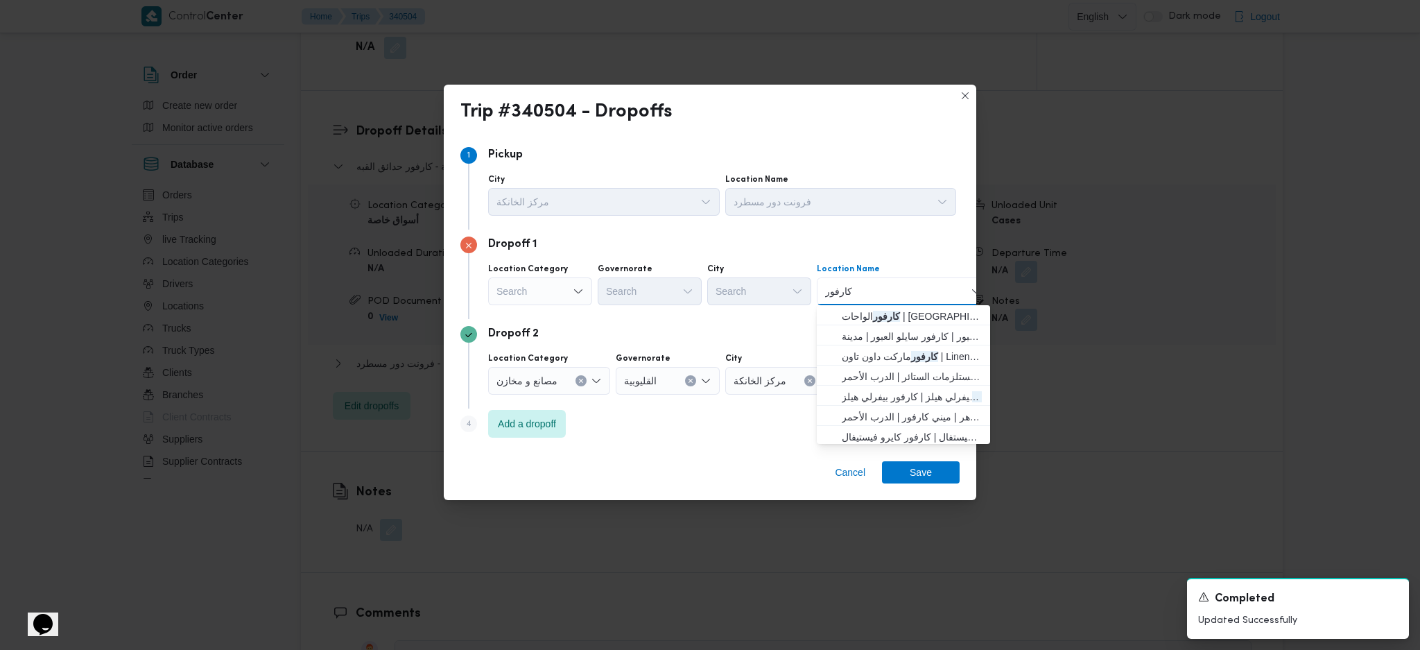
type input "كارفور"
click at [566, 296] on div "Search" at bounding box center [540, 291] width 104 height 28
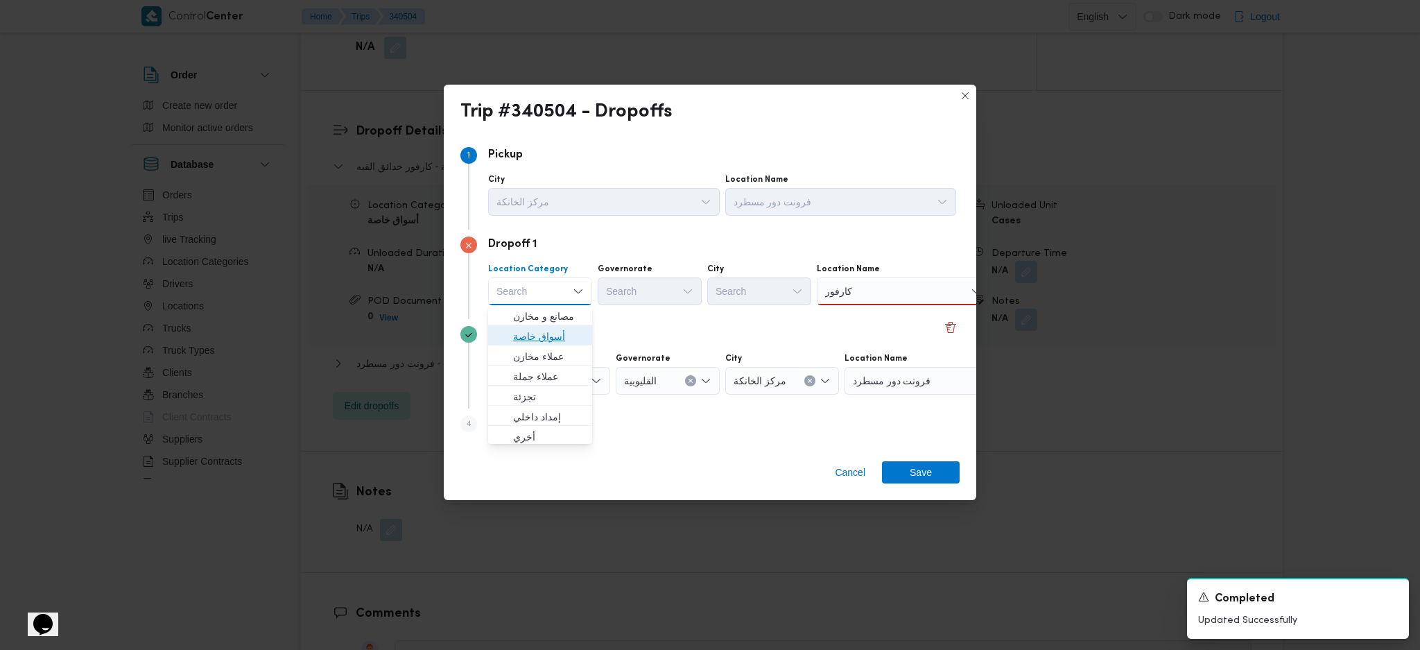
click at [547, 339] on span "أسواق خاصة" at bounding box center [548, 336] width 71 height 17
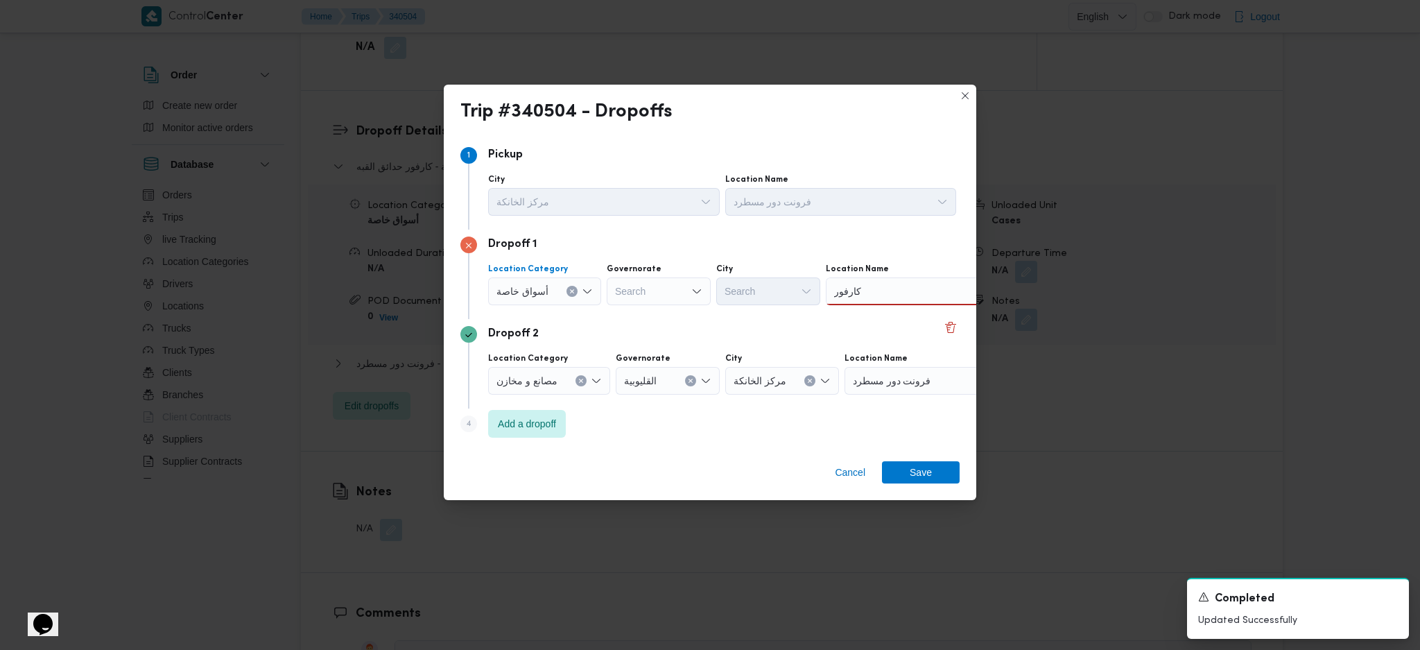
click at [646, 283] on div "Search" at bounding box center [659, 291] width 104 height 28
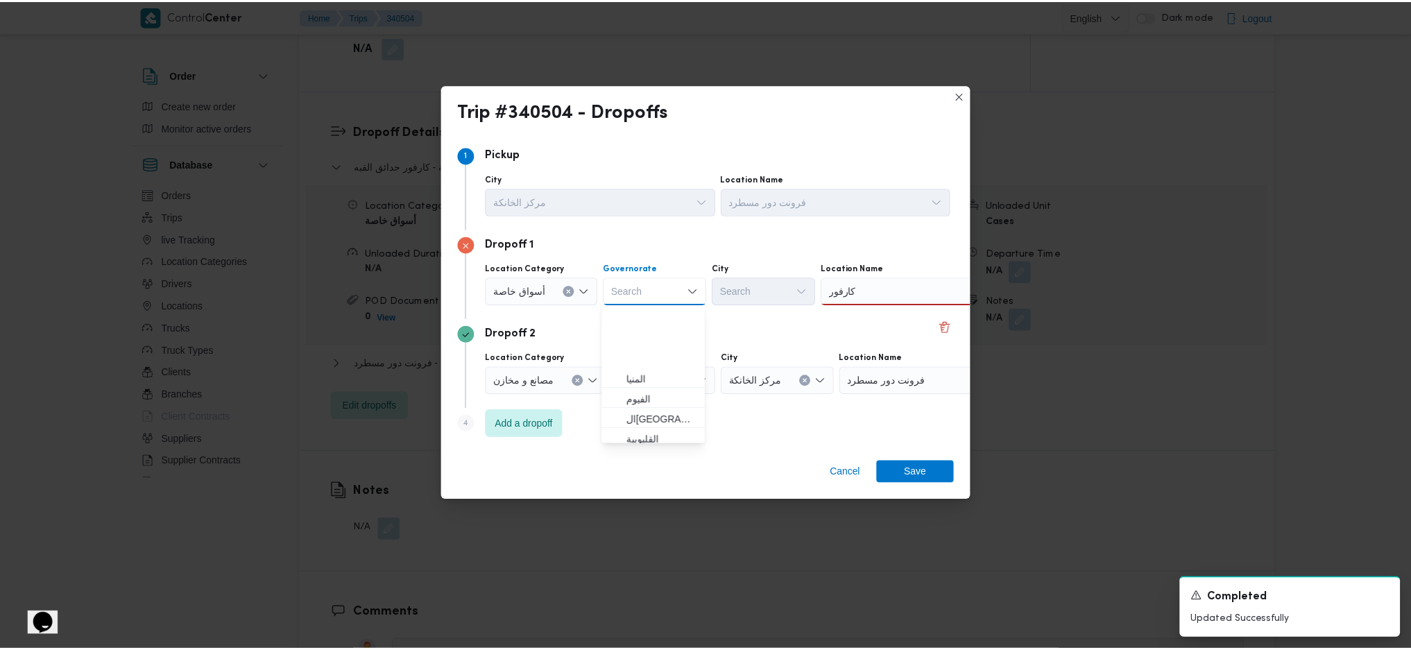
scroll to position [184, 0]
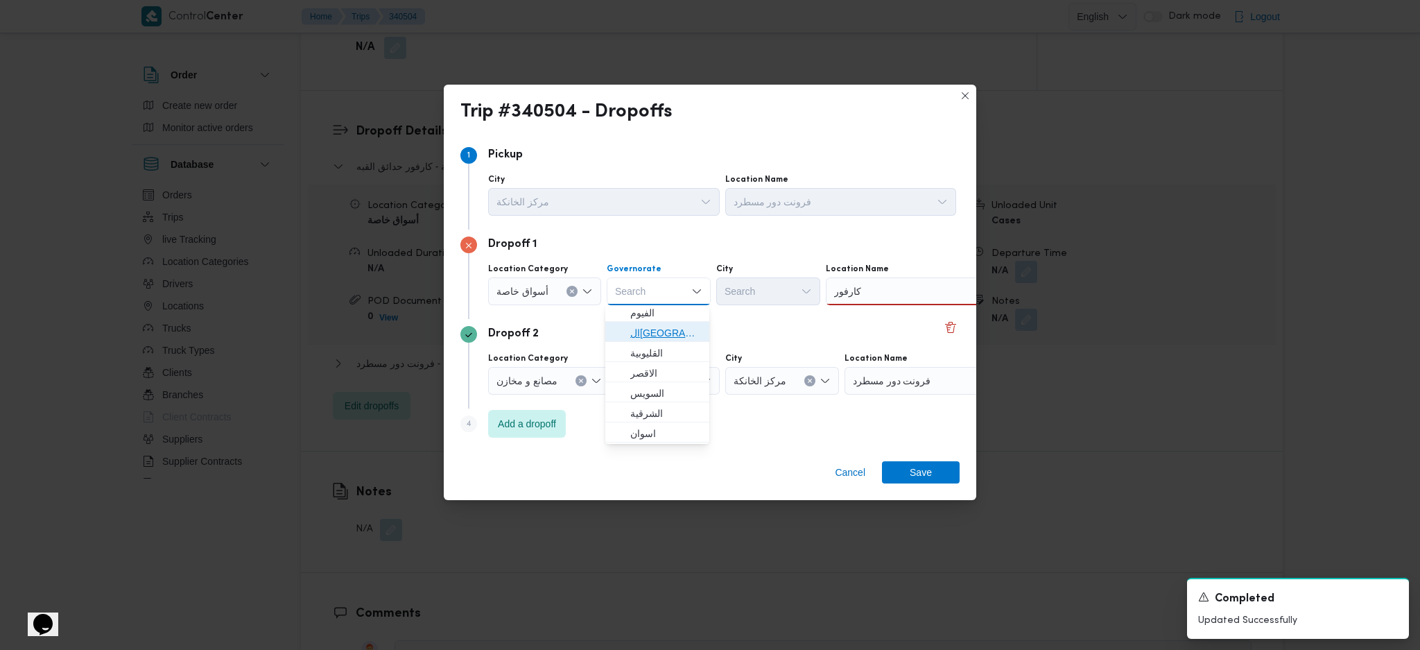
click at [651, 338] on span "القاهرة" at bounding box center [665, 333] width 71 height 17
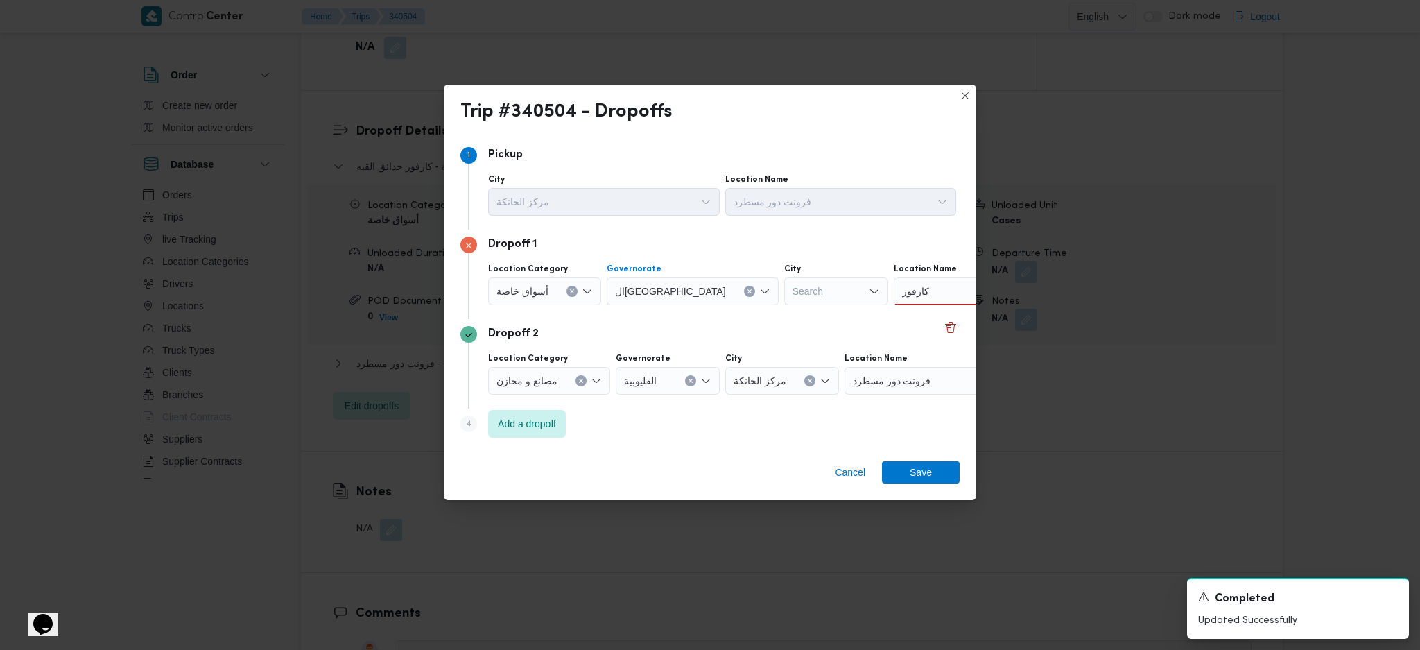
click at [784, 288] on div "Search" at bounding box center [836, 291] width 104 height 28
type input "معا"
click at [734, 319] on icon "button" at bounding box center [728, 316] width 11 height 11
click at [918, 288] on div "كارفور كارفور" at bounding box center [990, 291] width 173 height 28
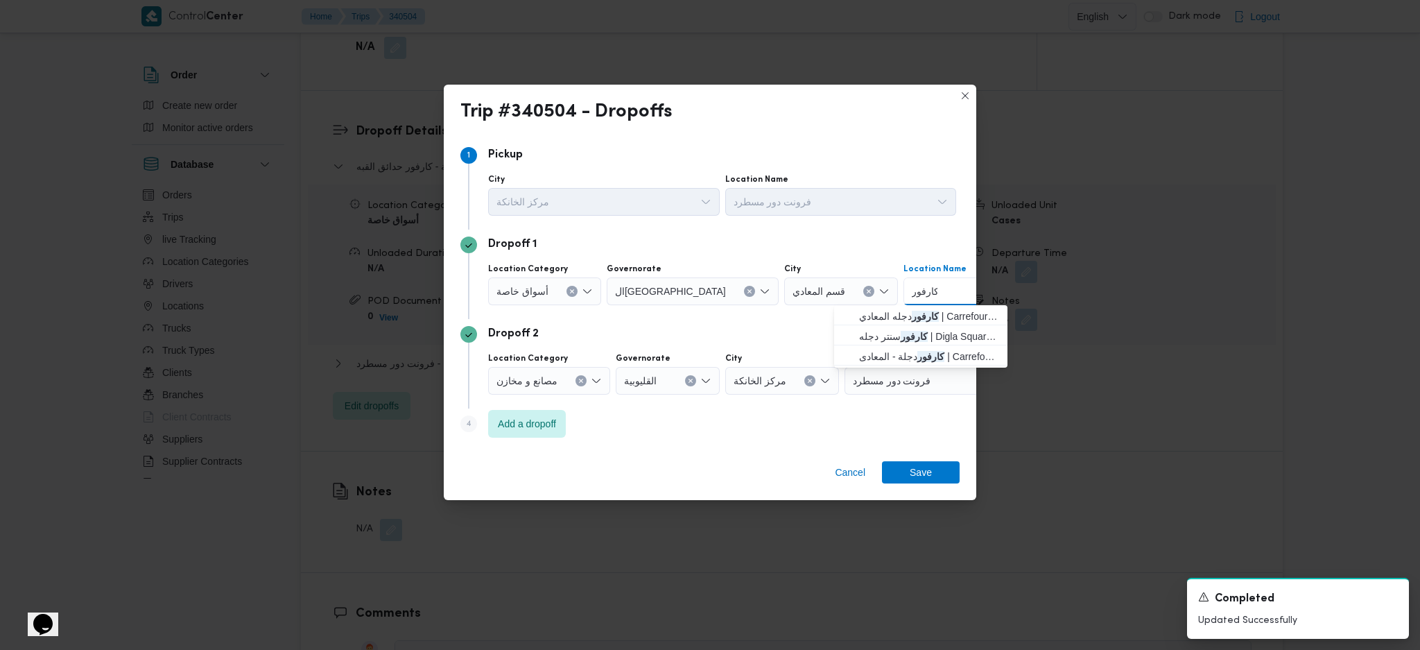
type input "كارفور"
click at [868, 318] on span "كارفور دجله المعادي | Carrefour Degla Market | معادي السرايات الغربية" at bounding box center [929, 316] width 140 height 17
click at [908, 465] on span "Save" at bounding box center [921, 471] width 78 height 22
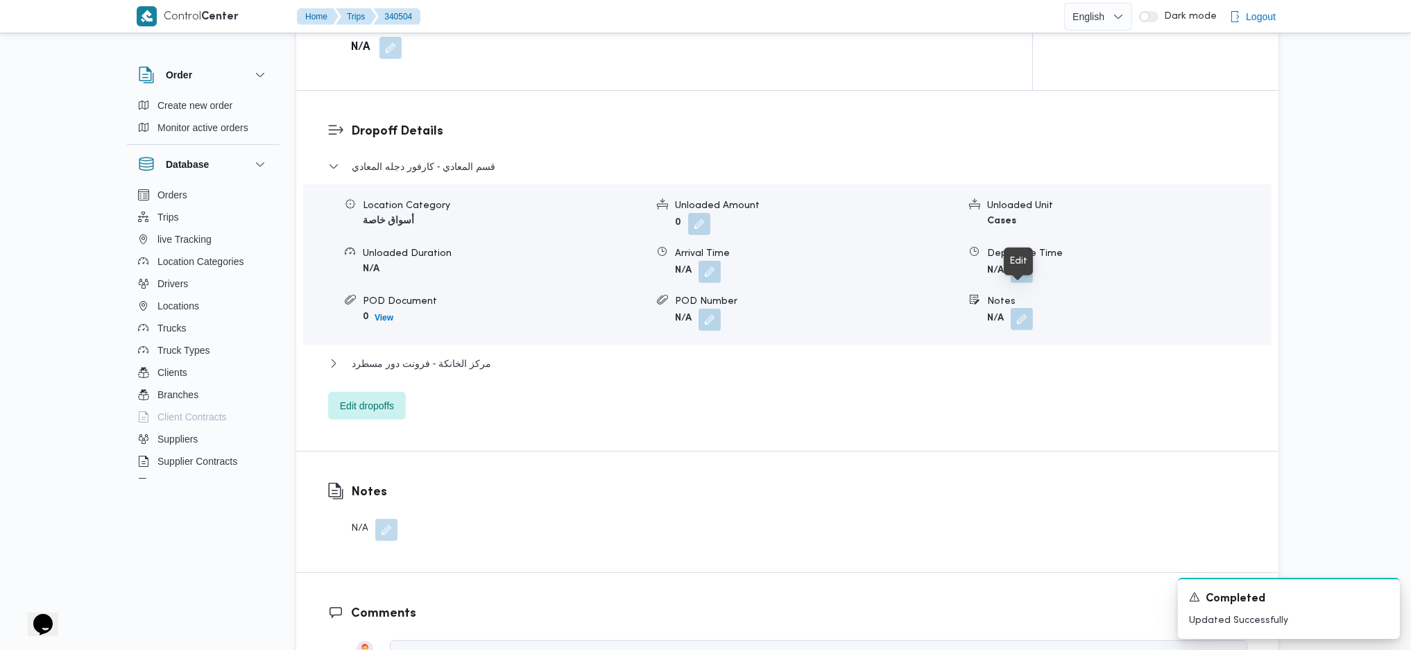
click at [1026, 308] on button "button" at bounding box center [1021, 319] width 22 height 22
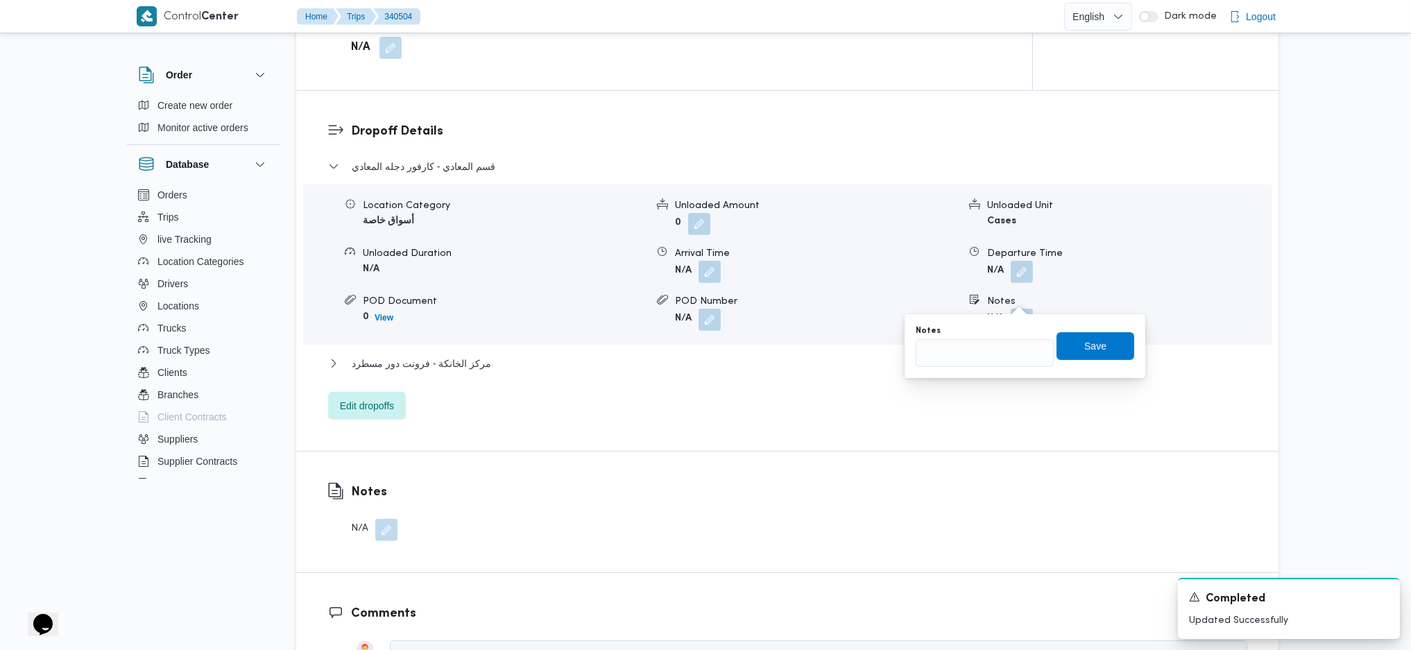
click at [966, 372] on div "You are in a dialog. To close this dialog, hit escape. Notes Save" at bounding box center [1024, 346] width 241 height 64
click at [942, 355] on input "Notes" at bounding box center [984, 353] width 138 height 28
click at [384, 391] on span "Edit dropoffs" at bounding box center [367, 405] width 78 height 28
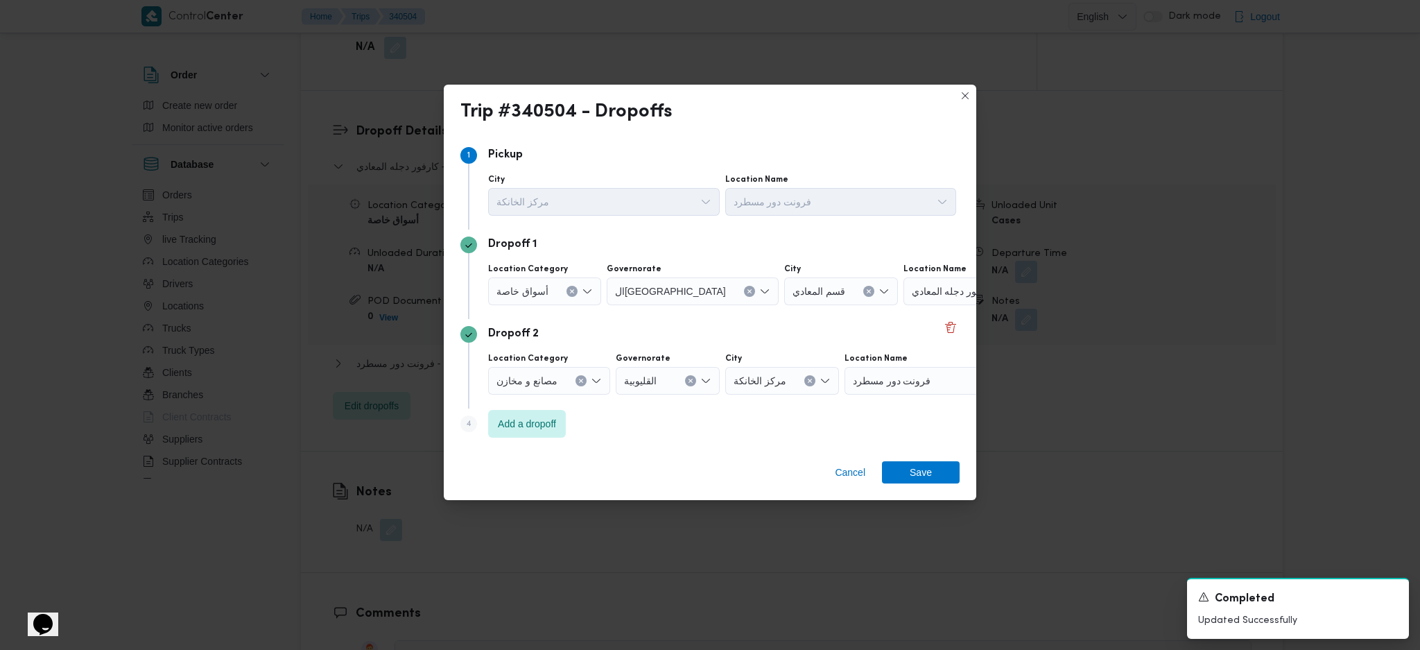
click at [997, 289] on div at bounding box center [1000, 291] width 7 height 22
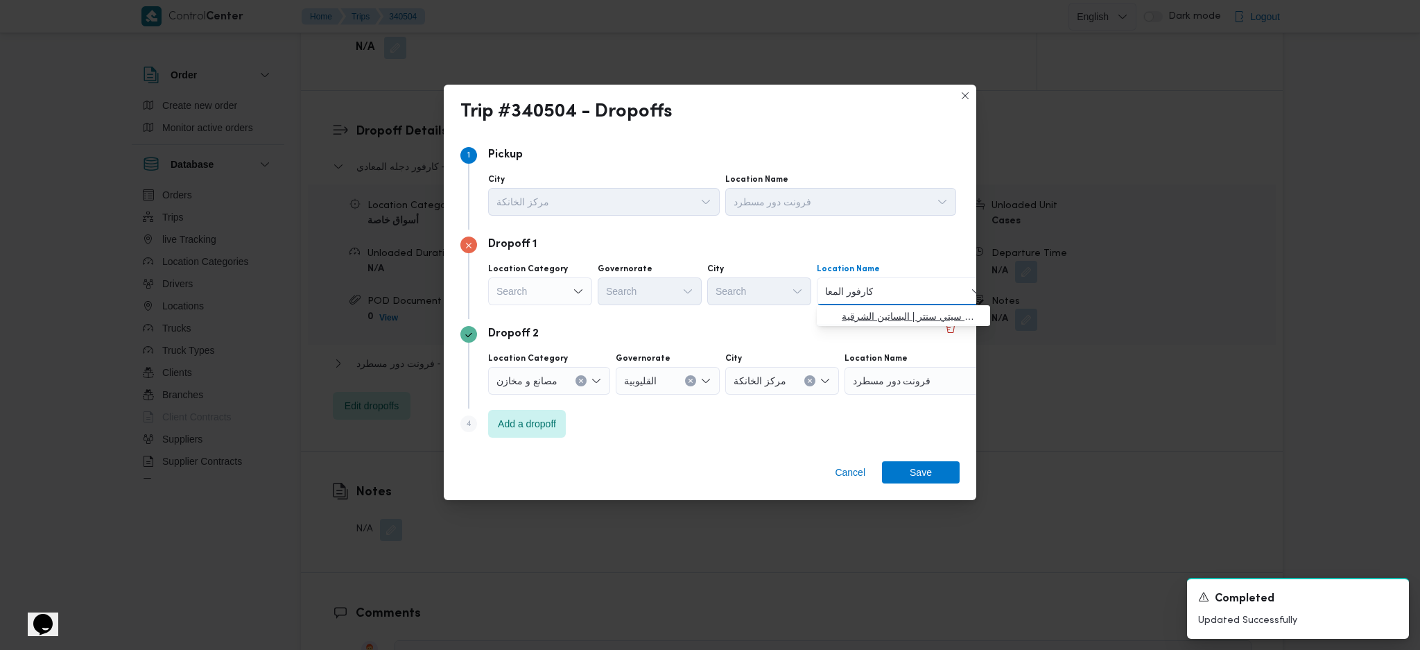
type input "كارفور المعا"
click at [890, 312] on span "كارفور المعا دي | كارفور المعادي سيتي سنتر | البساتين الشرقية" at bounding box center [912, 316] width 140 height 17
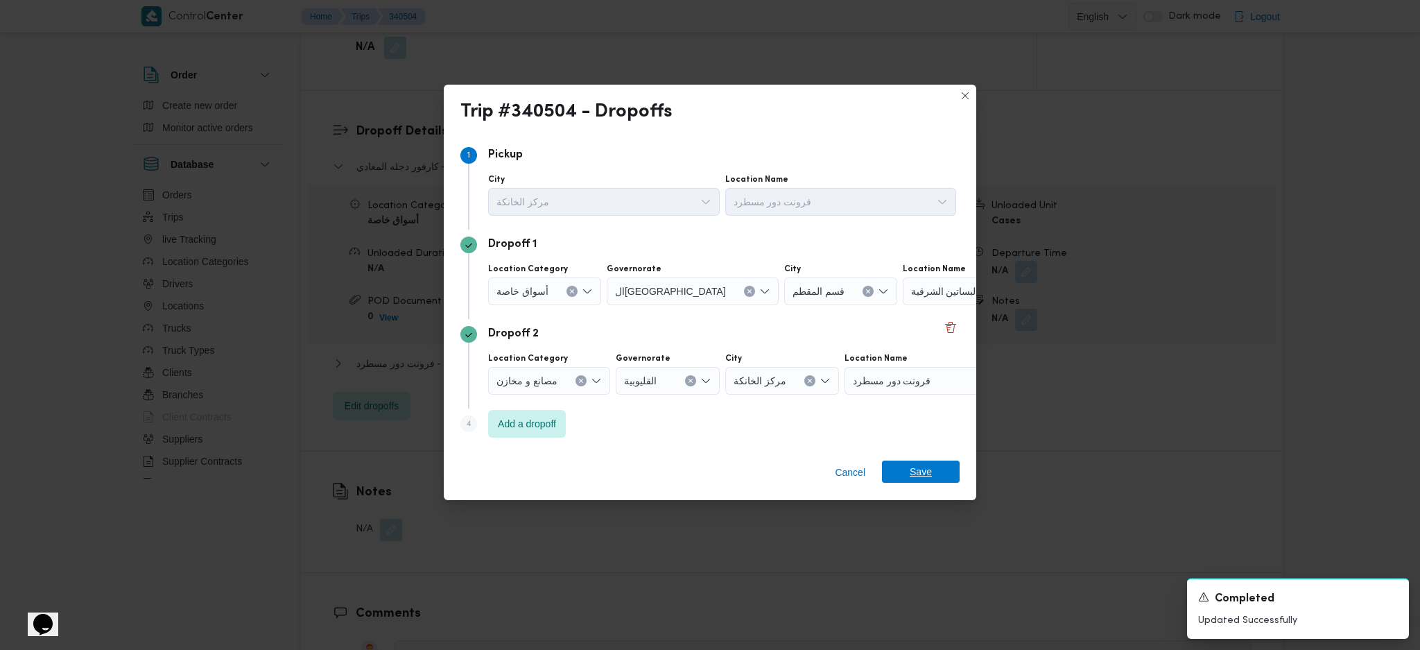
click at [917, 476] on span "Save" at bounding box center [921, 471] width 22 height 22
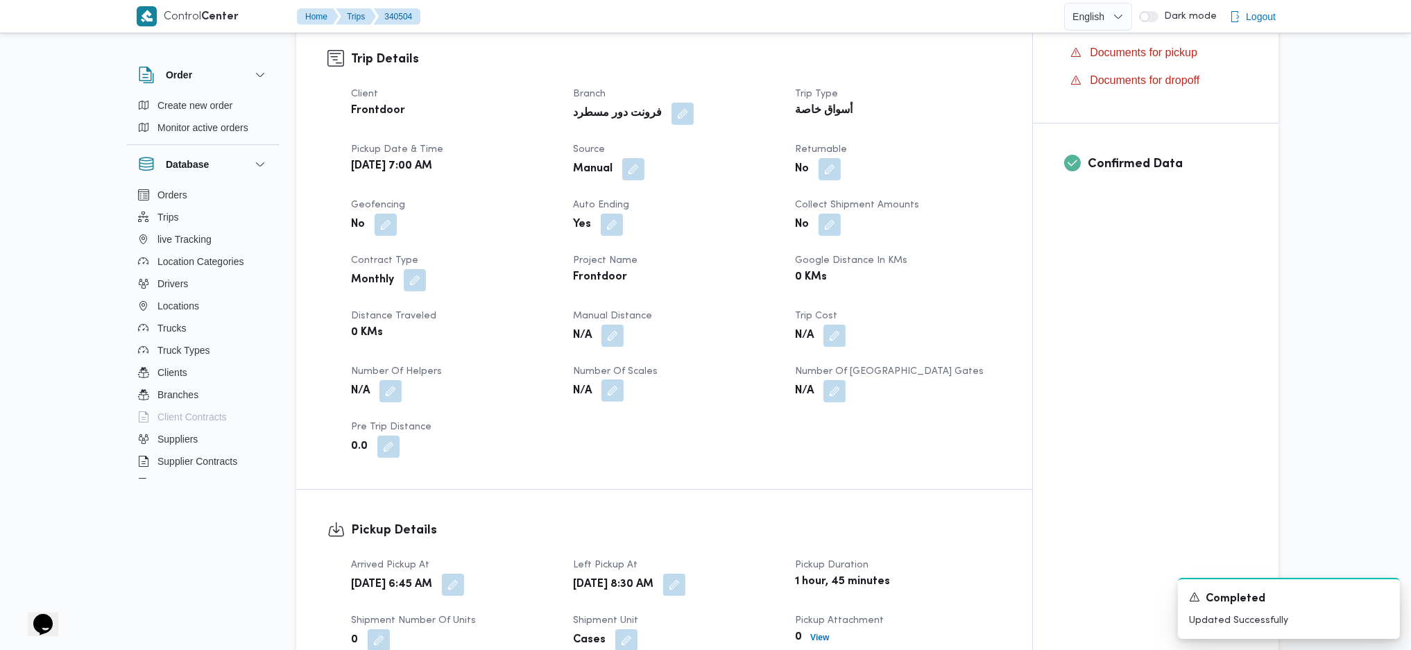
scroll to position [0, 0]
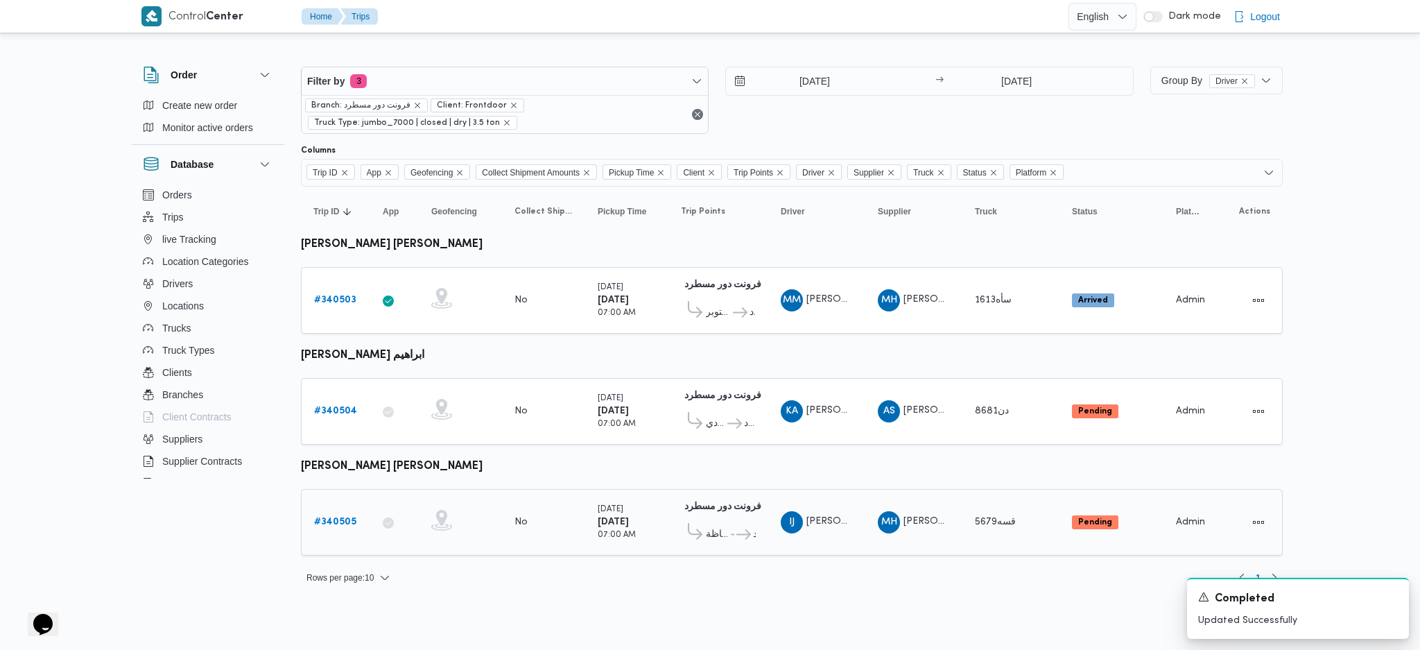
click at [346, 522] on link "# 340505" at bounding box center [335, 522] width 42 height 17
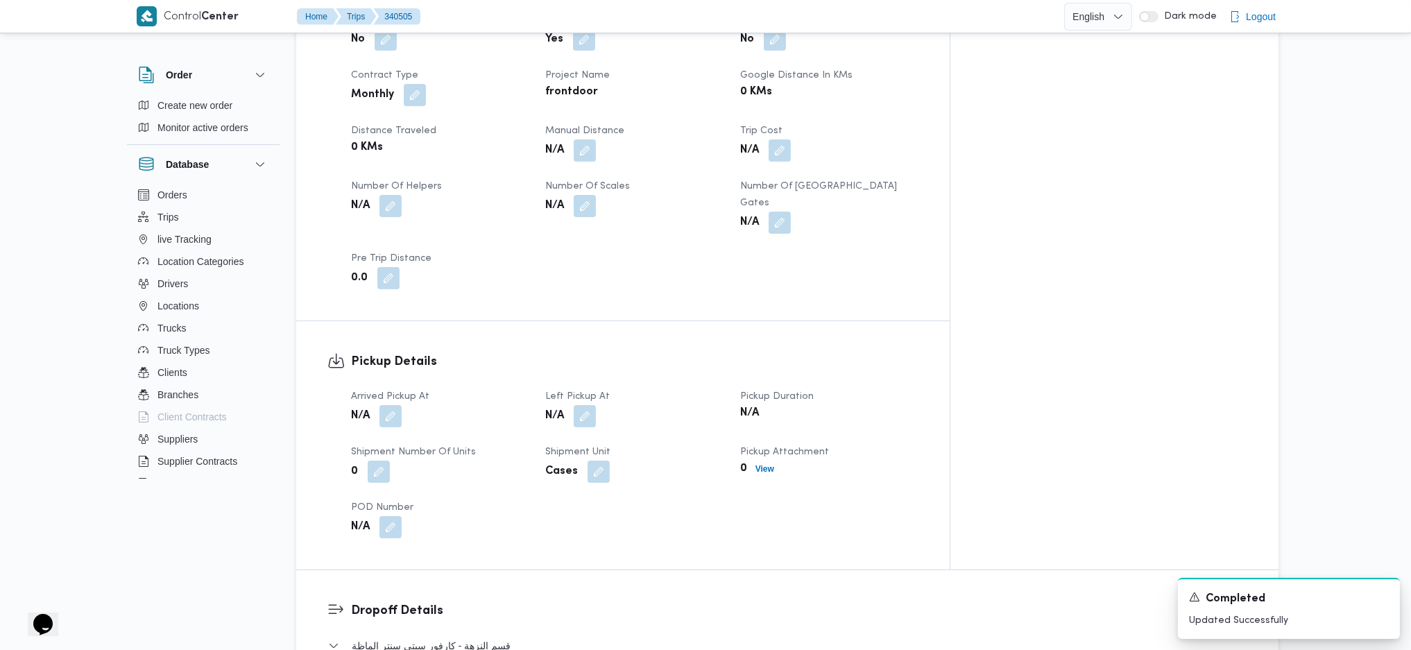
scroll to position [1017, 0]
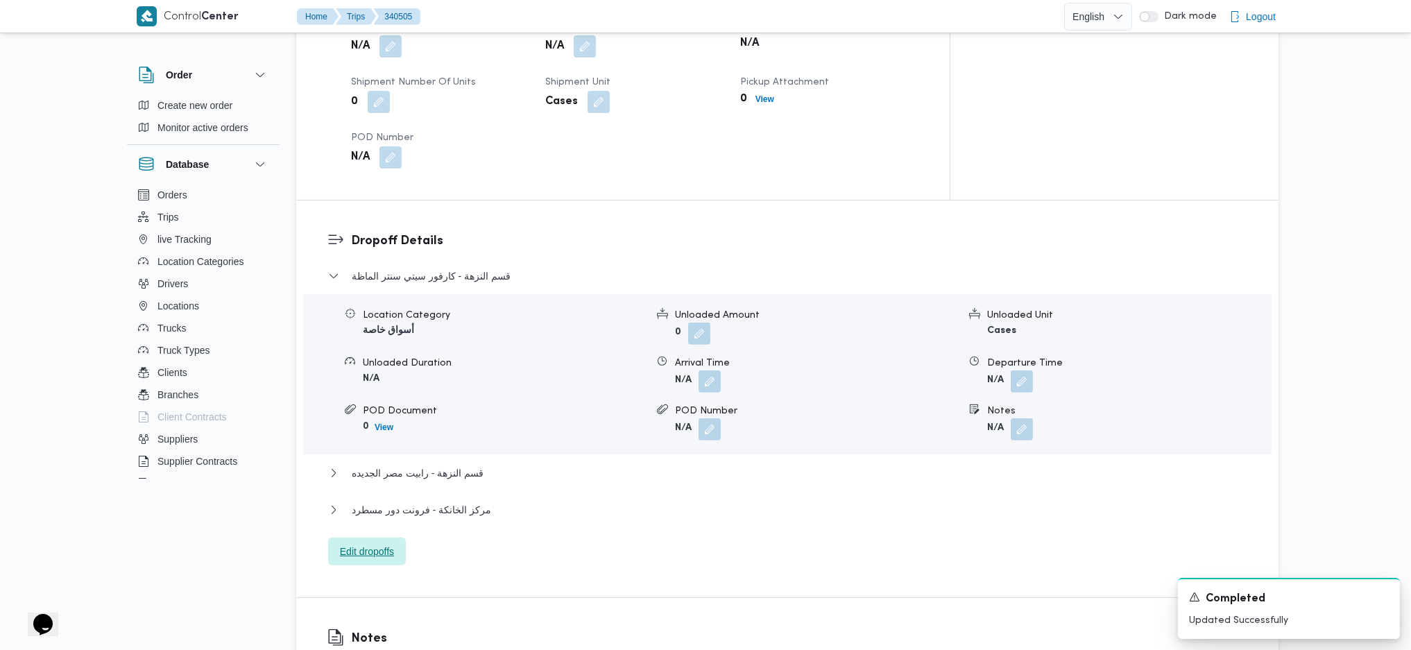
click at [372, 537] on span "Edit dropoffs" at bounding box center [367, 551] width 78 height 28
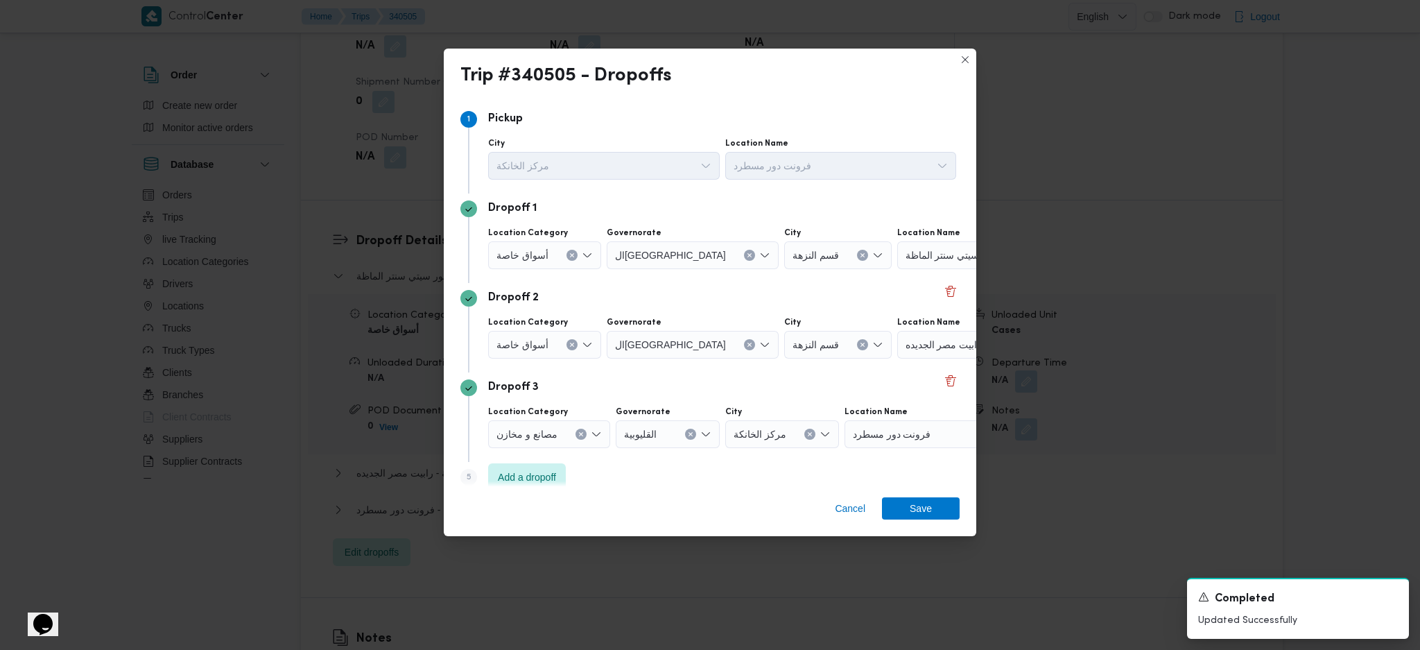
click at [933, 263] on div "كارفور سيتي سنتر الماظة" at bounding box center [983, 255] width 173 height 28
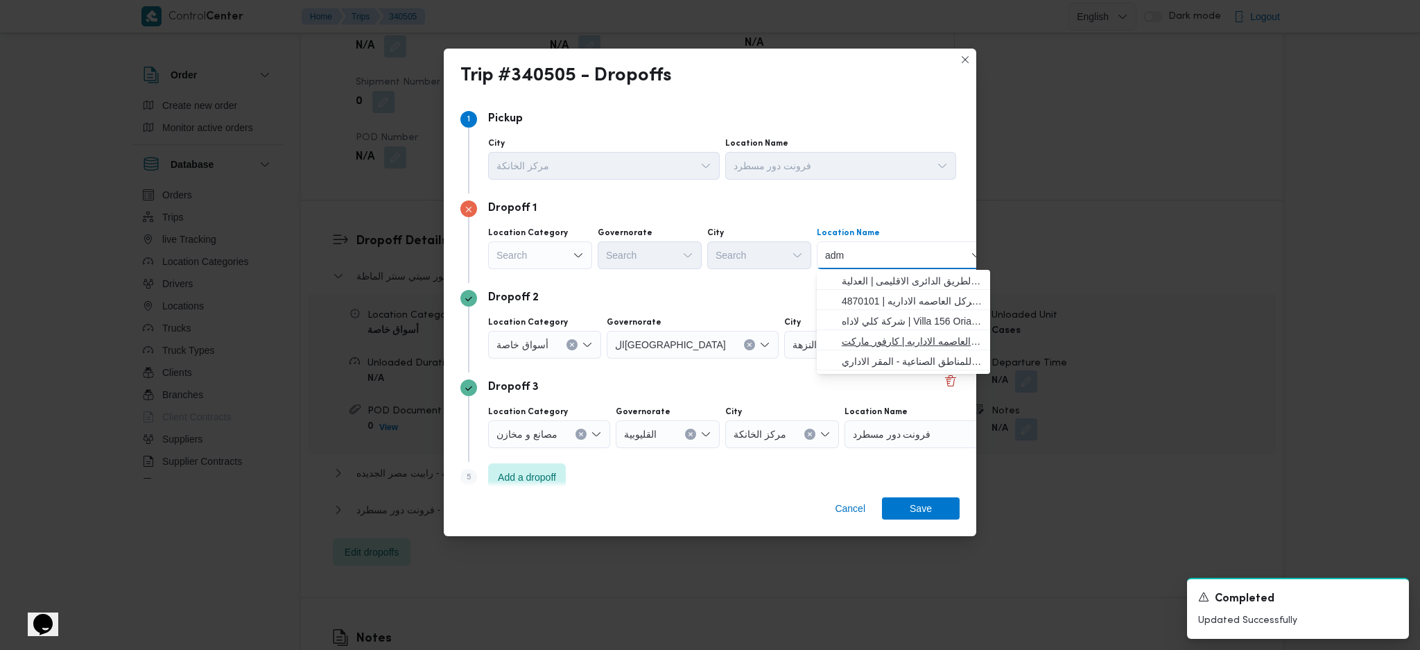
type input "adm"
click at [859, 343] on span "كارفور العاصمه الاداريه | كارفور ماركت Carrefour market | null" at bounding box center [912, 341] width 140 height 17
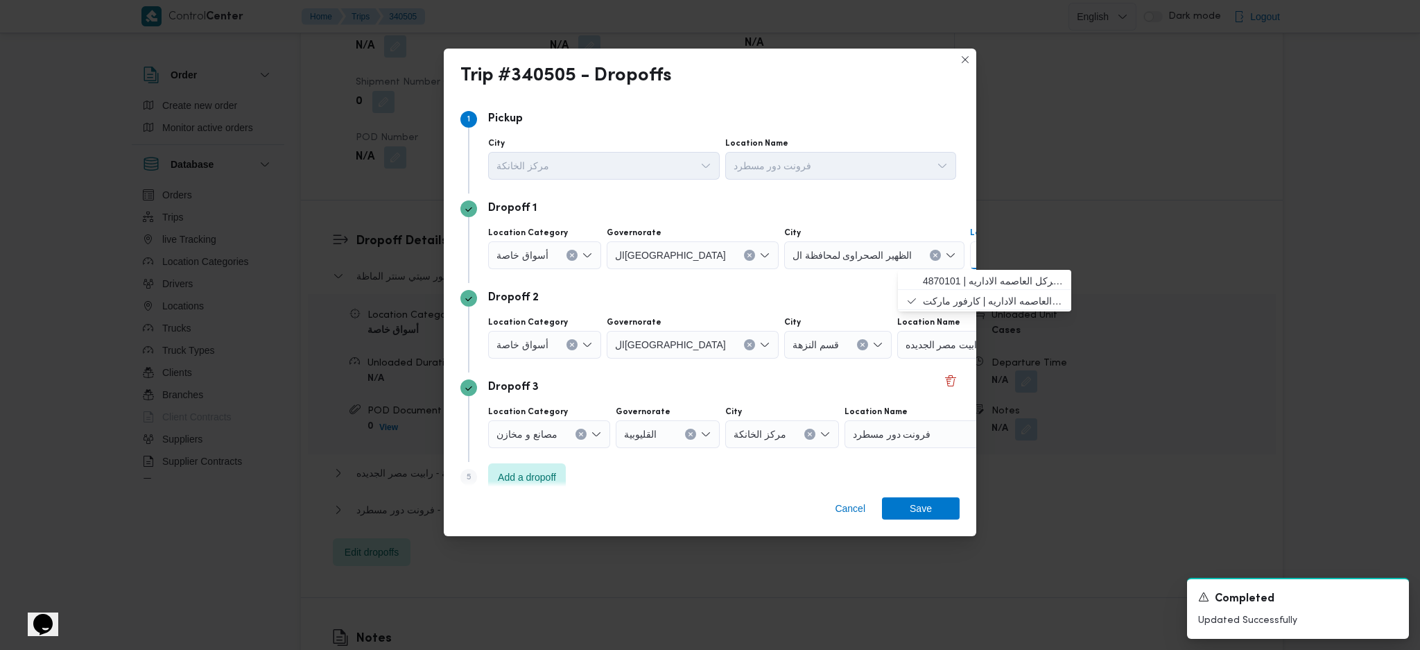
click at [906, 340] on span "رابيت مصر الجديده" at bounding box center [944, 343] width 77 height 15
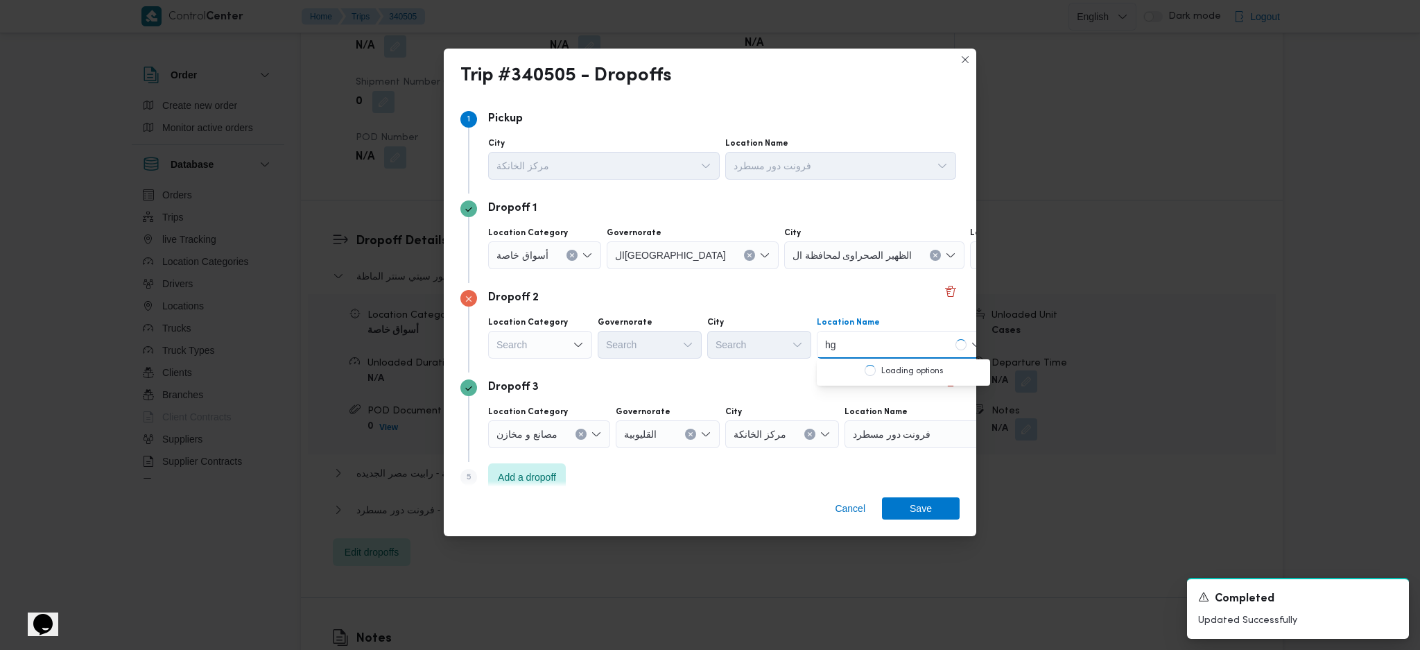
type input "h"
type input "المرا"
click at [870, 427] on span "معرض دارك مول - حلوان | دارك مول | null" at bounding box center [912, 430] width 140 height 17
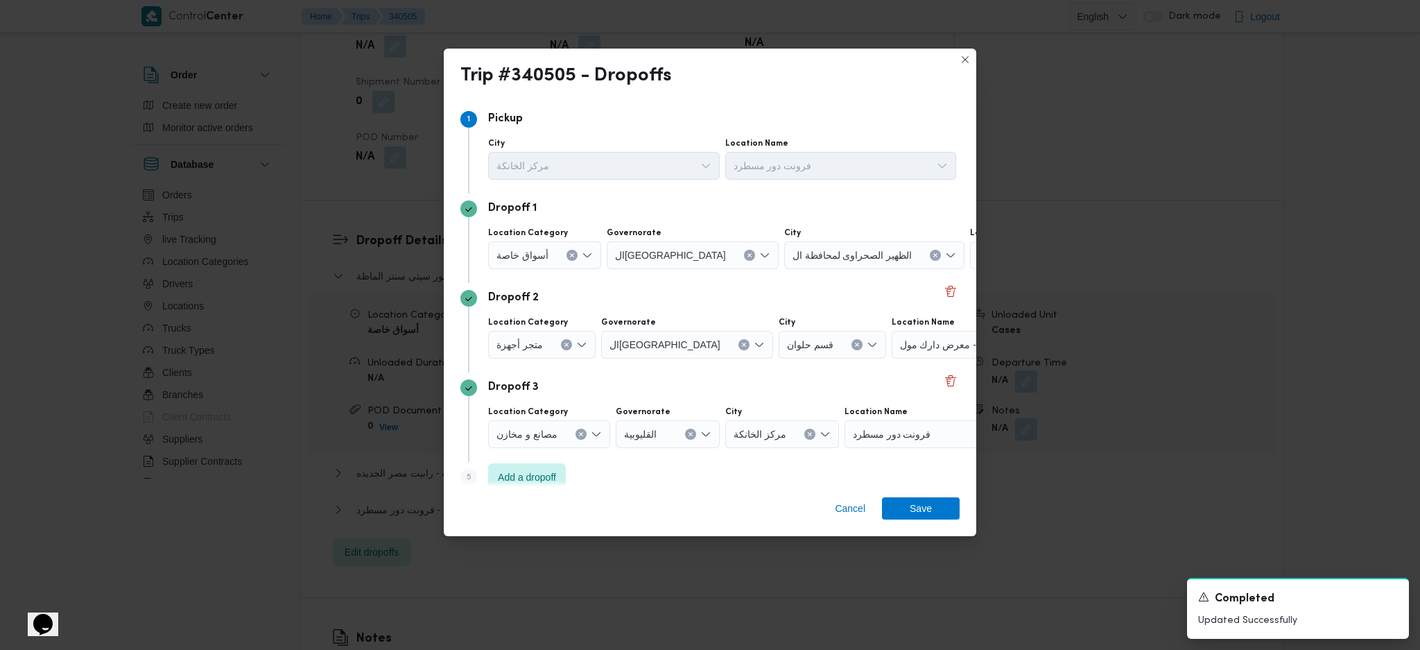
click at [918, 521] on div "Cancel Save" at bounding box center [710, 511] width 533 height 50
click at [913, 516] on span "Save" at bounding box center [921, 508] width 22 height 22
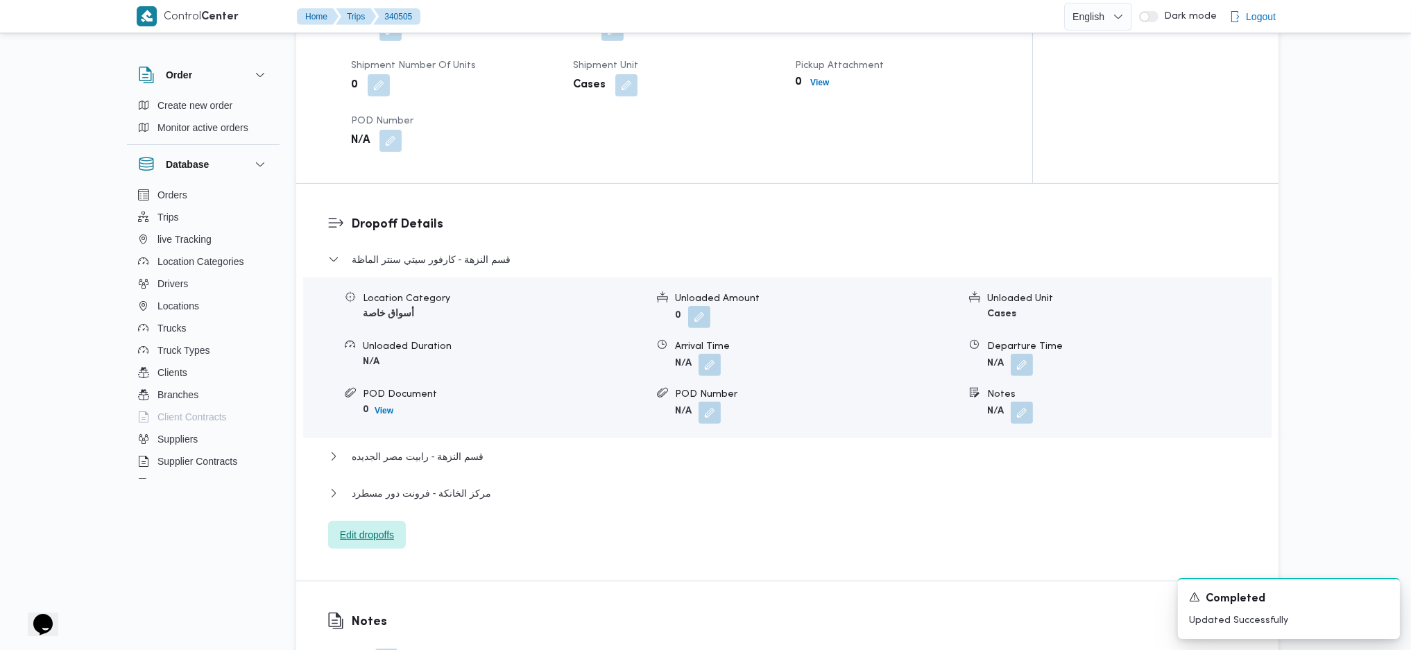
click at [340, 526] on span "Edit dropoffs" at bounding box center [367, 534] width 54 height 17
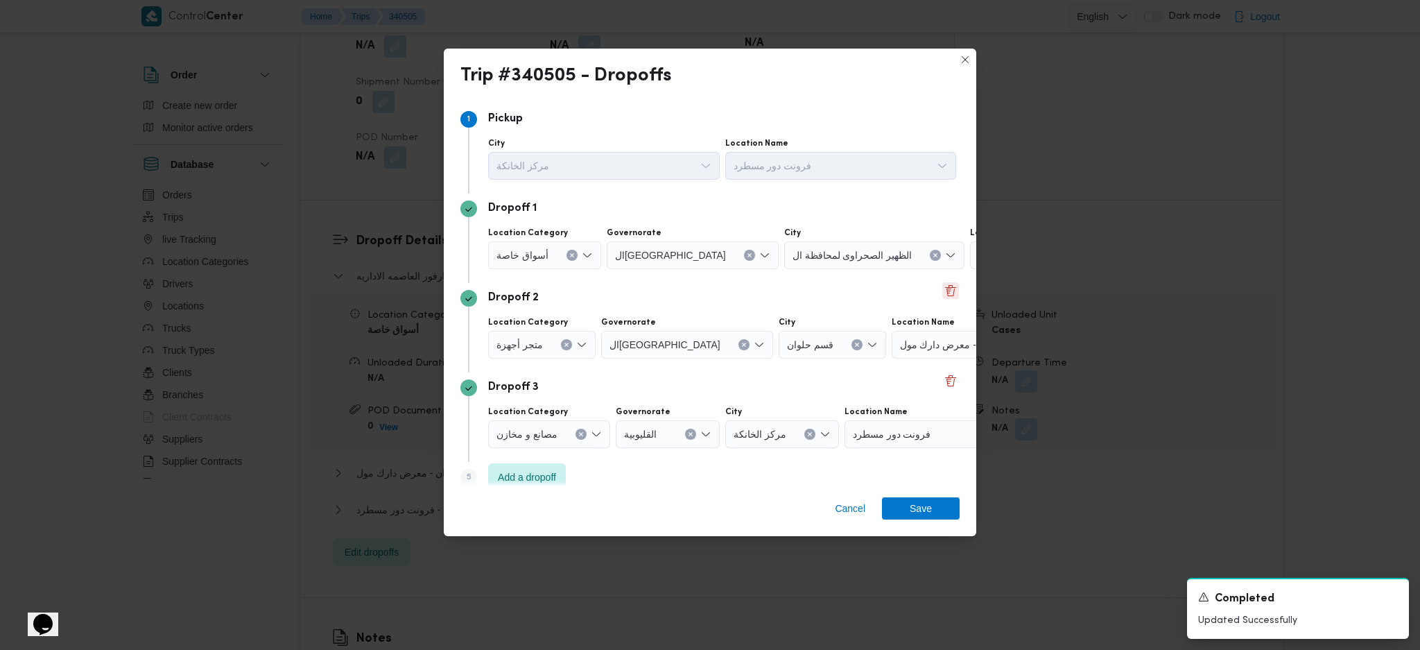
click at [942, 295] on button "Delete" at bounding box center [950, 290] width 17 height 17
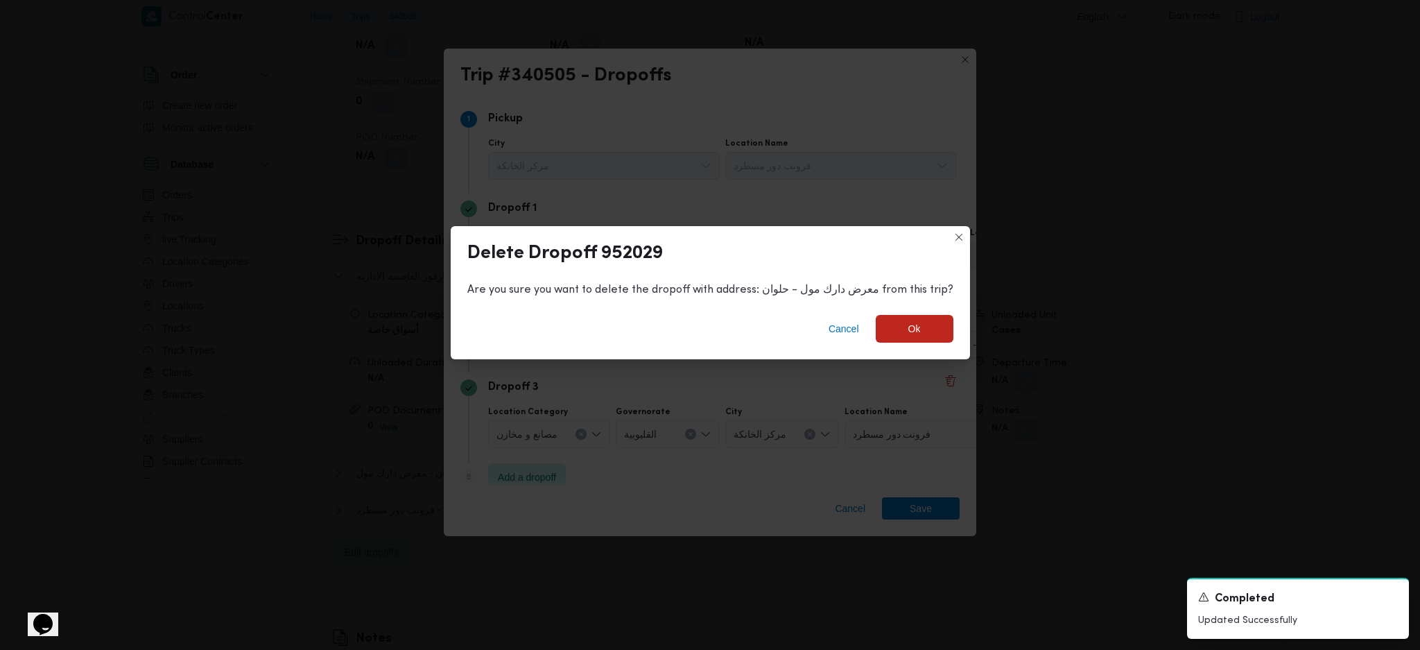
click at [883, 358] on div "Cancel Ok" at bounding box center [710, 331] width 519 height 55
click at [914, 314] on div "Cancel Ok" at bounding box center [710, 331] width 519 height 55
click at [908, 328] on span "Ok" at bounding box center [914, 328] width 12 height 17
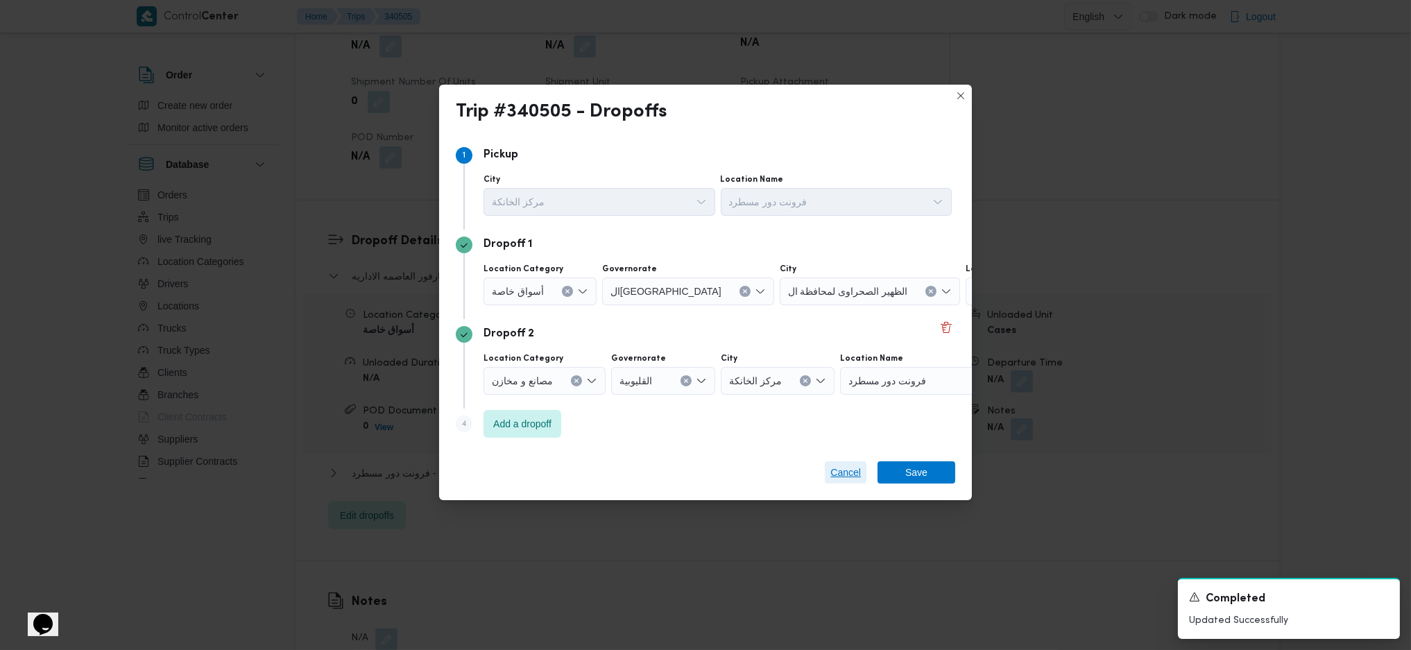
click at [842, 467] on span "Cancel" at bounding box center [845, 472] width 31 height 17
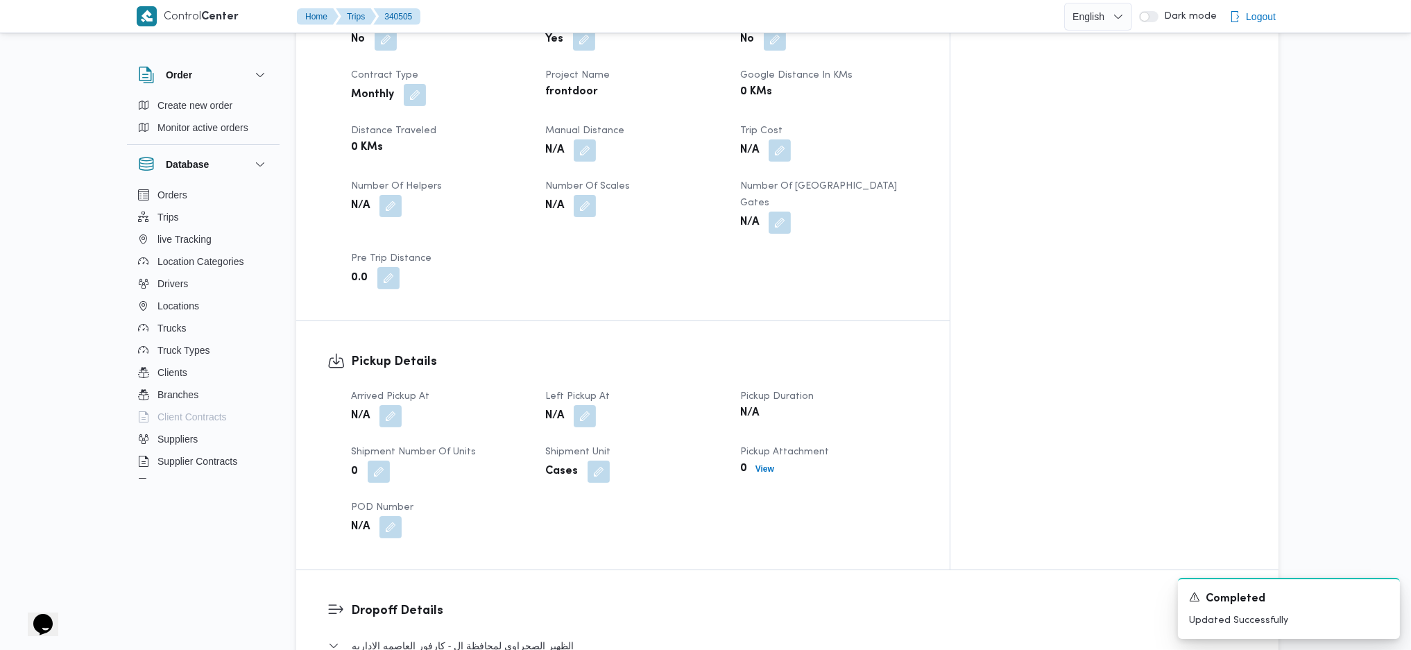
scroll to position [832, 0]
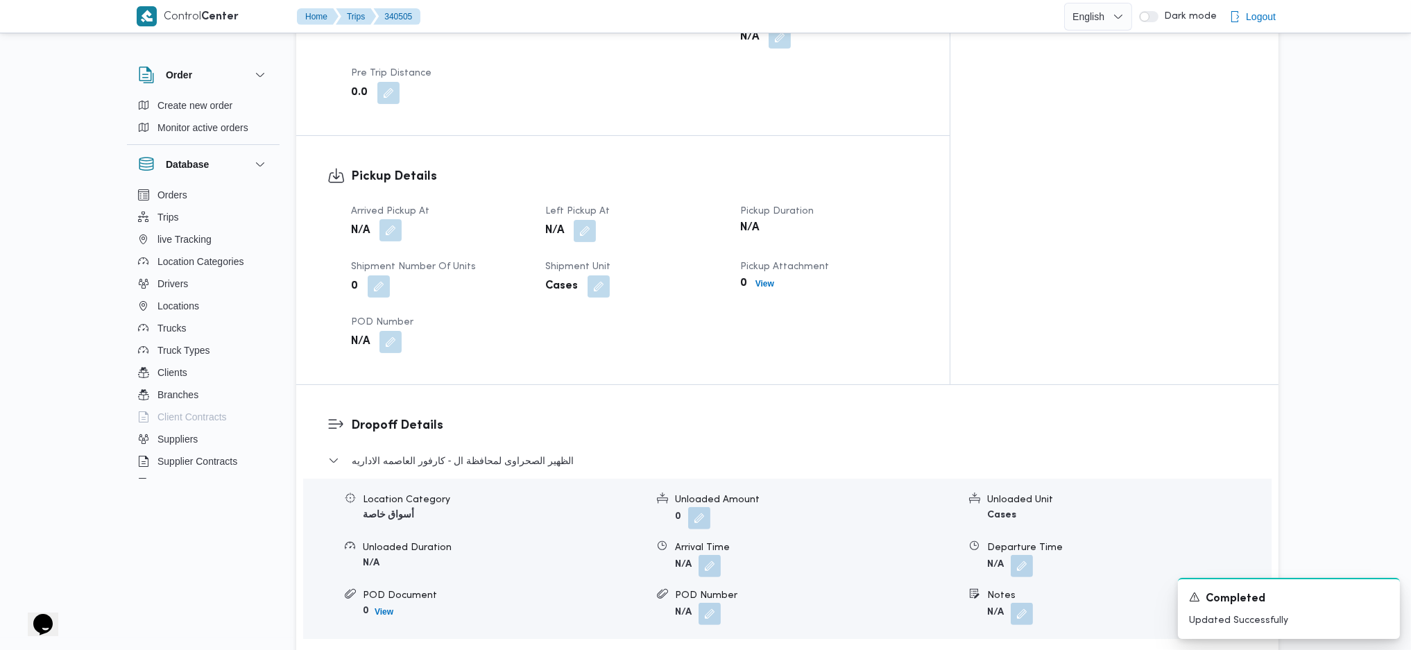
click at [388, 219] on button "button" at bounding box center [390, 230] width 22 height 22
click at [356, 261] on div "Arrived Pickup At Save" at bounding box center [393, 240] width 241 height 44
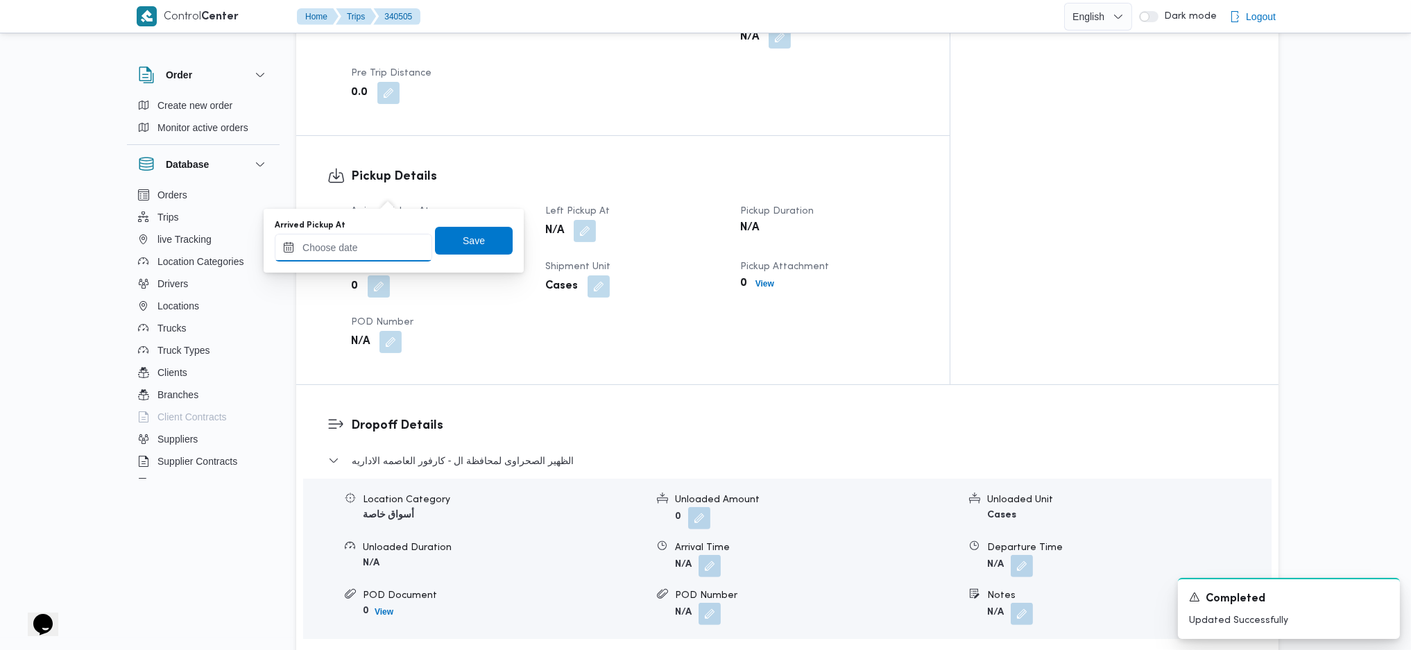
click at [395, 248] on input "Arrived Pickup At" at bounding box center [353, 248] width 157 height 28
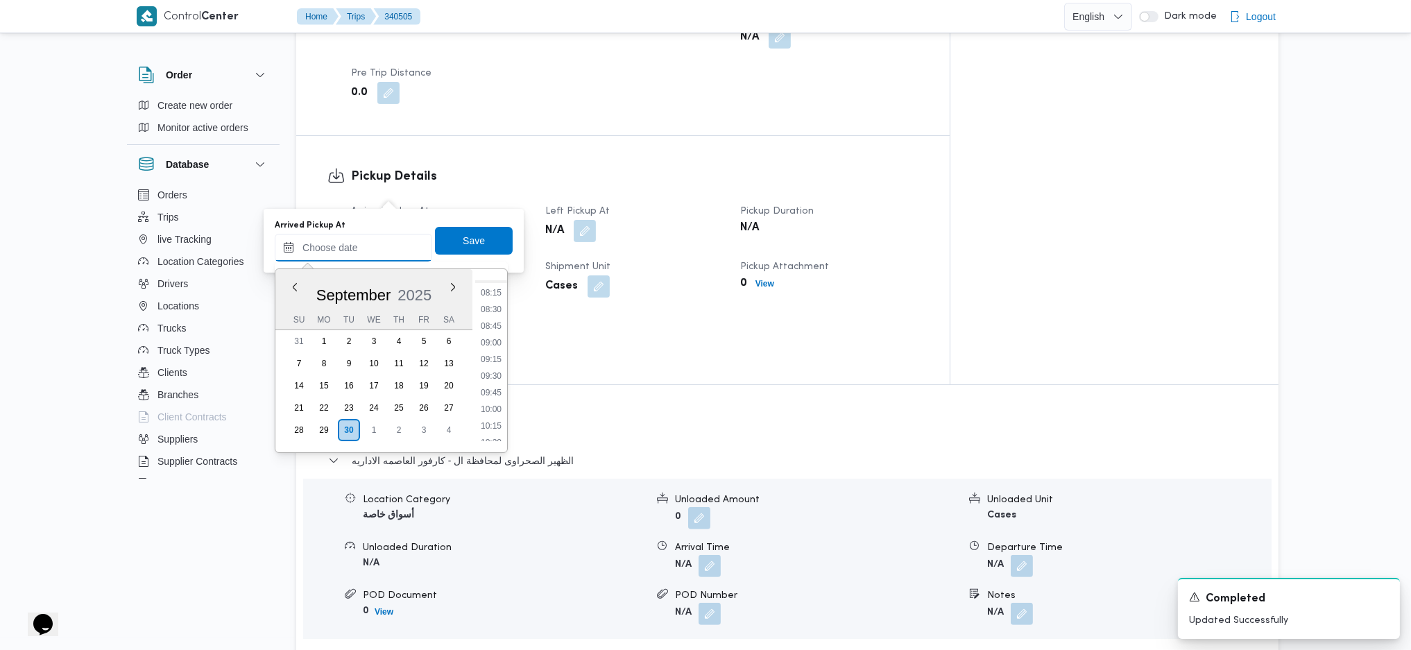
scroll to position [499, 0]
click at [493, 323] on li "08:00" at bounding box center [491, 320] width 32 height 14
type input "30/09/2025 08:00"
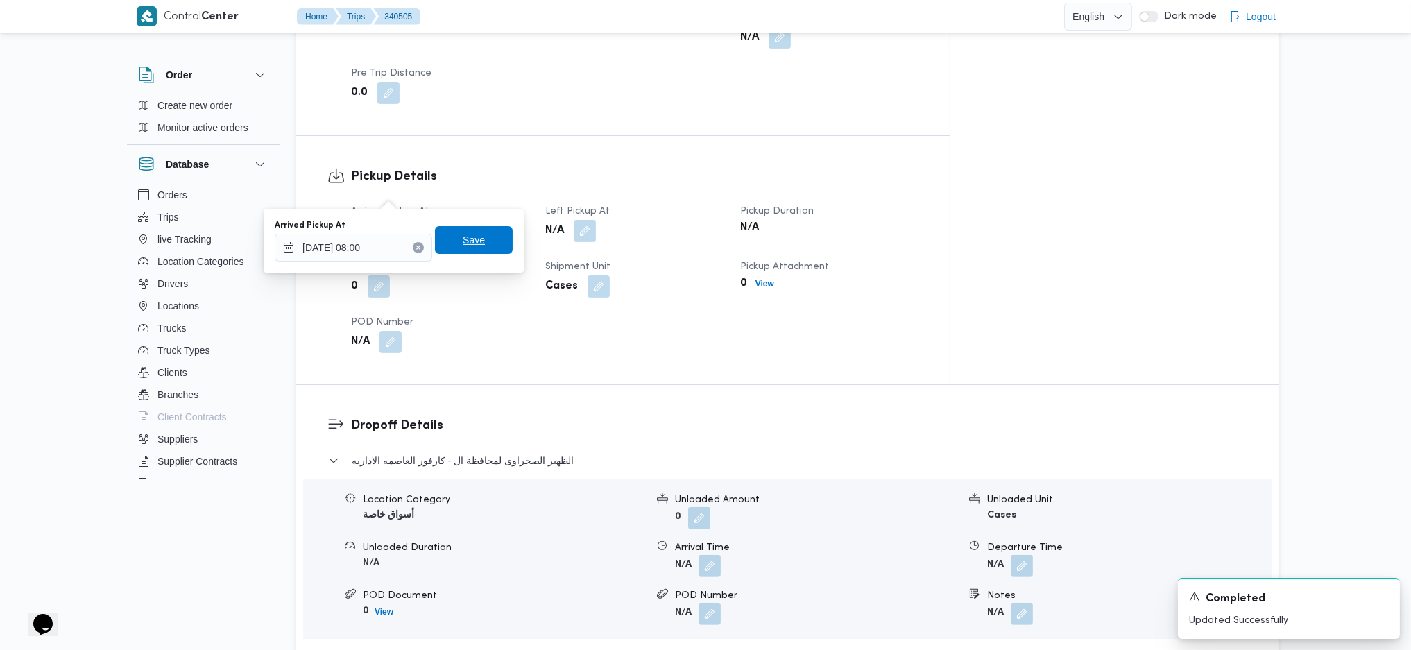
click at [463, 244] on span "Save" at bounding box center [474, 240] width 22 height 17
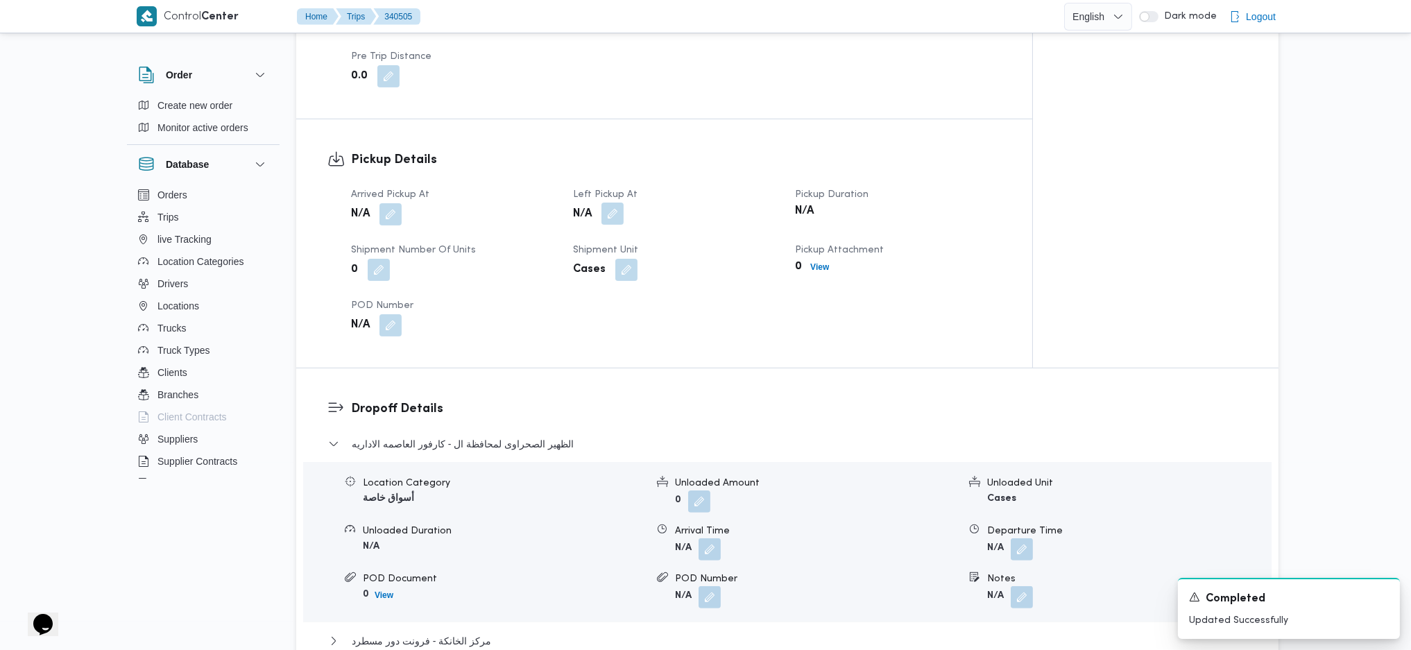
click at [612, 202] on button "button" at bounding box center [612, 213] width 22 height 22
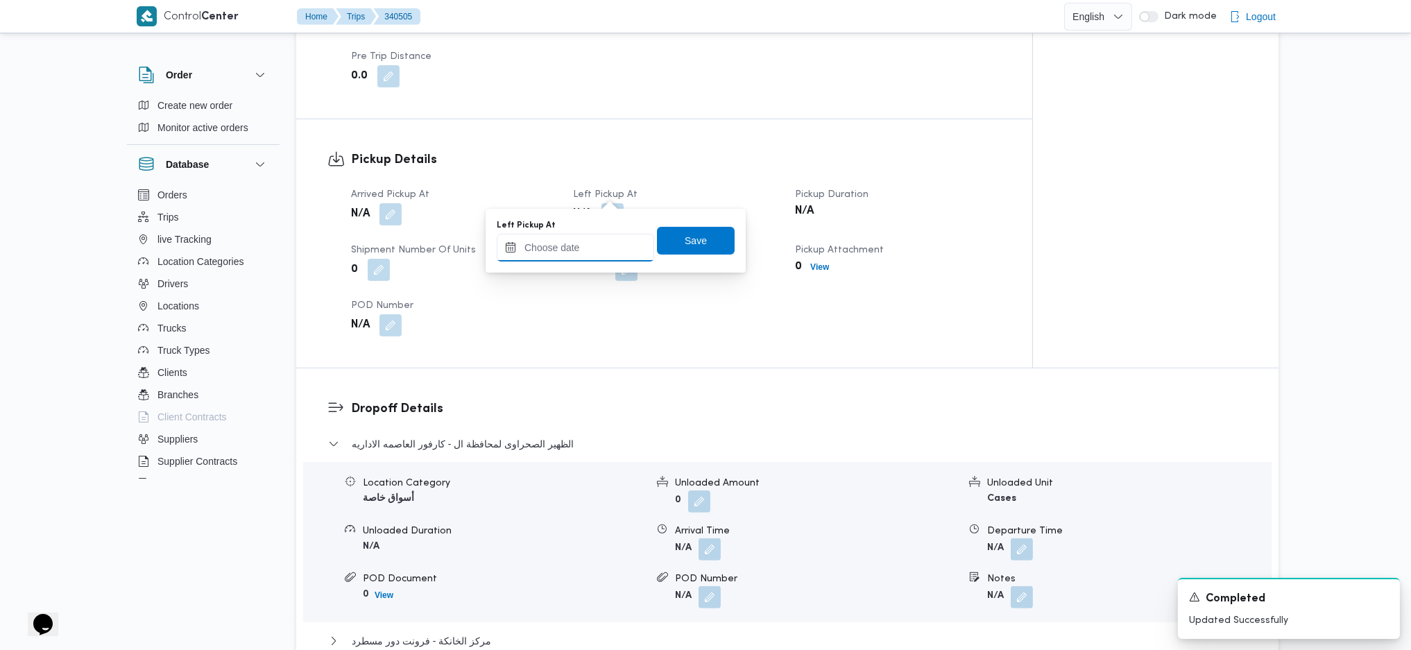
click at [574, 256] on input "Left Pickup At" at bounding box center [575, 248] width 157 height 28
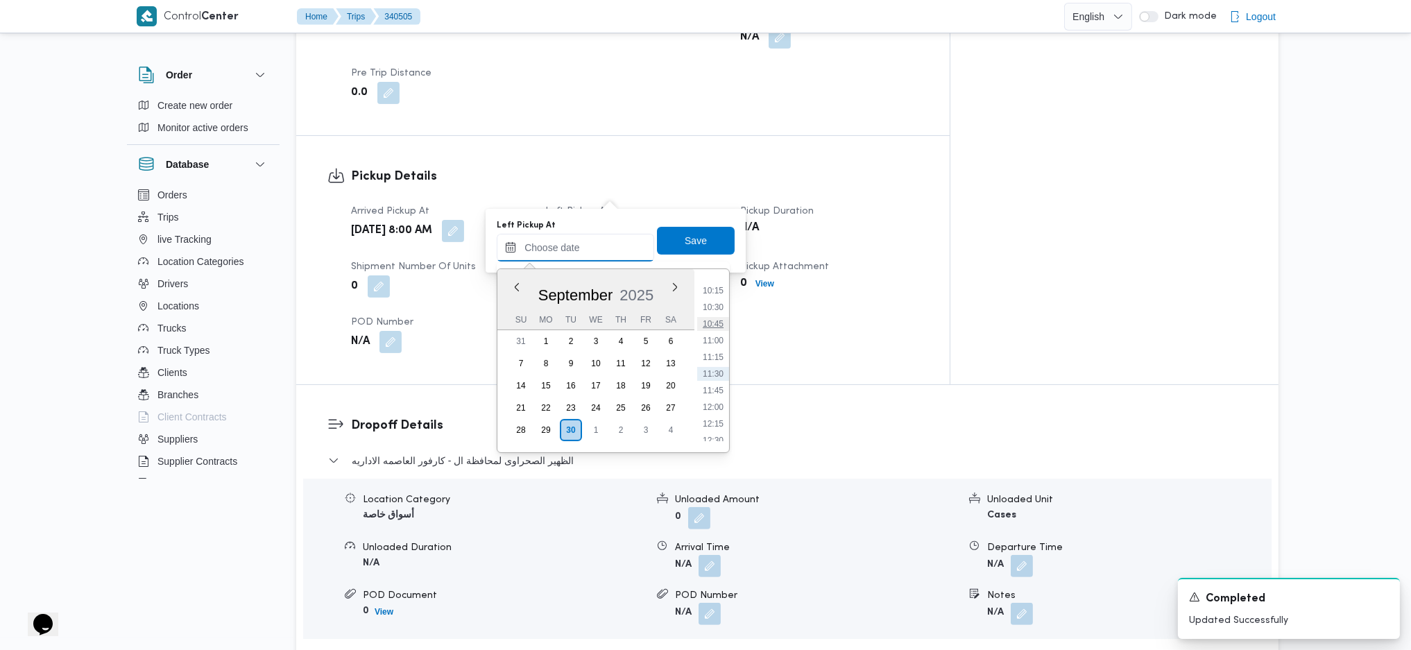
scroll to position [592, 0]
click at [714, 322] on li "09:30" at bounding box center [713, 328] width 32 height 14
type input "30/09/2025 09:30"
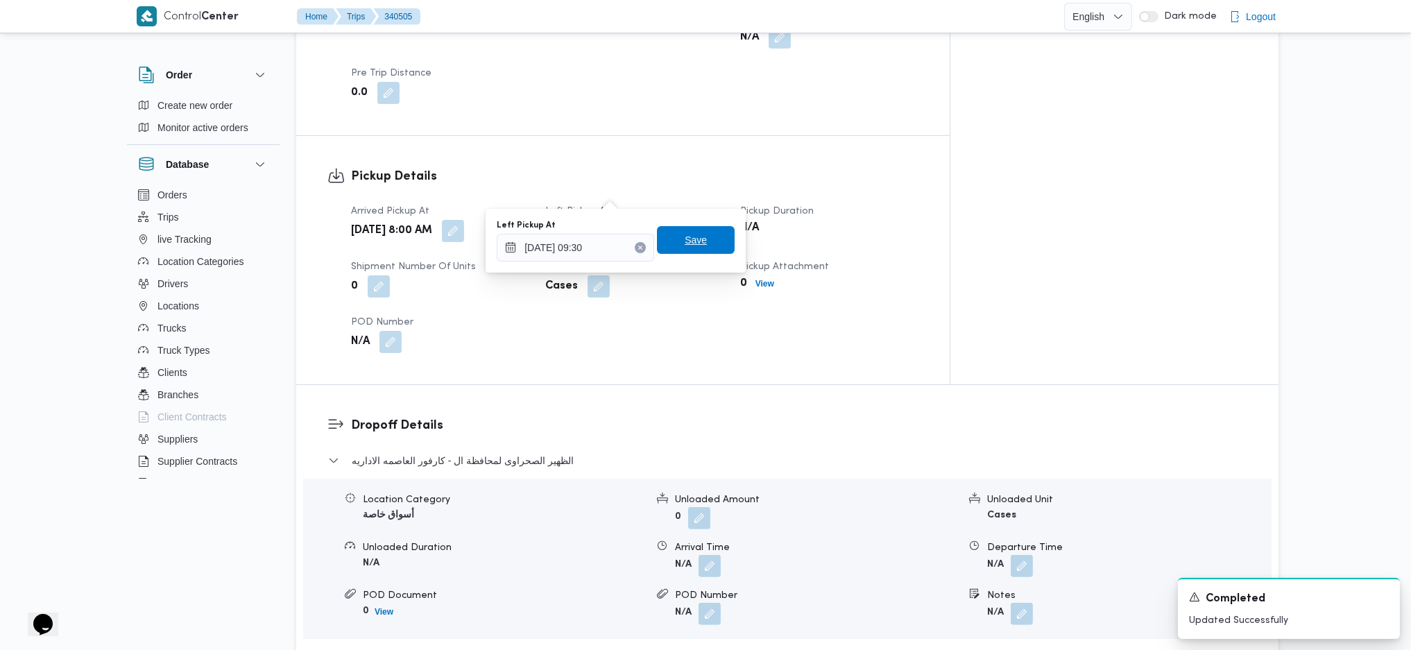
click at [684, 239] on span "Save" at bounding box center [695, 240] width 22 height 17
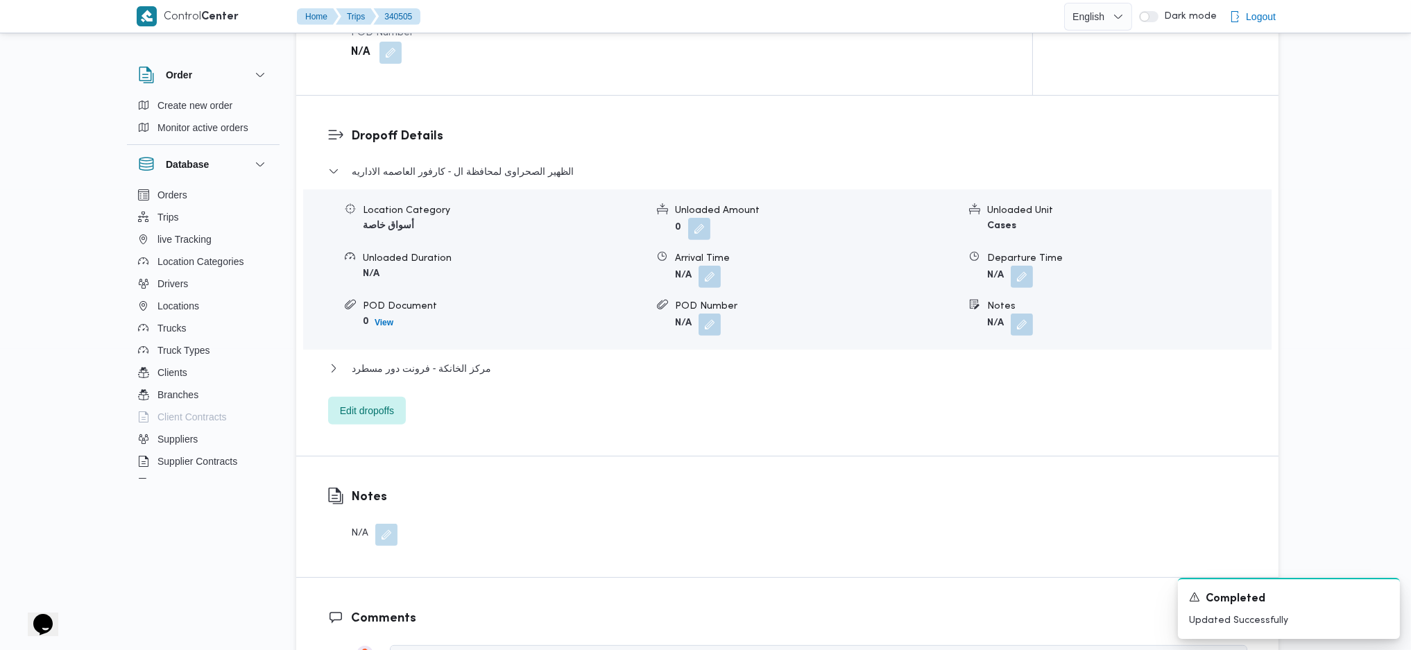
scroll to position [1110, 0]
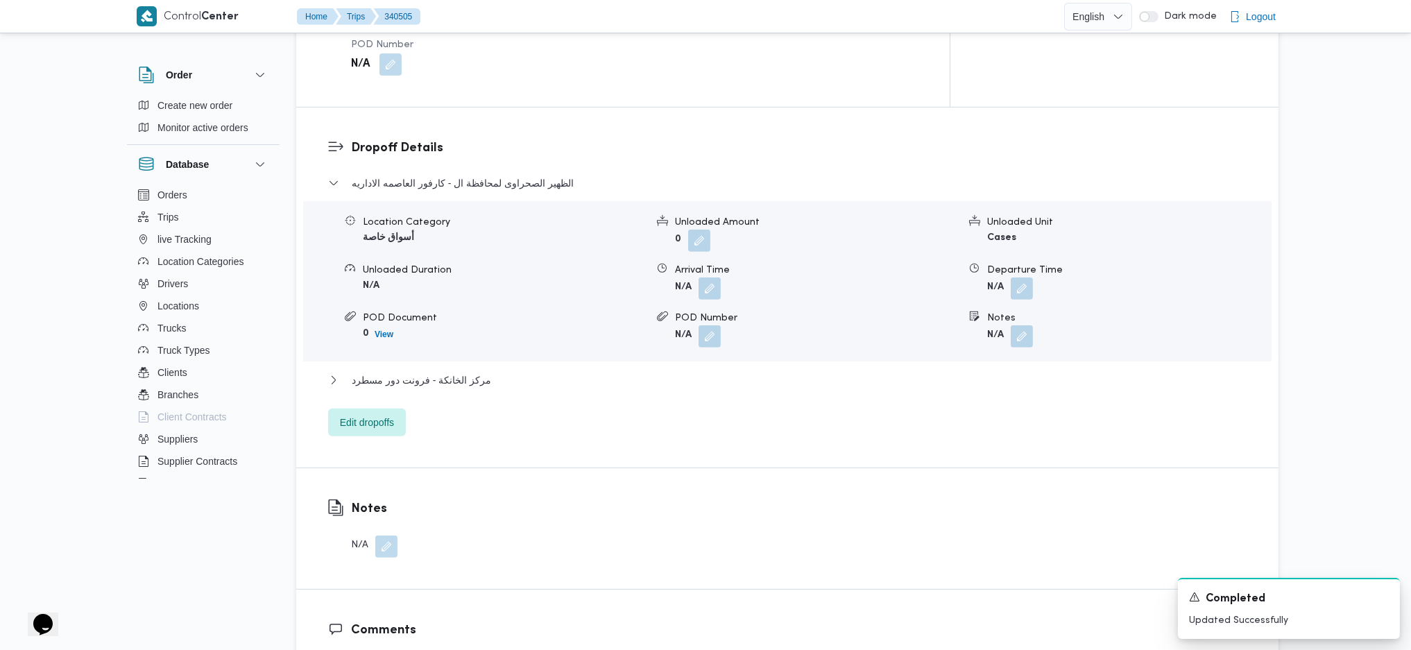
click at [431, 372] on div "مركز الخانكة - فرونت دور مسطرد" at bounding box center [787, 385] width 919 height 26
click at [447, 372] on span "مركز الخانكة - فرونت دور مسطرد" at bounding box center [421, 380] width 139 height 17
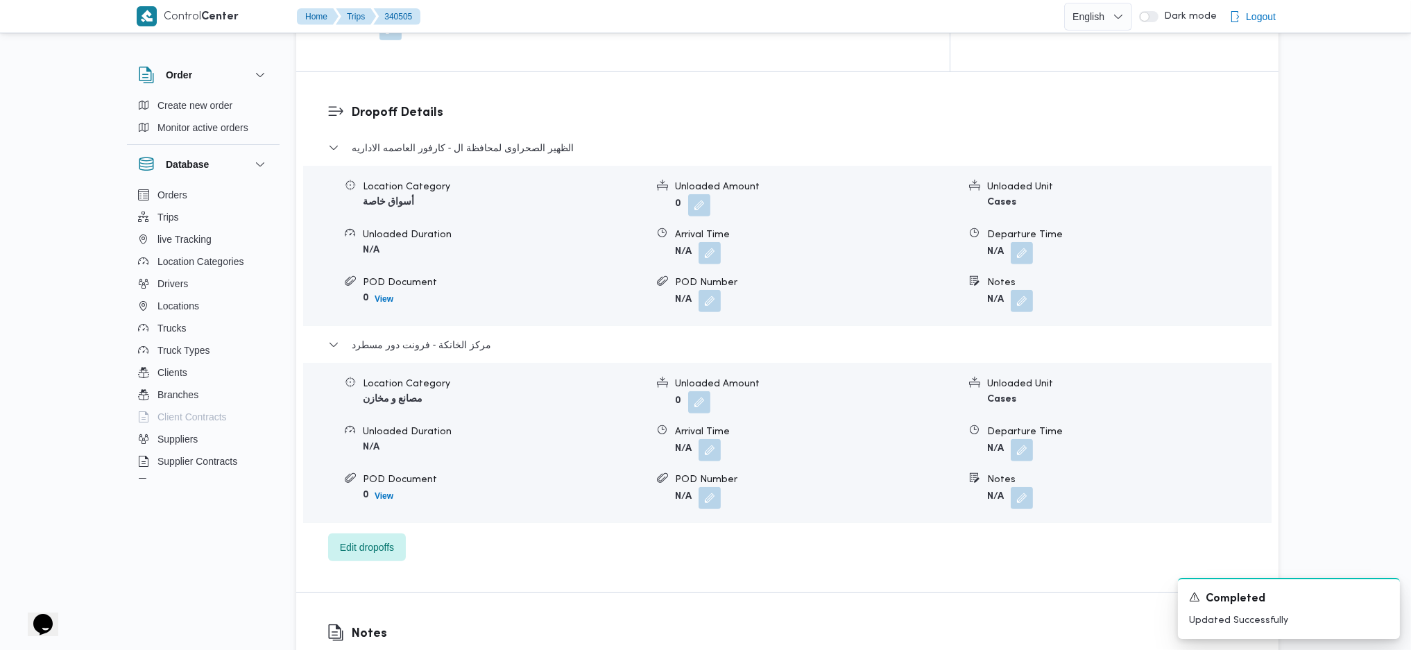
scroll to position [1017, 0]
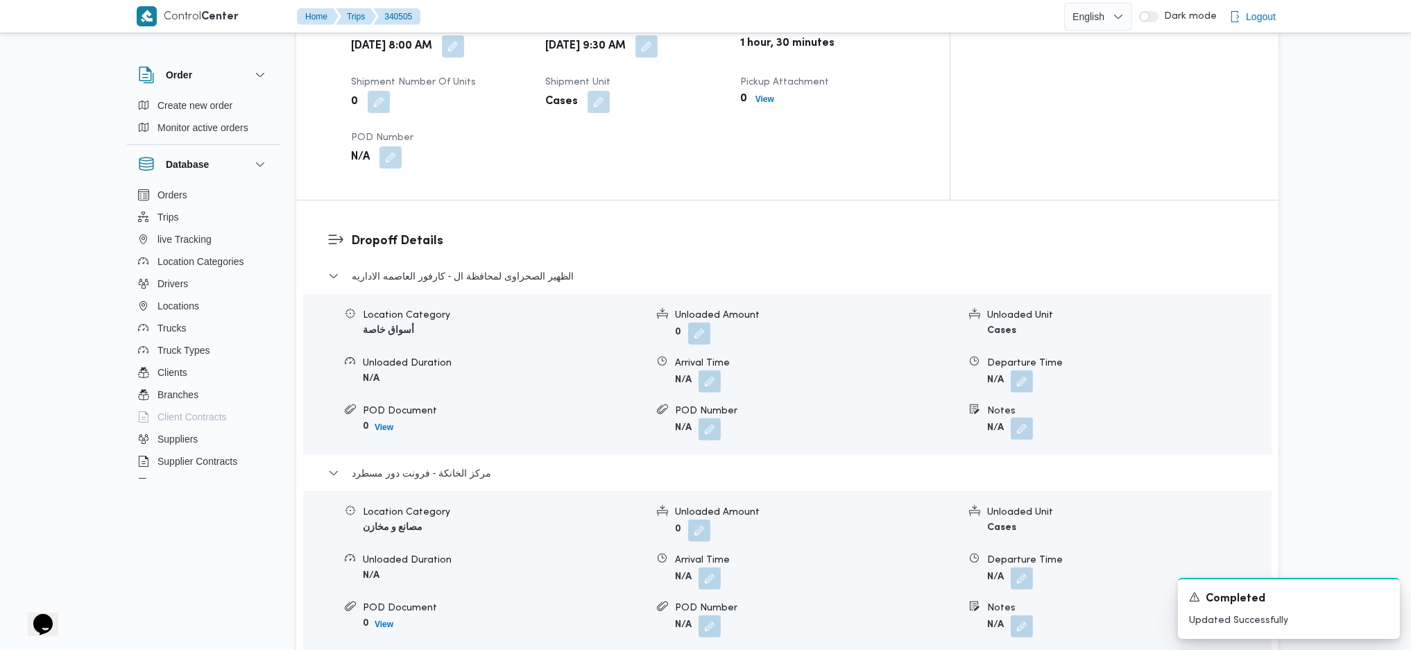
click at [1033, 417] on button "button" at bounding box center [1021, 428] width 22 height 22
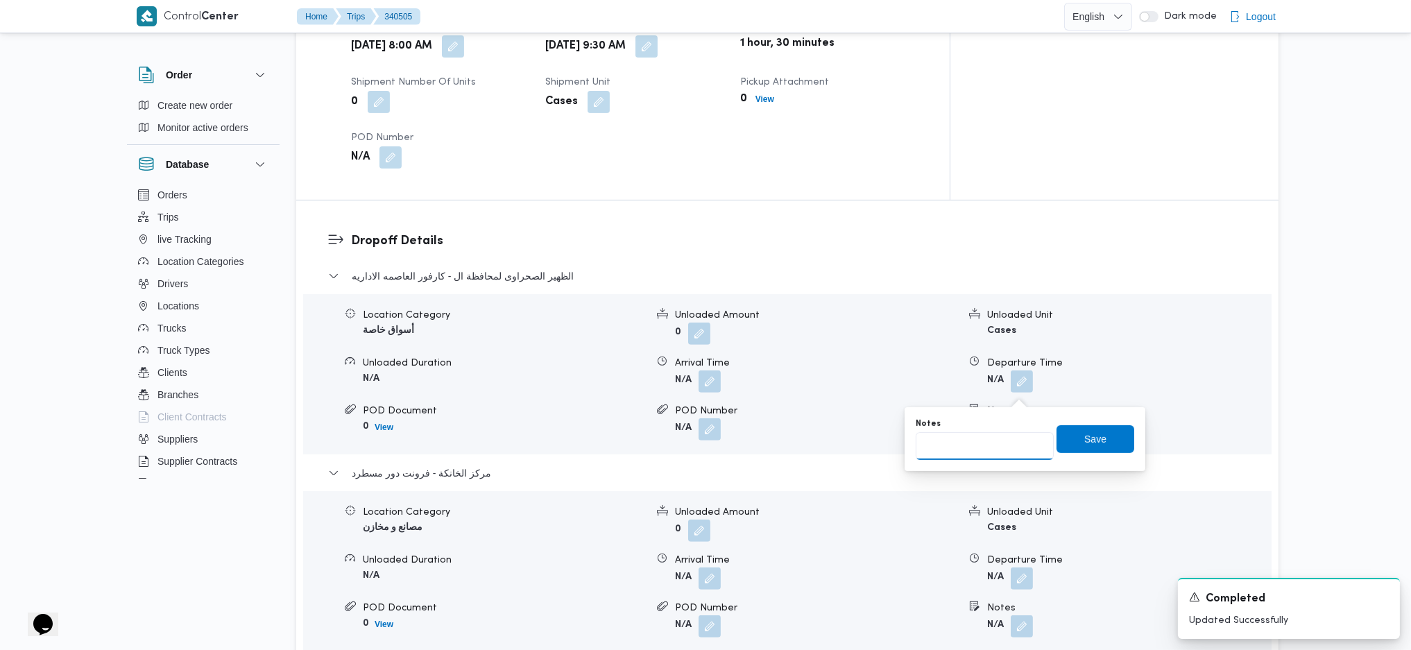
click at [988, 450] on input "Notes" at bounding box center [984, 446] width 138 height 28
type input ";"
type input "كارفور وشركة المراسم للتطوير"
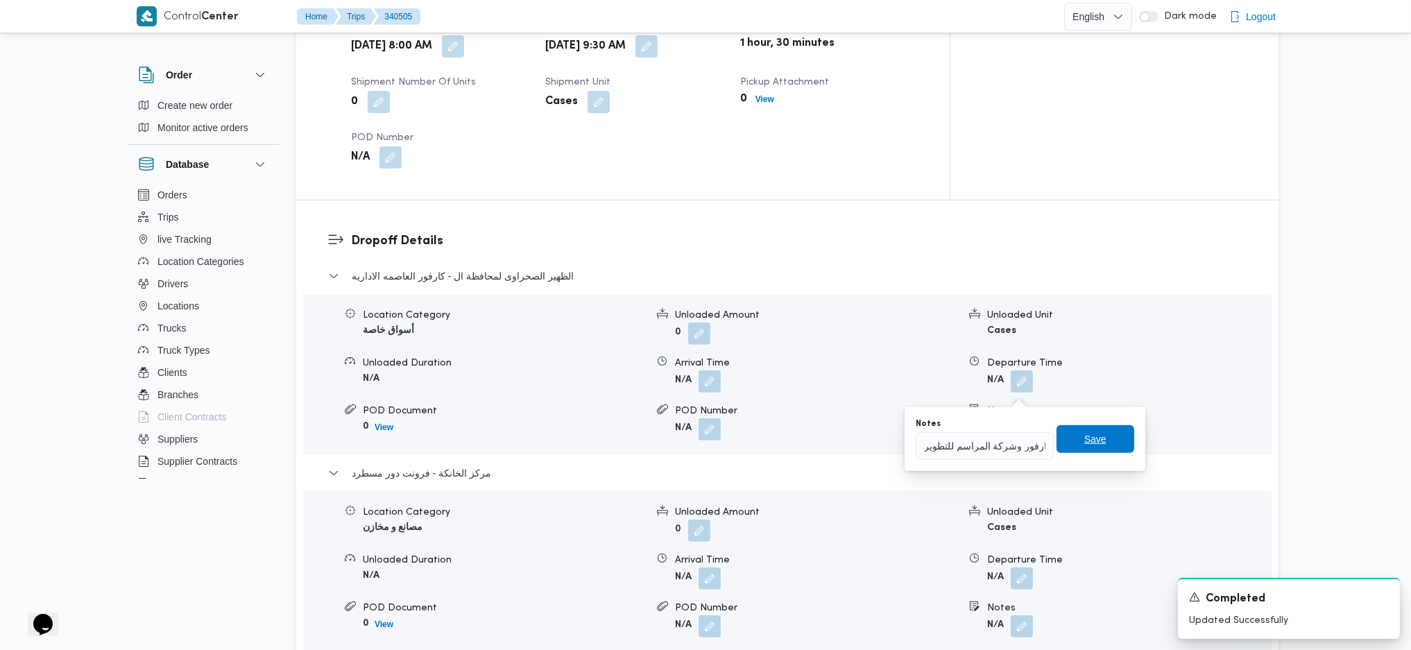
click button "Save" at bounding box center [1095, 439] width 78 height 28
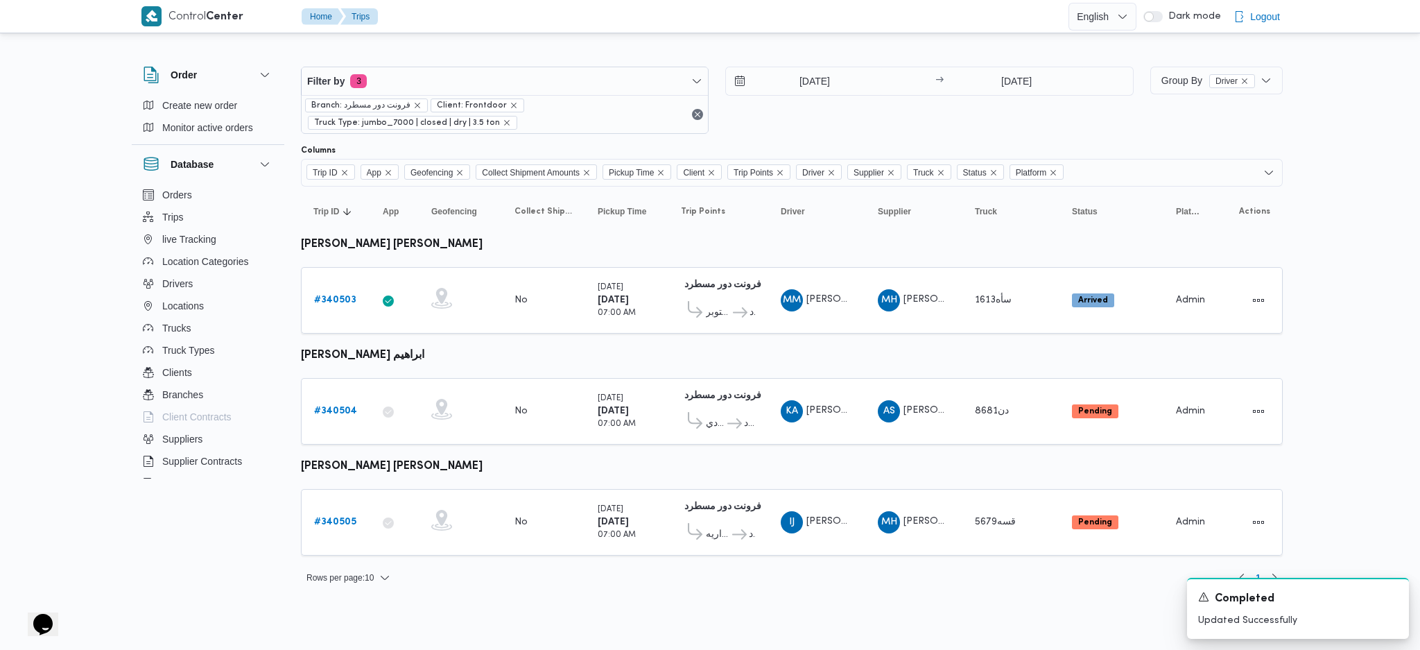
click at [883, 345] on table "Trip ID Click to sort in ascending order App Click to sort in ascending order G…" at bounding box center [792, 378] width 982 height 383
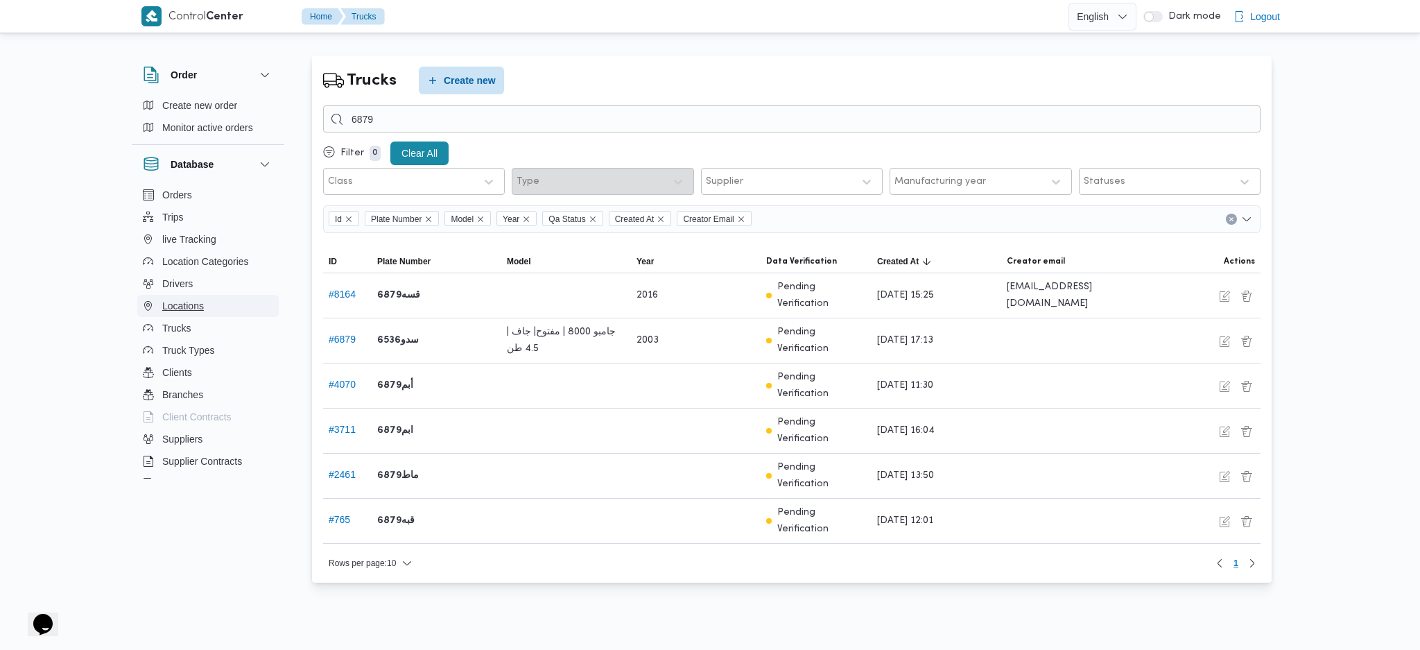
click at [178, 300] on span "Locations" at bounding box center [183, 305] width 42 height 17
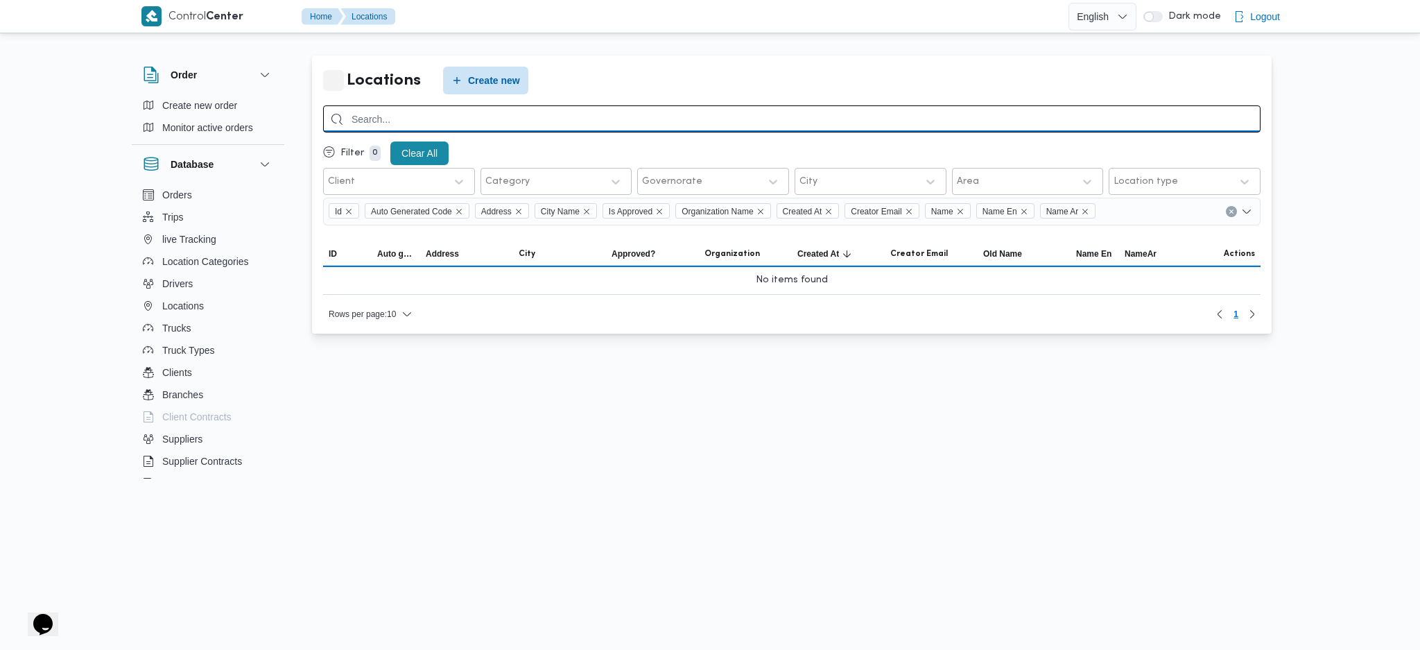
click at [429, 121] on input "search" at bounding box center [792, 118] width 938 height 27
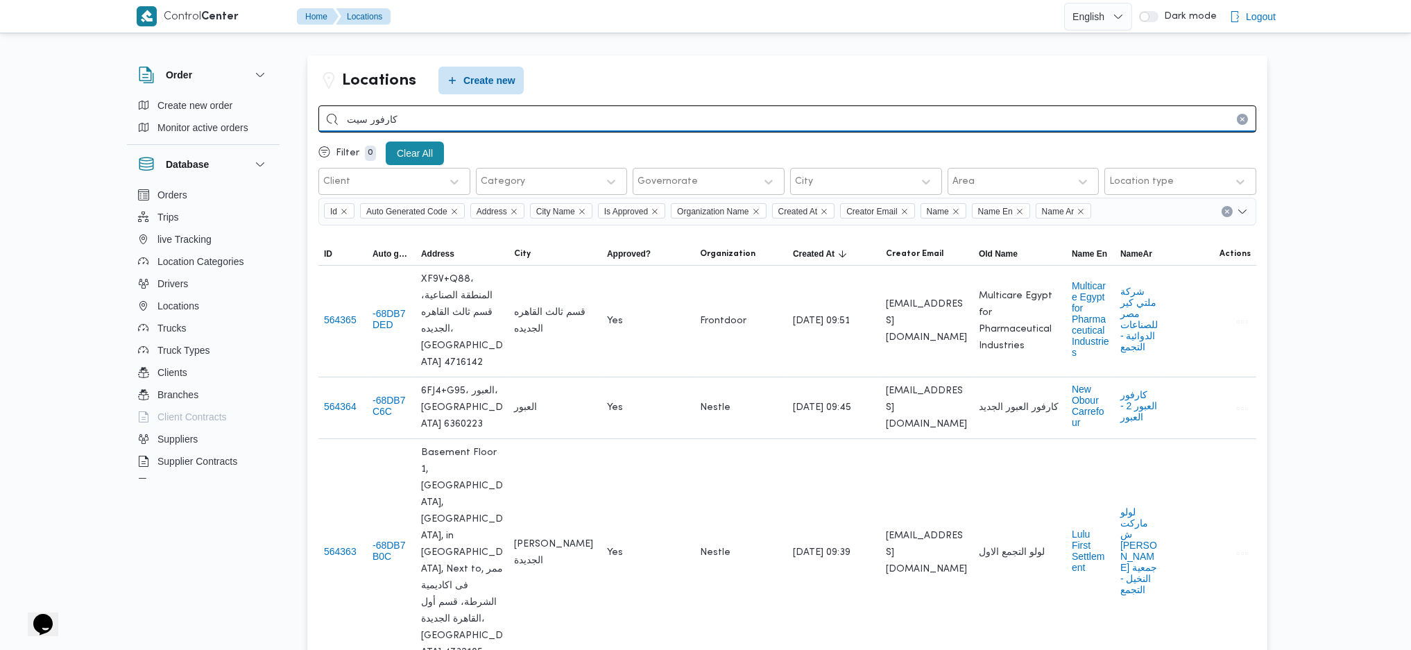
type input "كارفور سيت"
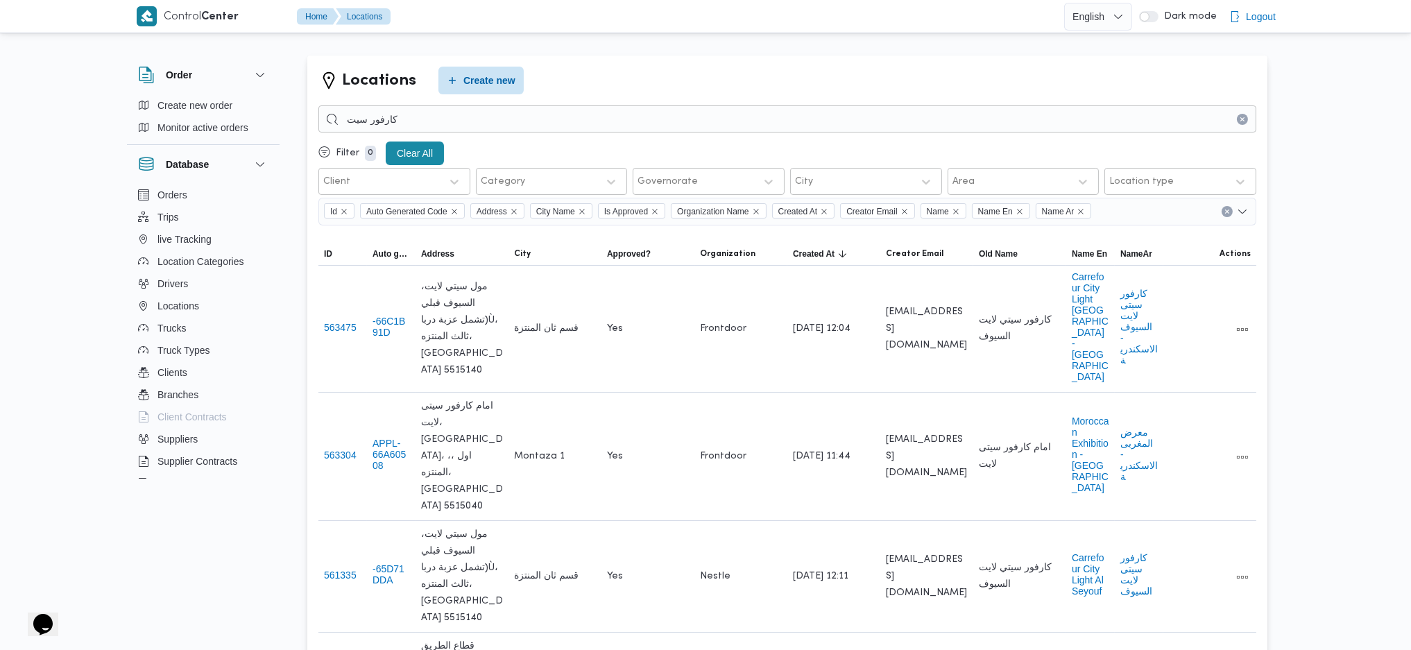
click at [429, 182] on div at bounding box center [396, 182] width 87 height 14
click at [539, 183] on div at bounding box center [563, 182] width 70 height 14
click at [678, 189] on div "Governorate" at bounding box center [696, 181] width 120 height 19
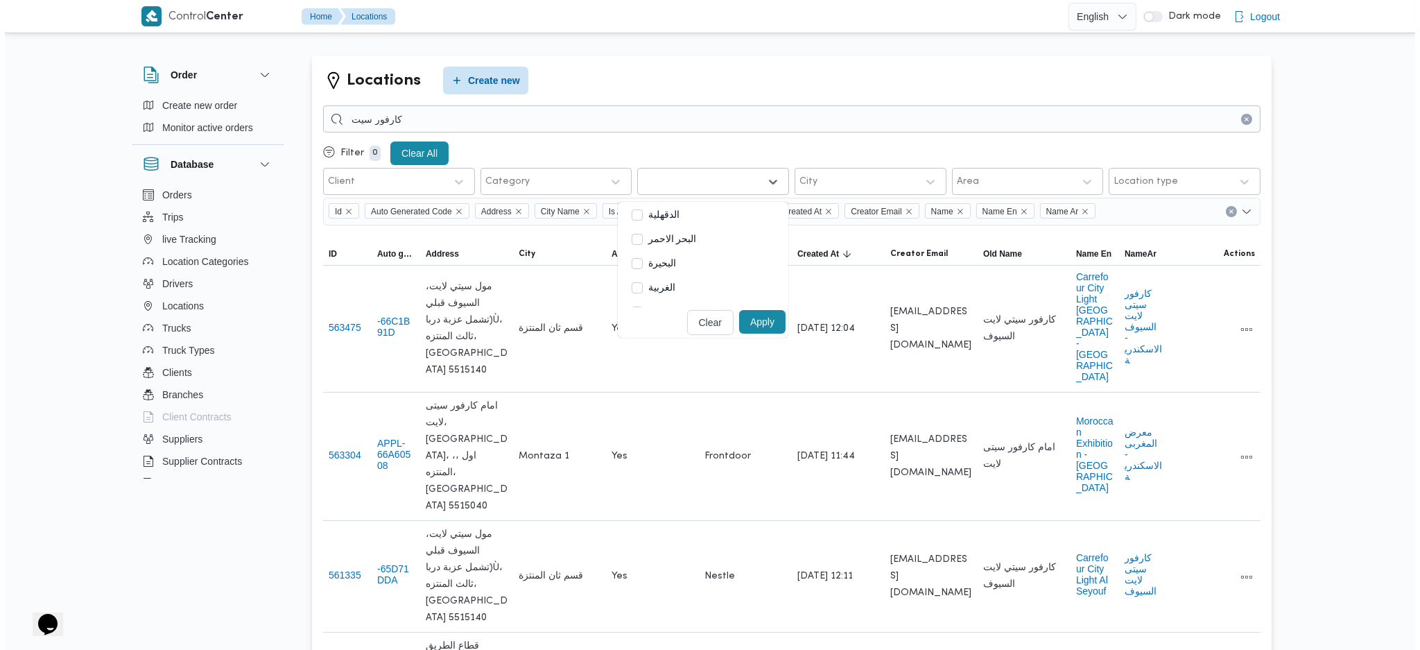
scroll to position [184, 0]
click at [669, 274] on label "ال[GEOGRAPHIC_DATA]" at bounding box center [691, 274] width 128 height 17
click at [750, 322] on button "Apply" at bounding box center [773, 322] width 46 height 24
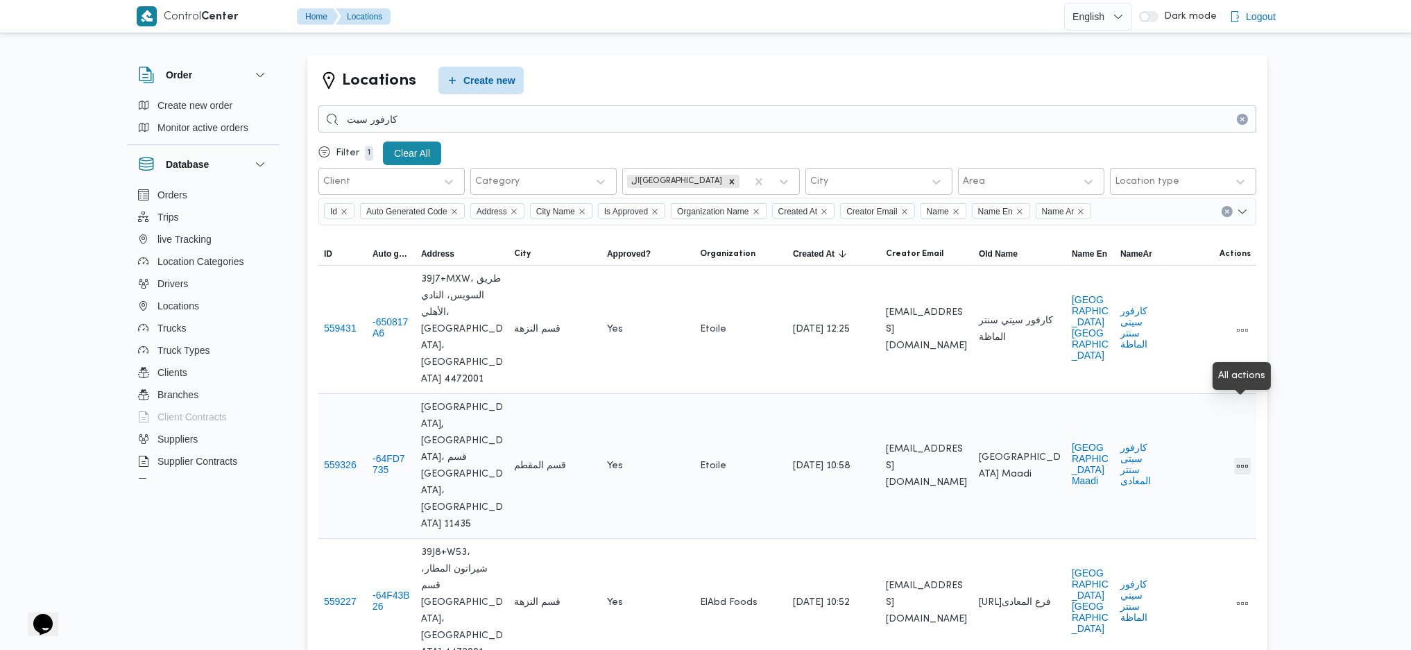
click at [1235, 458] on button "All actions" at bounding box center [1242, 466] width 17 height 17
click at [1166, 417] on button "Edit" at bounding box center [1189, 408] width 78 height 28
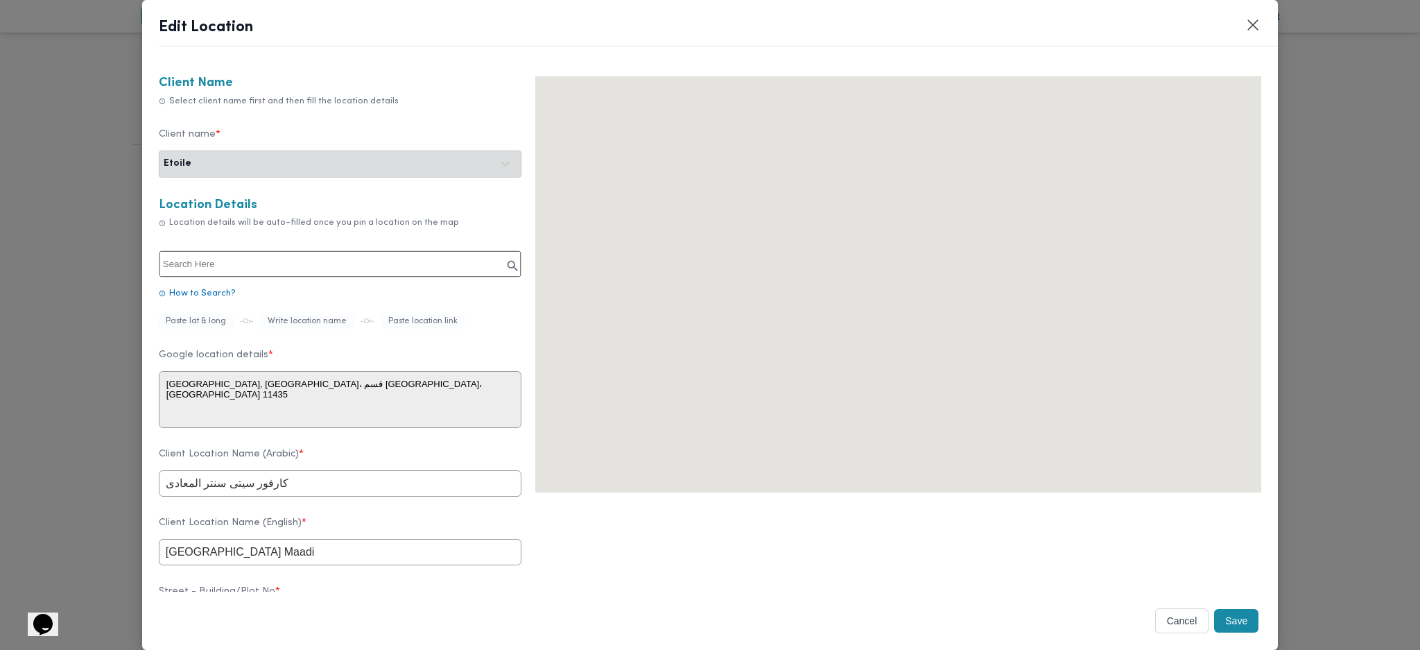
type textarea "13 [GEOGRAPHIC_DATA], البساتين الشرقية، قسم [GEOGRAPHIC_DATA]، [GEOGRAPHIC_DATA…"
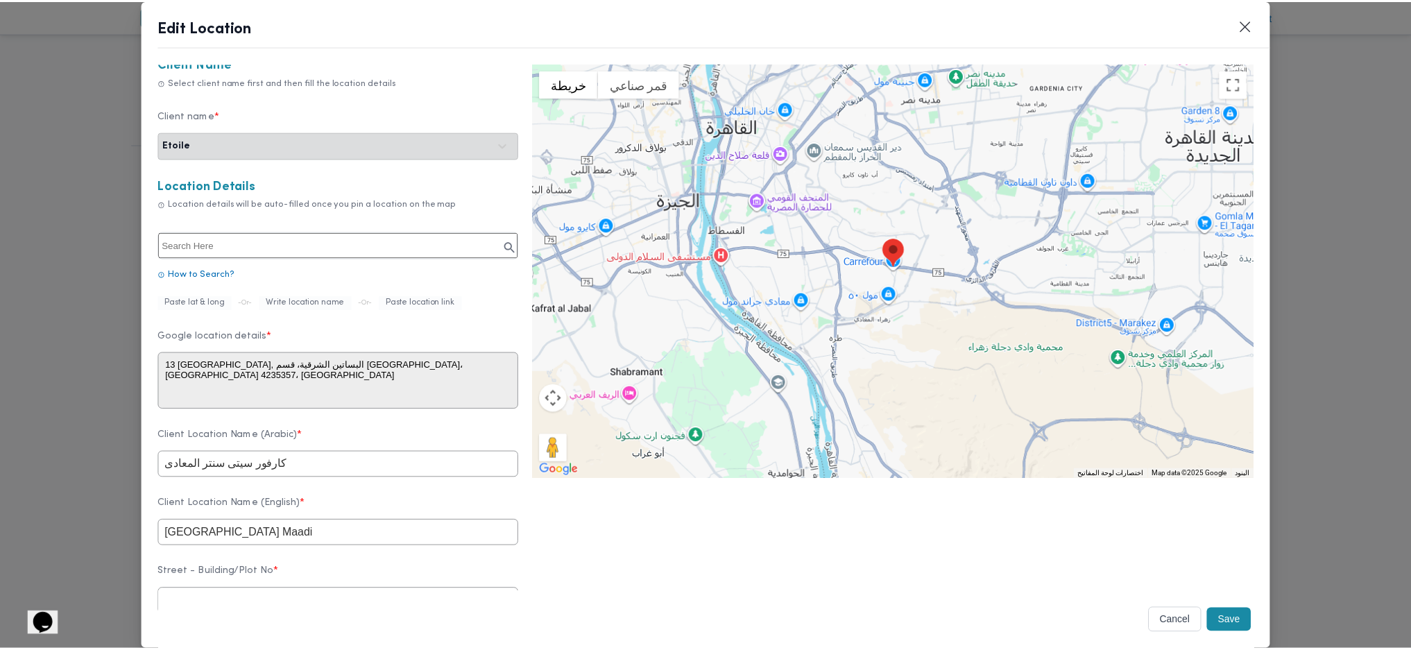
scroll to position [0, 0]
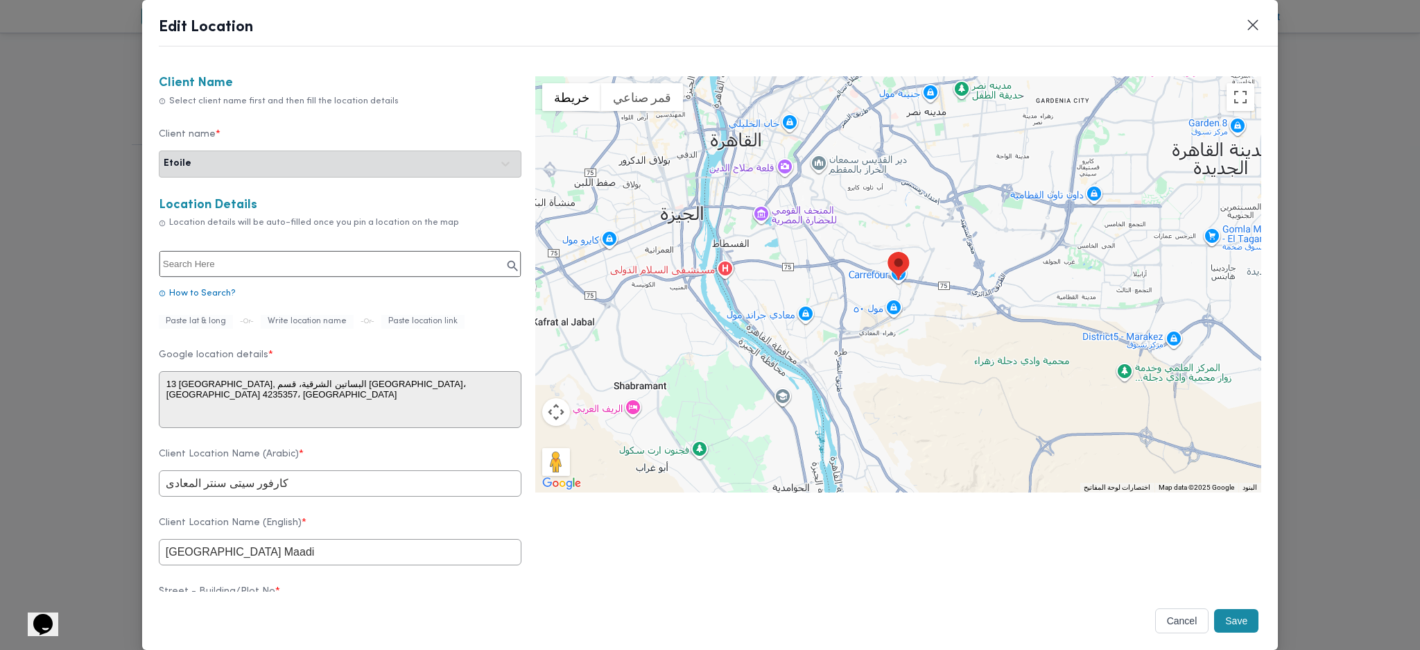
click at [1168, 625] on button "Cancel" at bounding box center [1182, 620] width 54 height 25
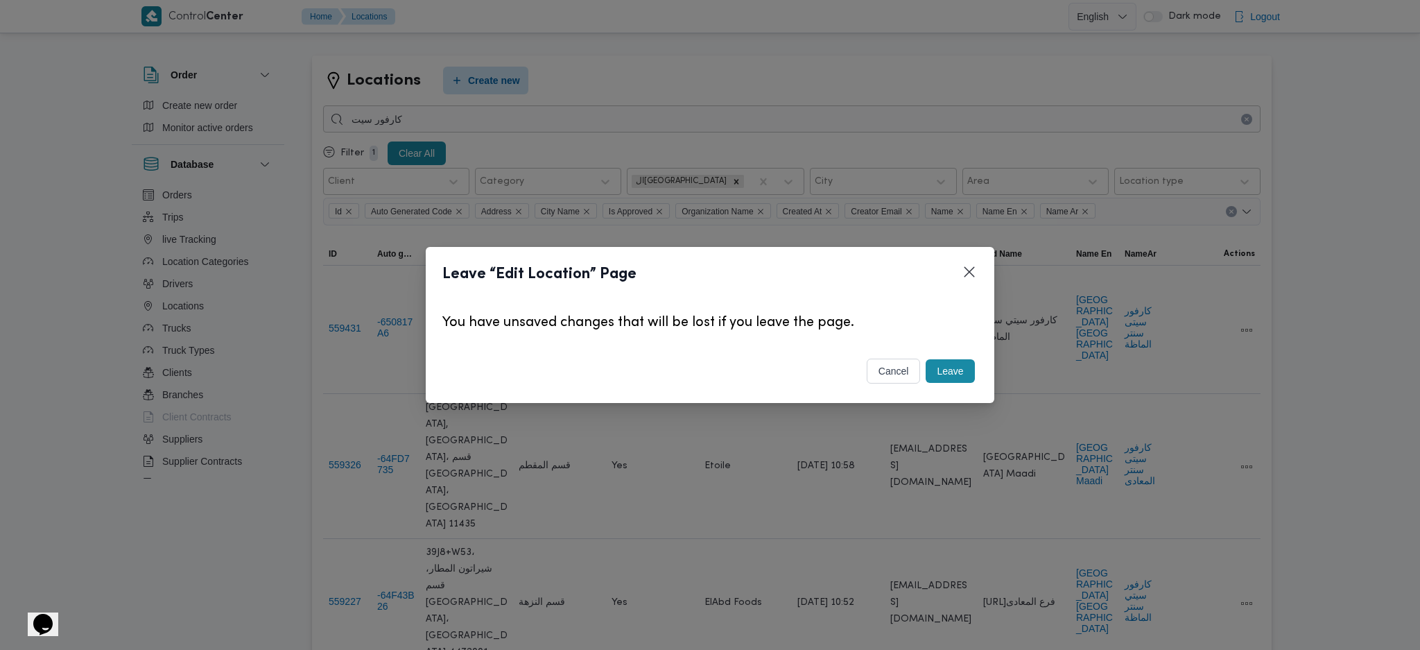
click at [972, 379] on button "Leave" at bounding box center [950, 371] width 49 height 24
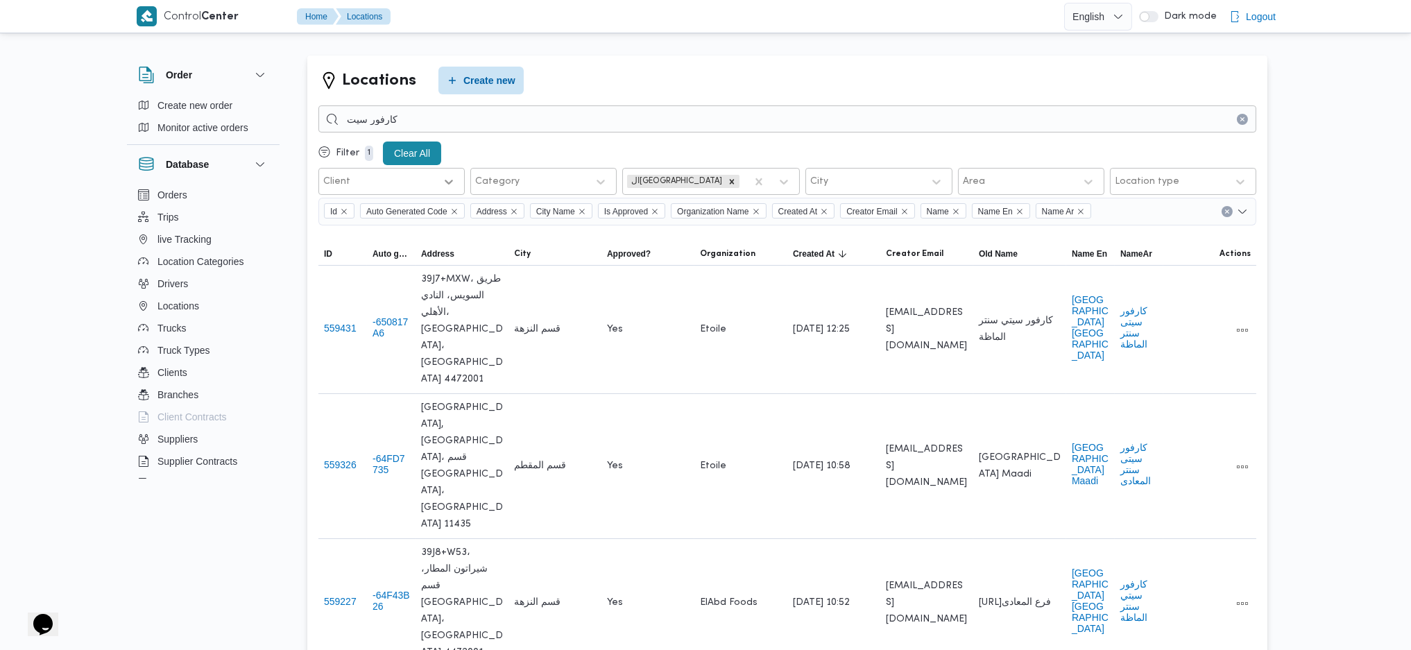
click at [446, 184] on div at bounding box center [448, 181] width 25 height 25
type input "ب"
type input "fro"
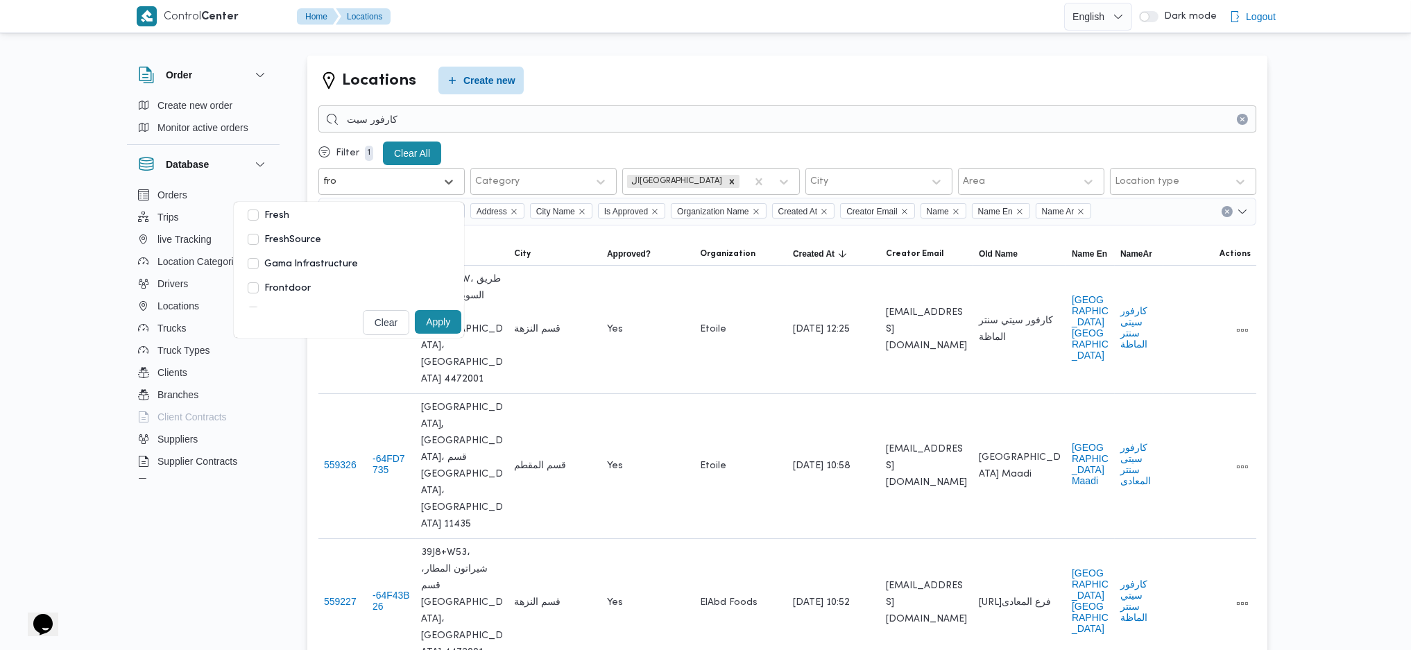
scroll to position [75, 0]
click at [282, 218] on label "Frontdoor" at bounding box center [279, 213] width 63 height 17
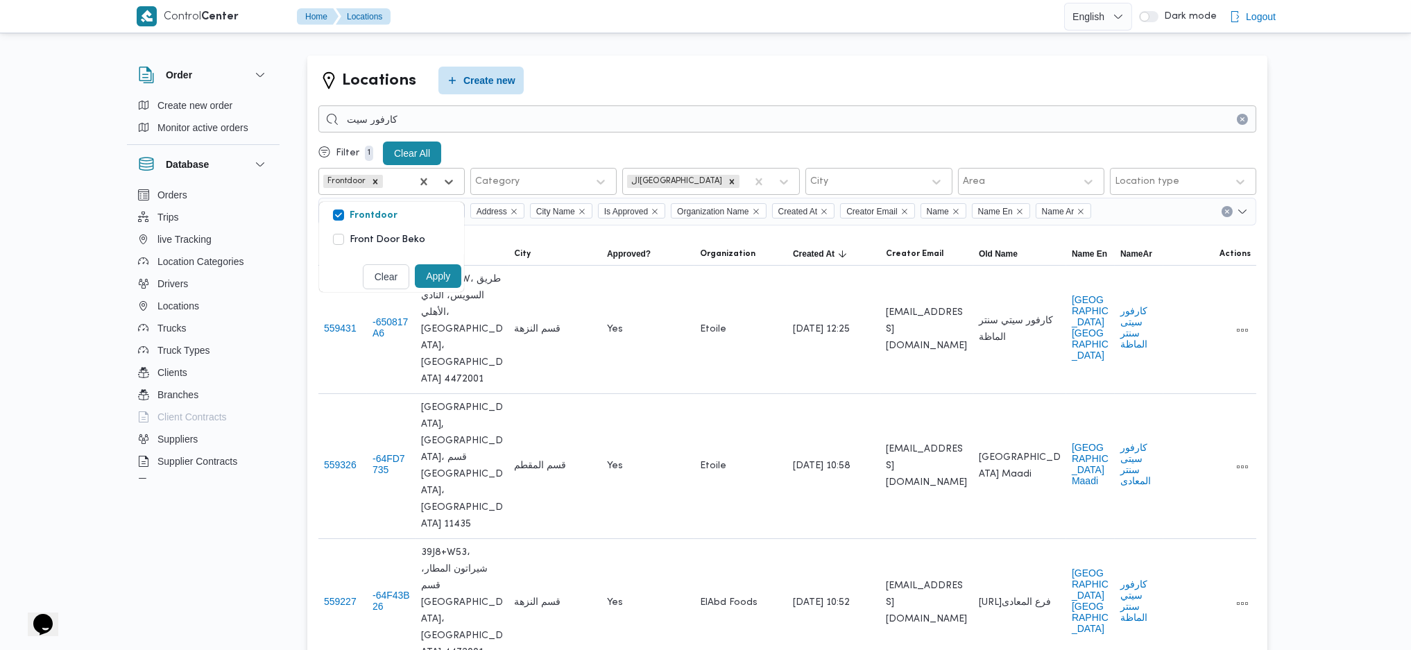
click at [449, 276] on button "Apply" at bounding box center [438, 276] width 46 height 24
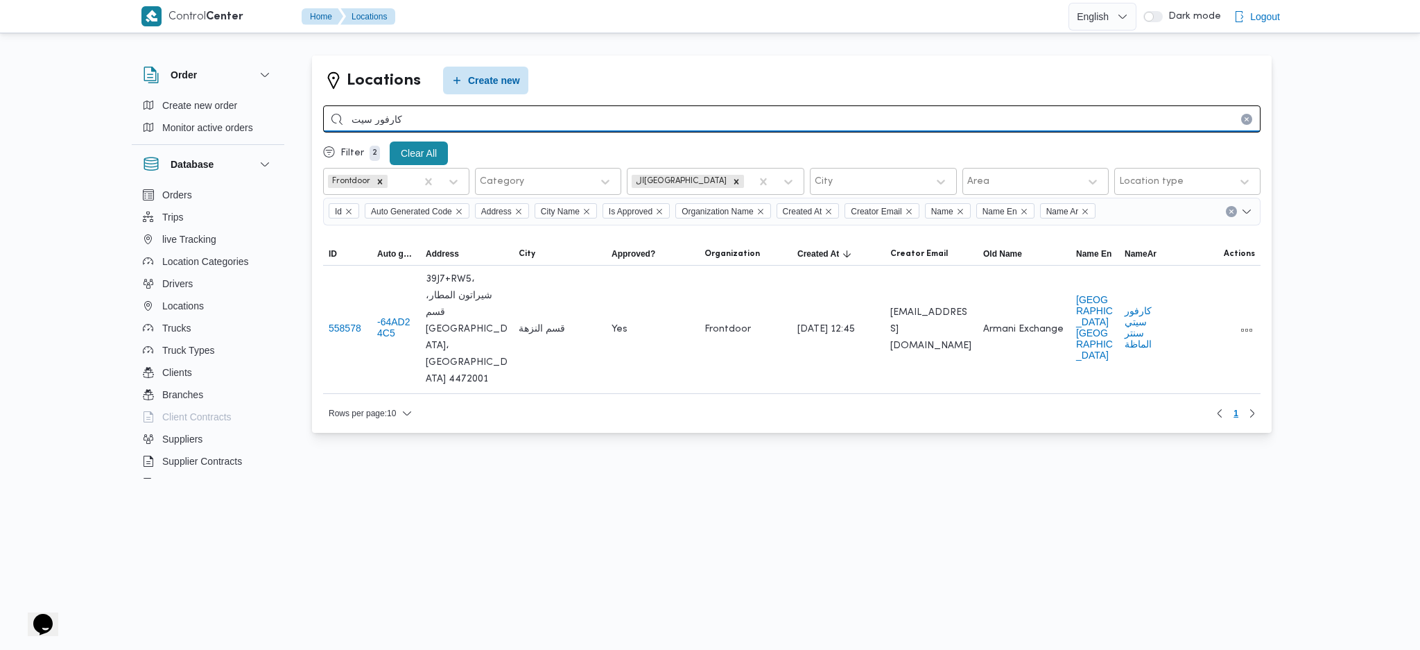
click at [570, 112] on input "كارفور سيت" at bounding box center [792, 118] width 938 height 27
type input "كارفور"
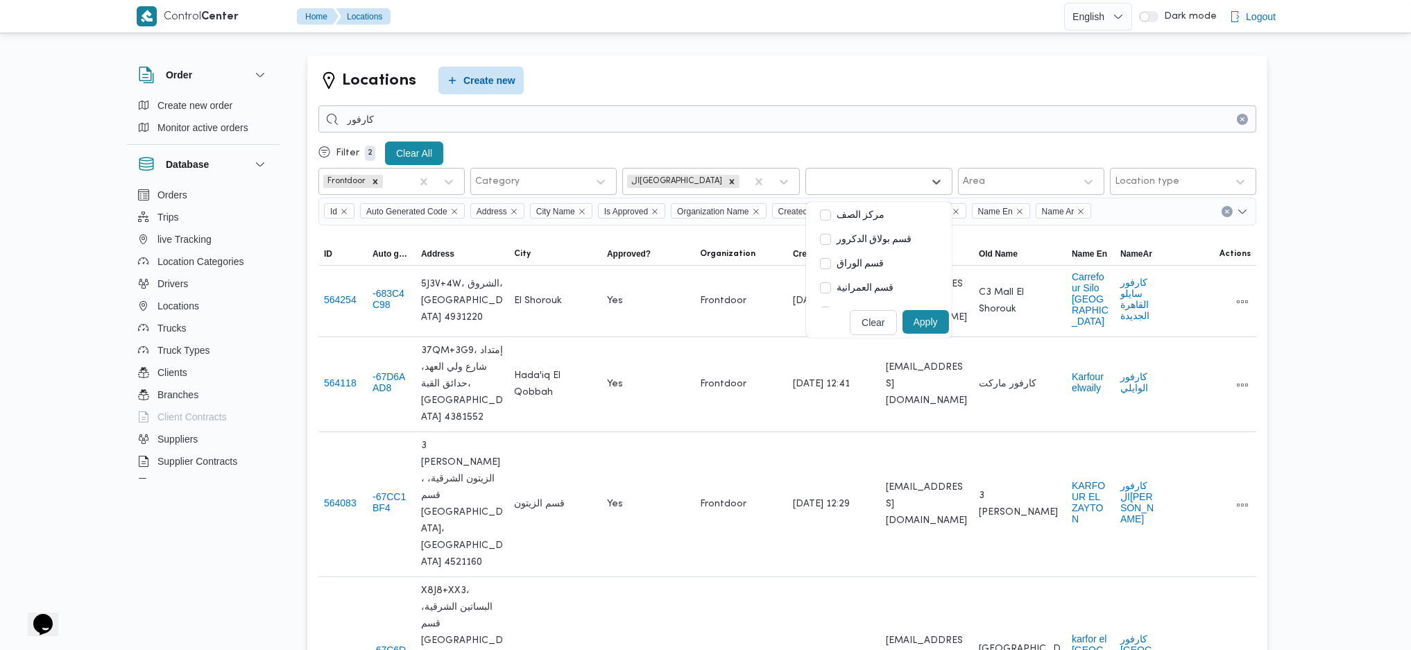
drag, startPoint x: 879, startPoint y: 182, endPoint x: 886, endPoint y: 193, distance: 13.1
click at [879, 183] on div at bounding box center [866, 182] width 112 height 14
type input "l"
type input "مق"
click at [820, 216] on label "قسم المقطم" at bounding box center [854, 215] width 68 height 17
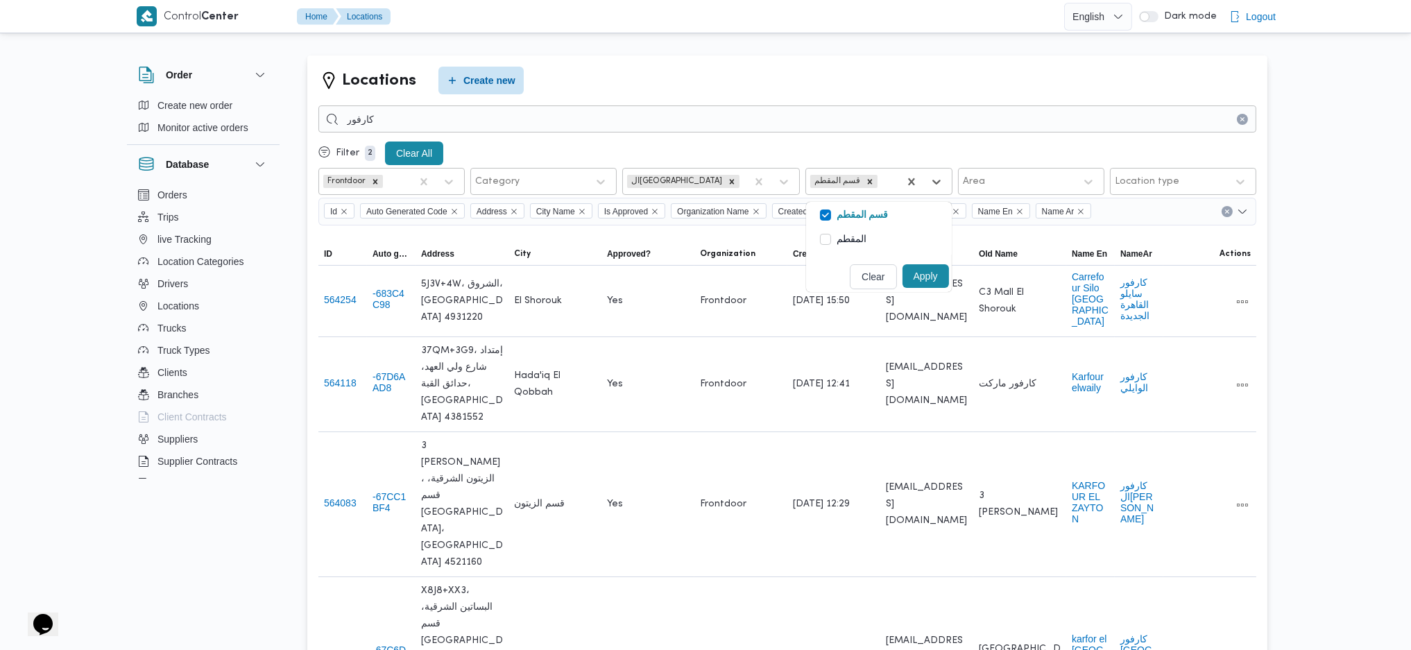
click at [820, 237] on label "المقطم" at bounding box center [843, 240] width 46 height 17
click at [935, 280] on button "Apply" at bounding box center [943, 276] width 46 height 24
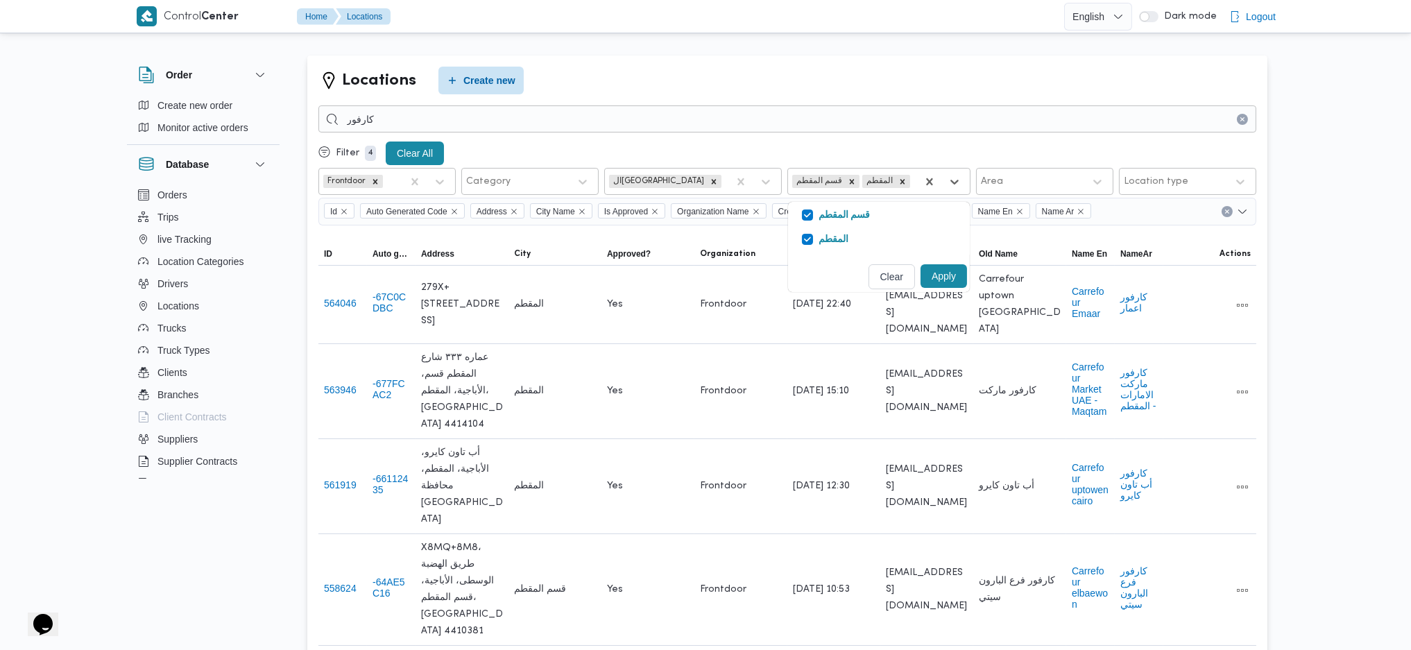
click at [1354, 435] on div "Control Center Home Locations English عربي Dark mode Logout Order Create new or…" at bounding box center [705, 544] width 1411 height 1089
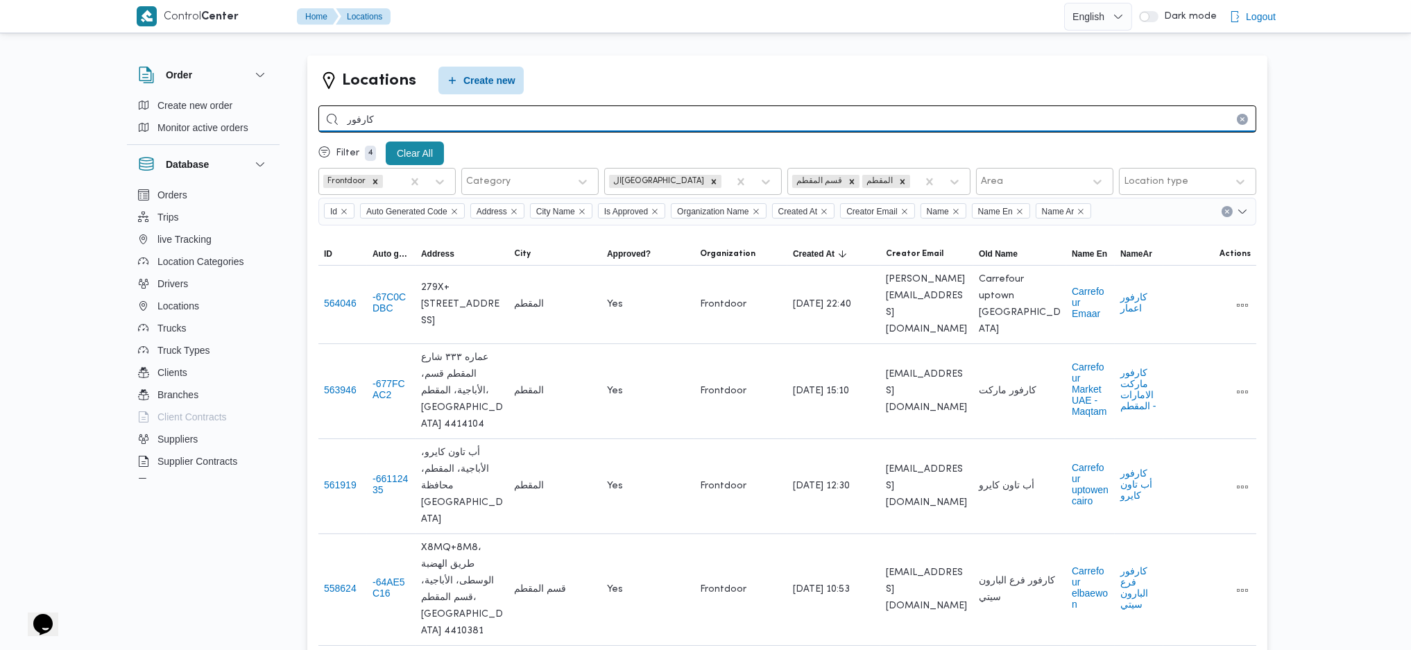
click at [496, 125] on input "كارفور" at bounding box center [787, 118] width 938 height 27
type input "كار"
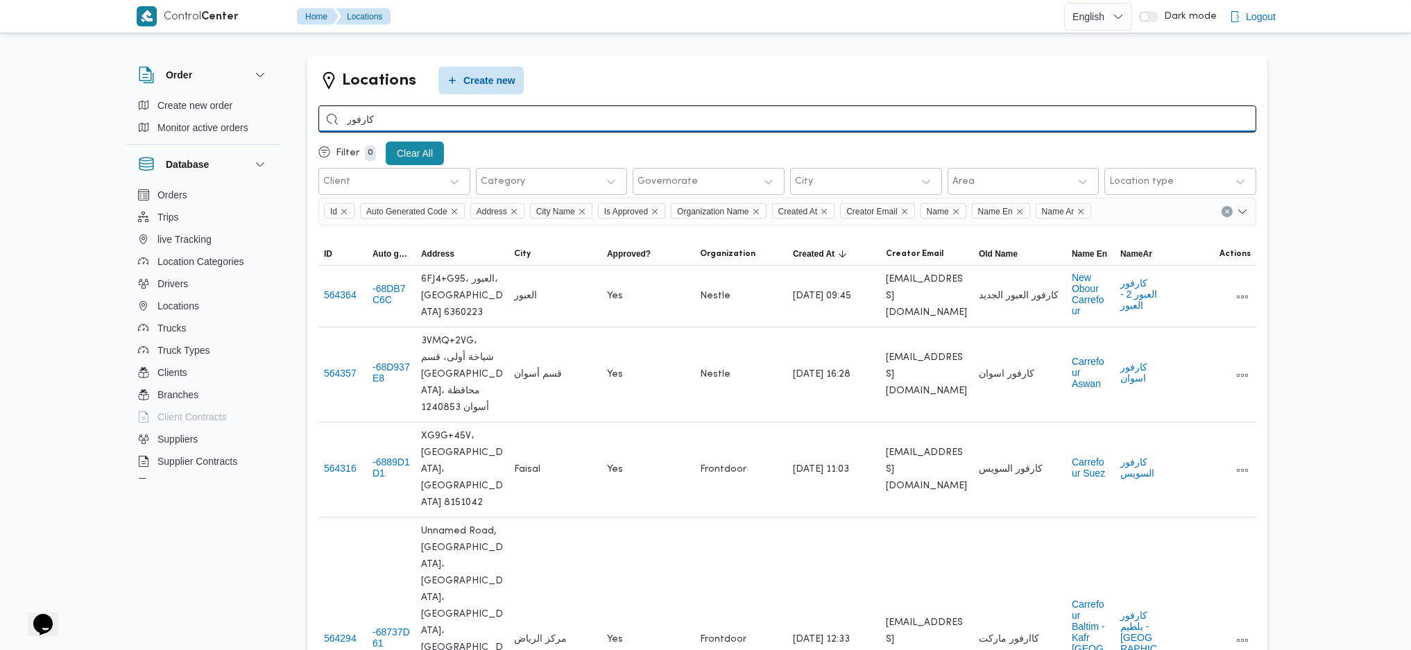
click at [469, 119] on input "كارفور" at bounding box center [787, 118] width 938 height 27
type input "ش"
type input "adm"
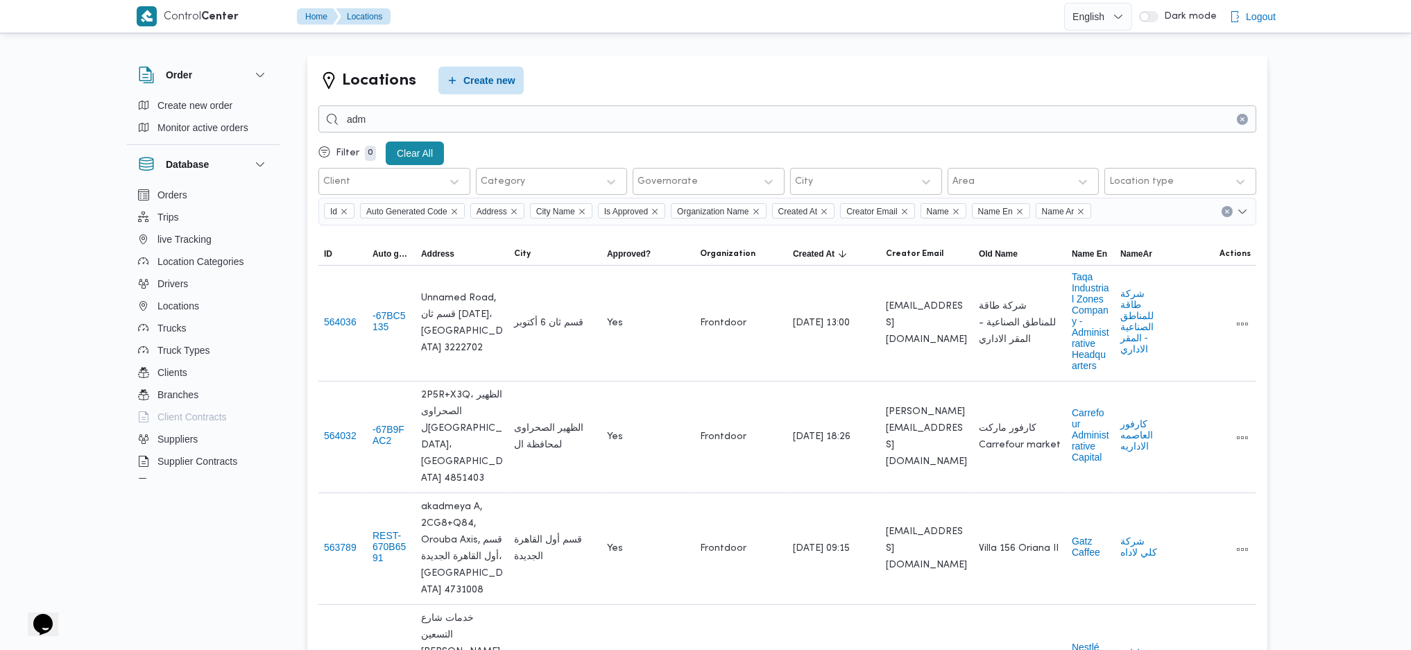
click at [528, 186] on div at bounding box center [563, 182] width 70 height 14
click at [518, 245] on label "أسواق خاصة" at bounding box center [524, 240] width 68 height 17
click at [607, 317] on button "Apply" at bounding box center [600, 322] width 46 height 24
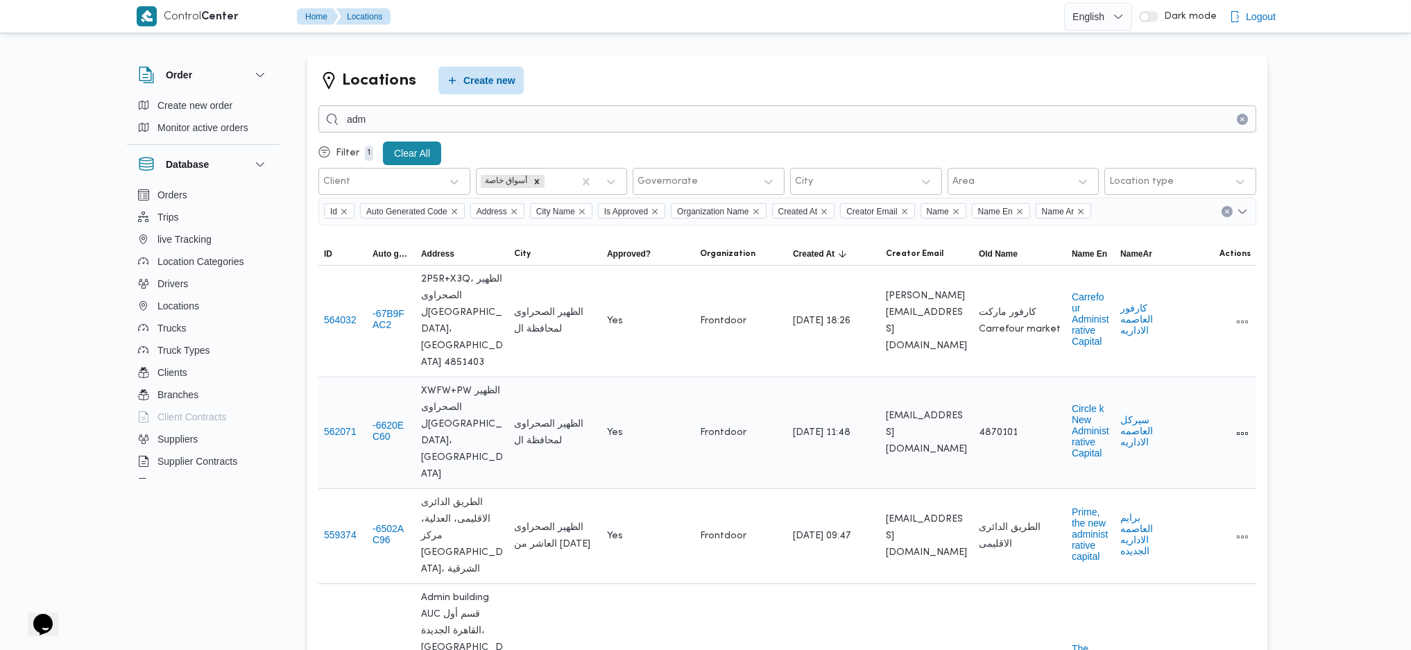
click at [662, 419] on div "Yes" at bounding box center [647, 433] width 93 height 28
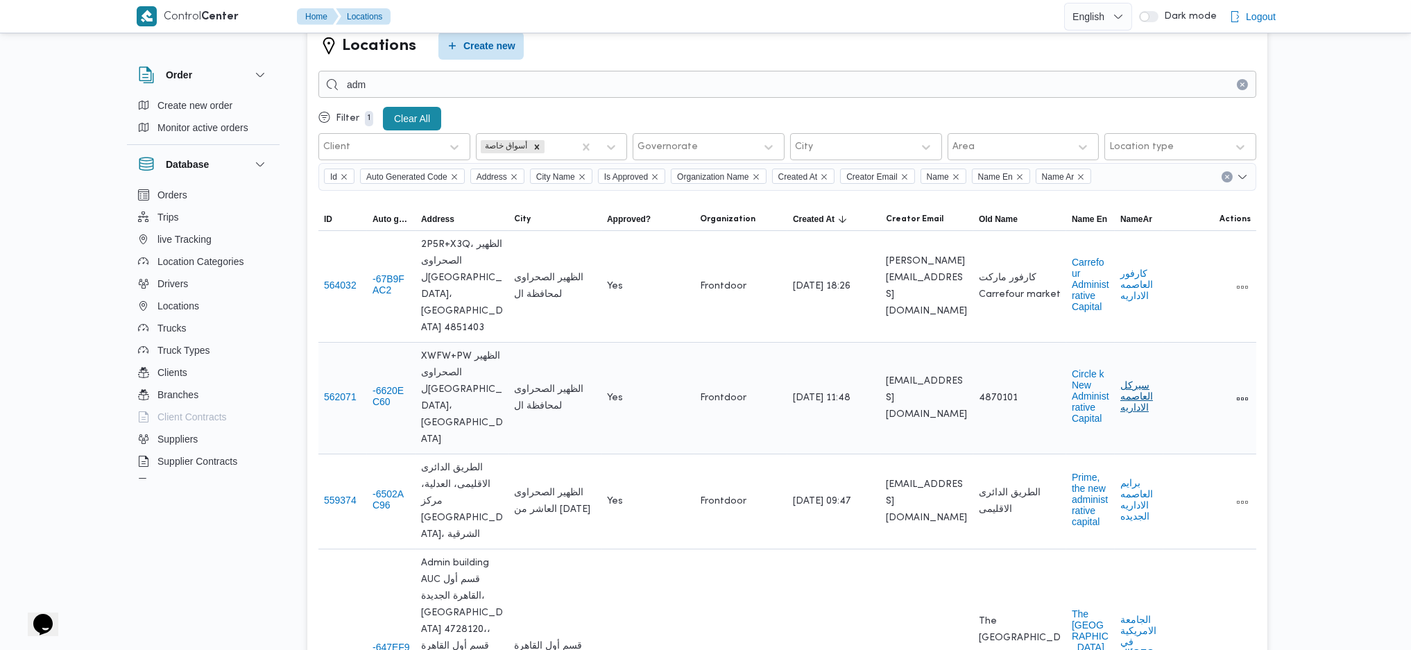
scroll to position [62, 0]
